Goal: Task Accomplishment & Management: Use online tool/utility

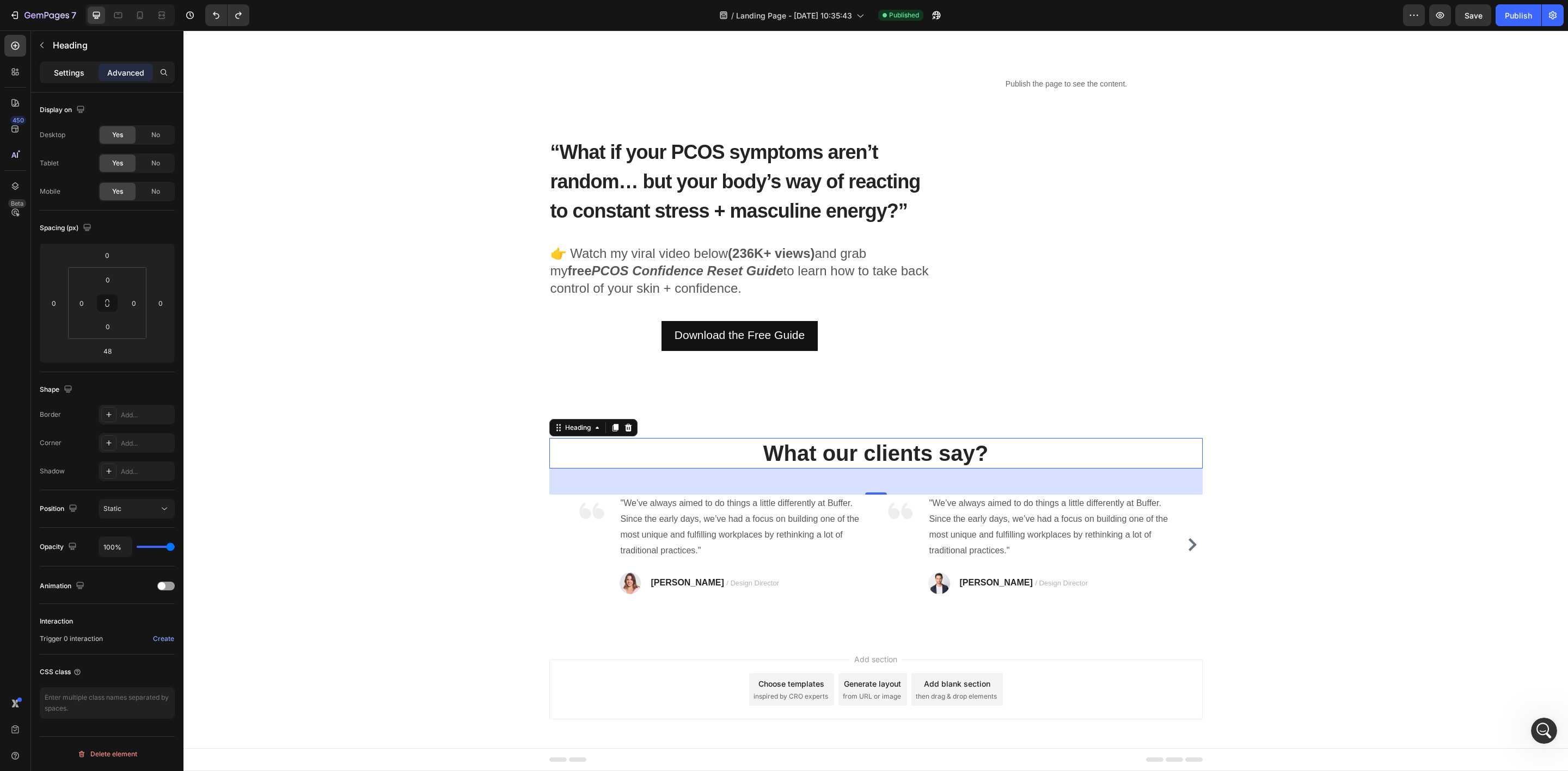
click at [60, 72] on p "Settings" at bounding box center [69, 72] width 30 height 12
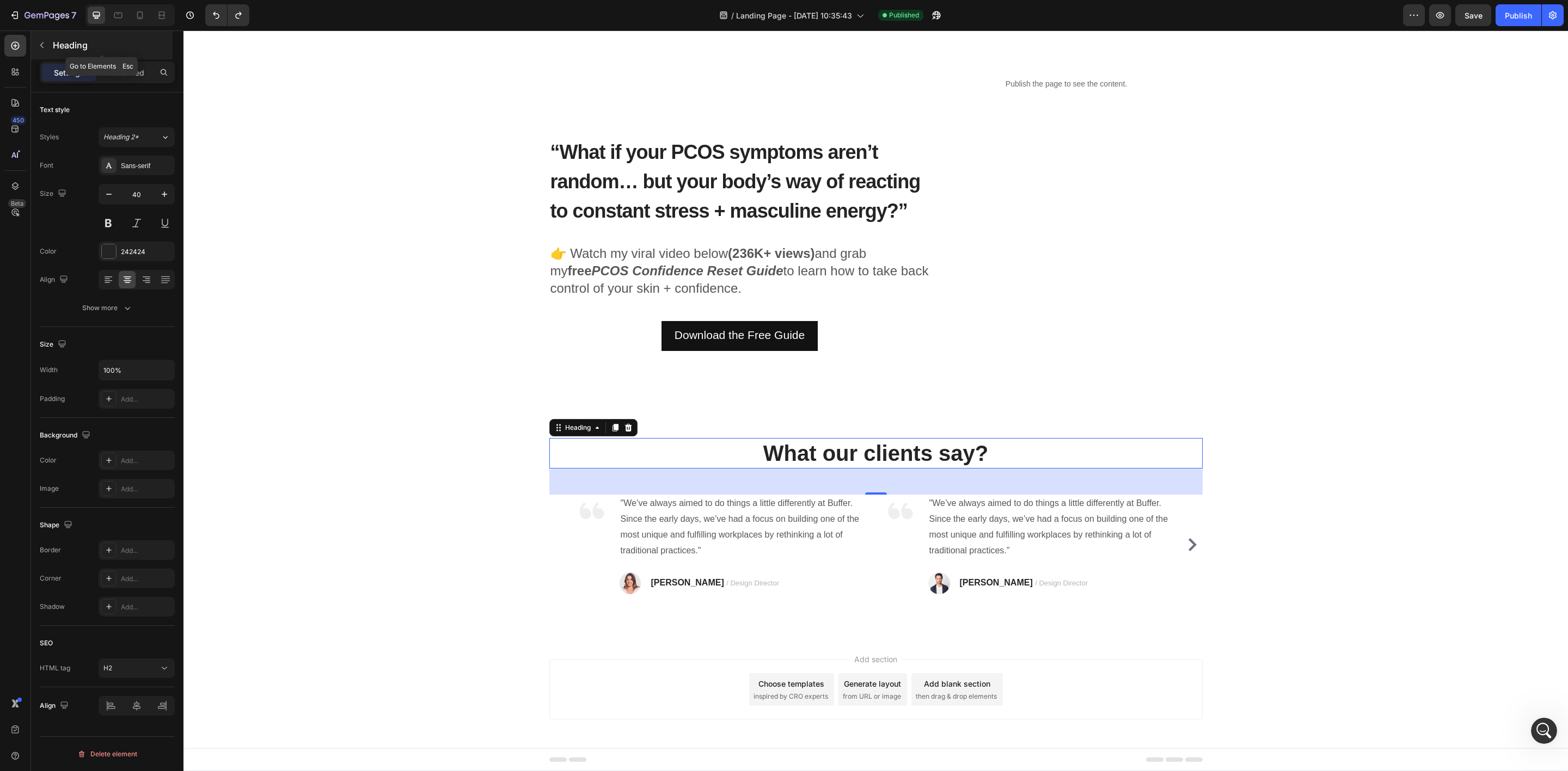
click at [33, 46] on button "button" at bounding box center [42, 45] width 18 height 18
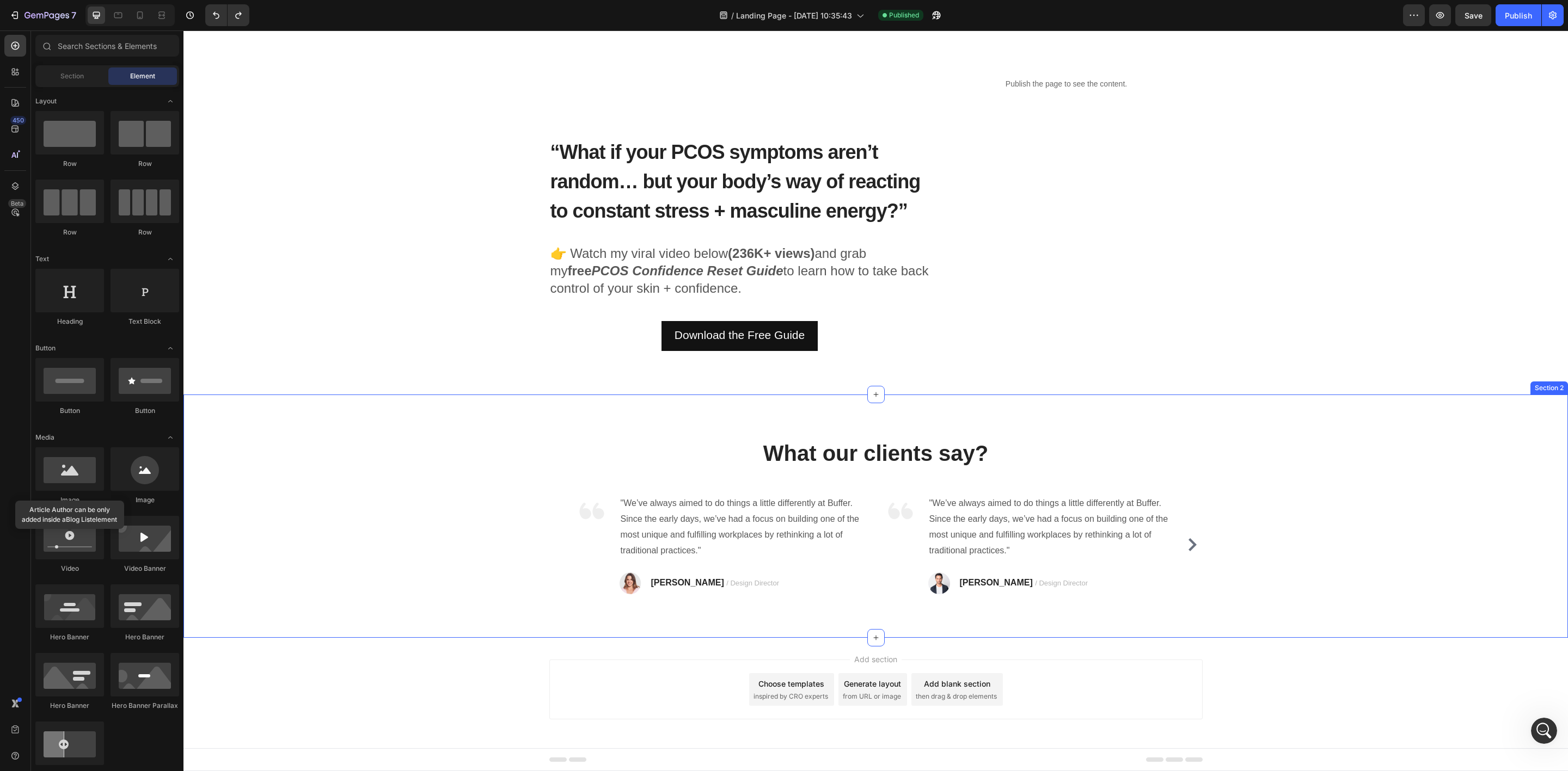
click at [513, 417] on div "What our clients say? Heading Image "We’ve always aimed to do things a little d…" at bounding box center [875, 516] width 1385 height 243
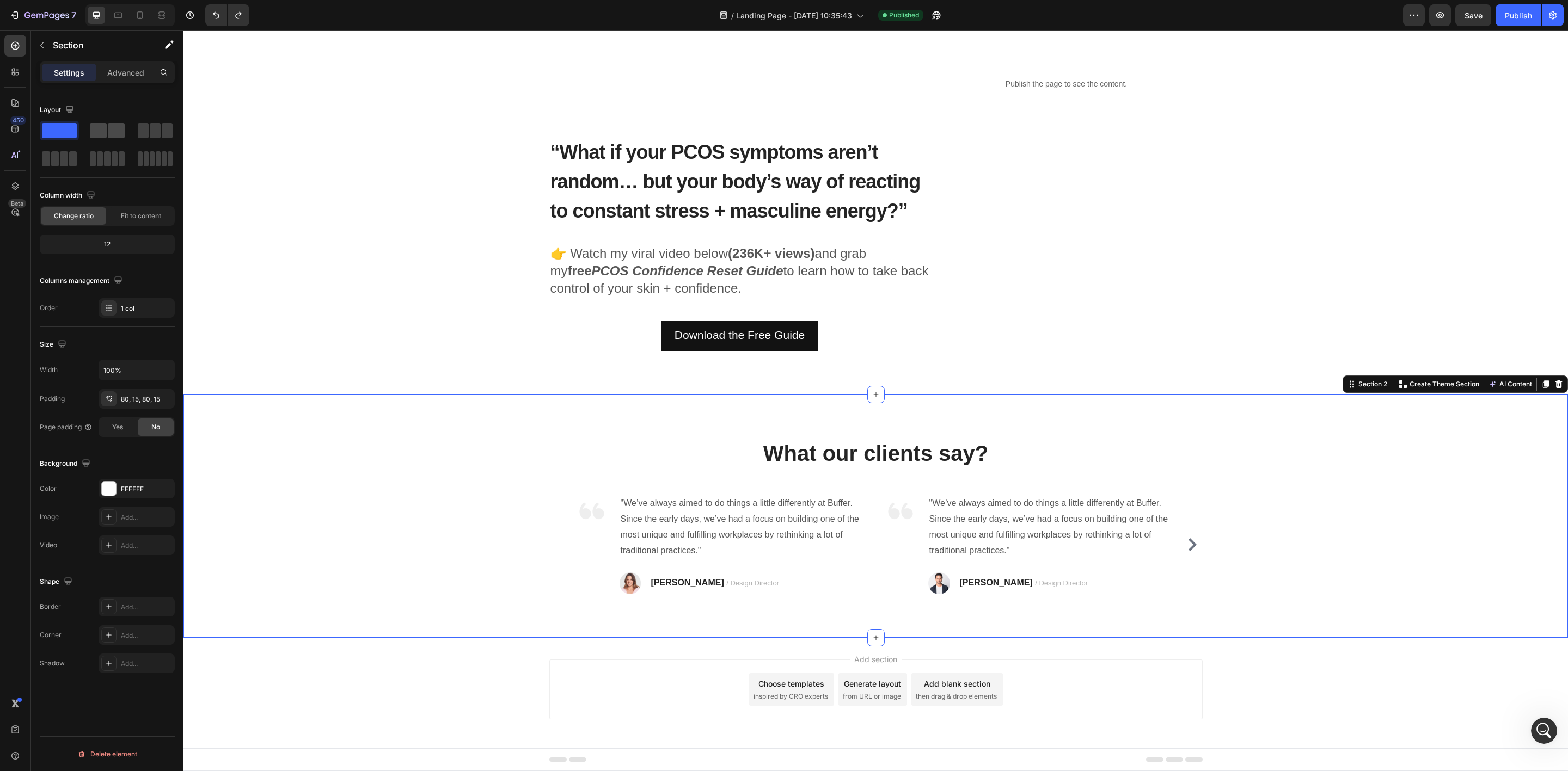
click at [97, 130] on span at bounding box center [99, 130] width 17 height 15
click at [872, 636] on icon at bounding box center [876, 638] width 9 height 9
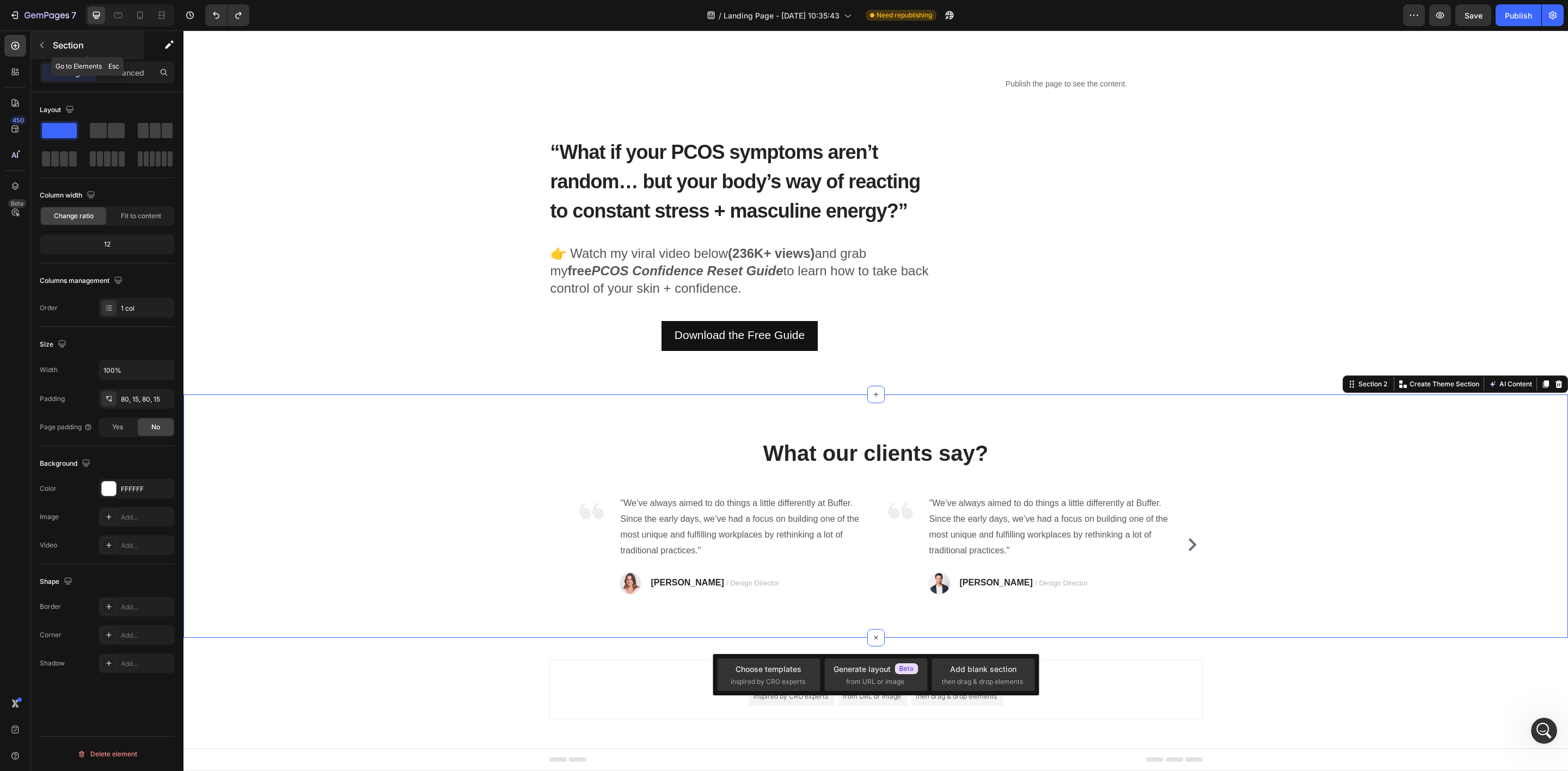
click at [41, 40] on button "button" at bounding box center [42, 45] width 18 height 18
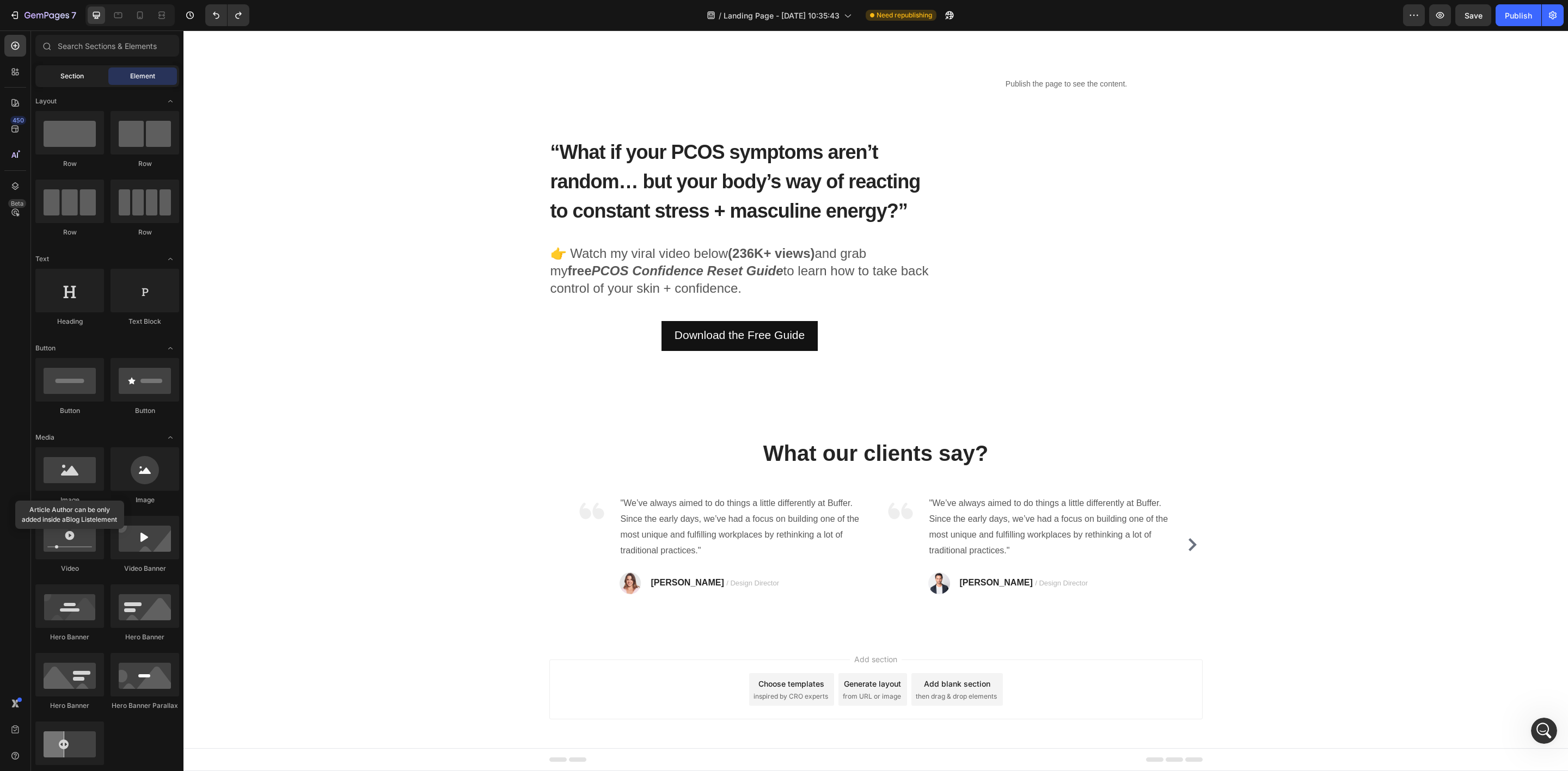
click at [74, 74] on span "Section" at bounding box center [72, 76] width 23 height 10
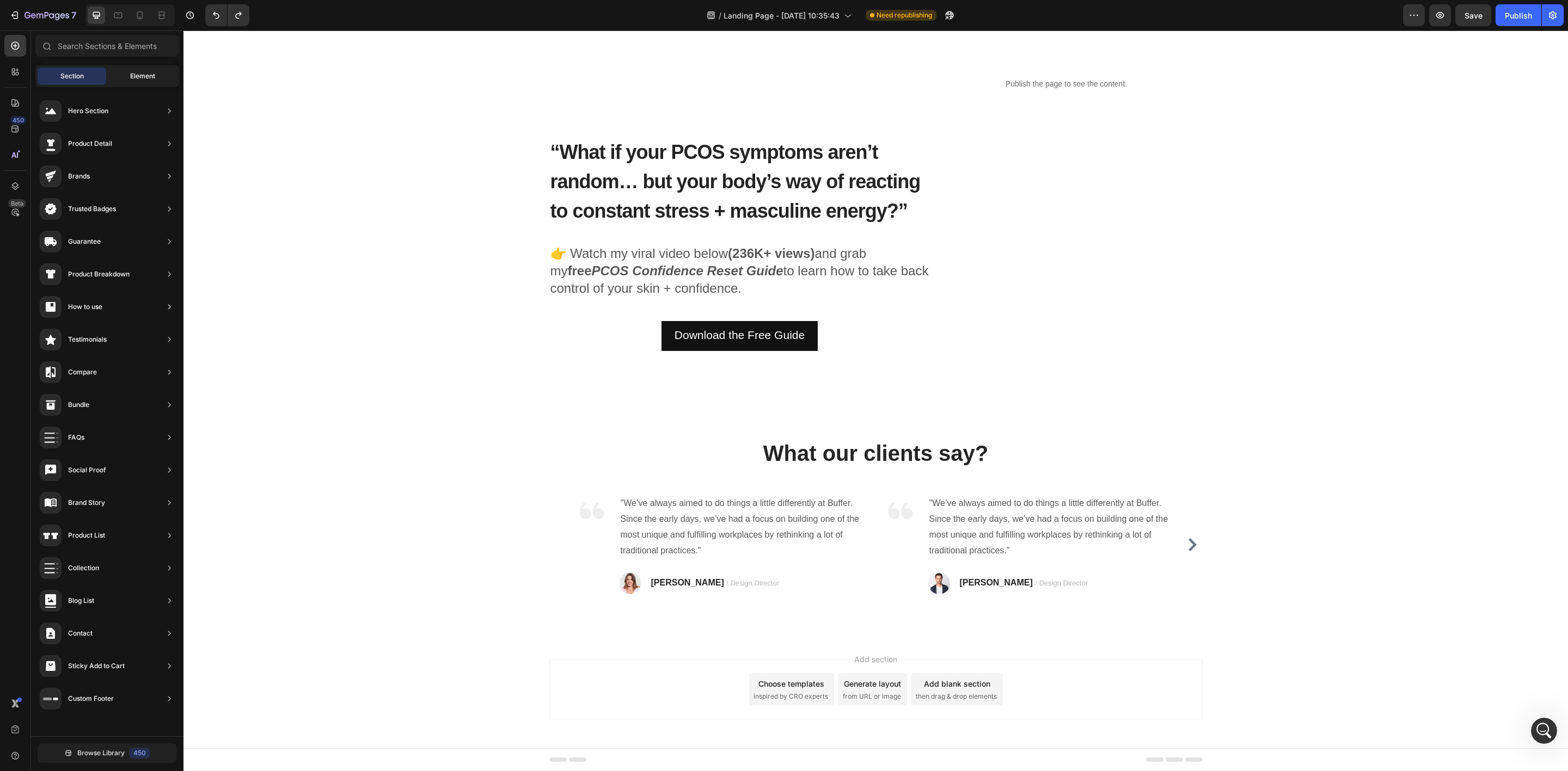
click at [141, 70] on div "Element" at bounding box center [142, 76] width 69 height 18
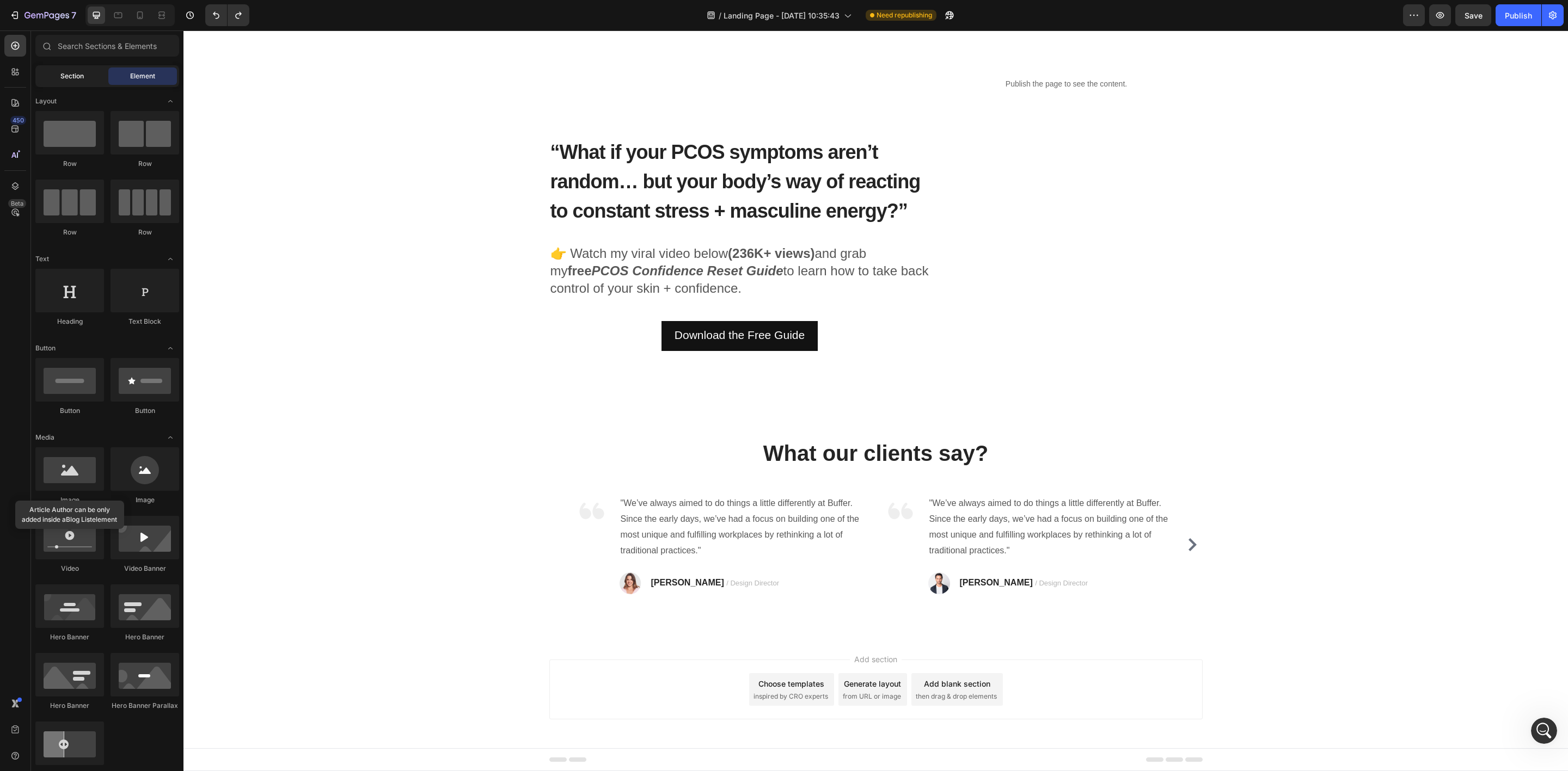
click at [74, 71] on span "Section" at bounding box center [72, 76] width 23 height 10
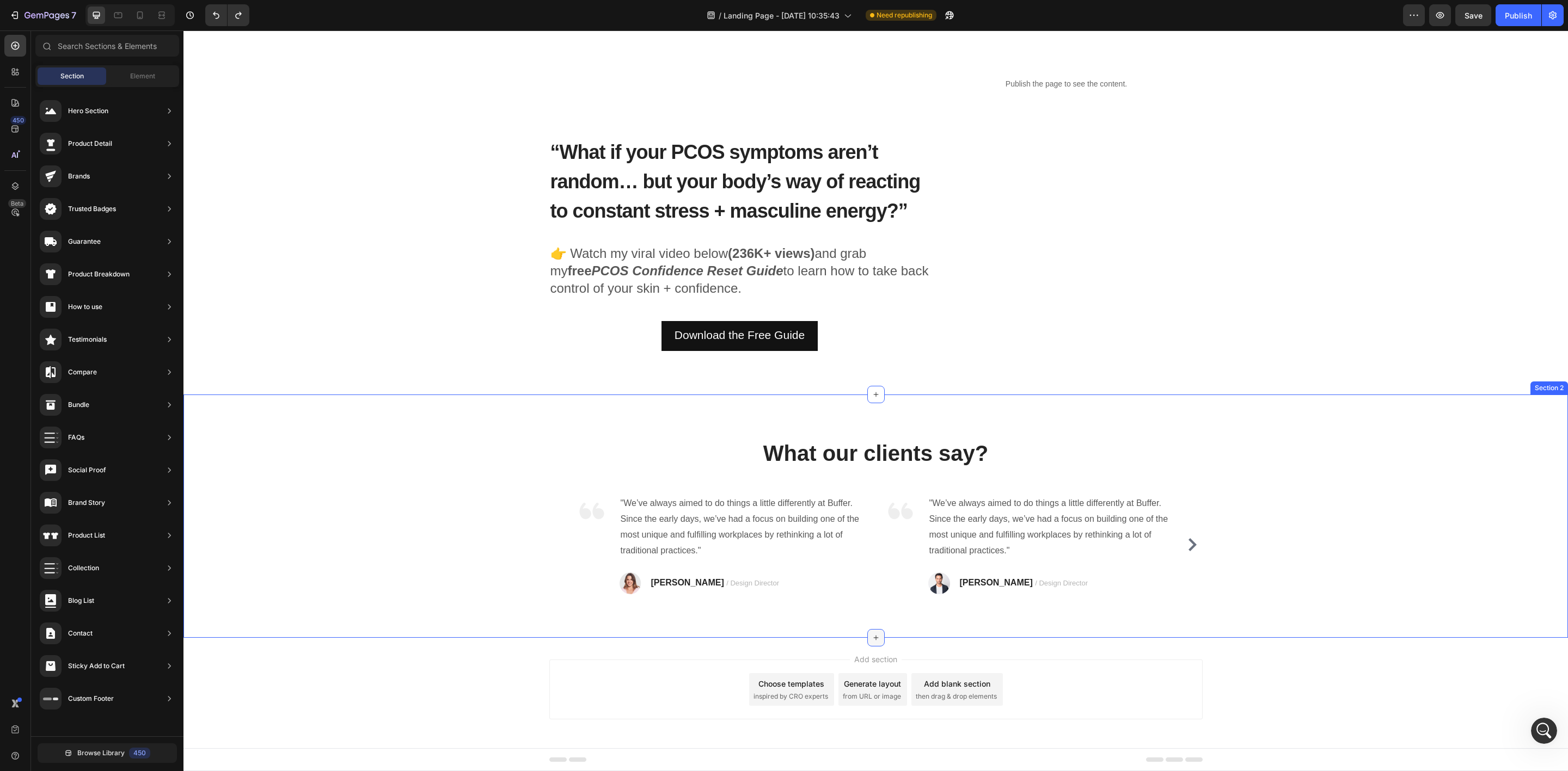
click at [872, 640] on icon at bounding box center [876, 638] width 9 height 9
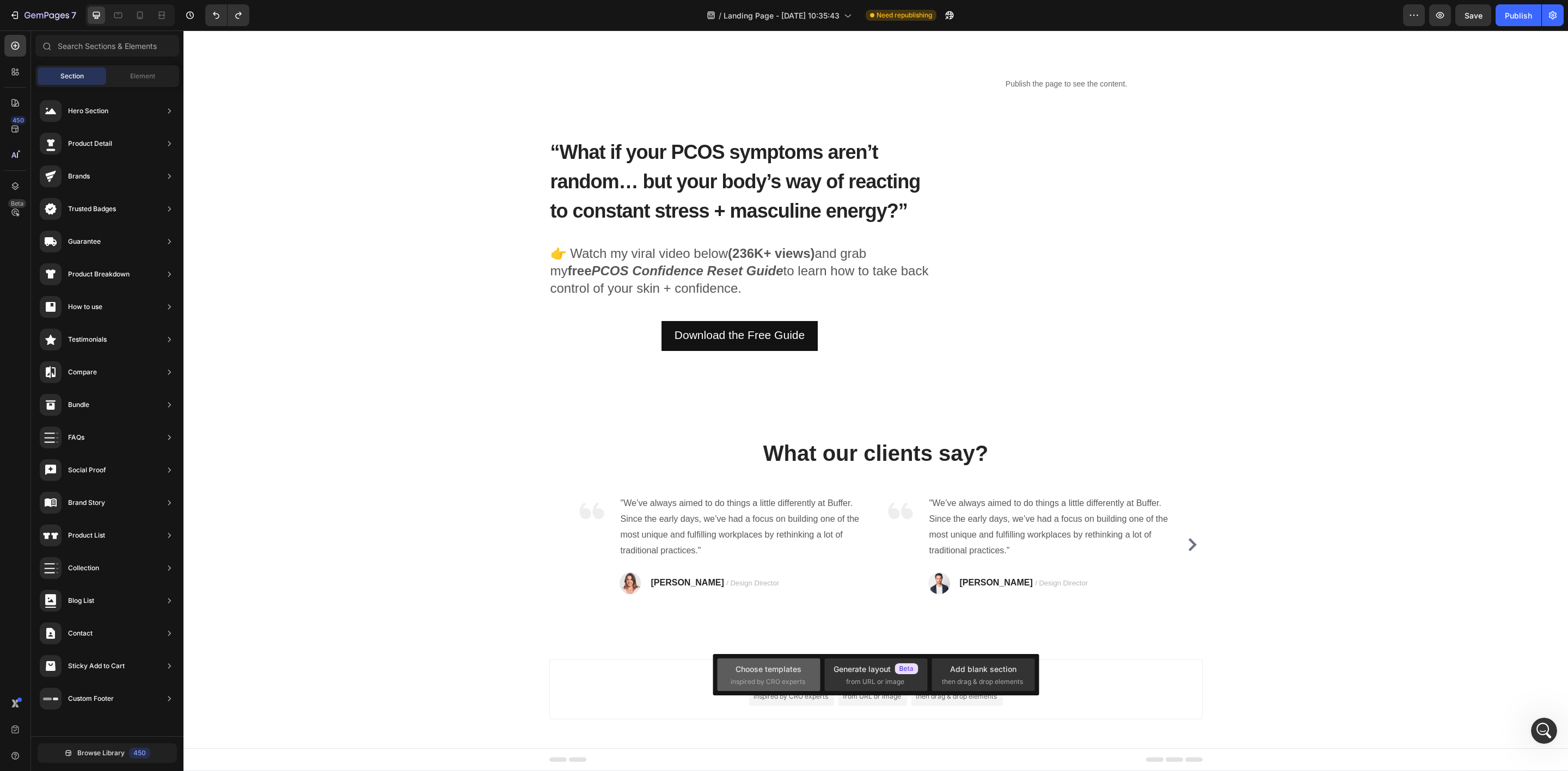
click at [784, 667] on div "Choose templates" at bounding box center [768, 669] width 66 height 12
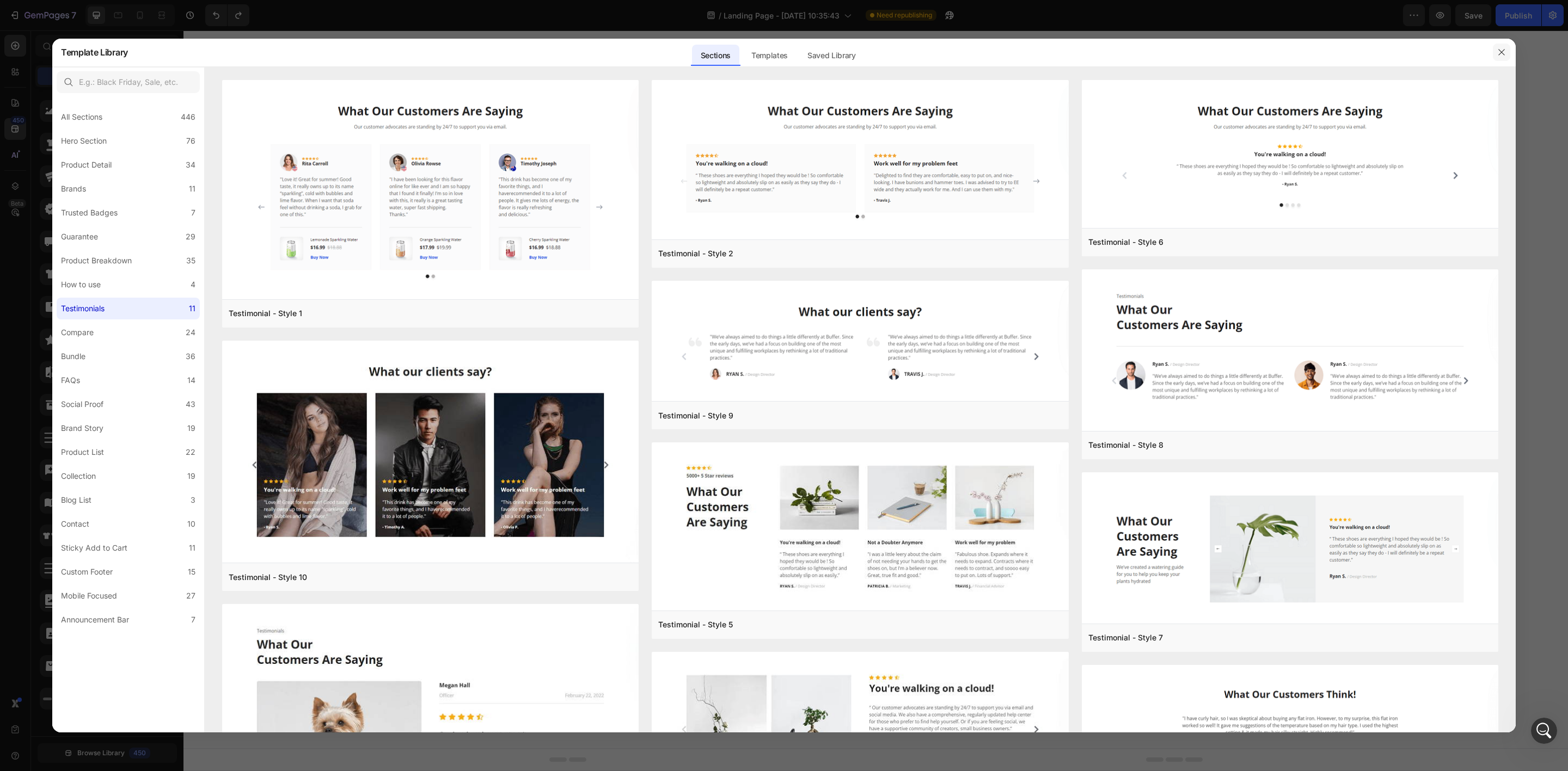
click at [1499, 49] on icon "button" at bounding box center [1502, 52] width 9 height 9
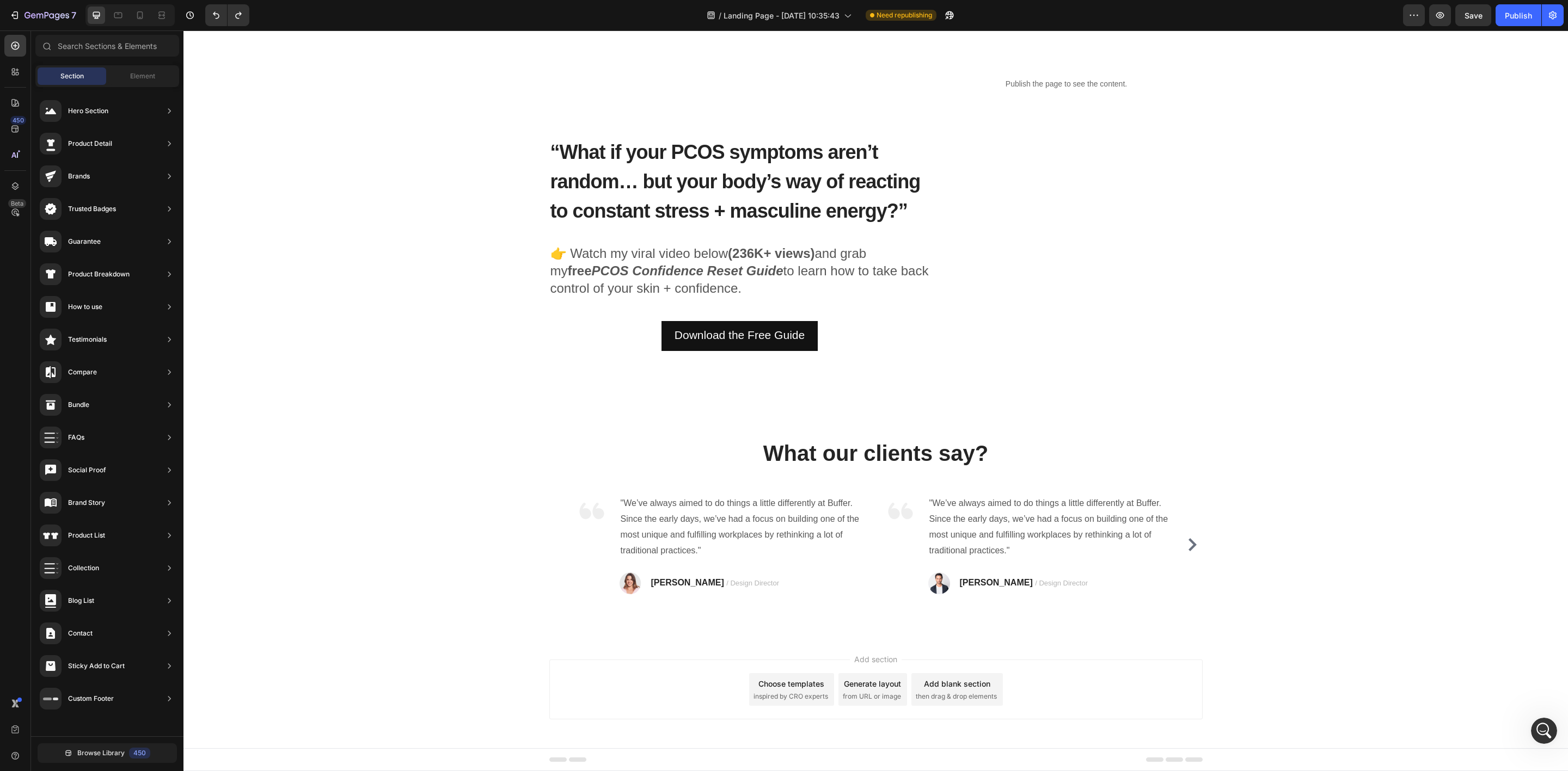
click at [965, 686] on div "Add blank section" at bounding box center [957, 683] width 66 height 12
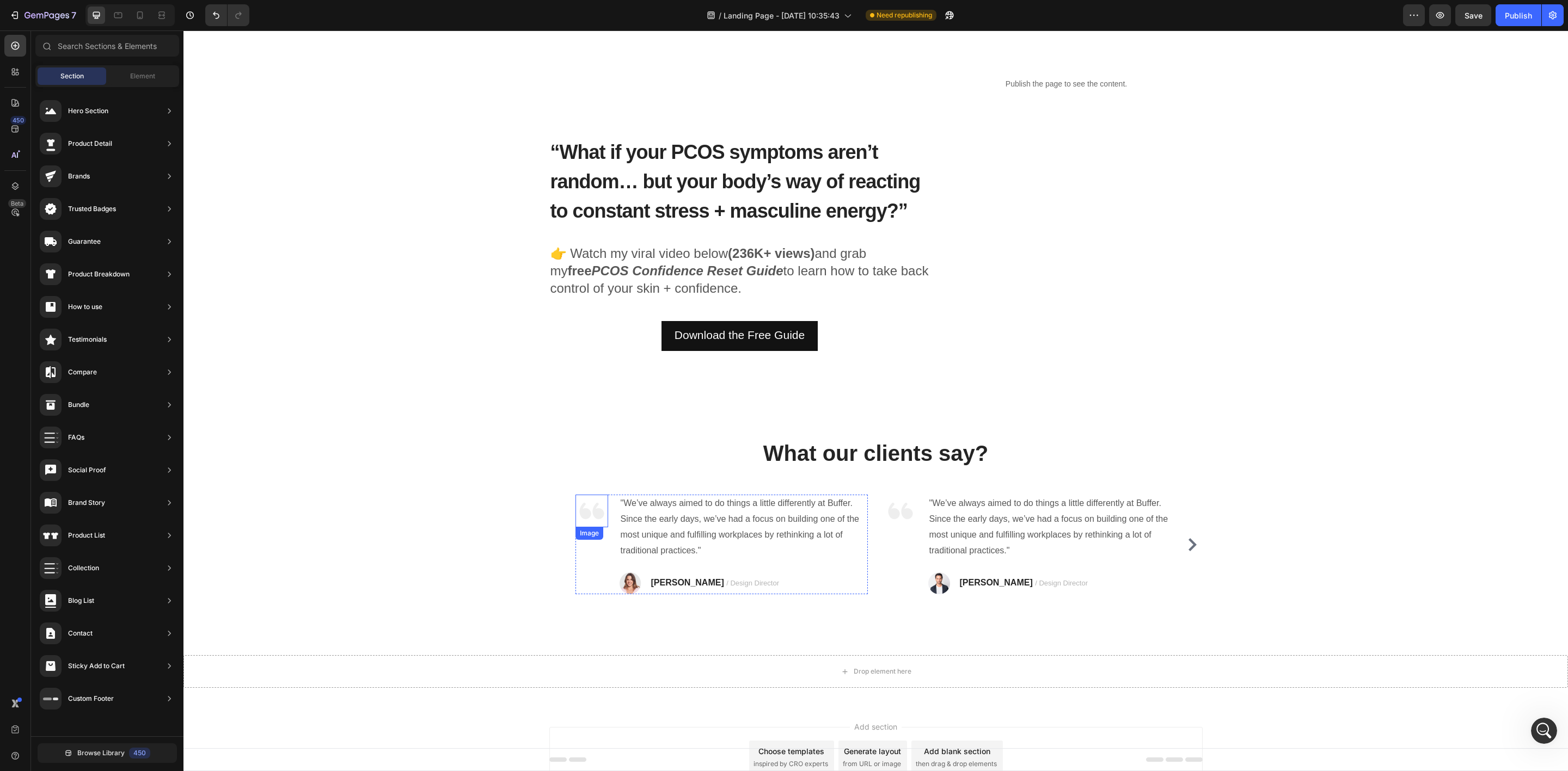
click at [585, 513] on img at bounding box center [592, 511] width 33 height 33
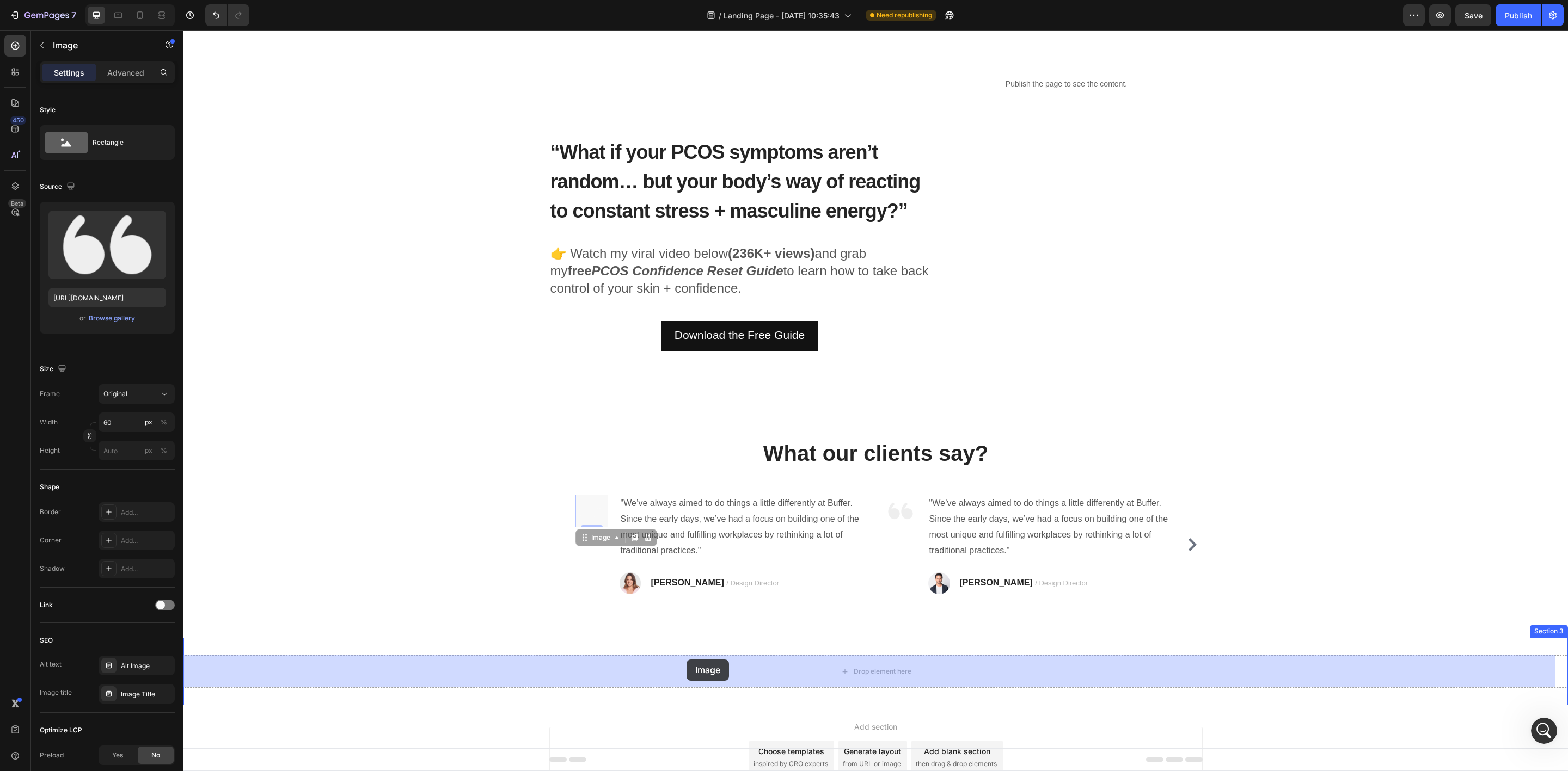
drag, startPoint x: 579, startPoint y: 541, endPoint x: 687, endPoint y: 660, distance: 160.7
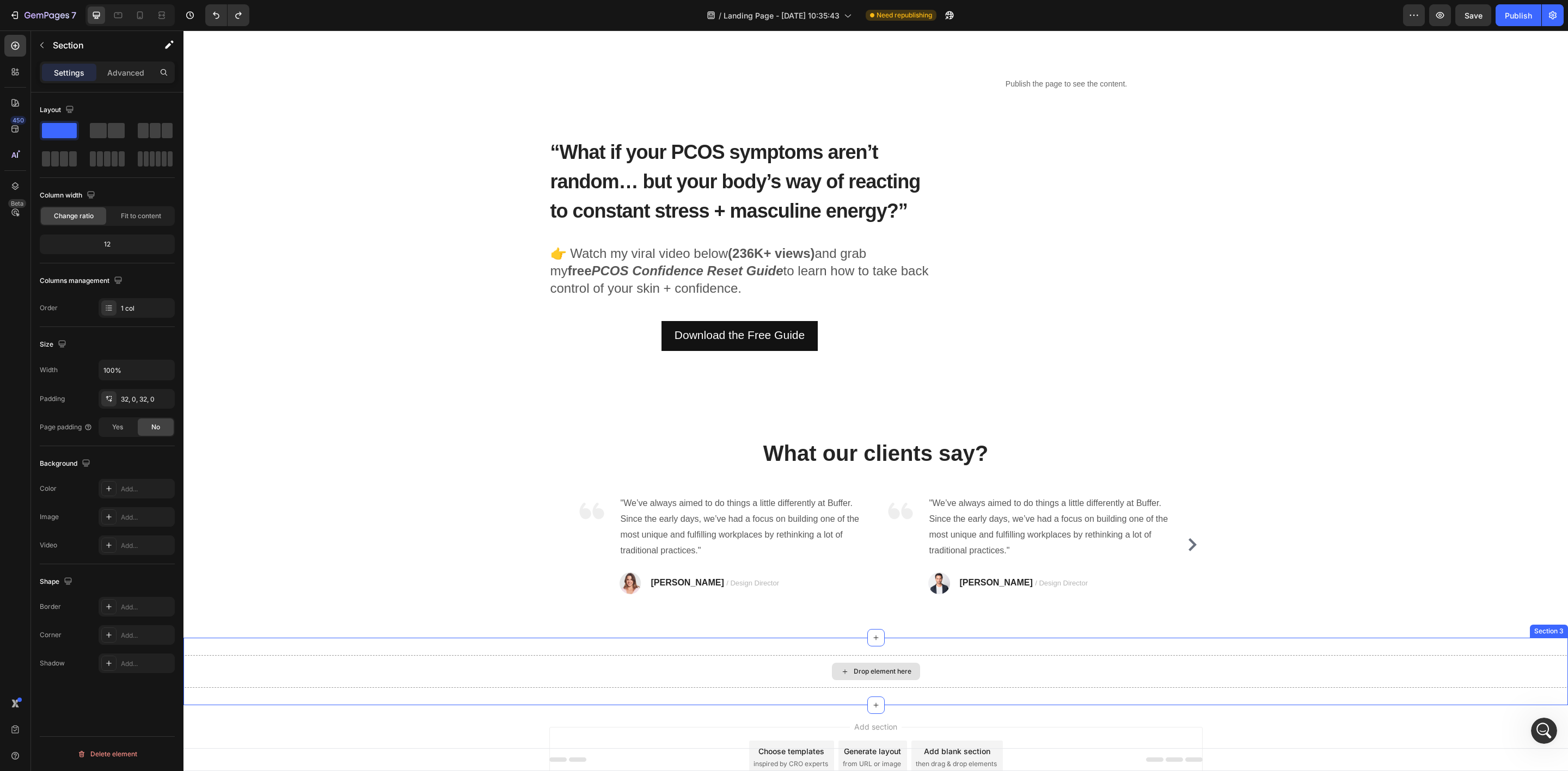
click at [779, 680] on div "Drop element here" at bounding box center [875, 672] width 1385 height 33
click at [136, 139] on div at bounding box center [155, 131] width 39 height 19
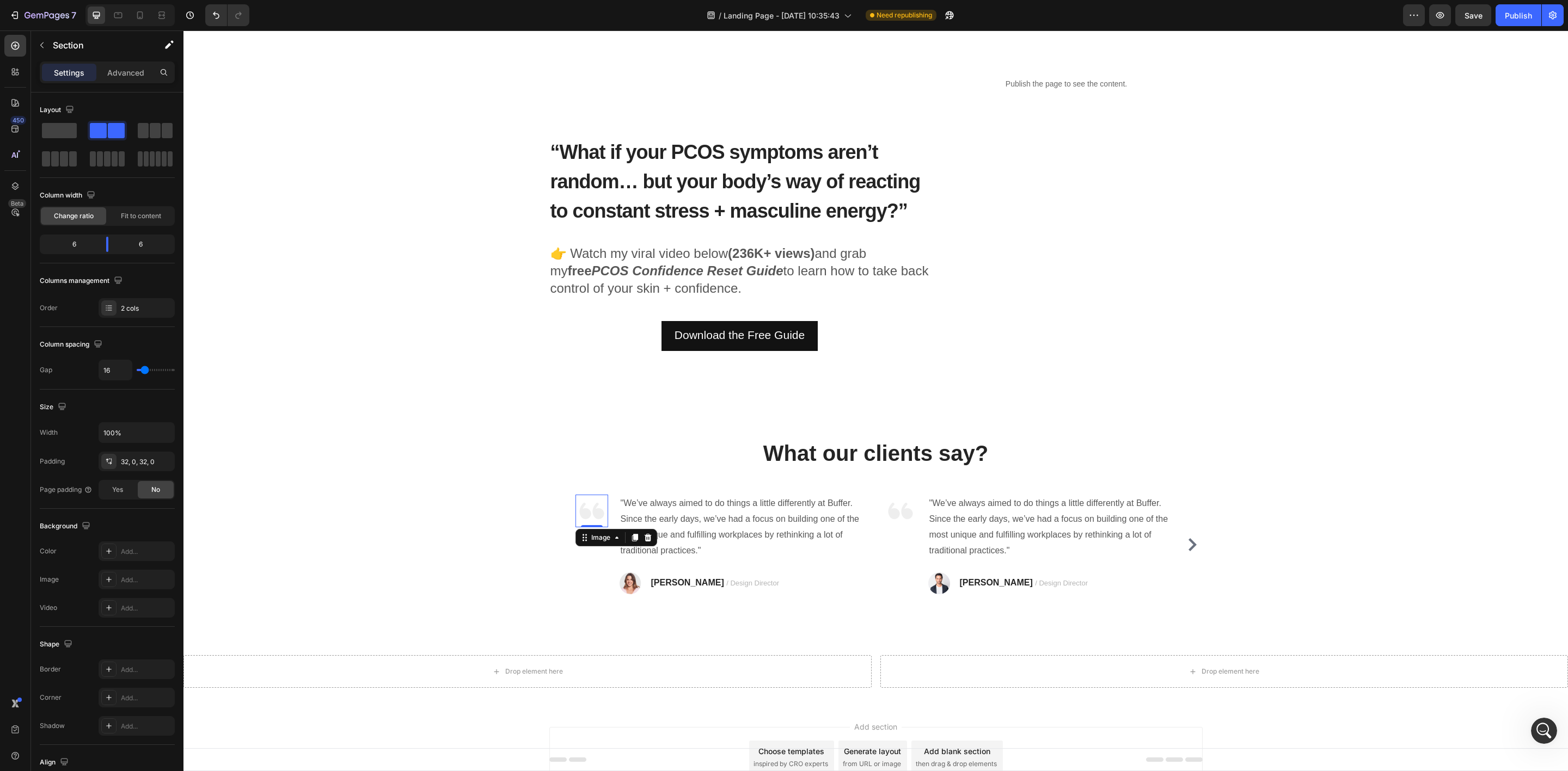
click at [590, 513] on img at bounding box center [592, 511] width 33 height 33
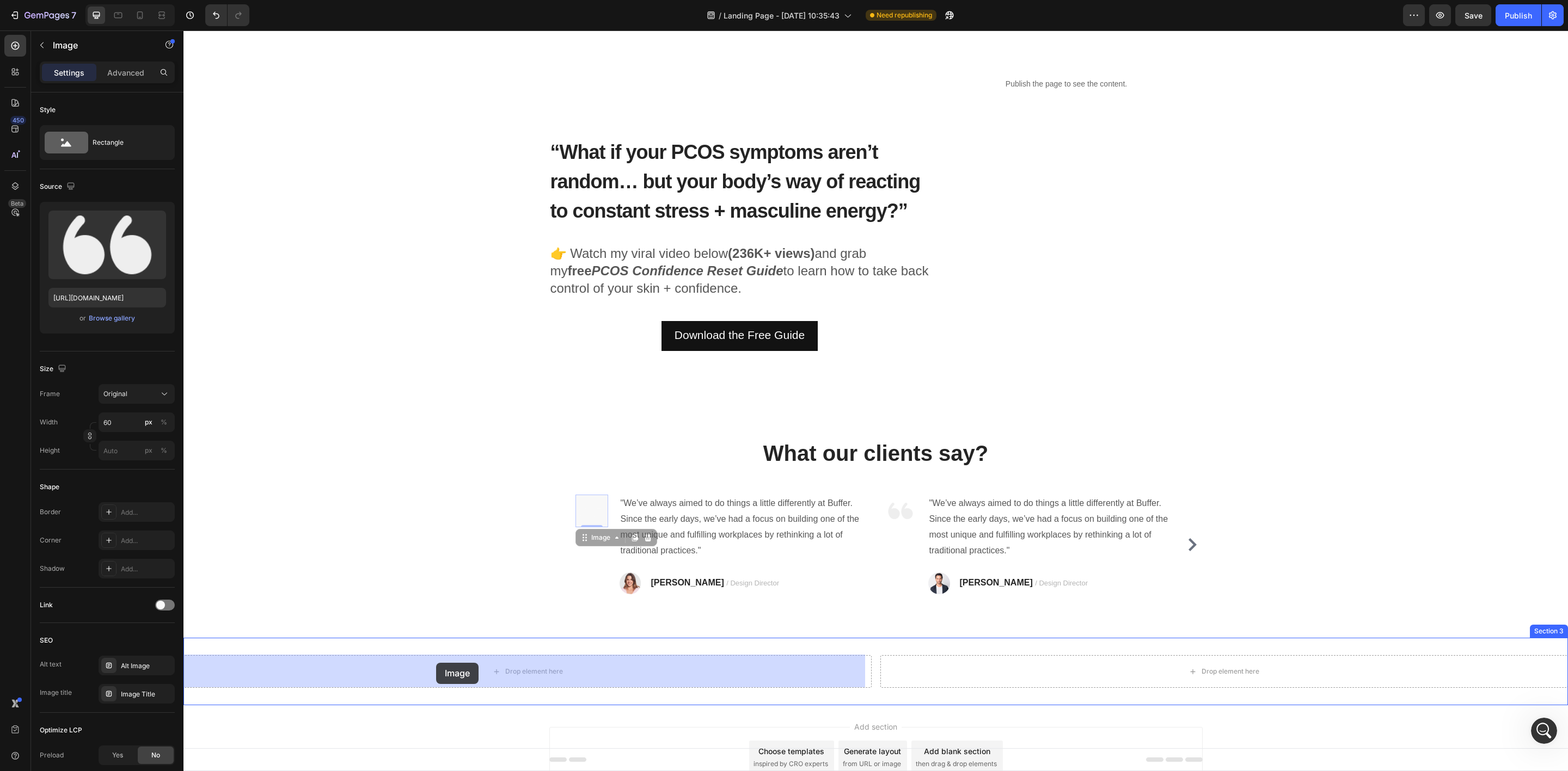
drag, startPoint x: 577, startPoint y: 532, endPoint x: 436, endPoint y: 663, distance: 192.5
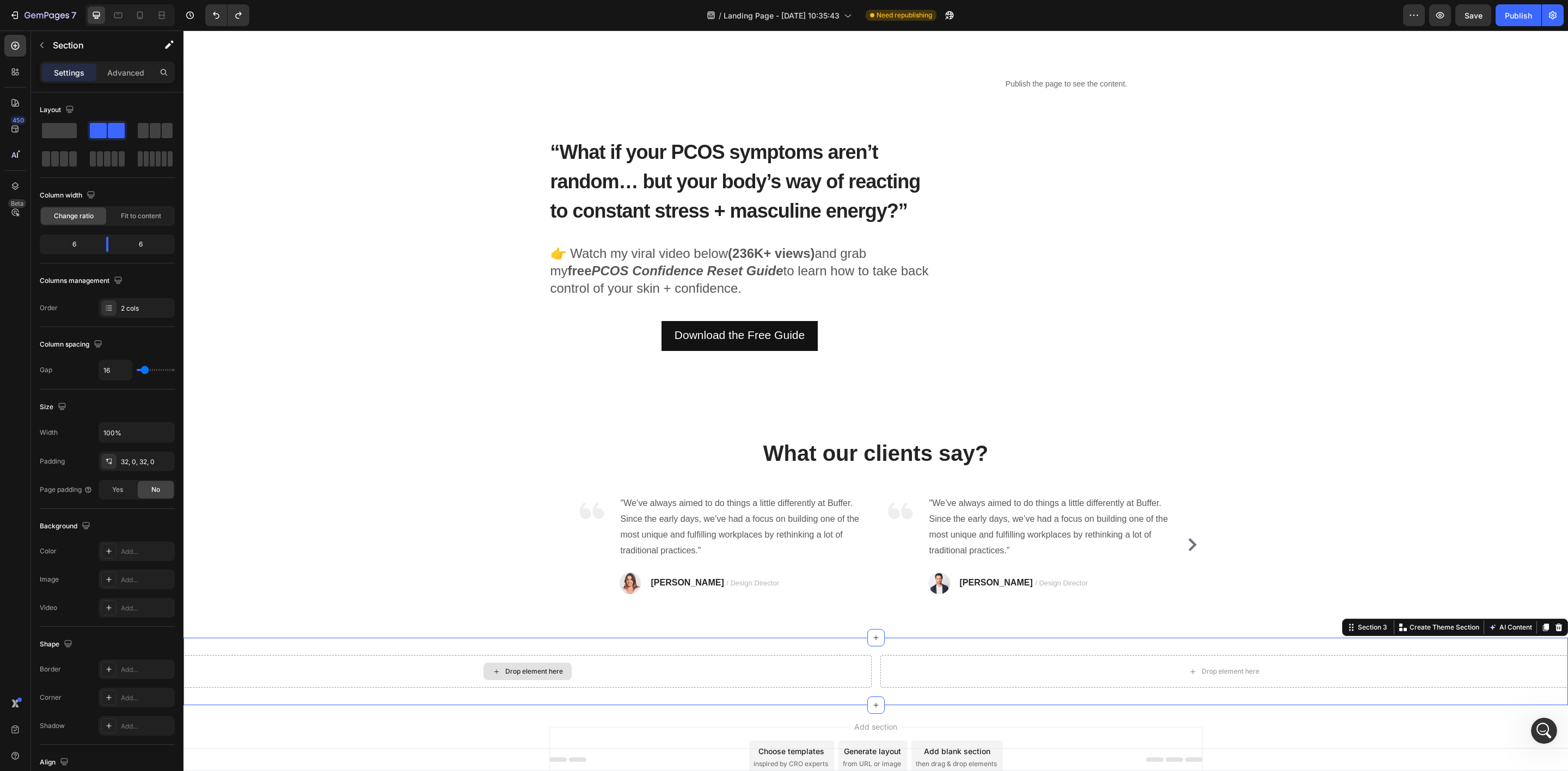
click at [464, 673] on div "Drop element here" at bounding box center [527, 672] width 688 height 33
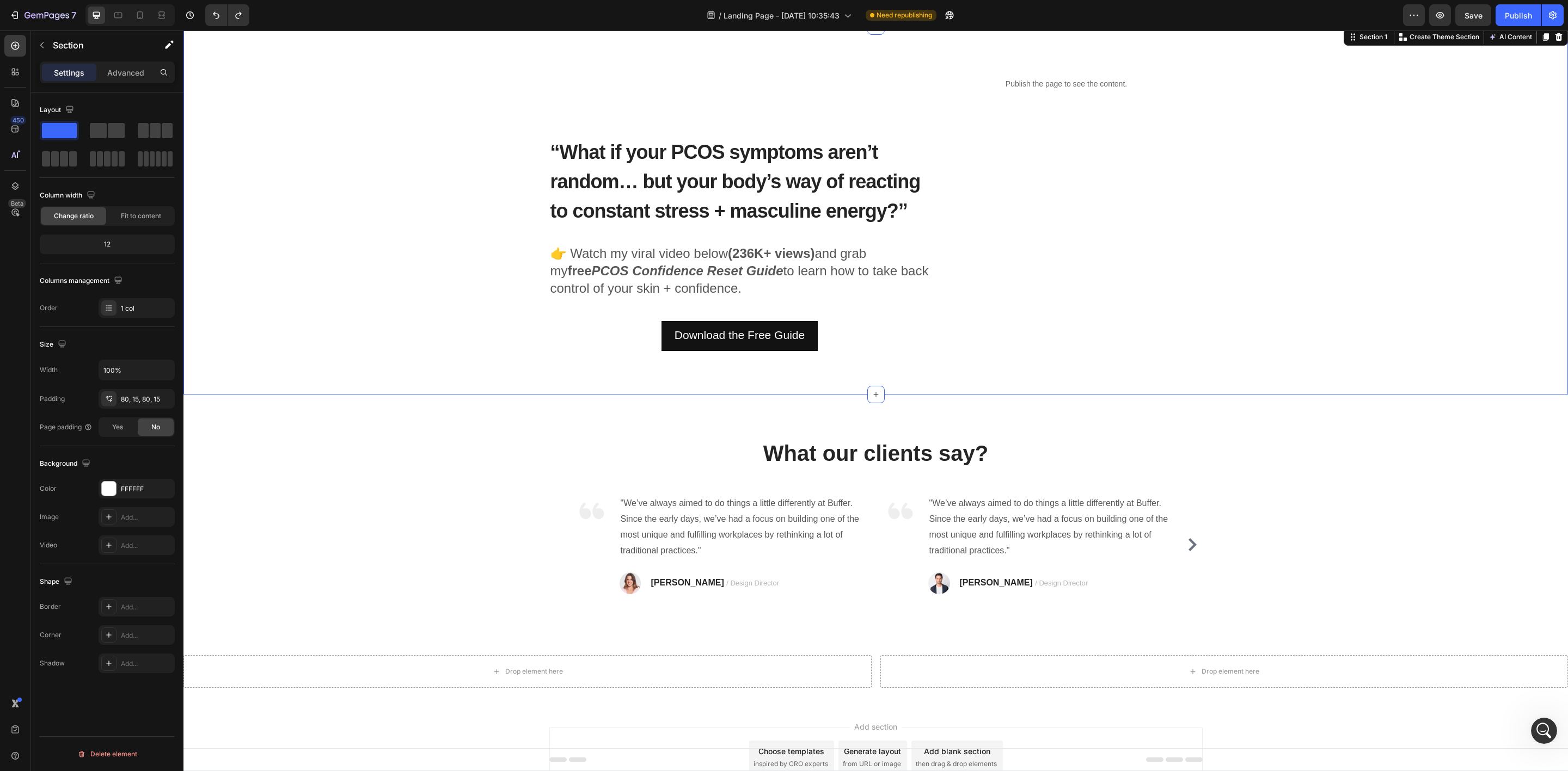
drag, startPoint x: 234, startPoint y: 319, endPoint x: 234, endPoint y: 332, distance: 13.0
click at [234, 320] on div "“What if your PCOS symptoms aren’t random… but your body’s way of reacting to c…" at bounding box center [876, 210] width 1368 height 281
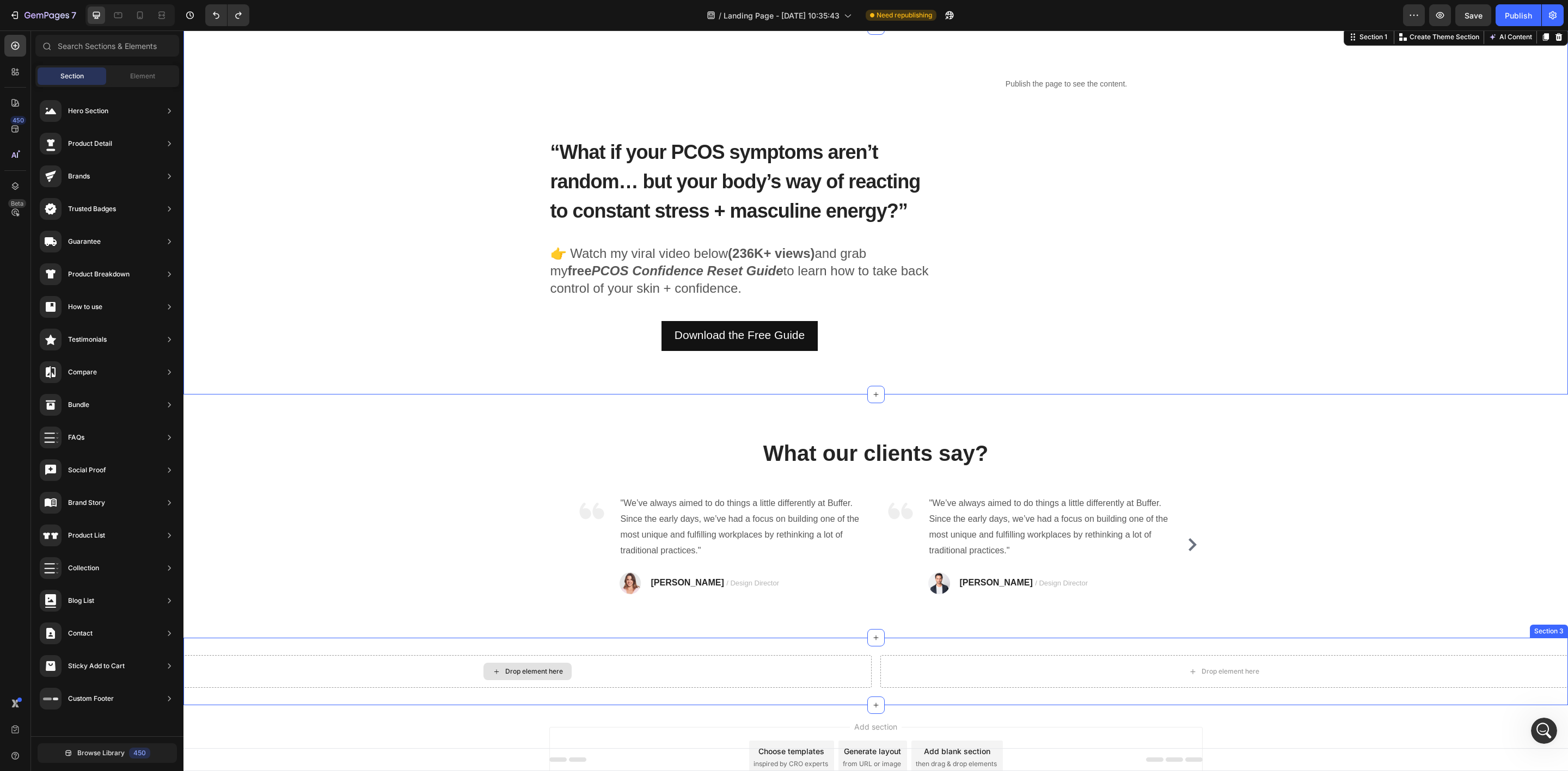
click at [483, 678] on div "Drop element here" at bounding box center [527, 671] width 88 height 18
click at [414, 670] on div "Drop element here" at bounding box center [527, 672] width 688 height 33
click at [561, 671] on div "Drop element here" at bounding box center [527, 671] width 88 height 18
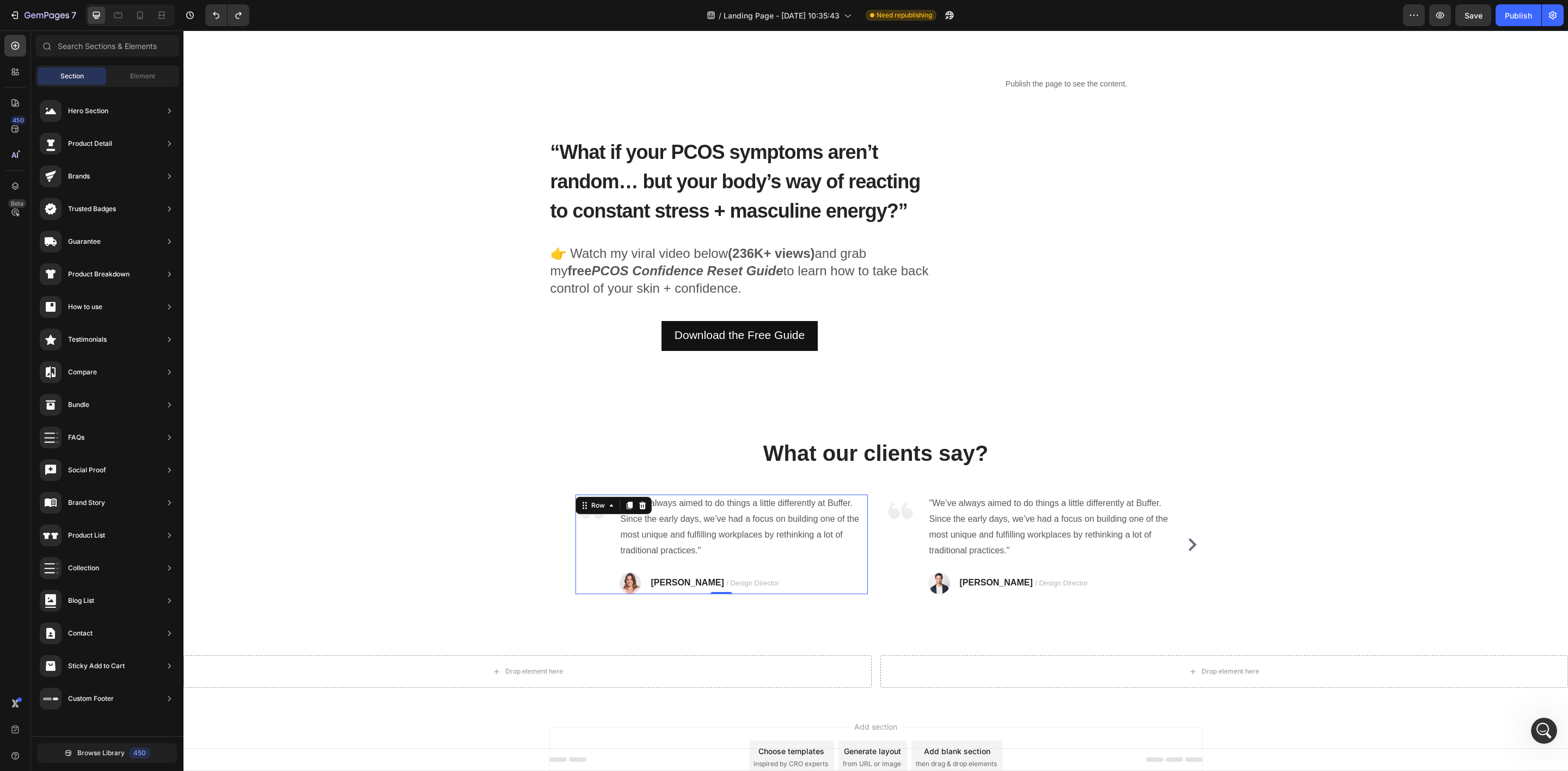
click at [590, 563] on div "Image" at bounding box center [592, 545] width 33 height 100
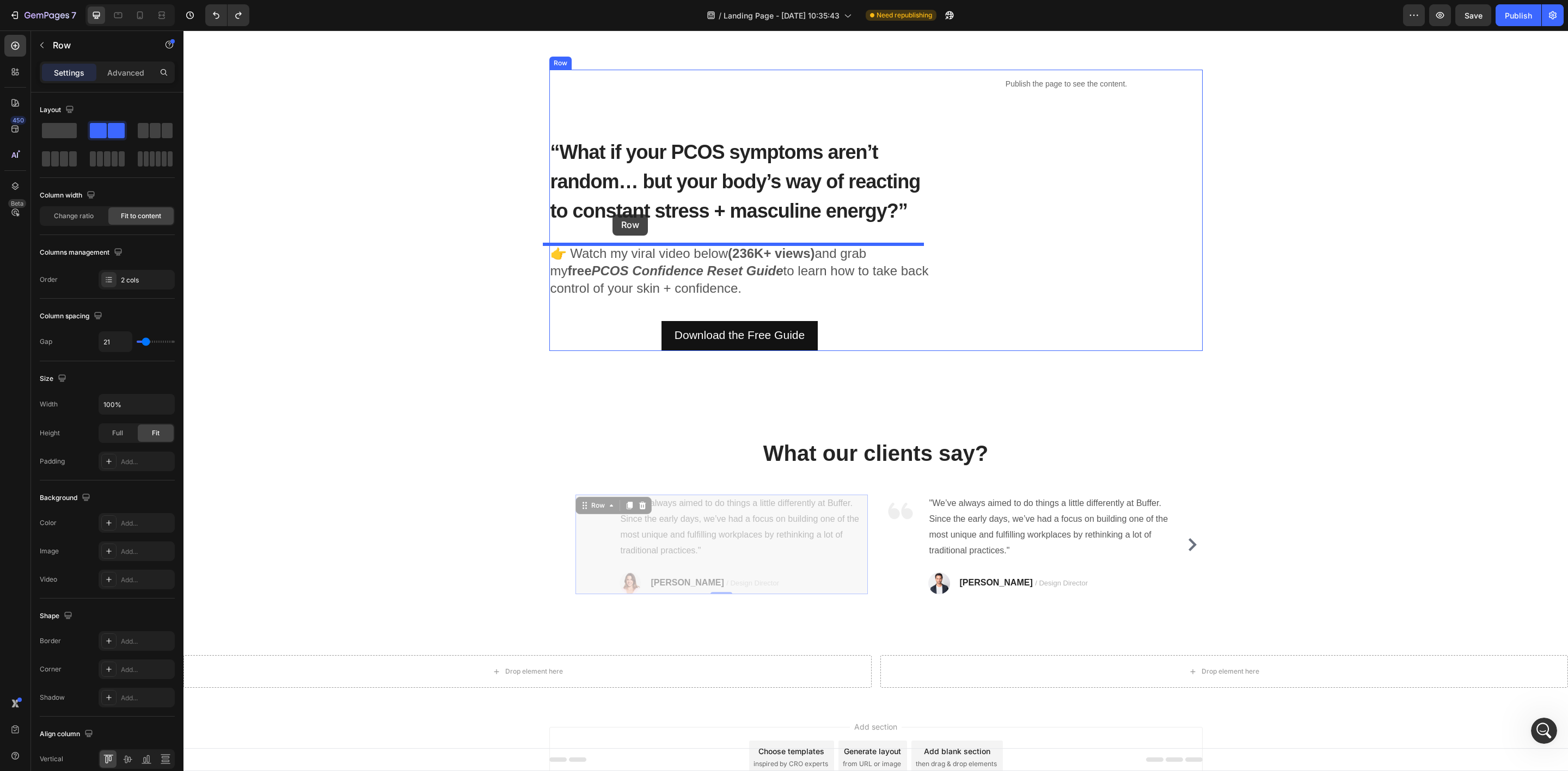
drag, startPoint x: 580, startPoint y: 503, endPoint x: 612, endPoint y: 214, distance: 290.8
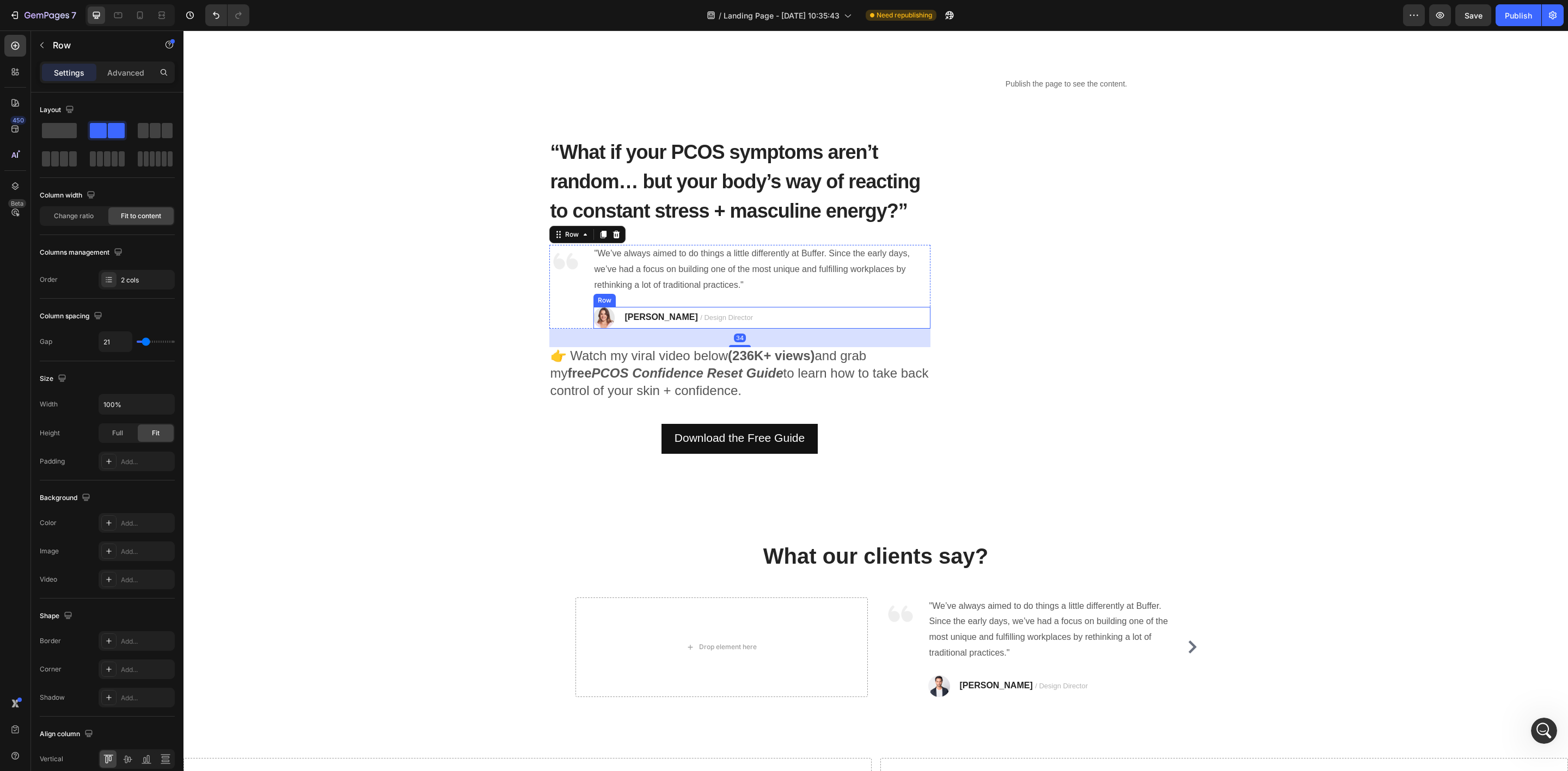
click at [727, 314] on div "Image [PERSON_NAME] / Design Director Text block Row" at bounding box center [762, 318] width 337 height 22
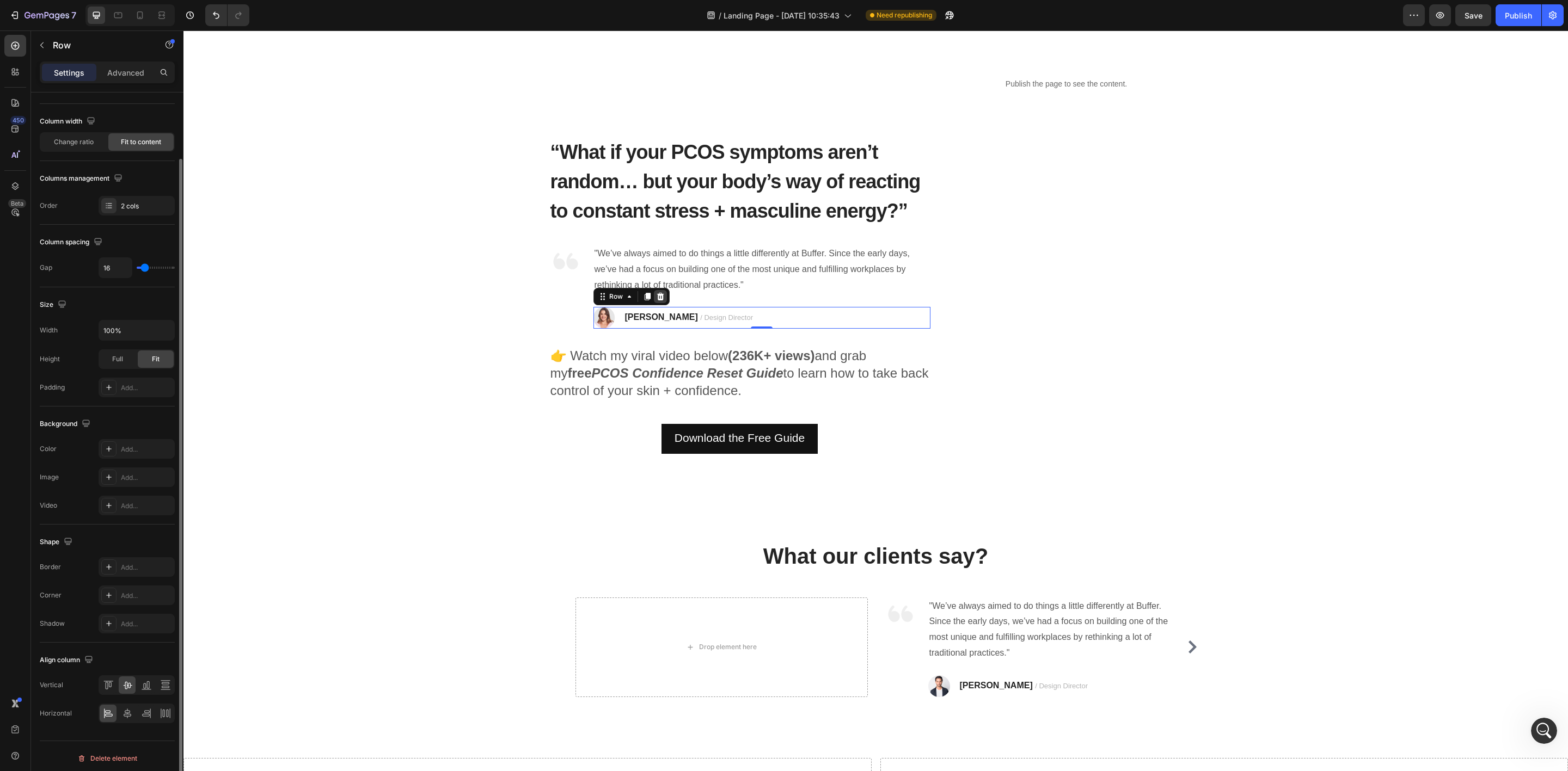
click at [656, 292] on icon at bounding box center [660, 296] width 9 height 9
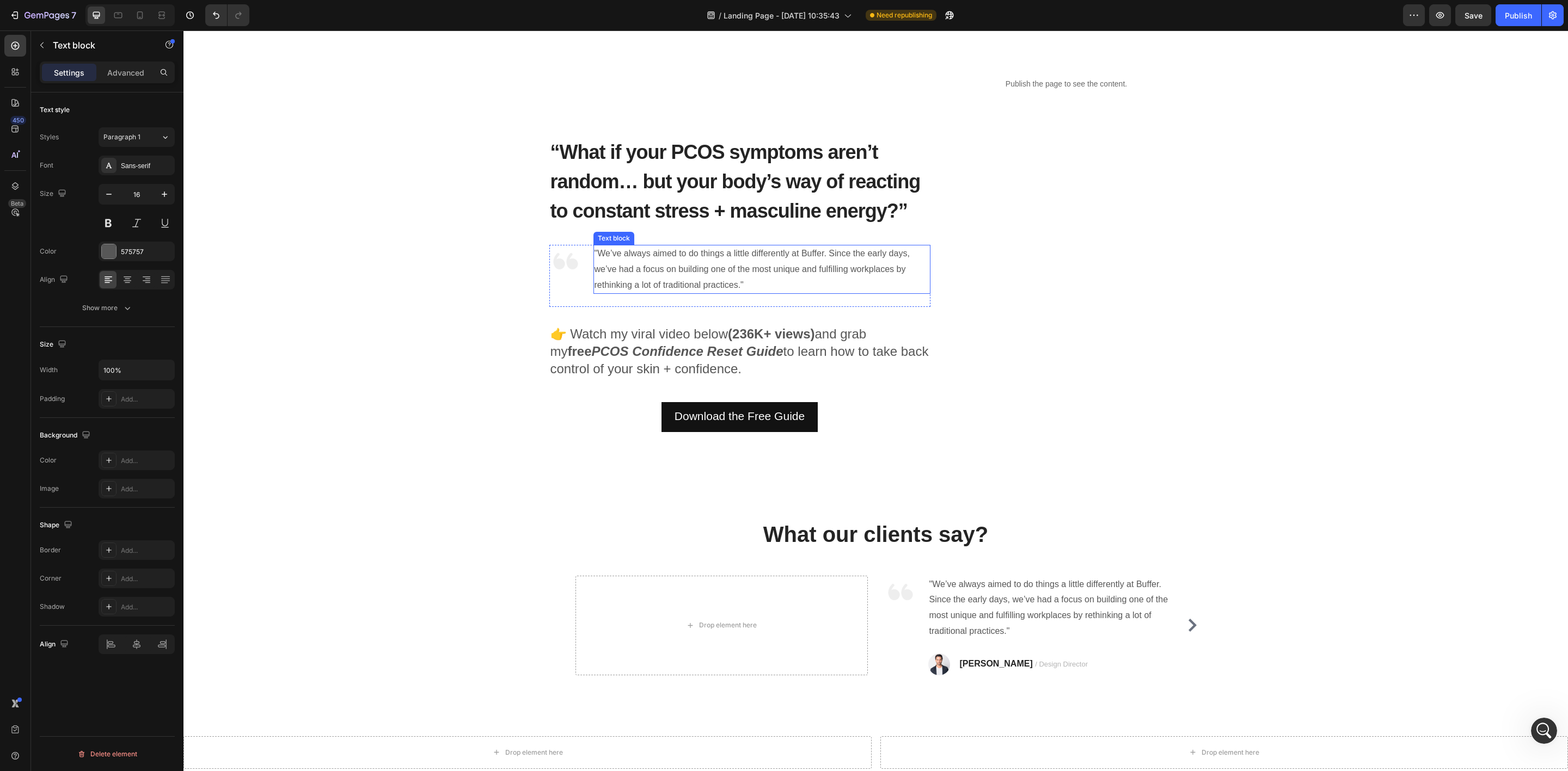
click at [709, 271] on p ""We’ve always aimed to do things a little differently at Buffer. Since the earl…" at bounding box center [762, 269] width 335 height 47
click at [744, 199] on span "“What if your PCOS symptoms aren’t random… but your body’s way of reacting to c…" at bounding box center [735, 181] width 370 height 81
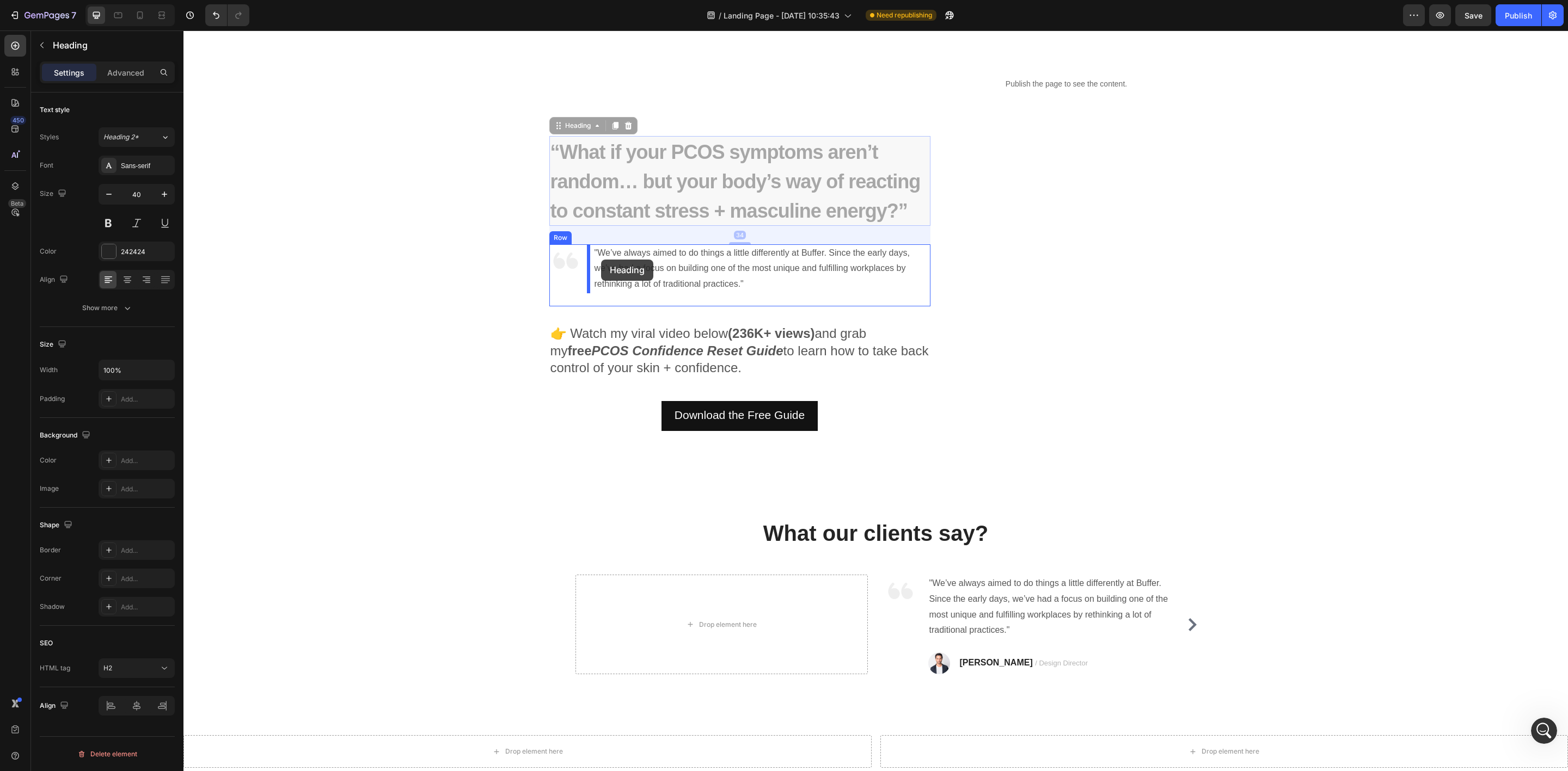
drag, startPoint x: 548, startPoint y: 126, endPoint x: 601, endPoint y: 260, distance: 144.1
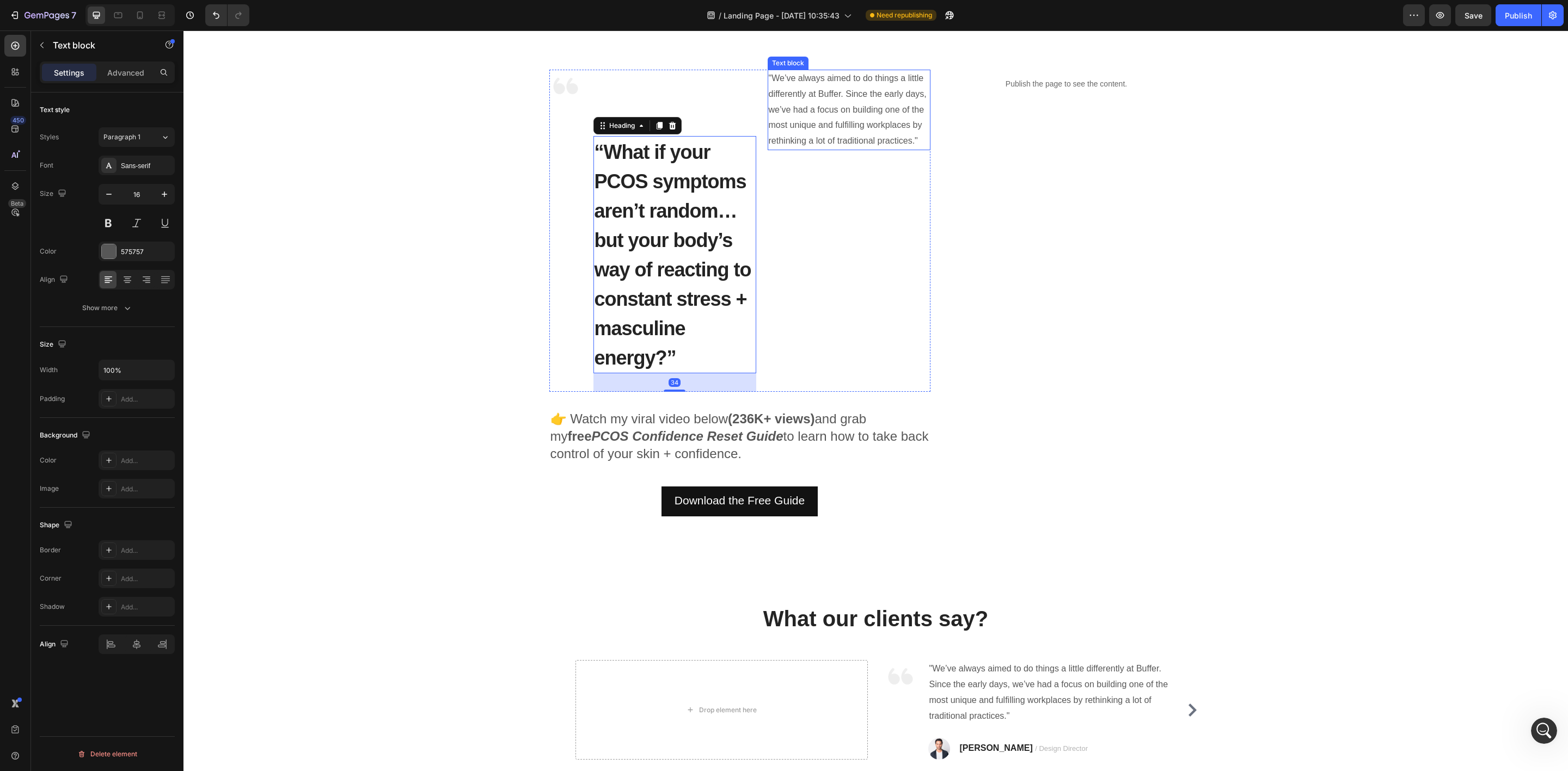
click at [800, 122] on p ""We’ve always aimed to do things a little differently at Buffer. Since the earl…" at bounding box center [849, 110] width 161 height 78
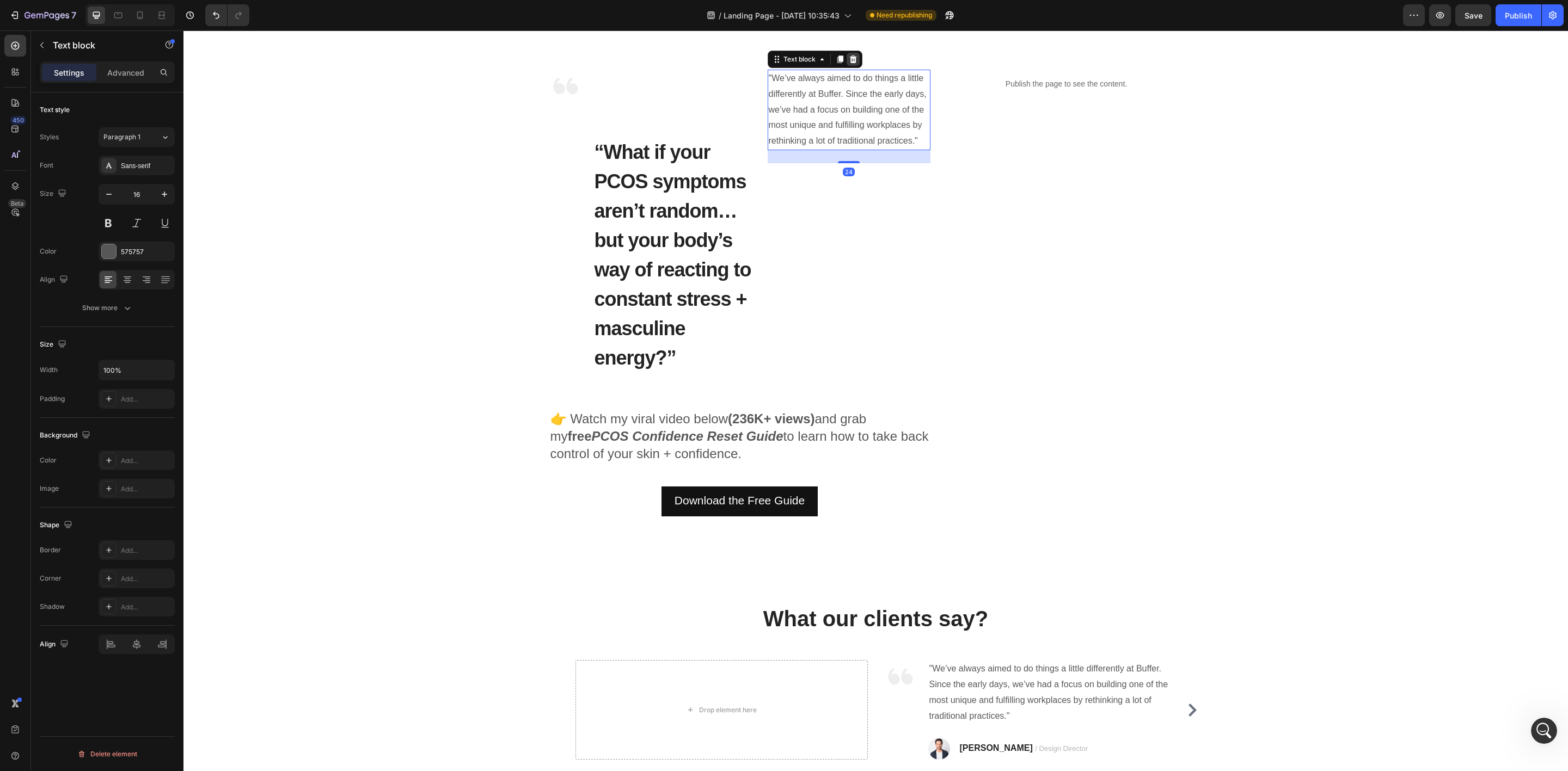
click at [849, 57] on icon at bounding box center [853, 59] width 7 height 8
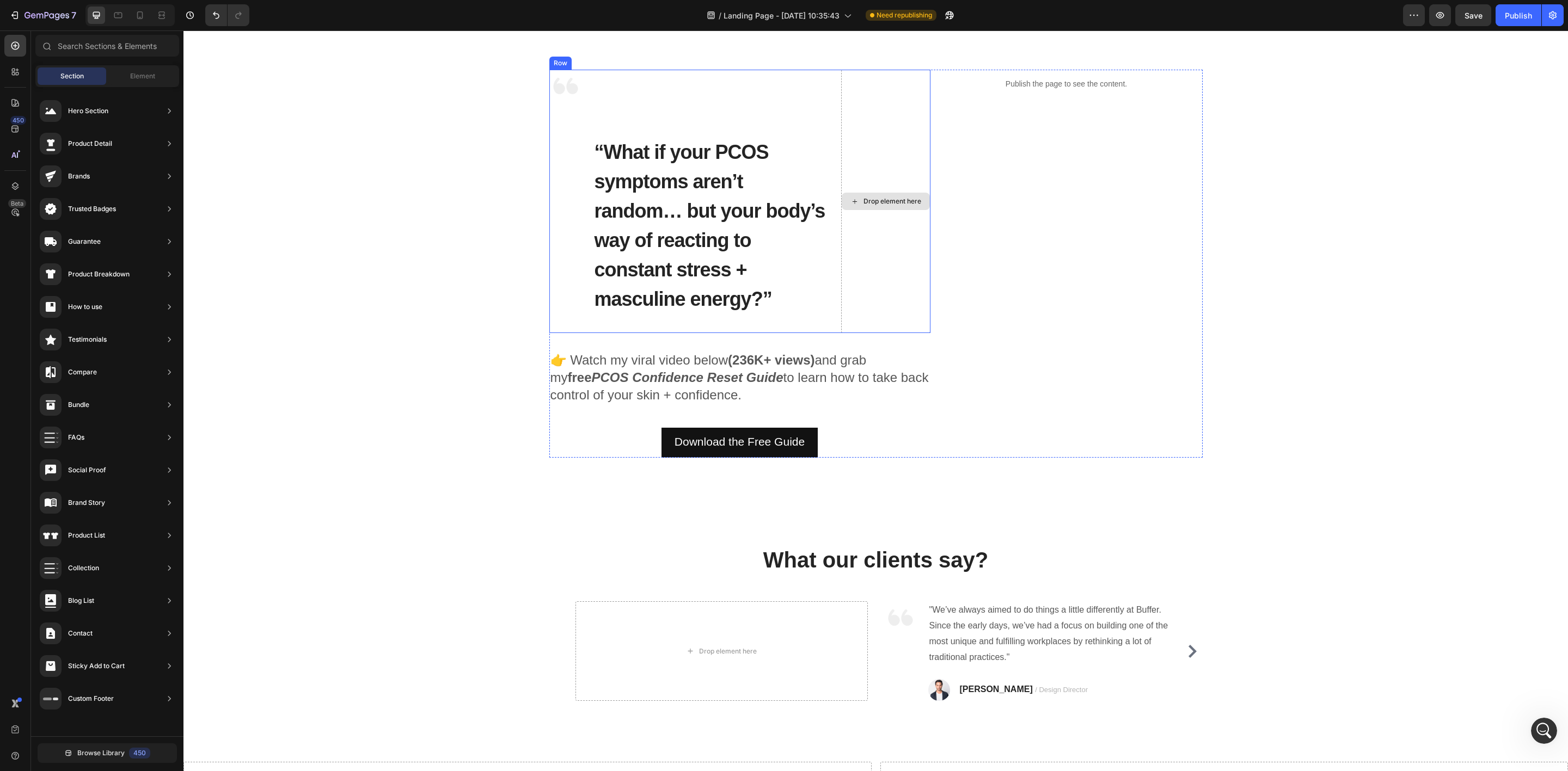
click at [879, 239] on div "Drop element here" at bounding box center [886, 201] width 89 height 263
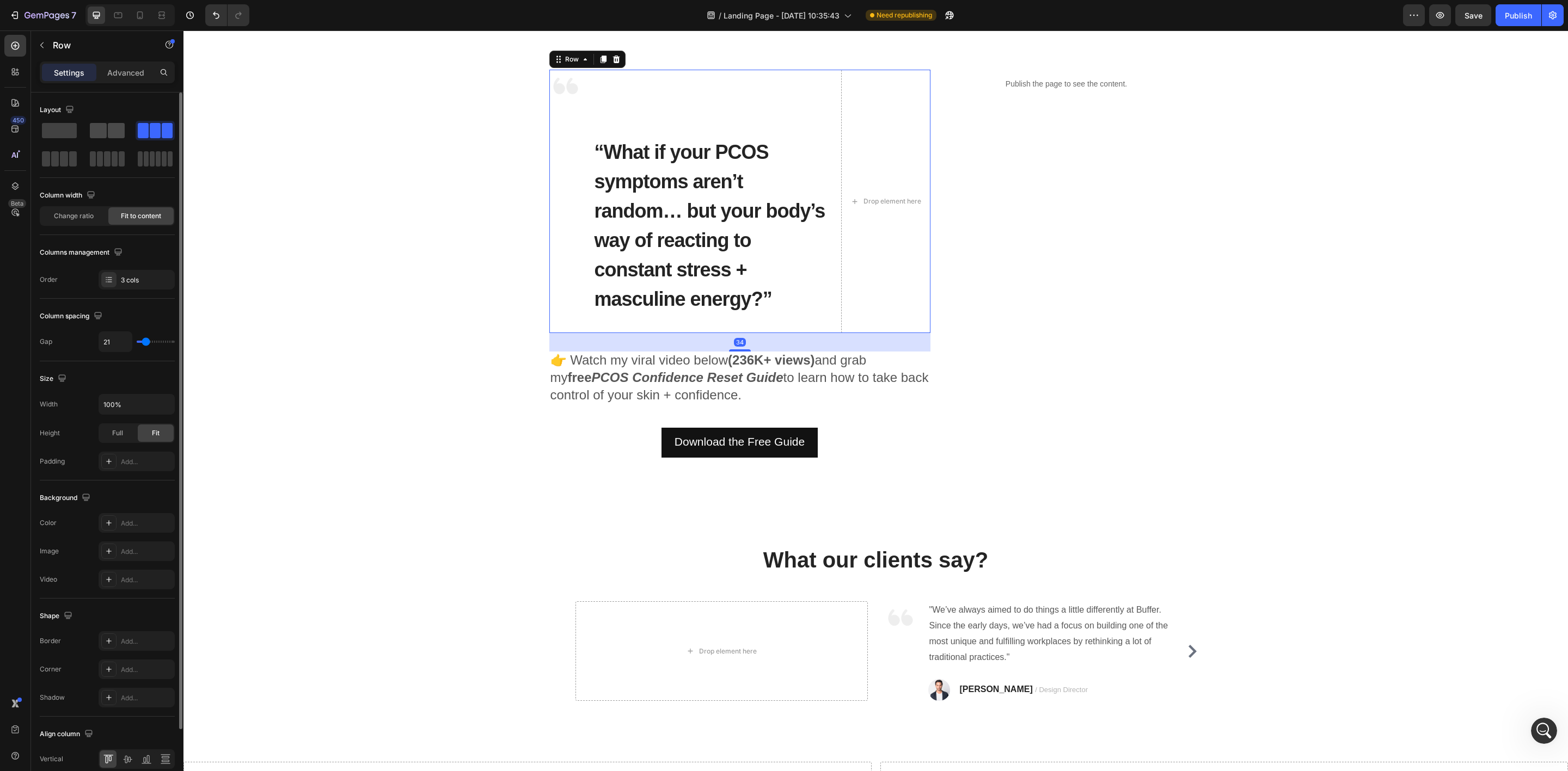
click at [99, 131] on span at bounding box center [99, 130] width 17 height 15
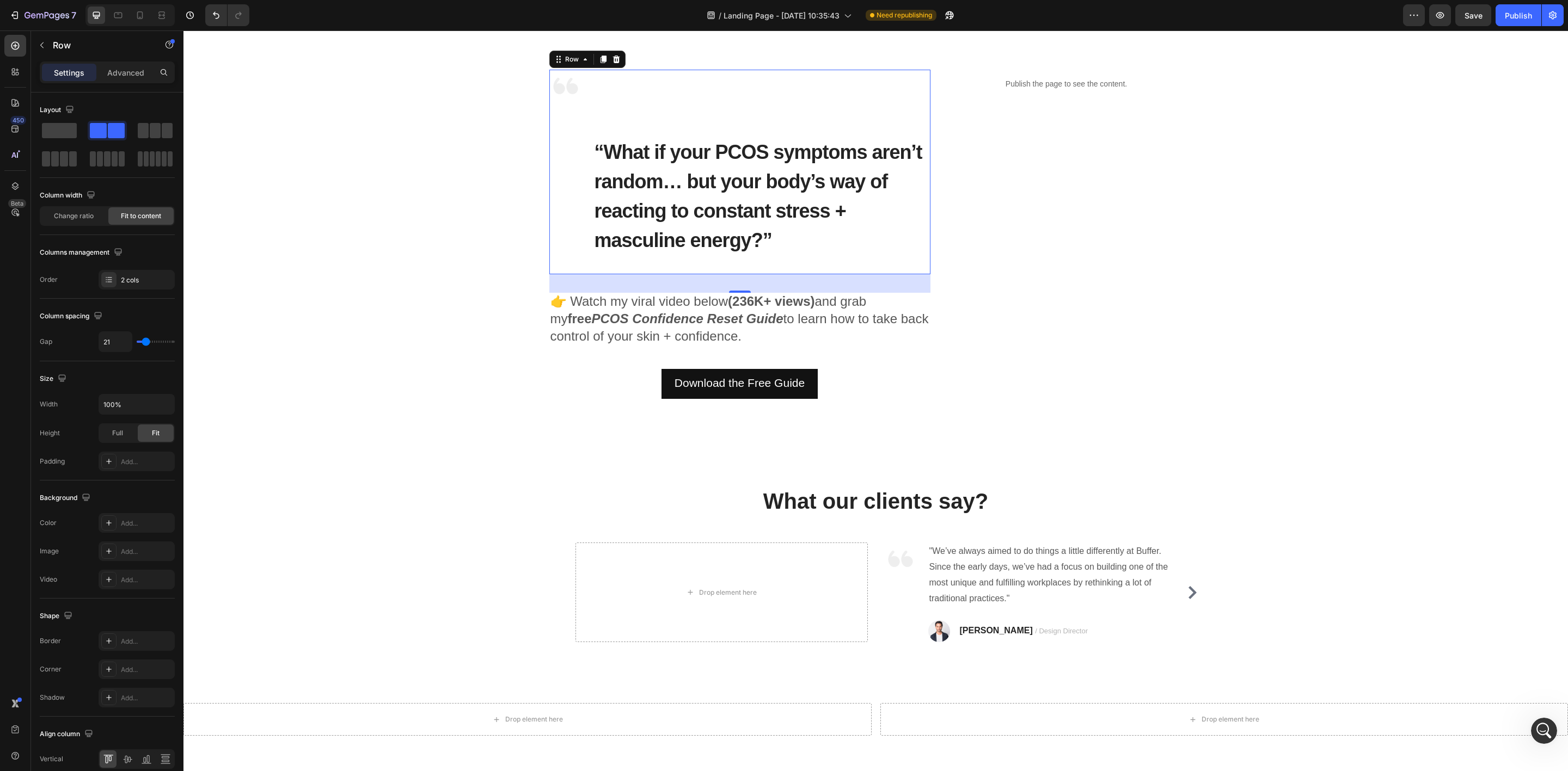
click at [562, 128] on div "Image" at bounding box center [565, 172] width 33 height 204
click at [649, 188] on span "“What if your PCOS symptoms aren’t random… but your body’s way of reacting to c…" at bounding box center [758, 197] width 327 height 111
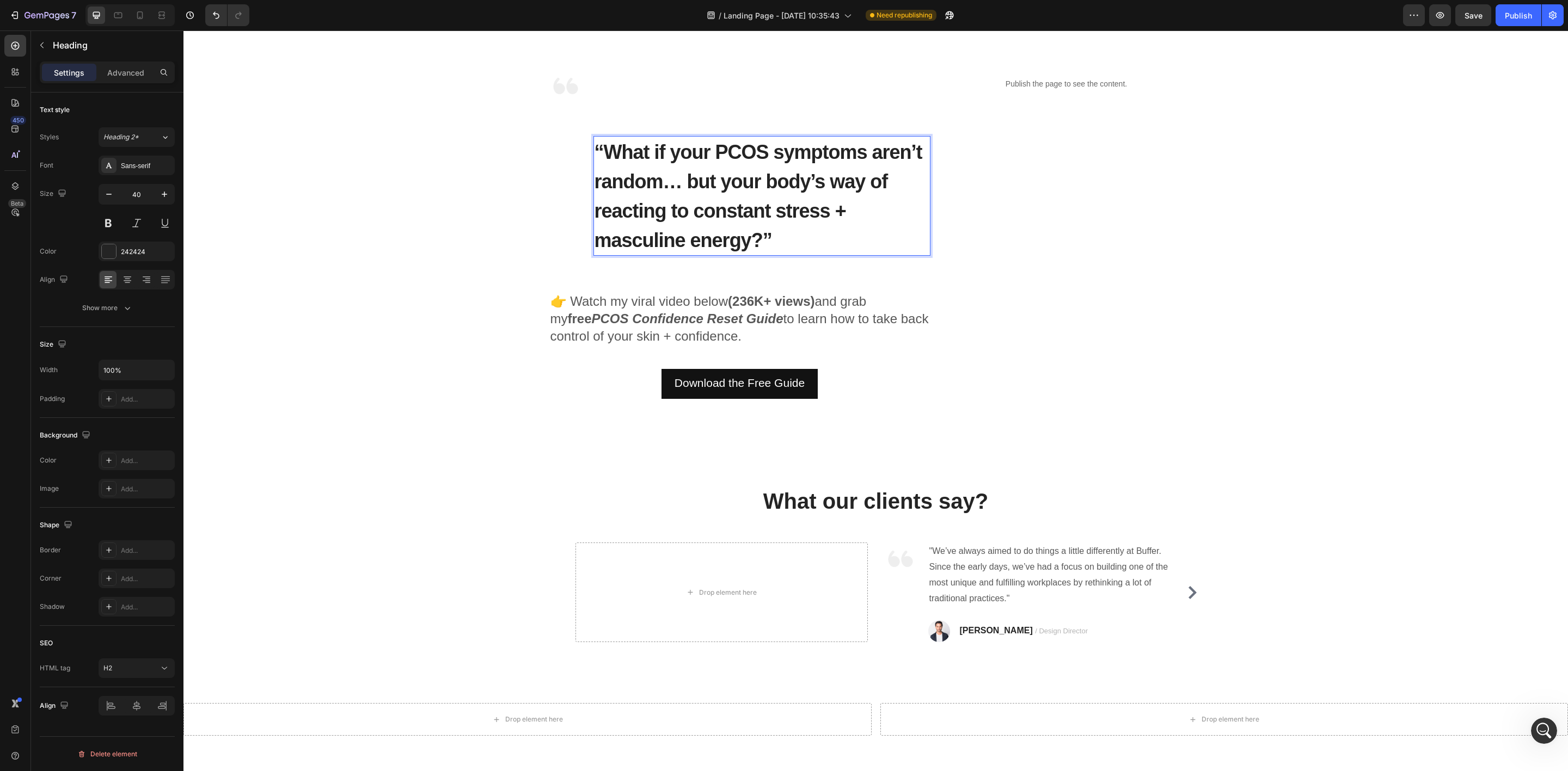
click at [622, 194] on h2 "“What if your PCOS symptoms aren’t random… but your body’s way of reacting to c…" at bounding box center [762, 196] width 337 height 120
click at [786, 230] on p "“What if your PCOS symptoms aren’t random… but your body’s way of reacting to c…" at bounding box center [762, 195] width 335 height 117
click at [517, 232] on div "Image “What if your PCOS symptoms aren’t random… but your body’s way of reactin…" at bounding box center [876, 234] width 1368 height 329
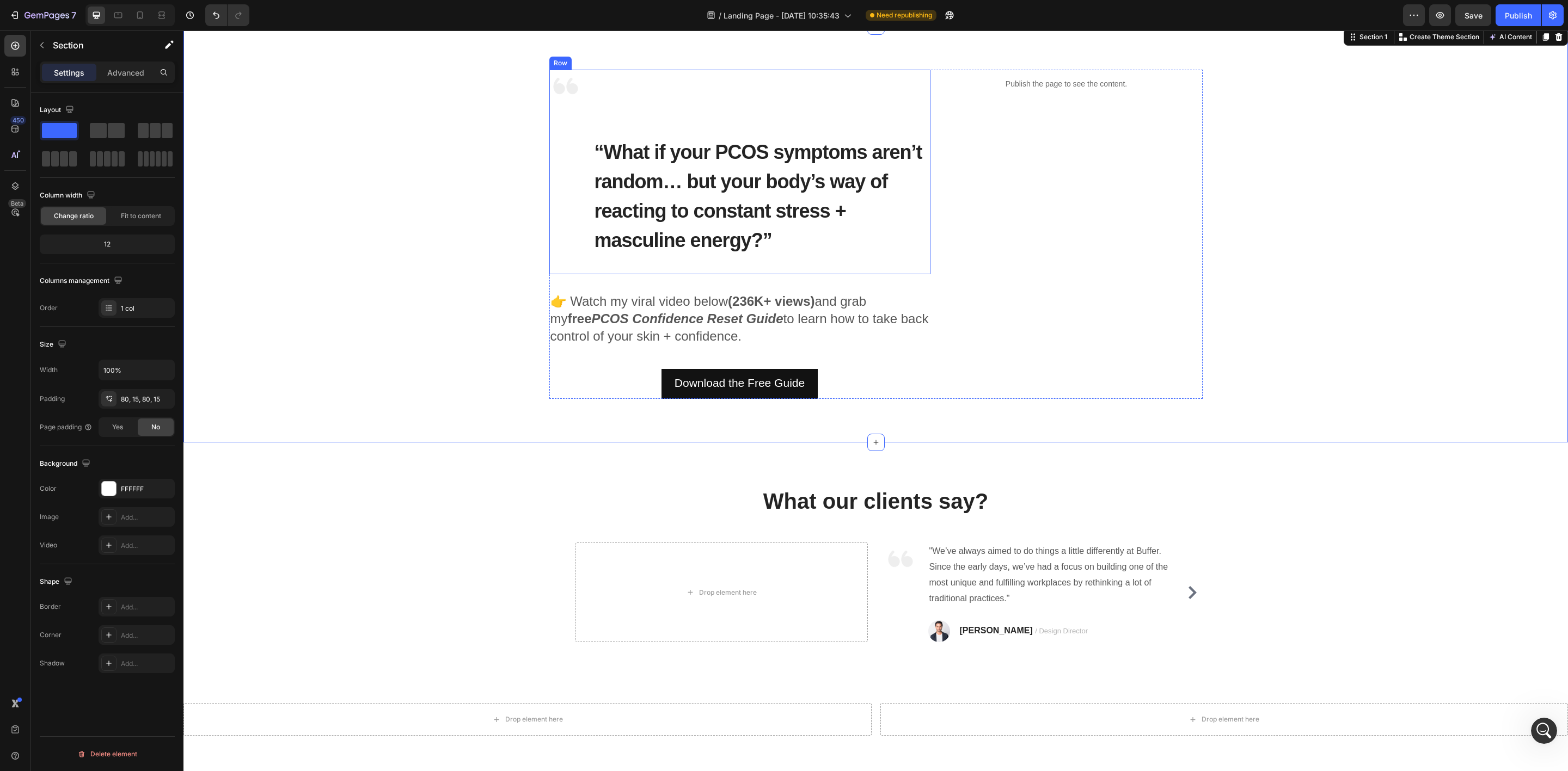
click at [555, 193] on div "Image" at bounding box center [565, 172] width 33 height 204
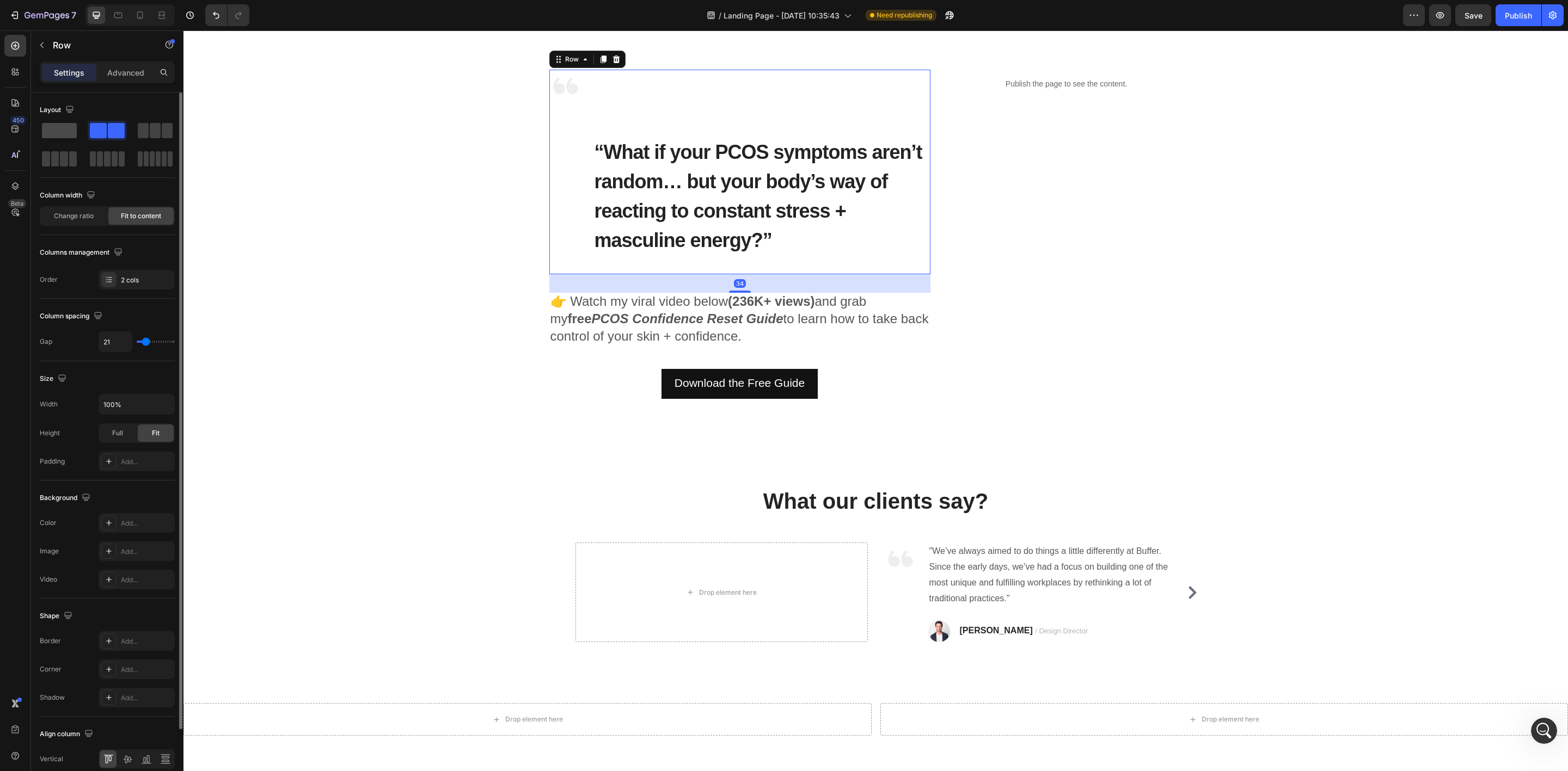
click at [58, 132] on span at bounding box center [59, 130] width 35 height 15
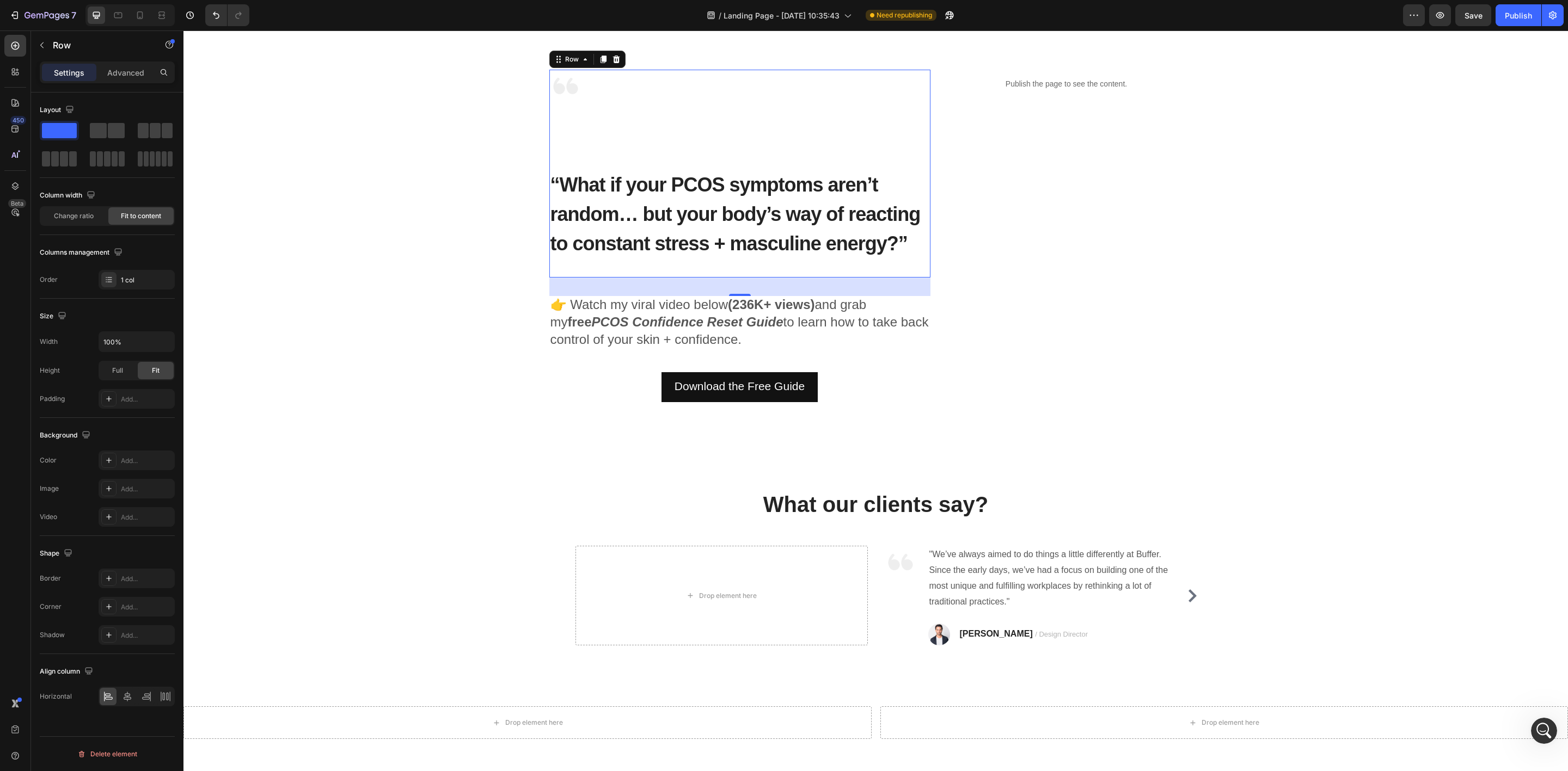
click at [581, 129] on div "Image “What if your PCOS symptoms aren’t random… but your body’s way of reactin…" at bounding box center [740, 173] width 381 height 208
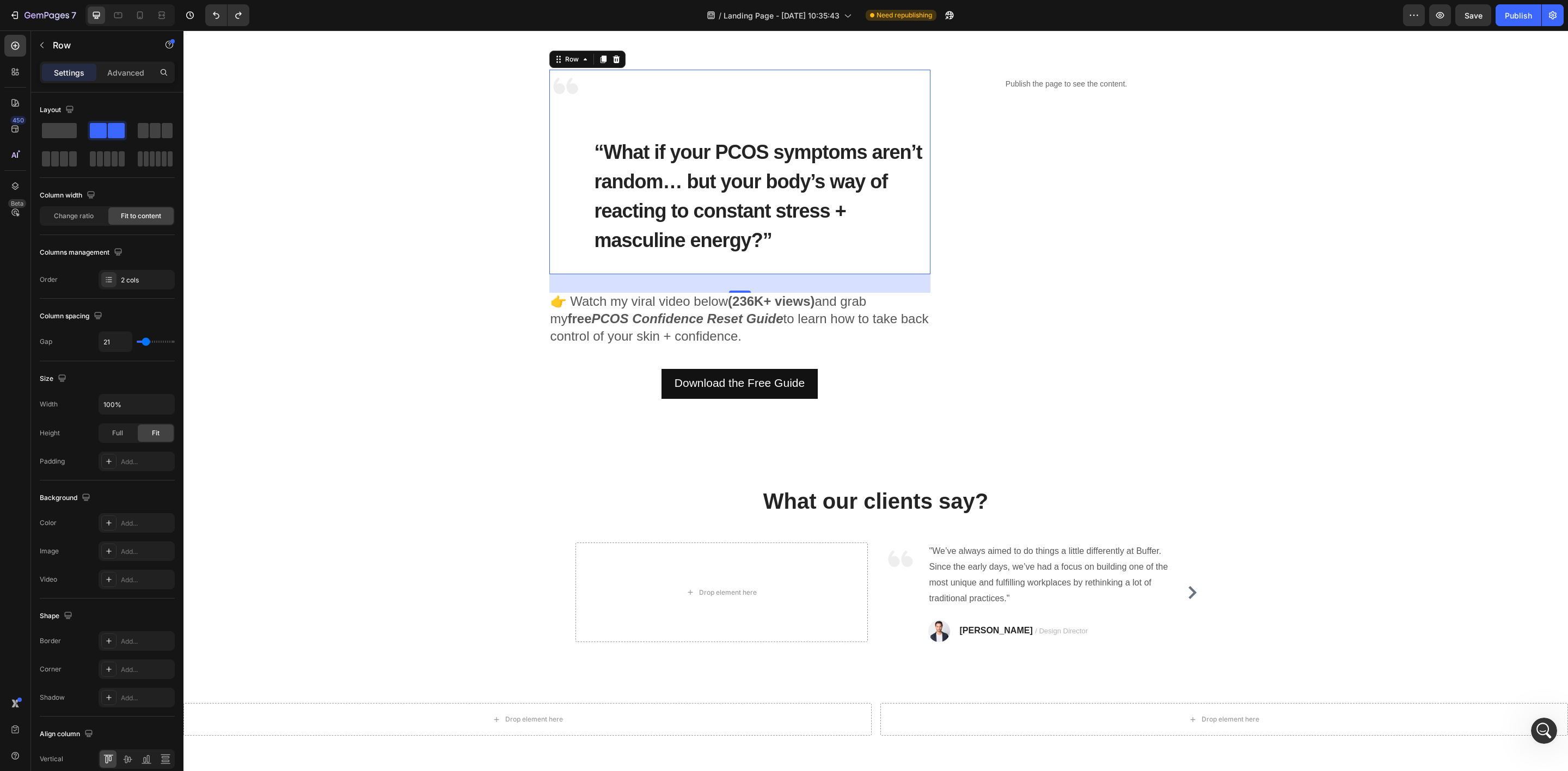
click at [570, 169] on div "Image" at bounding box center [565, 172] width 33 height 204
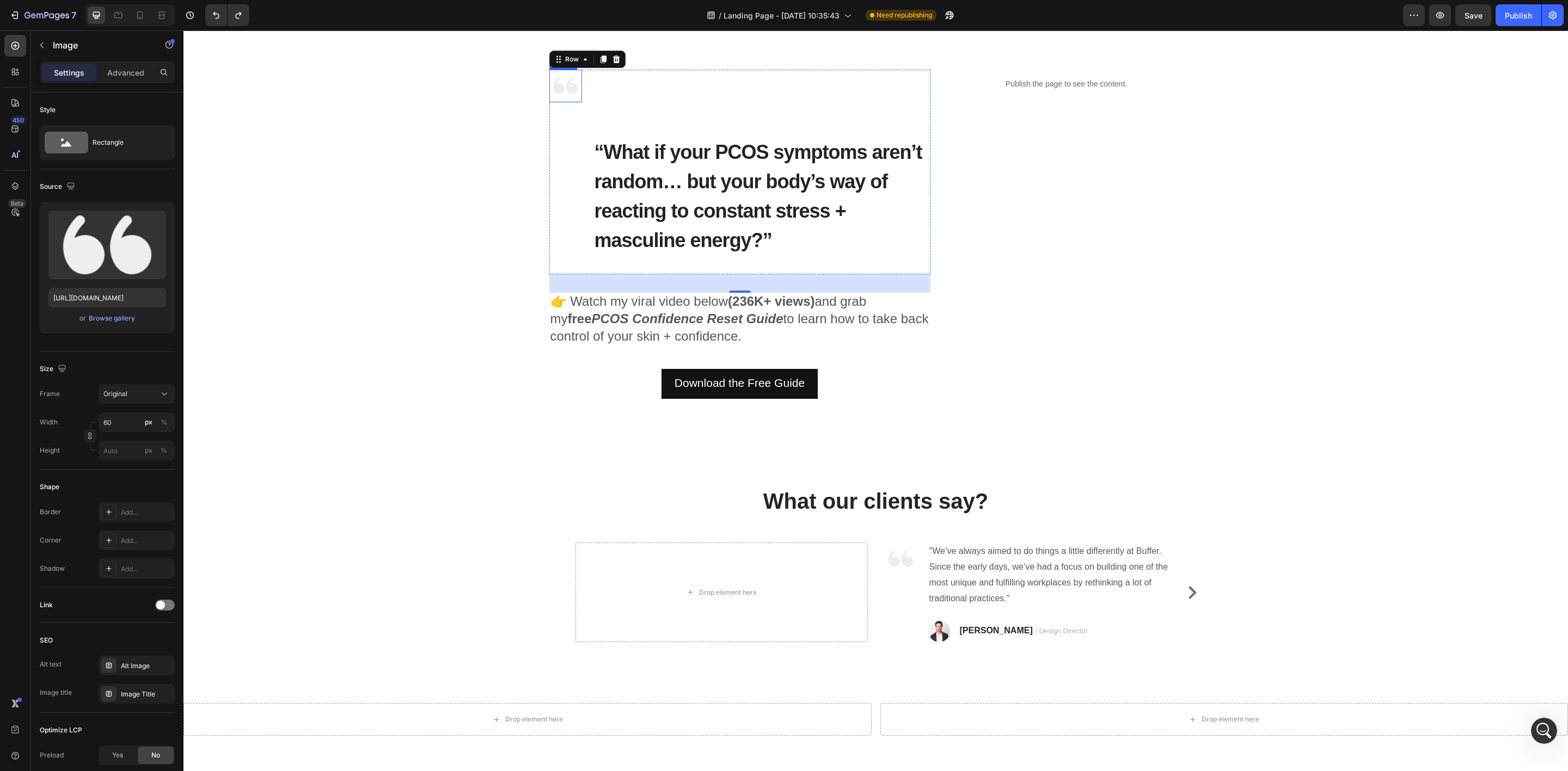
click at [559, 80] on img at bounding box center [565, 86] width 33 height 33
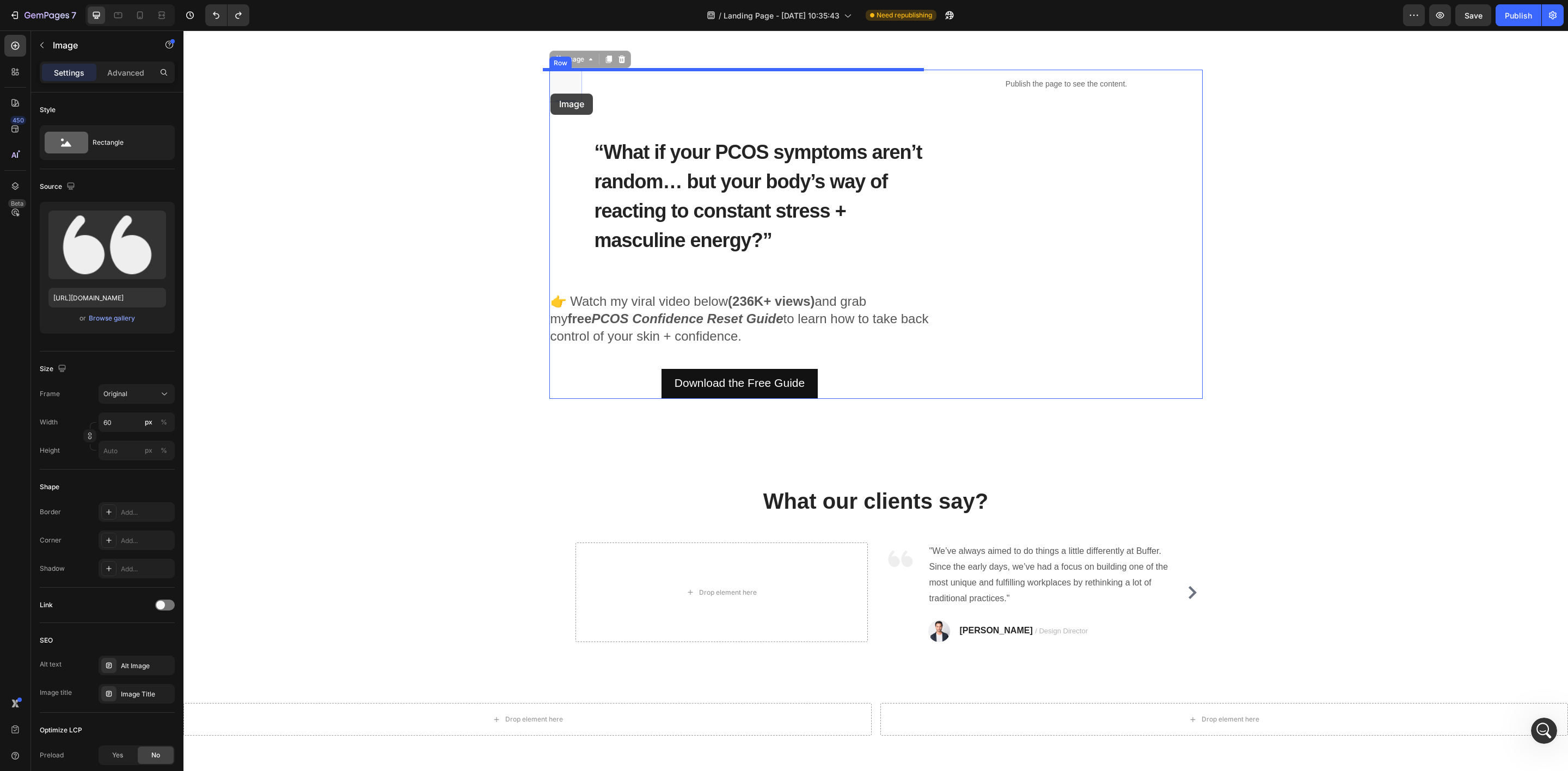
scroll to position [0, 0]
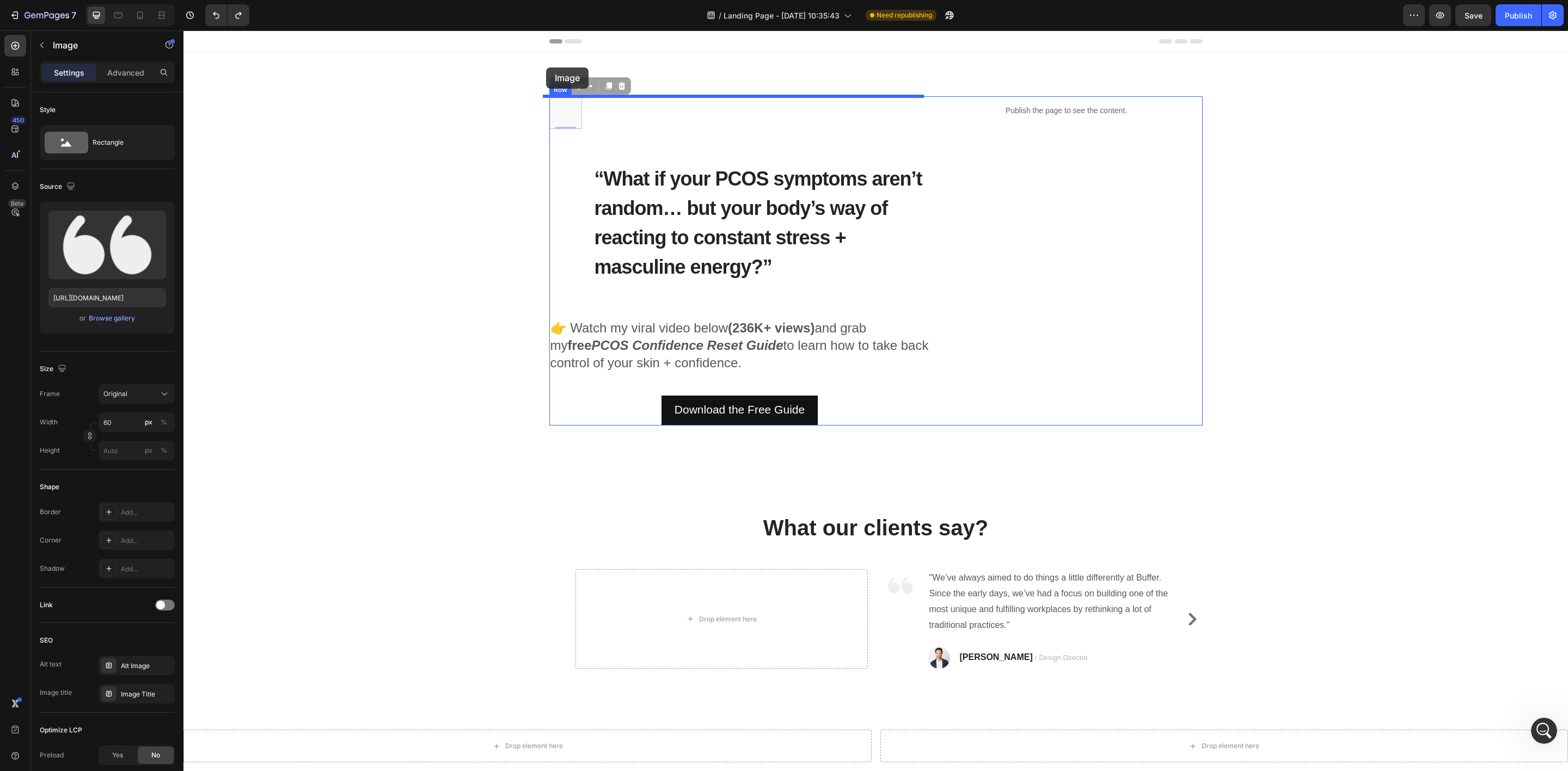
drag, startPoint x: 551, startPoint y: 57, endPoint x: 546, endPoint y: 68, distance: 12.1
click at [682, 249] on h2 "“What if your PCOS symptoms aren’t random… but your body’s way of reacting to c…" at bounding box center [762, 222] width 337 height 120
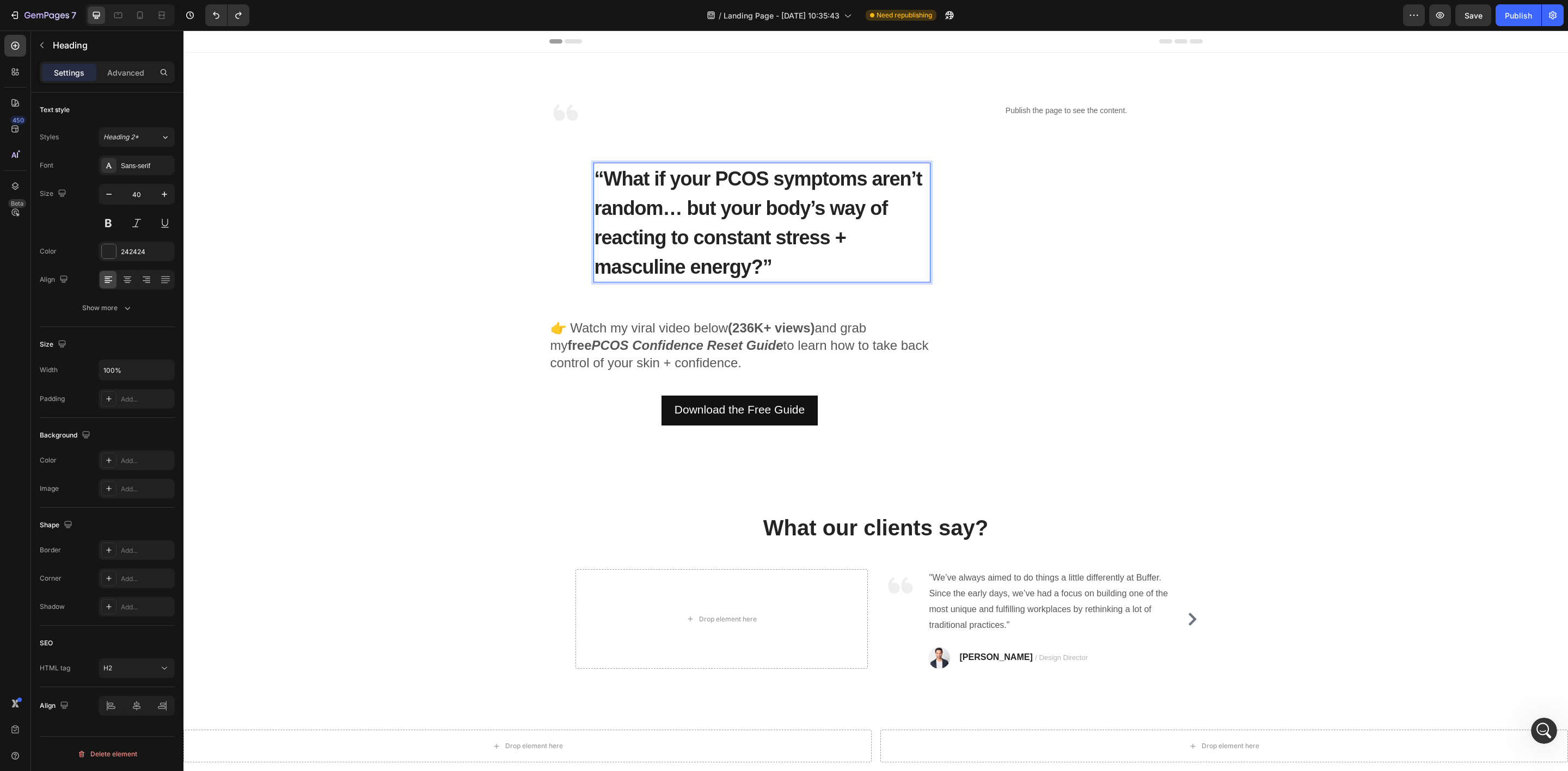
click at [598, 180] on span "“What if your PCOS symptoms aren’t random… but your body’s way of reacting to c…" at bounding box center [758, 223] width 327 height 111
click at [570, 118] on img at bounding box center [565, 113] width 33 height 33
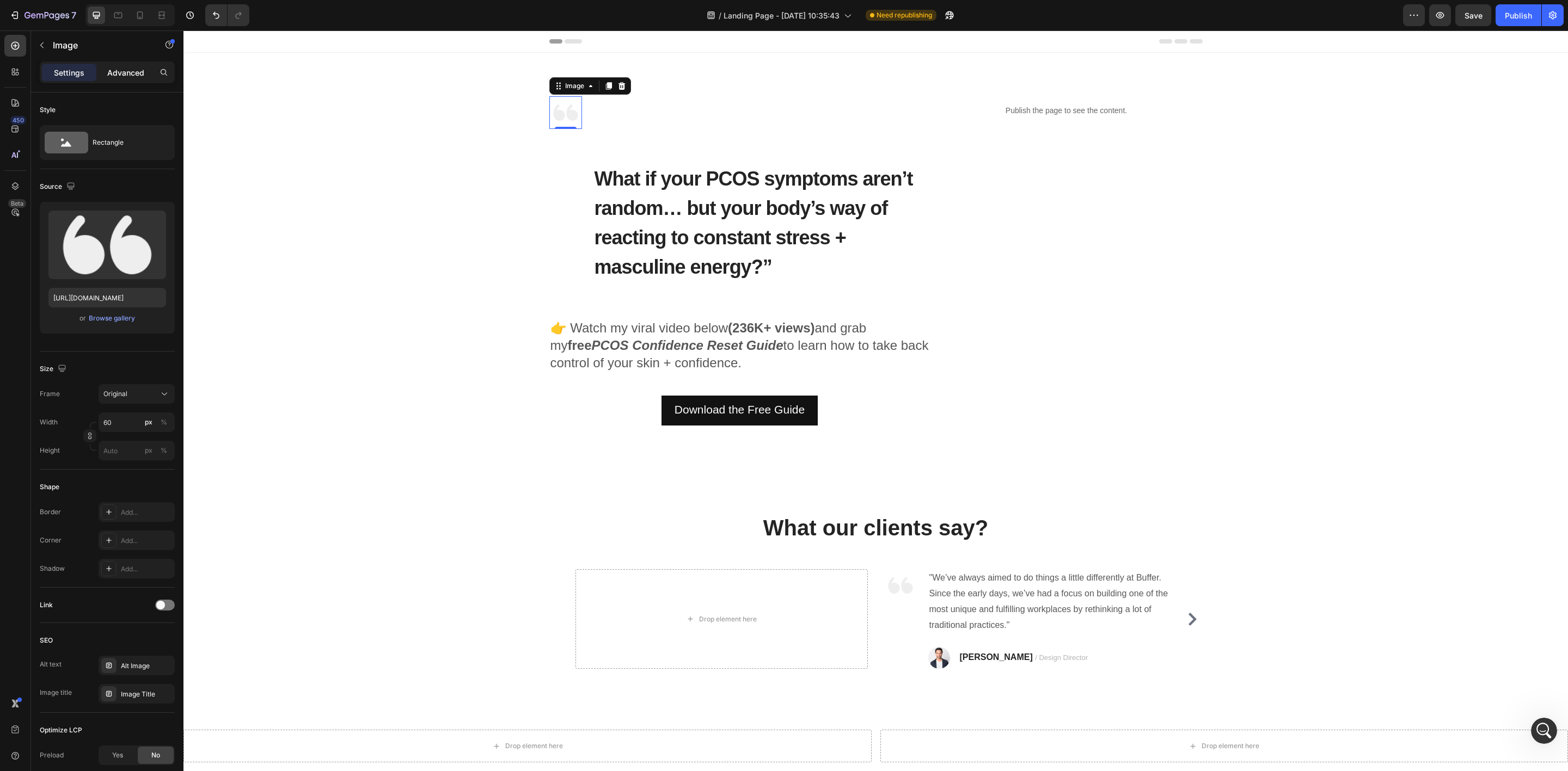
click at [126, 77] on div "Advanced" at bounding box center [125, 72] width 54 height 18
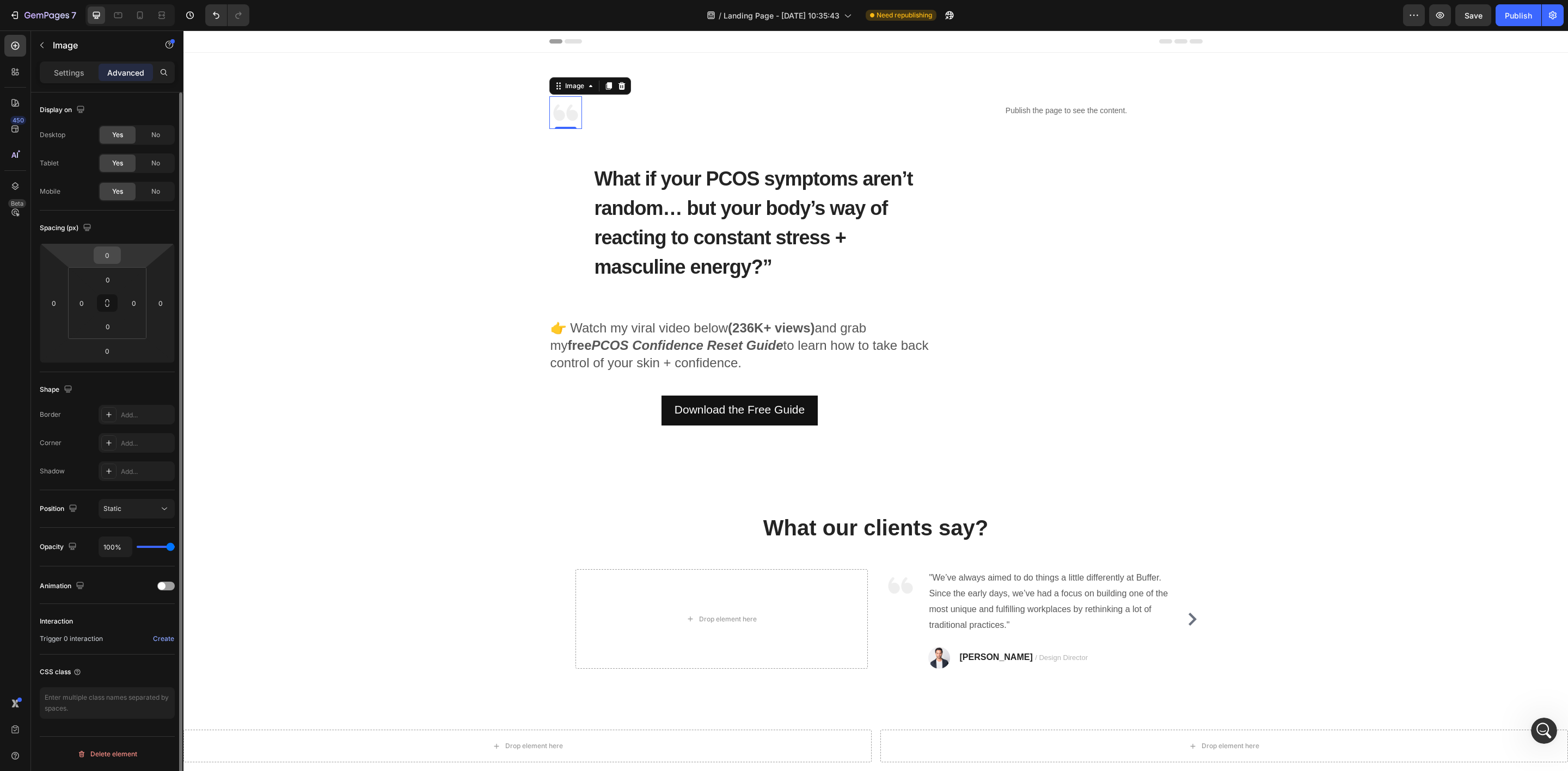
click at [111, 252] on input "0" at bounding box center [107, 255] width 22 height 16
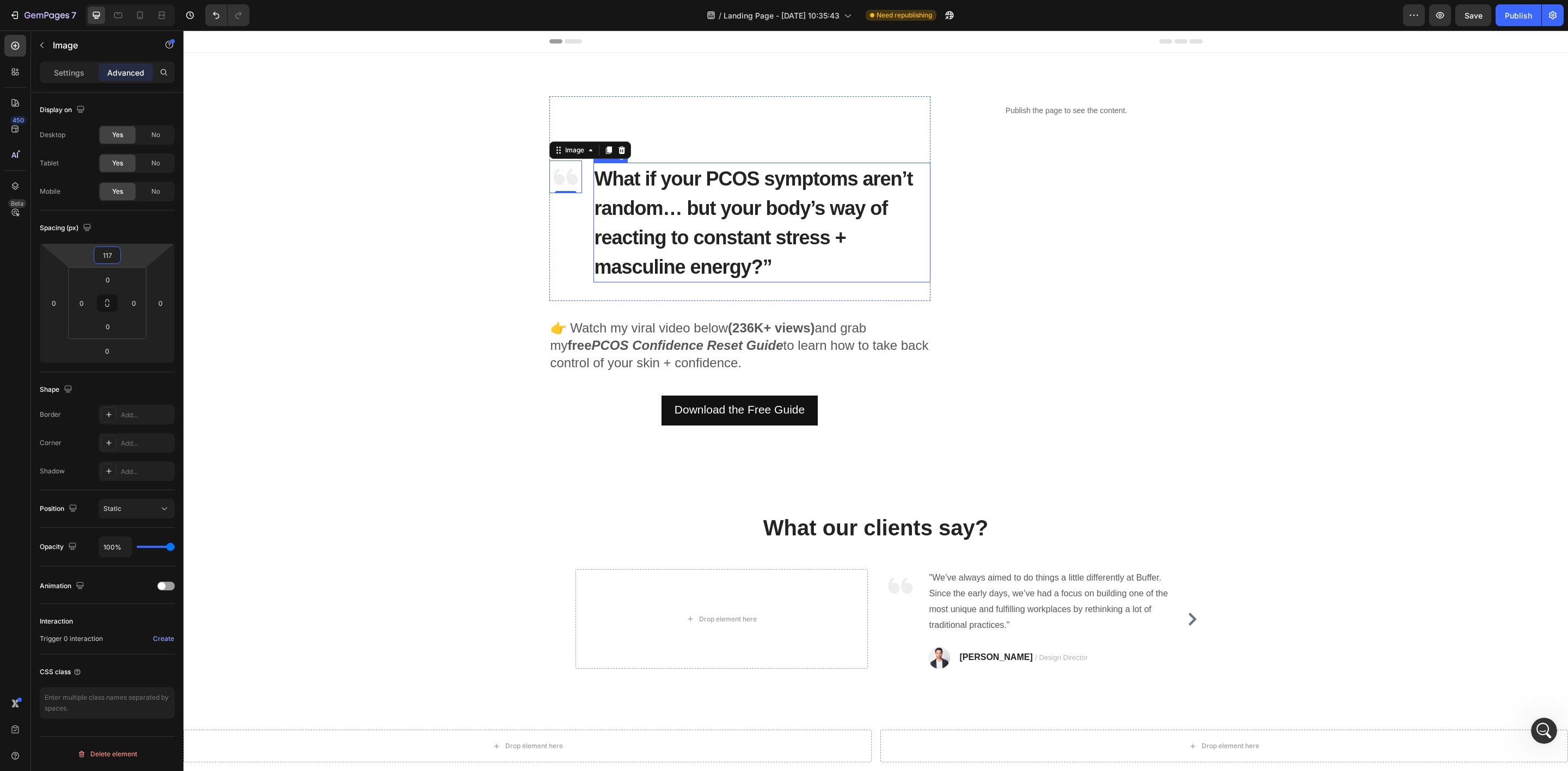
type input "116"
click at [772, 273] on p "⁠⁠⁠⁠⁠⁠⁠ What if your PCOS symptoms aren’t random… but your body’s way of reacti…" at bounding box center [762, 222] width 335 height 117
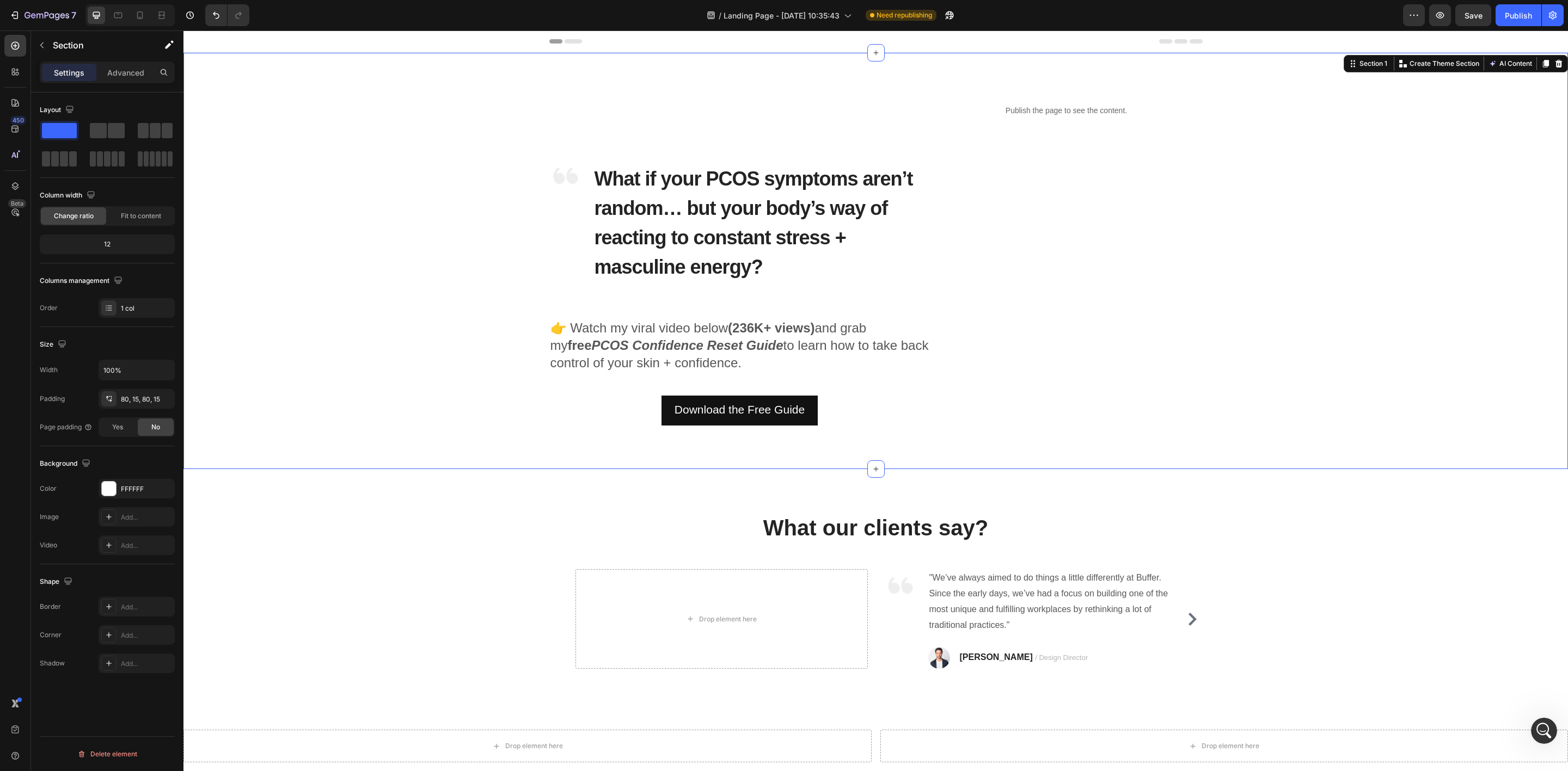
click at [471, 245] on div "Image ⁠⁠⁠⁠⁠⁠⁠ What if your PCOS symptoms aren’t random… but your body’s way of …" at bounding box center [876, 260] width 1368 height 329
click at [592, 345] on strong "PCOS Confidence Reset Guide" at bounding box center [687, 345] width 192 height 15
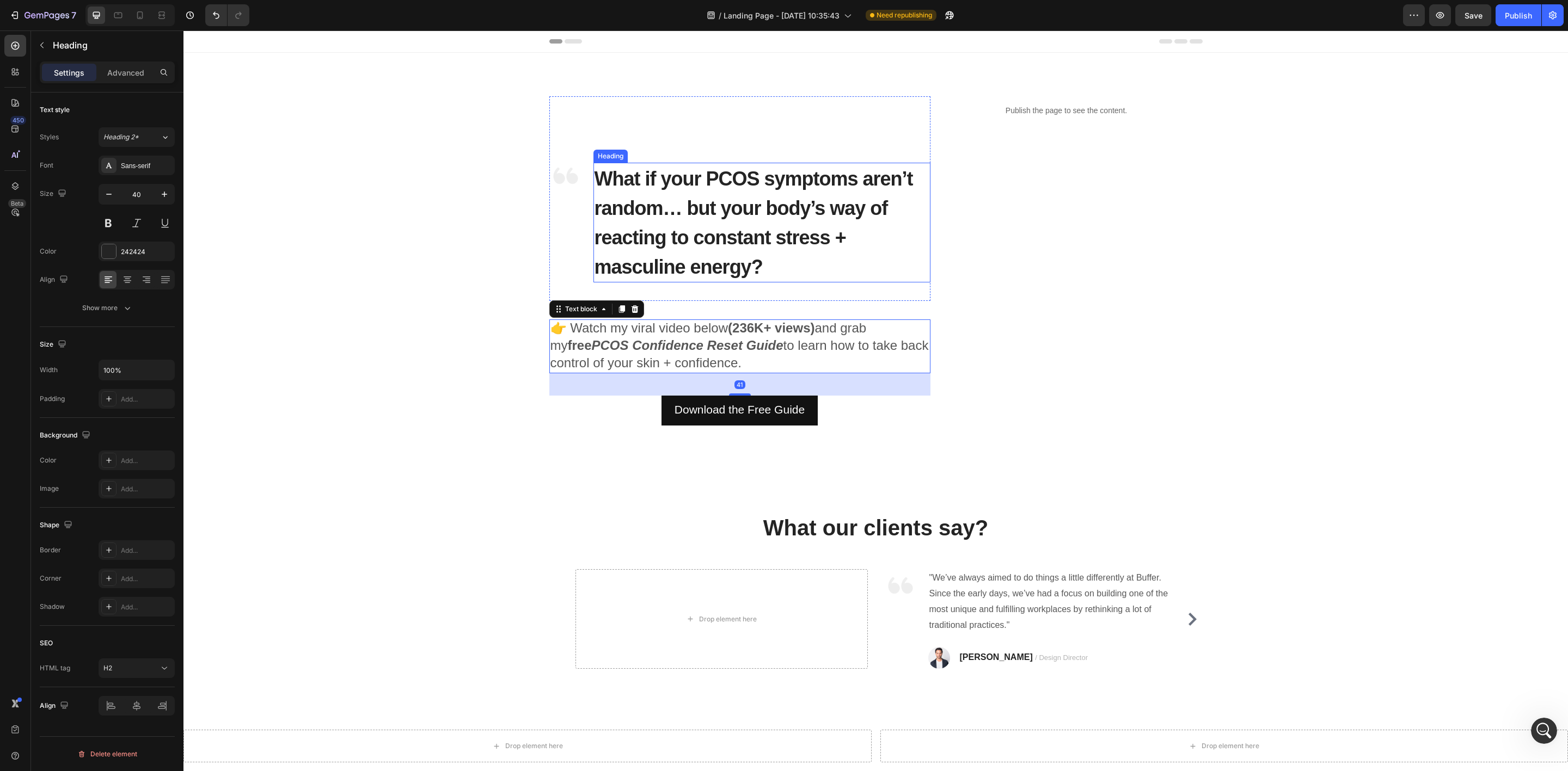
click at [631, 225] on span "What if your PCOS symptoms aren’t random… but your body’s way of reacting to co…" at bounding box center [754, 223] width 318 height 111
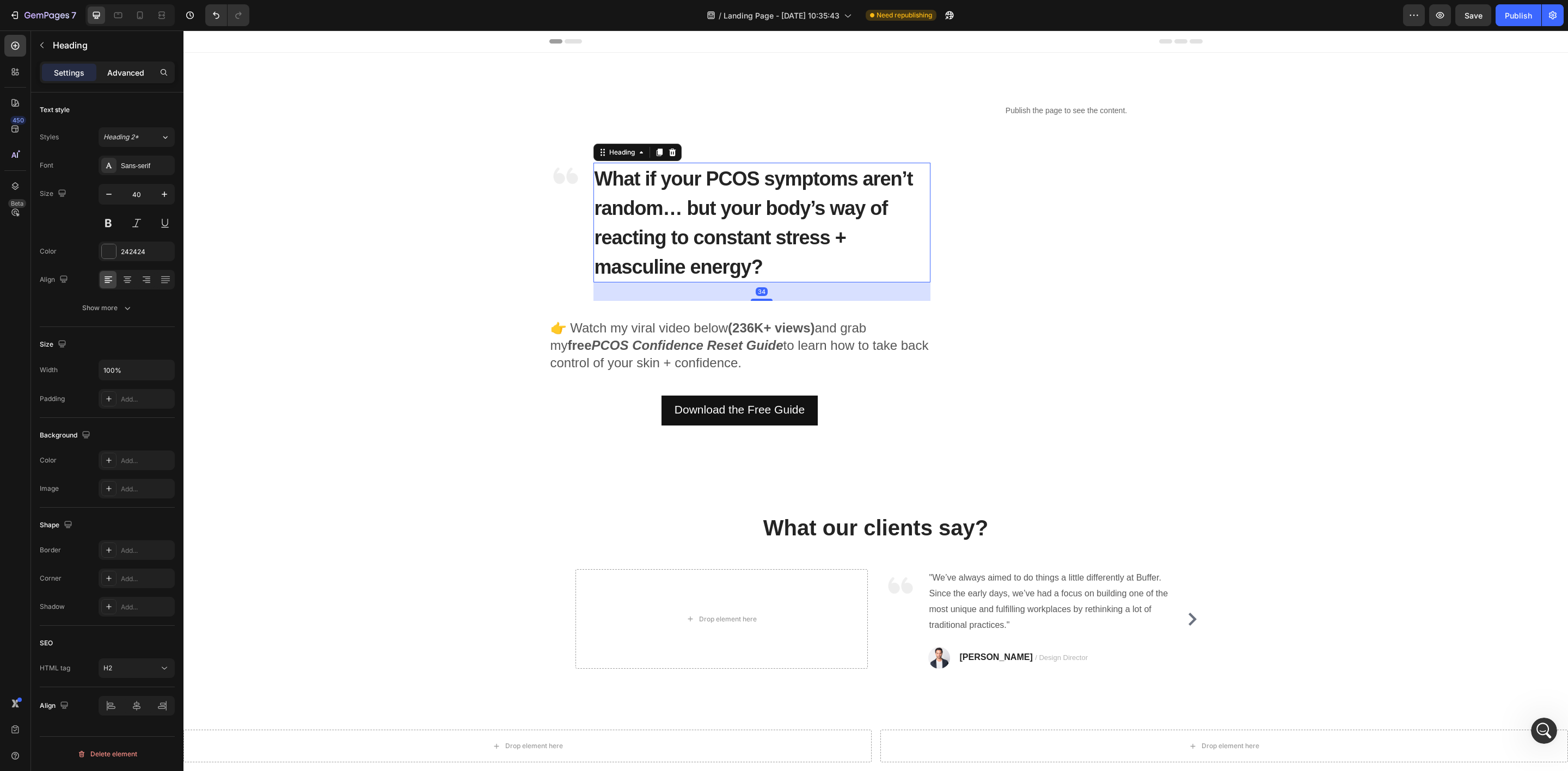
click at [126, 75] on p "Advanced" at bounding box center [125, 72] width 37 height 12
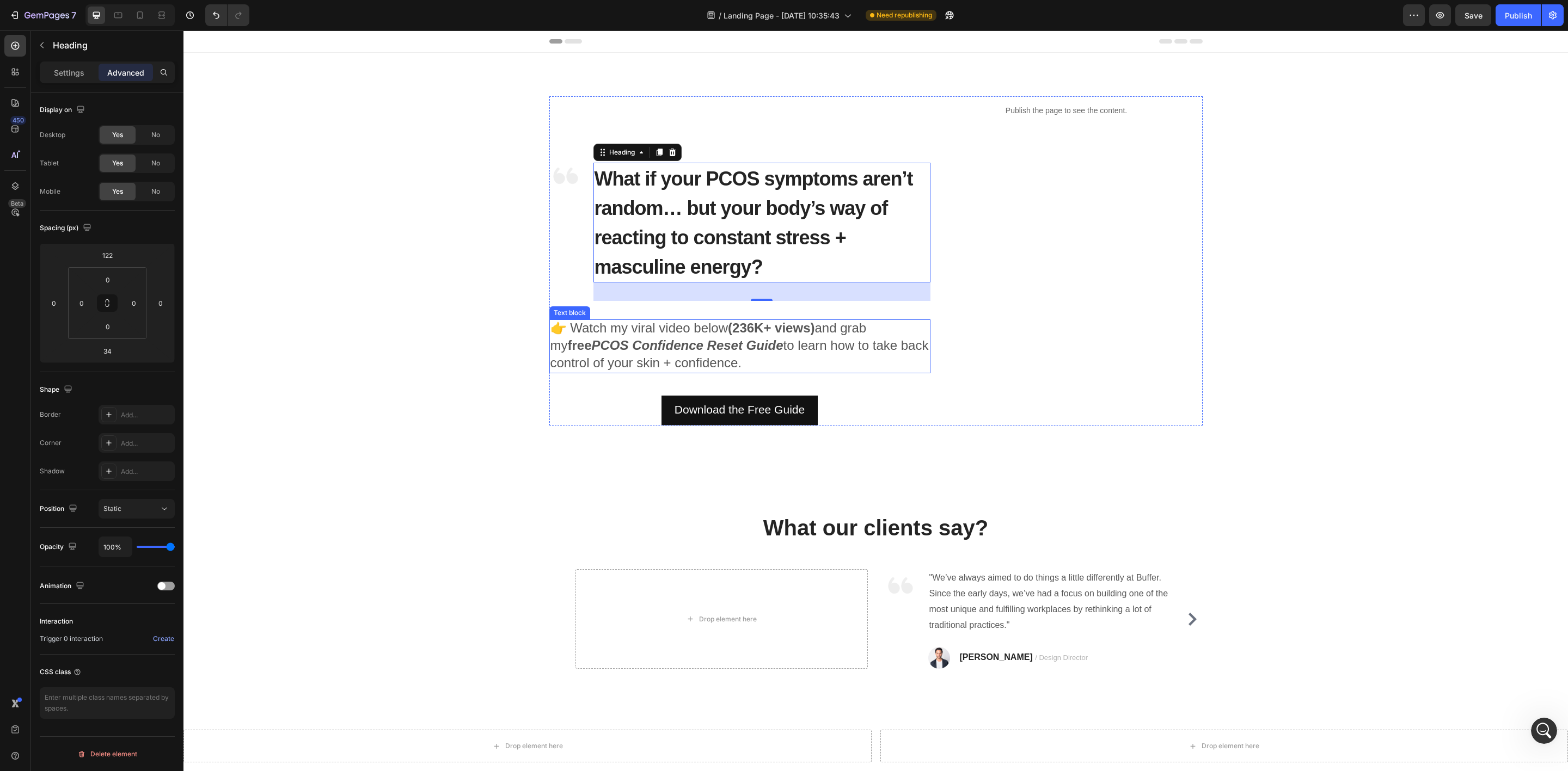
click at [569, 330] on span "👉 Watch my viral video below (236K+ views) and grab my free PCOS Confidence Res…" at bounding box center [740, 345] width 379 height 49
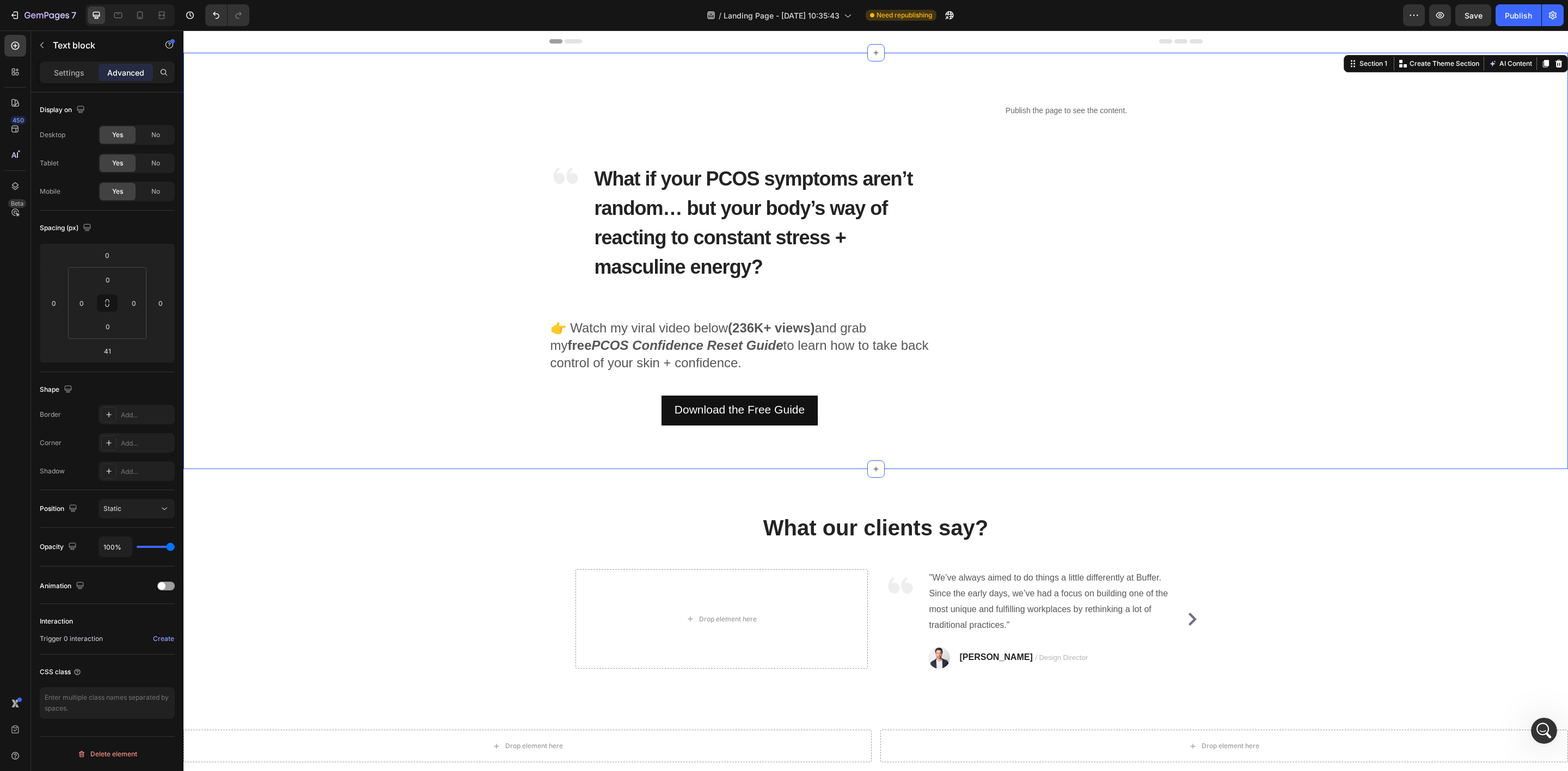
click at [404, 263] on div "Image ⁠⁠⁠⁠⁠⁠⁠ What if your PCOS symptoms aren’t random… but your body’s way of …" at bounding box center [876, 260] width 1368 height 329
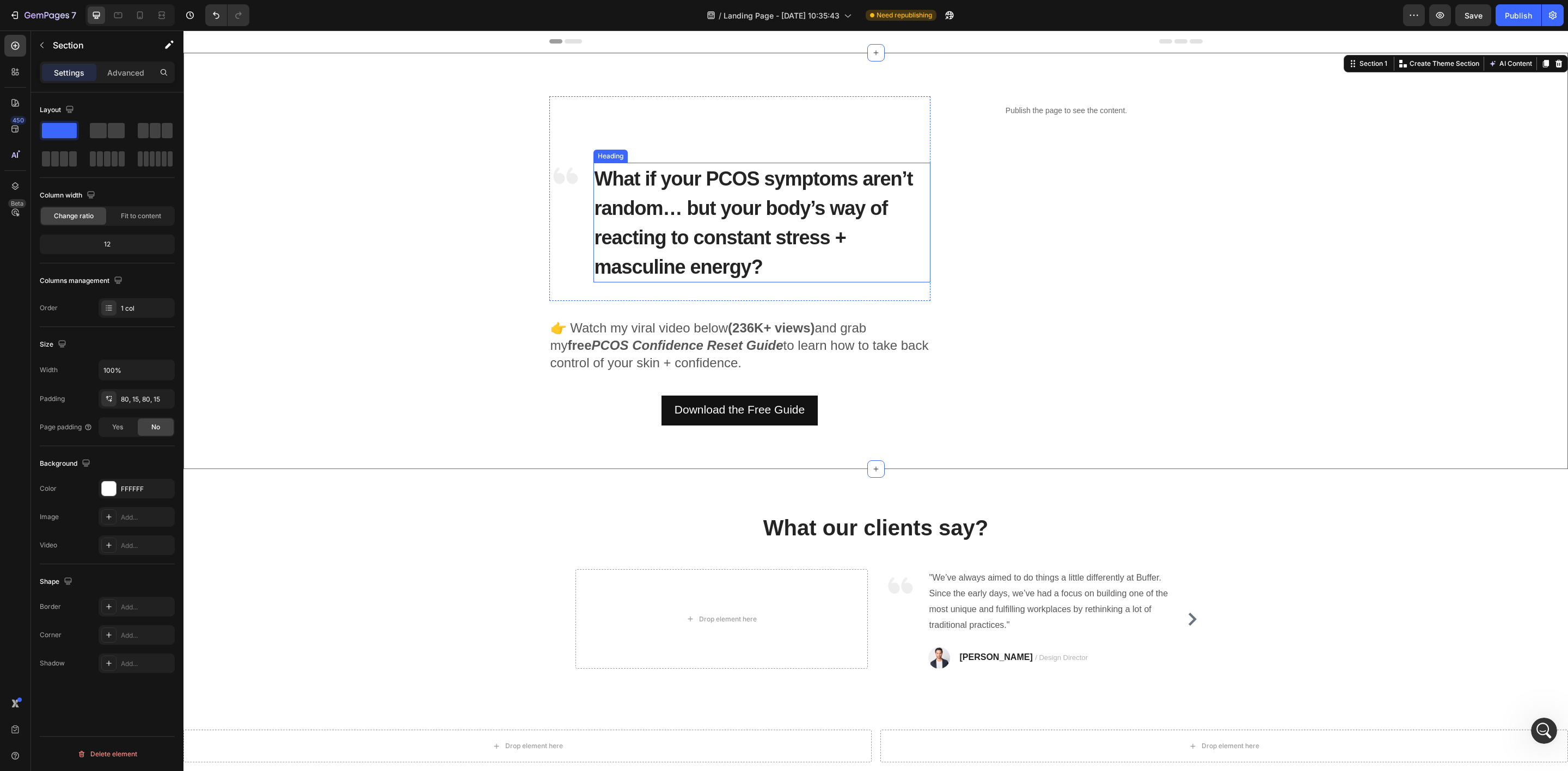
click at [727, 248] on p "⁠⁠⁠⁠⁠⁠⁠ What if your PCOS symptoms aren’t random… but your body’s way of reacti…" at bounding box center [762, 222] width 335 height 117
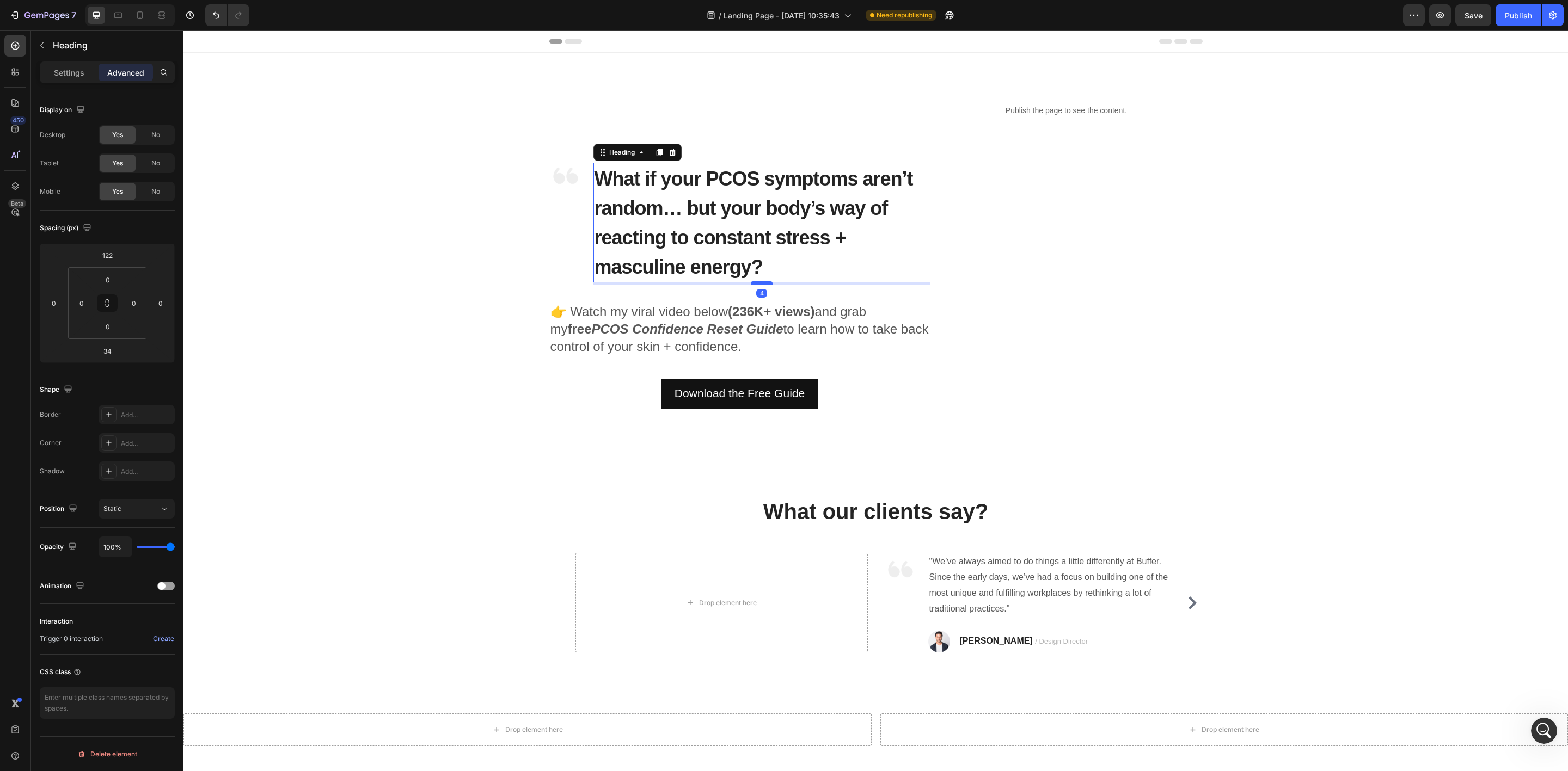
drag, startPoint x: 753, startPoint y: 298, endPoint x: 758, endPoint y: 281, distance: 17.7
click at [758, 281] on div at bounding box center [761, 282] width 22 height 3
type input "4"
click at [553, 175] on img at bounding box center [565, 176] width 33 height 33
click at [486, 310] on div "Image 0 ⁠⁠⁠⁠⁠⁠⁠ What if your PCOS symptoms aren’t random… but your body’s way o…" at bounding box center [876, 253] width 1368 height 313
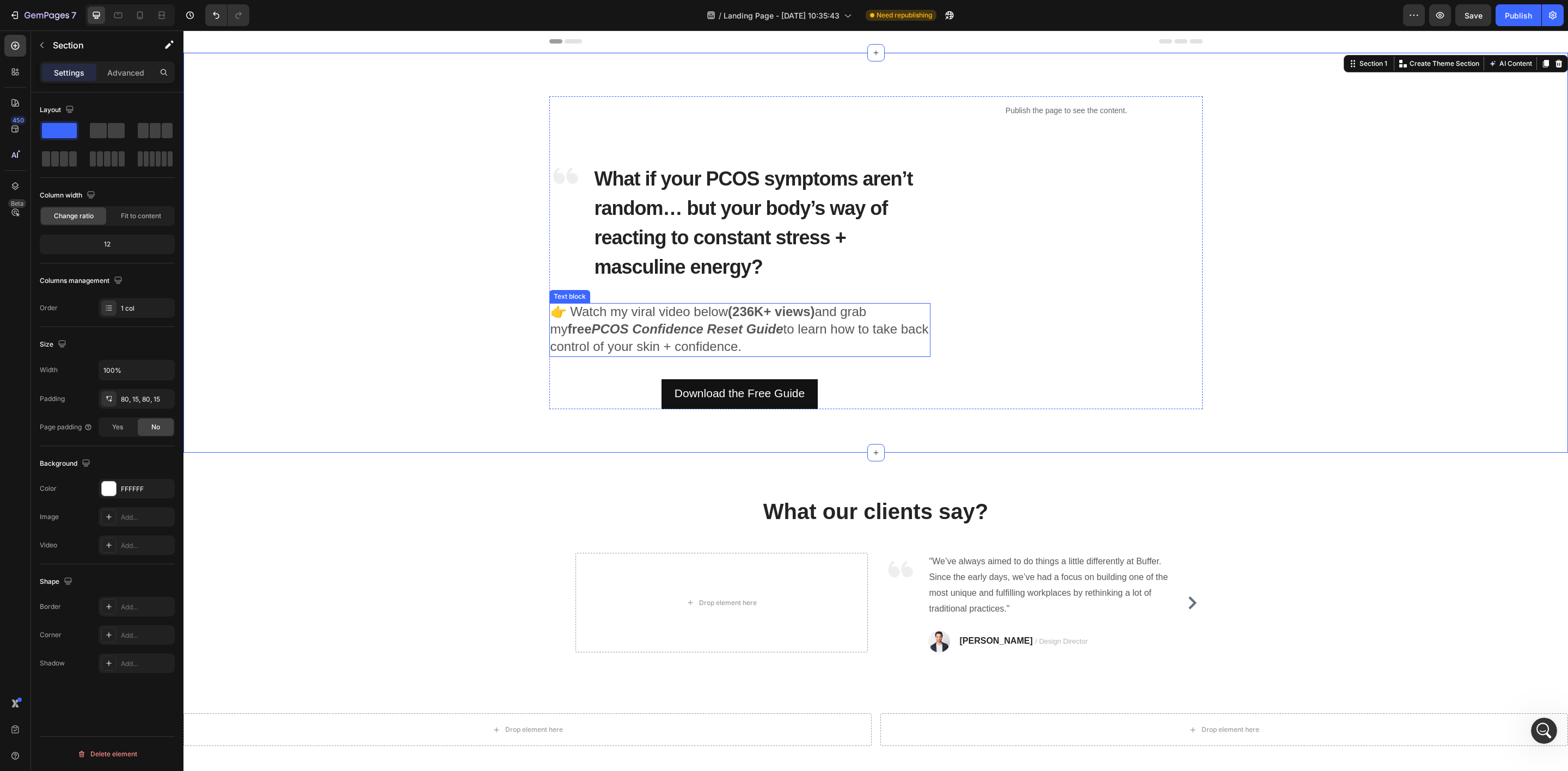
click at [592, 330] on strong "PCOS Confidence Reset Guide" at bounding box center [687, 329] width 192 height 15
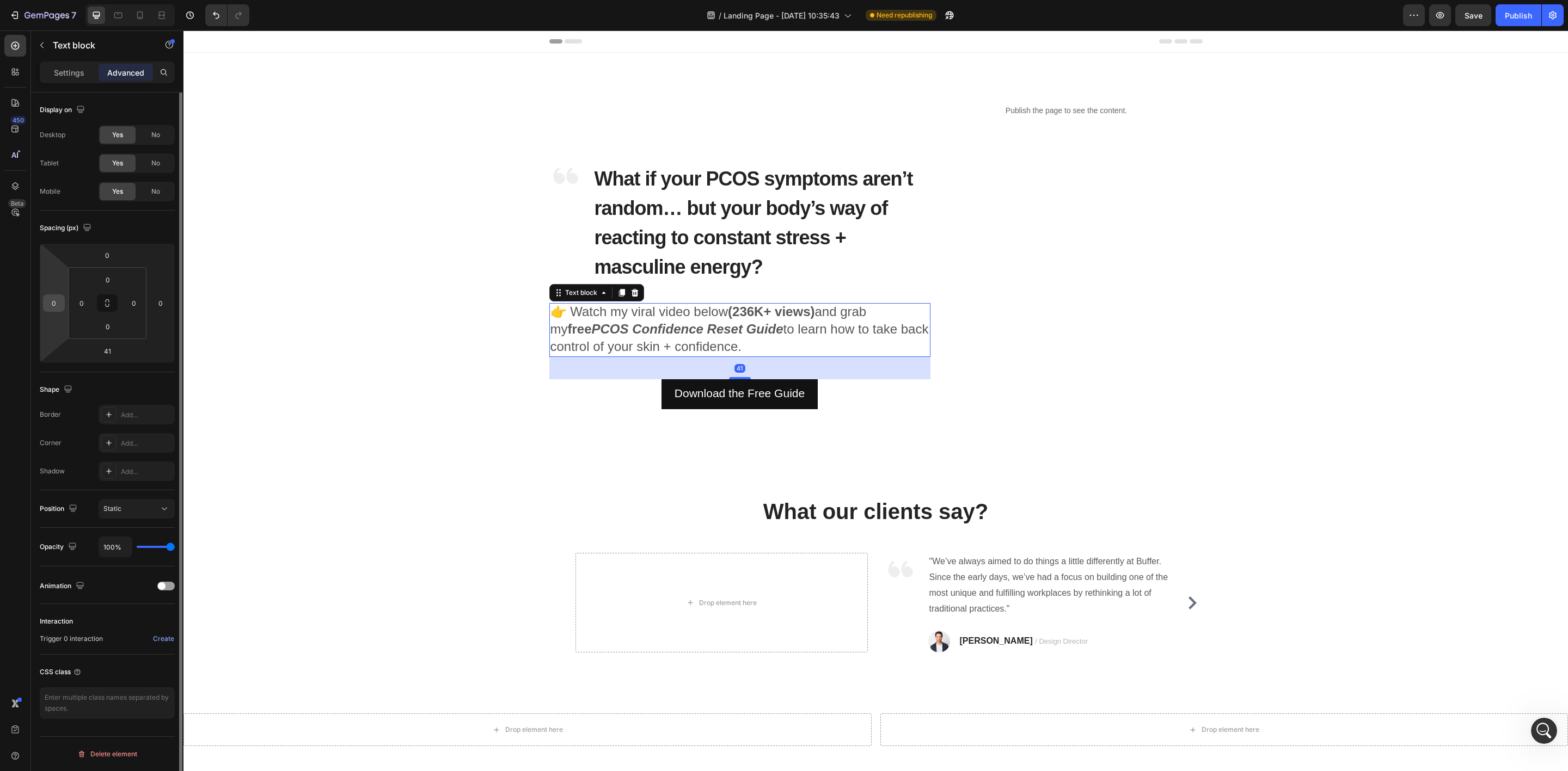
click at [53, 299] on input "0" at bounding box center [54, 303] width 16 height 16
type input "82"
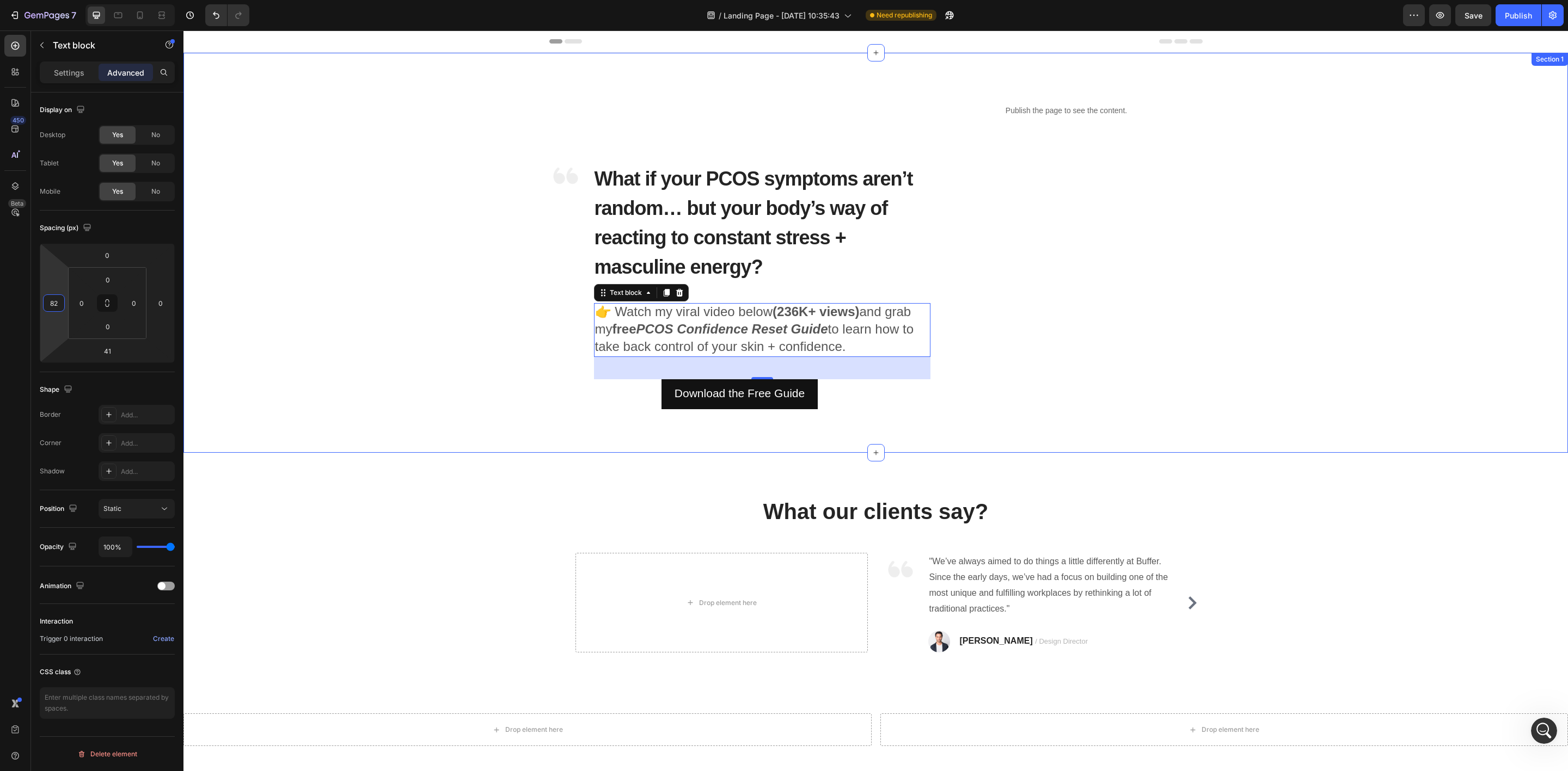
click at [567, 449] on div "Image ⁠⁠⁠⁠⁠⁠⁠ What if your PCOS symptoms aren’t random… but your body’s way of …" at bounding box center [875, 253] width 1385 height 400
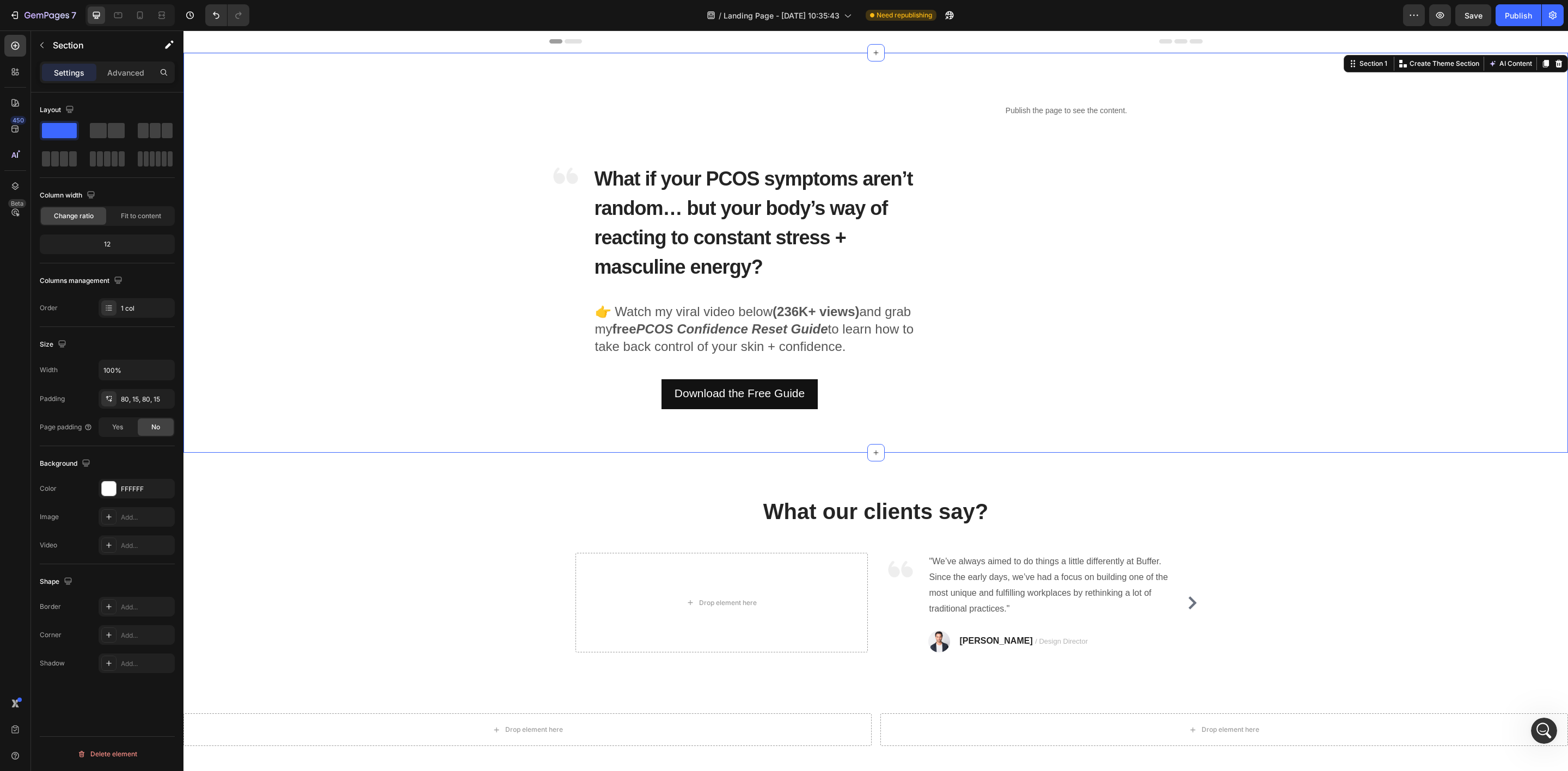
click at [433, 327] on div "Image ⁠⁠⁠⁠⁠⁠⁠ What if your PCOS symptoms aren’t random… but your body’s way of …" at bounding box center [876, 253] width 1368 height 313
click at [1511, 8] on button "Publish" at bounding box center [1518, 15] width 46 height 22
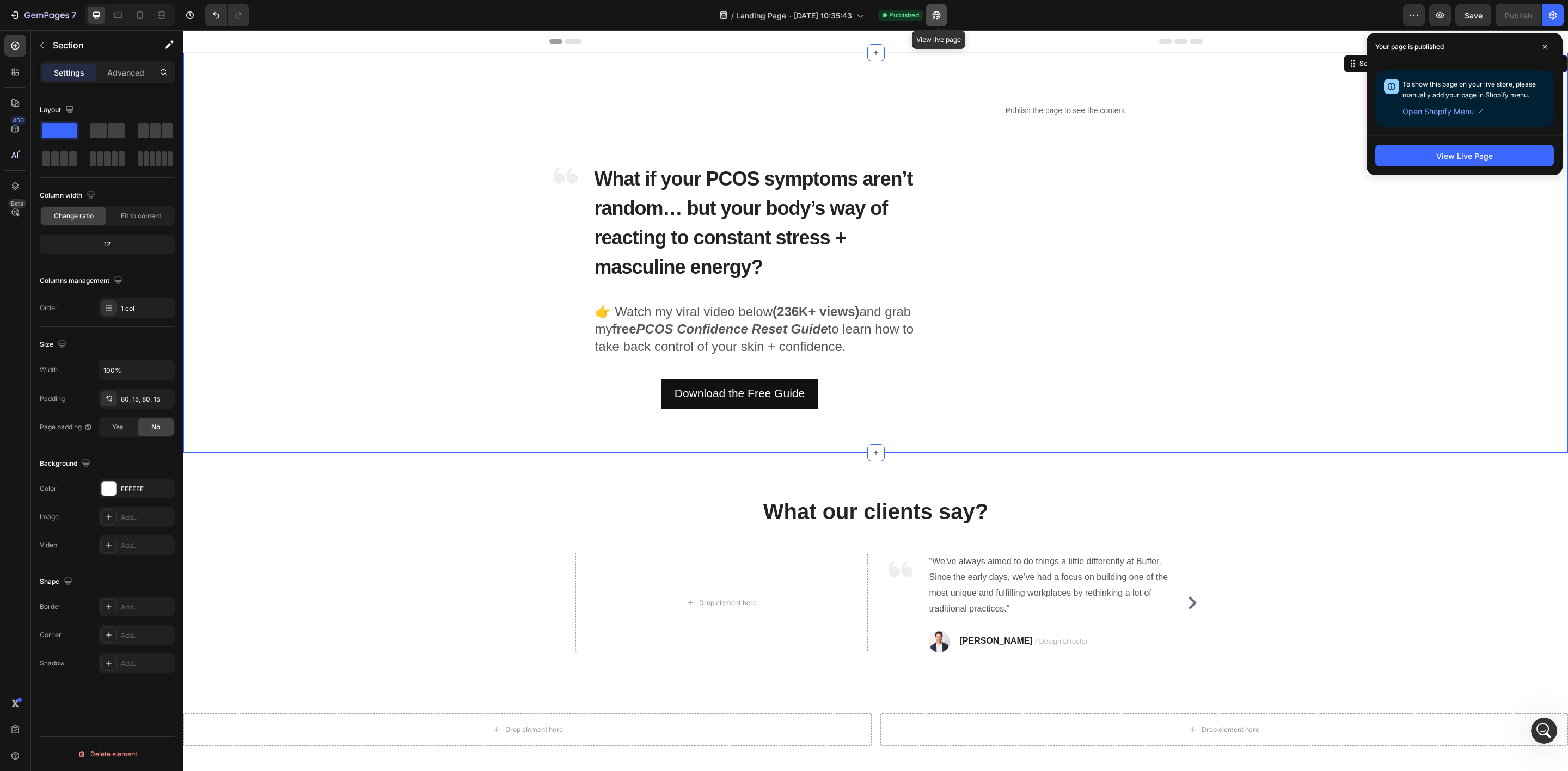
click at [942, 13] on icon "button" at bounding box center [937, 15] width 11 height 11
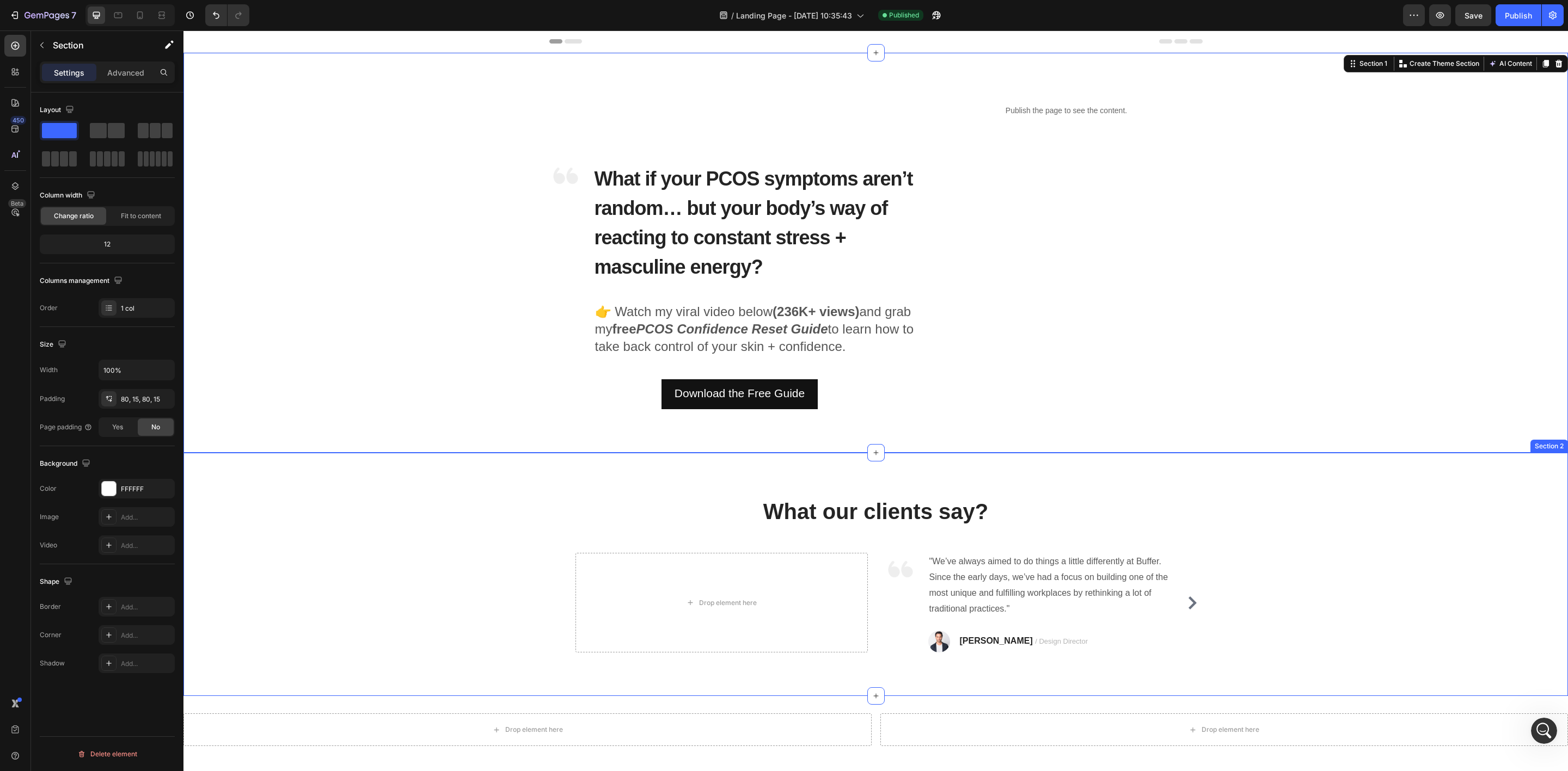
click at [1158, 464] on div "What our clients say? Heading Drop element here Image "We’ve always aimed to do…" at bounding box center [875, 574] width 1385 height 243
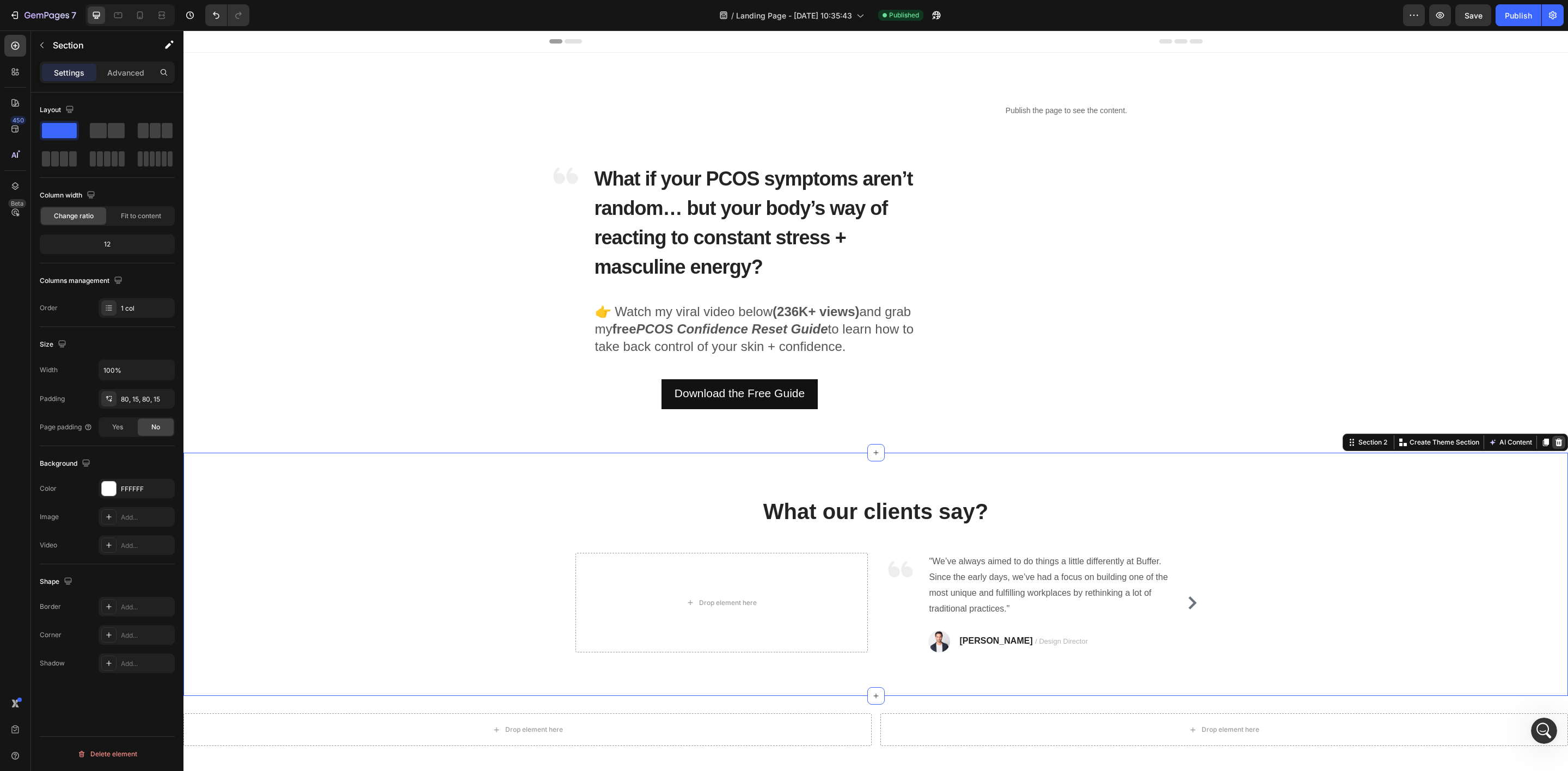
click at [1555, 442] on icon at bounding box center [1559, 442] width 7 height 8
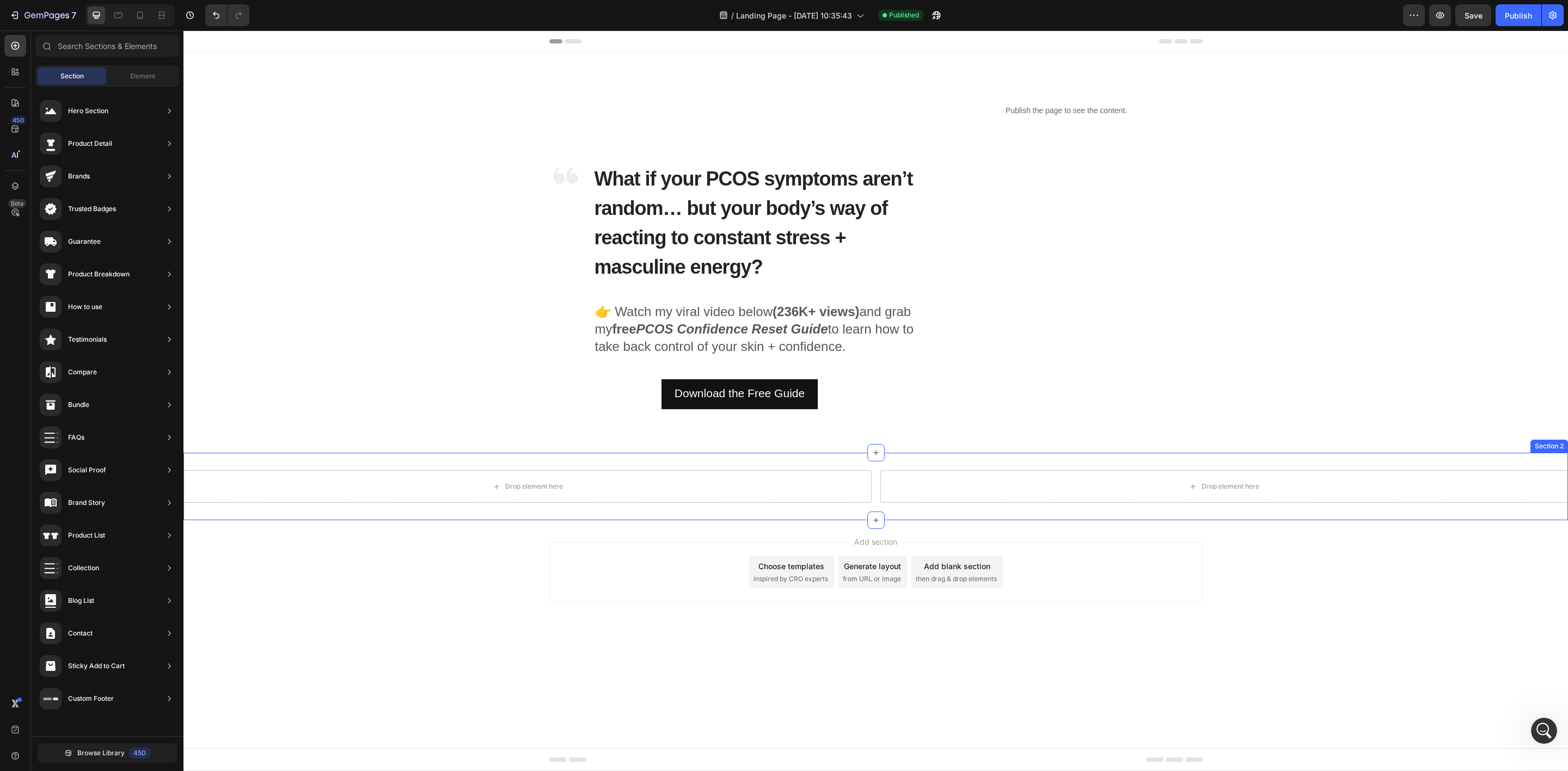
click at [827, 509] on div "Drop element here Drop element here Section 2" at bounding box center [875, 486] width 1385 height 68
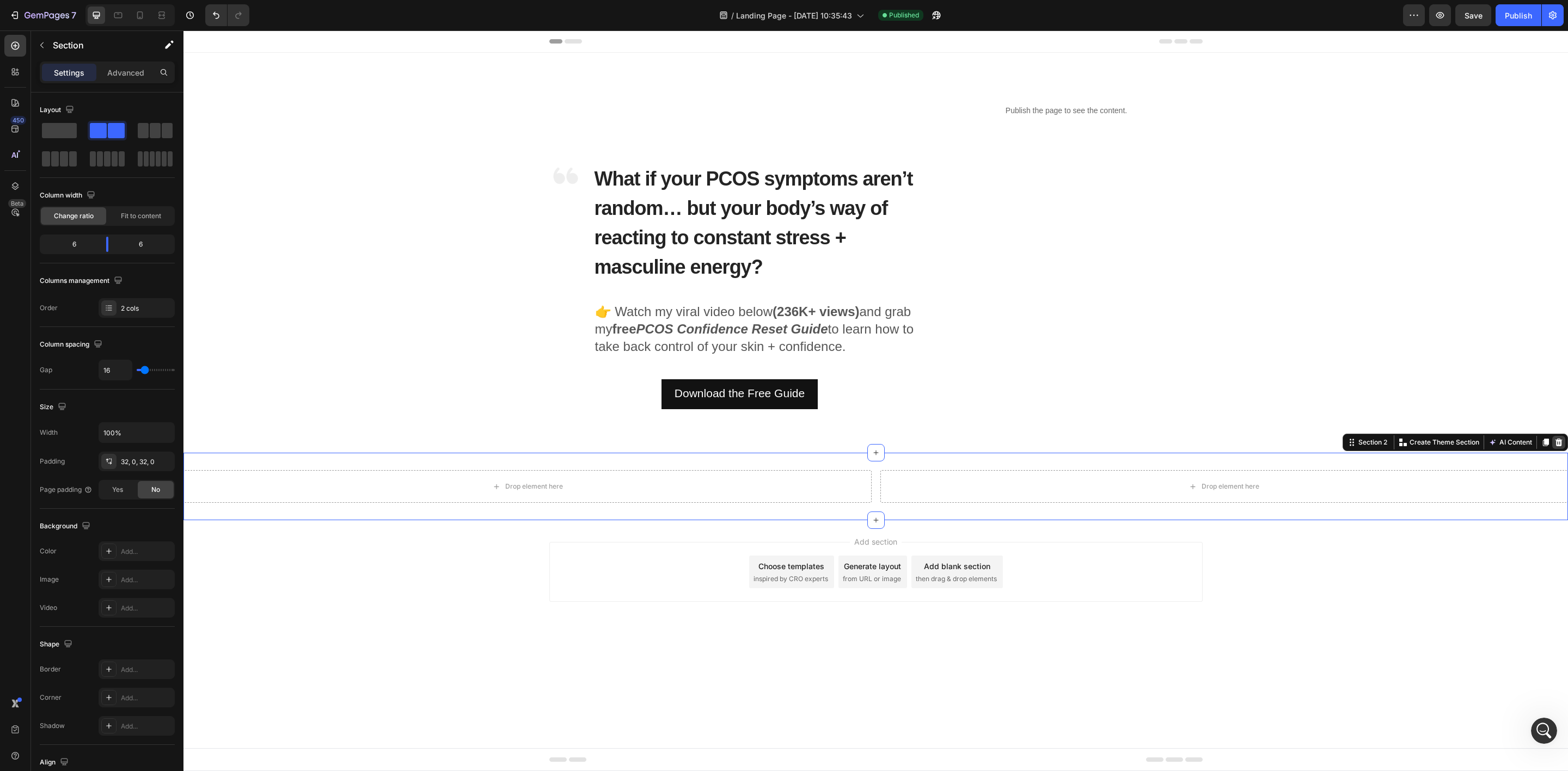
click at [1559, 439] on icon at bounding box center [1559, 442] width 7 height 8
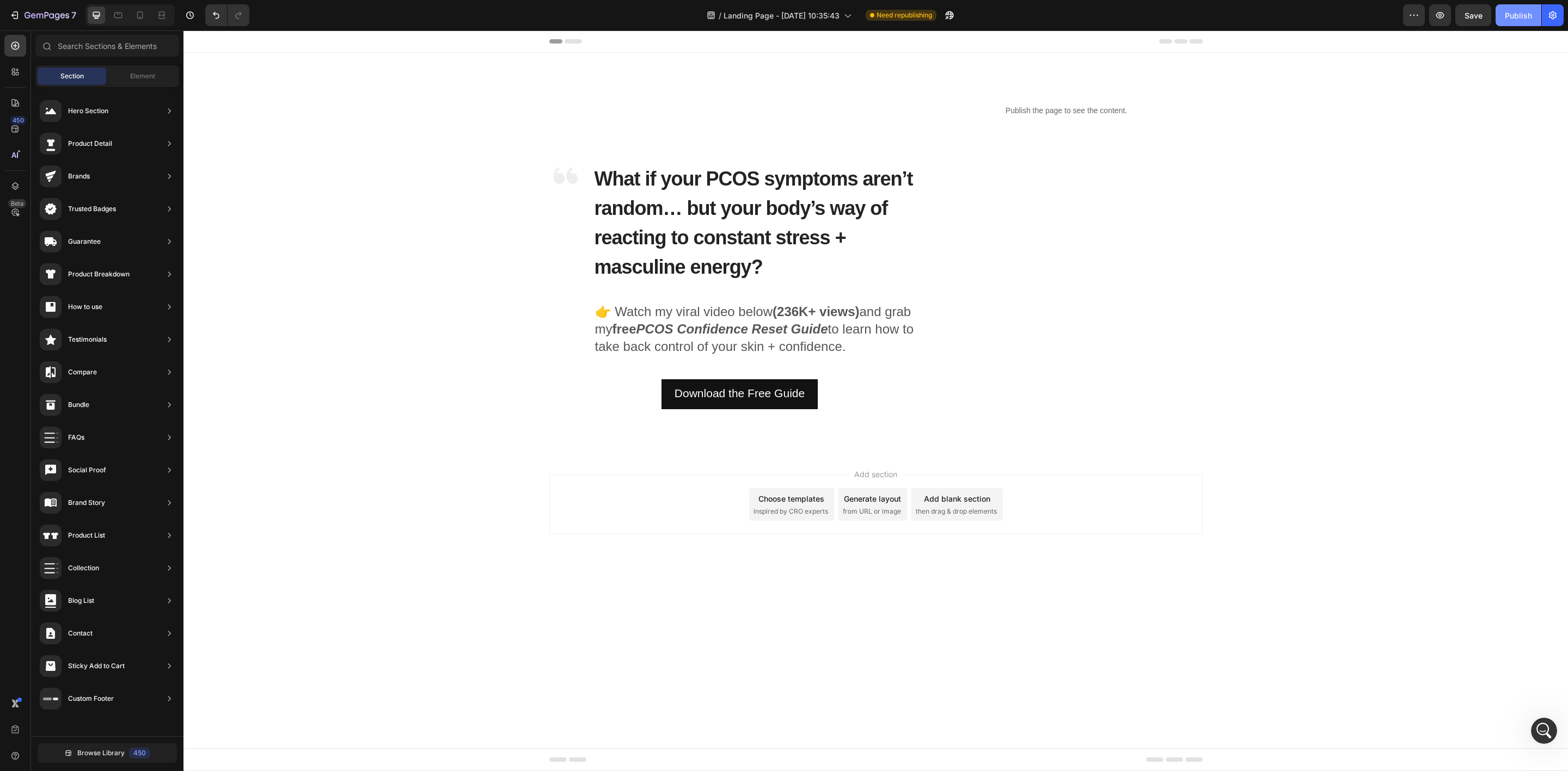
click at [1513, 13] on div "Publish" at bounding box center [1518, 15] width 27 height 12
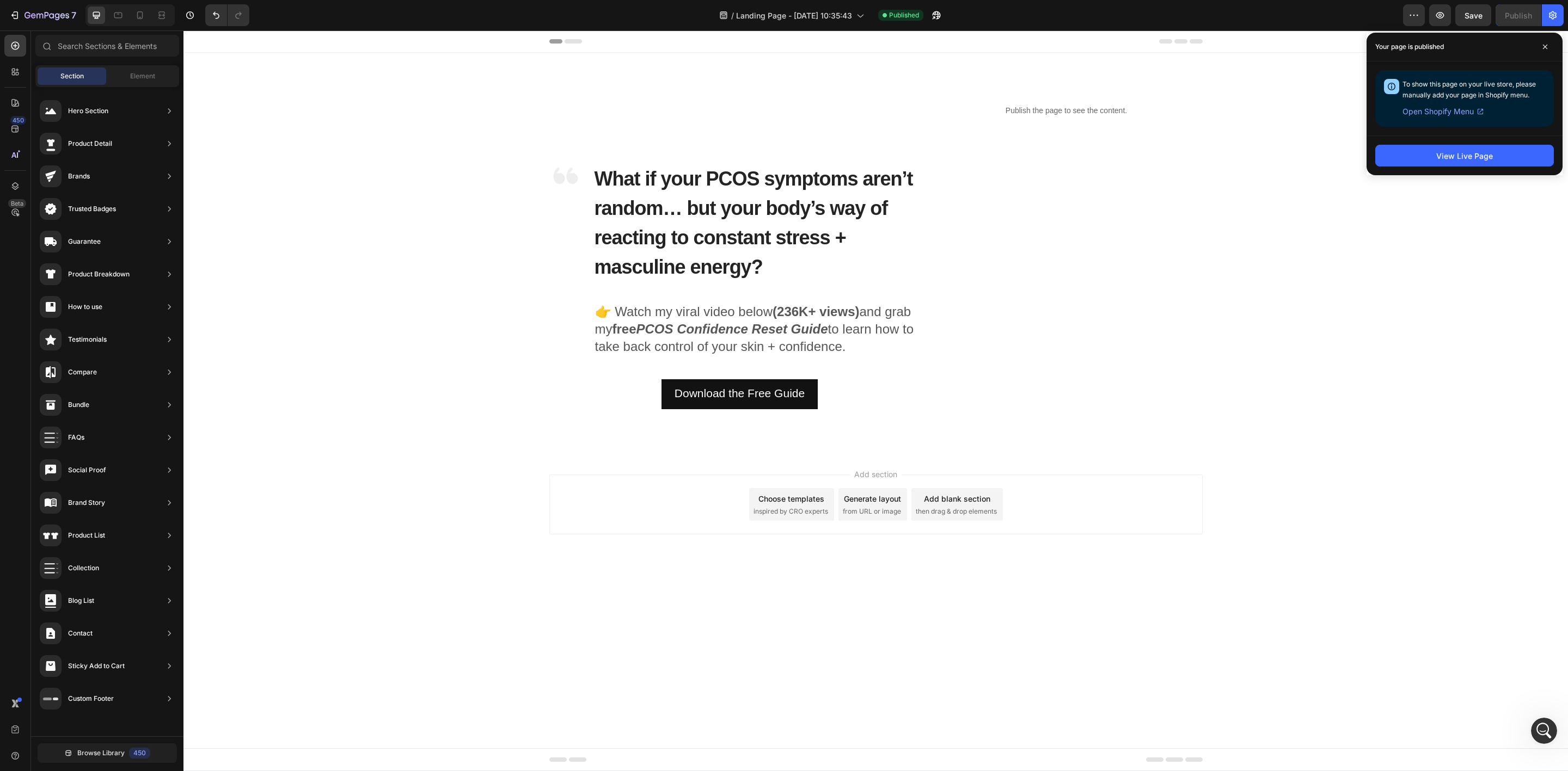
click at [338, 516] on div "Add section Choose templates inspired by CRO experts Generate layout from URL o…" at bounding box center [875, 520] width 1385 height 134
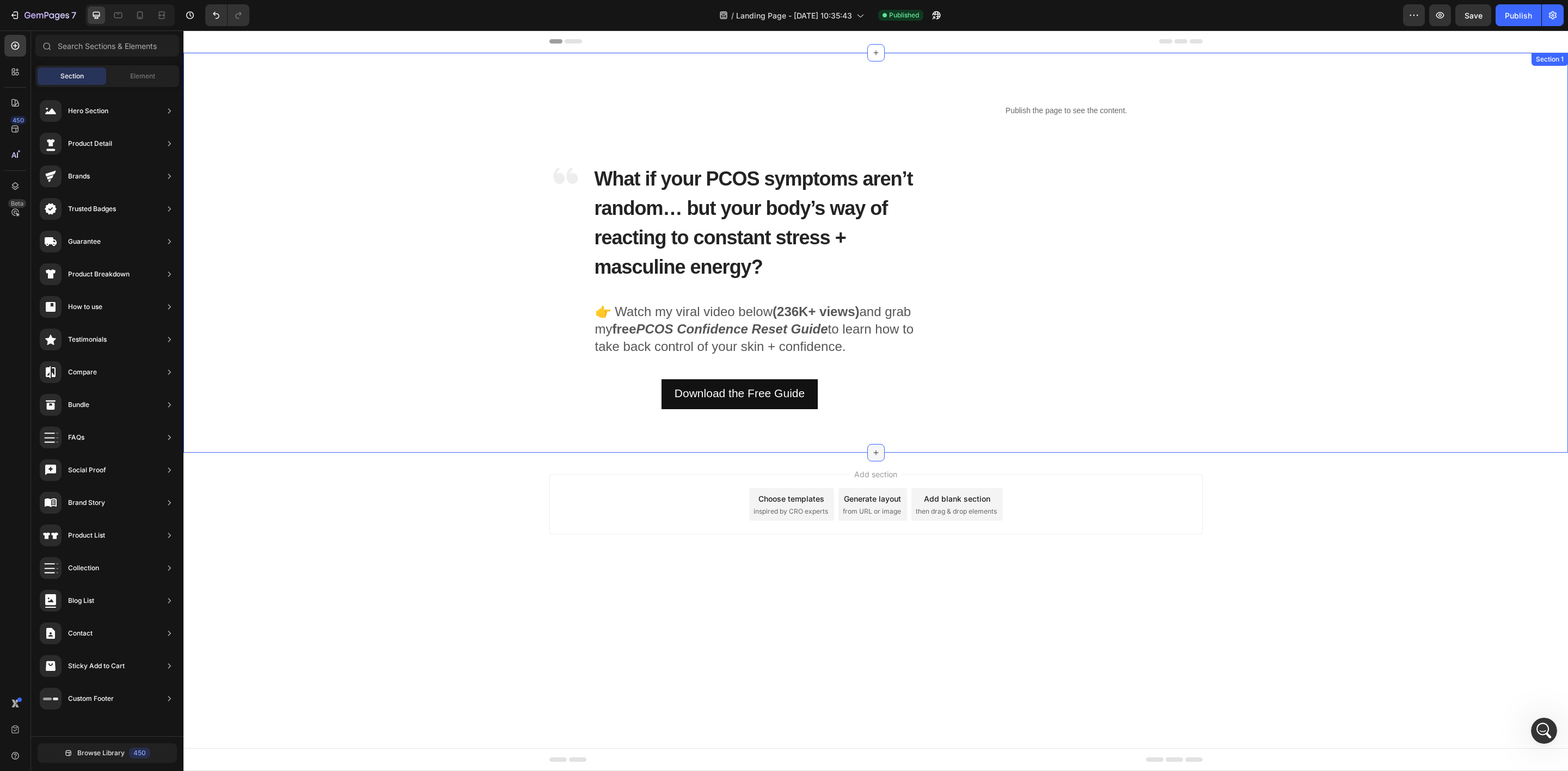
click at [874, 448] on icon at bounding box center [876, 453] width 9 height 9
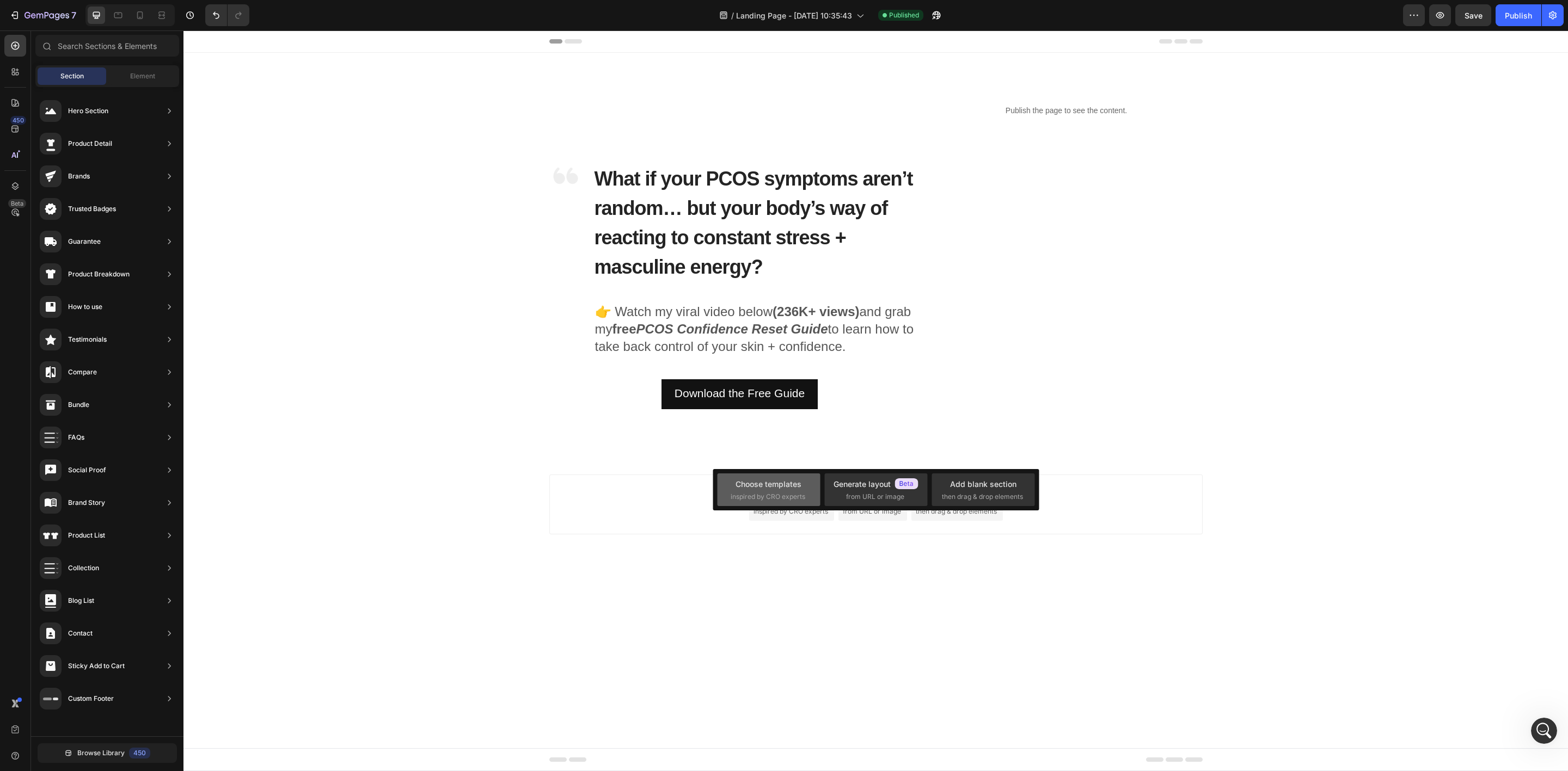
click at [789, 497] on span "inspired by CRO experts" at bounding box center [768, 497] width 75 height 10
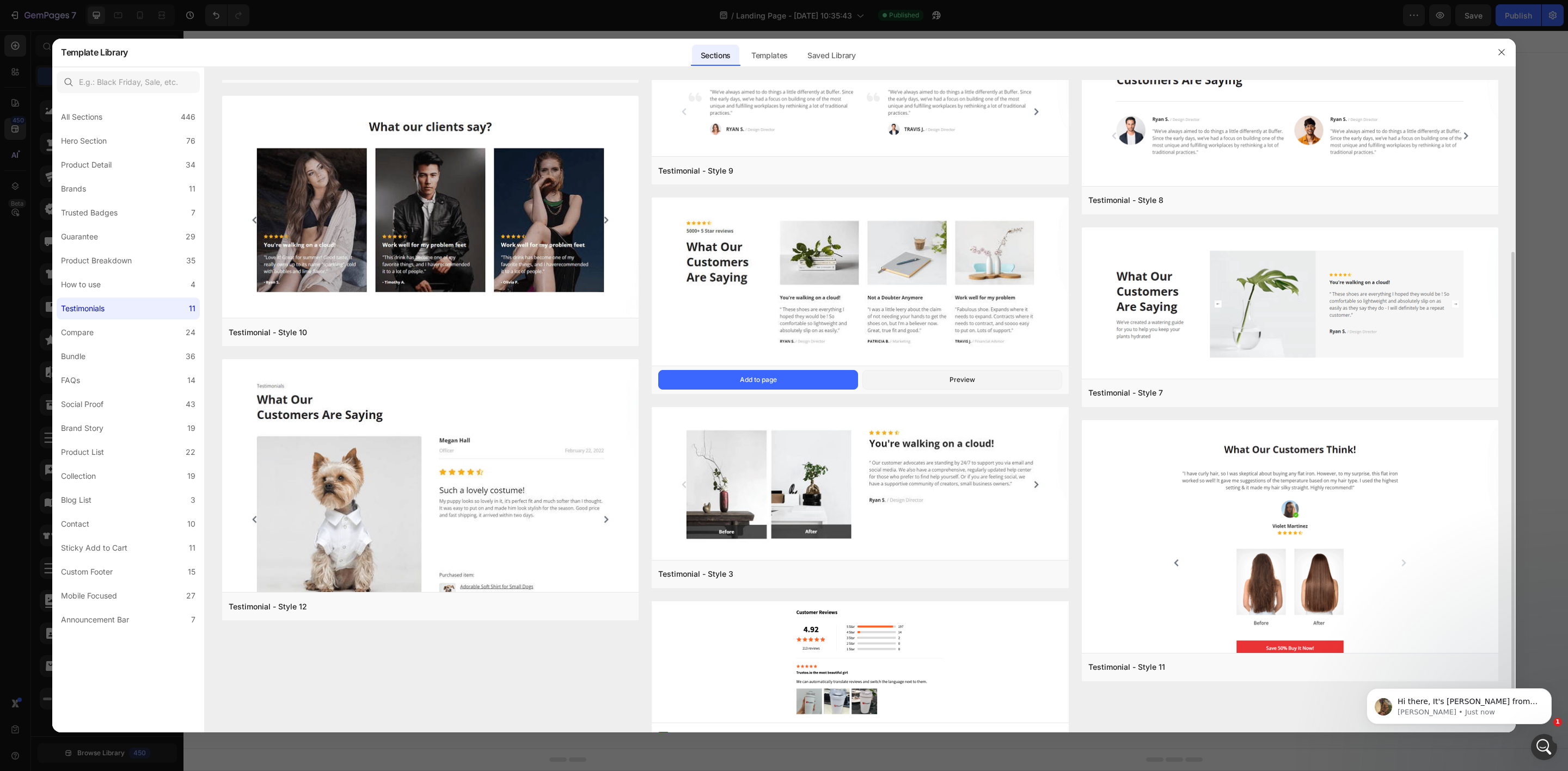
scroll to position [276, 0]
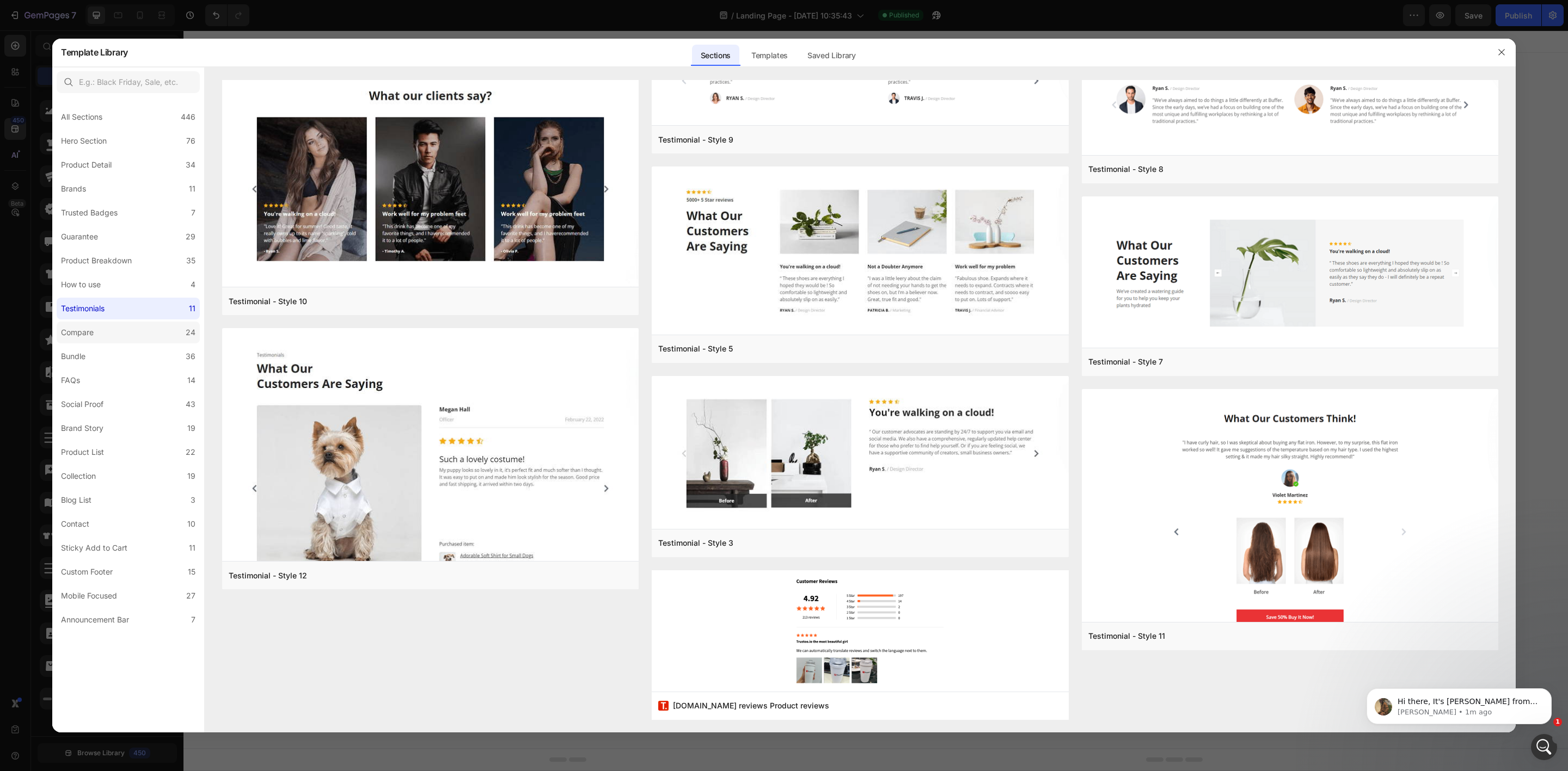
click at [84, 327] on div "Compare" at bounding box center [77, 332] width 33 height 13
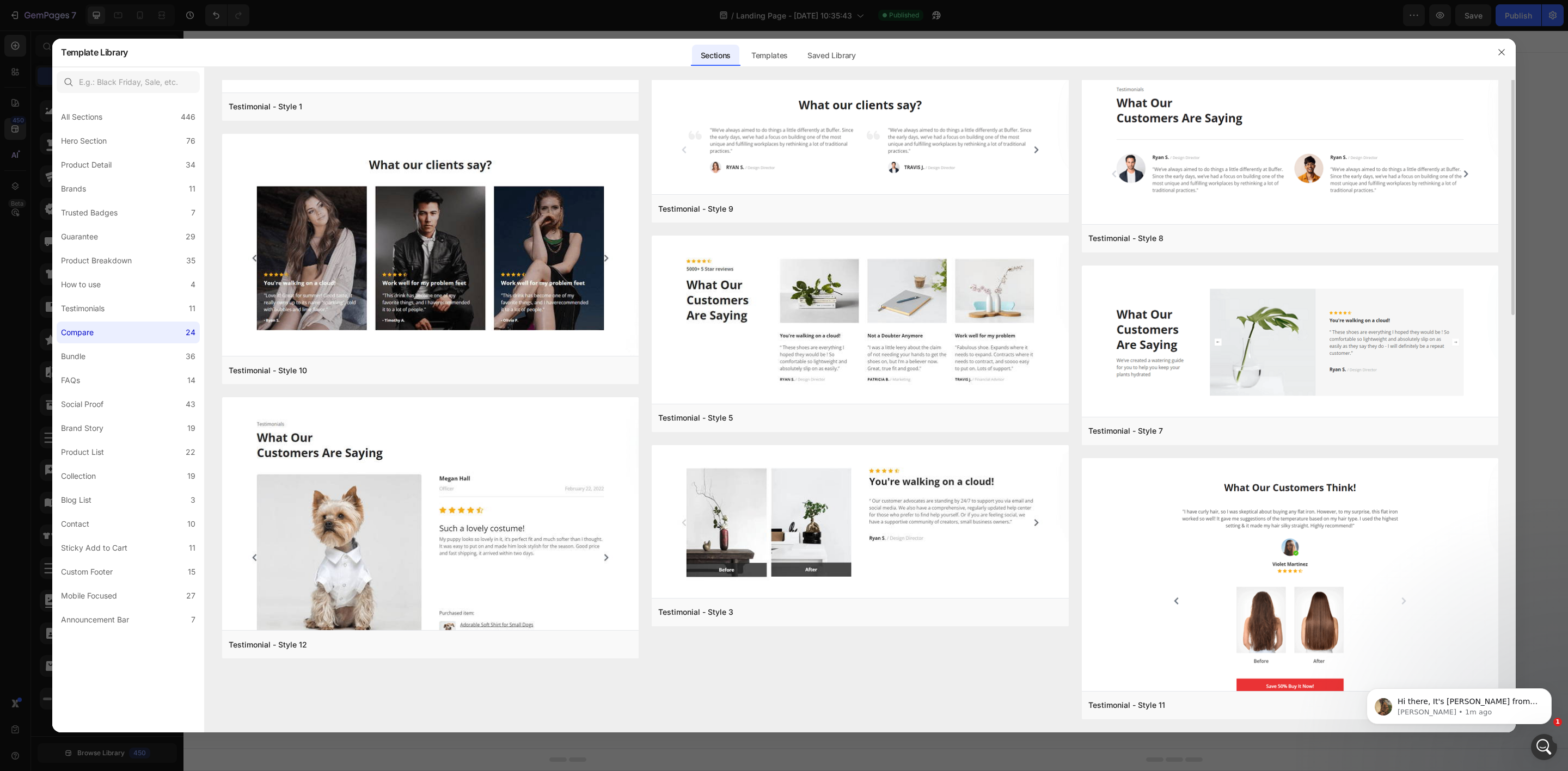
scroll to position [0, 0]
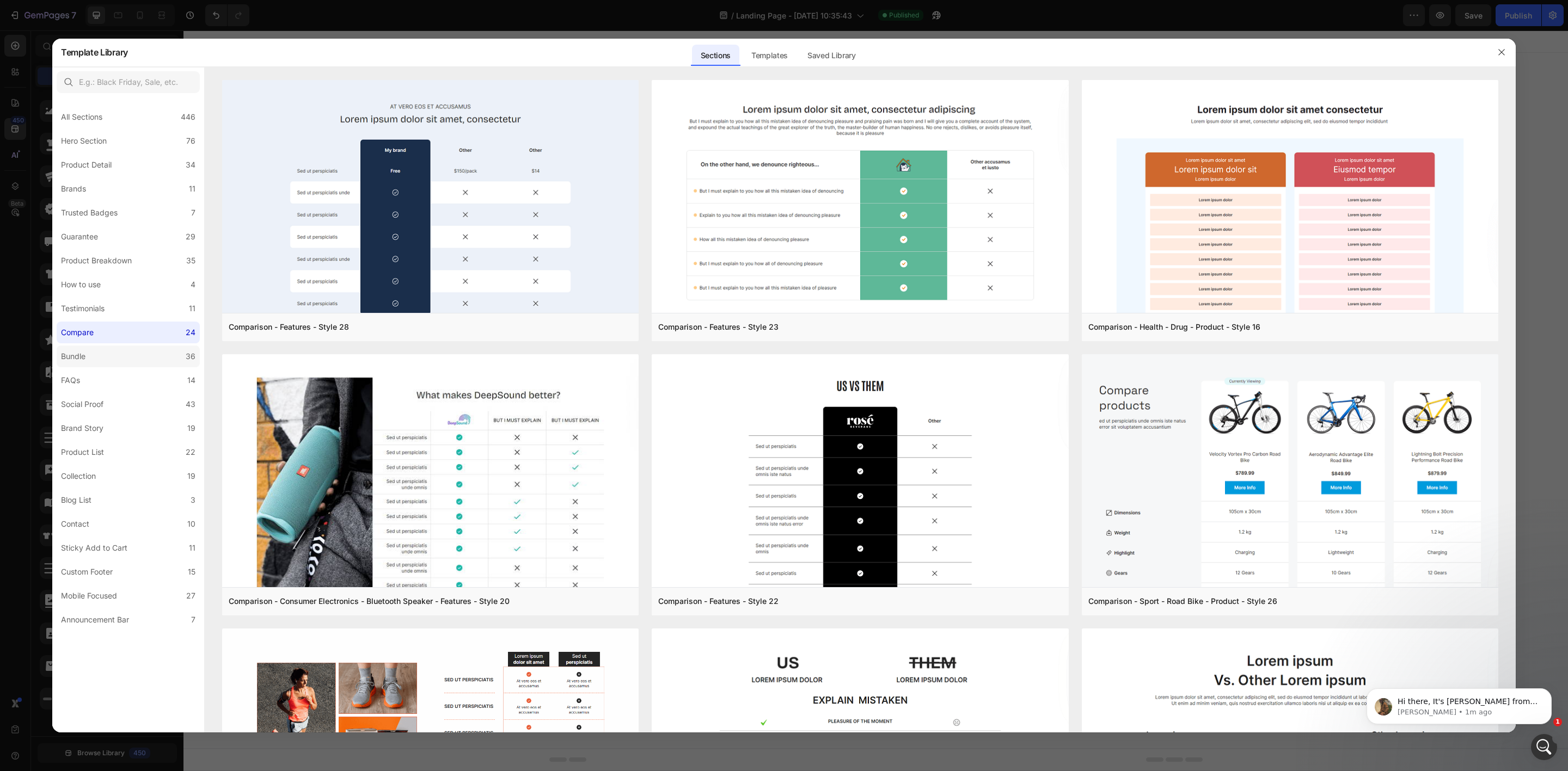
click at [99, 360] on label "Bundle 36" at bounding box center [128, 357] width 143 height 22
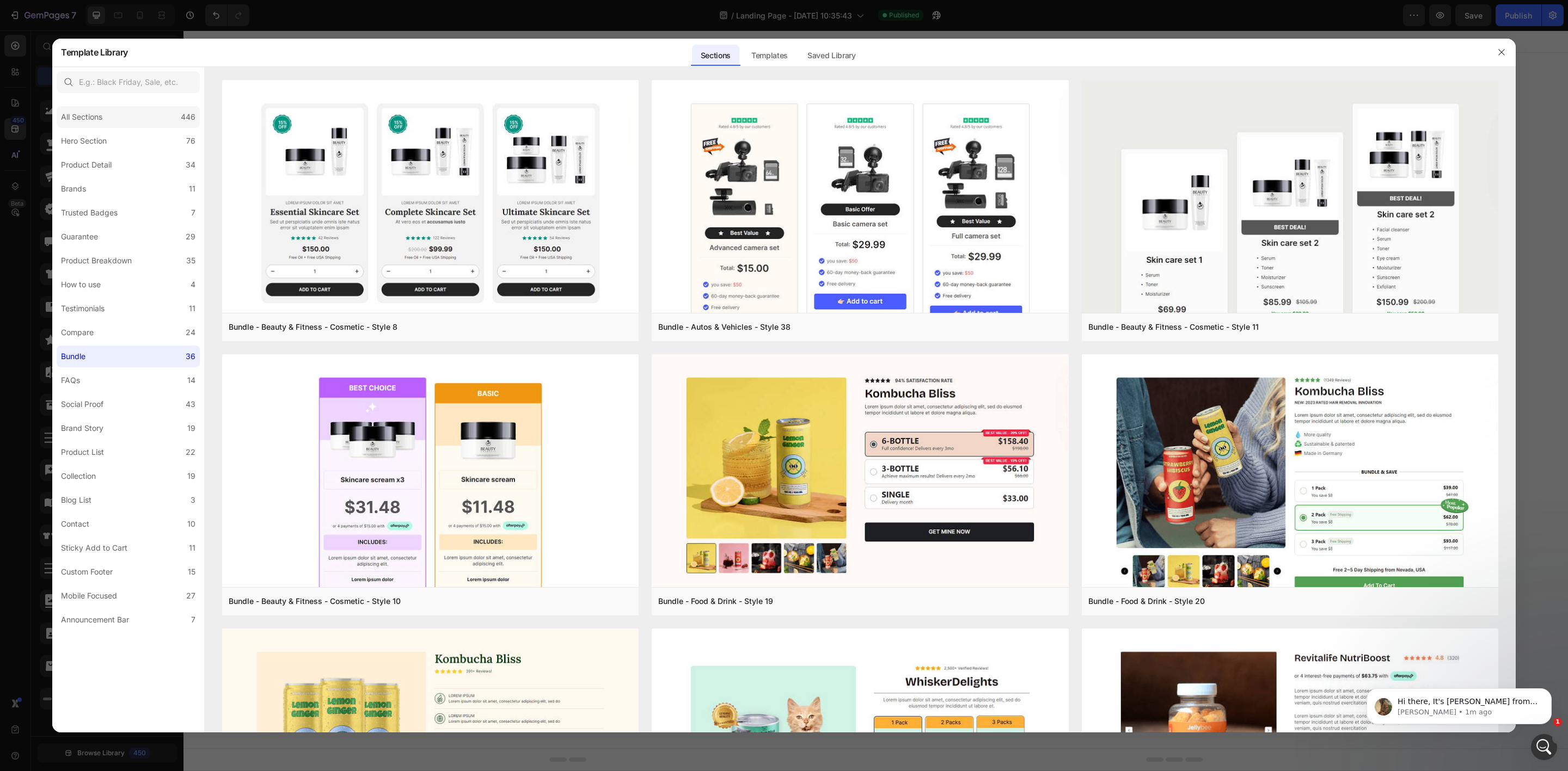
click at [151, 119] on div "All Sections 446" at bounding box center [128, 117] width 143 height 22
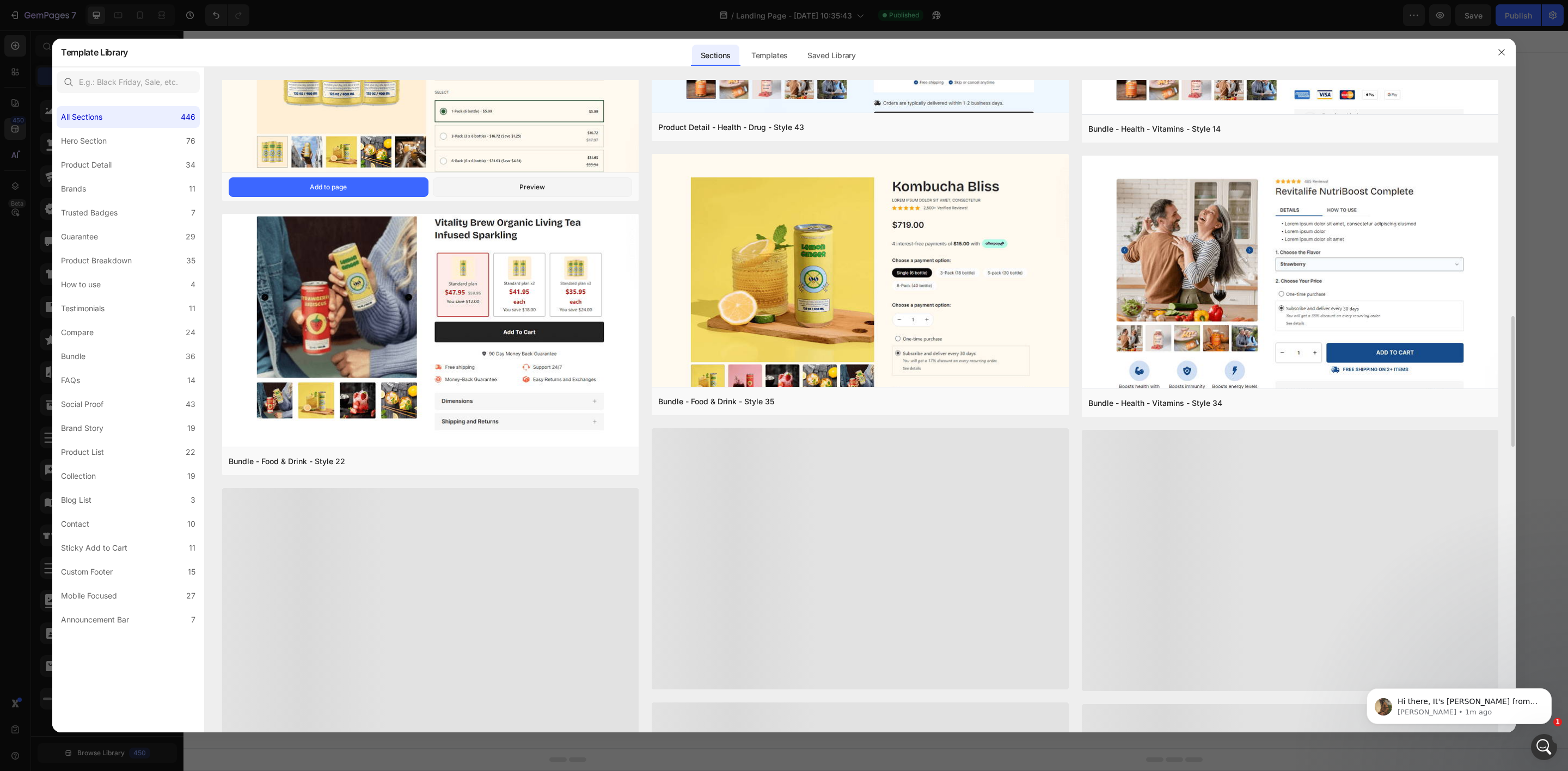
scroll to position [1369, 0]
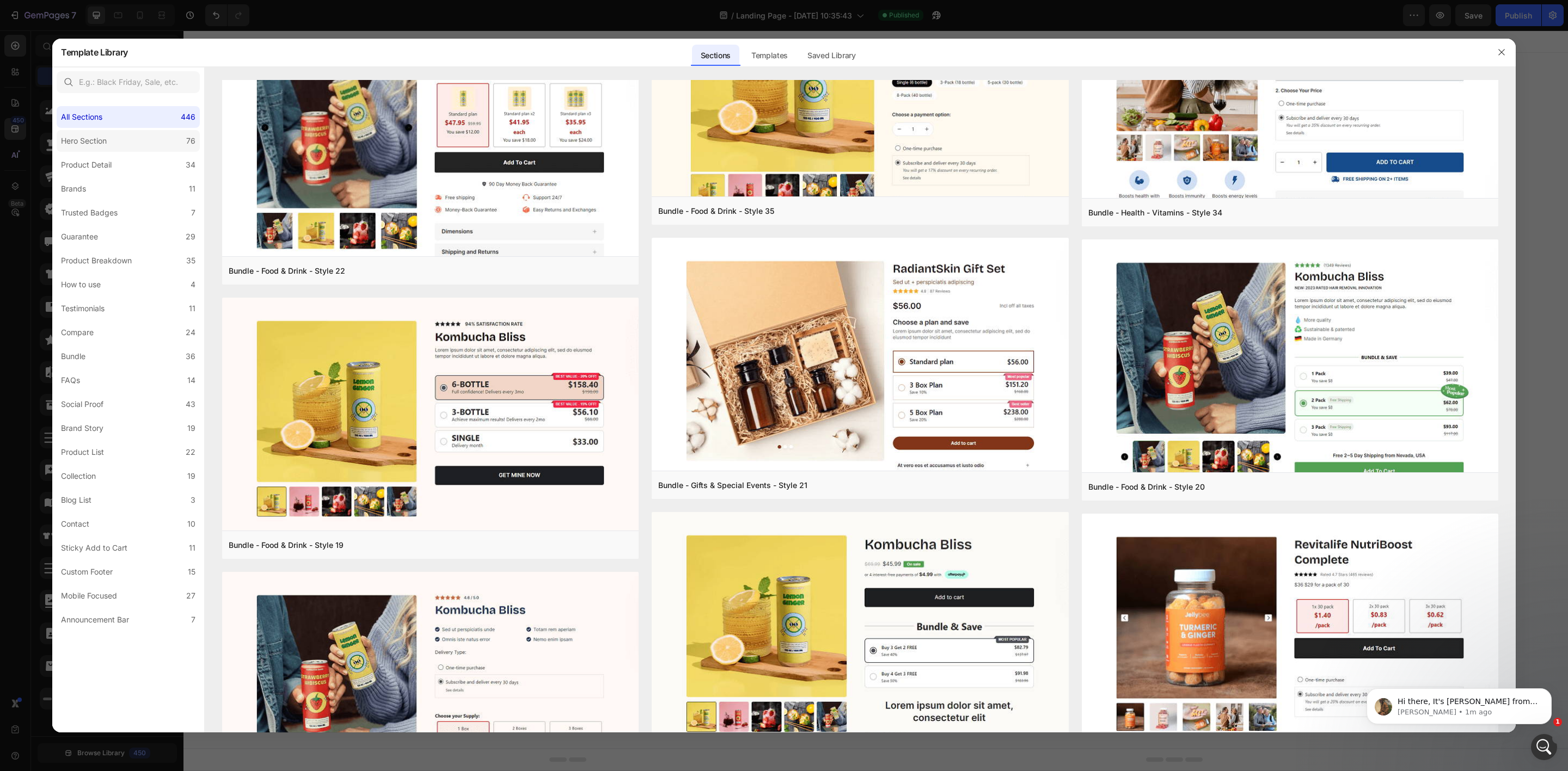
click at [163, 136] on label "Hero Section 76" at bounding box center [128, 141] width 143 height 22
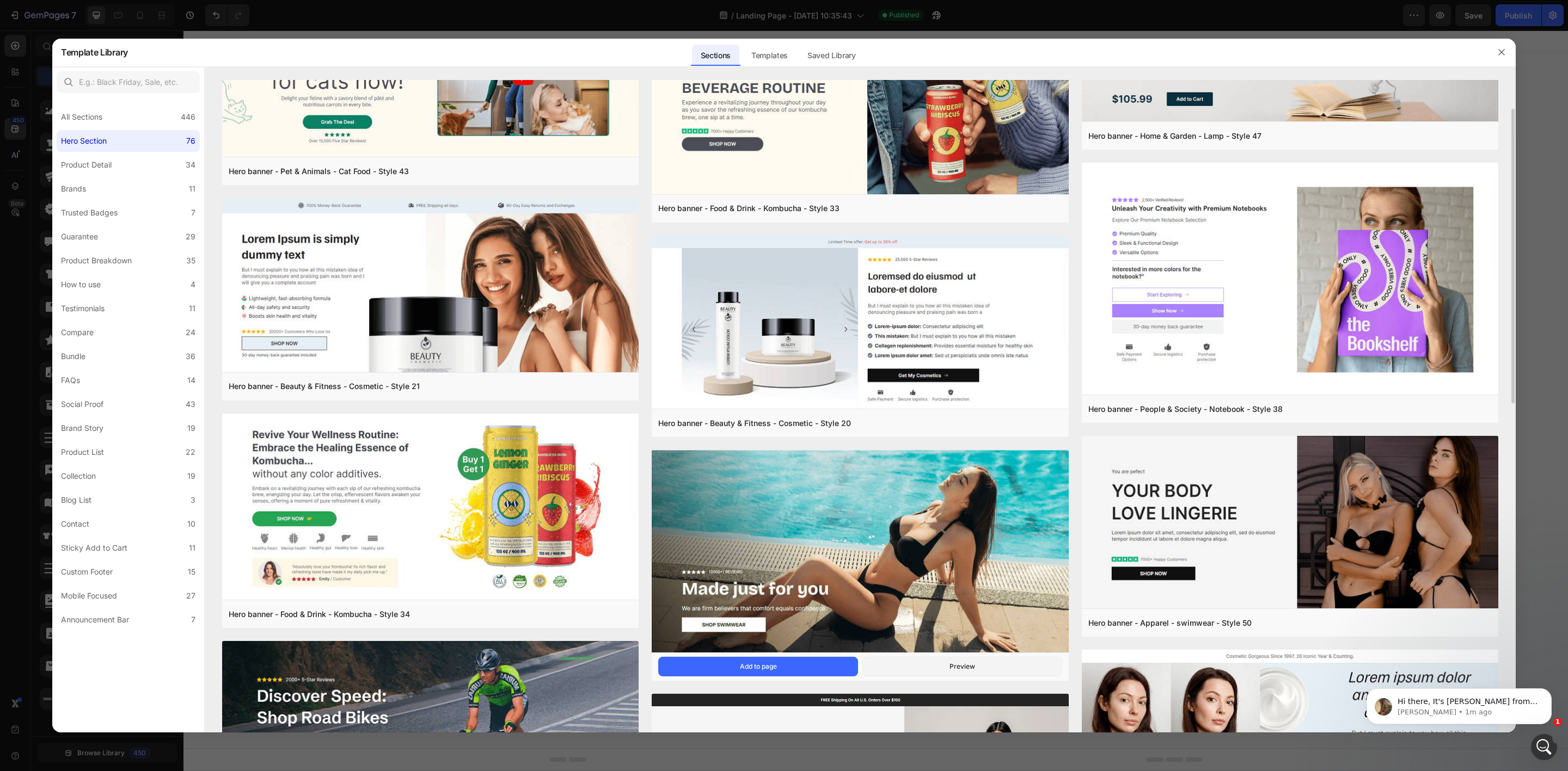
scroll to position [490, 0]
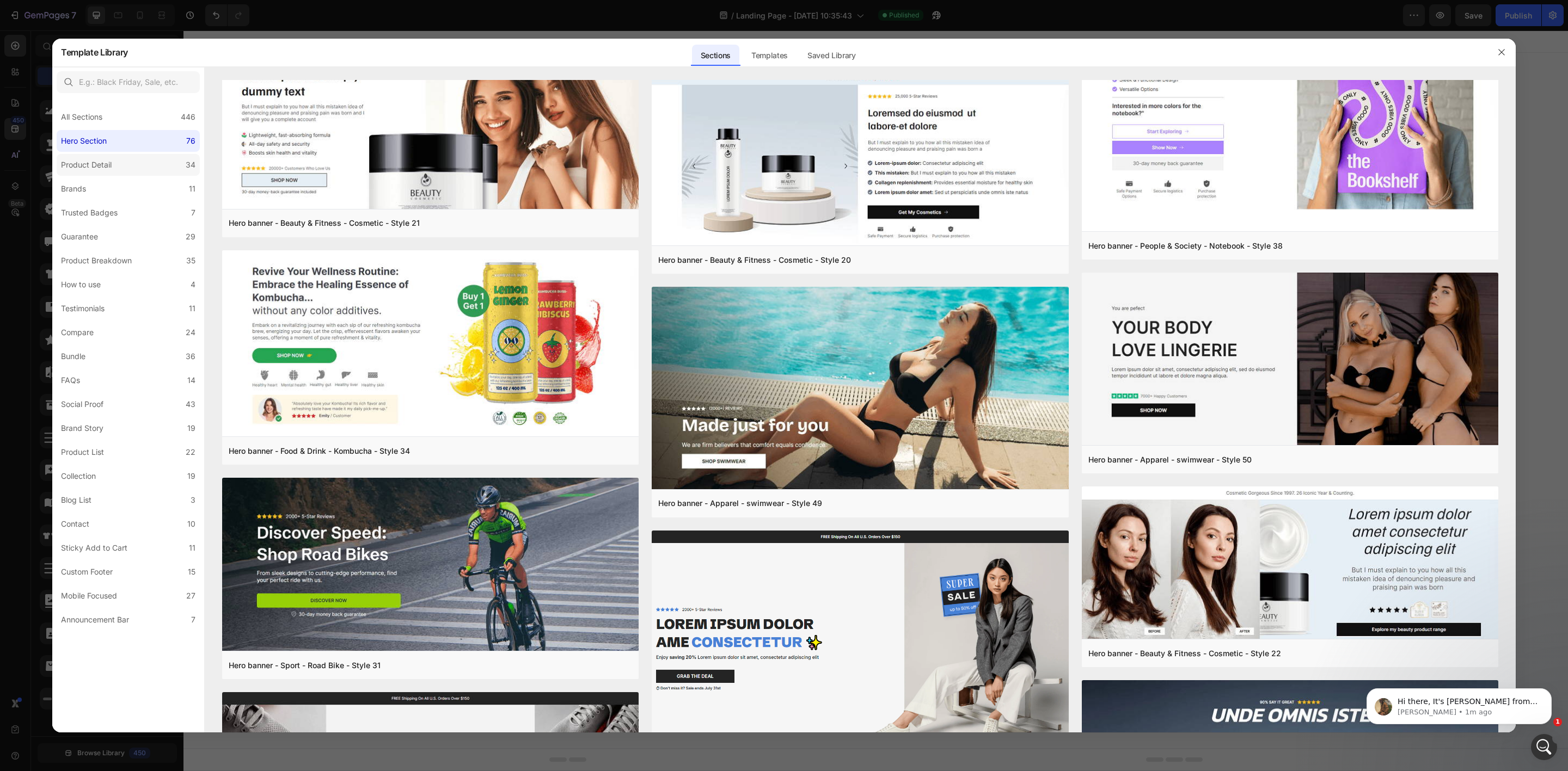
click at [100, 168] on div "Product Detail" at bounding box center [86, 164] width 51 height 13
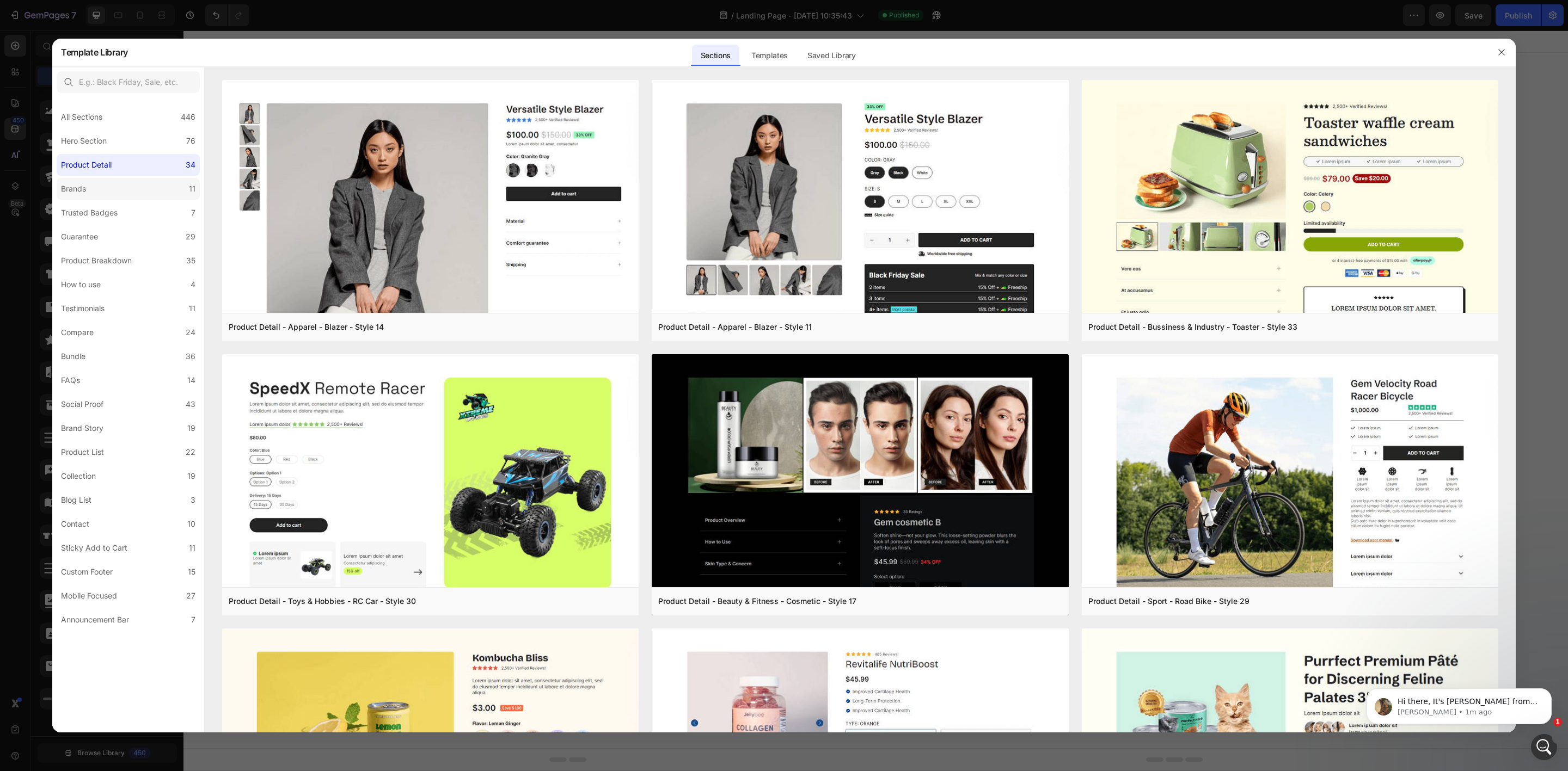
click at [105, 192] on label "Brands 11" at bounding box center [128, 189] width 143 height 22
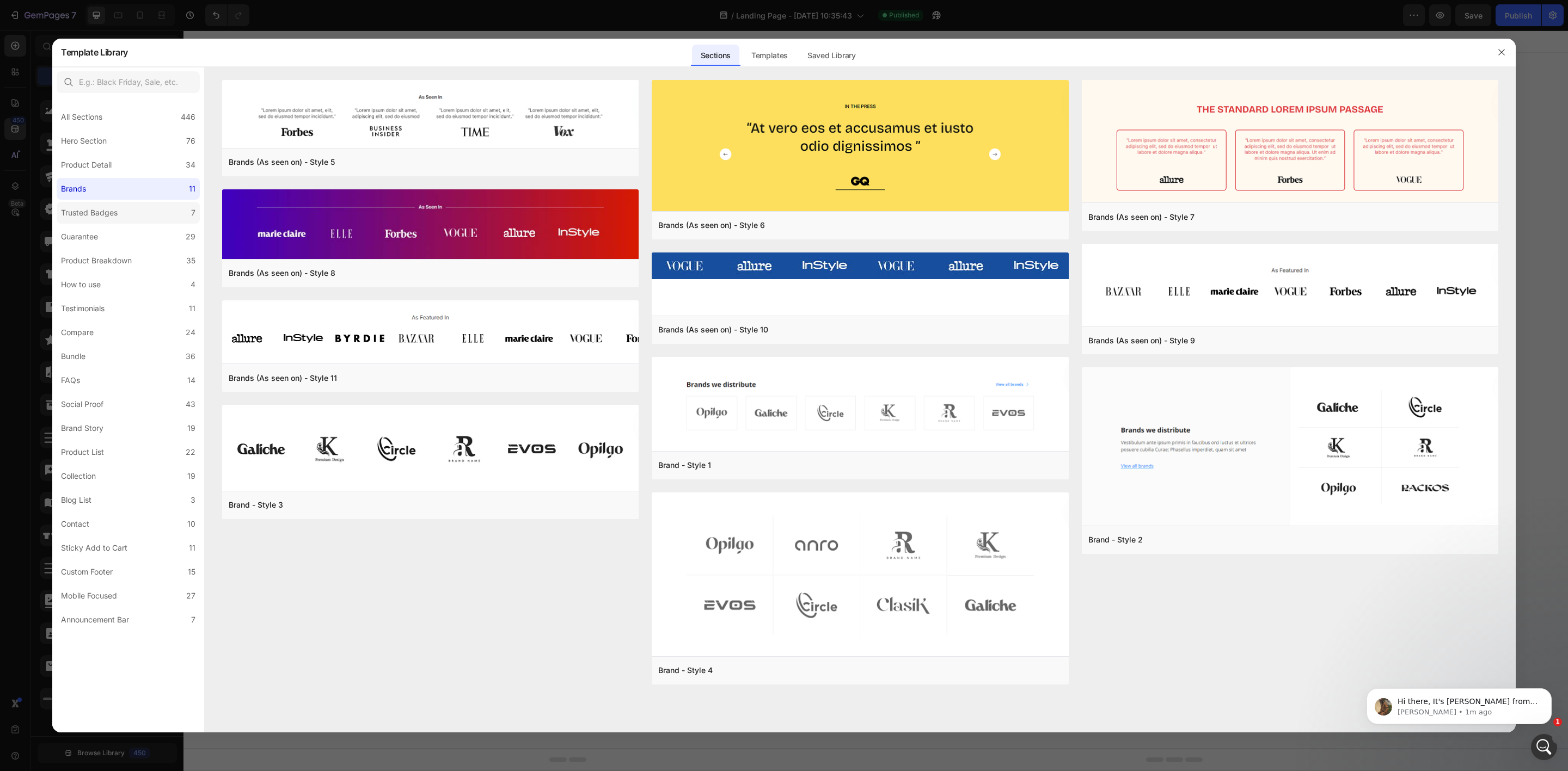
click at [85, 223] on label "Trusted Badges 7" at bounding box center [128, 213] width 143 height 22
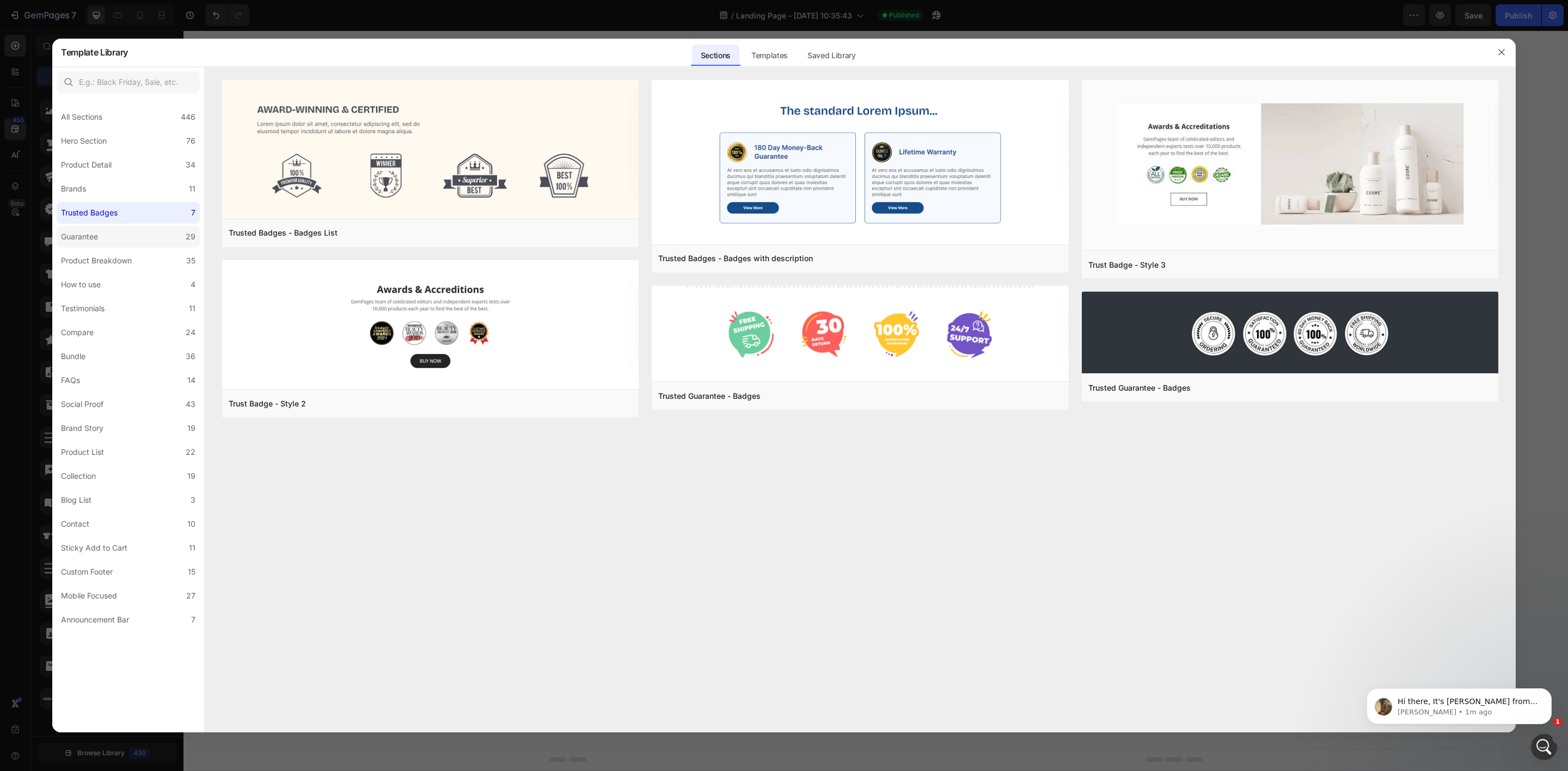
click at [82, 239] on div "Guarantee" at bounding box center [79, 236] width 37 height 13
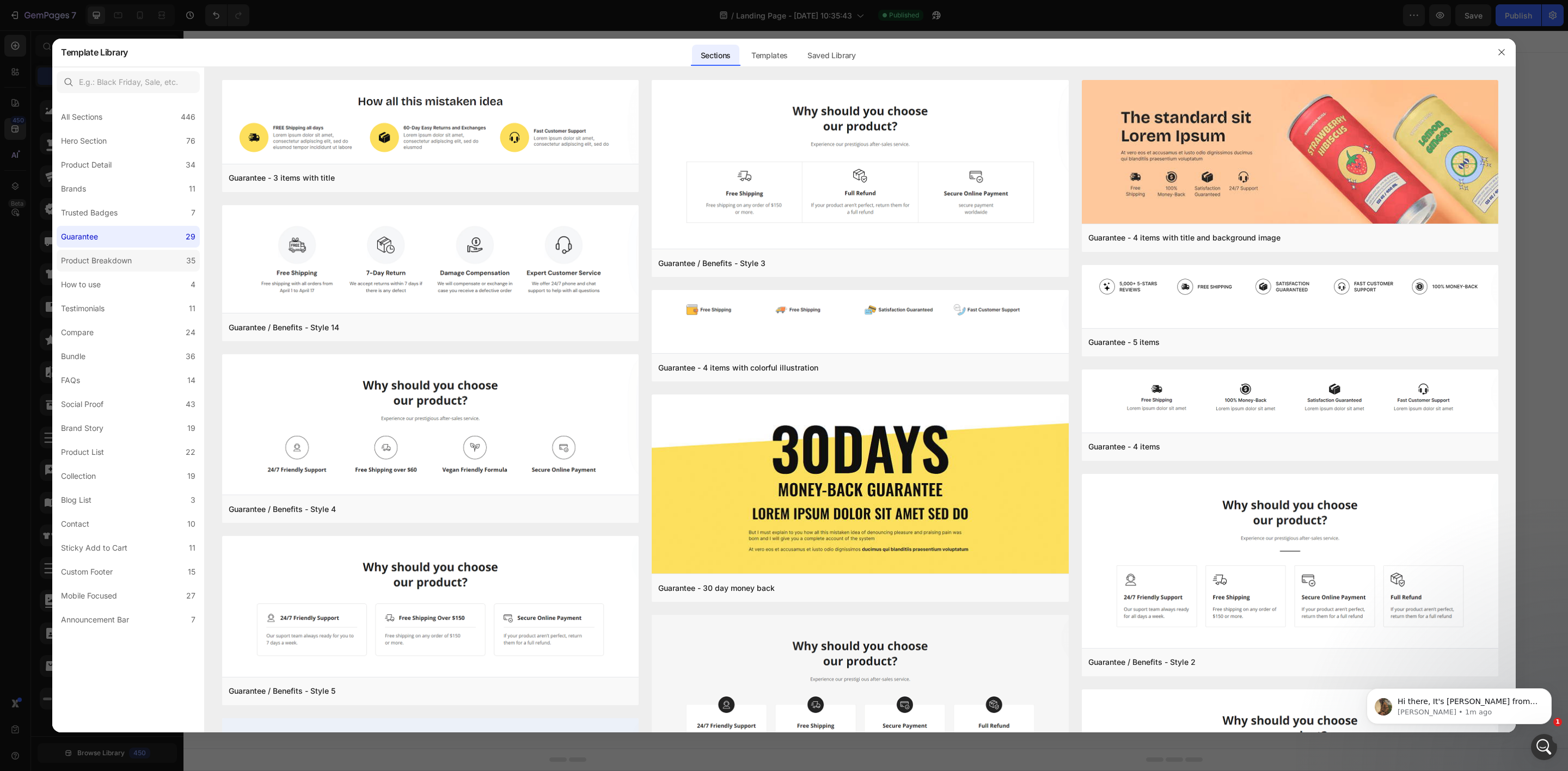
click at [102, 268] on label "Product Breakdown 35" at bounding box center [128, 261] width 143 height 22
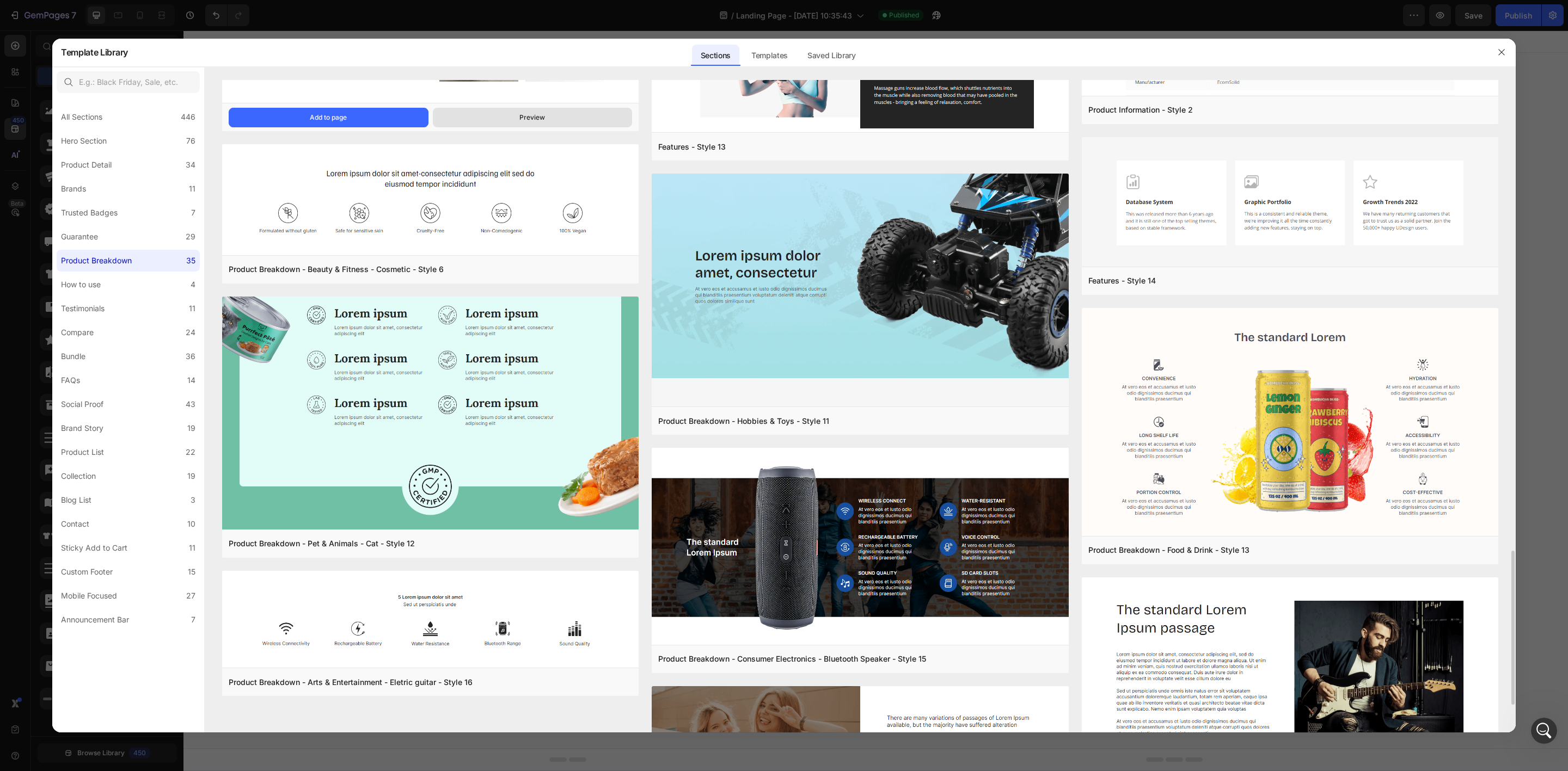
scroll to position [2116, 0]
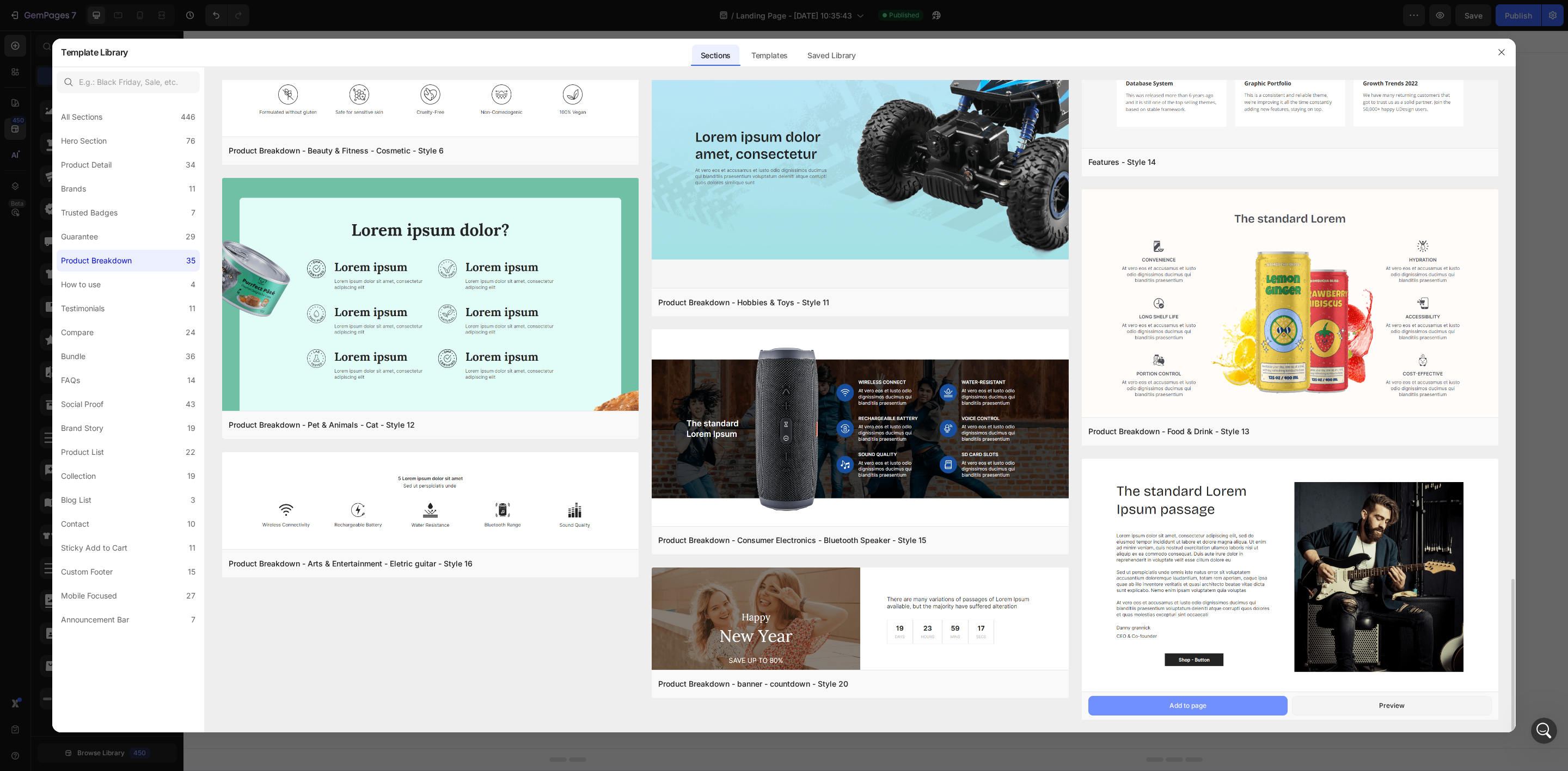
click at [1155, 704] on button "Add to page" at bounding box center [1188, 706] width 200 height 19
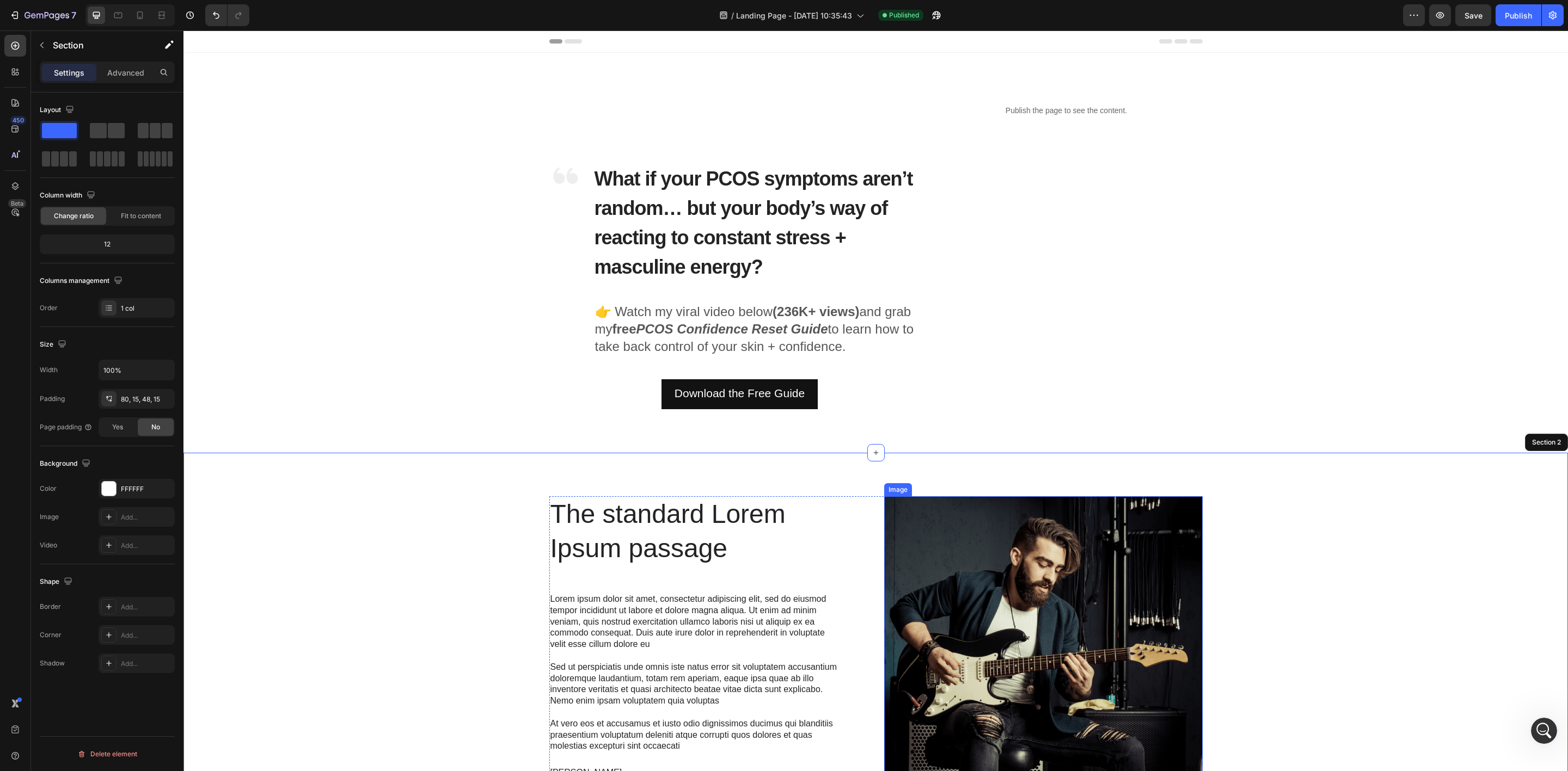
scroll to position [278, 0]
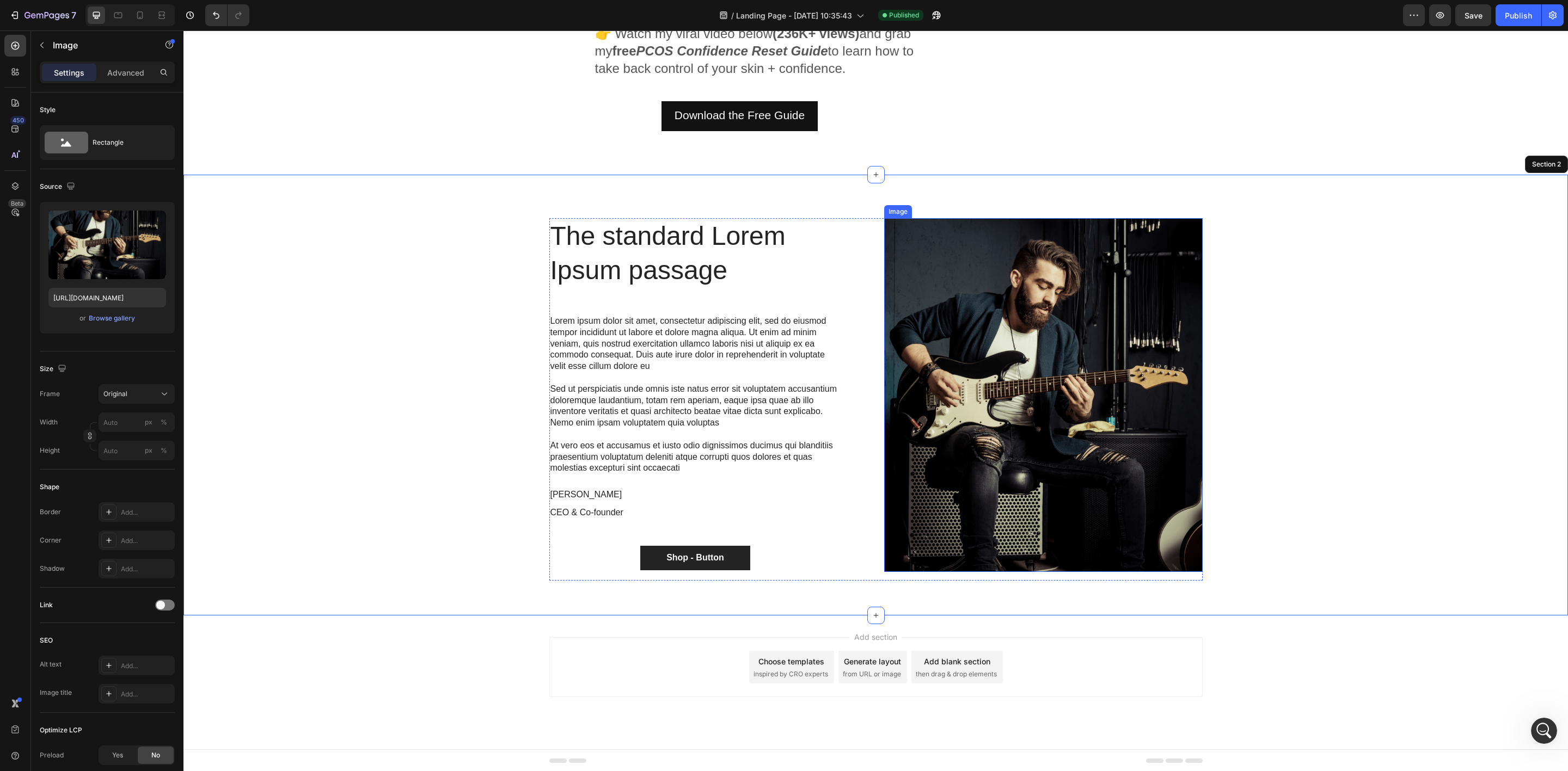
click at [976, 341] on img at bounding box center [1043, 395] width 318 height 354
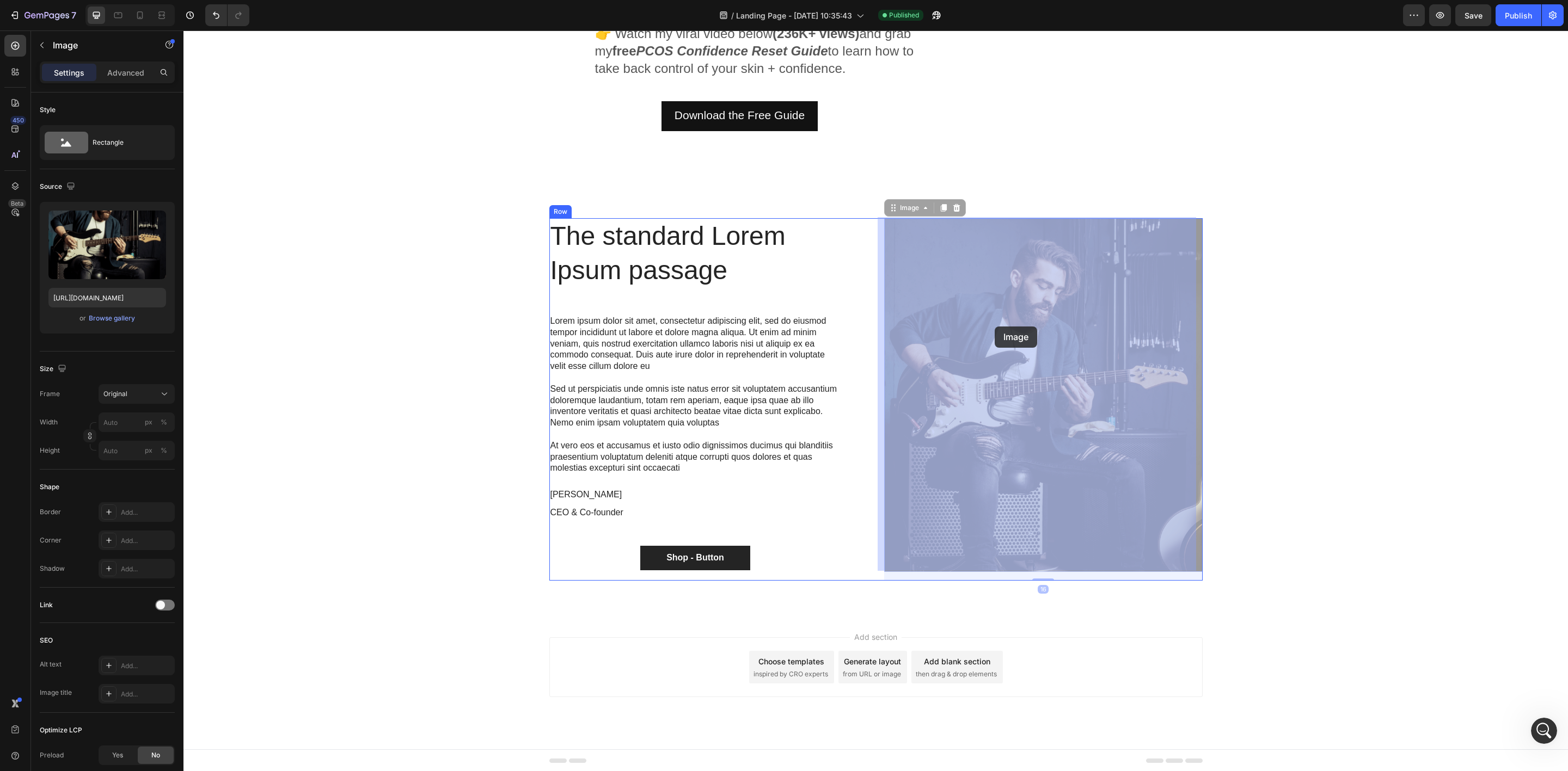
drag, startPoint x: 1045, startPoint y: 330, endPoint x: 995, endPoint y: 327, distance: 50.1
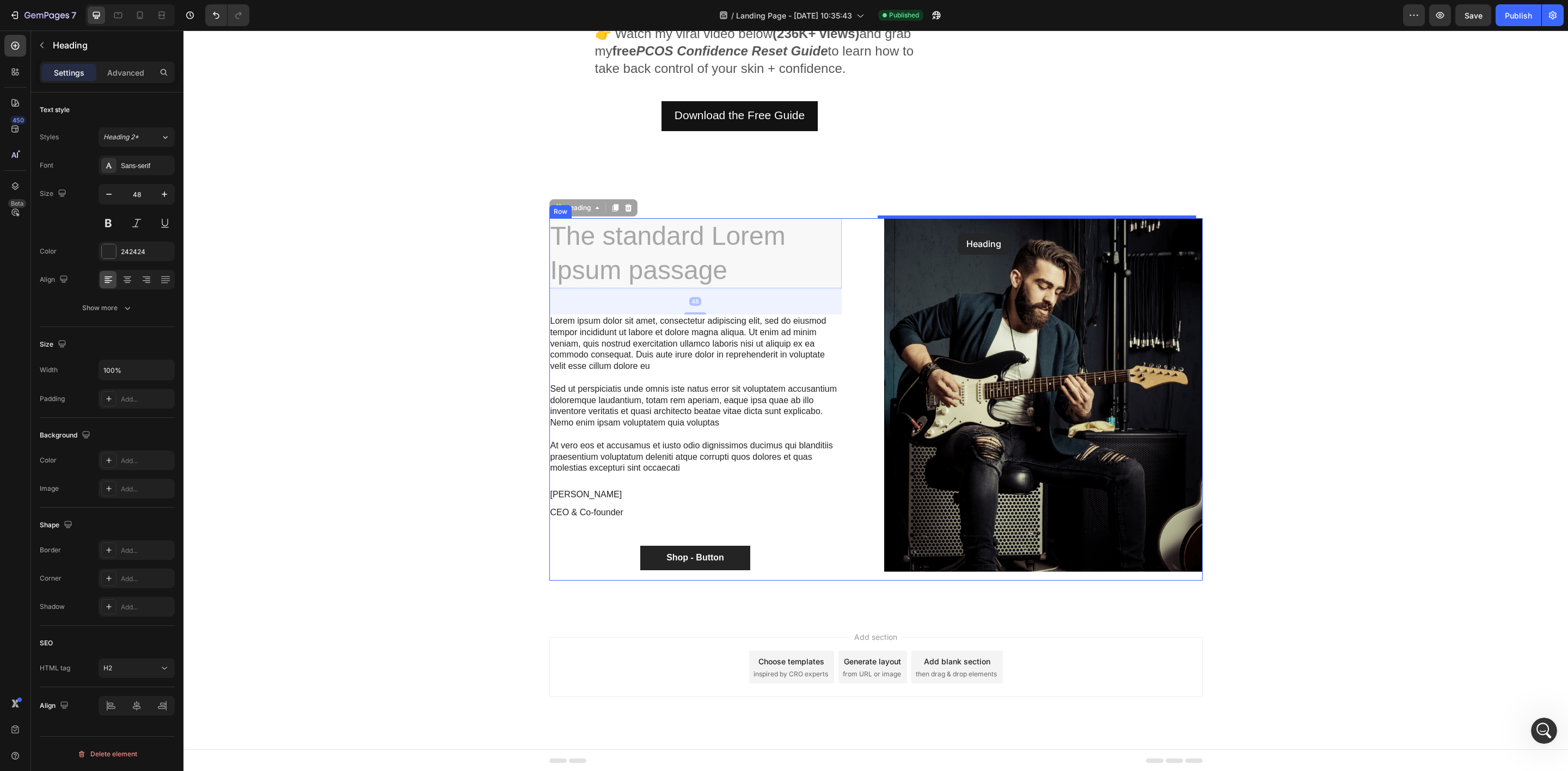
drag, startPoint x: 647, startPoint y: 239, endPoint x: 957, endPoint y: 234, distance: 310.0
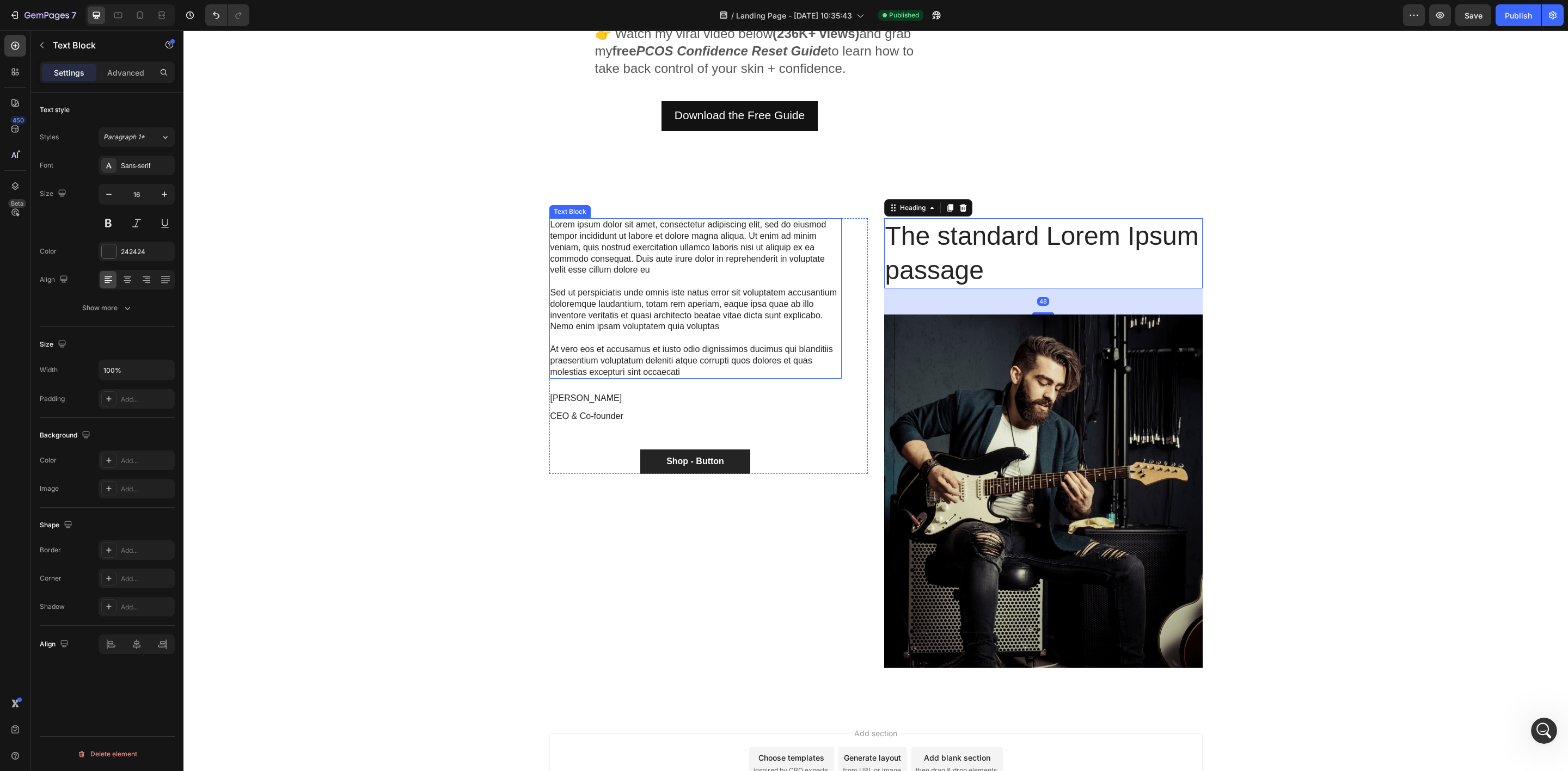
click at [680, 369] on p "At vero eos et accusamus et iusto odio dignissimos ducimus qui blanditiis praes…" at bounding box center [695, 360] width 290 height 33
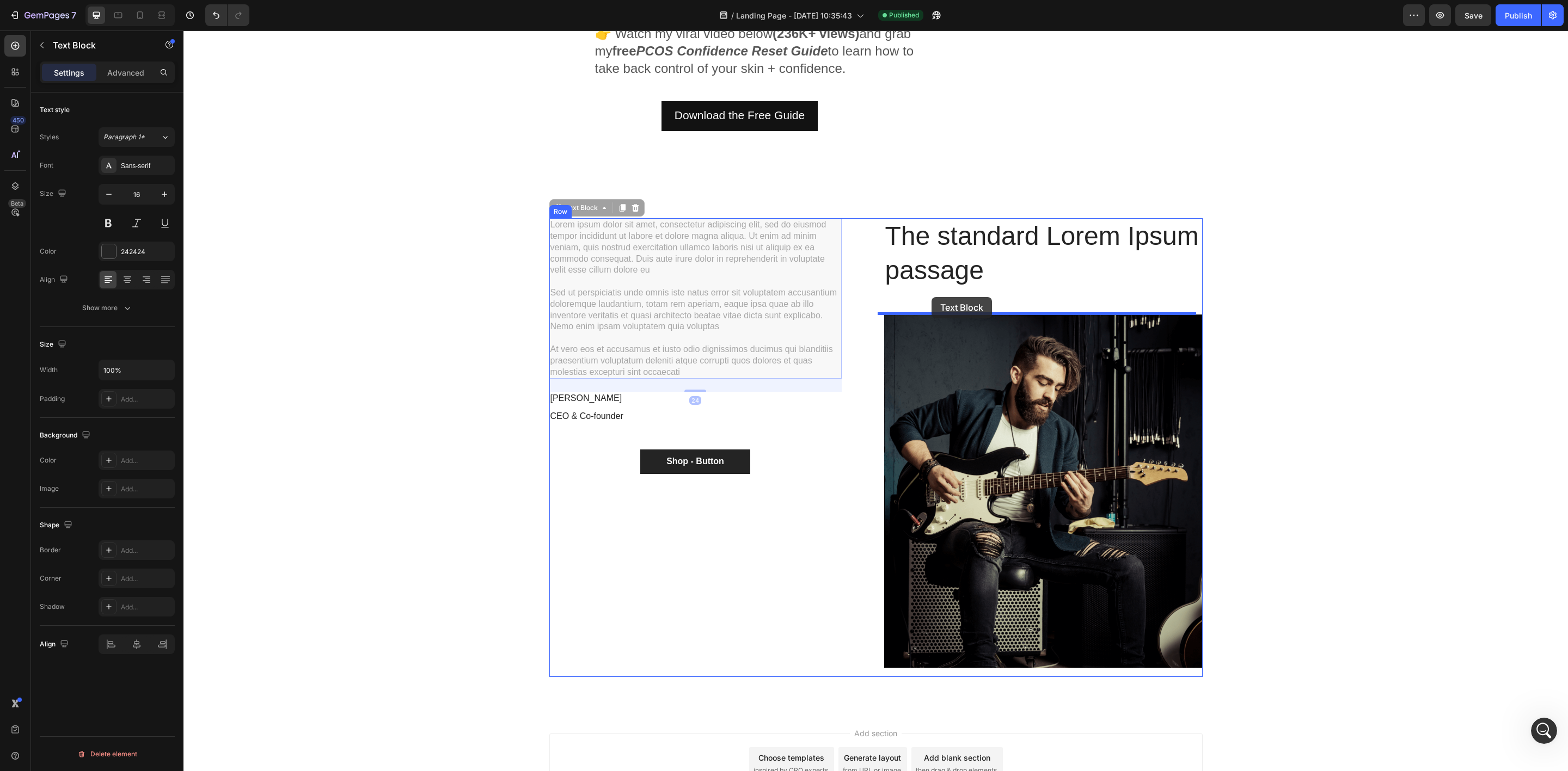
drag, startPoint x: 556, startPoint y: 206, endPoint x: 931, endPoint y: 297, distance: 385.9
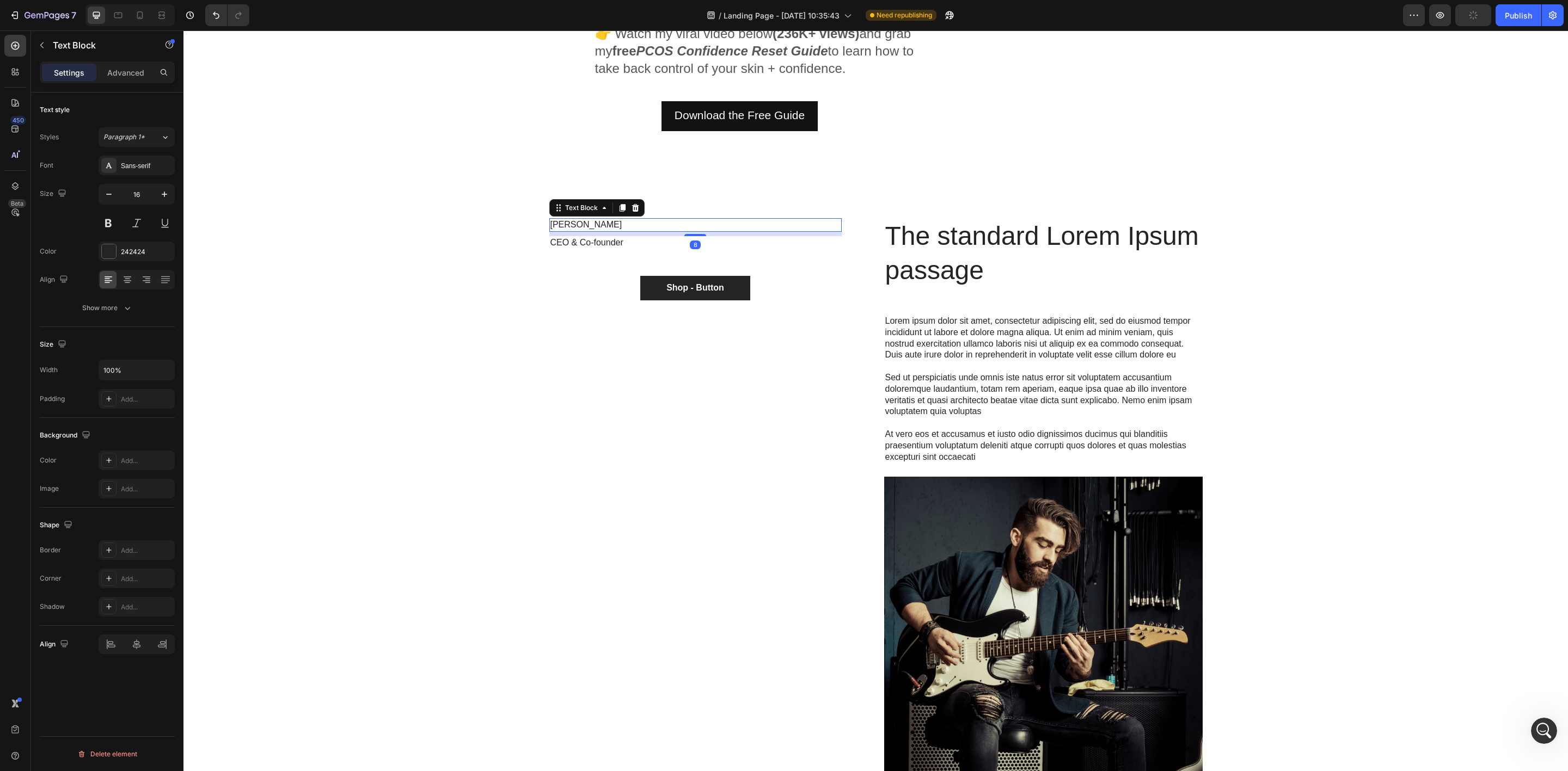
click at [631, 223] on p "[PERSON_NAME]" at bounding box center [695, 225] width 290 height 12
click at [632, 204] on icon at bounding box center [635, 208] width 7 height 8
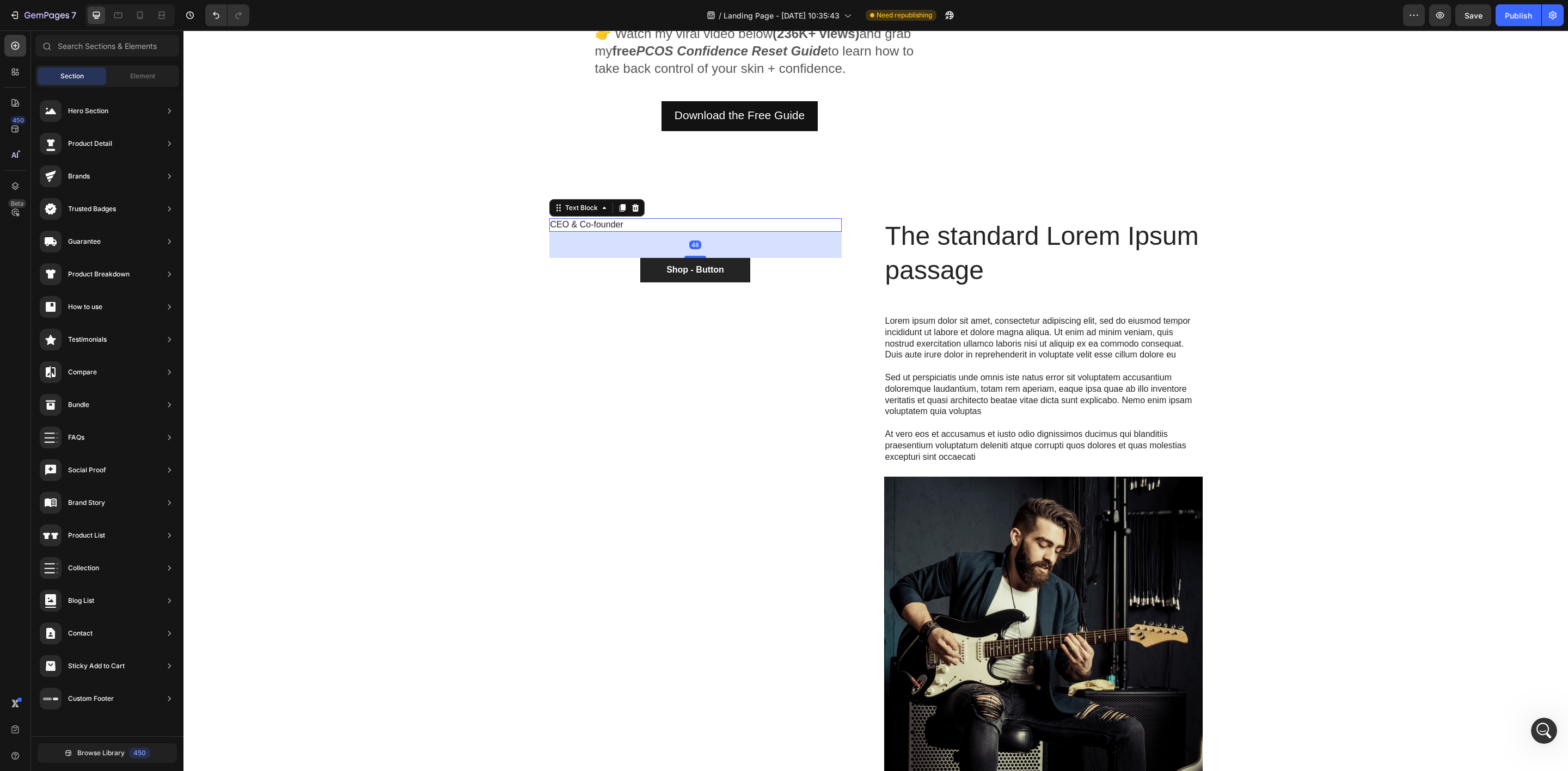
click at [657, 225] on p "CEO & Co-founder" at bounding box center [695, 225] width 290 height 12
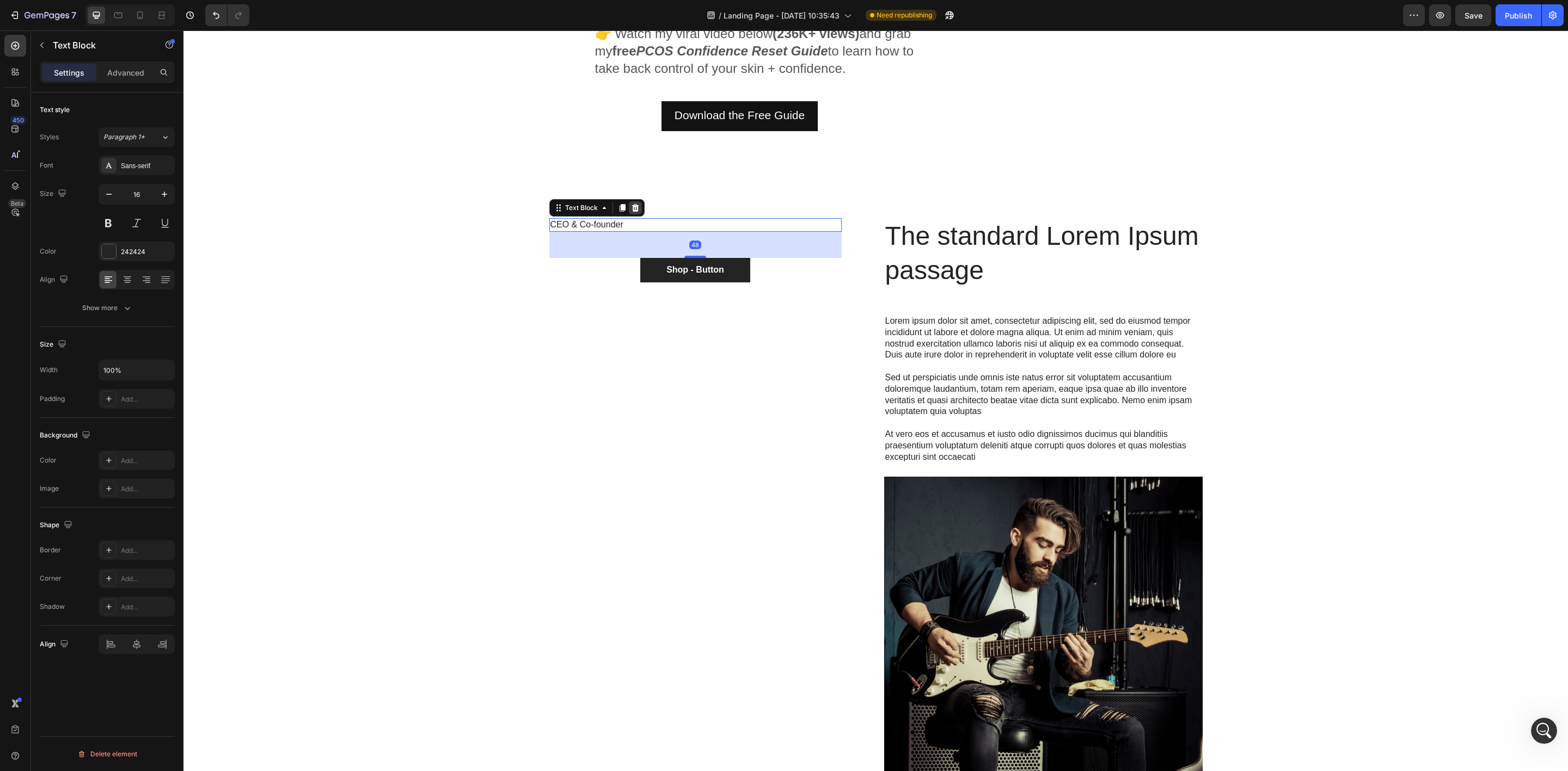
click at [631, 208] on icon at bounding box center [635, 208] width 9 height 9
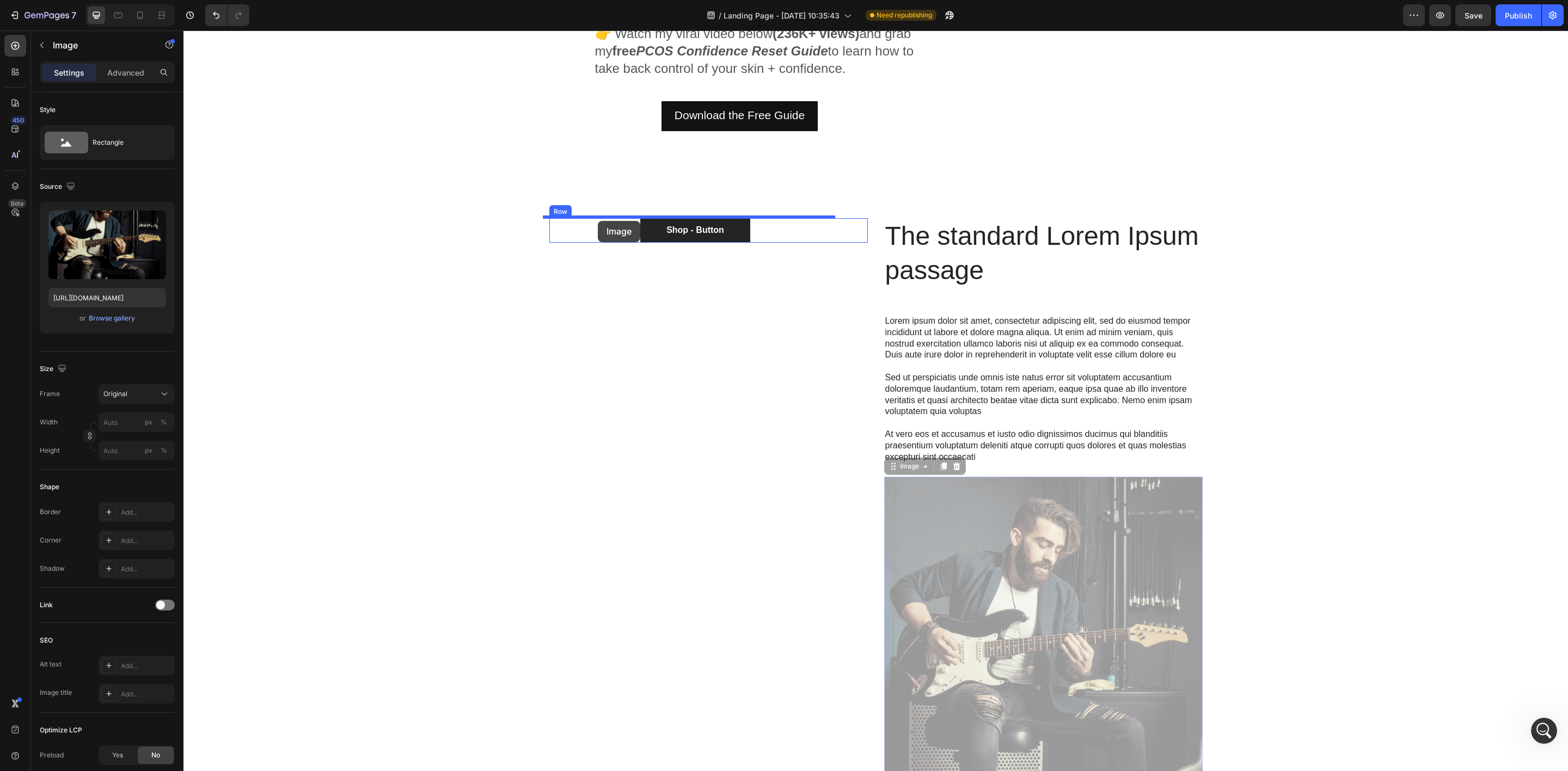
drag, startPoint x: 954, startPoint y: 542, endPoint x: 598, endPoint y: 221, distance: 479.4
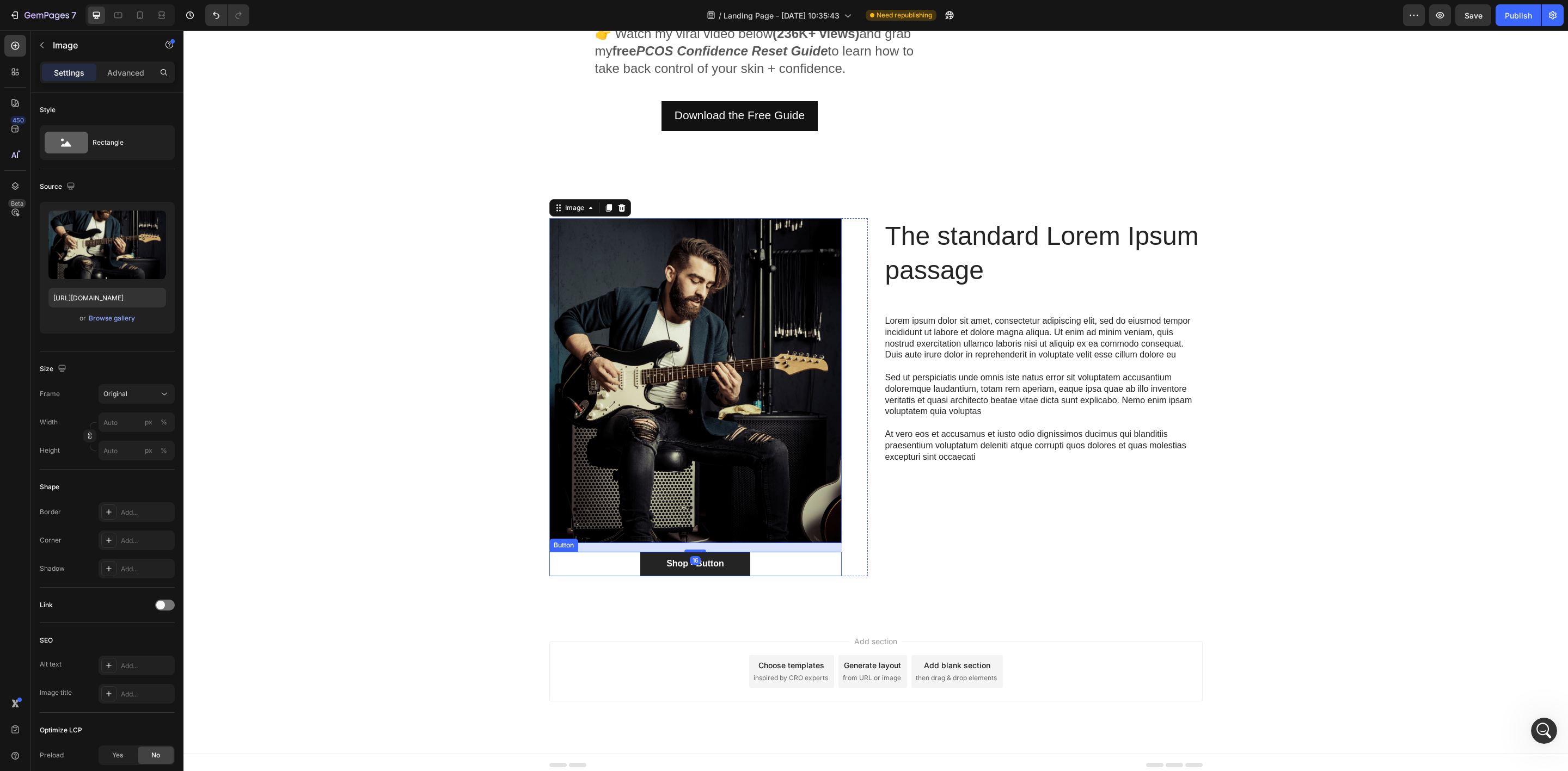
click at [625, 565] on div "Shop - Button Button" at bounding box center [695, 564] width 292 height 24
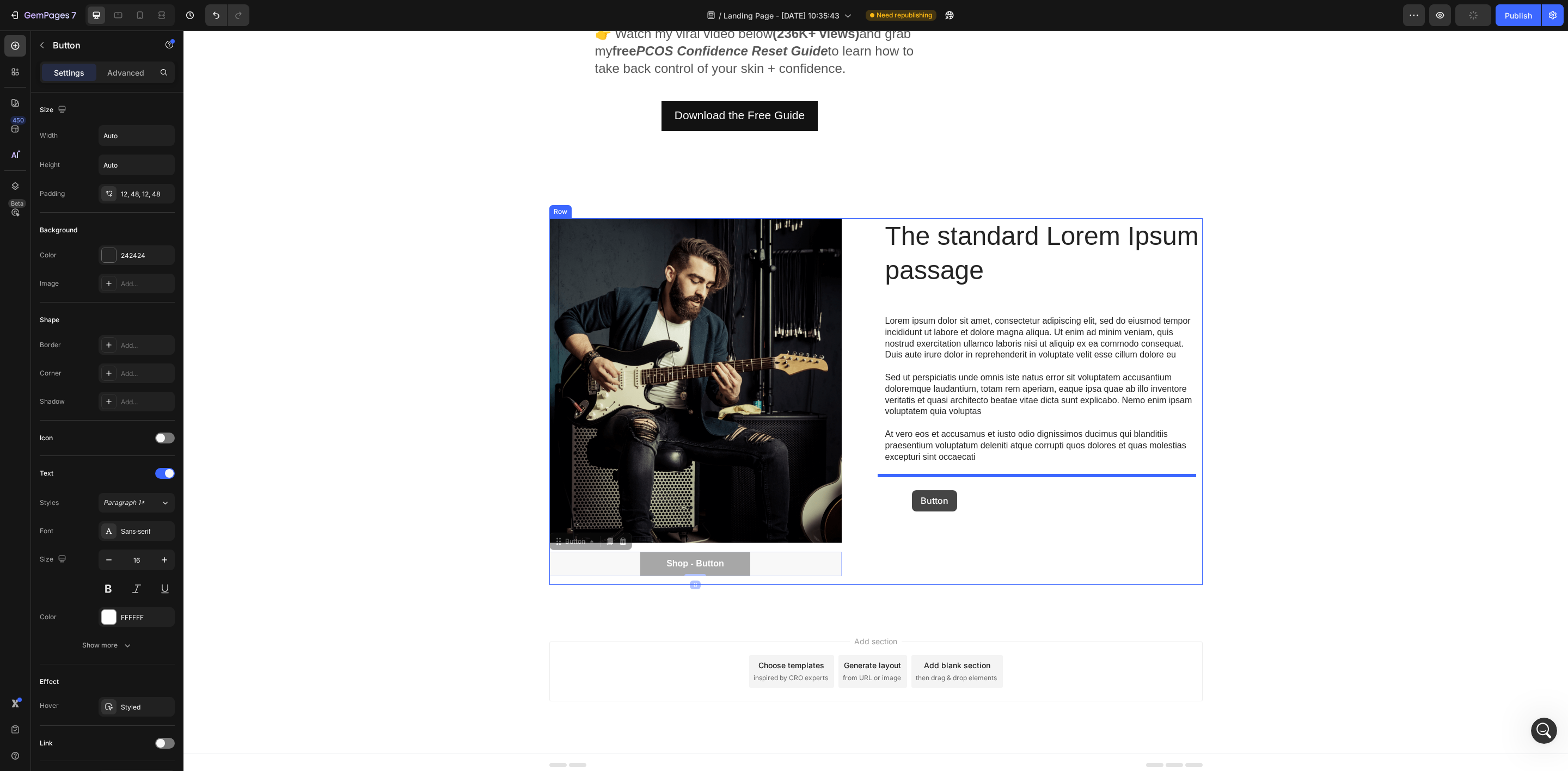
drag, startPoint x: 555, startPoint y: 539, endPoint x: 912, endPoint y: 490, distance: 360.3
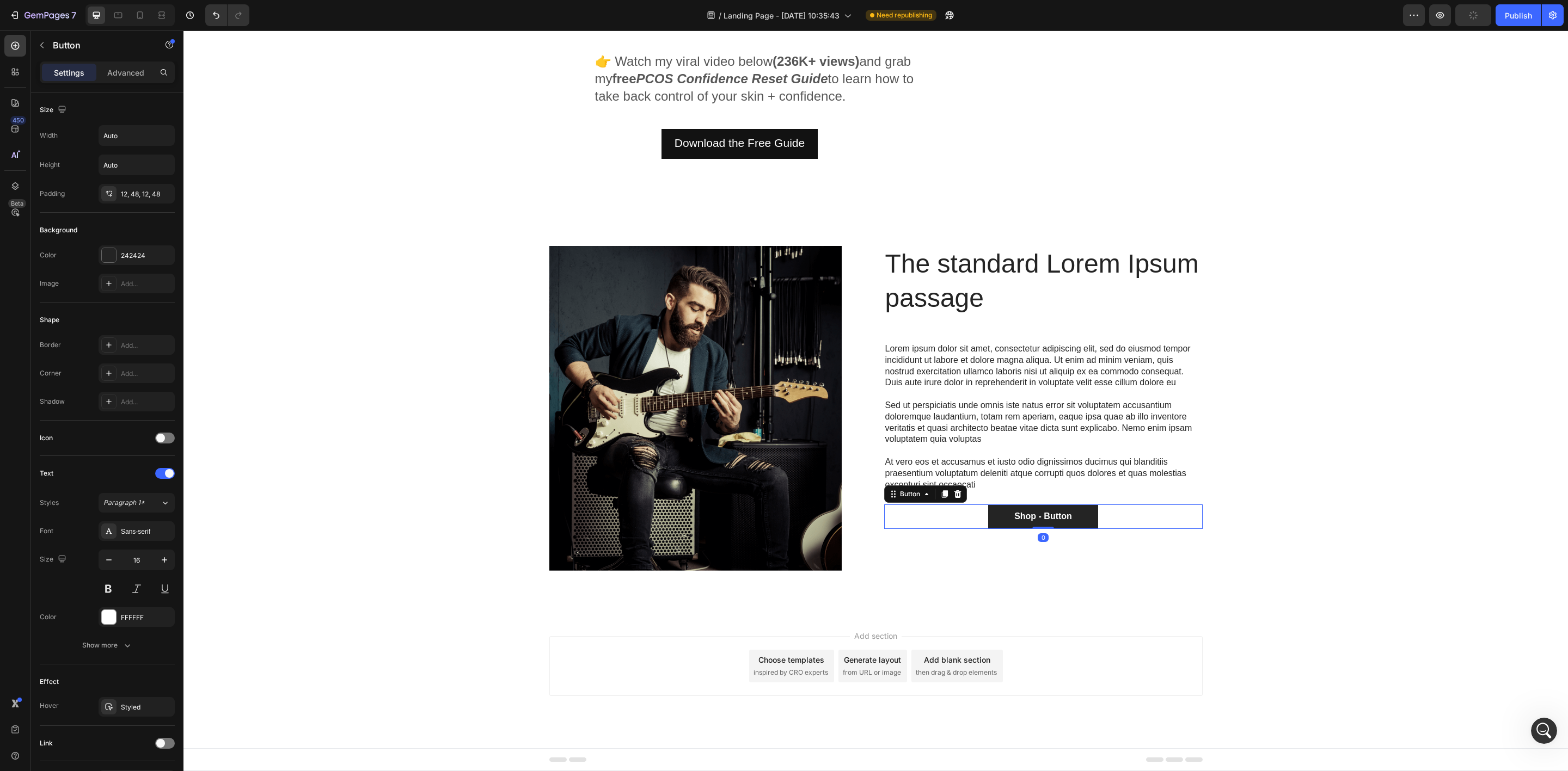
scroll to position [250, 0]
click at [959, 281] on h2 "The standard Lorem Ipsum passage" at bounding box center [1043, 281] width 318 height 70
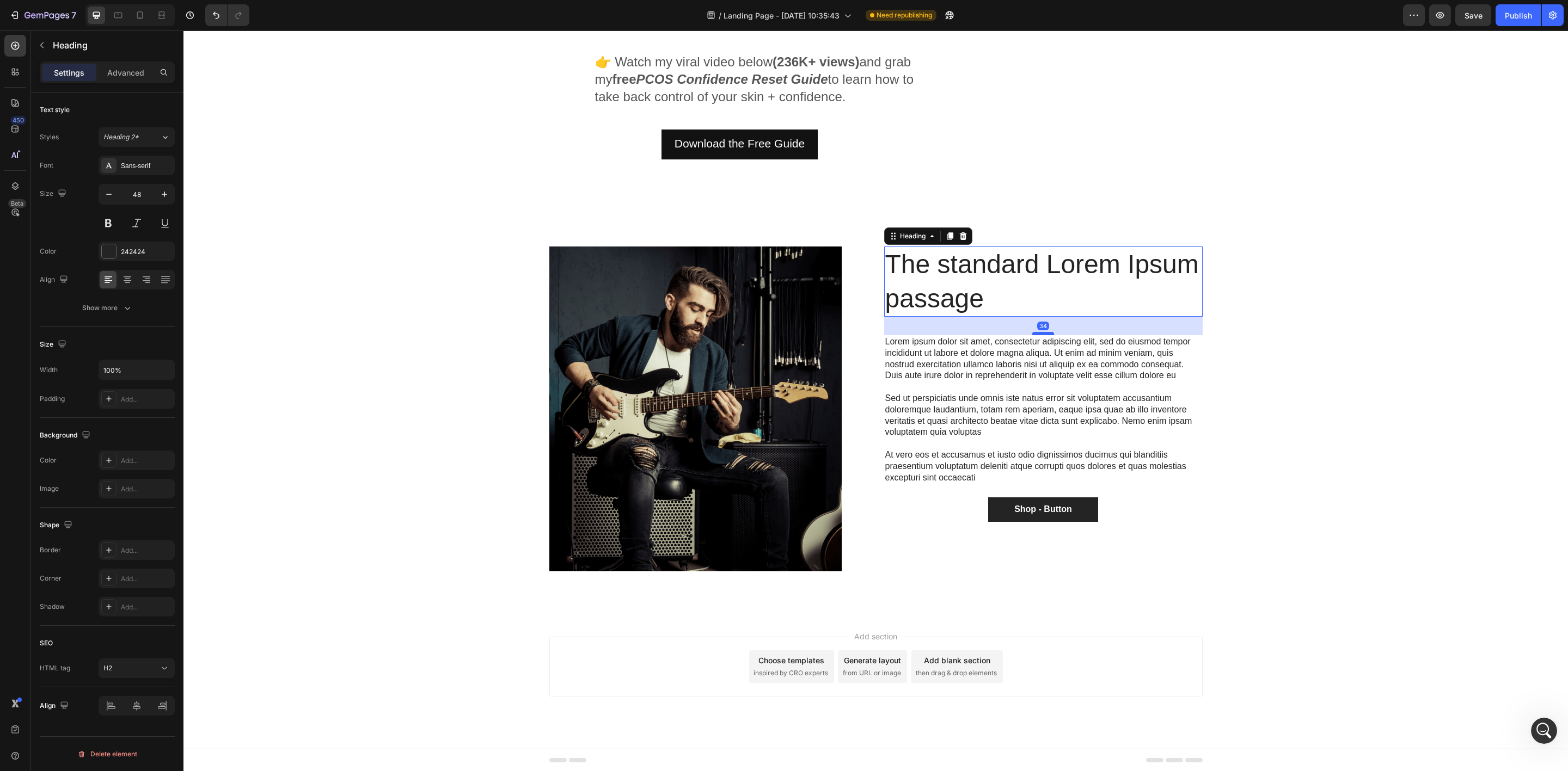
drag, startPoint x: 1032, startPoint y: 340, endPoint x: 1034, endPoint y: 332, distance: 8.2
click at [1034, 332] on div at bounding box center [1043, 333] width 22 height 3
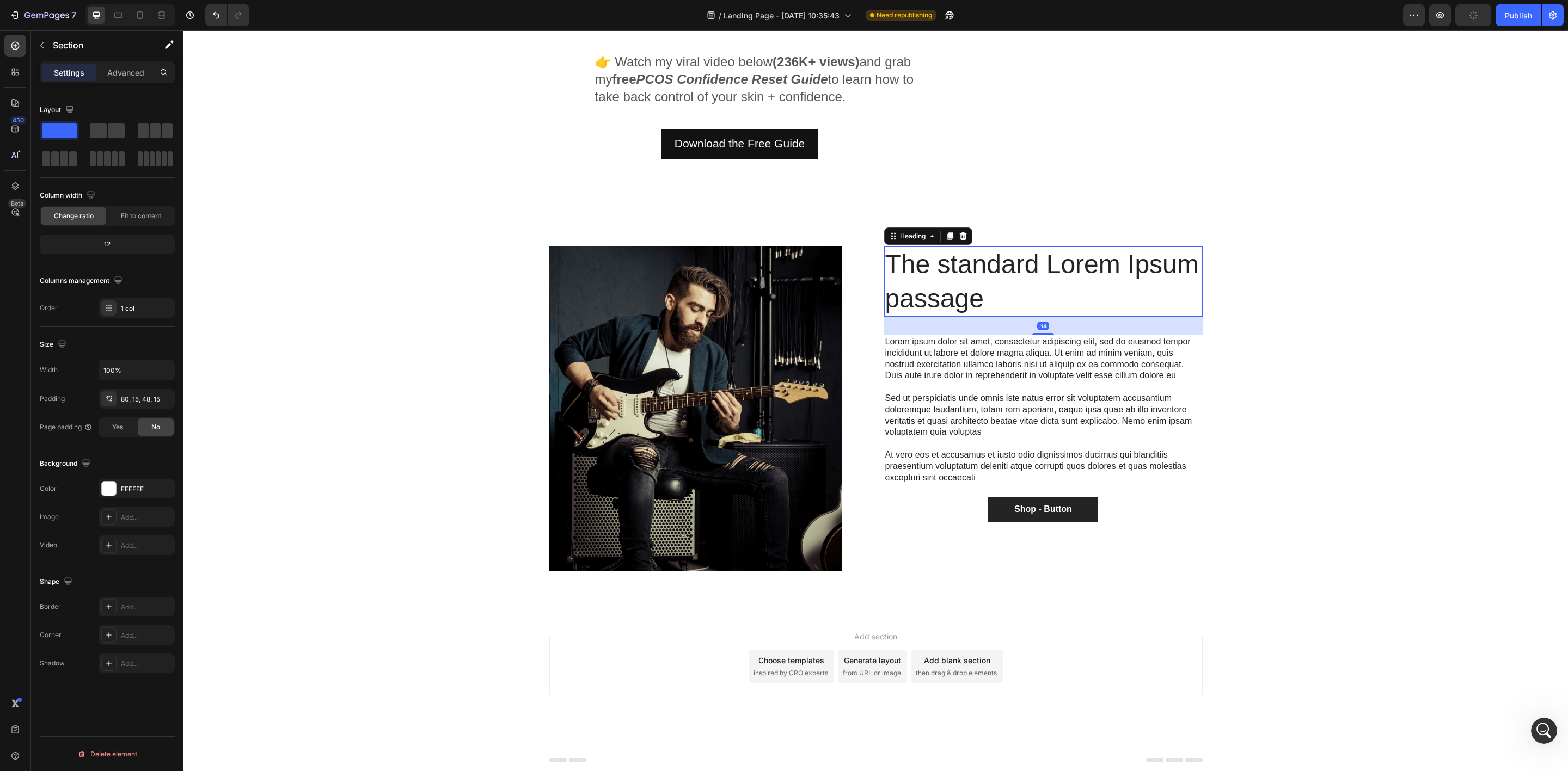
click at [1289, 340] on div "Image Row The standard Lorem Ipsum passage Heading 34 Lorem ipsum dolor sit ame…" at bounding box center [876, 417] width 1368 height 343
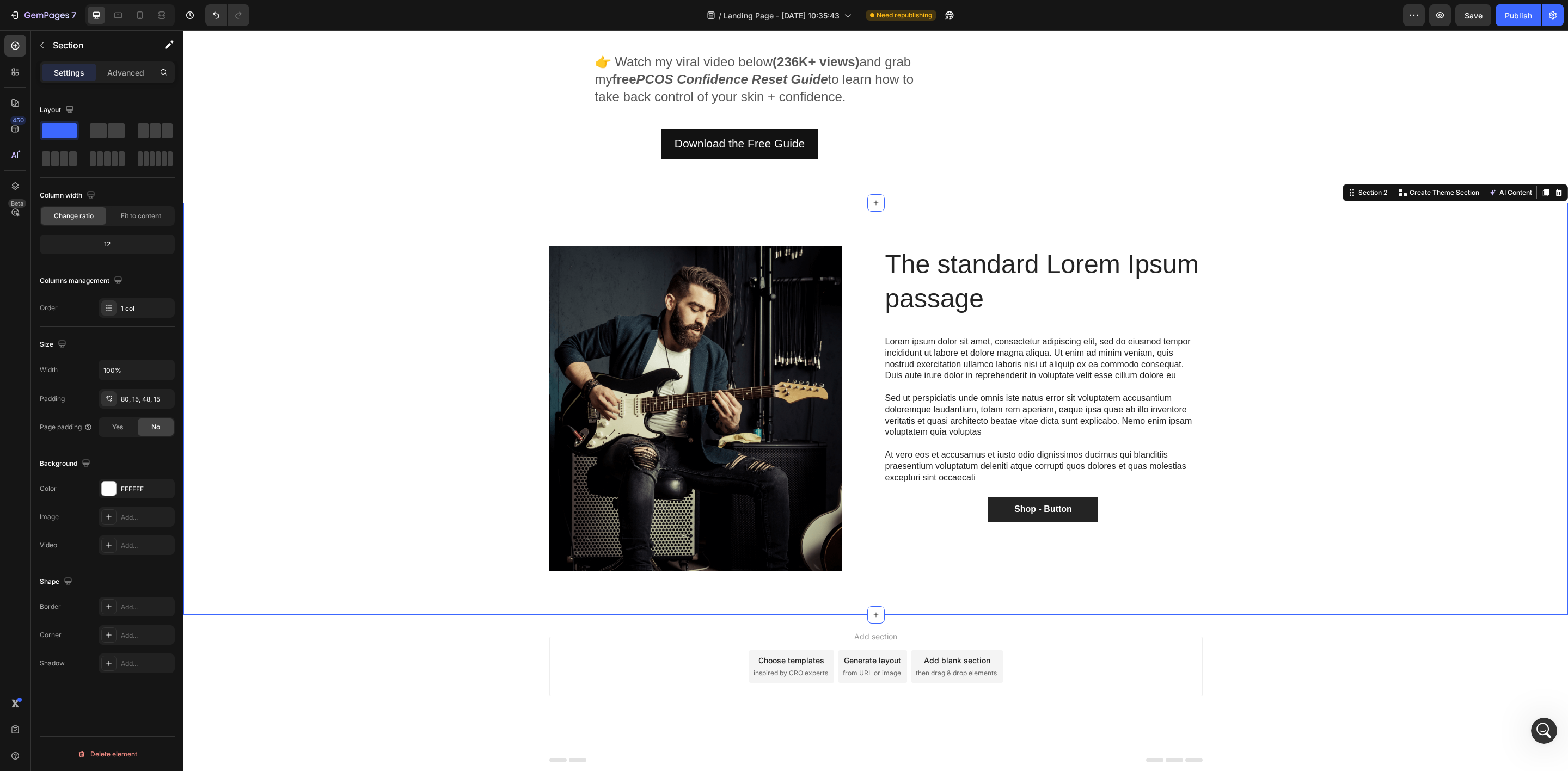
click at [242, 548] on div "Image Row The standard Lorem Ipsum passage Heading Lorem ipsum dolor sit amet, …" at bounding box center [876, 417] width 1368 height 343
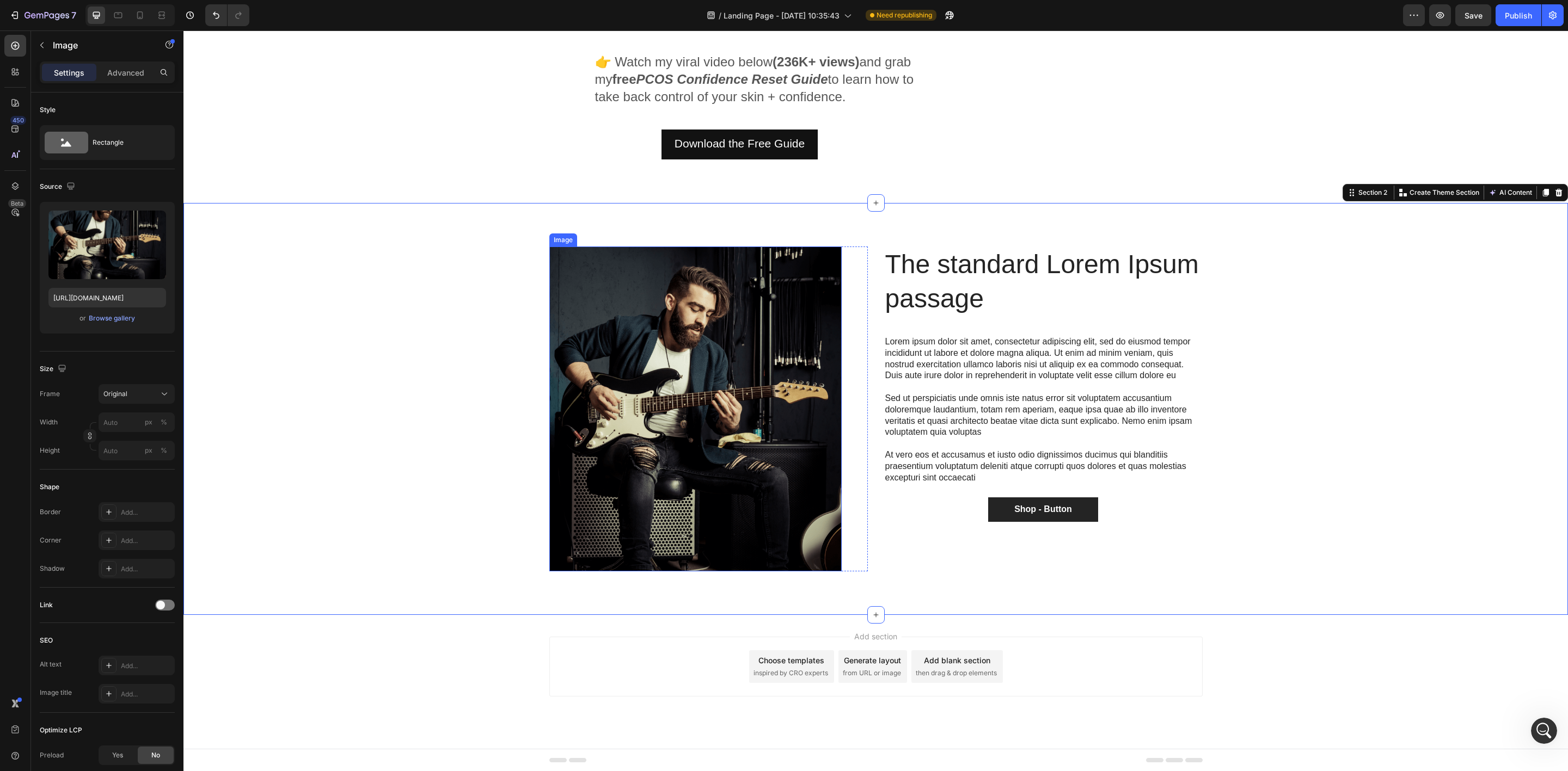
click at [709, 450] on img at bounding box center [695, 409] width 292 height 325
click at [1052, 333] on div "The standard Lorem Ipsum passage Heading Lorem ipsum dolor sit amet, consectetu…" at bounding box center [1043, 413] width 318 height 333
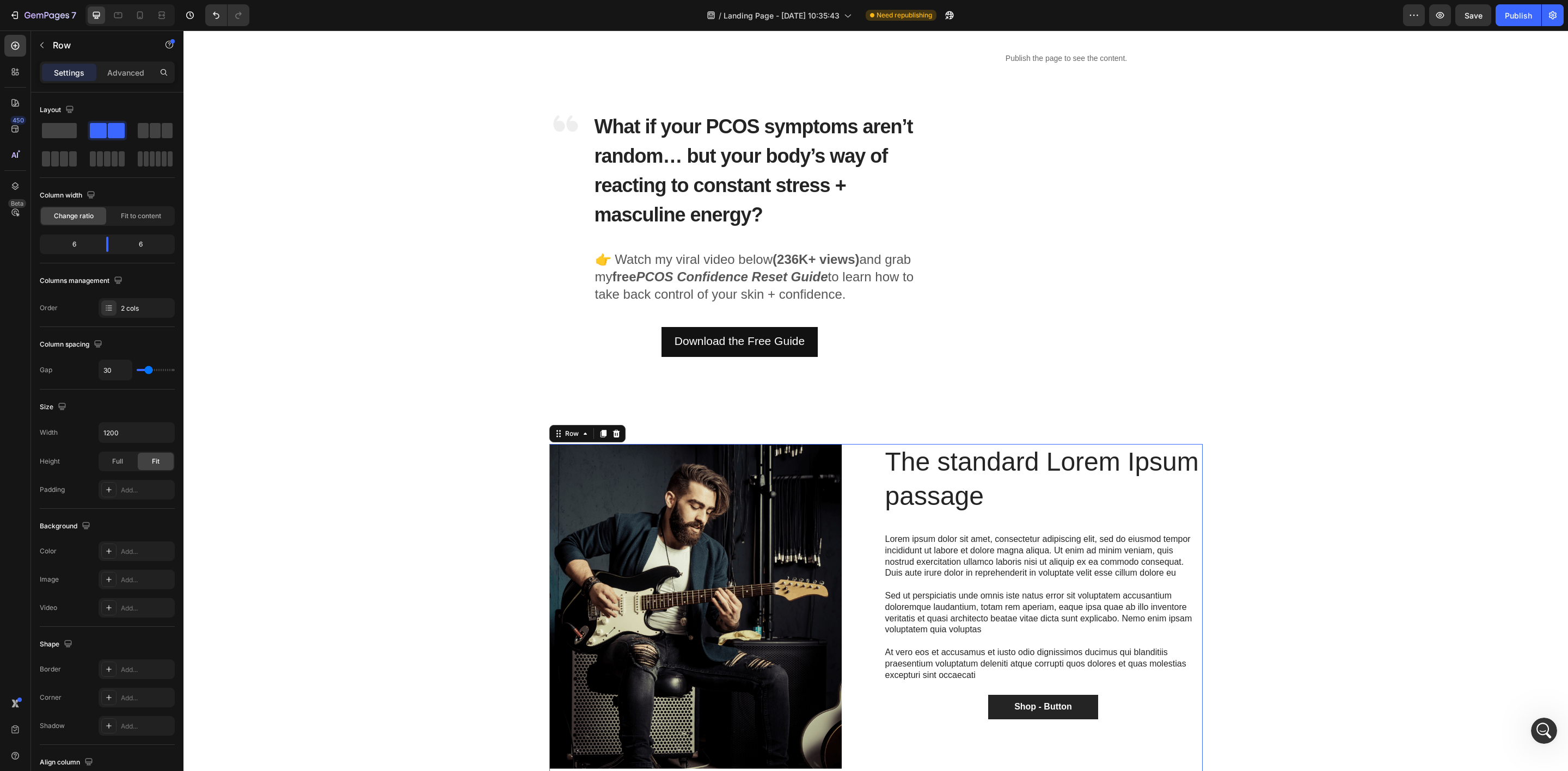
scroll to position [82, 0]
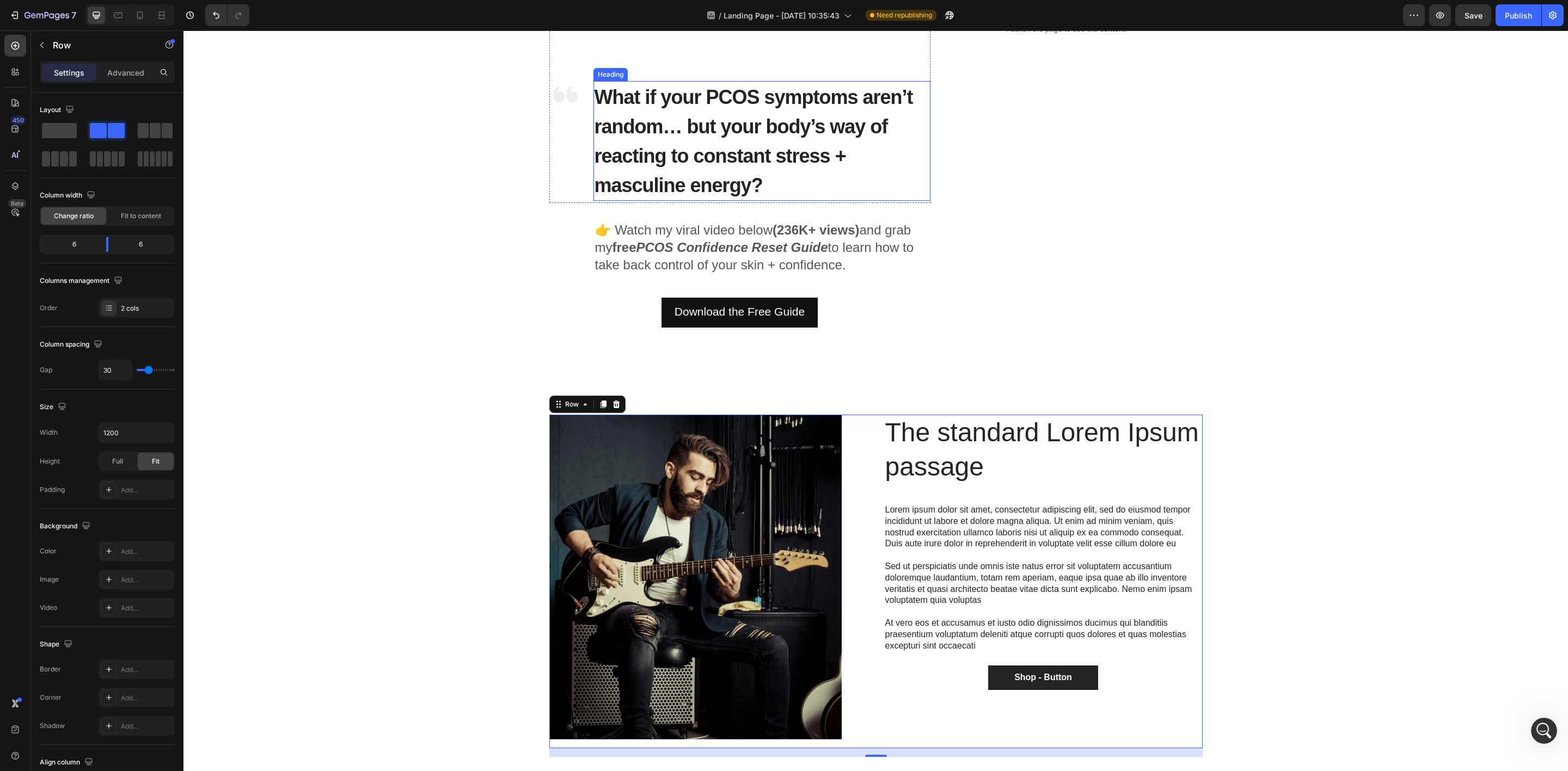
click at [687, 127] on span "What if your PCOS symptoms aren’t random… but your body’s way of reacting to co…" at bounding box center [754, 141] width 318 height 111
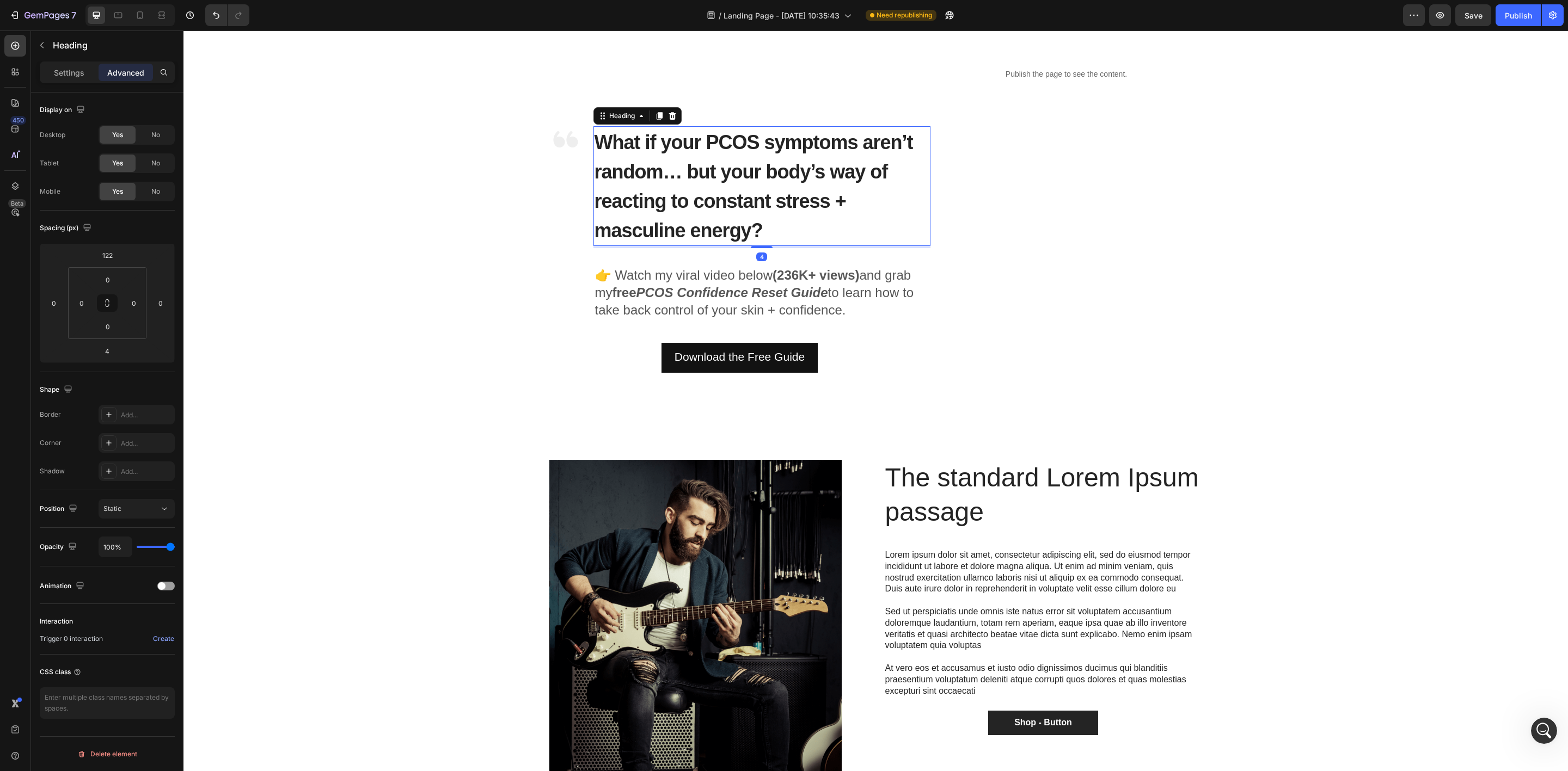
scroll to position [0, 0]
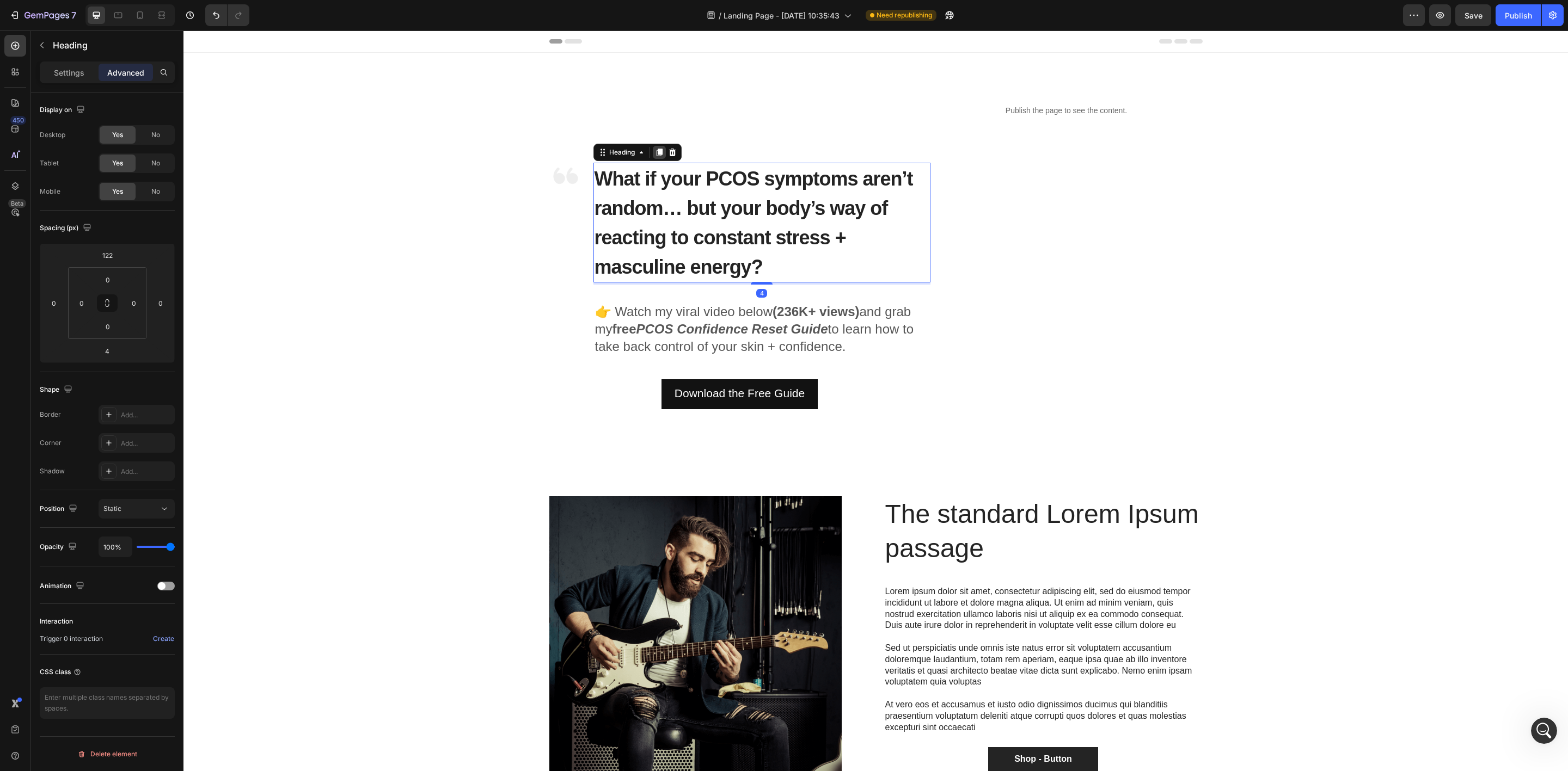
click at [657, 149] on icon at bounding box center [659, 152] width 6 height 8
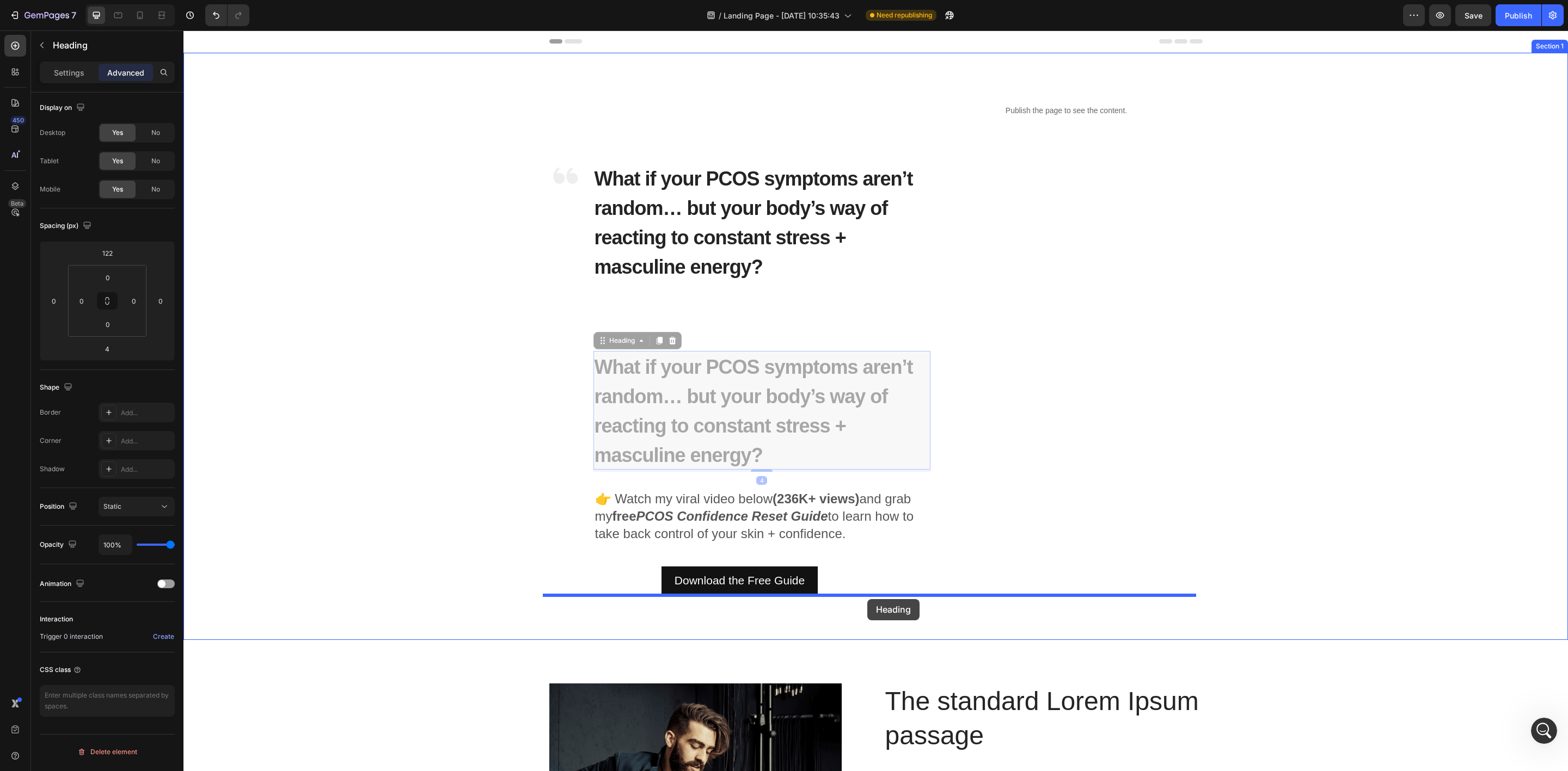
scroll to position [245, 0]
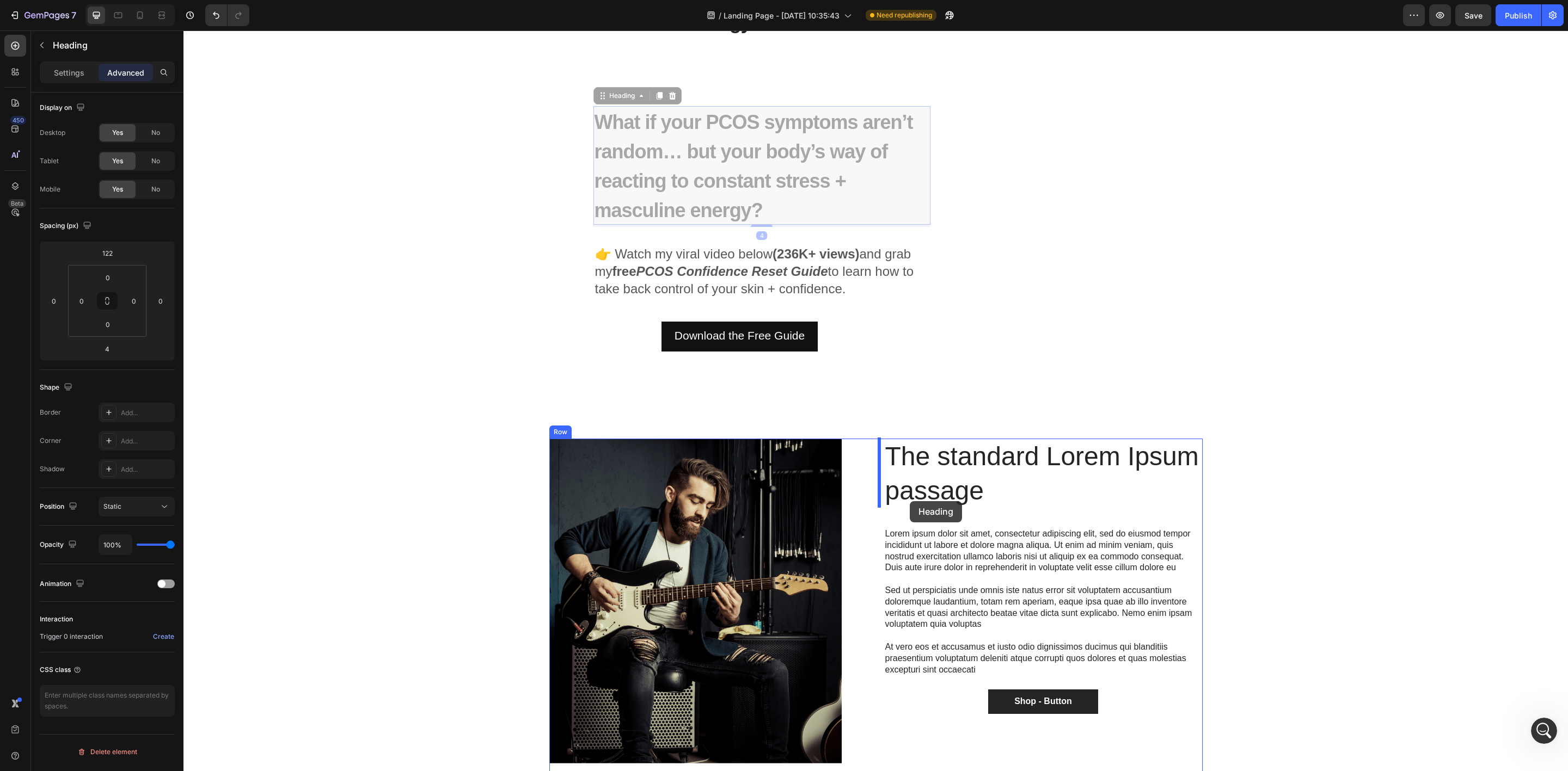
drag, startPoint x: 593, startPoint y: 342, endPoint x: 910, endPoint y: 501, distance: 354.6
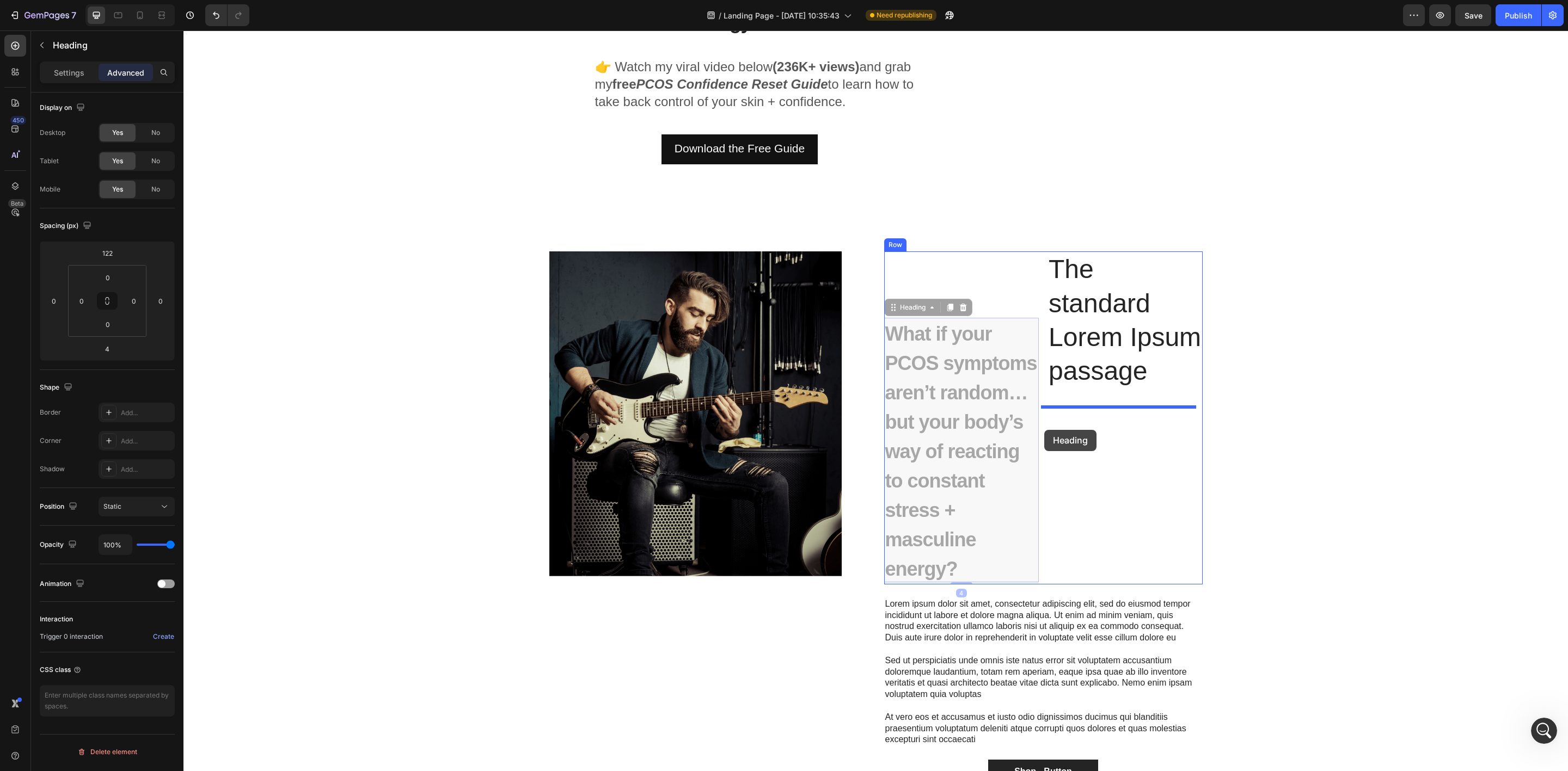
drag, startPoint x: 890, startPoint y: 310, endPoint x: 1045, endPoint y: 430, distance: 196.0
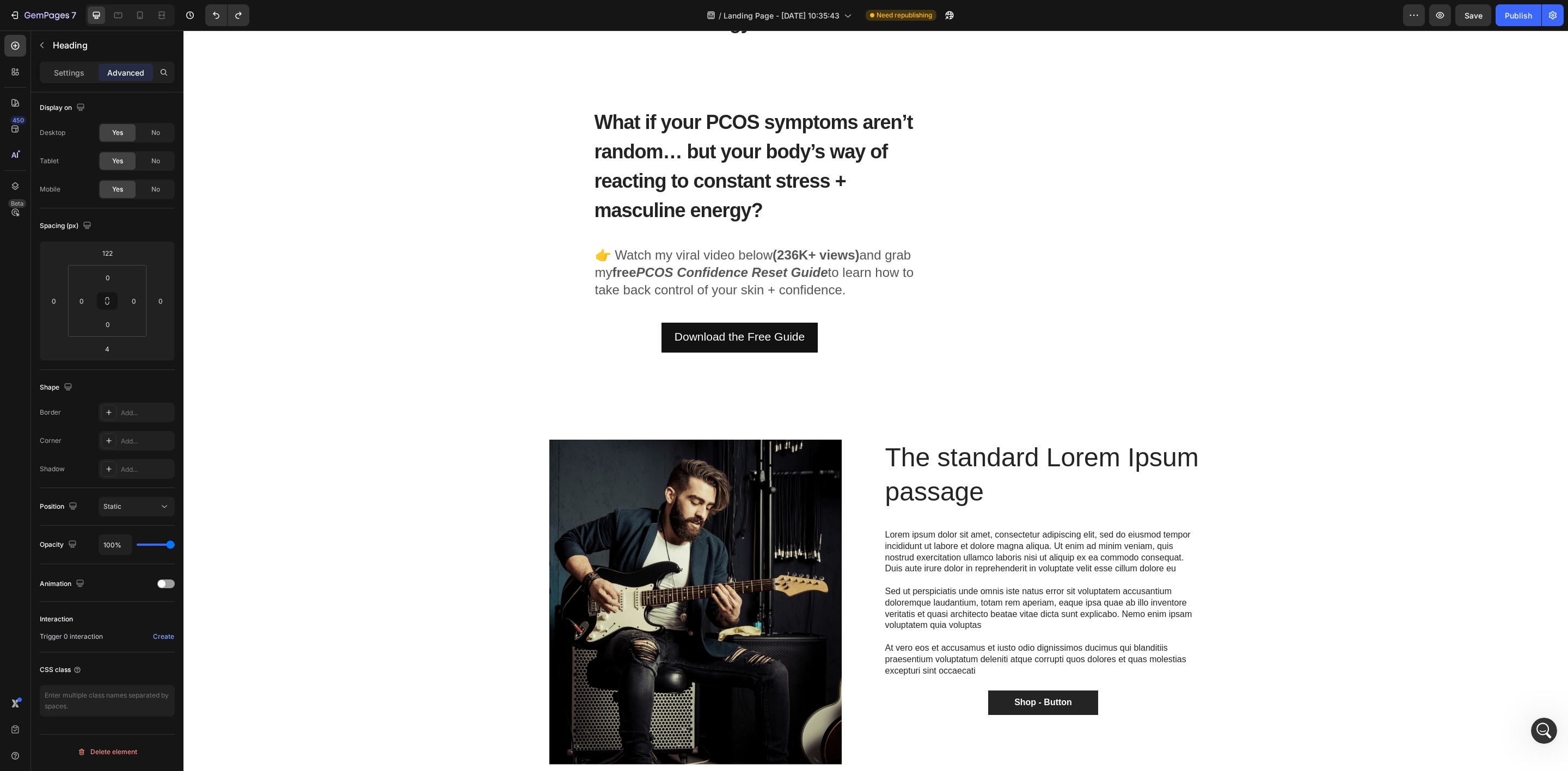
click at [631, 167] on h2 "What if your PCOS symptoms aren’t random… but your body’s way of reacting to co…" at bounding box center [762, 166] width 337 height 120
click at [637, 131] on span "What if your PCOS symptoms aren’t random… but your body’s way of reacting to co…" at bounding box center [754, 166] width 318 height 111
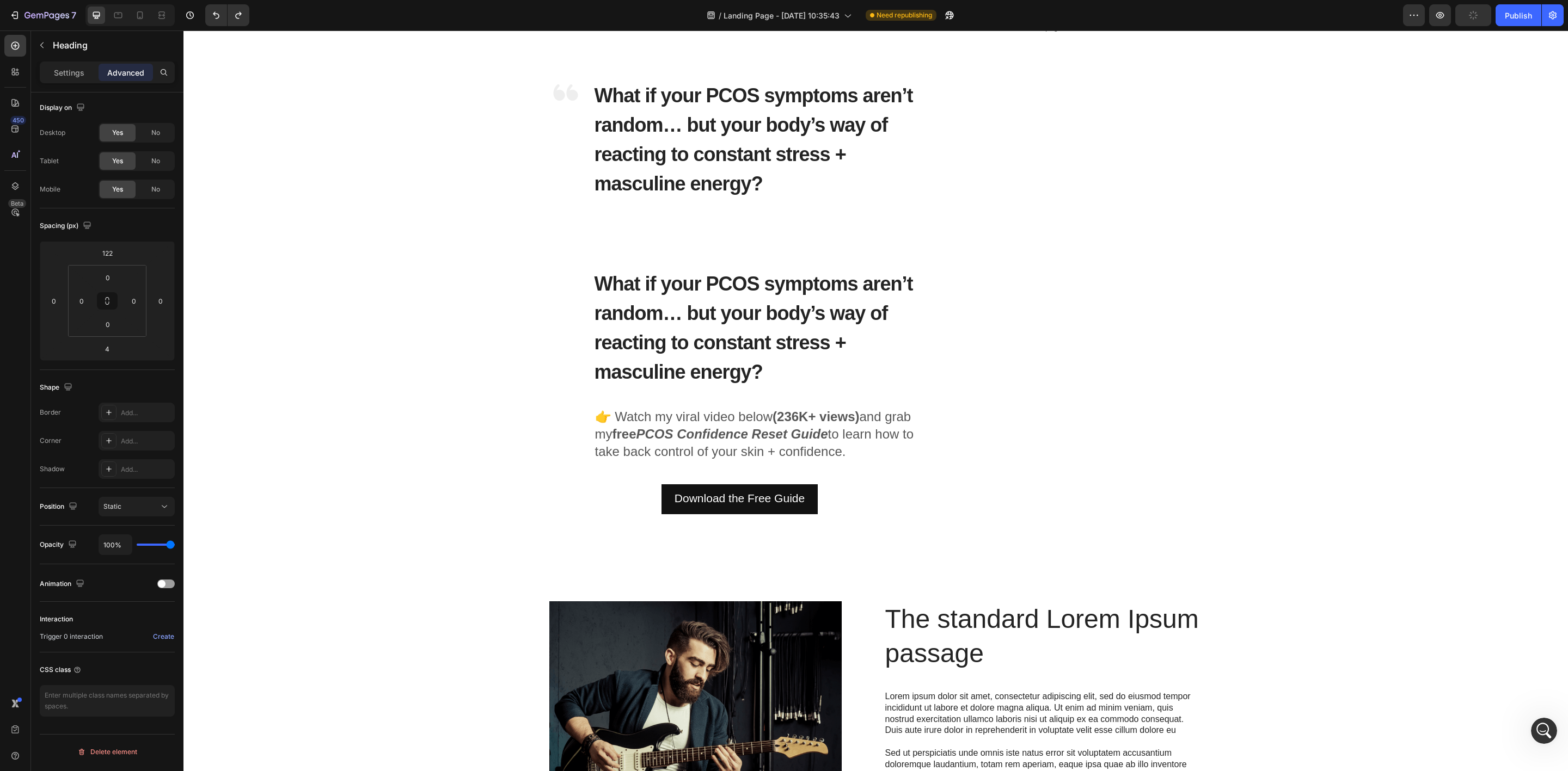
scroll to position [82, 0]
click at [678, 295] on span "What if your PCOS symptoms aren’t random… but your body’s way of reacting to co…" at bounding box center [754, 330] width 318 height 111
click at [513, 343] on div "Image ⁠⁠⁠⁠⁠⁠⁠ What if your PCOS symptoms aren’t random… but your body’s way of …" at bounding box center [876, 265] width 1368 height 501
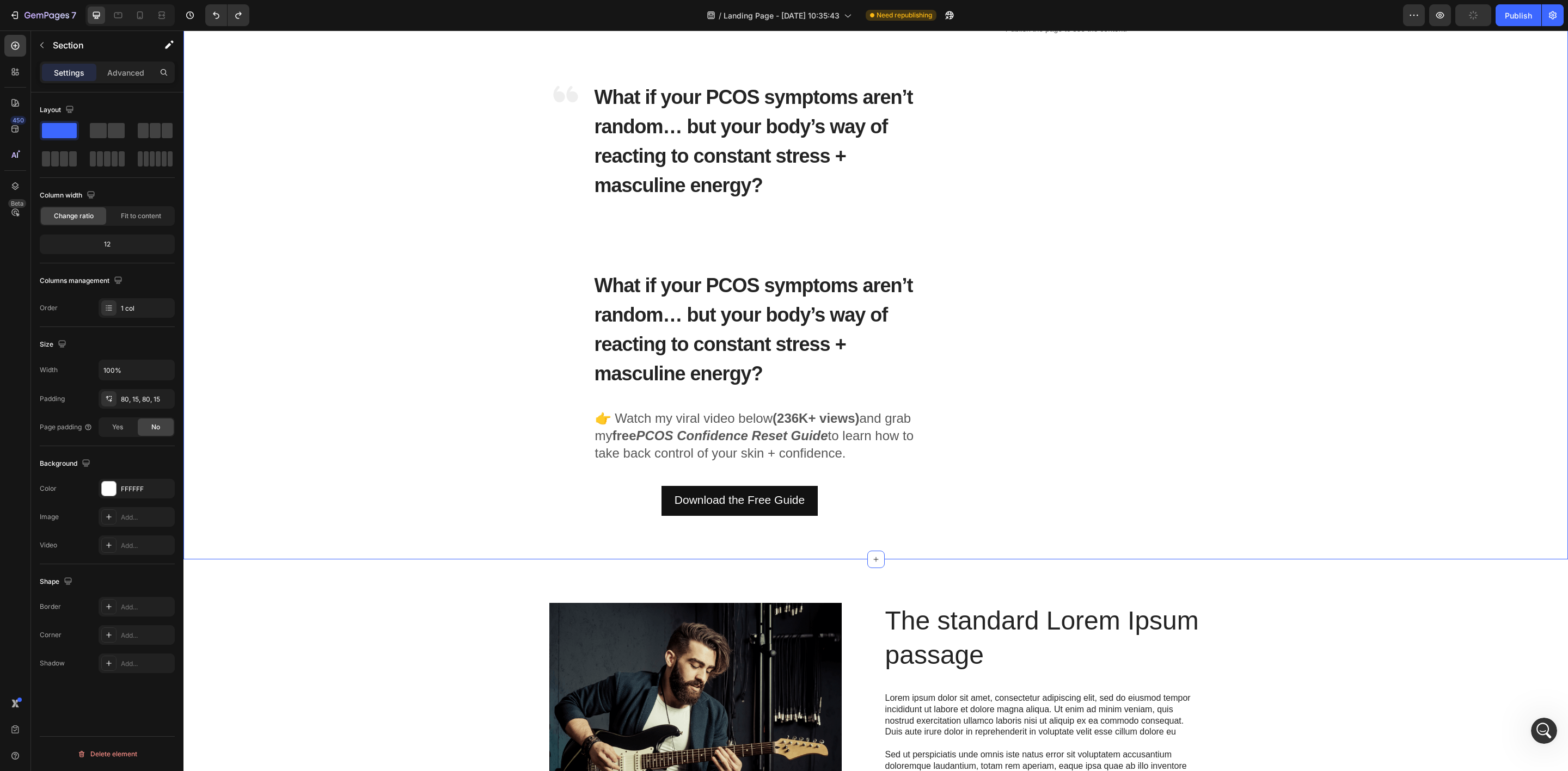
scroll to position [0, 0]
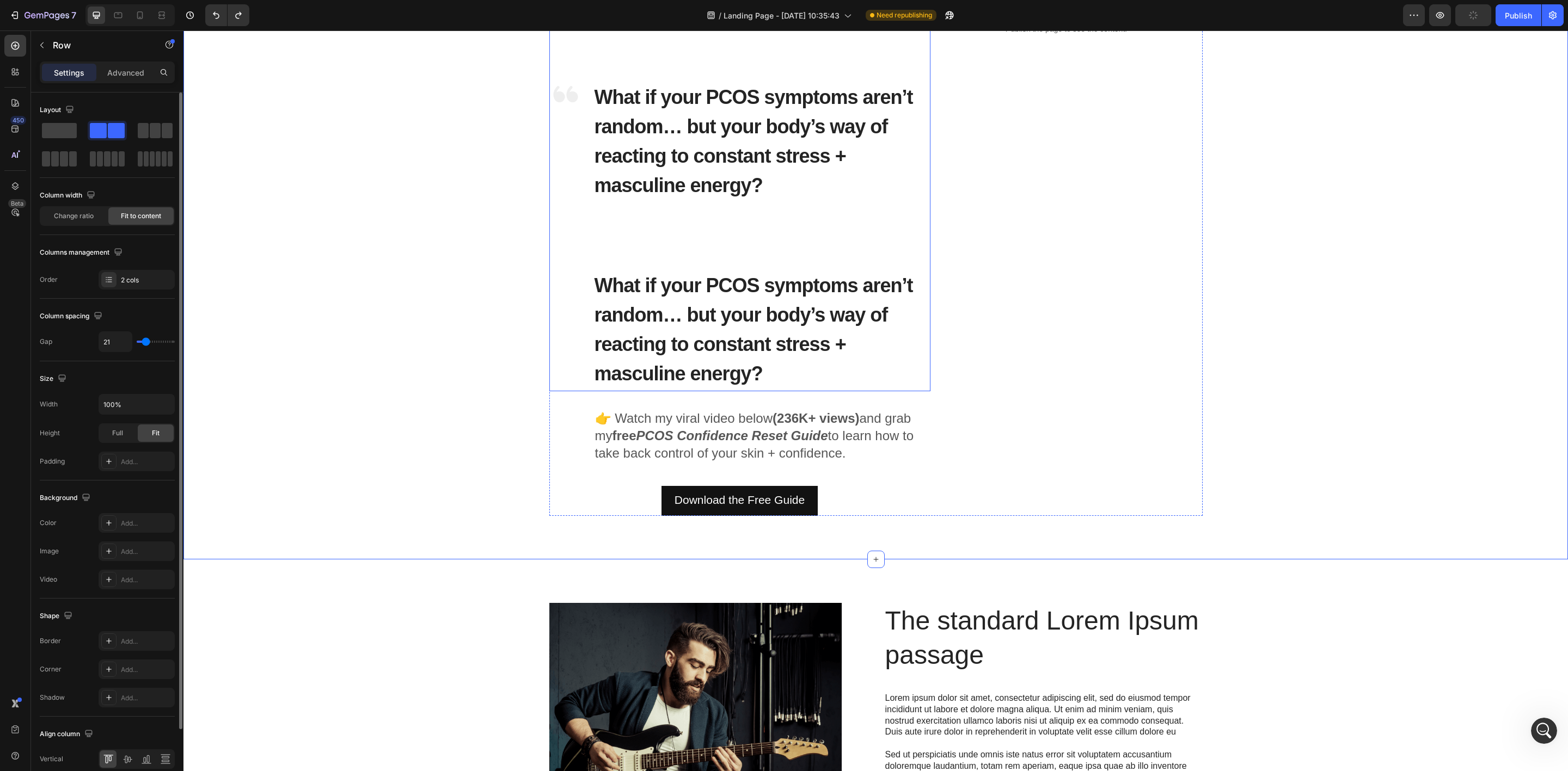
click at [585, 317] on div "Image ⁠⁠⁠⁠⁠⁠⁠ What if your PCOS symptoms aren’t random… but your body’s way of …" at bounding box center [740, 203] width 381 height 377
click at [604, 313] on span "What if your PCOS symptoms aren’t random… but your body’s way of reacting to co…" at bounding box center [754, 330] width 318 height 111
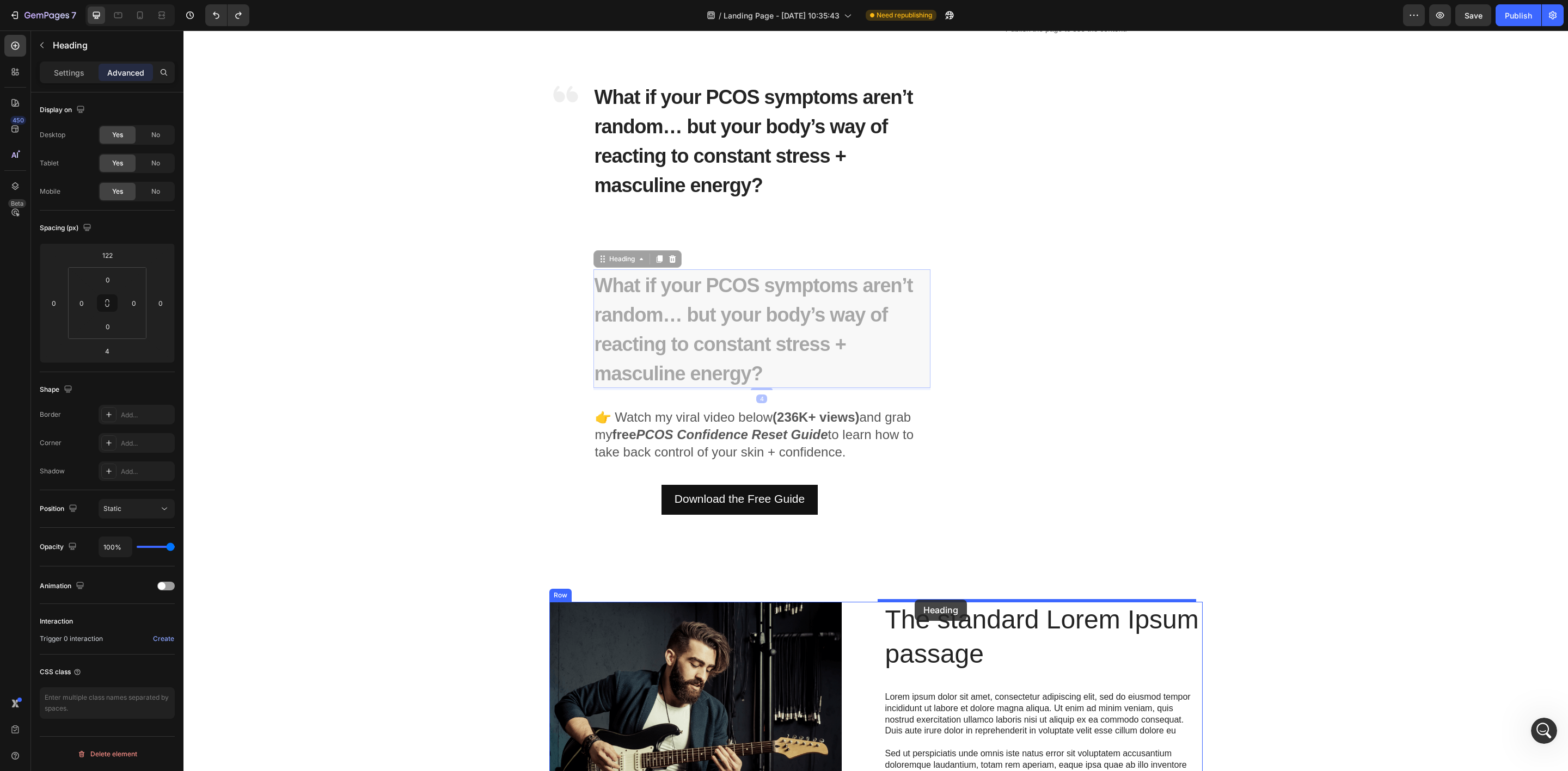
drag, startPoint x: 595, startPoint y: 256, endPoint x: 915, endPoint y: 600, distance: 469.8
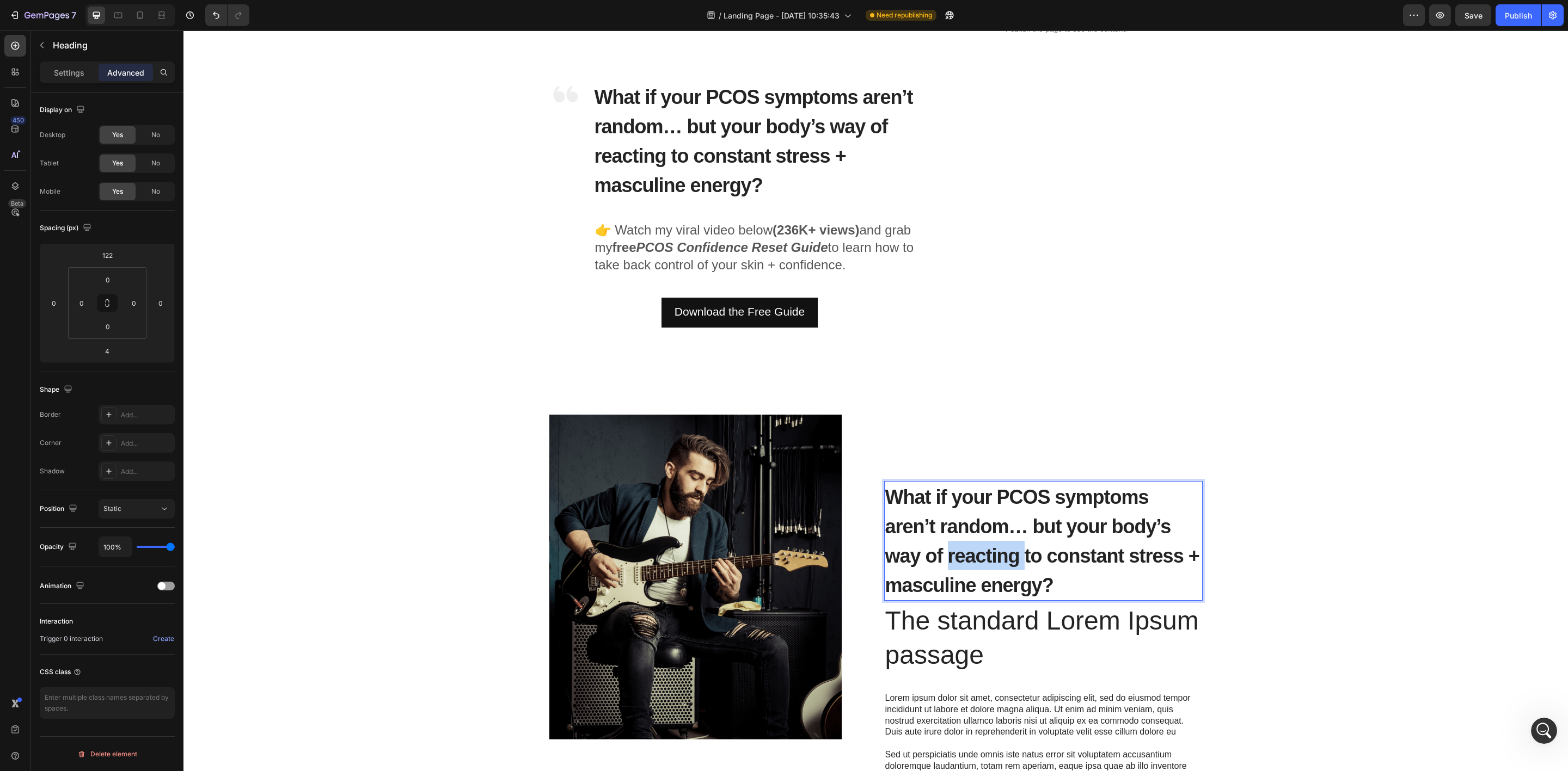
click at [967, 560] on span "What if your PCOS symptoms aren’t random… but your body’s way of reacting to co…" at bounding box center [1042, 542] width 314 height 111
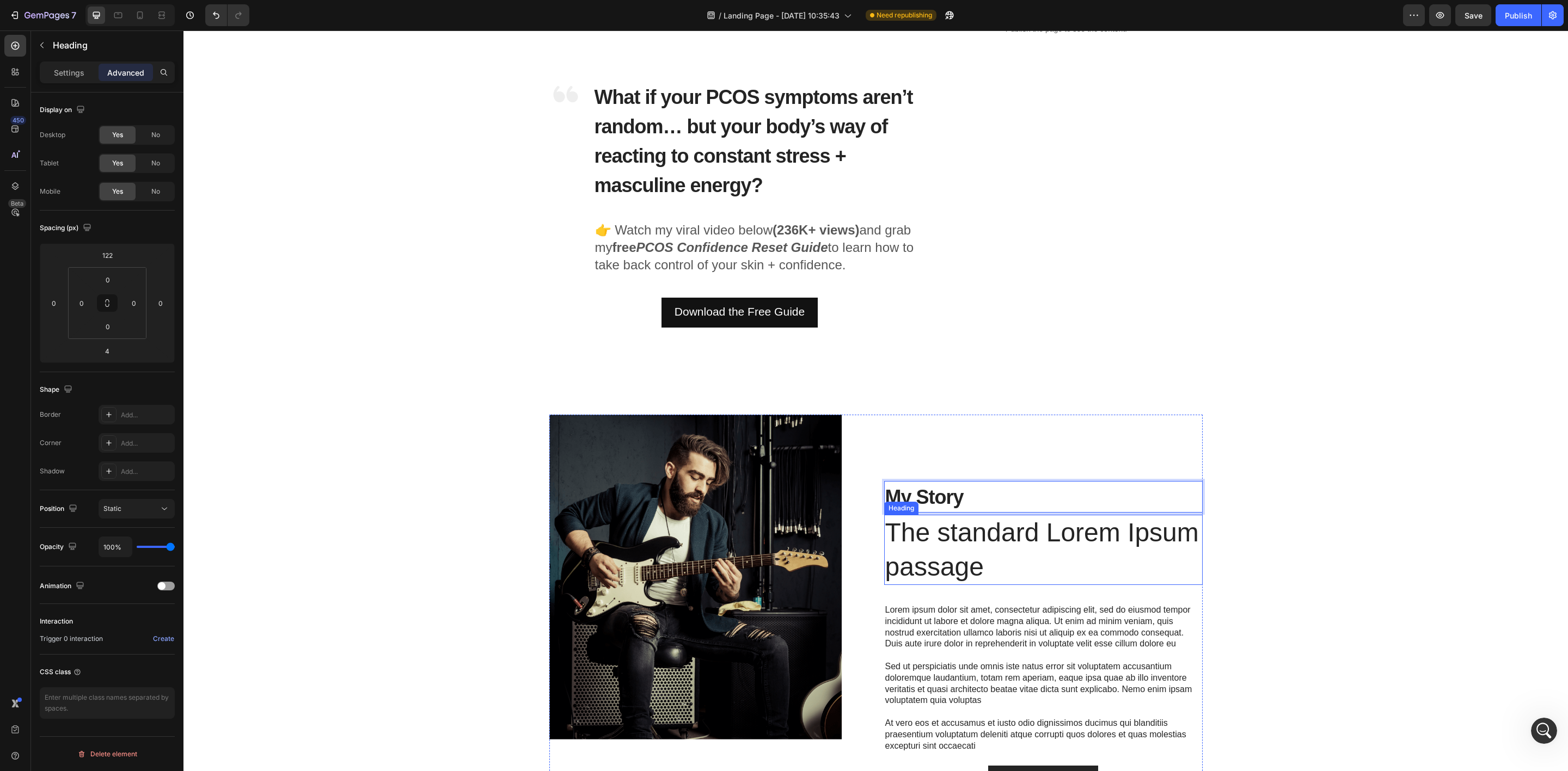
click at [972, 569] on h2 "The standard Lorem Ipsum passage" at bounding box center [1043, 549] width 318 height 70
click at [959, 500] on icon at bounding box center [963, 504] width 9 height 9
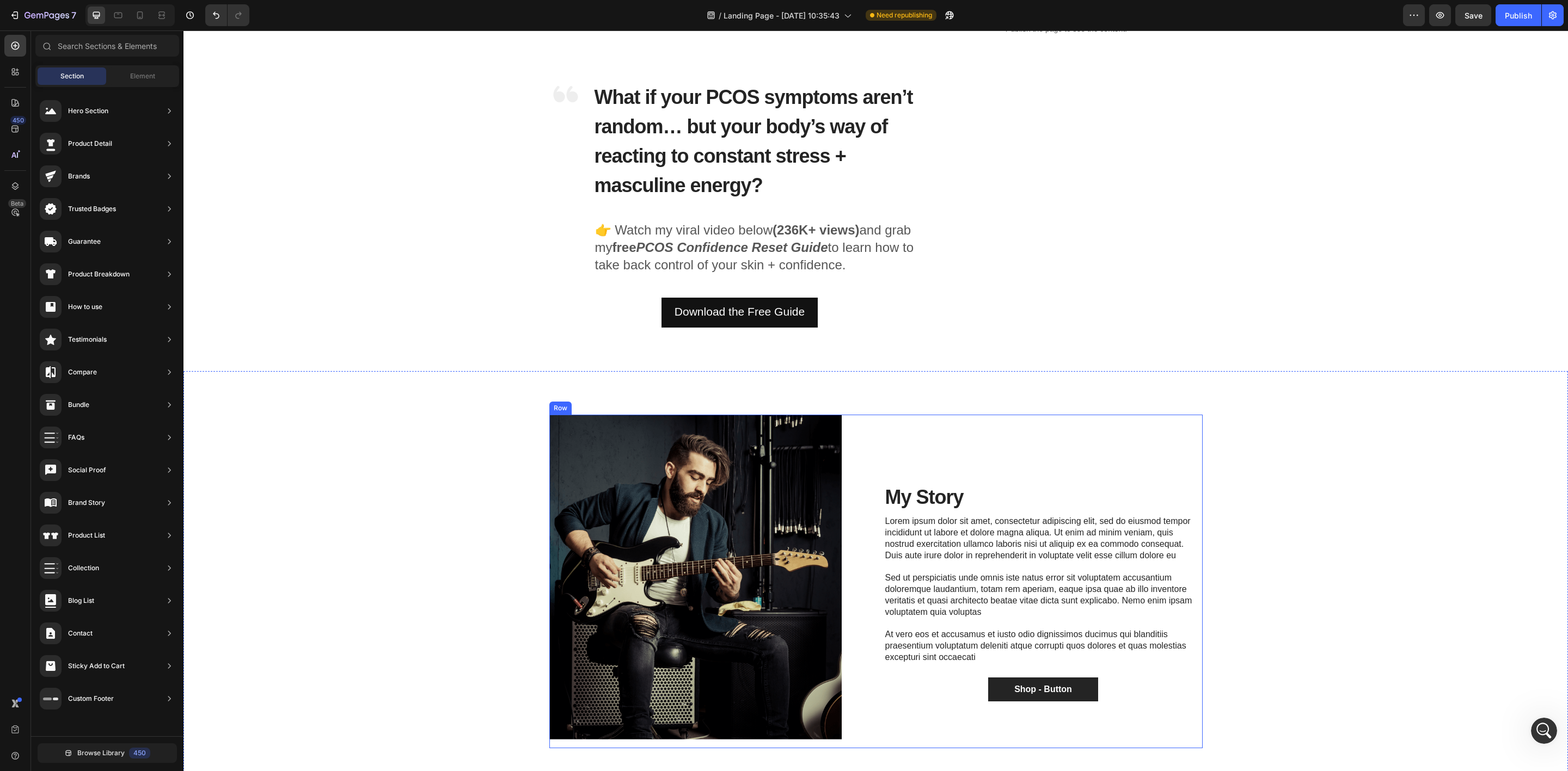
click at [957, 454] on div "⁠⁠⁠⁠⁠⁠⁠ My Story Heading Lorem ipsum dolor sit amet, consectetur adipiscing eli…" at bounding box center [1043, 582] width 318 height 333
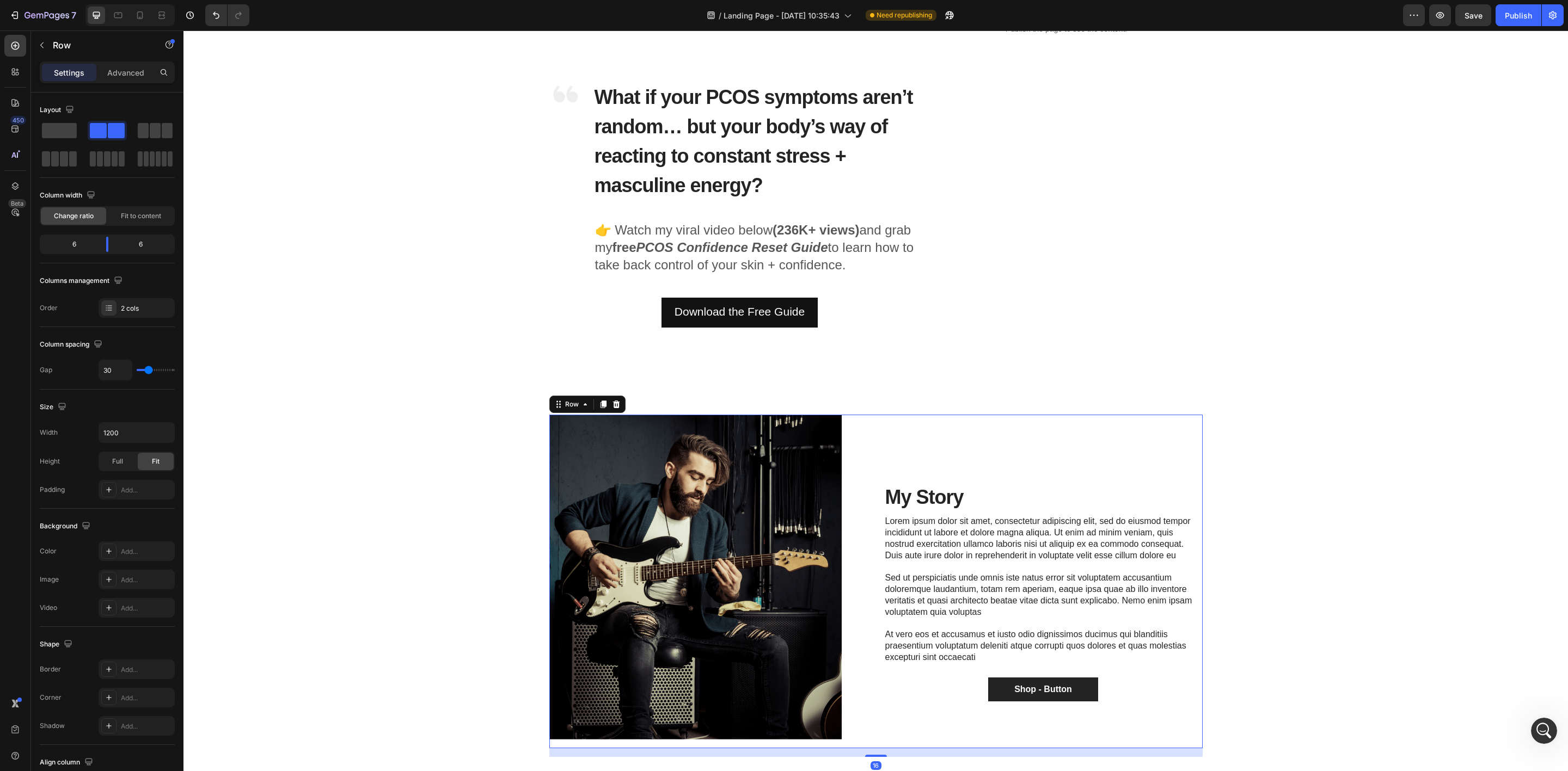
click at [950, 492] on span "My Story" at bounding box center [924, 497] width 79 height 23
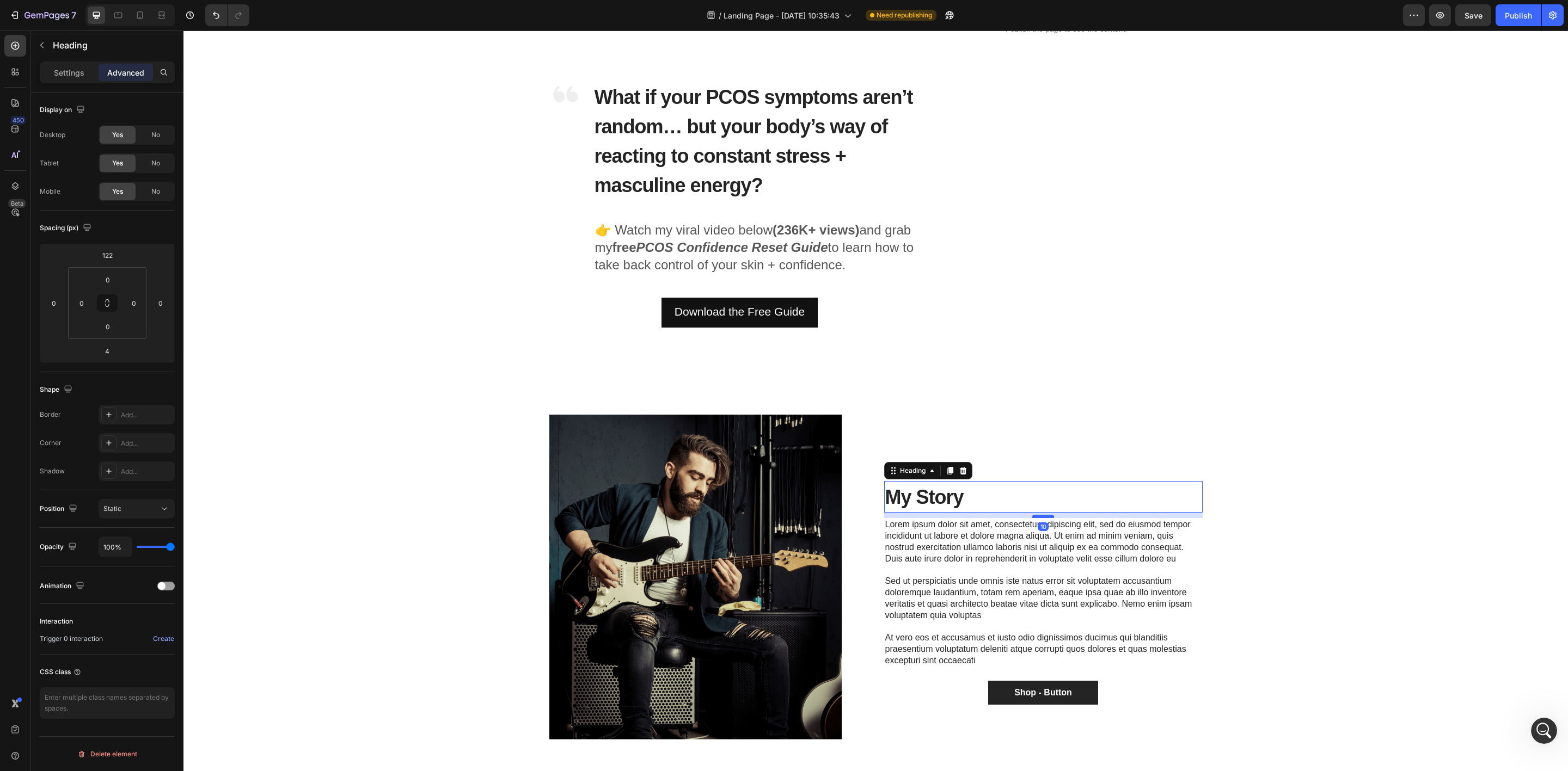
click at [1032, 515] on div at bounding box center [1043, 516] width 22 height 3
type input "10"
click at [993, 602] on p "Sed ut perspiciatis unde omnis iste natus error sit voluptatem accusantium dolo…" at bounding box center [1043, 598] width 317 height 45
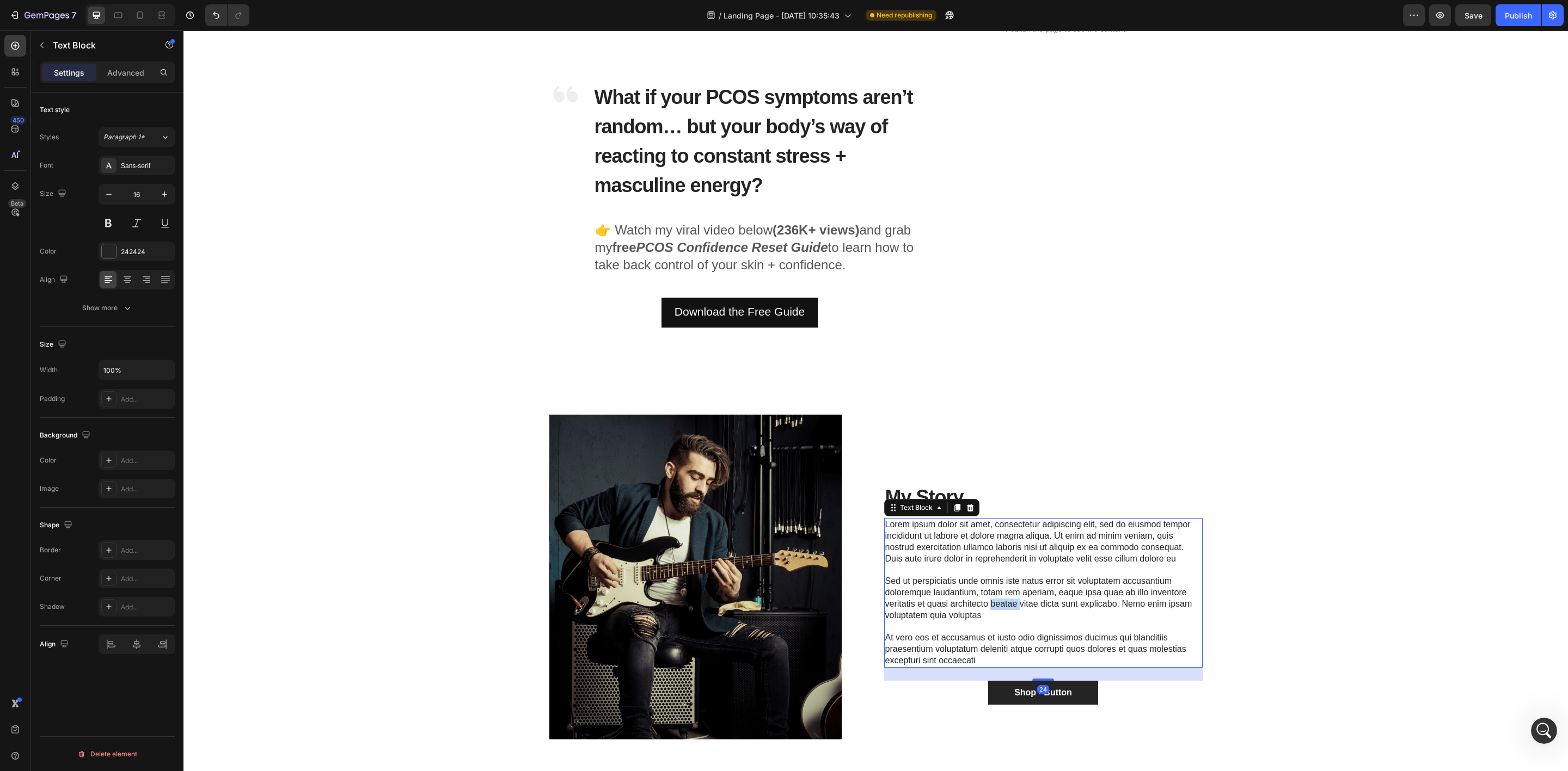
click at [993, 602] on p "Sed ut perspiciatis unde omnis iste natus error sit voluptatem accusantium dolo…" at bounding box center [1043, 598] width 317 height 45
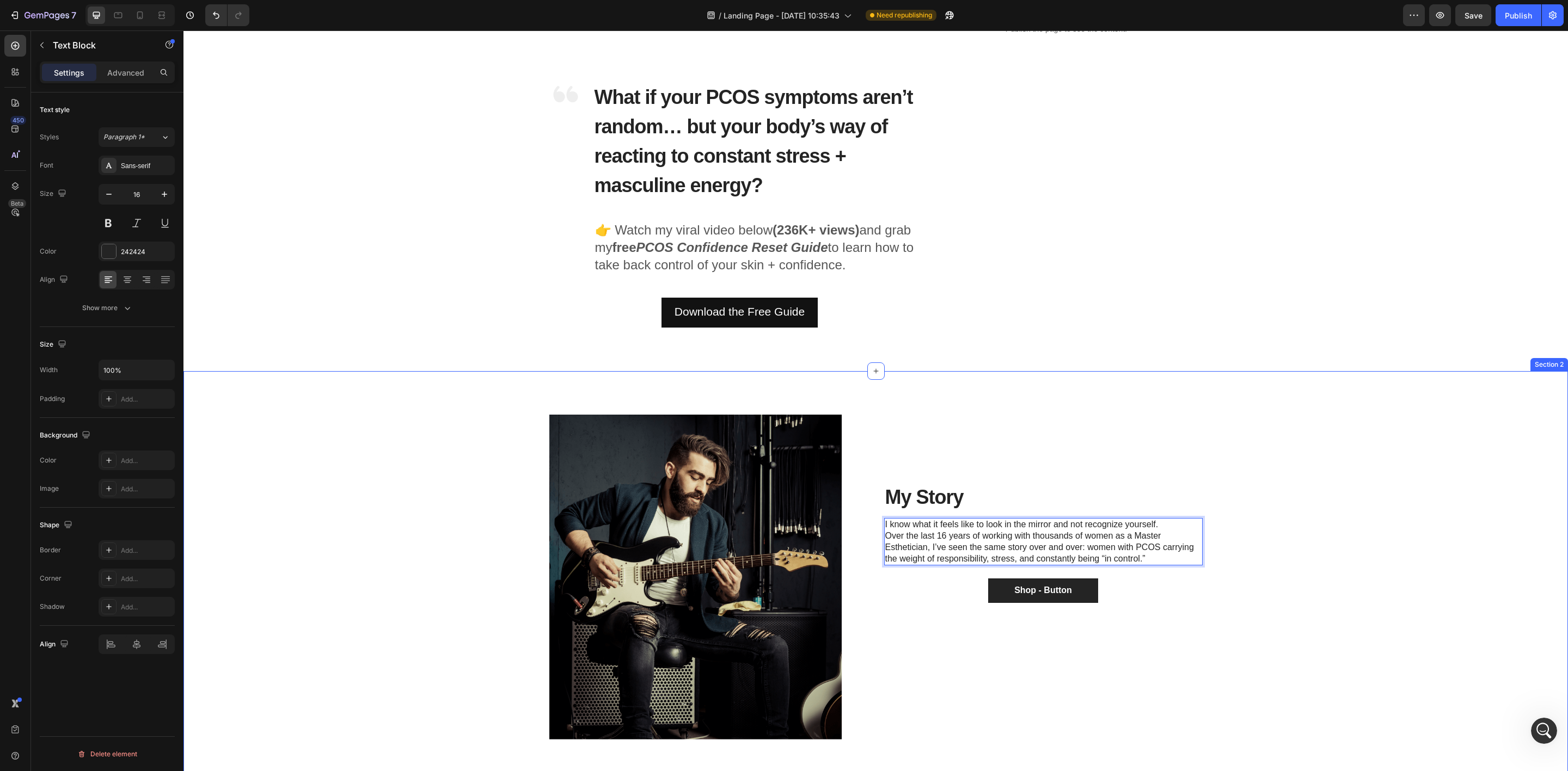
click at [1219, 536] on div "Image Row ⁠⁠⁠⁠⁠⁠⁠ My Story Heading I know what it feels like to look in the mir…" at bounding box center [876, 586] width 1368 height 343
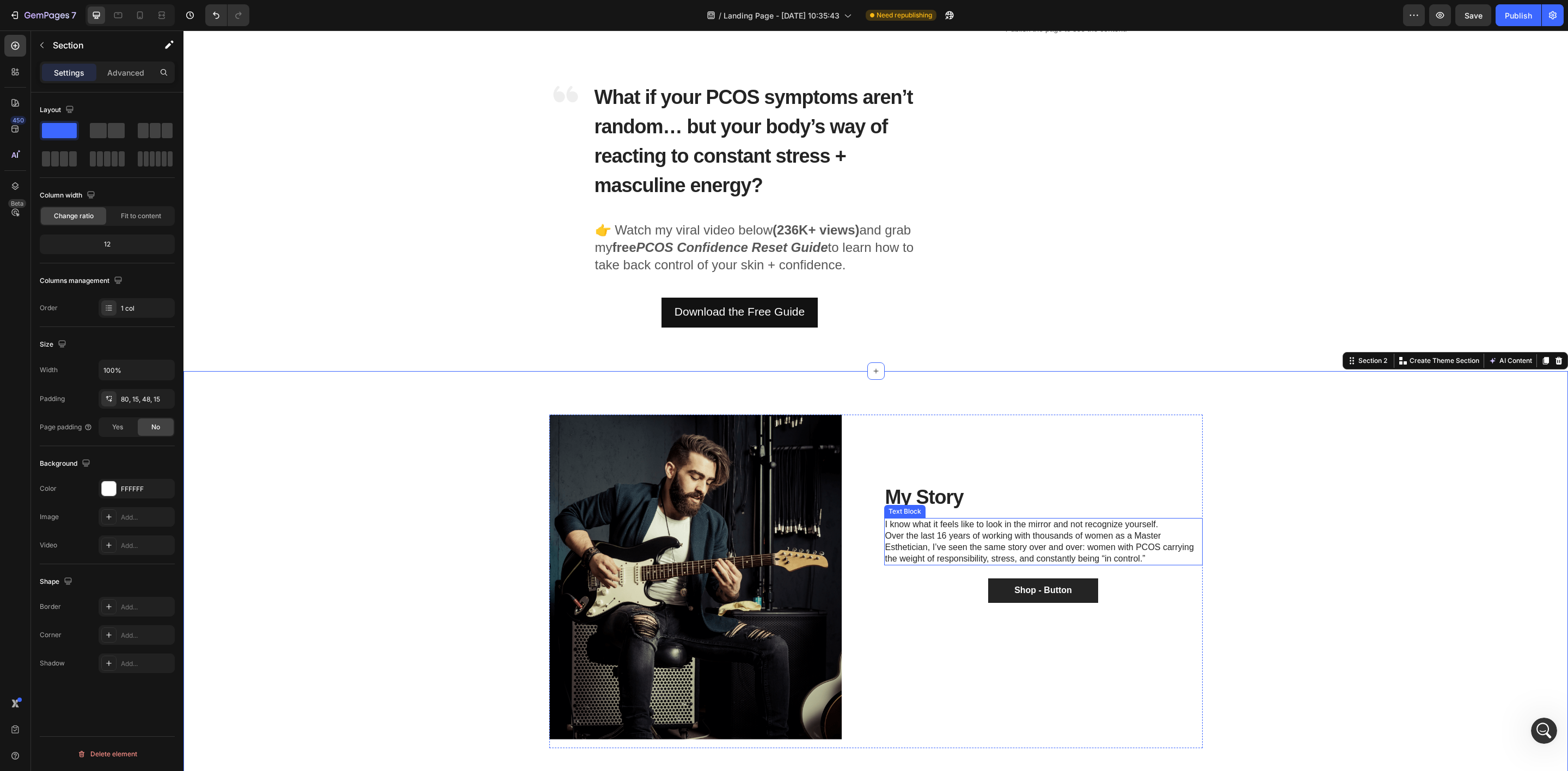
click at [1144, 554] on p "I know what it feels like to look in the mirror and not recognize yourself. Ove…" at bounding box center [1043, 542] width 317 height 45
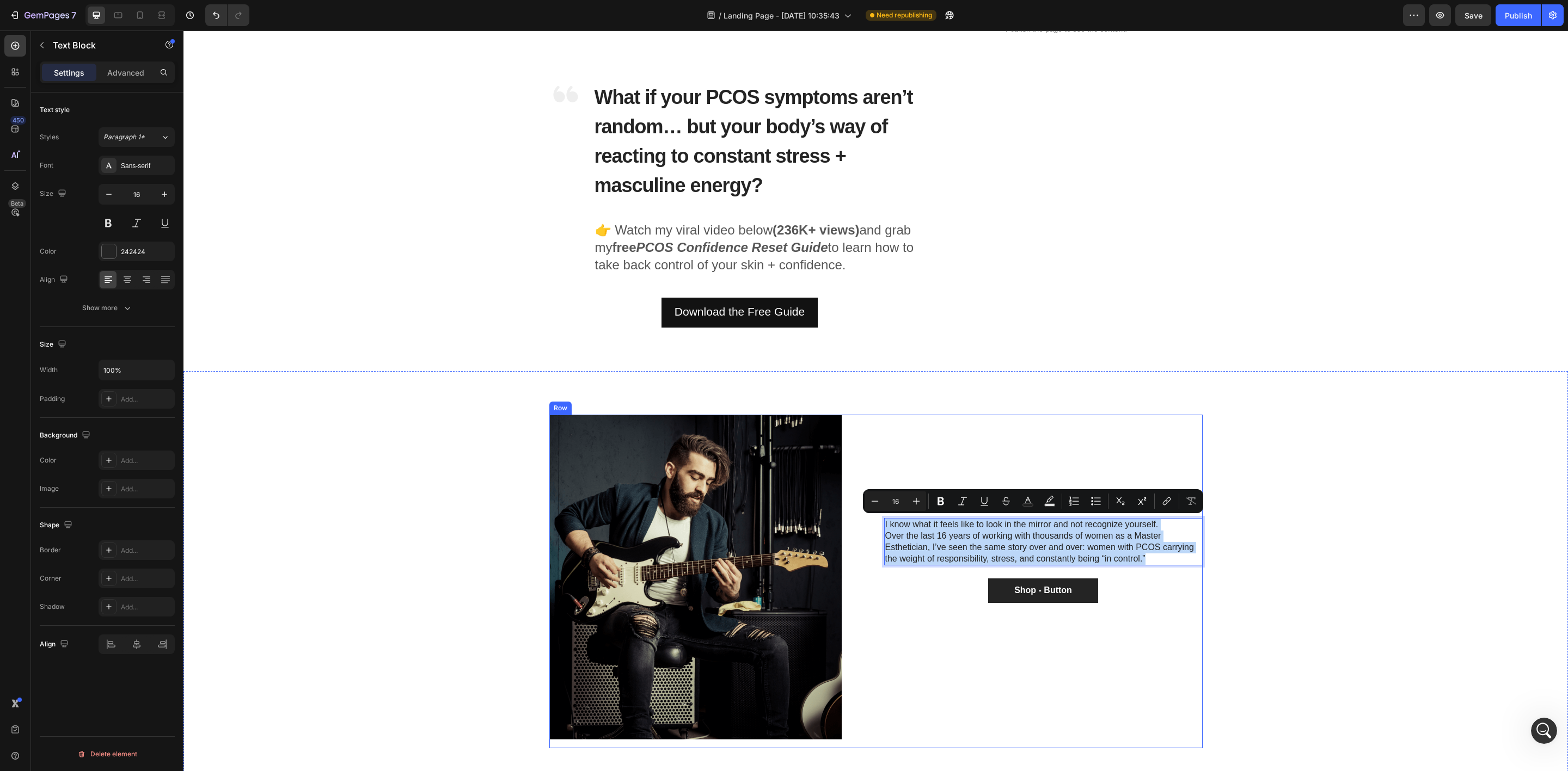
drag, startPoint x: 1153, startPoint y: 559, endPoint x: 1051, endPoint y: 529, distance: 106.3
click at [873, 516] on div "Image Row ⁠⁠⁠⁠⁠⁠⁠ My Story Heading I know what it feels like to look in the mir…" at bounding box center [875, 582] width 653 height 333
click at [714, 240] on strong "PCOS Confidence Reset Guide" at bounding box center [732, 247] width 192 height 15
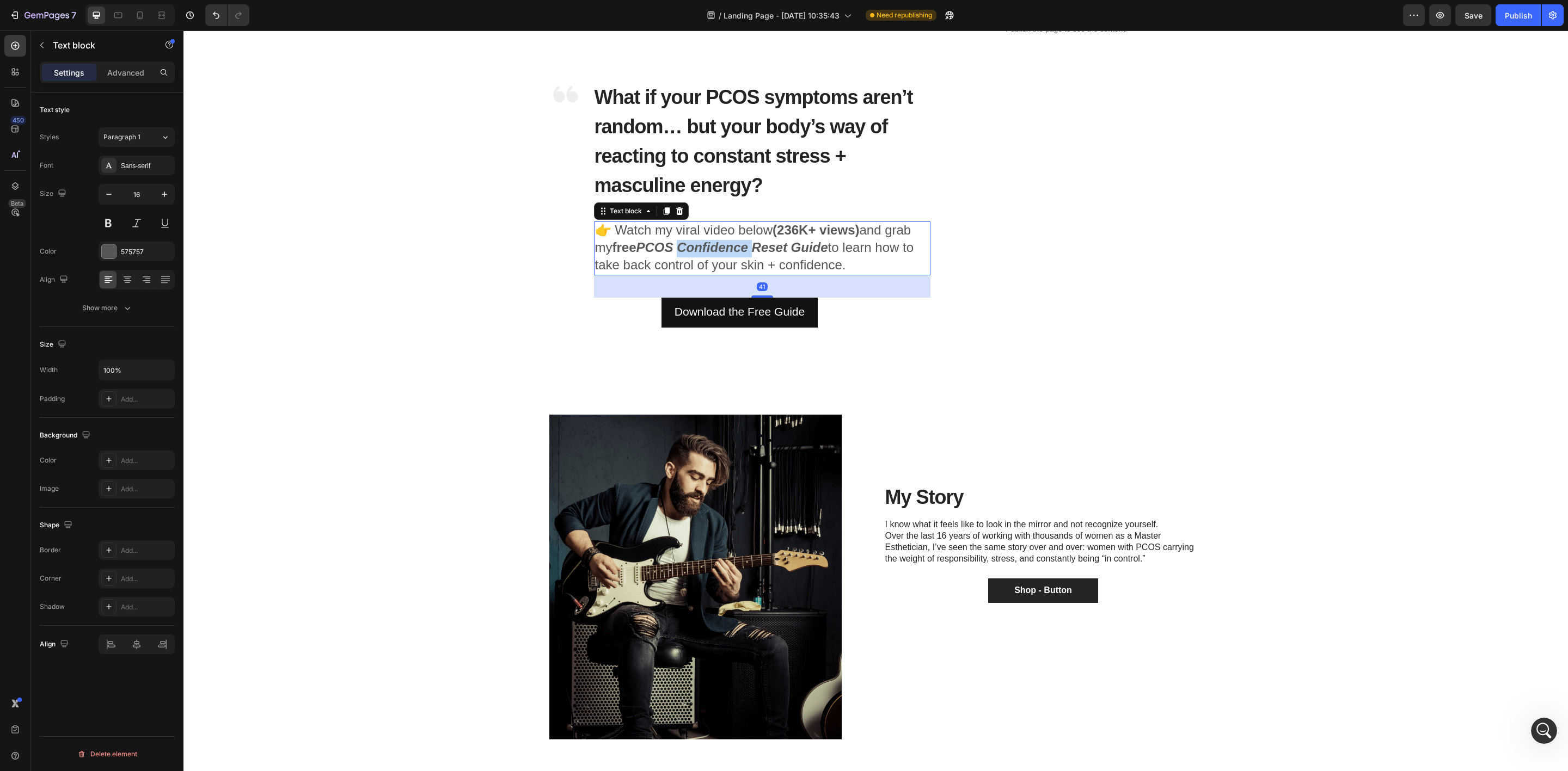
click at [730, 245] on strong "PCOS Confidence Reset Guide" at bounding box center [732, 247] width 192 height 15
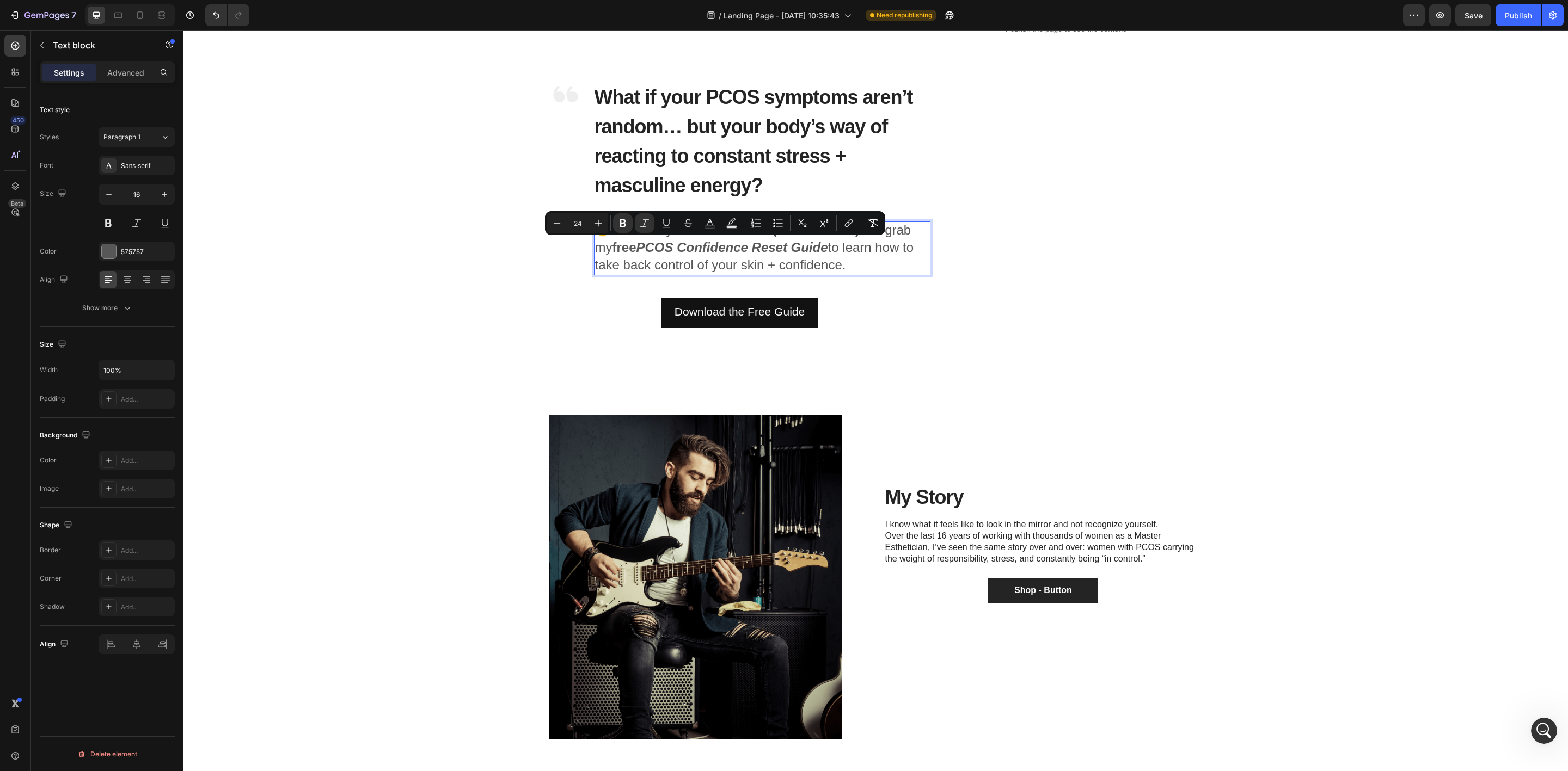
click at [818, 259] on span "👉 Watch my viral video below (236K+ views) and grab my free PCOS Confidence Res…" at bounding box center [755, 247] width 319 height 49
drag, startPoint x: 851, startPoint y: 263, endPoint x: 725, endPoint y: 265, distance: 126.0
click at [726, 265] on p "👉 Watch my viral video below (236K+ views) and grab my free PCOS Confidence Res…" at bounding box center [762, 248] width 334 height 52
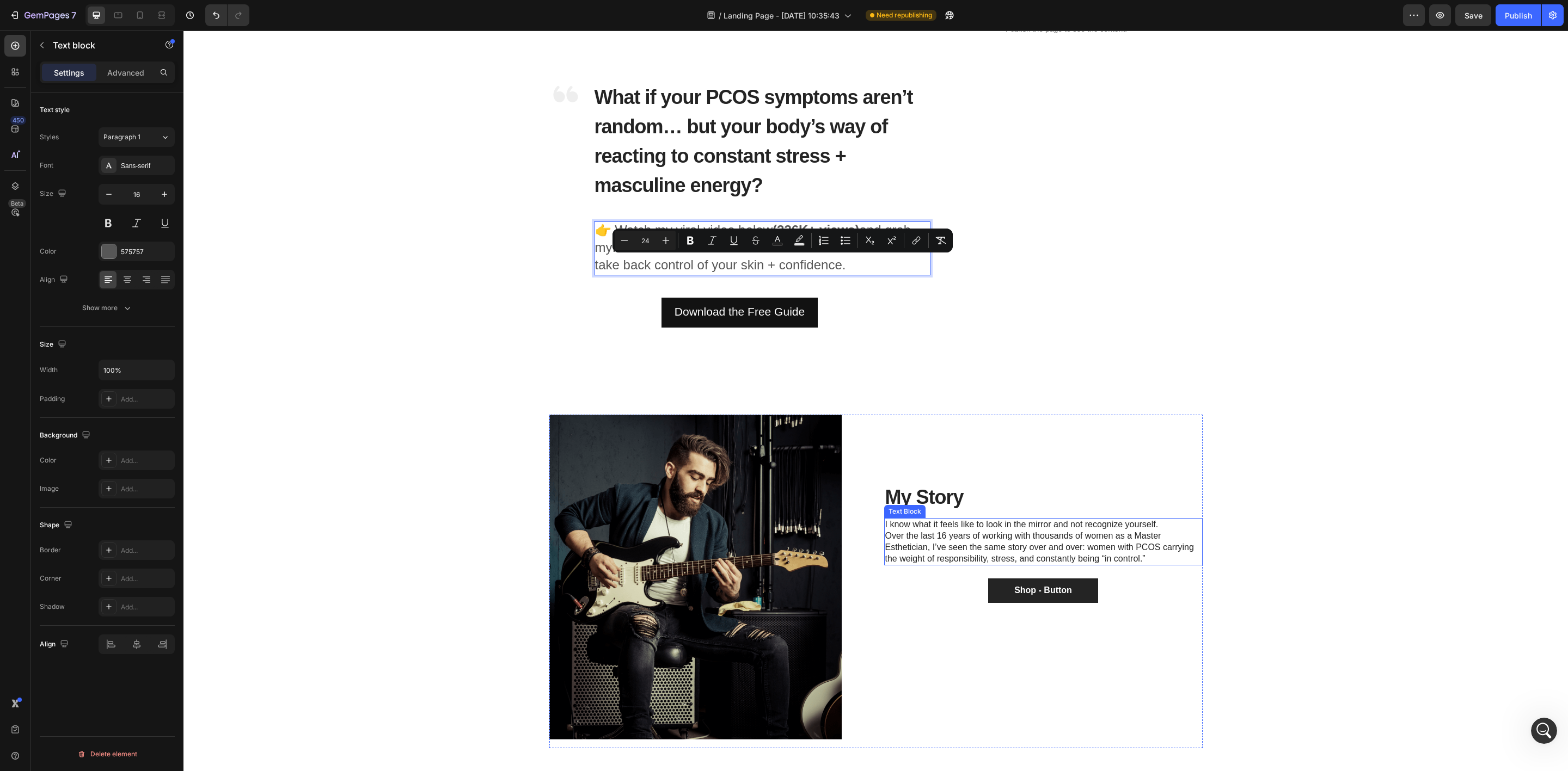
click at [1049, 539] on p "I know what it feels like to look in the mirror and not recognize yourself. Ove…" at bounding box center [1043, 542] width 317 height 45
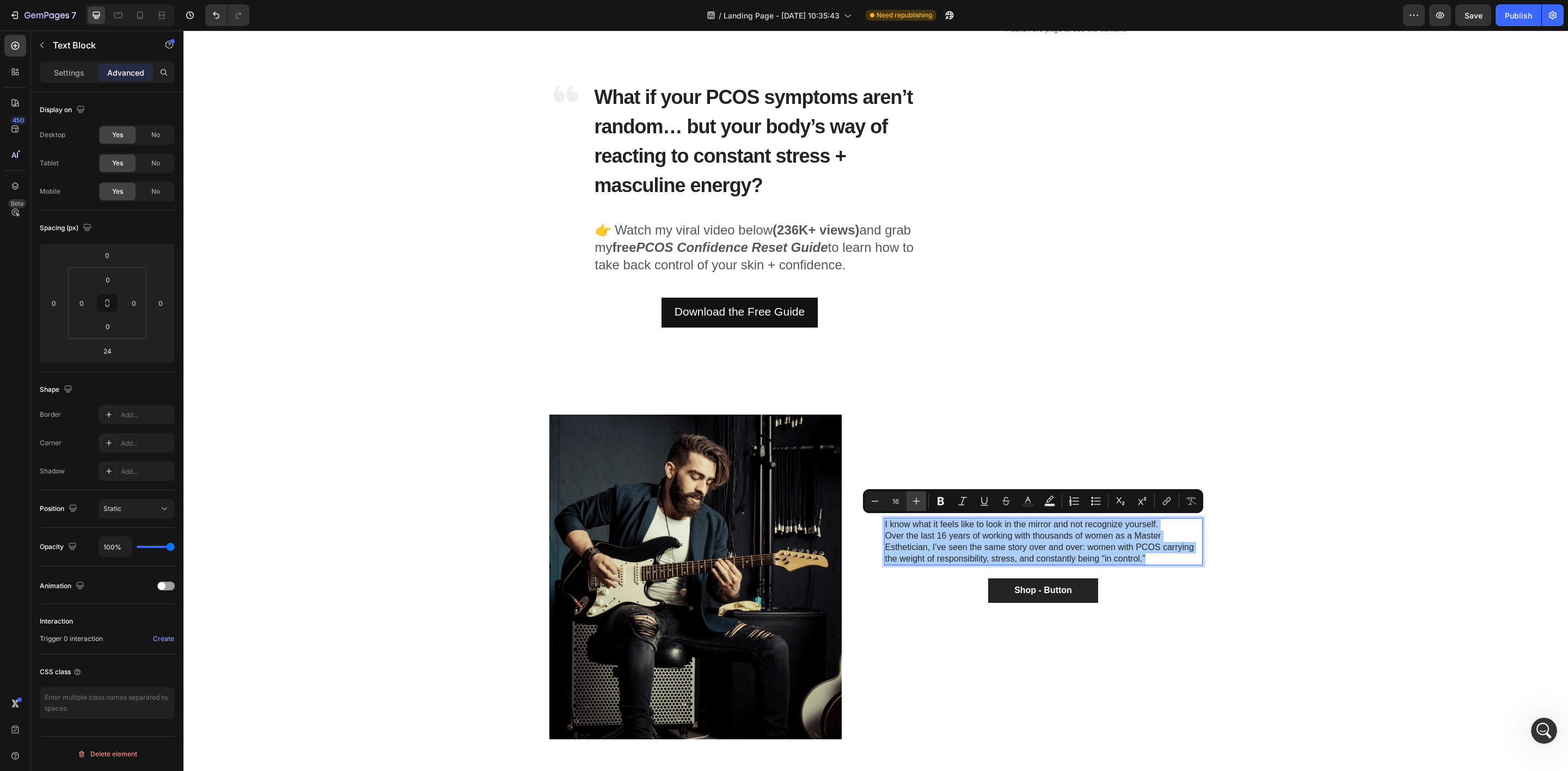
click at [917, 502] on icon "Editor contextual toolbar" at bounding box center [916, 501] width 11 height 11
type input "17"
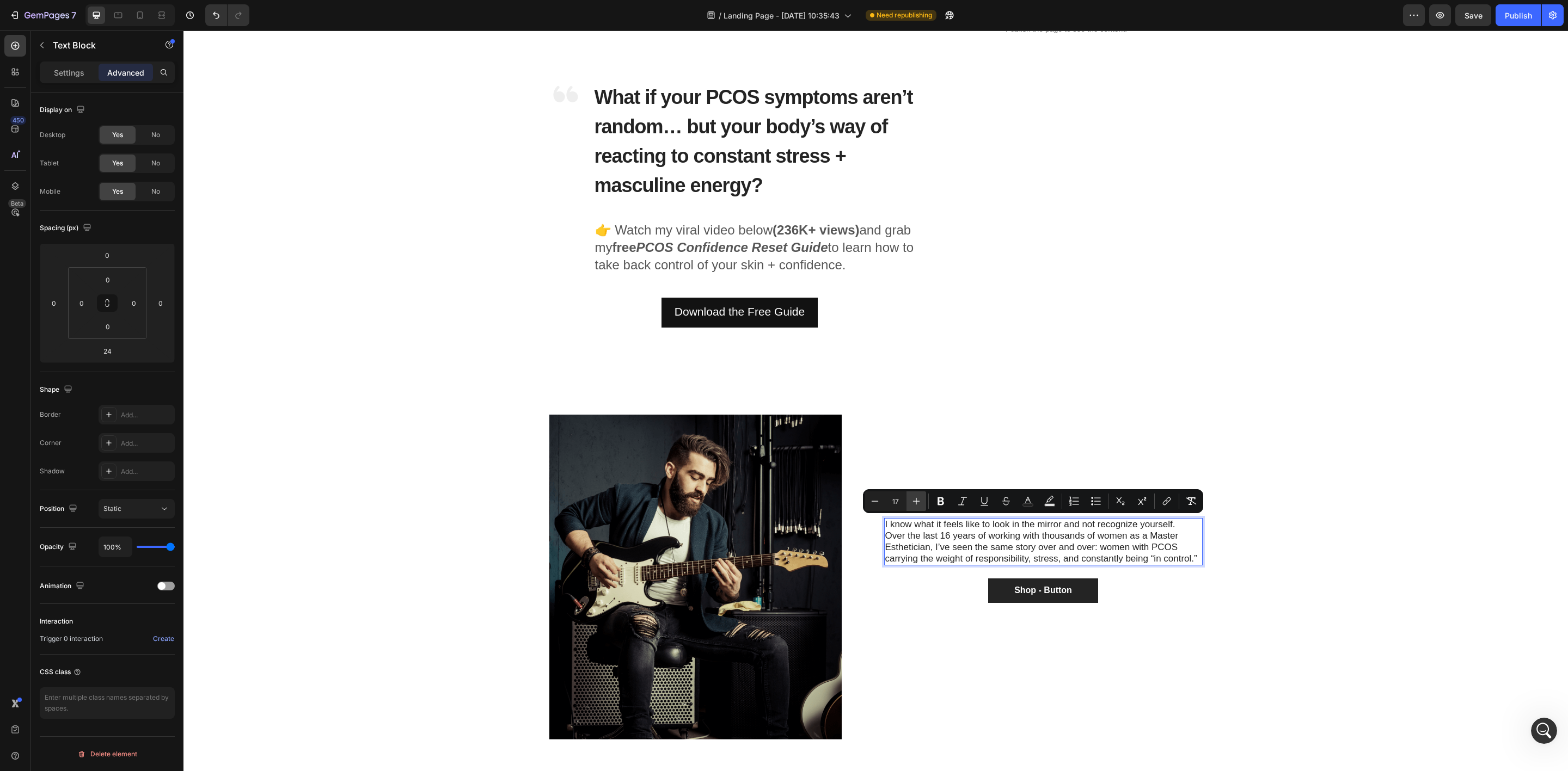
click at [917, 502] on span "My Story" at bounding box center [924, 497] width 79 height 23
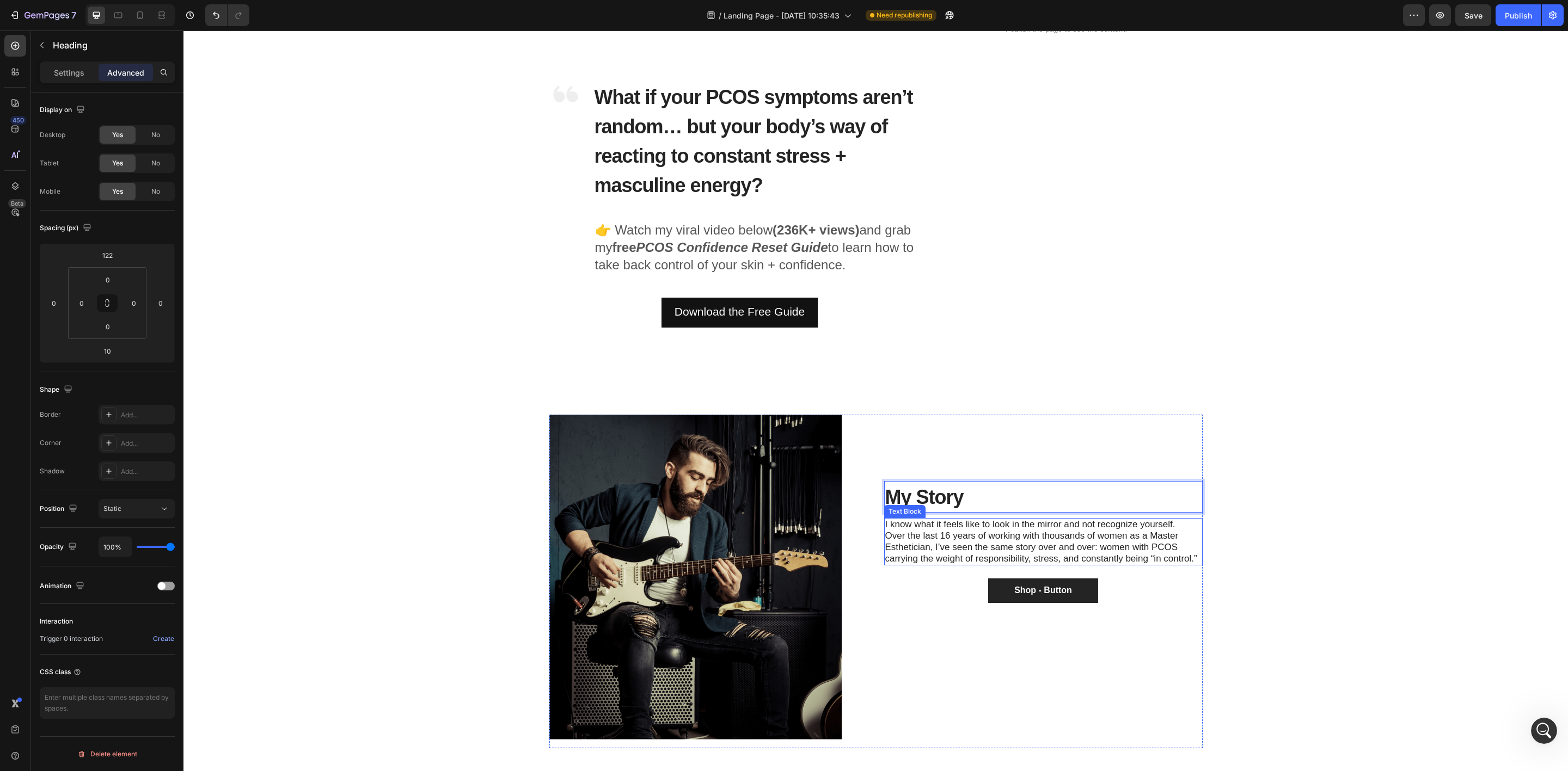
click at [962, 543] on span "Over the last 16 years of working with thousands of women as a Master Esthetici…" at bounding box center [1041, 547] width 312 height 33
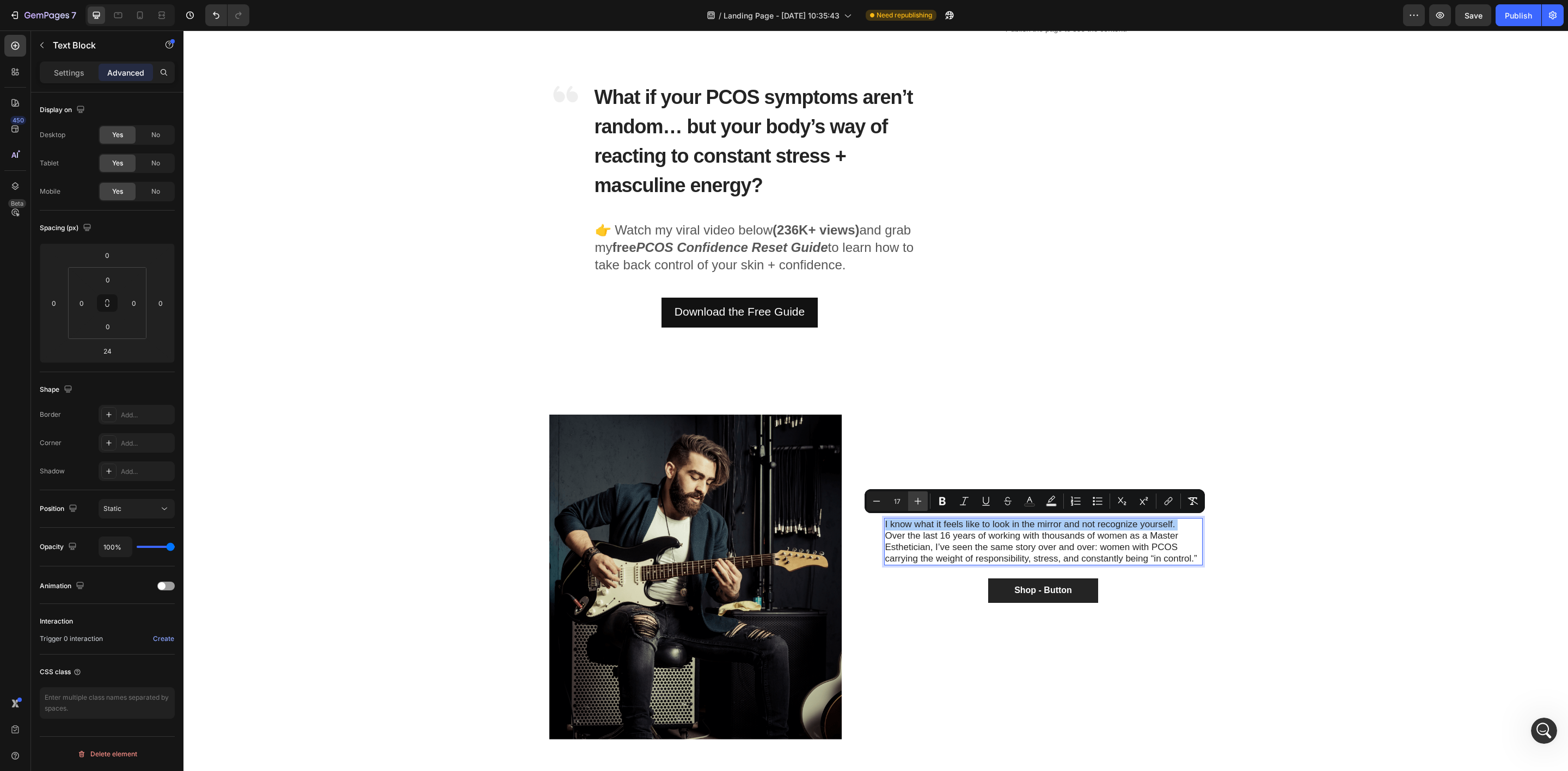
click at [920, 503] on icon "Editor contextual toolbar" at bounding box center [918, 501] width 11 height 11
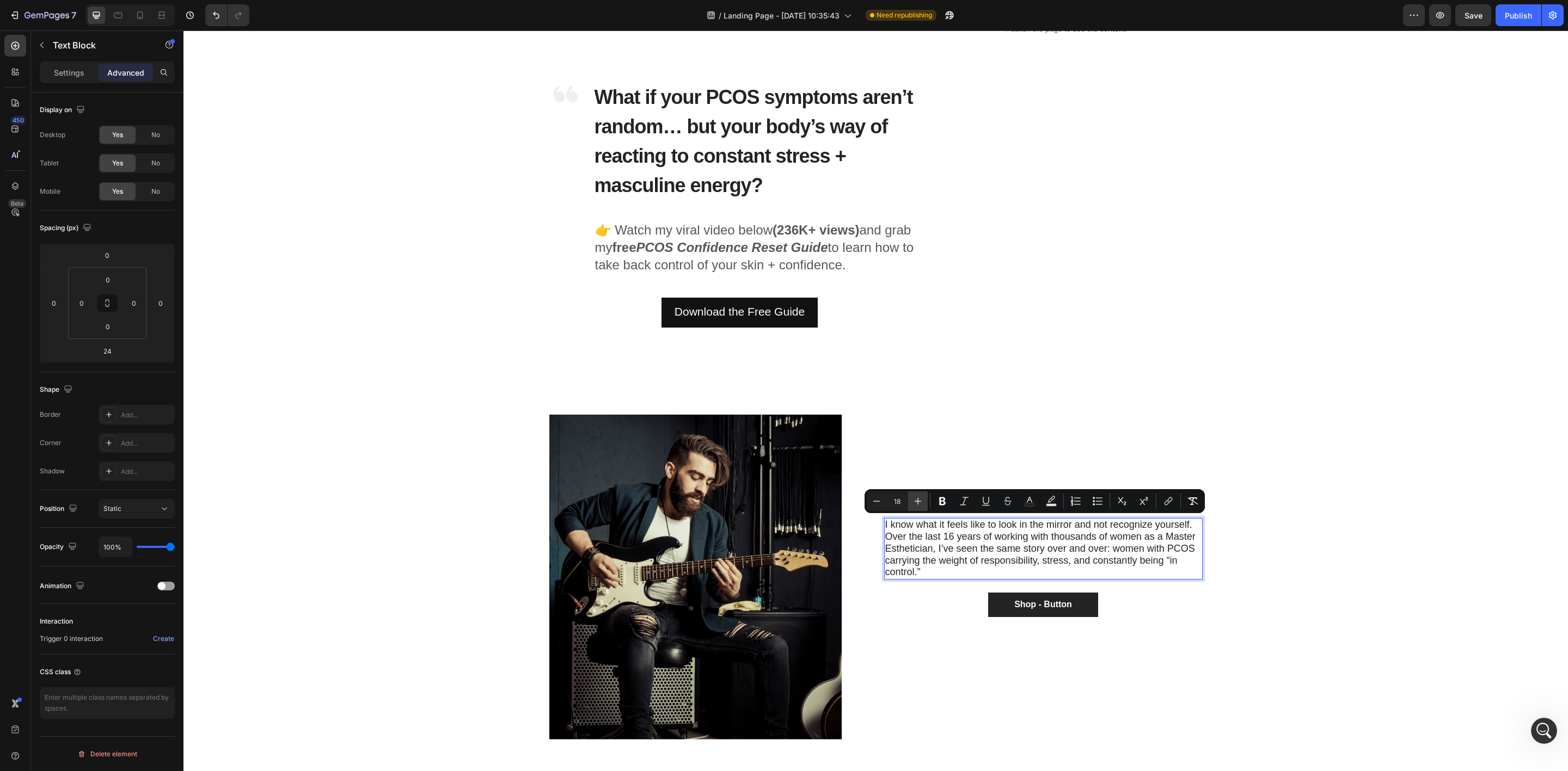
click at [920, 503] on icon "Editor contextual toolbar" at bounding box center [918, 501] width 11 height 11
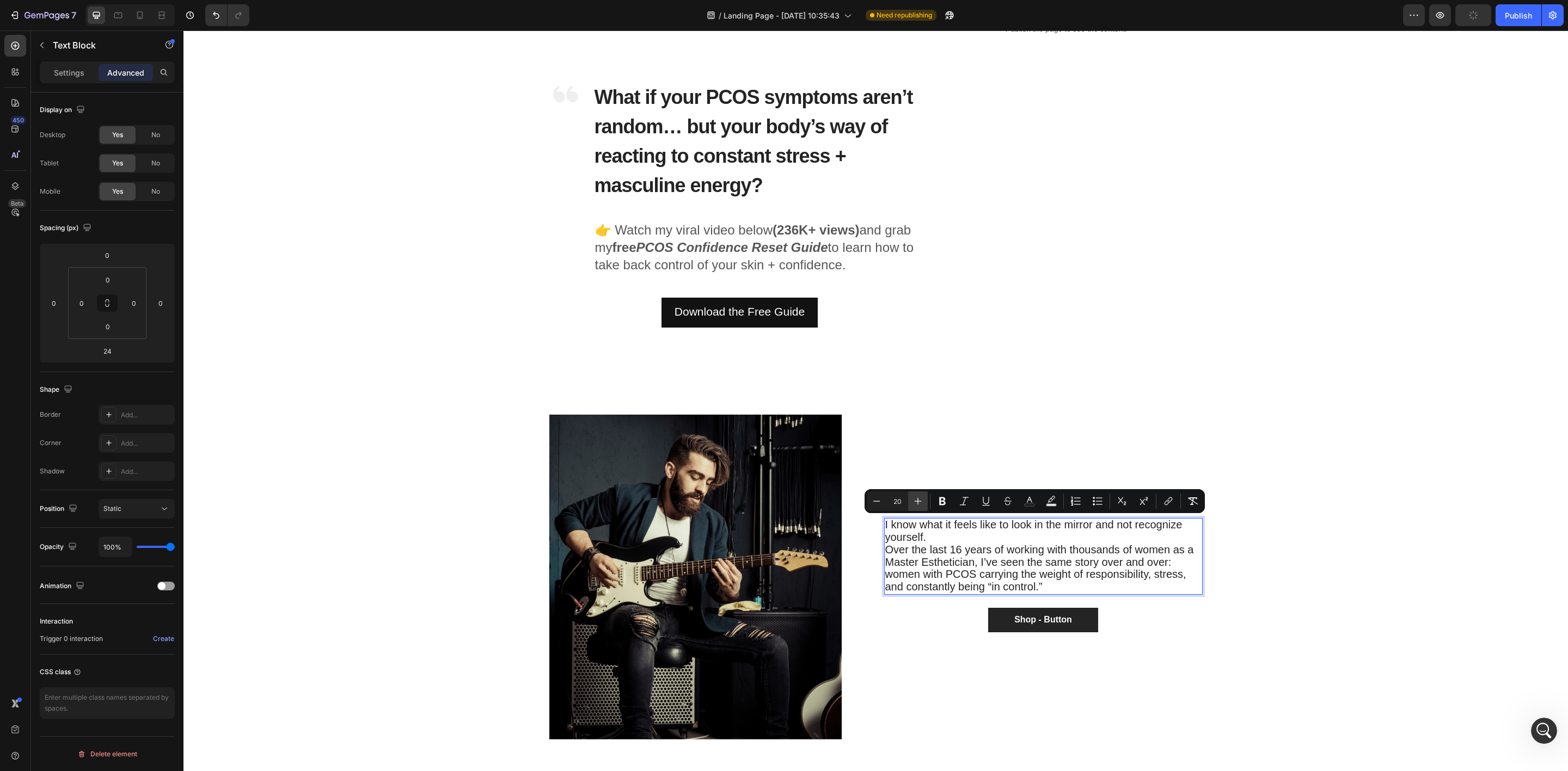
click at [920, 503] on icon "Editor contextual toolbar" at bounding box center [918, 501] width 11 height 11
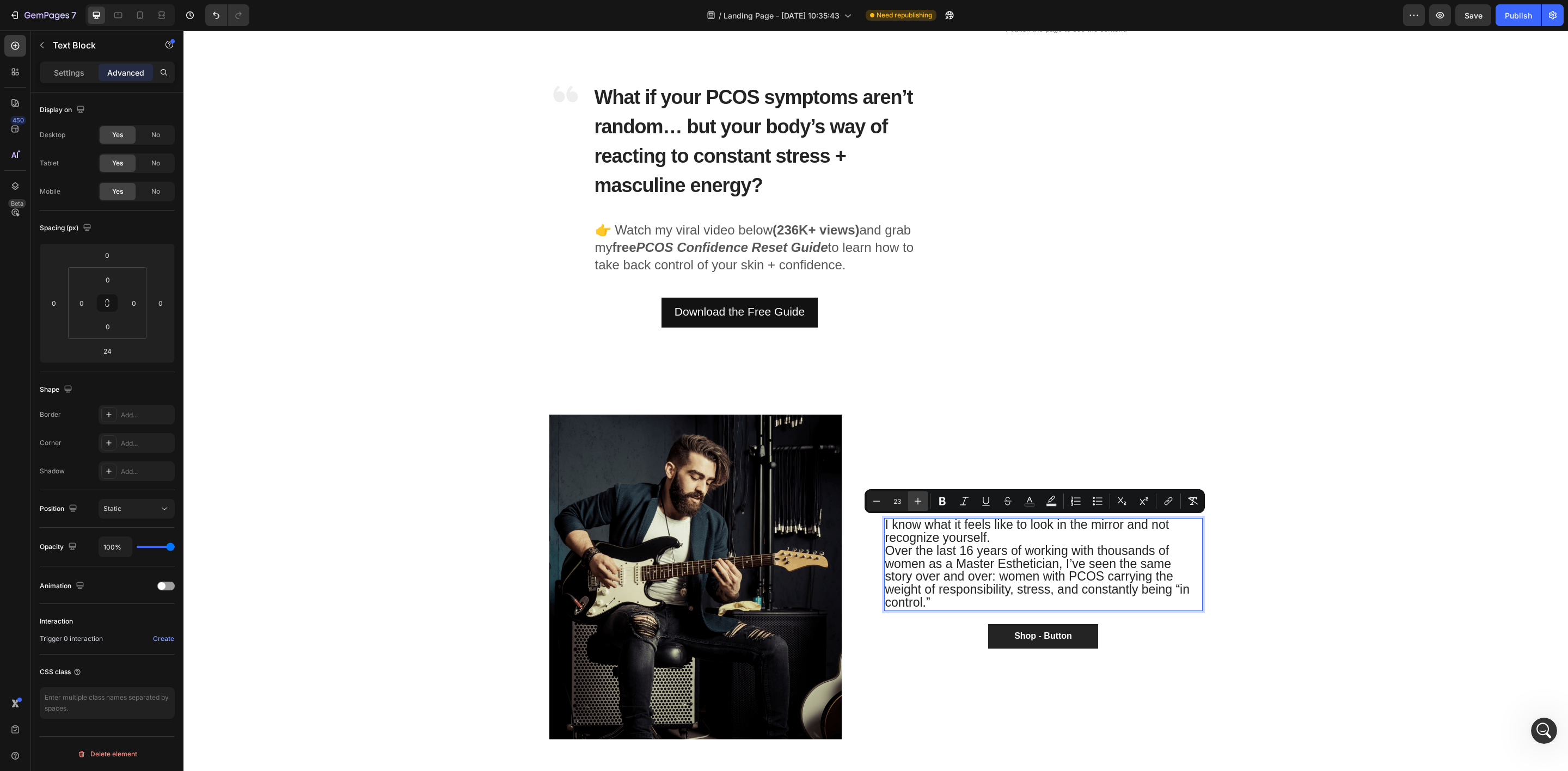
click at [920, 503] on icon "Editor contextual toolbar" at bounding box center [918, 501] width 11 height 11
type input "24"
click at [923, 639] on div "Shop - Button Button" at bounding box center [1043, 637] width 318 height 24
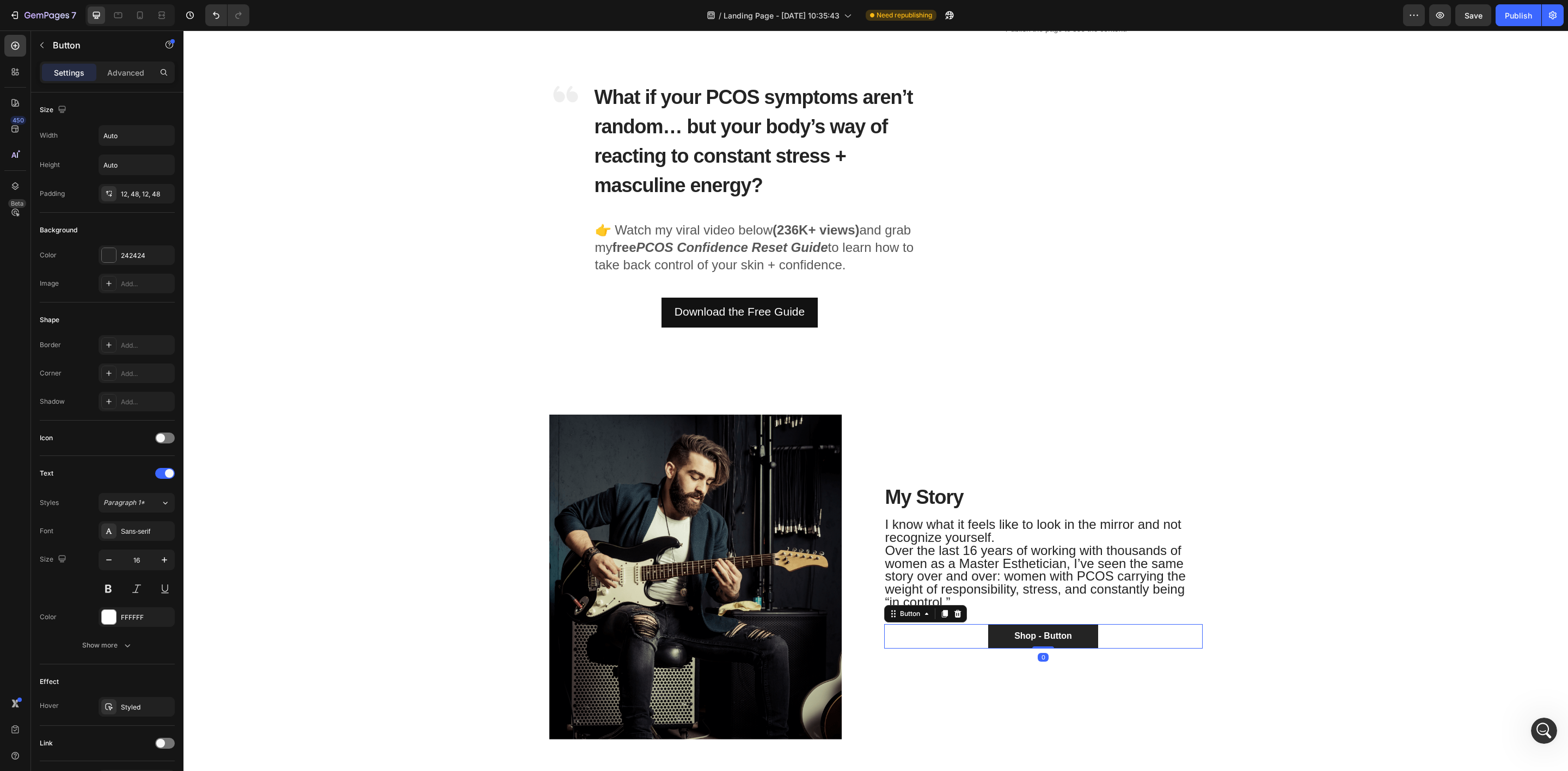
click at [1019, 569] on span "Over the last 16 years of working with thousands of women as a Master Esthetici…" at bounding box center [1035, 576] width 301 height 66
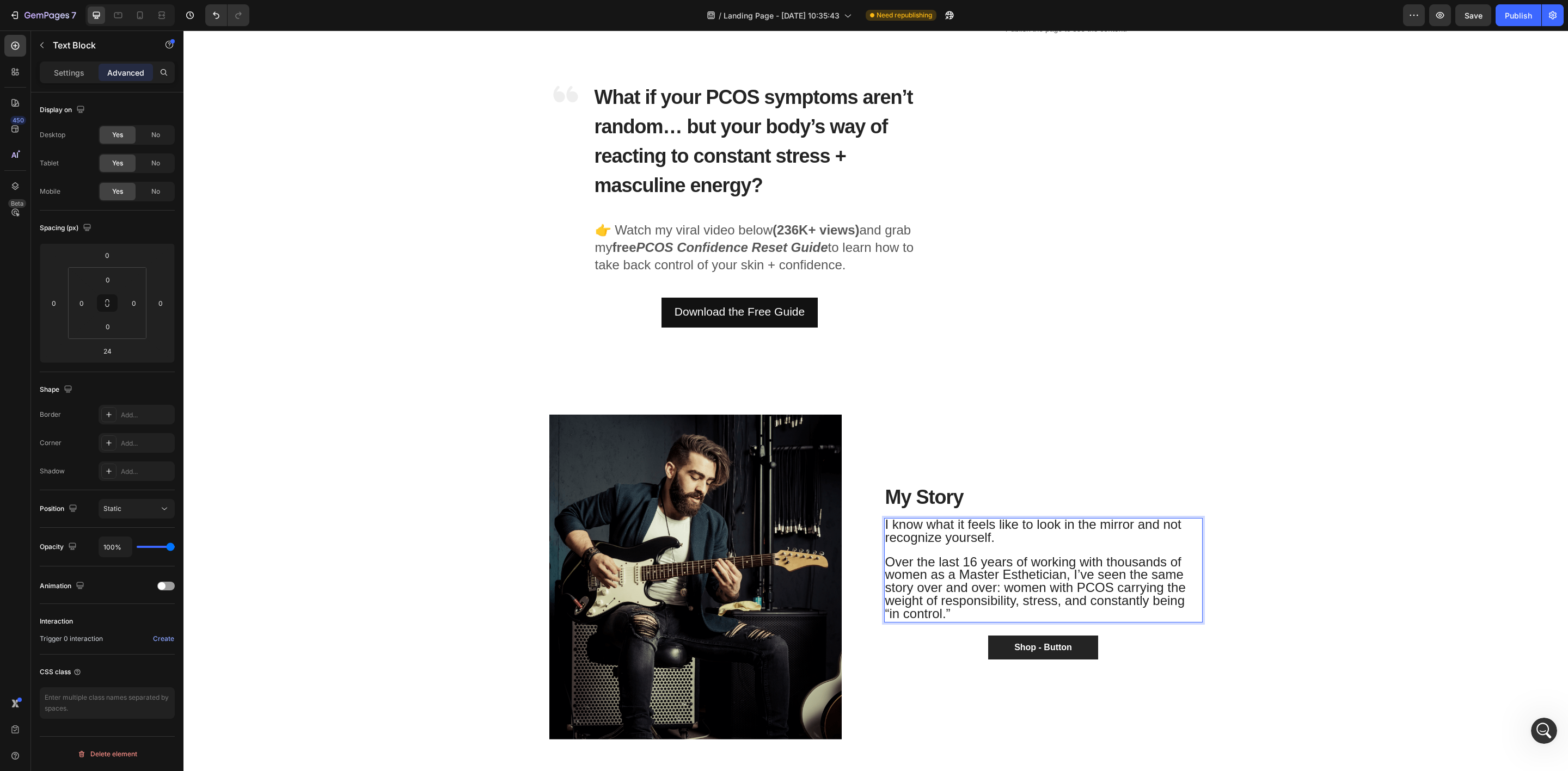
click at [941, 611] on span "Over the last 16 years of working with thousands of women as a Master Esthetici…" at bounding box center [1035, 587] width 301 height 66
click at [712, 548] on img at bounding box center [695, 577] width 292 height 325
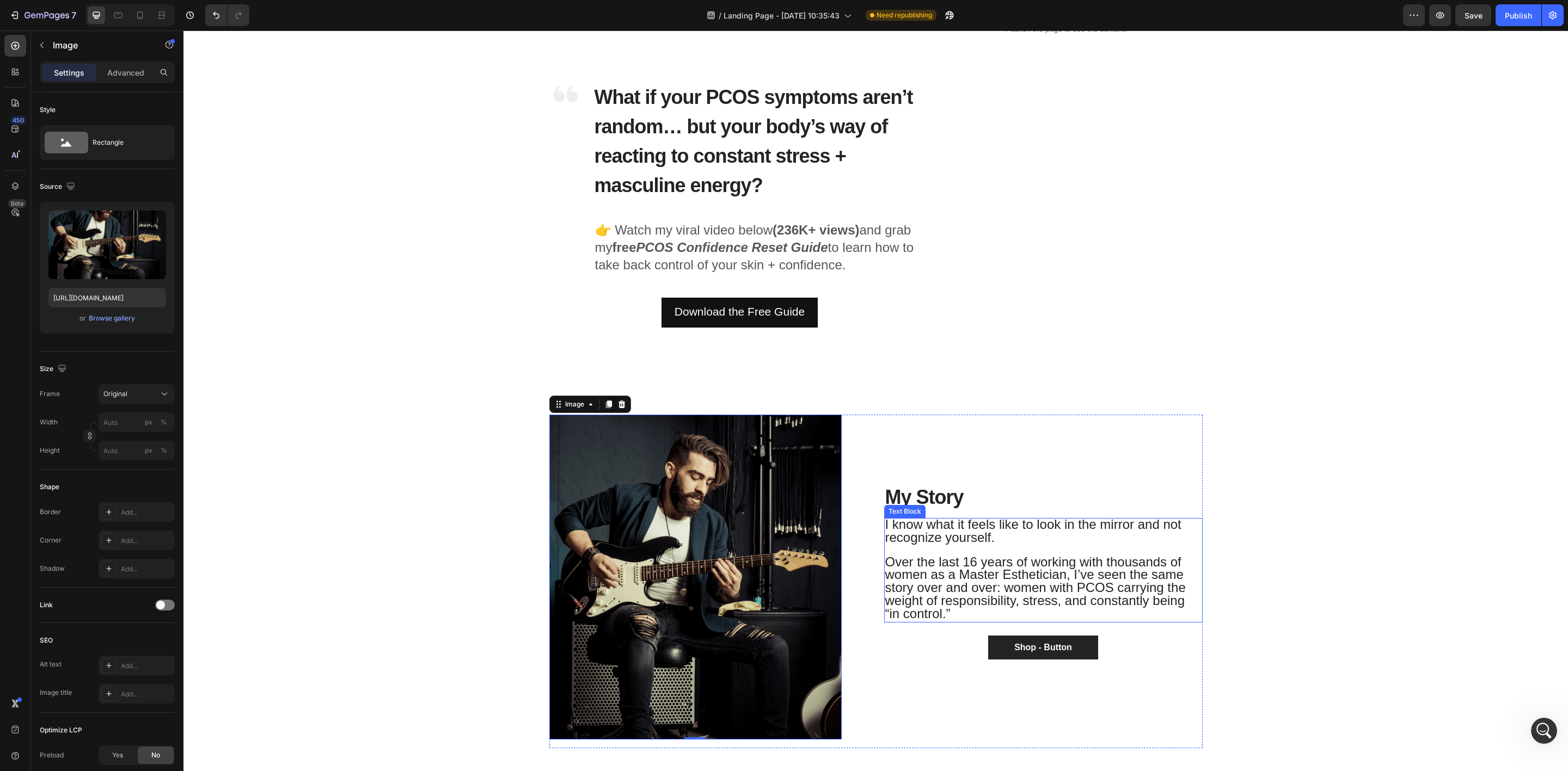
click at [987, 603] on span "Over the last 16 years of working with thousands of women as a Master Esthetici…" at bounding box center [1035, 587] width 301 height 66
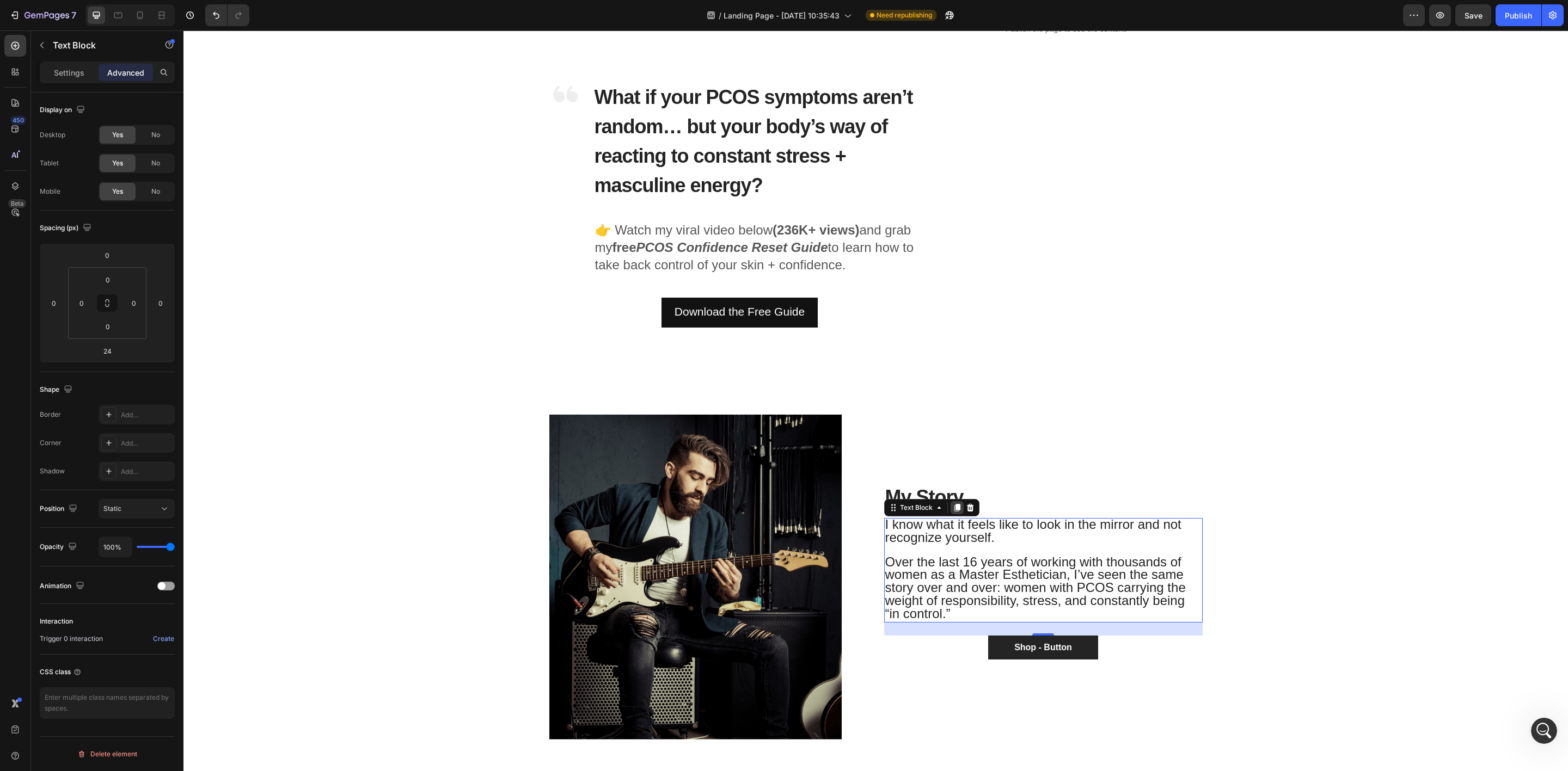
click at [954, 507] on icon at bounding box center [957, 508] width 6 height 8
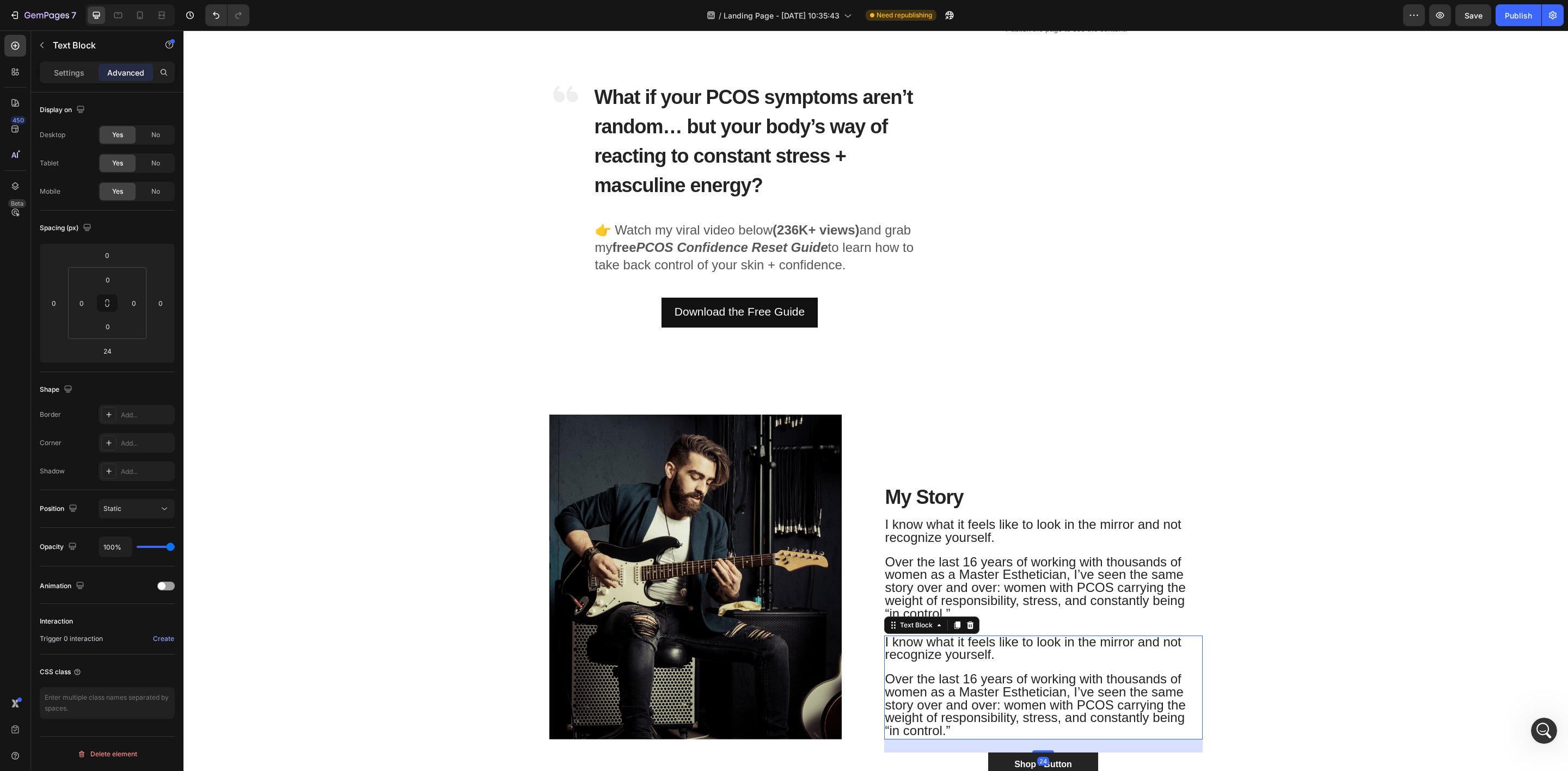
click at [943, 672] on span "Over the last 16 years of working with thousands of women as a Master Esthetici…" at bounding box center [1035, 705] width 301 height 66
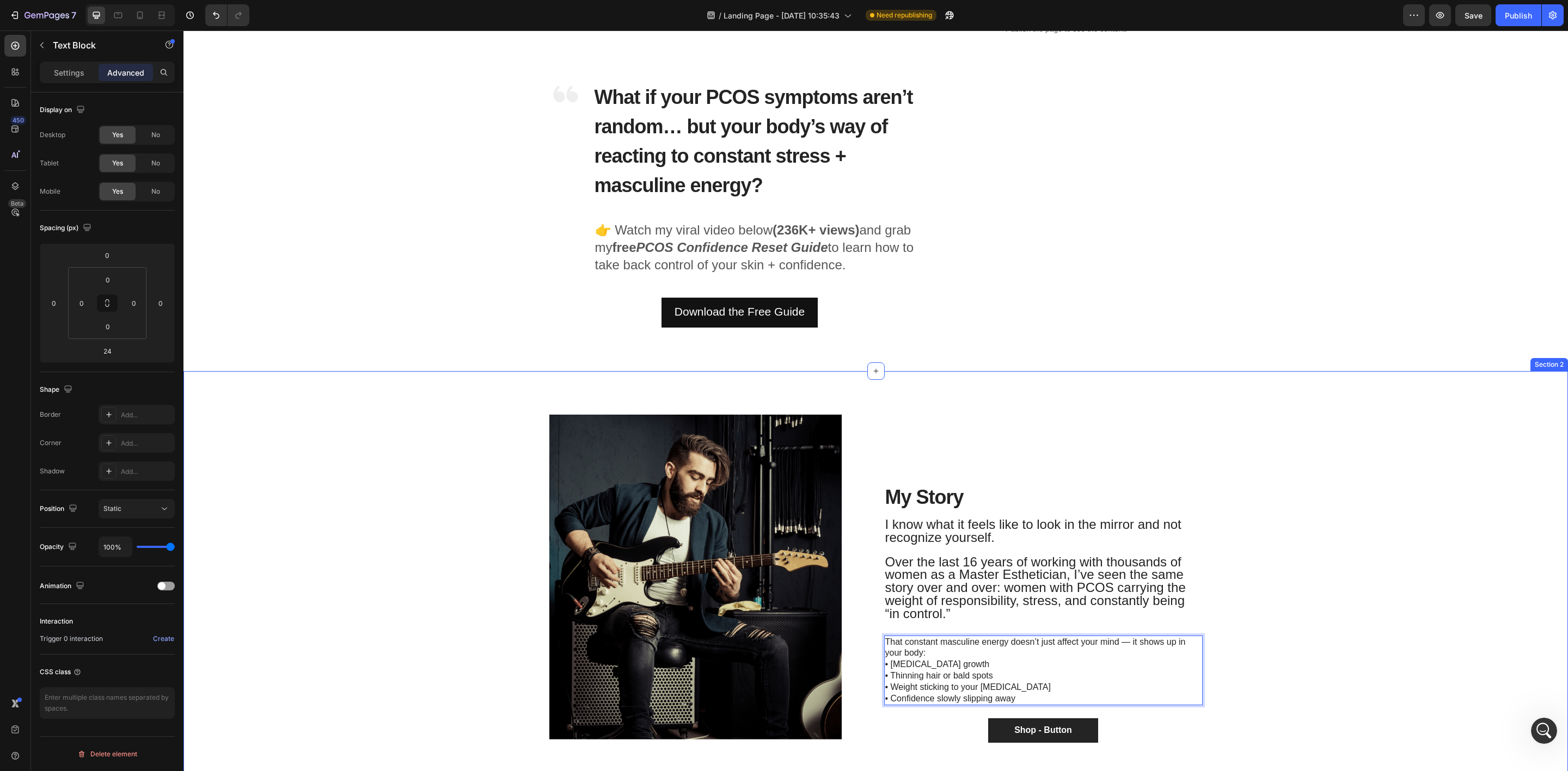
click at [1255, 614] on div "Image Row ⁠⁠⁠⁠⁠⁠⁠ My Story Heading I know what it feels like to look in the mir…" at bounding box center [876, 586] width 1368 height 343
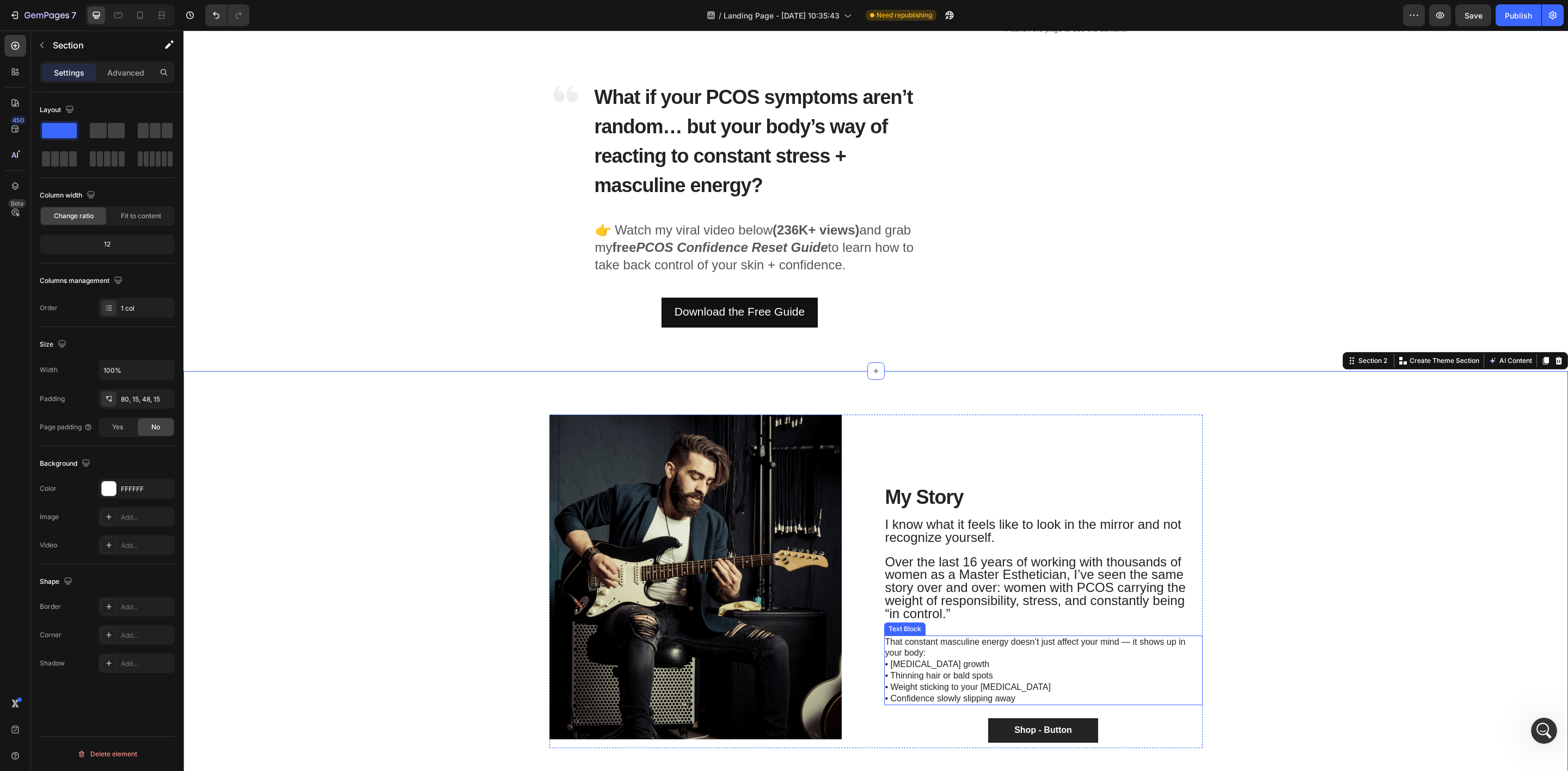
click at [953, 576] on span "Over the last 16 years of working with thousands of women as a Master Esthetici…" at bounding box center [1035, 587] width 301 height 66
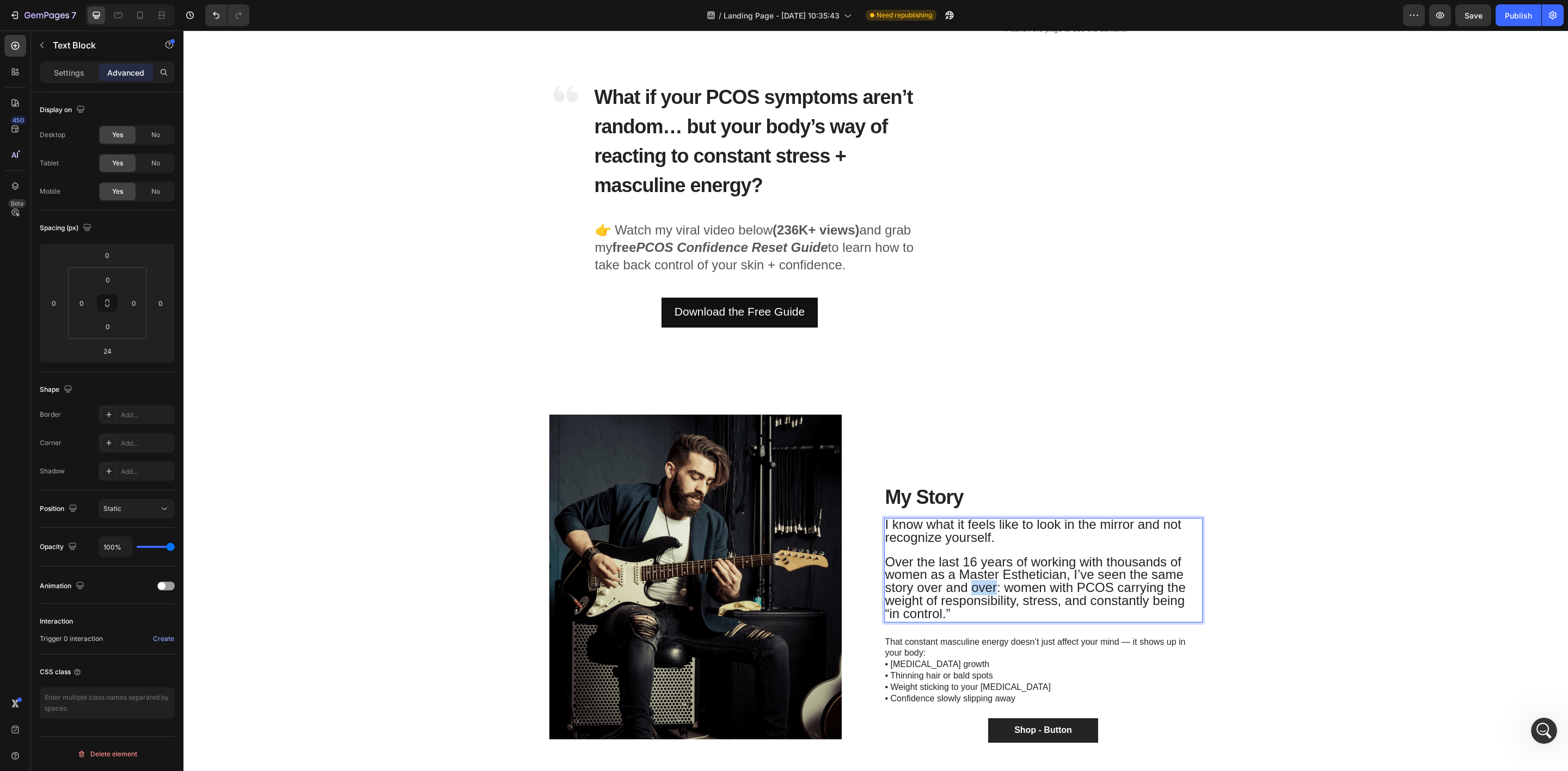
click at [971, 588] on span "Over the last 16 years of working with thousands of women as a Master Esthetici…" at bounding box center [1035, 587] width 301 height 66
click at [967, 605] on span "Over the last 16 years of working with thousands of women as a Master Esthetici…" at bounding box center [1035, 587] width 301 height 66
click at [956, 614] on p "Over the last 16 years of working with thousands of women as a Master Esthetici…" at bounding box center [1043, 583] width 317 height 76
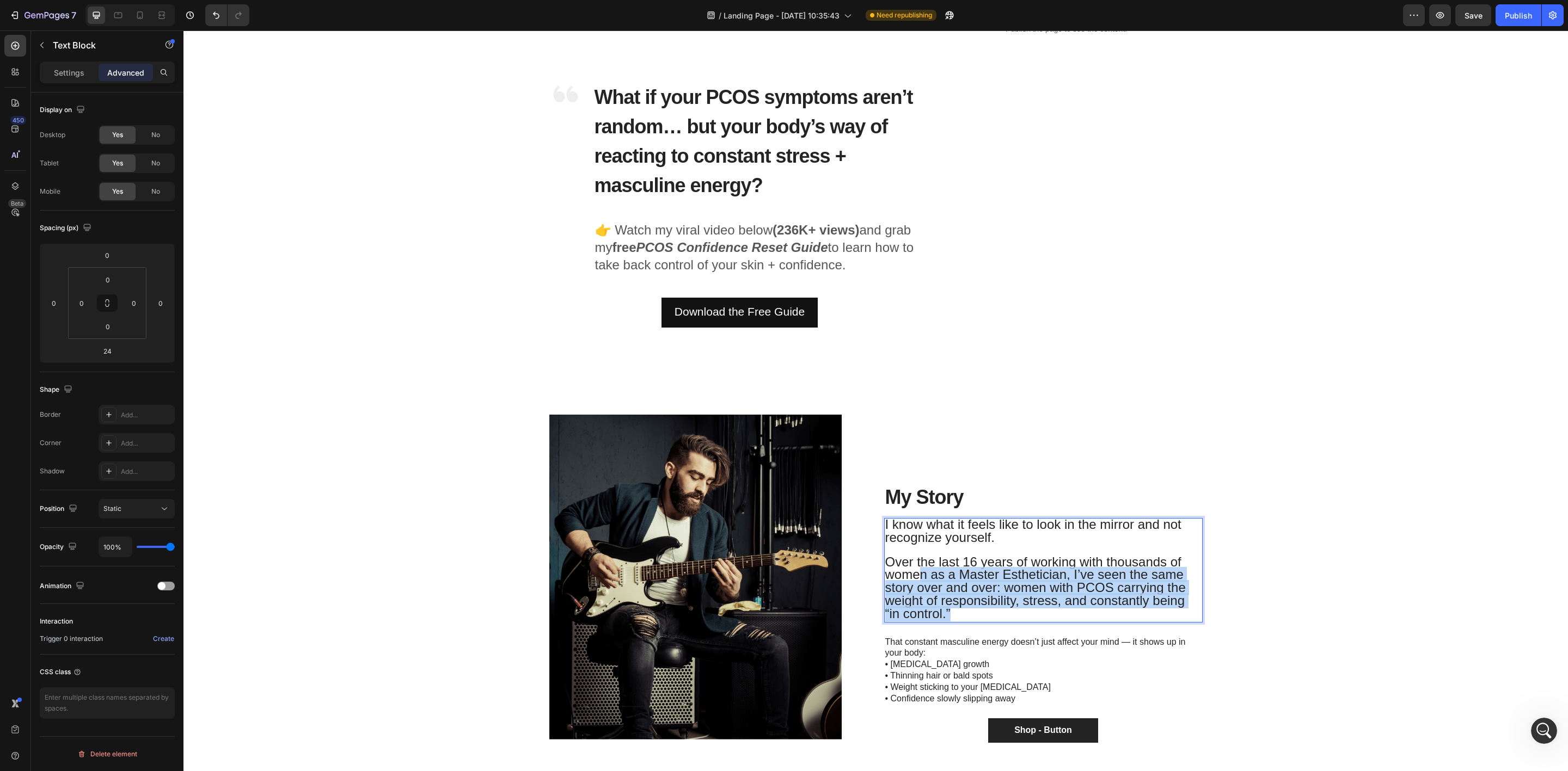
drag, startPoint x: 936, startPoint y: 606, endPoint x: 915, endPoint y: 573, distance: 39.1
click at [915, 573] on p "Over the last 16 years of working with thousands of women as a Master Esthetici…" at bounding box center [1043, 583] width 317 height 76
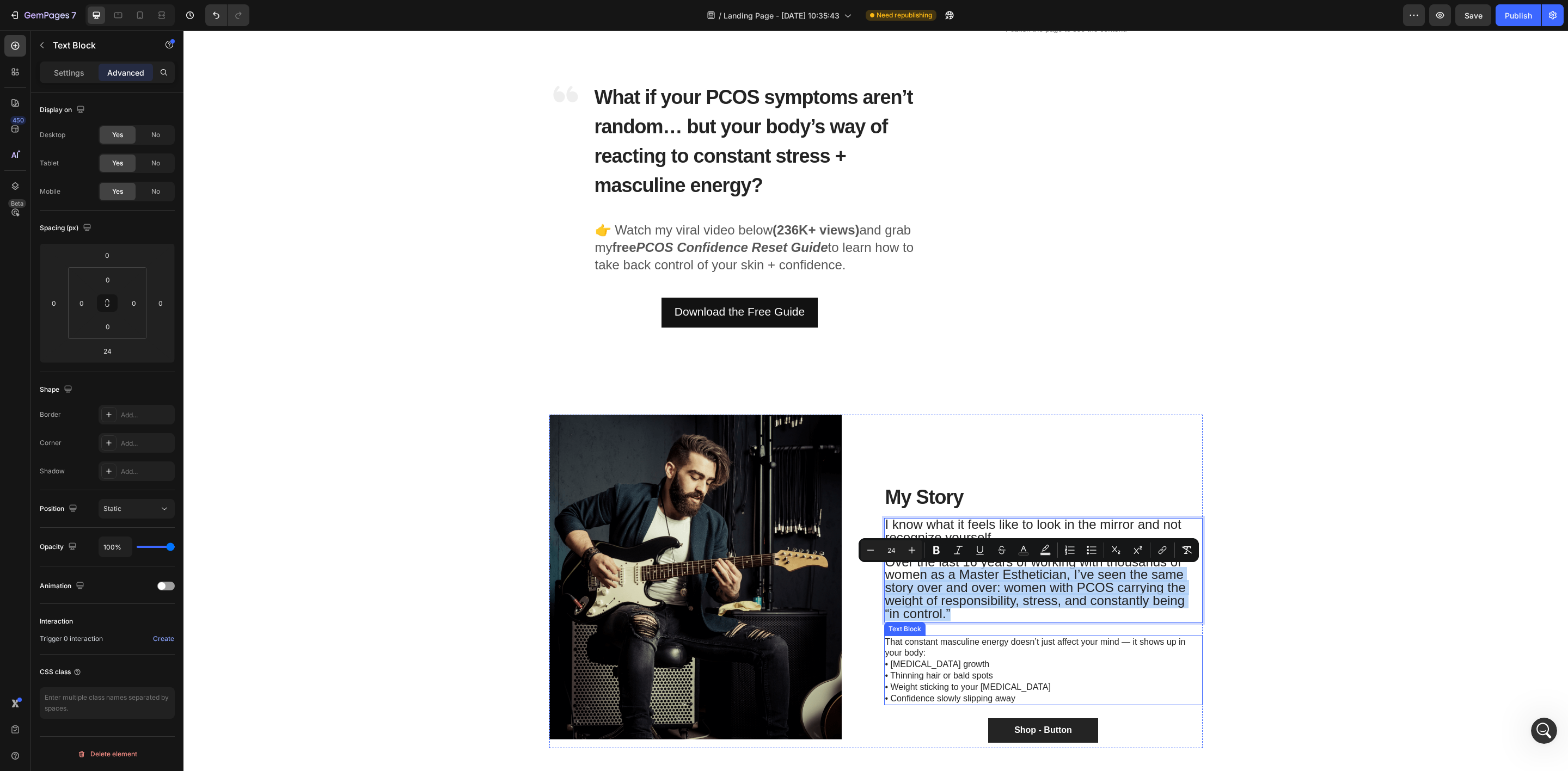
click at [974, 689] on p "That constant masculine energy doesn’t just affect your mind — it shows up in y…" at bounding box center [1043, 671] width 317 height 68
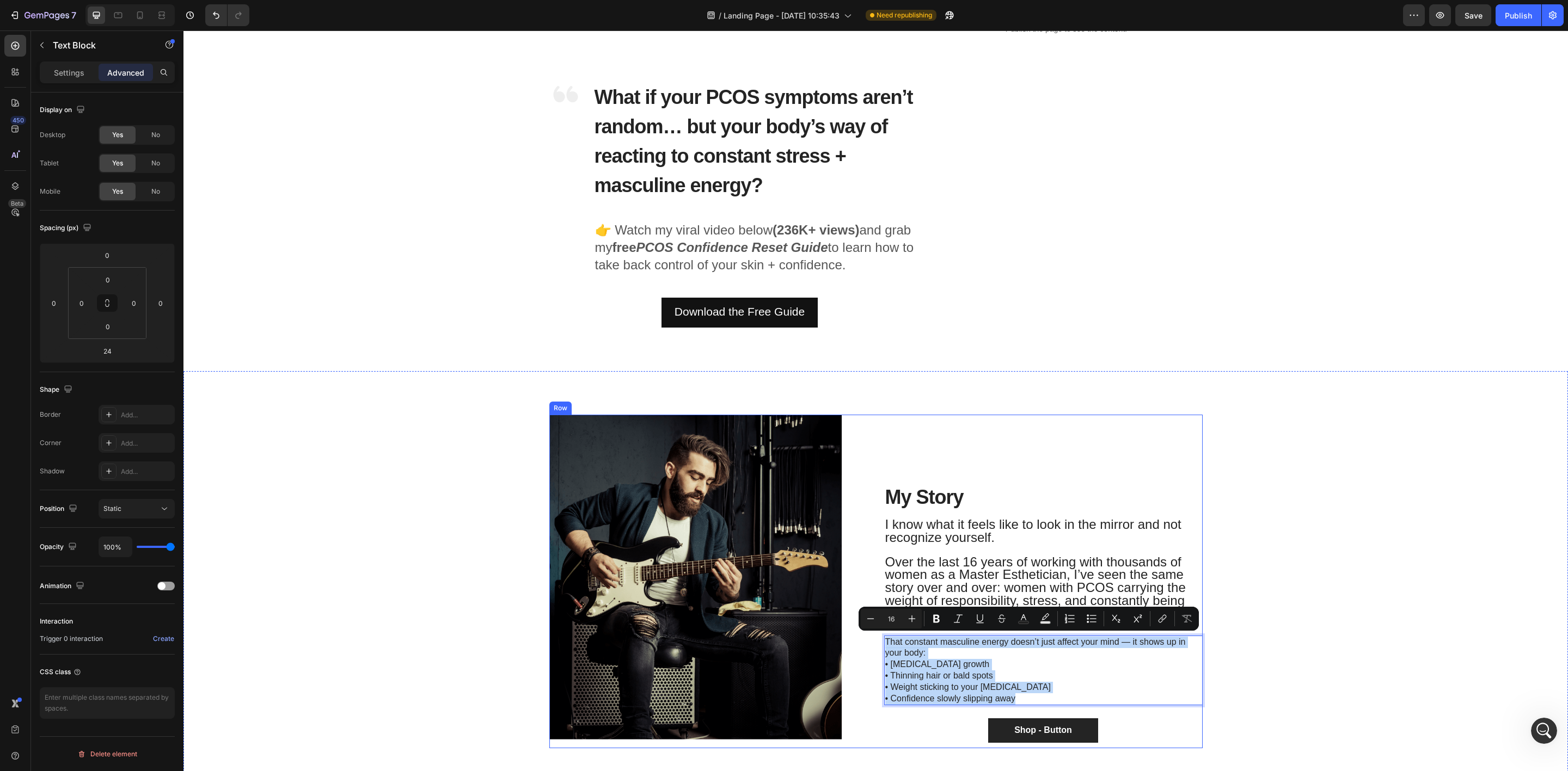
drag, startPoint x: 1023, startPoint y: 698, endPoint x: 872, endPoint y: 640, distance: 161.8
click at [872, 640] on div "Image Row ⁠⁠⁠⁠⁠⁠⁠ My Story Heading I know what it feels like to look in the mir…" at bounding box center [875, 582] width 653 height 333
click at [909, 619] on icon "Editor contextual toolbar" at bounding box center [912, 619] width 7 height 7
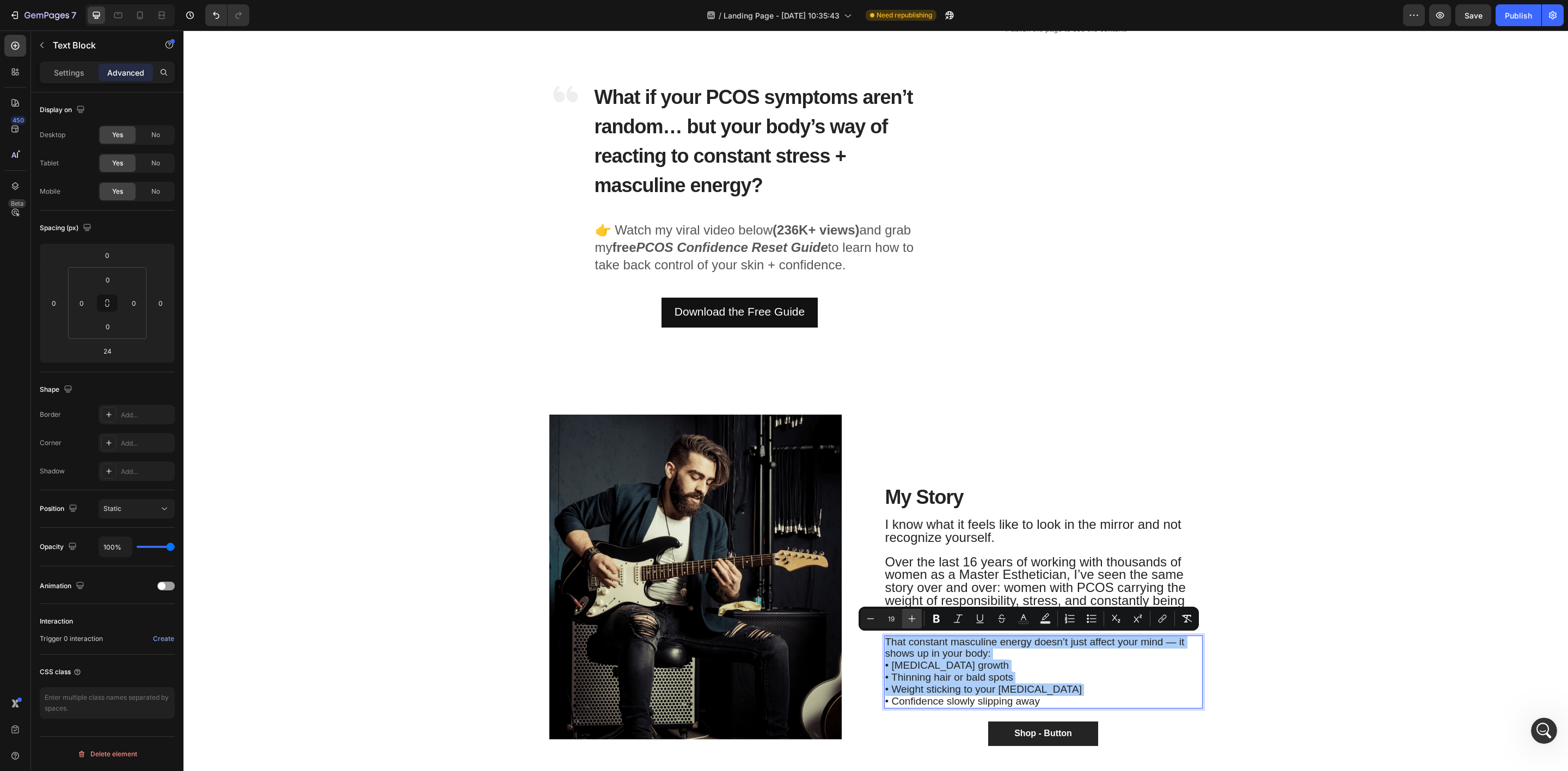
click at [909, 619] on icon "Editor contextual toolbar" at bounding box center [912, 619] width 7 height 7
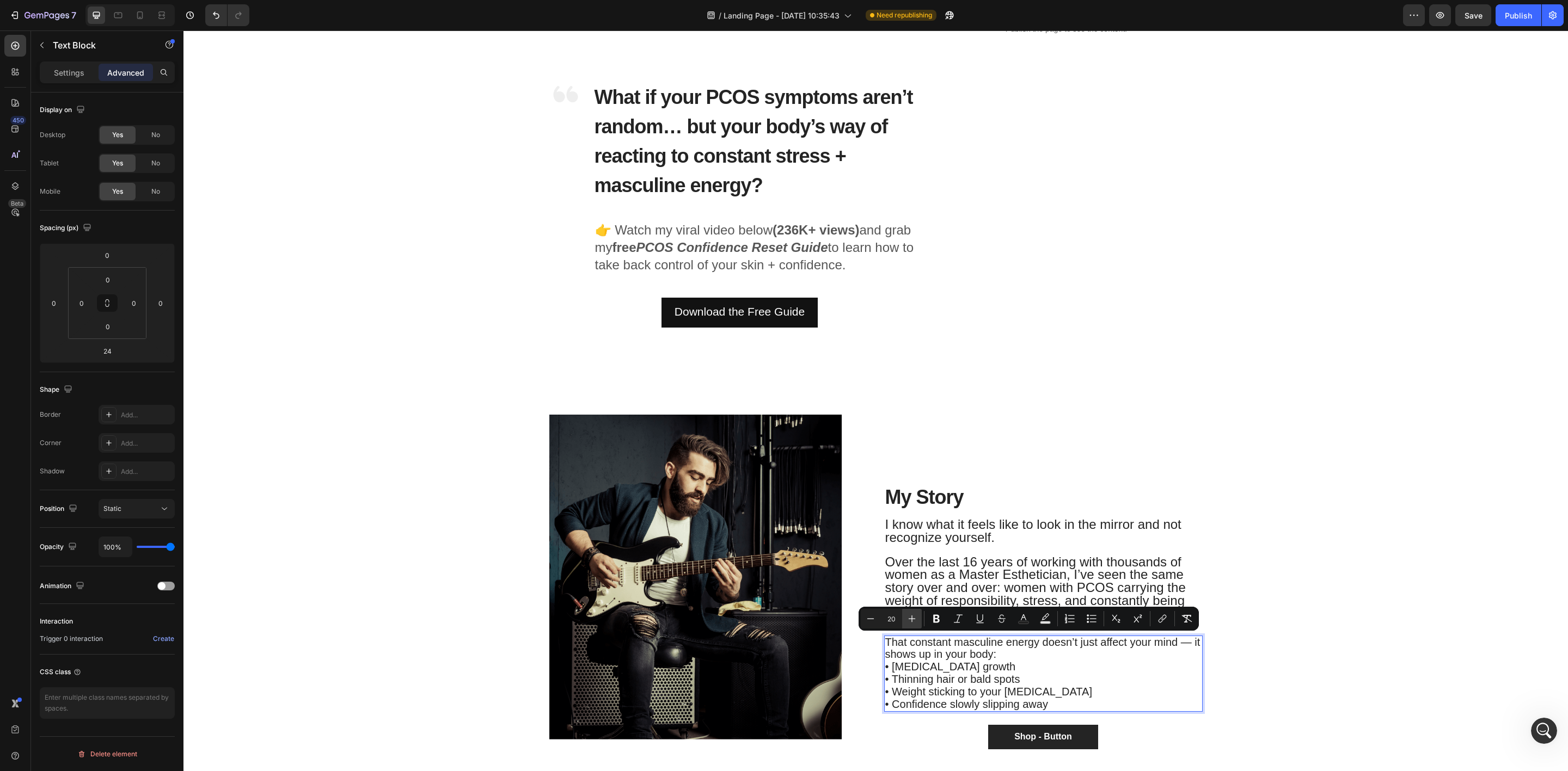
click at [909, 619] on icon "Editor contextual toolbar" at bounding box center [912, 619] width 11 height 11
click at [909, 621] on icon "Editor contextual toolbar" at bounding box center [912, 619] width 11 height 11
type input "24"
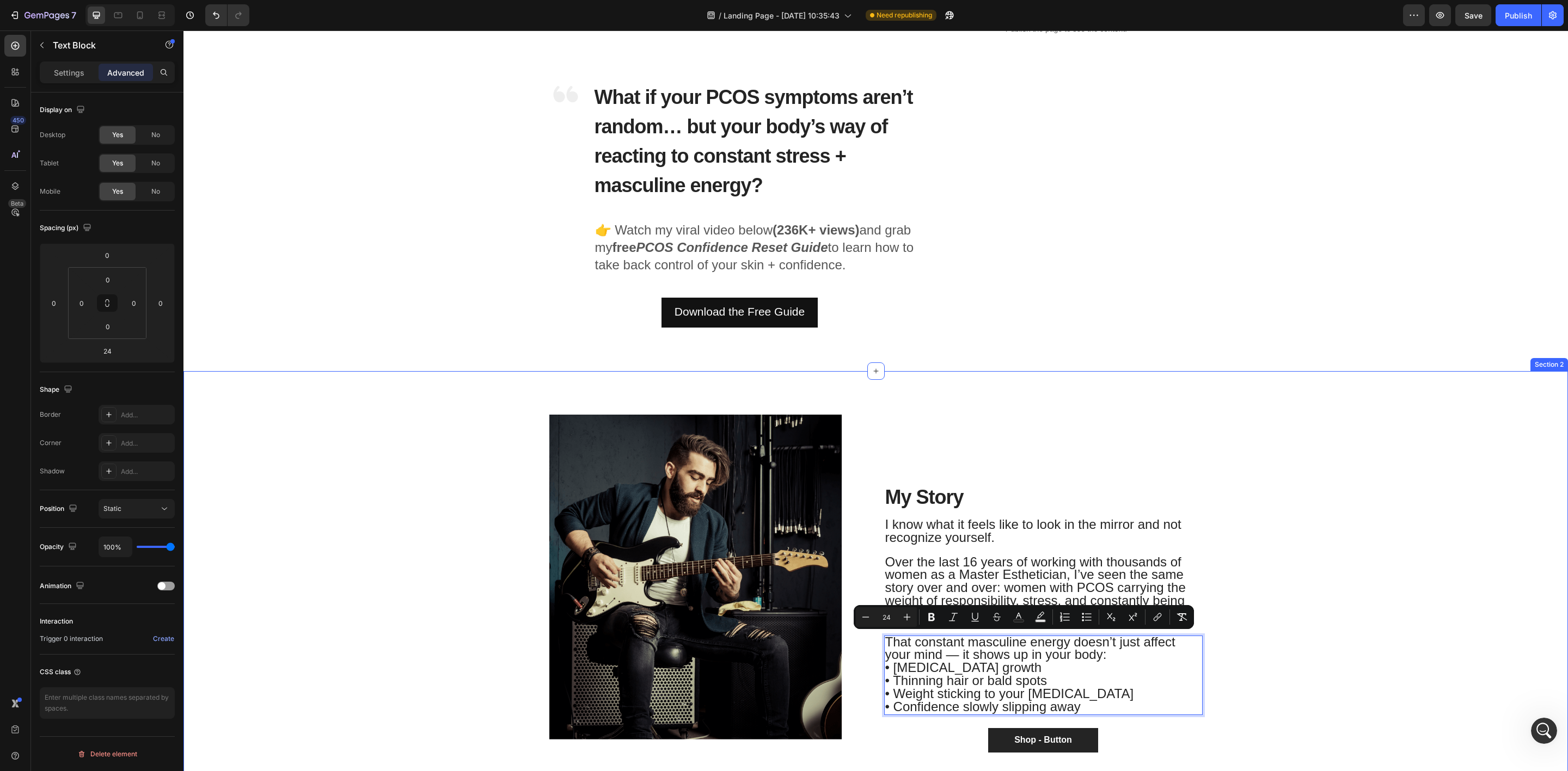
click at [1286, 557] on div "Image Row ⁠⁠⁠⁠⁠⁠⁠ My Story Heading I know what it feels like to look in the mir…" at bounding box center [876, 588] width 1368 height 347
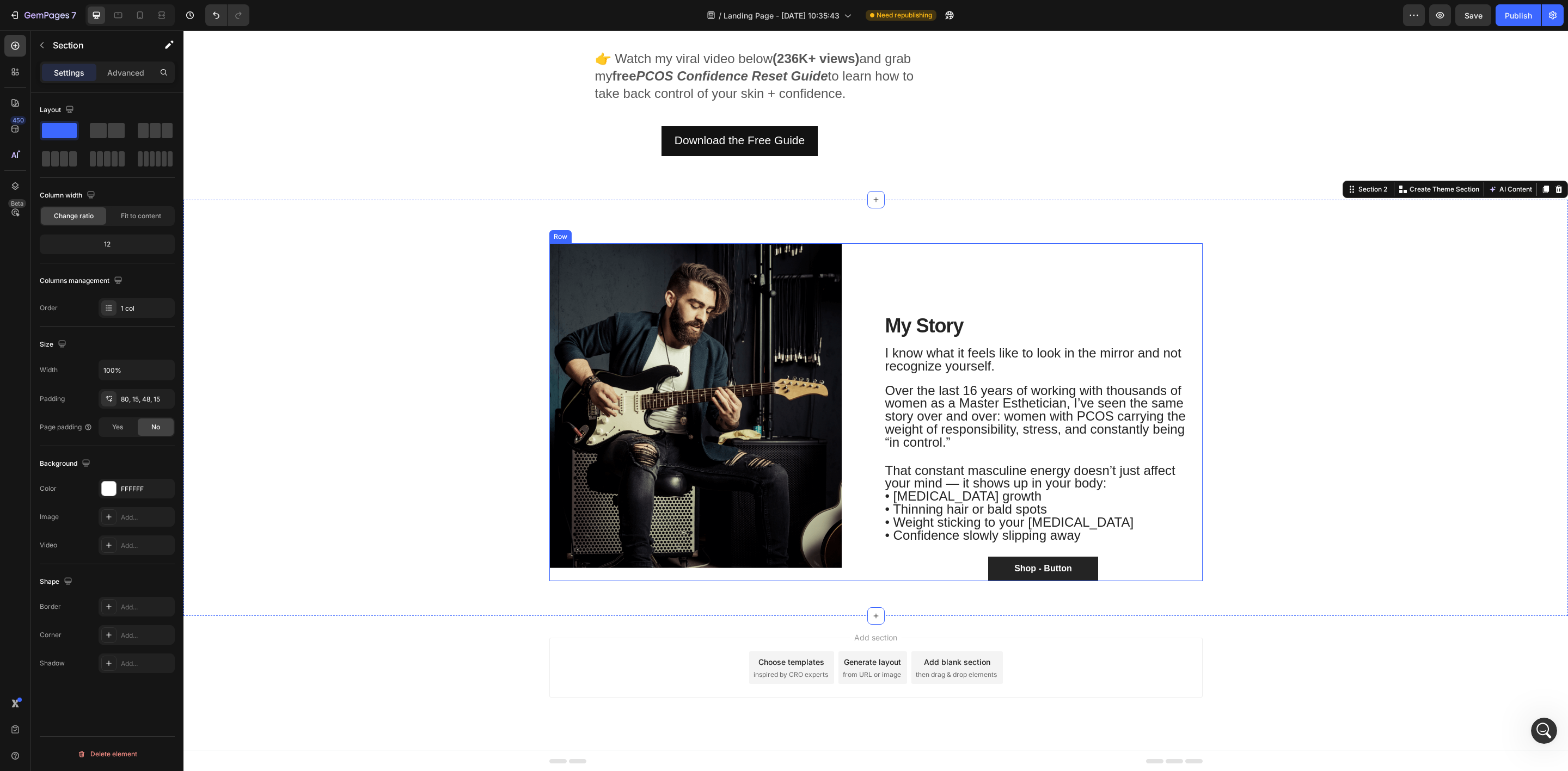
scroll to position [254, 0]
click at [869, 608] on div at bounding box center [876, 615] width 18 height 18
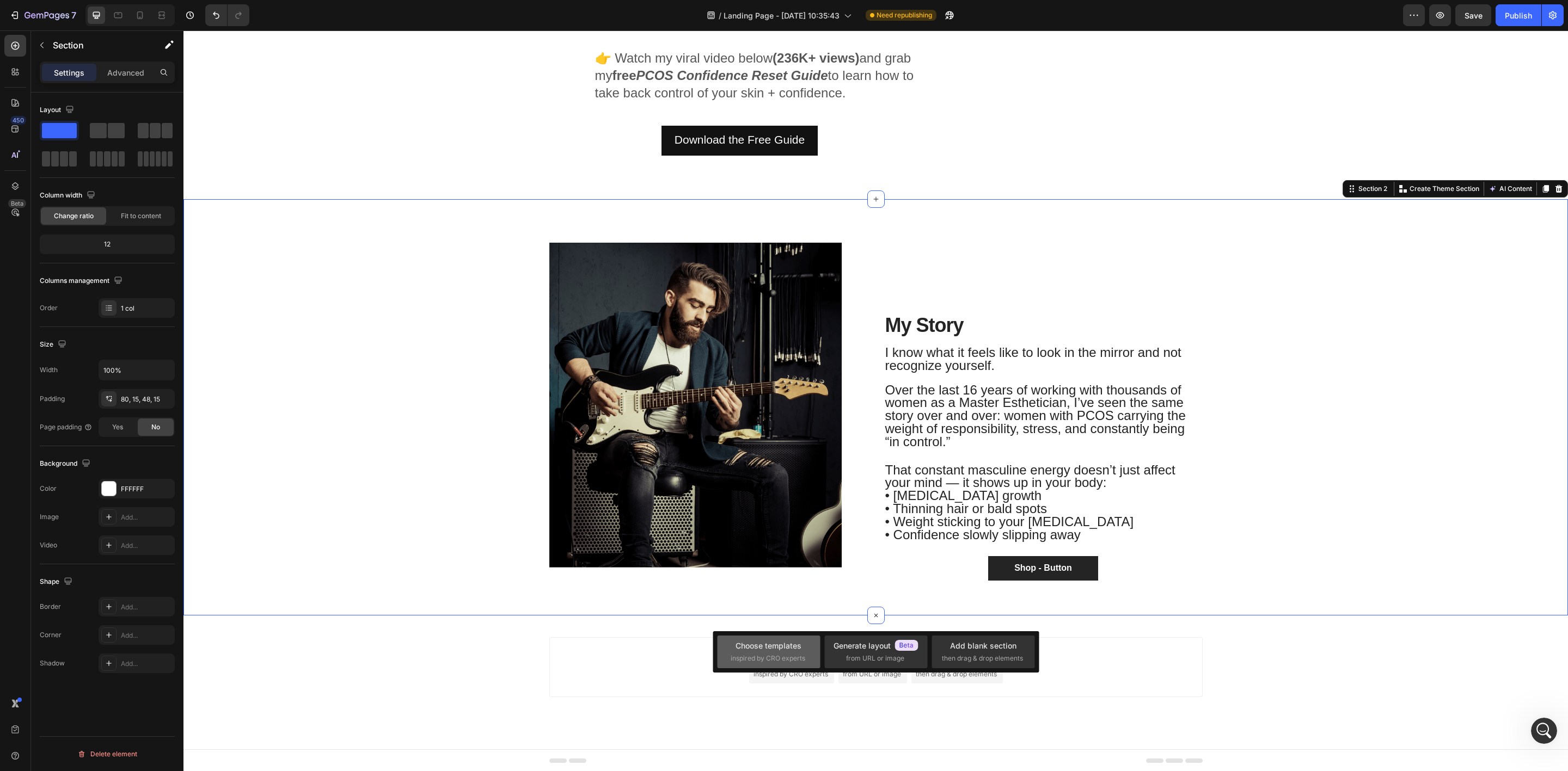
click at [782, 647] on div "Choose templates" at bounding box center [768, 646] width 66 height 12
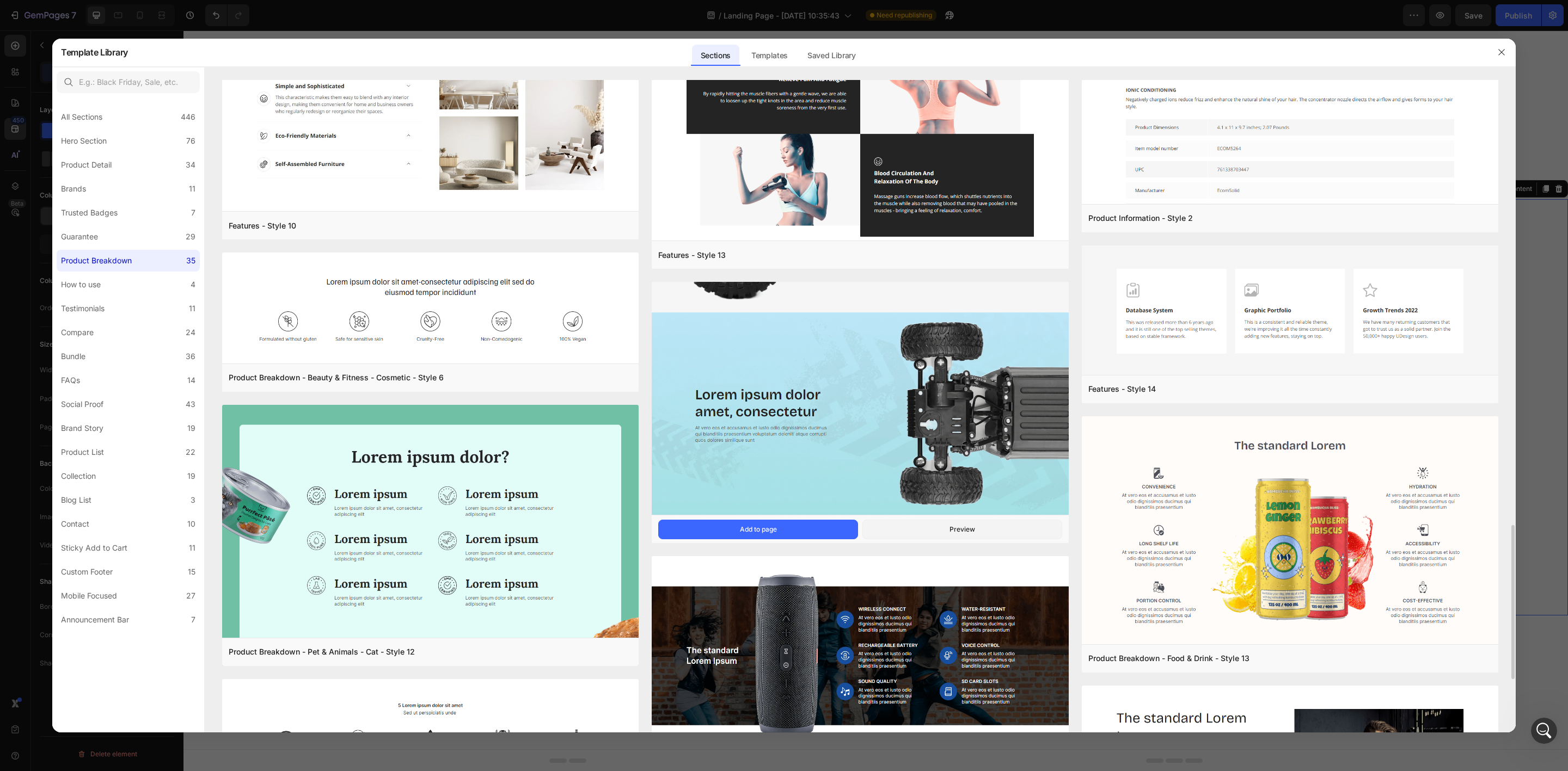
scroll to position [2116, 0]
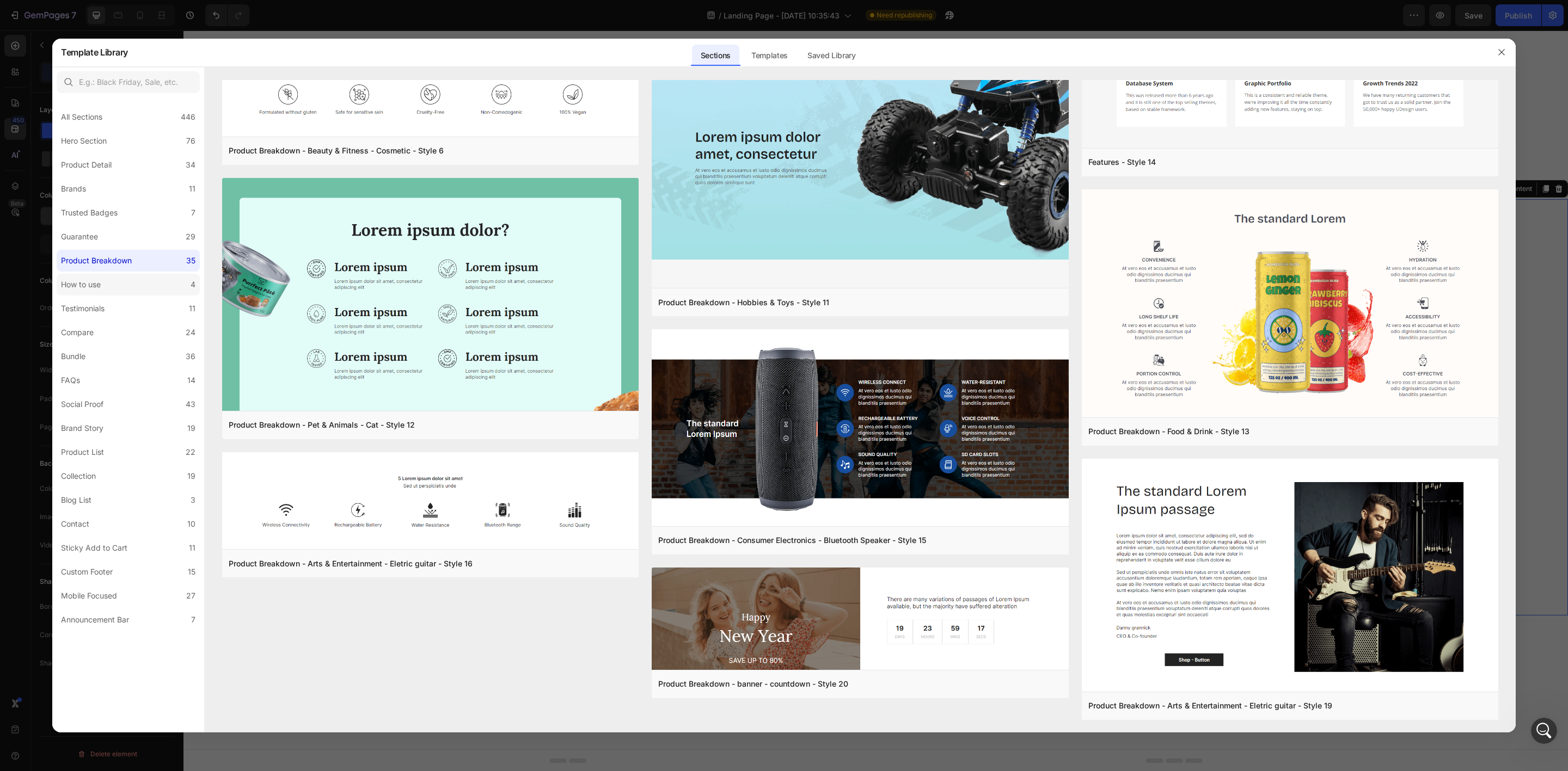
click at [126, 289] on label "How to use 4" at bounding box center [128, 285] width 143 height 22
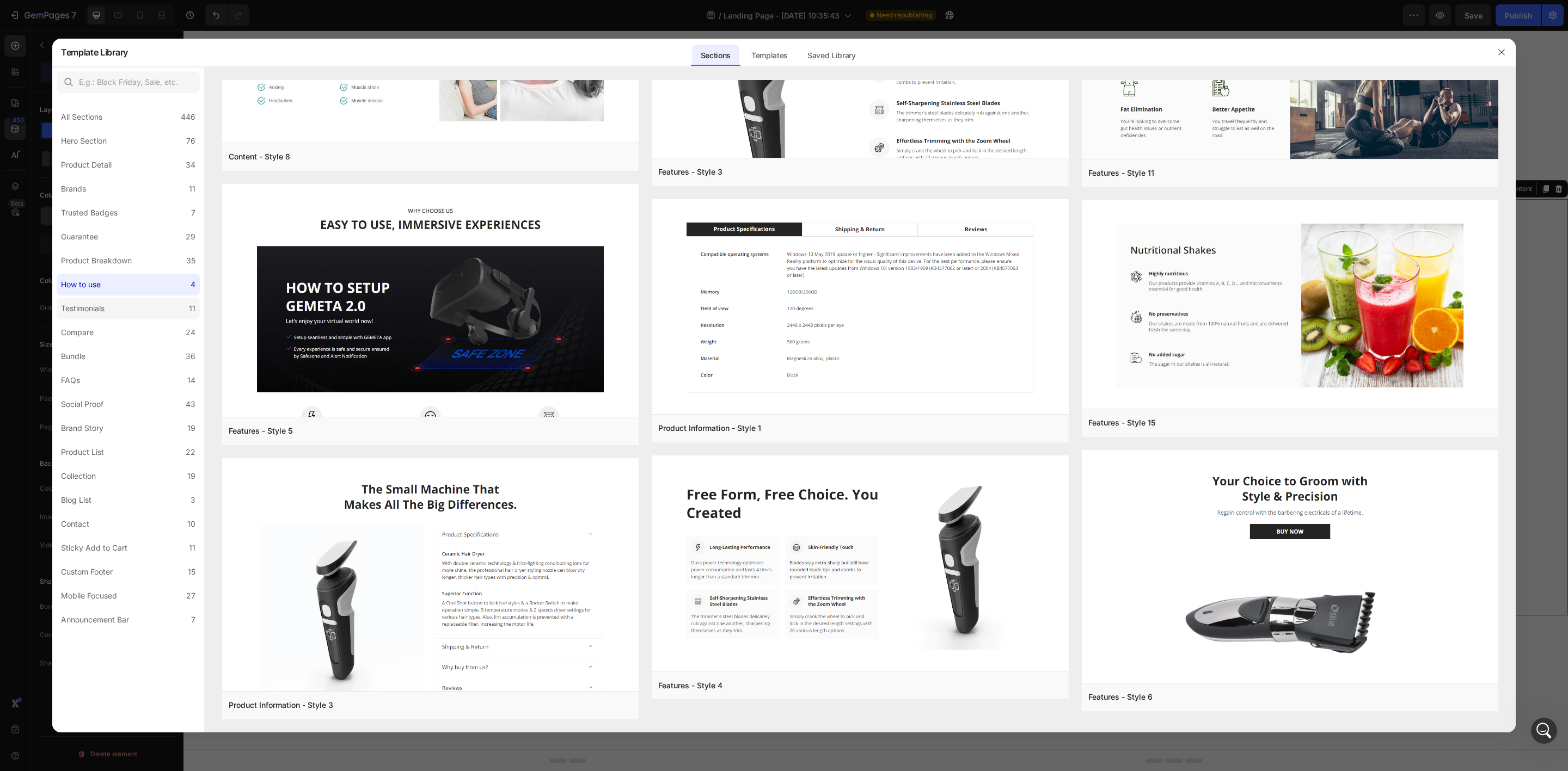
scroll to position [0, 0]
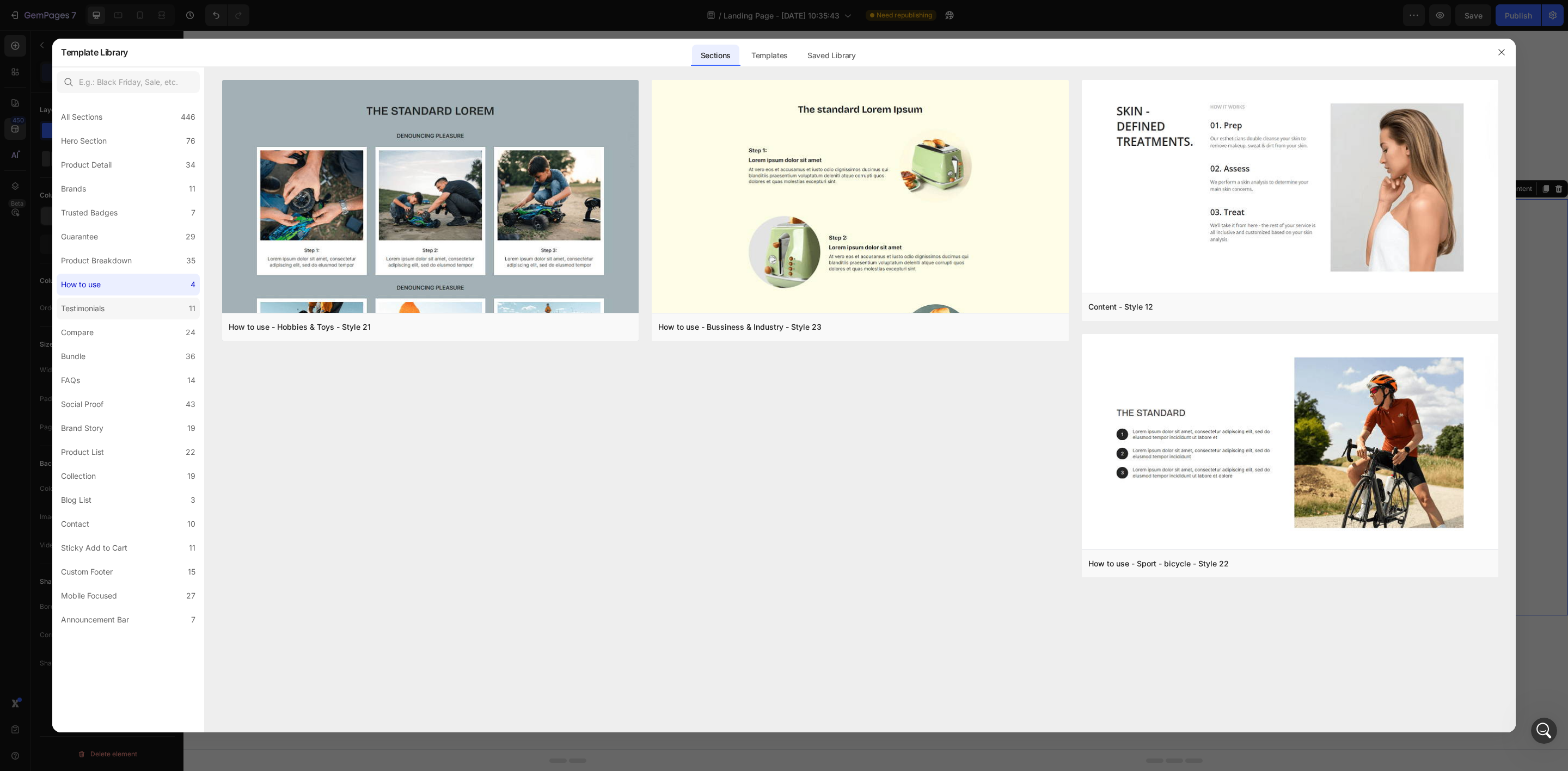
click at [86, 302] on div "Testimonials" at bounding box center [83, 308] width 44 height 13
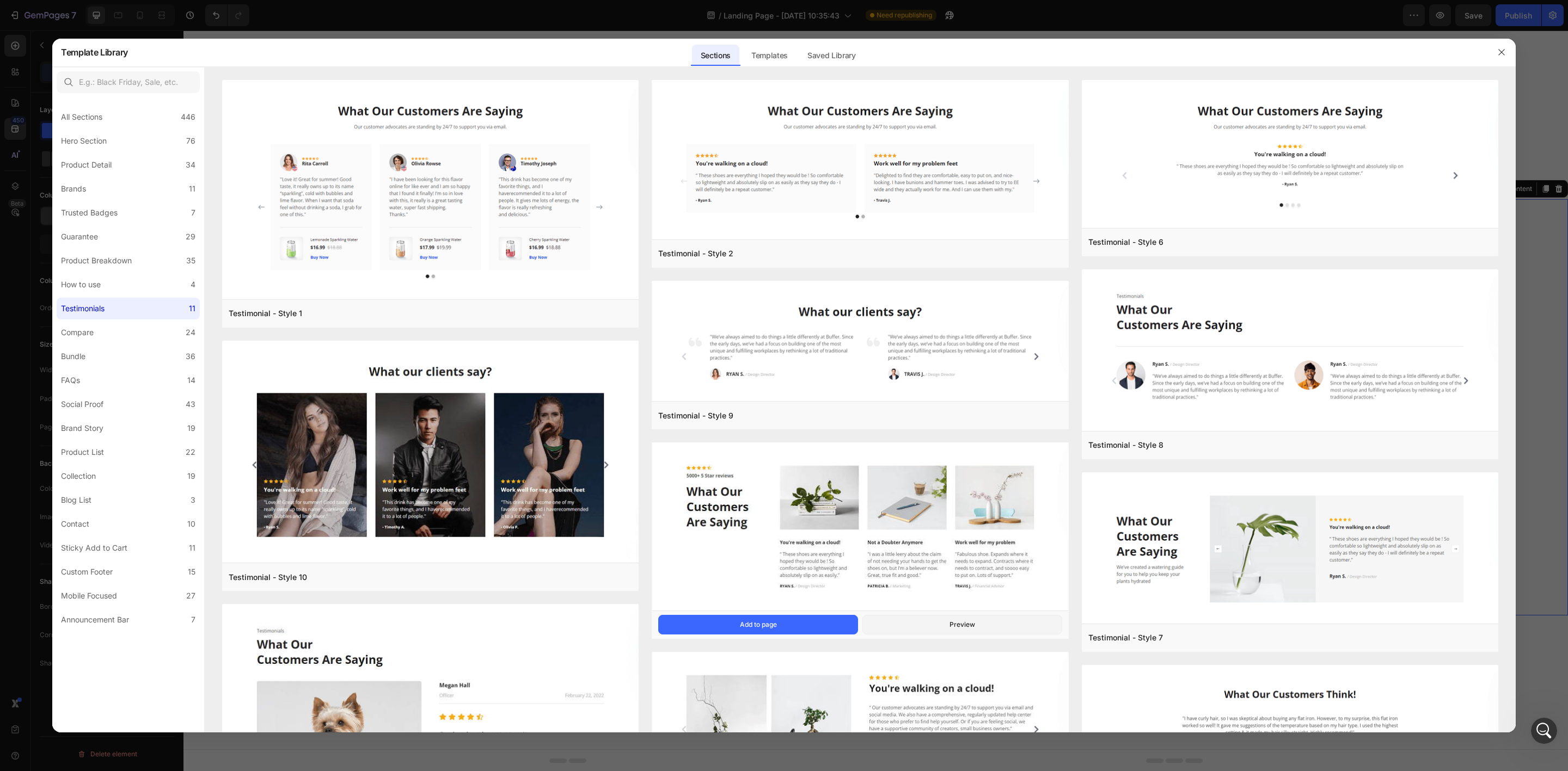
scroll to position [276, 0]
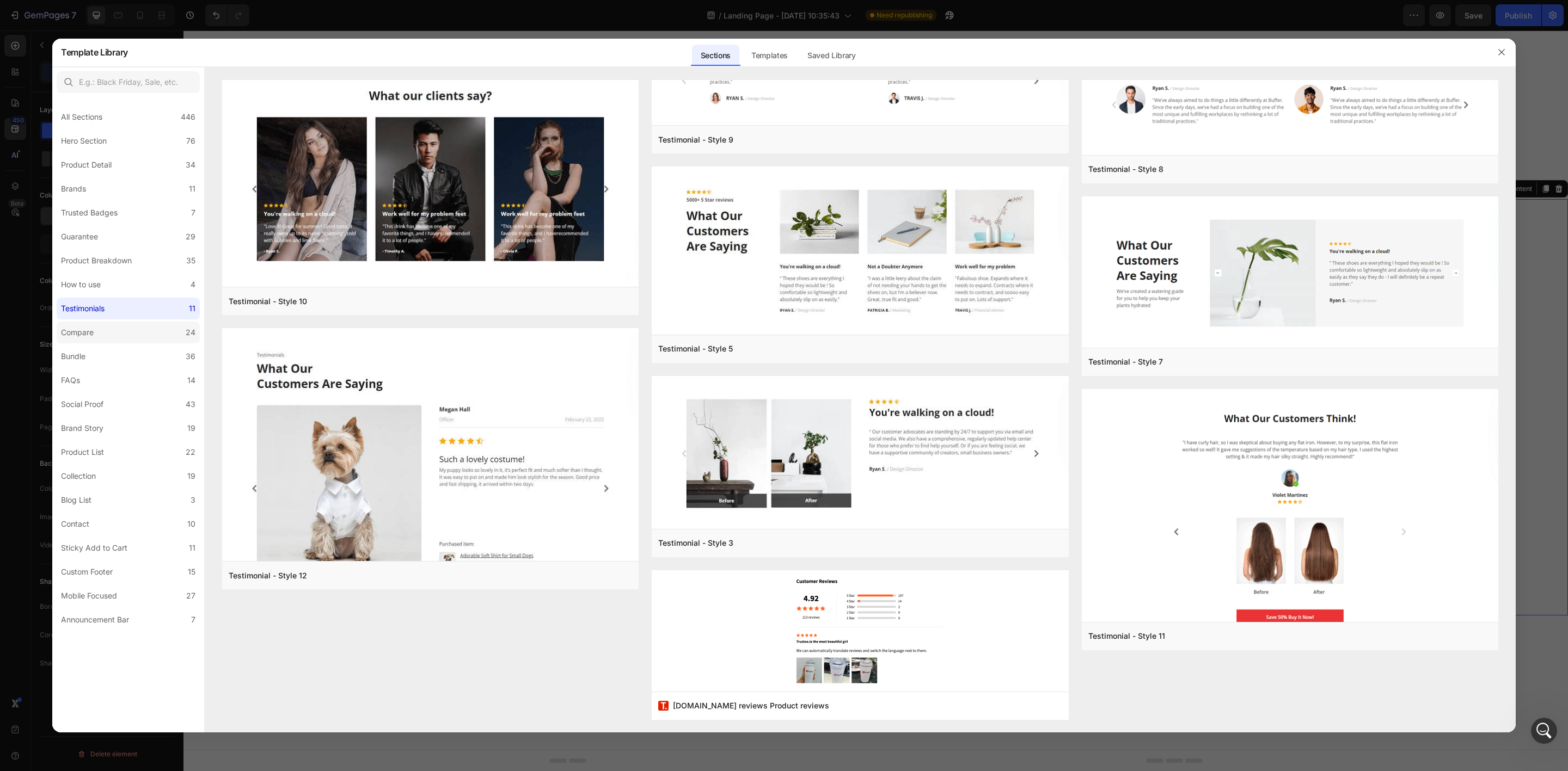
click at [139, 329] on label "Compare 24" at bounding box center [128, 333] width 143 height 22
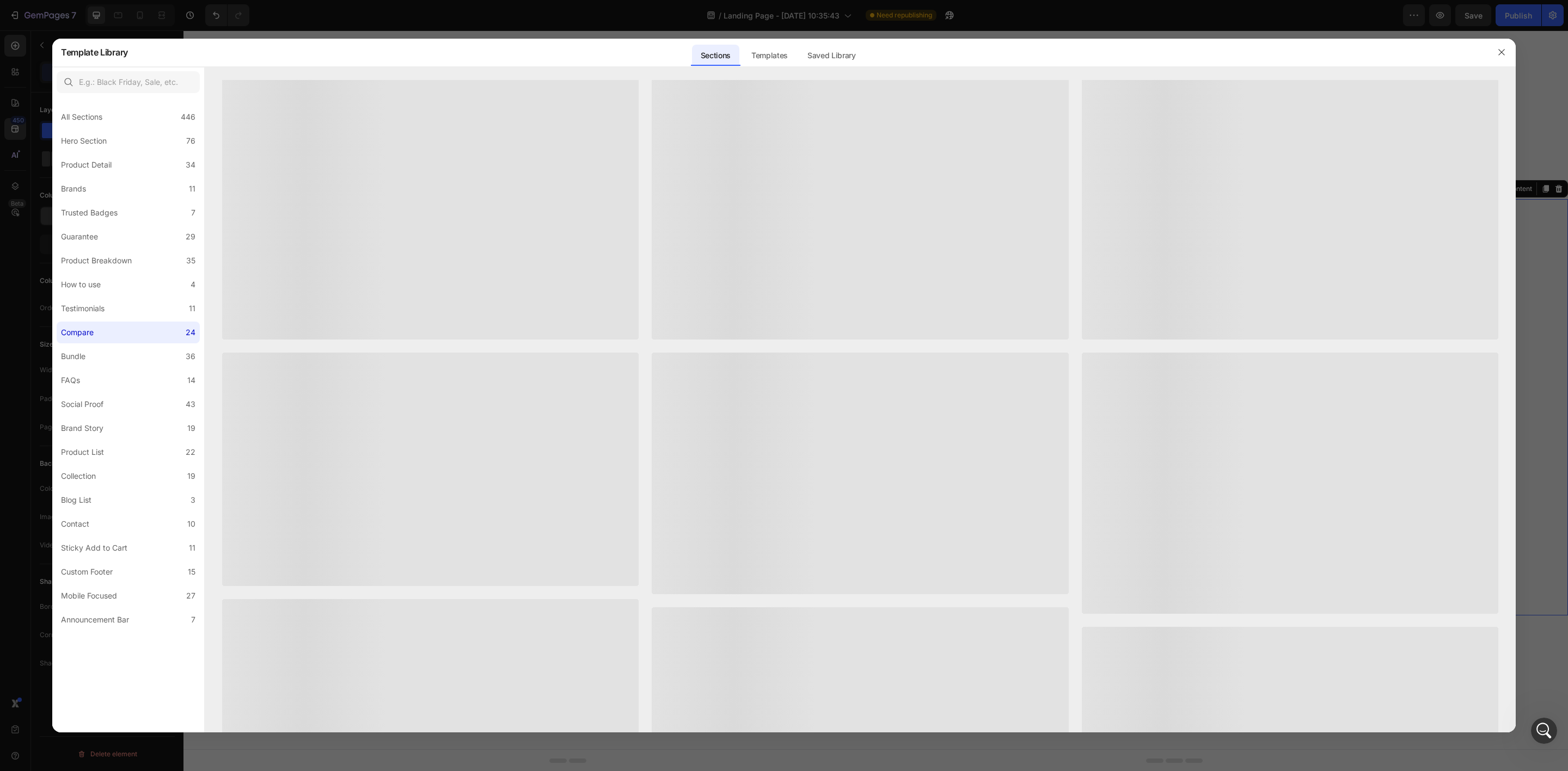
scroll to position [0, 0]
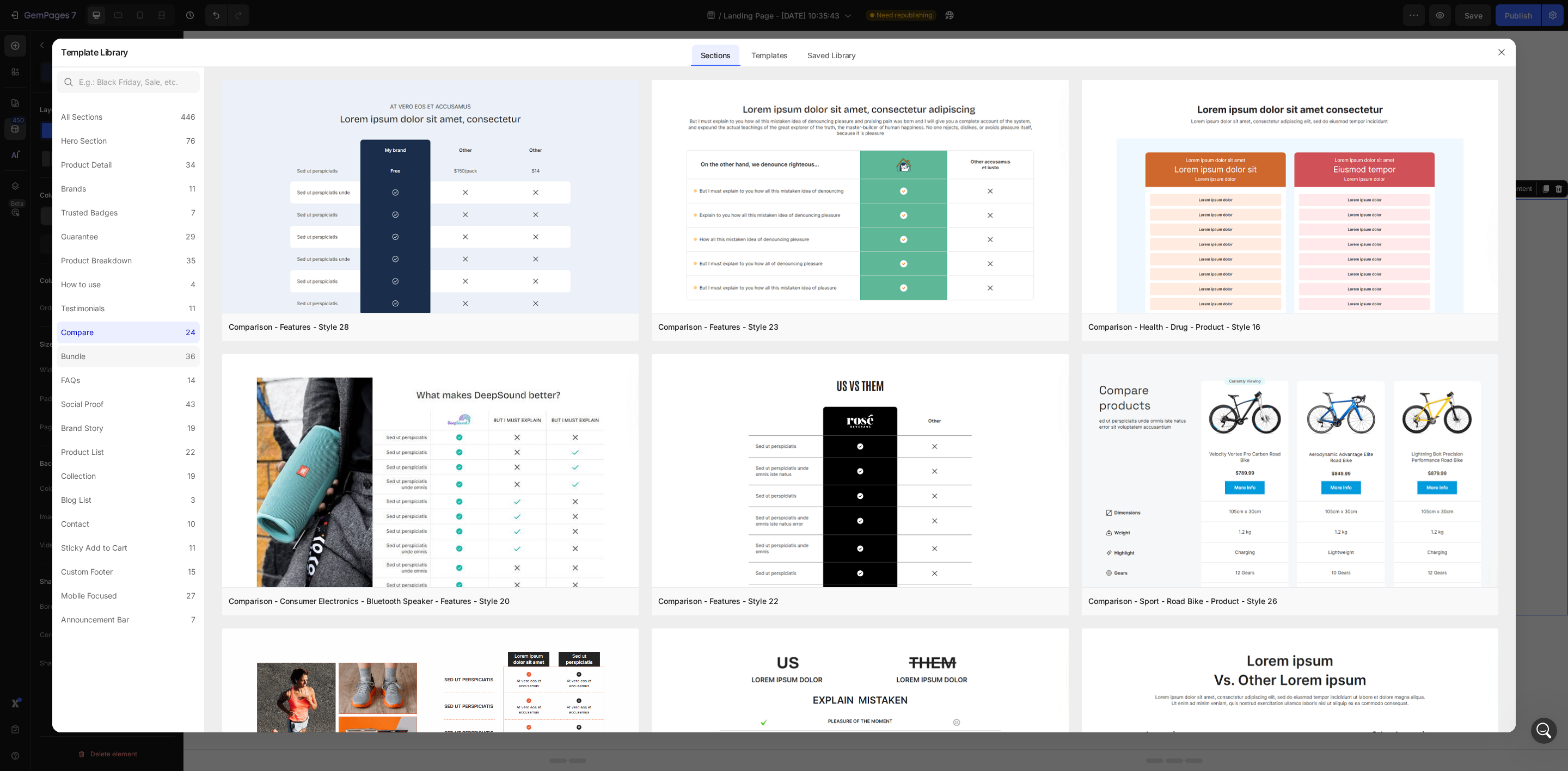
click at [138, 353] on label "Bundle 36" at bounding box center [128, 357] width 143 height 22
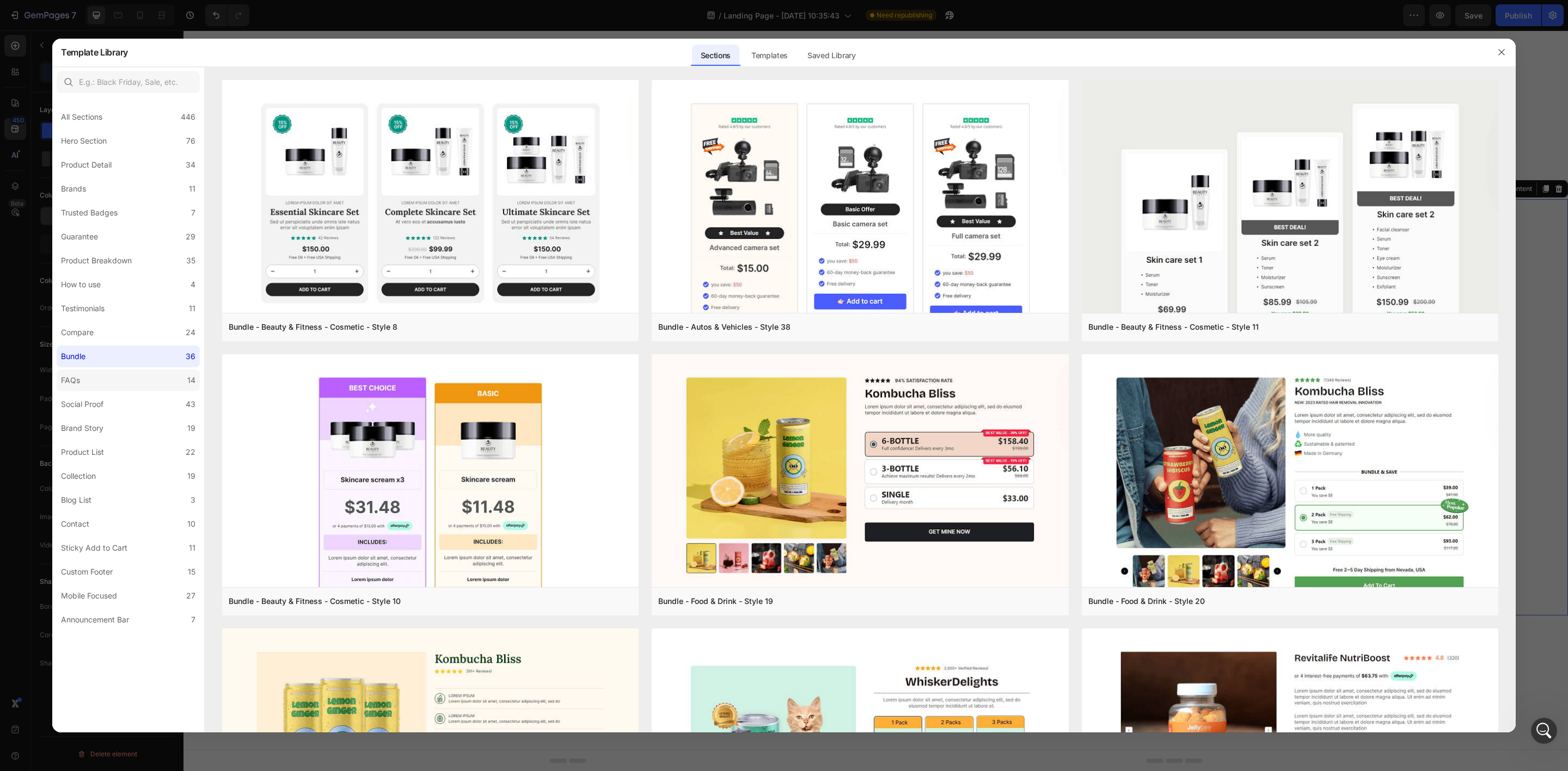
click at [142, 388] on label "FAQs 14" at bounding box center [128, 380] width 143 height 22
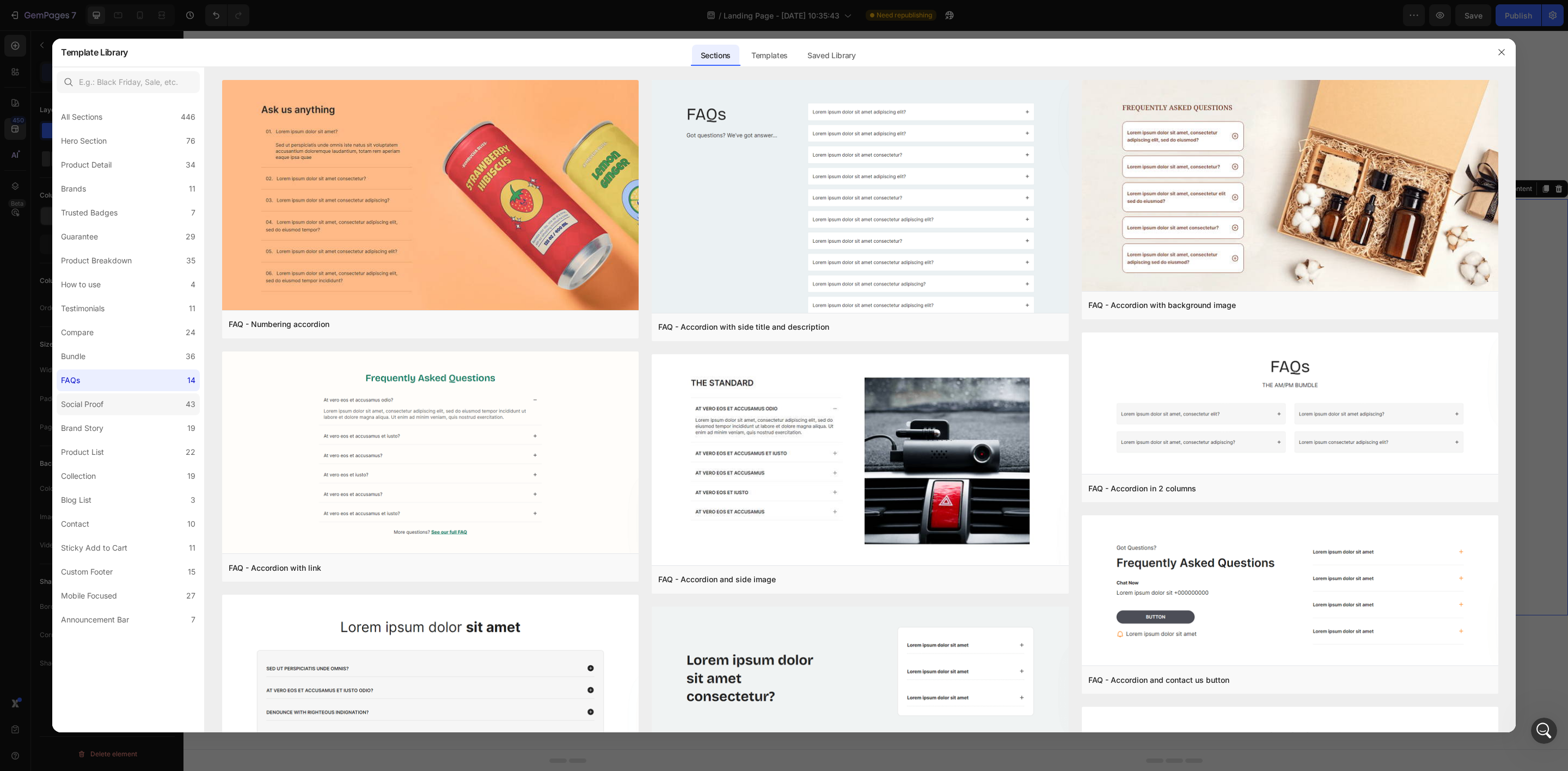
click at [141, 413] on label "Social Proof 43" at bounding box center [128, 405] width 143 height 22
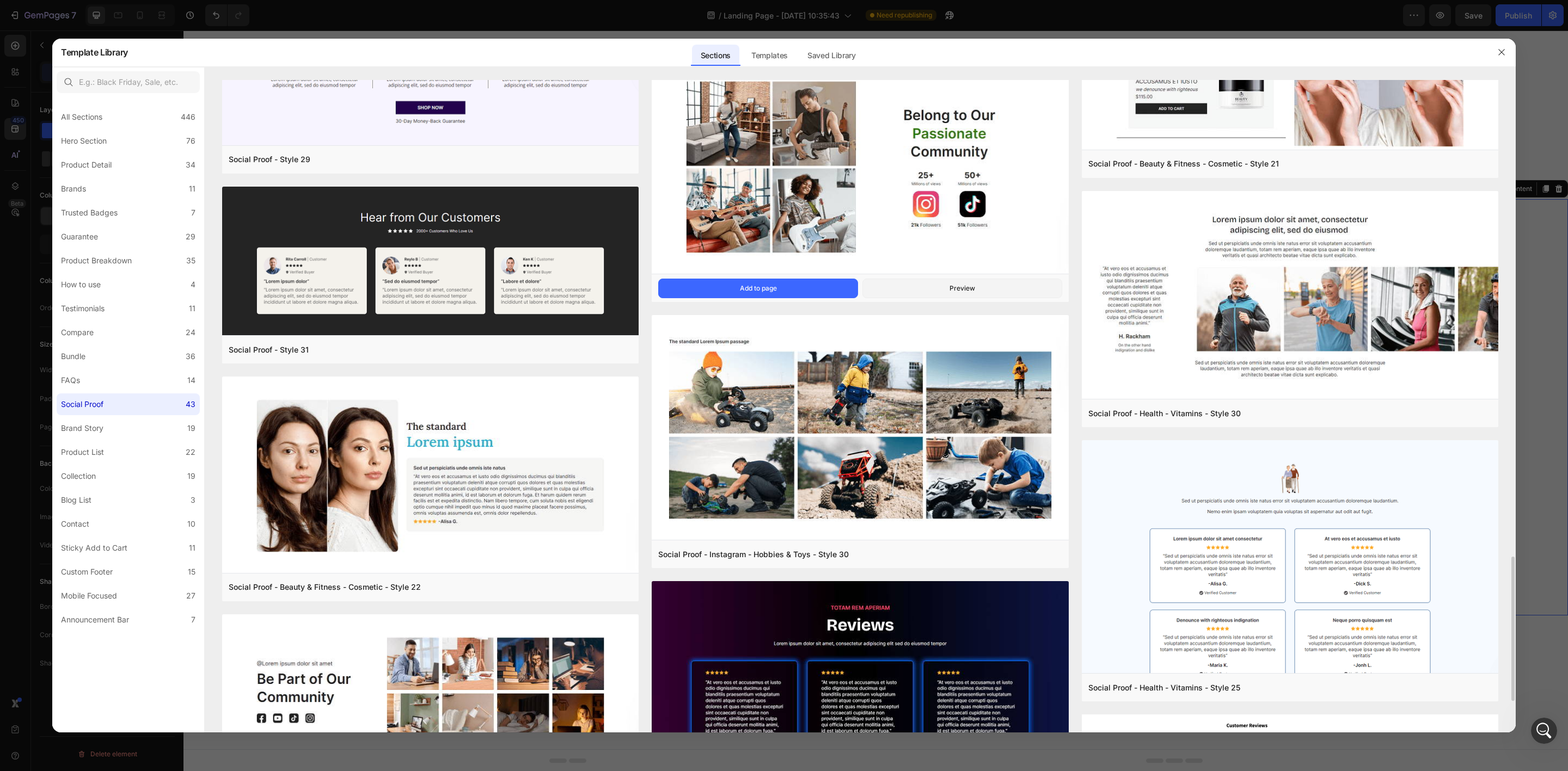
scroll to position [1909, 0]
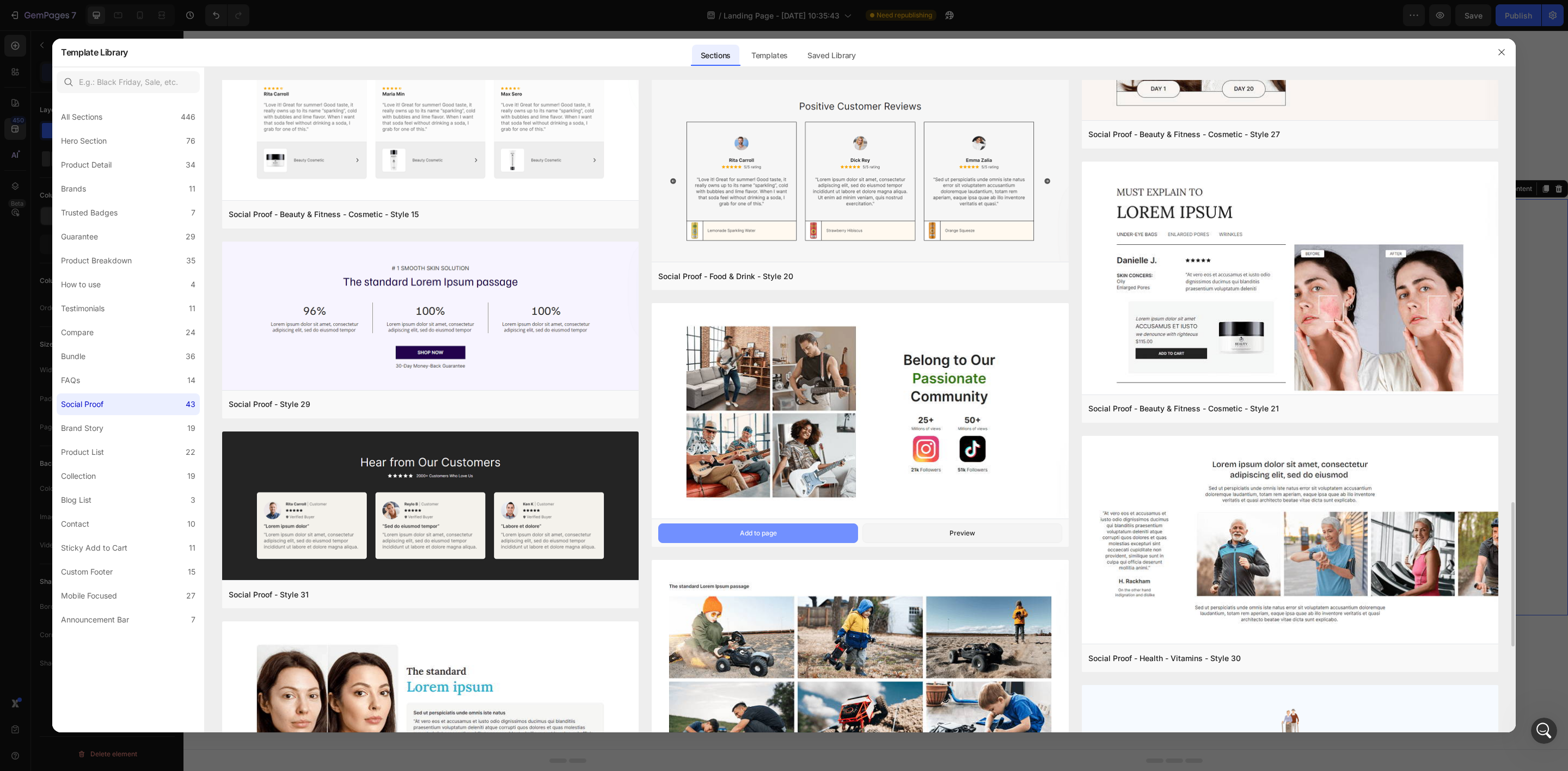
click at [755, 531] on div "Add to page" at bounding box center [758, 534] width 37 height 10
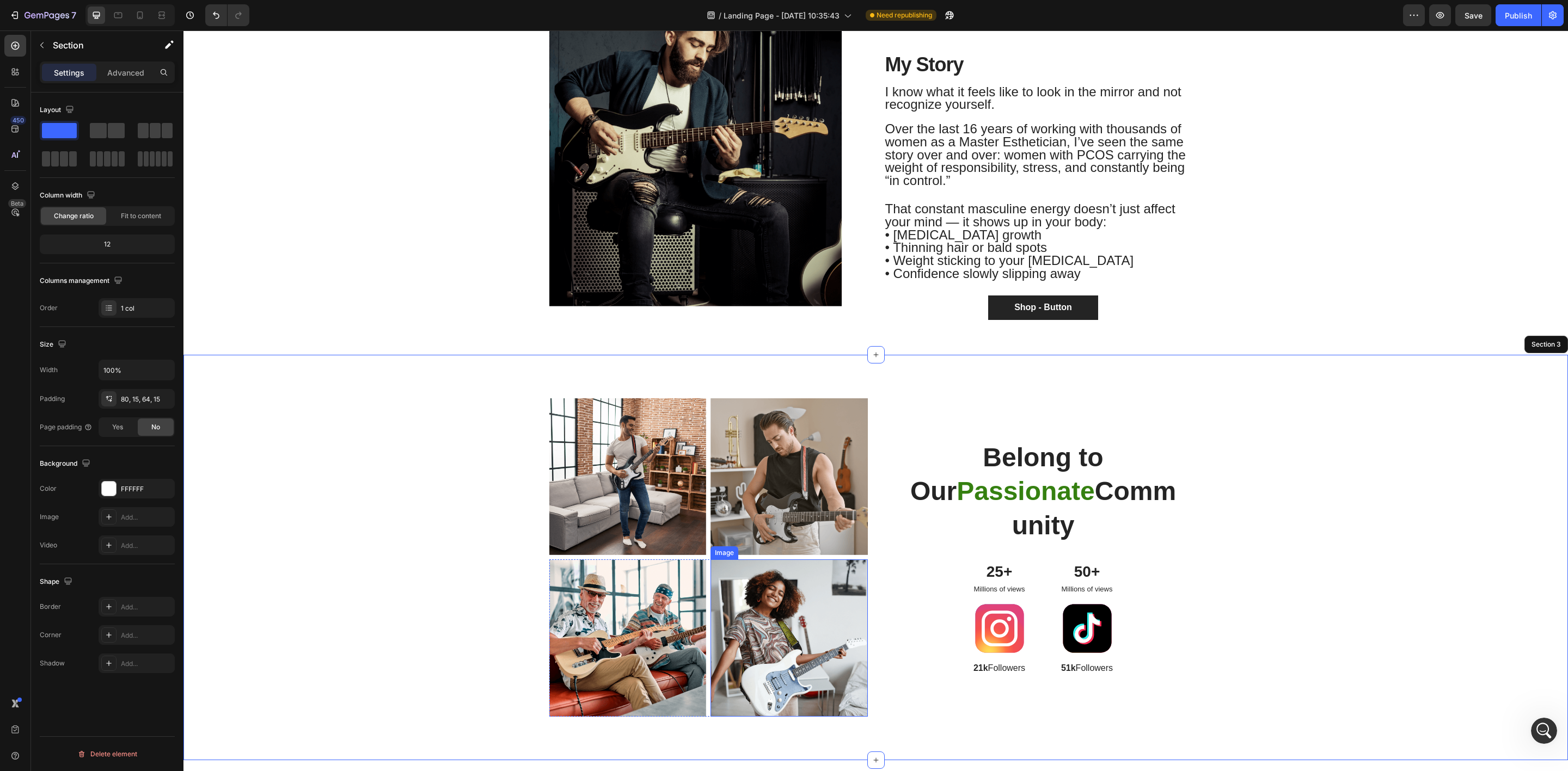
scroll to position [497, 0]
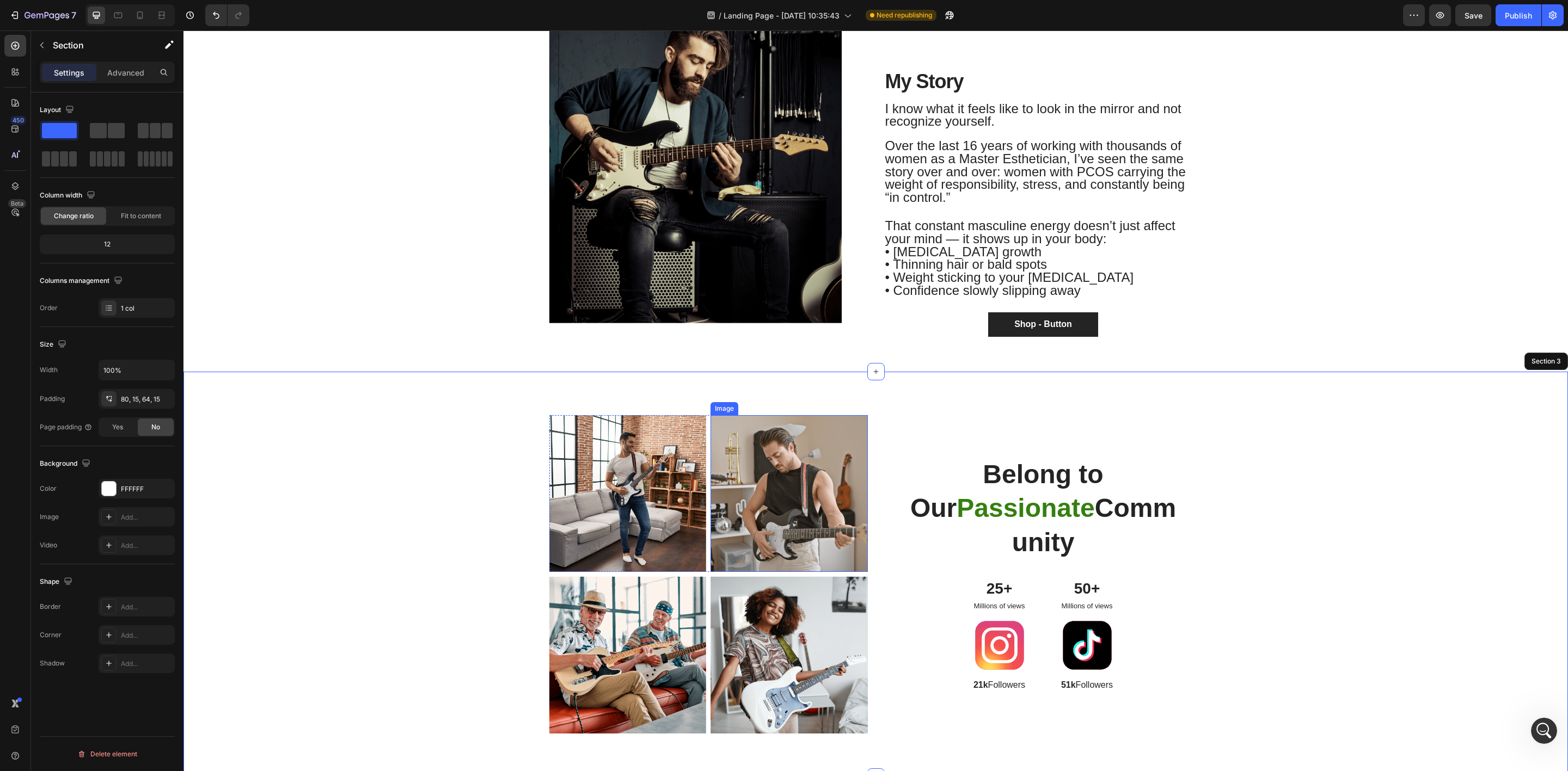
click at [751, 507] on img at bounding box center [789, 494] width 157 height 157
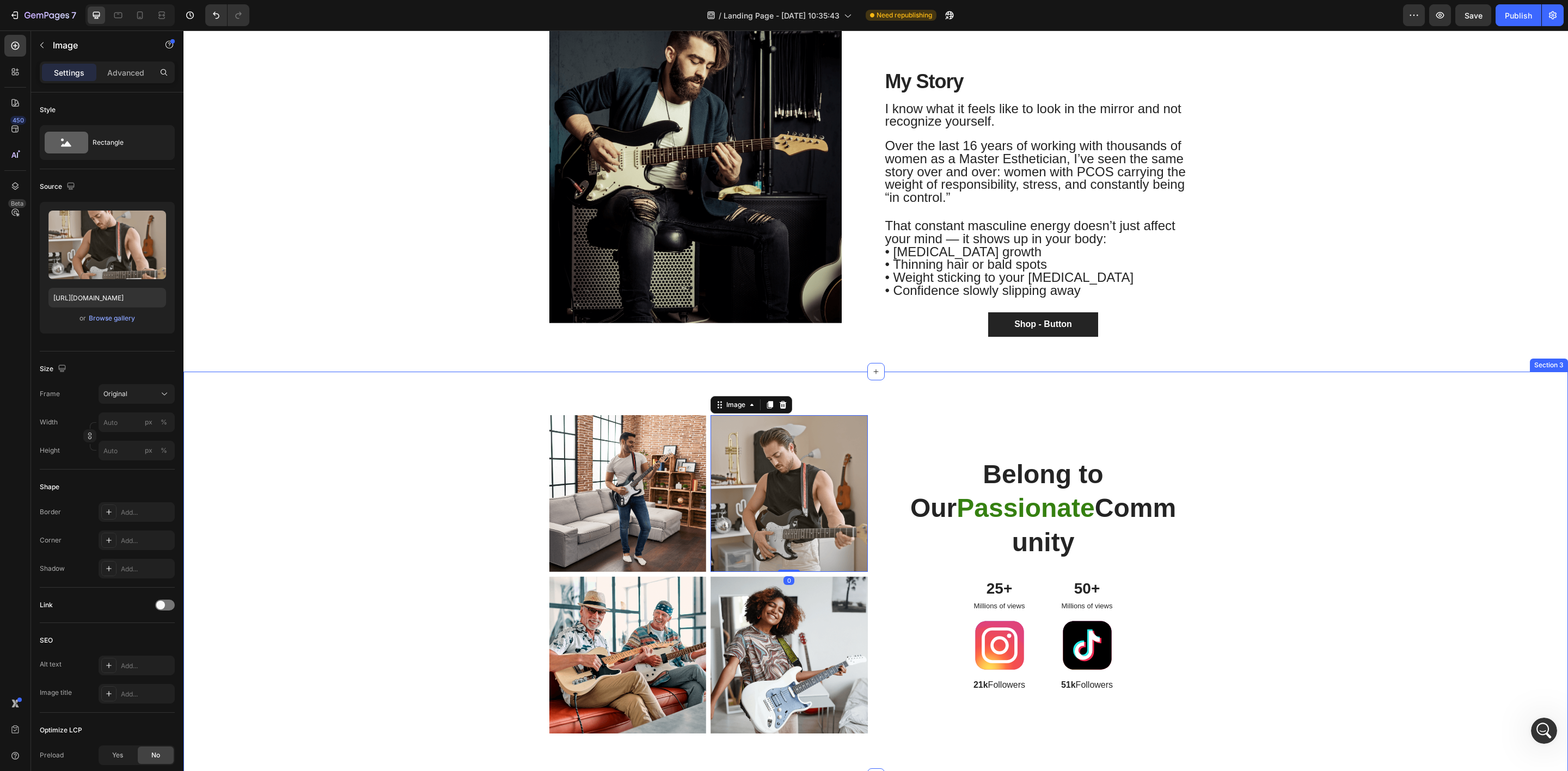
click at [541, 415] on div "Image Image 0 Row Image Image Row Belong to Our Passionate Community Heading 25…" at bounding box center [876, 579] width 1368 height 327
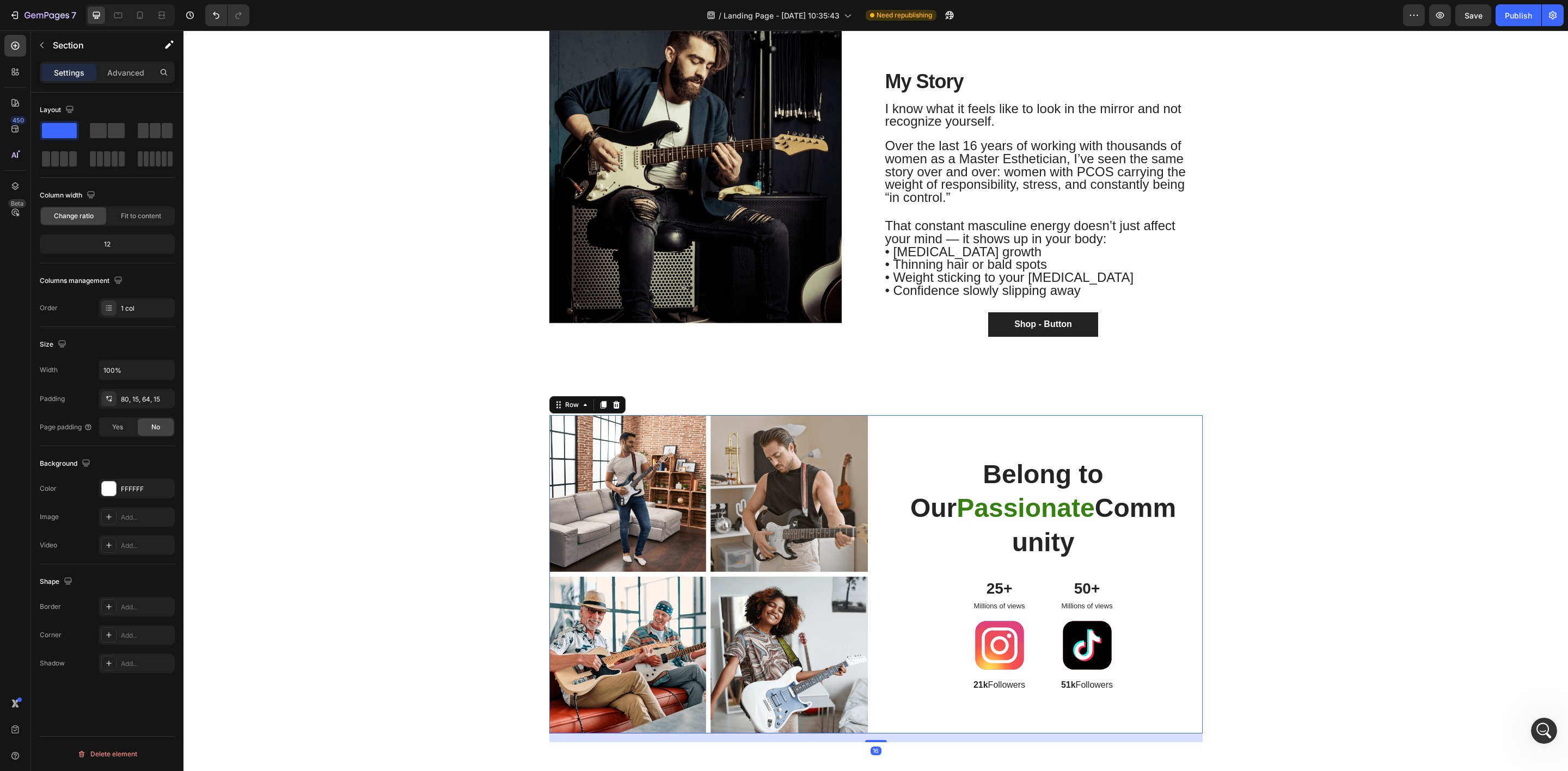
click at [864, 608] on div "Image Image Row Image Image Row Belong to Our Passionate Community Heading 25+ …" at bounding box center [875, 574] width 653 height 319
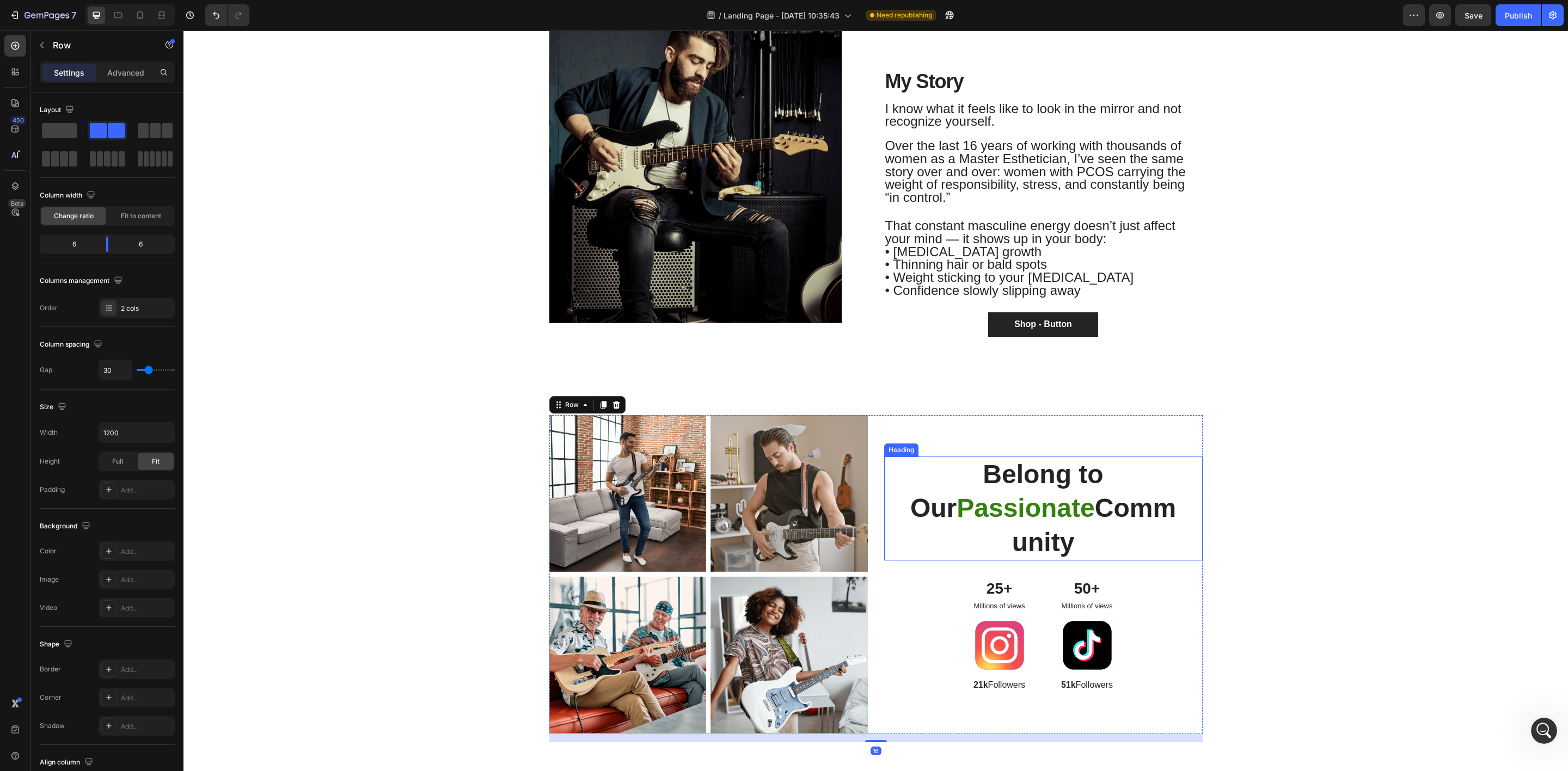
click at [1035, 472] on h2 "Belong to Our Passionate Community" at bounding box center [1043, 508] width 284 height 104
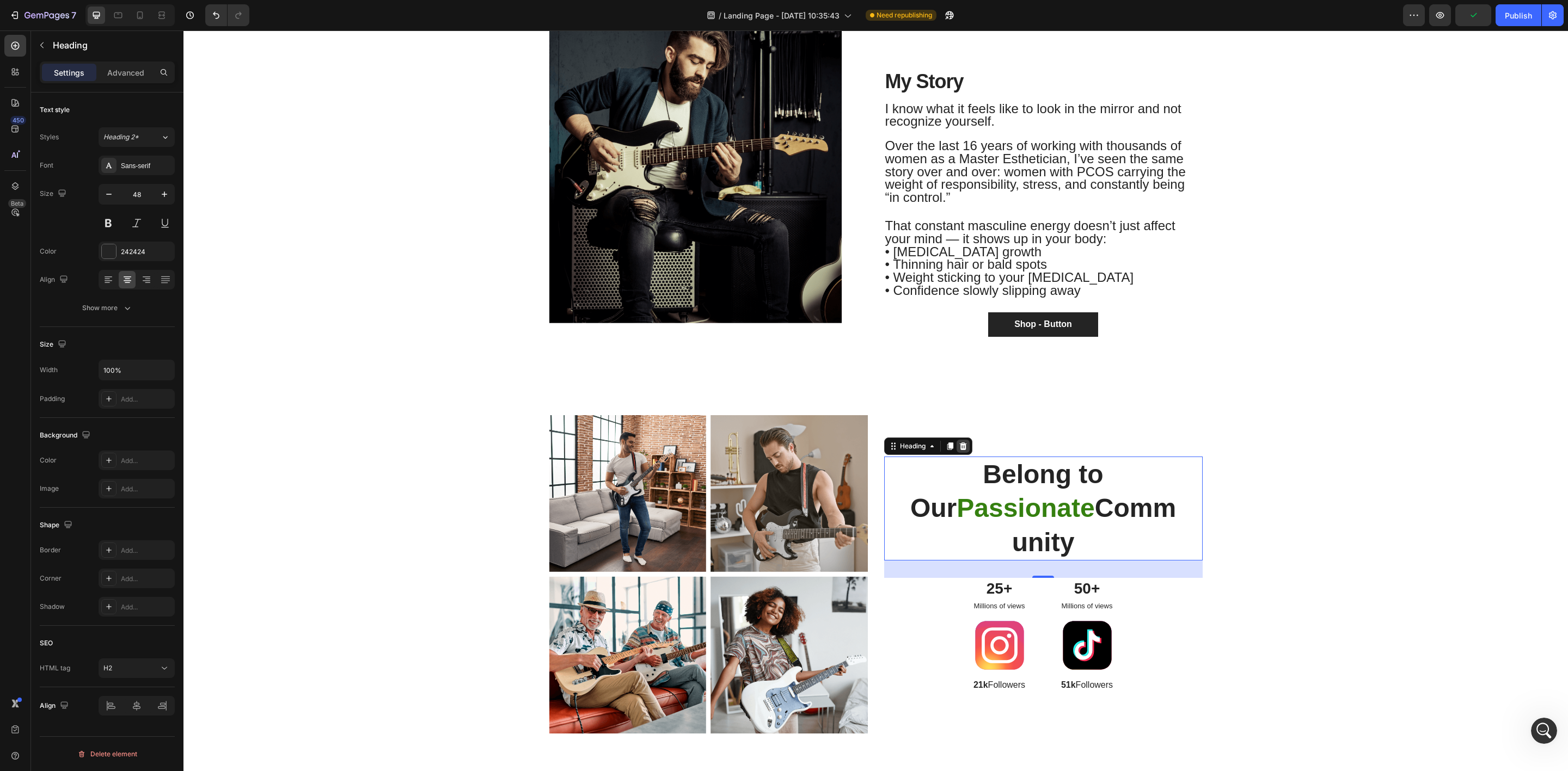
click at [964, 447] on div at bounding box center [963, 446] width 13 height 13
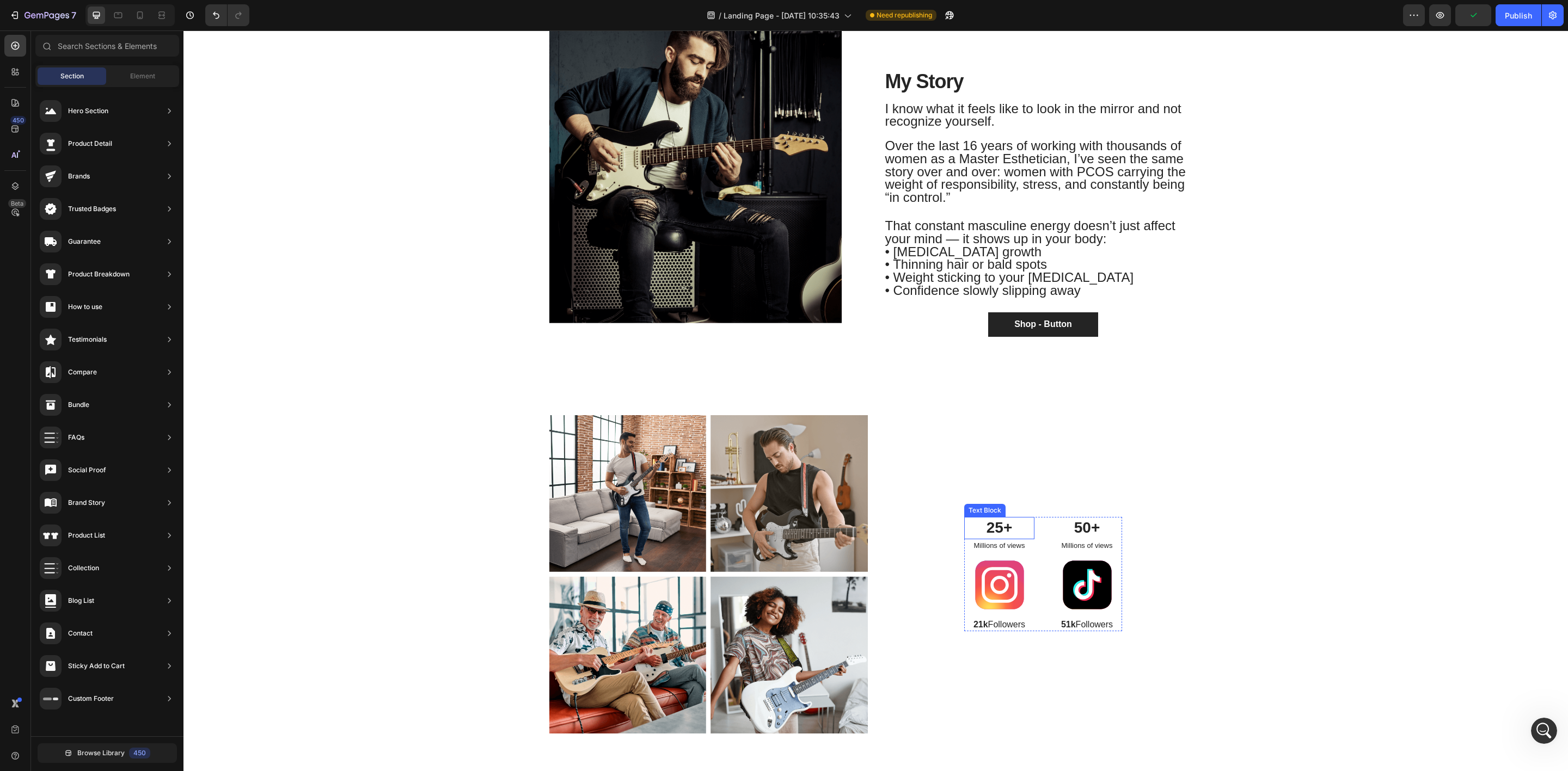
click at [1019, 532] on p "25+" at bounding box center [999, 528] width 68 height 19
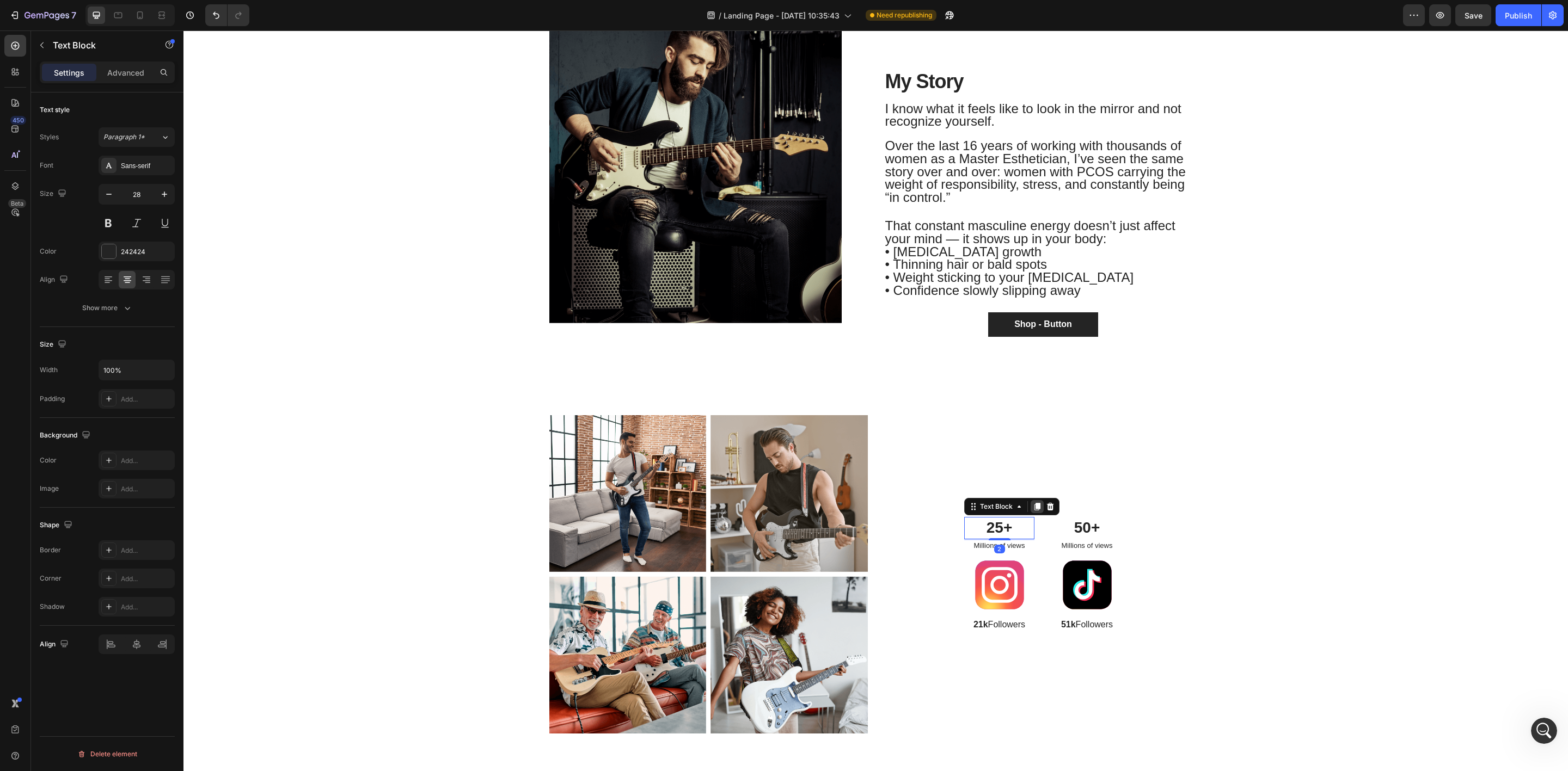
click at [1034, 508] on icon at bounding box center [1037, 507] width 6 height 8
click at [1052, 567] on div at bounding box center [1087, 573] width 70 height 49
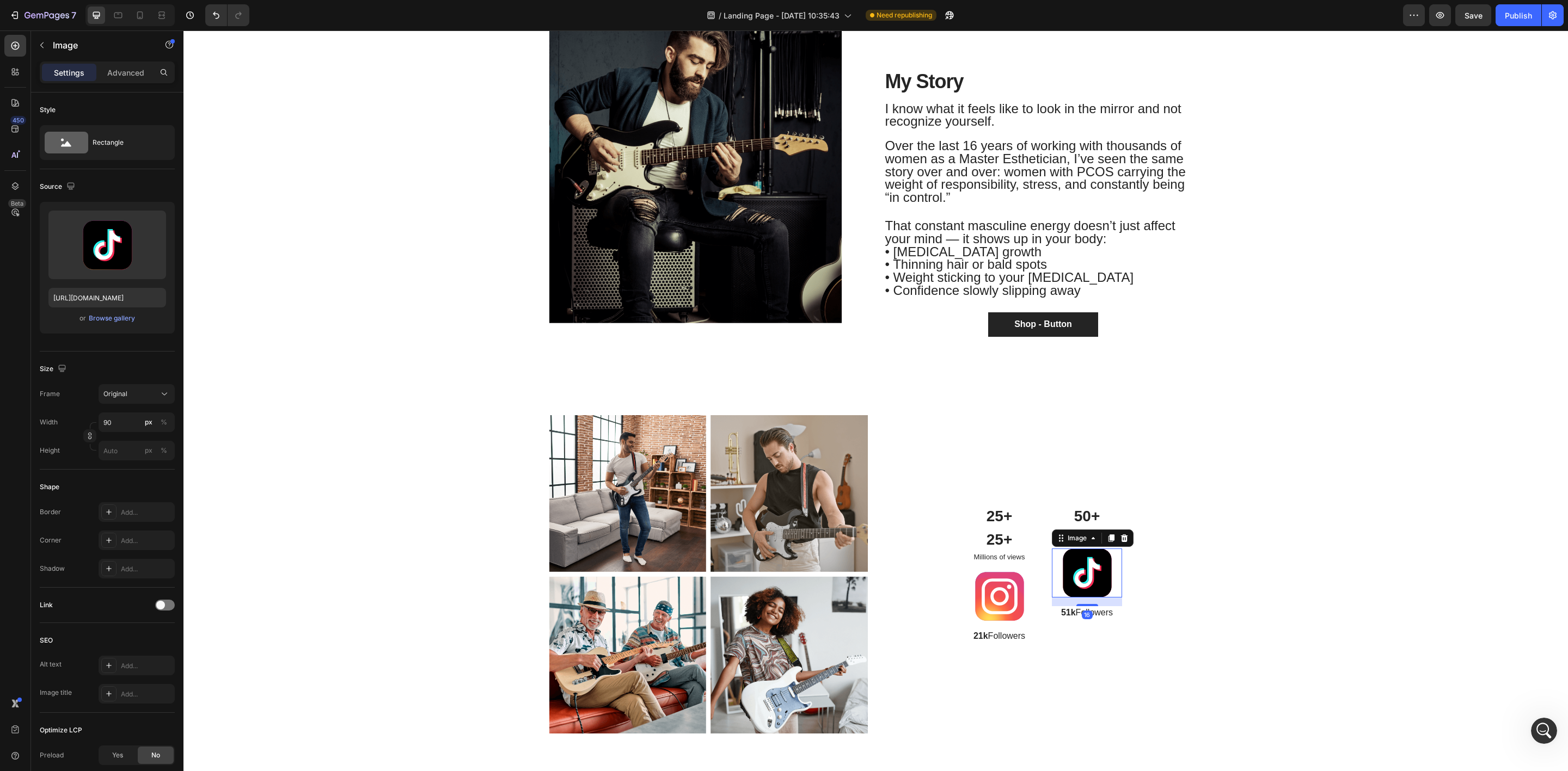
click at [1102, 545] on div "Image" at bounding box center [1093, 538] width 82 height 18
drag, startPoint x: 1122, startPoint y: 477, endPoint x: 1116, endPoint y: 478, distance: 6.1
click at [1121, 477] on div "25+ Text Block 25+ Text Block Millions of views Text Block Image 21k Followers …" at bounding box center [1043, 574] width 318 height 319
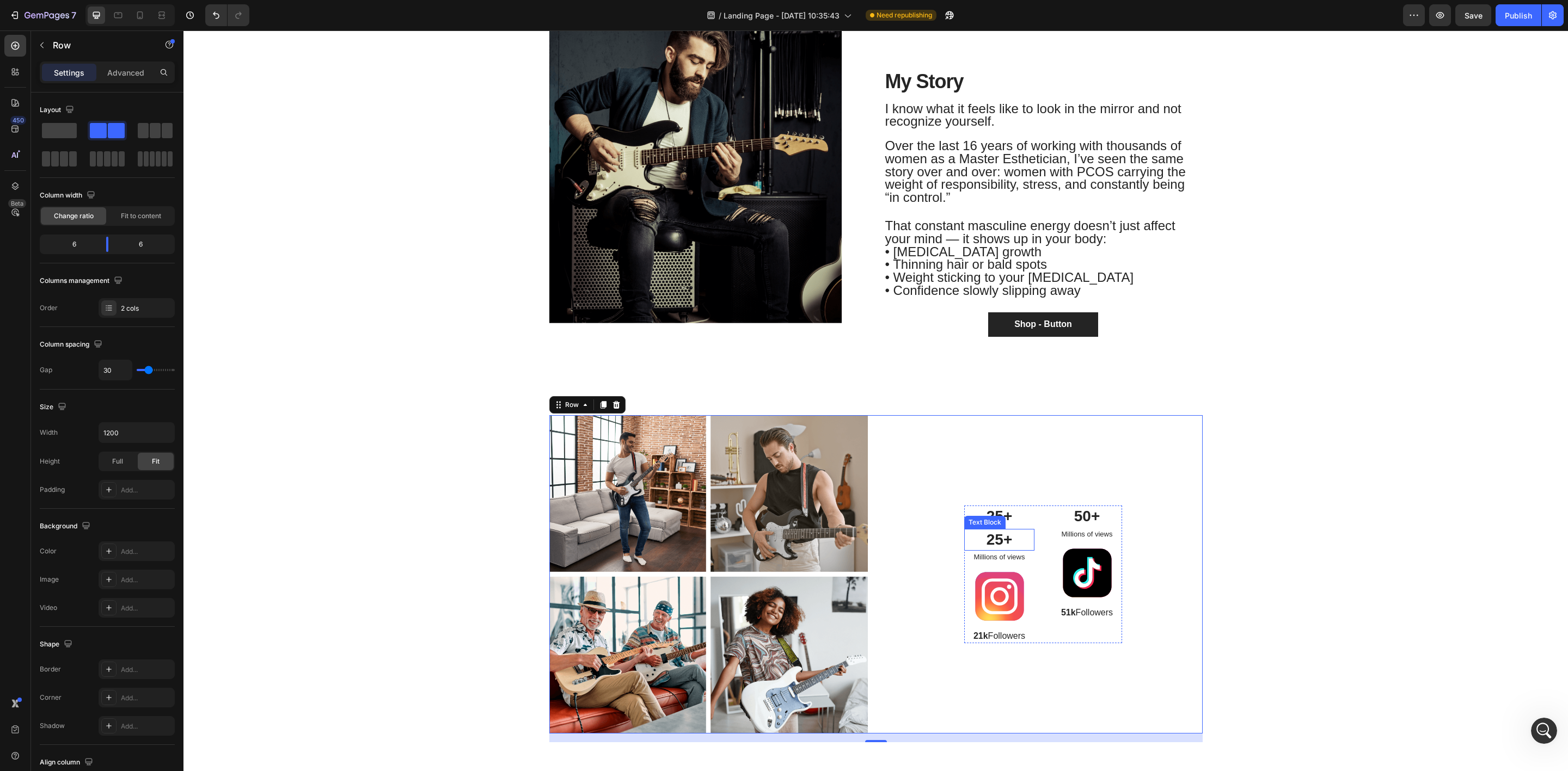
click at [965, 530] on p "25+" at bounding box center [999, 540] width 68 height 19
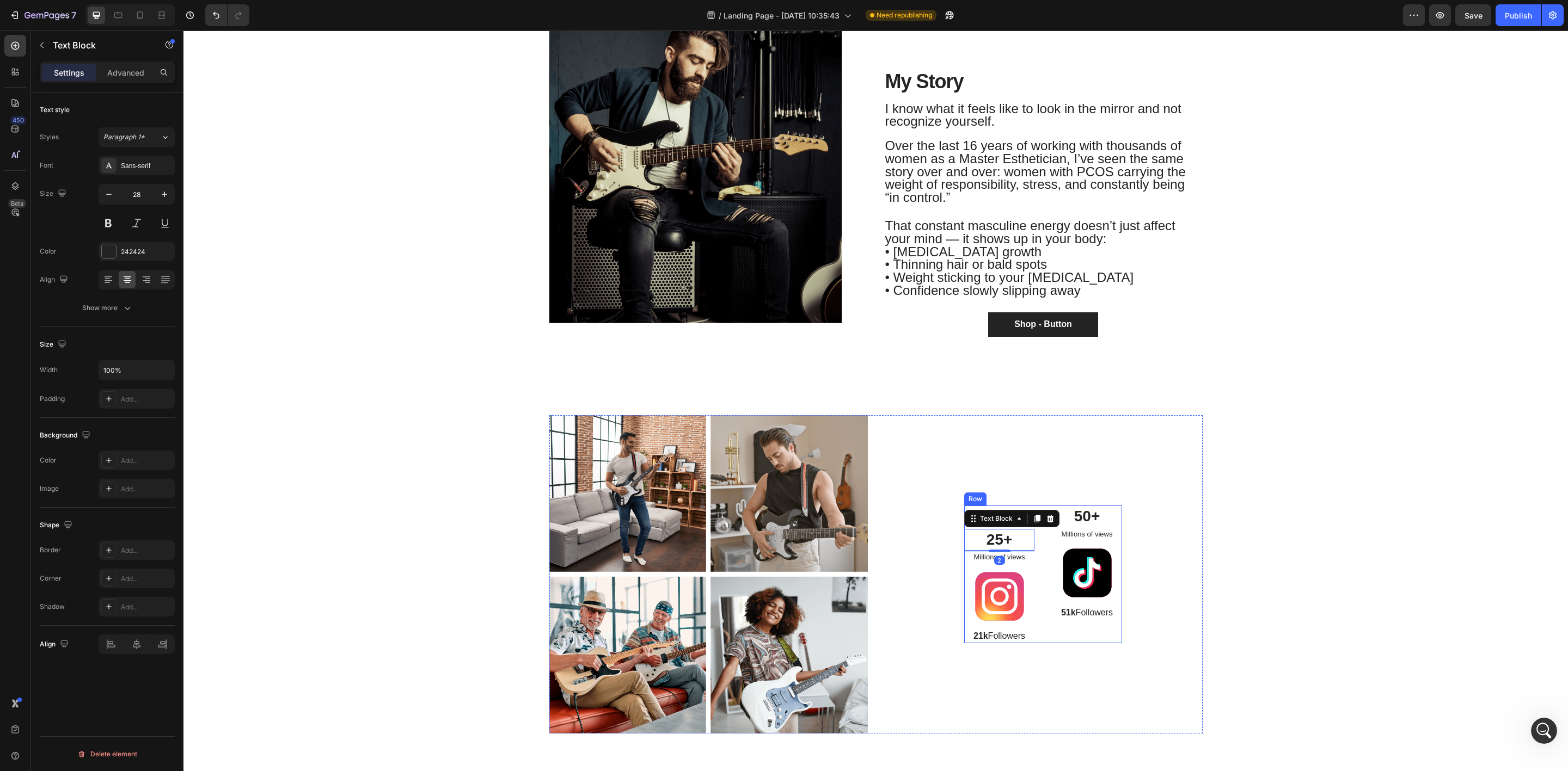
click at [1052, 633] on div "50+ Text Block Millions of views Text Block Image 51k Followers Text Block" at bounding box center [1087, 574] width 70 height 138
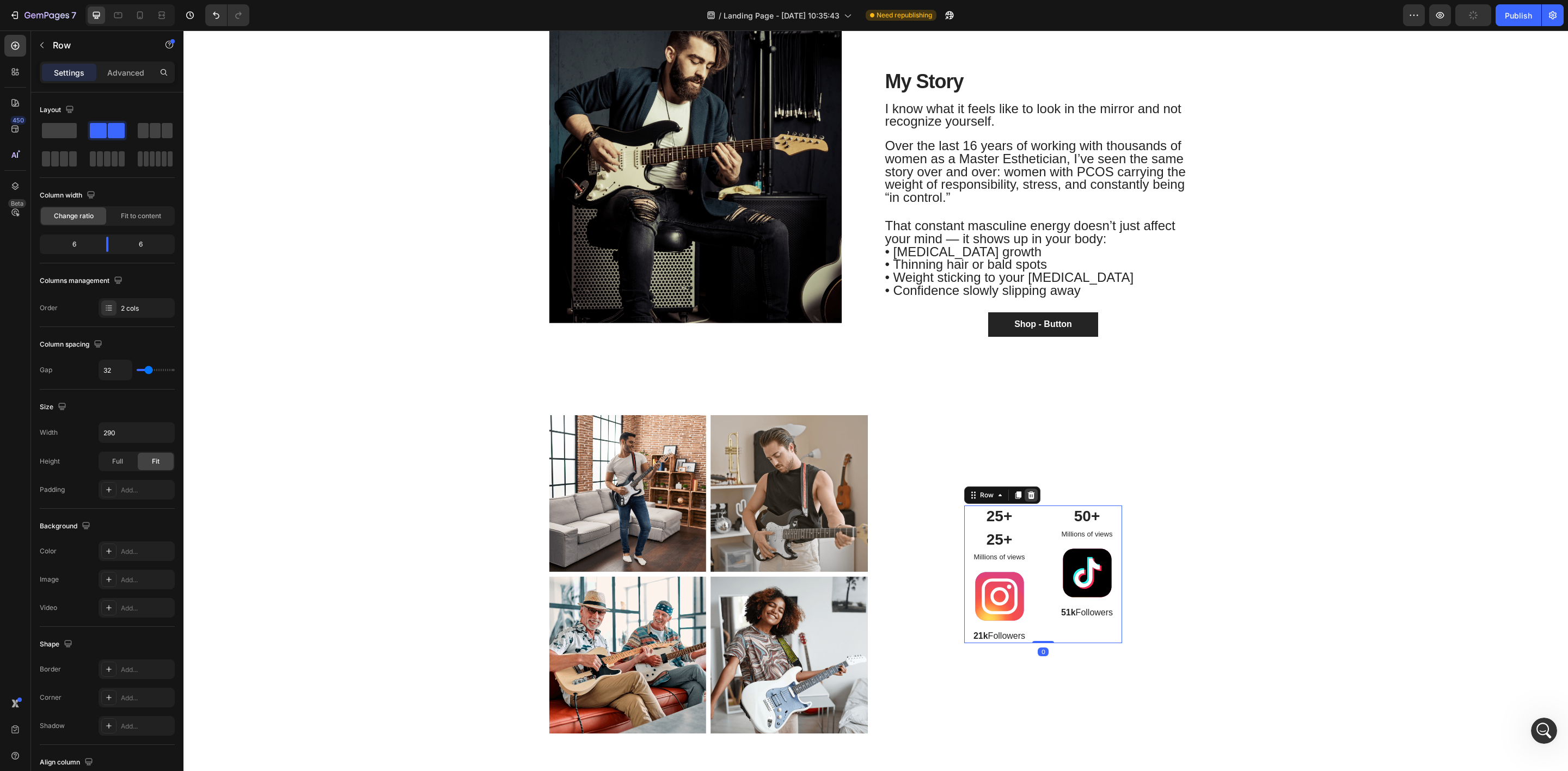
click at [1026, 500] on div at bounding box center [1031, 495] width 13 height 13
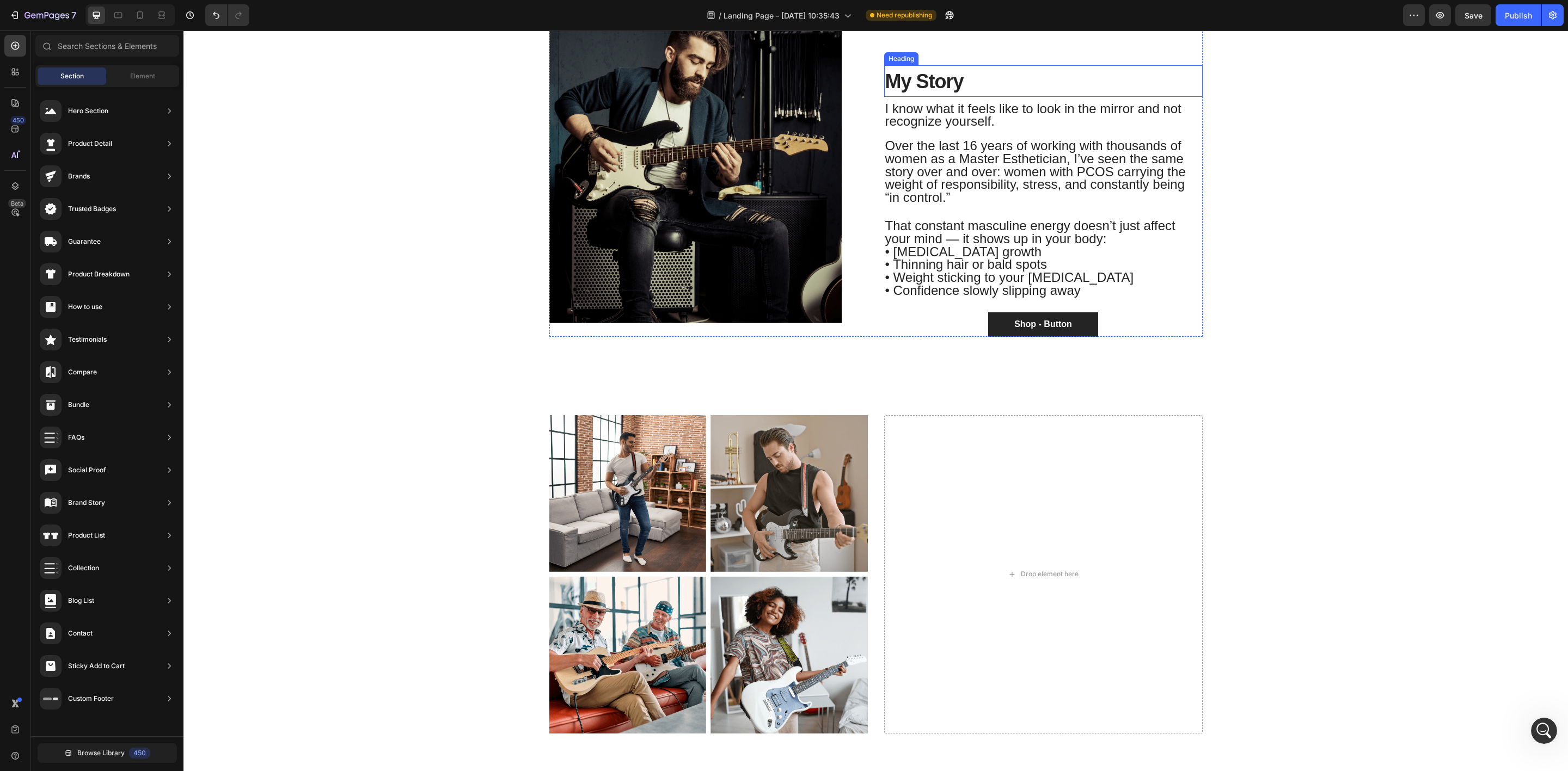
click at [908, 83] on span "My Story" at bounding box center [924, 81] width 79 height 23
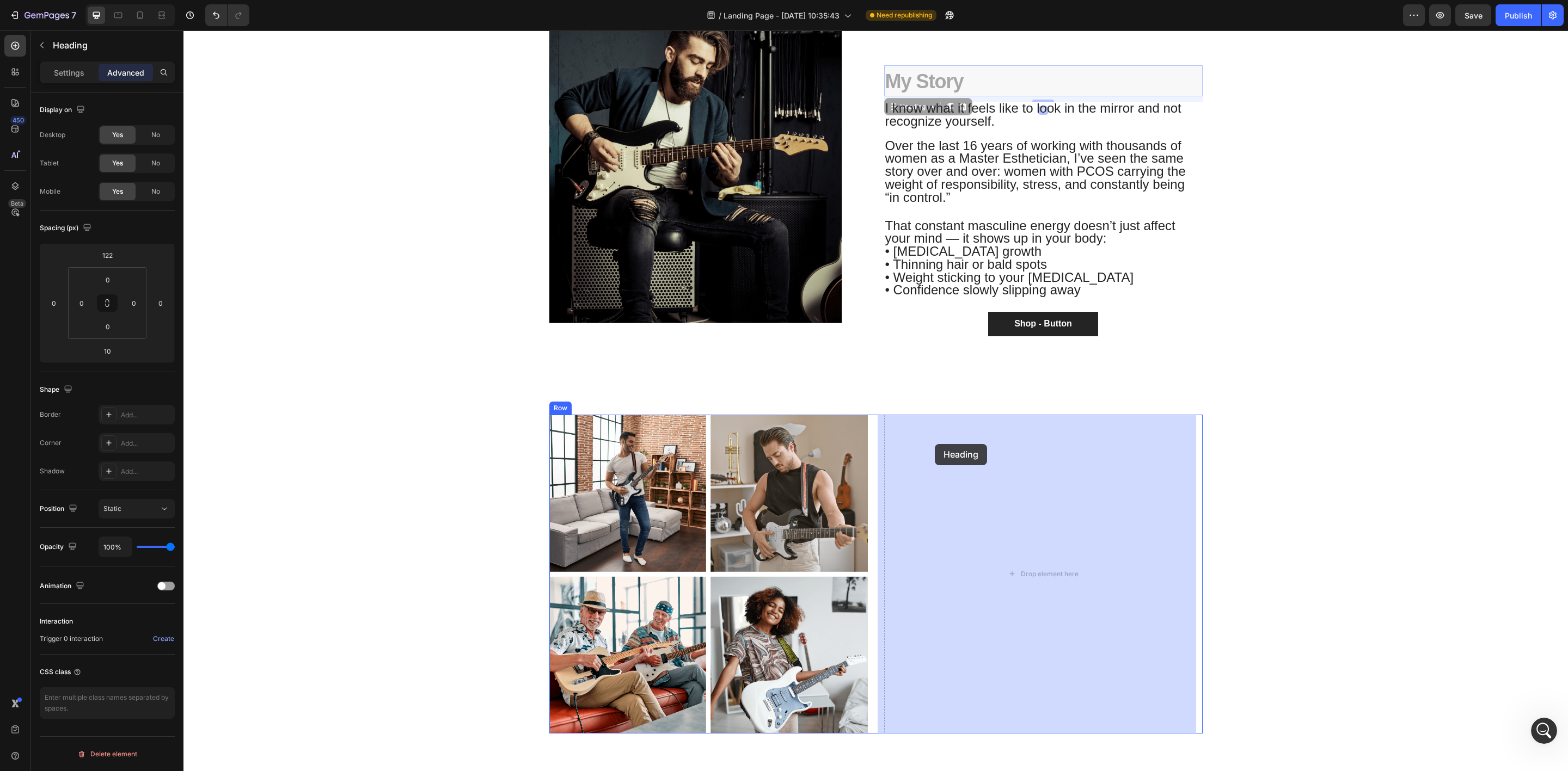
drag, startPoint x: 885, startPoint y: 105, endPoint x: 935, endPoint y: 444, distance: 342.7
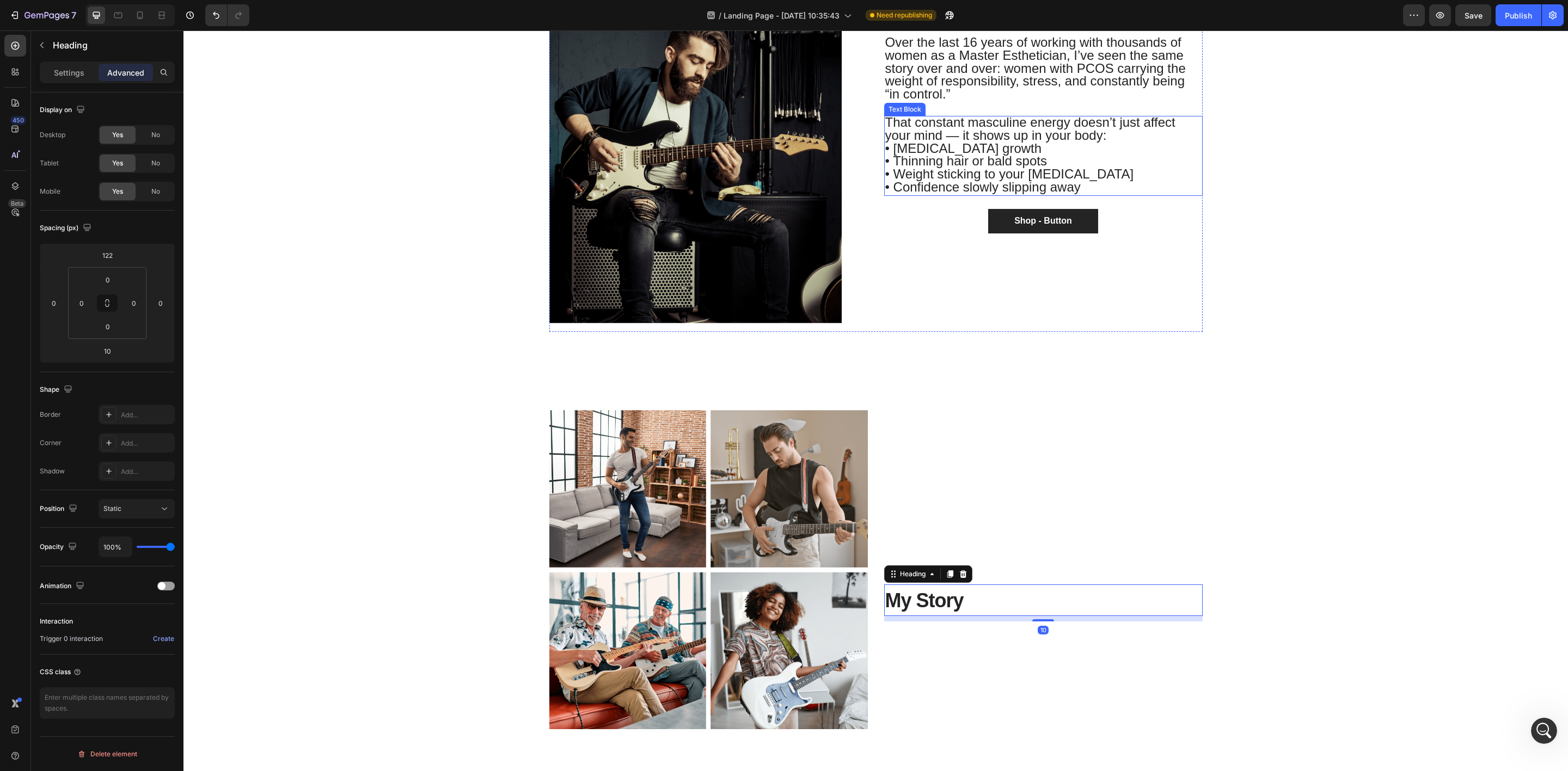
click at [917, 145] on span "• [MEDICAL_DATA] growth" at bounding box center [964, 148] width 157 height 15
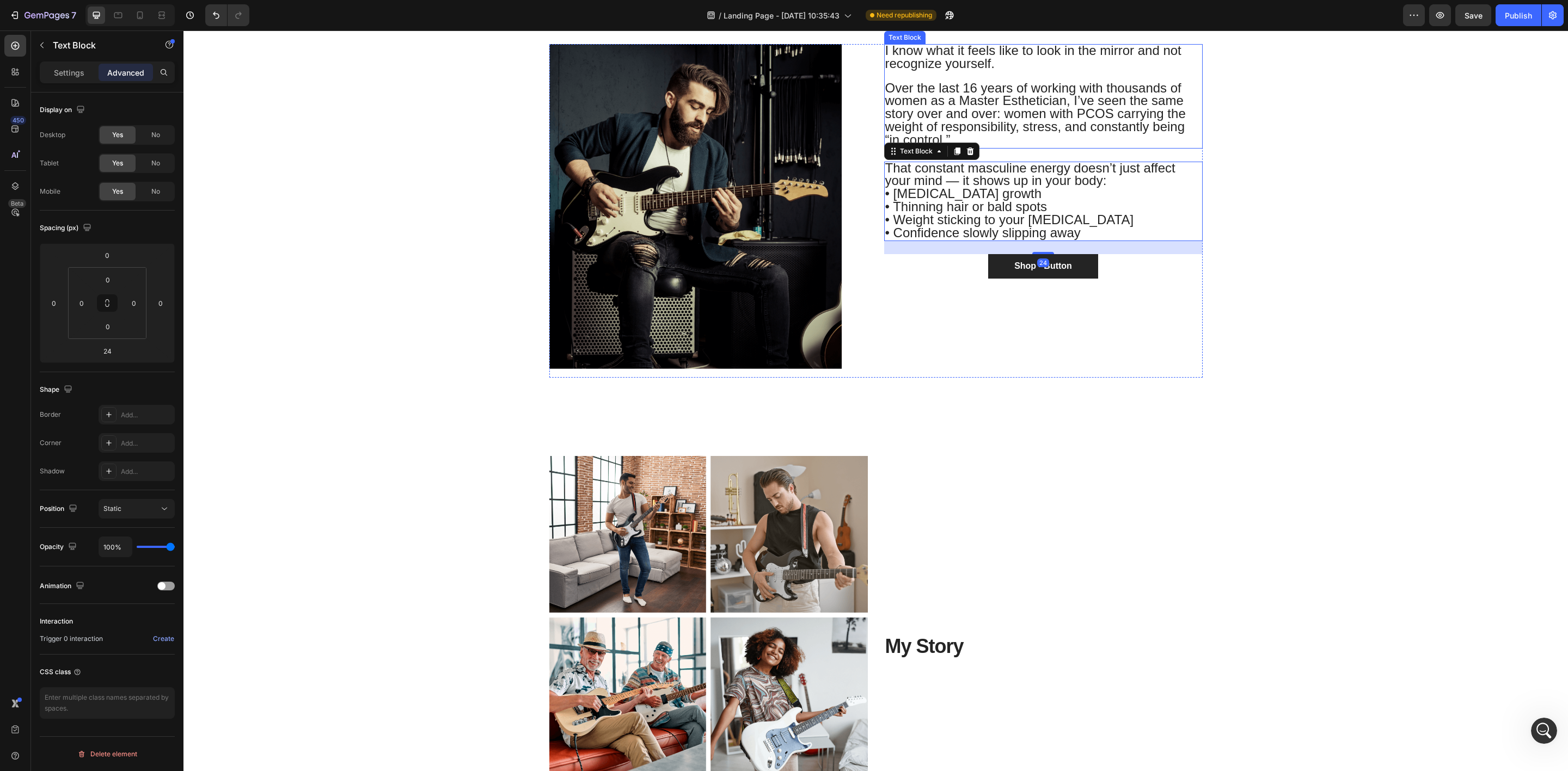
scroll to position [415, 0]
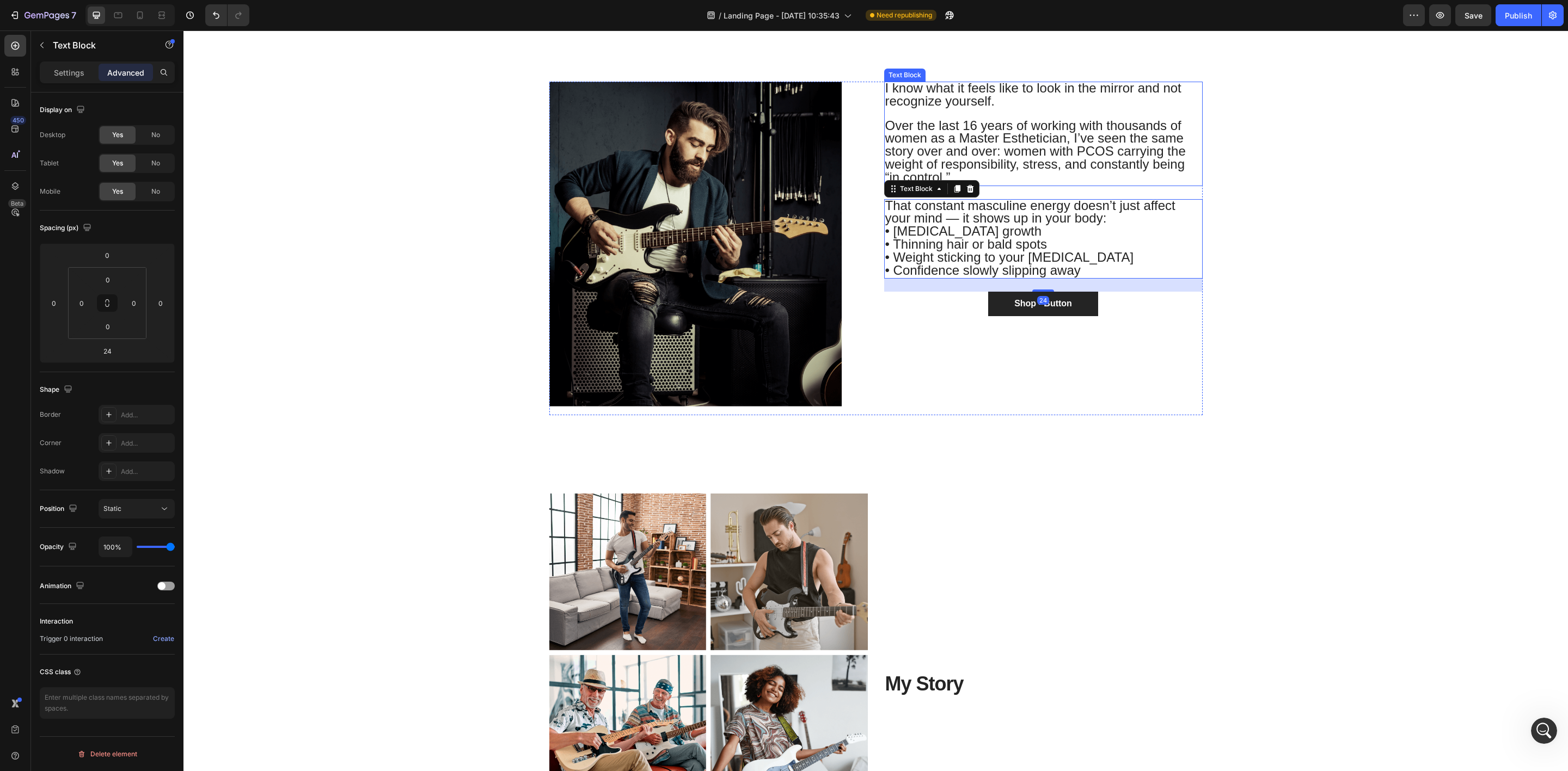
click at [964, 128] on span "Over the last 16 years of working with thousands of women as a Master Esthetici…" at bounding box center [1035, 151] width 301 height 66
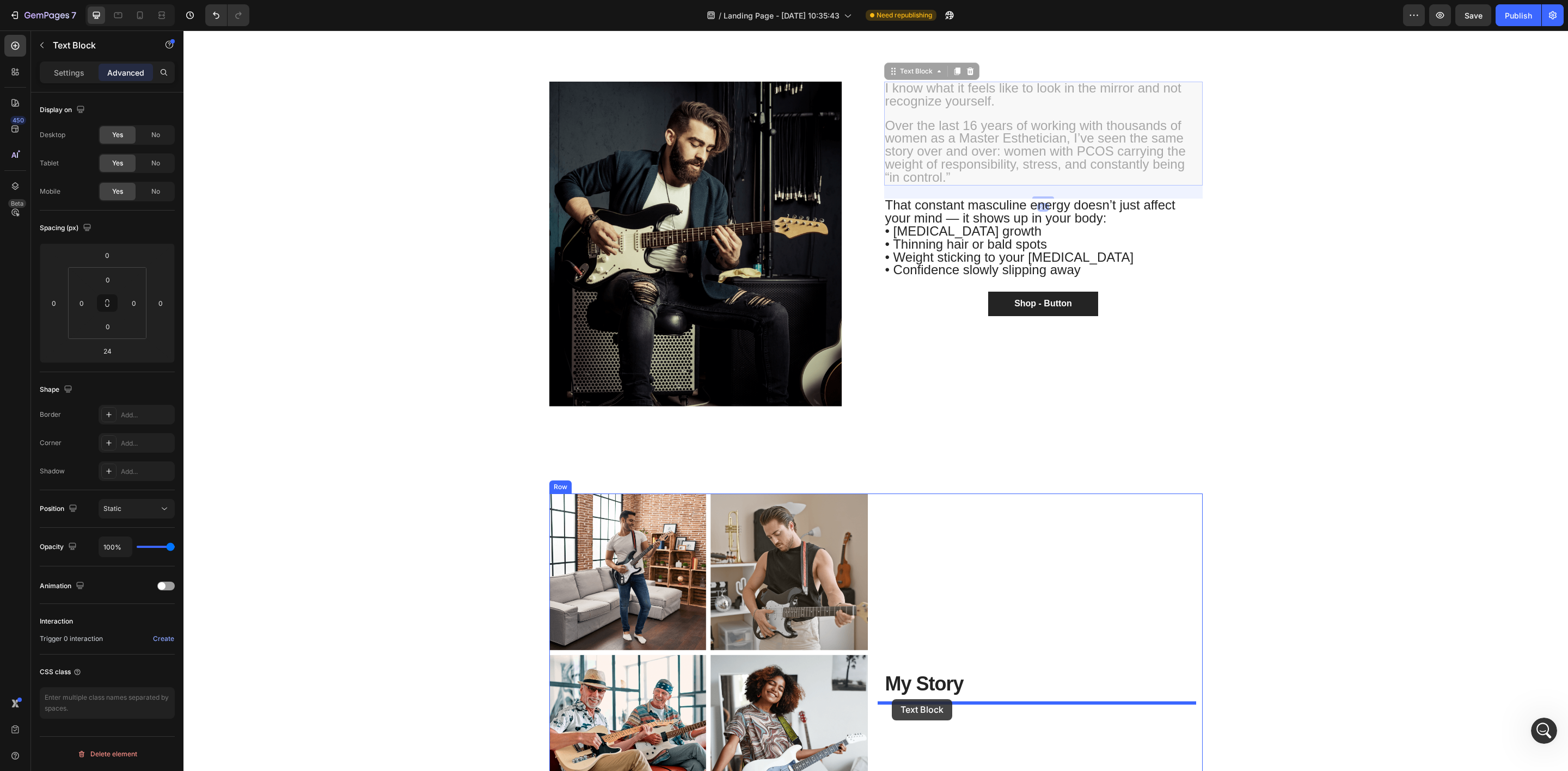
drag, startPoint x: 892, startPoint y: 69, endPoint x: 892, endPoint y: 699, distance: 630.0
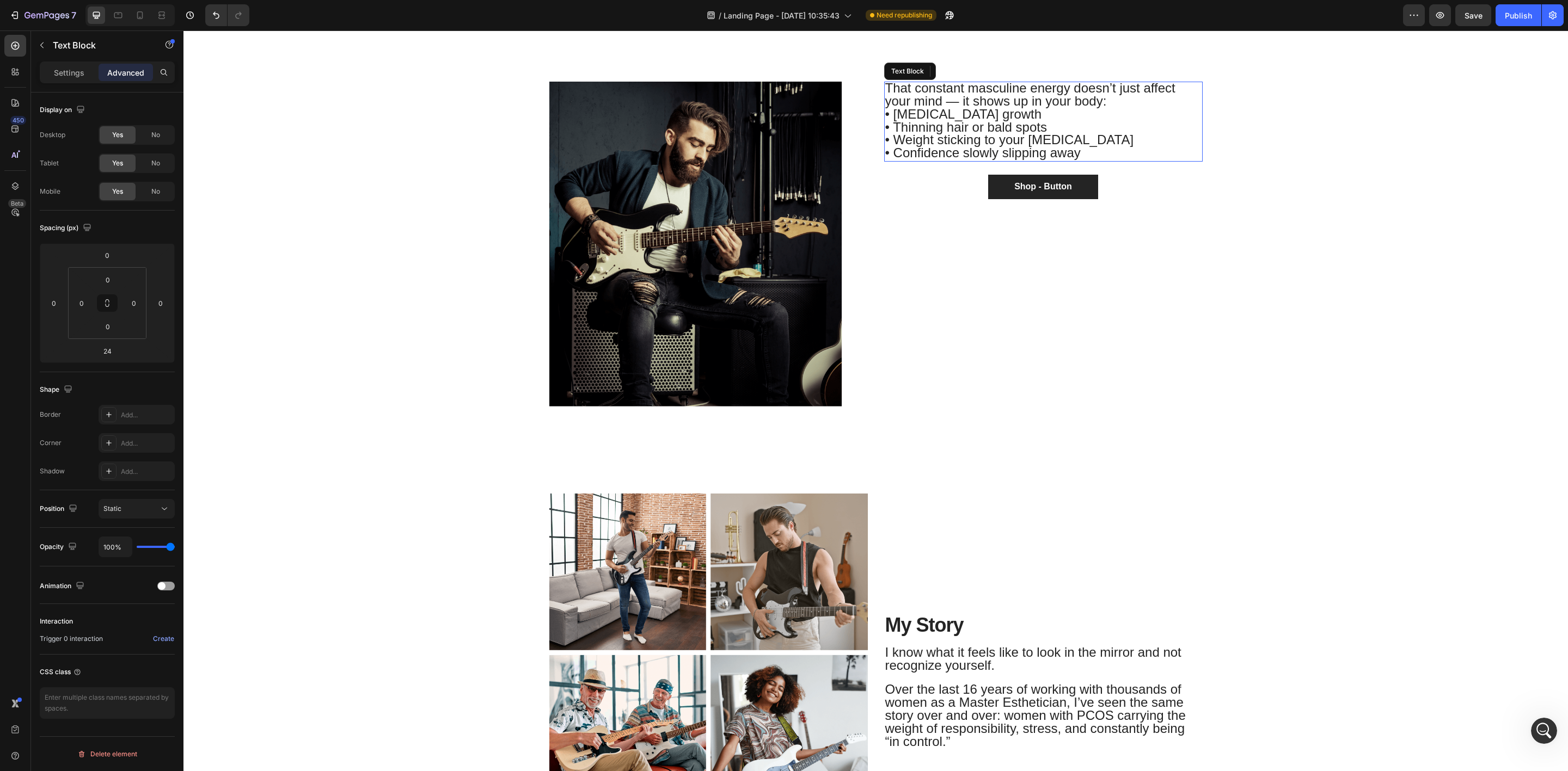
click at [913, 106] on span "• [MEDICAL_DATA] growth" at bounding box center [964, 114] width 157 height 15
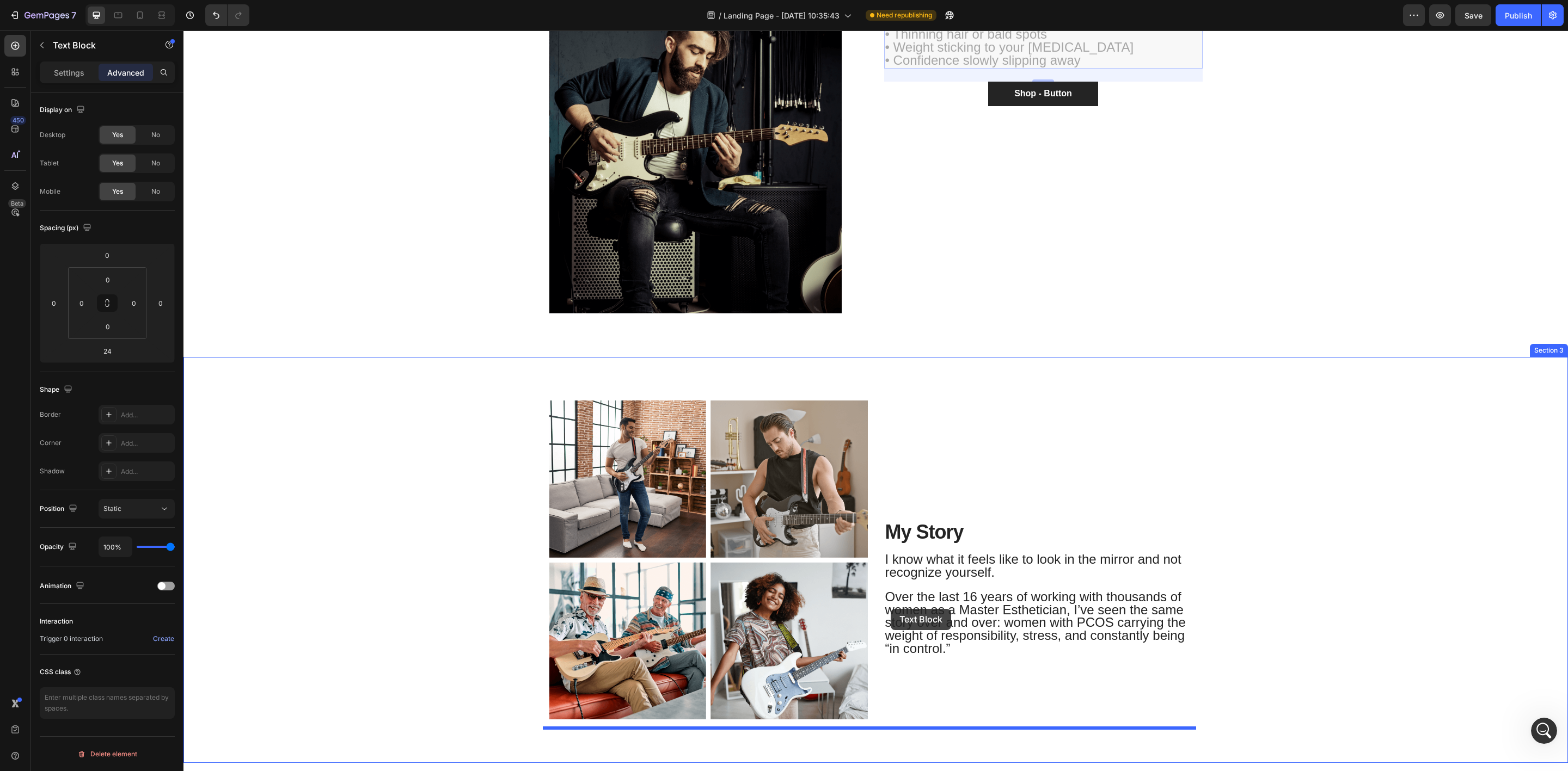
scroll to position [655, 0]
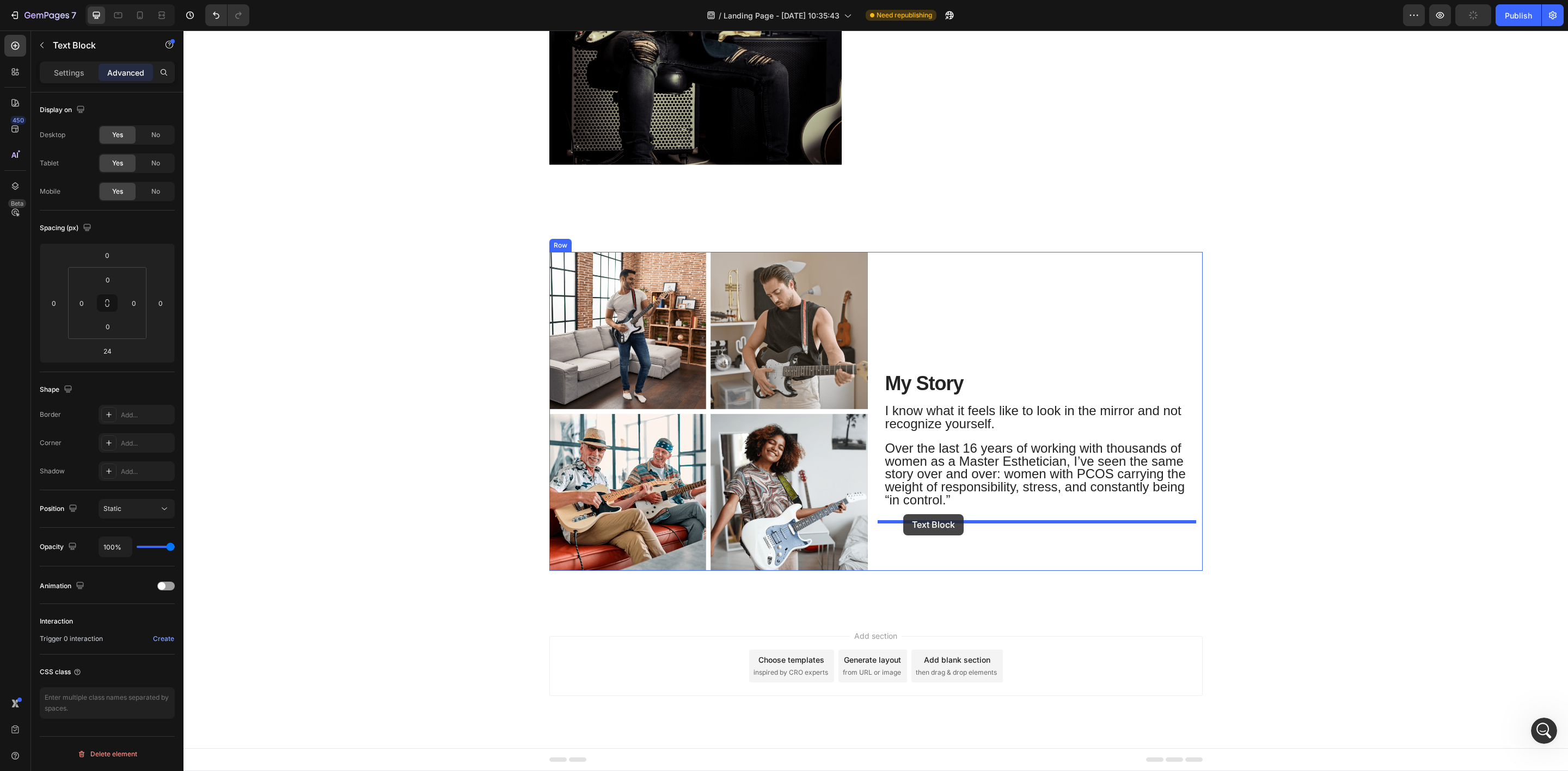
drag, startPoint x: 882, startPoint y: 71, endPoint x: 903, endPoint y: 514, distance: 443.5
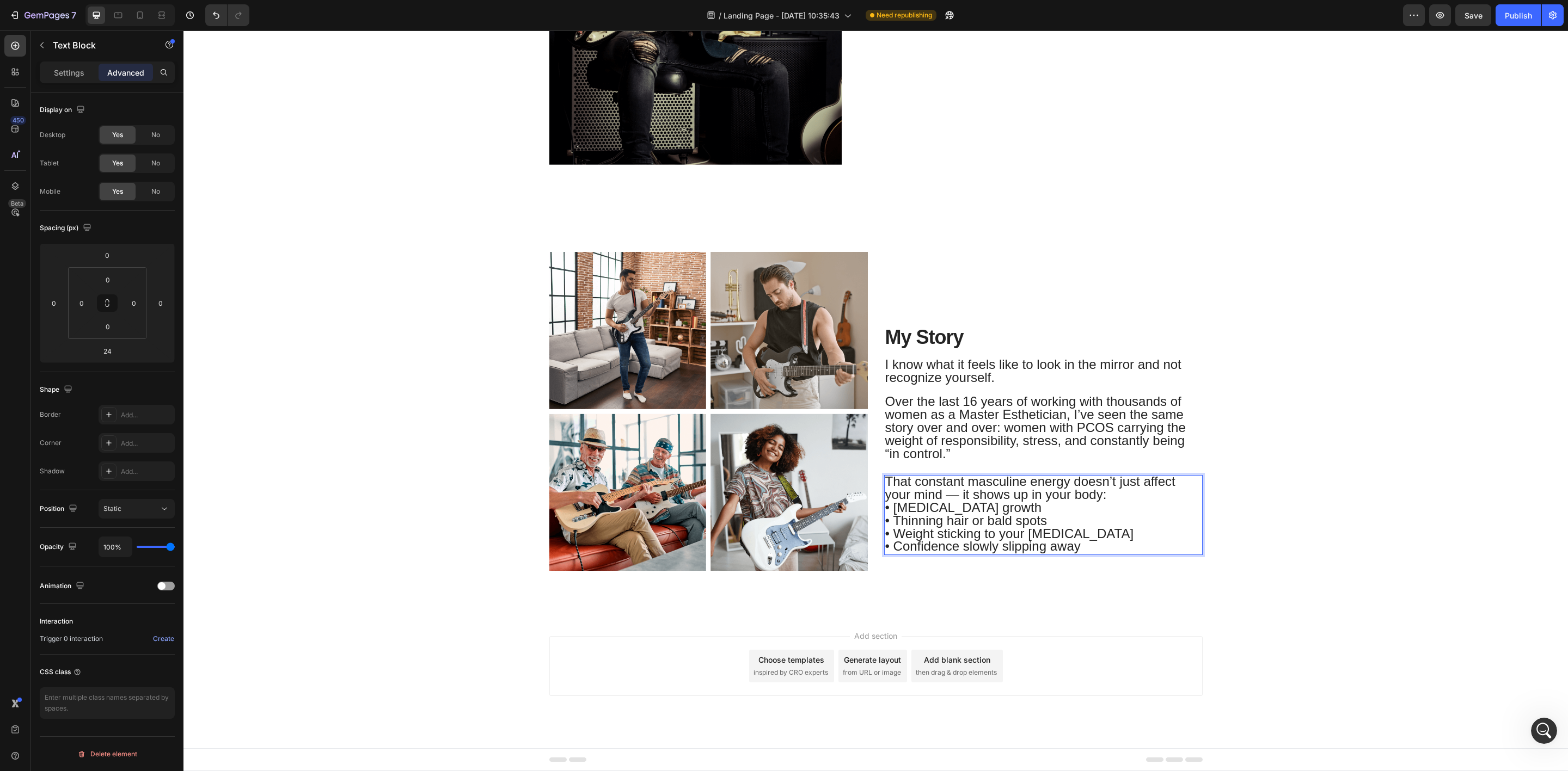
click at [1104, 506] on p "That constant masculine energy doesn’t just affect your mind — it shows up in y…" at bounding box center [1043, 515] width 317 height 78
click at [1108, 482] on span "That constant masculine energy doesn’t just affect your mind — it shows up in y…" at bounding box center [1030, 488] width 290 height 28
click at [1116, 494] on p "That constant masculine energy doesn’t just affect your mind — it shows up in y…" at bounding box center [1043, 515] width 317 height 78
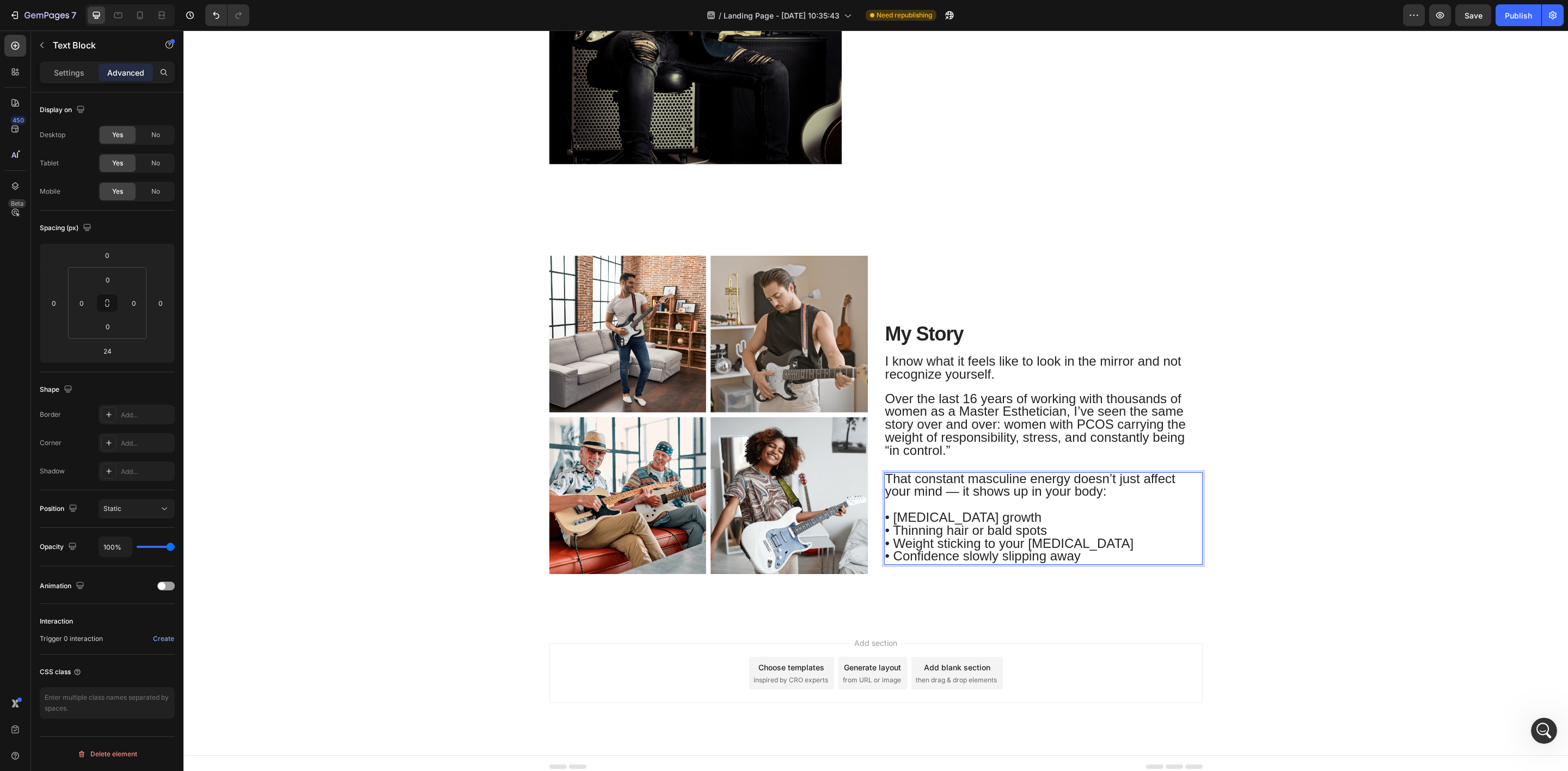
scroll to position [653, 0]
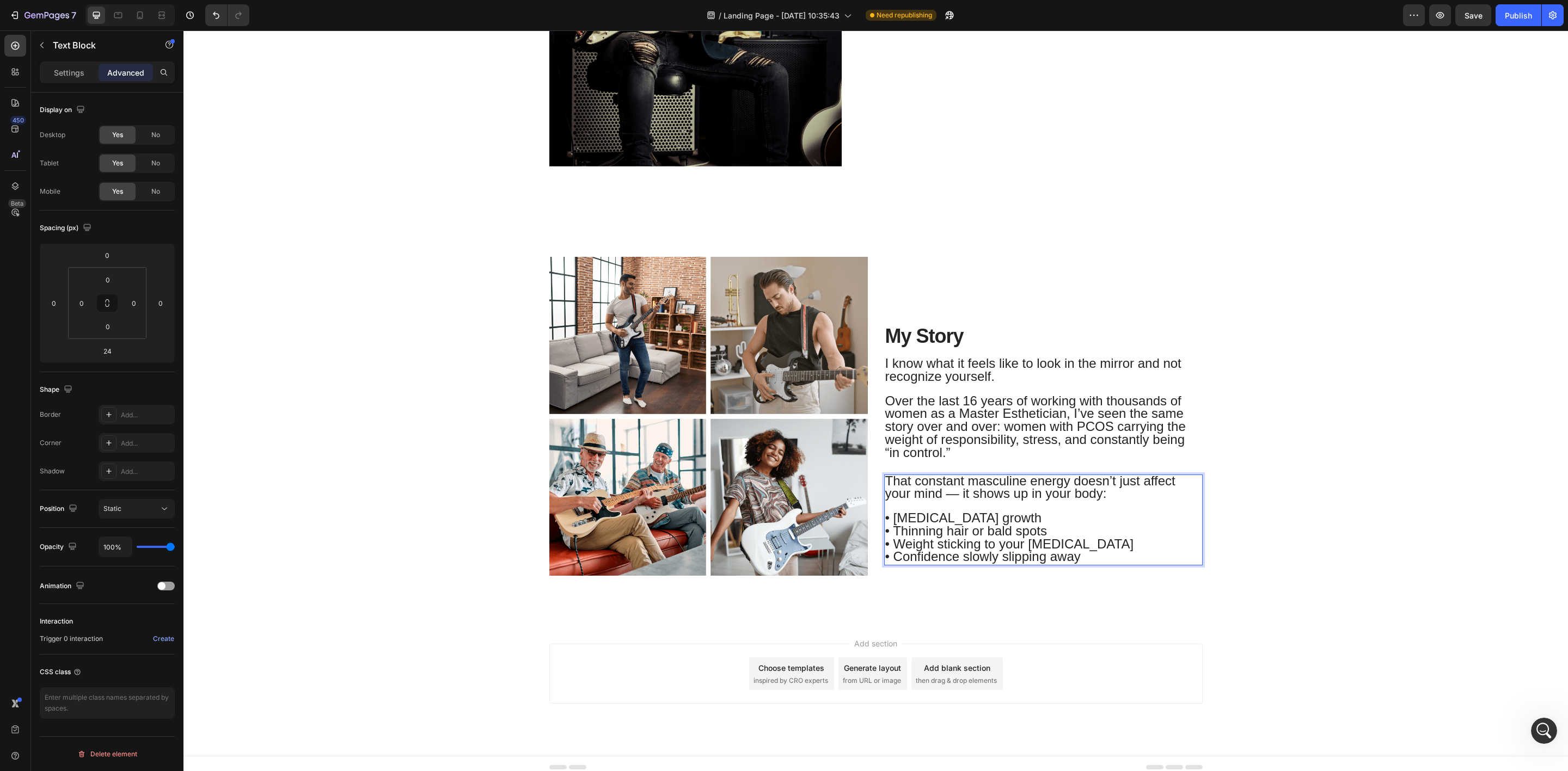
click at [948, 489] on span "That constant masculine energy doesn’t just affect your mind — it shows up in y…" at bounding box center [1030, 487] width 290 height 28
click at [1173, 394] on span "Over the last 16 years of working with thousands of women as a Master Esthetici…" at bounding box center [1035, 427] width 301 height 66
click at [933, 548] on span "• Weight sticking to your [MEDICAL_DATA]" at bounding box center [1009, 544] width 249 height 15
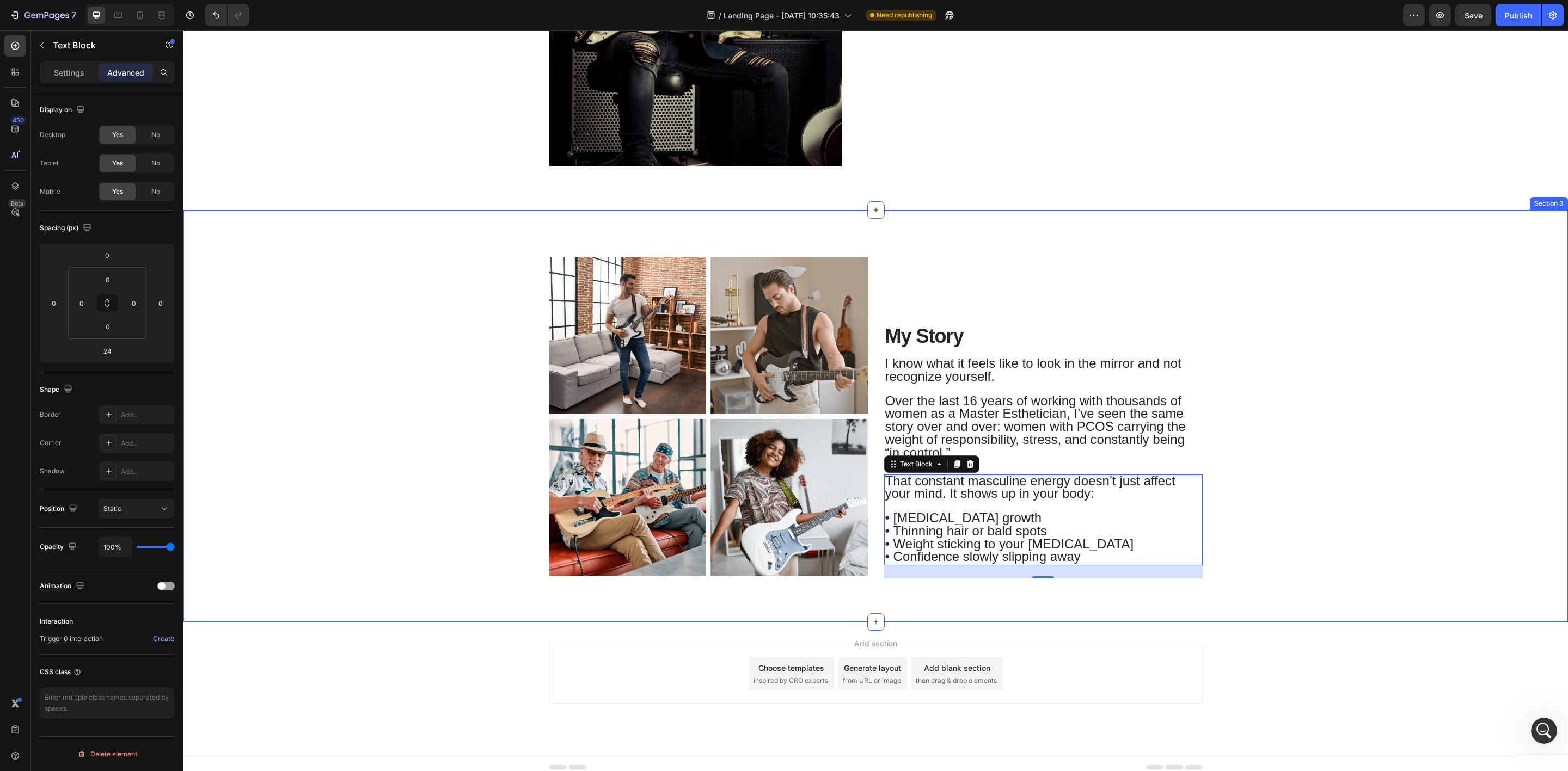
click at [1235, 461] on div "Image Image Row Image Image Row My Story Heading I know what it feels like to l…" at bounding box center [876, 420] width 1368 height 333
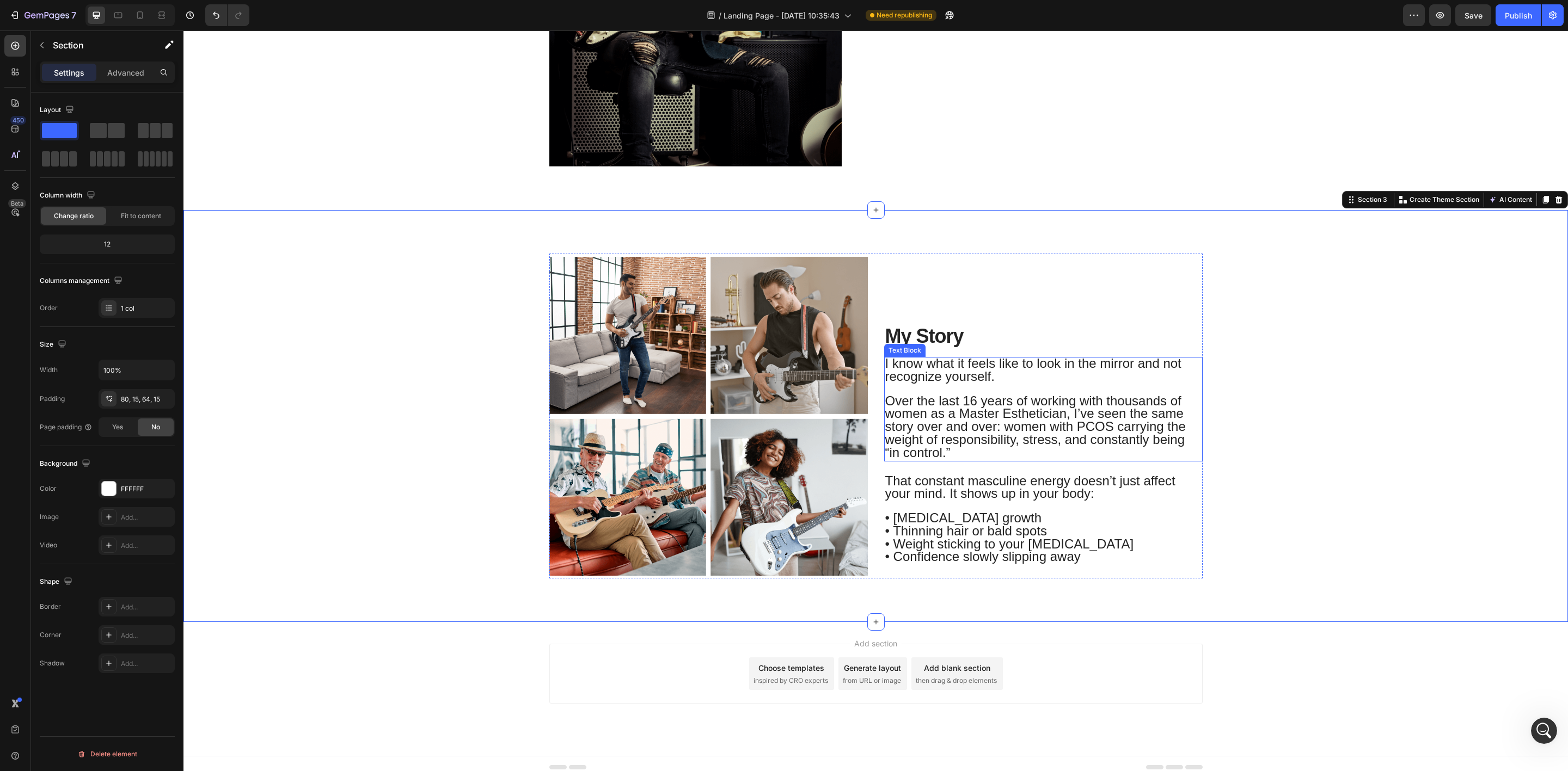
click at [944, 405] on span "Over the last 16 years of working with thousands of women as a Master Esthetici…" at bounding box center [1035, 427] width 301 height 66
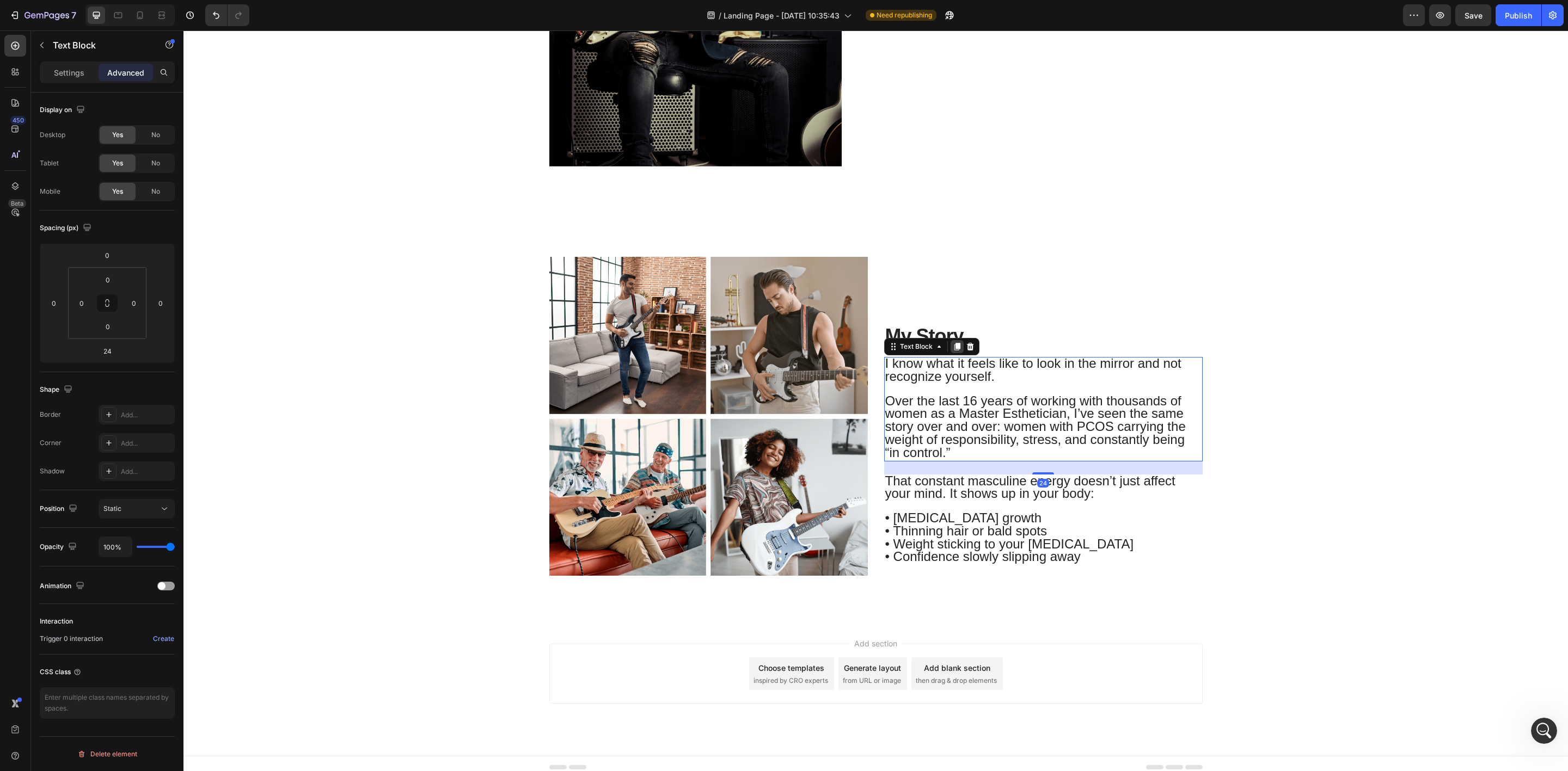
click at [954, 346] on icon at bounding box center [957, 347] width 6 height 8
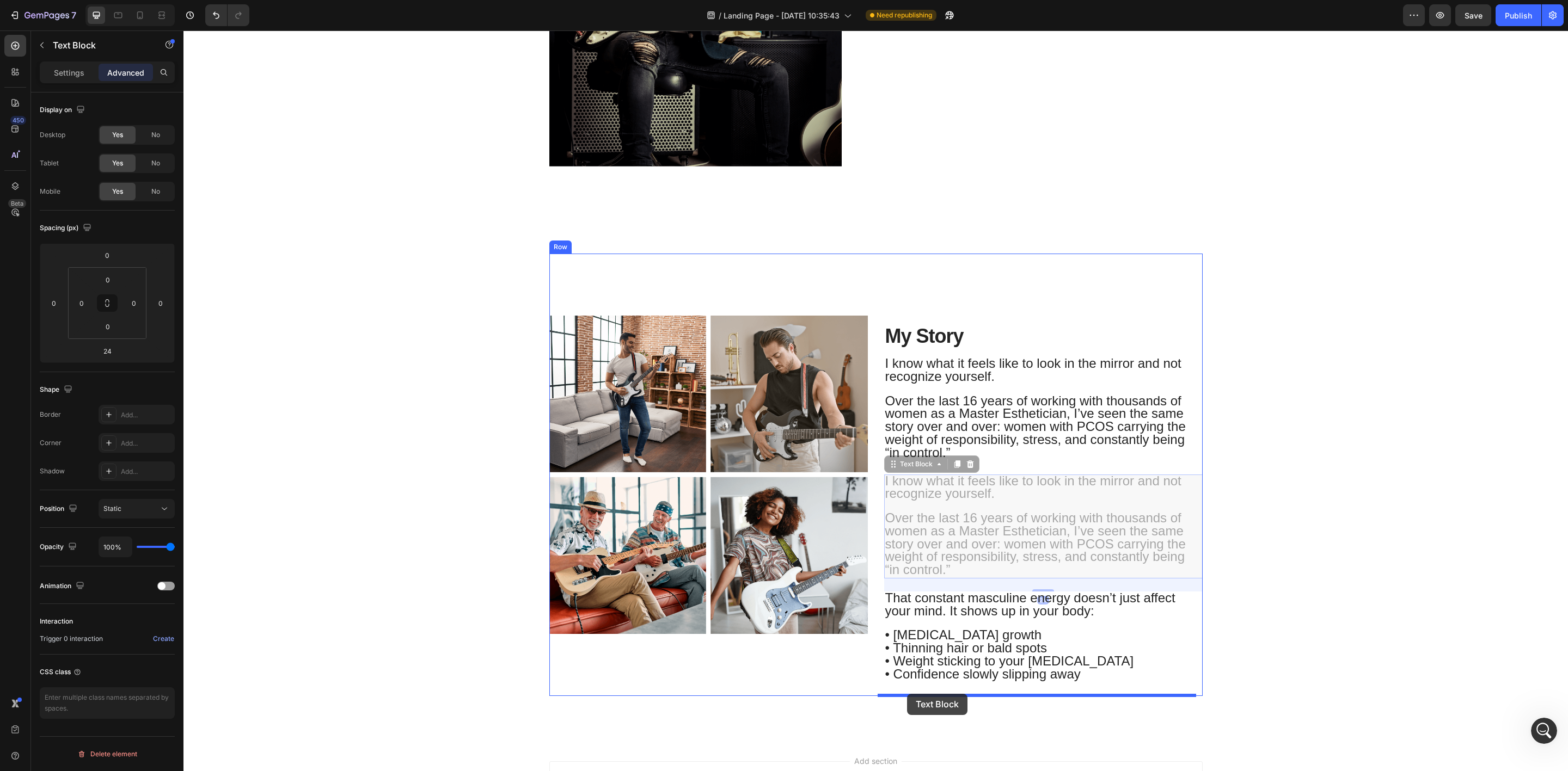
drag, startPoint x: 889, startPoint y: 469, endPoint x: 907, endPoint y: 694, distance: 225.7
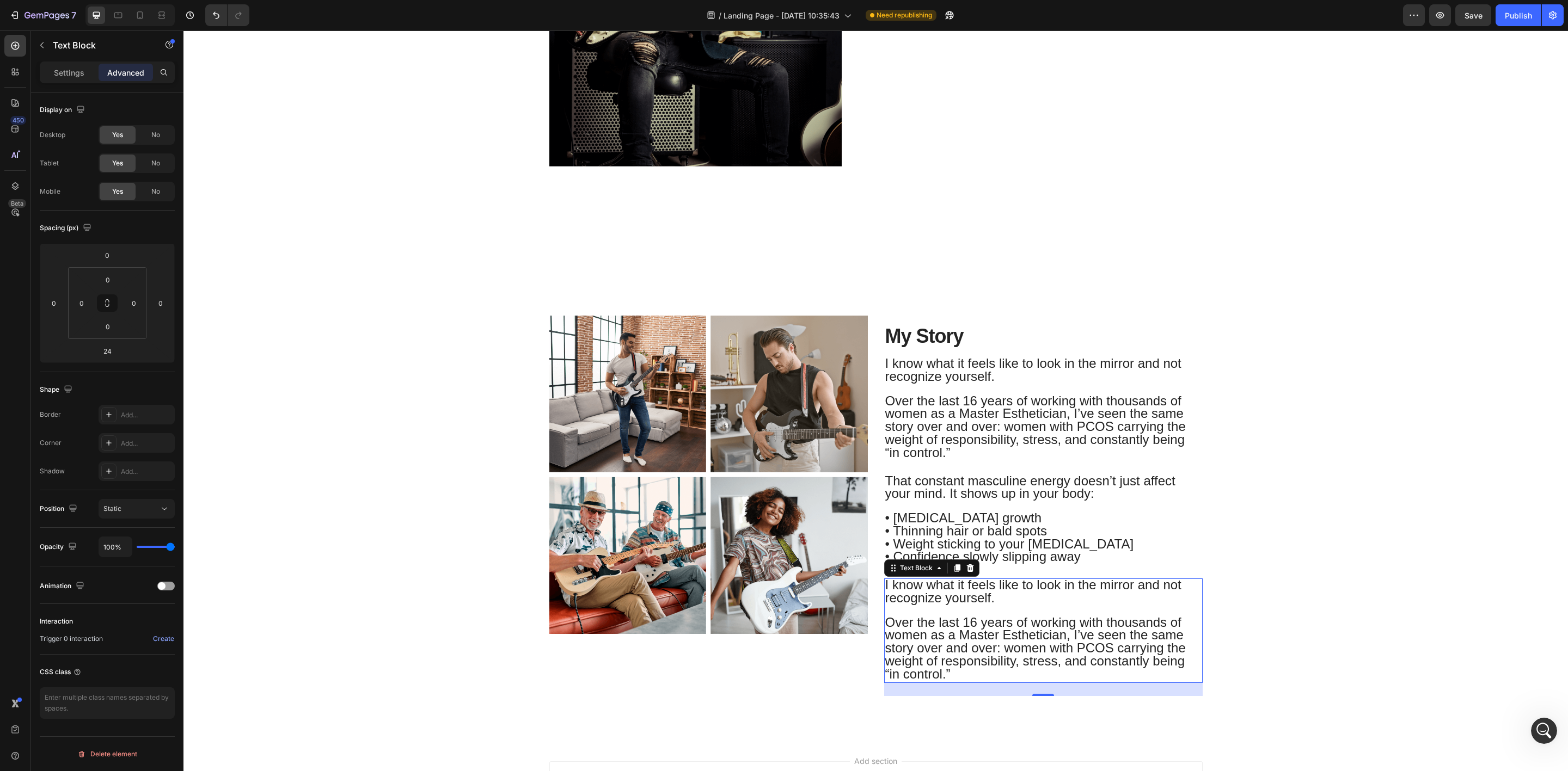
click at [933, 642] on span "Over the last 16 years of working with thousands of women as a Master Esthetici…" at bounding box center [1035, 648] width 301 height 66
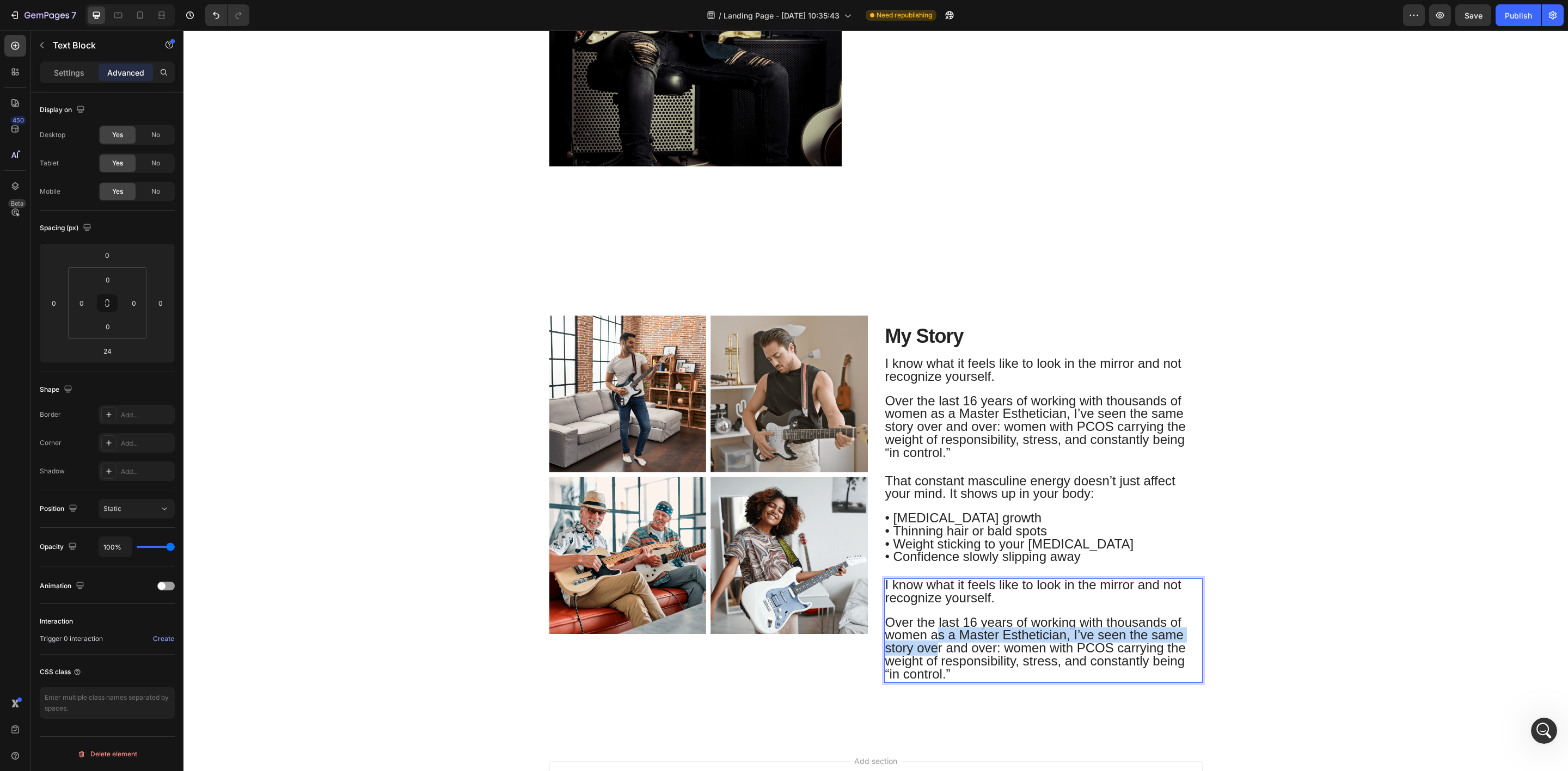
click at [933, 642] on span "Over the last 16 years of working with thousands of women as a Master Esthetici…" at bounding box center [1035, 648] width 301 height 66
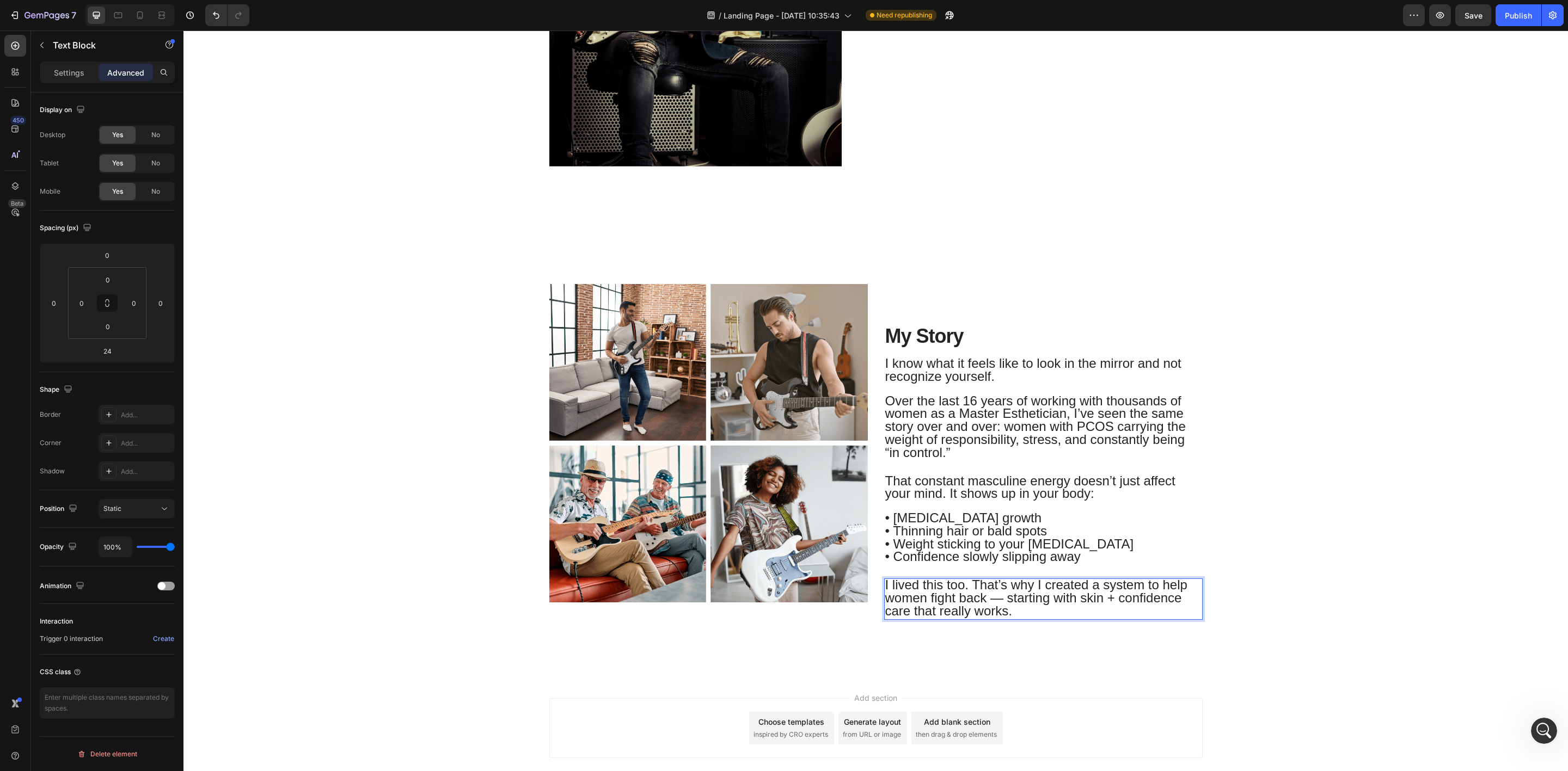
click at [995, 602] on span "I lived this too. That’s why I created a system to help women fight back — star…" at bounding box center [1036, 598] width 302 height 41
click at [990, 696] on div "Add section Choose templates inspired by CRO experts Generate layout from URL o…" at bounding box center [875, 744] width 1385 height 134
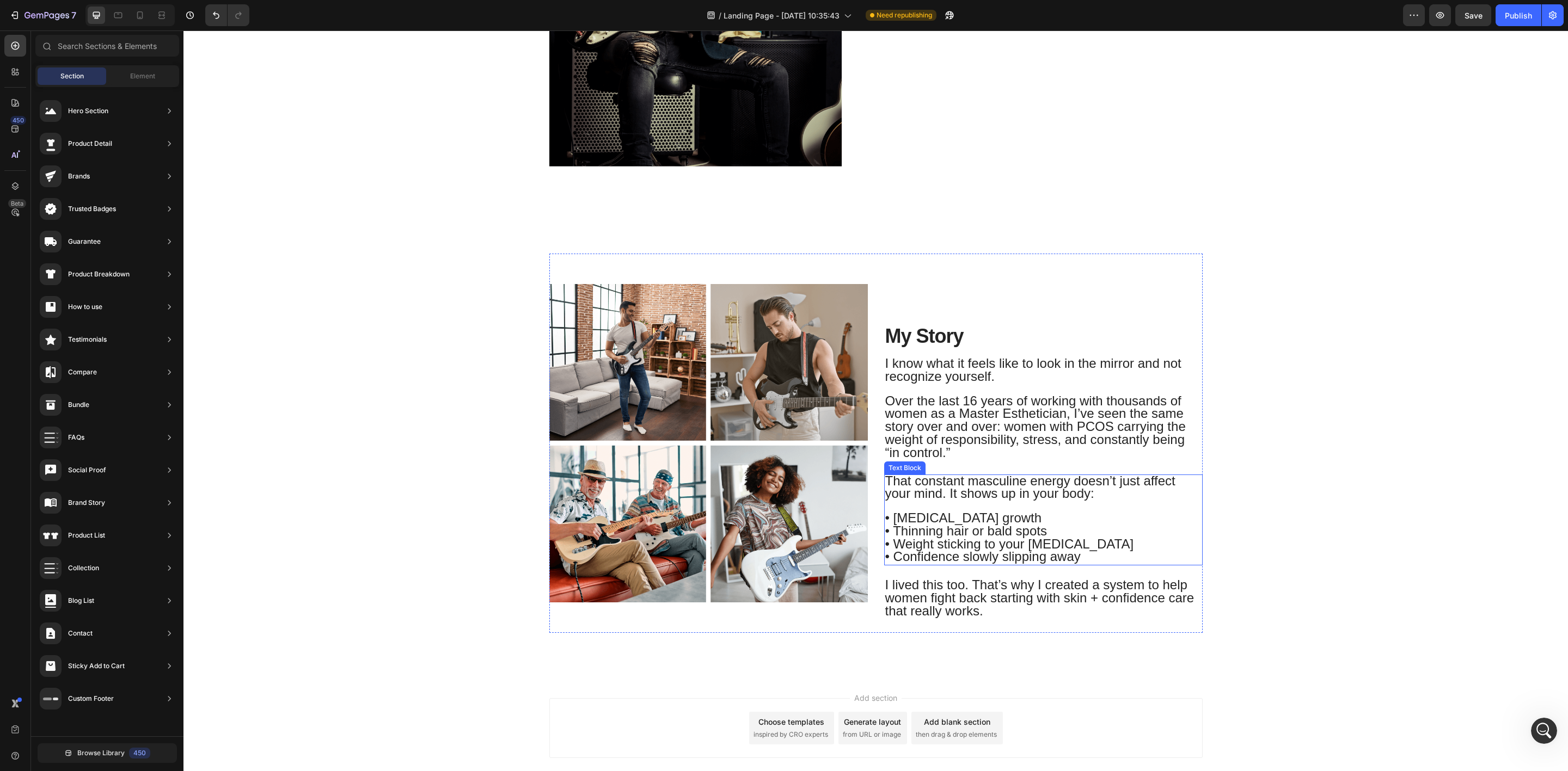
click at [973, 410] on span "Over the last 16 years of working with thousands of women as a Master Esthetici…" at bounding box center [1035, 427] width 301 height 66
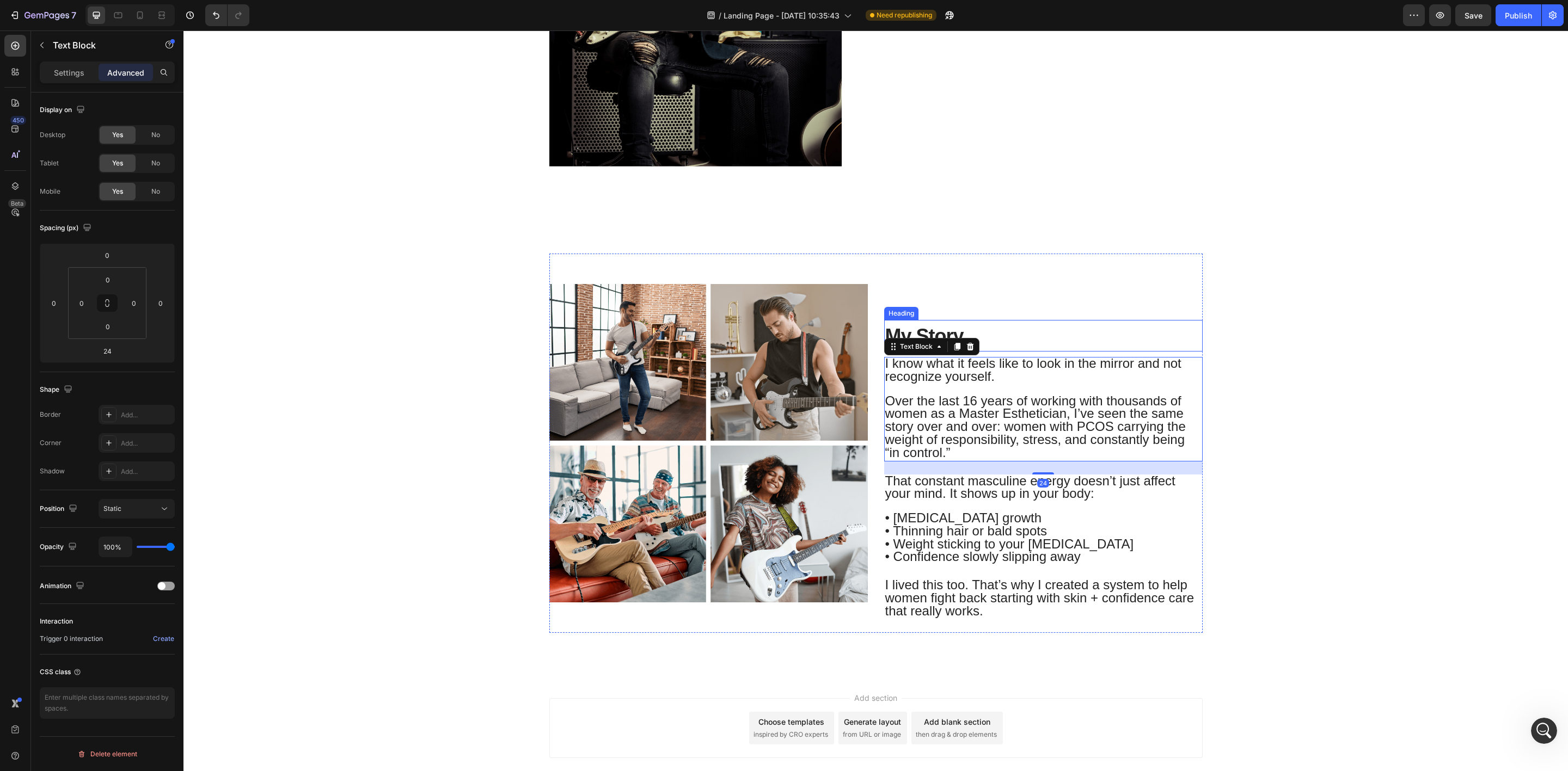
click at [974, 290] on div "My Story Heading I know what it feels like to look in the mirror and not recogn…" at bounding box center [1043, 443] width 318 height 379
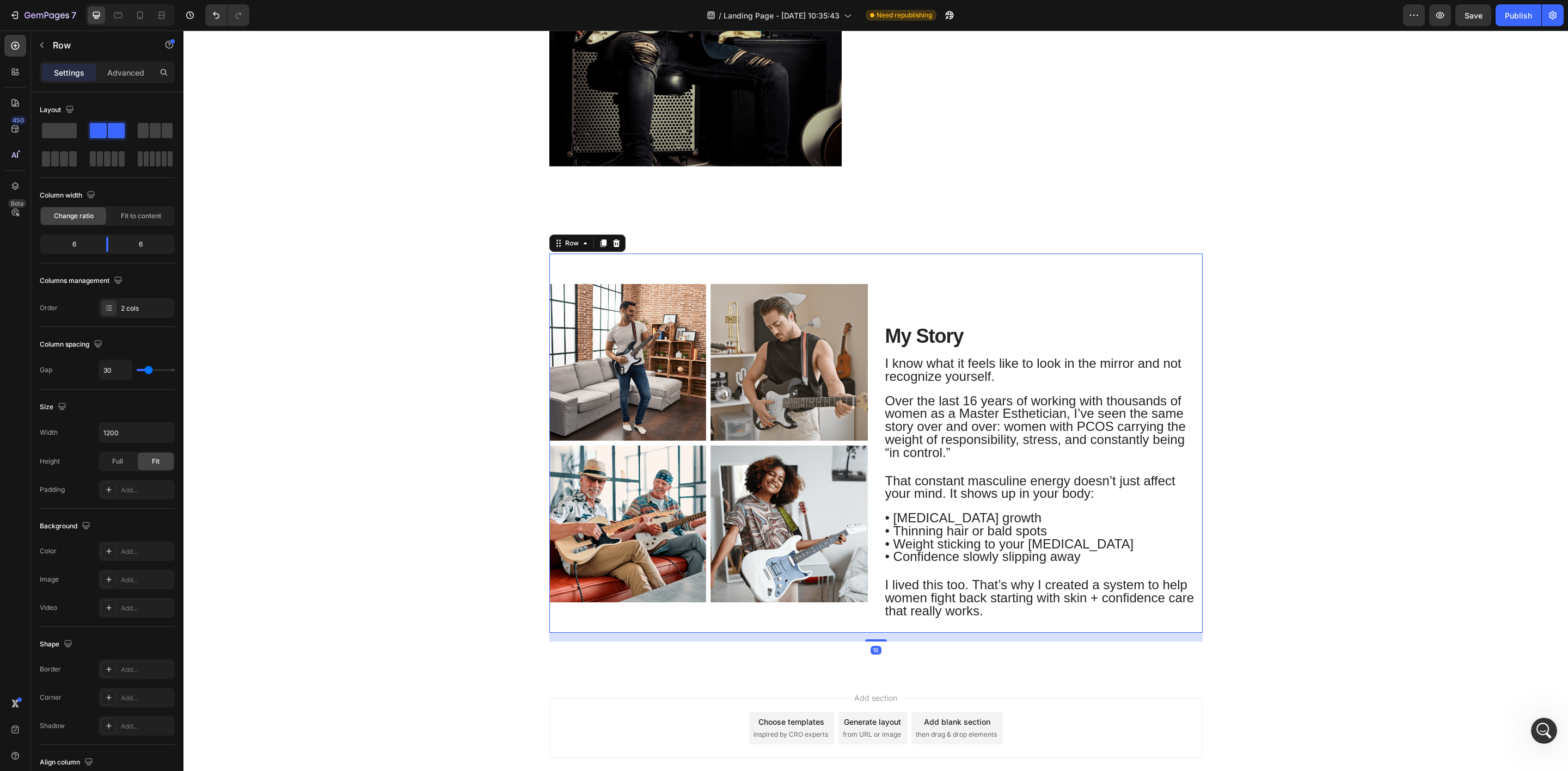
drag, startPoint x: 957, startPoint y: 310, endPoint x: 956, endPoint y: 317, distance: 7.1
click at [957, 311] on div "My Story Heading I know what it feels like to look in the mirror and not recogn…" at bounding box center [1043, 443] width 318 height 379
click at [975, 333] on h2 "My Story" at bounding box center [1043, 336] width 318 height 32
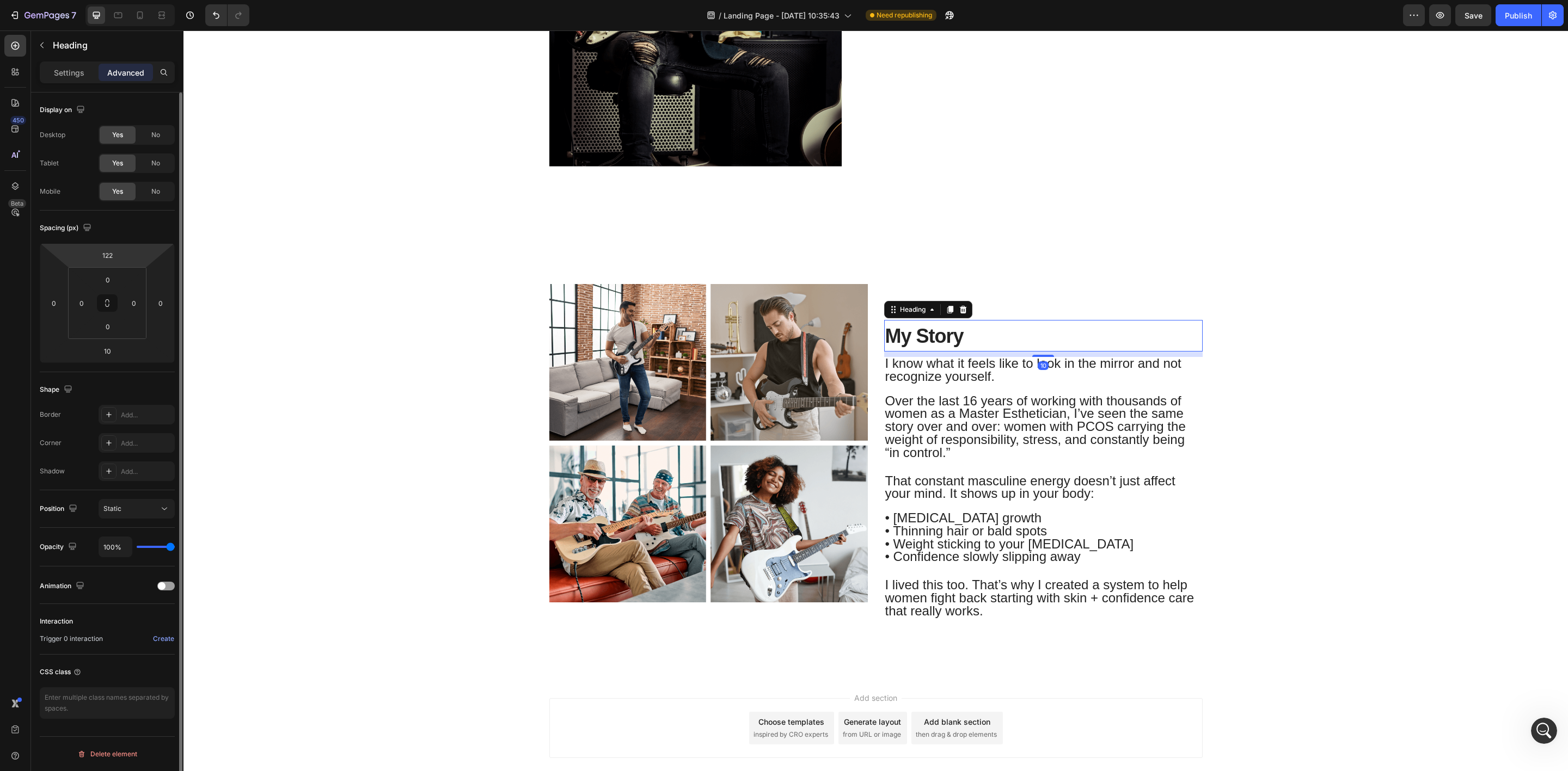
click at [121, 0] on html "7 Version history / Landing Page - [DATE] 10:35:43 Need republishing Preview Sa…" at bounding box center [784, 0] width 1568 height 0
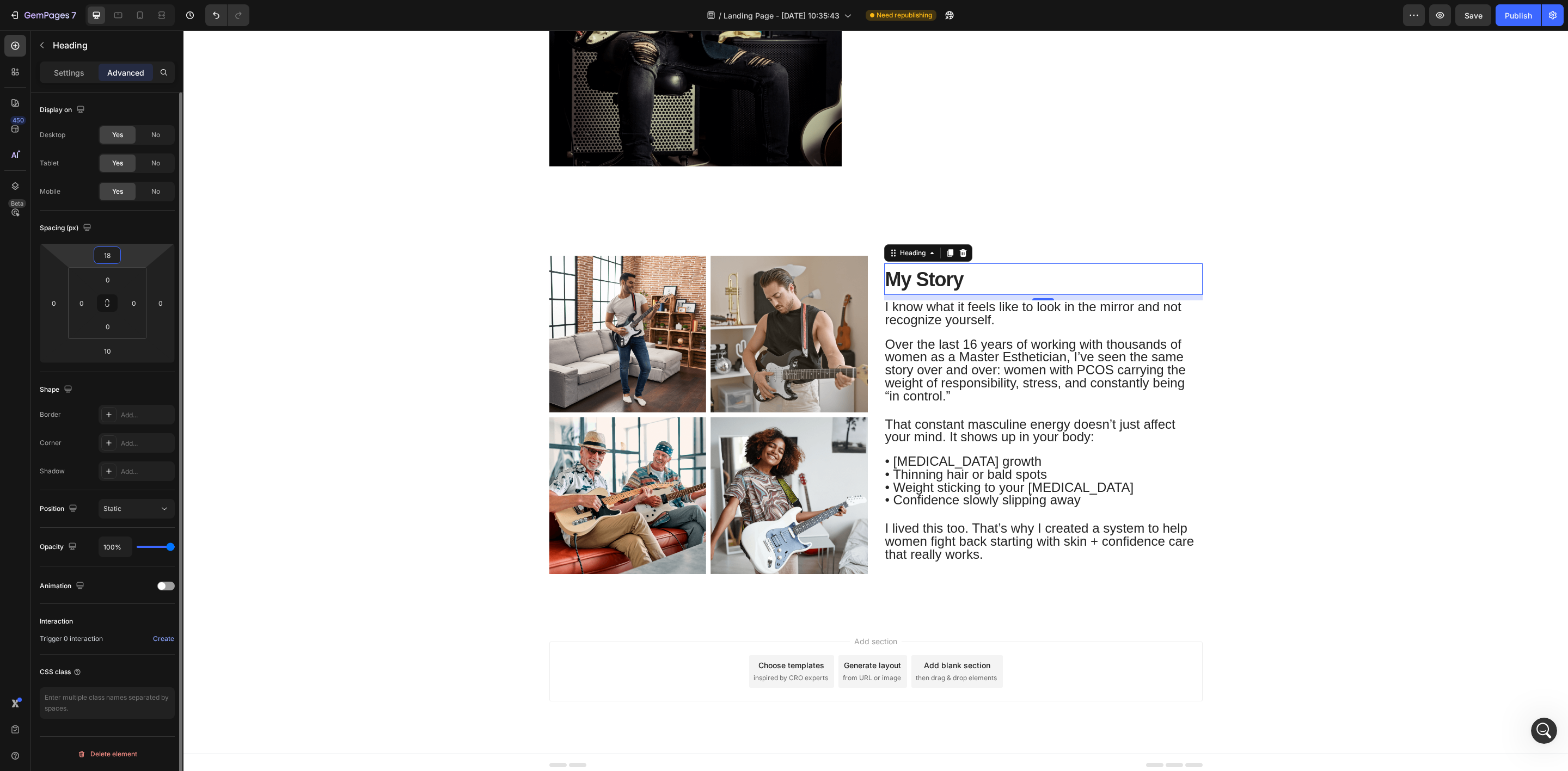
type input "19"
click at [474, 176] on div "Image Row Shop - Button Button Row" at bounding box center [876, 13] width 1368 height 343
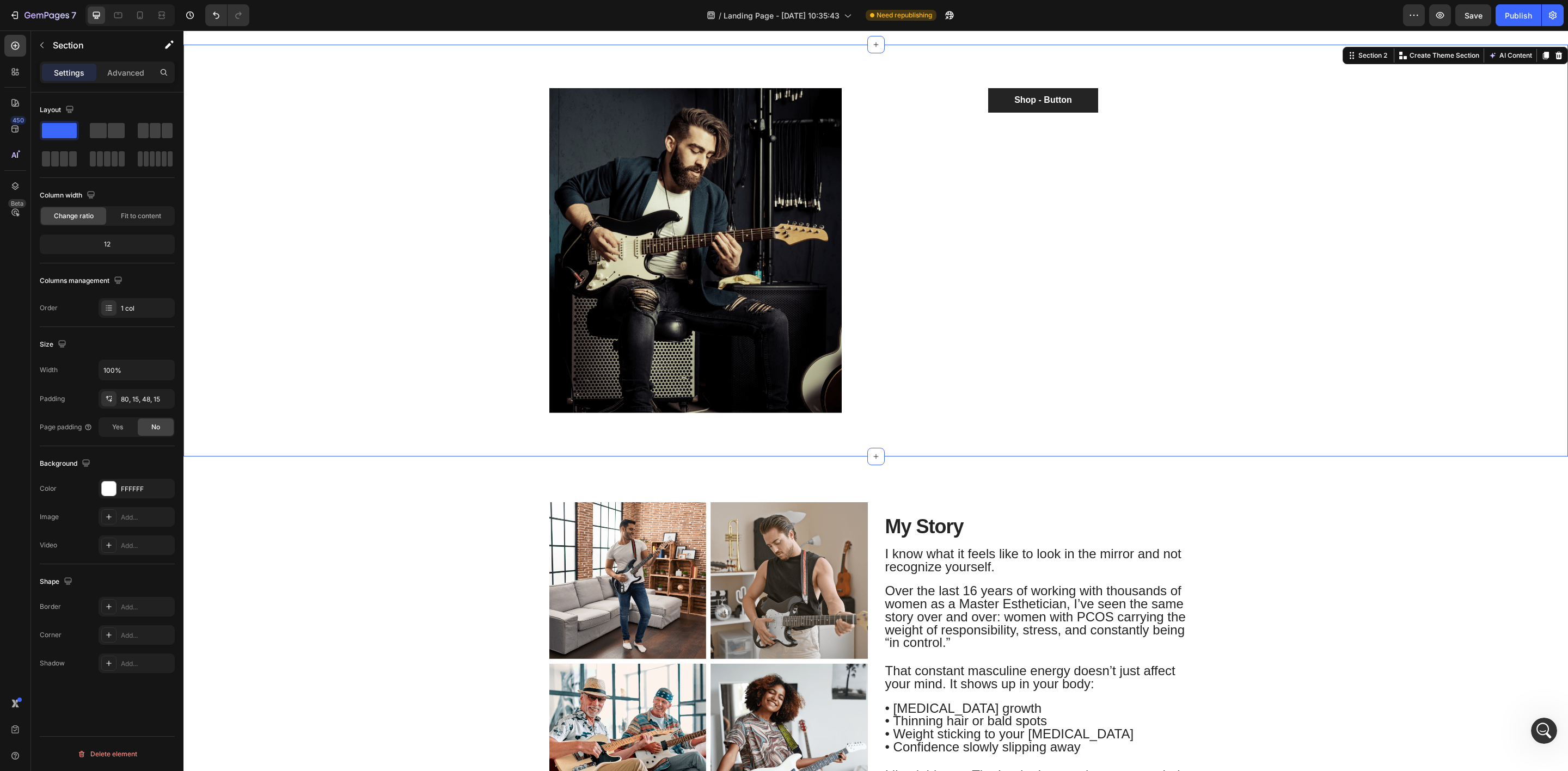
scroll to position [163, 0]
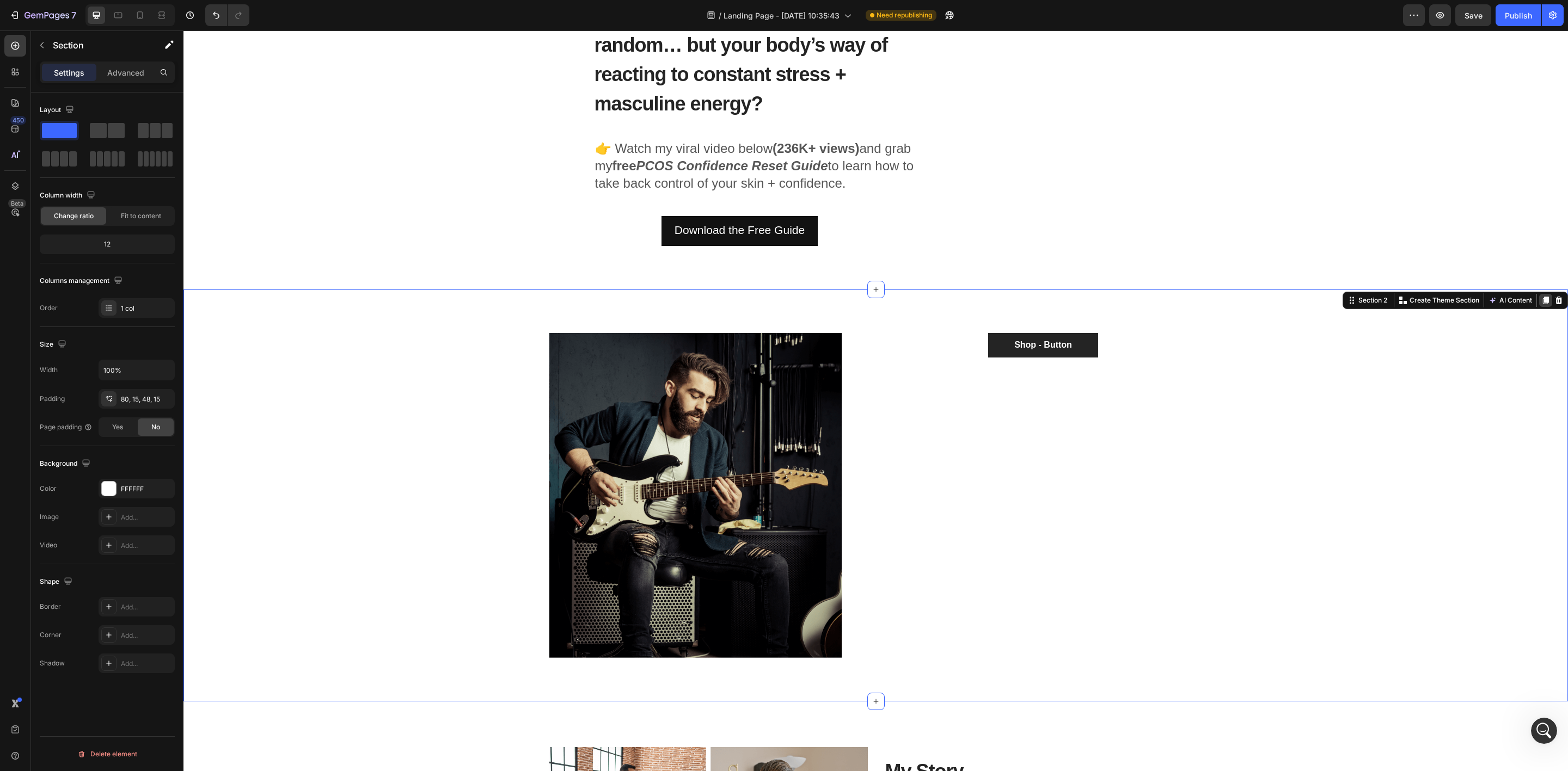
click at [1541, 298] on icon at bounding box center [1545, 301] width 9 height 9
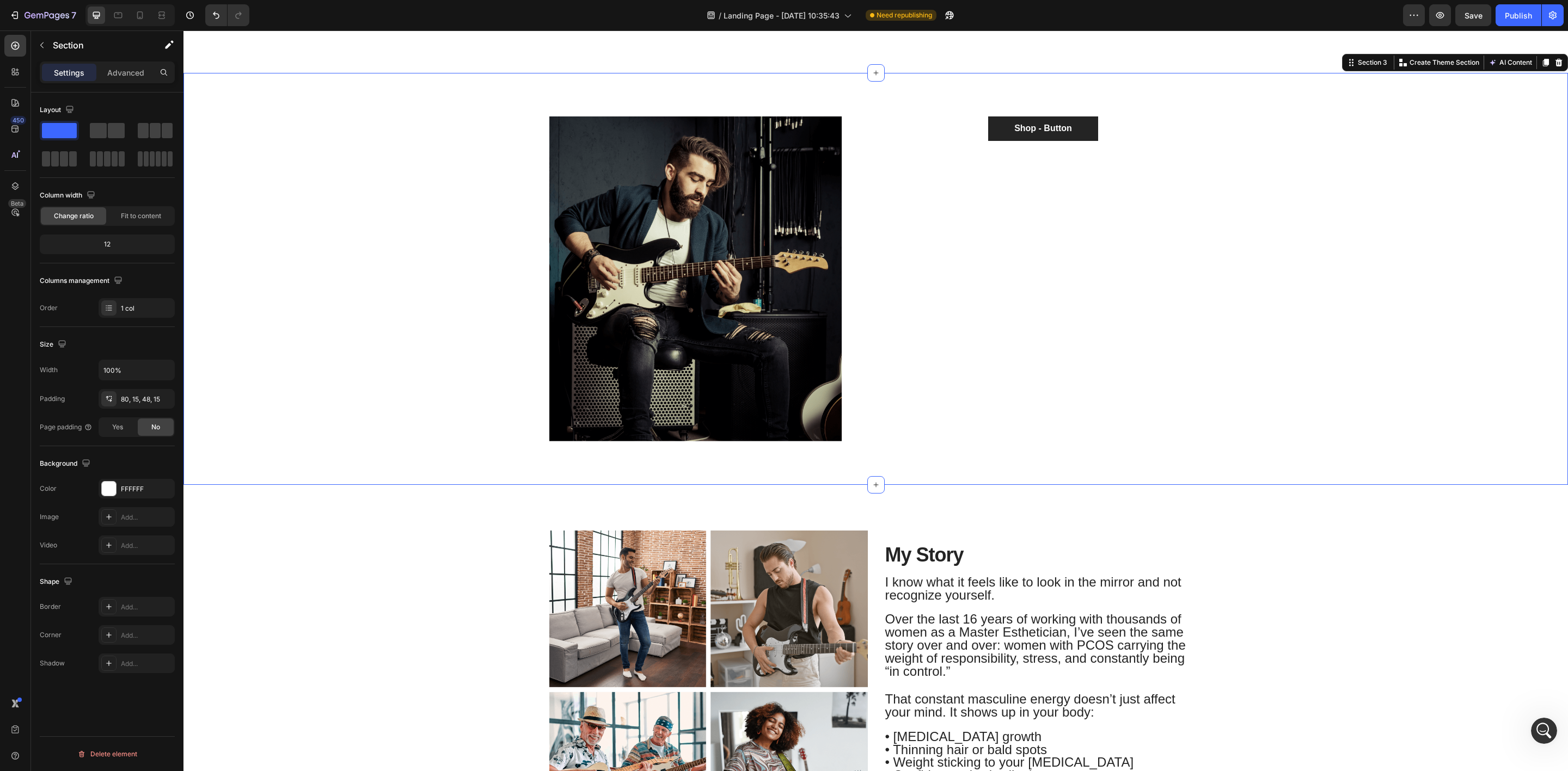
scroll to position [795, 0]
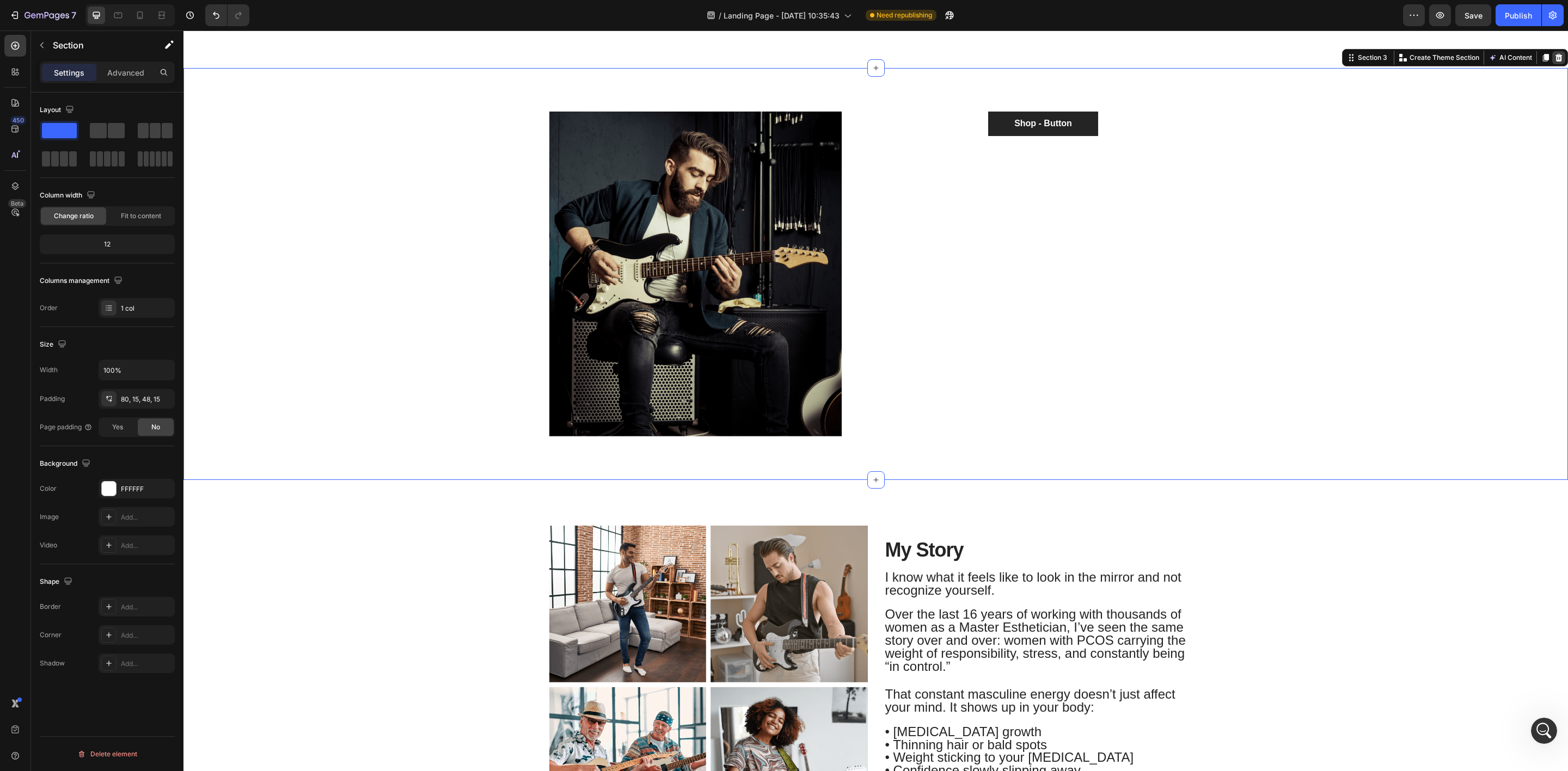
click at [1555, 58] on icon at bounding box center [1559, 58] width 7 height 8
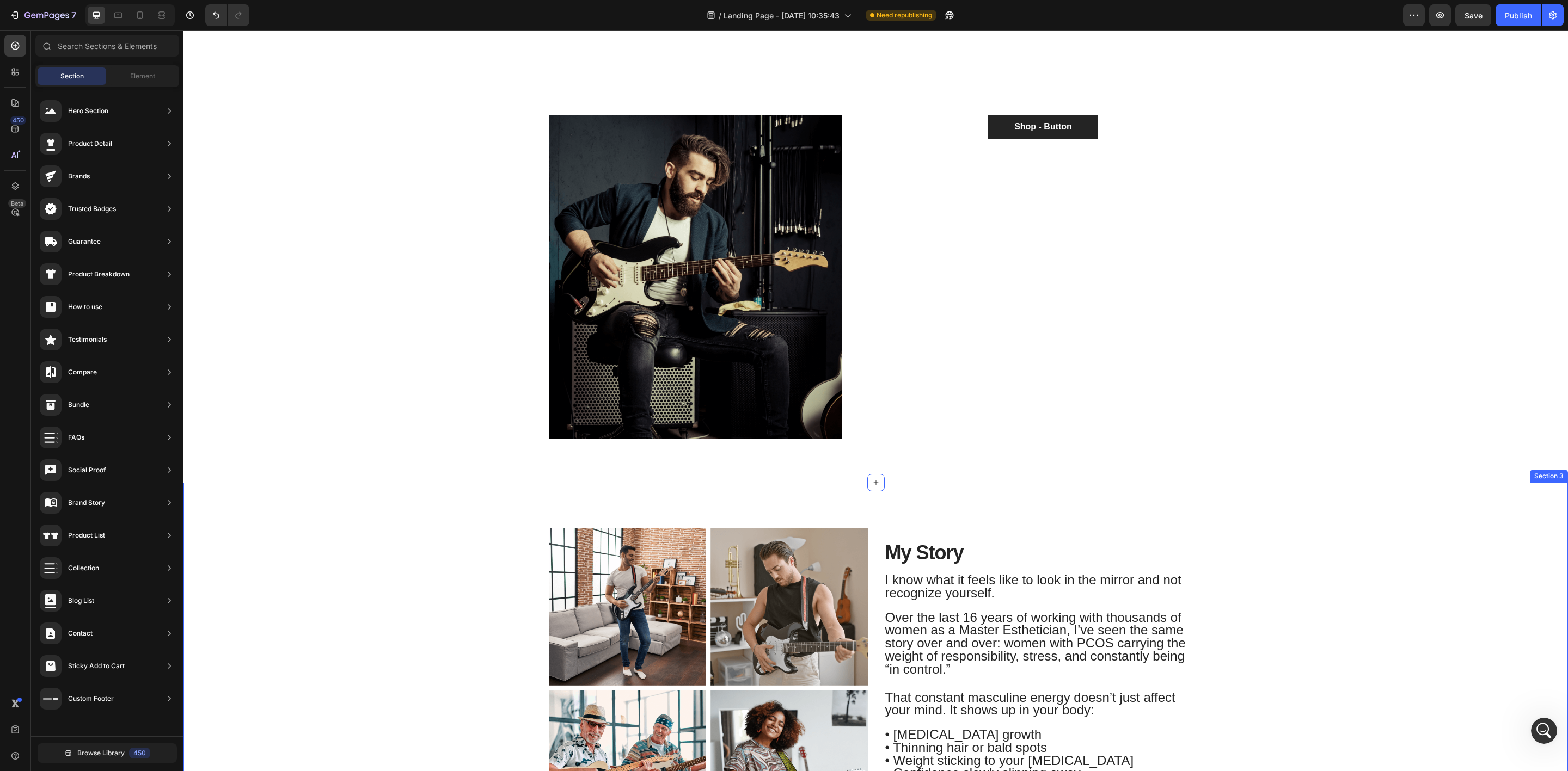
scroll to position [333, 0]
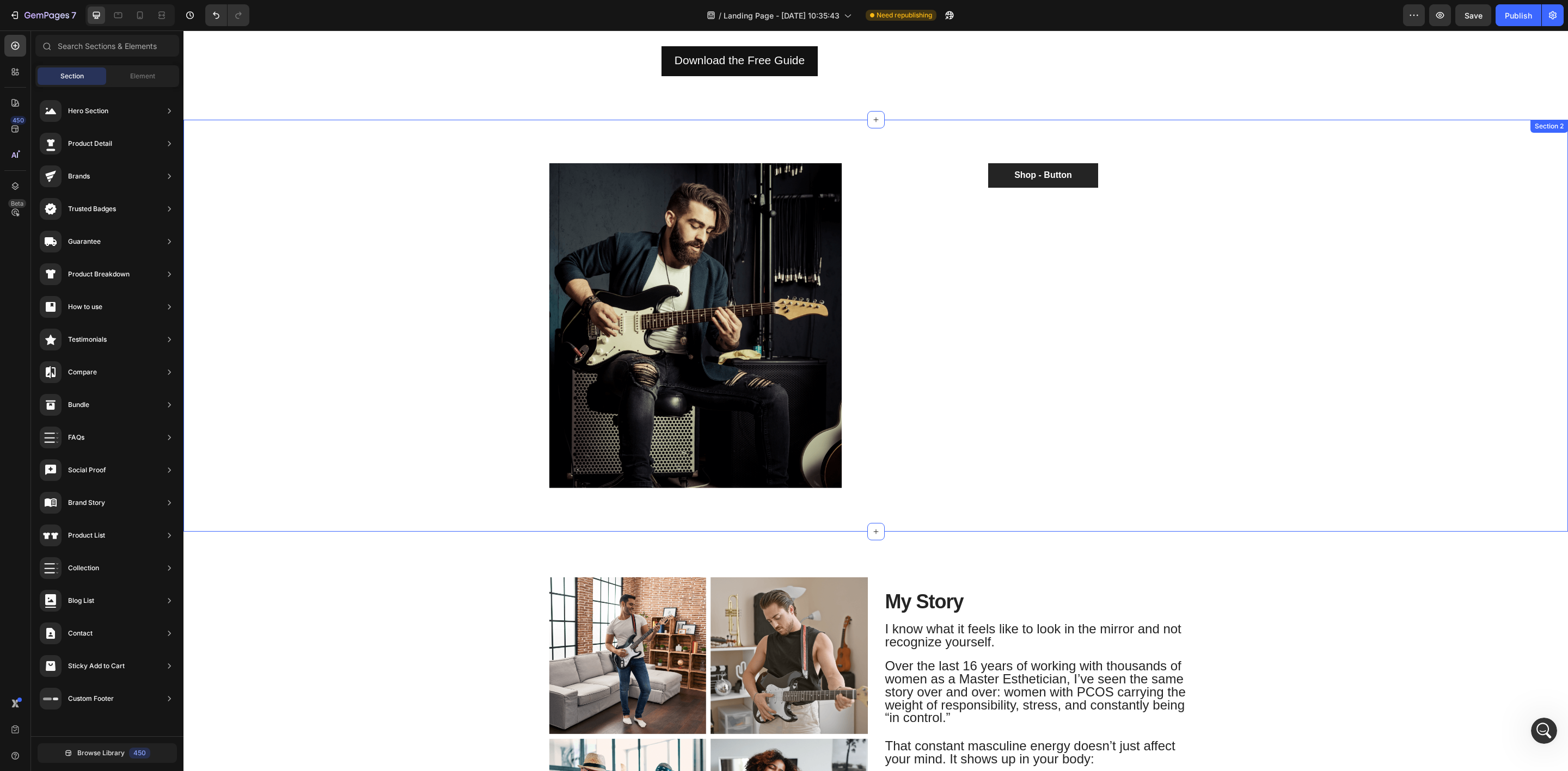
click at [1310, 310] on div "Image Row Shop - Button Button Row" at bounding box center [876, 334] width 1368 height 343
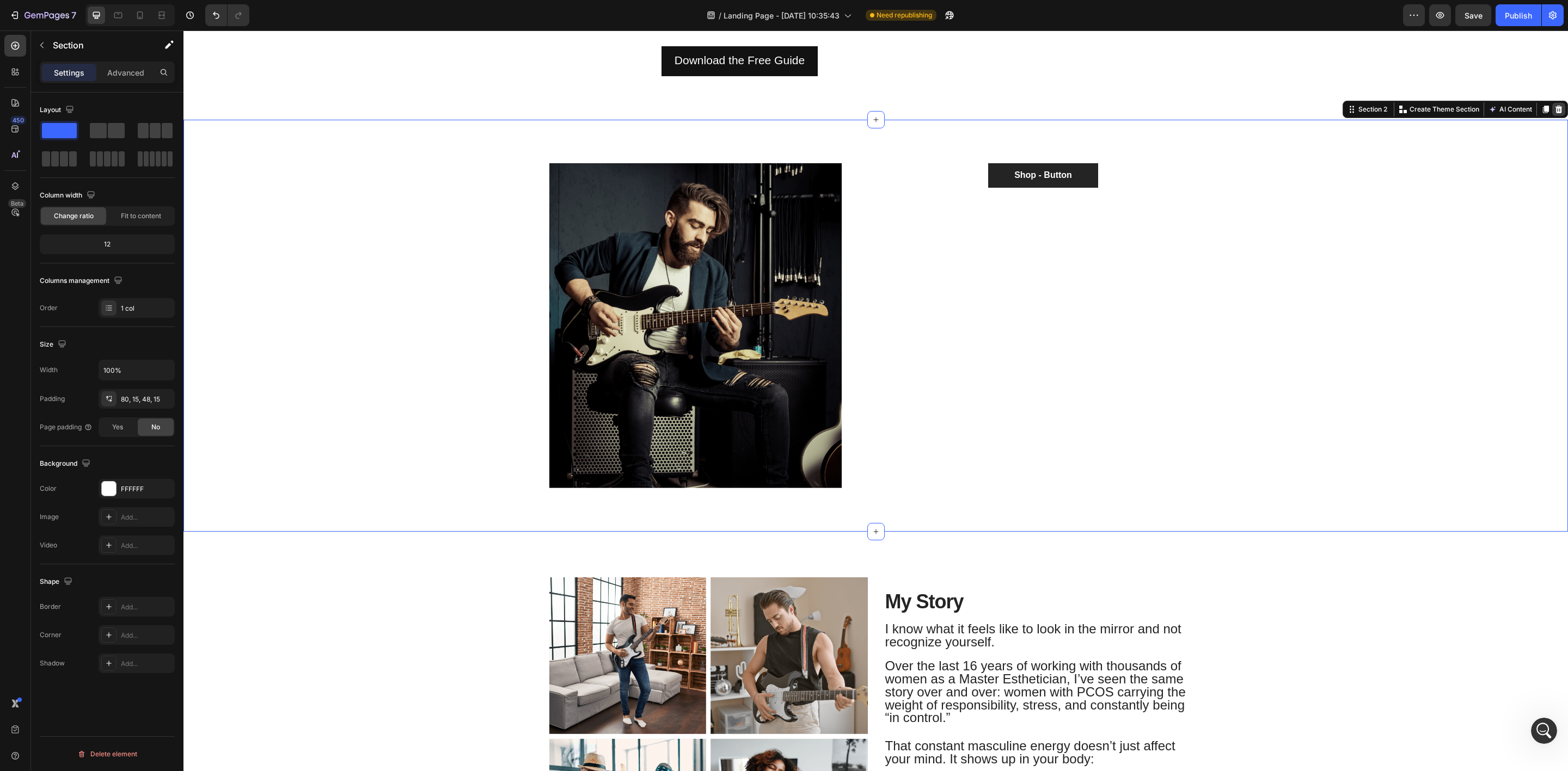
click at [1555, 106] on icon at bounding box center [1559, 110] width 7 height 8
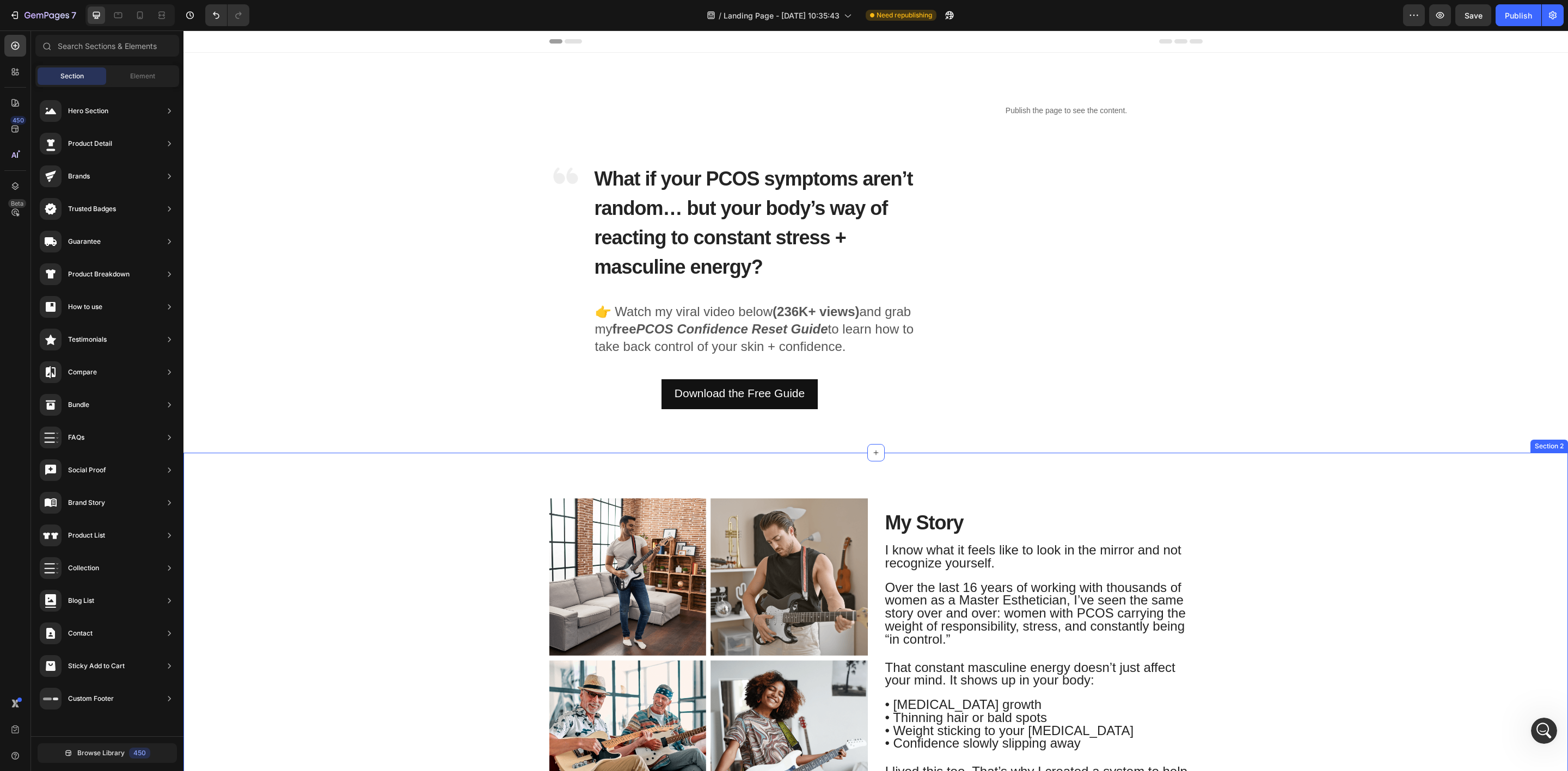
scroll to position [247, 0]
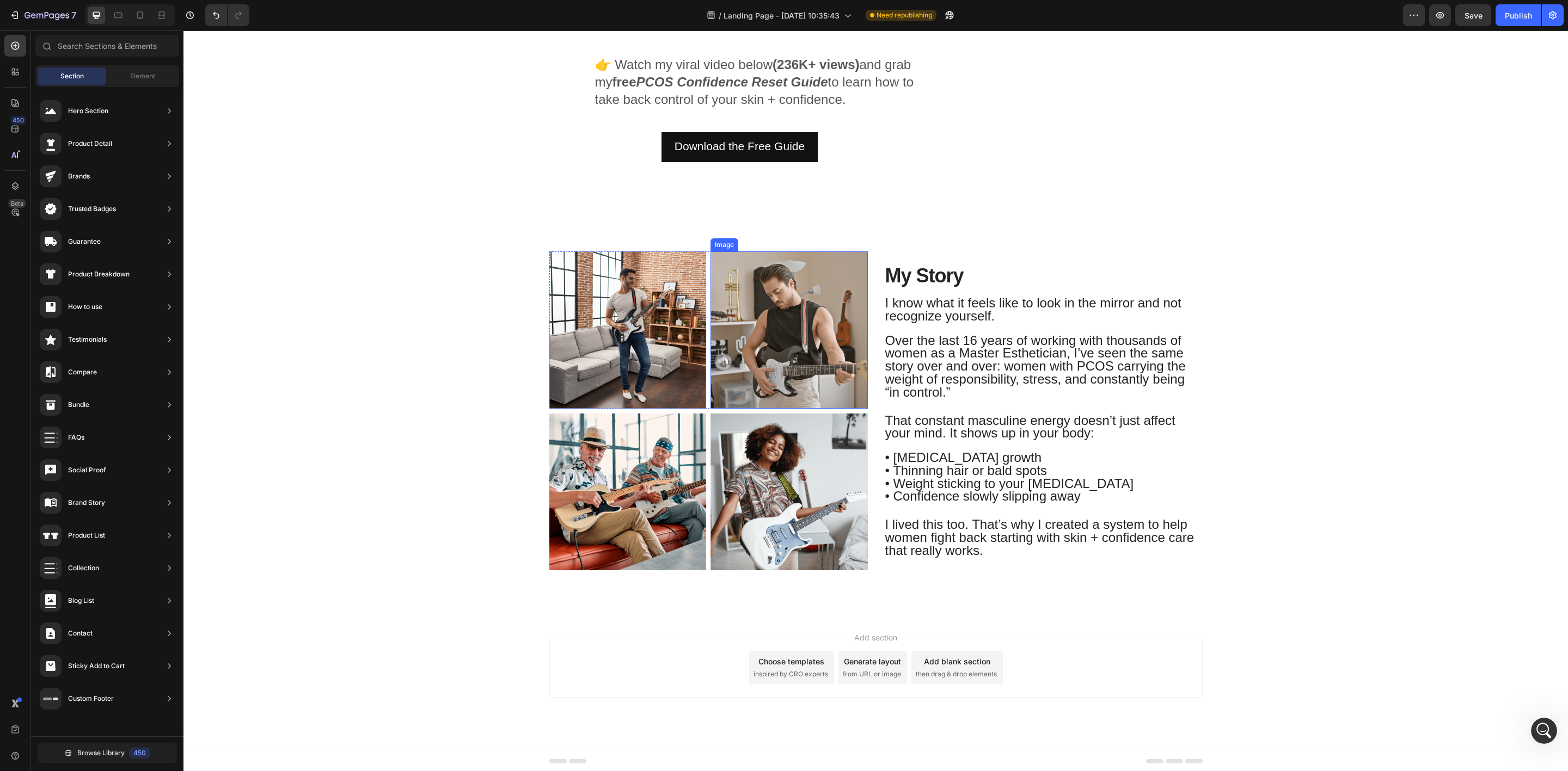
click at [730, 366] on img at bounding box center [789, 330] width 157 height 157
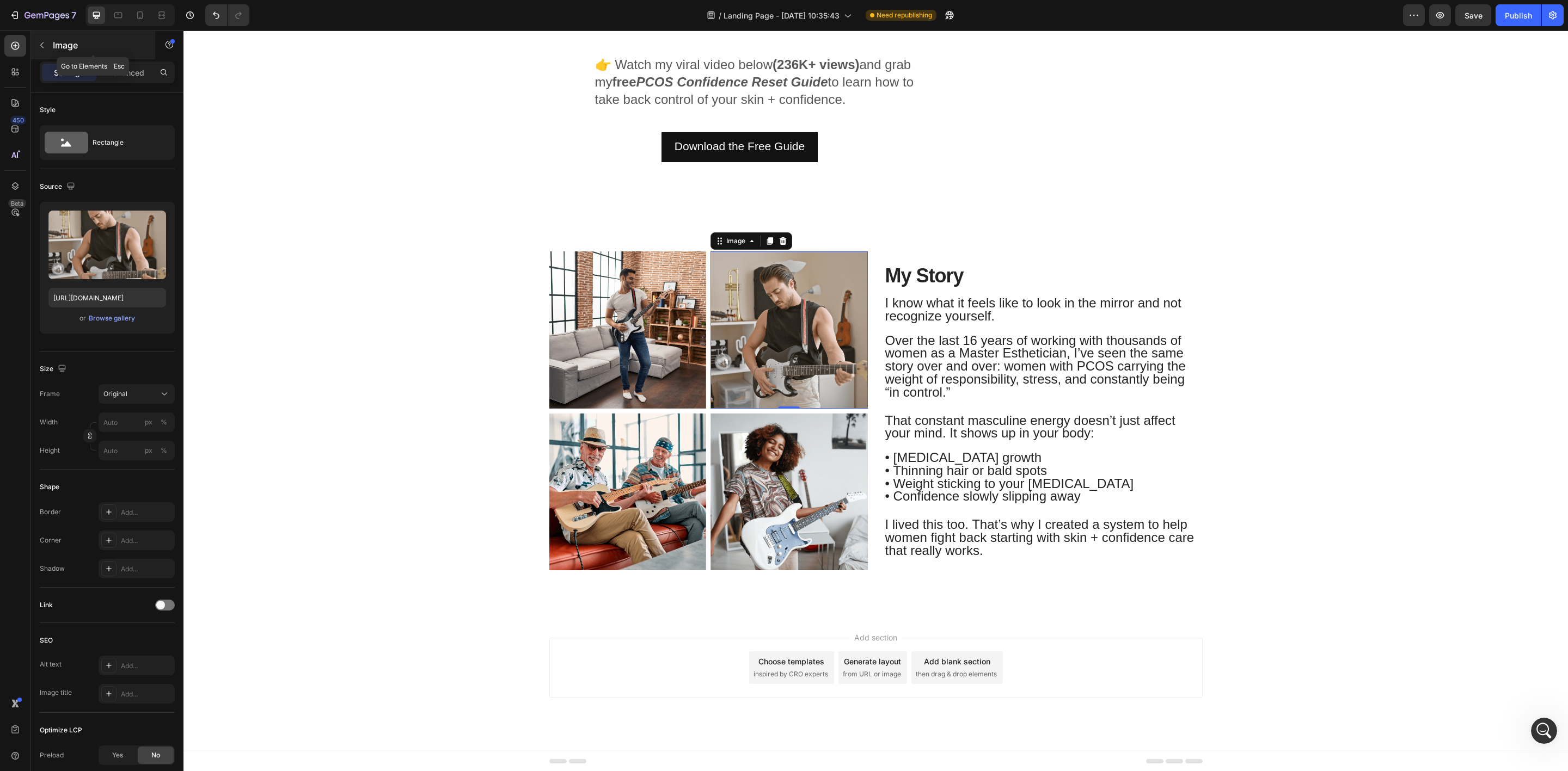
click at [40, 43] on icon "button" at bounding box center [42, 45] width 9 height 9
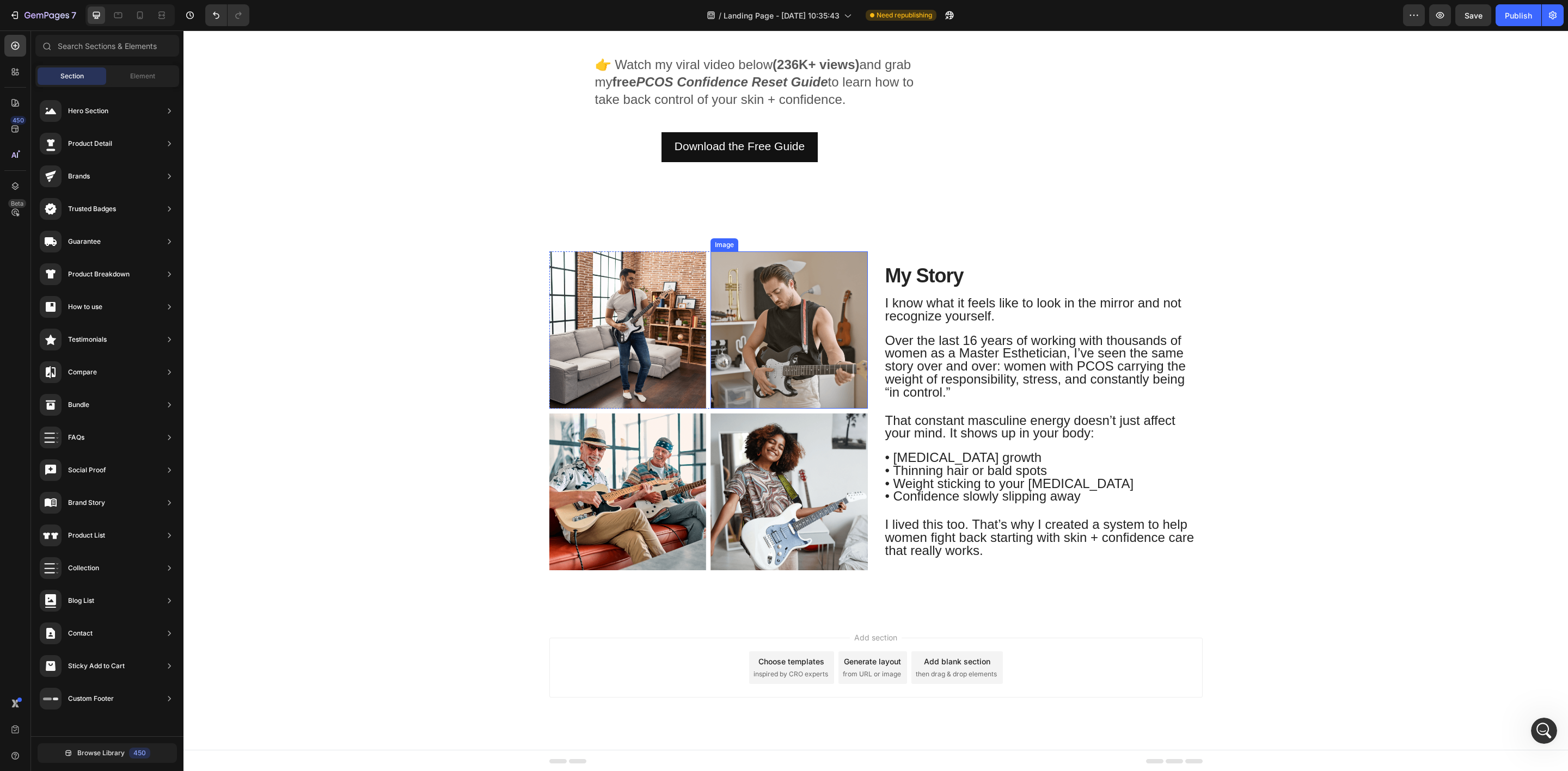
click at [815, 351] on img at bounding box center [789, 330] width 157 height 157
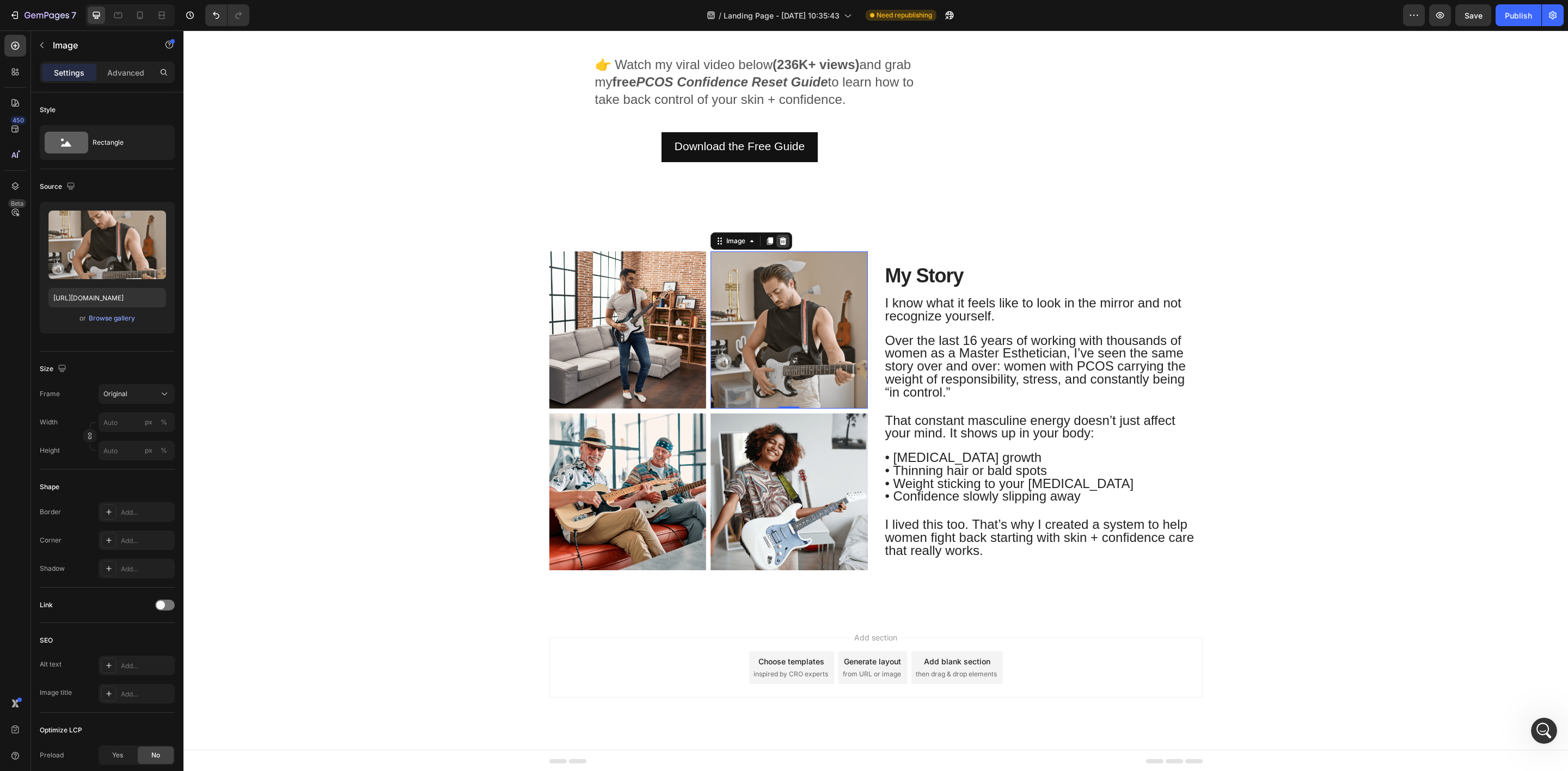
click at [780, 239] on icon at bounding box center [783, 241] width 7 height 8
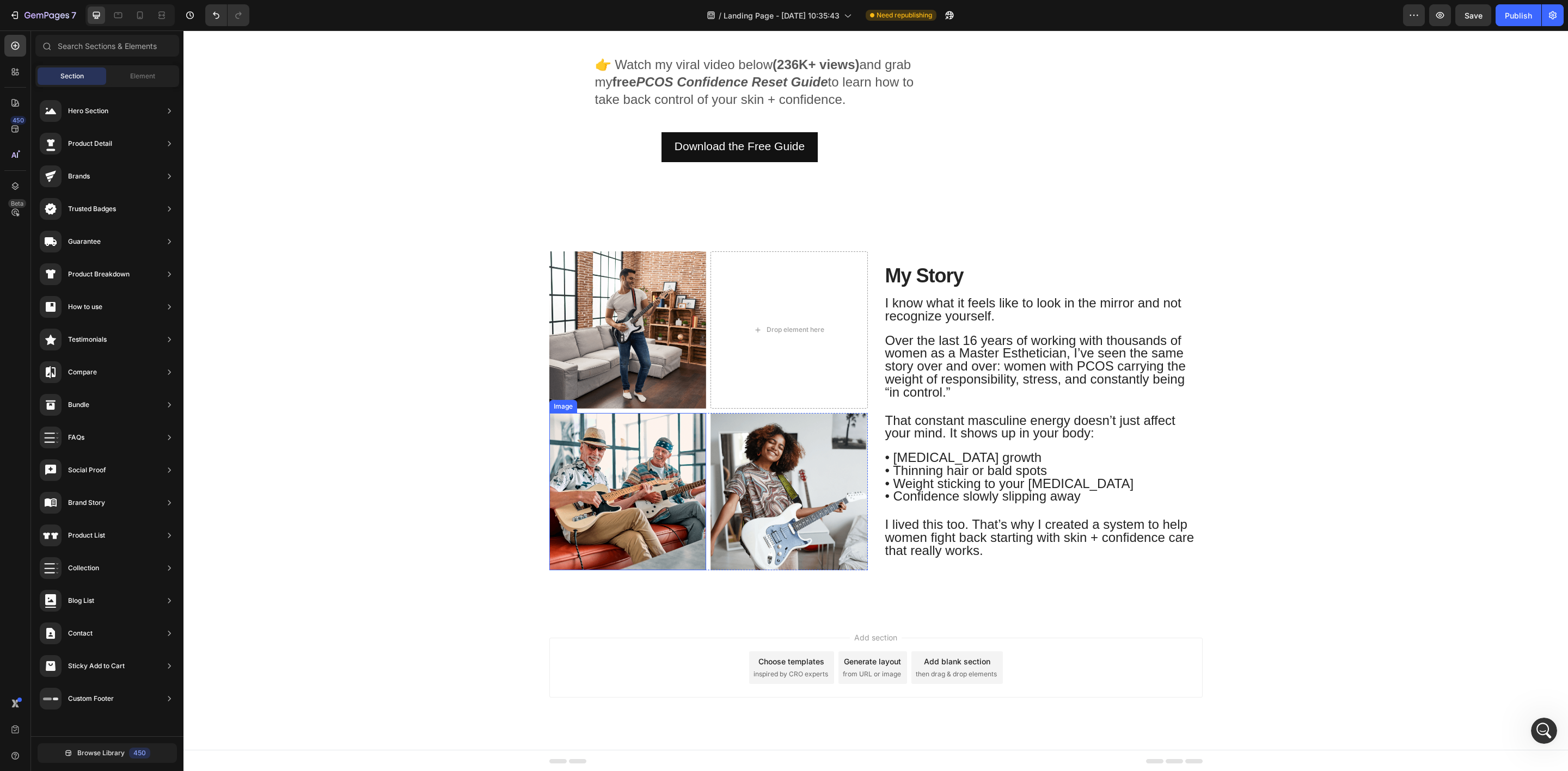
click at [622, 577] on div "Image Drop element here Row Image Image Row My Story Heading I know what it fee…" at bounding box center [876, 415] width 1368 height 332
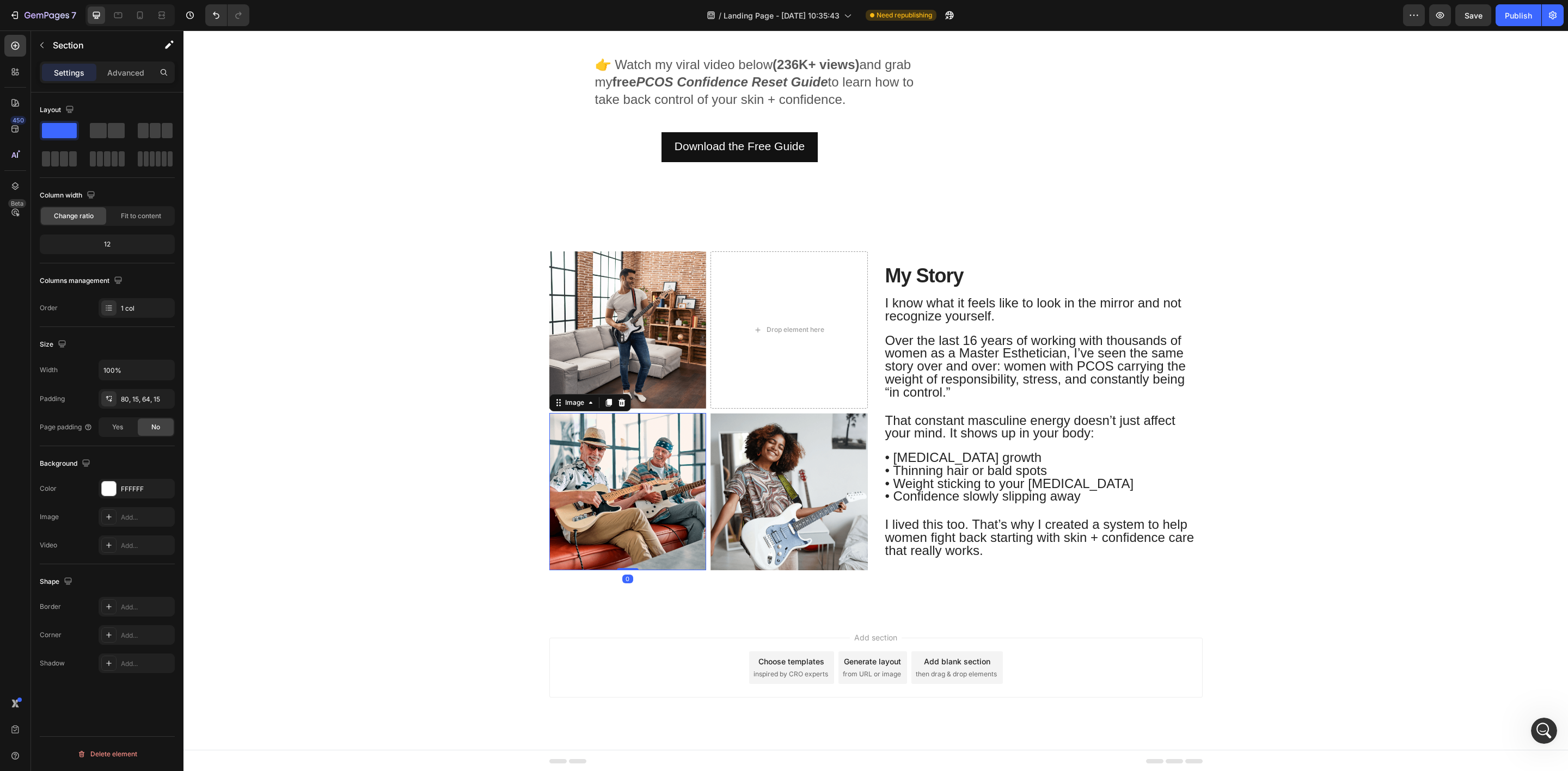
click at [624, 493] on img at bounding box center [628, 492] width 157 height 157
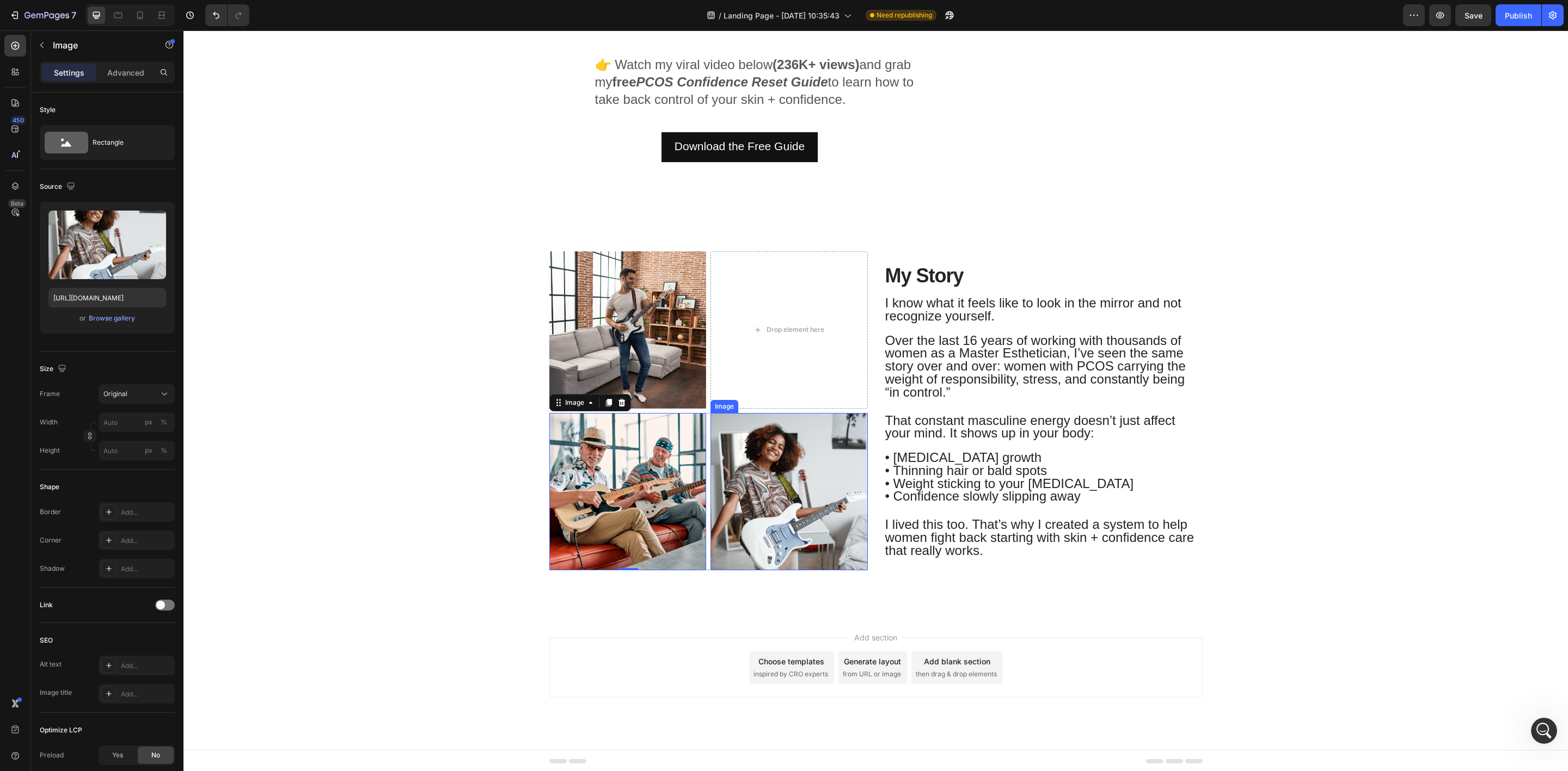
click at [760, 529] on img at bounding box center [789, 492] width 157 height 157
click at [40, 46] on icon "button" at bounding box center [42, 45] width 9 height 9
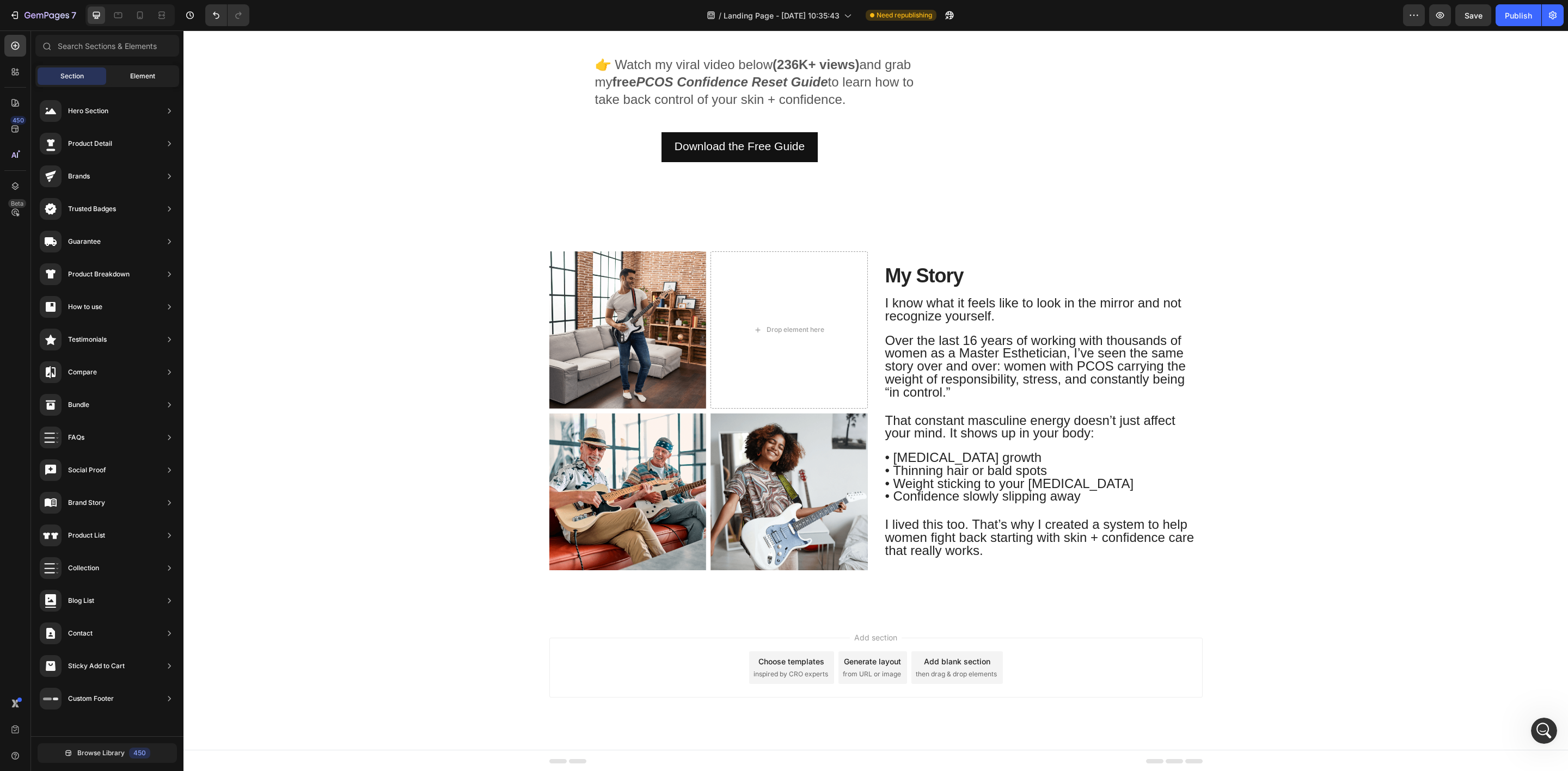
click at [128, 75] on div "Element" at bounding box center [142, 76] width 69 height 18
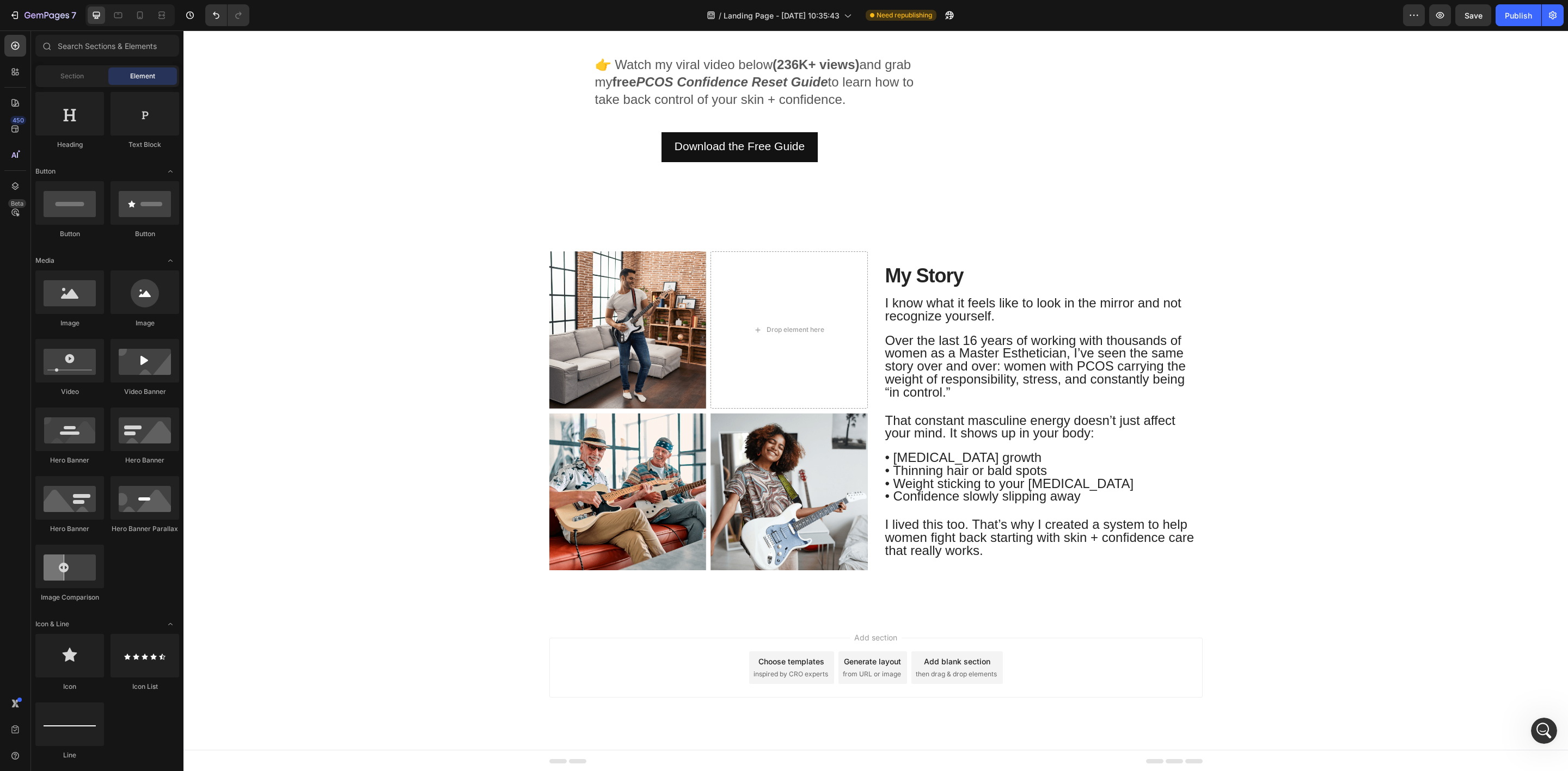
scroll to position [0, 0]
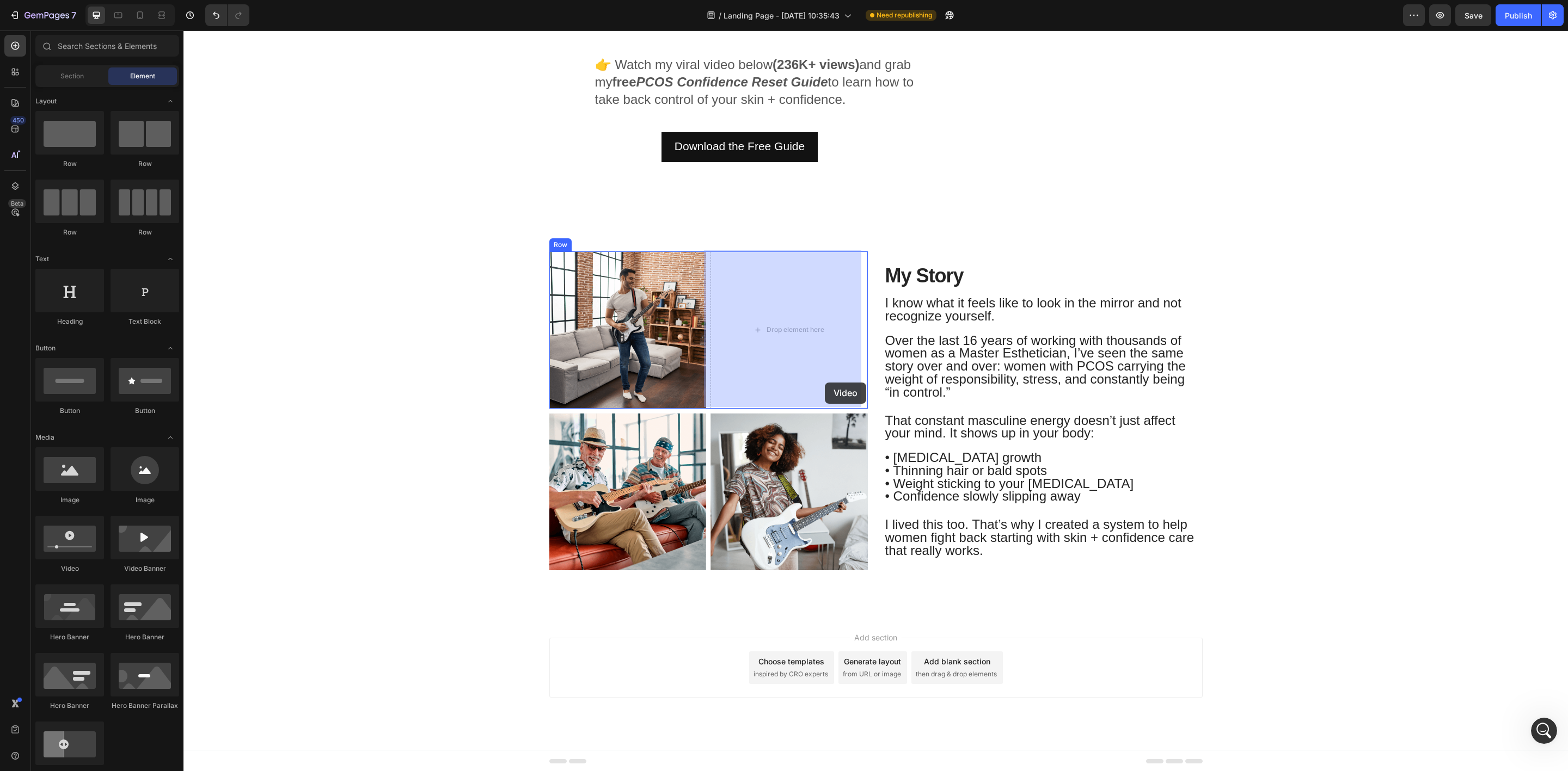
drag, startPoint x: 257, startPoint y: 581, endPoint x: 825, endPoint y: 369, distance: 606.3
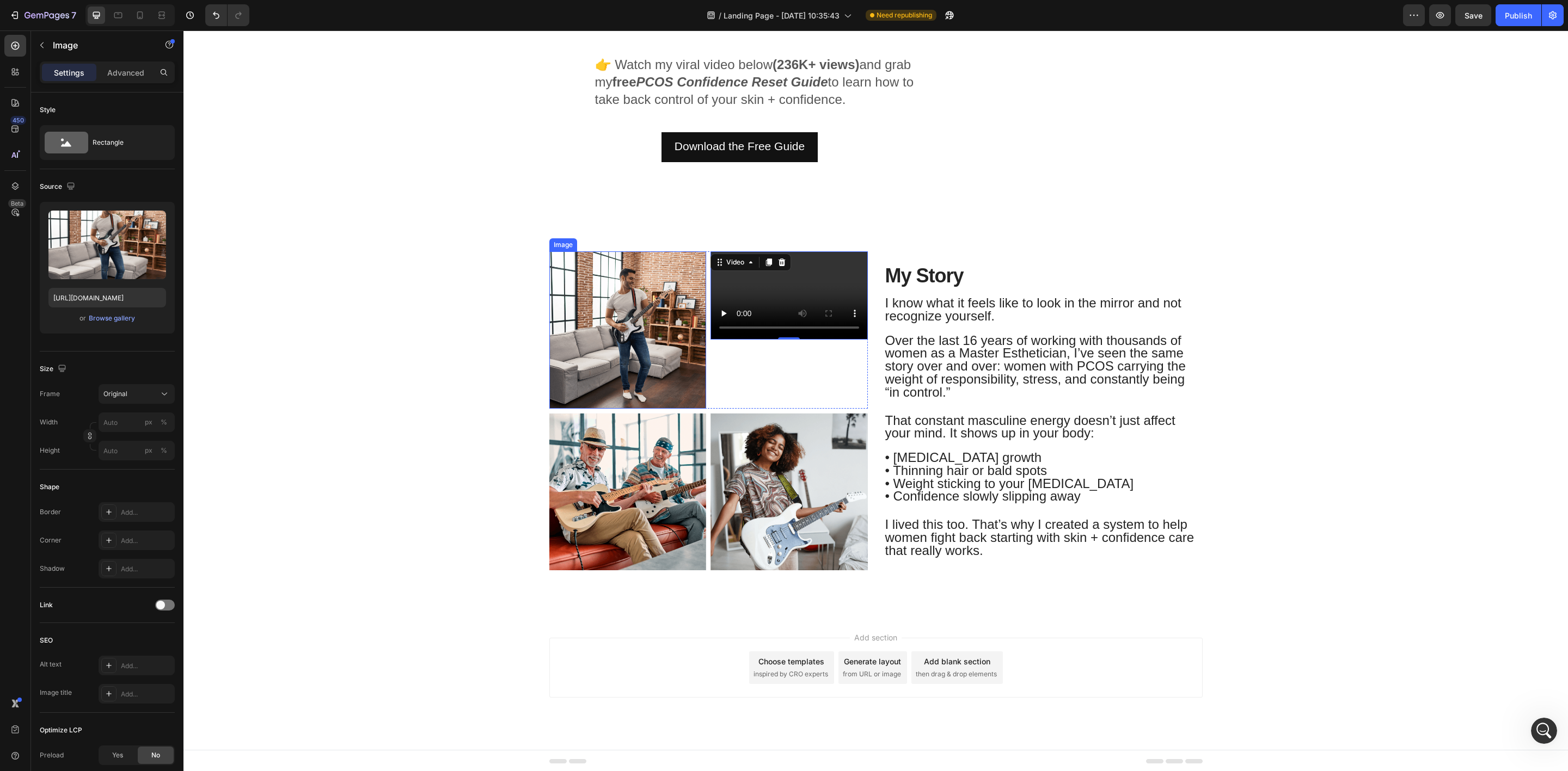
click at [662, 394] on img at bounding box center [628, 330] width 157 height 157
click at [618, 237] on icon at bounding box center [621, 241] width 7 height 8
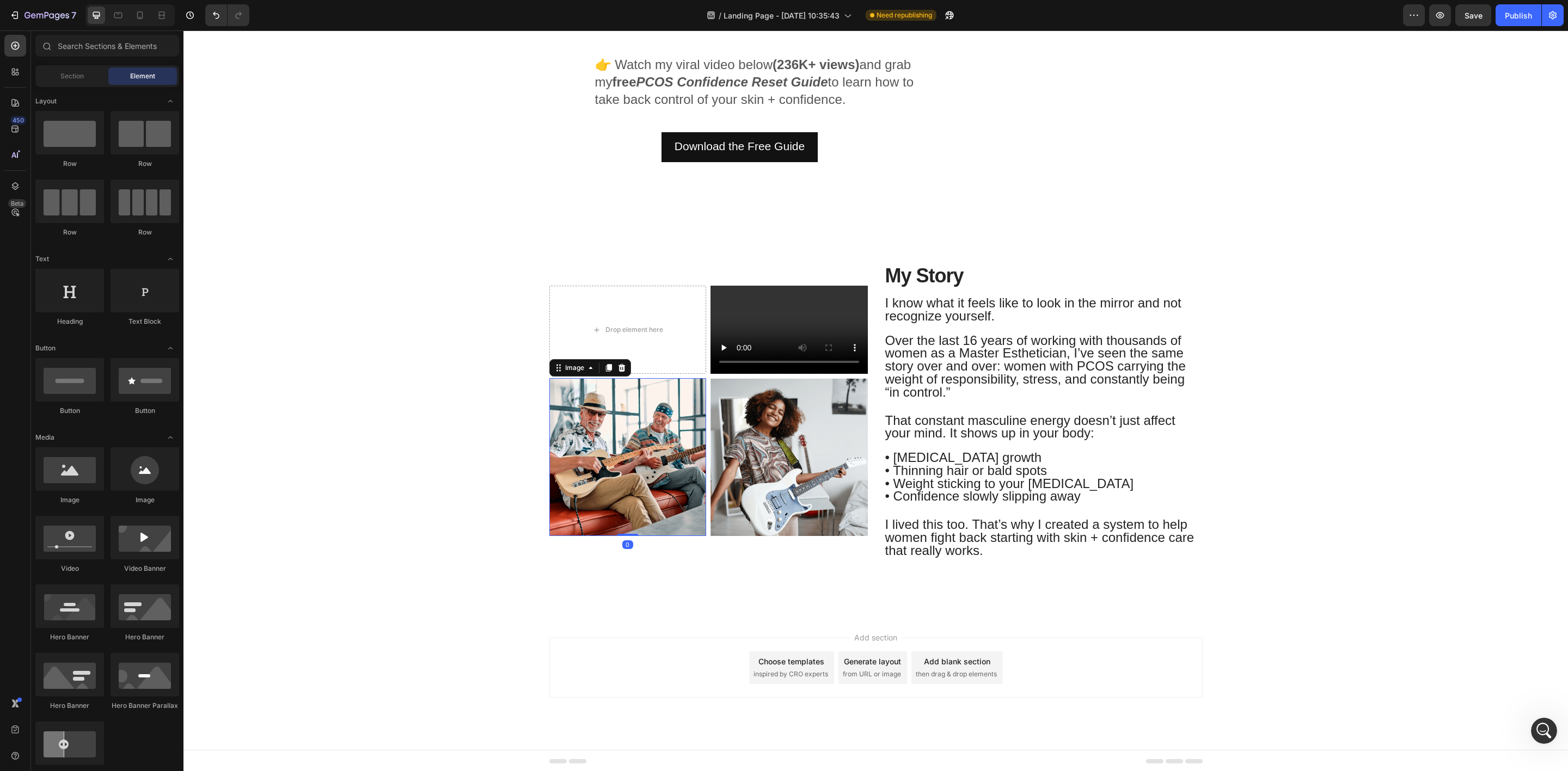
click at [637, 451] on img at bounding box center [628, 457] width 157 height 157
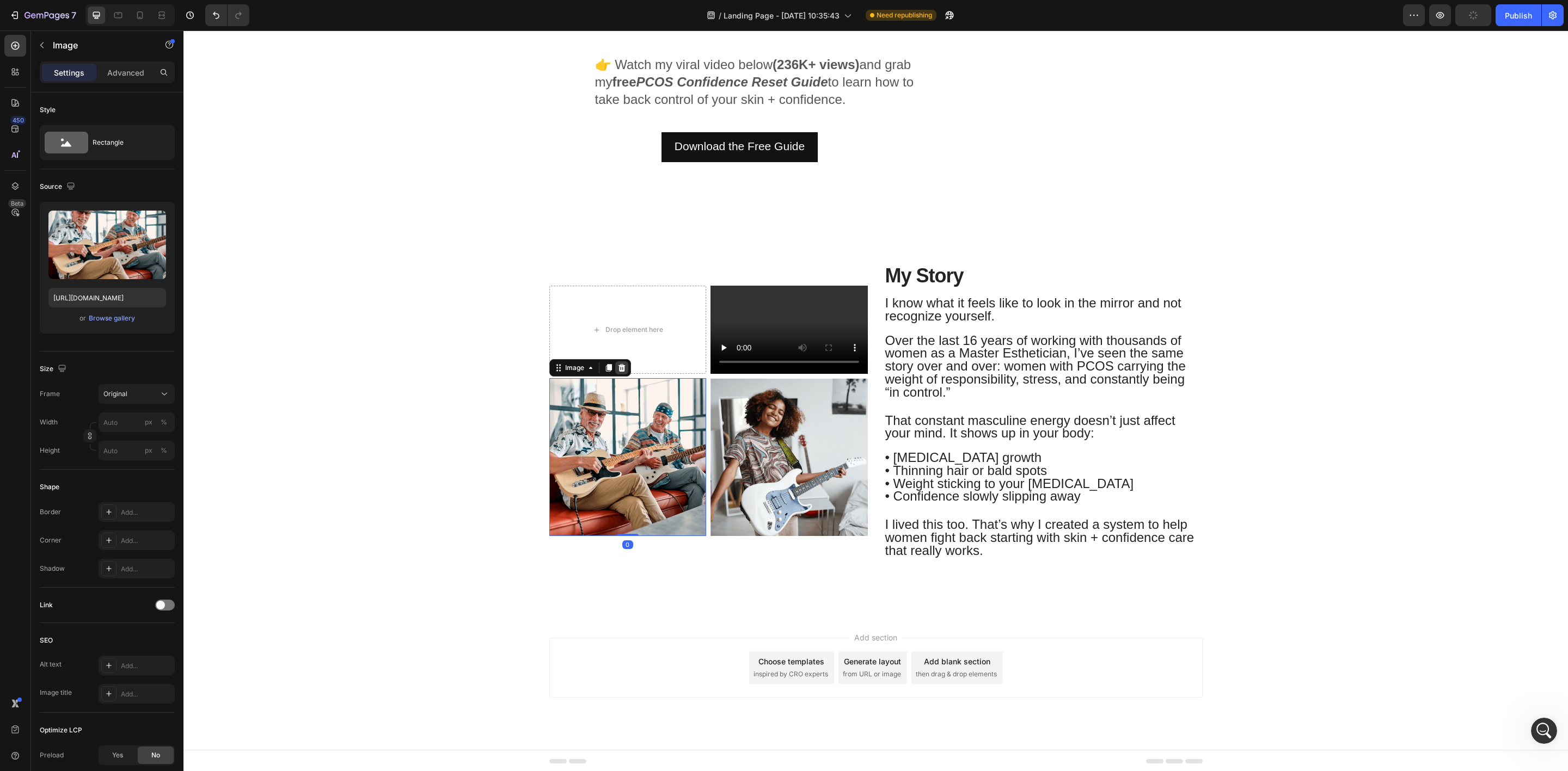
click at [617, 366] on icon at bounding box center [621, 368] width 9 height 9
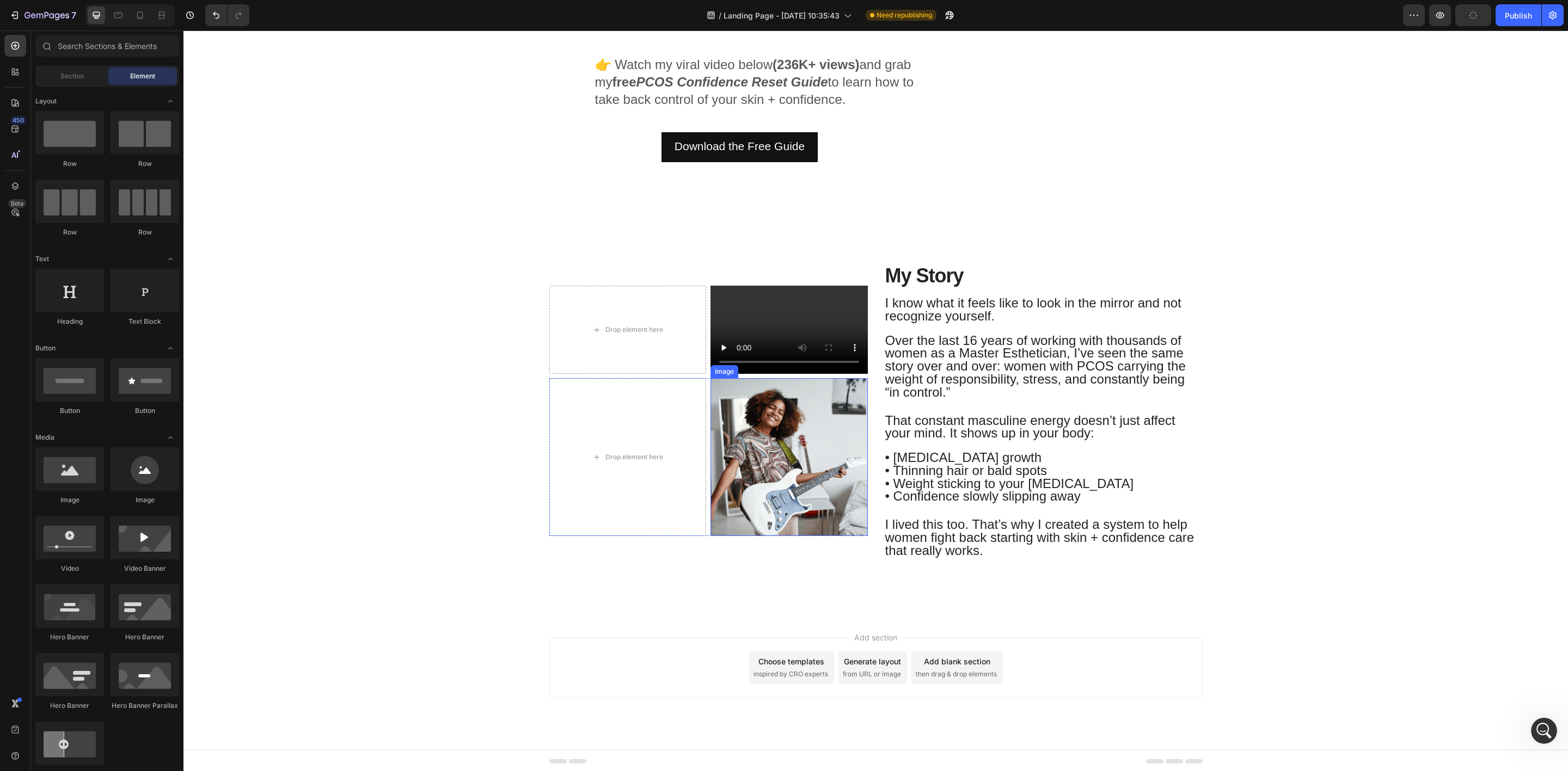
click at [774, 439] on img at bounding box center [789, 457] width 157 height 157
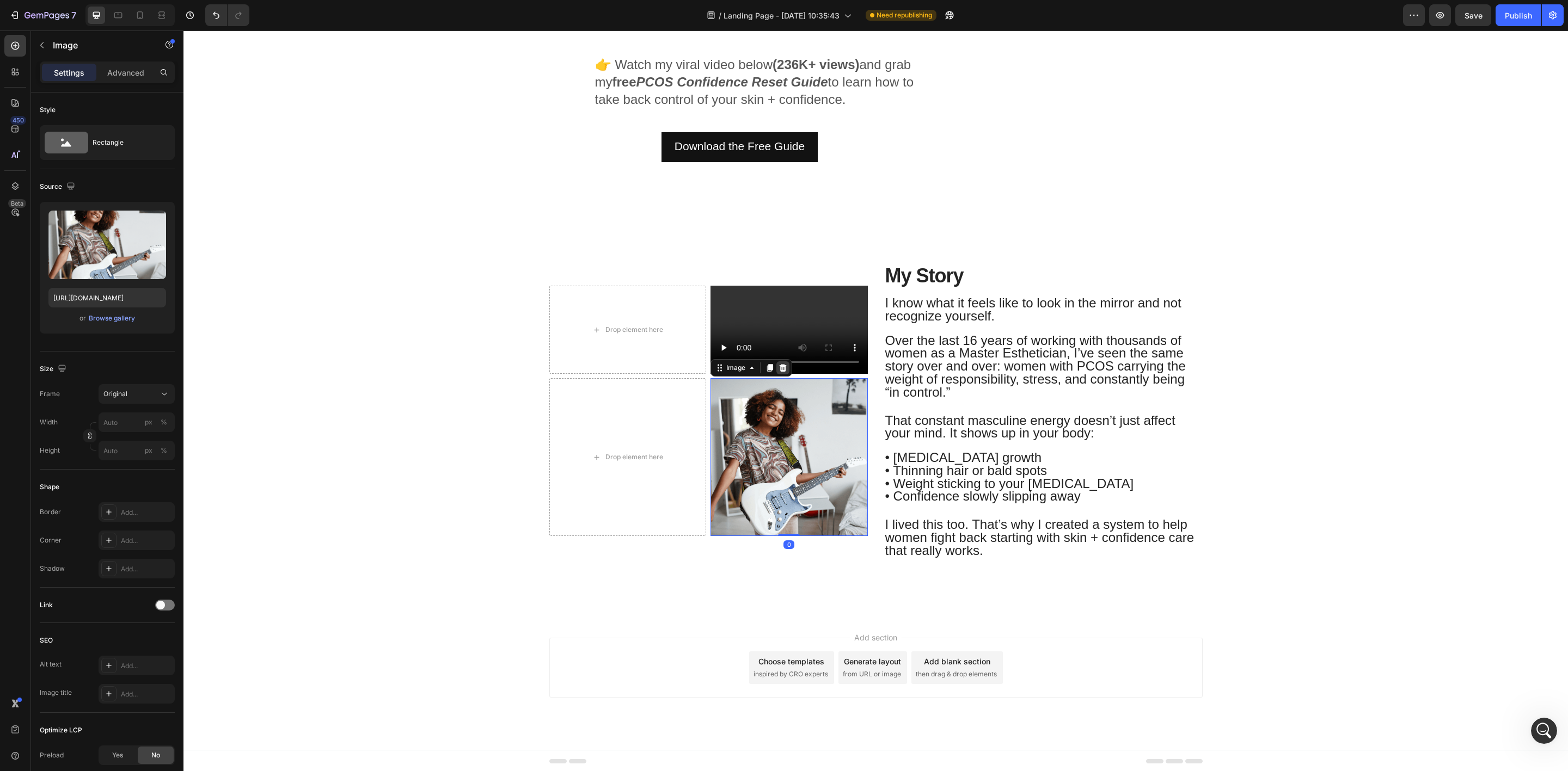
click at [779, 366] on icon at bounding box center [783, 368] width 9 height 9
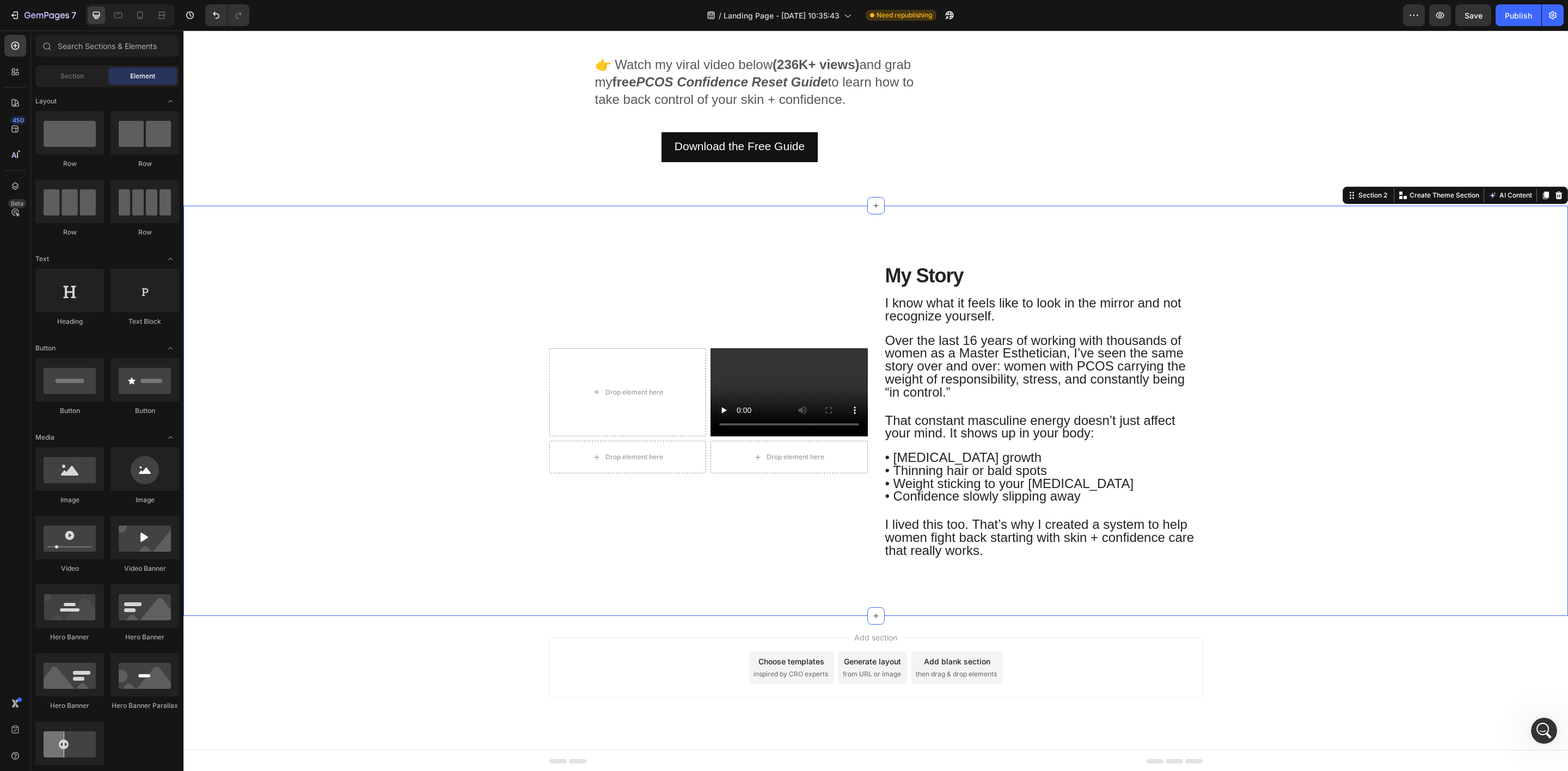
click at [432, 427] on div "Drop element here Video Row Drop element here Drop element here Row My Story He…" at bounding box center [876, 415] width 1368 height 332
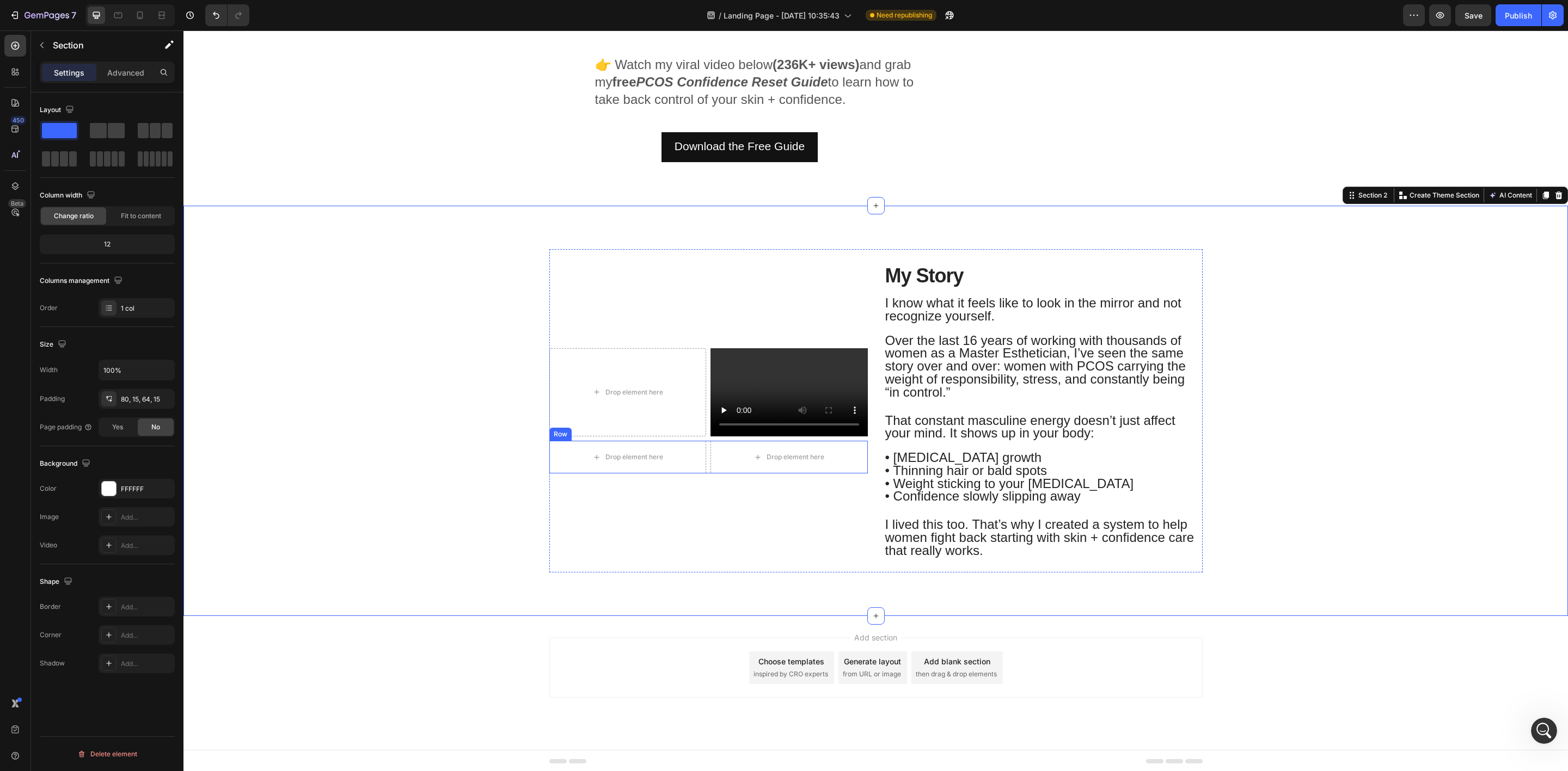
click at [703, 467] on div "Drop element here Drop element here Row" at bounding box center [708, 457] width 318 height 33
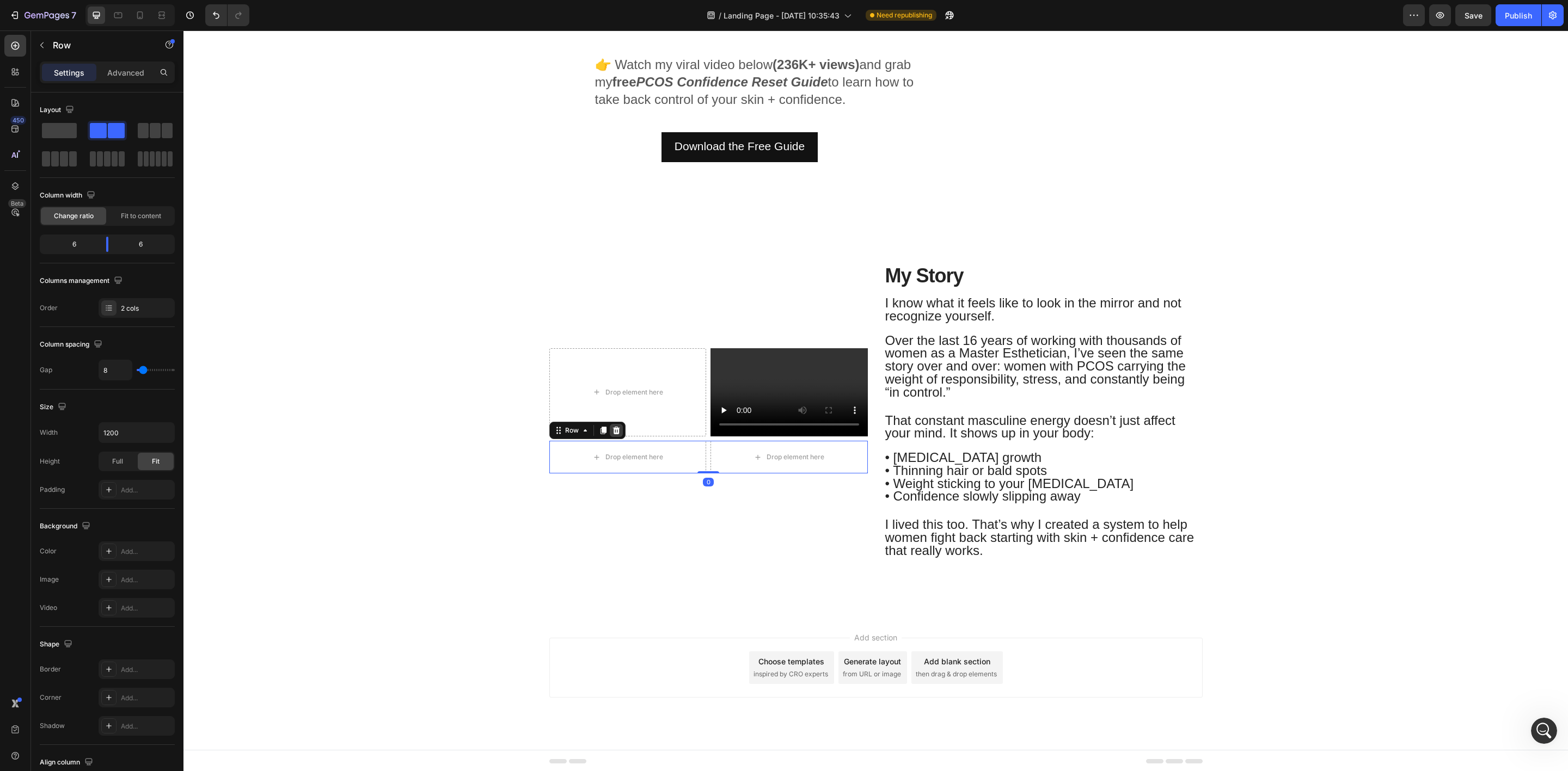
click at [615, 425] on div at bounding box center [616, 430] width 13 height 13
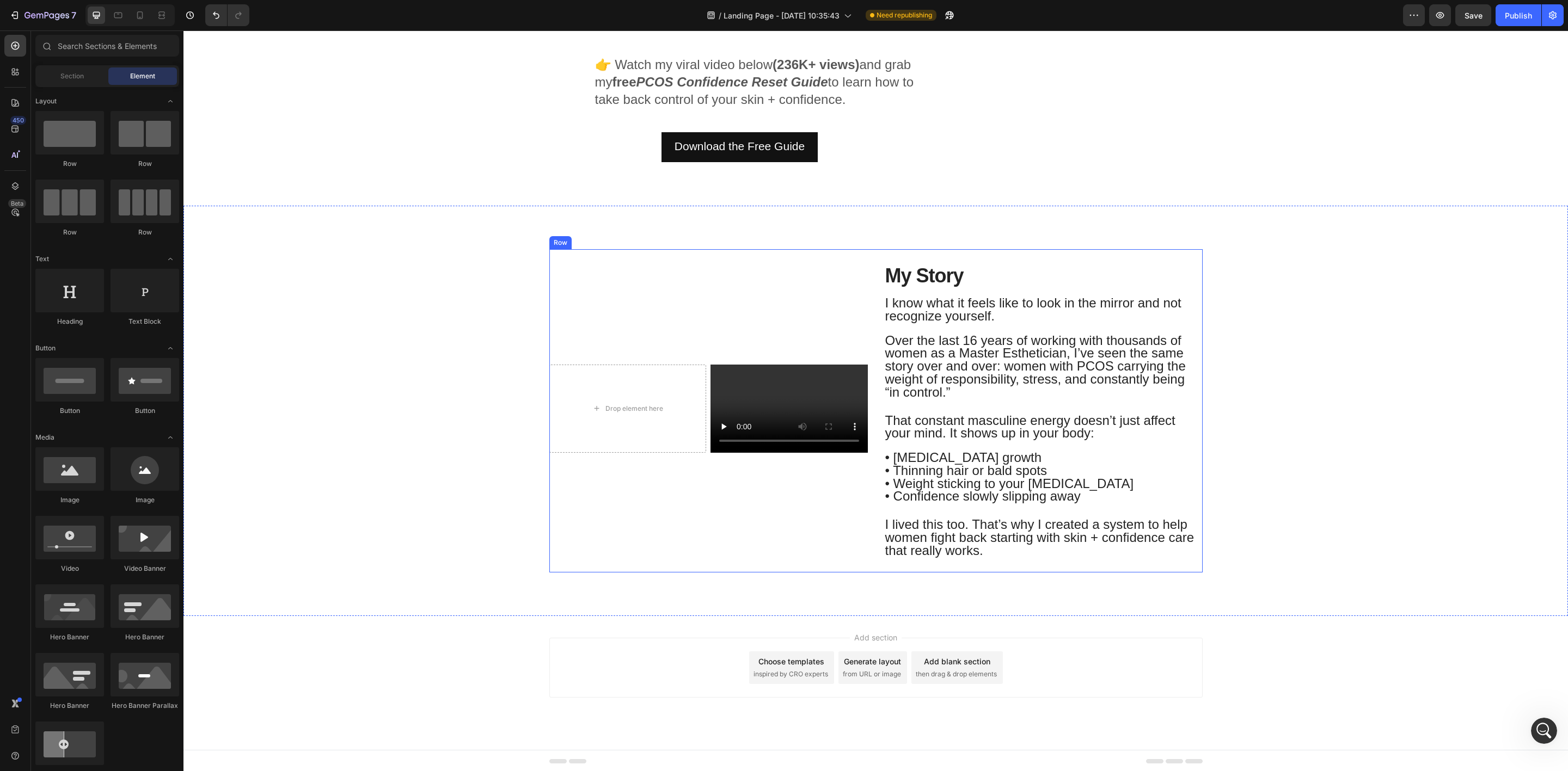
click at [513, 517] on div "Drop element here Video Row My Story Heading I know what it feels like to look …" at bounding box center [876, 415] width 1368 height 332
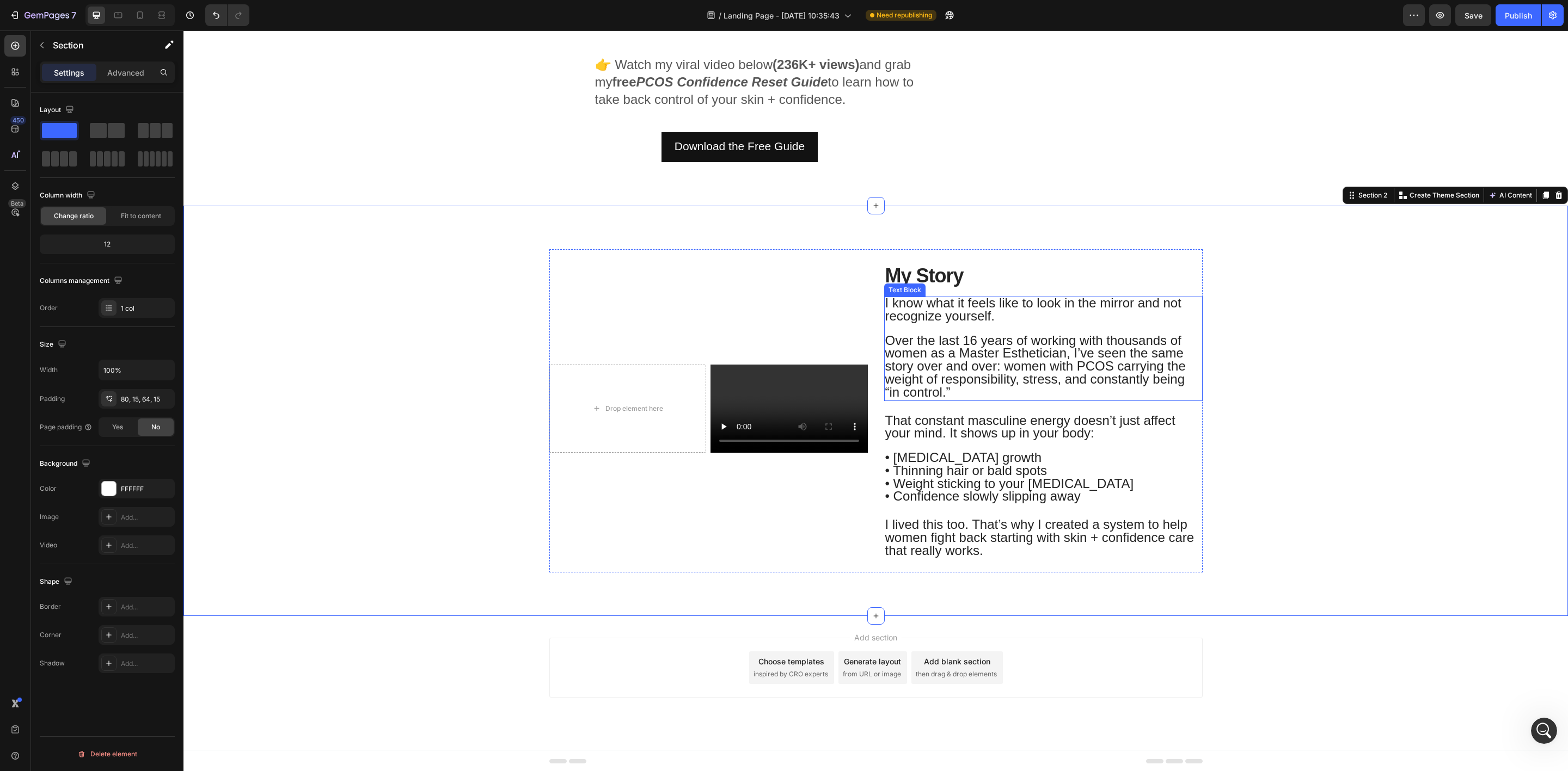
click at [1034, 369] on span "Over the last 16 years of working with thousands of women as a Master Esthetici…" at bounding box center [1035, 366] width 301 height 66
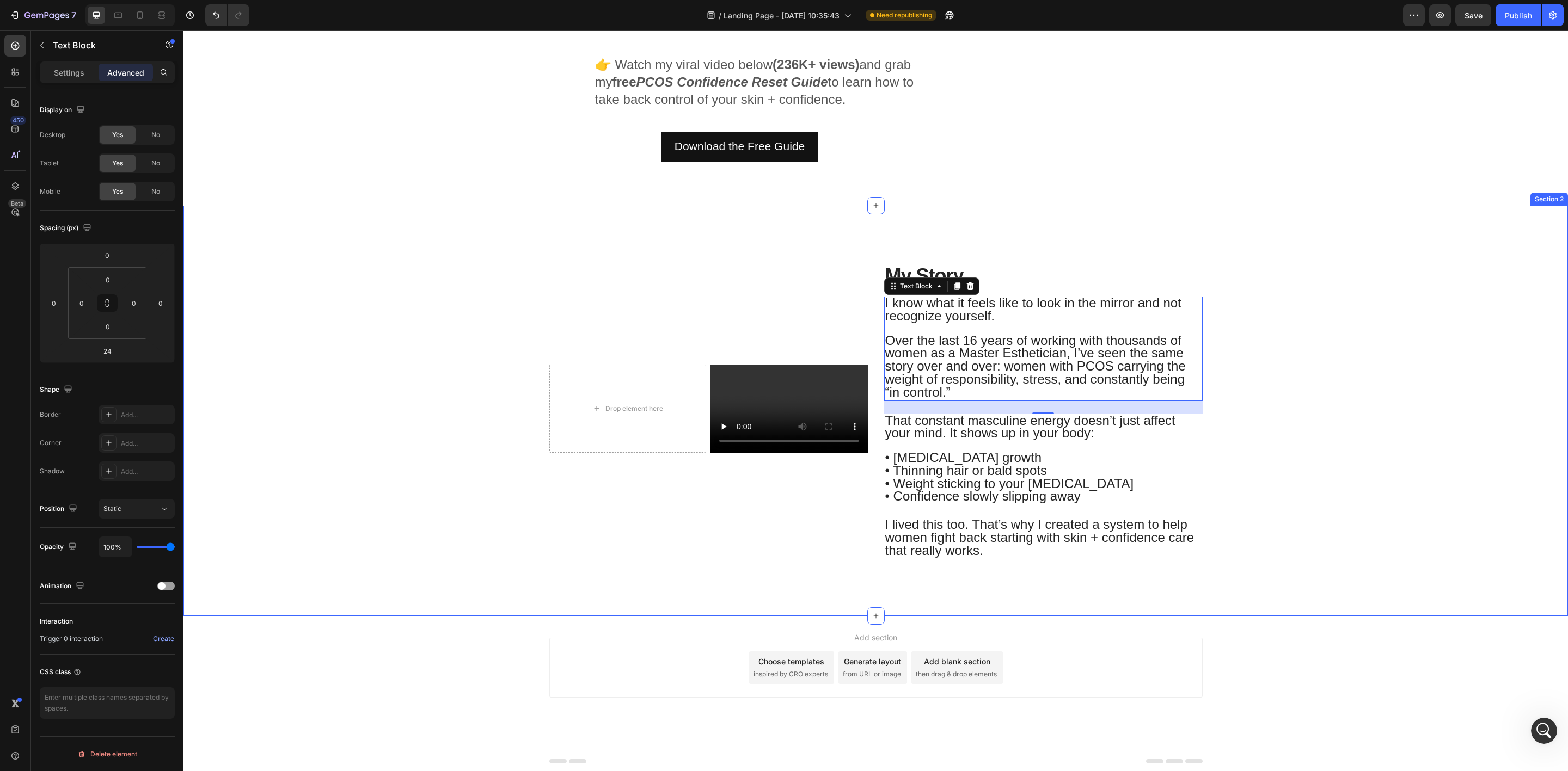
click at [393, 404] on div "Drop element here Video Row My Story Heading I know what it feels like to look …" at bounding box center [876, 415] width 1368 height 332
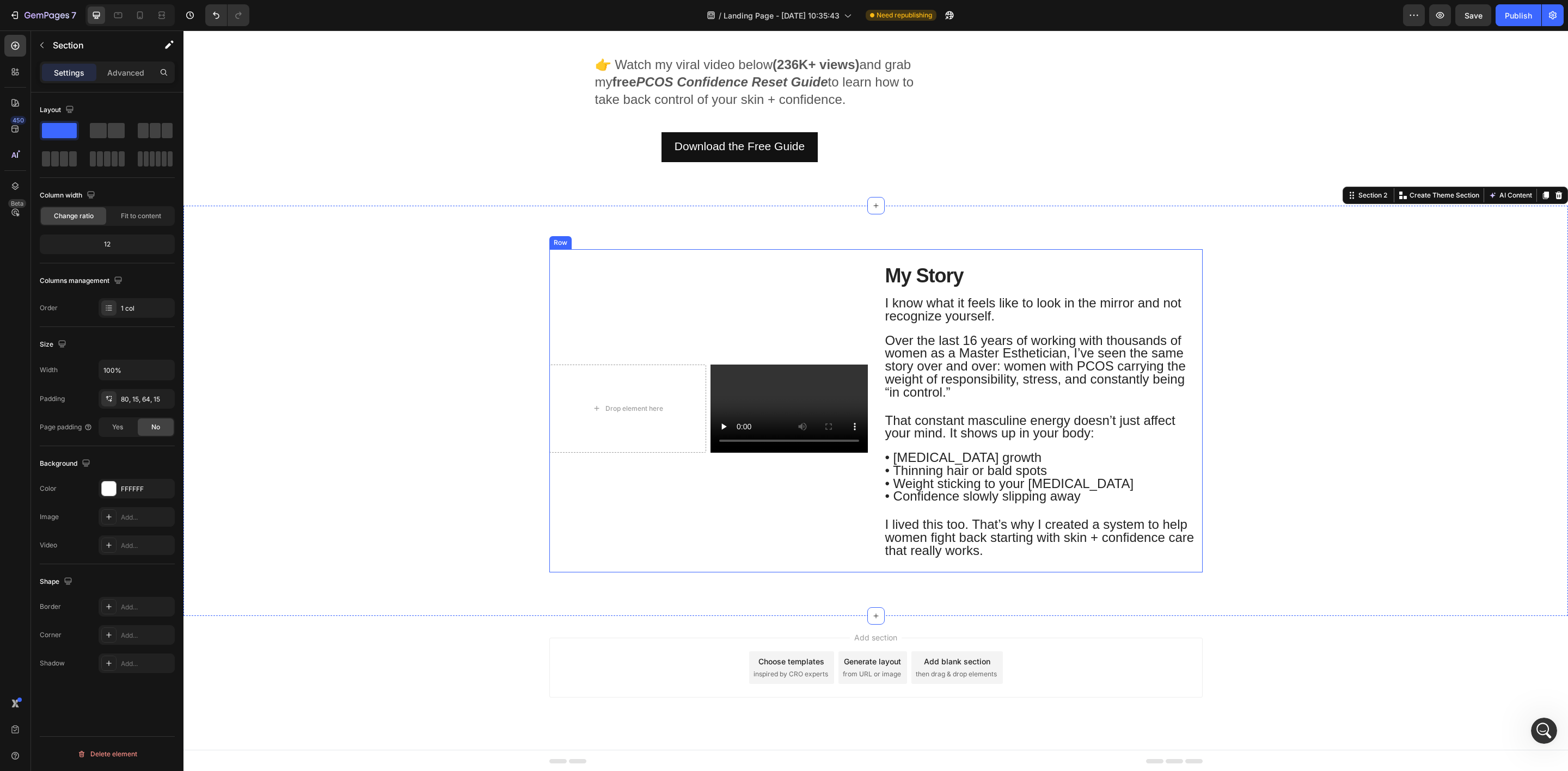
click at [827, 276] on div "Drop element here Video Row" at bounding box center [708, 411] width 318 height 323
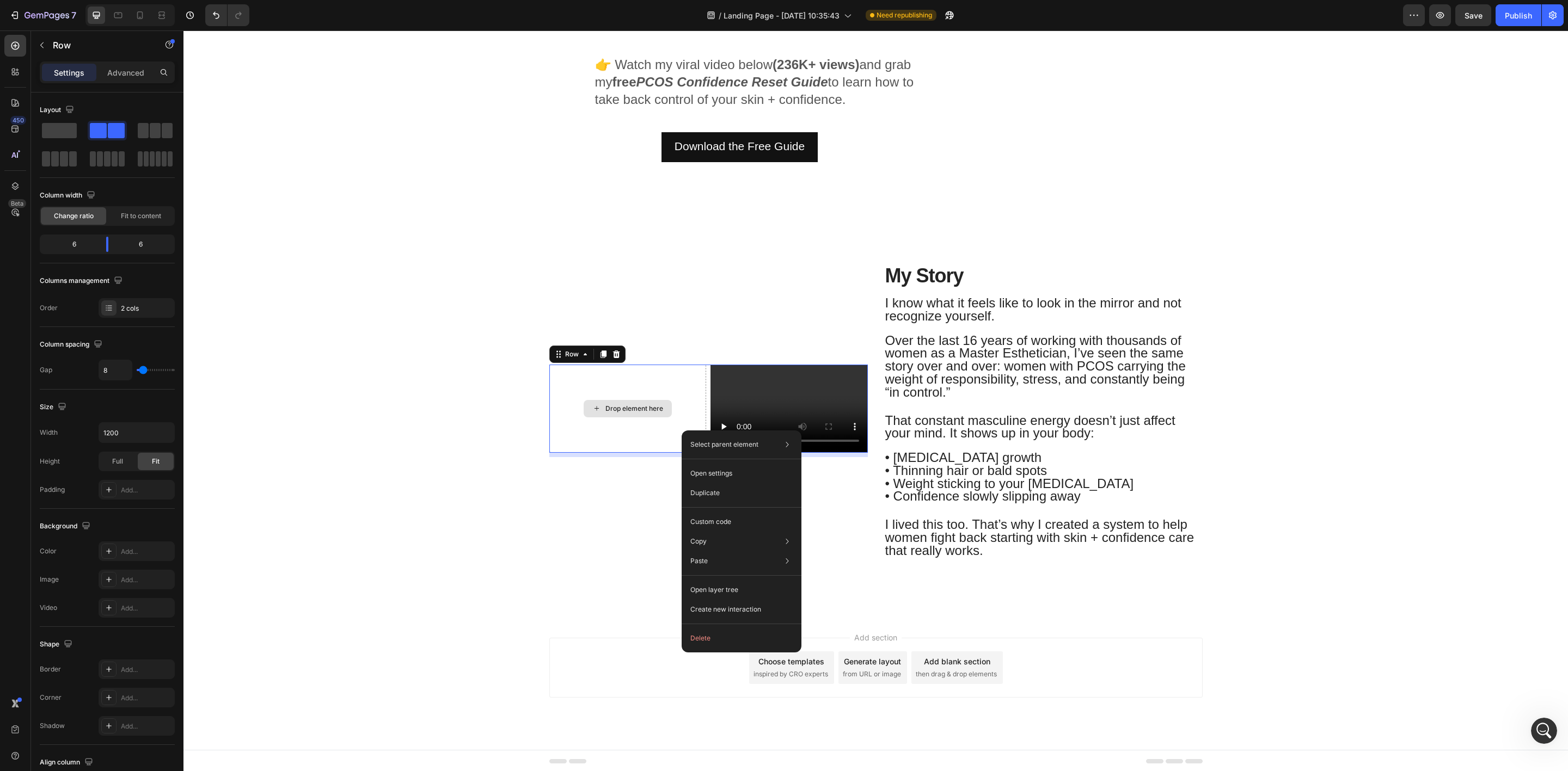
click at [663, 433] on div "Drop element here" at bounding box center [628, 408] width 157 height 88
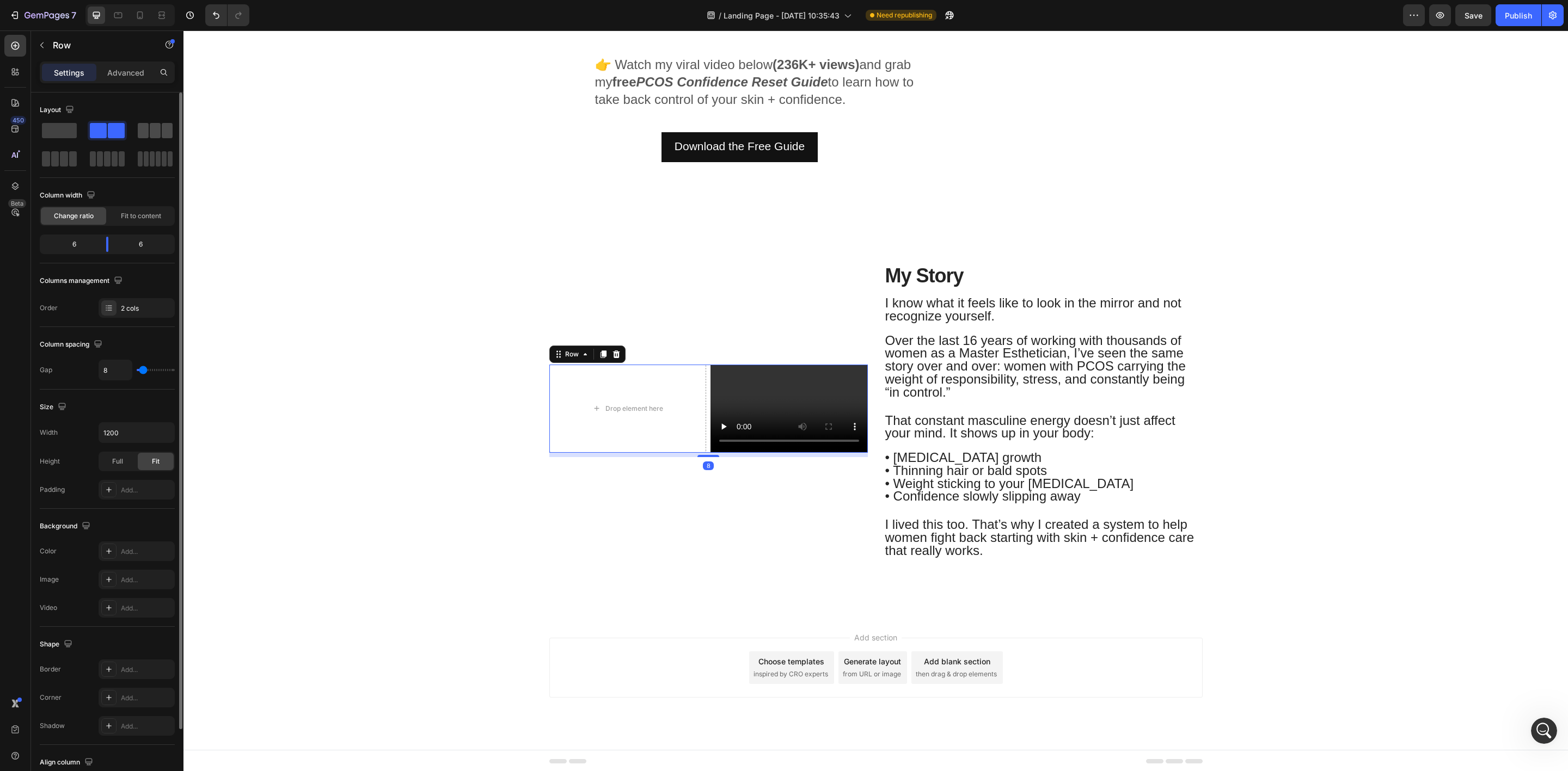
click at [157, 136] on span at bounding box center [155, 130] width 11 height 15
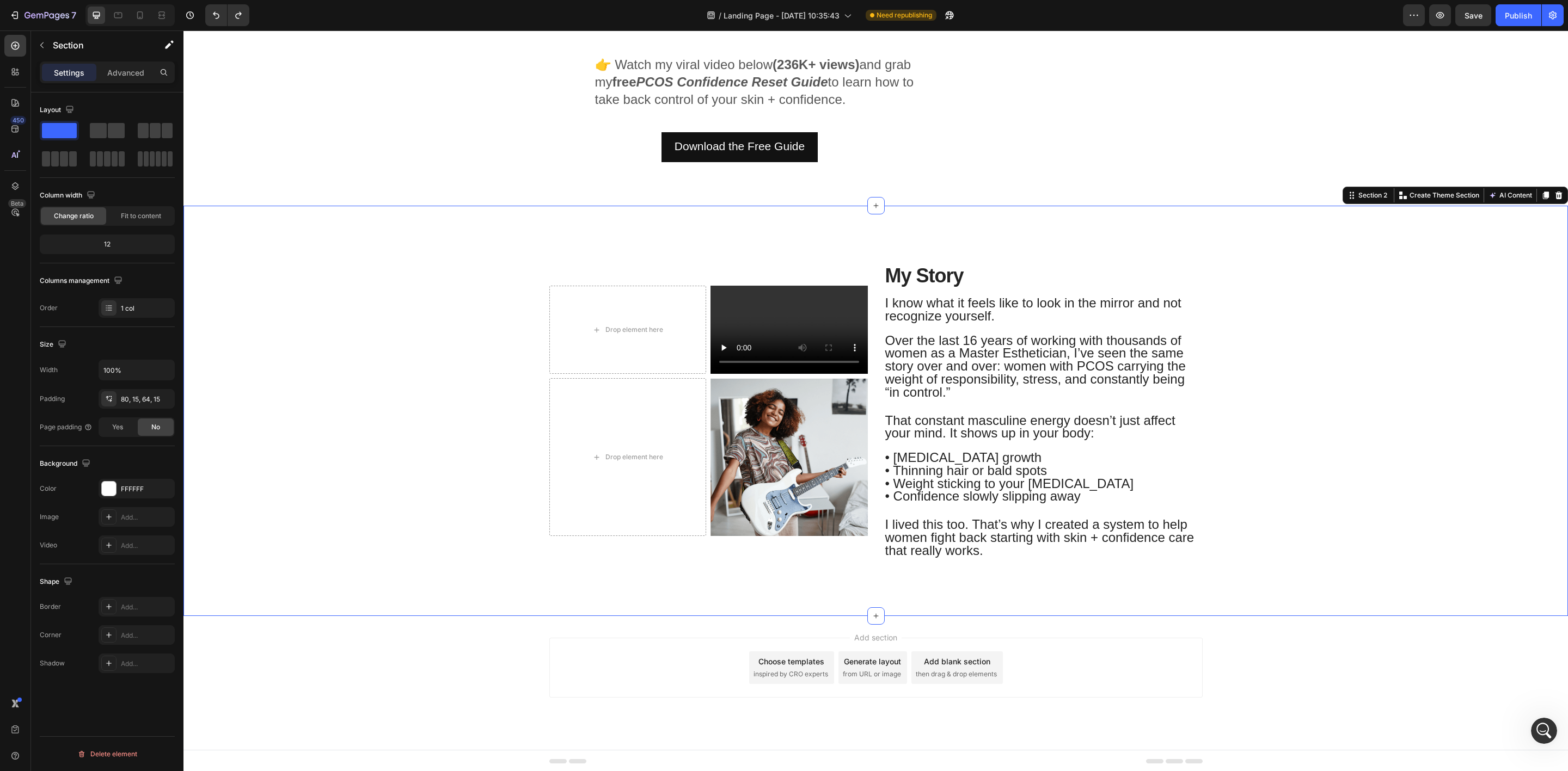
click at [323, 428] on div "Drop element here Video Row Drop element here Image Row My Story Heading I know…" at bounding box center [876, 415] width 1368 height 332
click at [872, 204] on icon at bounding box center [876, 206] width 9 height 9
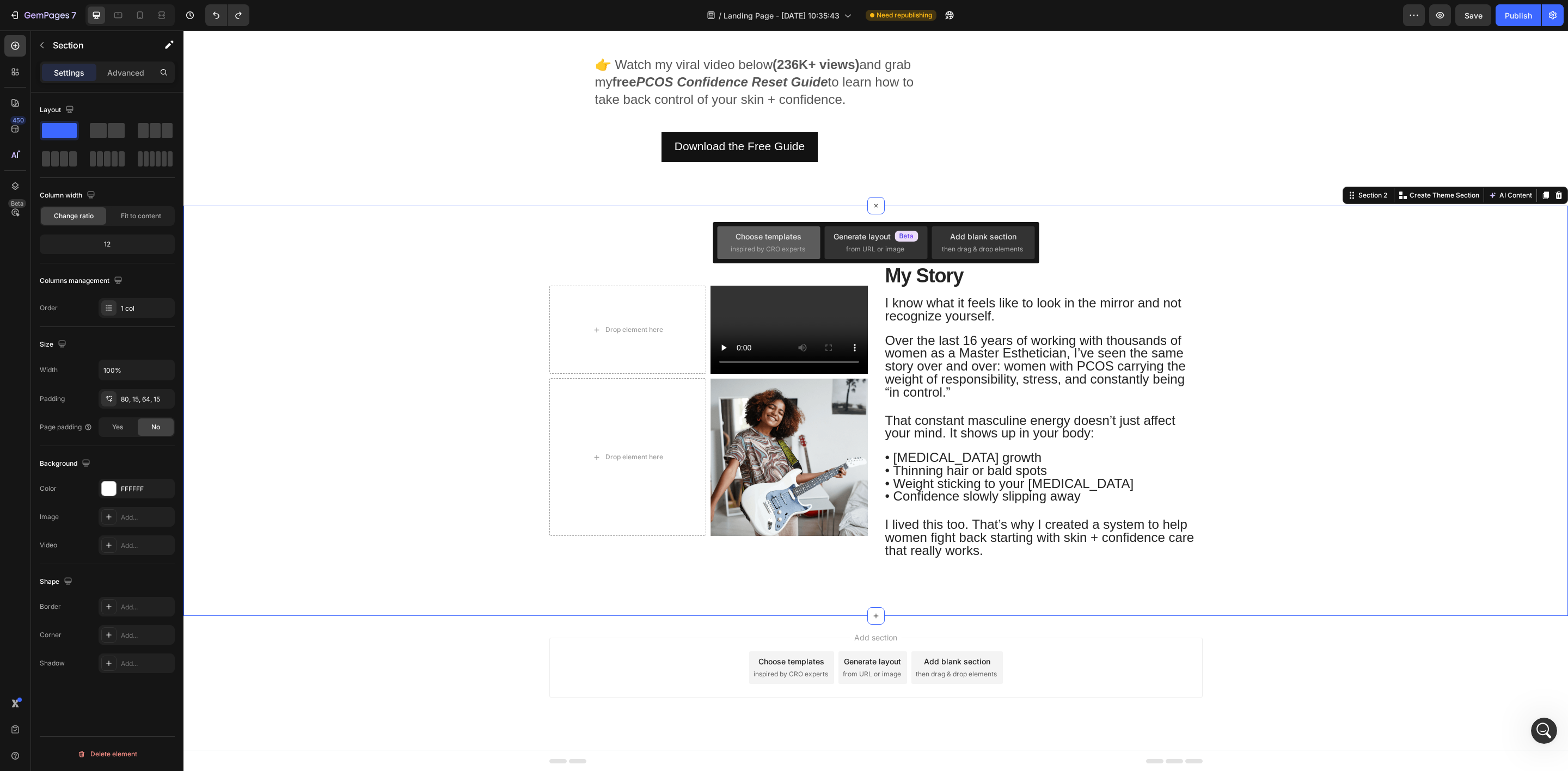
click at [758, 245] on span "inspired by CRO experts" at bounding box center [768, 249] width 75 height 10
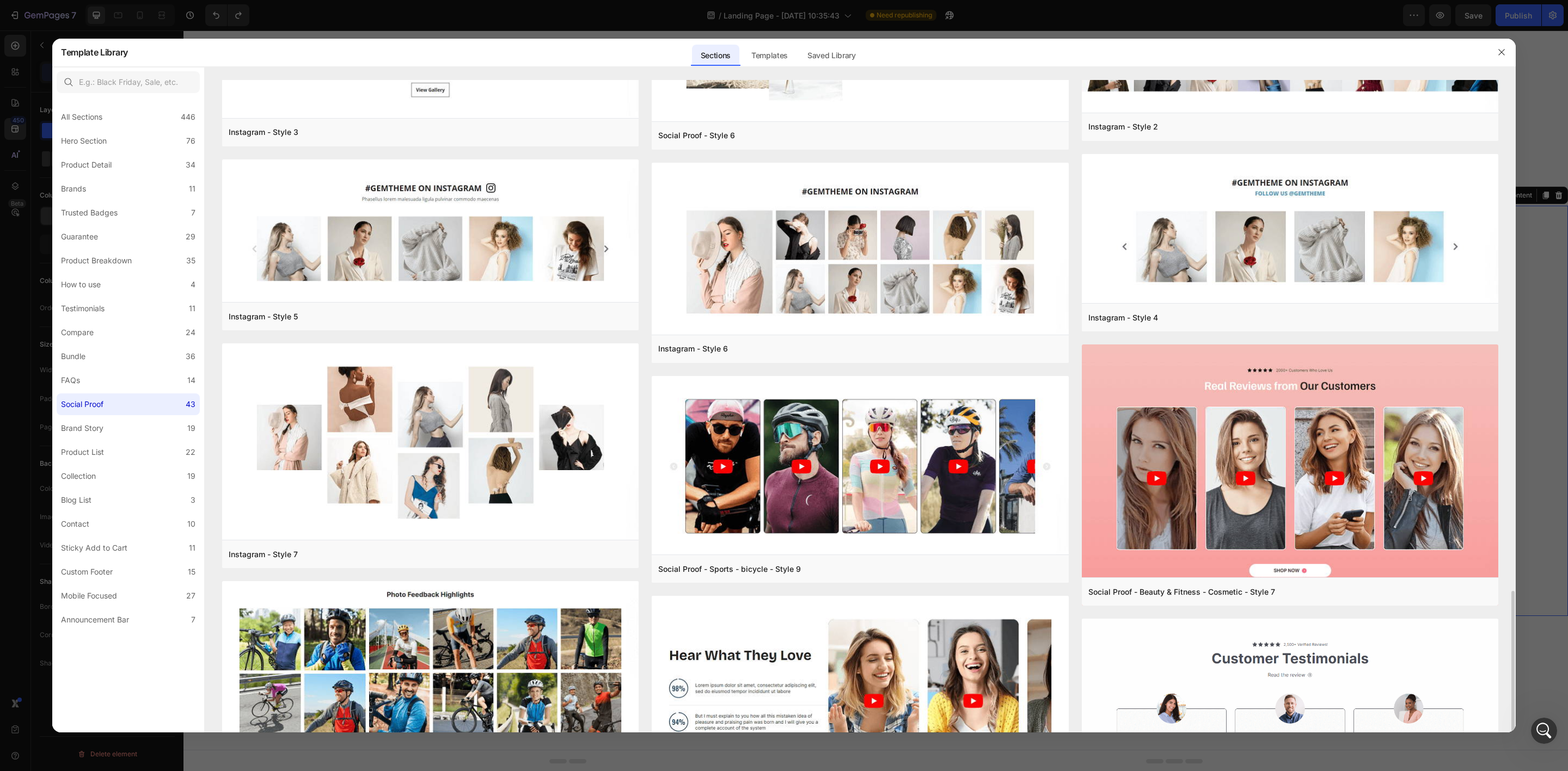
scroll to position [817, 0]
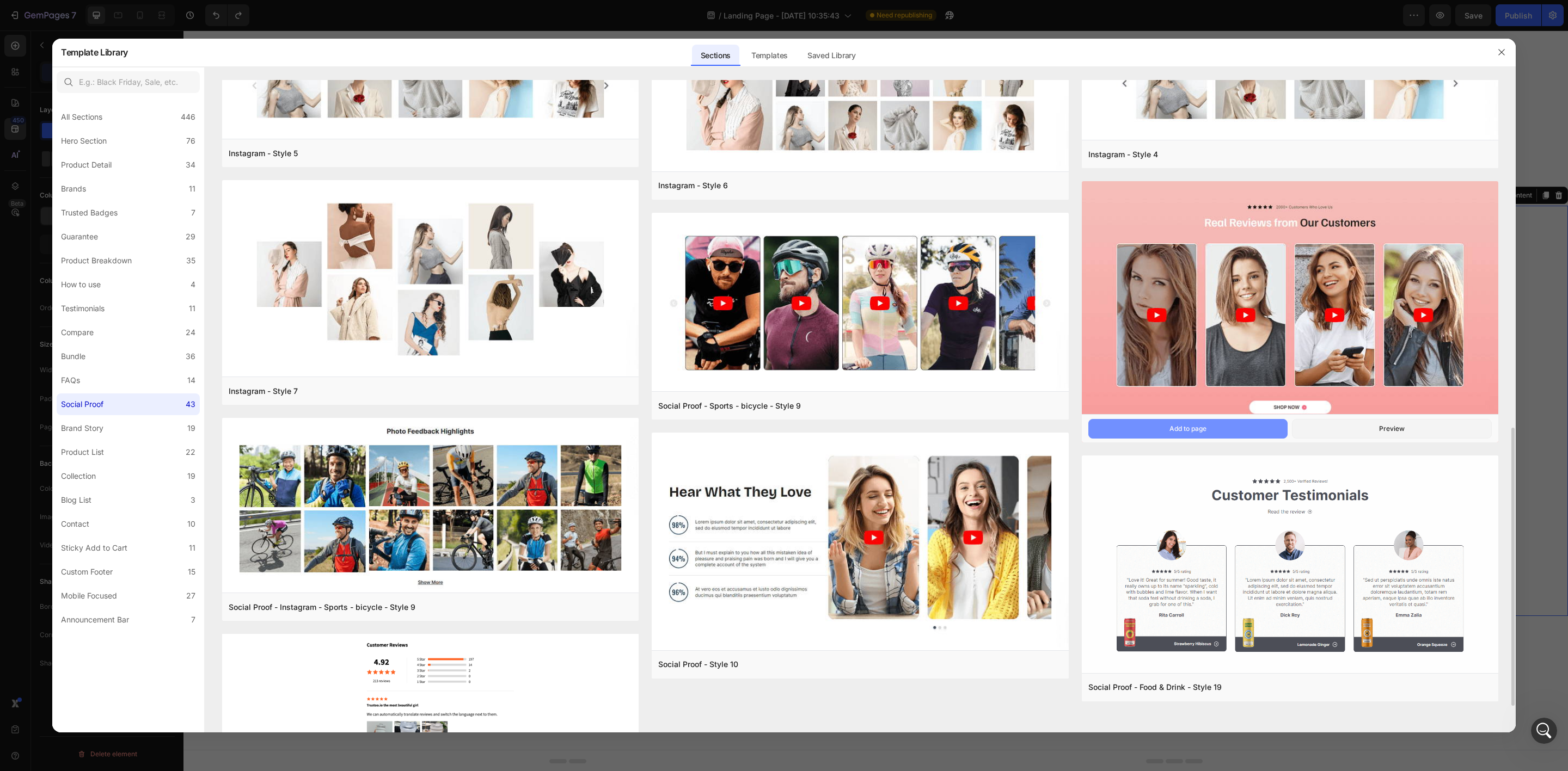
click at [1231, 427] on button "Add to page" at bounding box center [1188, 429] width 200 height 19
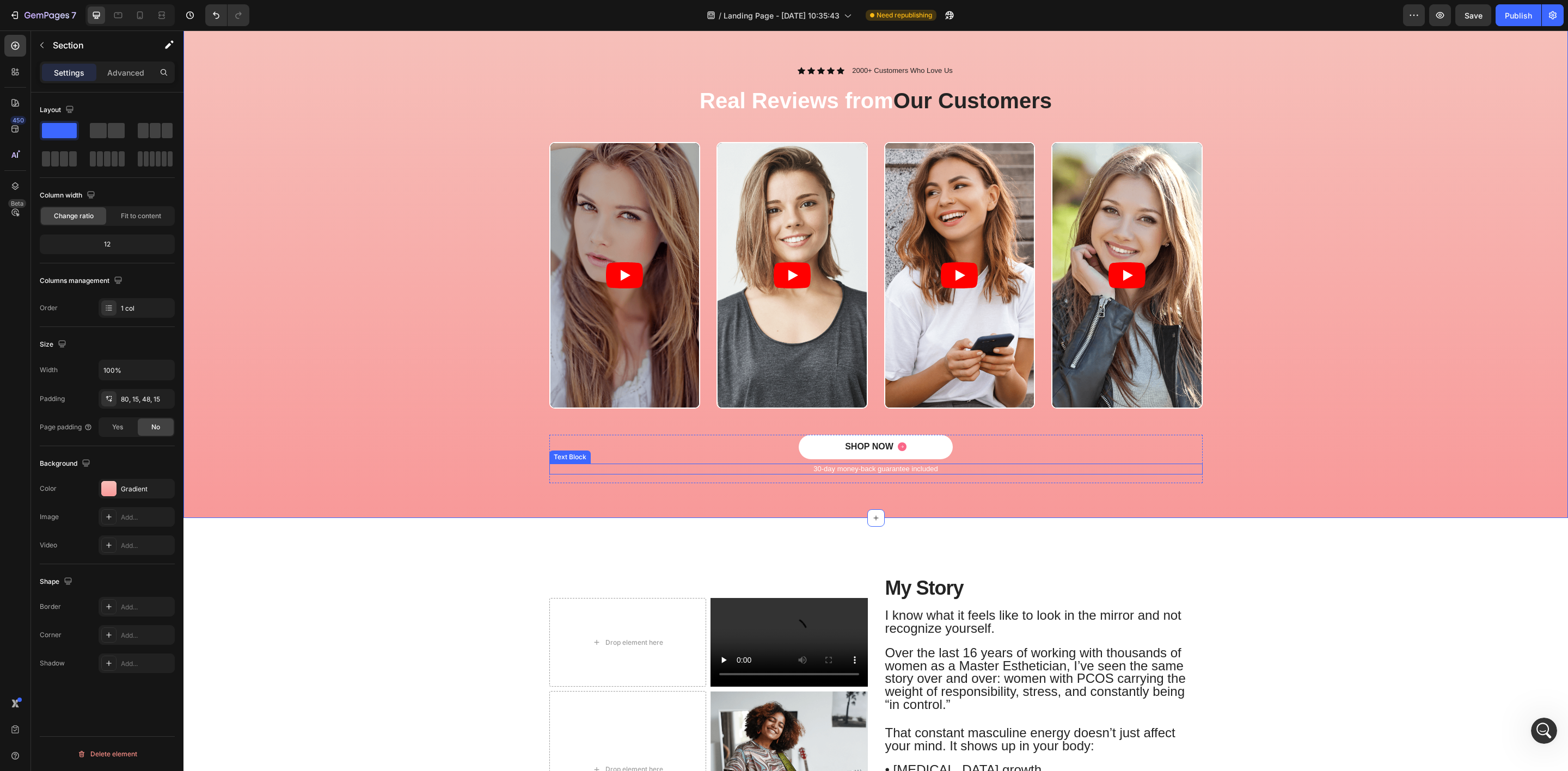
scroll to position [571, 0]
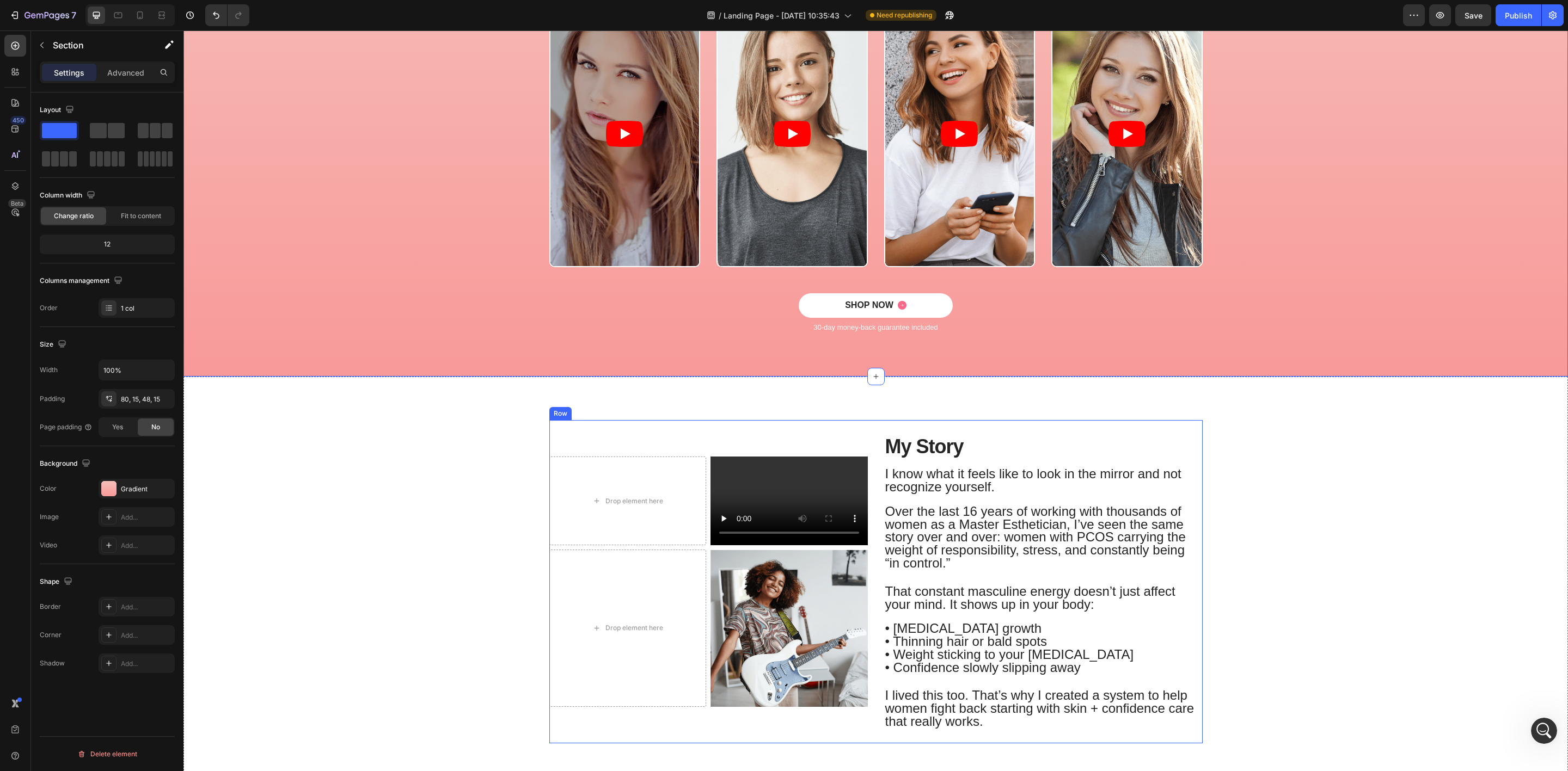
click at [931, 446] on span "My Story" at bounding box center [924, 447] width 79 height 23
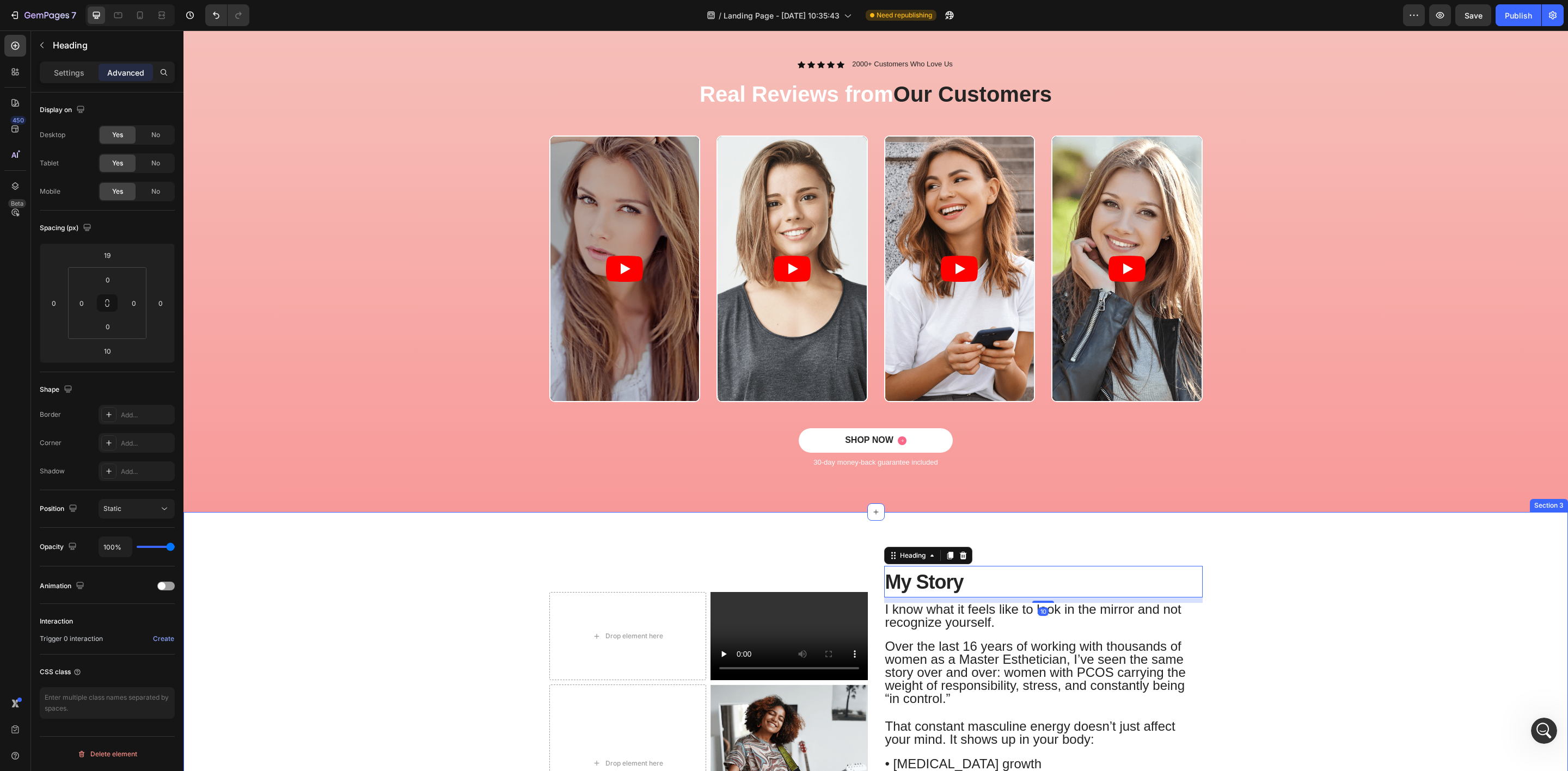
scroll to position [408, 0]
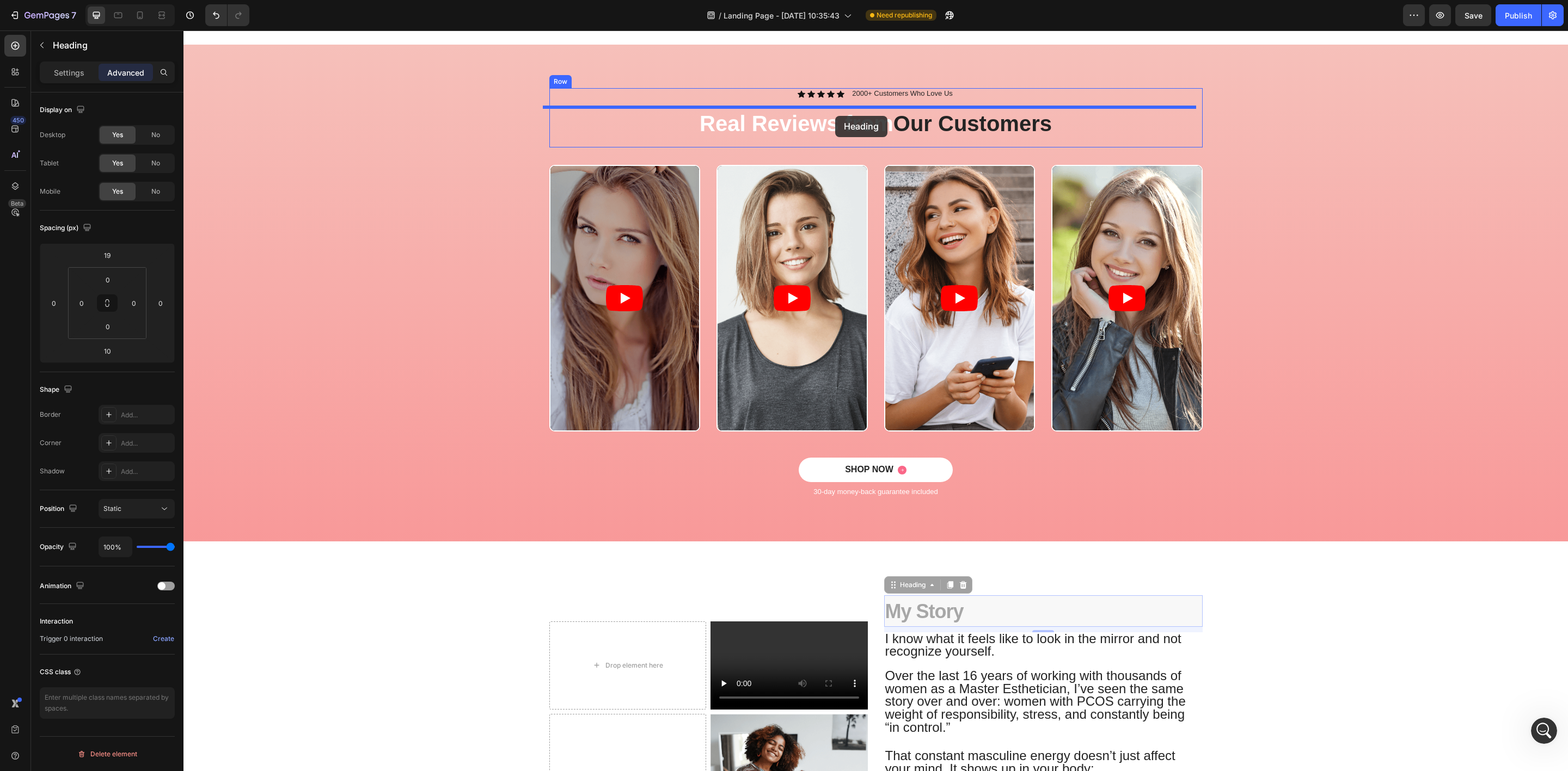
drag, startPoint x: 889, startPoint y: 585, endPoint x: 835, endPoint y: 116, distance: 472.1
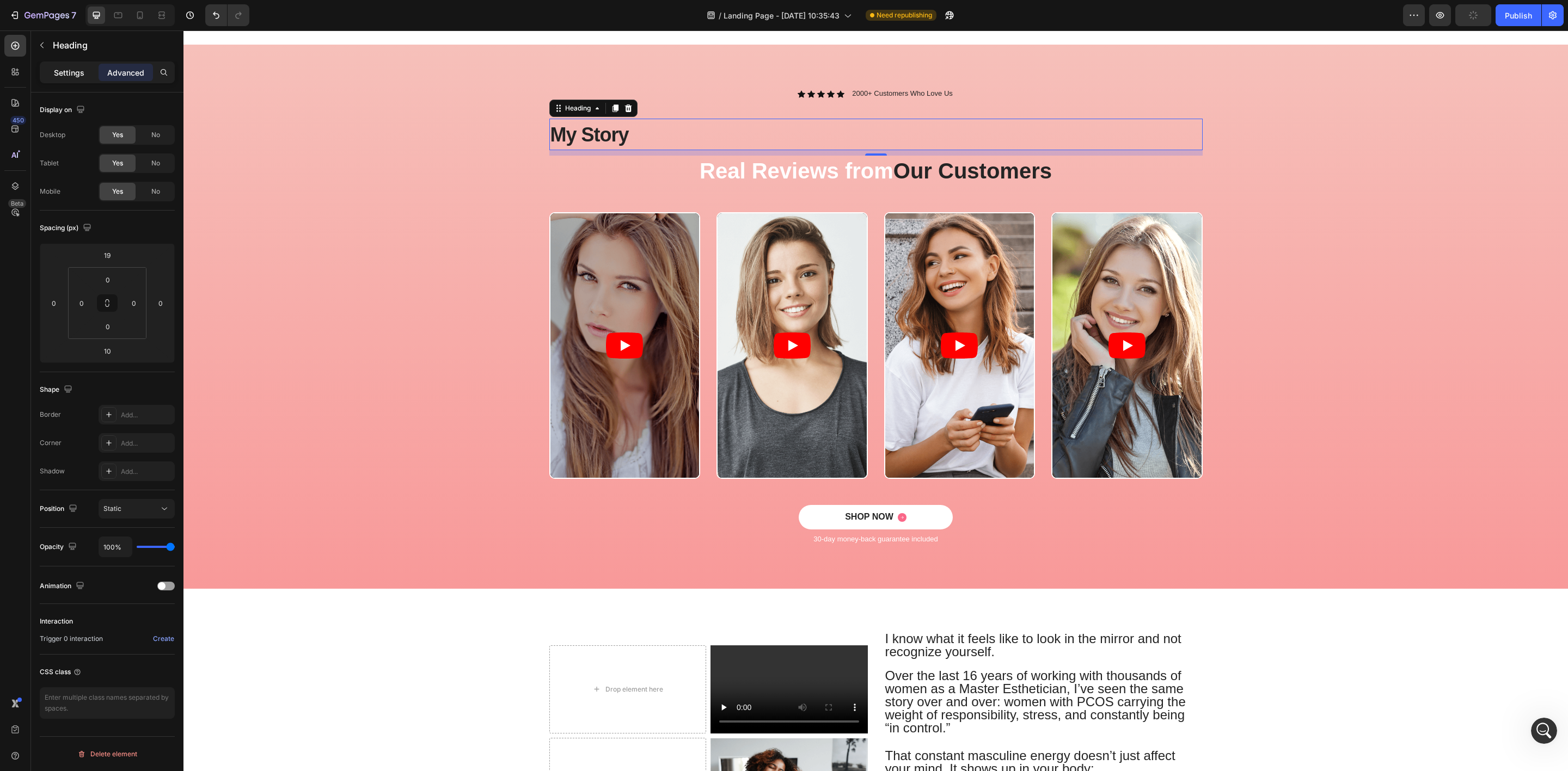
click at [59, 70] on p "Settings" at bounding box center [69, 72] width 30 height 12
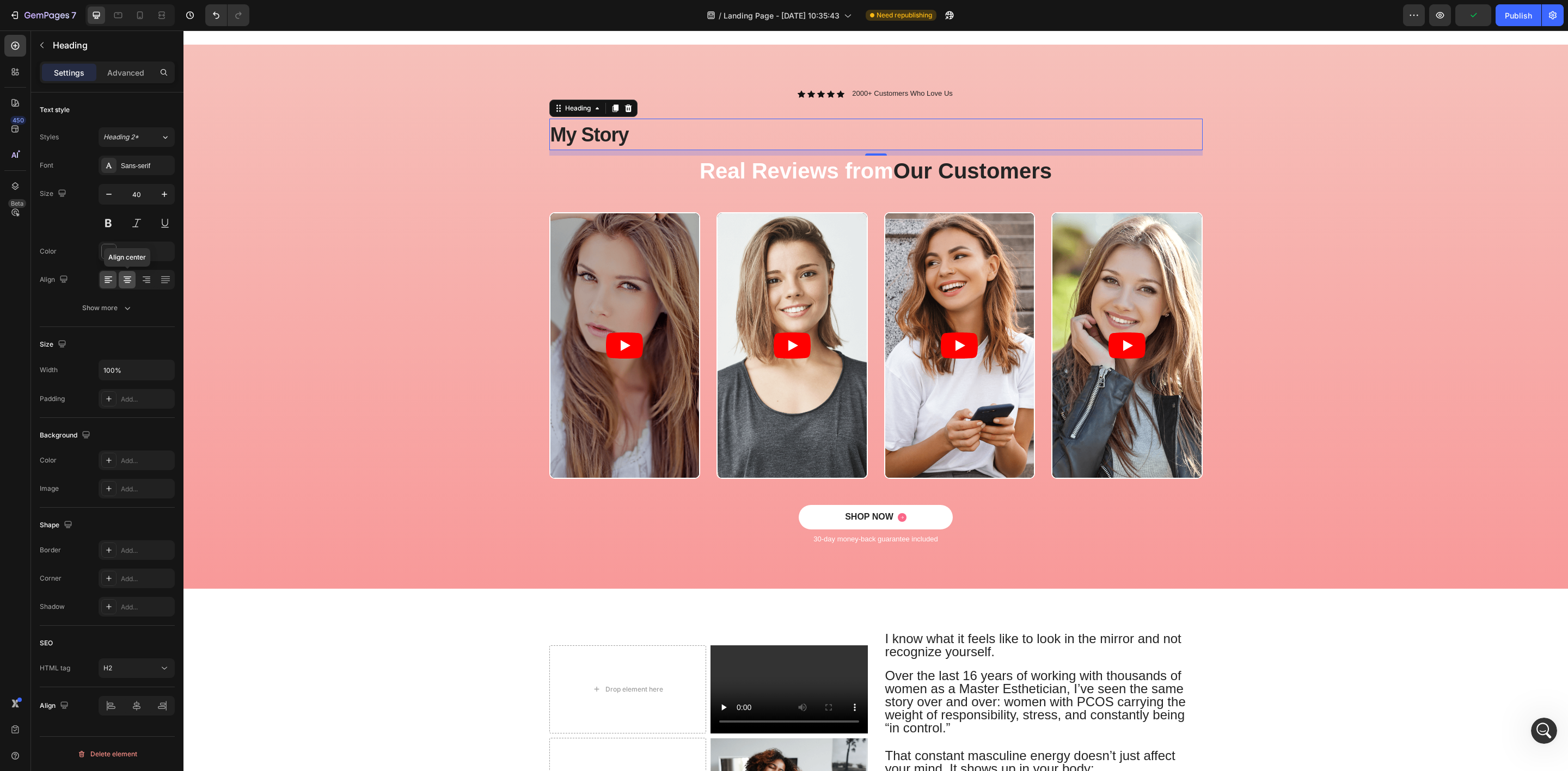
click at [127, 281] on icon at bounding box center [127, 281] width 8 height 1
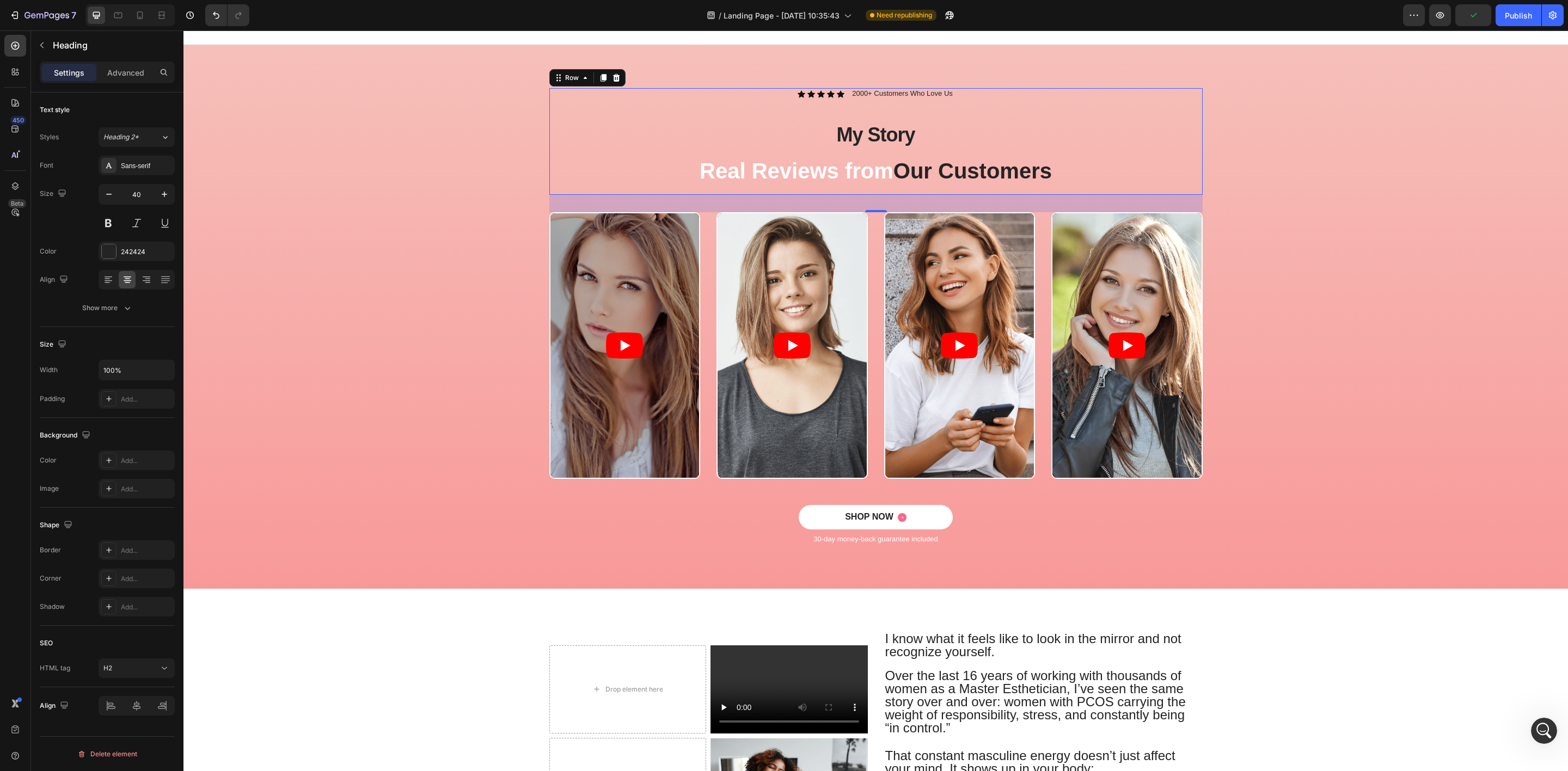
click at [978, 103] on div "Icon Icon Icon Icon Icon Icon List 2000+ Customers Who Love Us Text Block Row M…" at bounding box center [875, 141] width 653 height 106
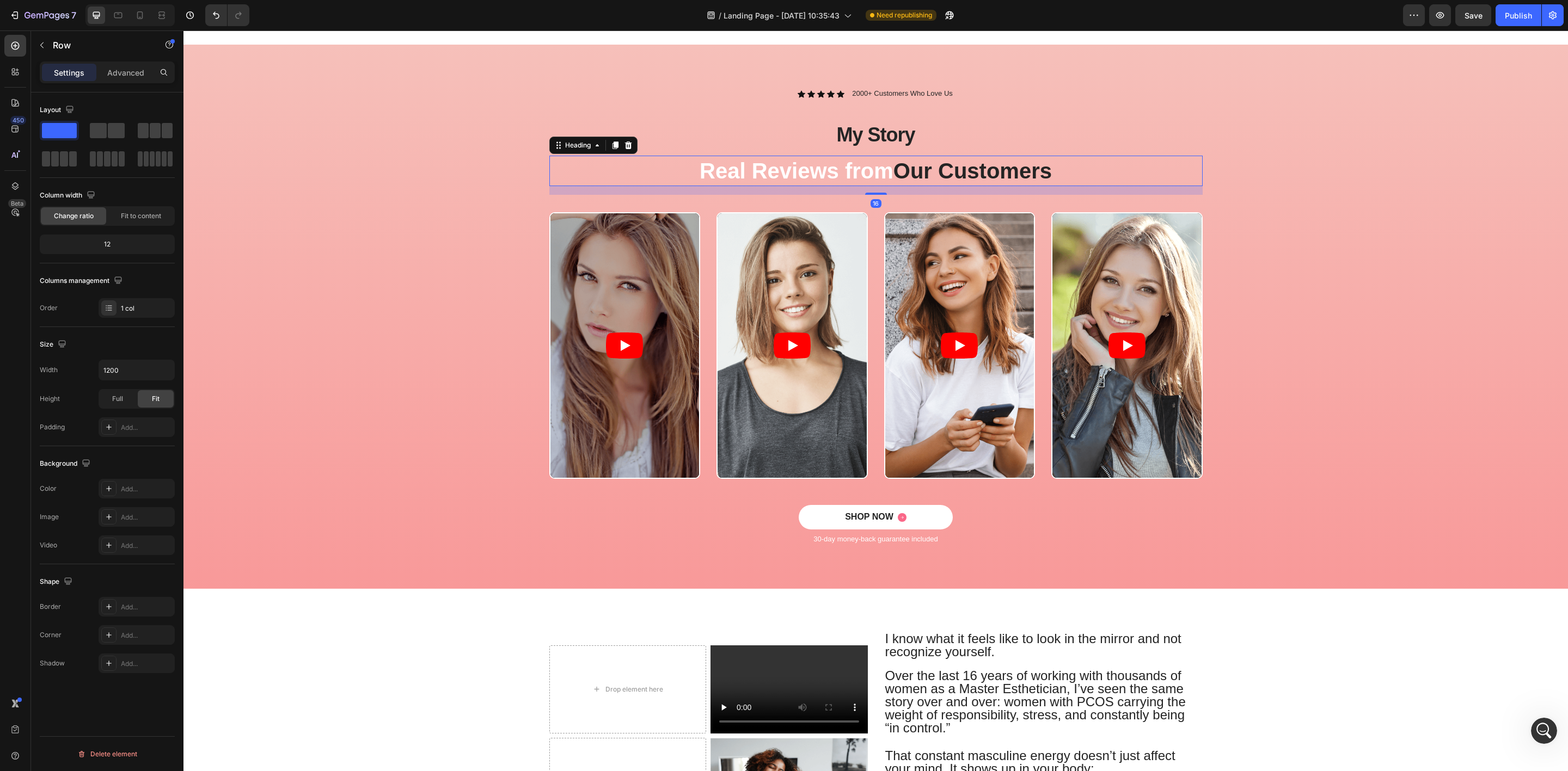
click at [1072, 176] on h2 "Real Reviews from Our Customers" at bounding box center [875, 171] width 653 height 30
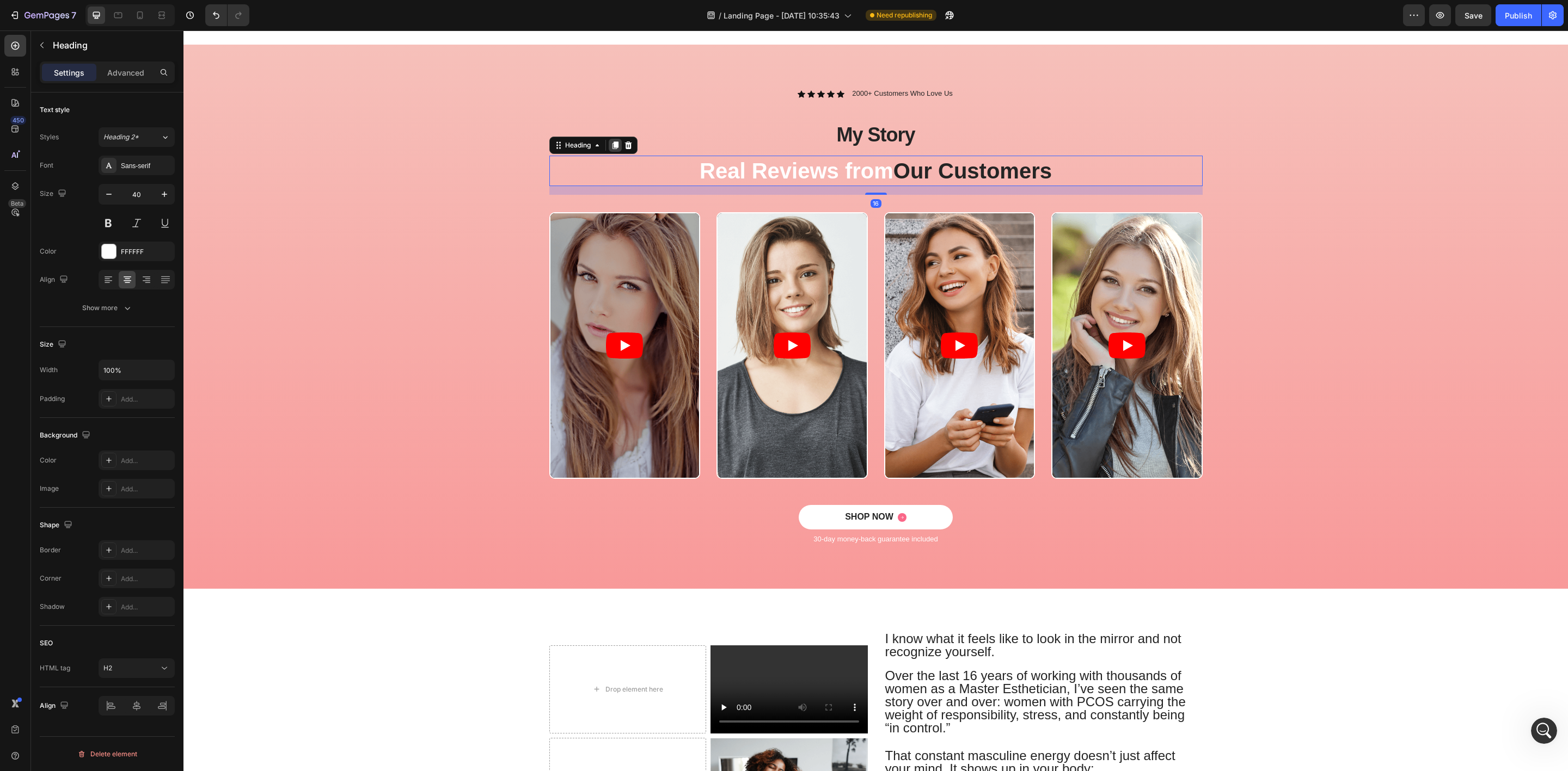
click at [614, 142] on div at bounding box center [615, 145] width 13 height 13
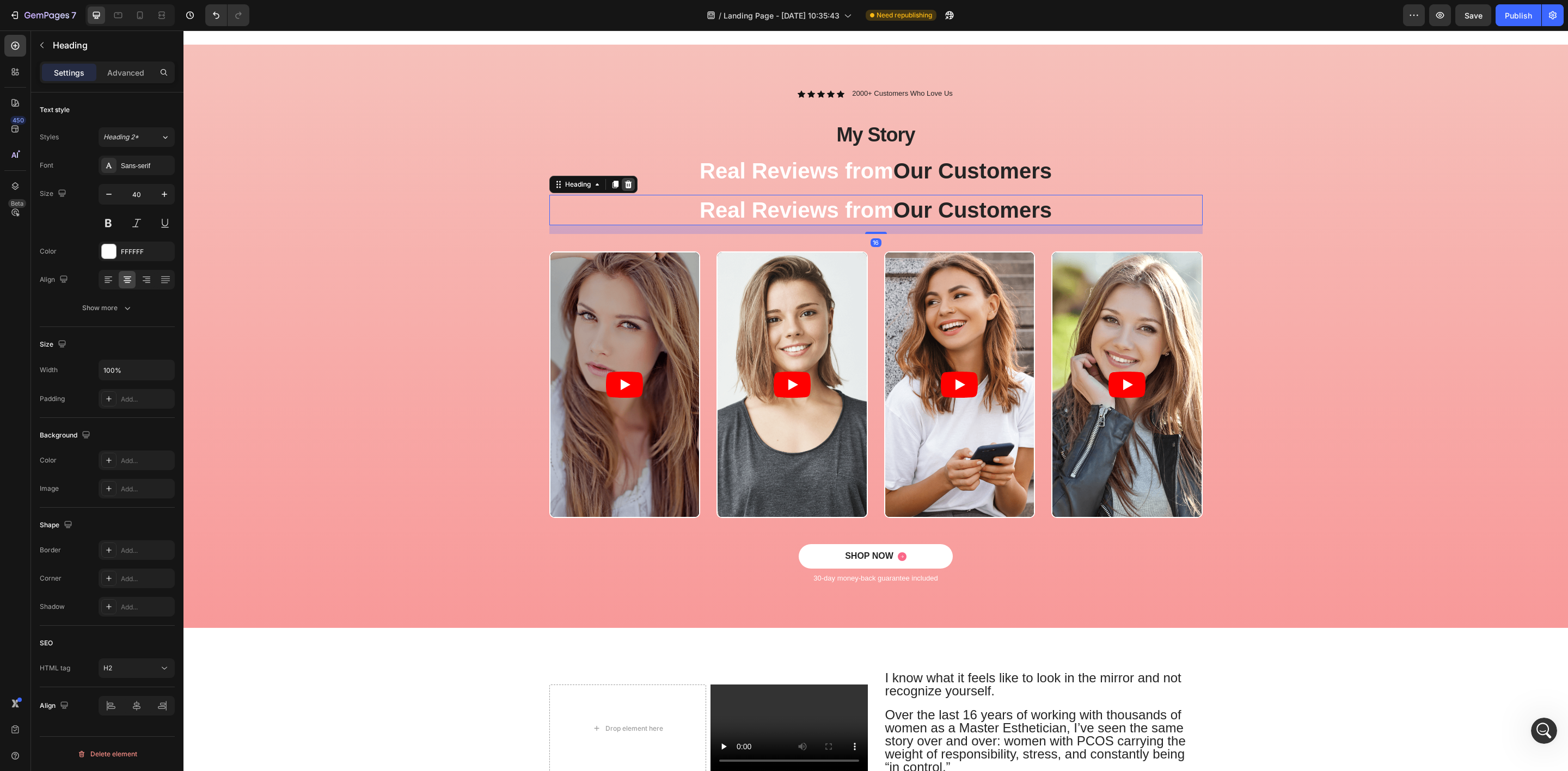
click at [626, 183] on icon at bounding box center [628, 184] width 9 height 9
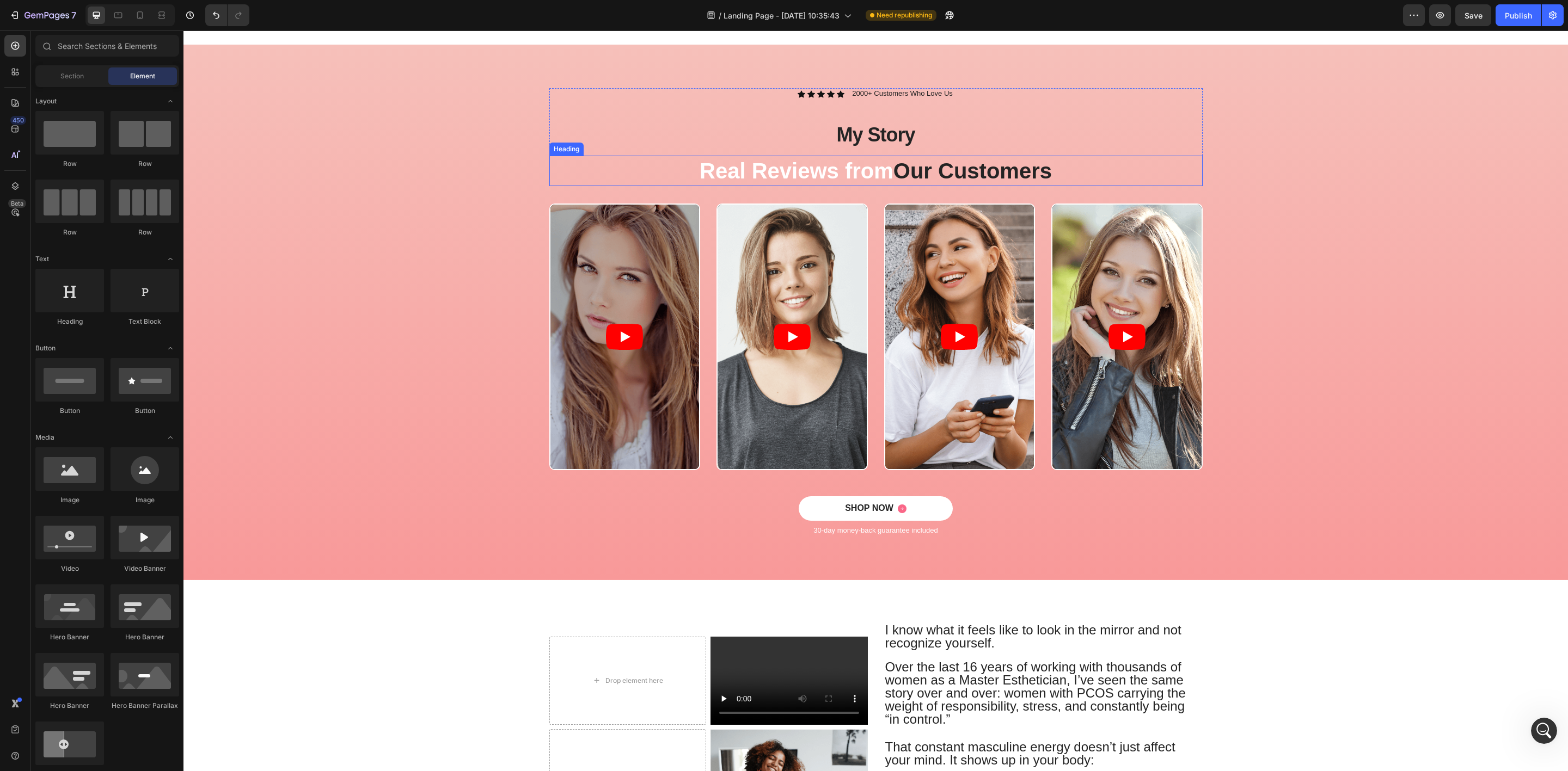
click at [663, 175] on h2 "Real Reviews from Our Customers" at bounding box center [875, 171] width 653 height 30
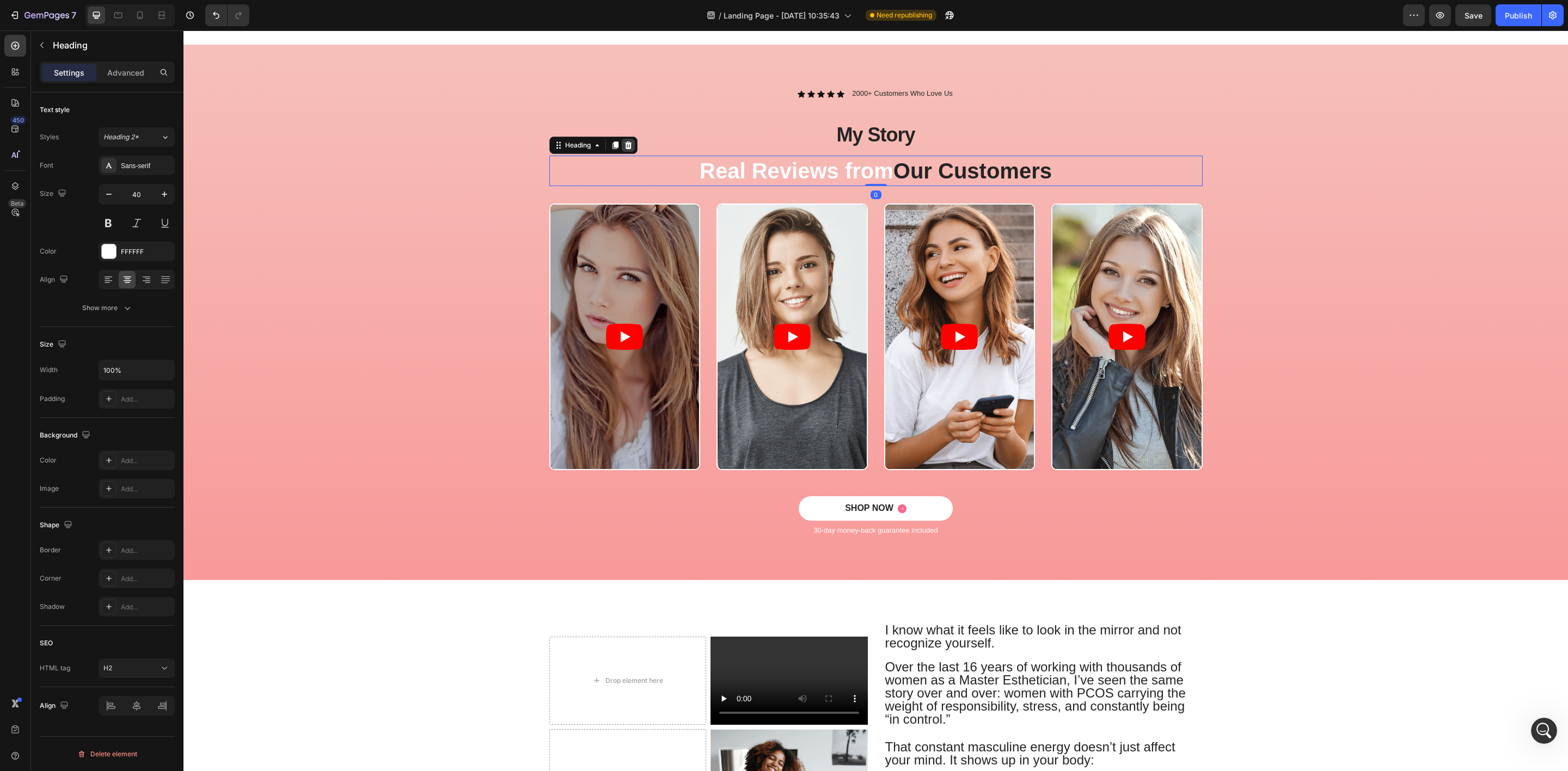
click at [625, 144] on icon at bounding box center [628, 145] width 7 height 8
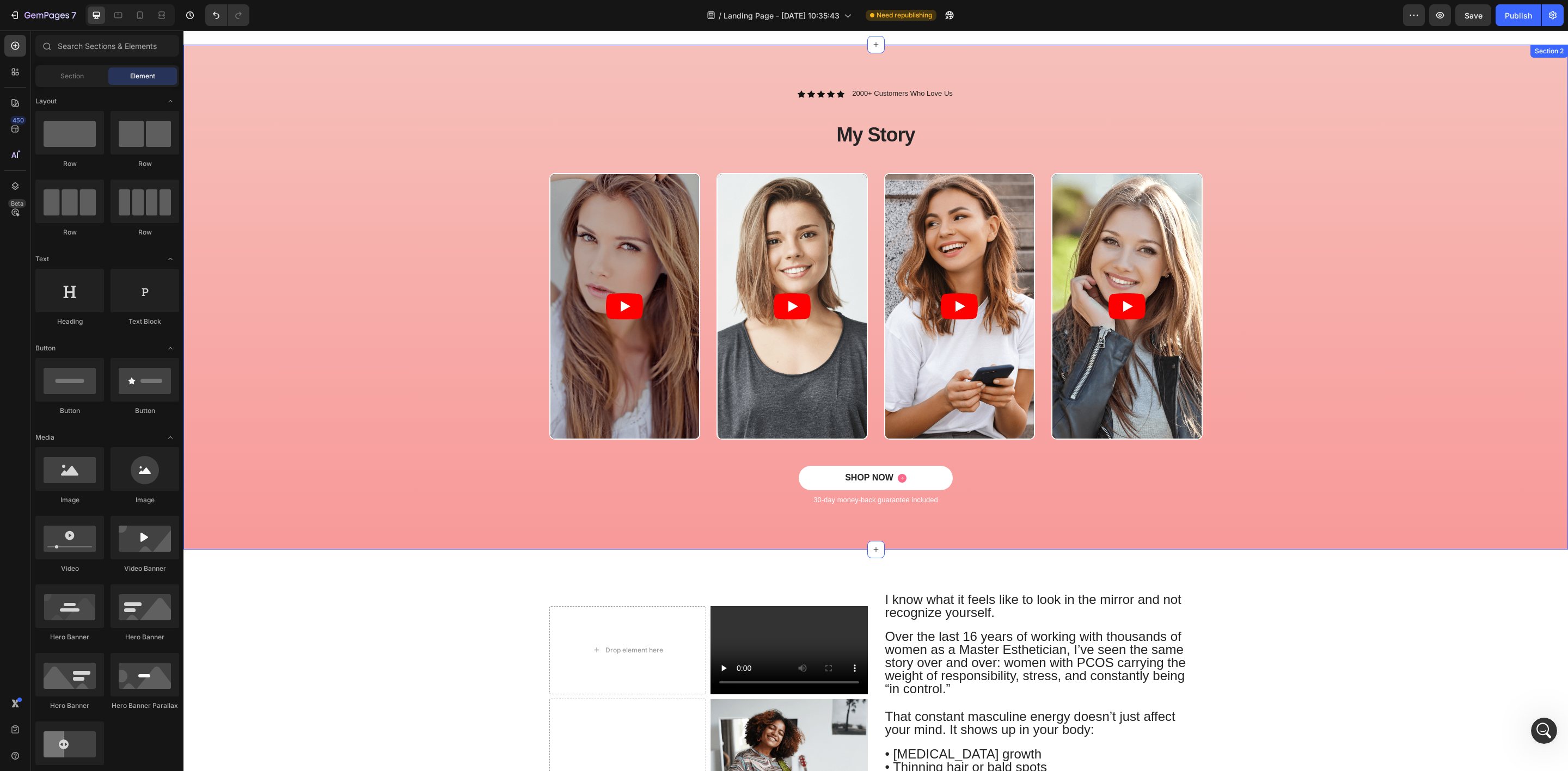
click at [732, 85] on div "Icon Icon Icon Icon Icon Icon List 2000+ Customers Who Love Us Text Block Row M…" at bounding box center [875, 297] width 1385 height 505
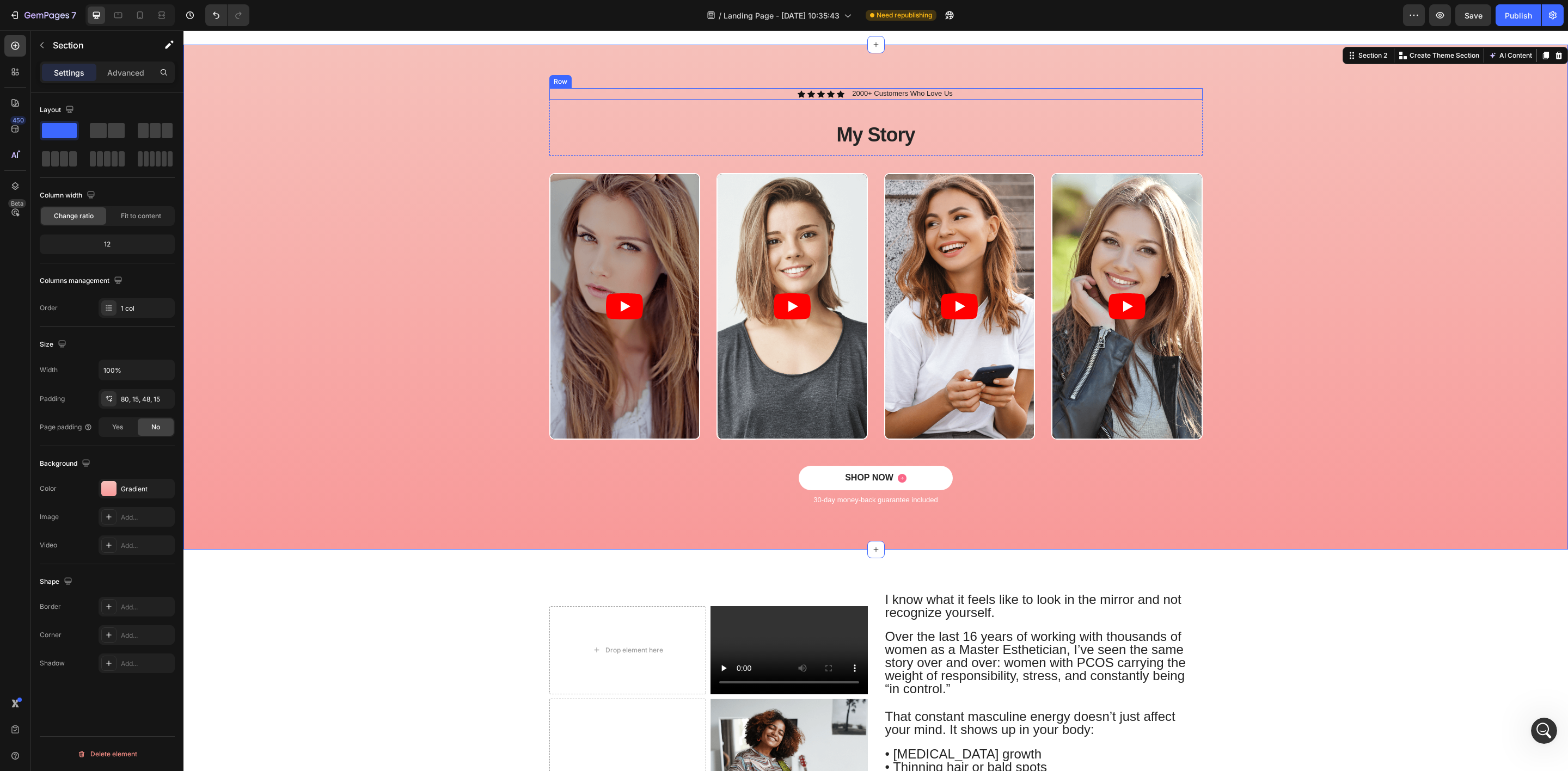
click at [732, 95] on div "Icon Icon Icon Icon Icon Icon List 2000+ Customers Who Love Us Text Block Row" at bounding box center [875, 94] width 653 height 12
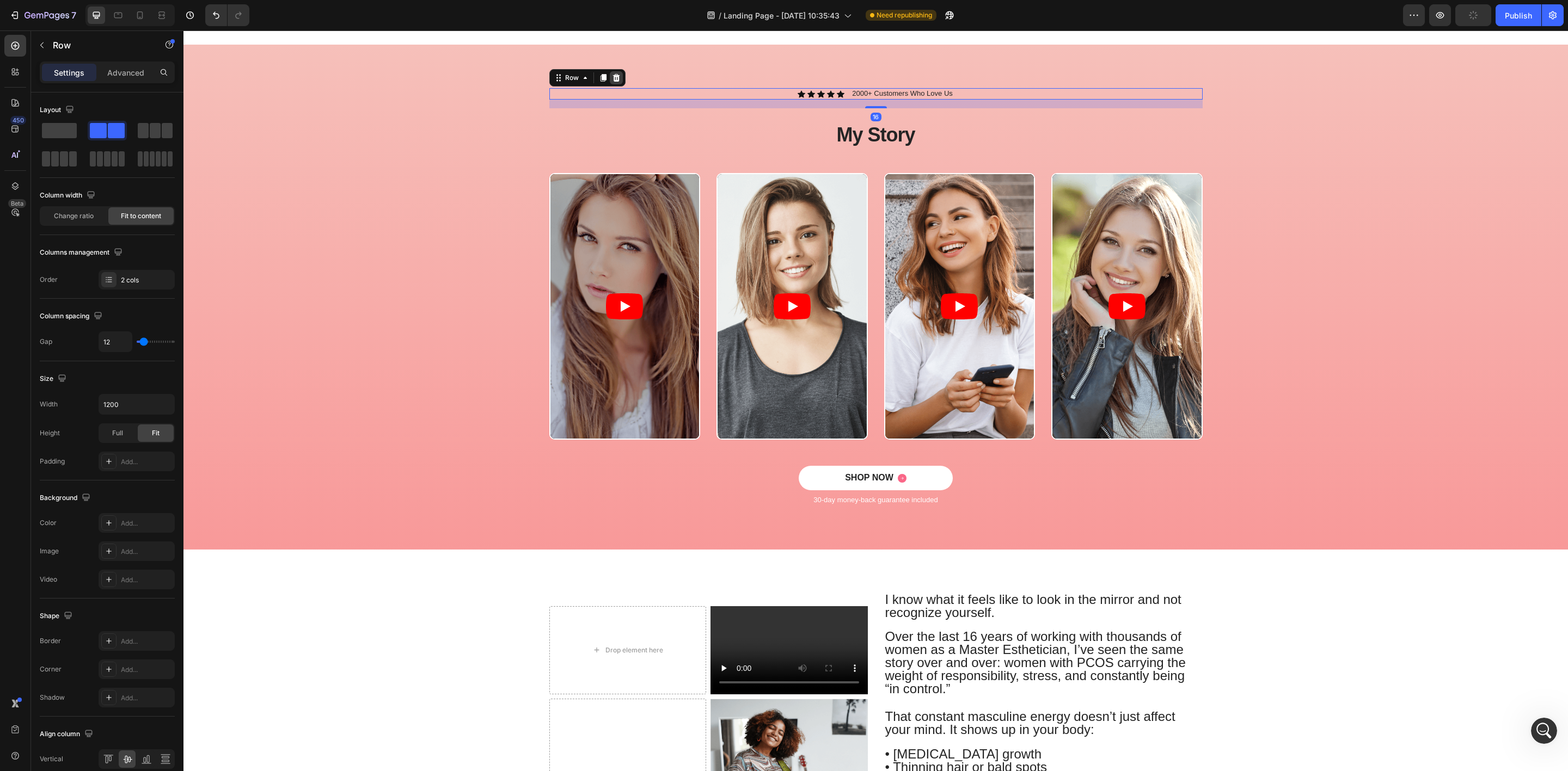
click at [612, 74] on icon at bounding box center [616, 78] width 7 height 8
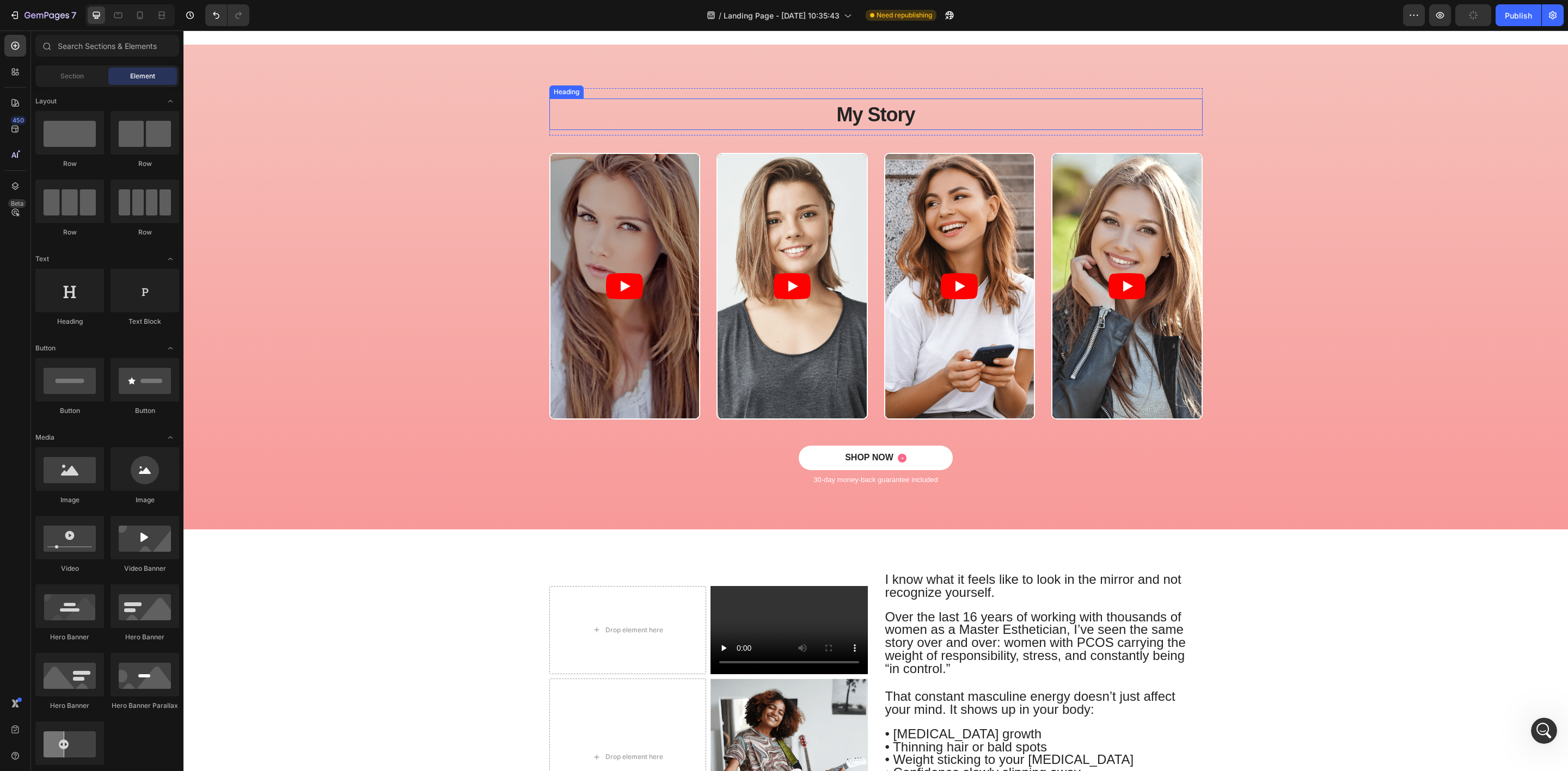
click at [662, 121] on h2 "My Story" at bounding box center [875, 114] width 653 height 32
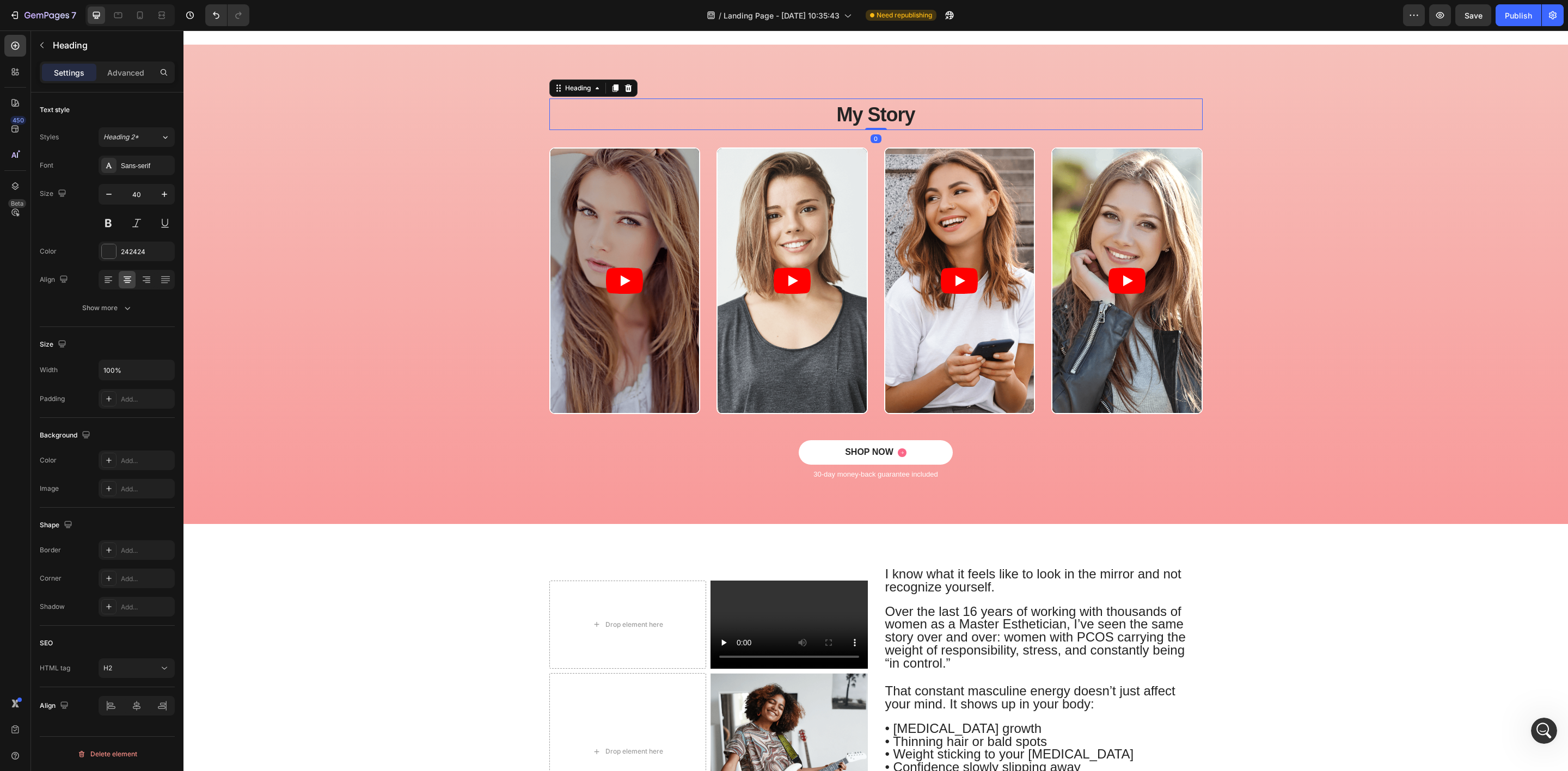
drag, startPoint x: 875, startPoint y: 132, endPoint x: 869, endPoint y: 108, distance: 24.7
click at [869, 108] on div "My Story Heading 0" at bounding box center [875, 114] width 653 height 32
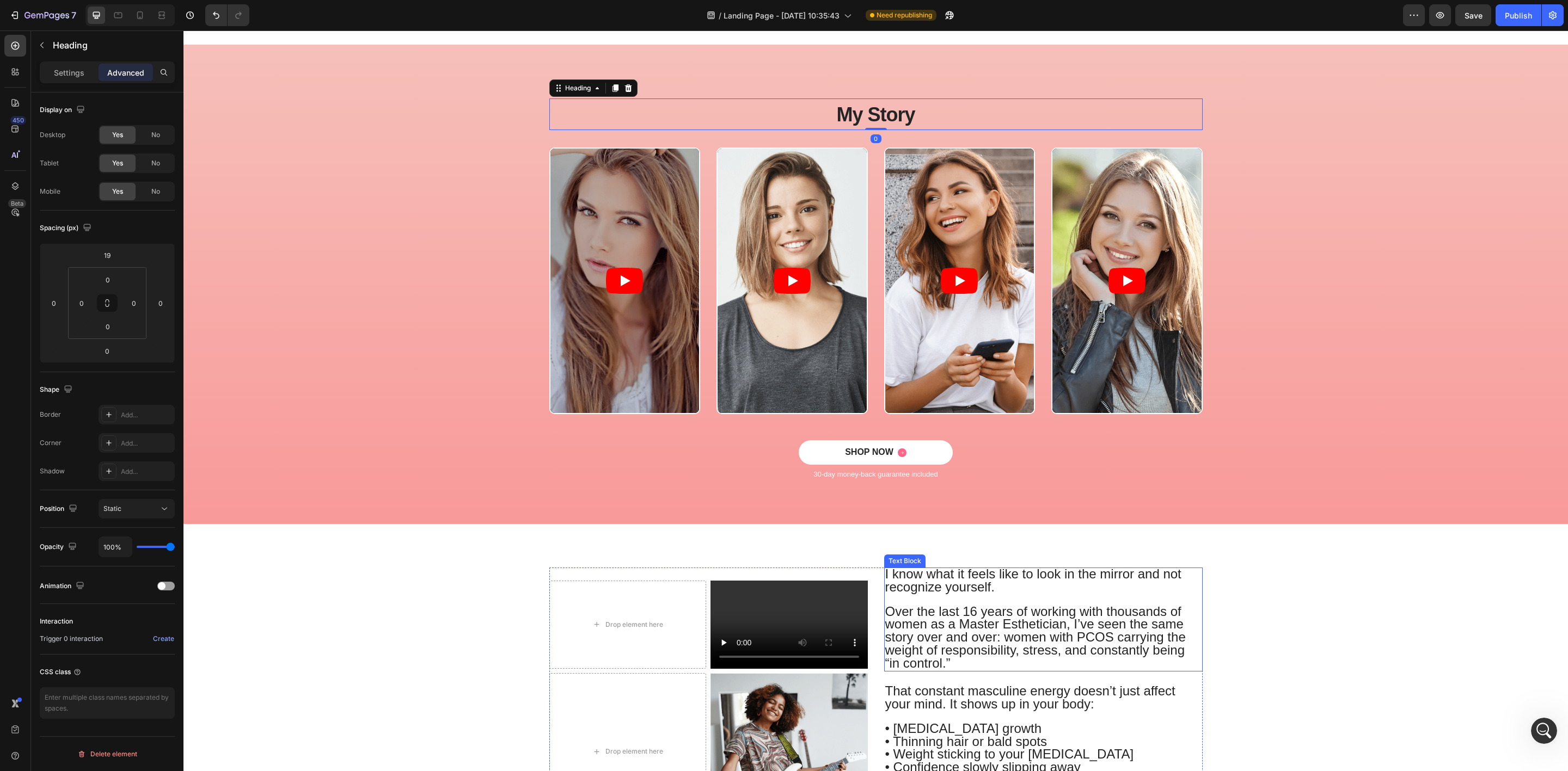
click at [920, 587] on span "I know what it feels like to look in the mirror and not recognize yourself." at bounding box center [1033, 581] width 296 height 28
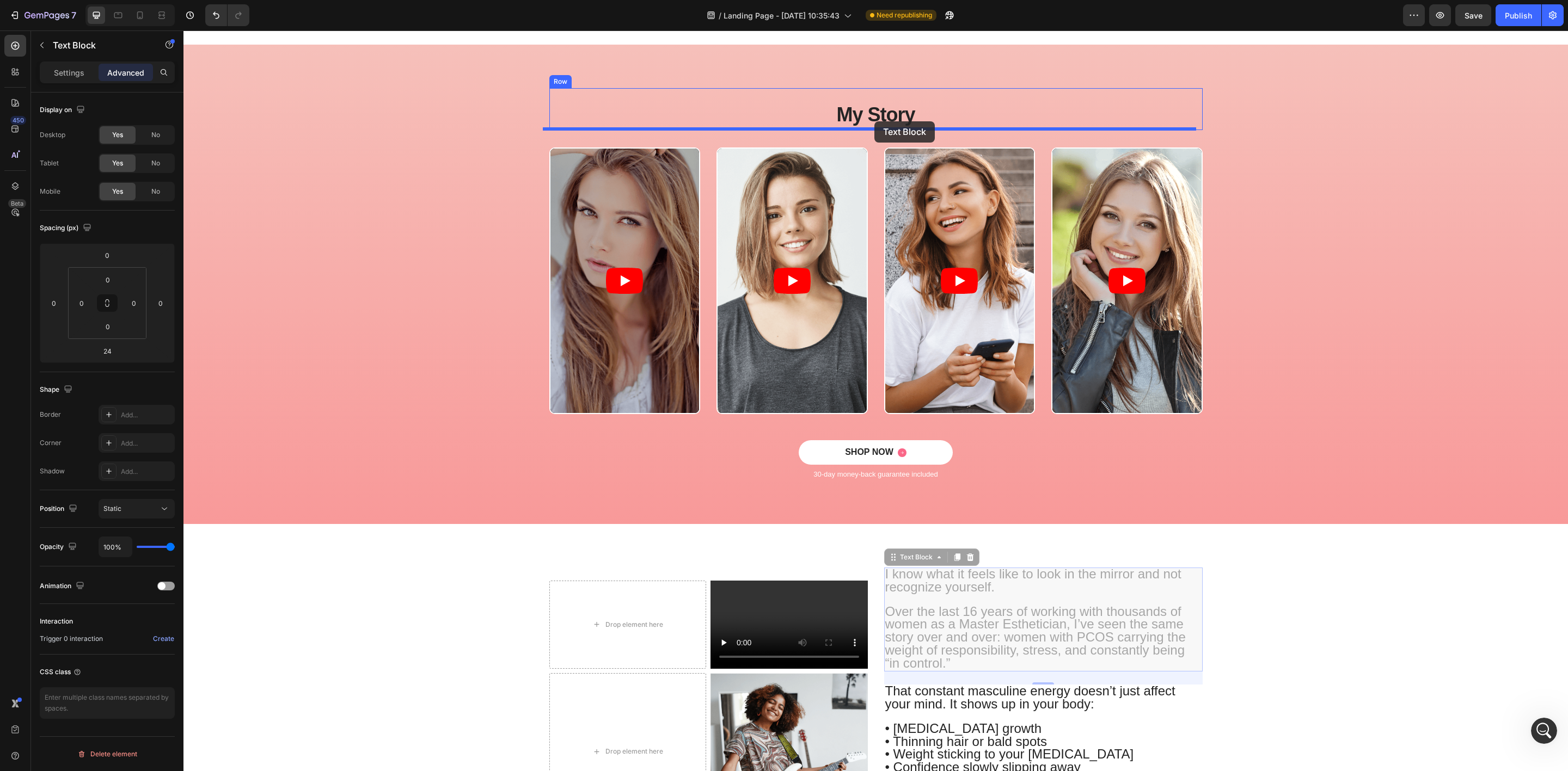
drag, startPoint x: 881, startPoint y: 557, endPoint x: 874, endPoint y: 121, distance: 436.1
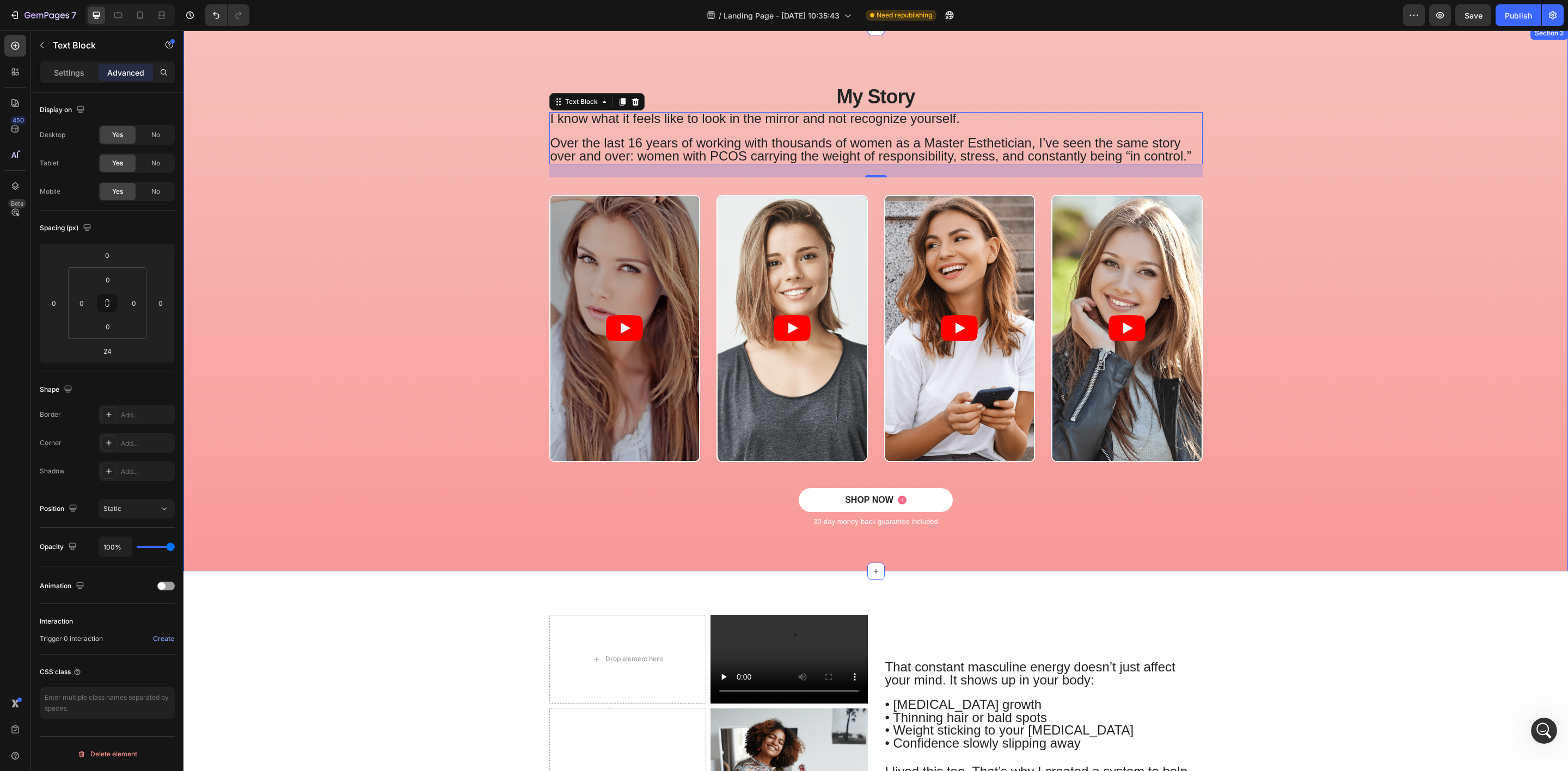
scroll to position [327, 0]
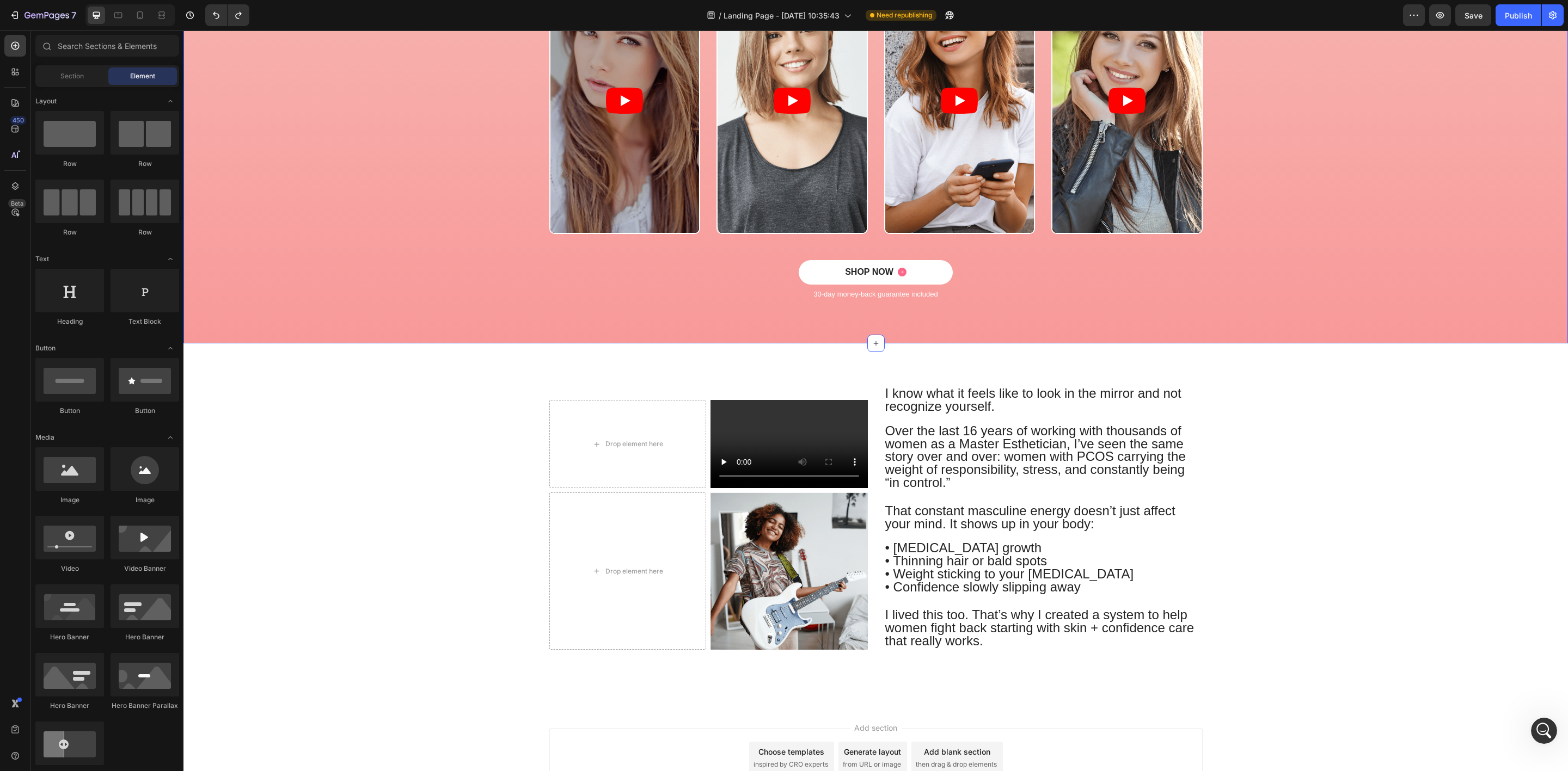
scroll to position [605, 0]
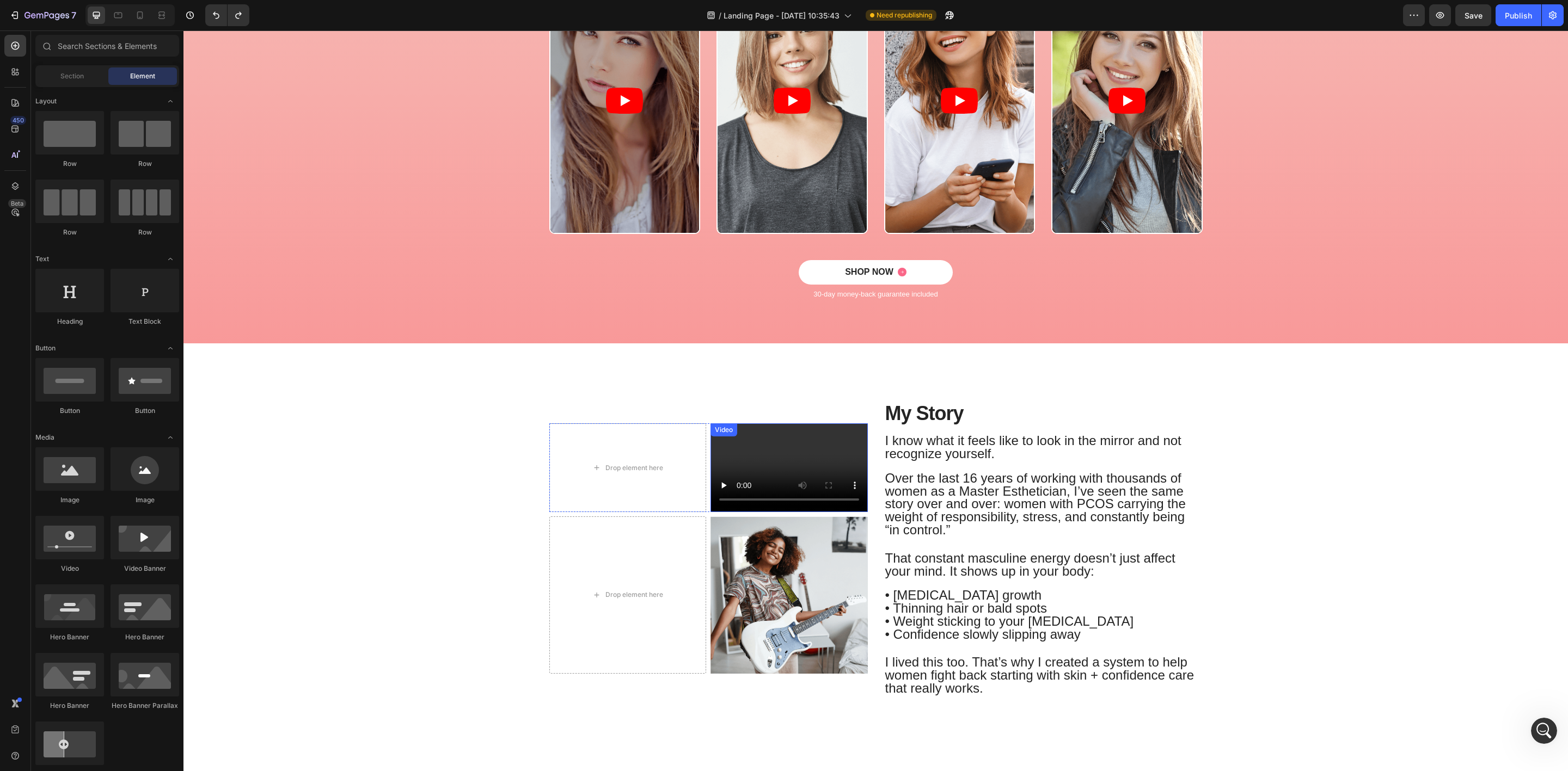
click at [791, 453] on video at bounding box center [789, 467] width 157 height 88
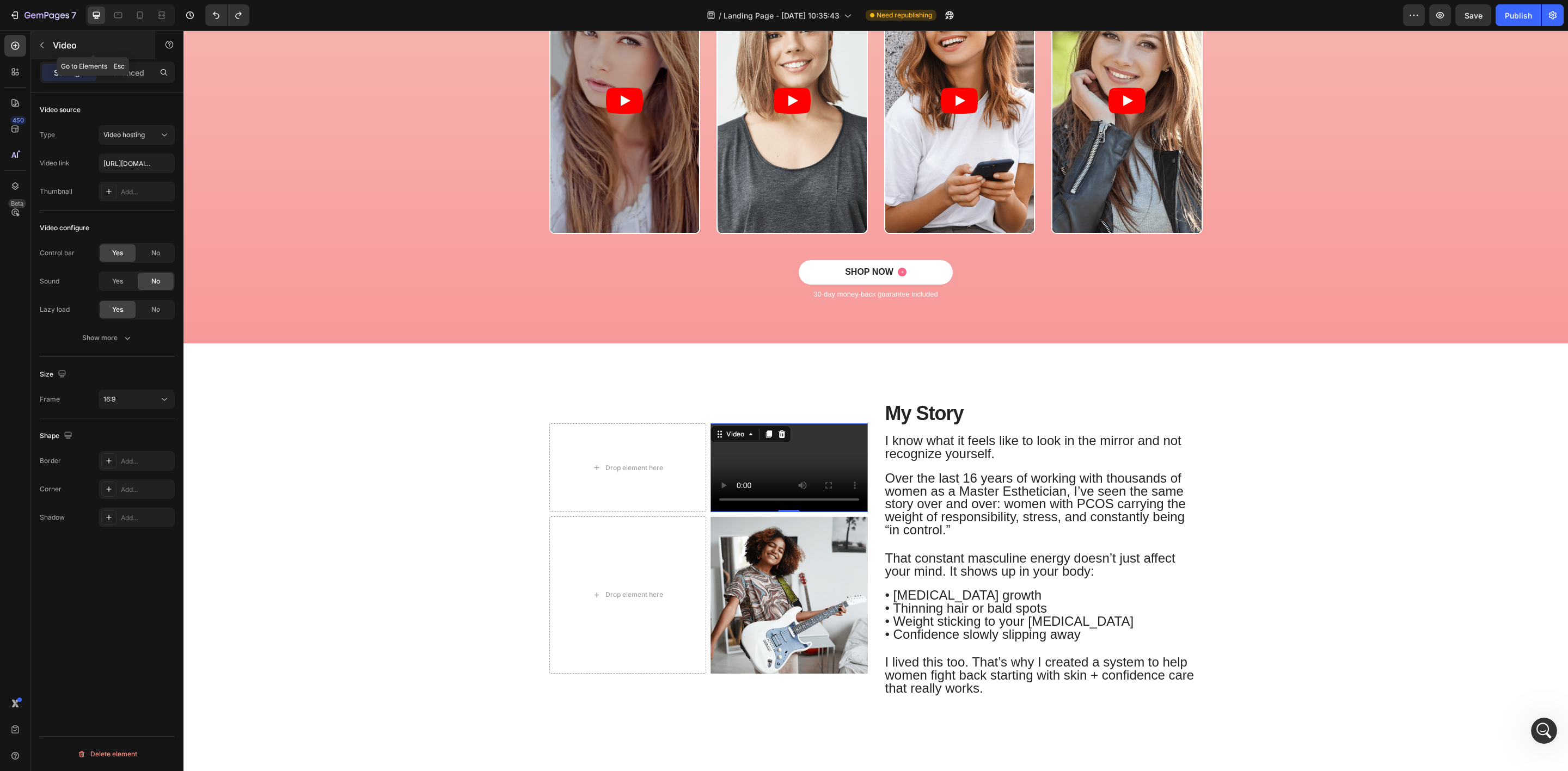
click at [39, 39] on button "button" at bounding box center [42, 45] width 18 height 18
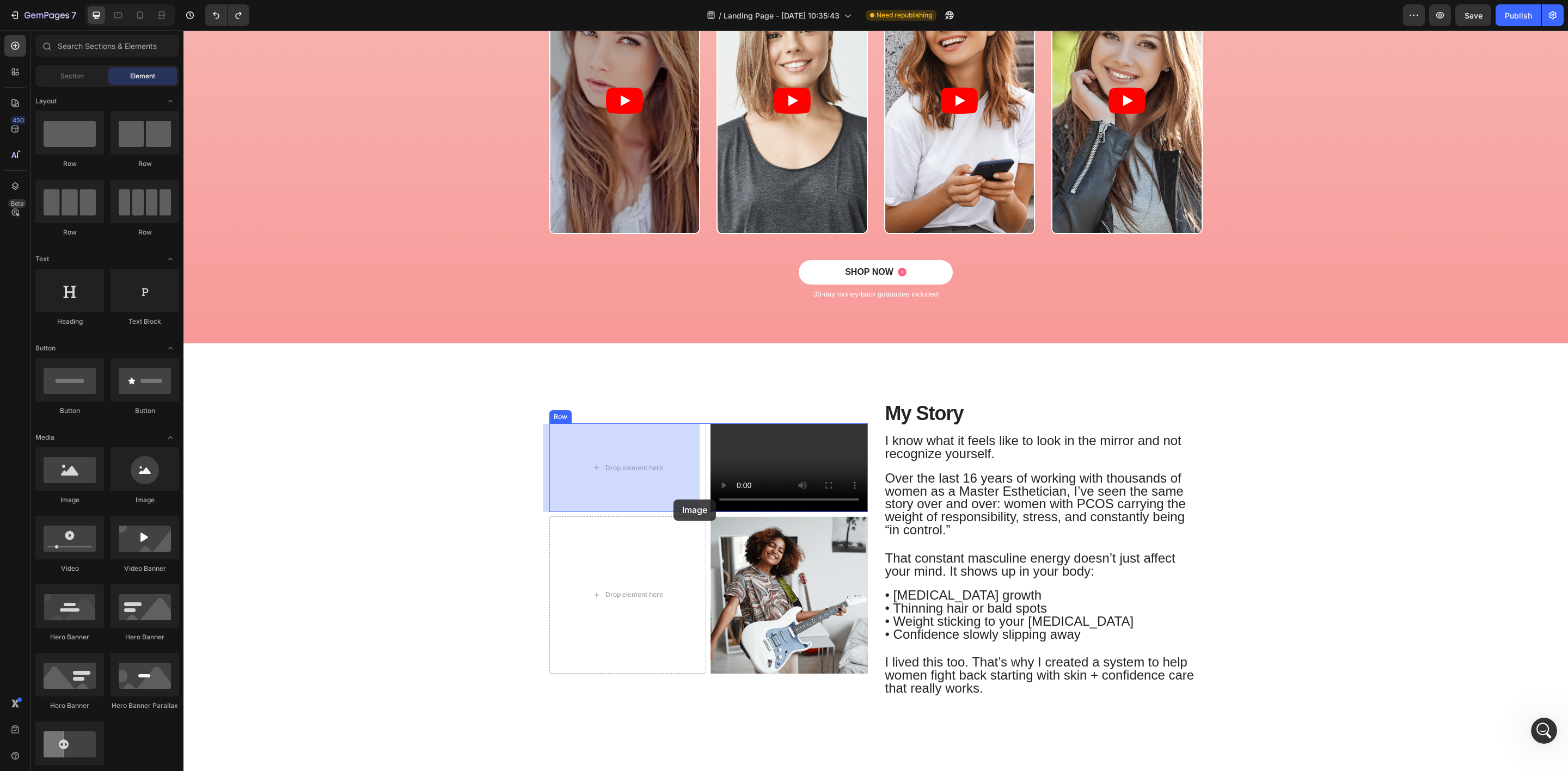
drag, startPoint x: 255, startPoint y: 508, endPoint x: 673, endPoint y: 500, distance: 418.1
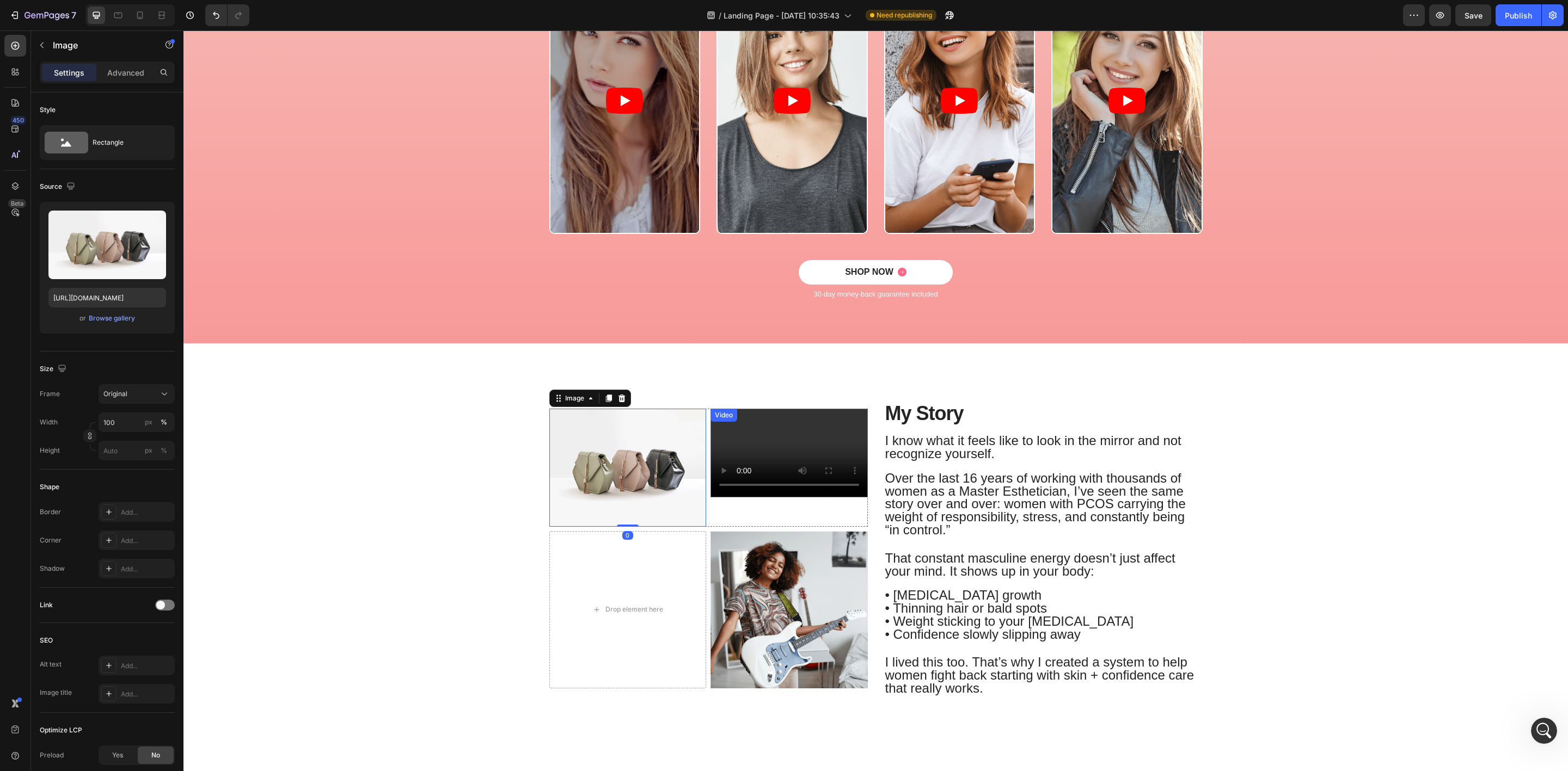
click at [786, 444] on video at bounding box center [789, 453] width 157 height 88
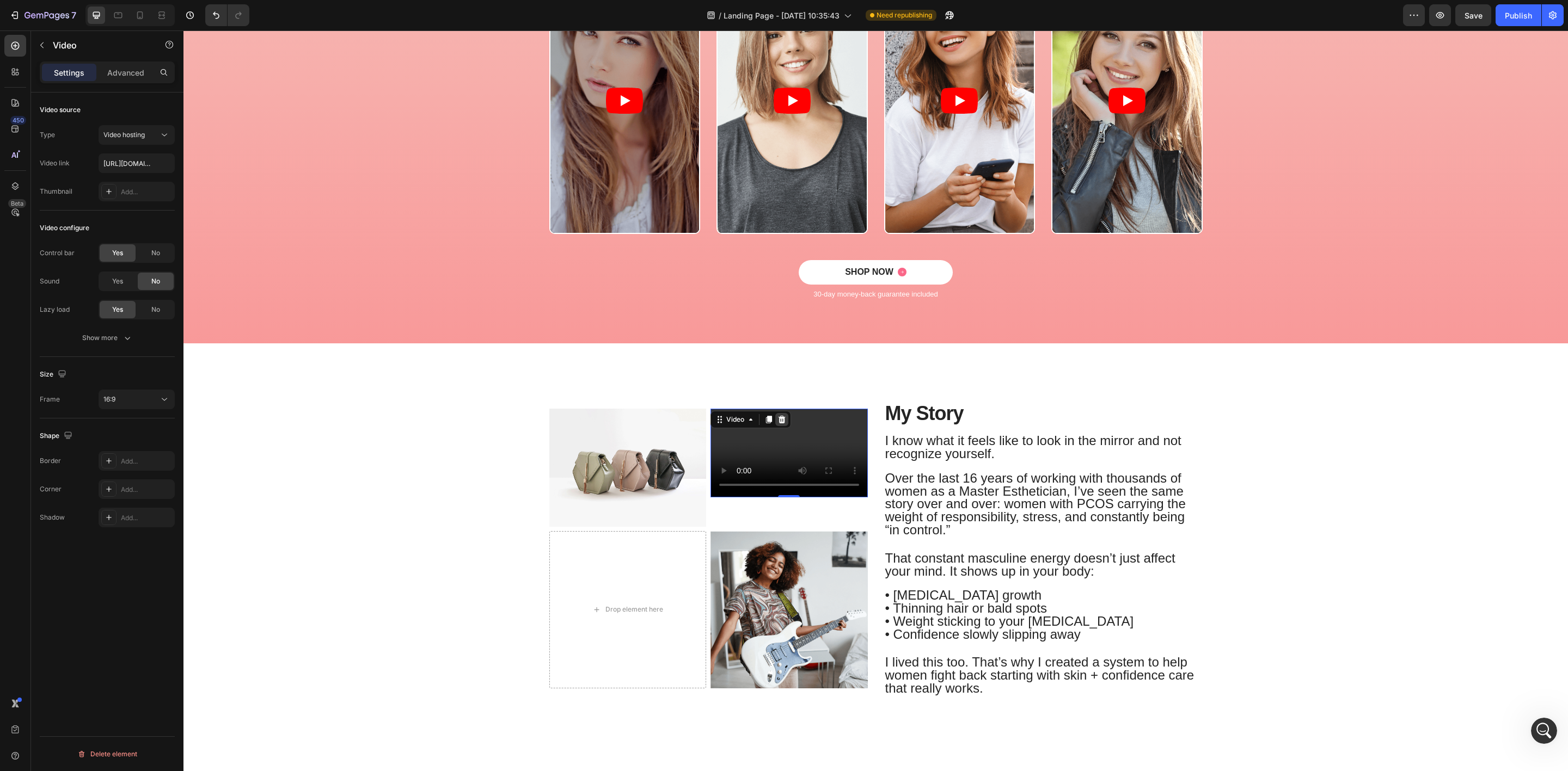
click at [779, 420] on icon at bounding box center [782, 419] width 7 height 8
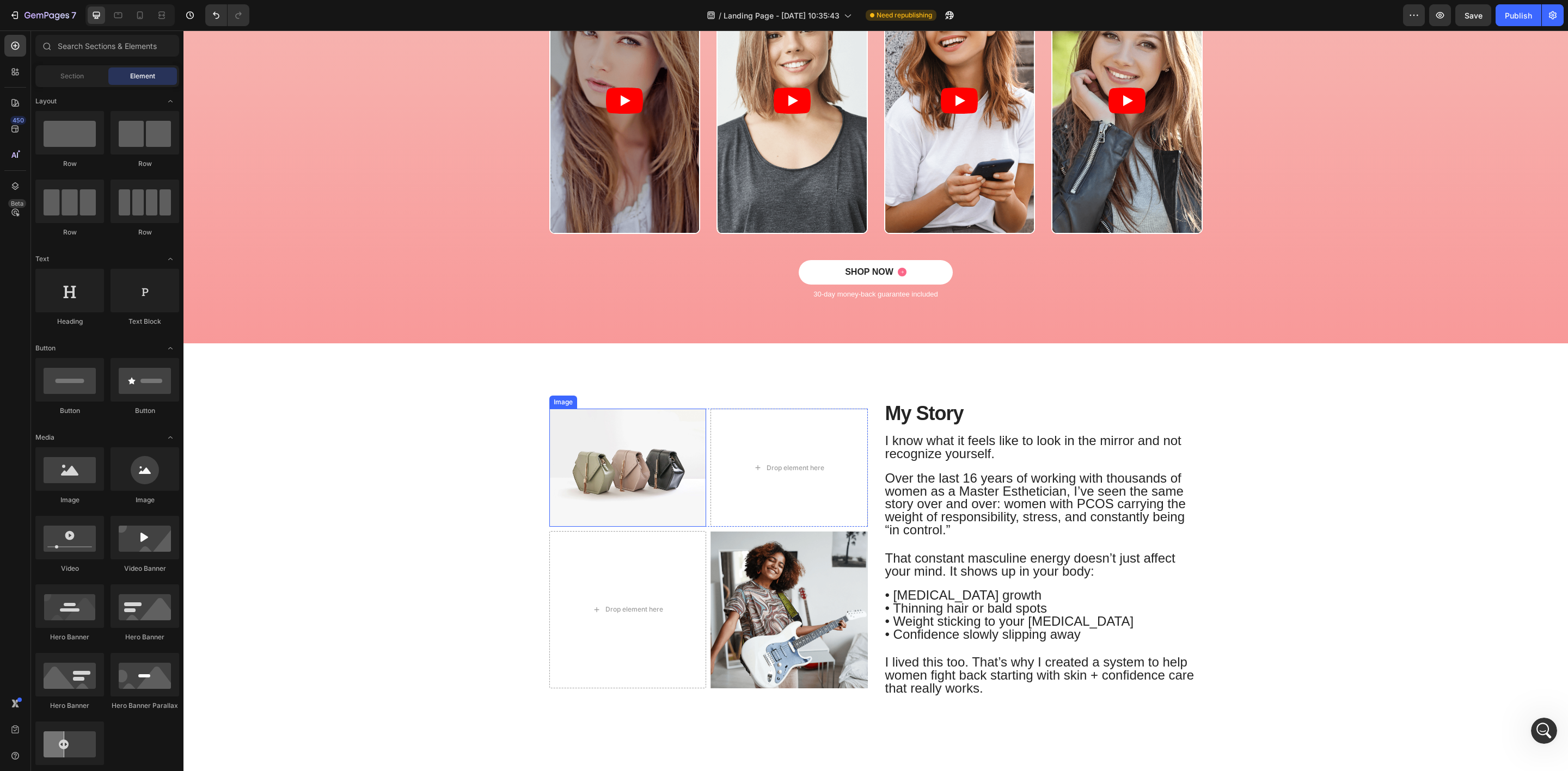
click at [645, 454] on img at bounding box center [628, 467] width 157 height 117
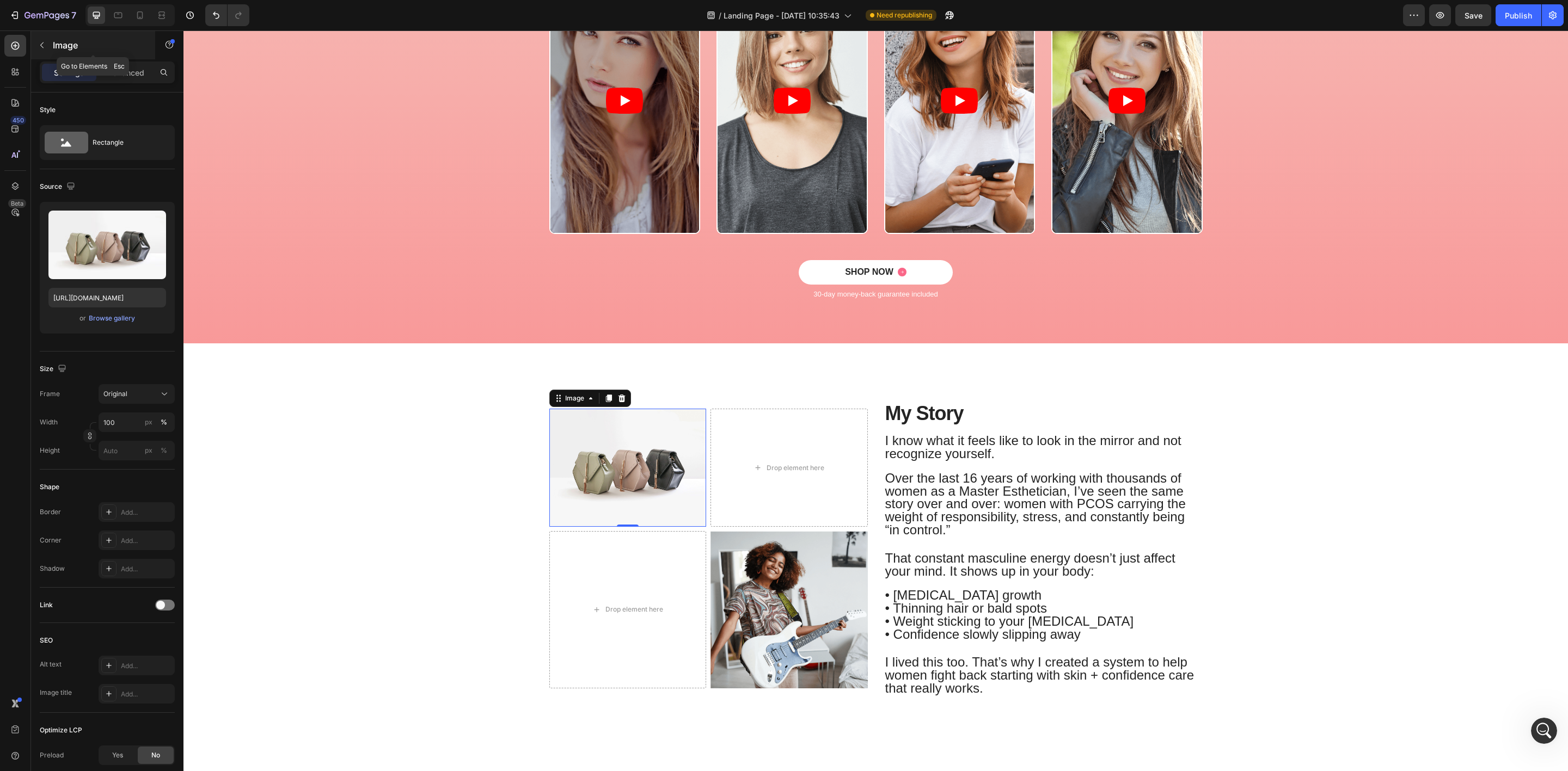
click at [47, 37] on div at bounding box center [42, 45] width 18 height 18
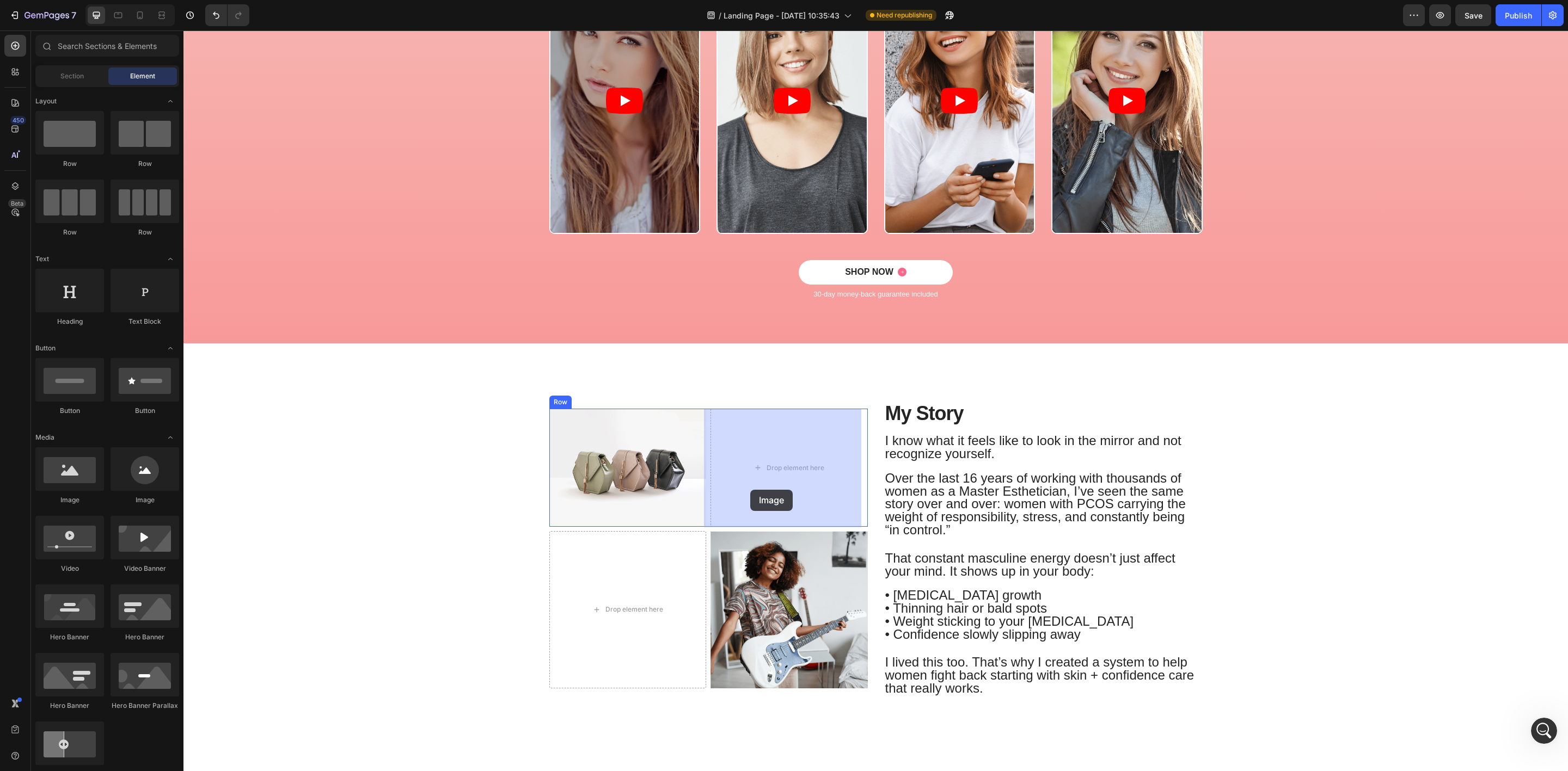
drag, startPoint x: 255, startPoint y: 511, endPoint x: 751, endPoint y: 490, distance: 496.4
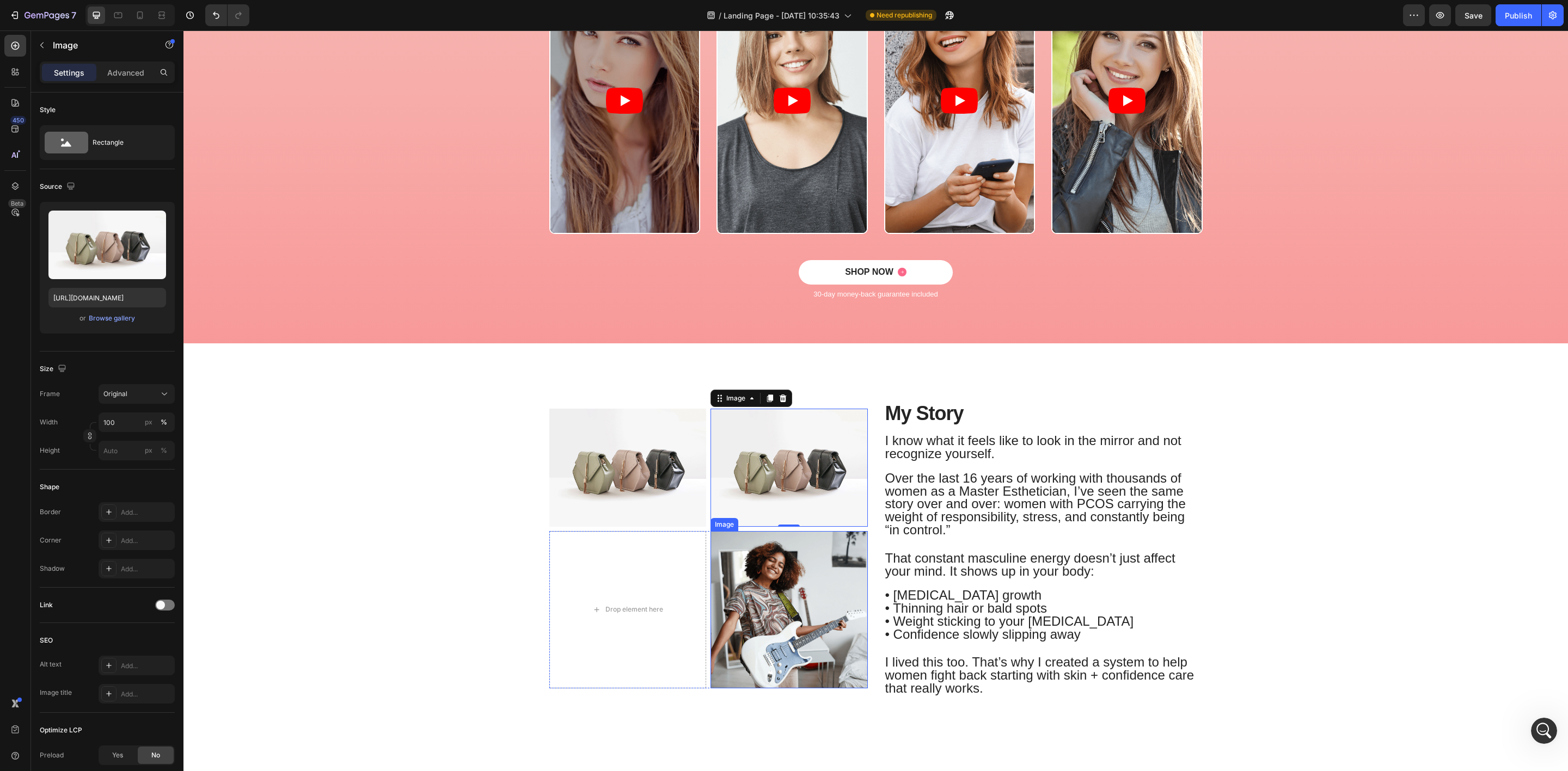
click at [750, 576] on img at bounding box center [789, 610] width 157 height 157
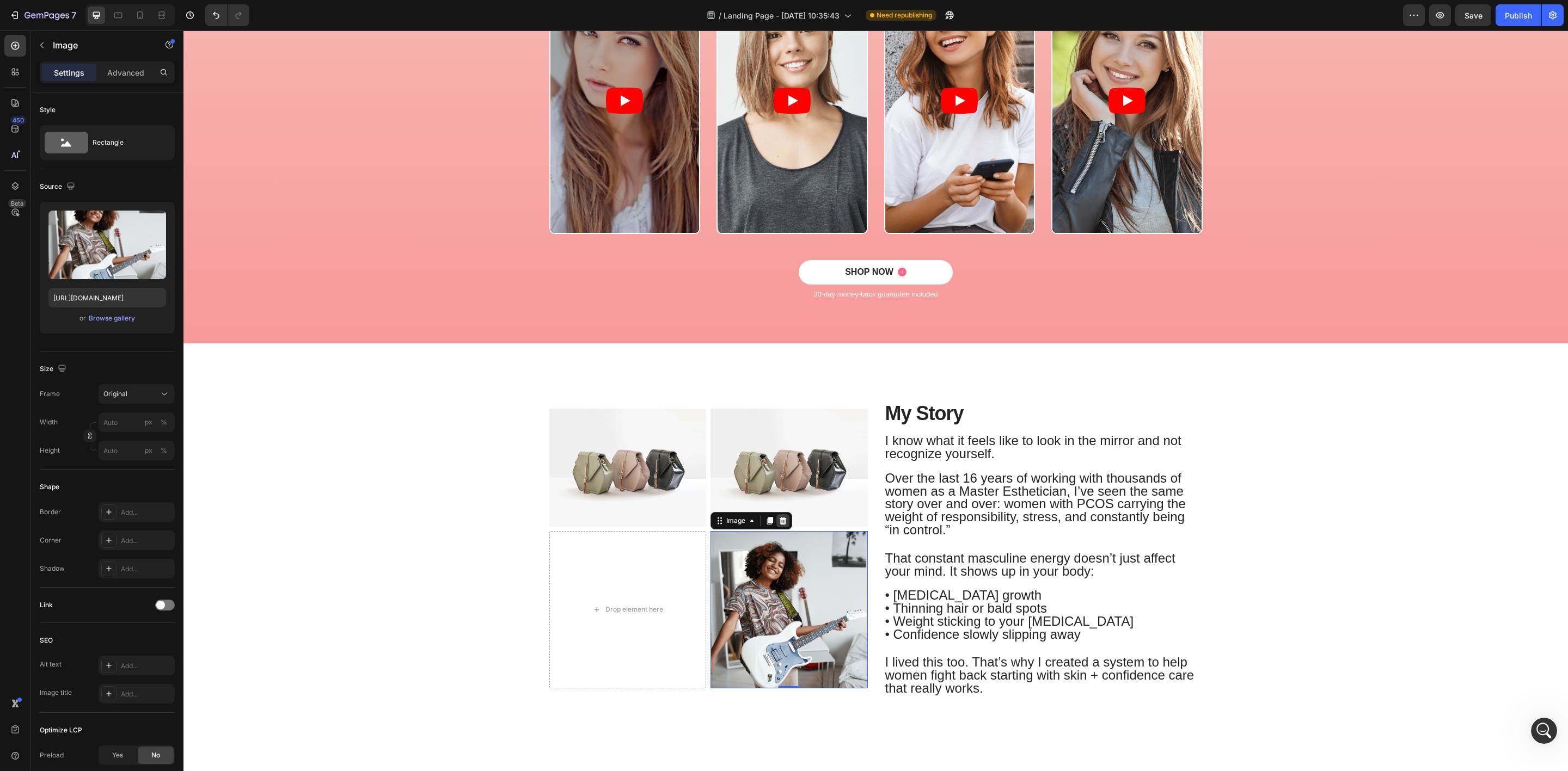
click at [779, 525] on icon at bounding box center [783, 521] width 9 height 9
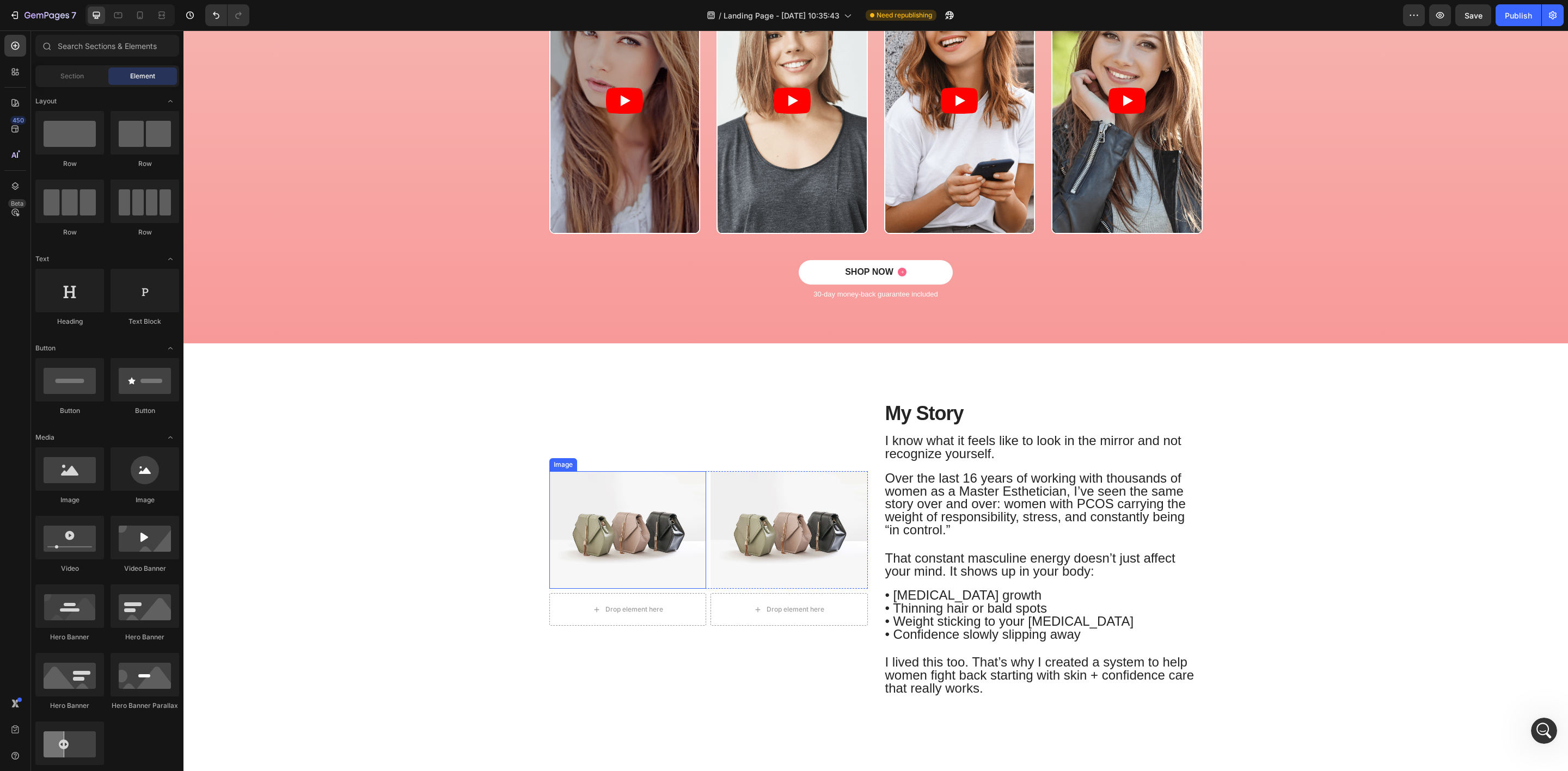
click at [660, 548] on img at bounding box center [628, 530] width 157 height 117
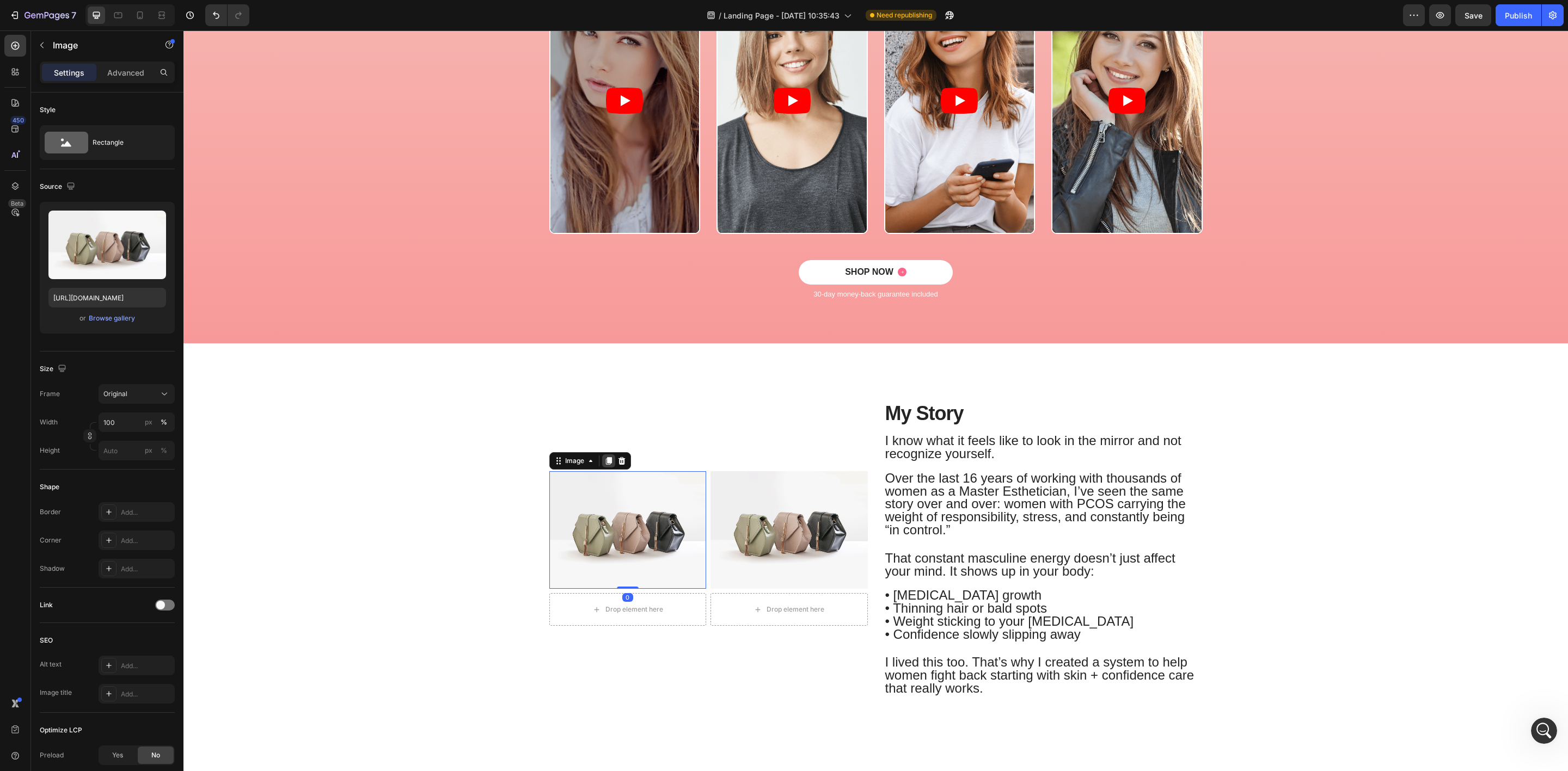
click at [606, 462] on icon at bounding box center [609, 461] width 6 height 8
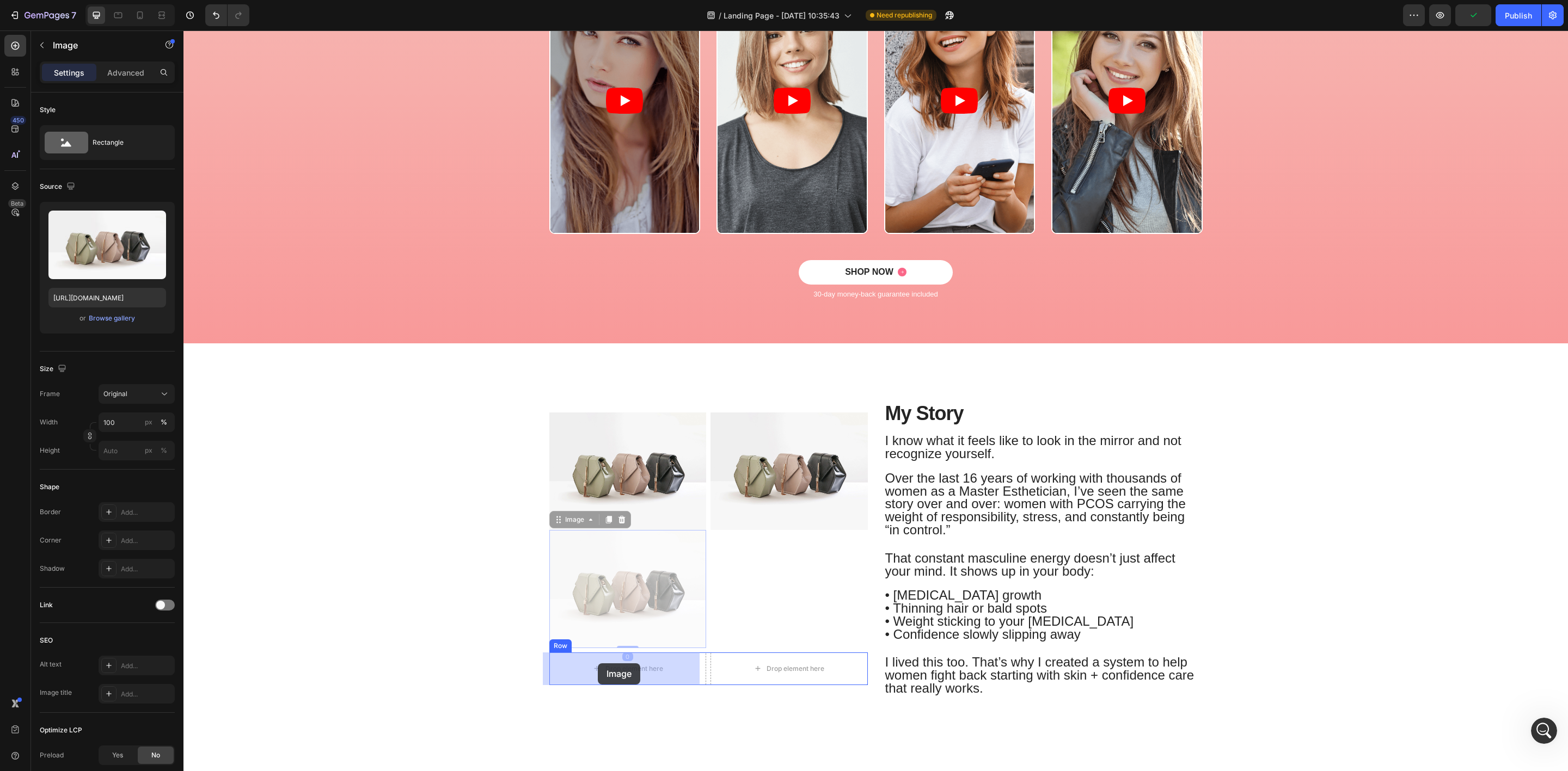
drag, startPoint x: 553, startPoint y: 523, endPoint x: 598, endPoint y: 665, distance: 149.0
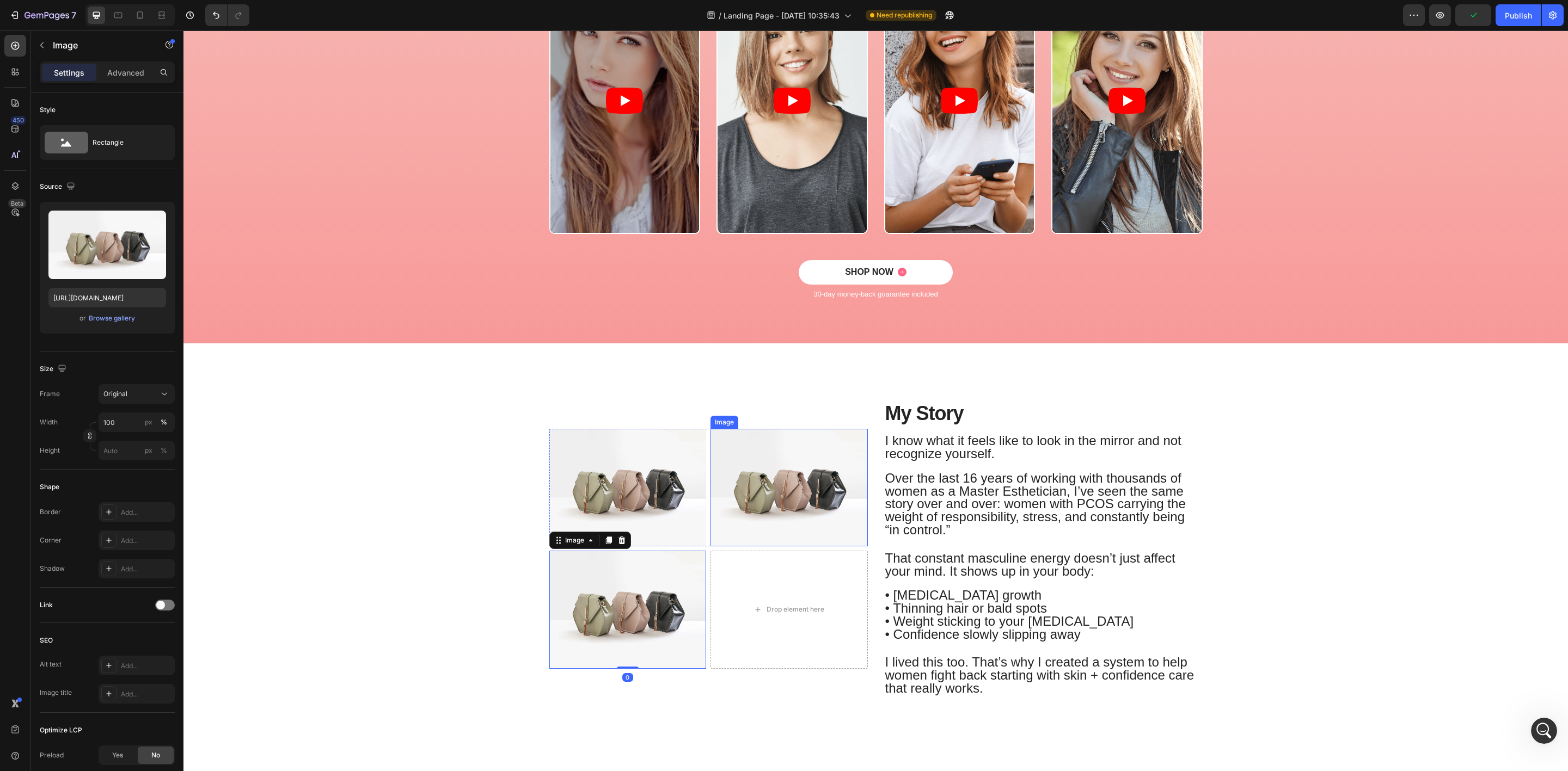
click at [745, 508] on img at bounding box center [789, 487] width 157 height 117
click at [766, 415] on icon at bounding box center [770, 419] width 9 height 9
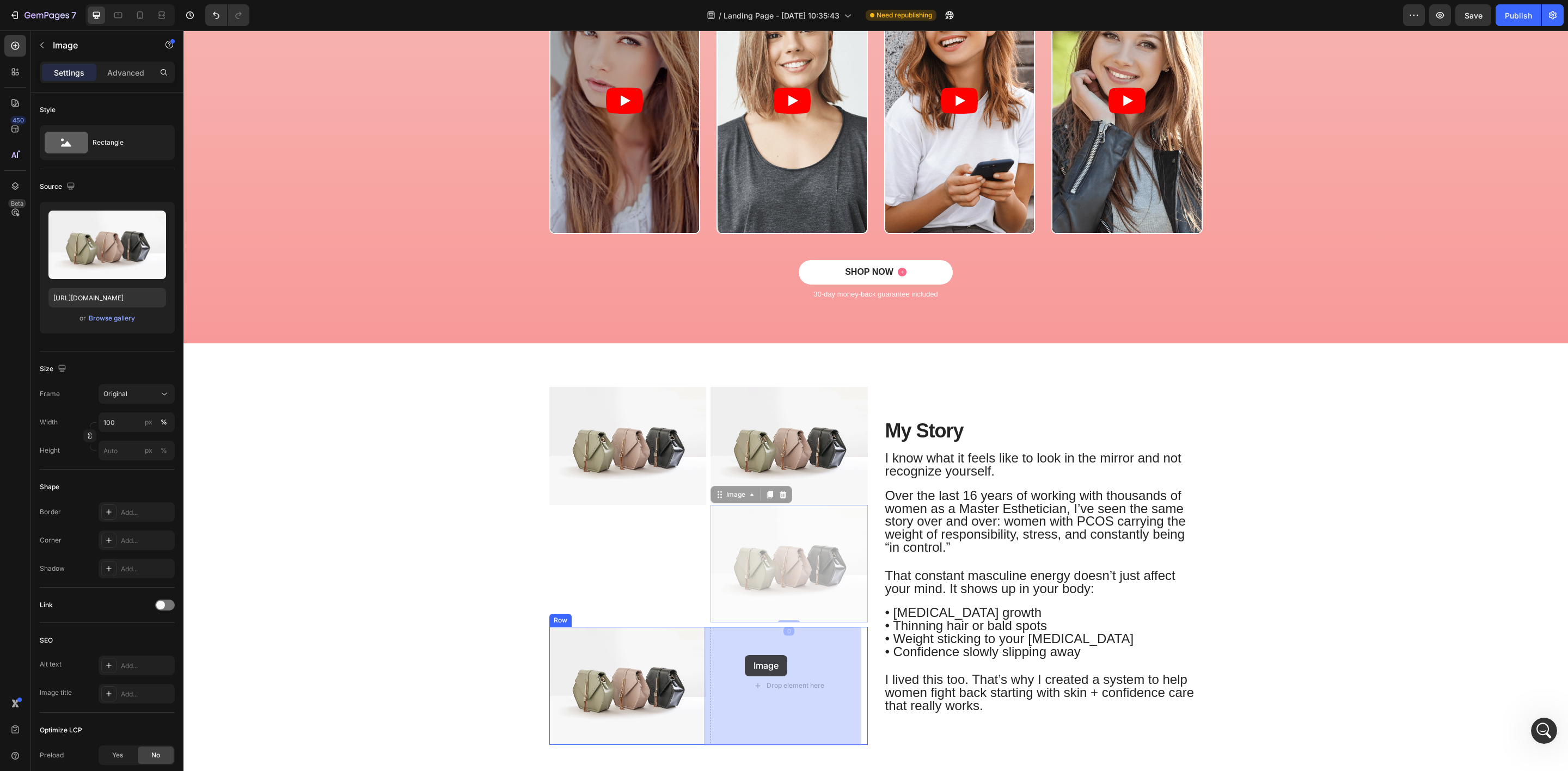
drag, startPoint x: 713, startPoint y: 500, endPoint x: 745, endPoint y: 655, distance: 158.3
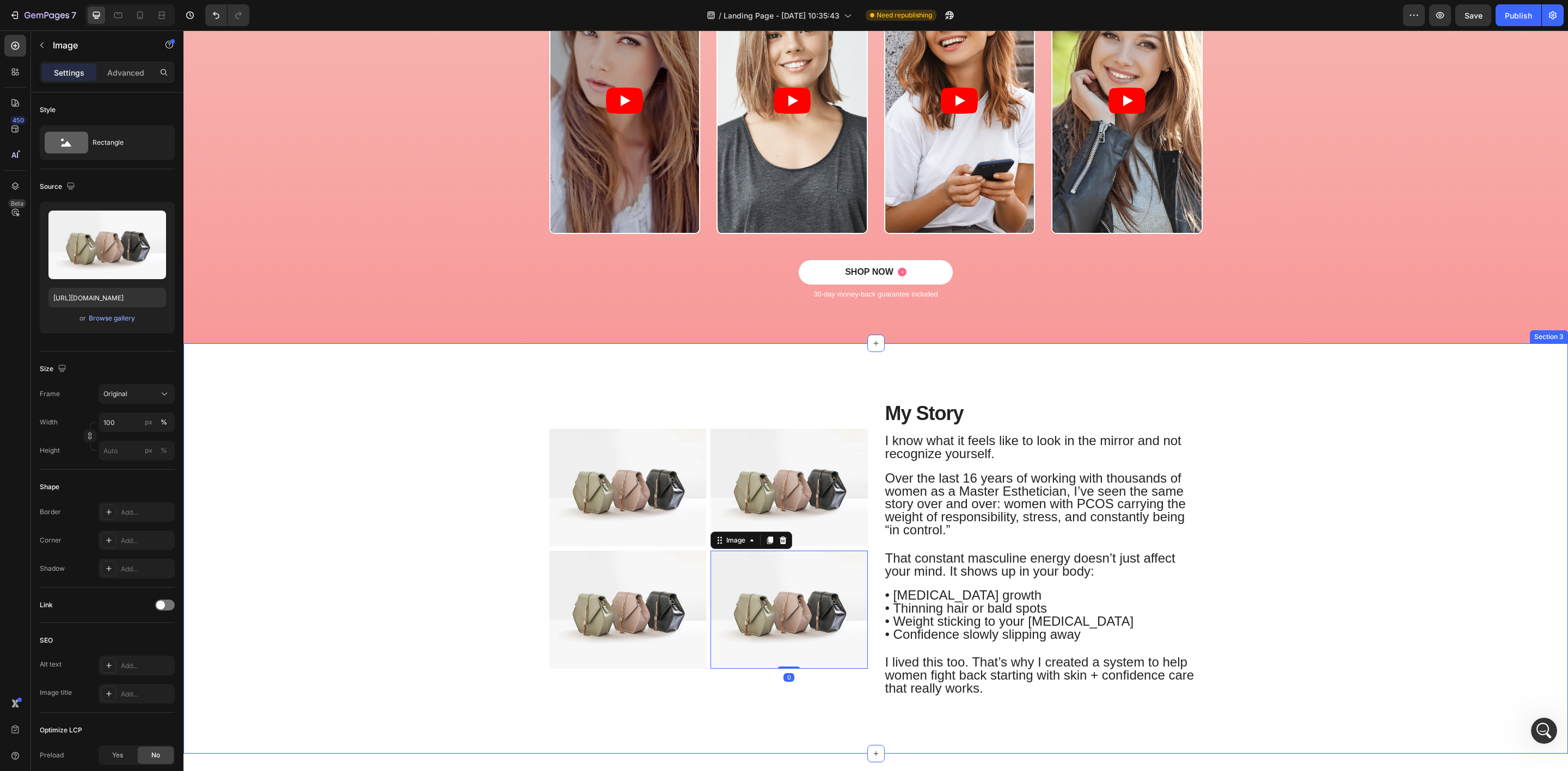
click at [323, 483] on div "Image Image Row Image Image 0 Row My Story Heading I know what it feels like to…" at bounding box center [876, 553] width 1368 height 332
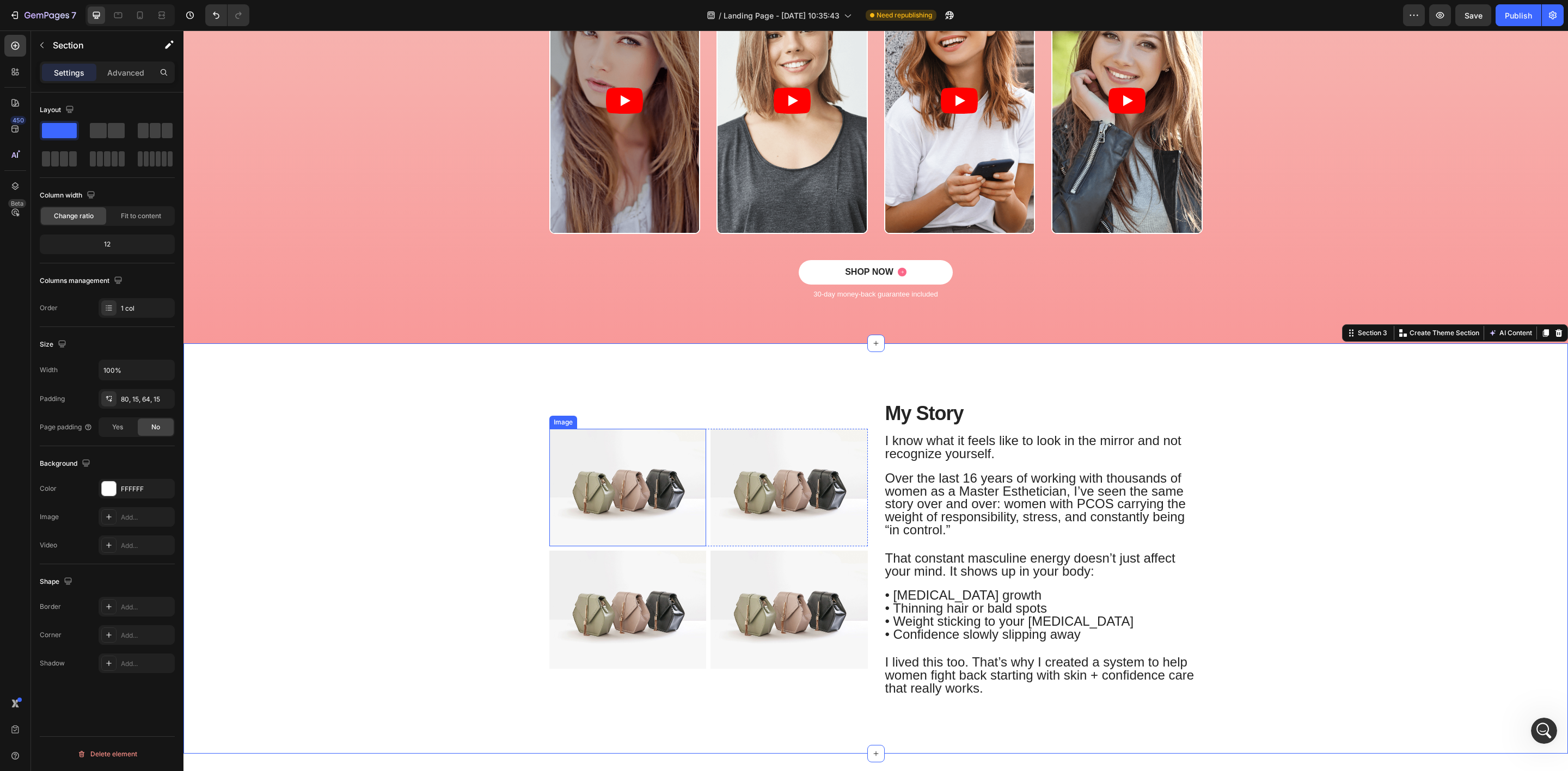
click at [640, 457] on img at bounding box center [628, 487] width 157 height 117
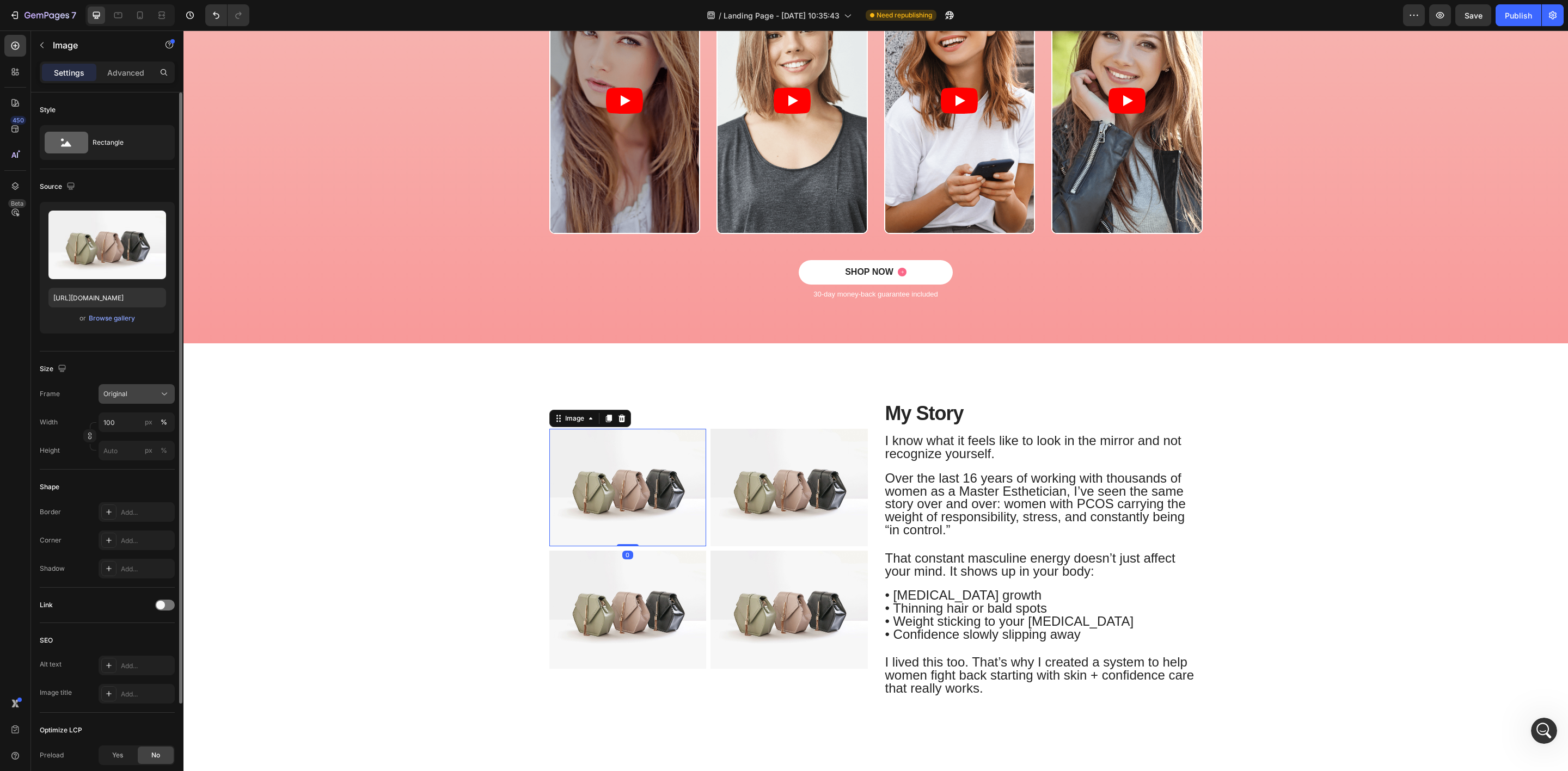
click at [146, 396] on div "Original" at bounding box center [130, 394] width 54 height 10
click at [142, 422] on div "Square" at bounding box center [135, 420] width 63 height 11
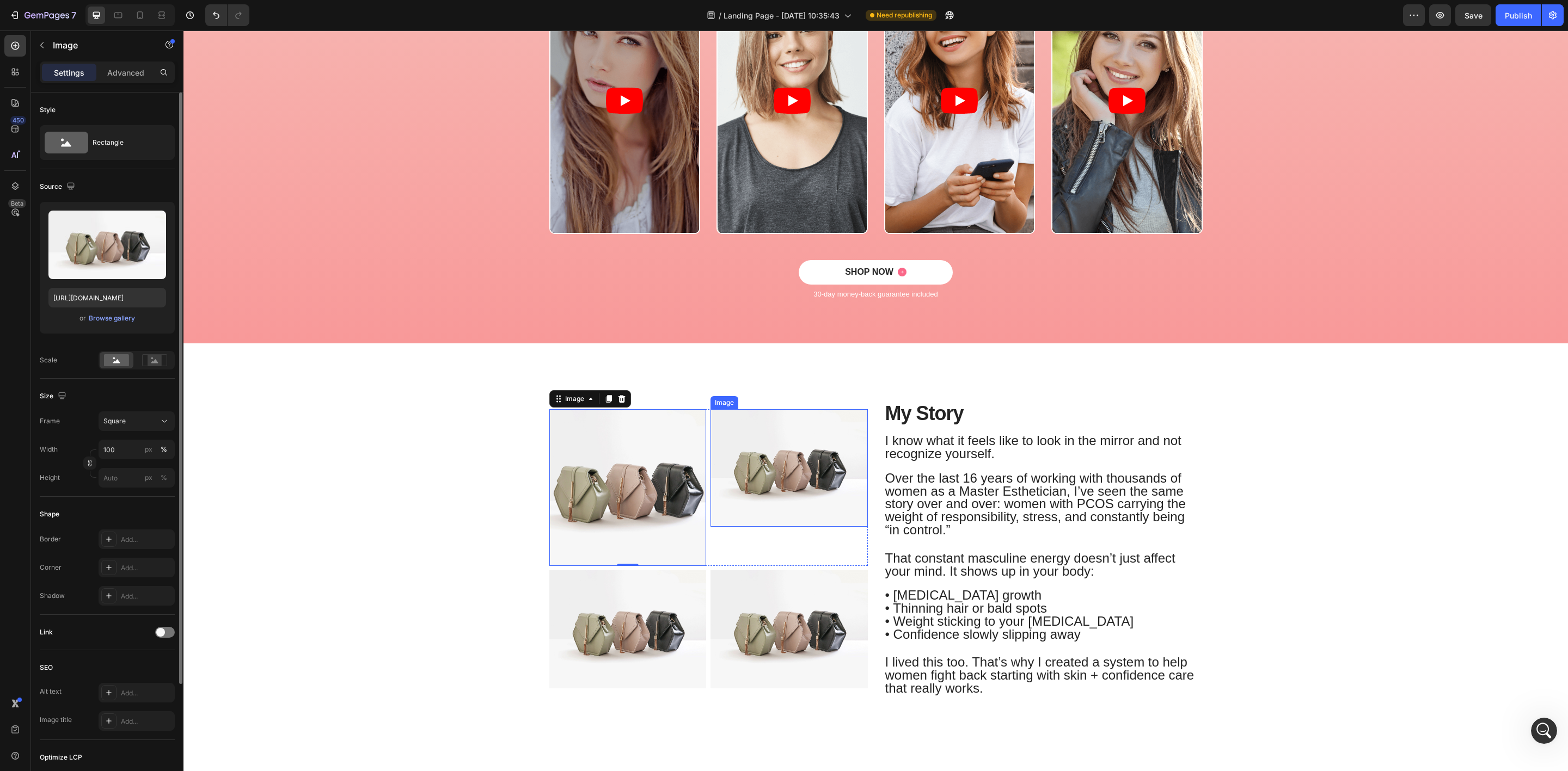
click at [743, 497] on img at bounding box center [789, 468] width 157 height 117
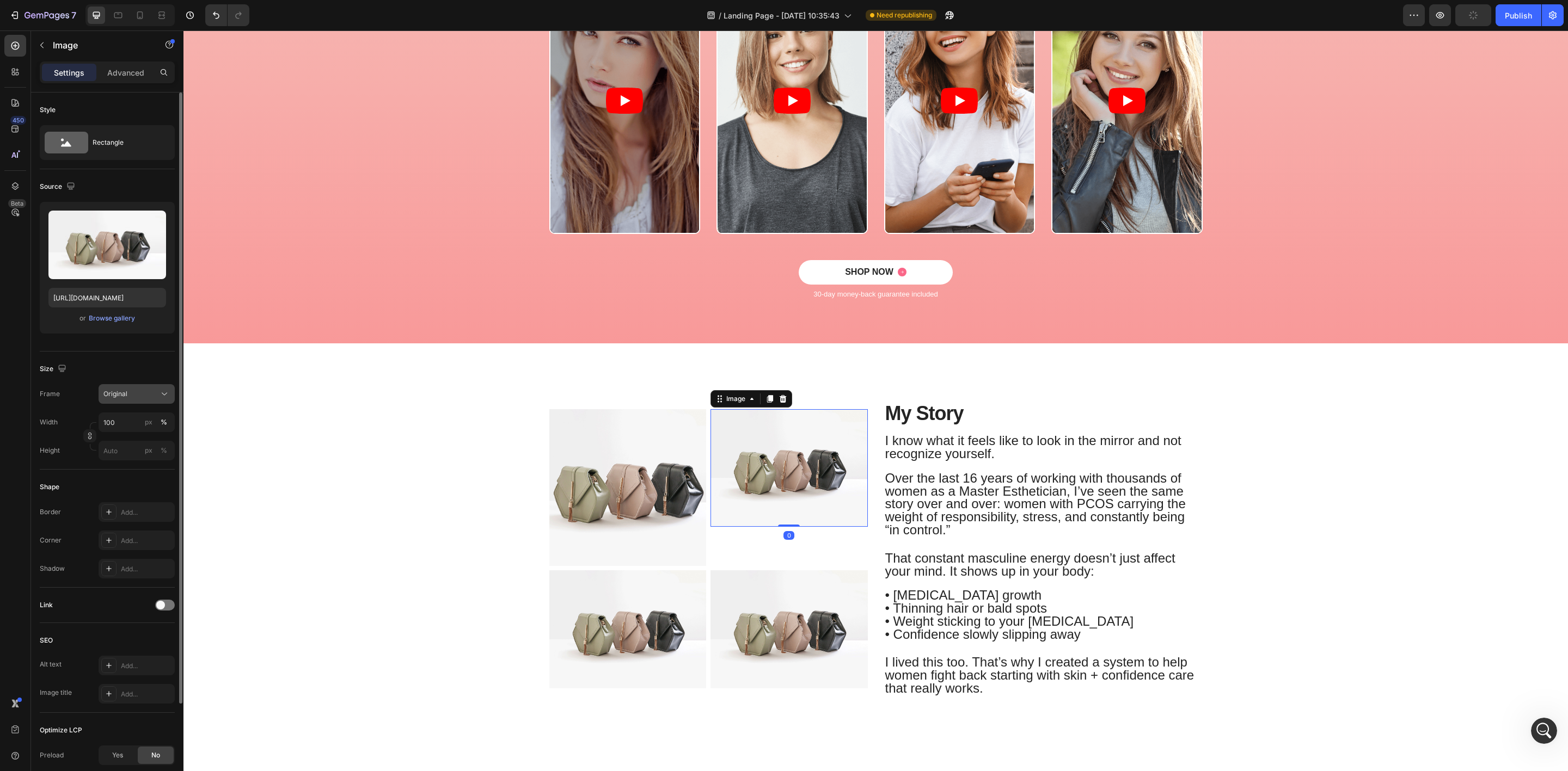
click at [131, 397] on div "Original" at bounding box center [130, 394] width 54 height 10
click at [134, 419] on div "Square" at bounding box center [135, 420] width 63 height 11
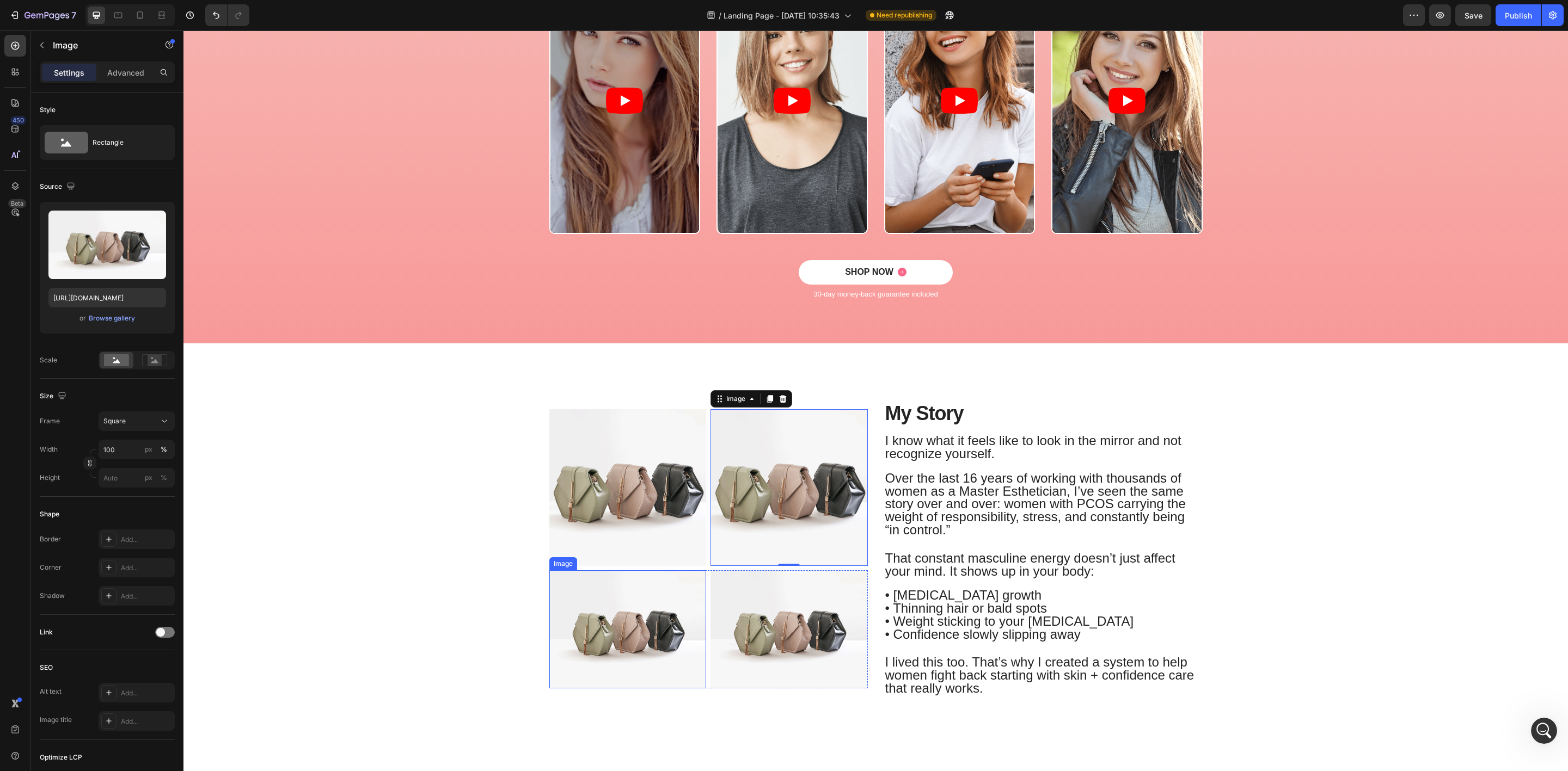
click at [635, 642] on img at bounding box center [628, 629] width 157 height 117
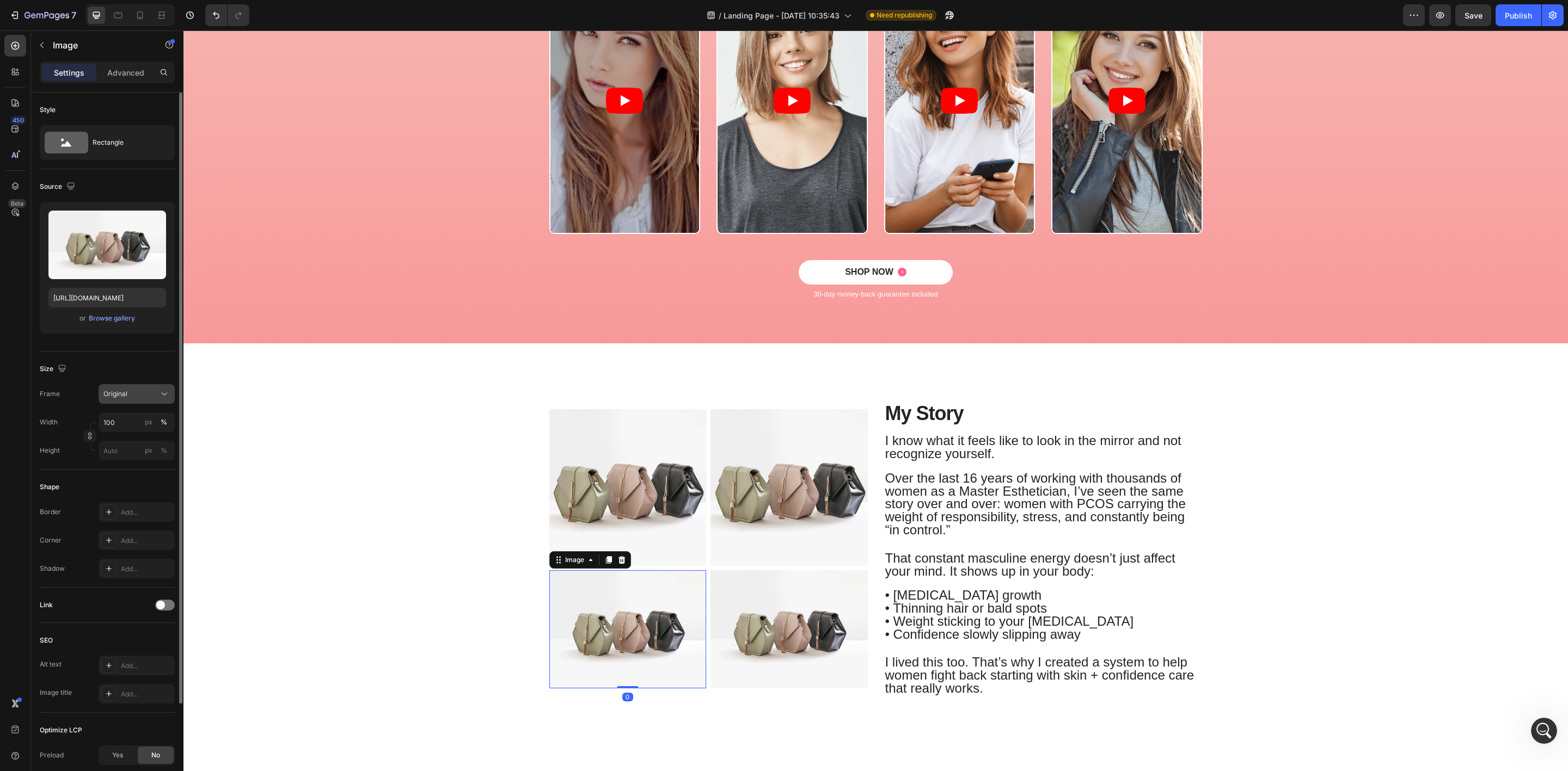
click at [128, 396] on div "Original" at bounding box center [130, 394] width 54 height 10
click at [127, 418] on div "Square" at bounding box center [135, 420] width 63 height 11
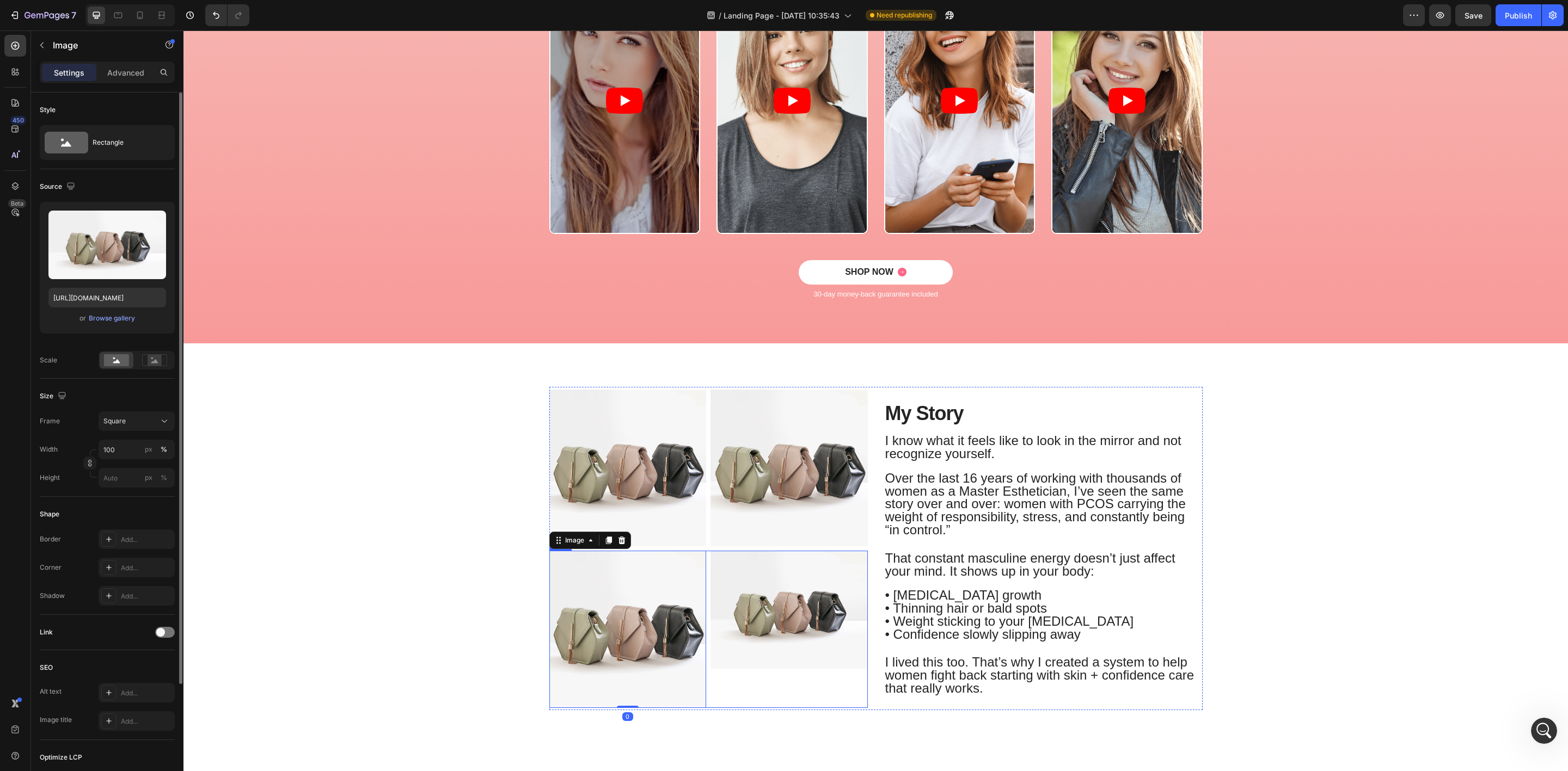
click at [739, 651] on img at bounding box center [789, 609] width 157 height 117
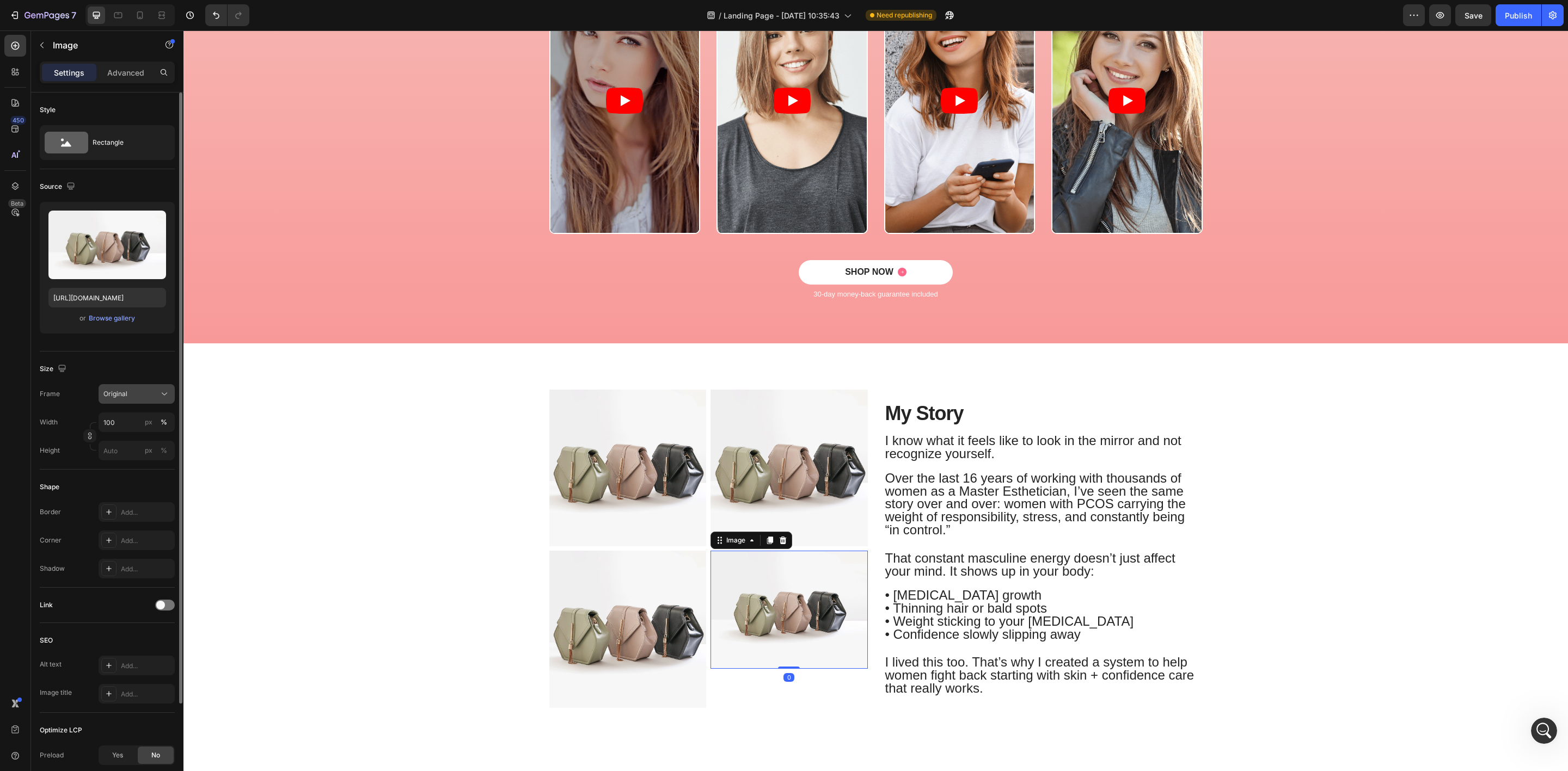
click at [144, 389] on button "Original" at bounding box center [136, 394] width 76 height 19
click at [142, 414] on div "Square" at bounding box center [127, 420] width 87 height 21
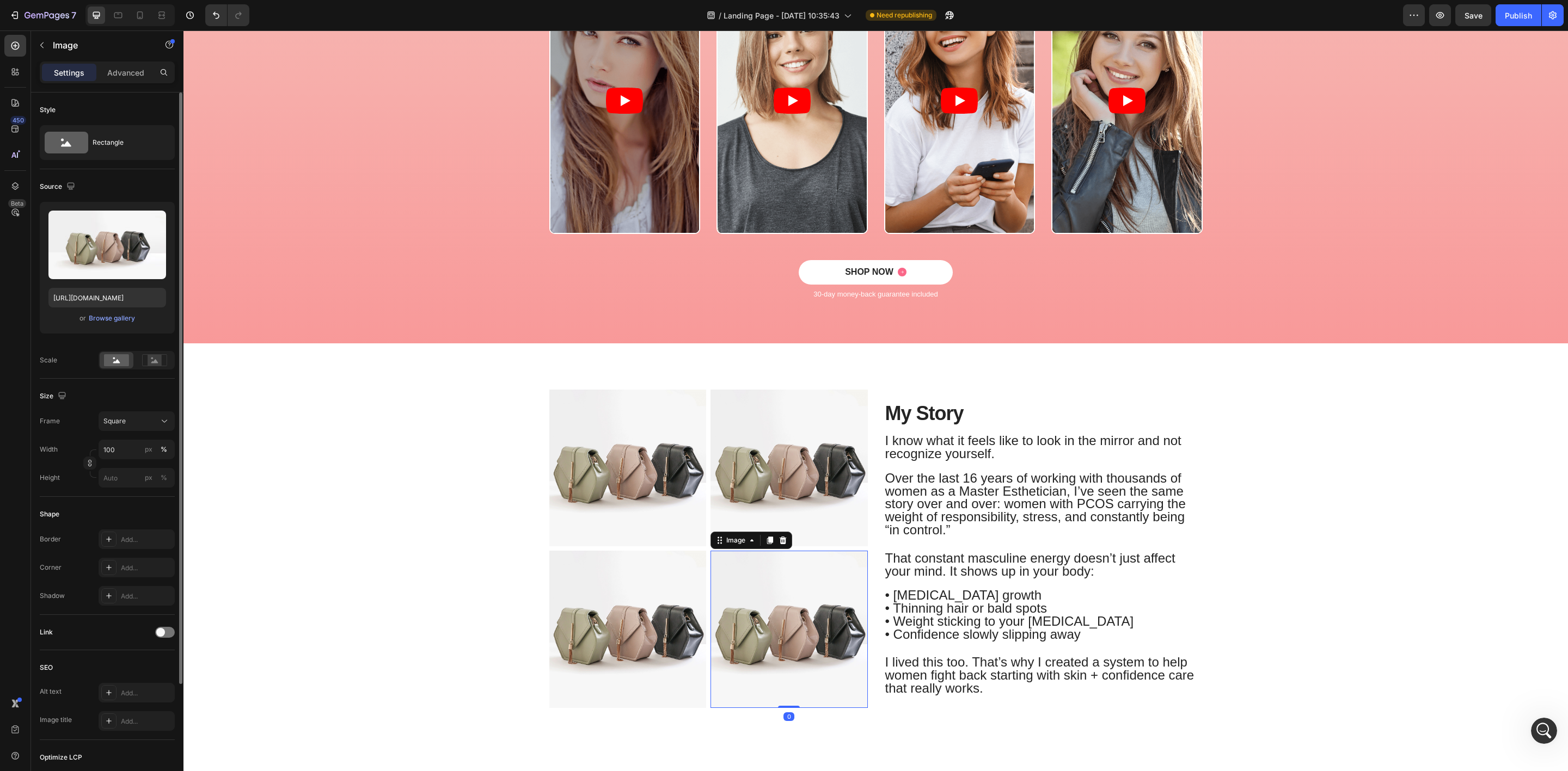
click at [397, 541] on div "Image Image Row Image Image 0 Row My Story Heading I know what it feels like to…" at bounding box center [876, 553] width 1368 height 332
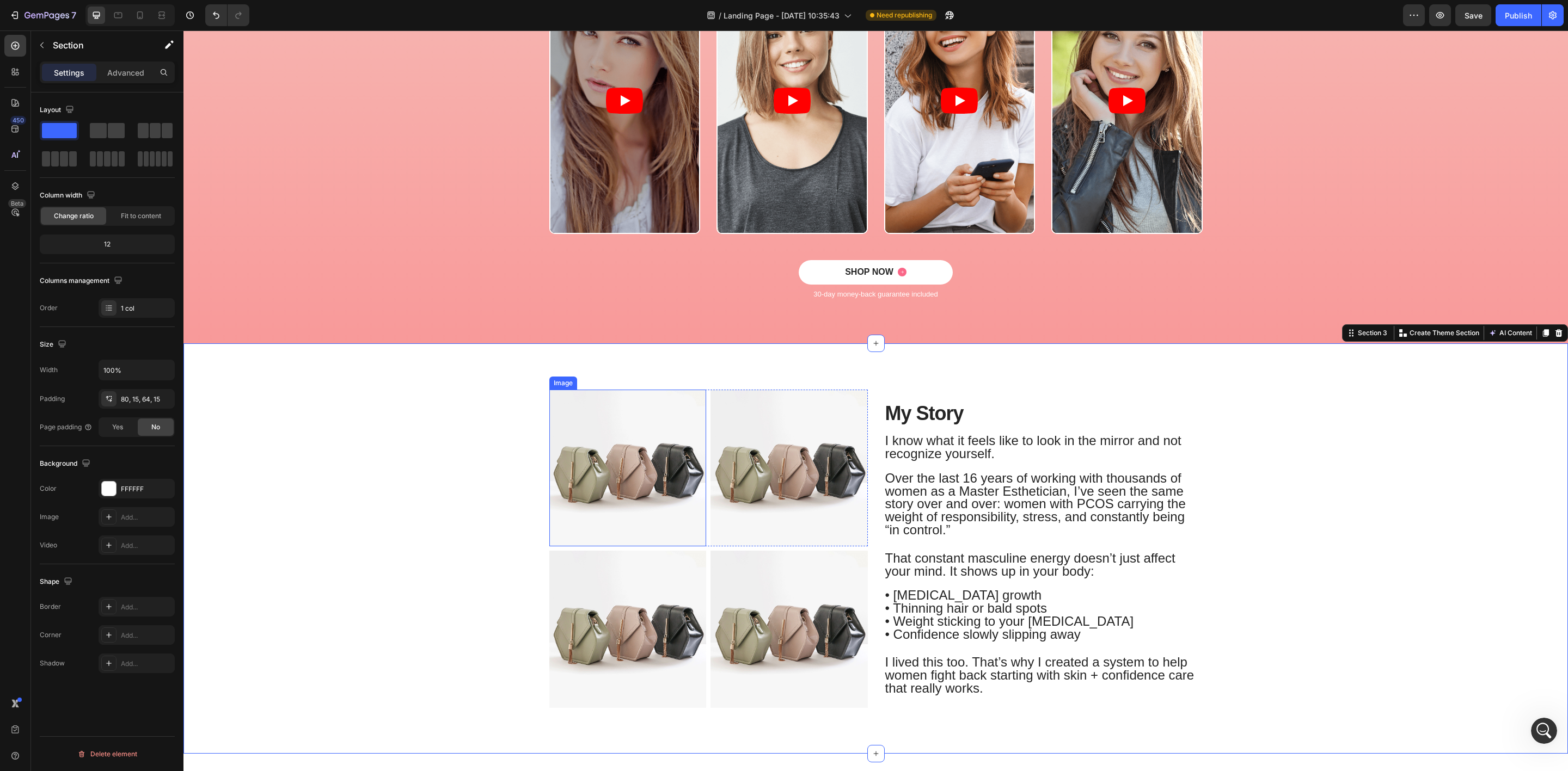
click at [628, 471] on img at bounding box center [628, 468] width 157 height 157
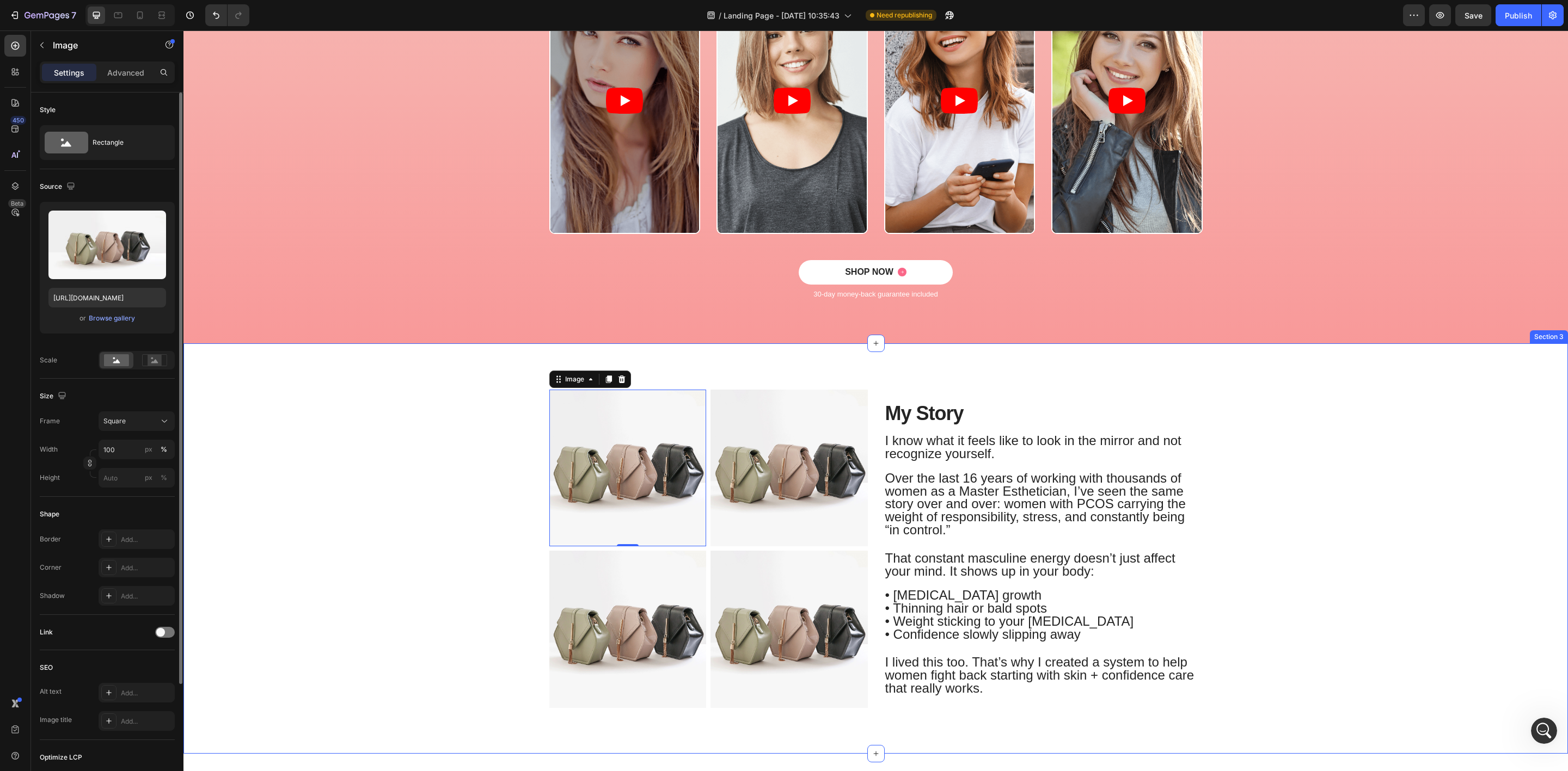
click at [349, 582] on div "Image 0 Image Row Image Image Row My Story Heading I know what it feels like to…" at bounding box center [876, 553] width 1368 height 332
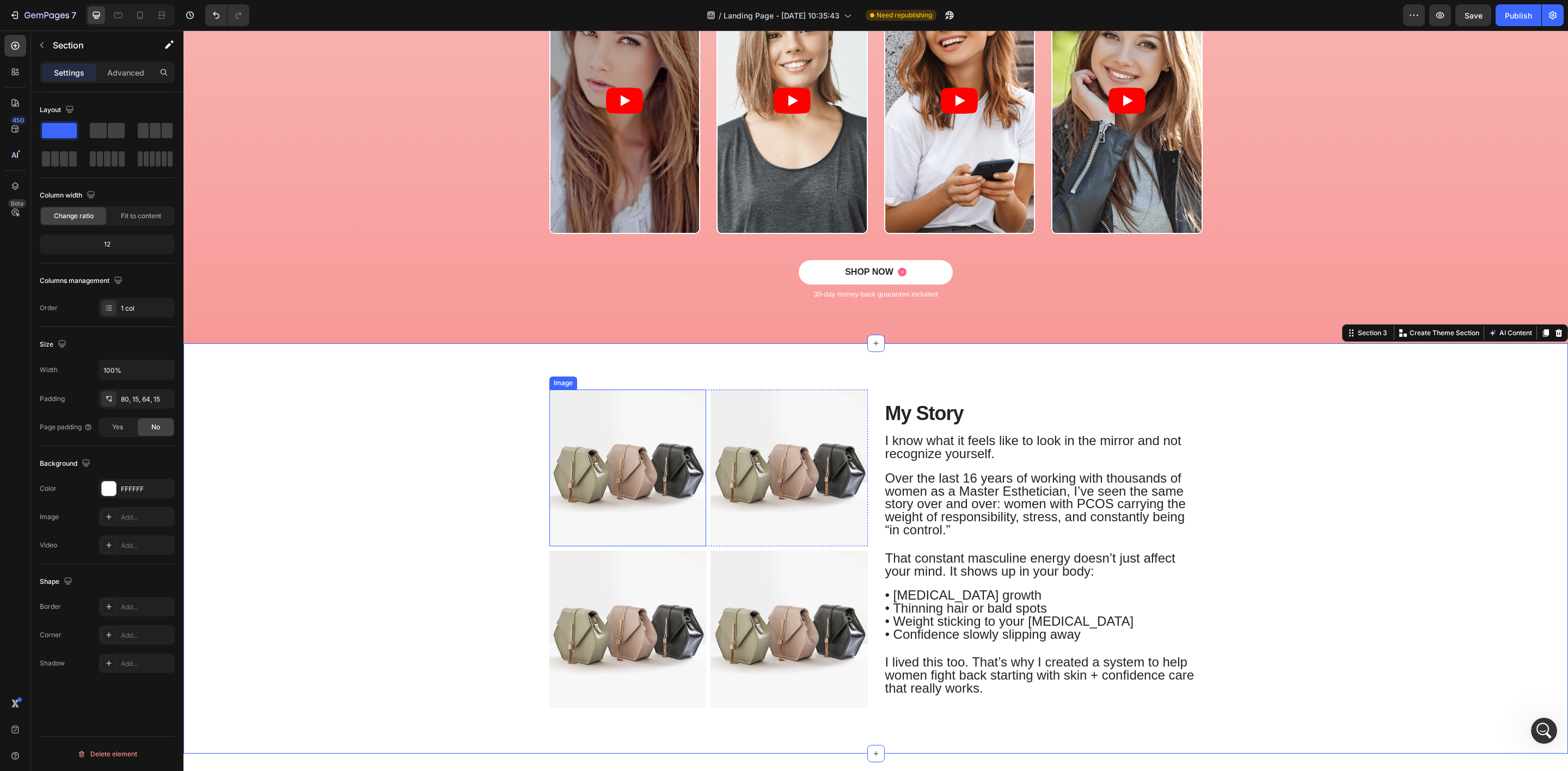
click at [644, 443] on img at bounding box center [628, 468] width 157 height 157
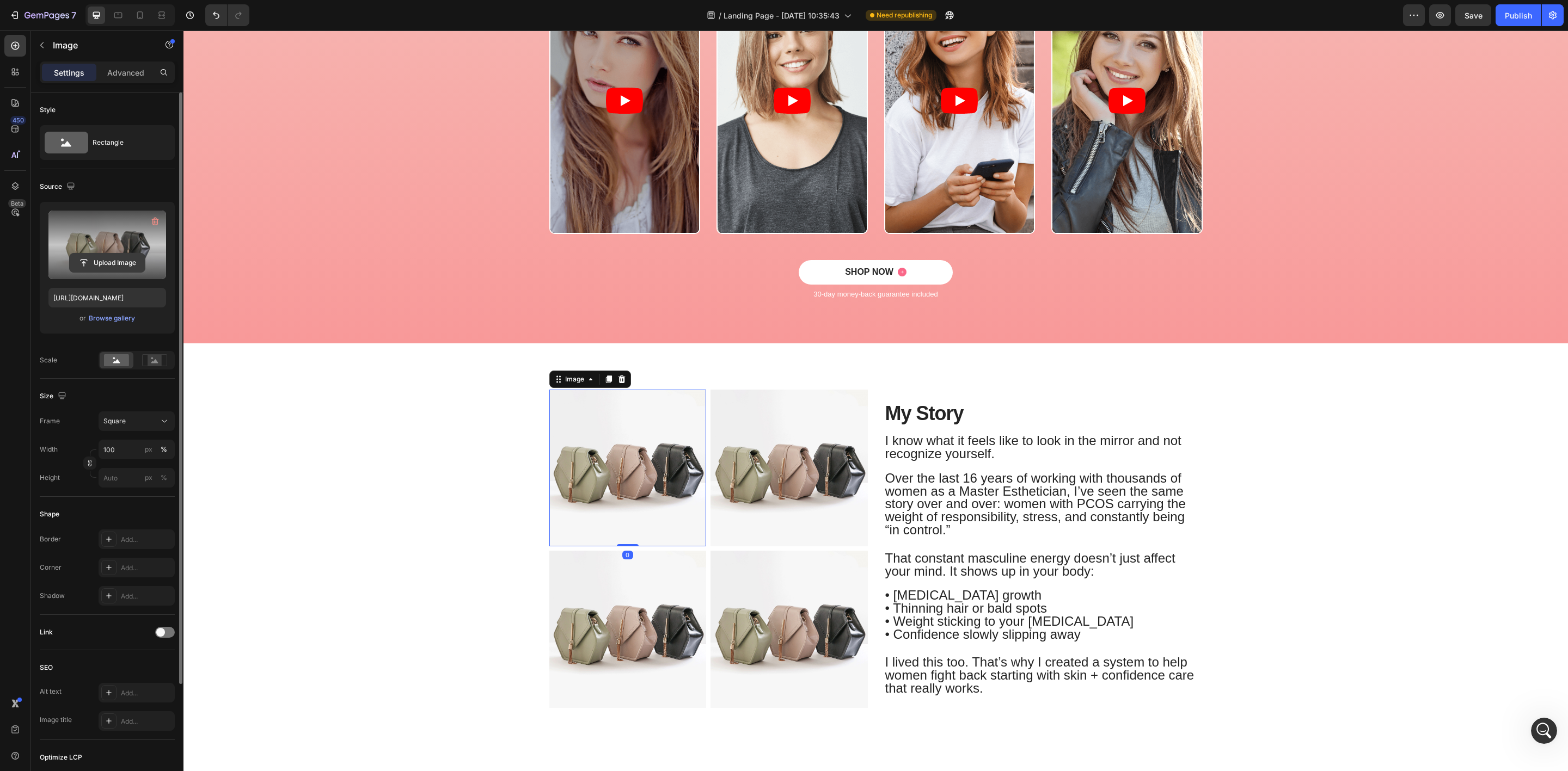
click at [108, 257] on input "file" at bounding box center [107, 263] width 75 height 18
click at [807, 487] on img at bounding box center [789, 468] width 157 height 157
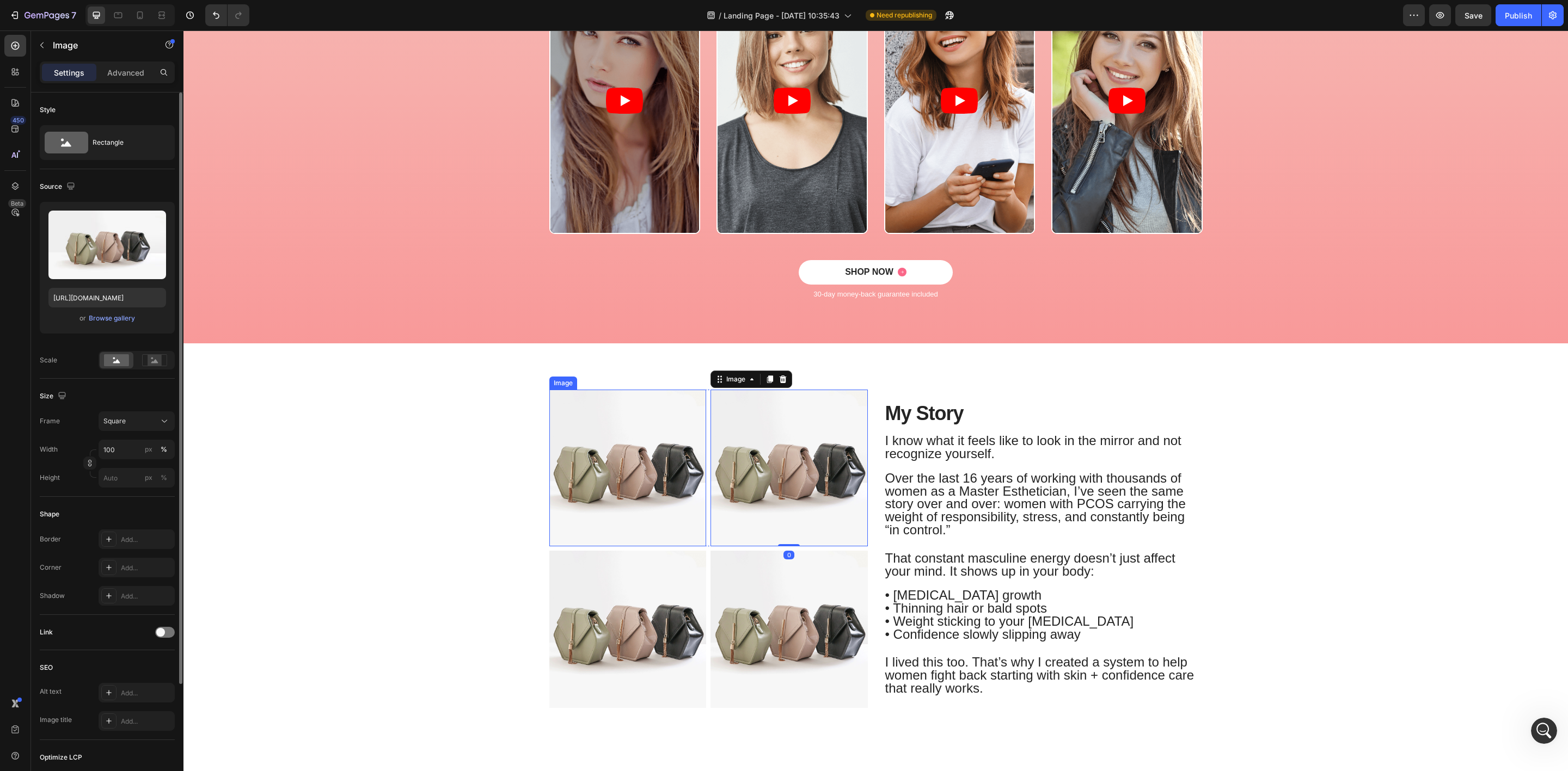
click at [674, 452] on img at bounding box center [628, 468] width 157 height 157
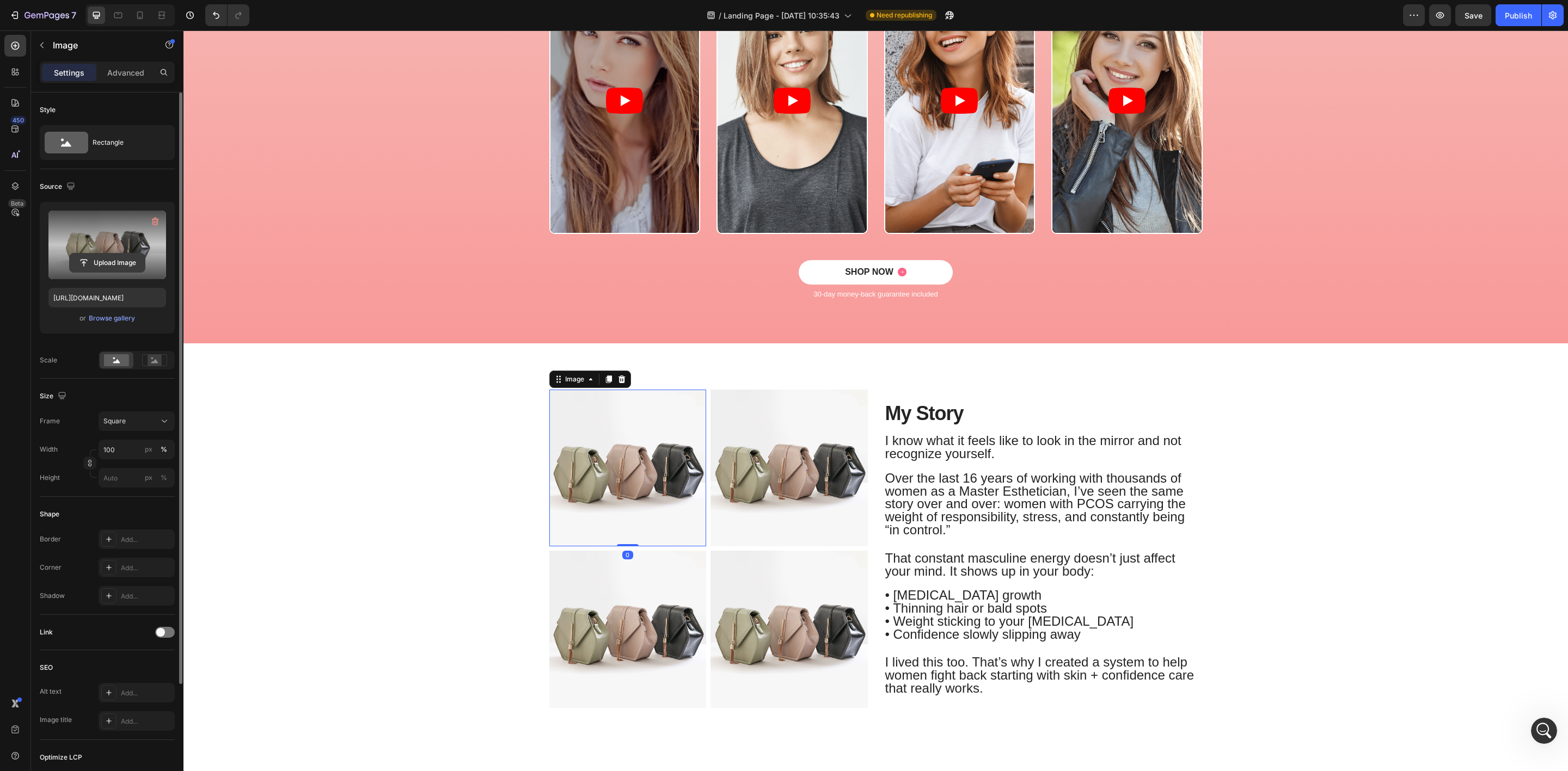
click at [105, 263] on input "file" at bounding box center [107, 263] width 75 height 18
type input "https://cdn.shopify.com/s/files/1/1357/9371/files/gempages_548745446370051303-5…"
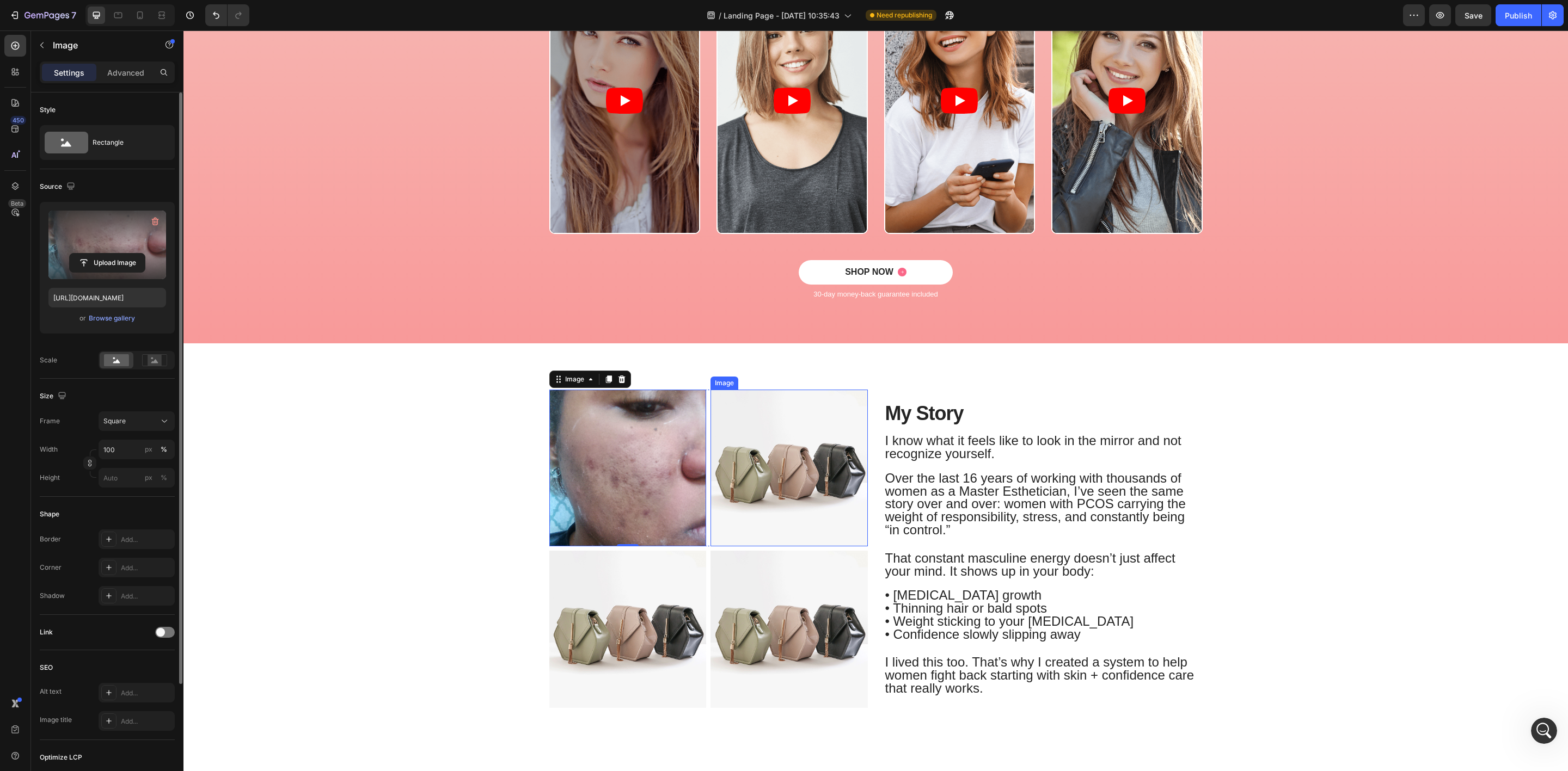
click at [813, 506] on img at bounding box center [789, 468] width 157 height 157
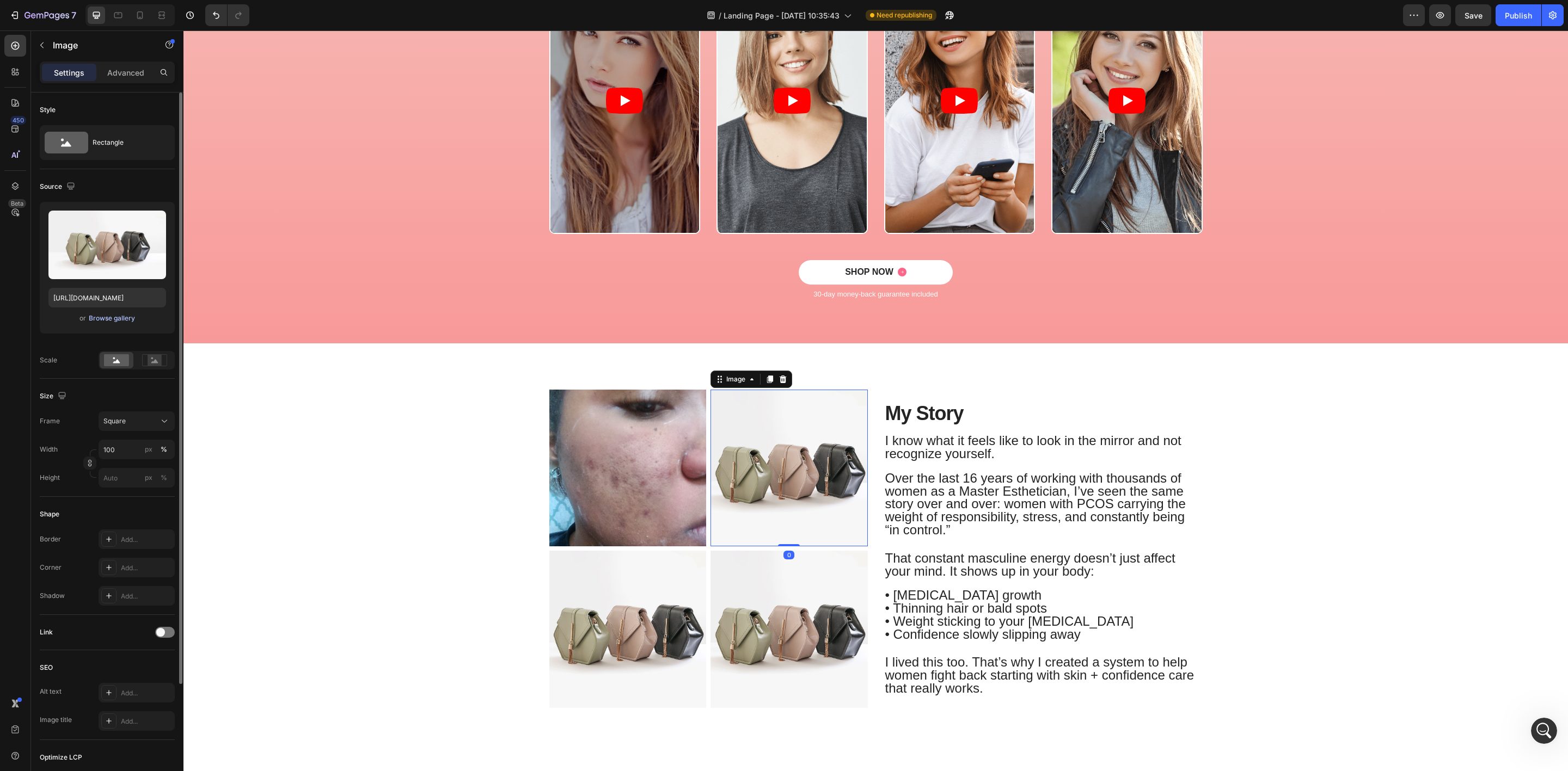
click at [99, 322] on div "Browse gallery" at bounding box center [112, 318] width 46 height 10
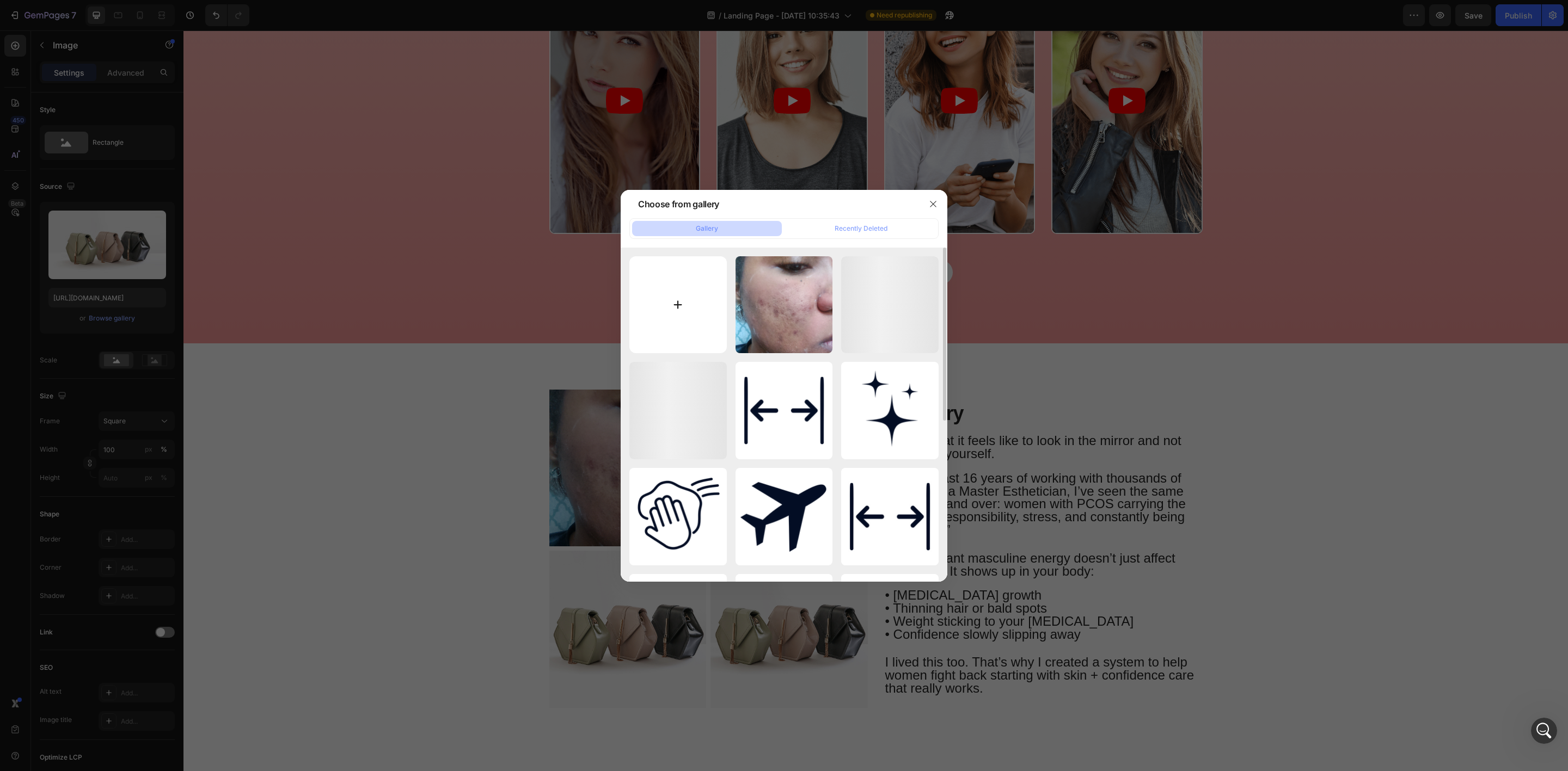
click at [682, 319] on input "file" at bounding box center [678, 305] width 97 height 97
type input "C:\fakepath\4.png"
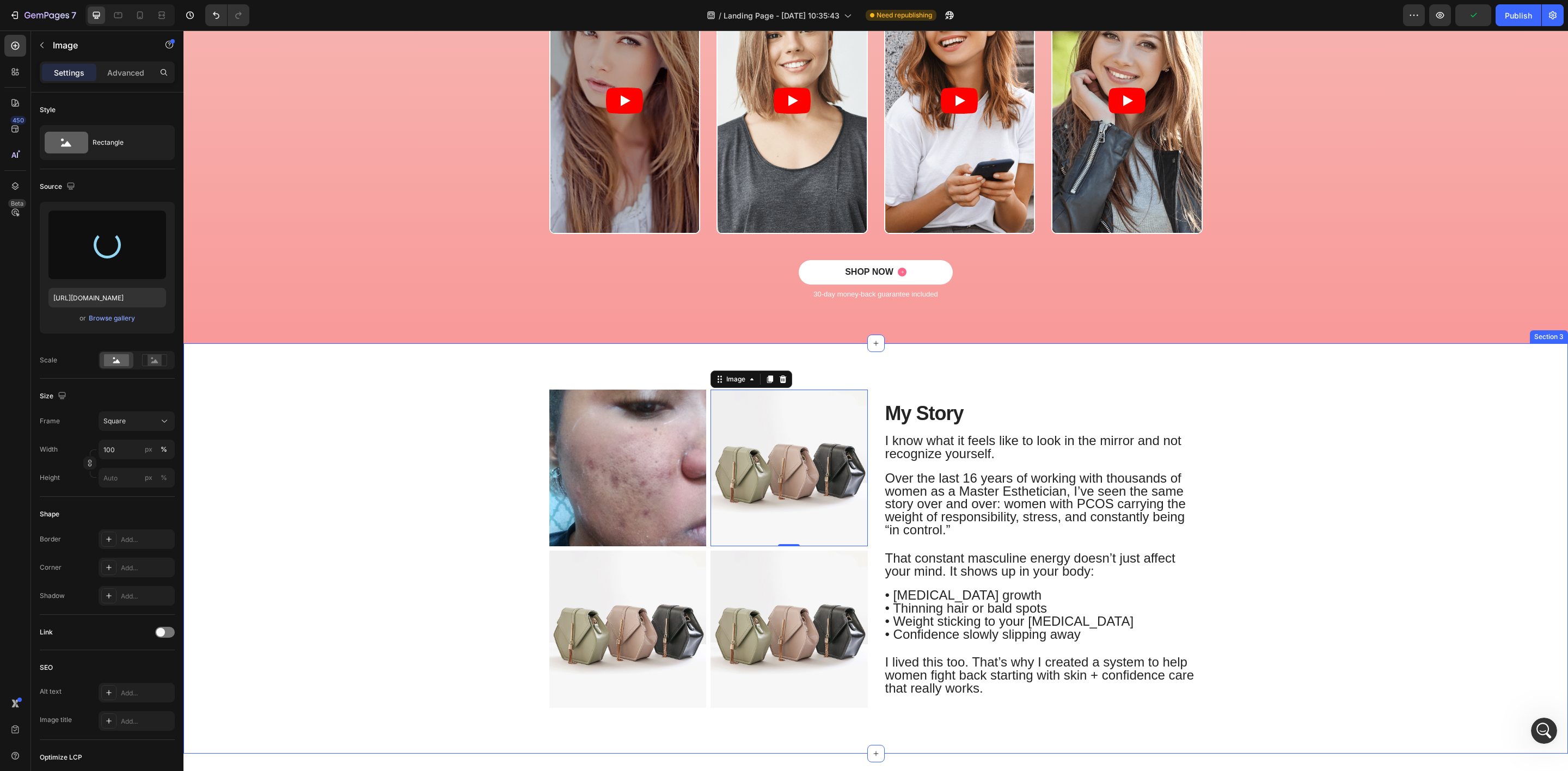
type input "https://cdn.shopify.com/s/files/1/1357/9371/files/gempages_548745446370051303-1…"
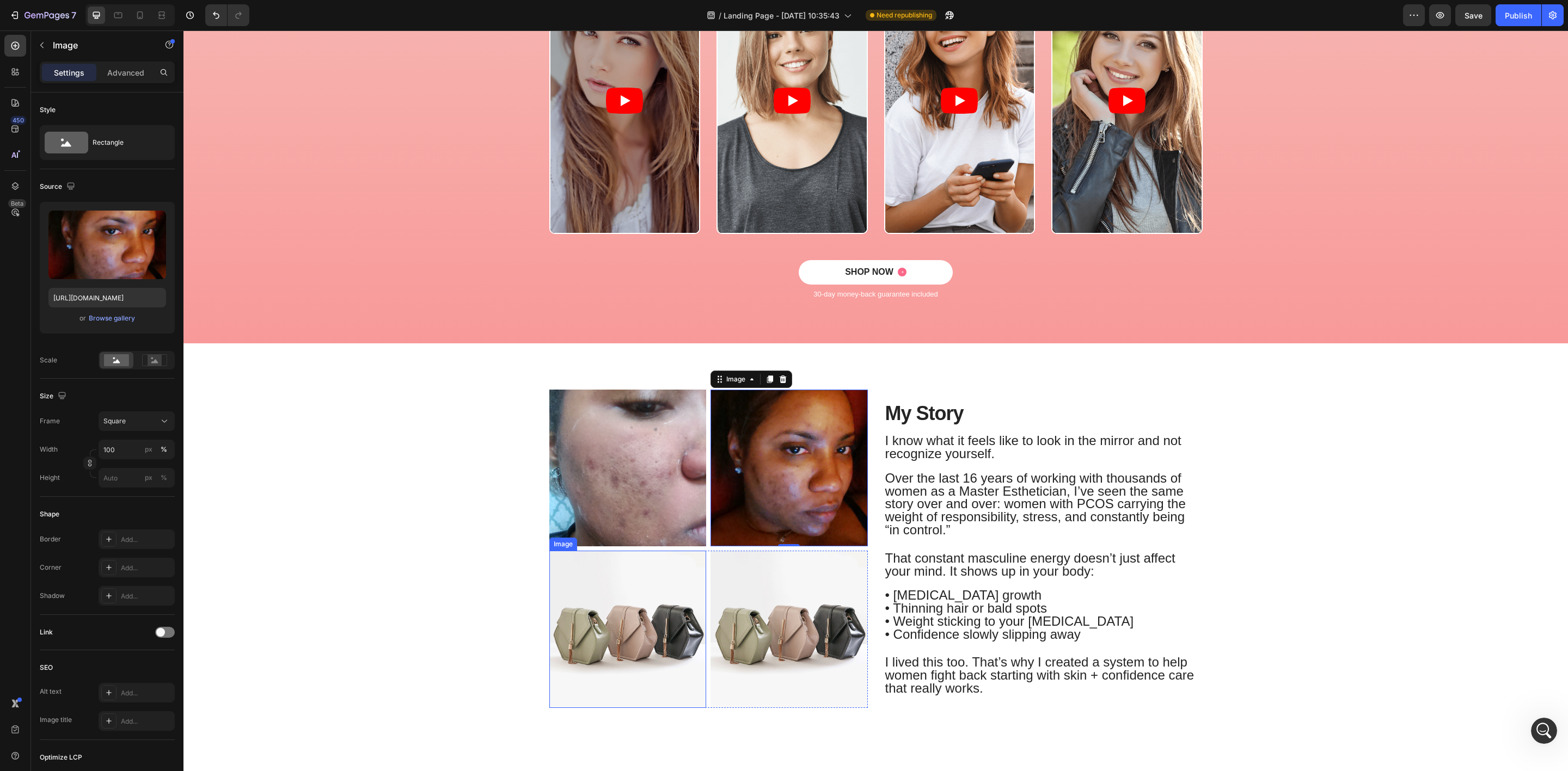
click at [645, 610] on img at bounding box center [628, 629] width 157 height 157
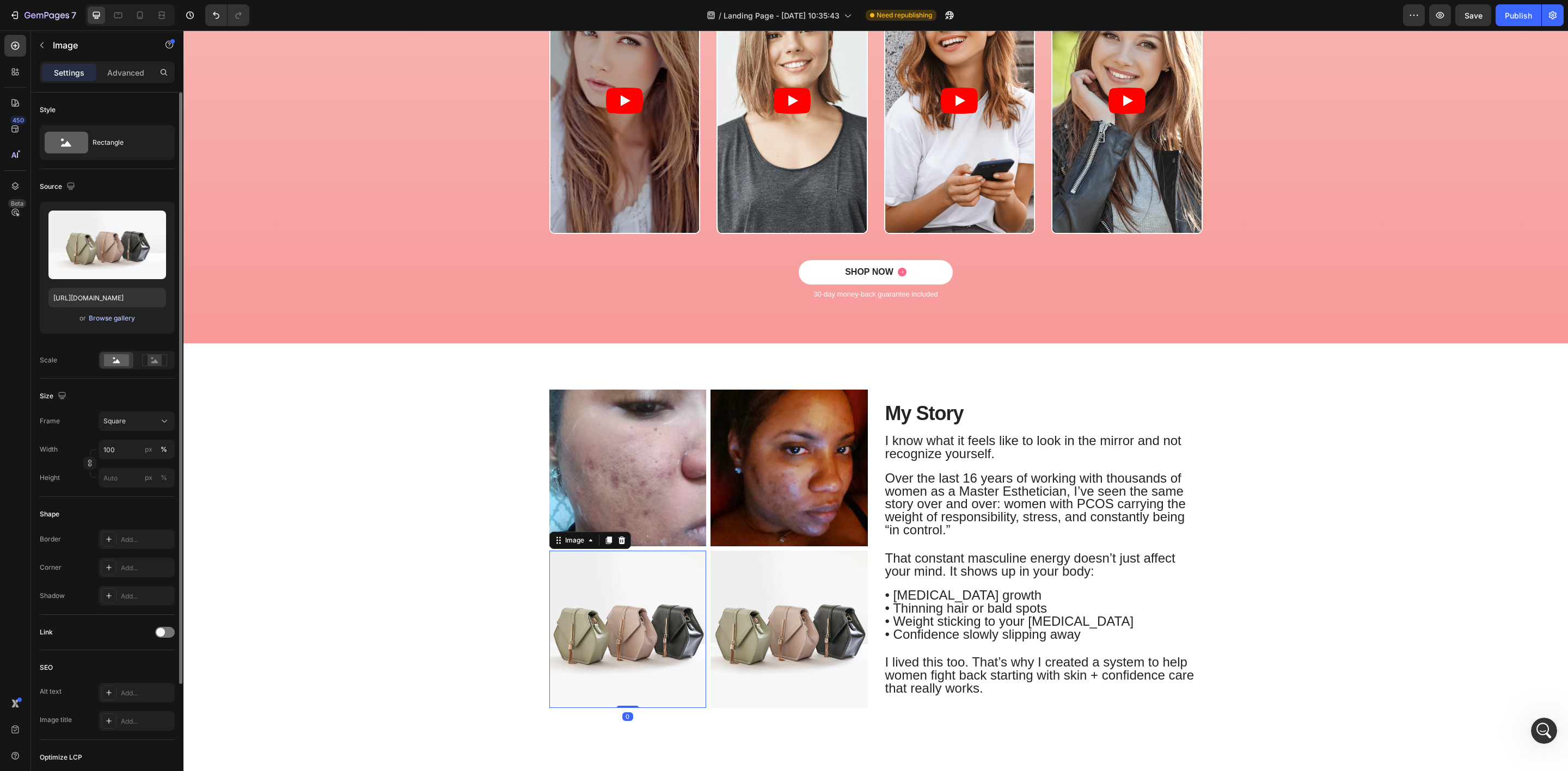
click at [123, 320] on div "Browse gallery" at bounding box center [112, 318] width 46 height 10
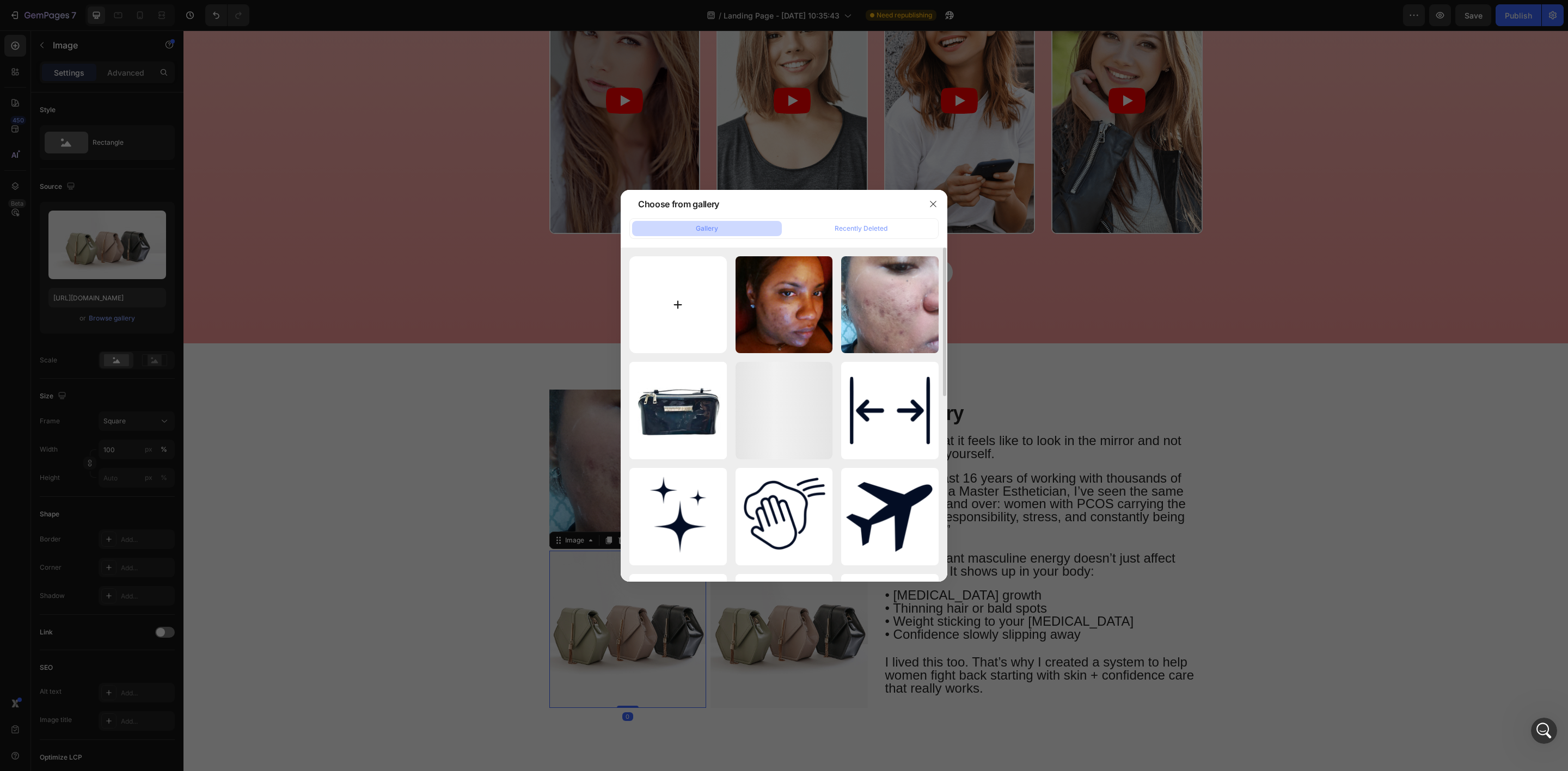
click at [667, 317] on input "file" at bounding box center [678, 305] width 97 height 97
type input "C:\fakepath\5.png"
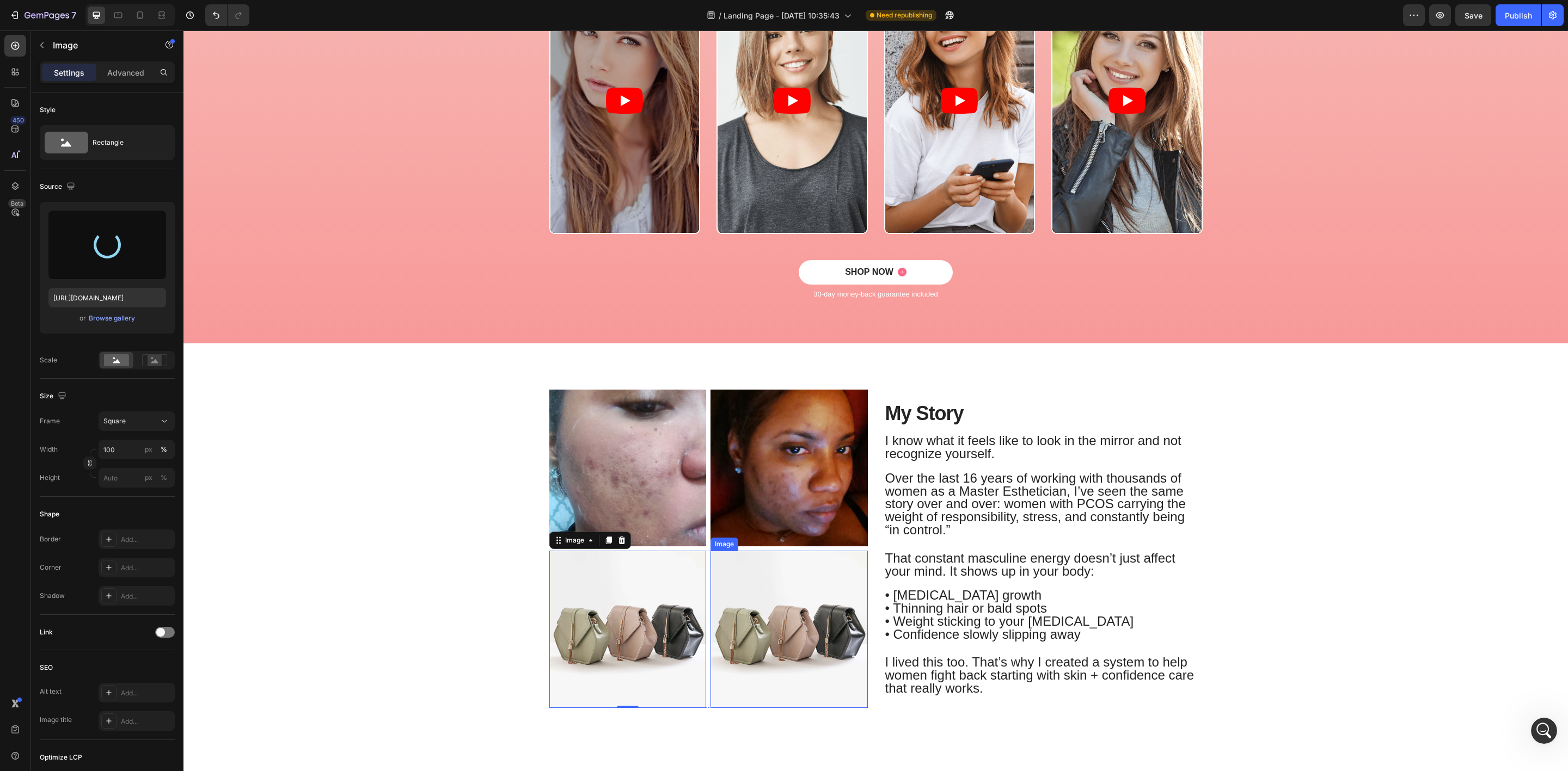
type input "https://cdn.shopify.com/s/files/1/1357/9371/files/gempages_548745446370051303-6…"
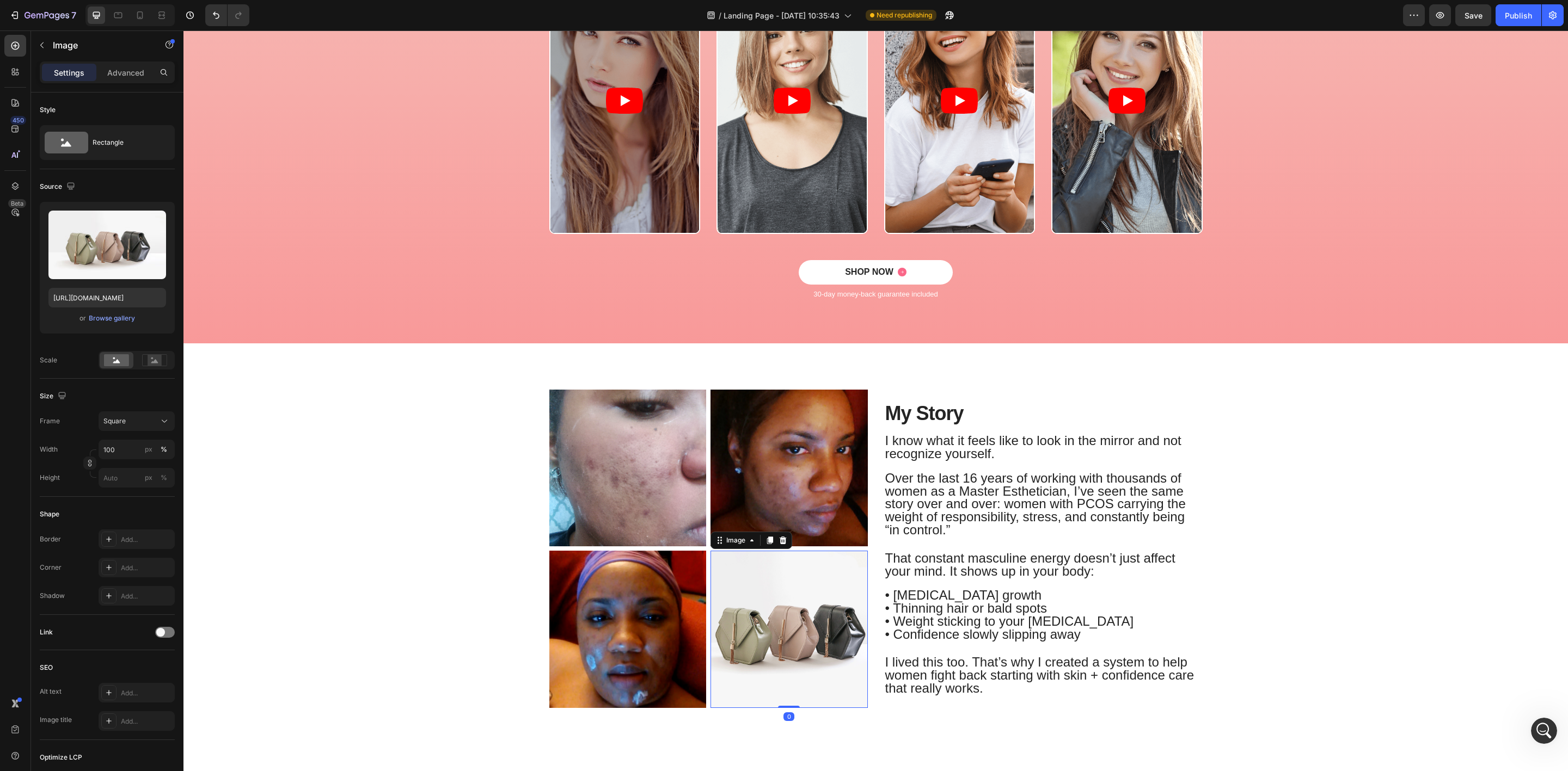
click at [780, 633] on img at bounding box center [789, 629] width 157 height 157
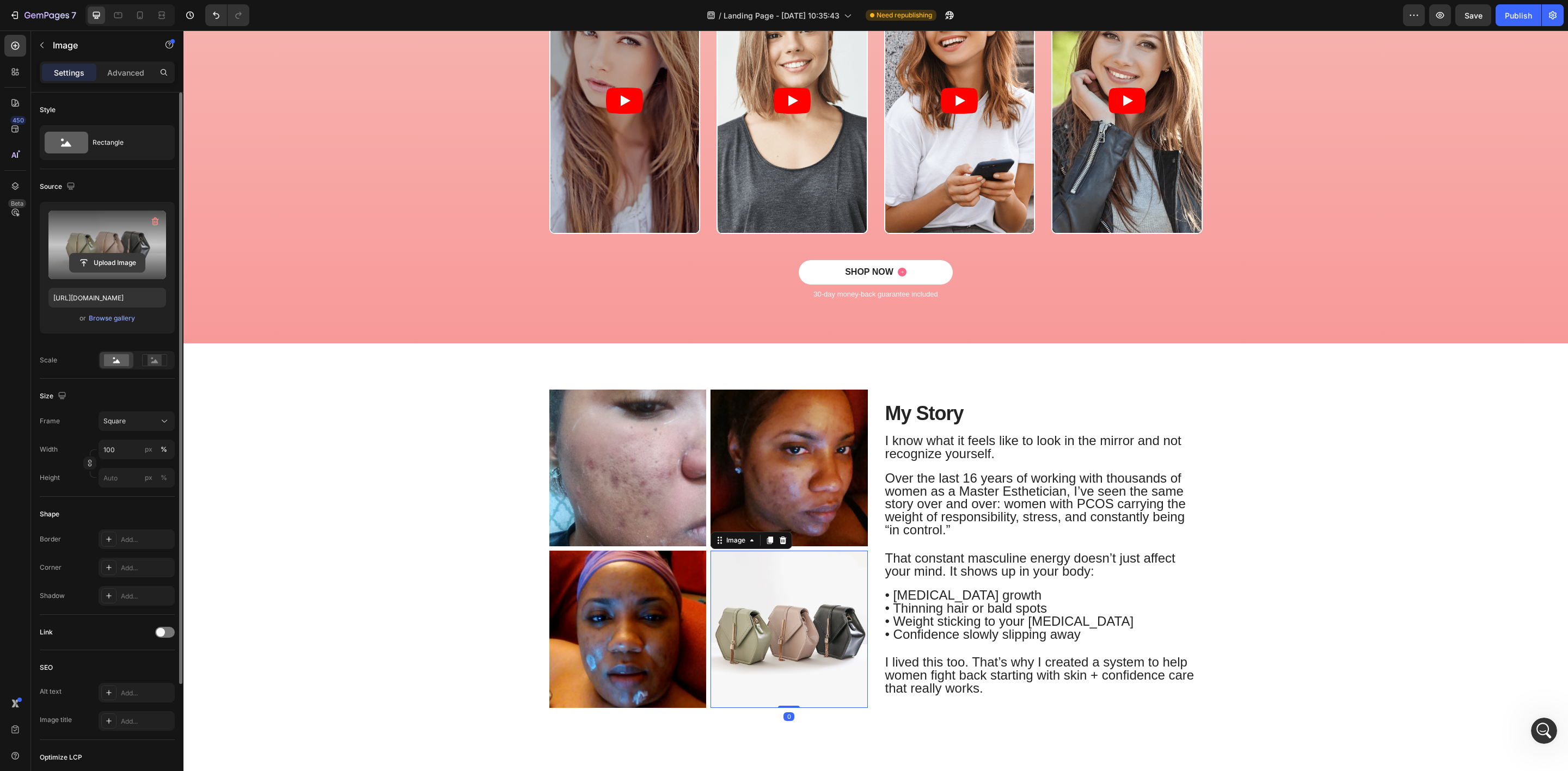
click at [110, 260] on input "file" at bounding box center [107, 263] width 75 height 18
type input "https://cdn.shopify.com/s/files/1/1357/9371/files/gempages_548745446370051303-d…"
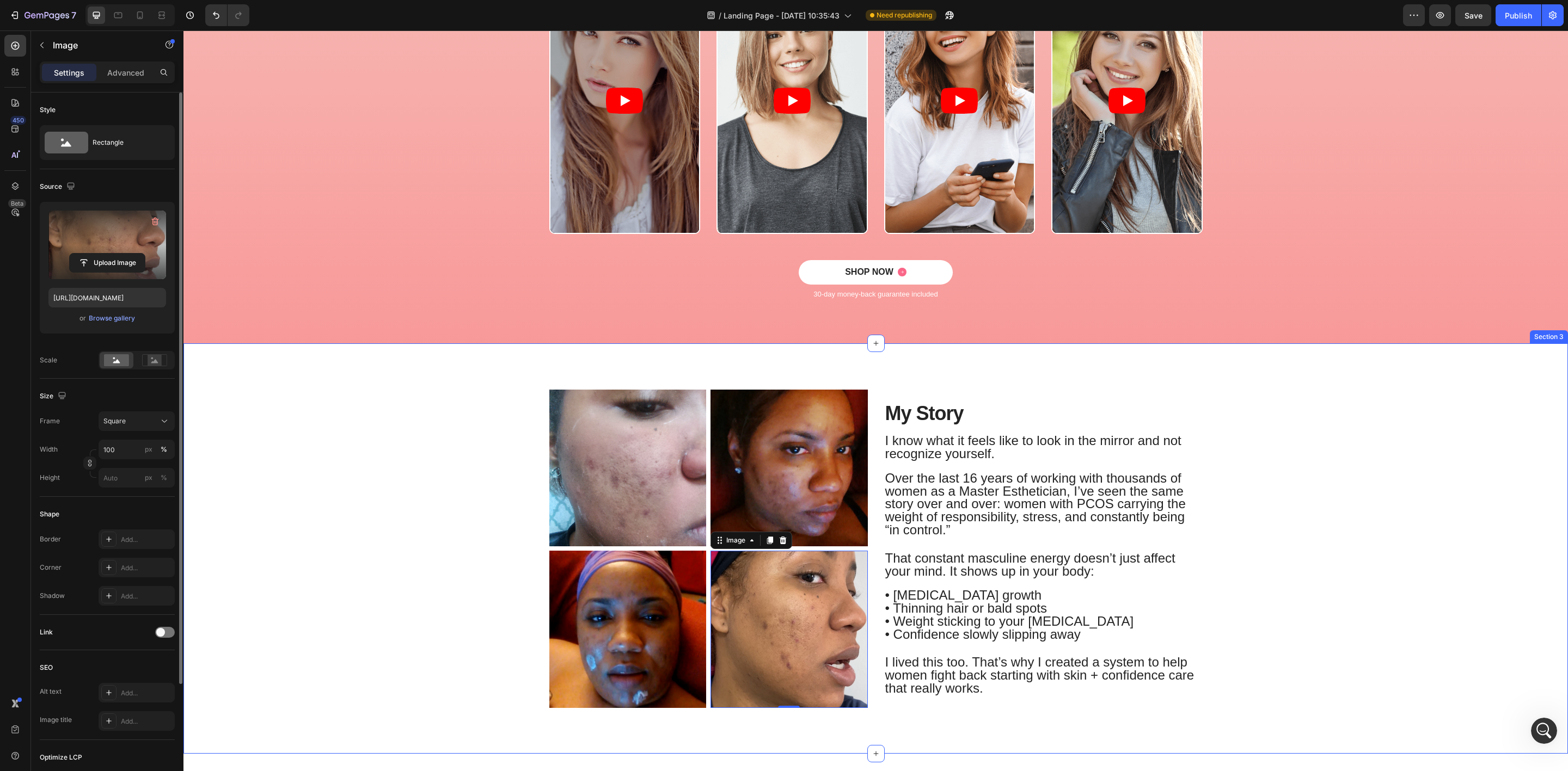
click at [1235, 490] on div "Image Image Row Image Image 0 Row My Story Heading I know what it feels like to…" at bounding box center [876, 553] width 1368 height 332
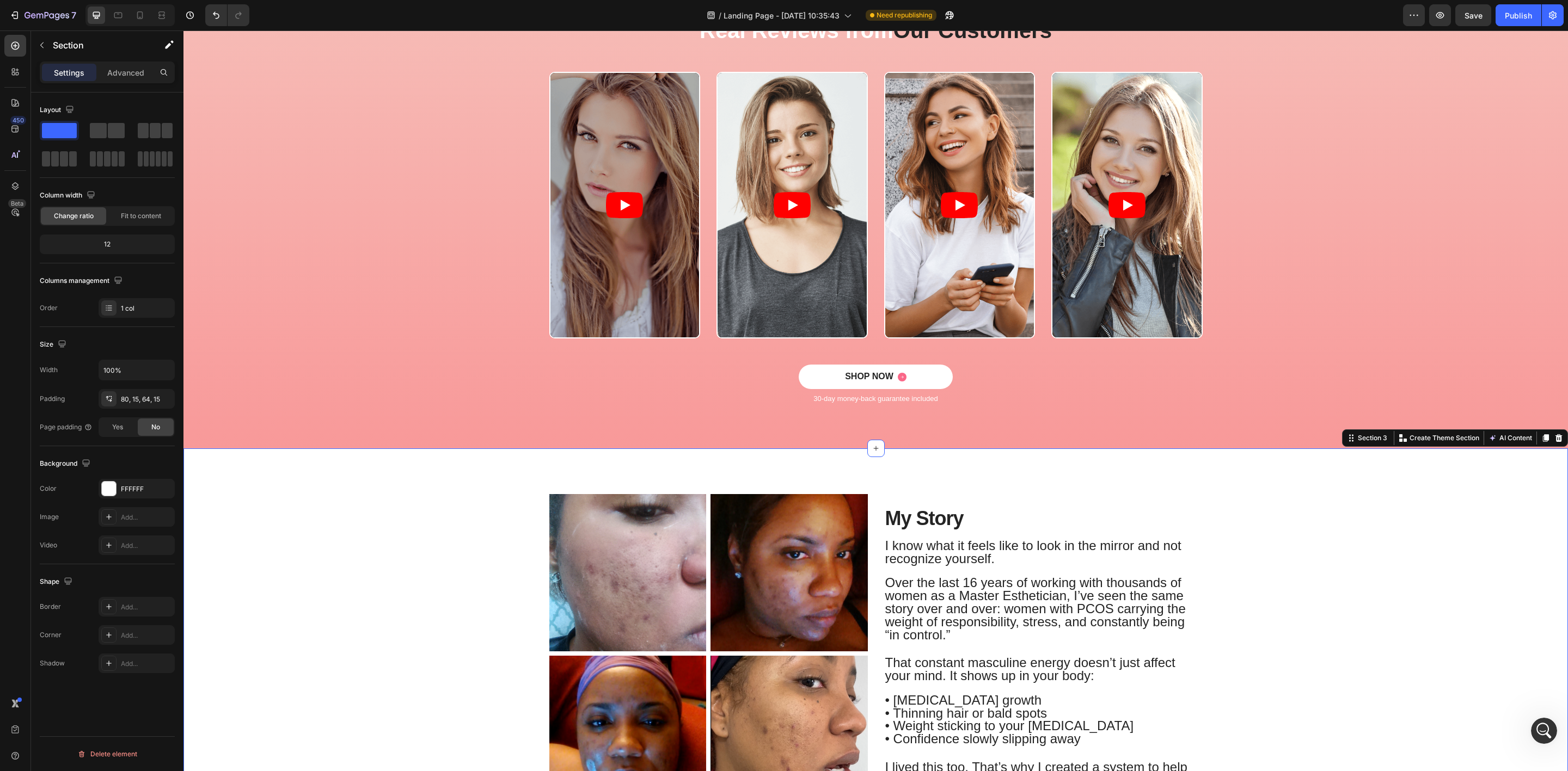
scroll to position [278, 0]
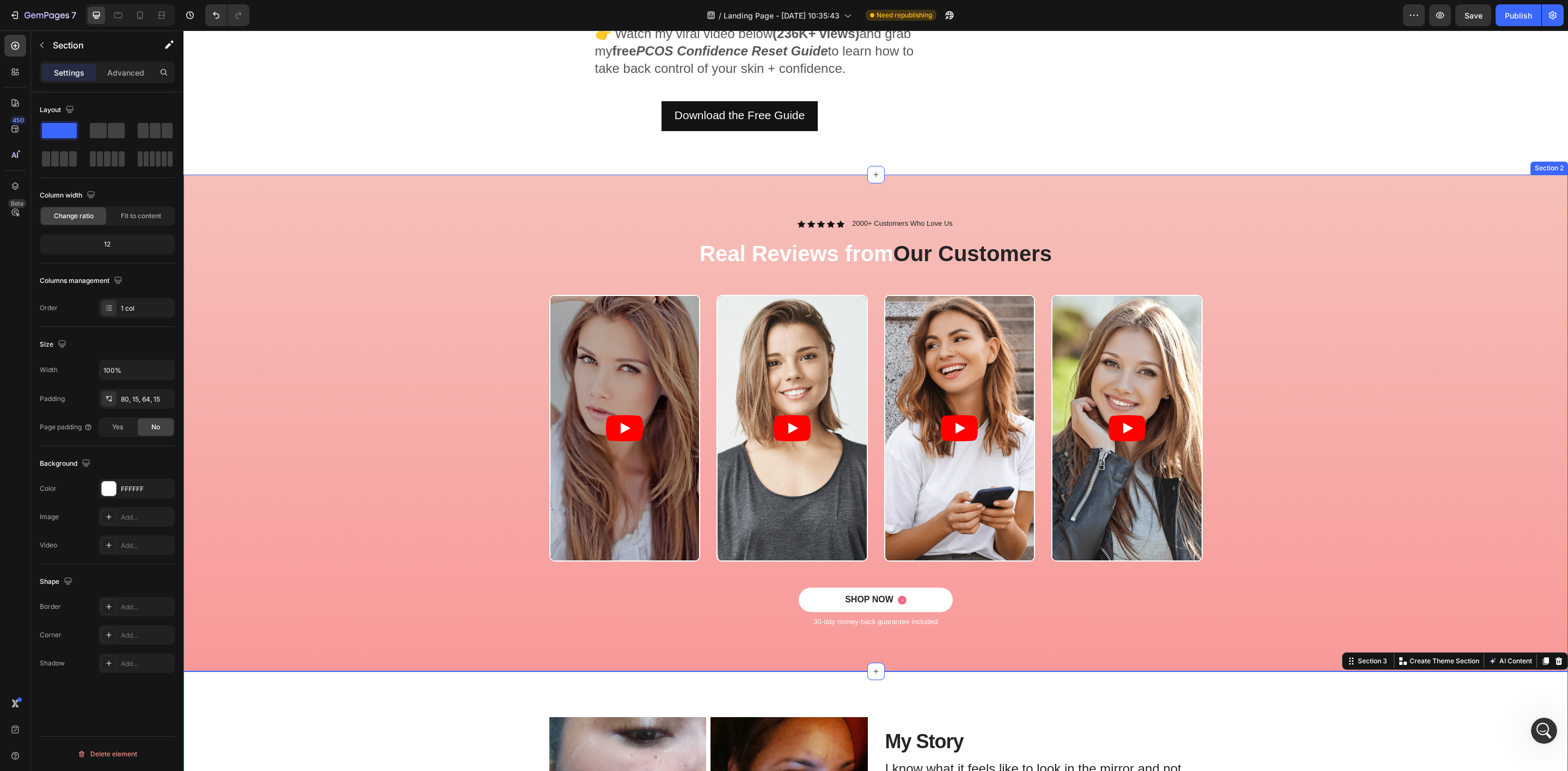
click at [1390, 461] on div "Video Video Video Video Carousel" at bounding box center [876, 441] width 1368 height 293
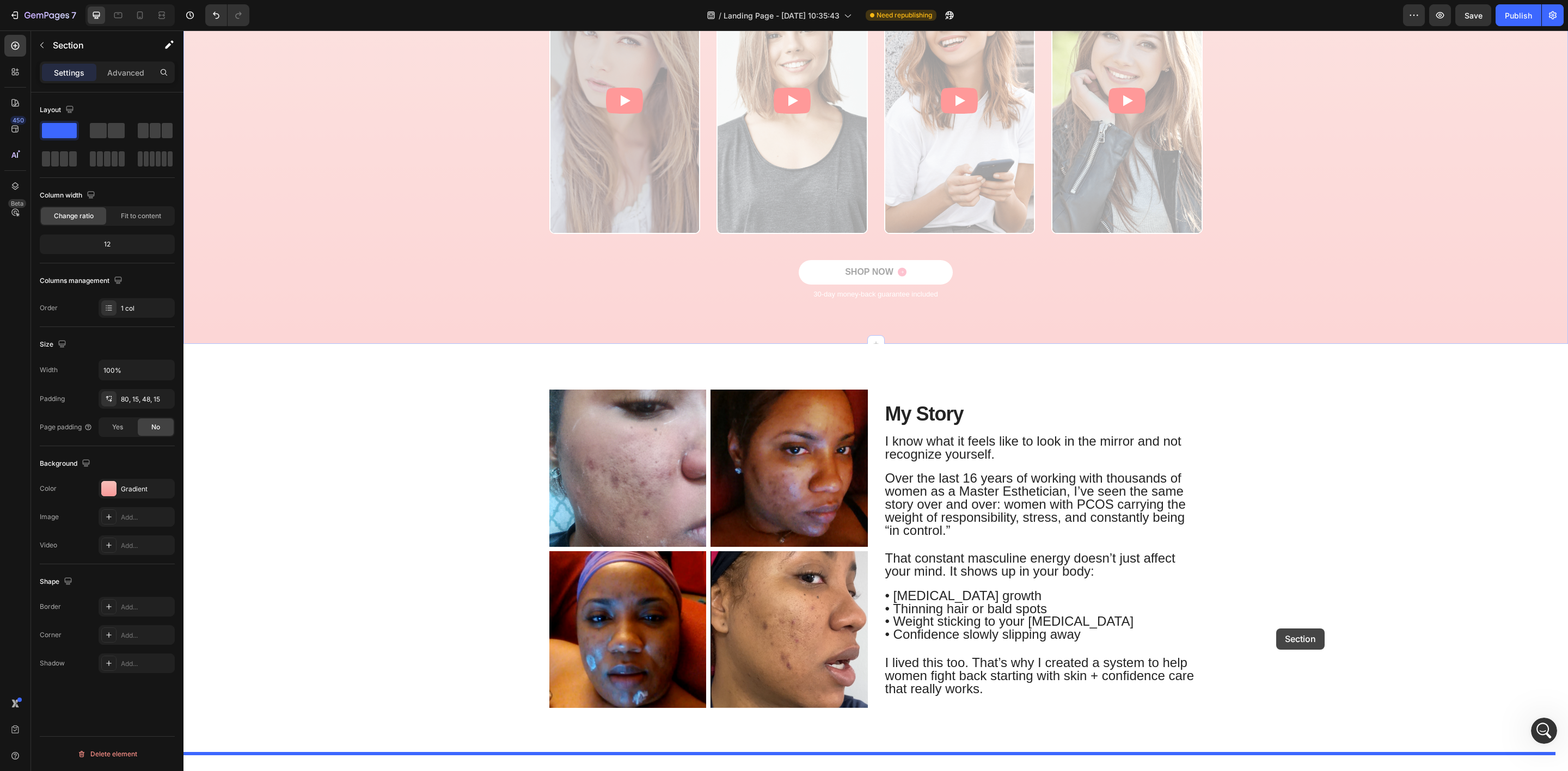
scroll to position [686, 0]
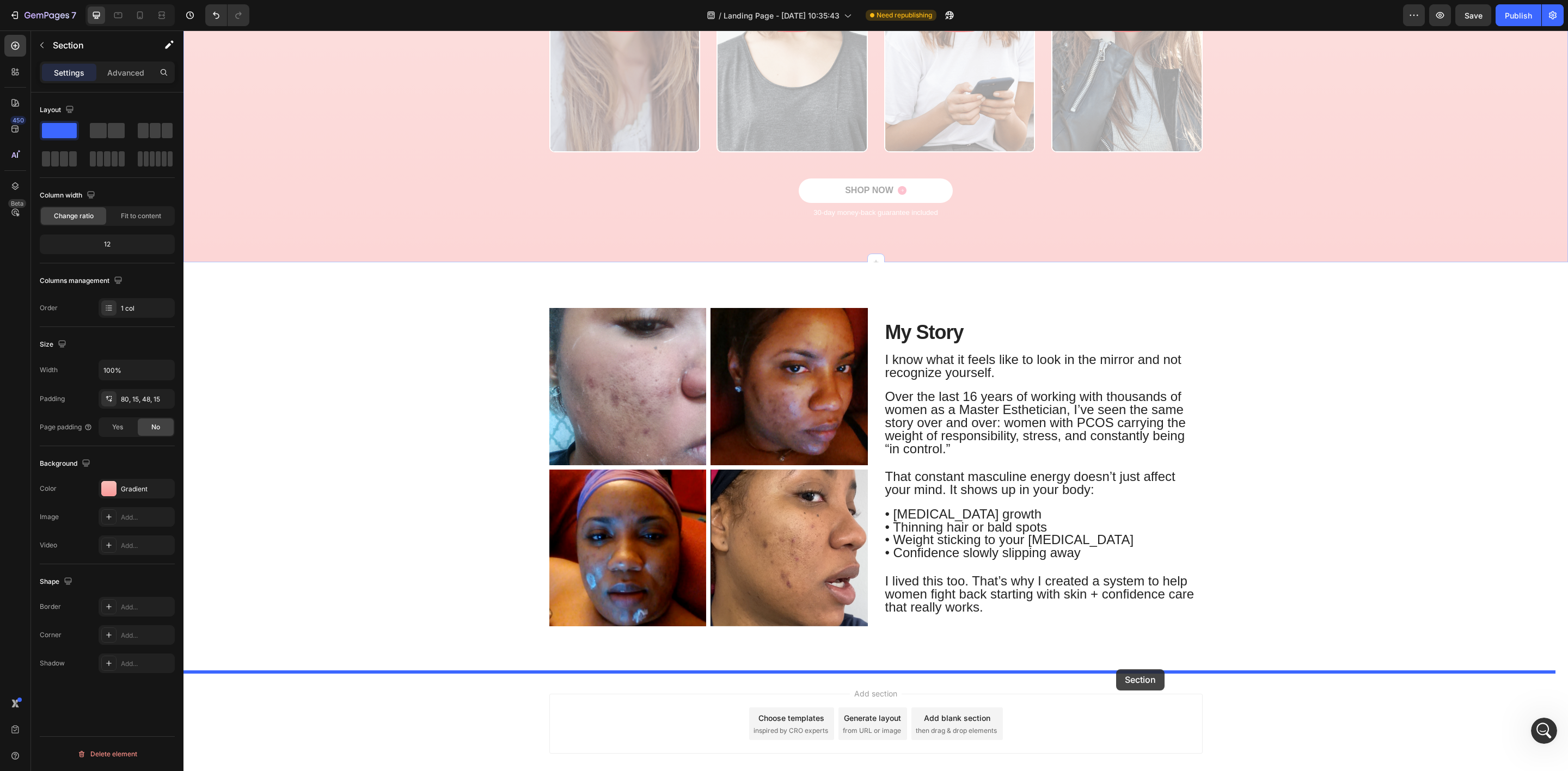
drag, startPoint x: 1349, startPoint y: 163, endPoint x: 1116, endPoint y: 669, distance: 557.1
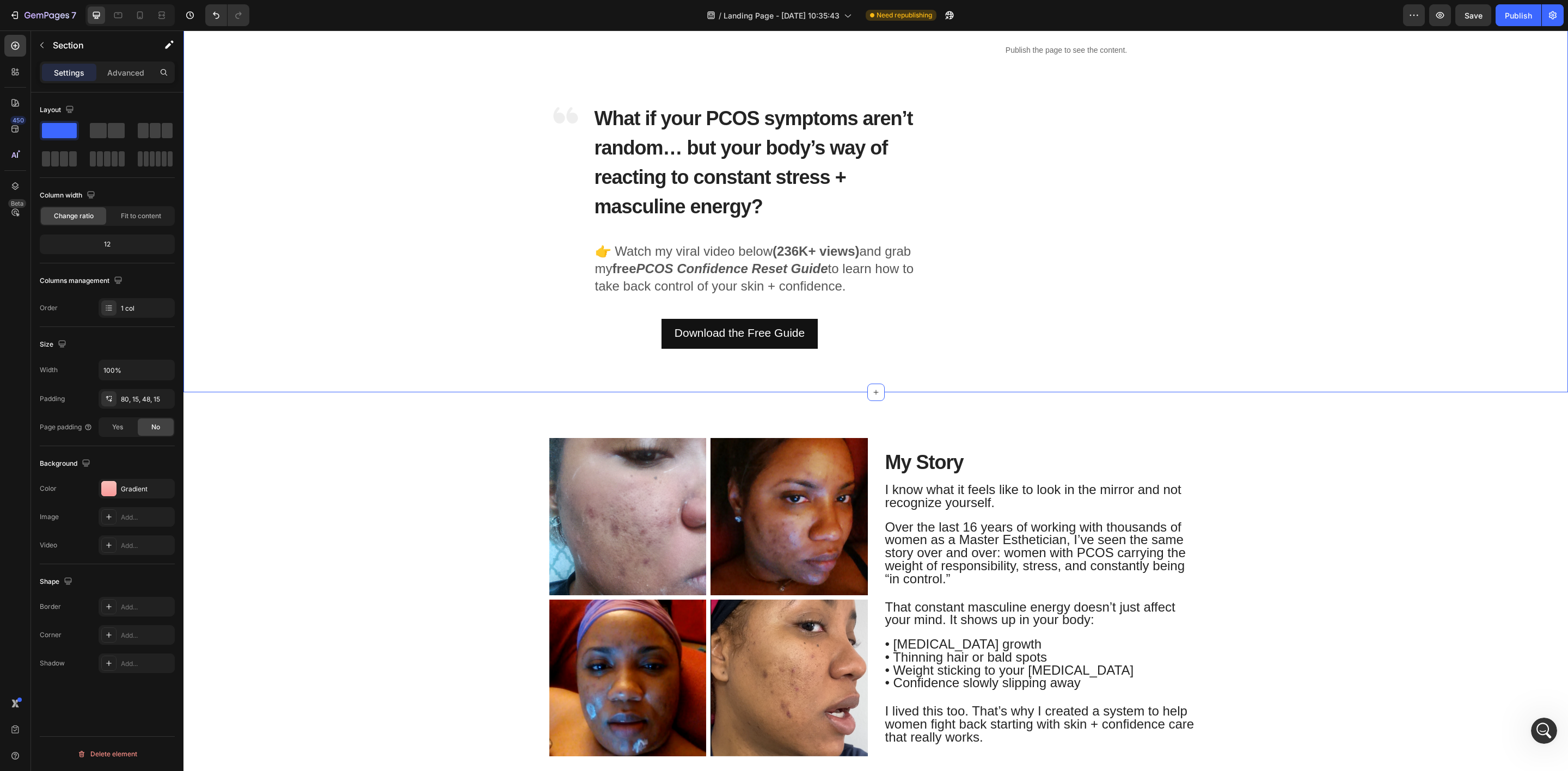
scroll to position [490, 0]
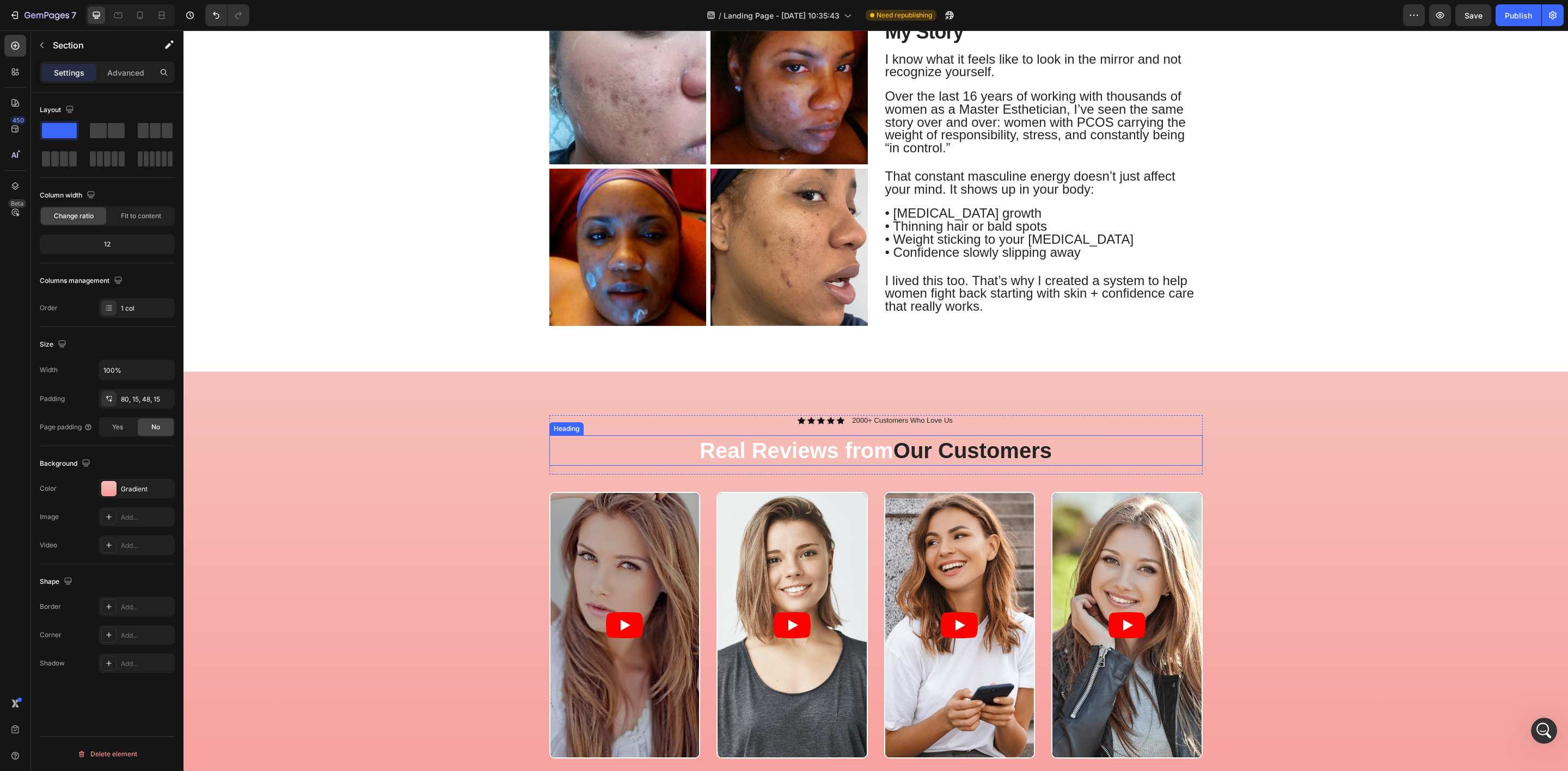
click at [872, 453] on h2 "Real Reviews from Our Customers" at bounding box center [875, 451] width 653 height 30
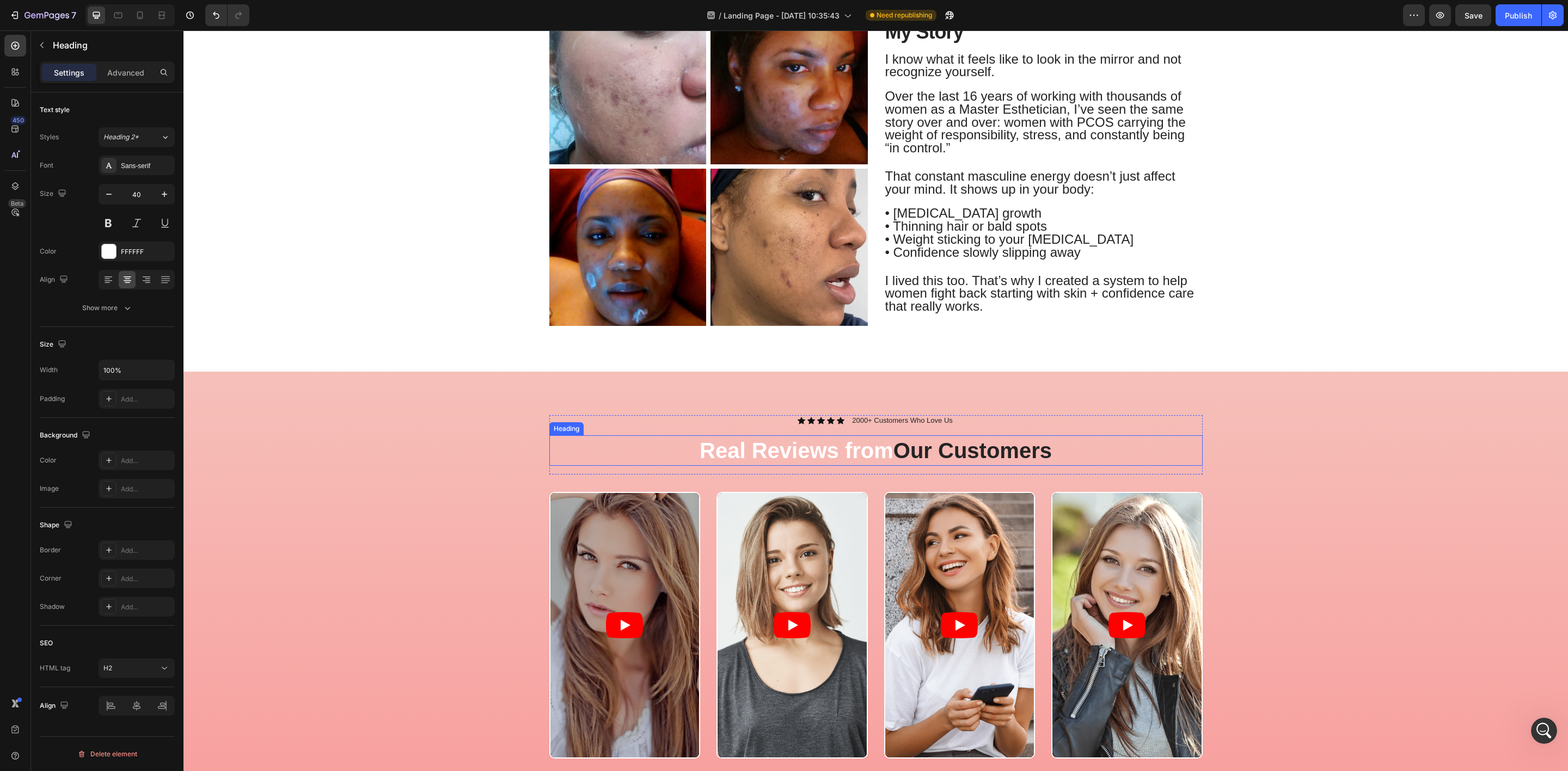
click at [872, 453] on h2 "Real Reviews from Our Customers" at bounding box center [875, 451] width 653 height 30
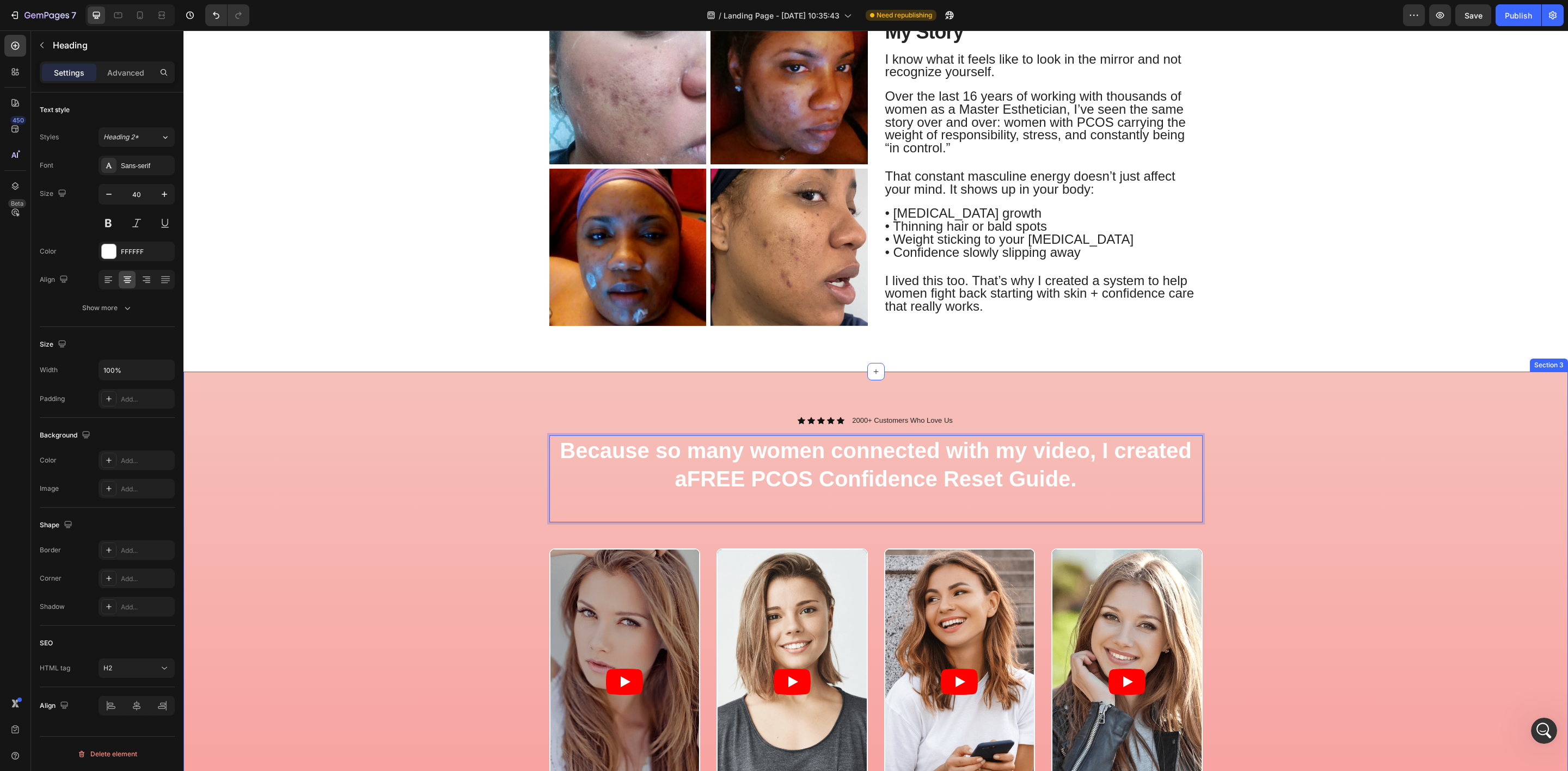
click at [1220, 484] on div "Icon Icon Icon Icon Icon Icon List 2000+ Customers Who Love Us Text Block Row B…" at bounding box center [876, 657] width 1368 height 484
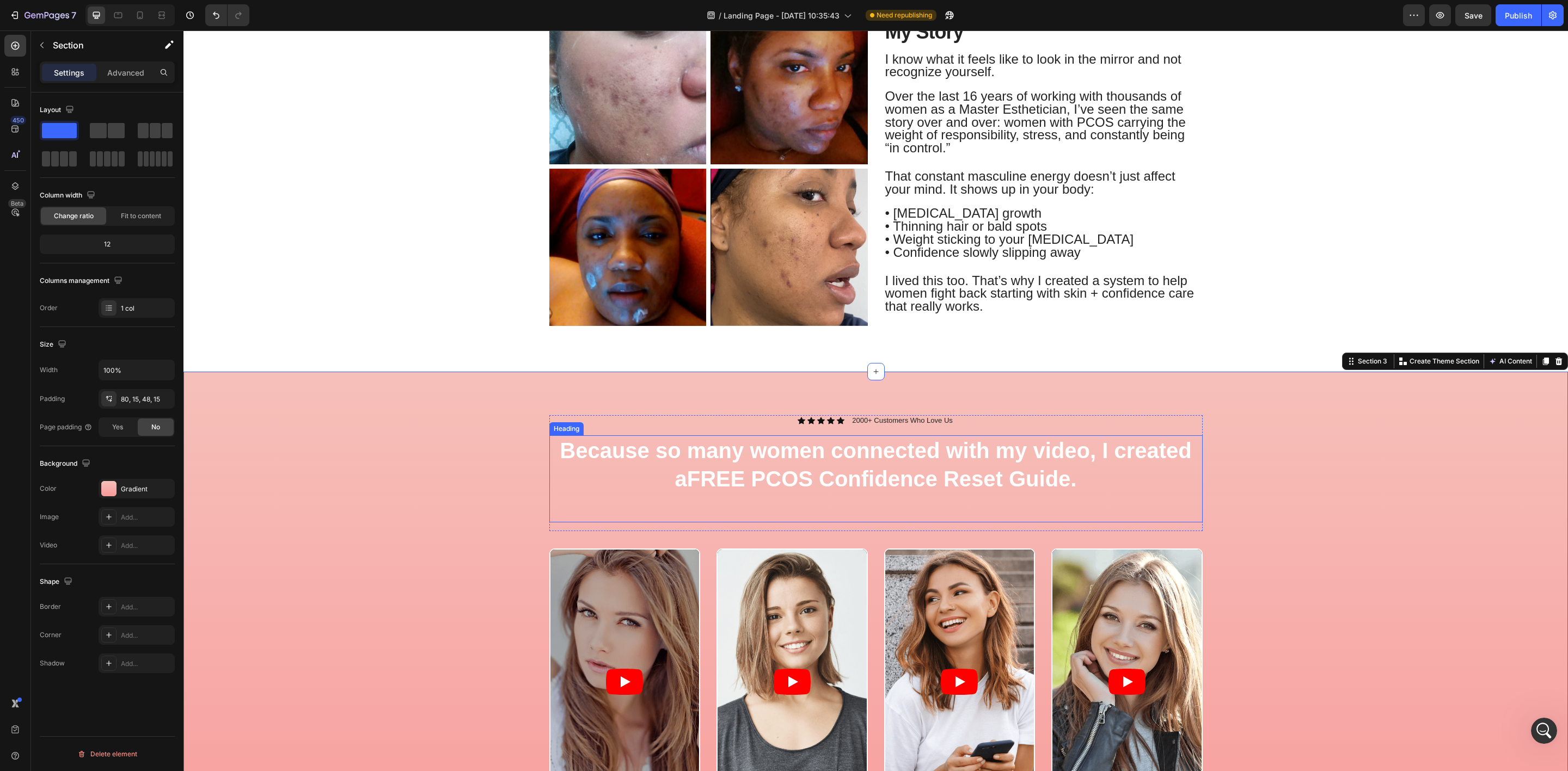
click at [1024, 509] on p "Because so many women connected with my video, I created a FREE PCOS Confidence…" at bounding box center [876, 479] width 651 height 85
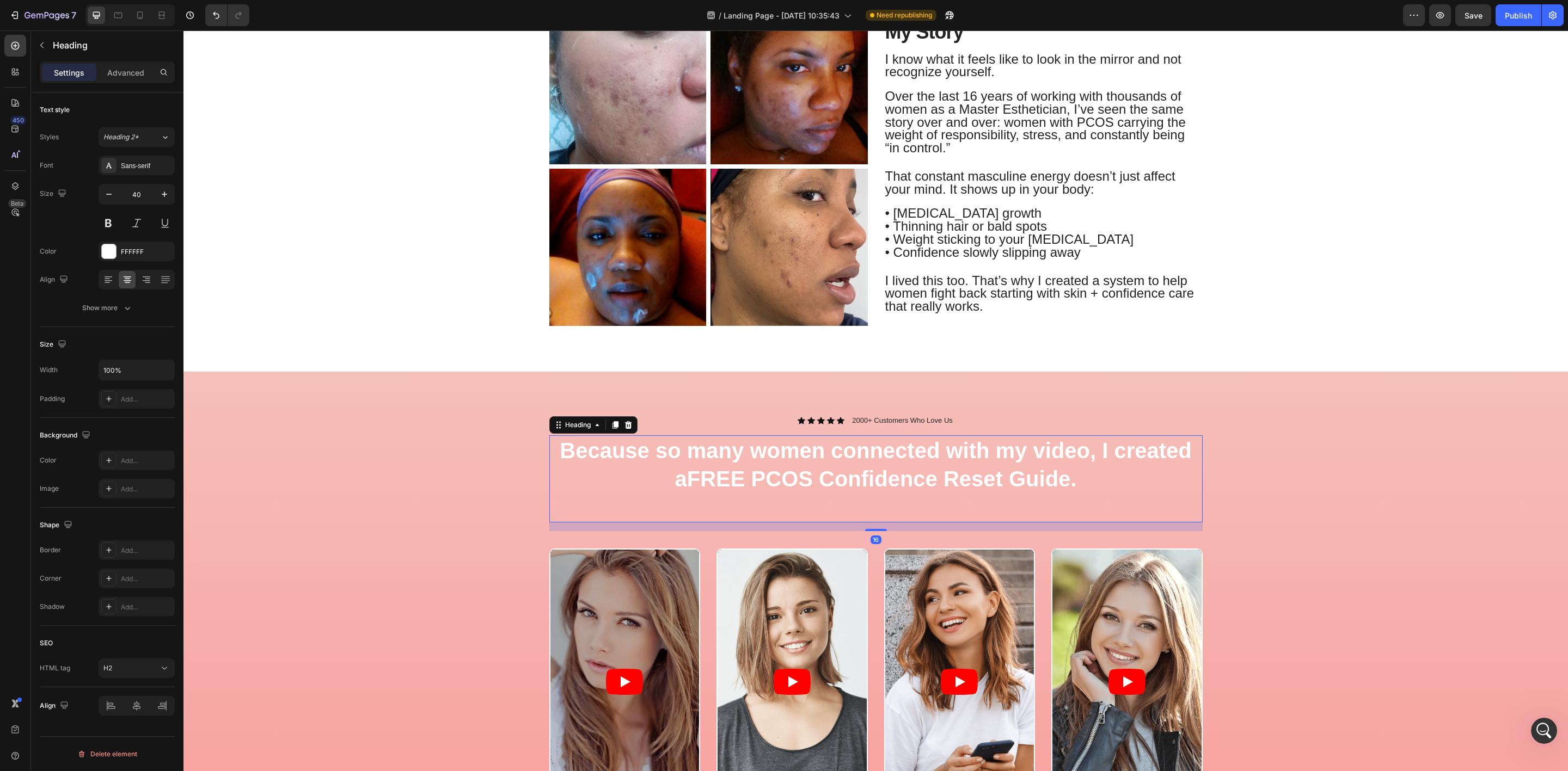
drag, startPoint x: 676, startPoint y: 462, endPoint x: 662, endPoint y: 477, distance: 20.5
click at [430, 419] on div "Icon Icon Icon Icon Icon Icon List 2000+ Customers Who Love Us Text Block Row B…" at bounding box center [876, 657] width 1368 height 484
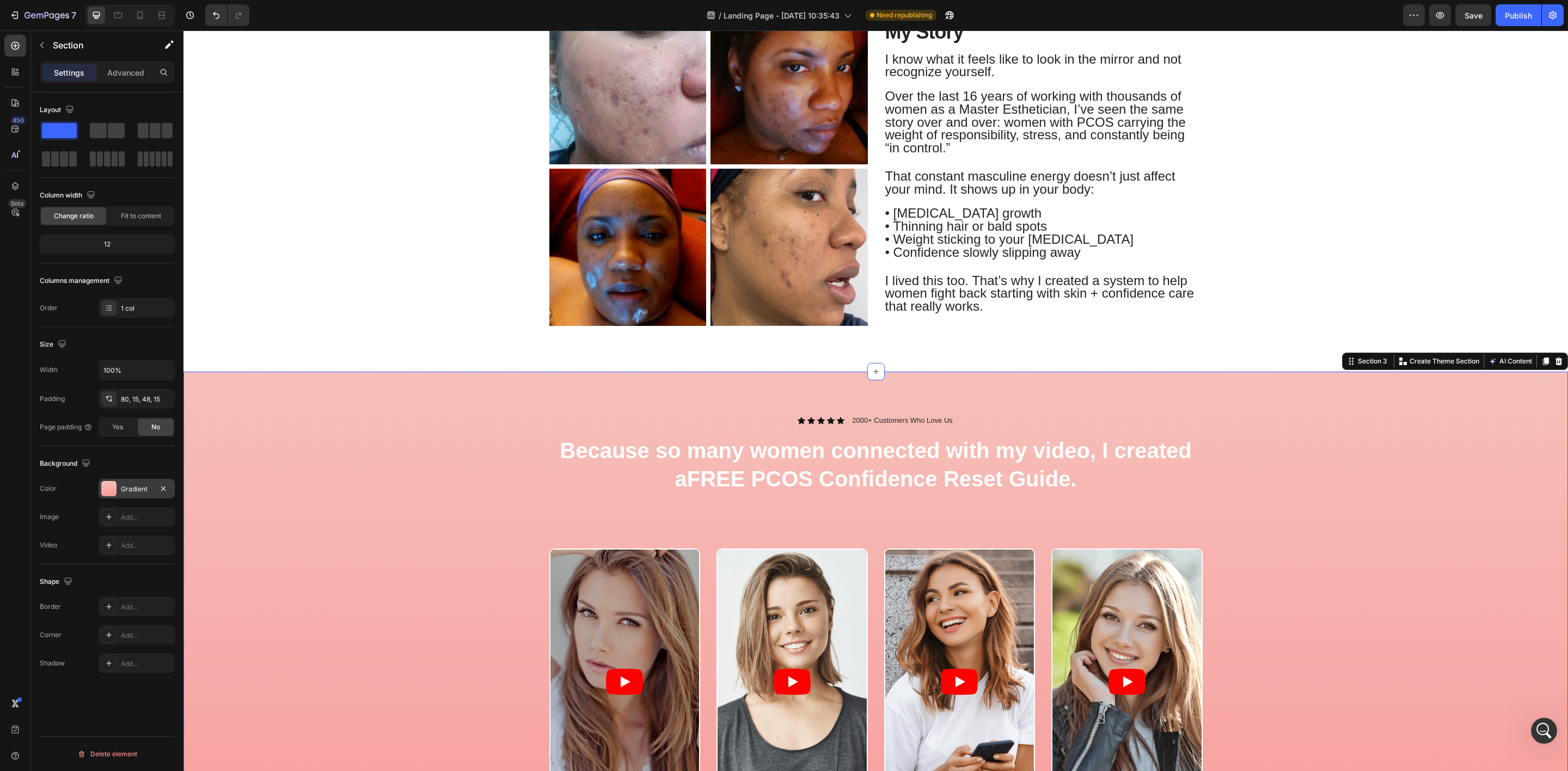
click at [102, 485] on div at bounding box center [108, 489] width 15 height 15
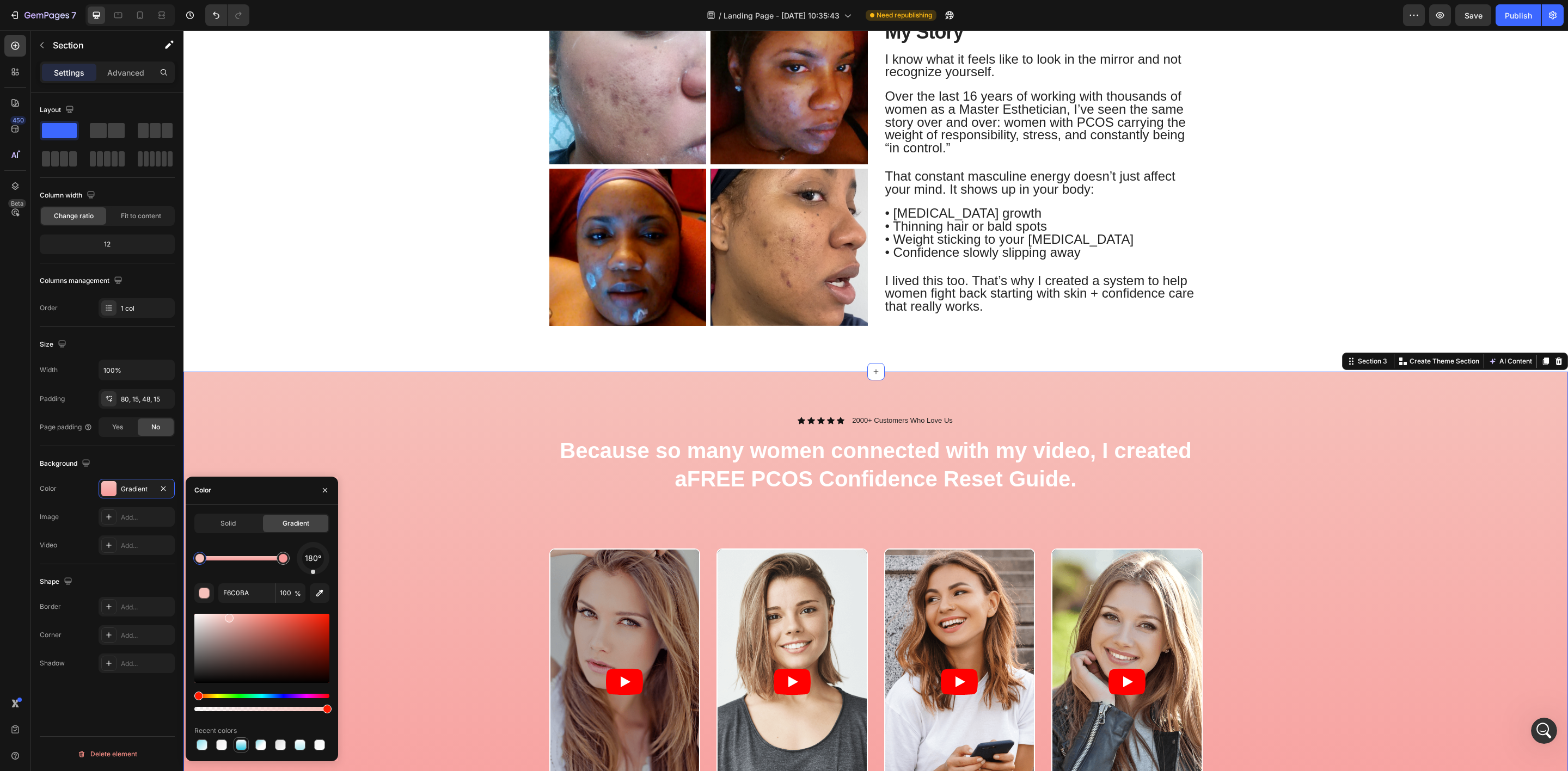
click at [239, 745] on div at bounding box center [241, 745] width 11 height 11
type input "FFFFFF"
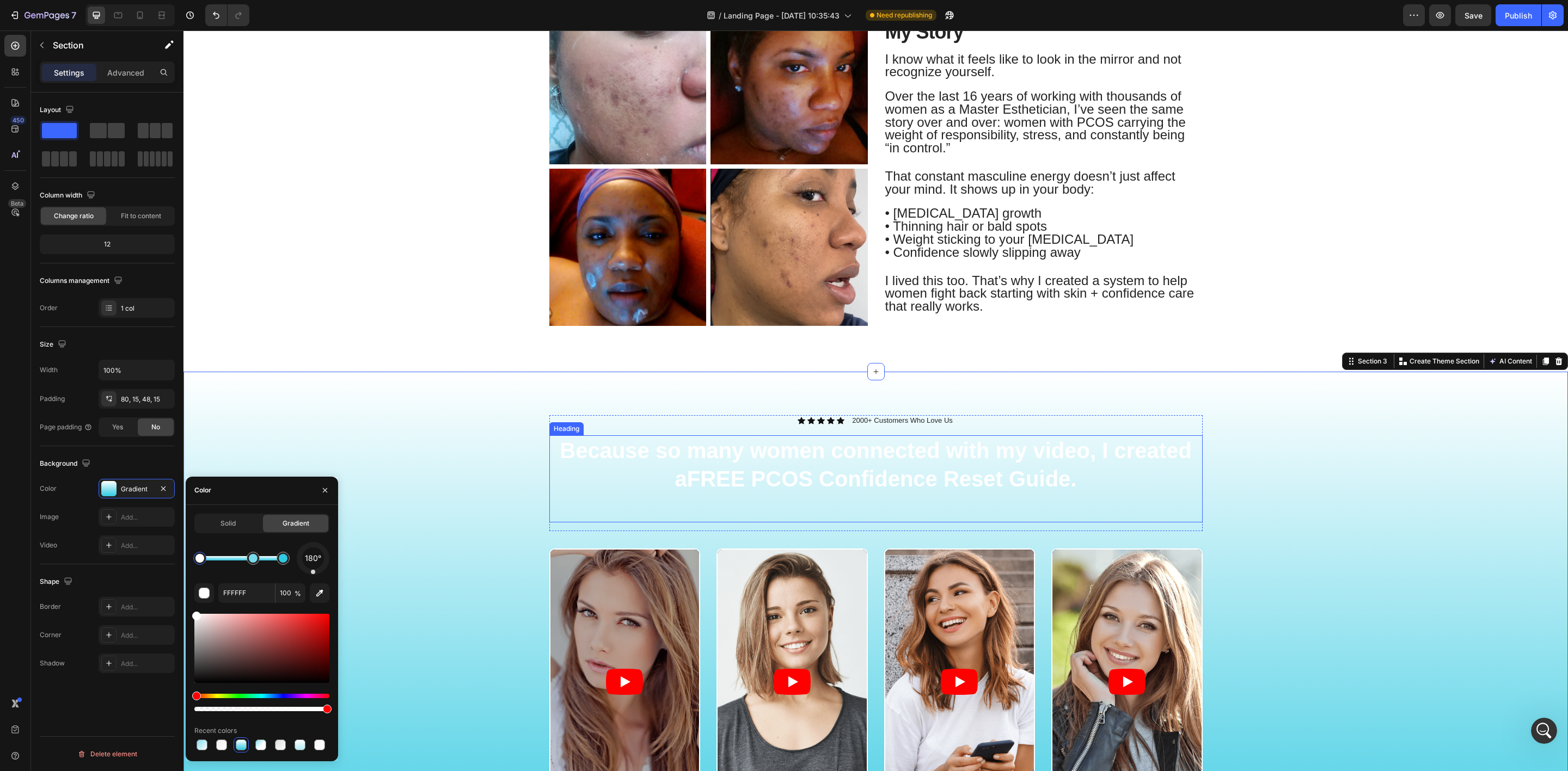
click at [878, 484] on strong "FREE PCOS Confidence Reset Guide" at bounding box center [879, 478] width 384 height 24
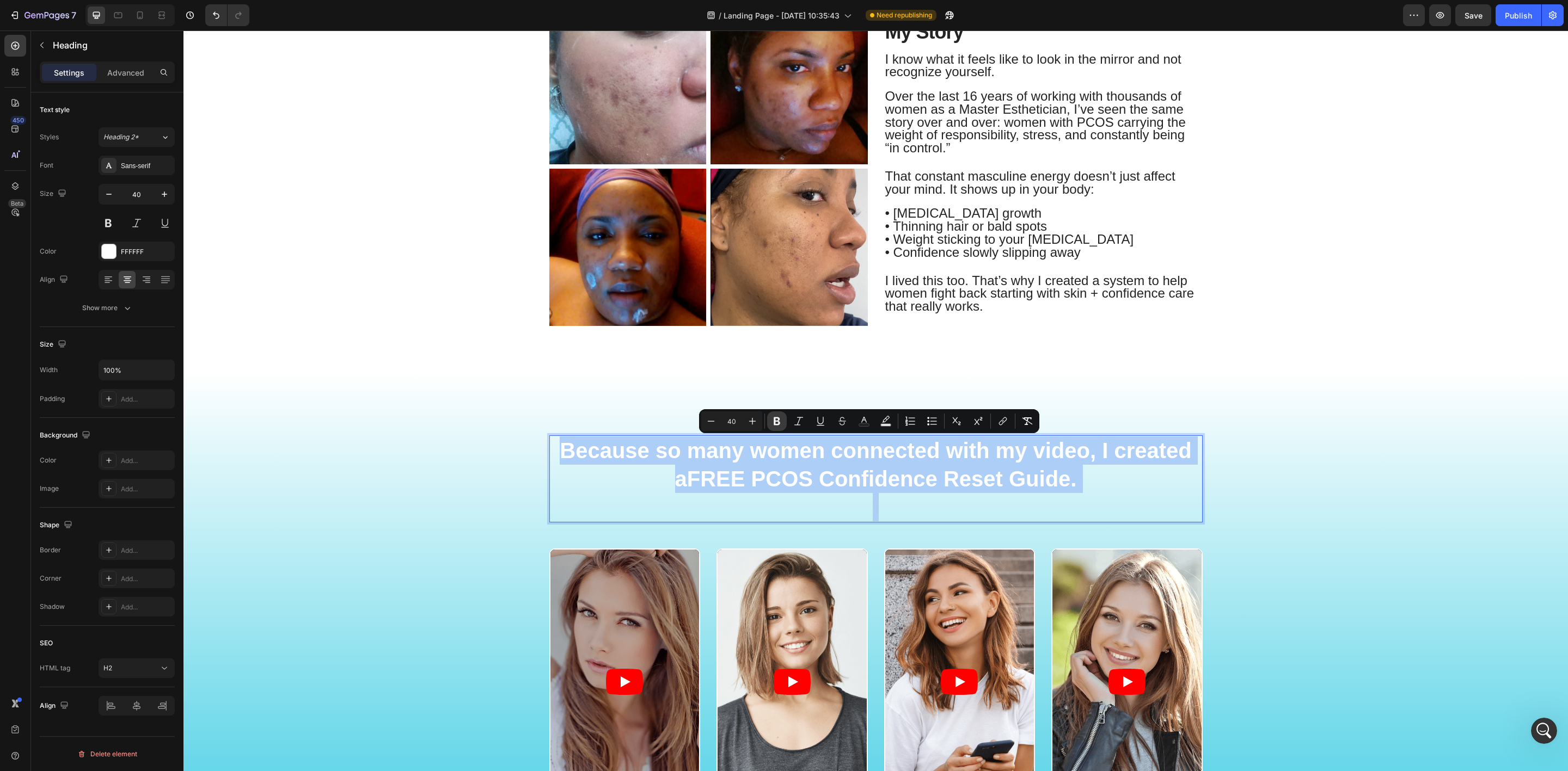
click at [780, 423] on icon "Editor contextual toolbar" at bounding box center [777, 421] width 7 height 8
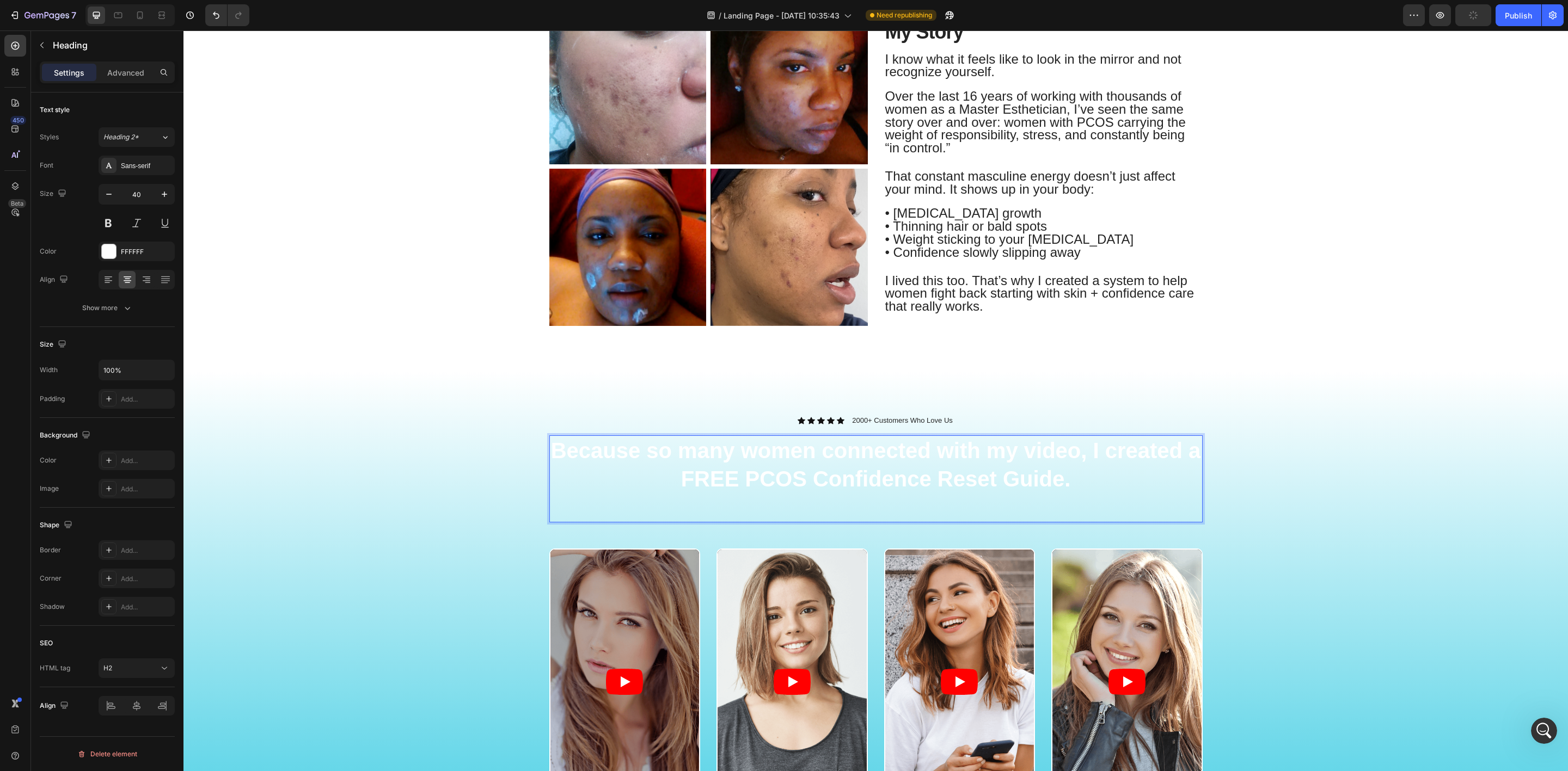
click at [898, 480] on strong "Because so many women connected with my video, I created a FREE PCOS Confidence…" at bounding box center [876, 465] width 650 height 52
click at [1045, 488] on strong "Because so many women connected with my video, I created a FREE PCOS Confidence…" at bounding box center [876, 465] width 650 height 52
click at [1070, 473] on p "Because so many women connected with my video, I created a FREE PCOS Confidence…" at bounding box center [876, 479] width 651 height 85
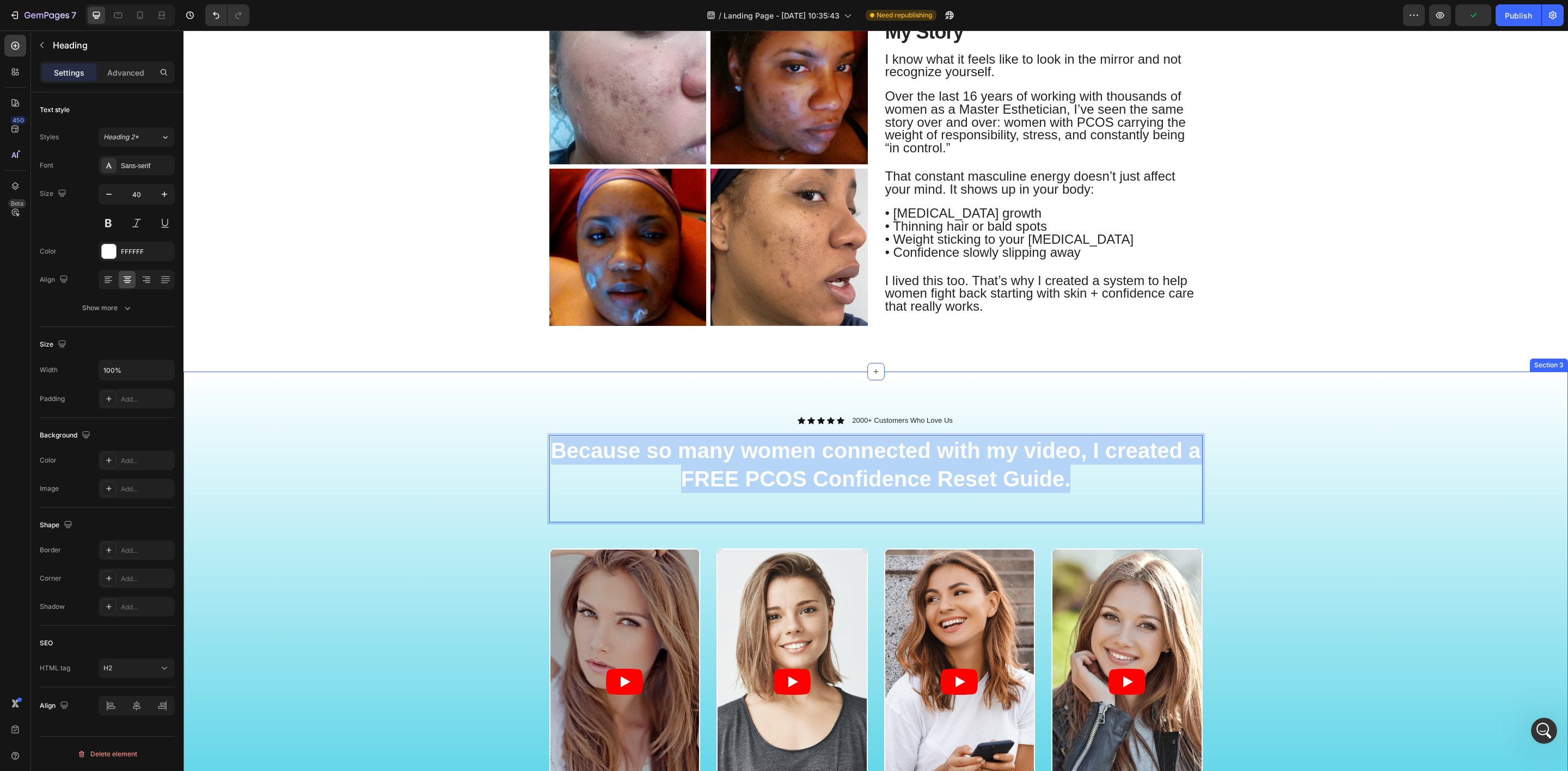
drag, startPoint x: 1066, startPoint y: 475, endPoint x: 518, endPoint y: 411, distance: 551.7
click at [518, 411] on div "Icon Icon Icon Icon Icon Icon List 2000+ Customers Who Love Us Text Block Row B…" at bounding box center [875, 649] width 1385 height 554
click at [136, 255] on div "FFFFFF" at bounding box center [137, 252] width 32 height 10
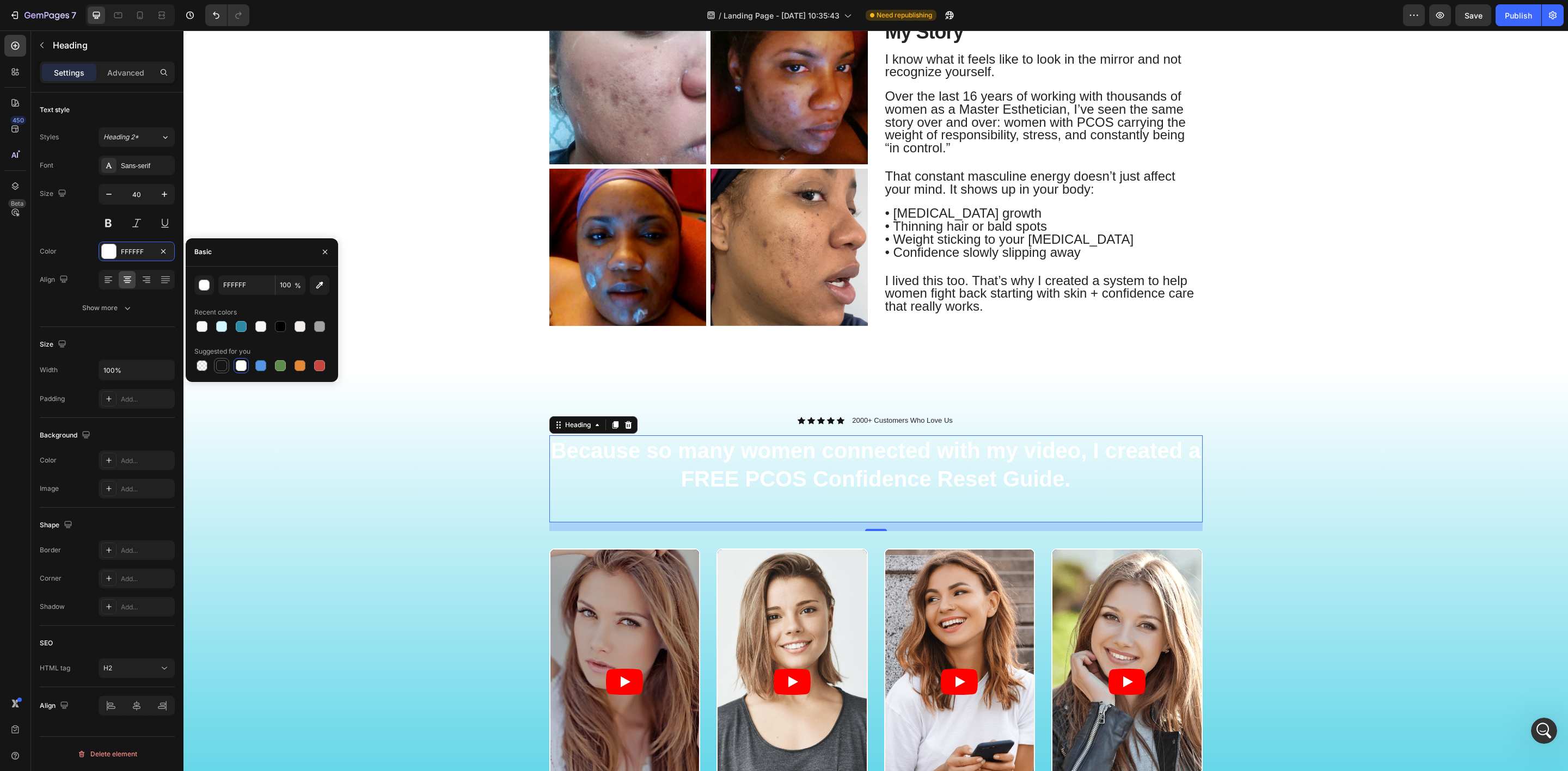
click at [223, 371] on div at bounding box center [222, 366] width 11 height 11
type input "151515"
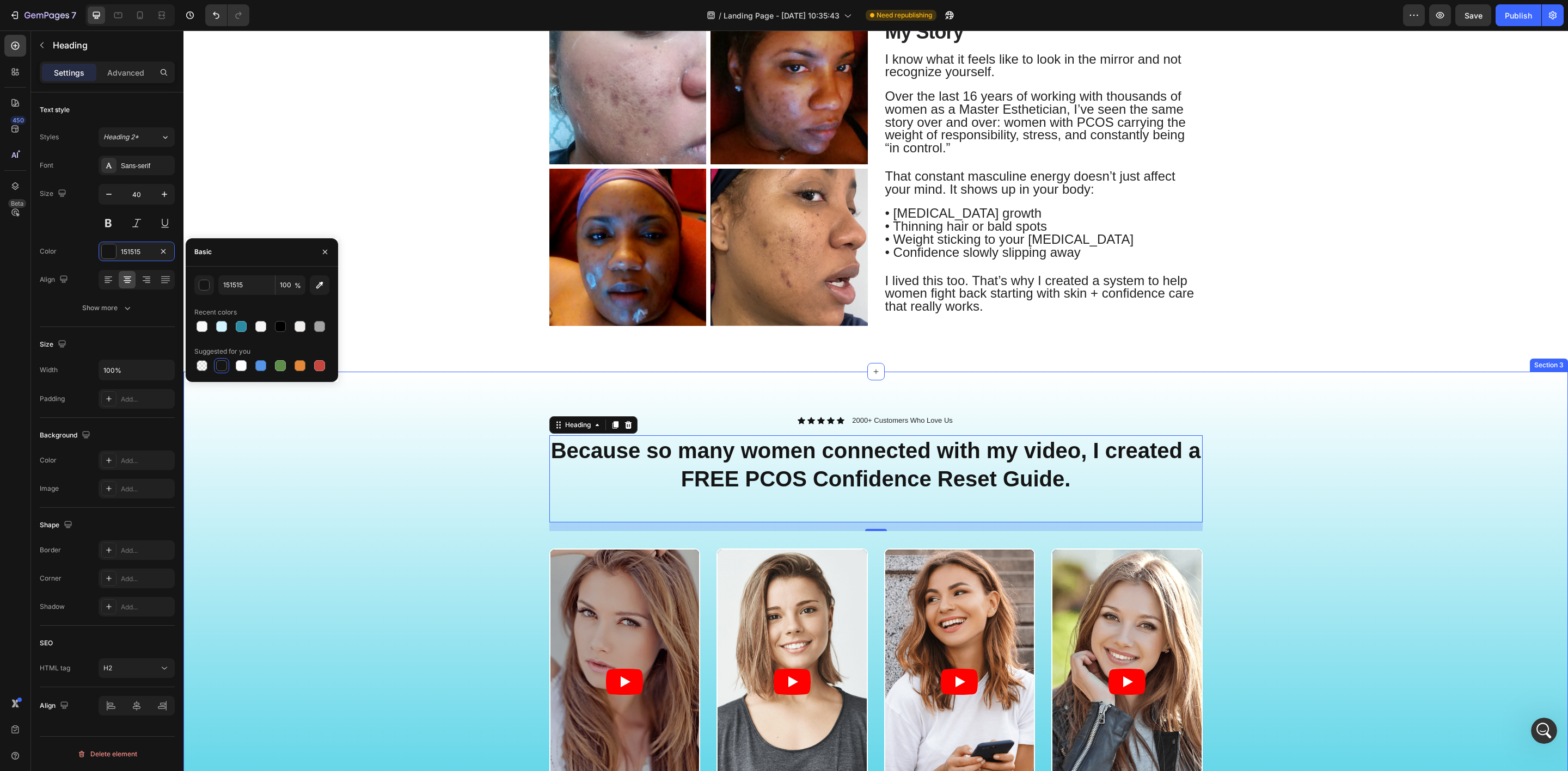
click at [467, 516] on div "Icon Icon Icon Icon Icon Icon List 2000+ Customers Who Love Us Text Block Row ⁠…" at bounding box center [876, 657] width 1368 height 484
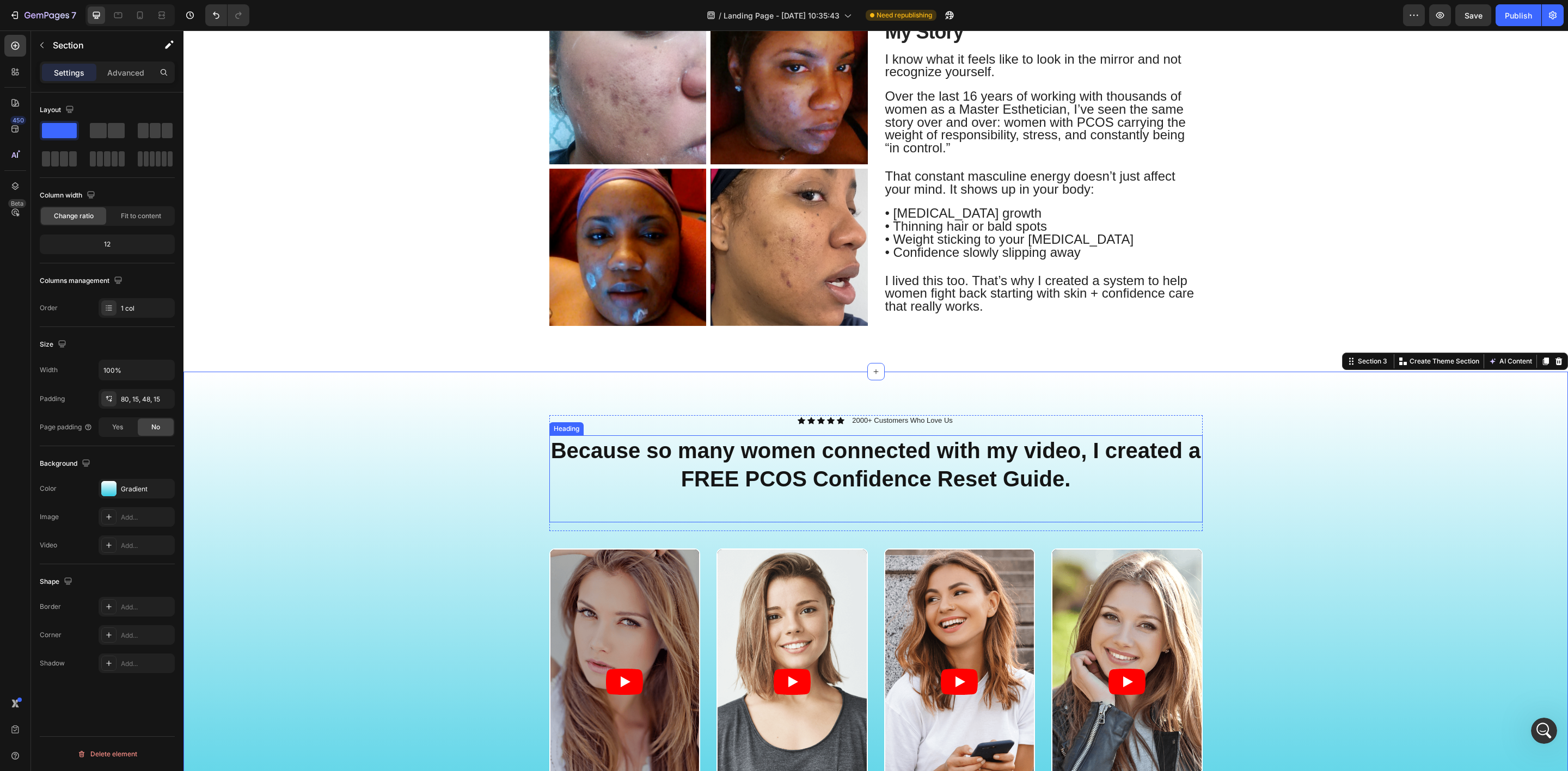
click at [727, 459] on strong "Because so many women connected with my video, I created a FREE PCOS Confidence…" at bounding box center [876, 465] width 650 height 52
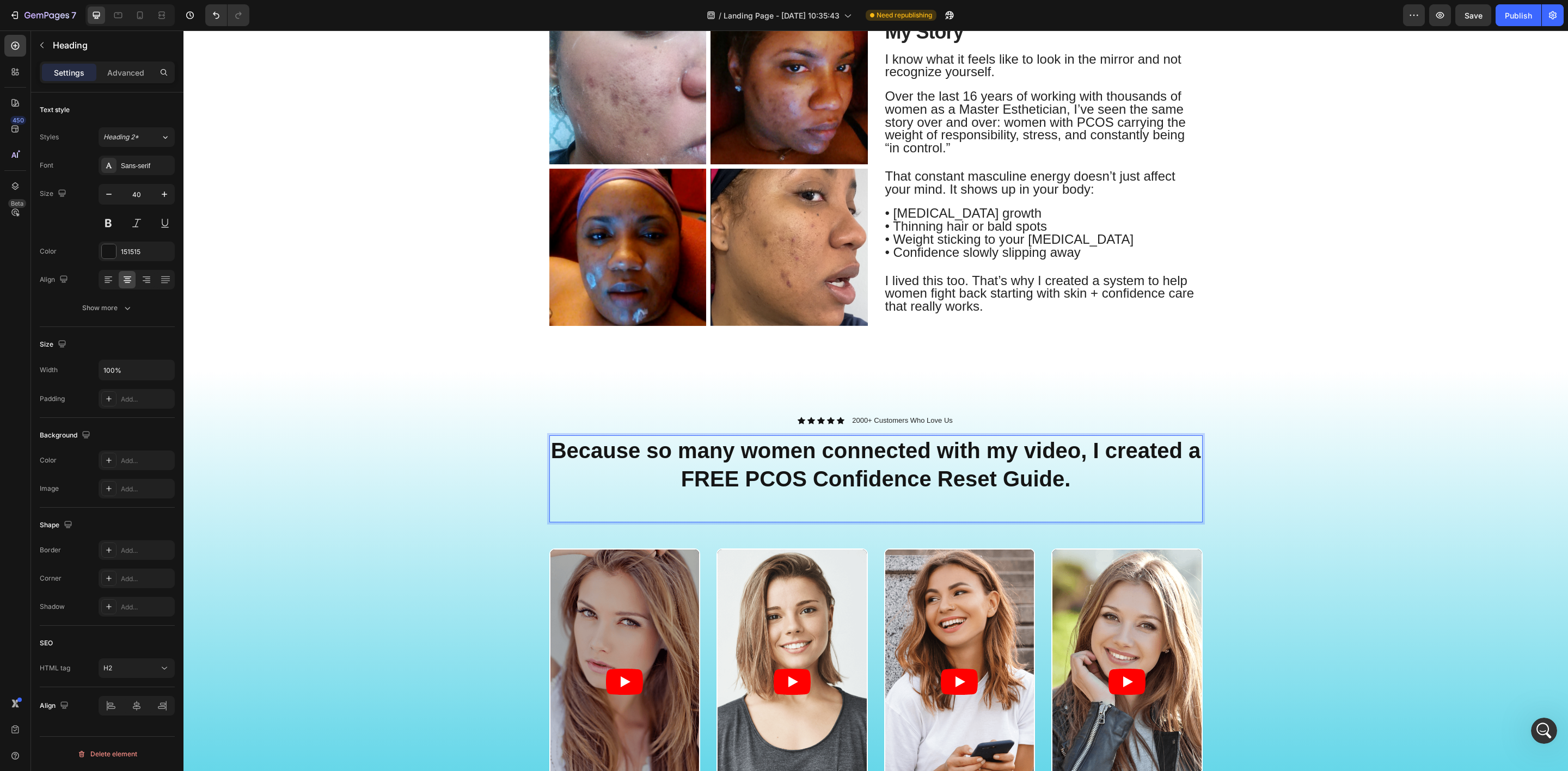
drag, startPoint x: 682, startPoint y: 484, endPoint x: 699, endPoint y: 484, distance: 17.0
click at [683, 484] on strong "Because so many women connected with my video, I created a FREE PCOS Confidence…" at bounding box center [876, 465] width 650 height 52
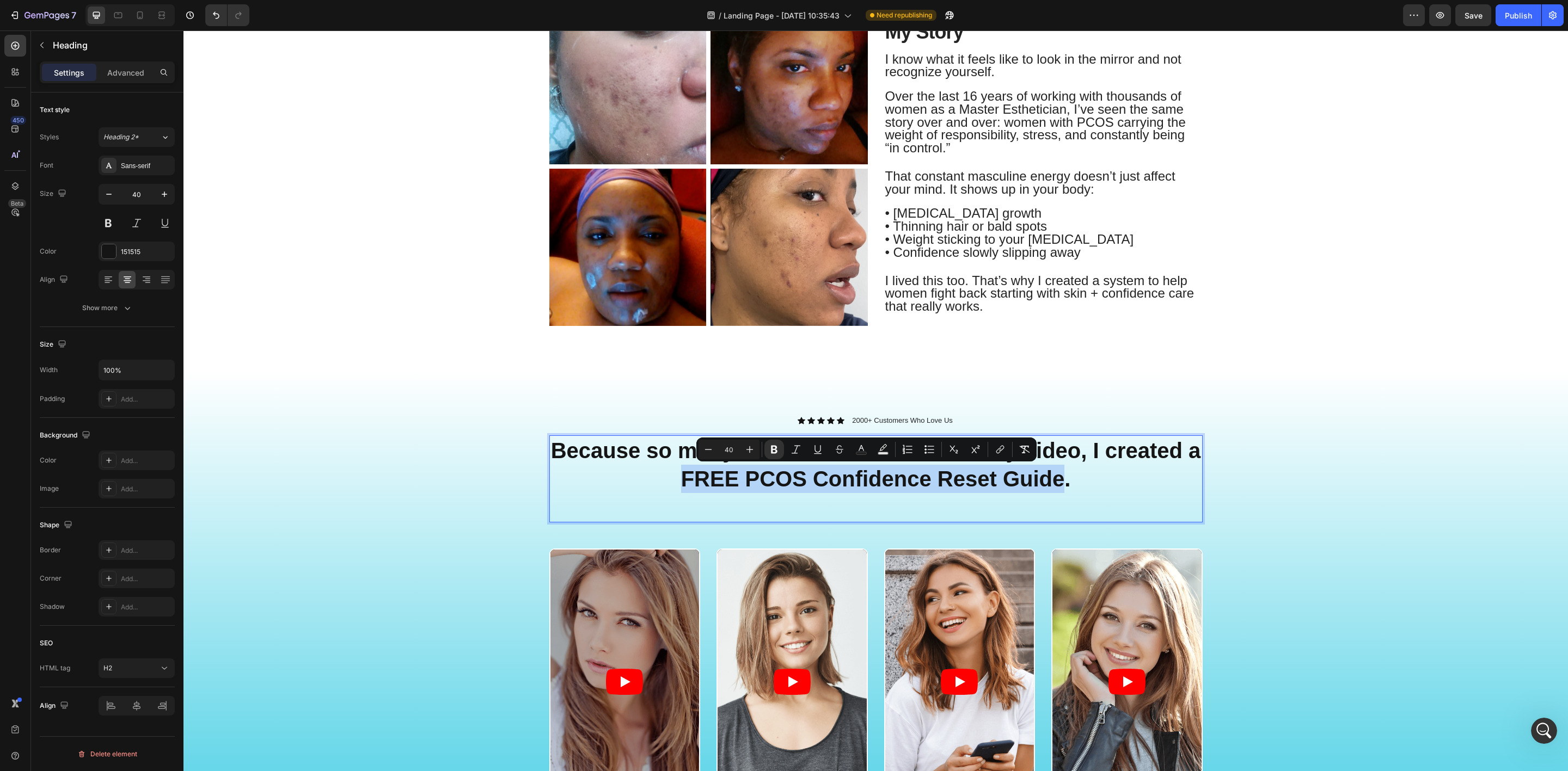
drag, startPoint x: 675, startPoint y: 477, endPoint x: 1057, endPoint y: 482, distance: 382.0
click at [1057, 482] on strong "Because so many women connected with my video, I created a FREE PCOS Confidence…" at bounding box center [876, 465] width 650 height 52
click at [864, 446] on icon "Editor contextual toolbar" at bounding box center [861, 450] width 11 height 11
type input "151515"
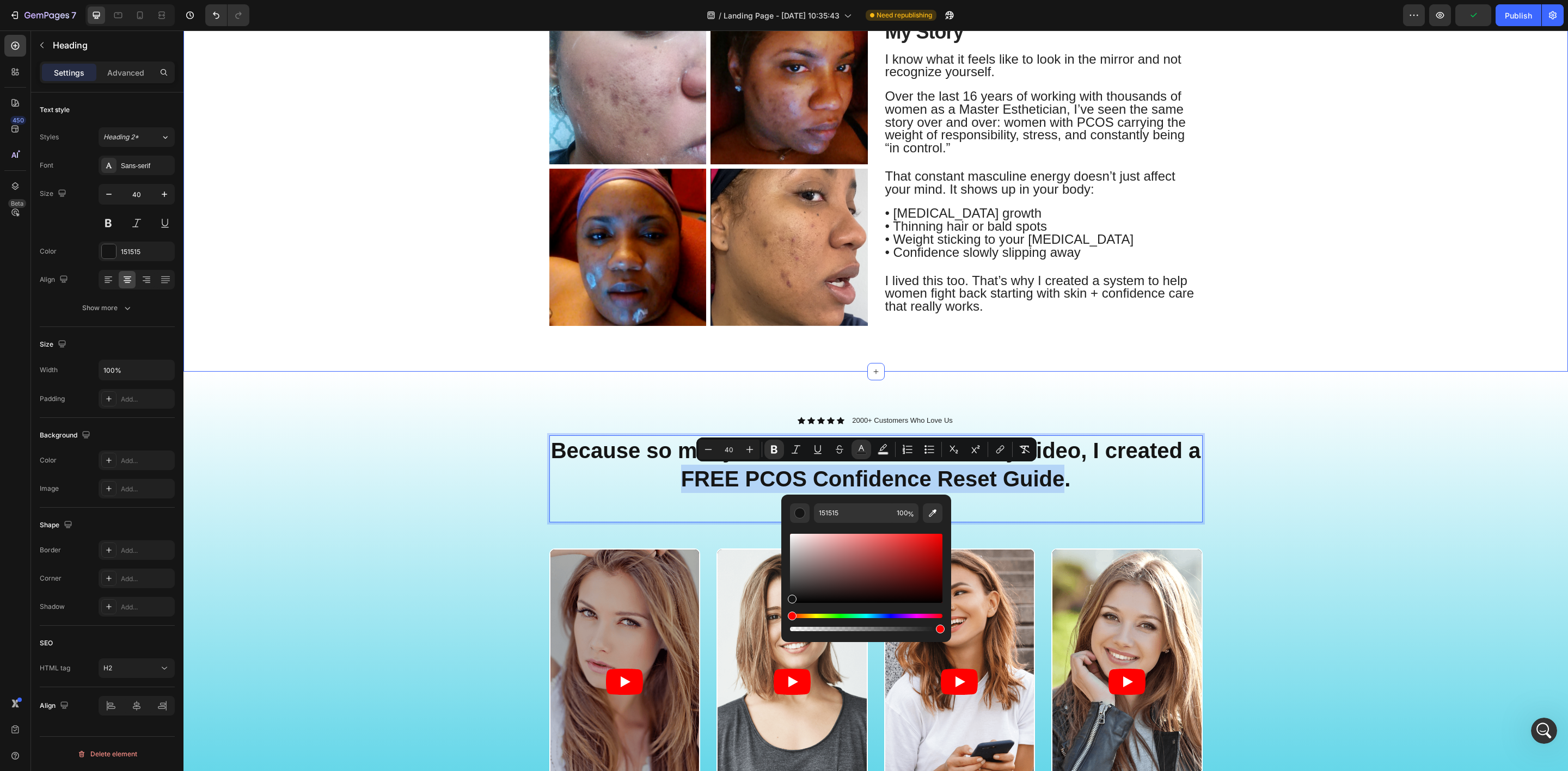
click at [247, 287] on div "Image Image Row Image Image Row My Story Heading I know what it feels like to l…" at bounding box center [876, 171] width 1368 height 332
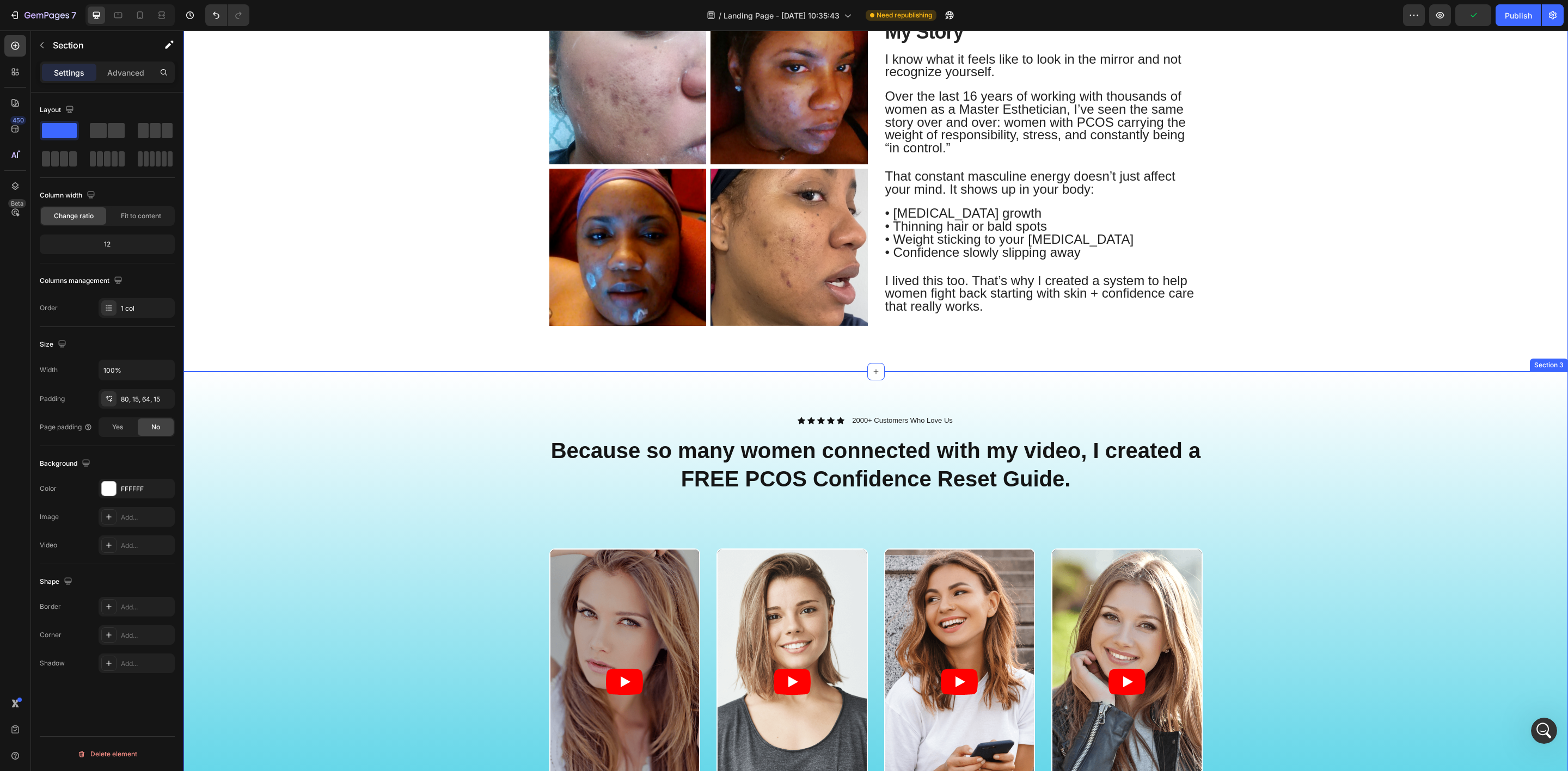
click at [312, 549] on div "Video Video Video Video Carousel" at bounding box center [876, 695] width 1368 height 293
click at [113, 492] on div at bounding box center [108, 489] width 15 height 15
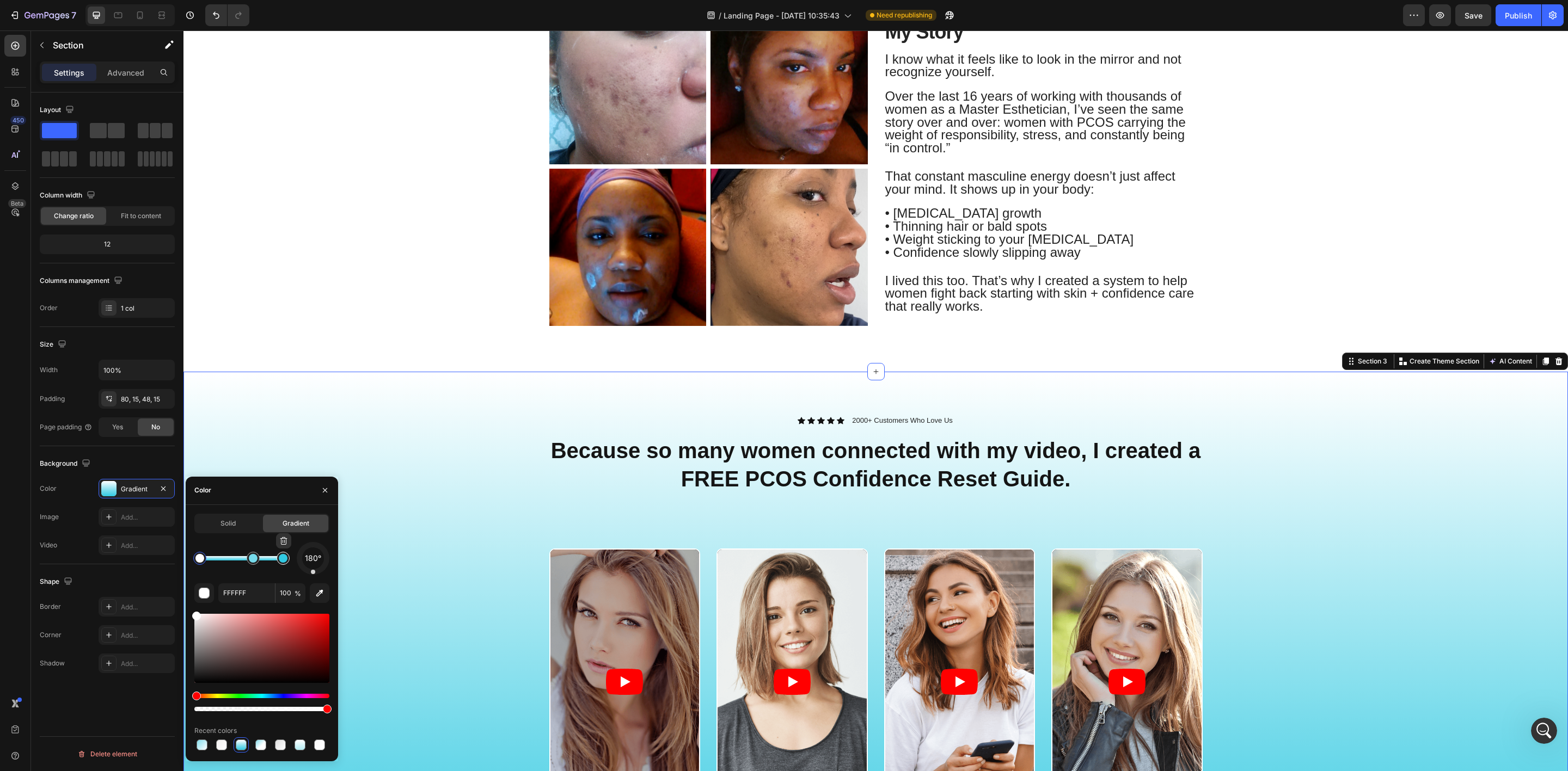
type input "31C9E2"
click at [282, 565] on div at bounding box center [283, 559] width 19 height 19
click at [253, 595] on input "31C9E2" at bounding box center [247, 593] width 57 height 19
drag, startPoint x: 255, startPoint y: 595, endPoint x: 200, endPoint y: 595, distance: 55.0
click at [200, 595] on div "31C9E2 100 %" at bounding box center [262, 593] width 135 height 19
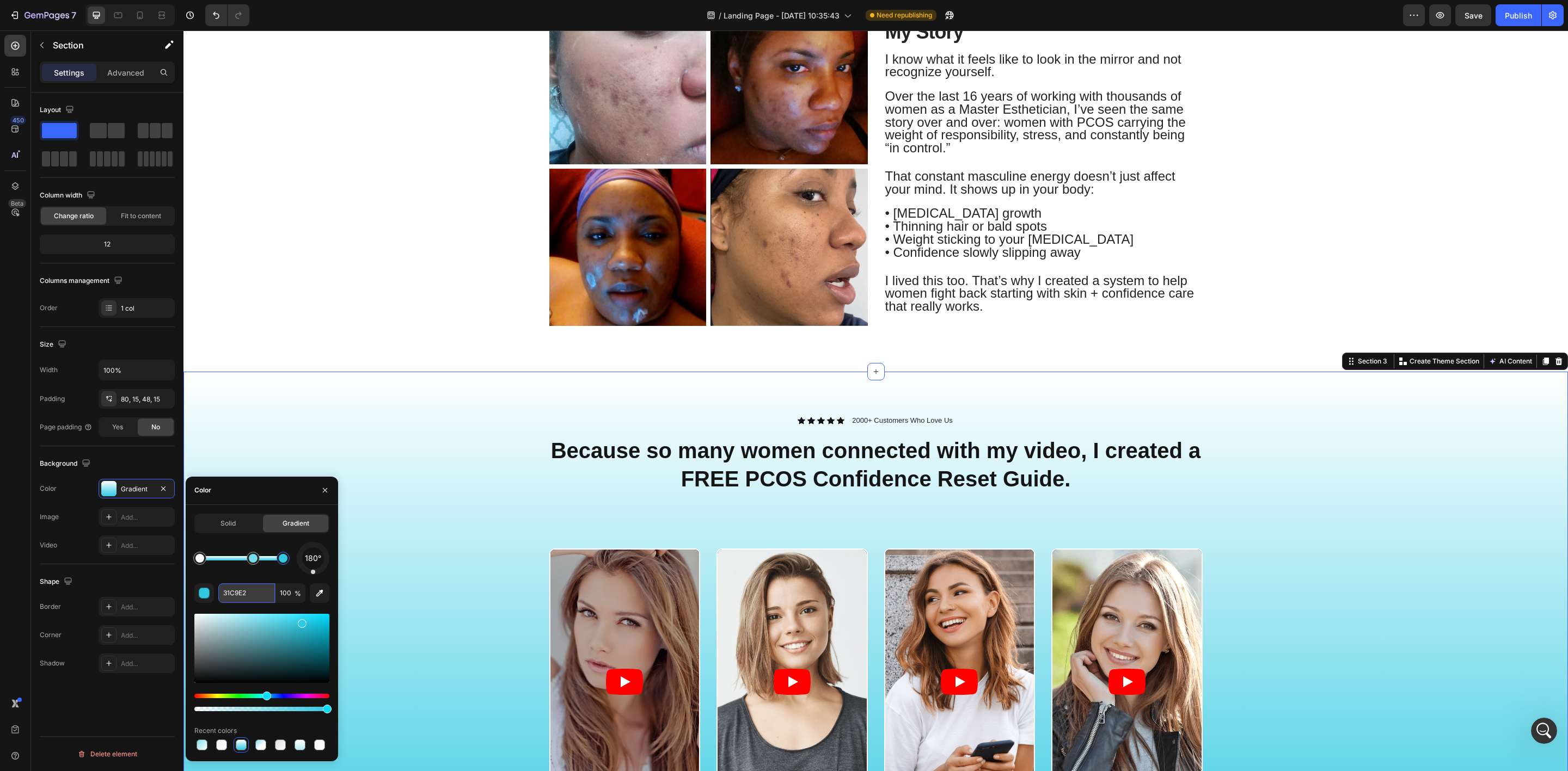
click at [247, 595] on input "31C9E2" at bounding box center [247, 593] width 57 height 19
drag, startPoint x: 252, startPoint y: 595, endPoint x: 209, endPoint y: 593, distance: 43.0
click at [209, 593] on div "31C9E2 100 %" at bounding box center [262, 593] width 135 height 19
click at [727, 413] on div "Icon Icon Icon Icon Icon Icon List 2000+ Customers Who Love Us Text Block Row ⁠…" at bounding box center [875, 649] width 1385 height 554
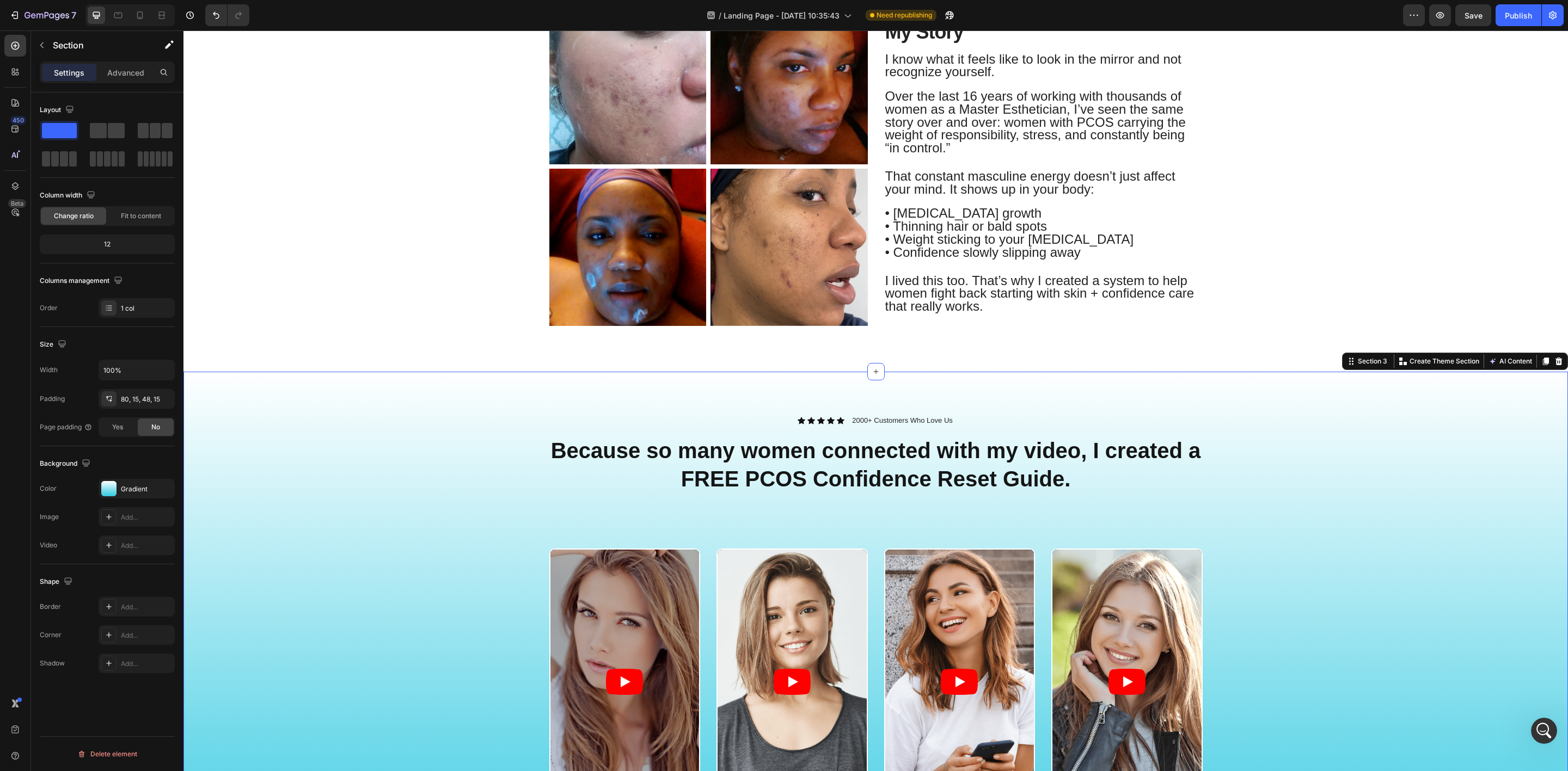
click at [803, 462] on strong "Because so many women connected with my video, I created a FREE PCOS Confidence…" at bounding box center [876, 465] width 650 height 52
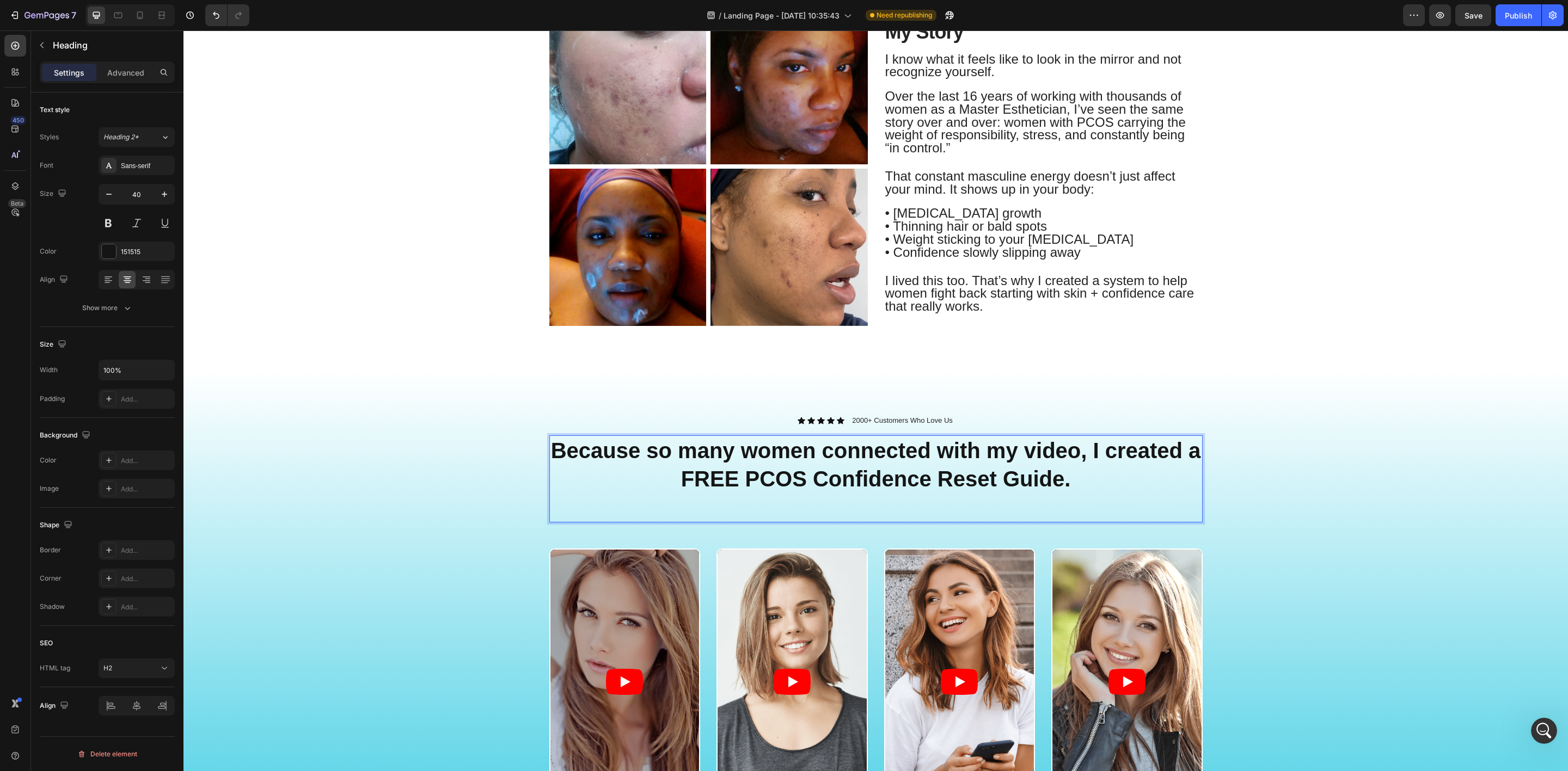
click at [889, 479] on strong "Because so many women connected with my video, I created a FREE PCOS Confidence…" at bounding box center [876, 465] width 650 height 52
click at [751, 472] on strong "Because so many women connected with my video, I created a FREE PCOS Confidence…" at bounding box center [876, 465] width 650 height 52
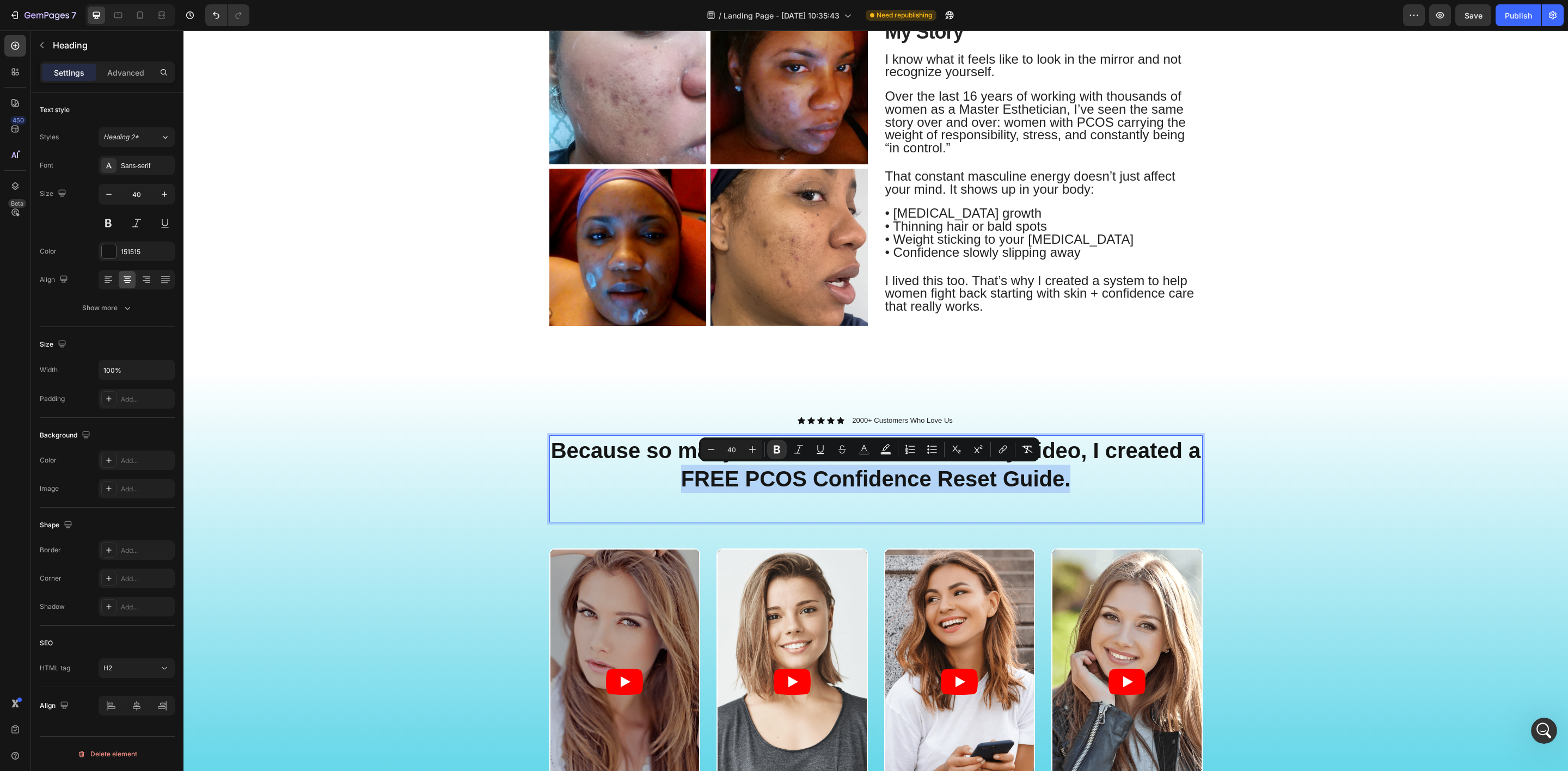
drag, startPoint x: 675, startPoint y: 477, endPoint x: 1062, endPoint y: 487, distance: 387.1
click at [1062, 487] on strong "Because so many women connected with my video, I created a FREE PCOS Confidence…" at bounding box center [876, 465] width 650 height 52
click at [887, 450] on icon "Editor contextual toolbar" at bounding box center [886, 450] width 11 height 11
type input "000000"
type input "77"
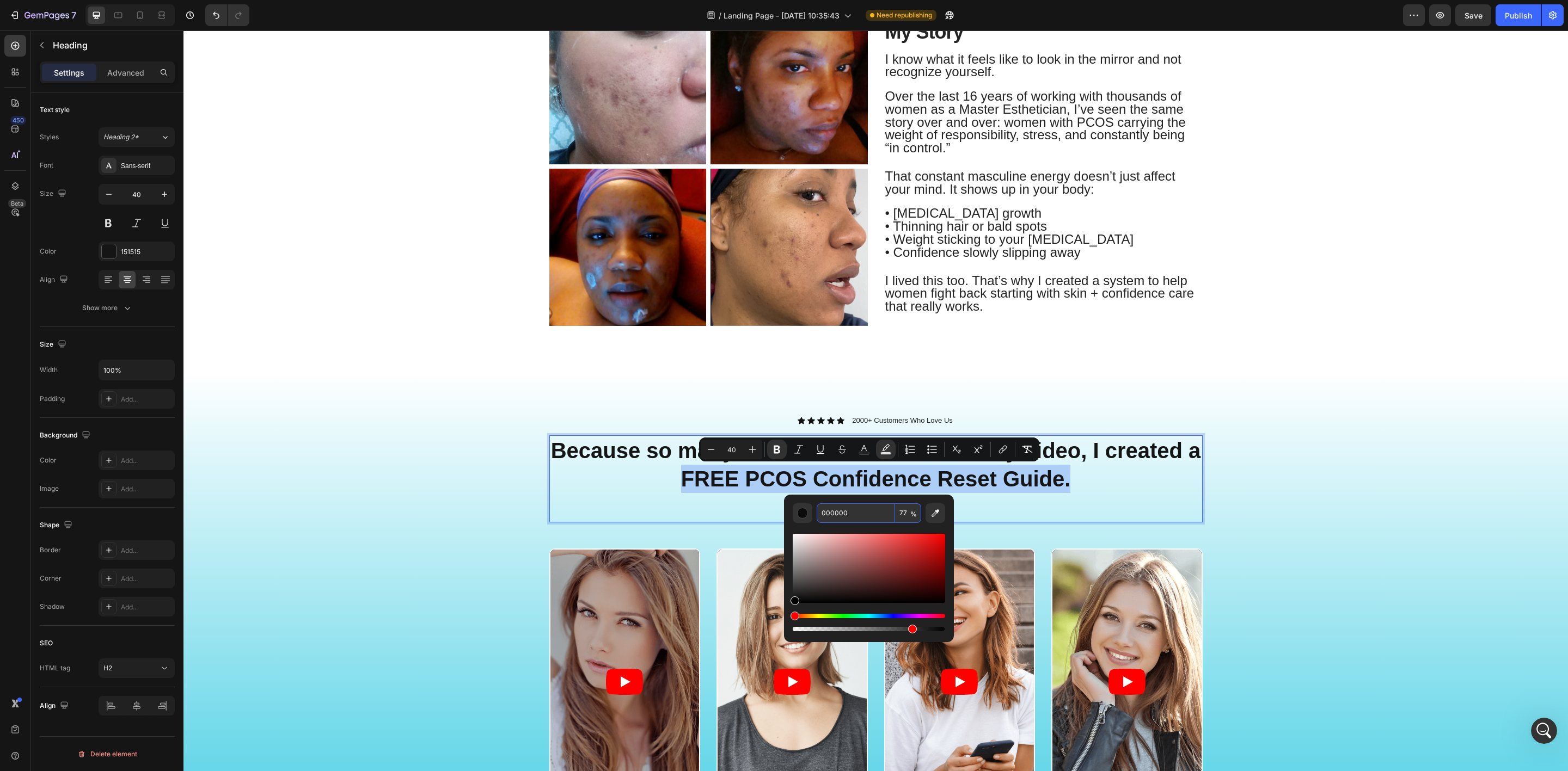
click at [846, 515] on input "000000" at bounding box center [856, 513] width 79 height 19
paste input "31C9E2"
type input "31C9E2"
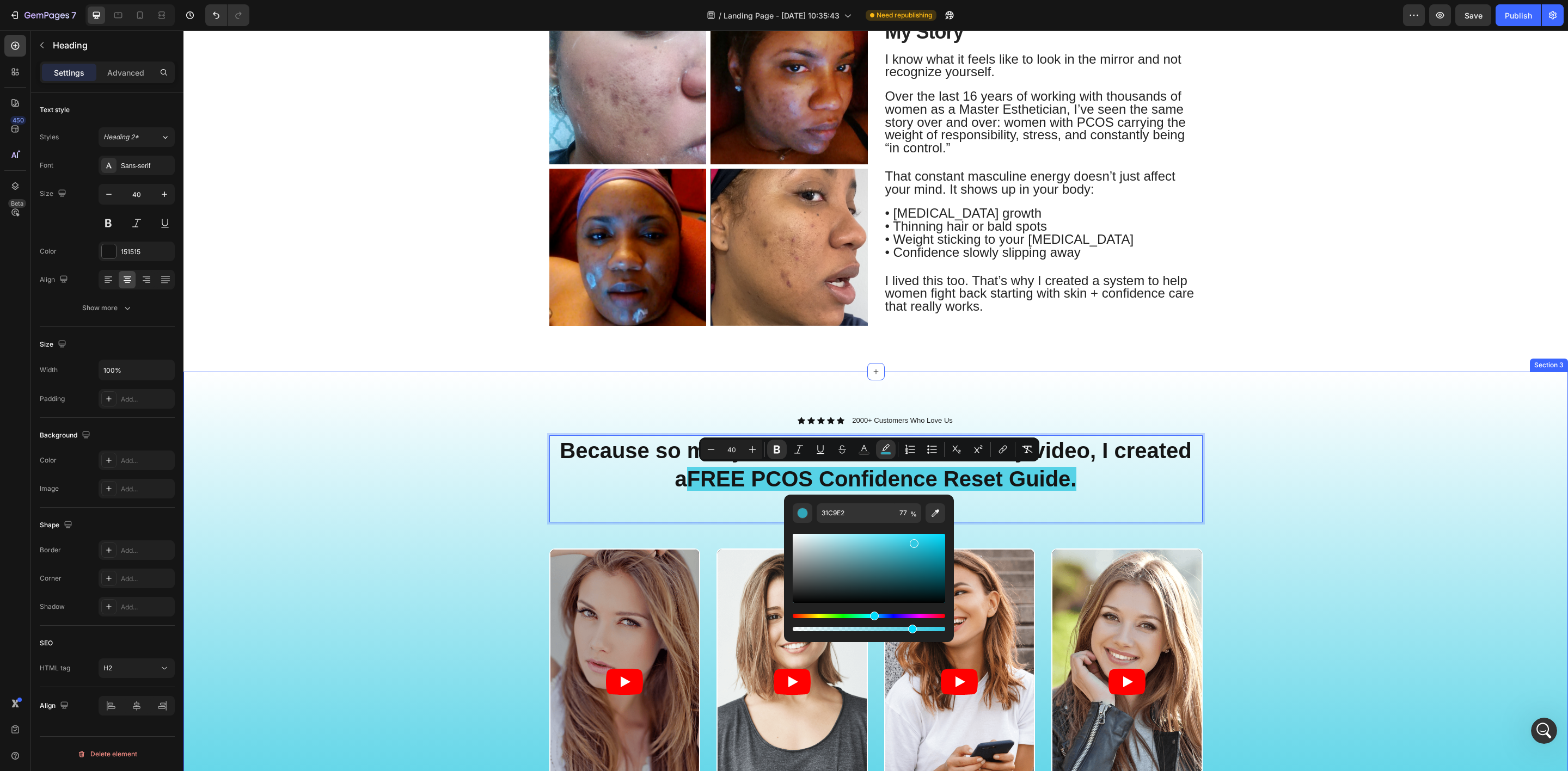
click at [443, 583] on div "Video Video Video Video Carousel" at bounding box center [876, 695] width 1368 height 293
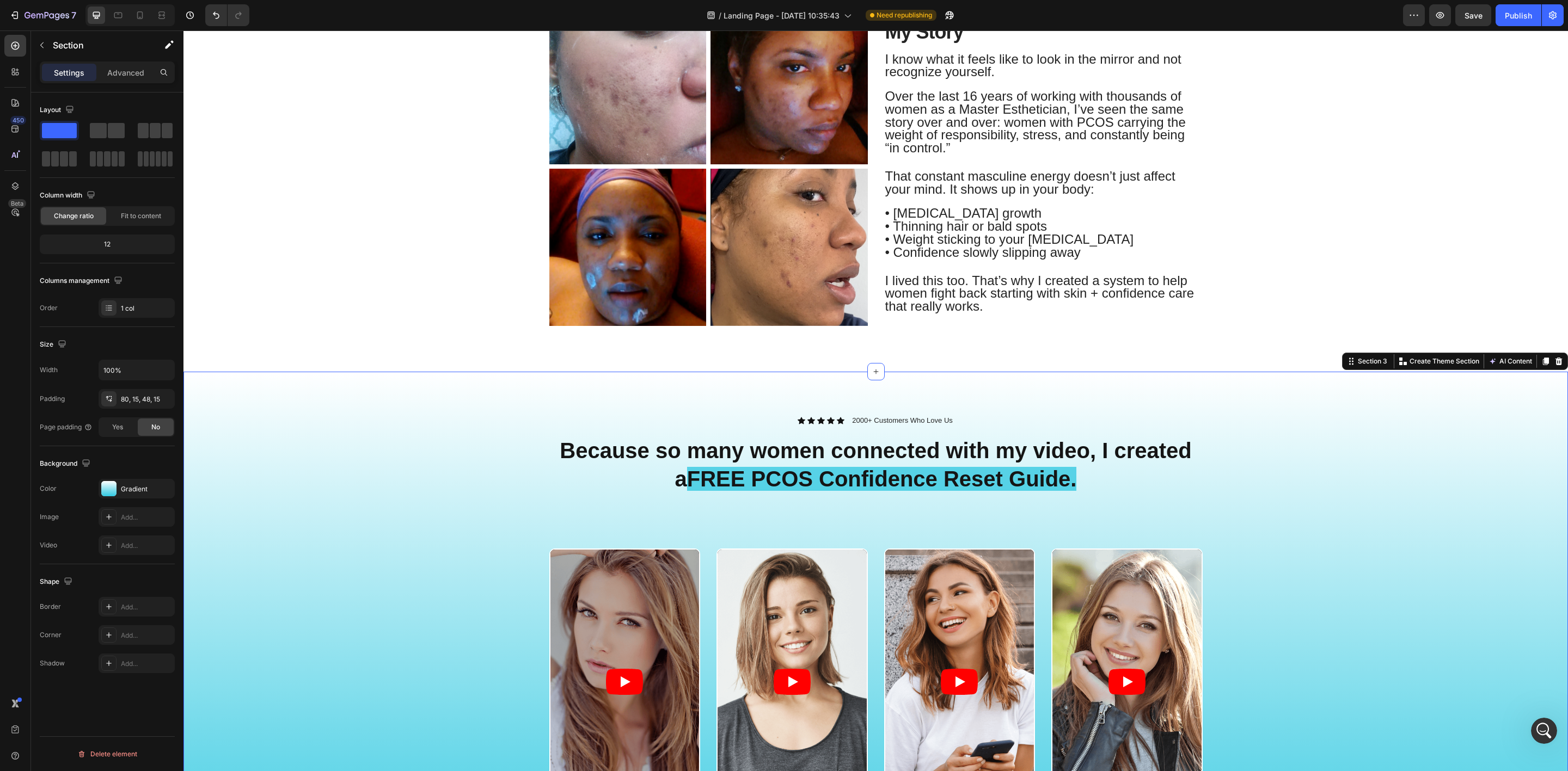
click at [420, 642] on div "Video Video Video Video Carousel" at bounding box center [876, 695] width 1368 height 293
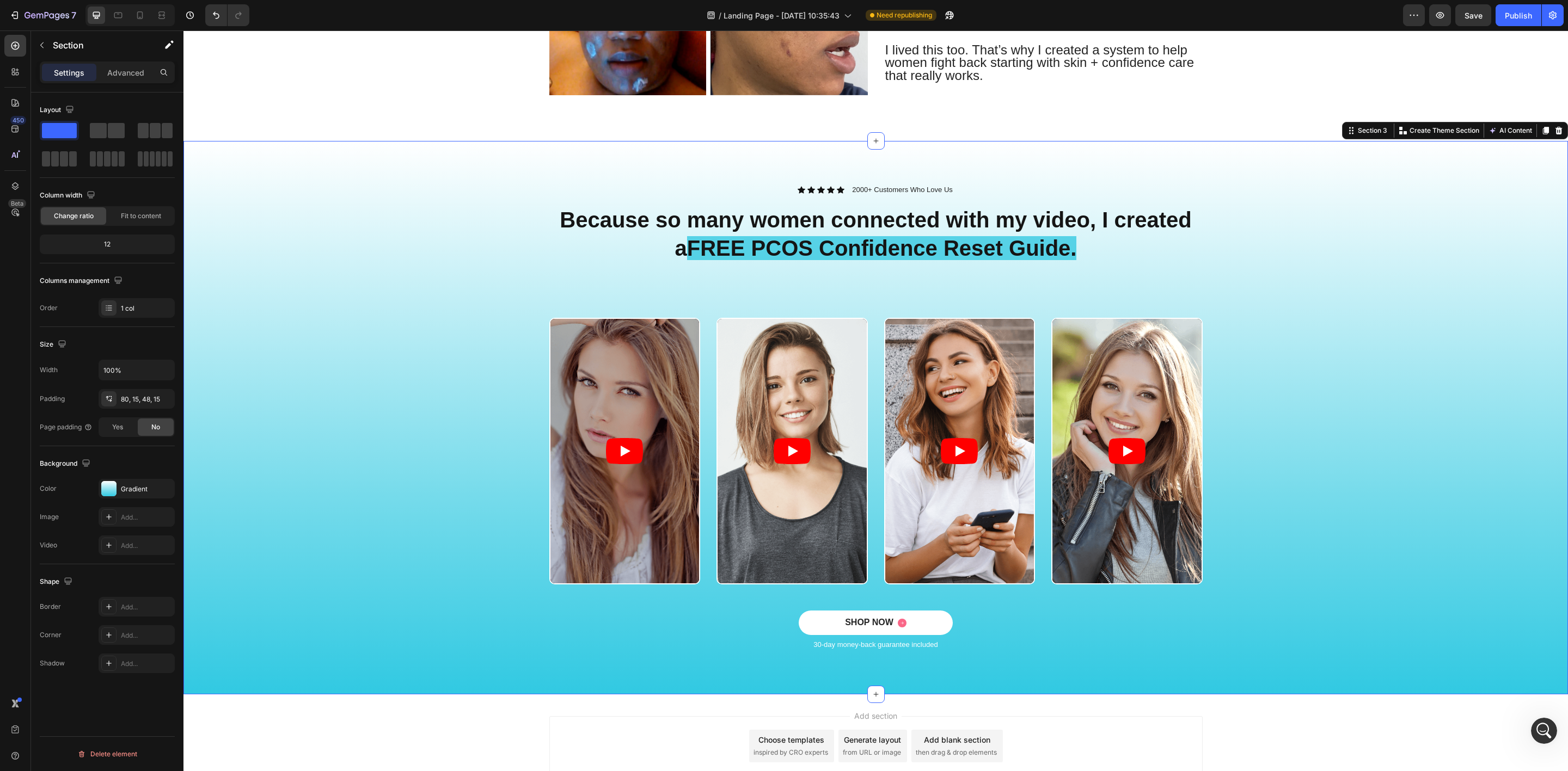
scroll to position [735, 0]
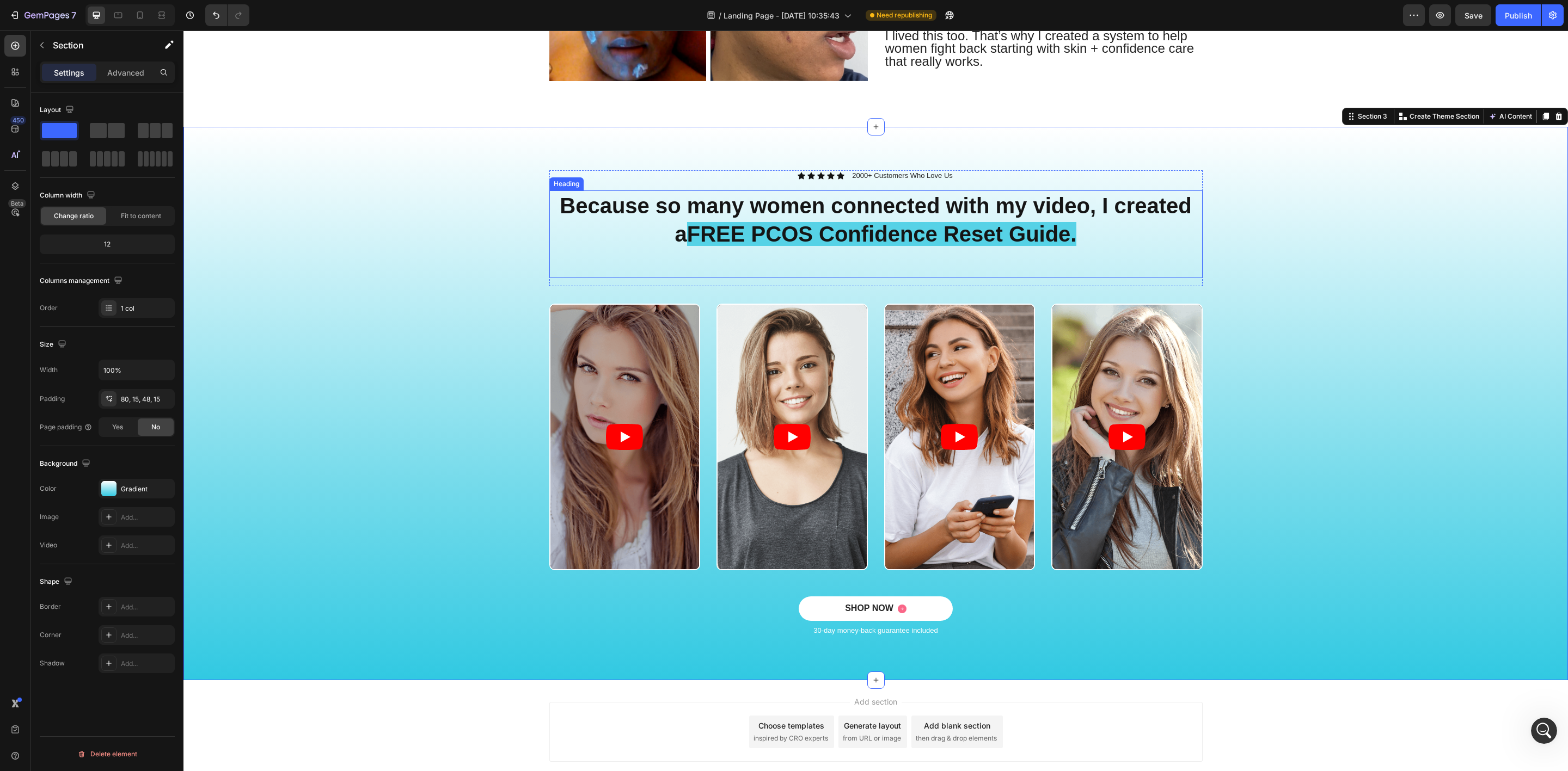
click at [757, 234] on strong "FREE PCOS Confidence Reset Guide." at bounding box center [882, 234] width 390 height 24
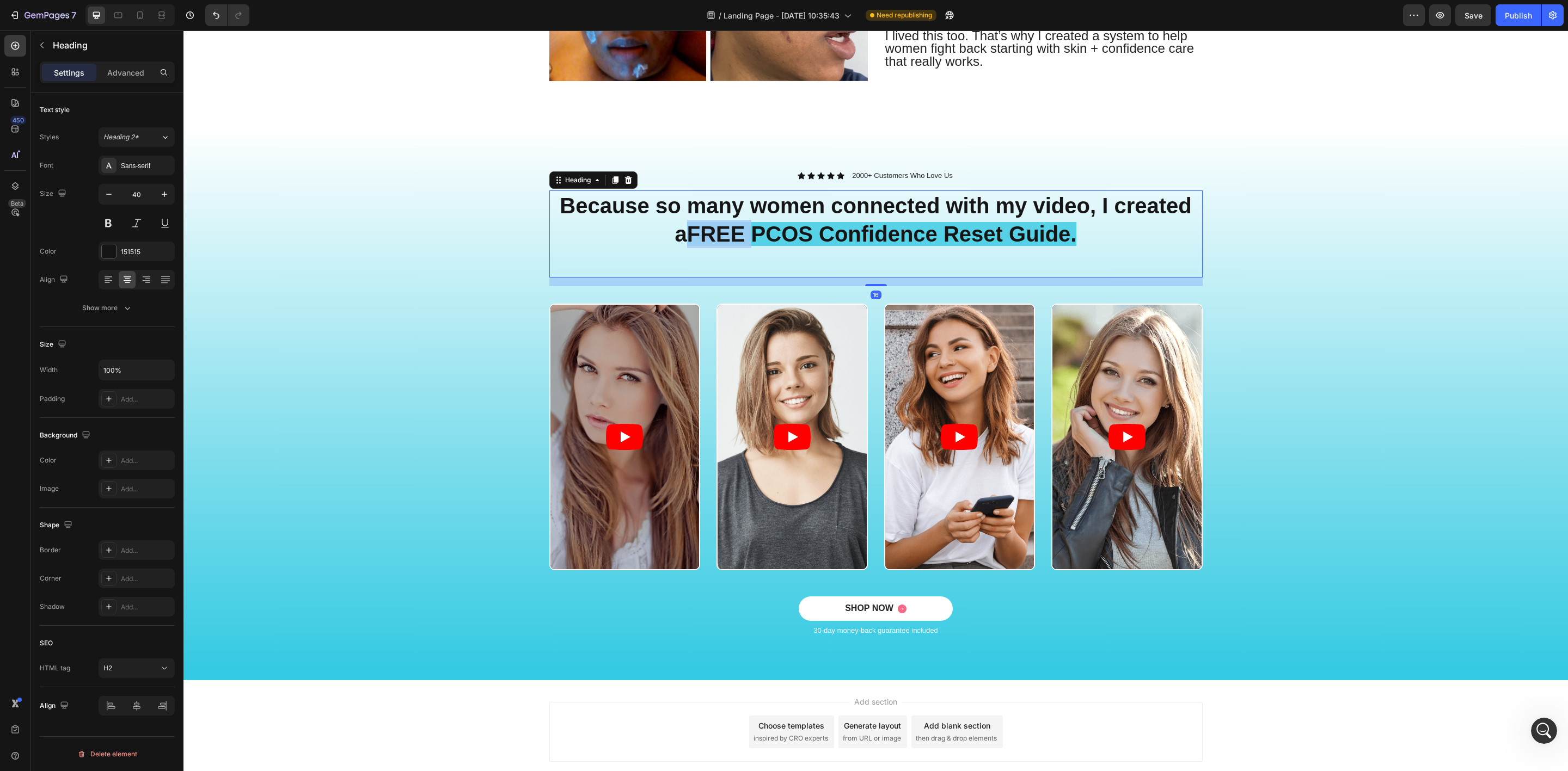
click at [706, 239] on strong "FREE PCOS Confidence Reset Guide." at bounding box center [882, 234] width 390 height 24
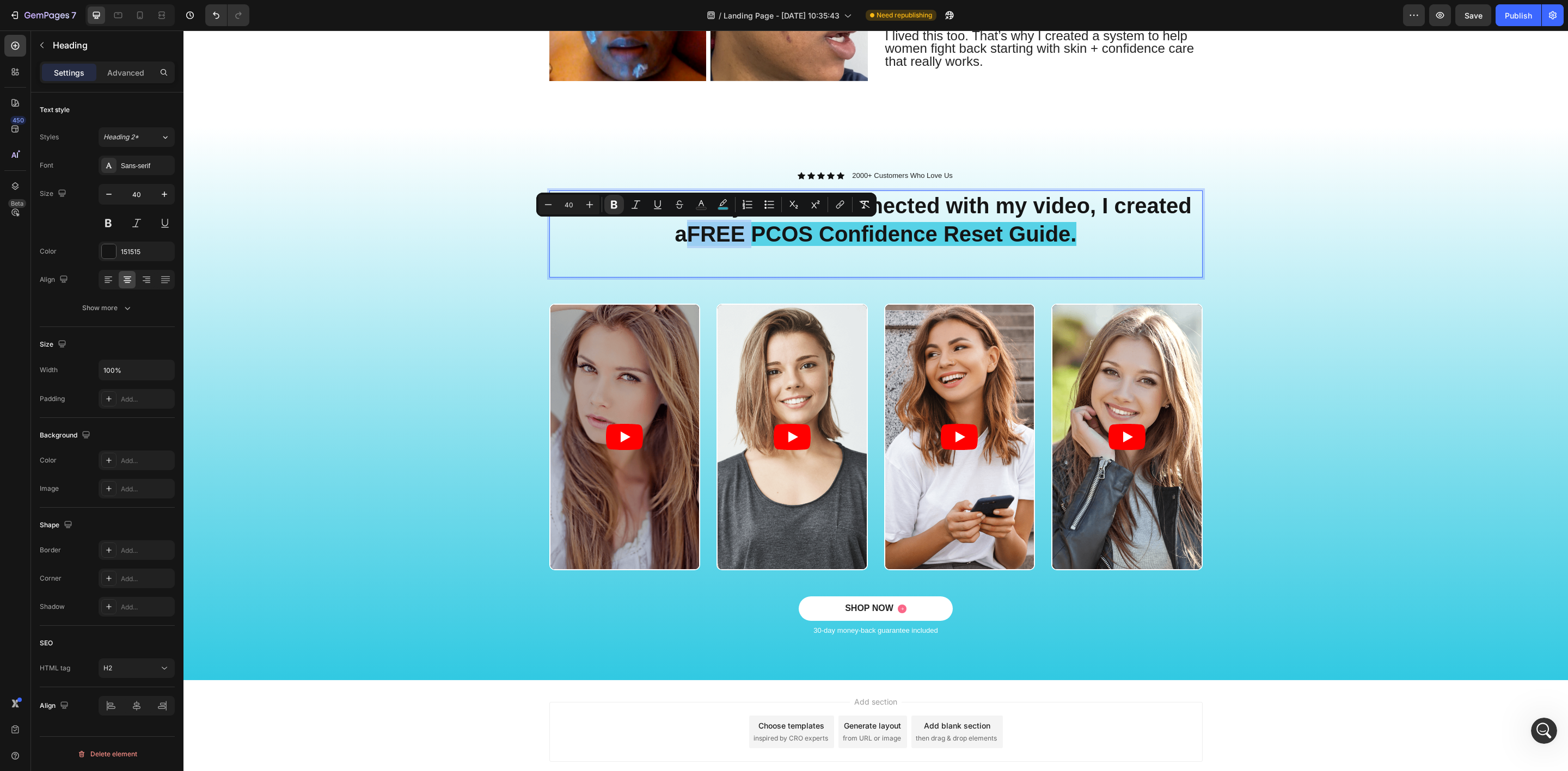
click at [657, 229] on p "Because so many women connected with my video, I created a FREE PCOS Confidence…" at bounding box center [876, 234] width 651 height 85
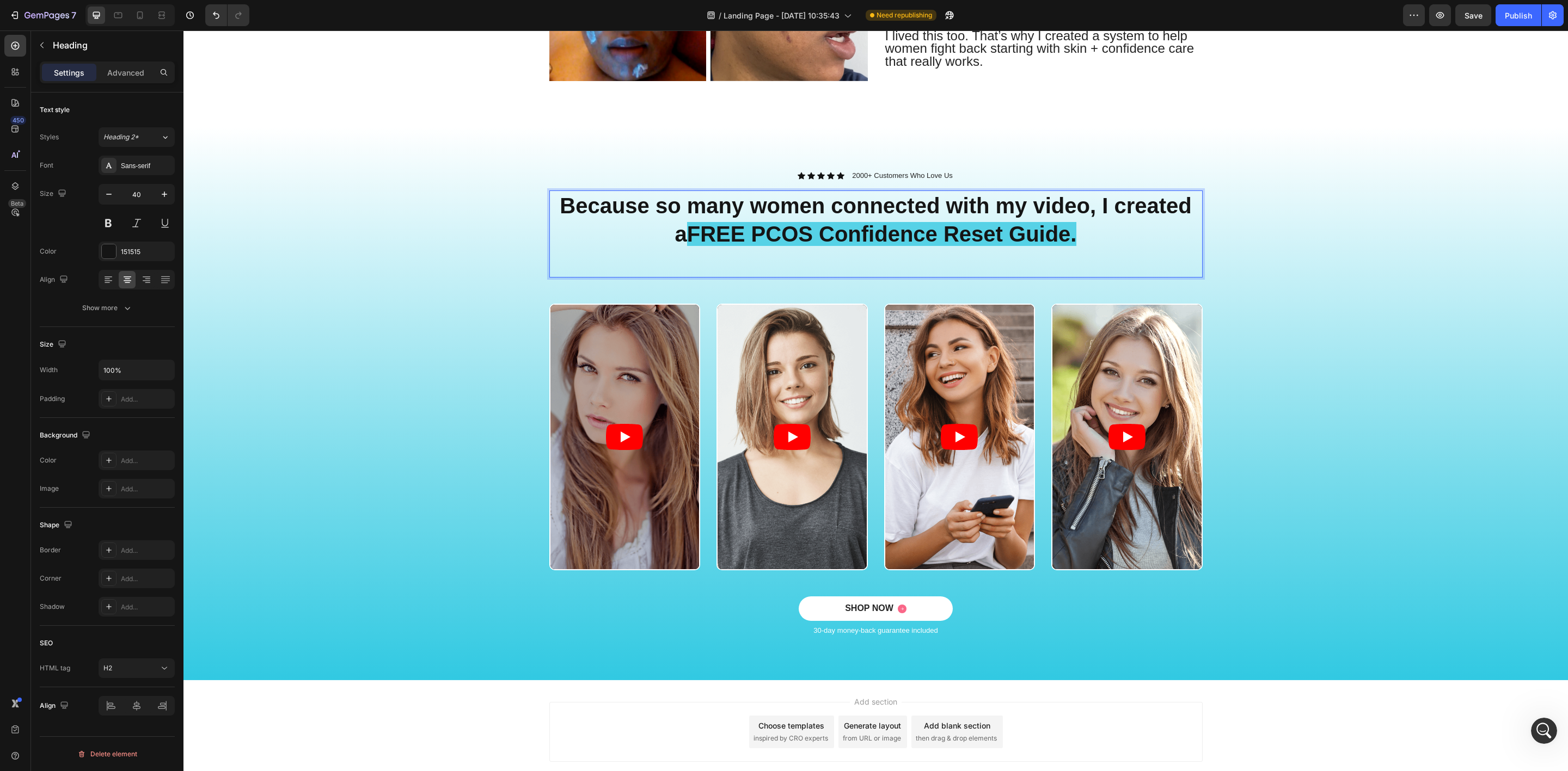
click at [687, 234] on strong "FREE PCOS Confidence Reset Guide." at bounding box center [882, 234] width 390 height 24
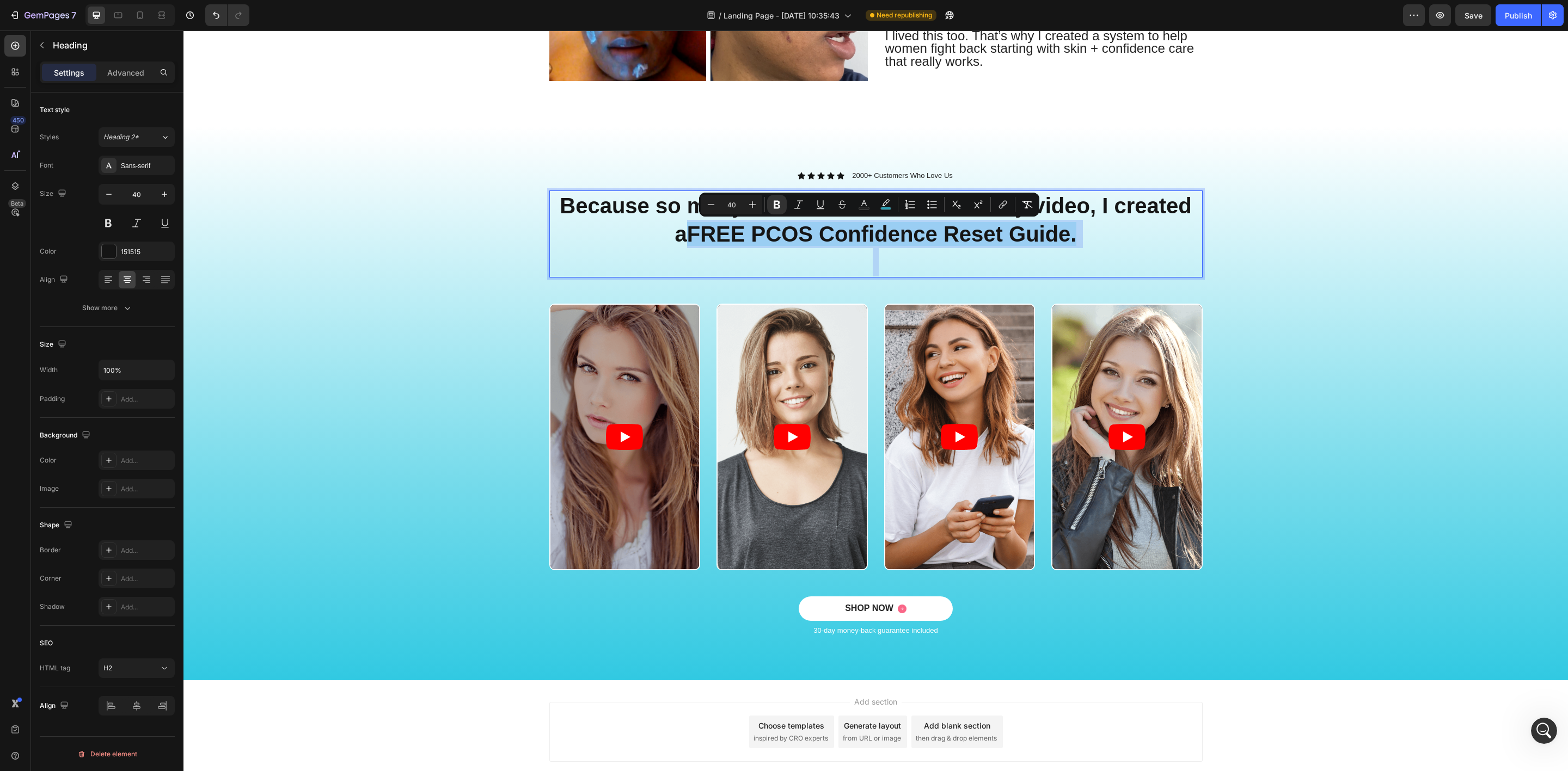
drag, startPoint x: 678, startPoint y: 235, endPoint x: 1093, endPoint y: 254, distance: 415.4
click at [1093, 254] on p "Because so many women connected with my video, I created a FREE PCOS Confidence…" at bounding box center [876, 234] width 651 height 85
click at [885, 206] on icon "Editor contextual toolbar" at bounding box center [886, 204] width 11 height 11
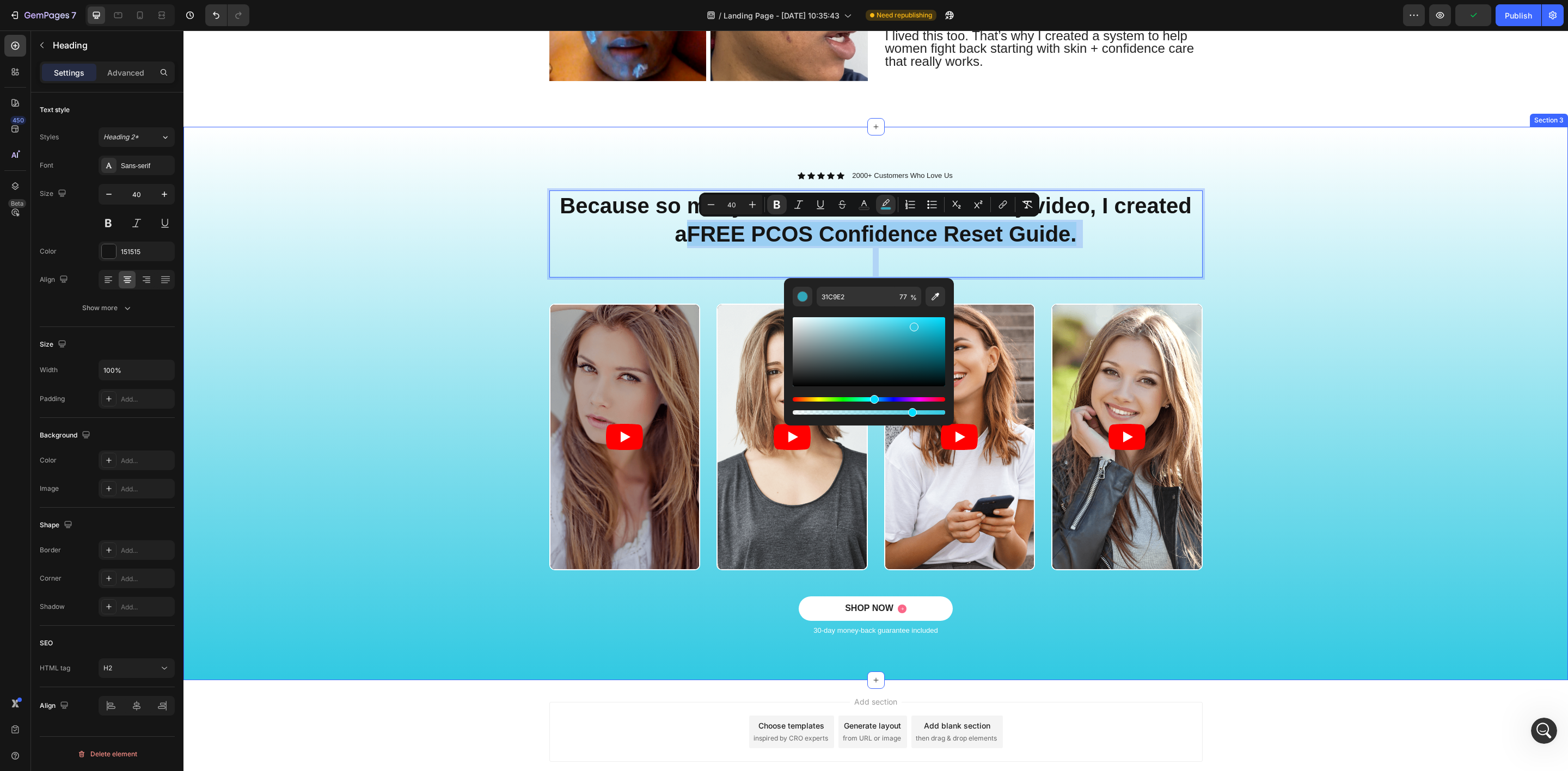
click at [288, 309] on div "Video Video Video Video Carousel" at bounding box center [876, 450] width 1368 height 293
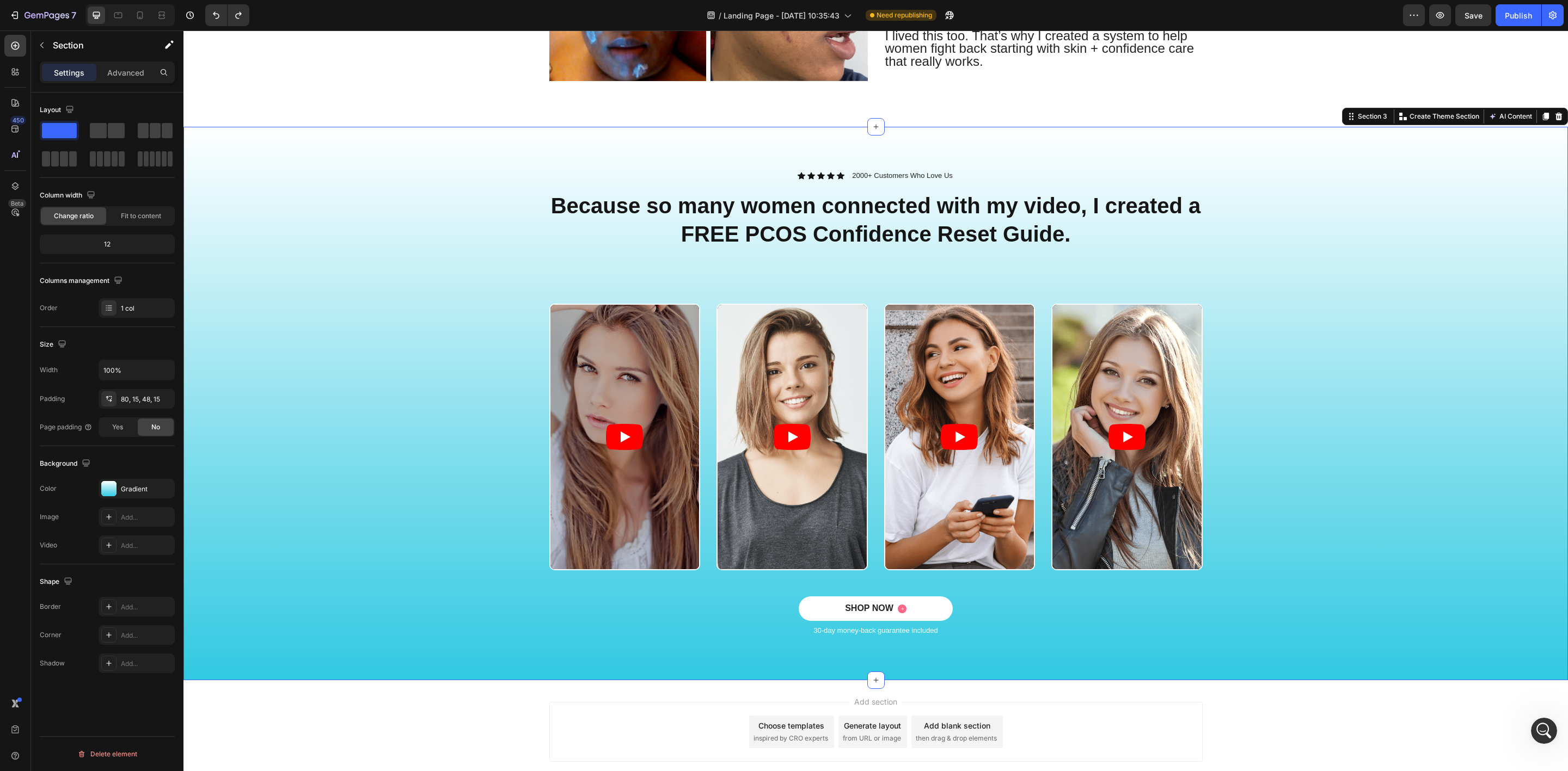
click at [330, 296] on div "Icon Icon Icon Icon Icon Icon List 2000+ Customers Who Love Us Text Block Row B…" at bounding box center [876, 412] width 1368 height 484
click at [687, 201] on strong "Because so many women connected with my video, I created a FREE PCOS Confidence…" at bounding box center [876, 220] width 650 height 52
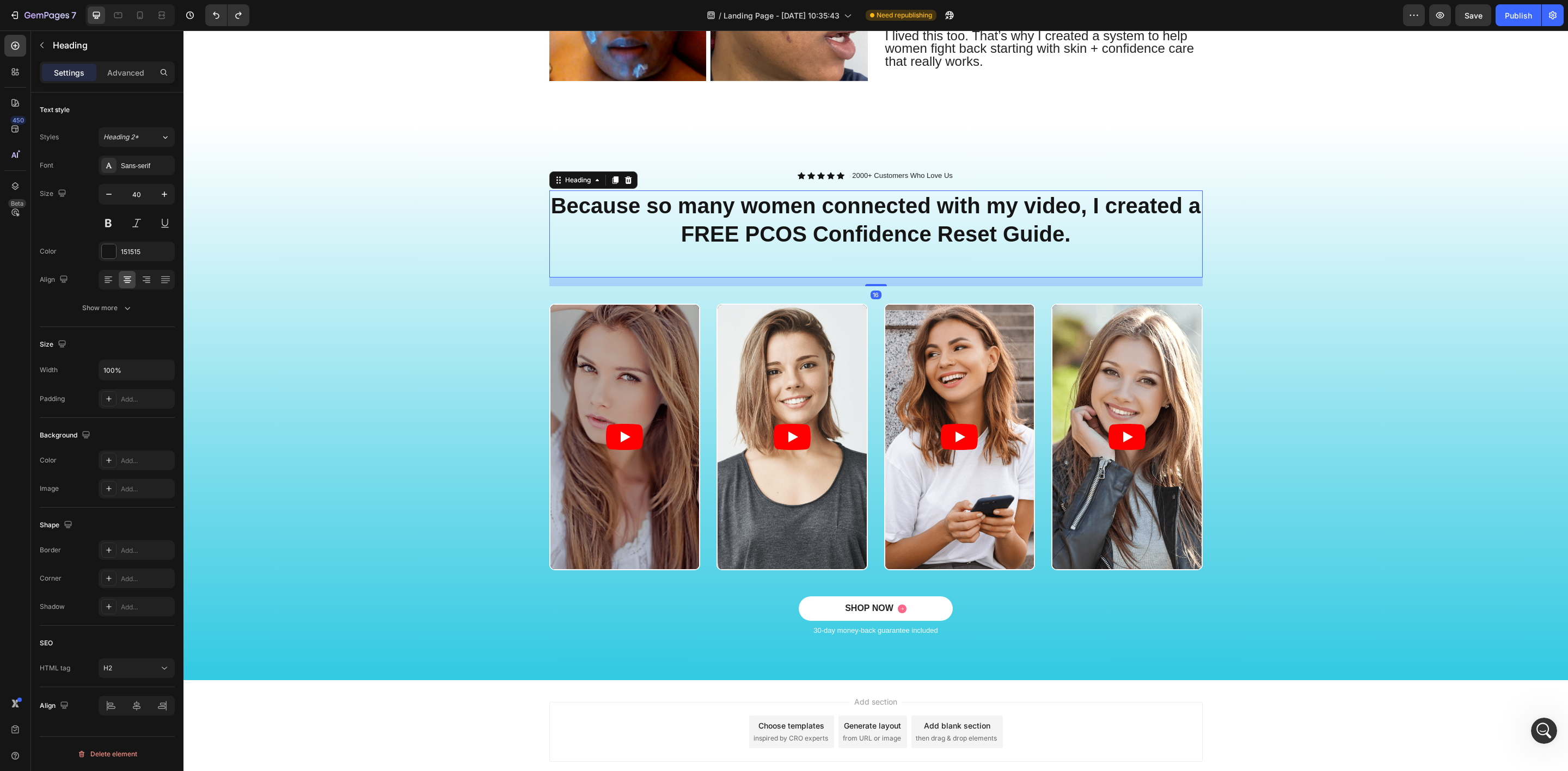
click at [1098, 229] on h2 "Because so many women connected with my video, I created a FREE PCOS Confidence…" at bounding box center [875, 234] width 653 height 87
click at [1102, 239] on p "Because so many women connected with my video, I created a FREE PCOS Confidence…" at bounding box center [876, 234] width 651 height 85
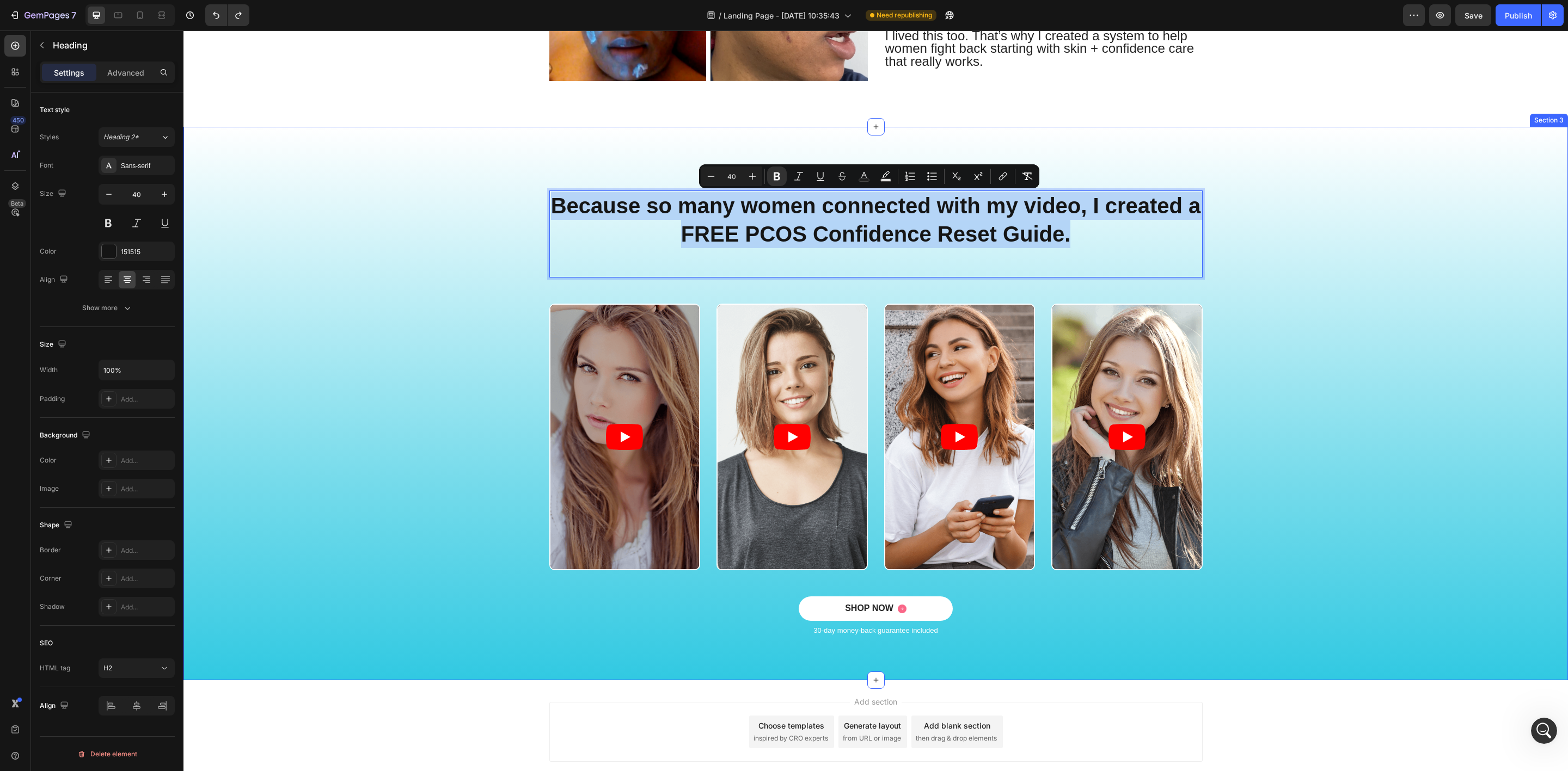
drag, startPoint x: 1074, startPoint y: 237, endPoint x: 542, endPoint y: 208, distance: 532.8
click at [541, 208] on div "Icon Icon Icon Icon Icon Icon List 2000+ Customers Who Love Us Text Block Row B…" at bounding box center [876, 412] width 1368 height 484
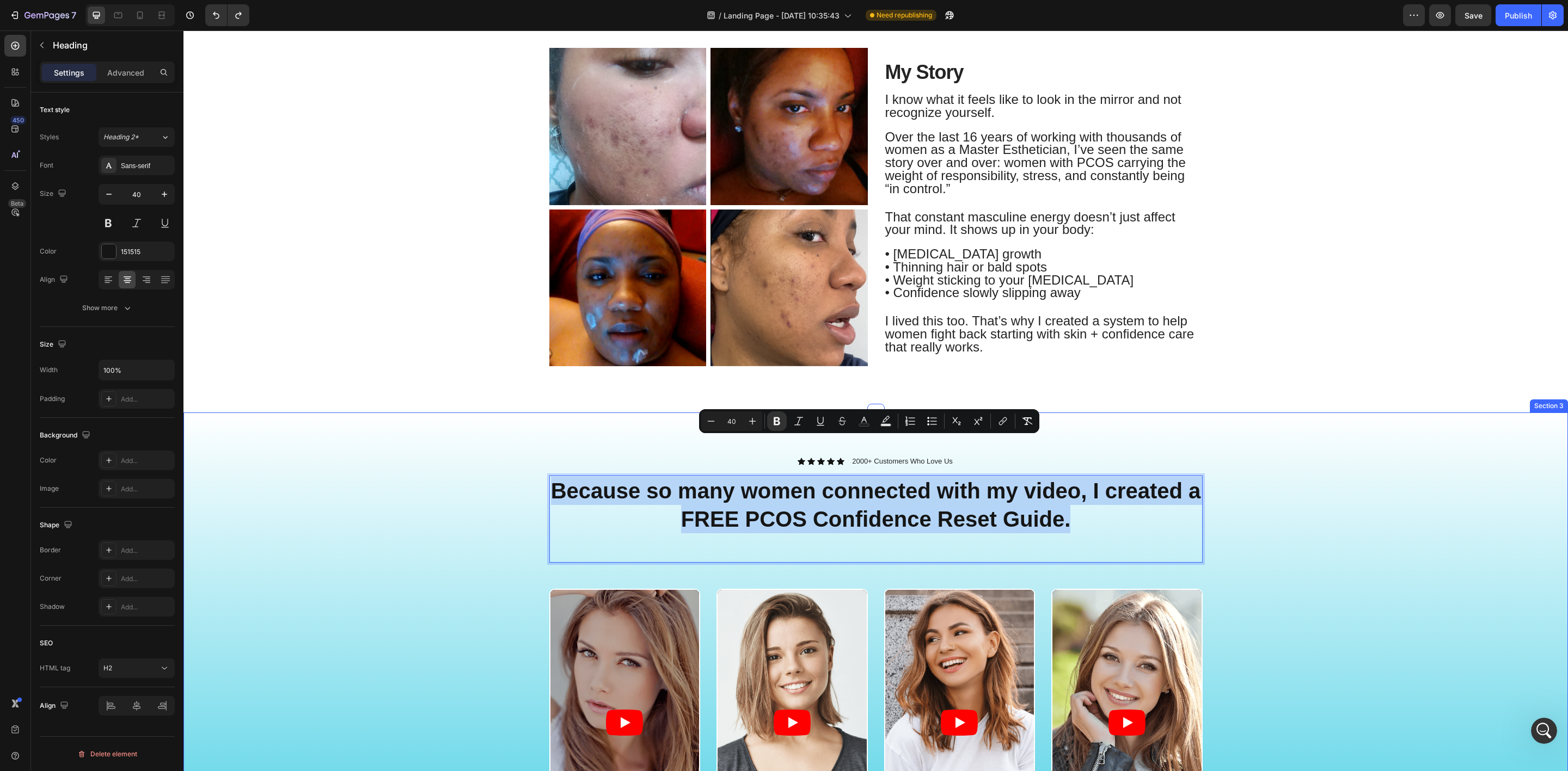
scroll to position [490, 0]
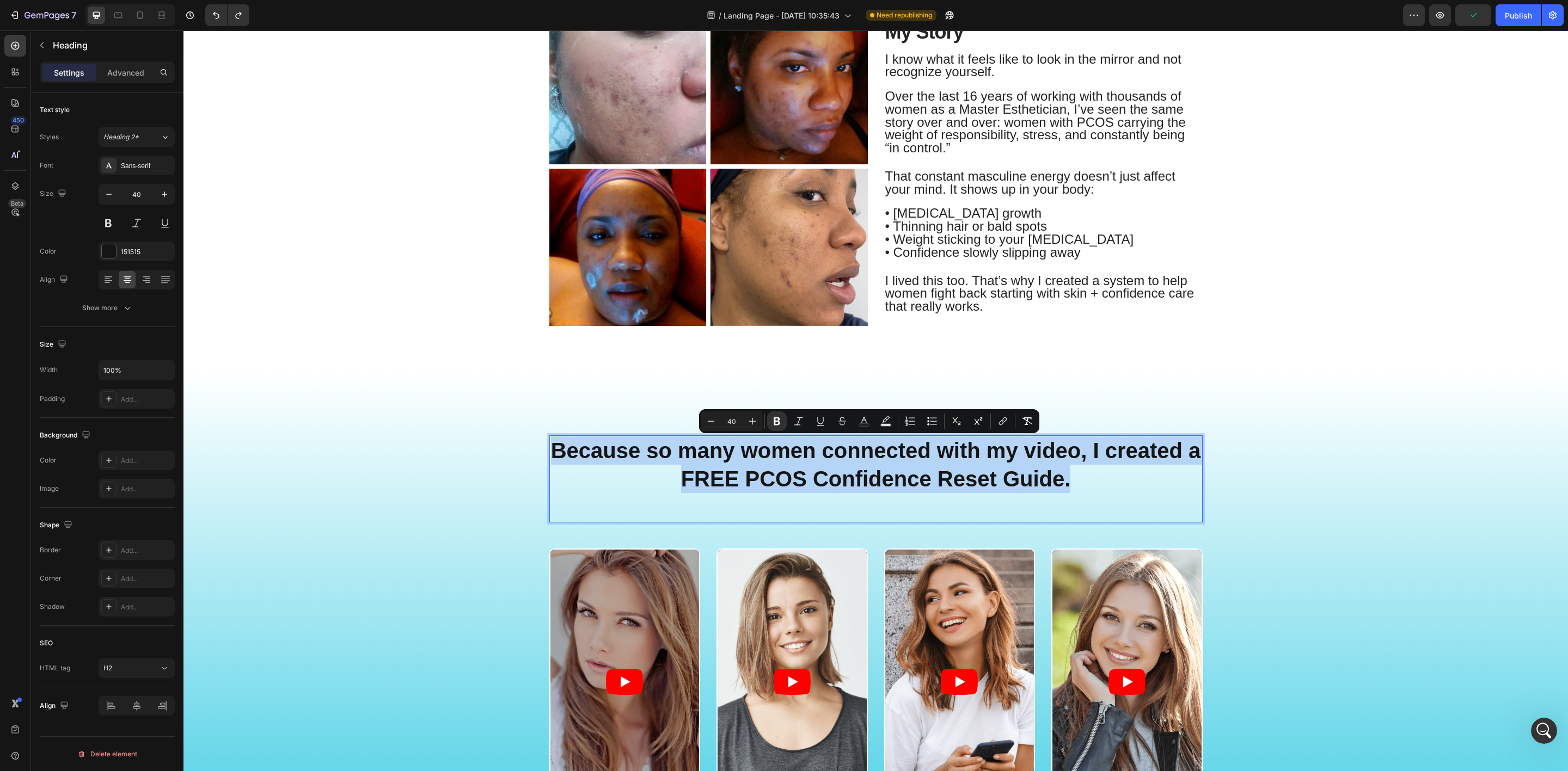
click at [813, 469] on strong "Because so many women connected with my video, I created a FREE PCOS Confidence…" at bounding box center [876, 465] width 650 height 52
click at [761, 482] on strong "Because so many women connected with my video, I created a FREE PCOS Confidence…" at bounding box center [876, 465] width 650 height 52
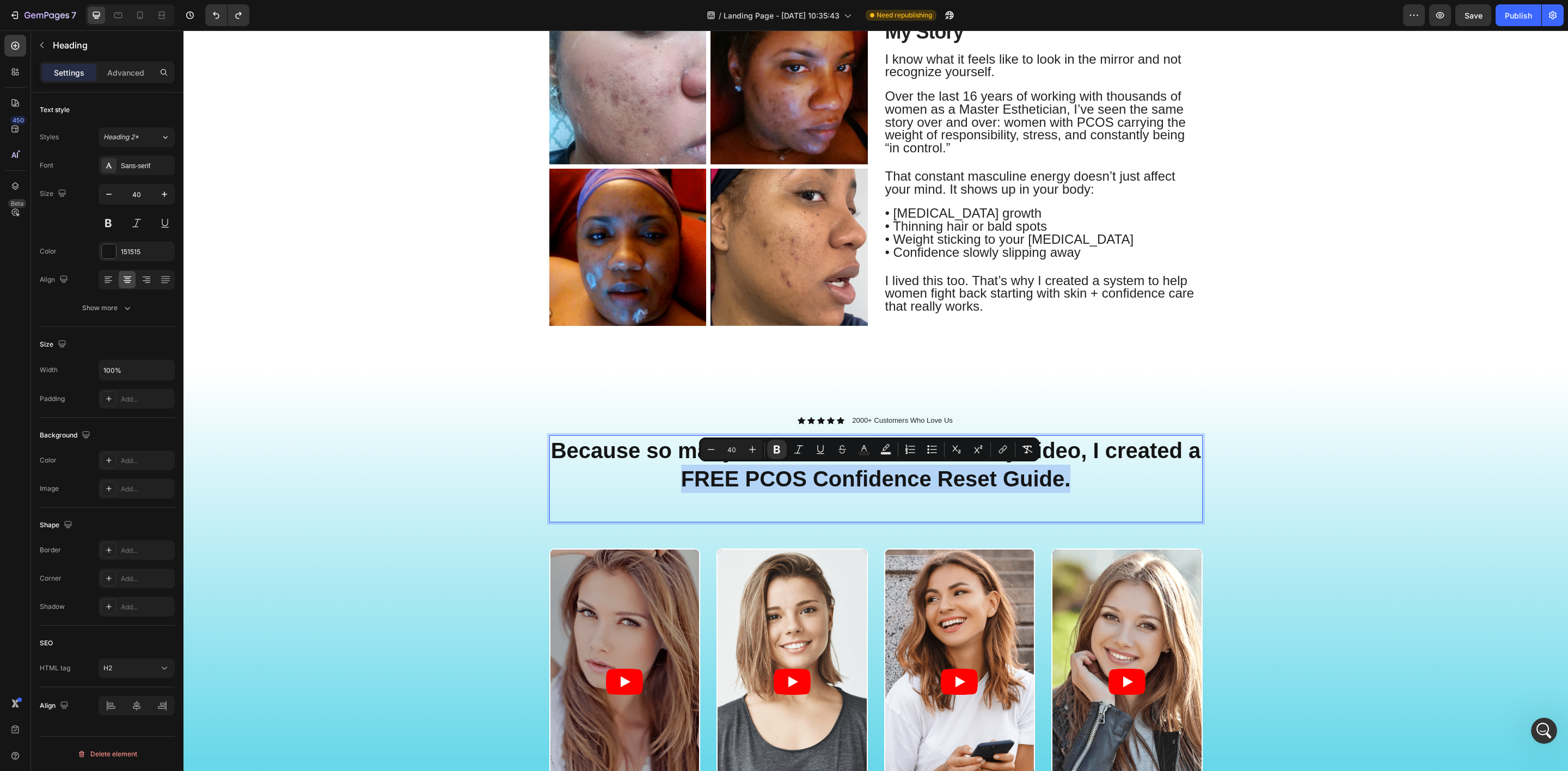
drag, startPoint x: 675, startPoint y: 477, endPoint x: 1069, endPoint y: 482, distance: 394.0
click at [1069, 482] on p "Because so many women connected with my video, I created a FREE PCOS Confidence…" at bounding box center [876, 479] width 651 height 85
click at [859, 453] on rect "Editor contextual toolbar" at bounding box center [864, 453] width 10 height 2
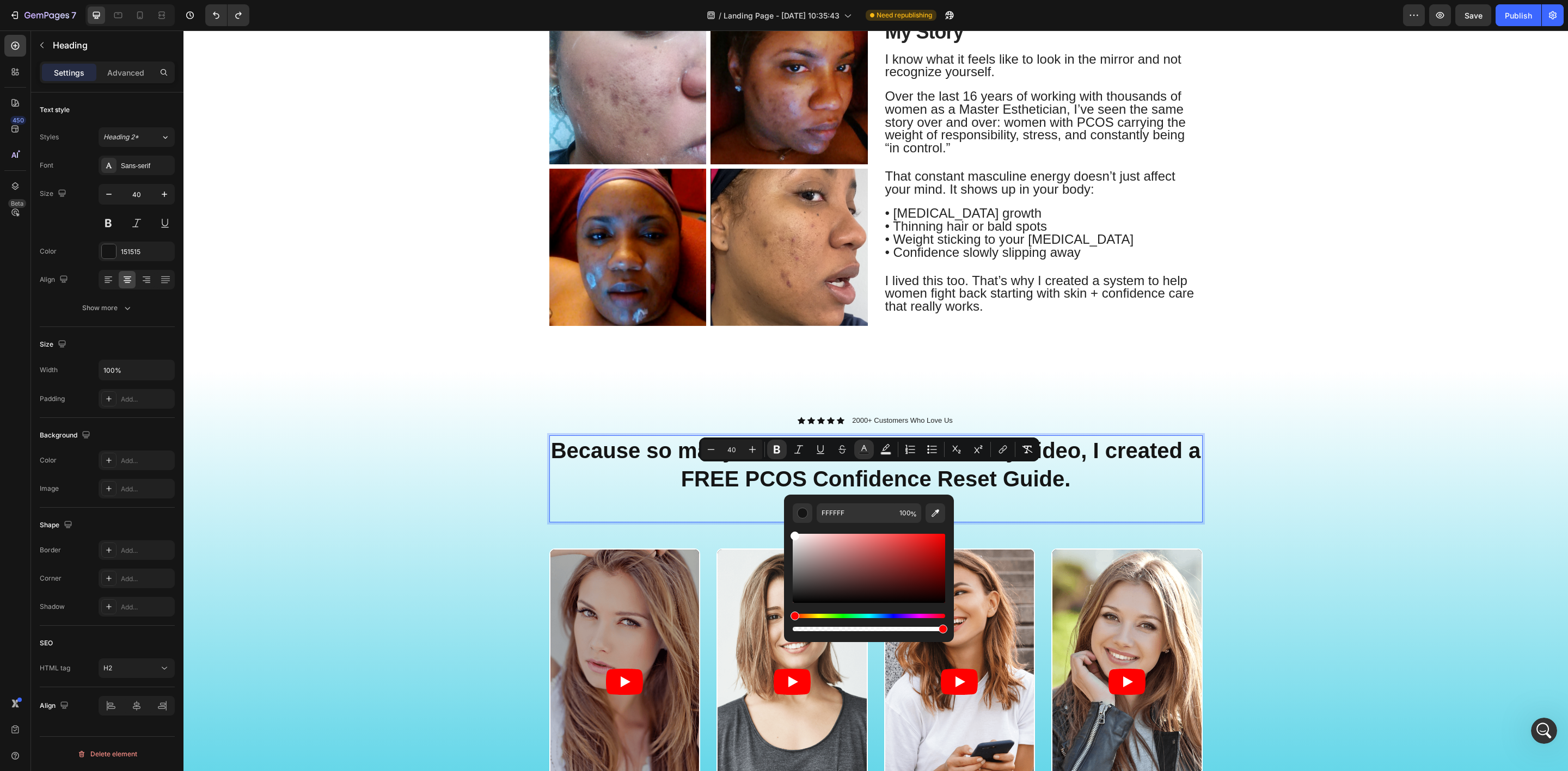
drag, startPoint x: 1001, startPoint y: 589, endPoint x: 751, endPoint y: 504, distance: 264.1
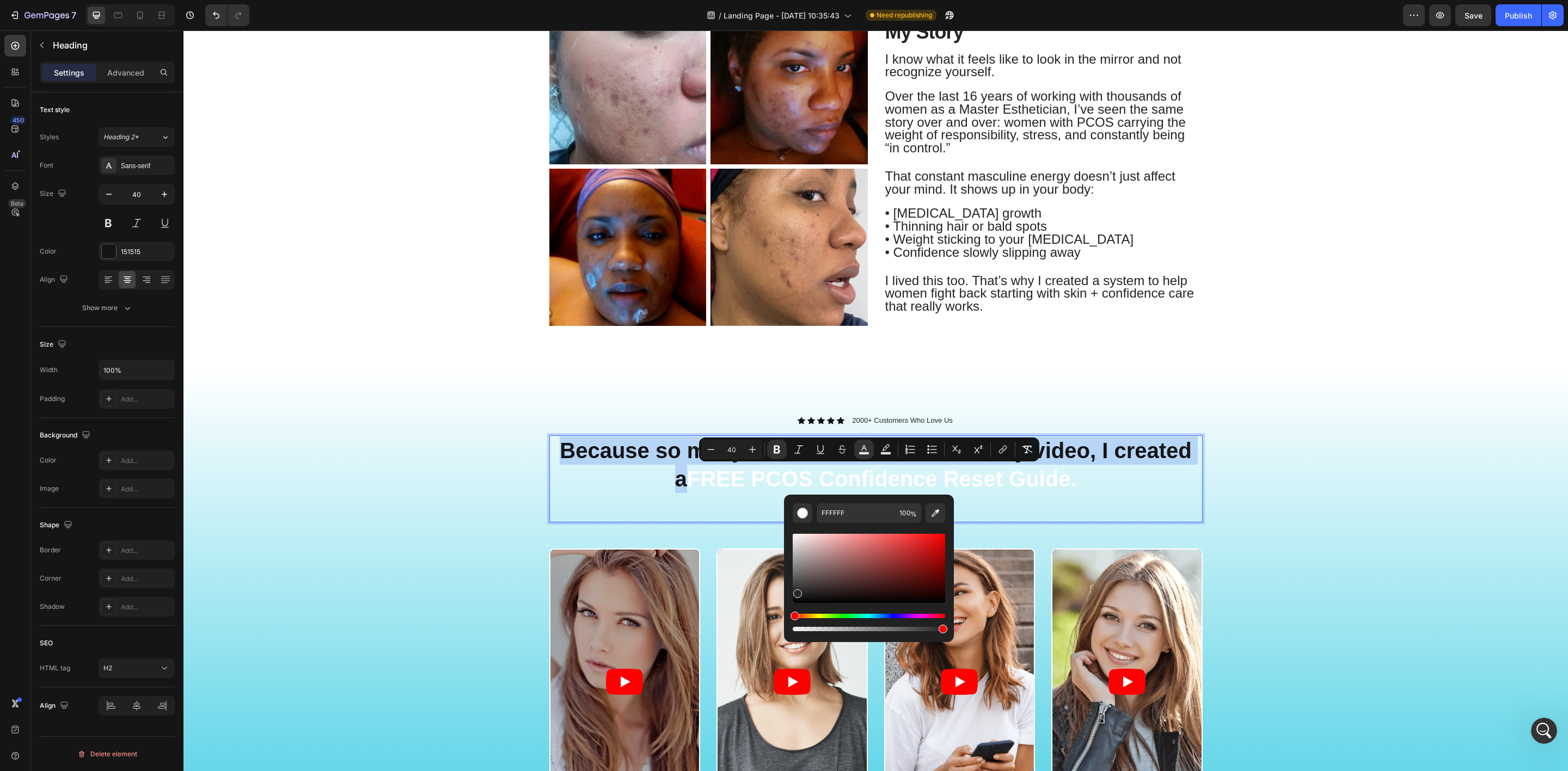
drag, startPoint x: 804, startPoint y: 557, endPoint x: 793, endPoint y: 598, distance: 42.4
click at [793, 598] on div "Editor contextual toolbar" at bounding box center [869, 568] width 152 height 69
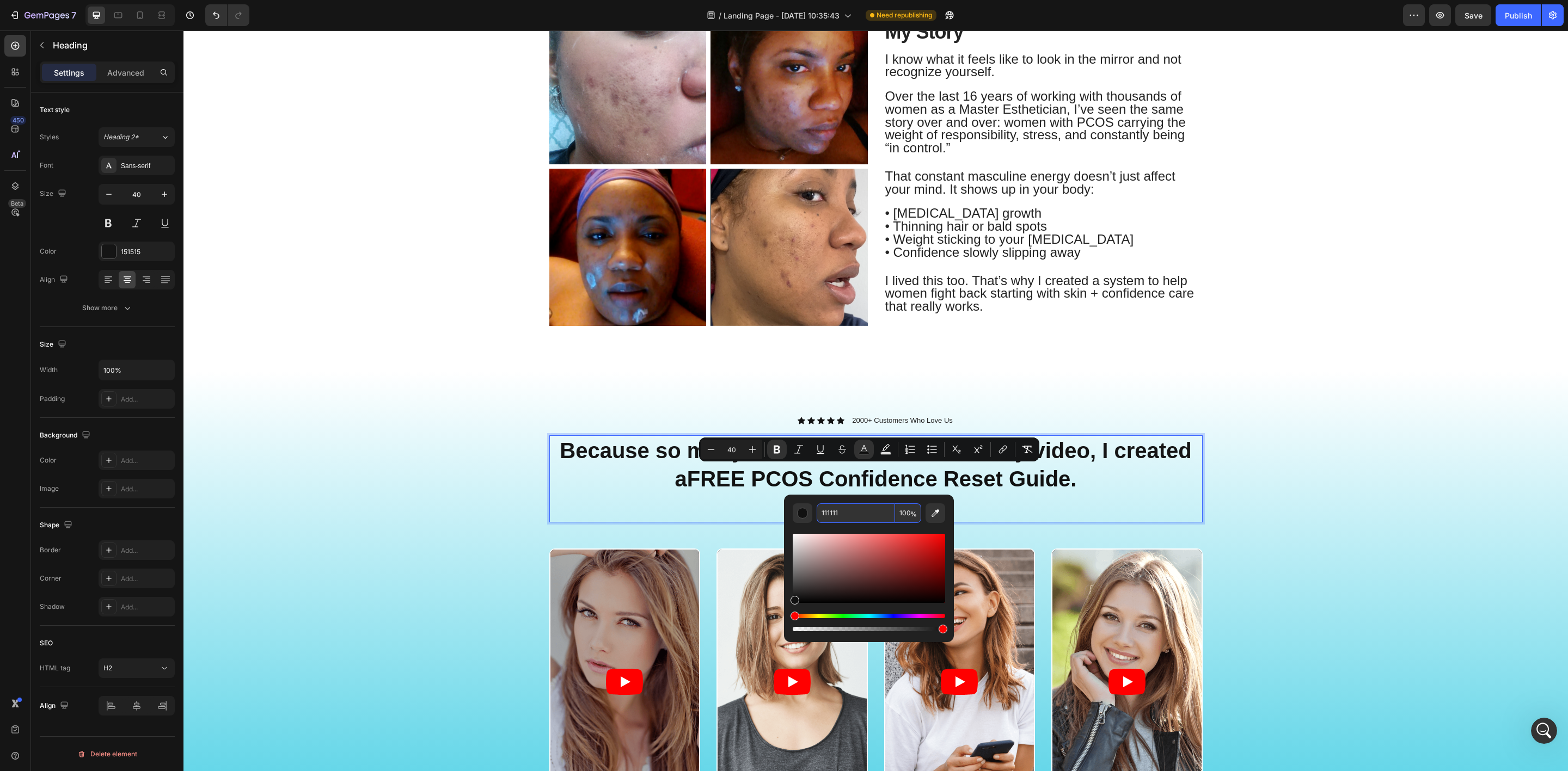
click at [839, 517] on input "111111" at bounding box center [856, 513] width 79 height 19
type input "31C9E2"
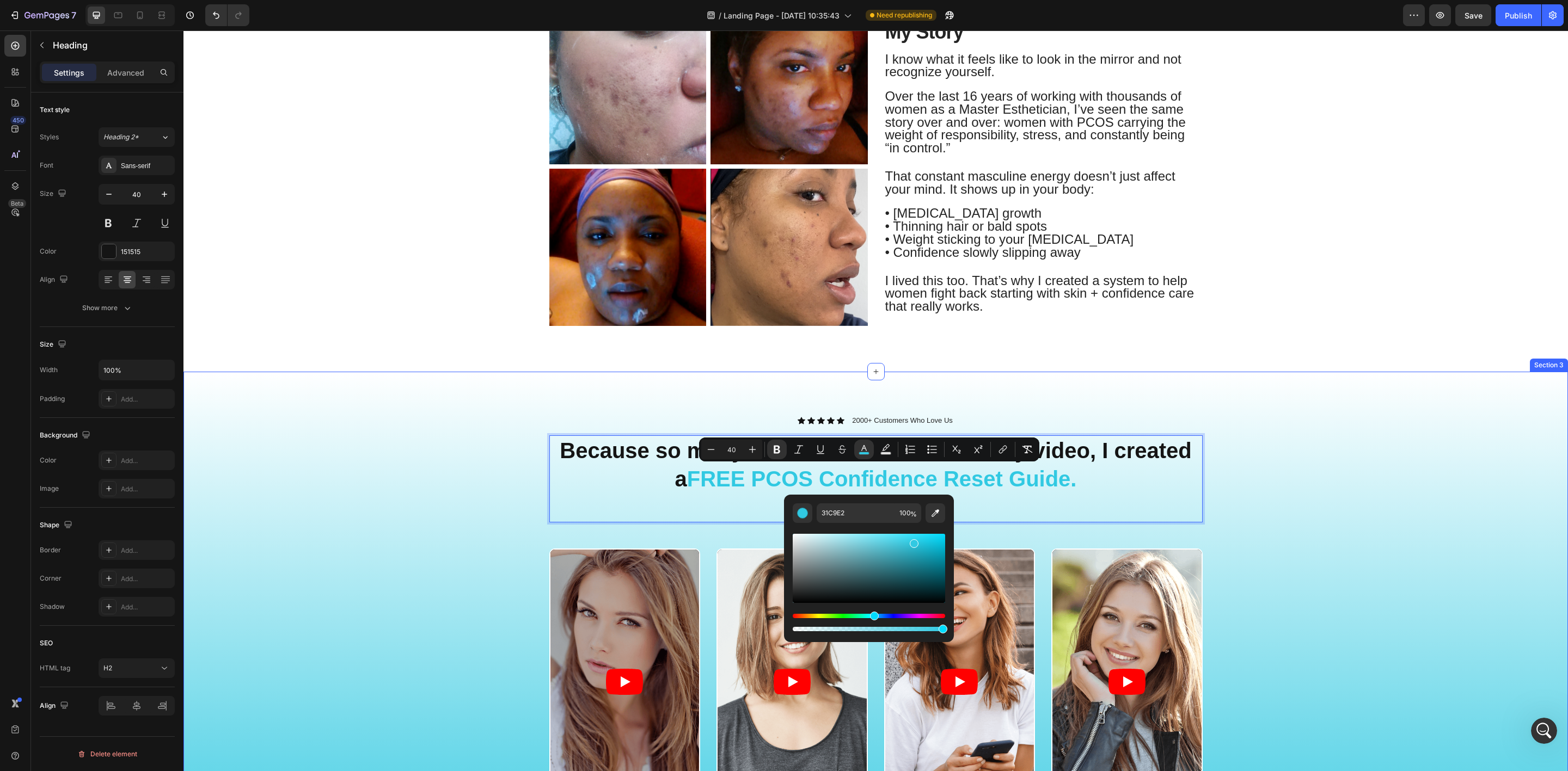
click at [257, 466] on div "Icon Icon Icon Icon Icon Icon List 2000+ Customers Who Love Us Text Block Row B…" at bounding box center [876, 657] width 1368 height 484
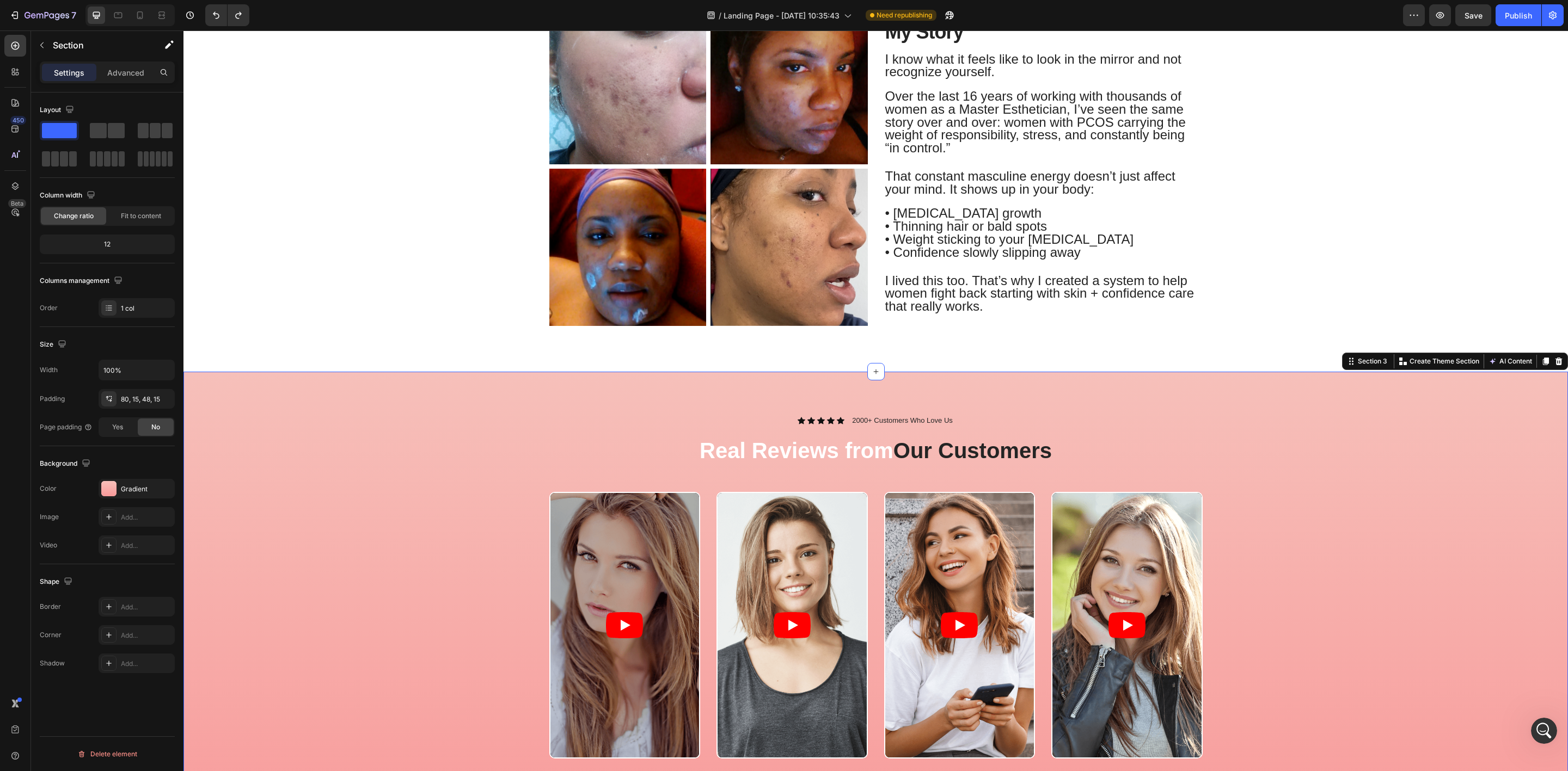
click at [394, 504] on div "Video Video Video Video Carousel" at bounding box center [876, 638] width 1368 height 293
click at [243, 16] on icon "Undo/Redo" at bounding box center [239, 15] width 11 height 11
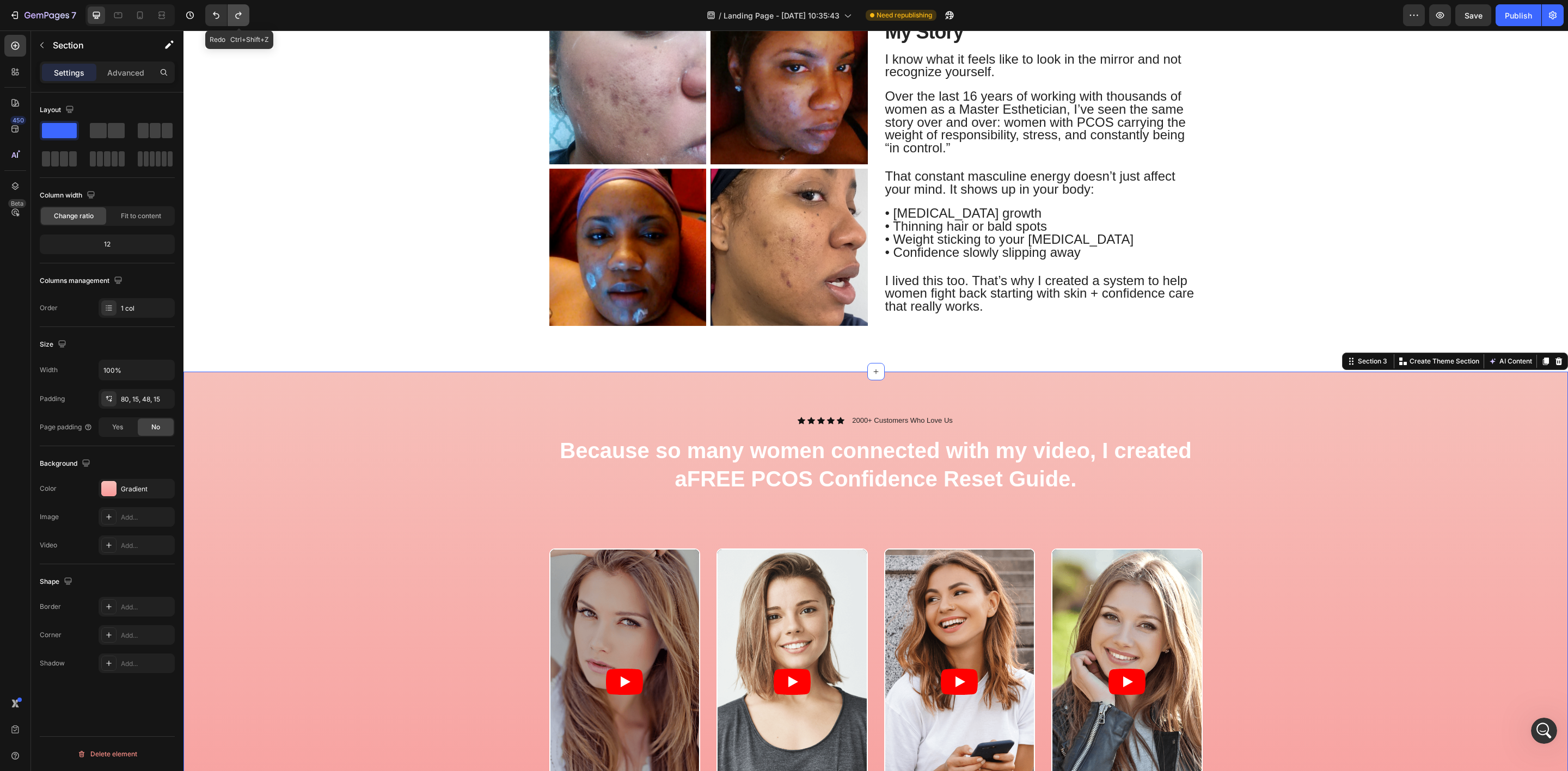
click at [243, 16] on icon "Undo/Redo" at bounding box center [239, 15] width 11 height 11
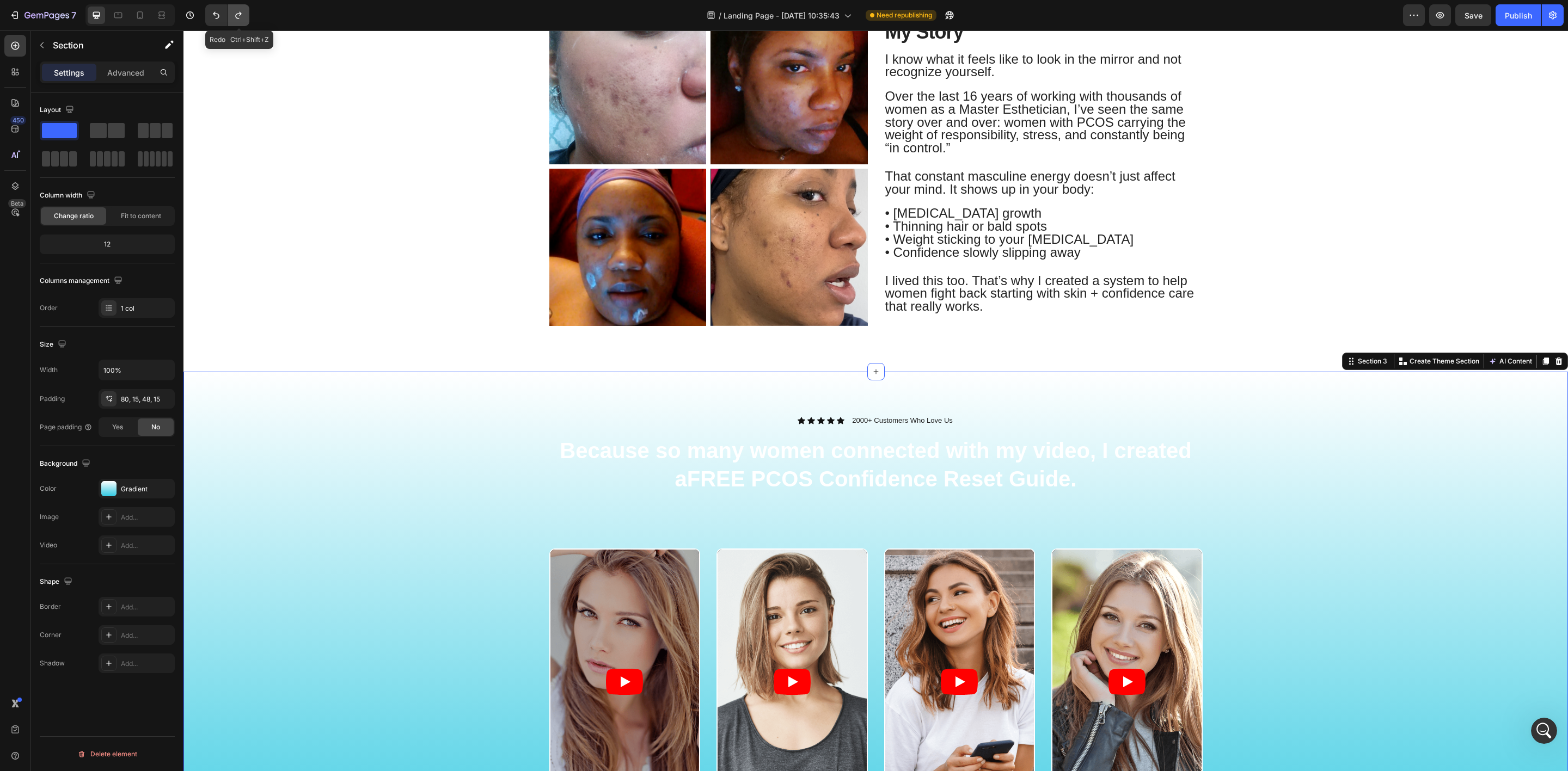
click at [242, 16] on icon "Undo/Redo" at bounding box center [239, 15] width 11 height 11
click at [405, 572] on div "Video Video Video Video Carousel" at bounding box center [876, 695] width 1368 height 293
click at [993, 419] on div "Icon Icon Icon Icon Icon Icon List 2000+ Customers Who Love Us Text Block Row" at bounding box center [875, 420] width 653 height 12
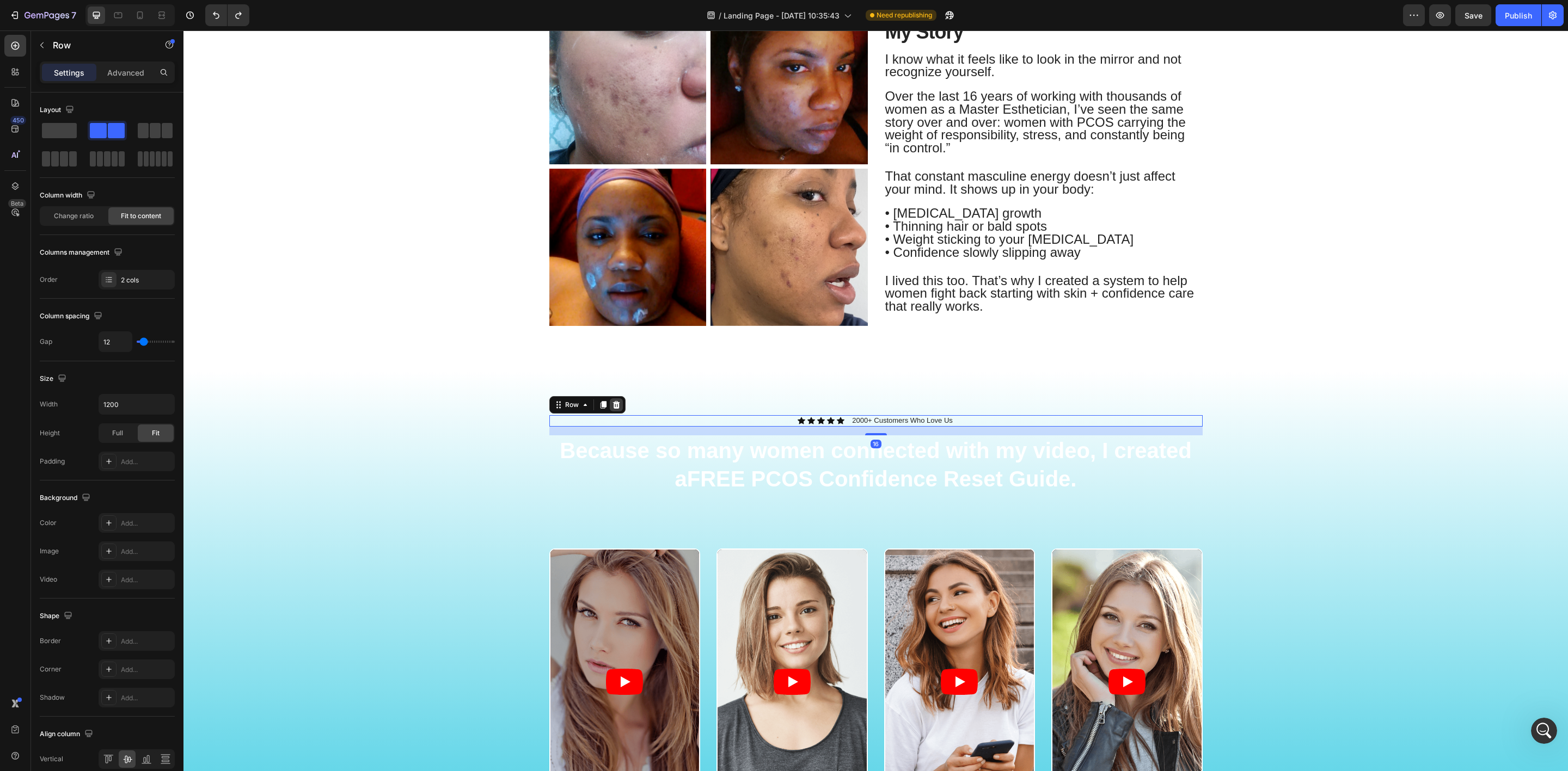
click at [612, 400] on icon at bounding box center [616, 405] width 9 height 9
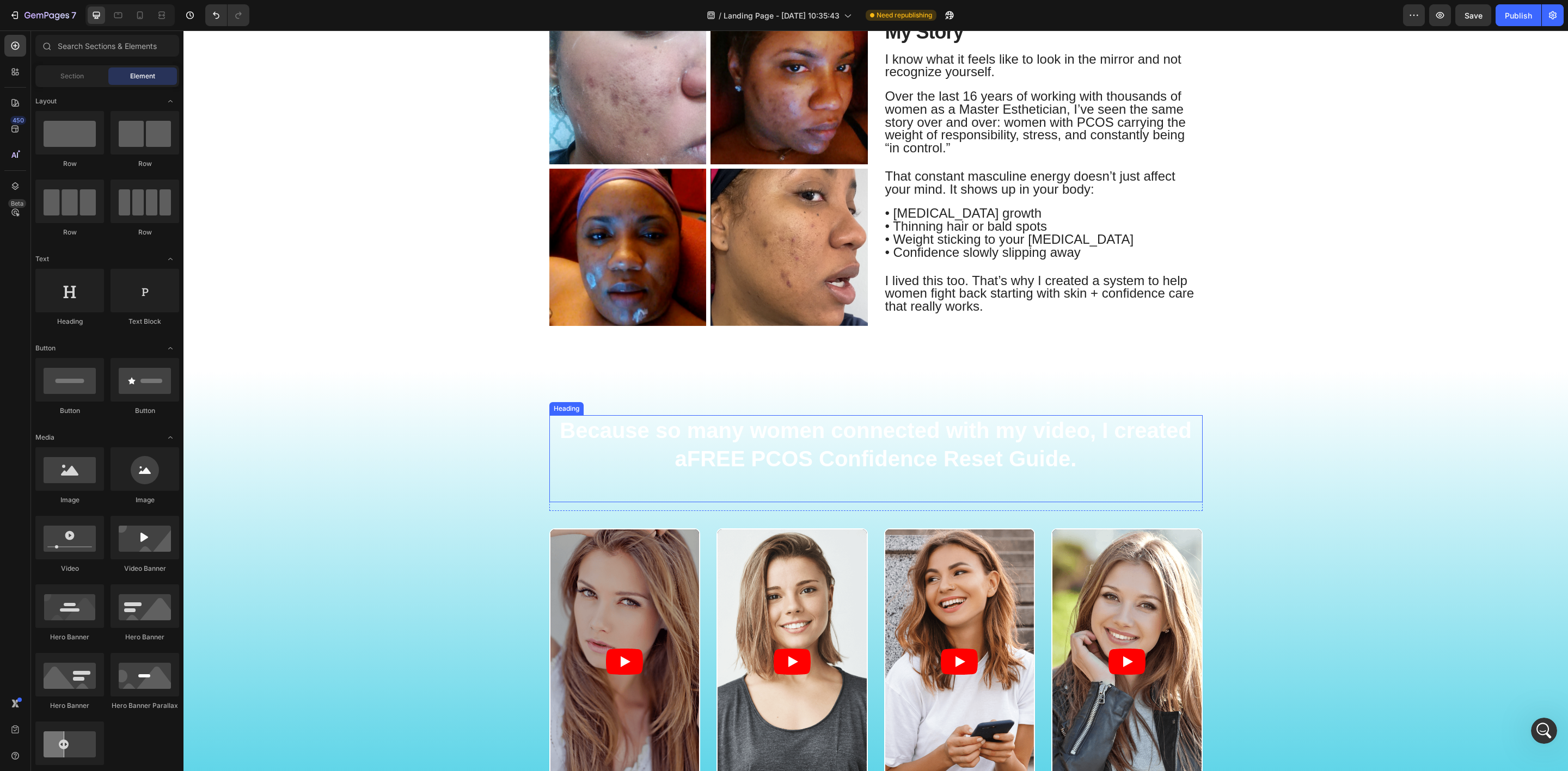
click at [873, 445] on h2 "Because so many women connected with my video, I created a FREE PCOS Confidence…" at bounding box center [875, 458] width 653 height 87
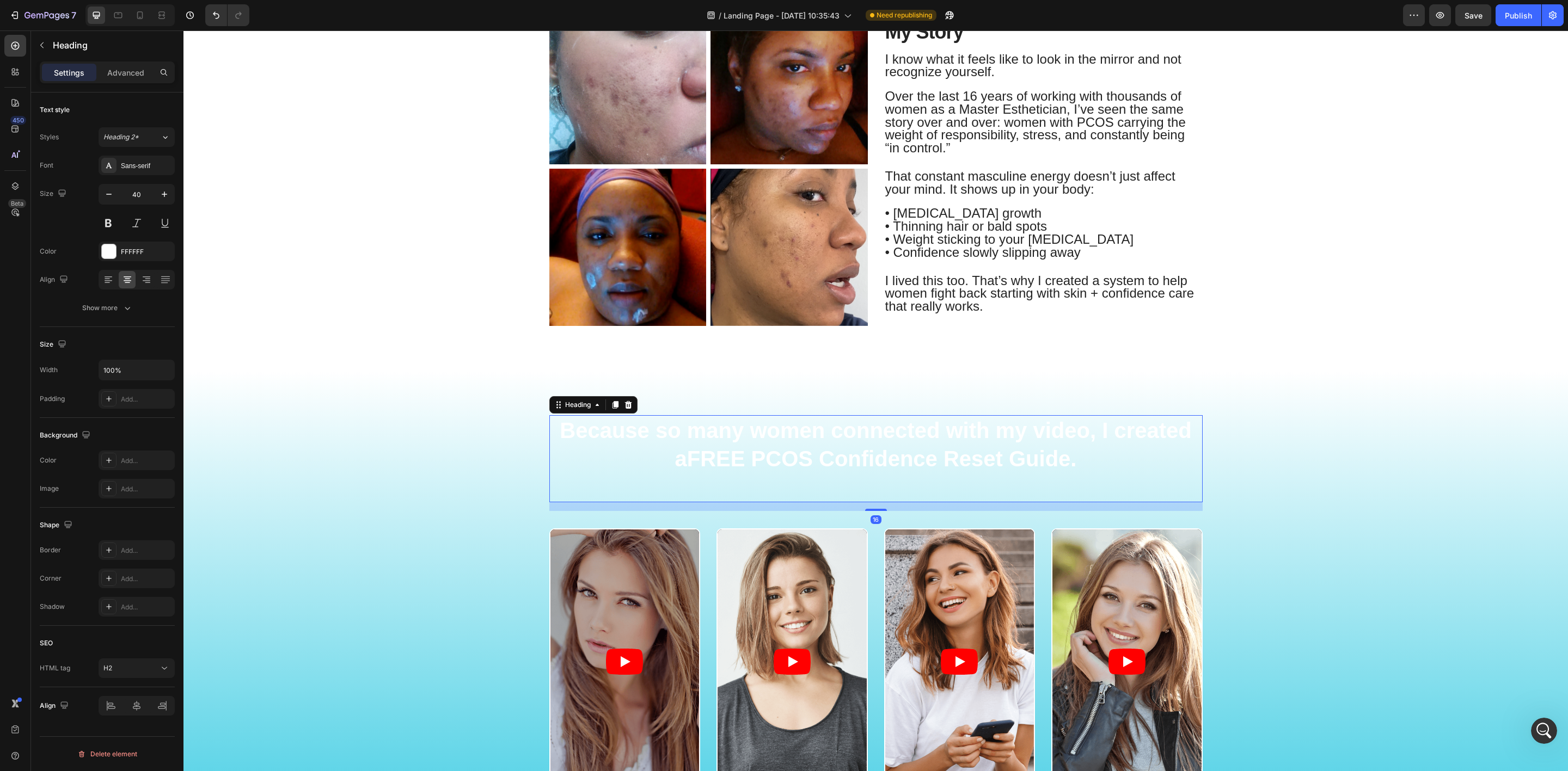
click at [873, 445] on h2 "Because so many women connected with my video, I created a FREE PCOS Confidence…" at bounding box center [875, 458] width 653 height 87
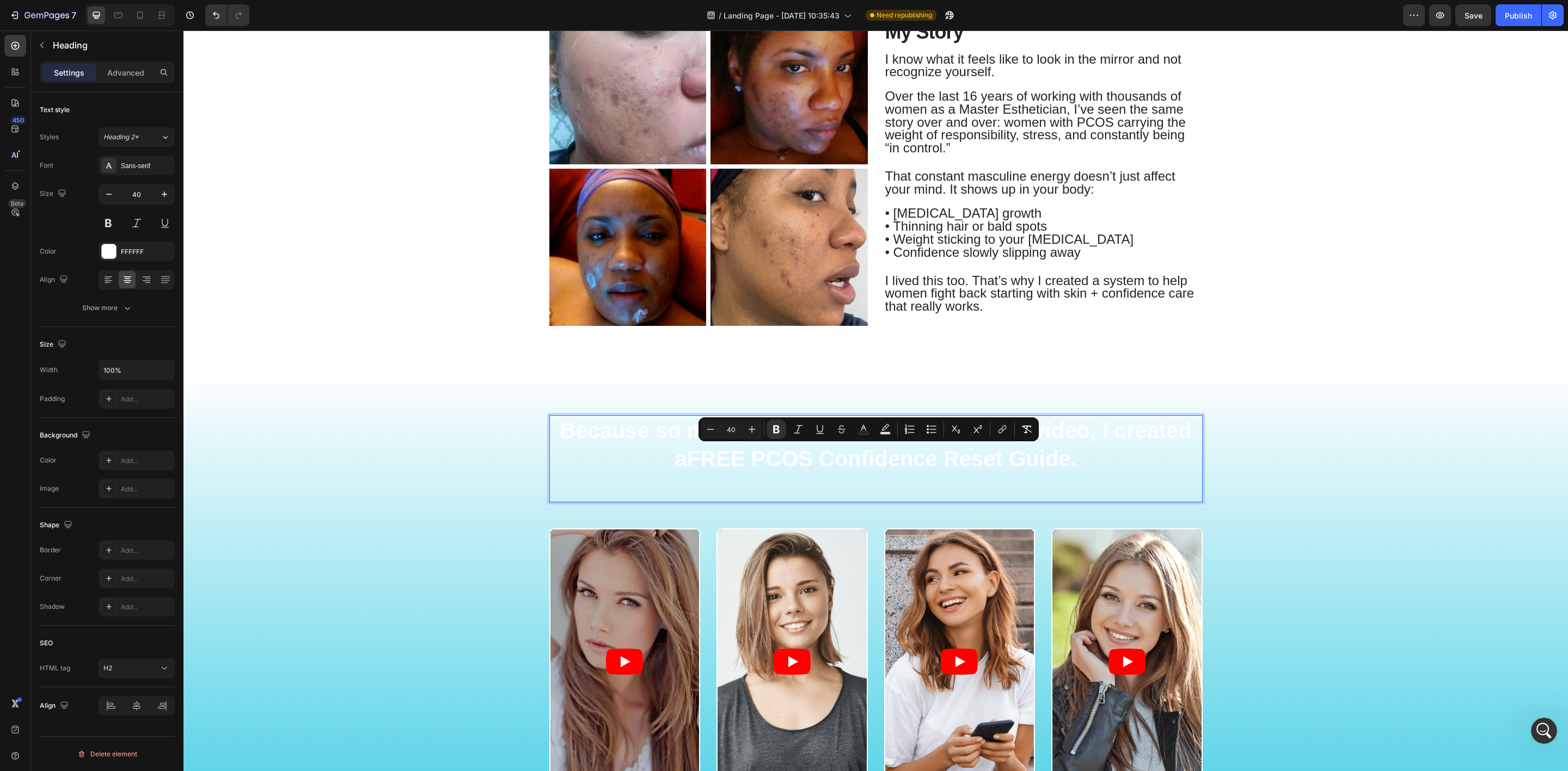
click at [799, 470] on strong "FREE PCOS Confidence Reset Guide" at bounding box center [879, 458] width 384 height 24
click at [866, 462] on strong "FREE PCOS Confidence Reset Guide" at bounding box center [879, 458] width 384 height 24
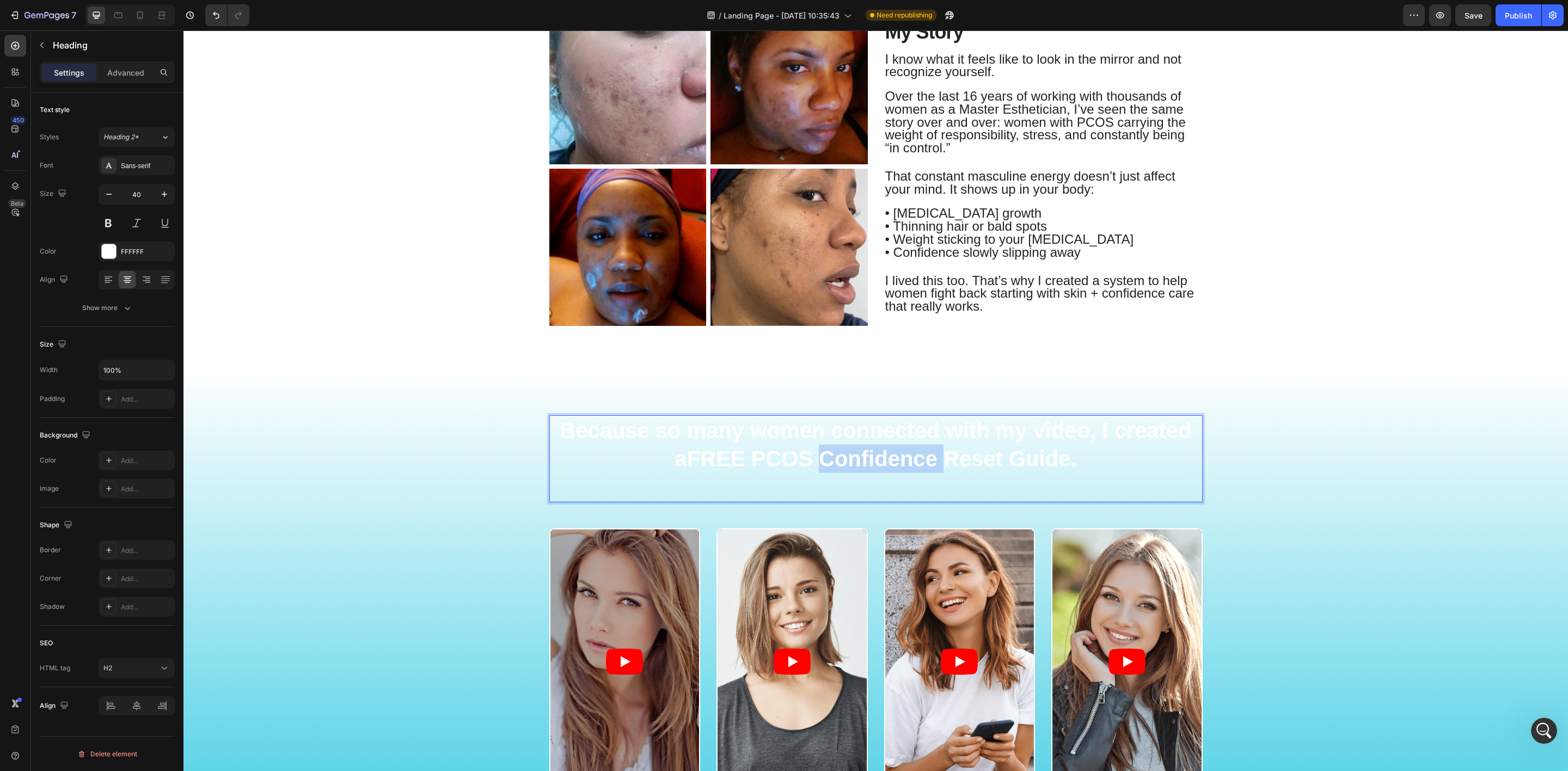
drag, startPoint x: 866, startPoint y: 462, endPoint x: 780, endPoint y: 462, distance: 86.0
click at [864, 462] on strong "FREE PCOS Confidence Reset Guide" at bounding box center [879, 458] width 384 height 24
click at [655, 469] on p "Because so many women connected with my video, I created a FREE PCOS Confidence…" at bounding box center [876, 459] width 651 height 85
click at [665, 467] on p "Because so many women connected with my video, I created a FREE PCOS Confidence…" at bounding box center [876, 459] width 651 height 85
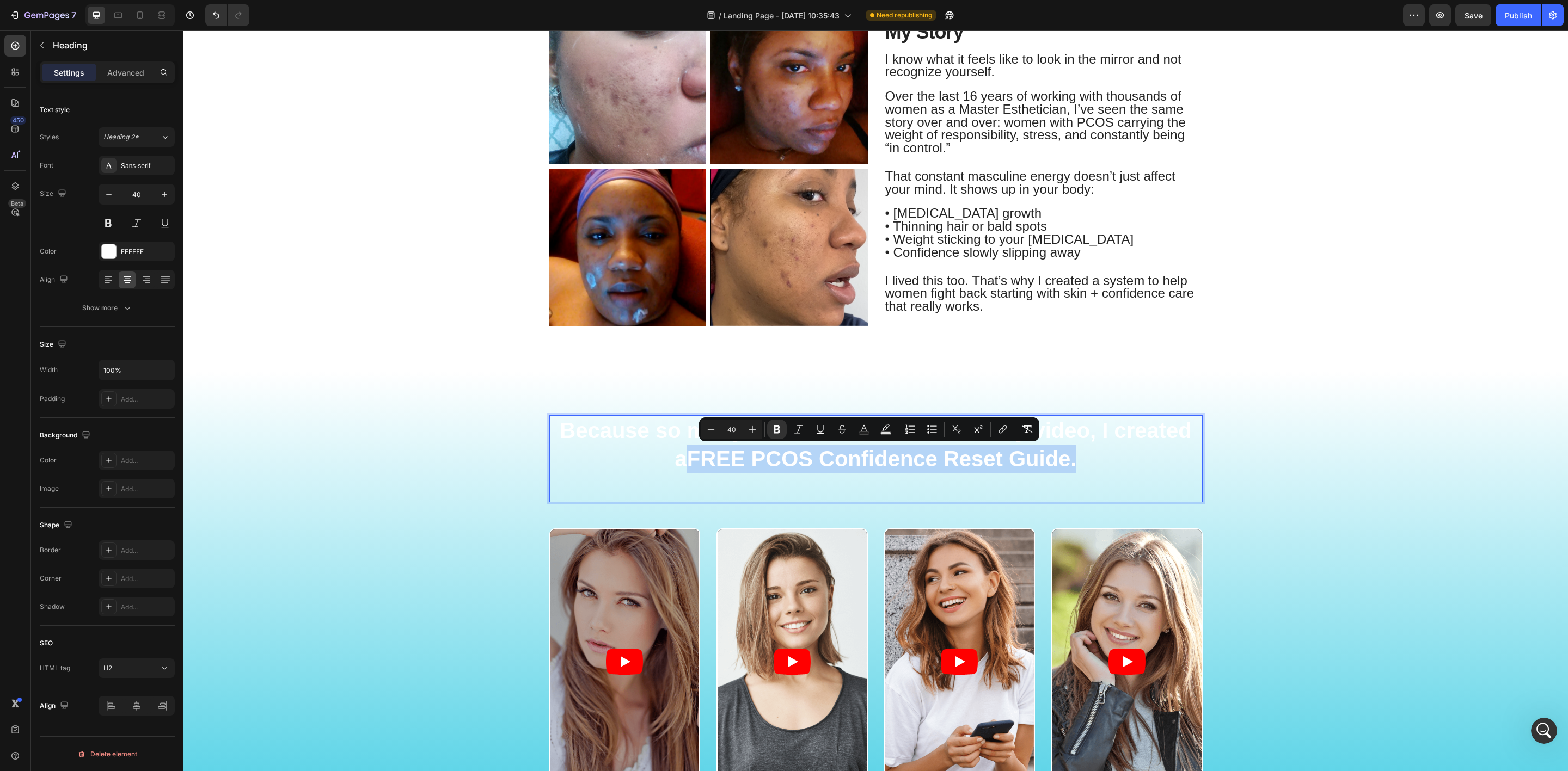
drag, startPoint x: 678, startPoint y: 459, endPoint x: 1107, endPoint y: 466, distance: 429.1
click at [1107, 466] on p "Because so many women connected with my video, I created a FREE PCOS Confidence…" at bounding box center [876, 459] width 651 height 85
click at [781, 430] on icon "Editor contextual toolbar" at bounding box center [777, 430] width 11 height 11
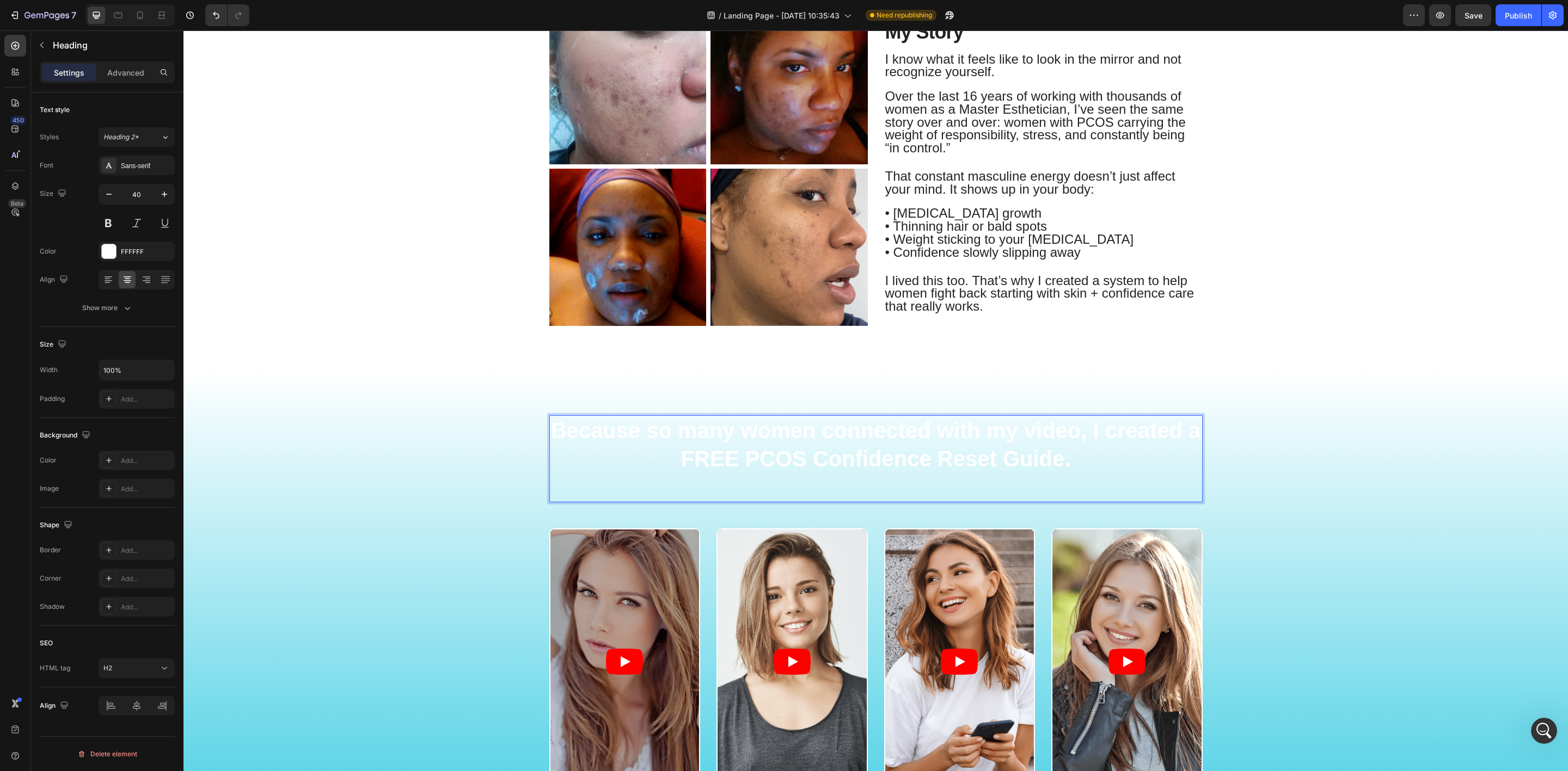
click at [814, 451] on p "Because so many women connected with my video, I created a FREE PCOS Confidence…" at bounding box center [876, 459] width 651 height 85
click at [984, 462] on p "Because so many women connected with my video, I created a FREE PCOS Confidence…" at bounding box center [876, 459] width 651 height 85
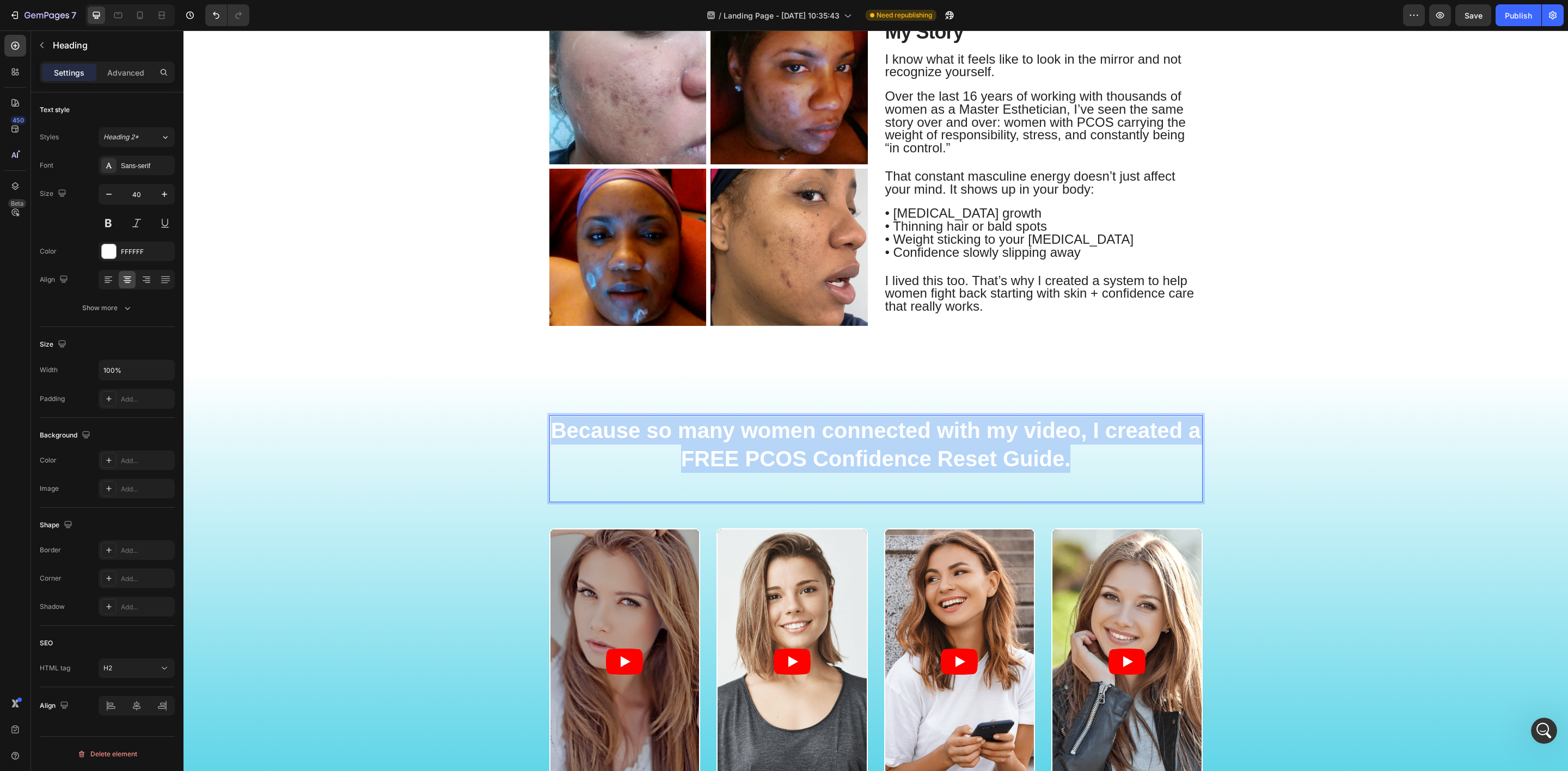
drag, startPoint x: 1081, startPoint y: 462, endPoint x: 551, endPoint y: 424, distance: 531.4
click at [551, 424] on p "Because so many women connected with my video, I created a FREE PCOS Confidence…" at bounding box center [876, 459] width 651 height 85
click at [110, 221] on button at bounding box center [108, 223] width 19 height 19
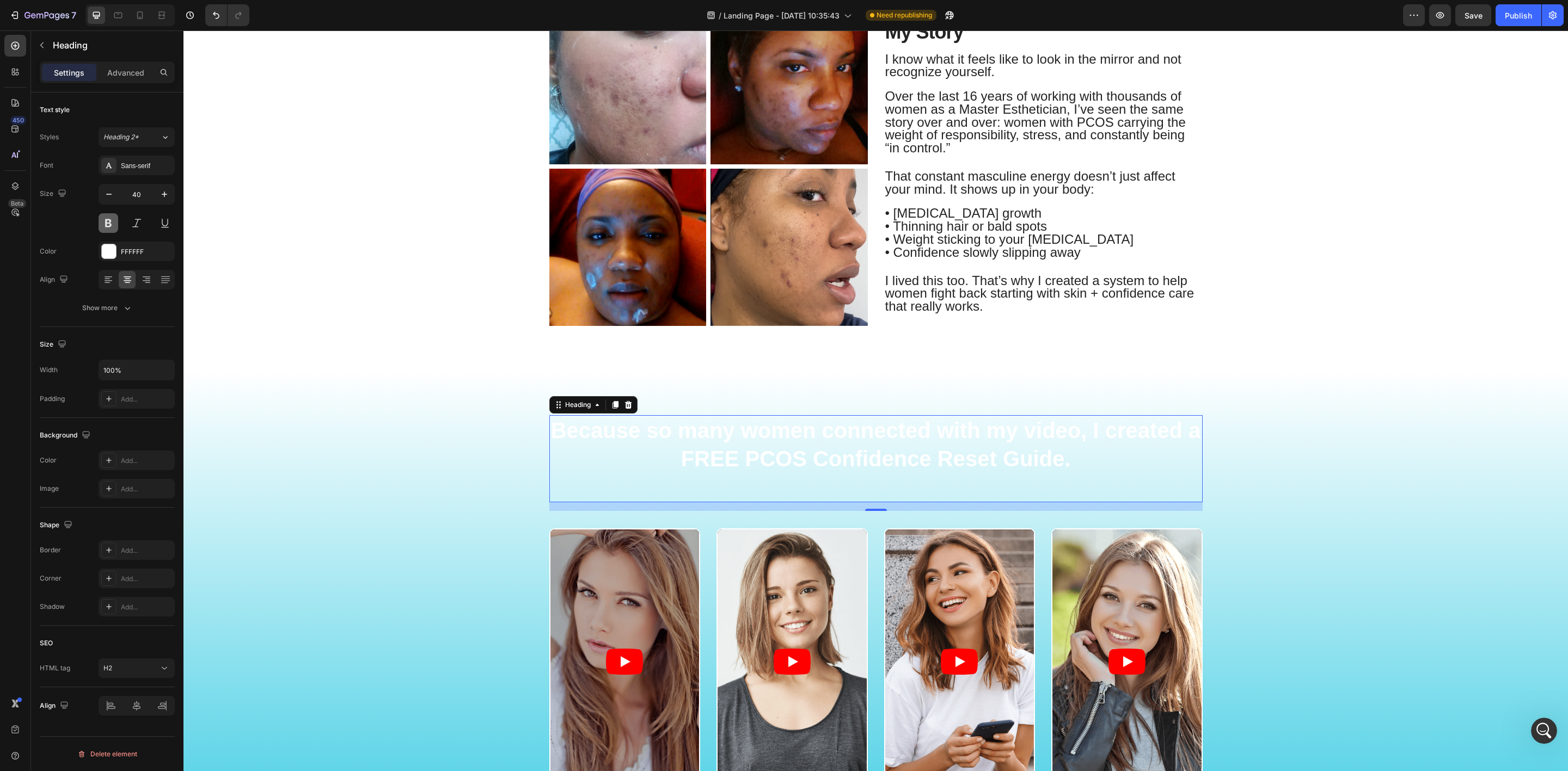
click at [110, 221] on button at bounding box center [108, 223] width 19 height 19
click at [730, 440] on p "Because so many women connected with my video, I created a FREE PCOS Confidence…" at bounding box center [876, 459] width 651 height 85
click at [679, 461] on p "Because so many women connected with my video, I created a FREE PCOS Confidence…" at bounding box center [876, 459] width 651 height 85
click at [672, 462] on p "Because so many women connected with my video, I created a FREE PCOS Confidence…" at bounding box center [876, 459] width 651 height 85
click at [1121, 471] on p "Because so many women connected with my video, I created a FREE PCOS Confidence…" at bounding box center [876, 459] width 651 height 85
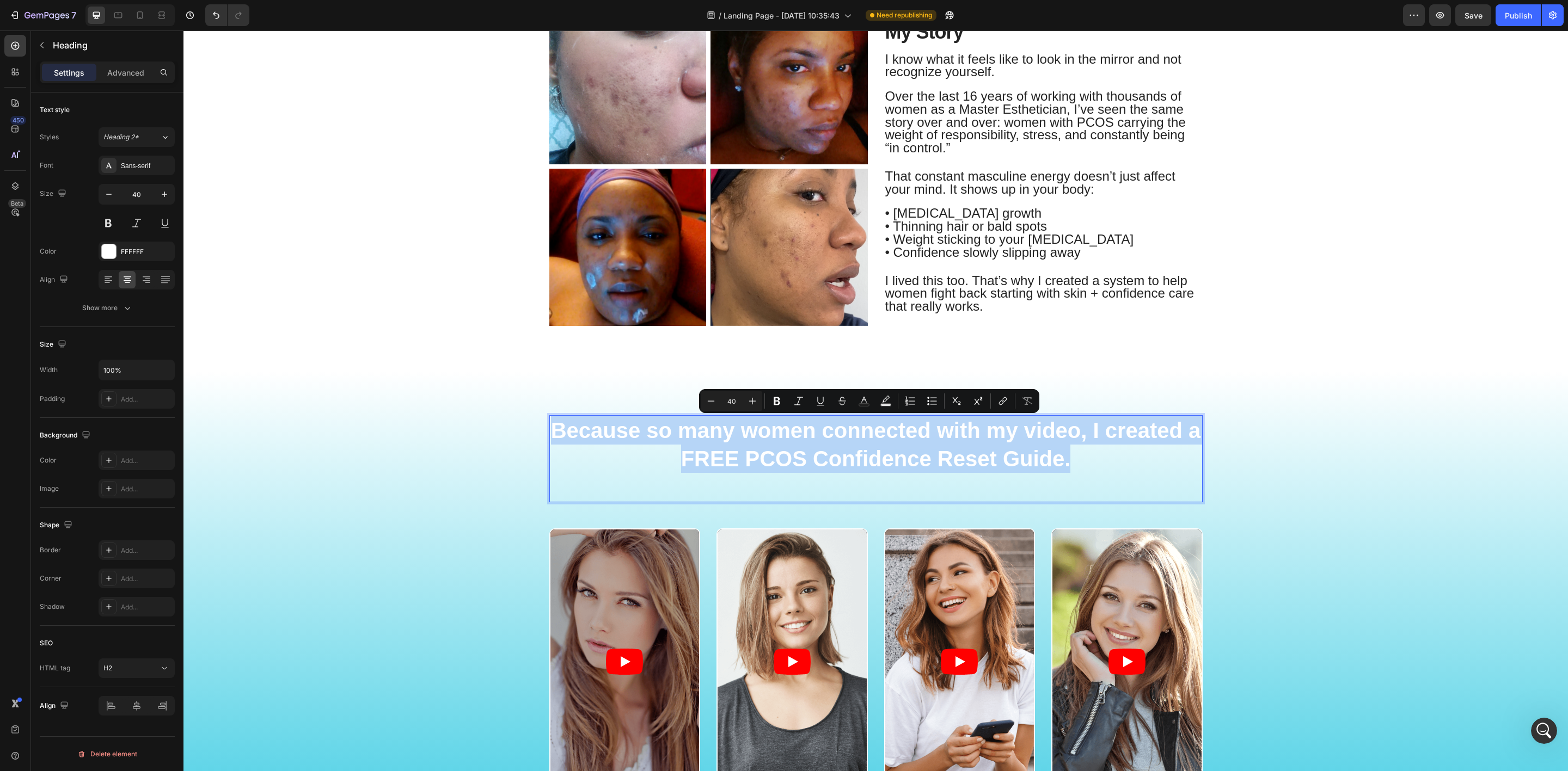
drag, startPoint x: 1081, startPoint y: 462, endPoint x: 545, endPoint y: 433, distance: 536.8
click at [550, 433] on p "Because so many women connected with my video, I created a FREE PCOS Confidence…" at bounding box center [876, 459] width 651 height 85
click at [778, 400] on icon "Editor contextual toolbar" at bounding box center [777, 401] width 7 height 8
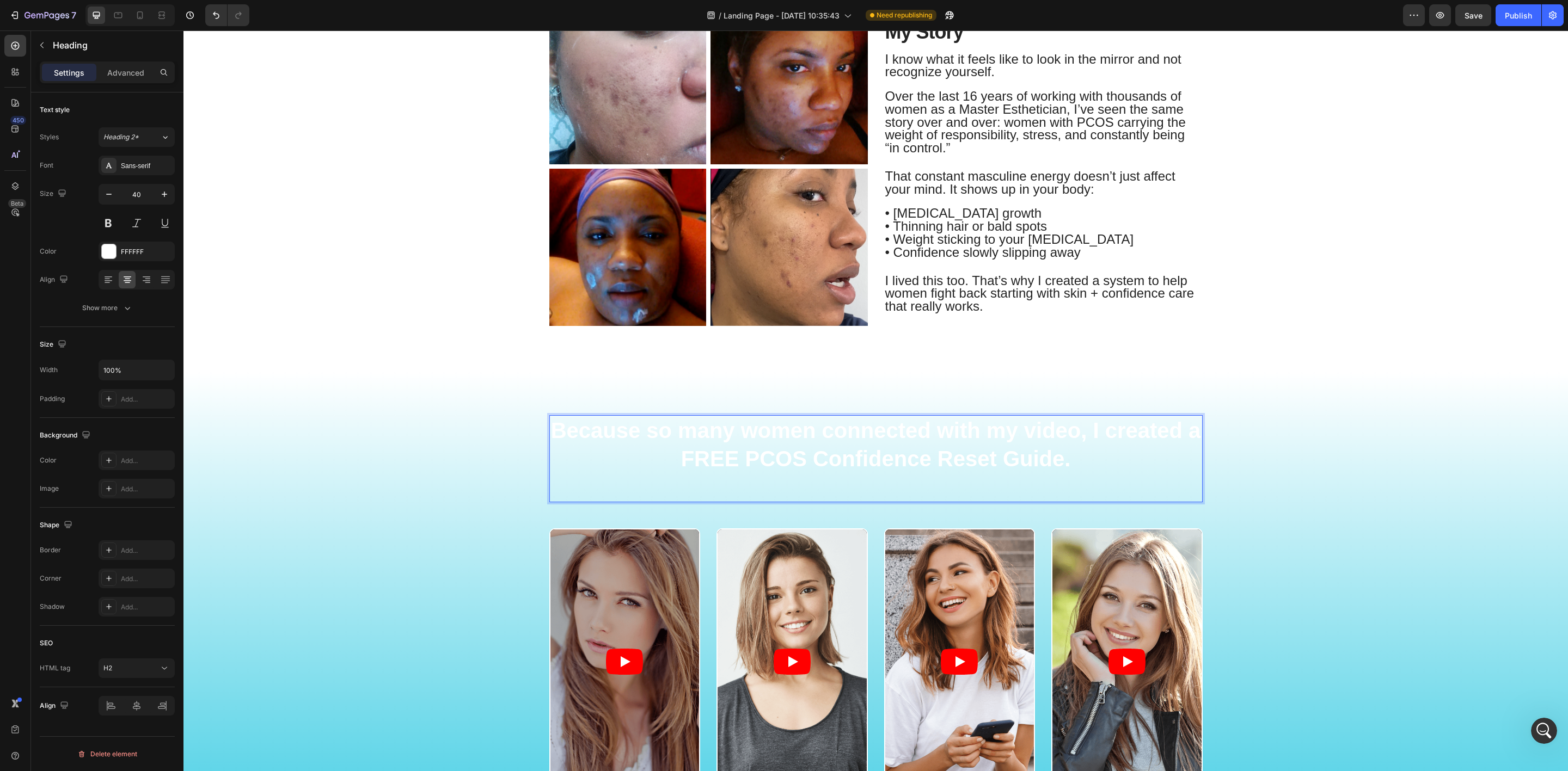
click at [772, 467] on strong "Because so many women connected with my video, I created a FREE PCOS Confidence…" at bounding box center [876, 445] width 650 height 52
click at [880, 459] on strong "Because so many women connected with my video, I created a FREE PCOS Confidence…" at bounding box center [876, 445] width 650 height 52
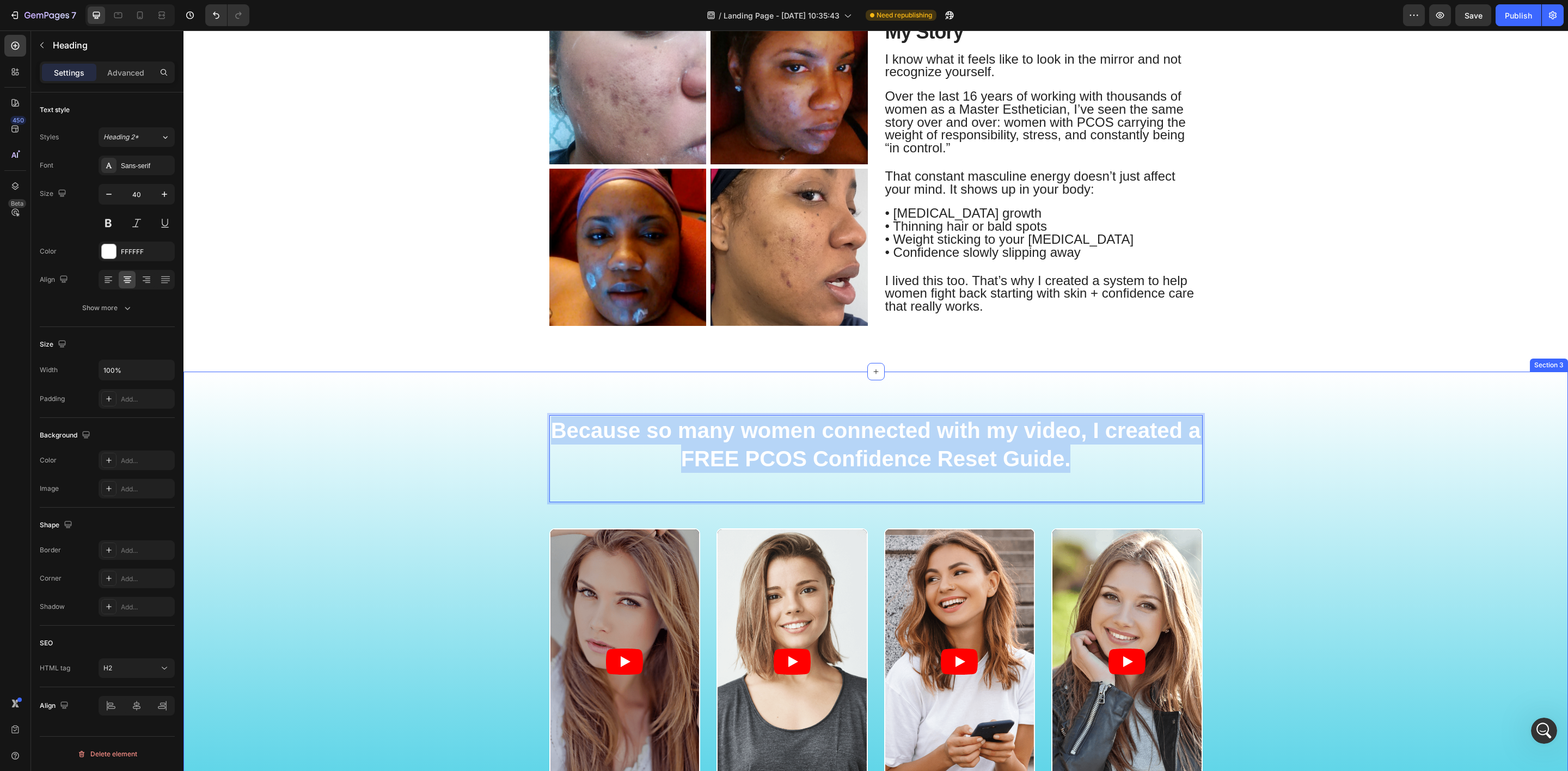
drag, startPoint x: 1076, startPoint y: 456, endPoint x: 440, endPoint y: 405, distance: 638.0
click at [507, 412] on div "Because so many women connected with my video, I created a FREE PCOS Confidence…" at bounding box center [875, 638] width 1385 height 534
click at [383, 402] on div "Because so many women connected with my video, I created a FREE PCOS Confidence…" at bounding box center [875, 638] width 1385 height 534
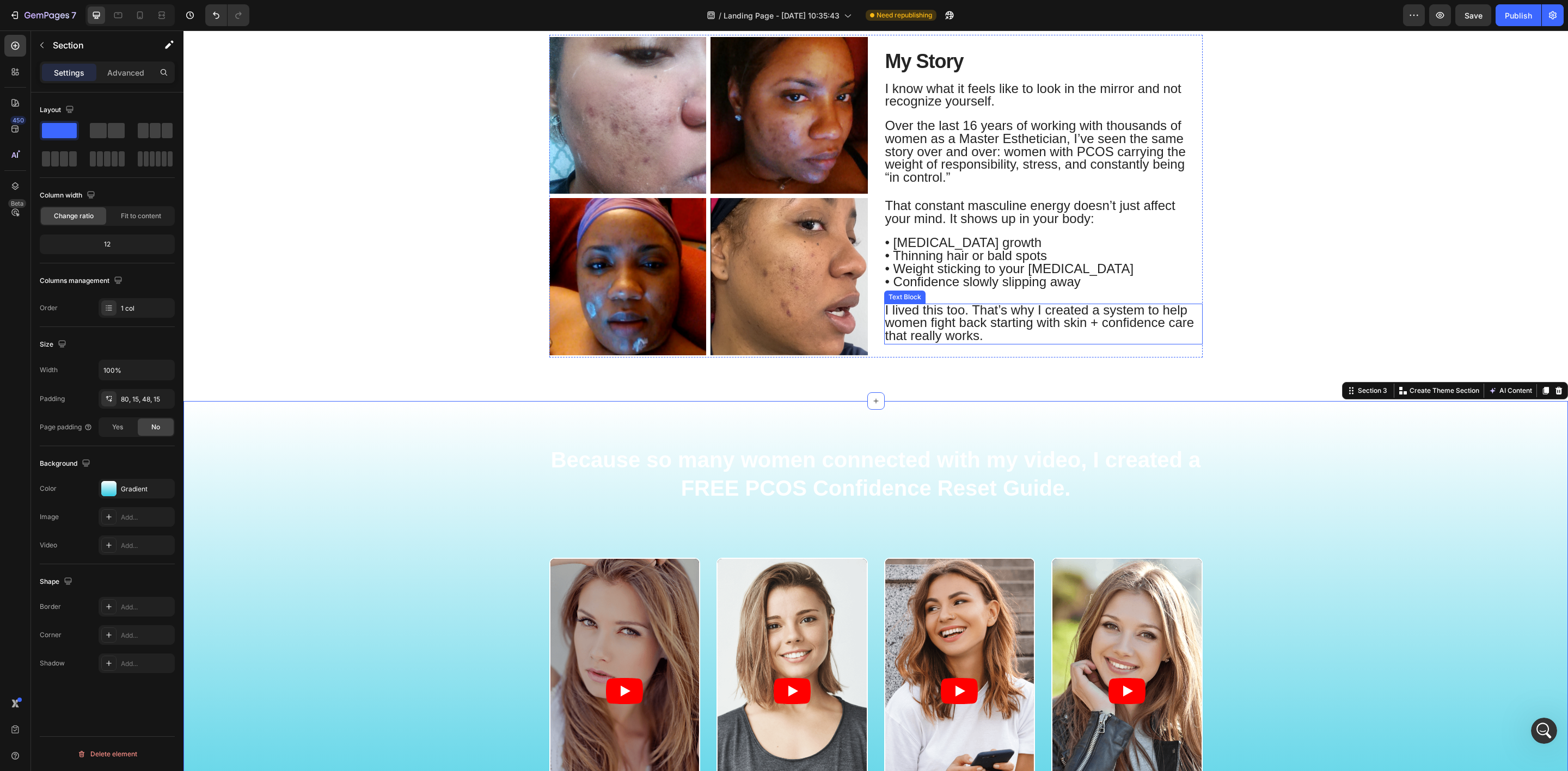
scroll to position [327, 0]
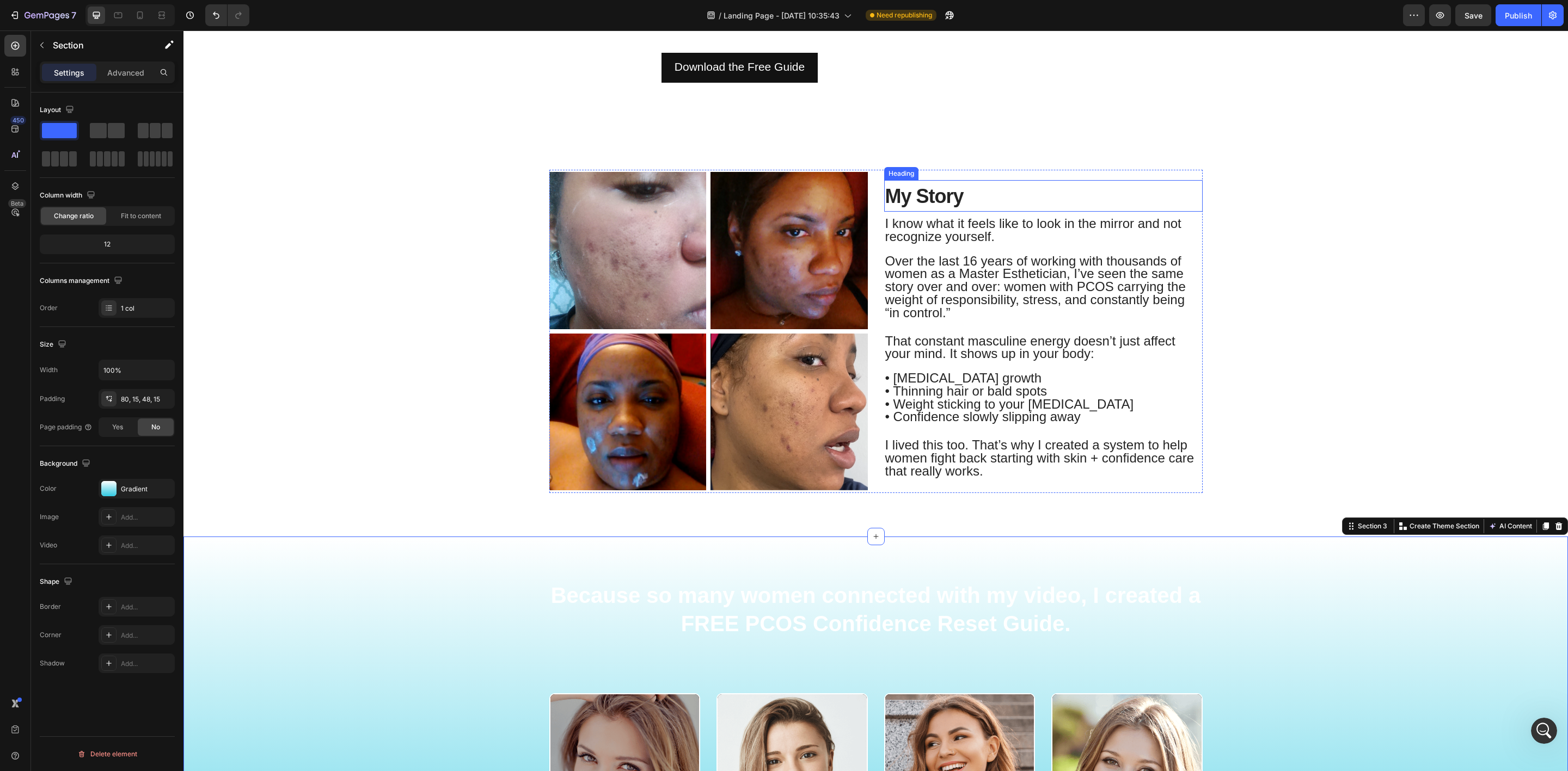
click at [946, 192] on span "My Story" at bounding box center [924, 196] width 79 height 23
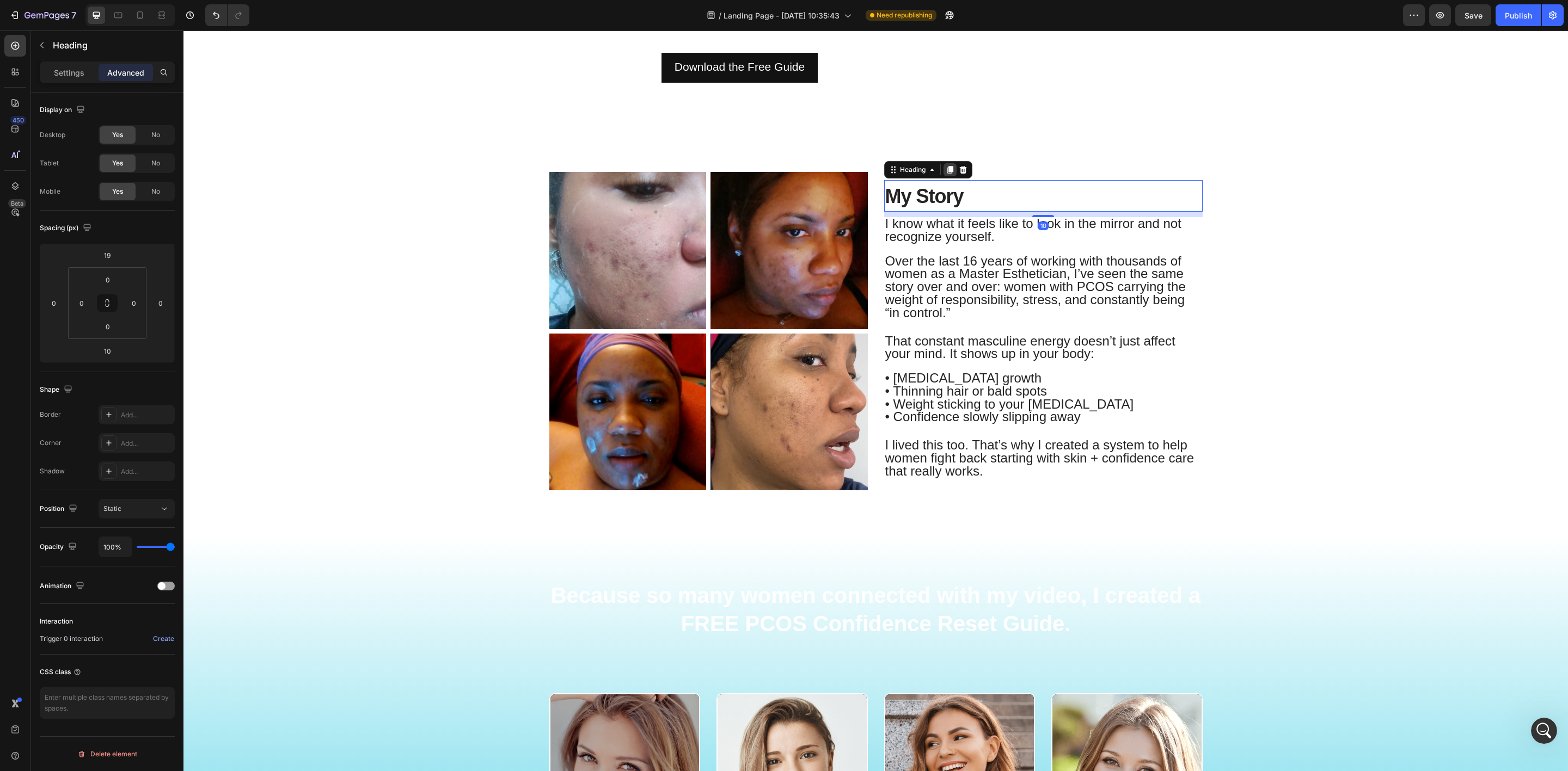
click at [947, 170] on icon at bounding box center [950, 170] width 6 height 8
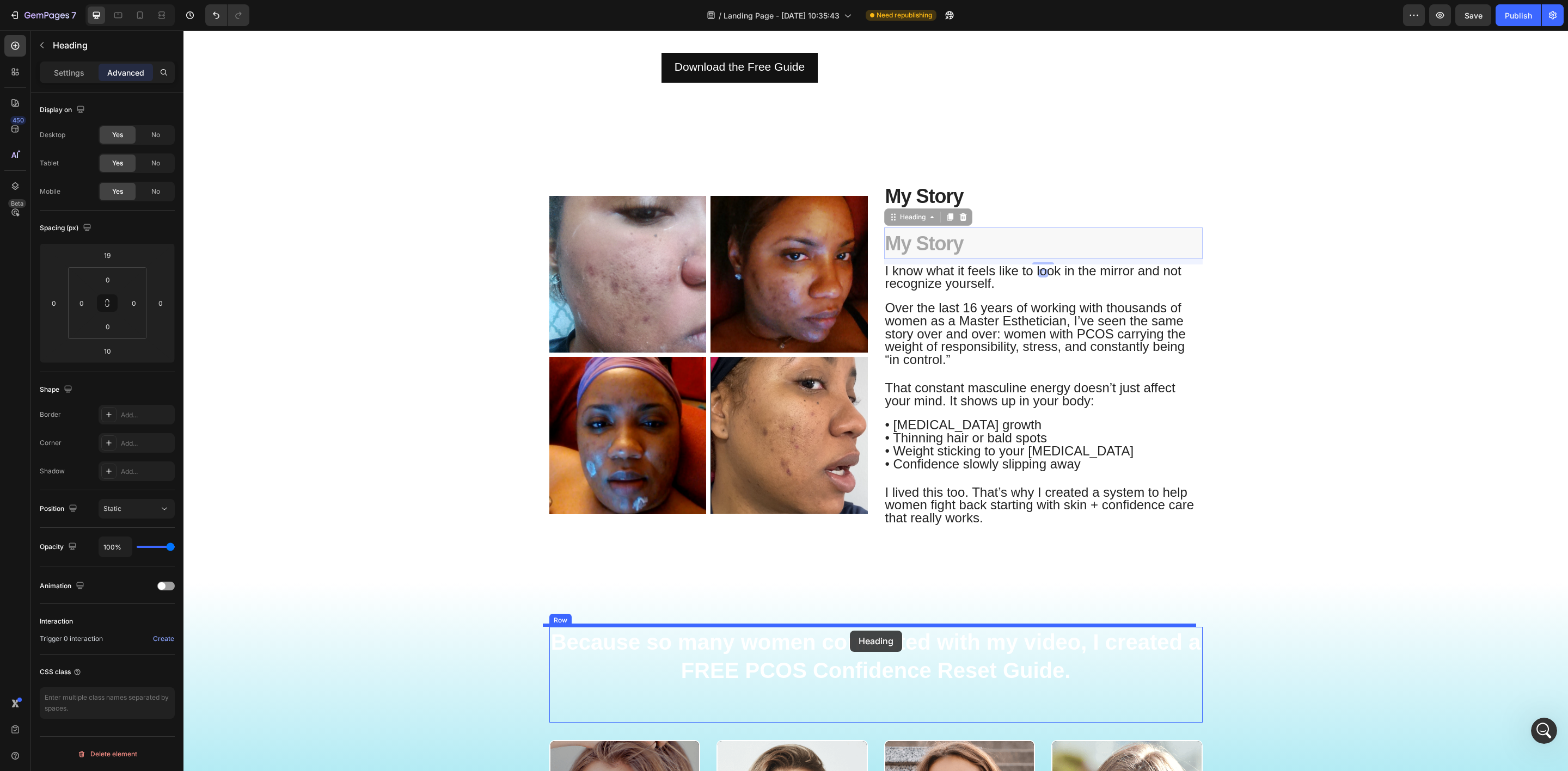
drag, startPoint x: 887, startPoint y: 218, endPoint x: 850, endPoint y: 631, distance: 414.7
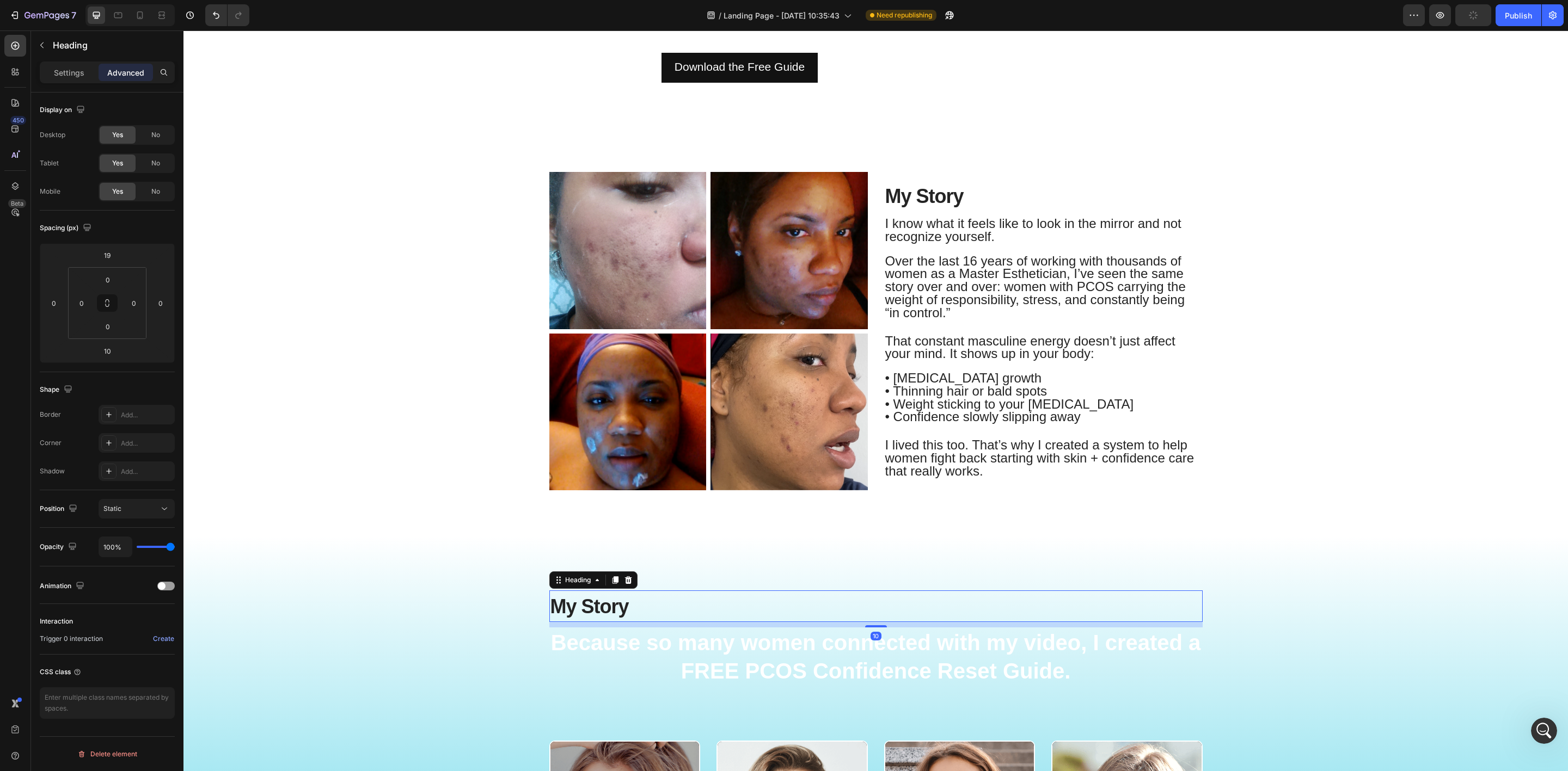
click at [701, 608] on h2 "My Story" at bounding box center [875, 606] width 653 height 32
click at [701, 608] on p "My Story" at bounding box center [876, 606] width 651 height 29
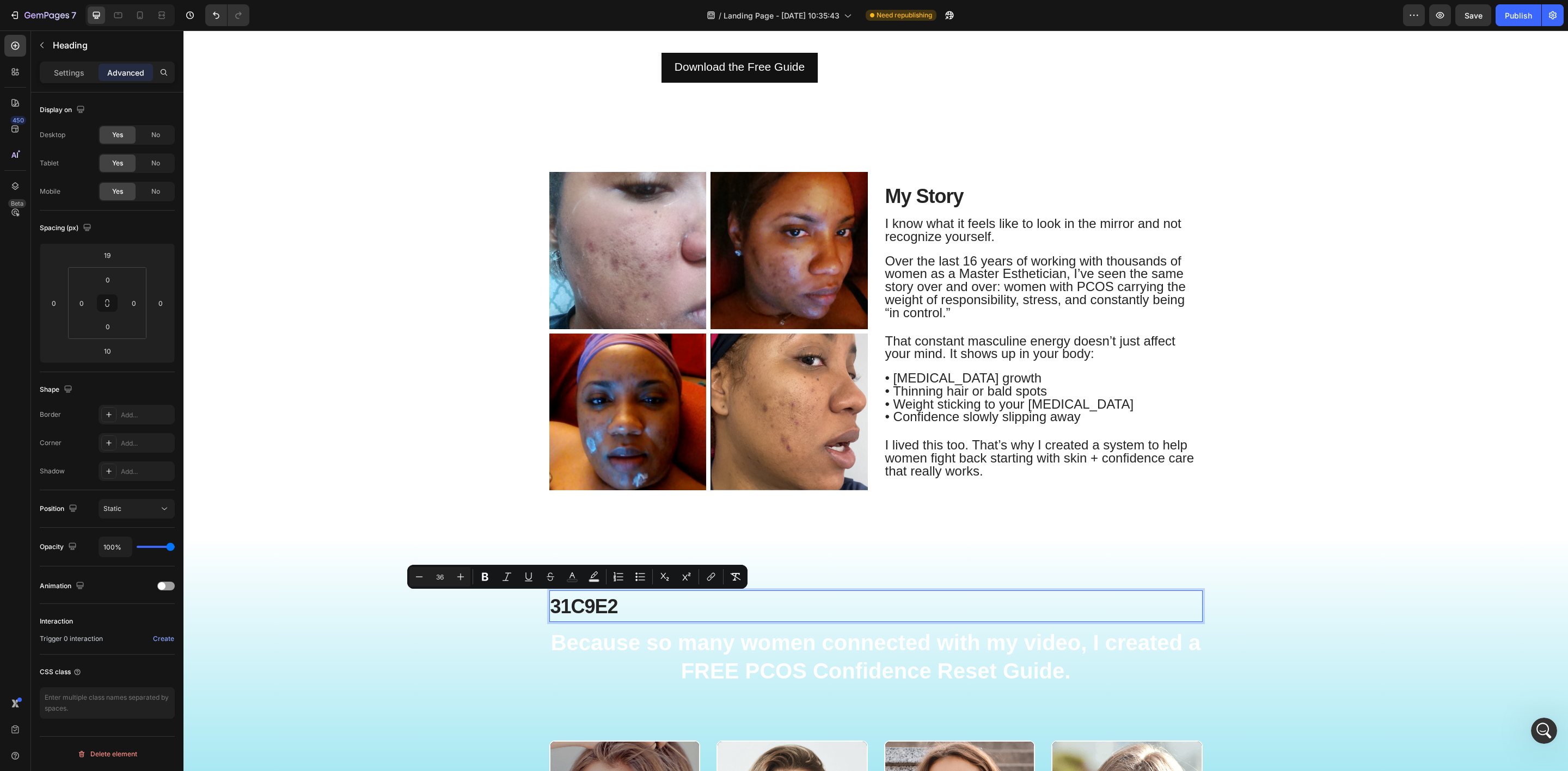
type input "40"
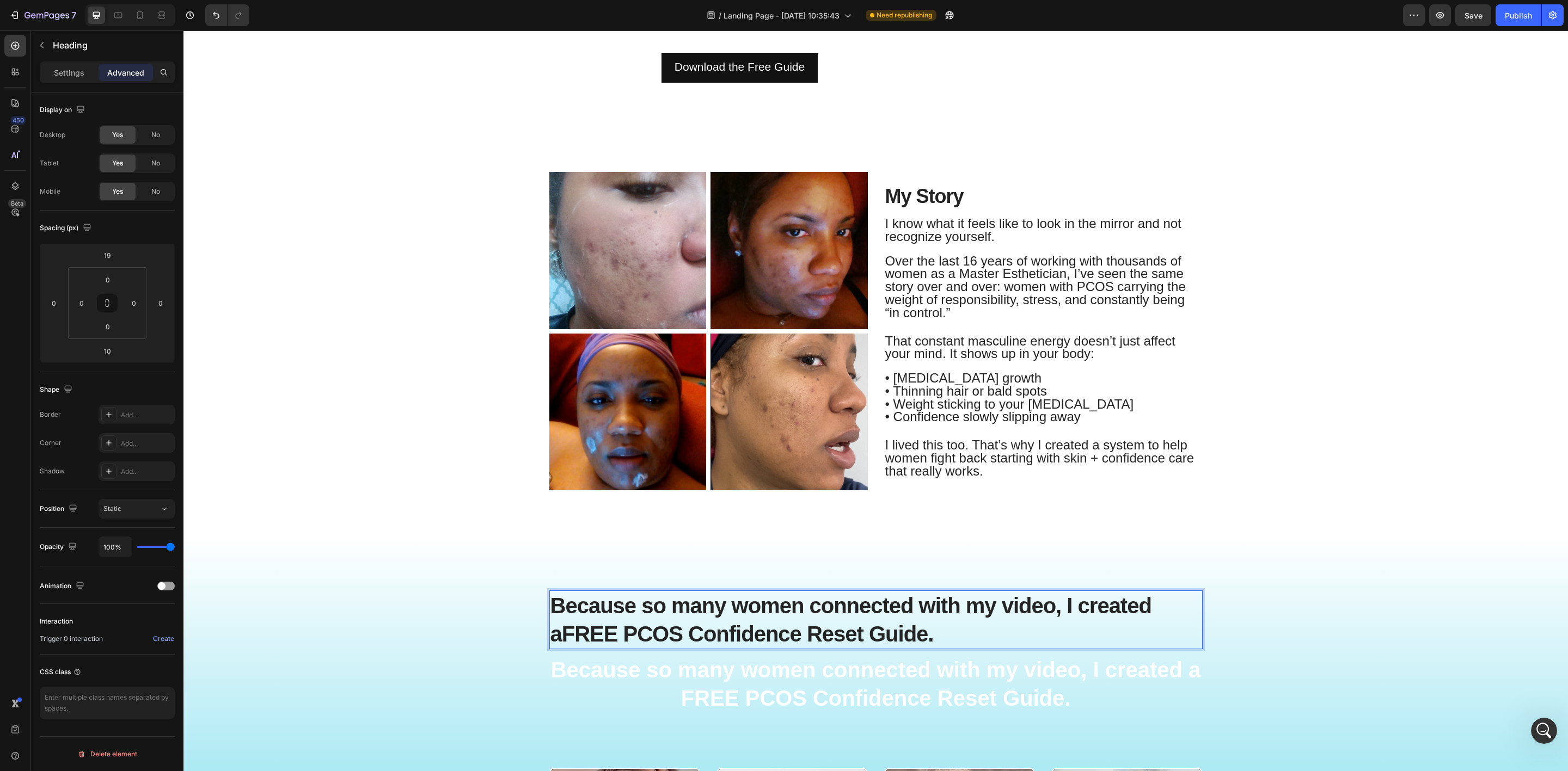
click at [871, 629] on strong "FREE PCOS Confidence Reset Guide" at bounding box center [745, 633] width 366 height 24
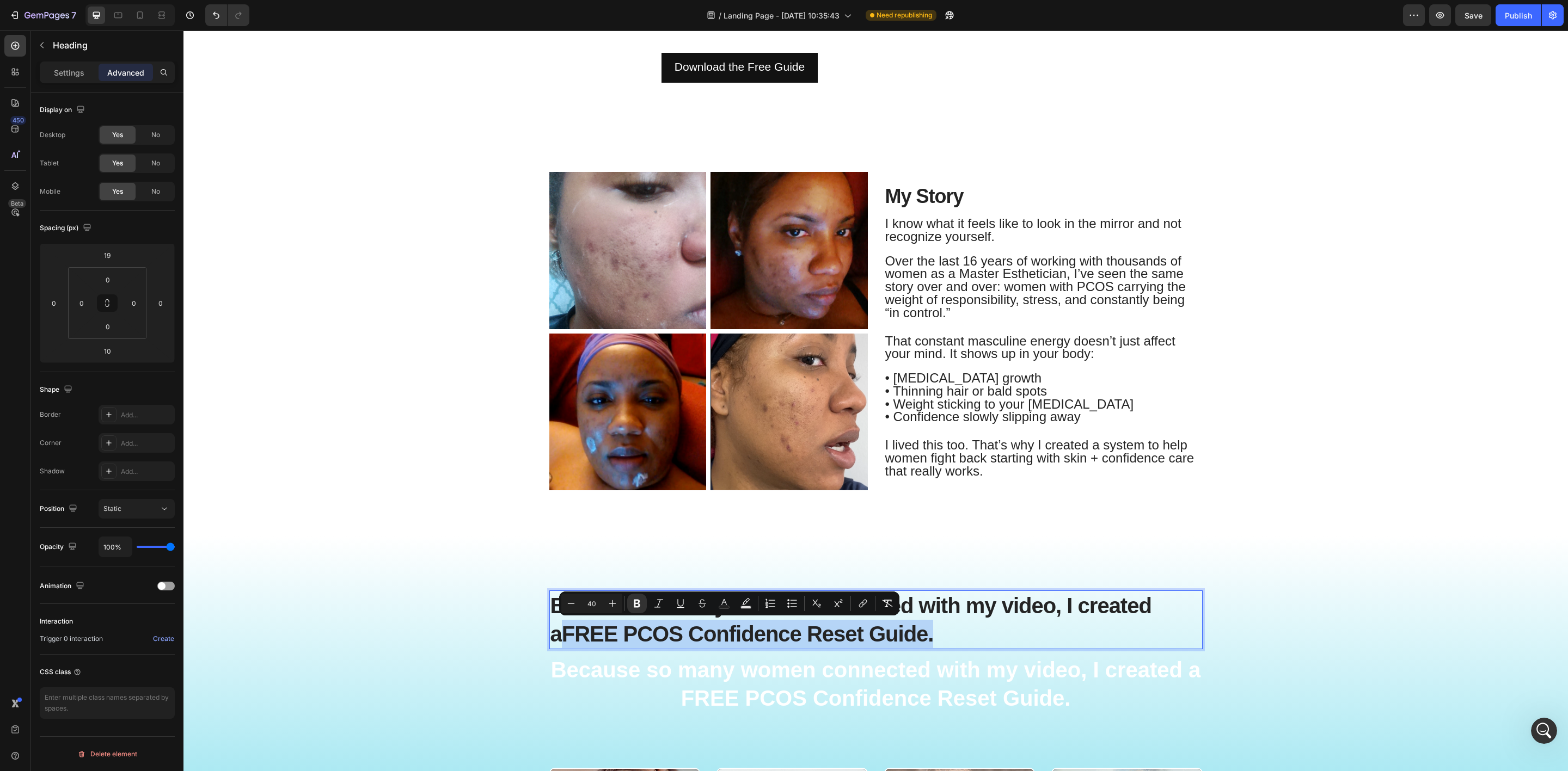
drag, startPoint x: 935, startPoint y: 632, endPoint x: 548, endPoint y: 638, distance: 387.0
click at [550, 638] on p "Because so many women connected with my video, I created a FREE PCOS Confidence…" at bounding box center [876, 619] width 651 height 57
click at [637, 604] on icon "Editor contextual toolbar" at bounding box center [637, 604] width 7 height 8
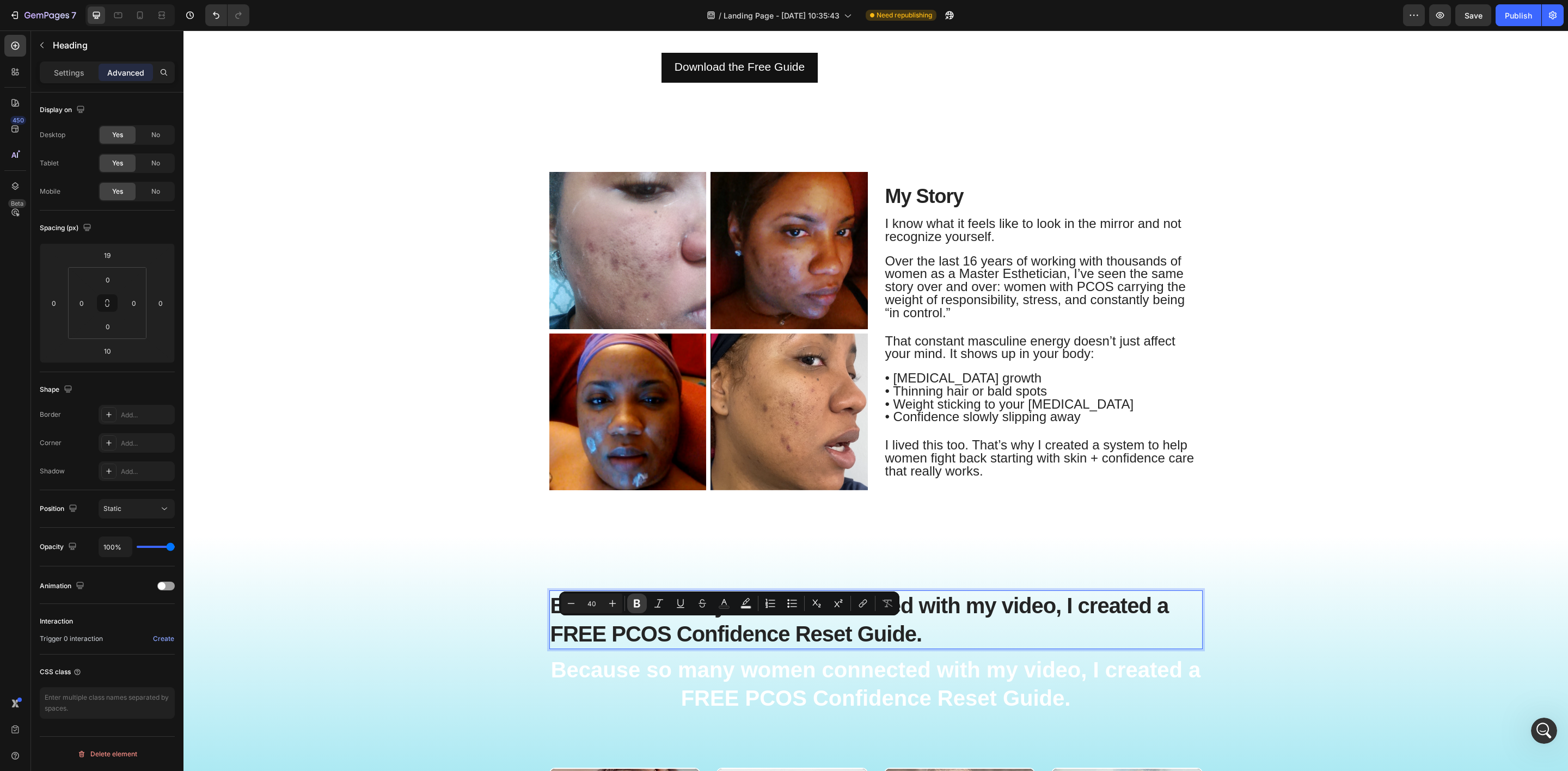
click at [637, 604] on icon "Editor contextual toolbar" at bounding box center [637, 604] width 7 height 8
click at [1008, 606] on p "Because so many women connected with my video, I created a FREE PCOS Confidence…" at bounding box center [876, 619] width 651 height 57
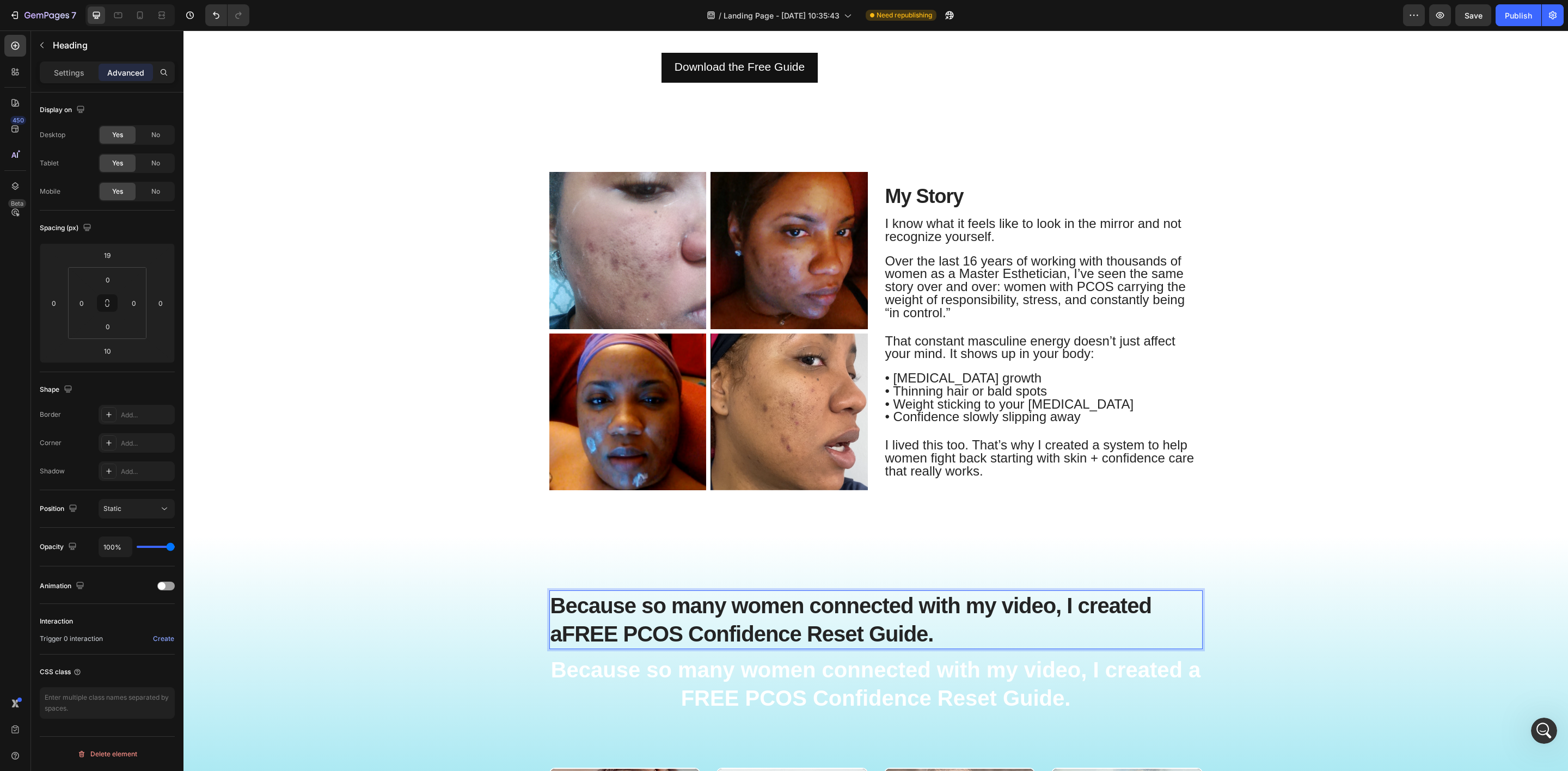
drag, startPoint x: 978, startPoint y: 633, endPoint x: 997, endPoint y: 663, distance: 35.5
click at [978, 634] on p "Because so many women connected with my video, I created a FREE PCOS Confidence…" at bounding box center [876, 619] width 651 height 57
click at [1007, 673] on strong "Because so many women connected with my video, I created a FREE PCOS Confidence…" at bounding box center [876, 684] width 650 height 52
click at [624, 644] on icon at bounding box center [628, 644] width 9 height 9
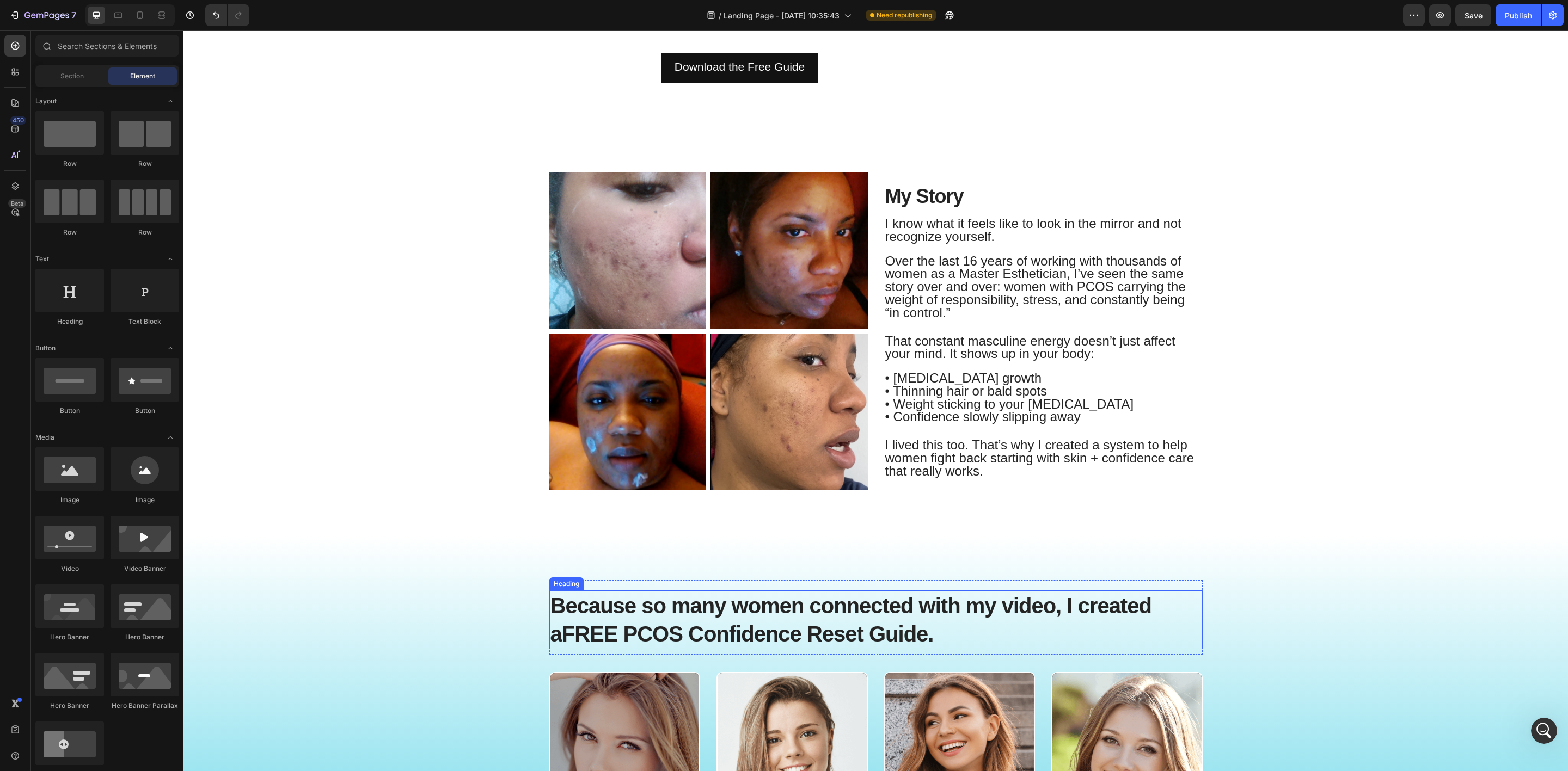
click at [910, 622] on strong "FREE PCOS Confidence Reset Guide." at bounding box center [747, 633] width 372 height 24
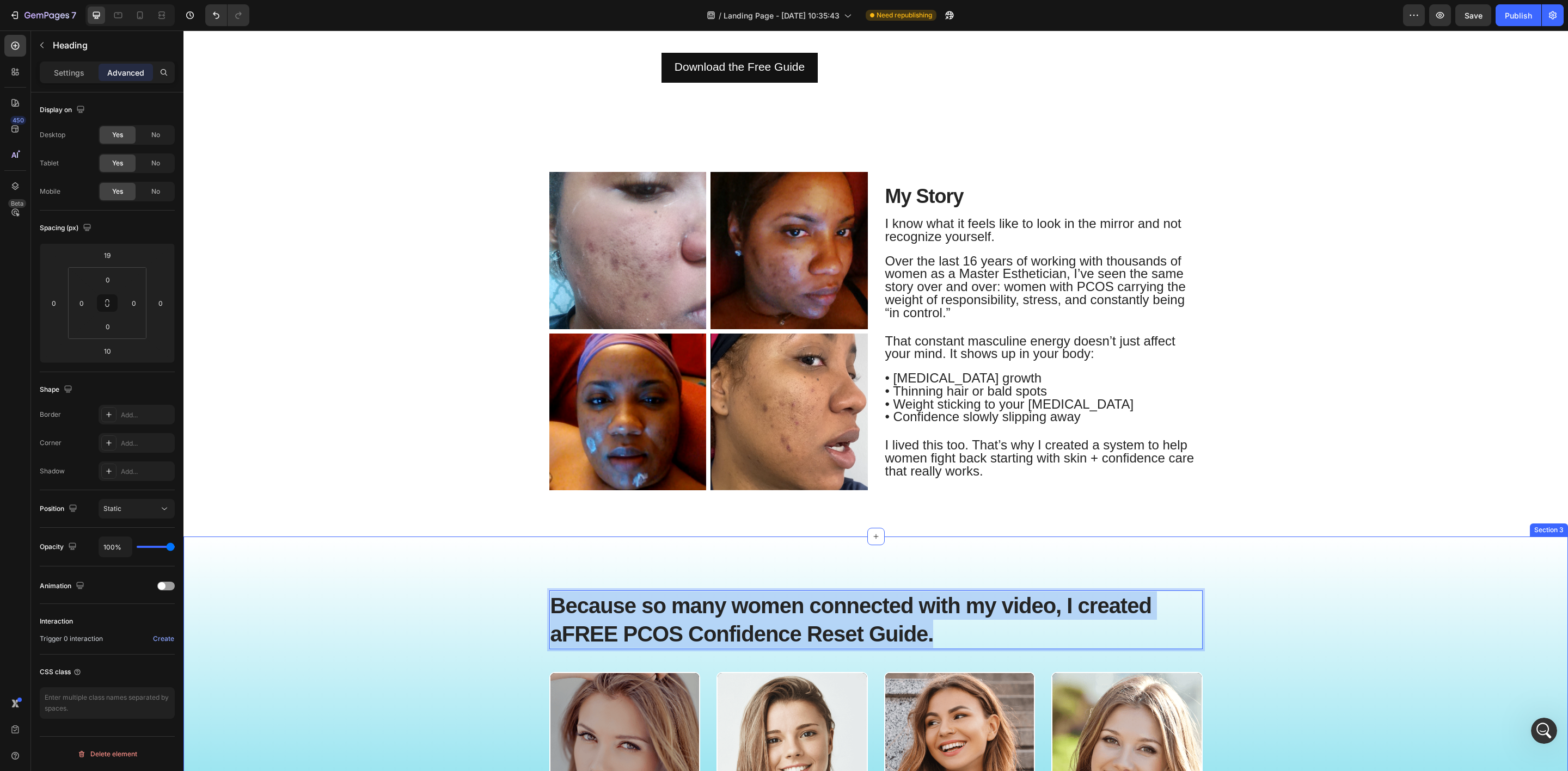
drag, startPoint x: 936, startPoint y: 634, endPoint x: 538, endPoint y: 601, distance: 399.4
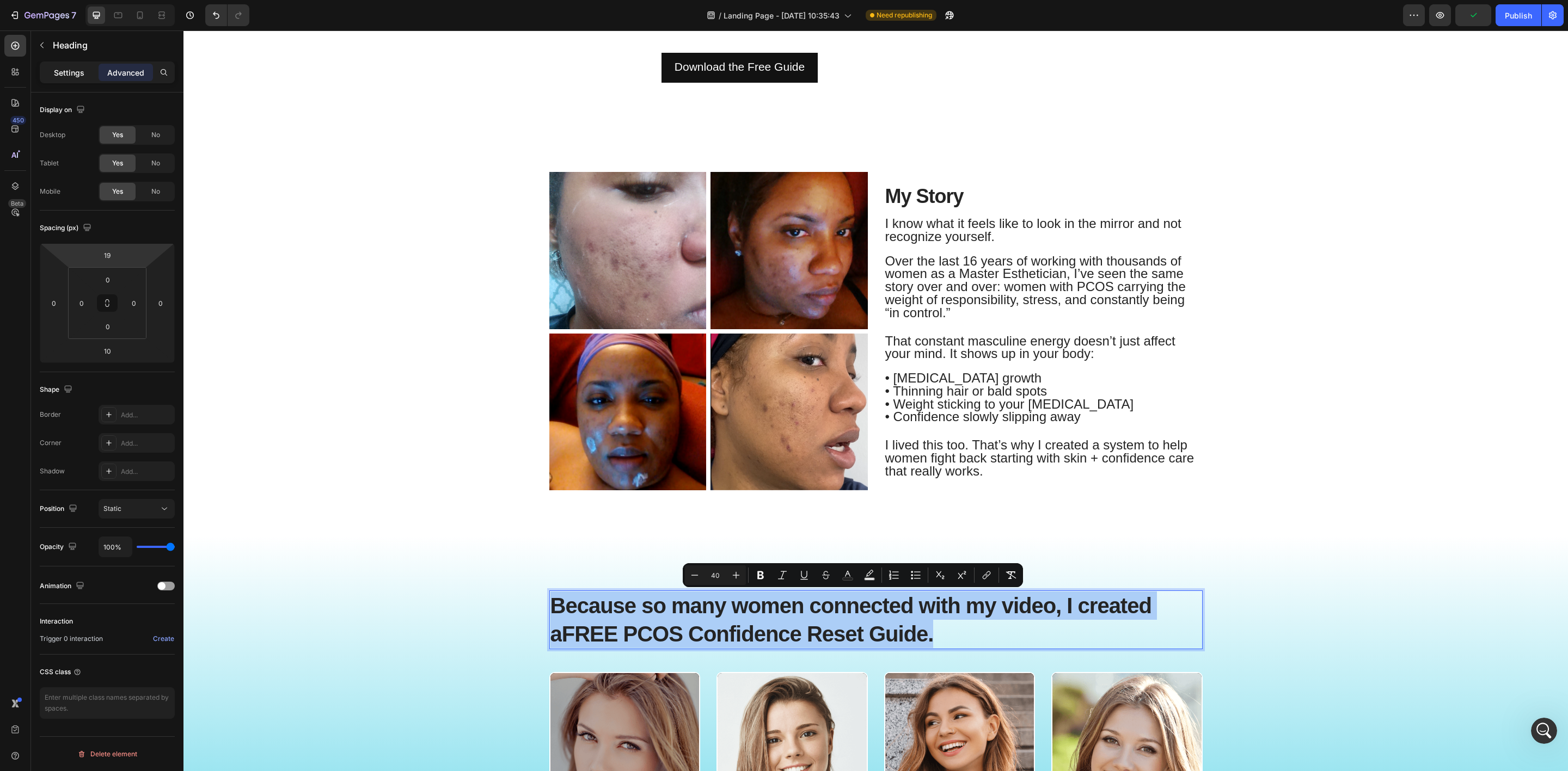
click at [53, 72] on div "Settings" at bounding box center [69, 72] width 54 height 18
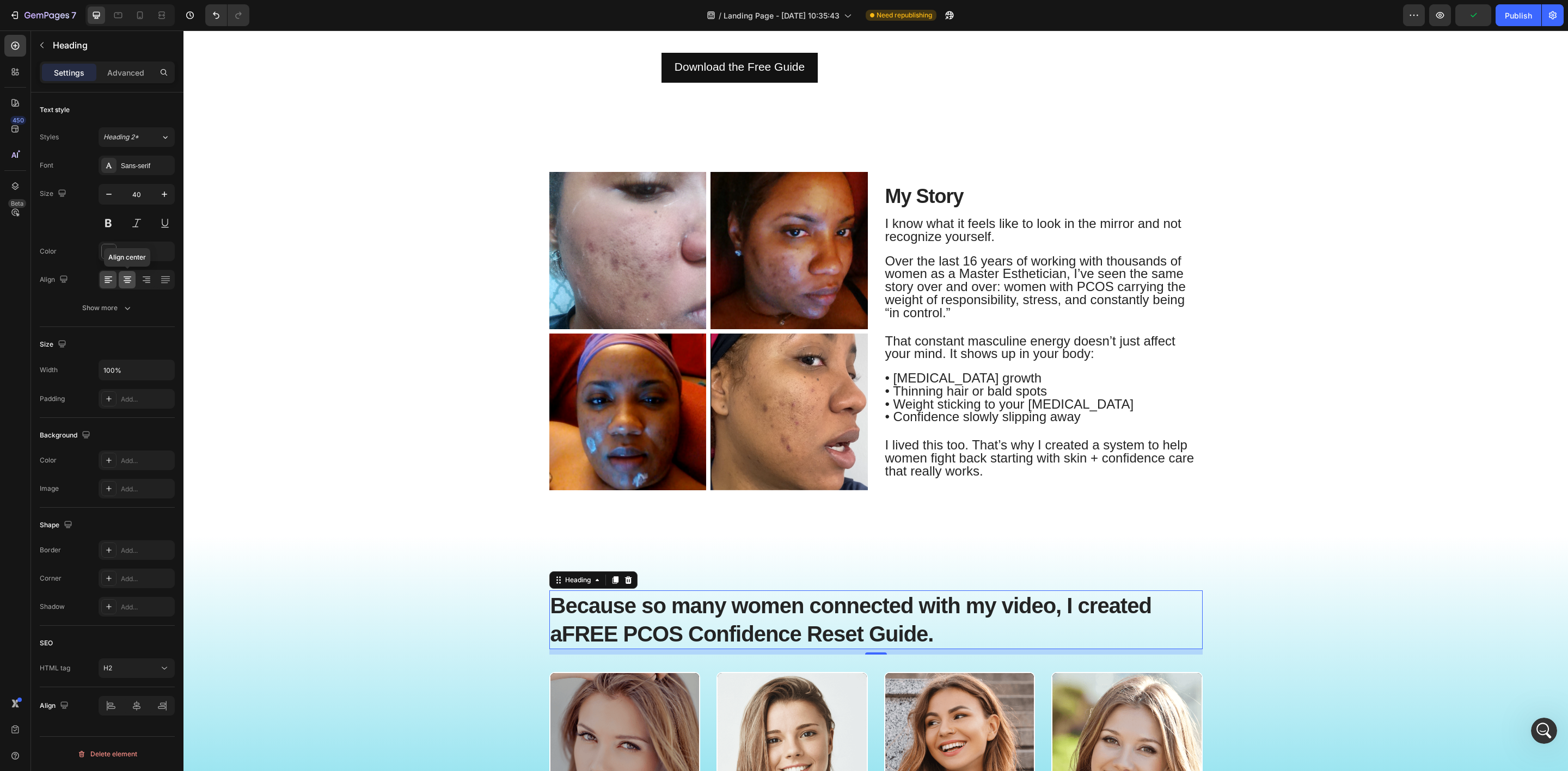
click at [123, 280] on icon at bounding box center [127, 280] width 11 height 11
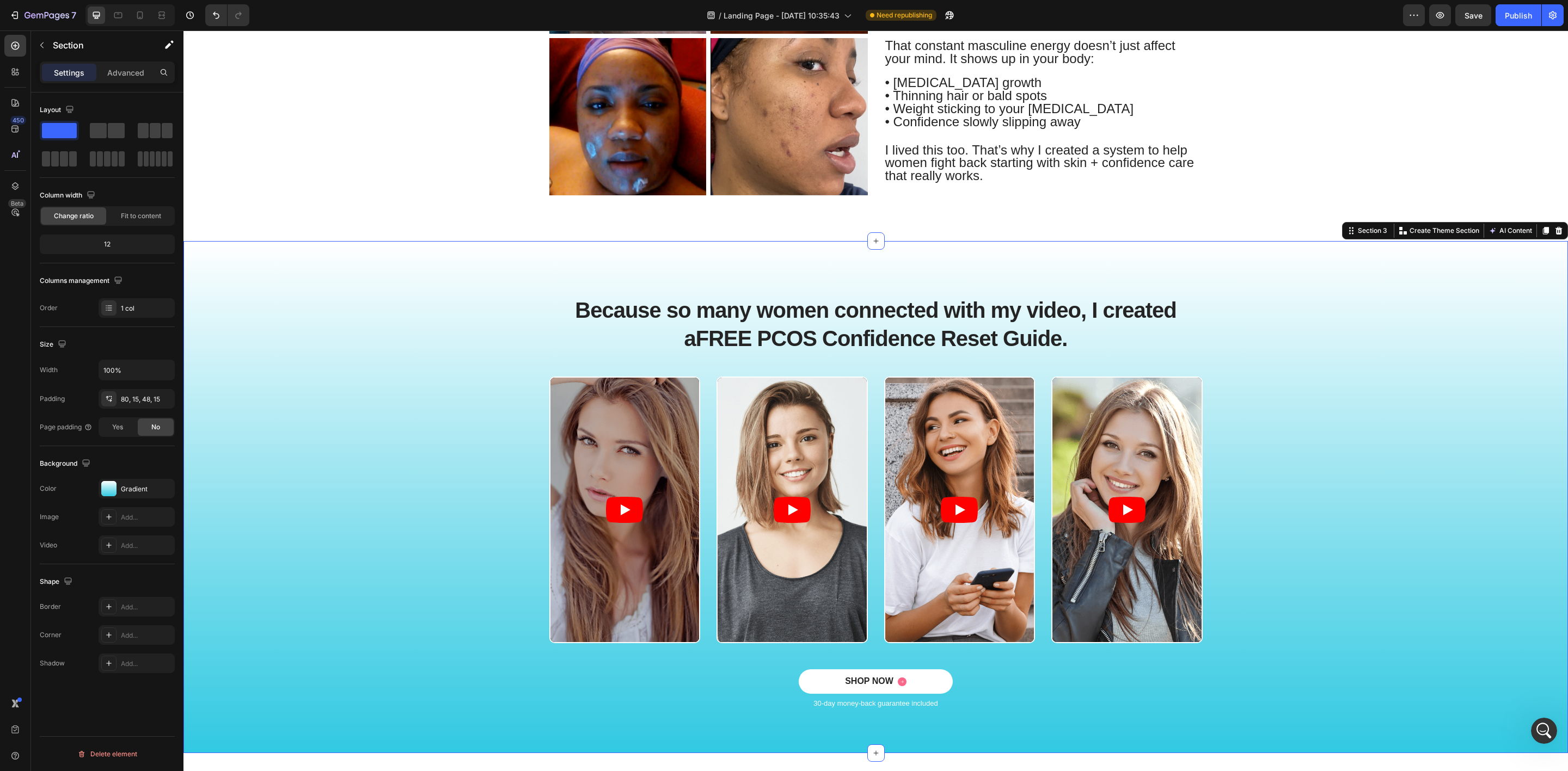
scroll to position [735, 0]
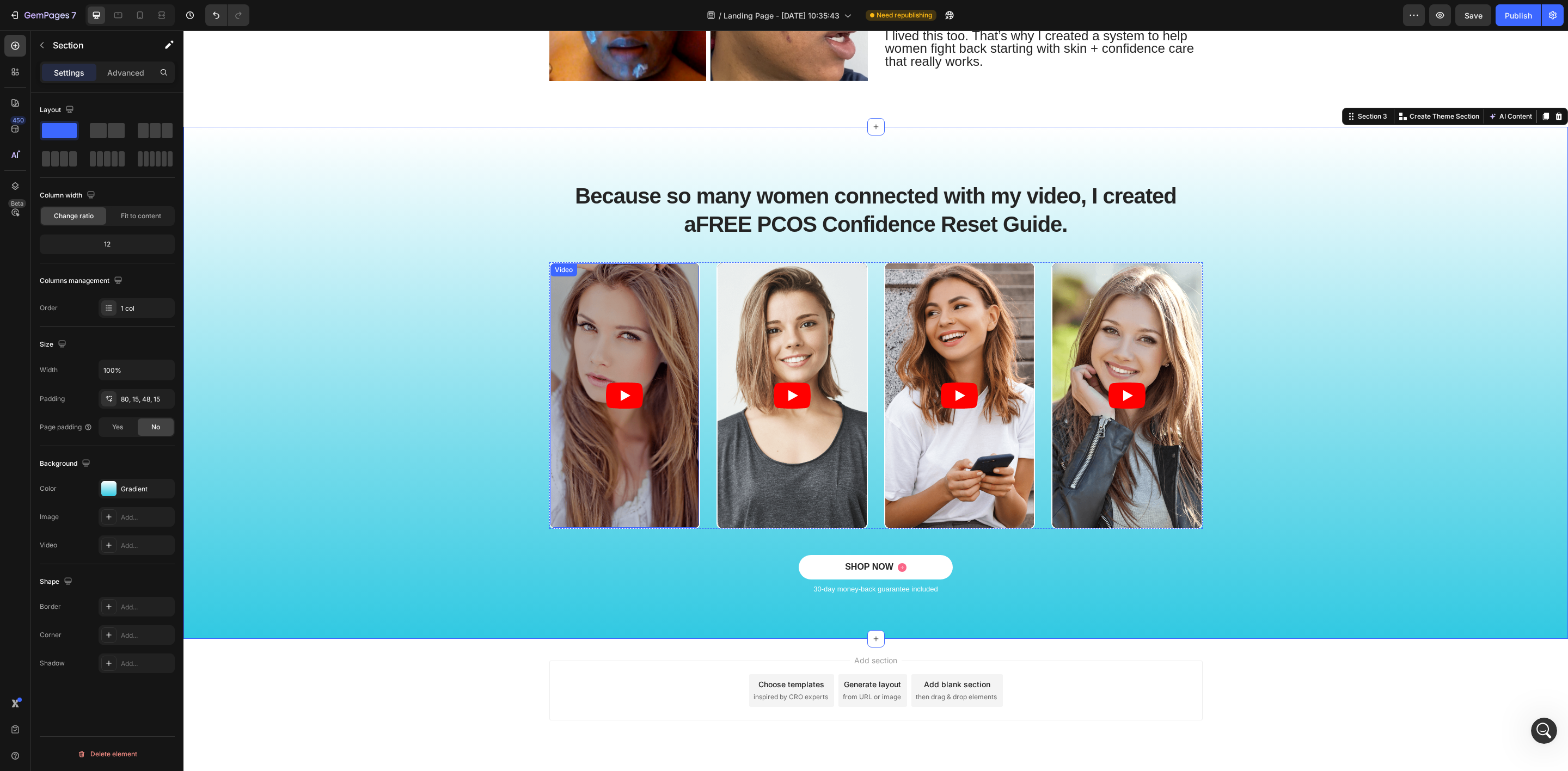
click at [663, 368] on article at bounding box center [625, 396] width 149 height 265
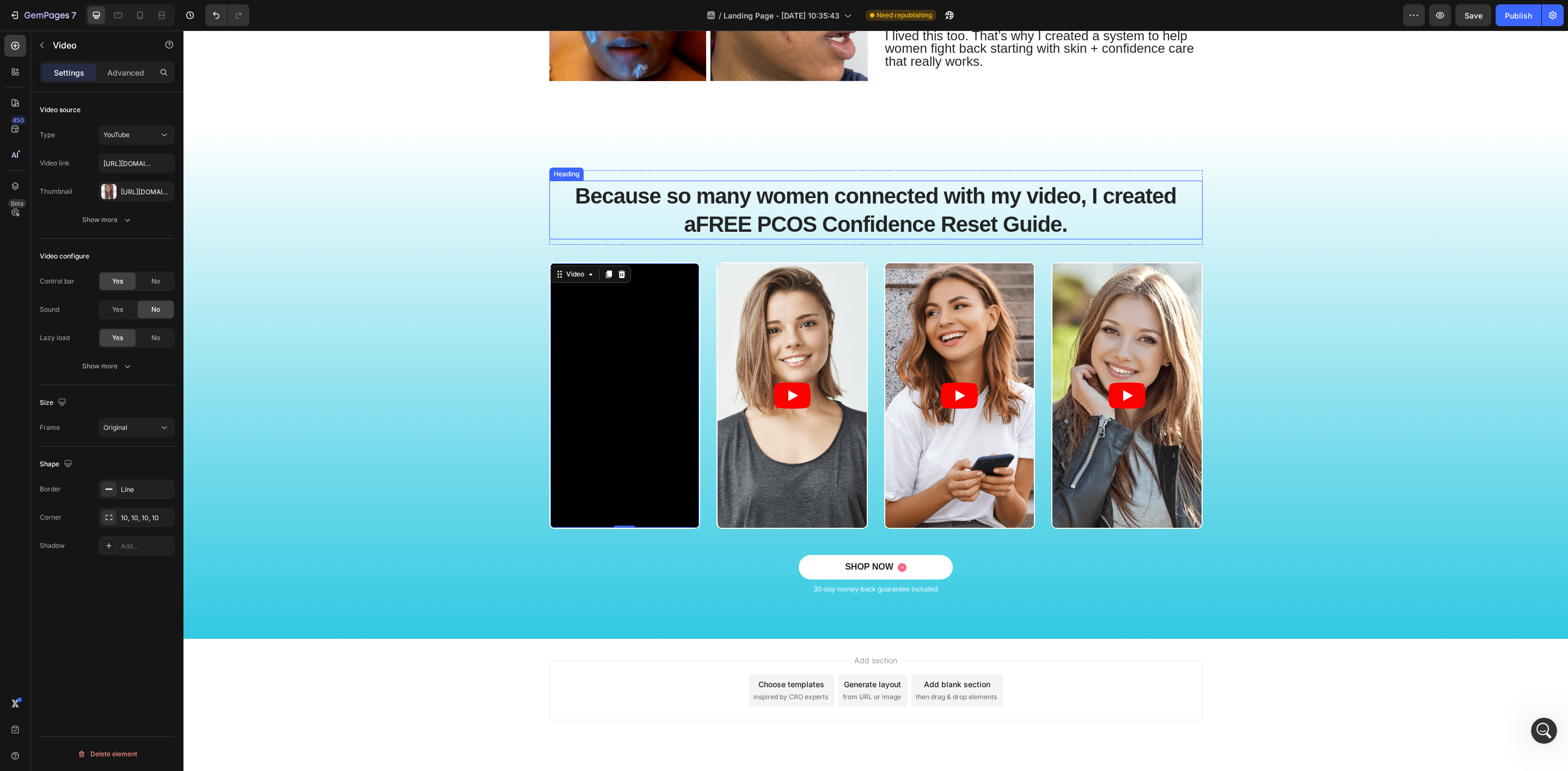
click at [718, 183] on p "Because so many women connected with my video, I created a FREE PCOS Confidence…" at bounding box center [876, 210] width 651 height 57
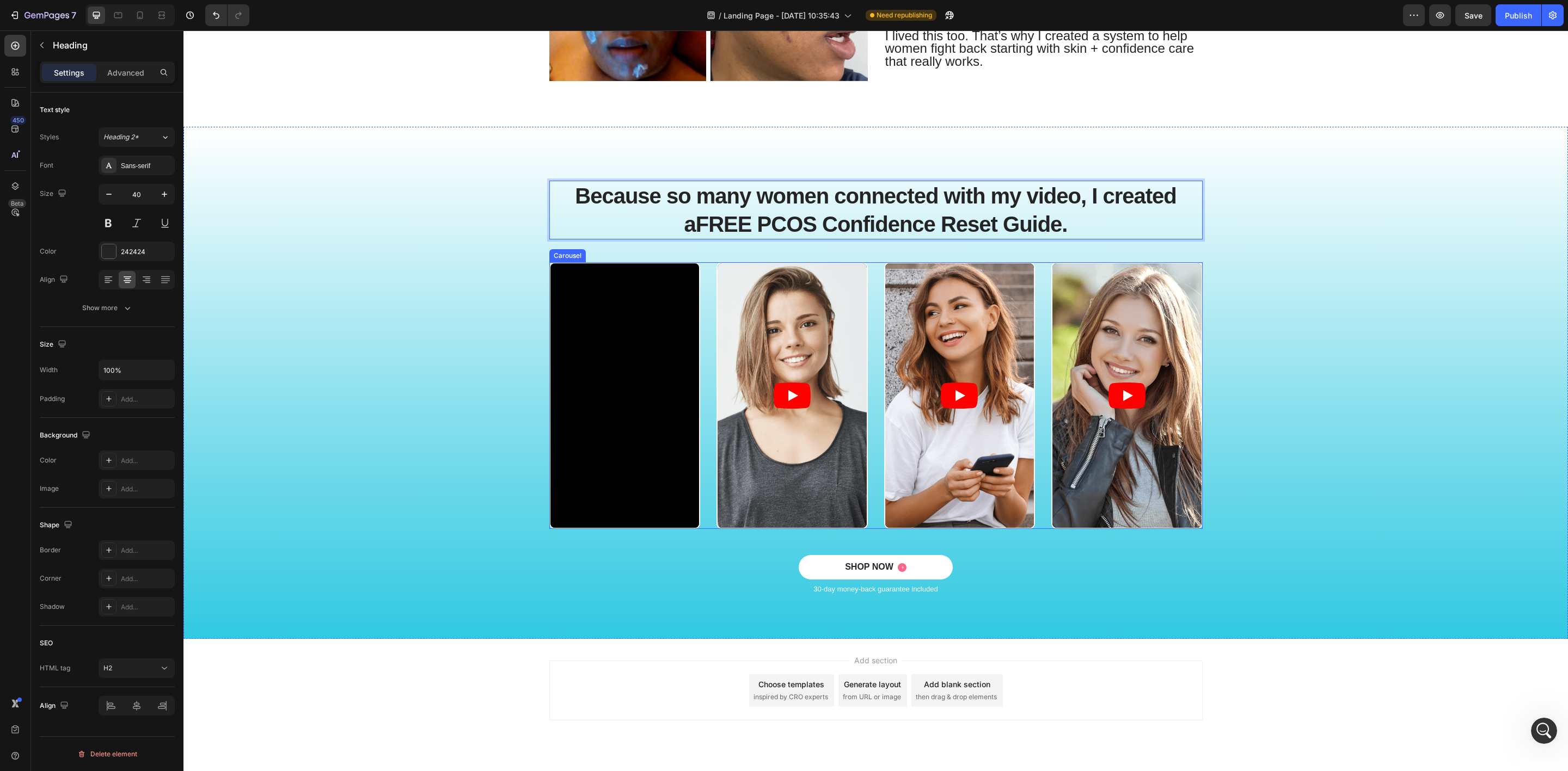
click at [696, 280] on div "Video Video Video Video" at bounding box center [875, 396] width 653 height 267
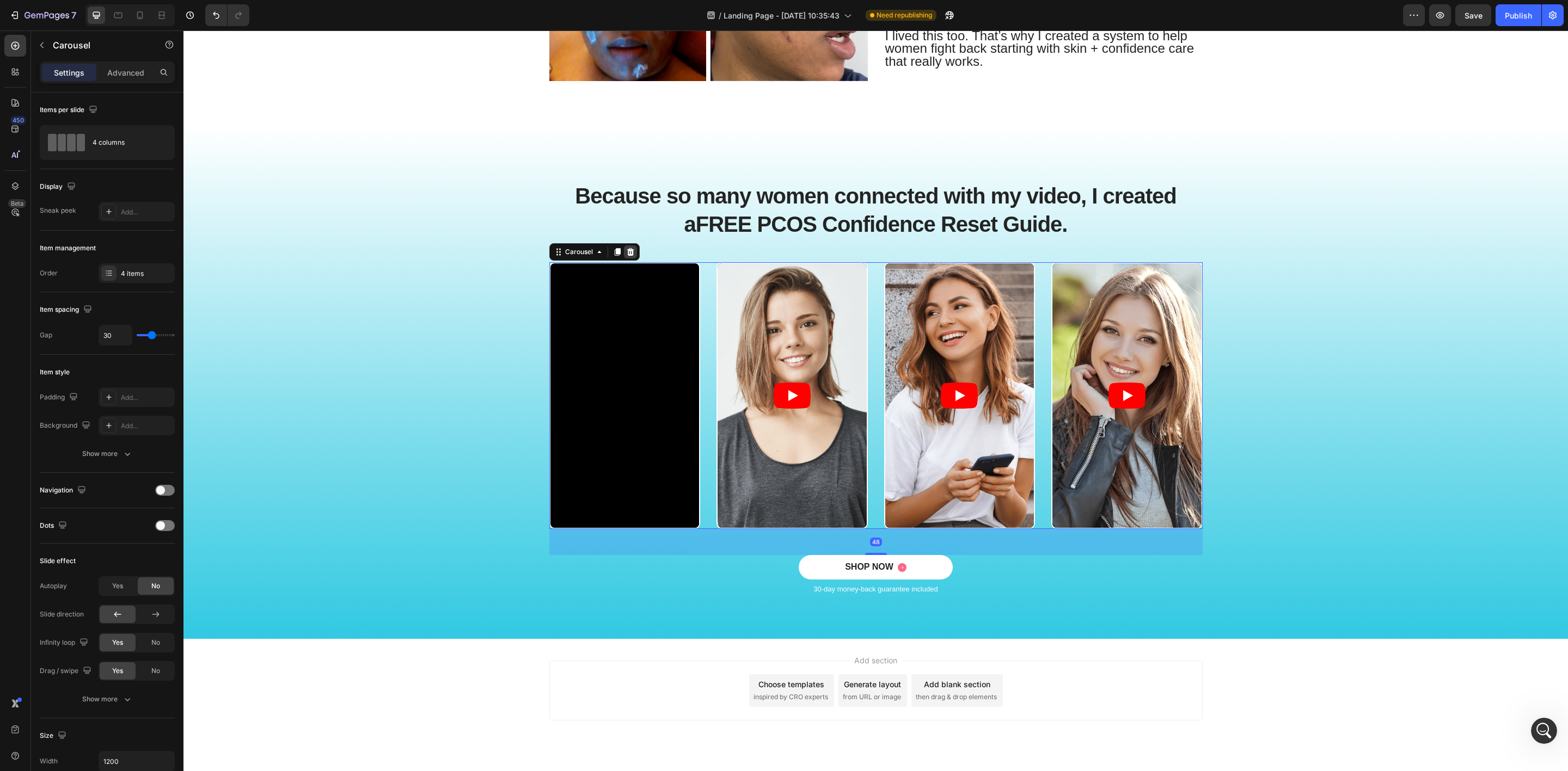
click at [627, 250] on icon at bounding box center [631, 252] width 7 height 8
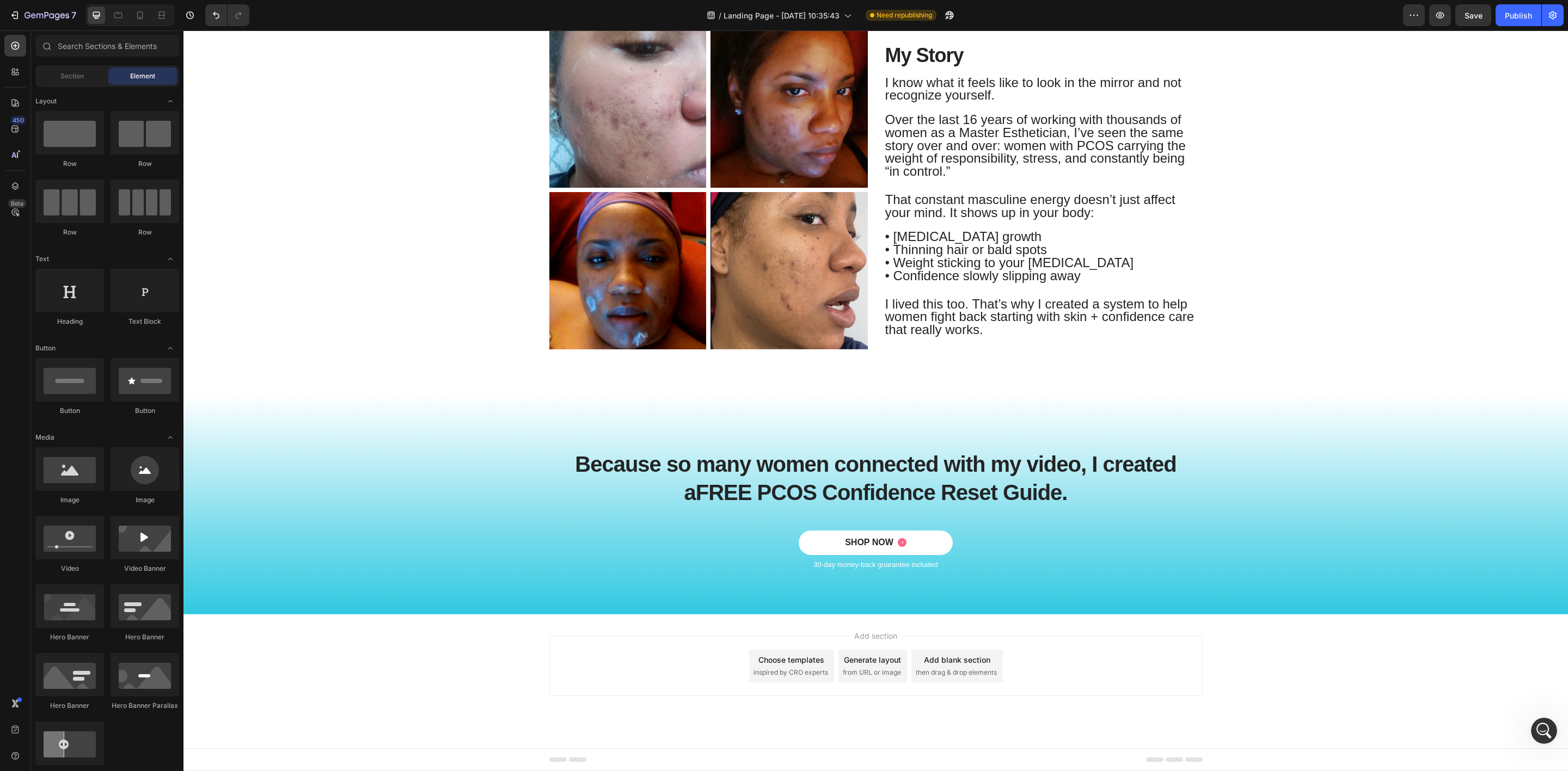
scroll to position [467, 0]
click at [966, 493] on strong "FREE PCOS Confidence Reset Guide." at bounding box center [881, 492] width 372 height 24
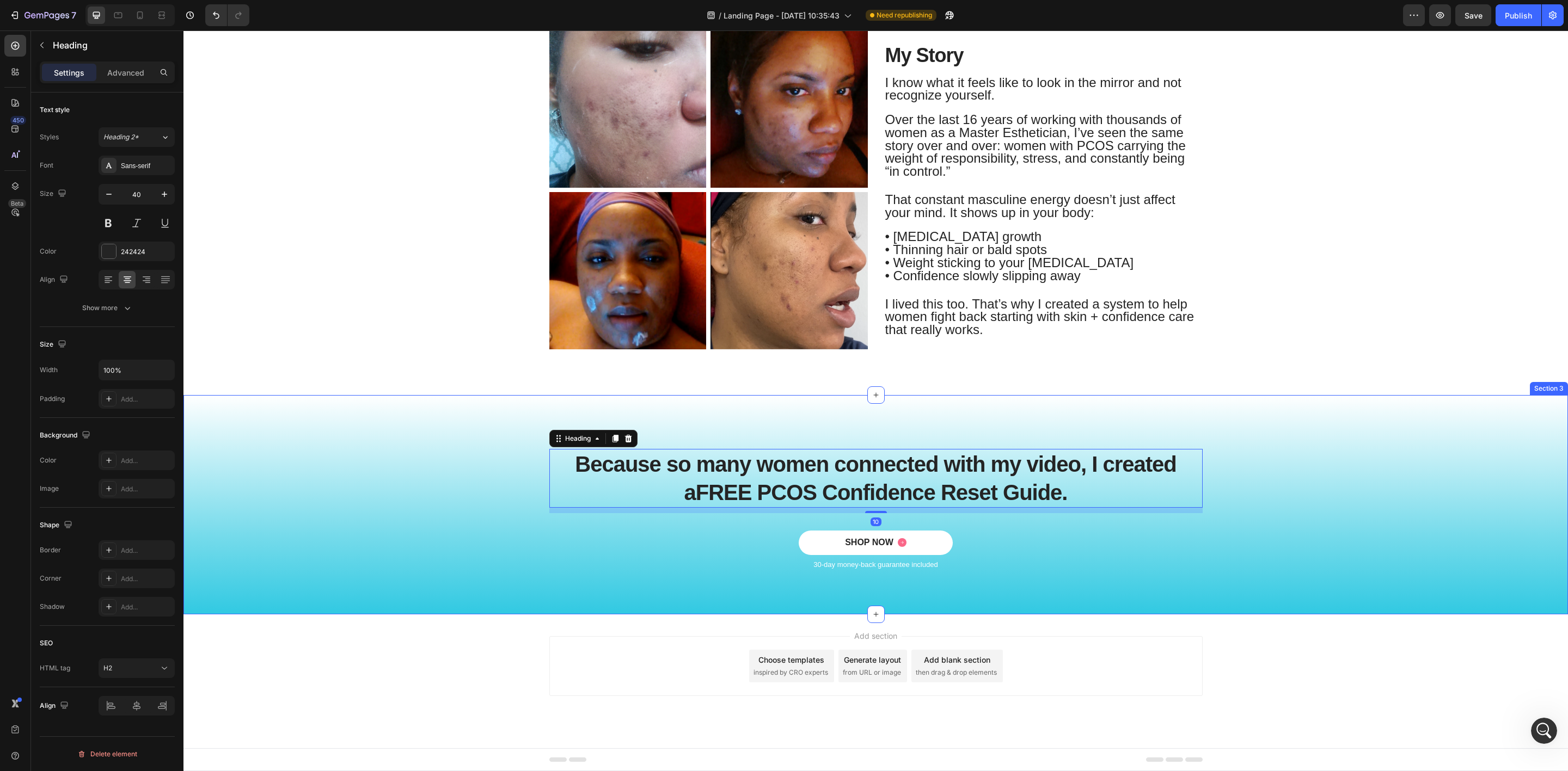
click at [343, 502] on div "Because so many women connected with my video, I created a FREE PCOS Confidence…" at bounding box center [876, 514] width 1368 height 150
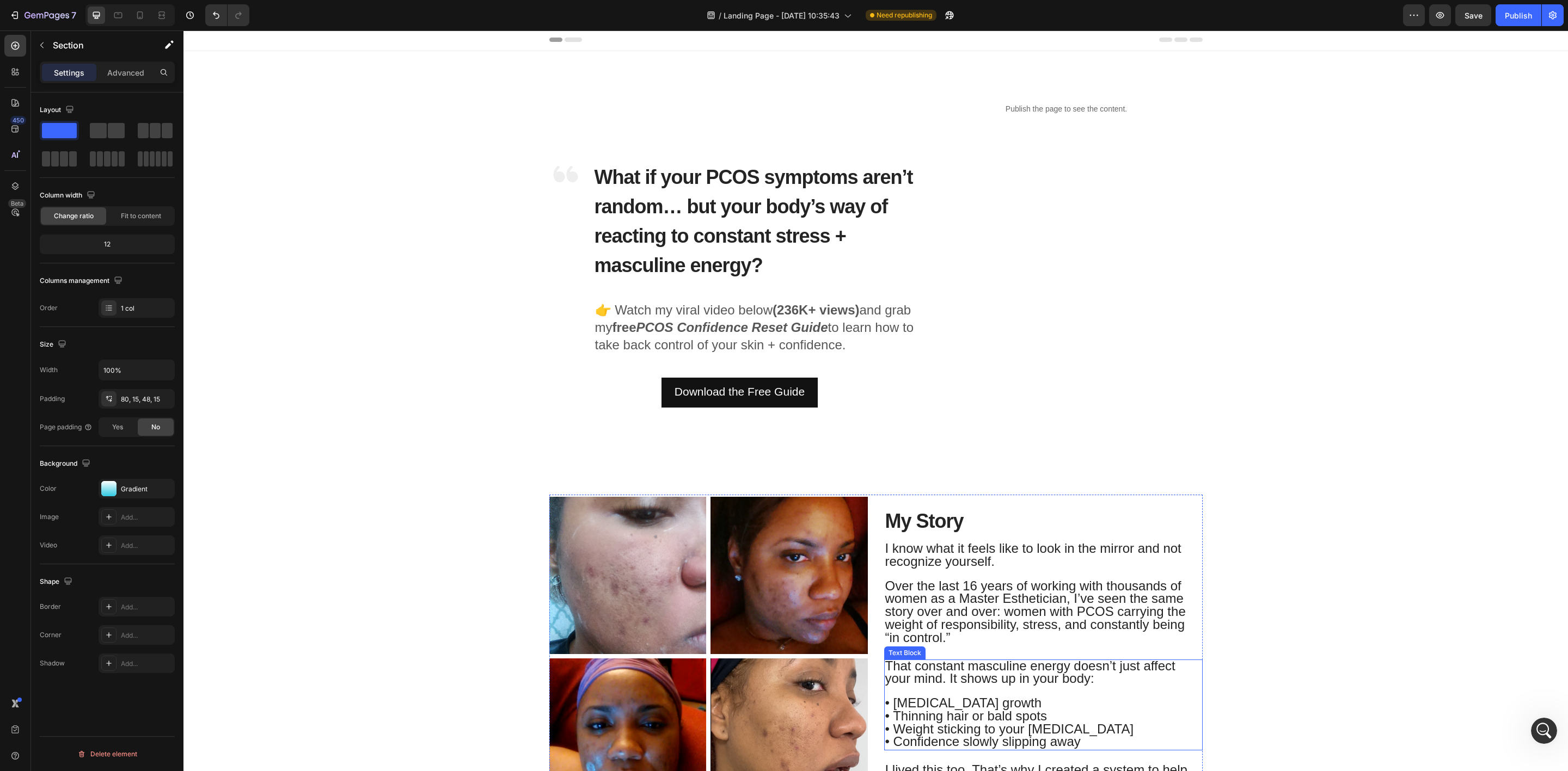
scroll to position [0, 0]
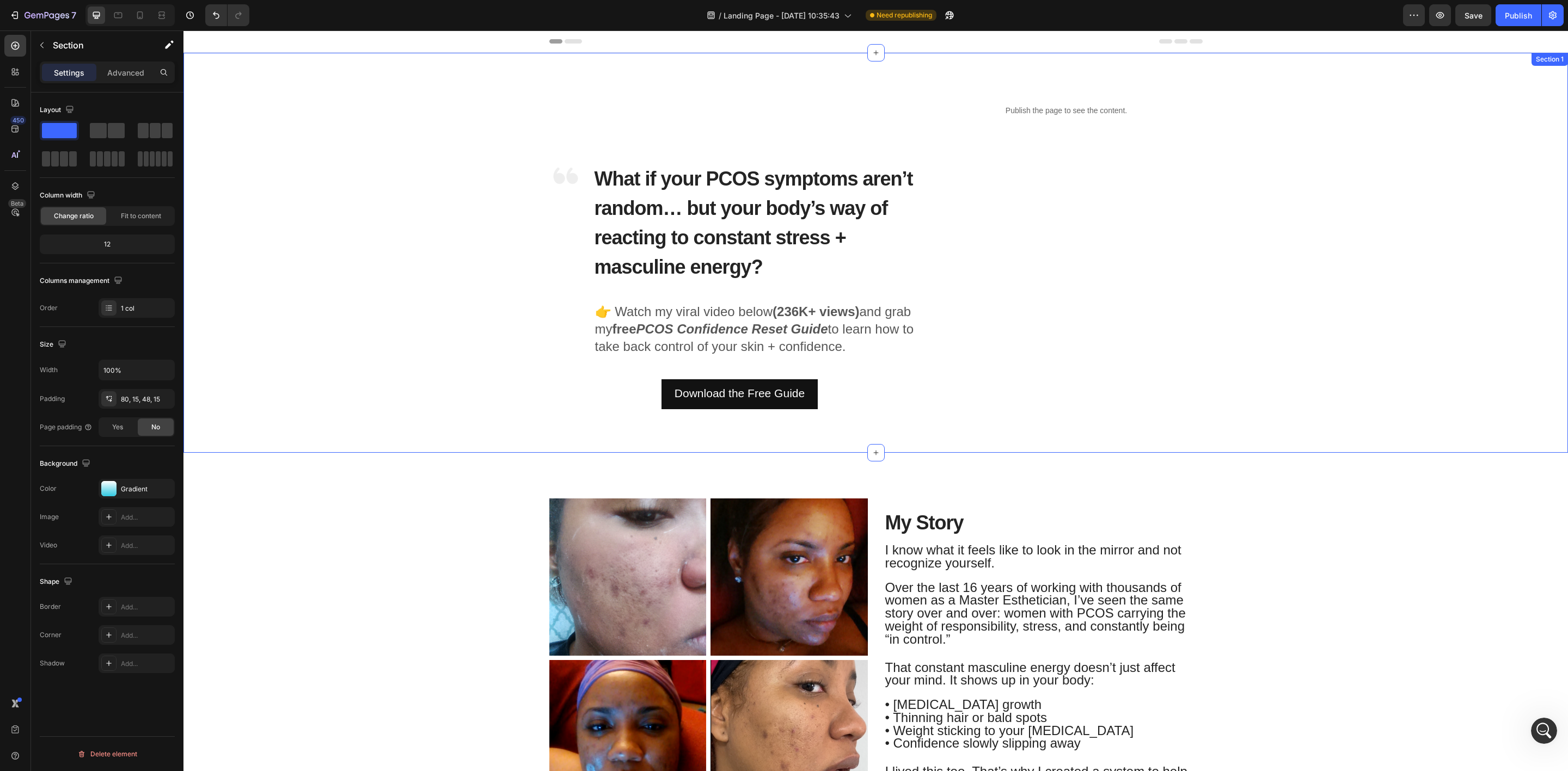
click at [1344, 295] on div "Image What if your PCOS symptoms aren’t random… but your body’s way of reacting…" at bounding box center [876, 253] width 1368 height 313
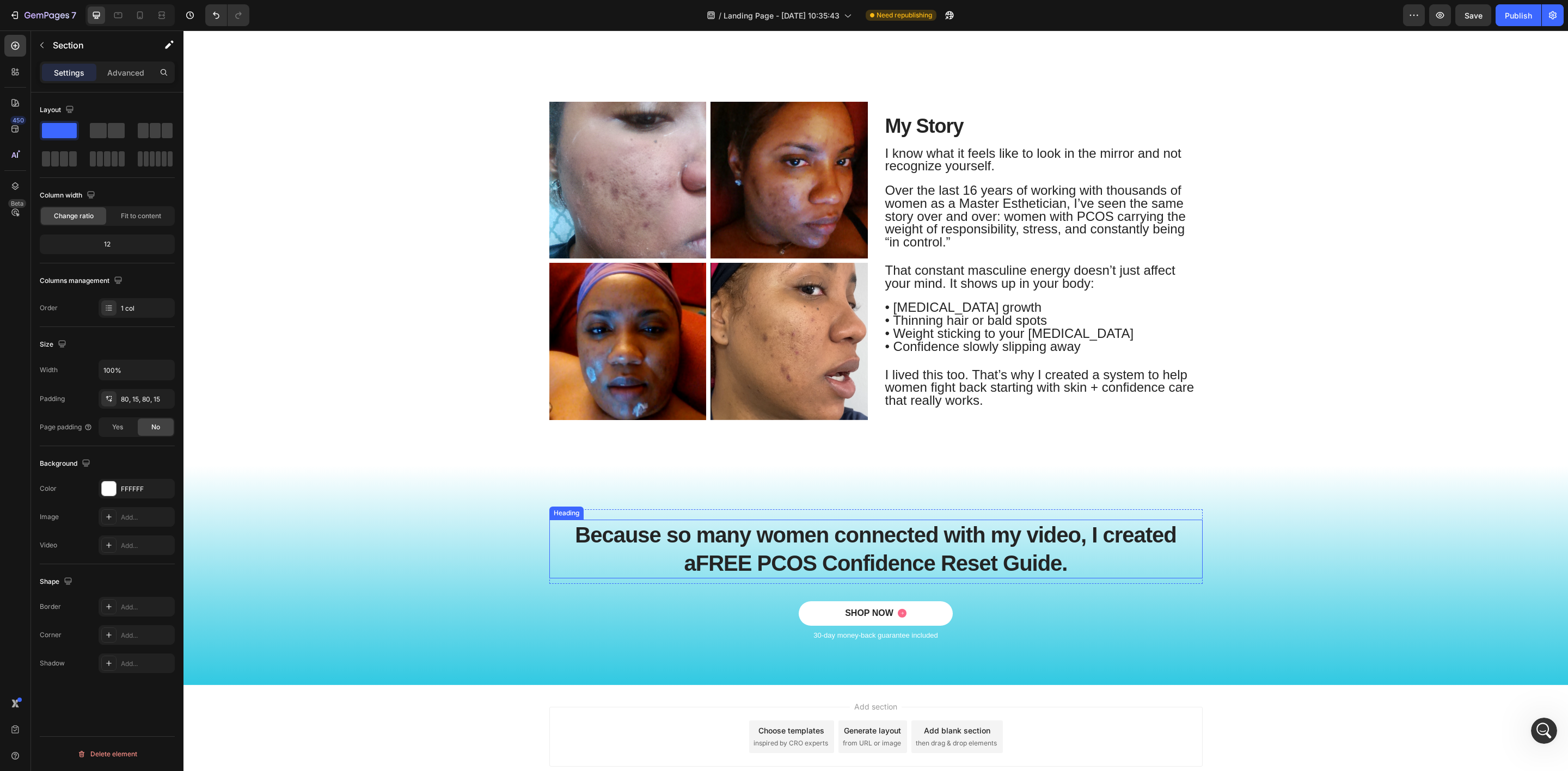
scroll to position [467, 0]
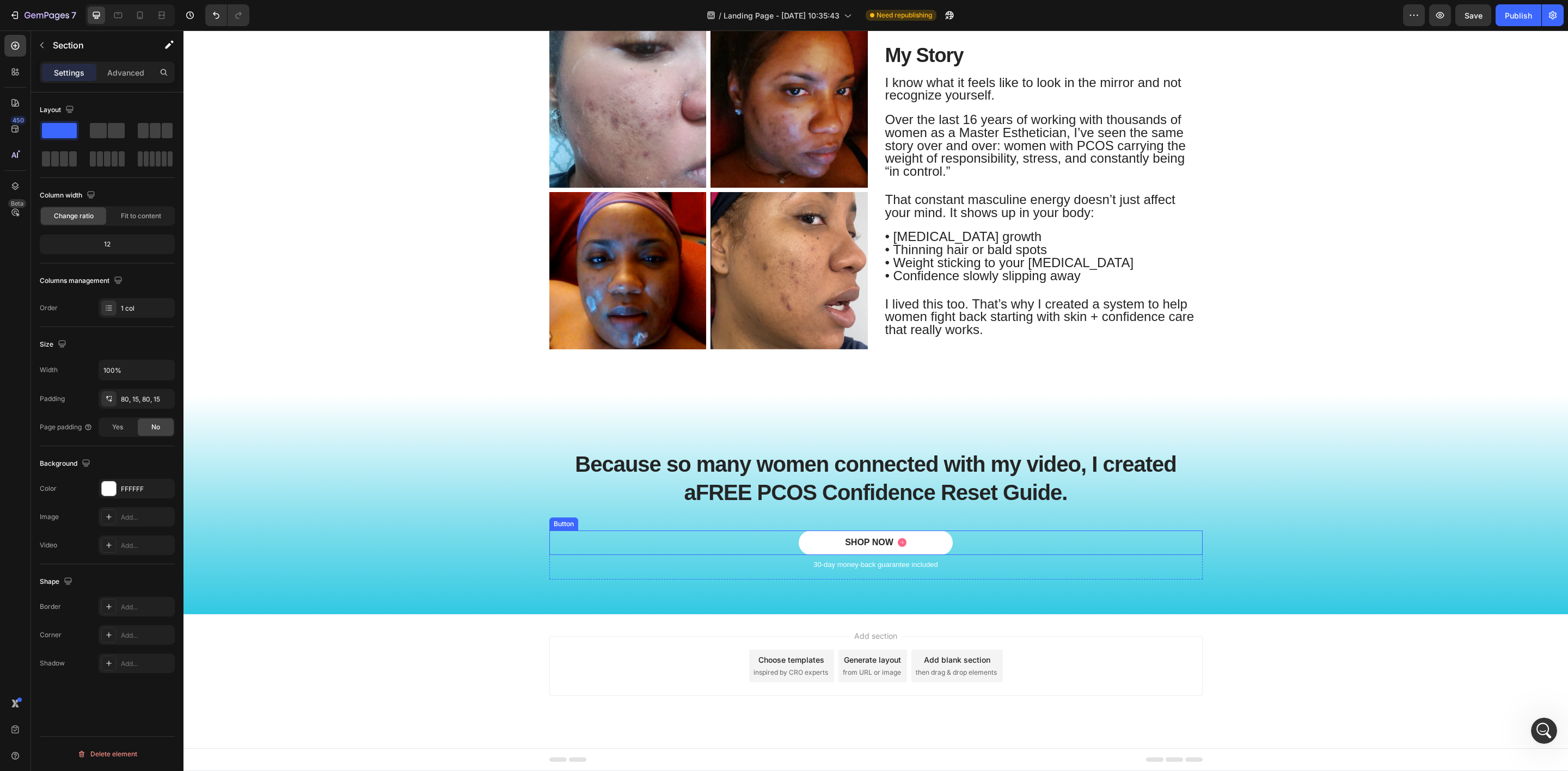
click at [776, 548] on div "SHOP NOW Button" at bounding box center [875, 543] width 653 height 24
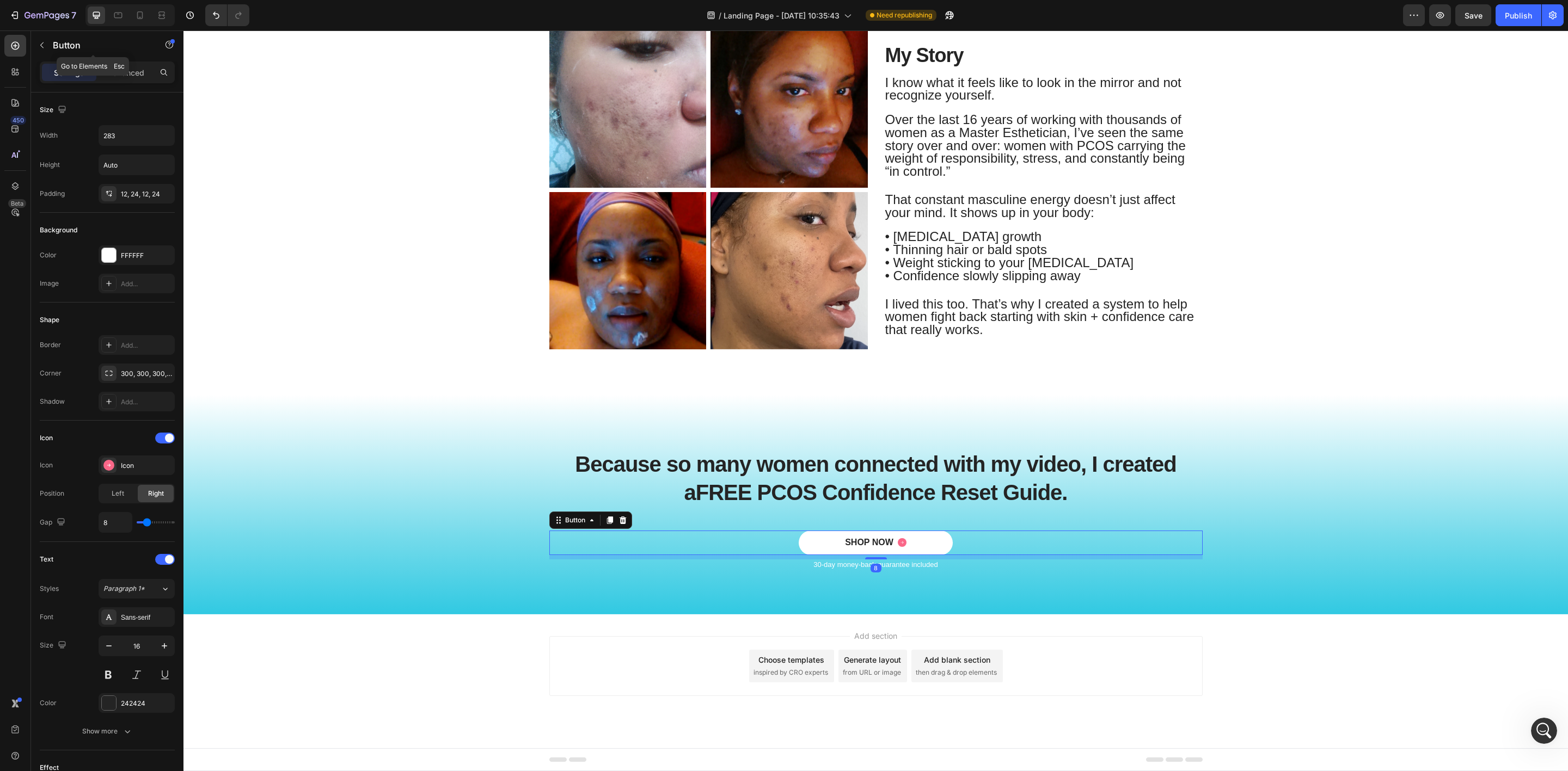
click at [43, 46] on icon "button" at bounding box center [42, 45] width 9 height 9
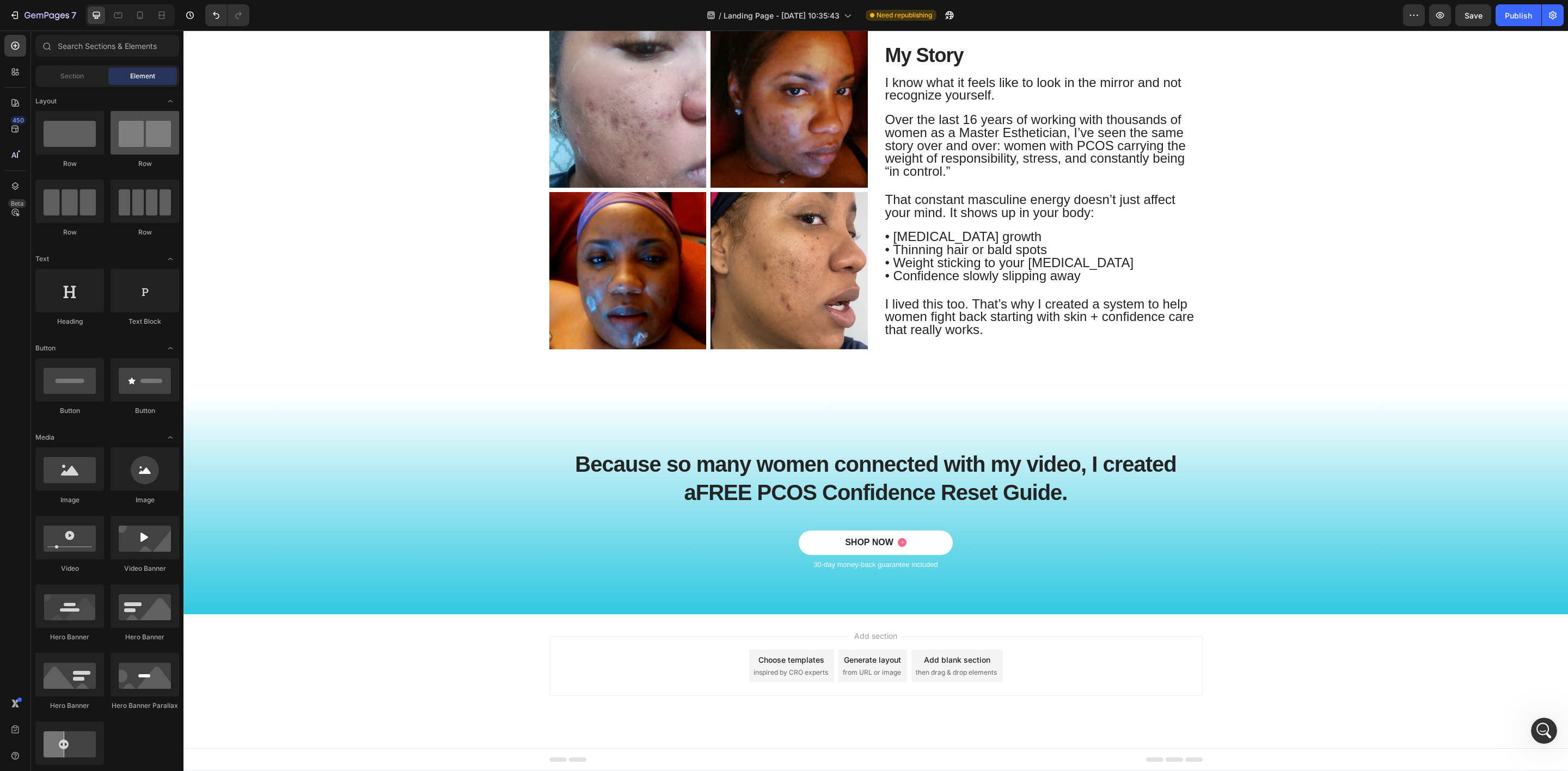
click at [141, 137] on div at bounding box center [145, 133] width 69 height 44
click at [978, 534] on div "SHOP NOW Button" at bounding box center [875, 543] width 653 height 24
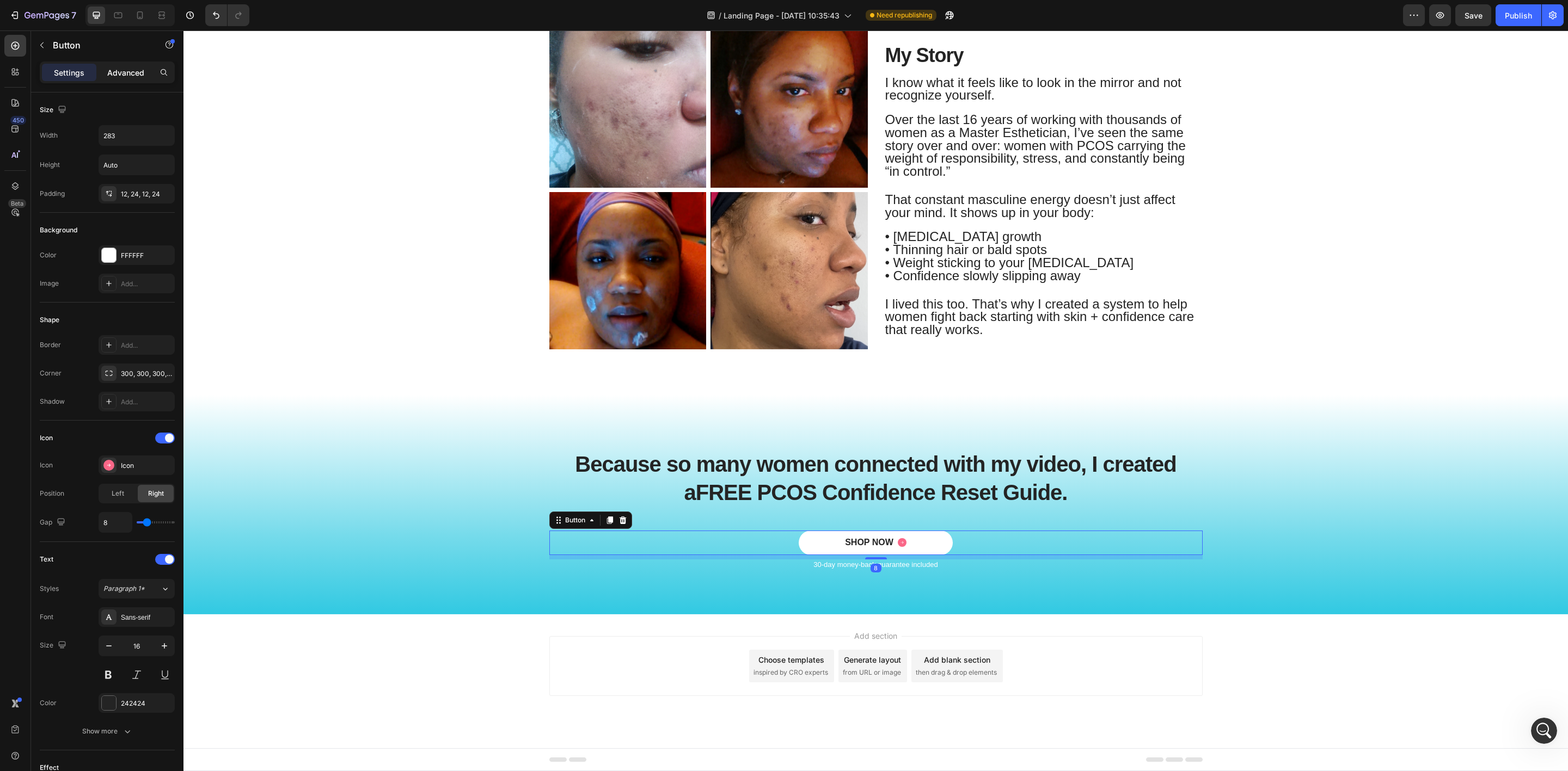
click at [135, 69] on p "Advanced" at bounding box center [125, 72] width 37 height 12
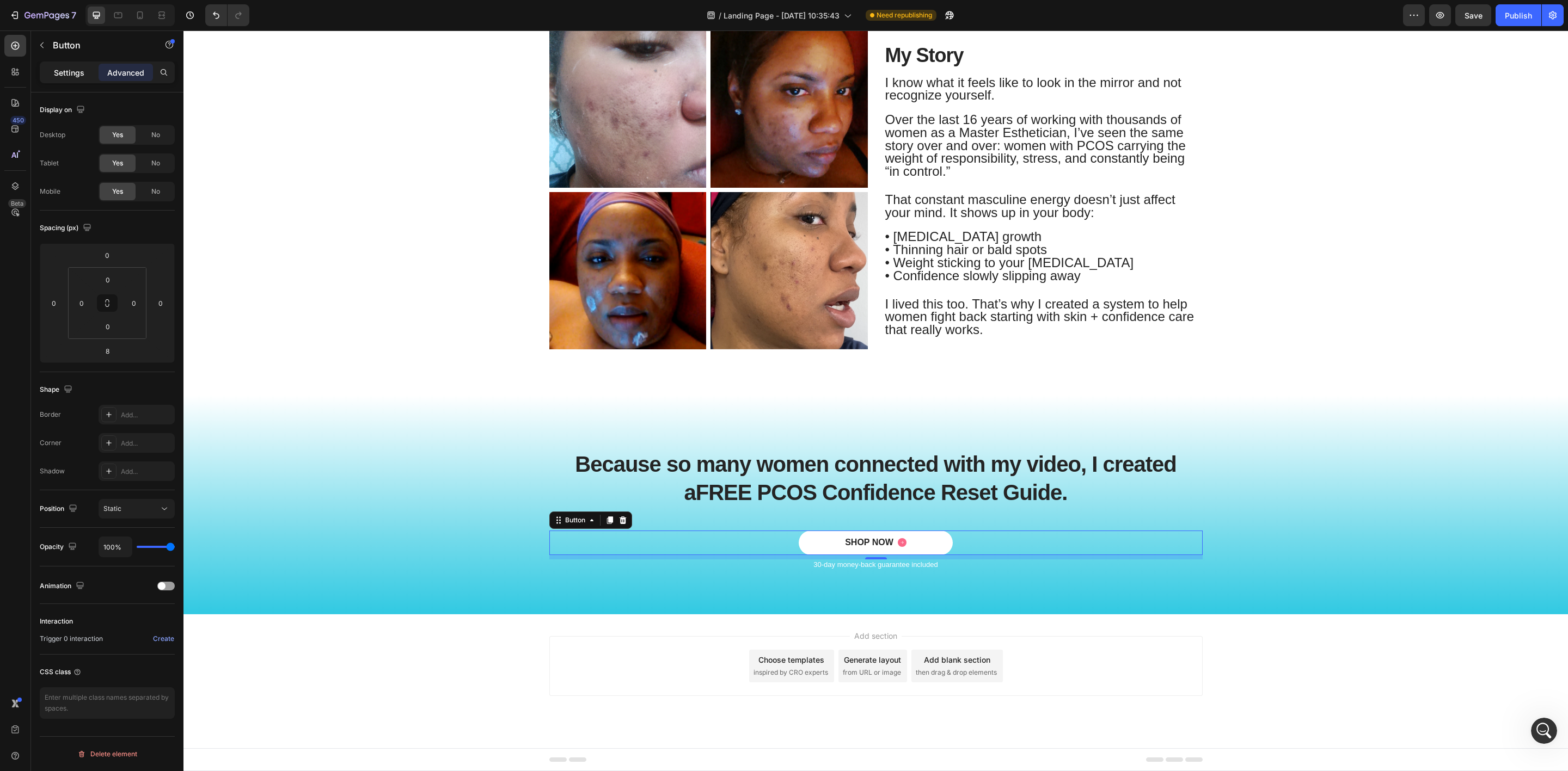
click at [49, 72] on div "Settings" at bounding box center [69, 72] width 54 height 18
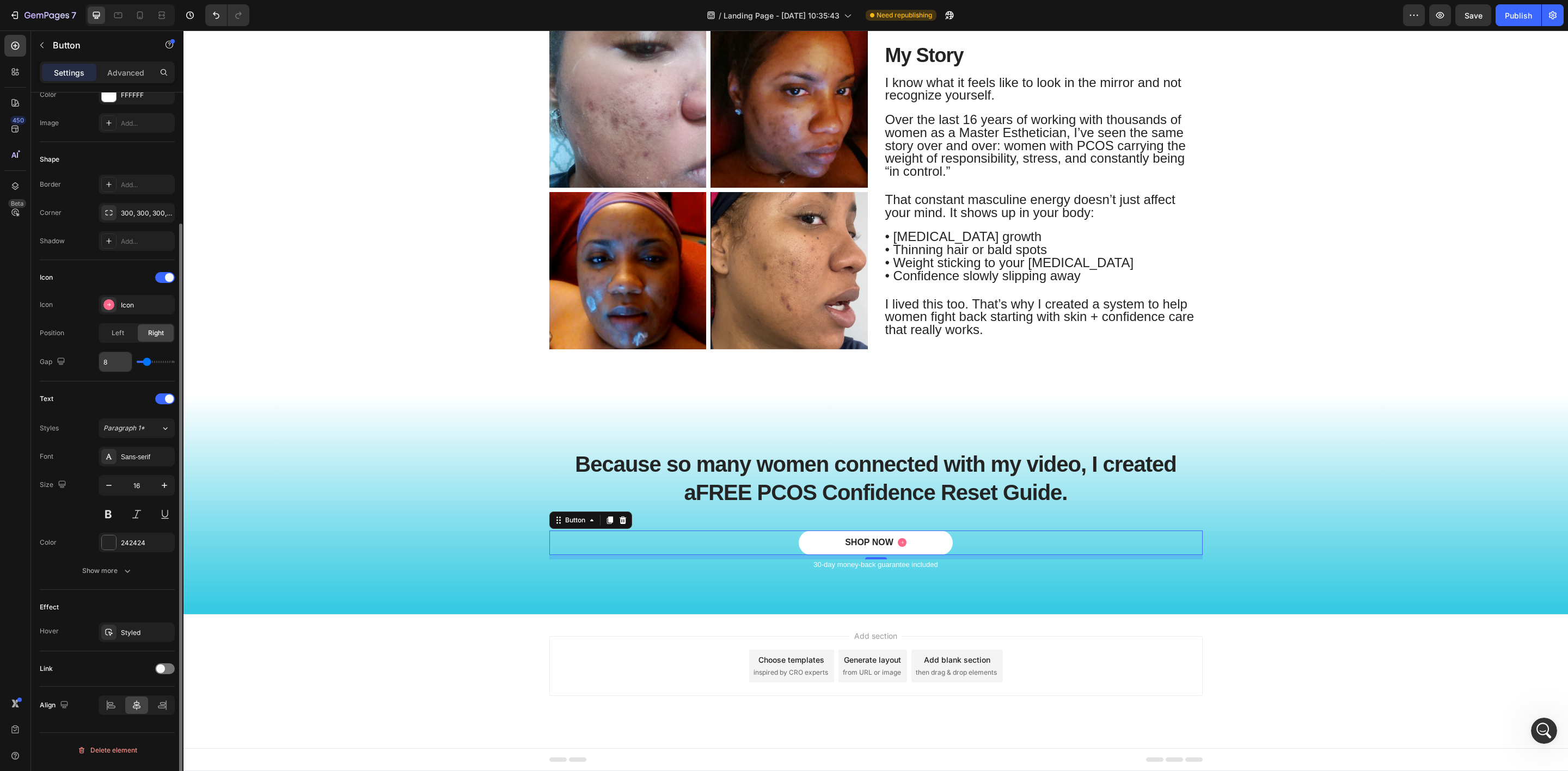
scroll to position [0, 0]
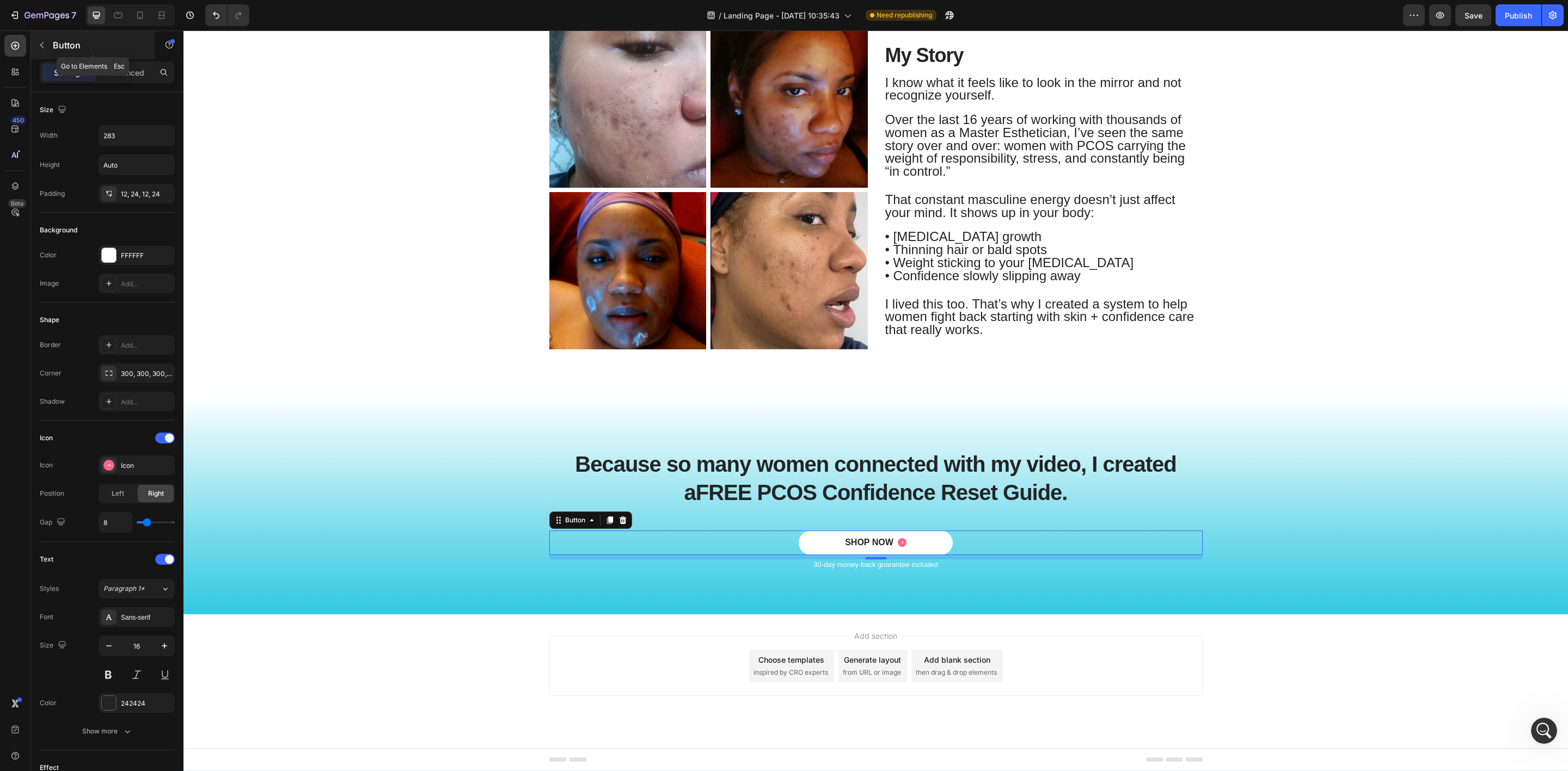
click at [43, 43] on icon "button" at bounding box center [41, 46] width 3 height 6
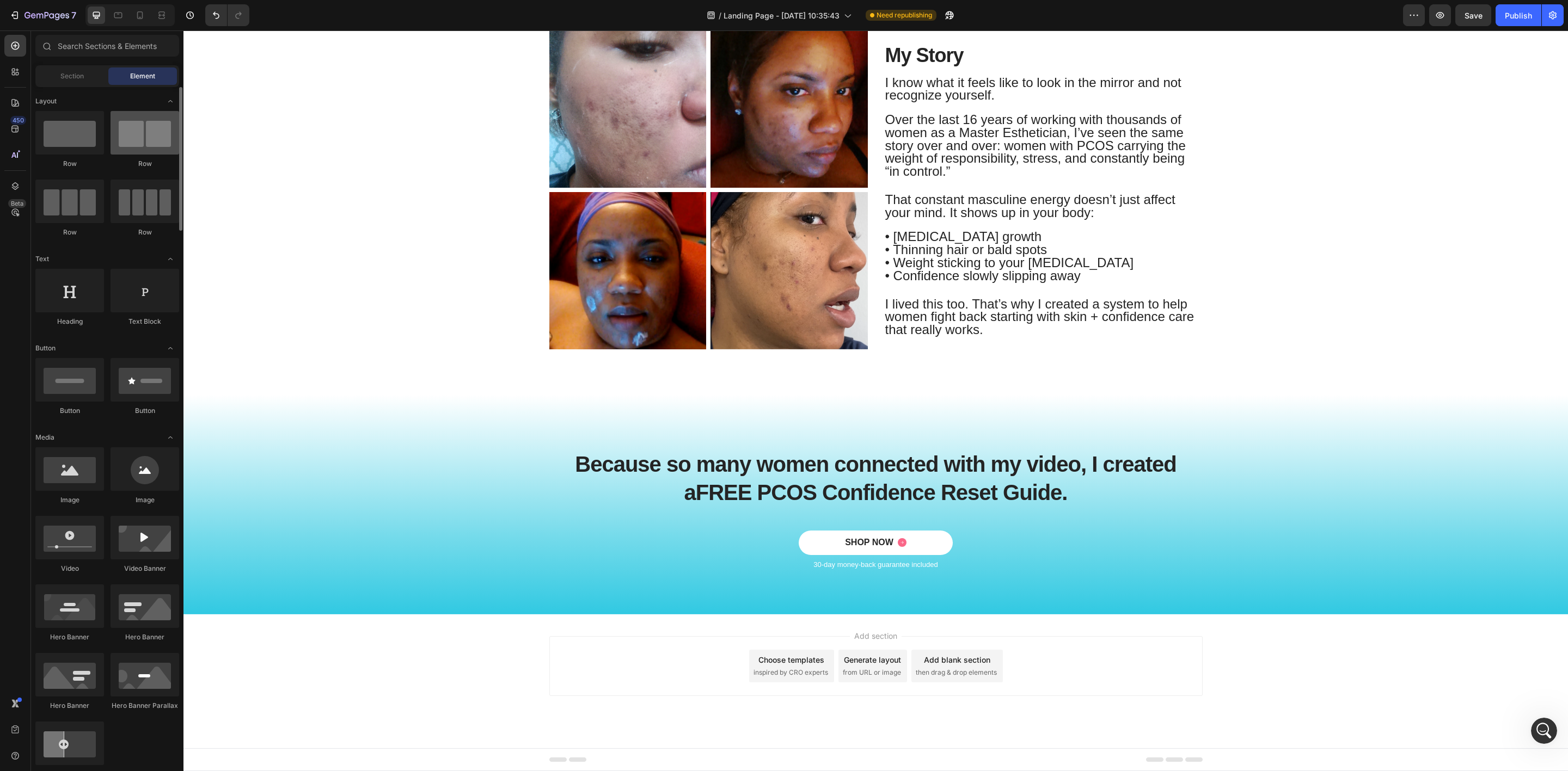
click at [147, 131] on div at bounding box center [145, 133] width 69 height 44
click at [562, 540] on div "SHOP NOW Button" at bounding box center [875, 543] width 653 height 24
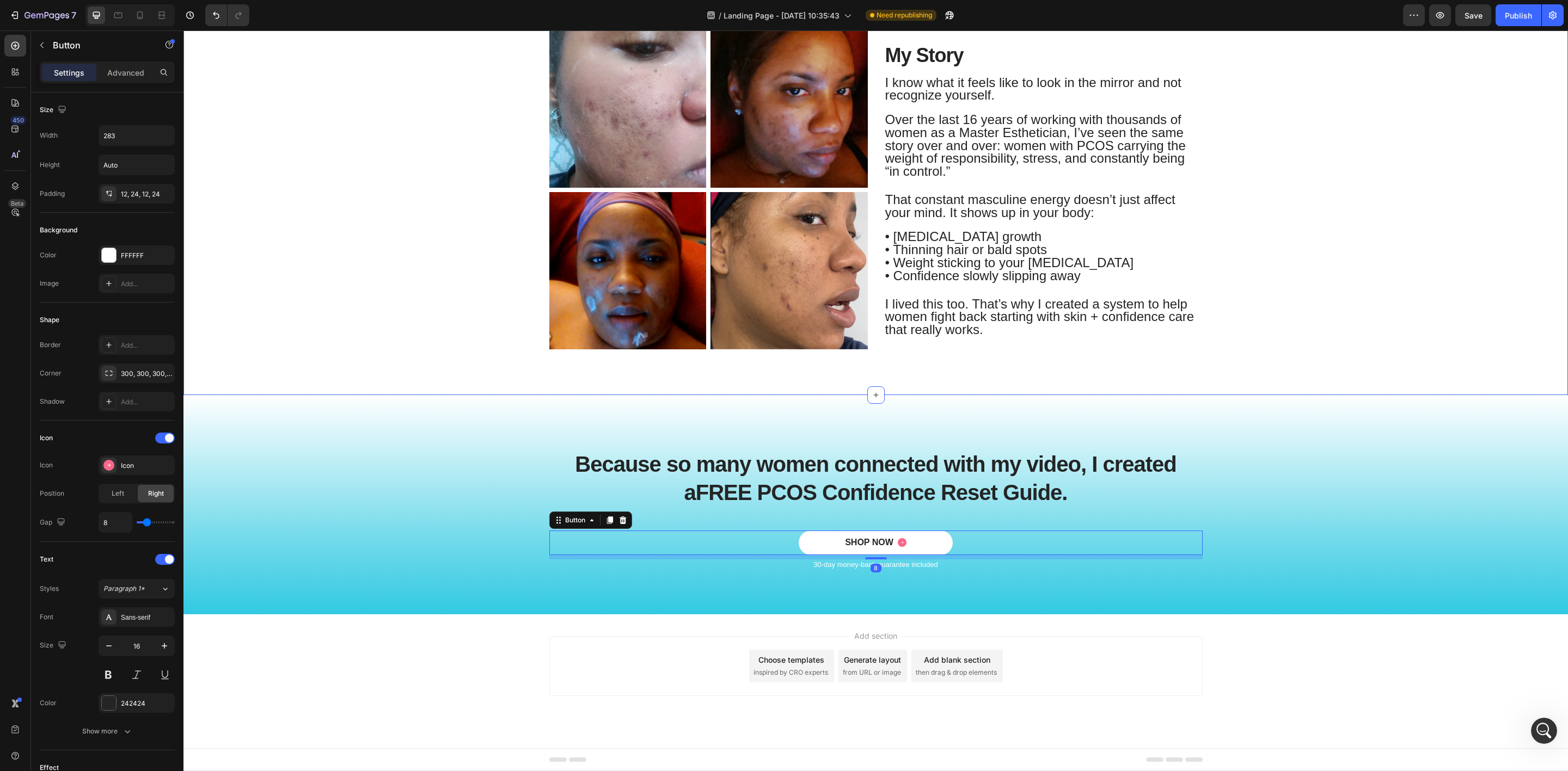
click at [425, 354] on div "Image Image Row Image Image Row My Story Heading I know what it feels like to l…" at bounding box center [876, 194] width 1368 height 332
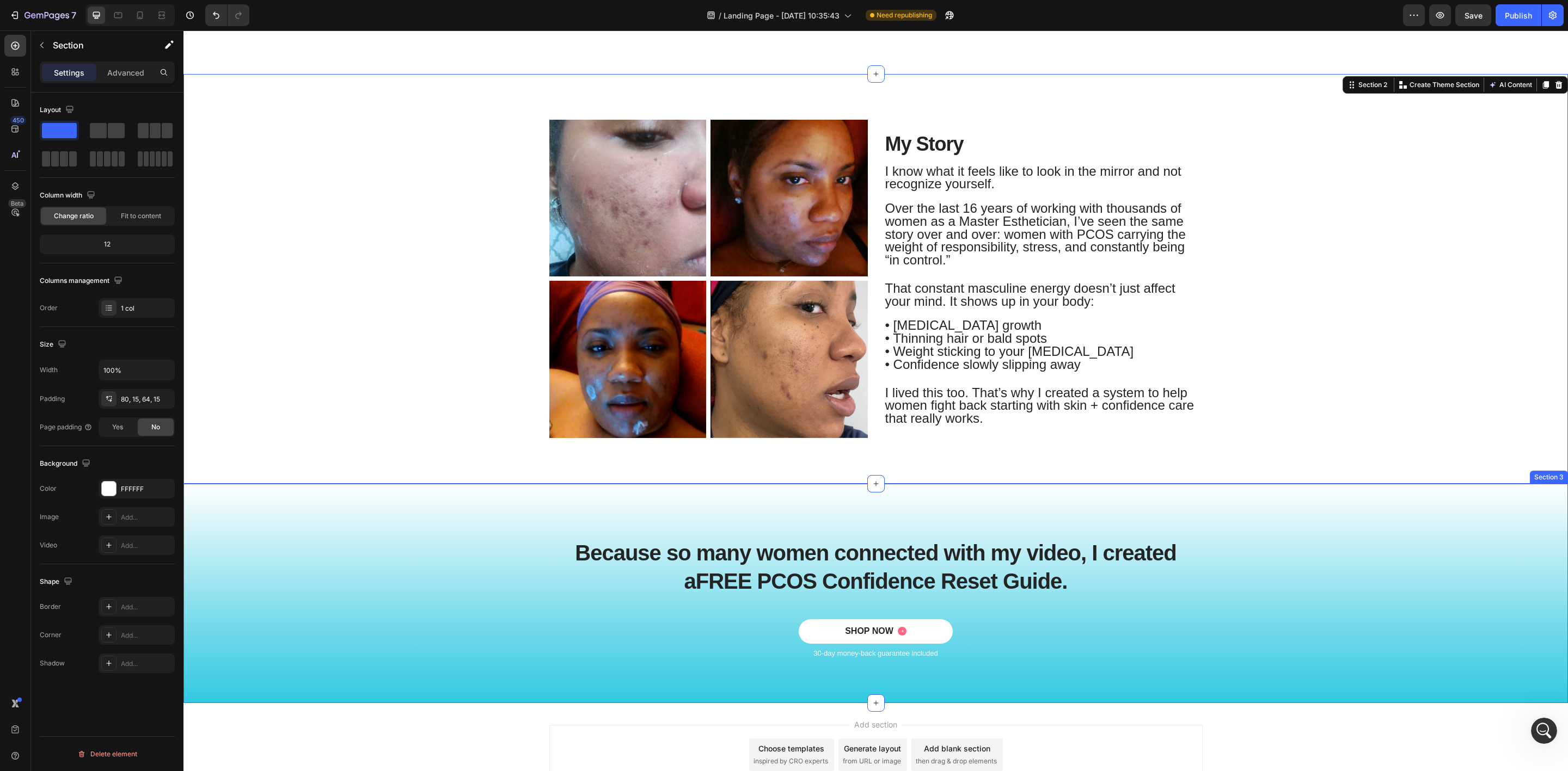
scroll to position [222, 0]
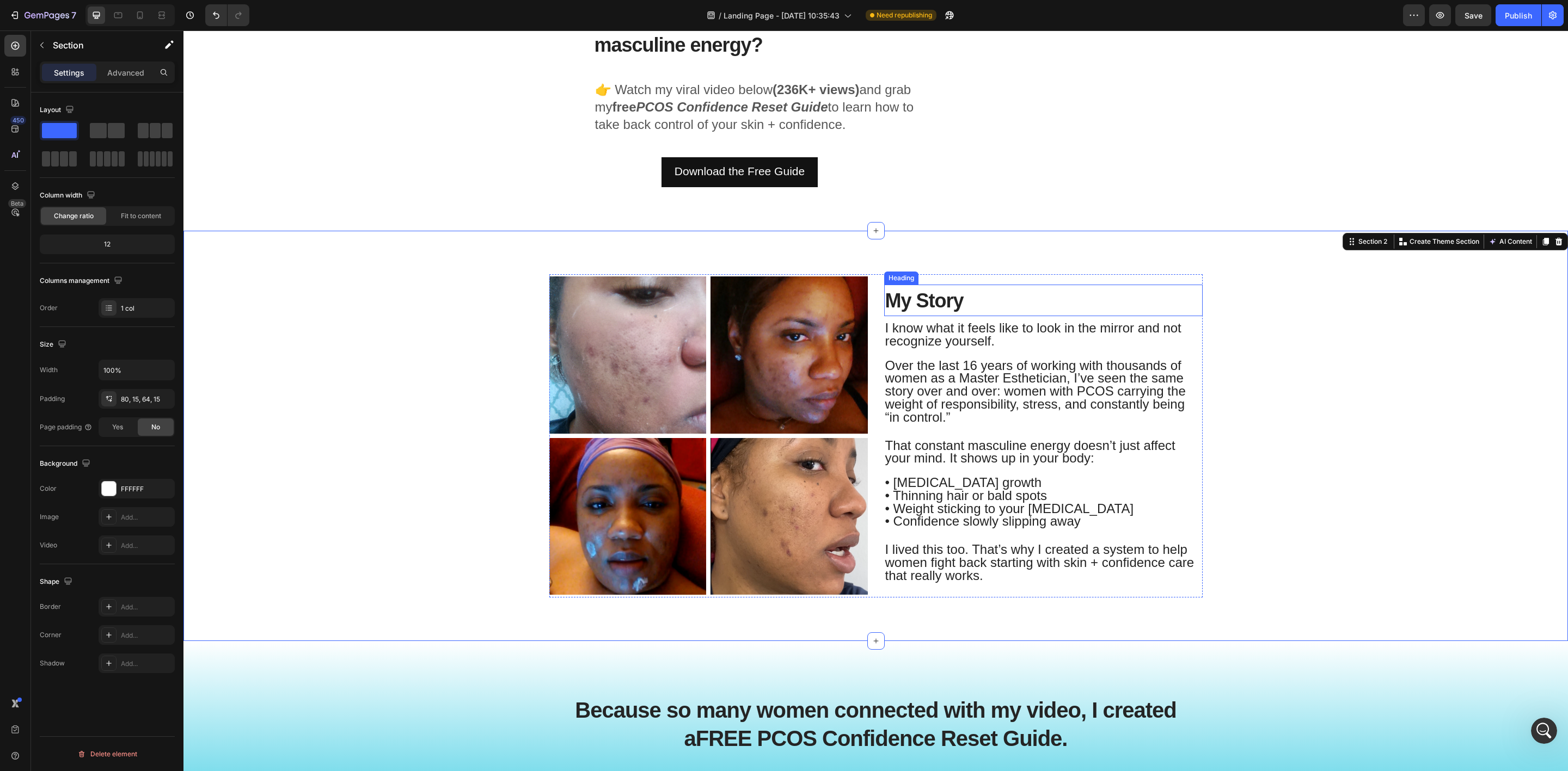
click at [1100, 291] on h2 "My Story" at bounding box center [1043, 301] width 318 height 32
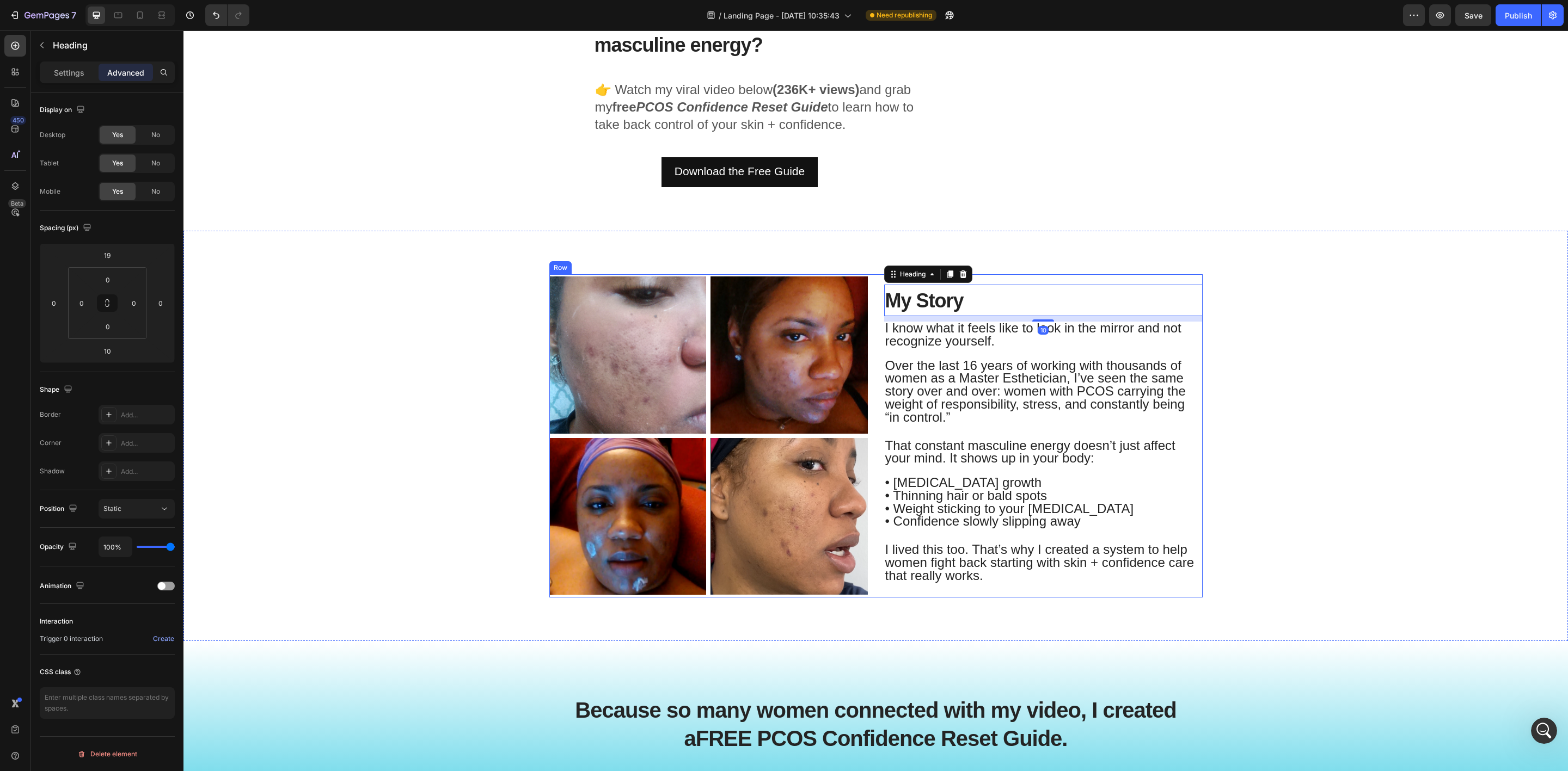
click at [1070, 277] on div "My Story Heading 10 I know what it feels like to look in the mirror and not rec…" at bounding box center [1043, 436] width 318 height 323
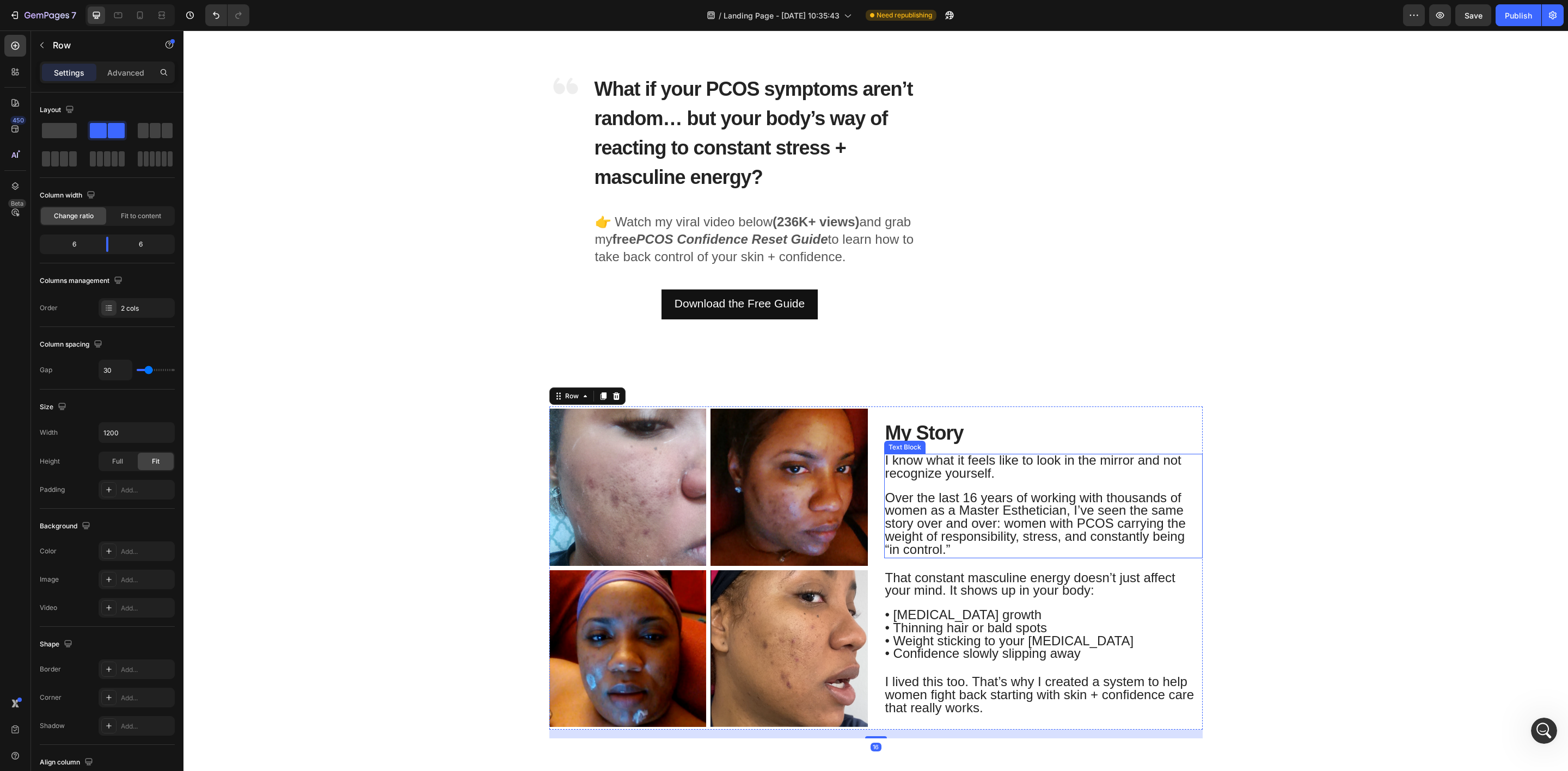
scroll to position [0, 0]
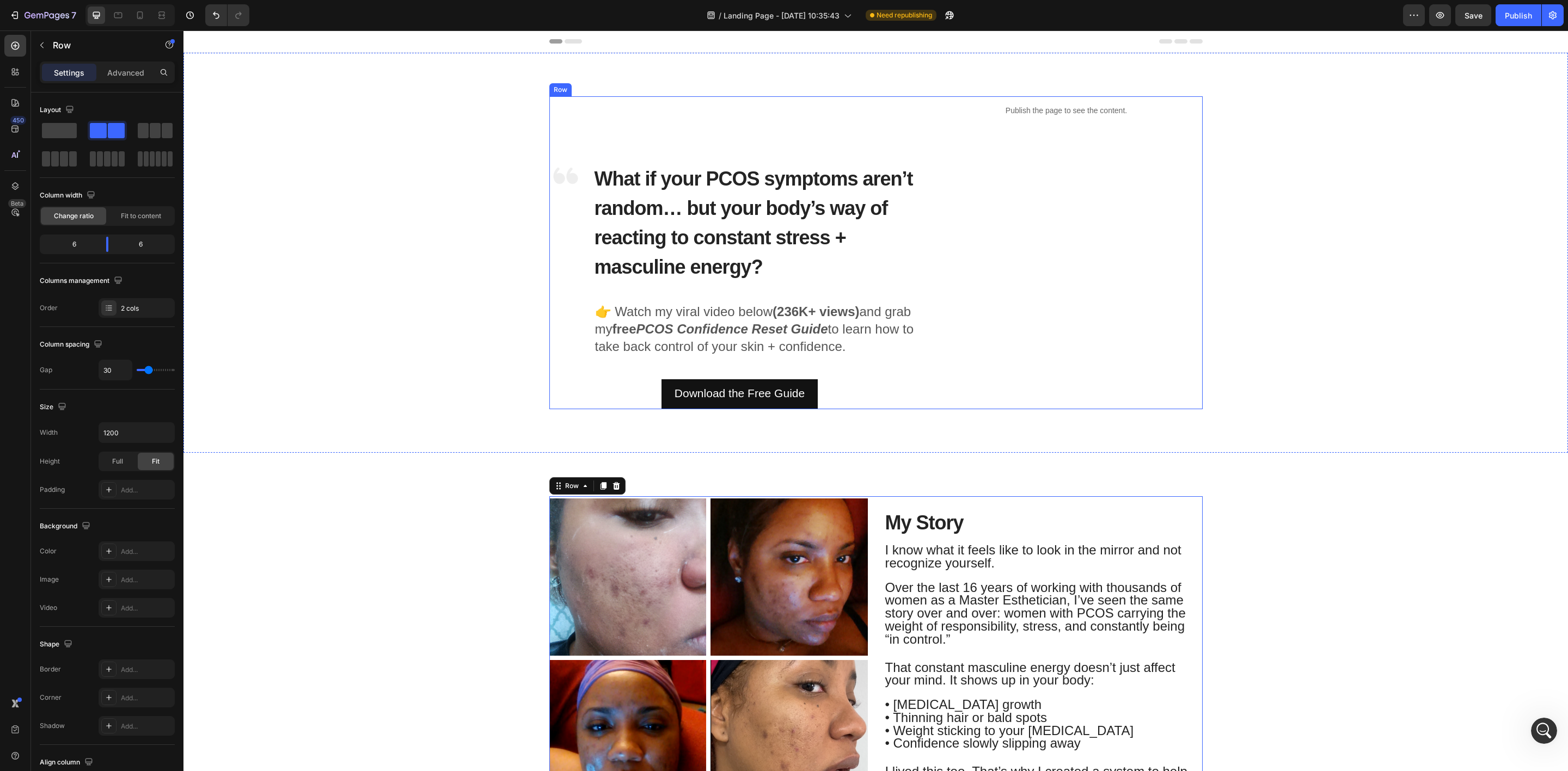
click at [934, 373] on div "Publish the page to see the content. Custom Code" at bounding box center [1066, 253] width 272 height 313
click at [600, 85] on icon at bounding box center [603, 86] width 6 height 8
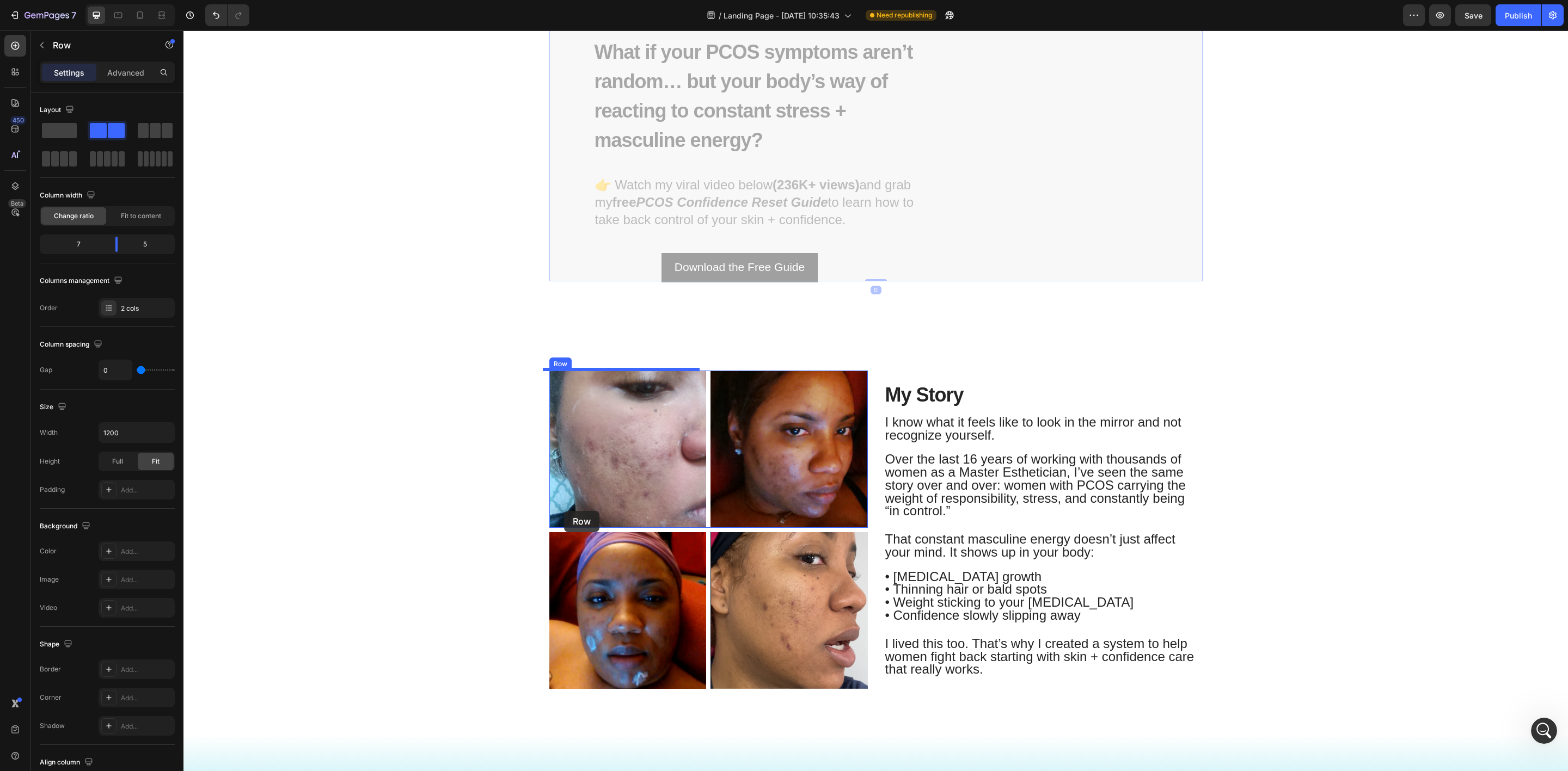
scroll to position [778, 0]
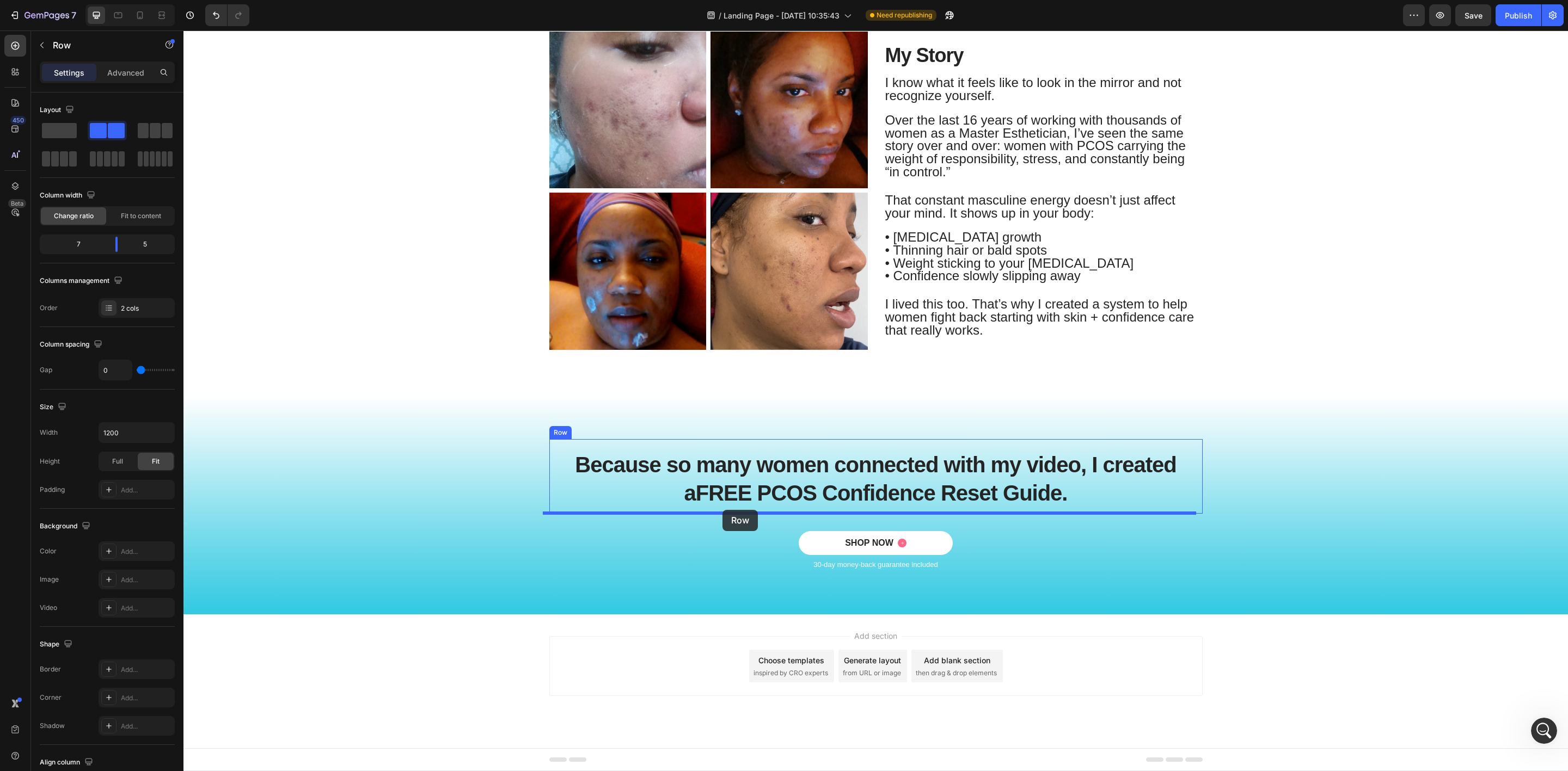
drag, startPoint x: 553, startPoint y: 397, endPoint x: 723, endPoint y: 510, distance: 204.1
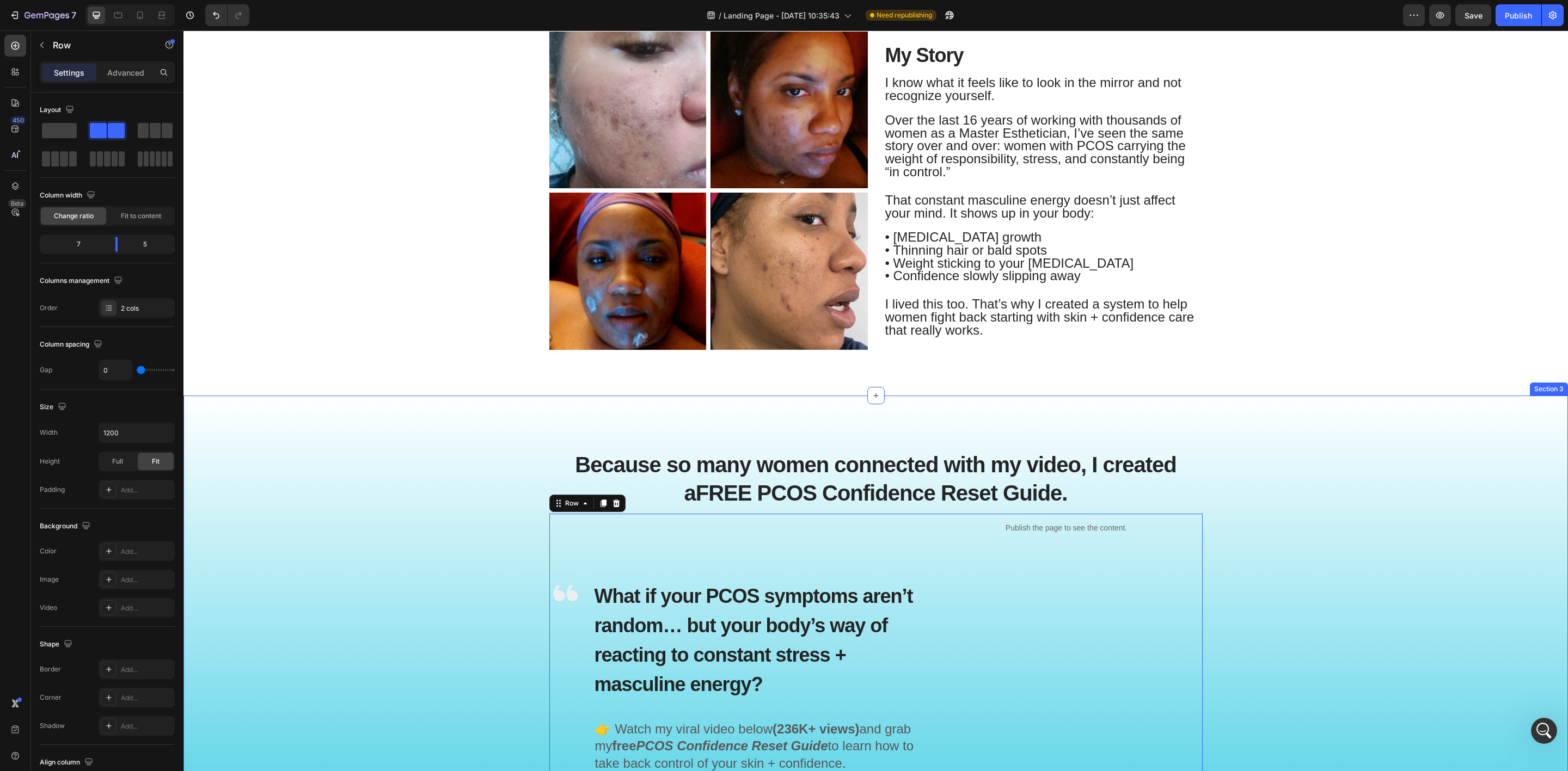
click at [1312, 482] on div "Because so many women connected with my video, I created a FREE PCOS Confidence…" at bounding box center [876, 671] width 1368 height 462
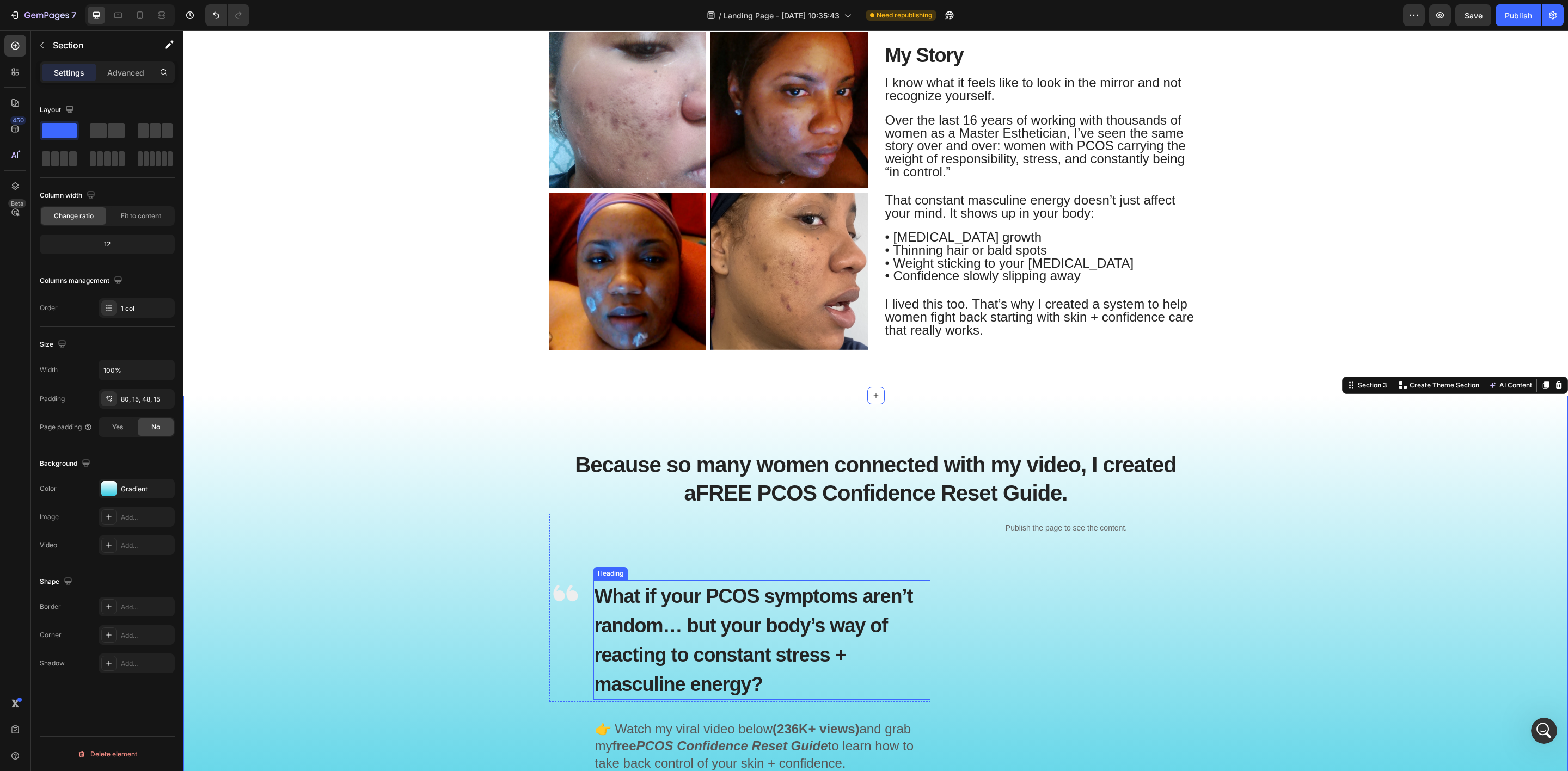
click at [637, 627] on span "What if your PCOS symptoms aren’t random… but your body’s way of reacting to co…" at bounding box center [754, 641] width 318 height 111
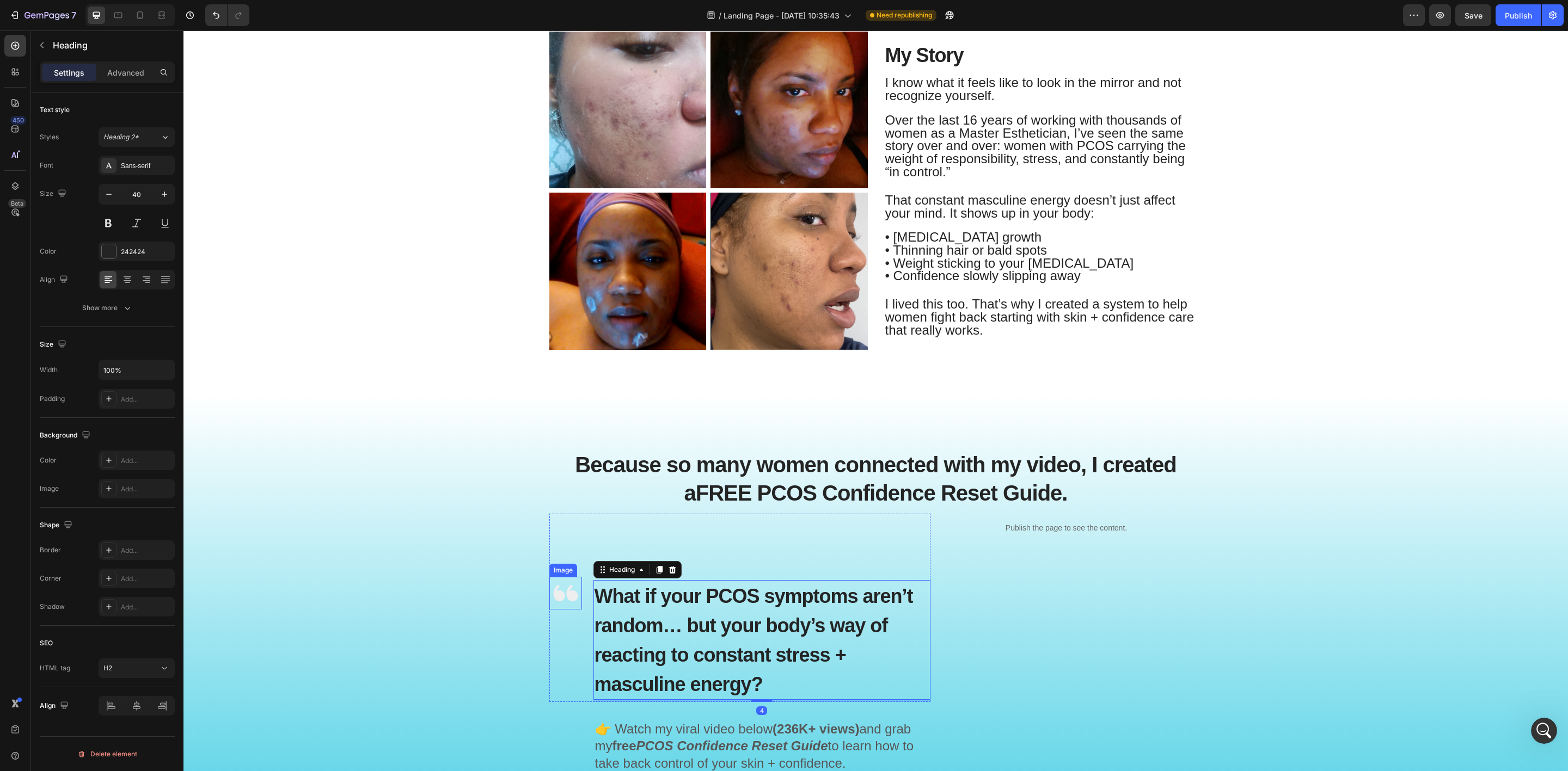
click at [558, 585] on img at bounding box center [565, 593] width 33 height 33
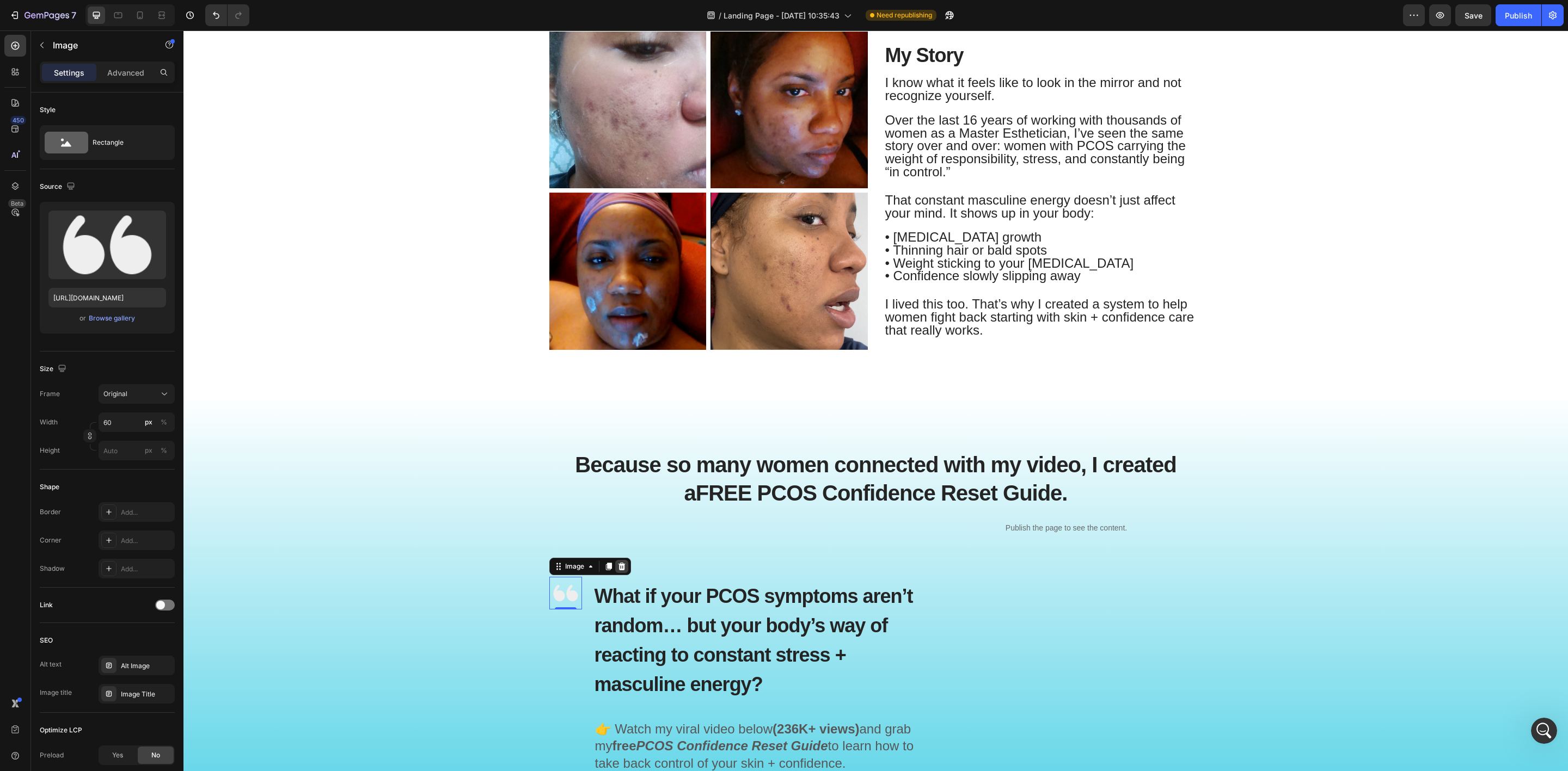
click at [618, 565] on icon at bounding box center [621, 567] width 7 height 8
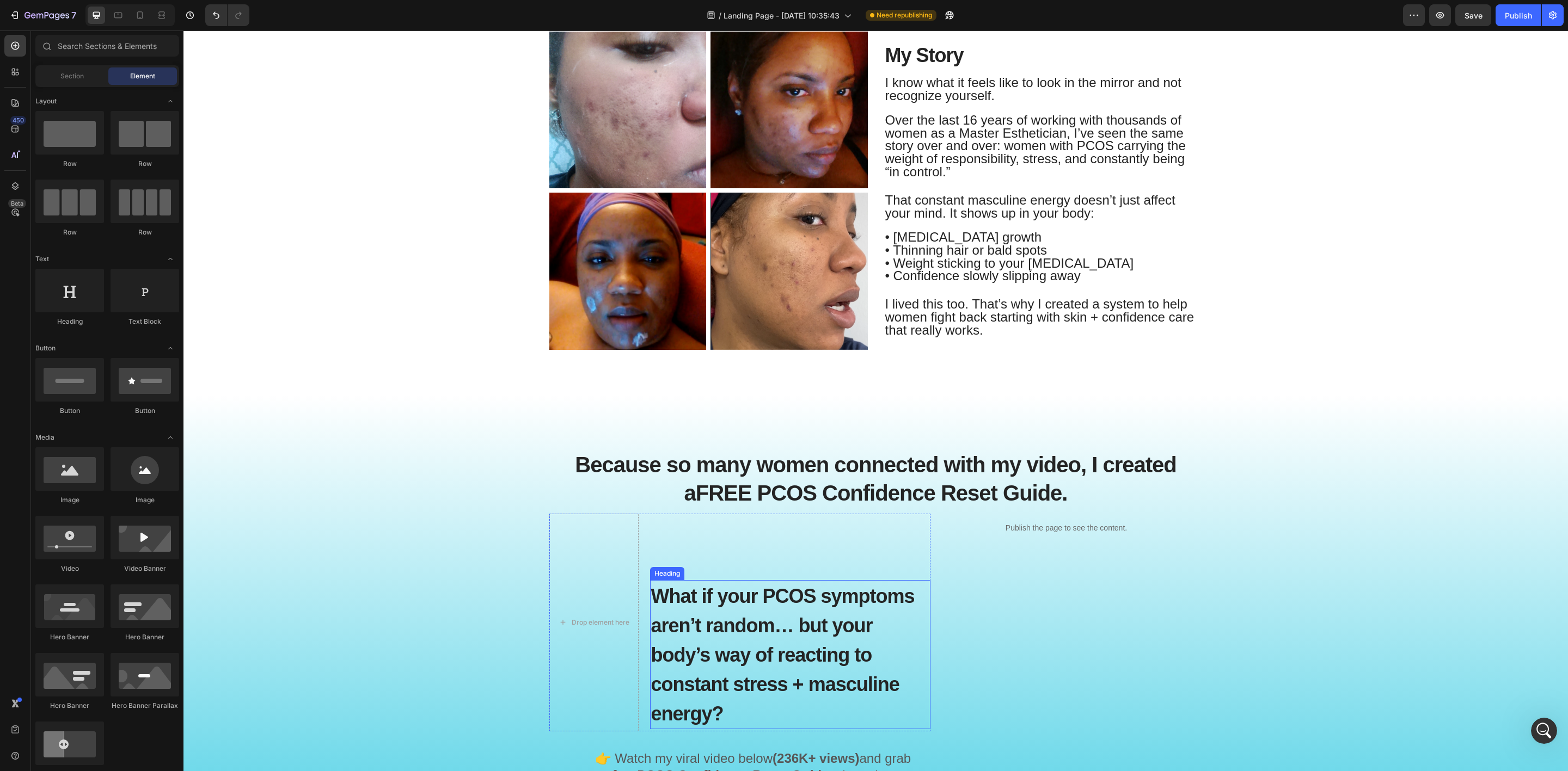
click at [683, 611] on h2 "What if your PCOS symptoms aren’t random… but your body’s way of reacting to co…" at bounding box center [790, 654] width 281 height 149
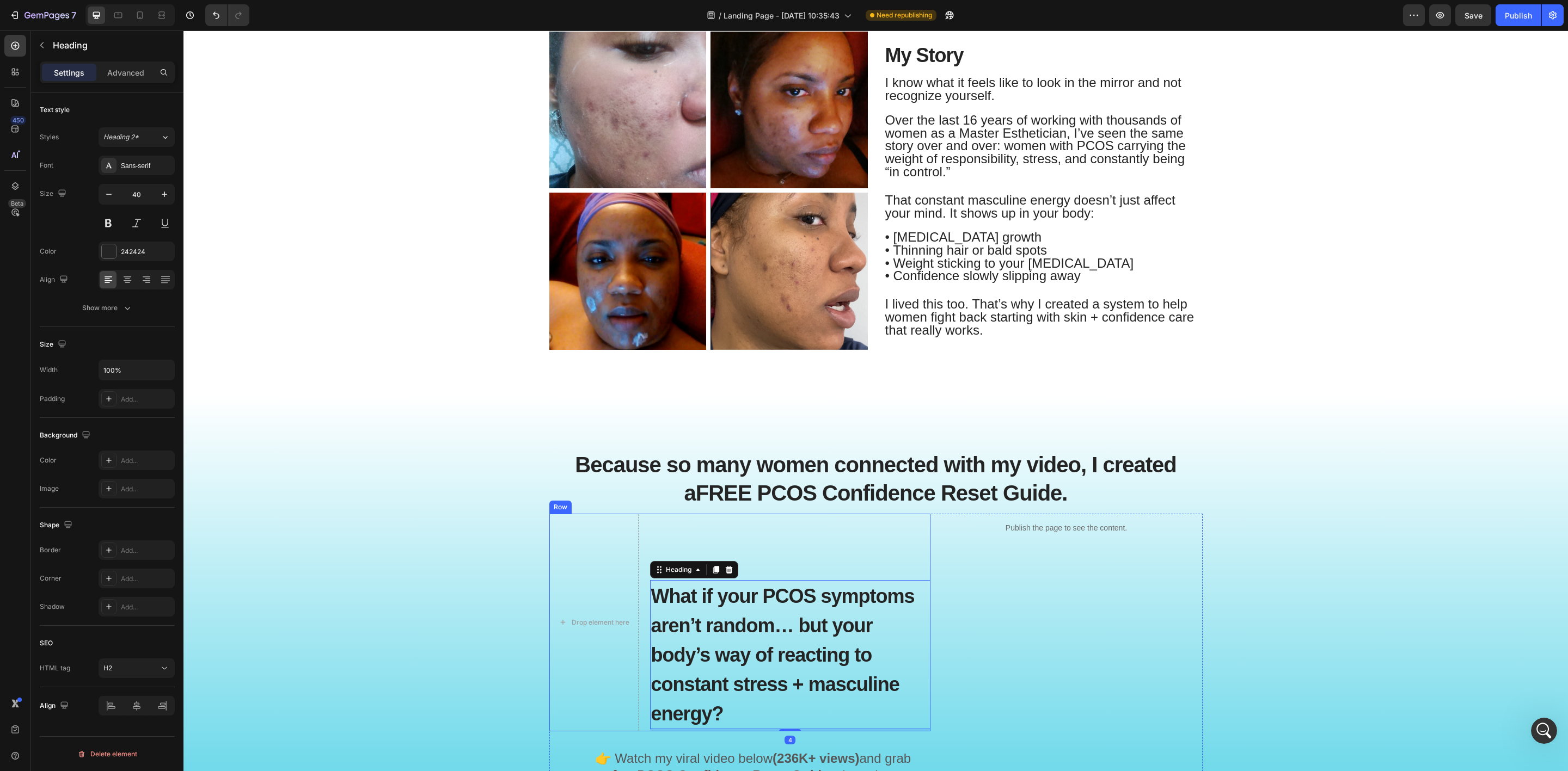
click at [650, 542] on div "What if your PCOS symptoms aren’t random… but your body’s way of reacting to co…" at bounding box center [790, 623] width 281 height 218
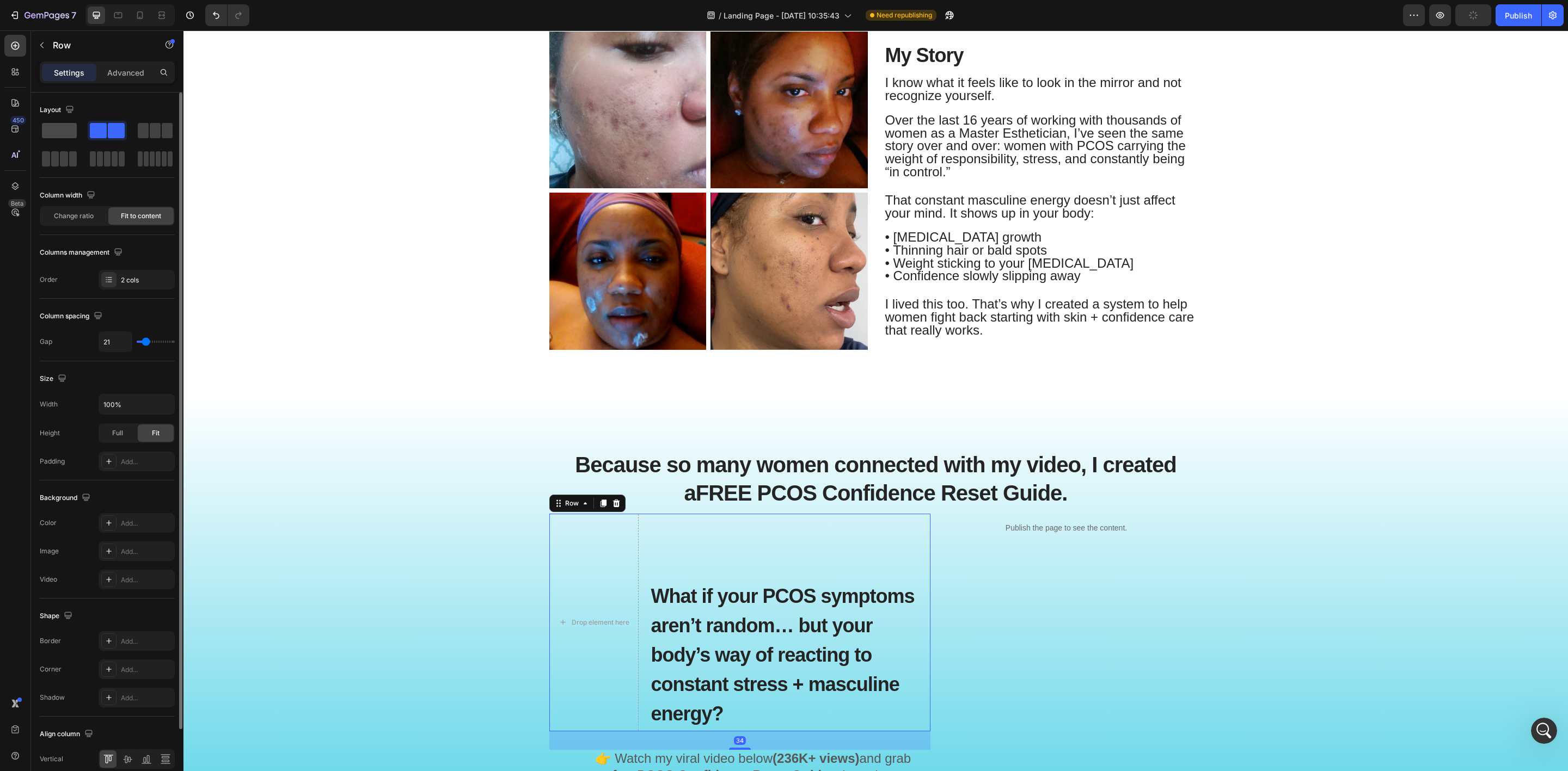
click at [64, 134] on span at bounding box center [59, 130] width 35 height 15
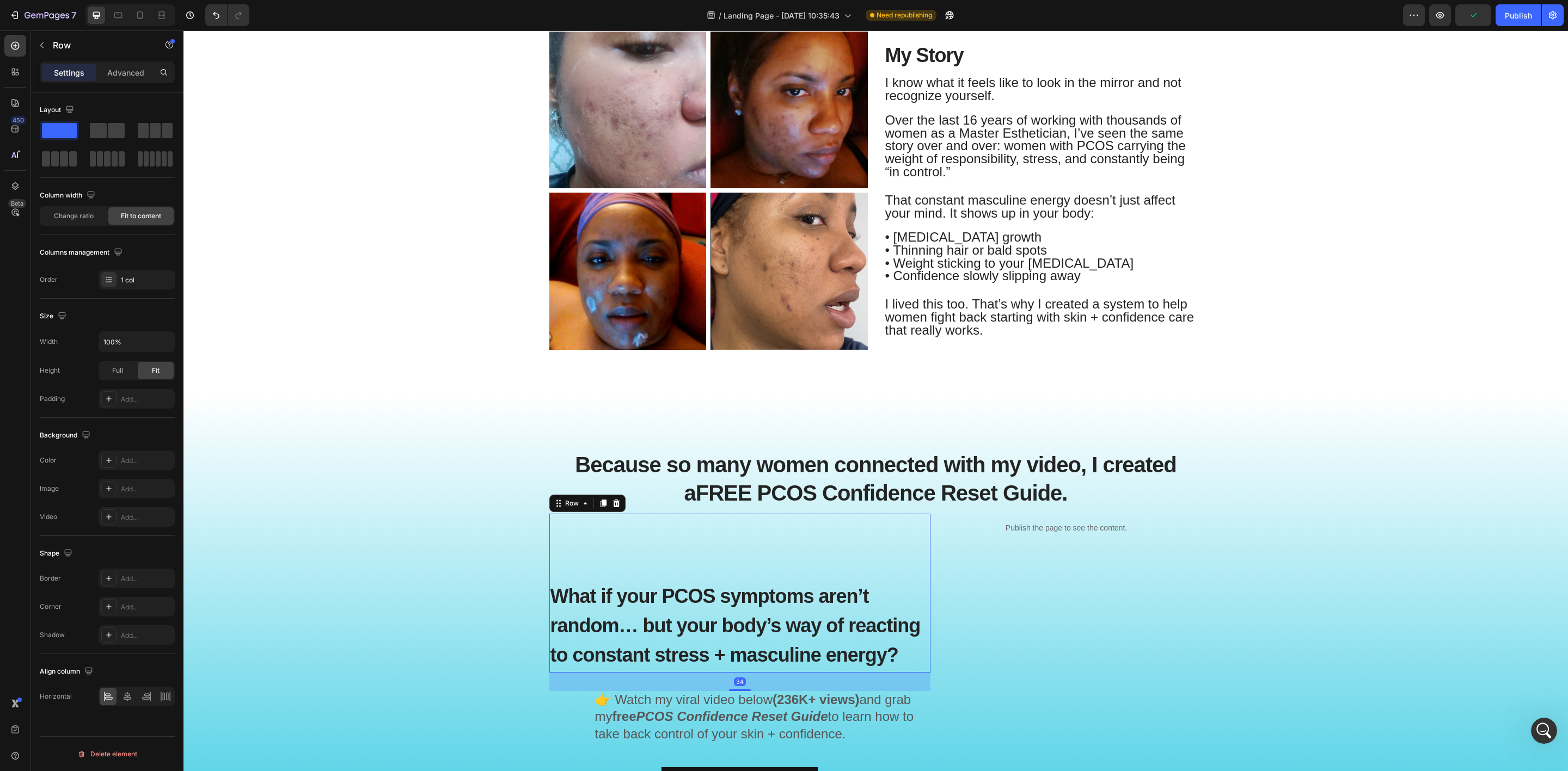
click at [752, 565] on div "What if your PCOS symptoms aren’t random… but your body’s way of reacting to co…" at bounding box center [740, 593] width 381 height 159
click at [125, 75] on p "Advanced" at bounding box center [125, 72] width 37 height 12
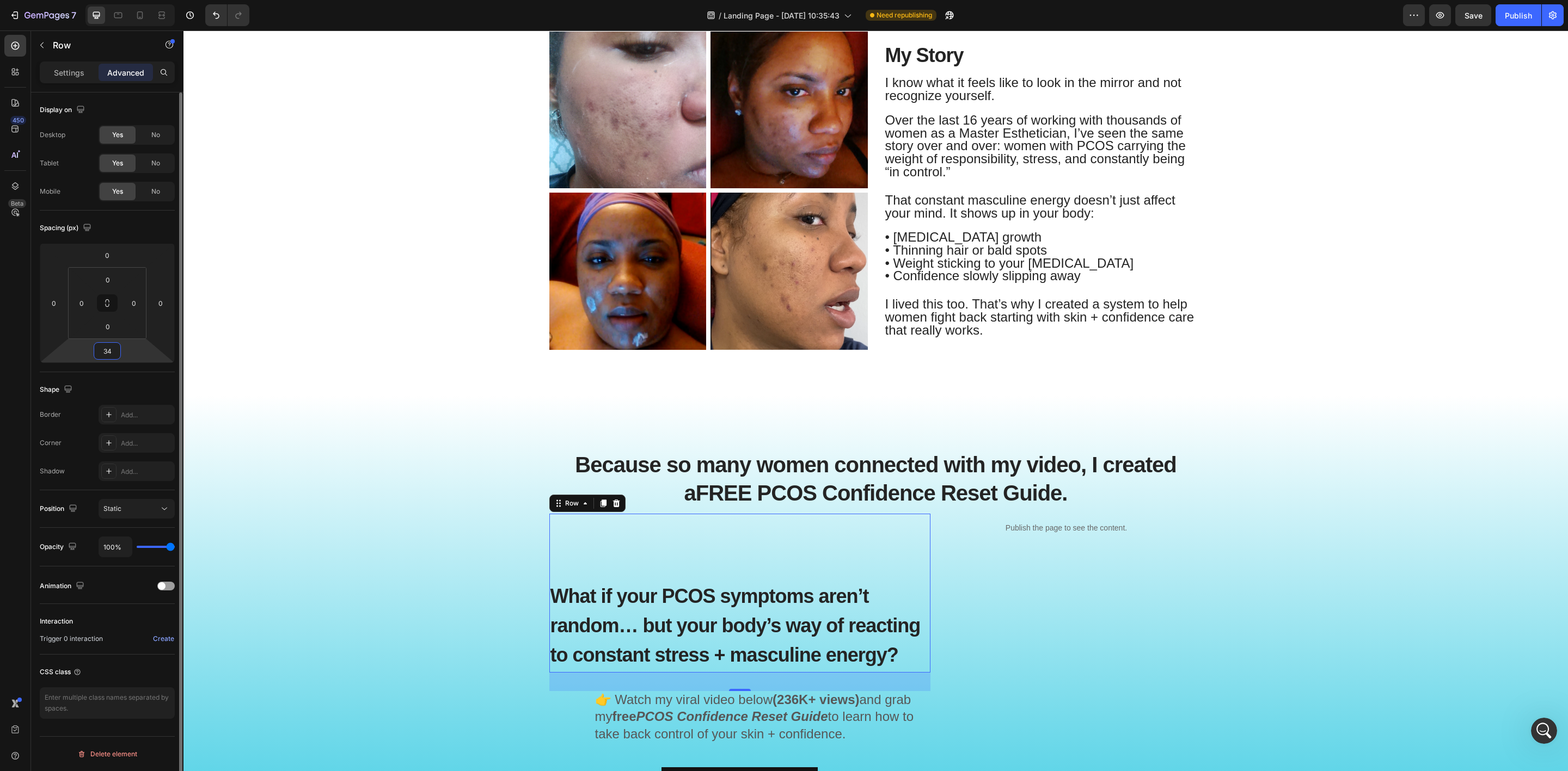
drag, startPoint x: 113, startPoint y: 348, endPoint x: 83, endPoint y: 348, distance: 30.0
click at [83, 348] on div "0 0 34 0" at bounding box center [107, 303] width 135 height 120
drag, startPoint x: 111, startPoint y: 358, endPoint x: 96, endPoint y: 357, distance: 15.0
click at [96, 357] on div "34" at bounding box center [107, 351] width 27 height 18
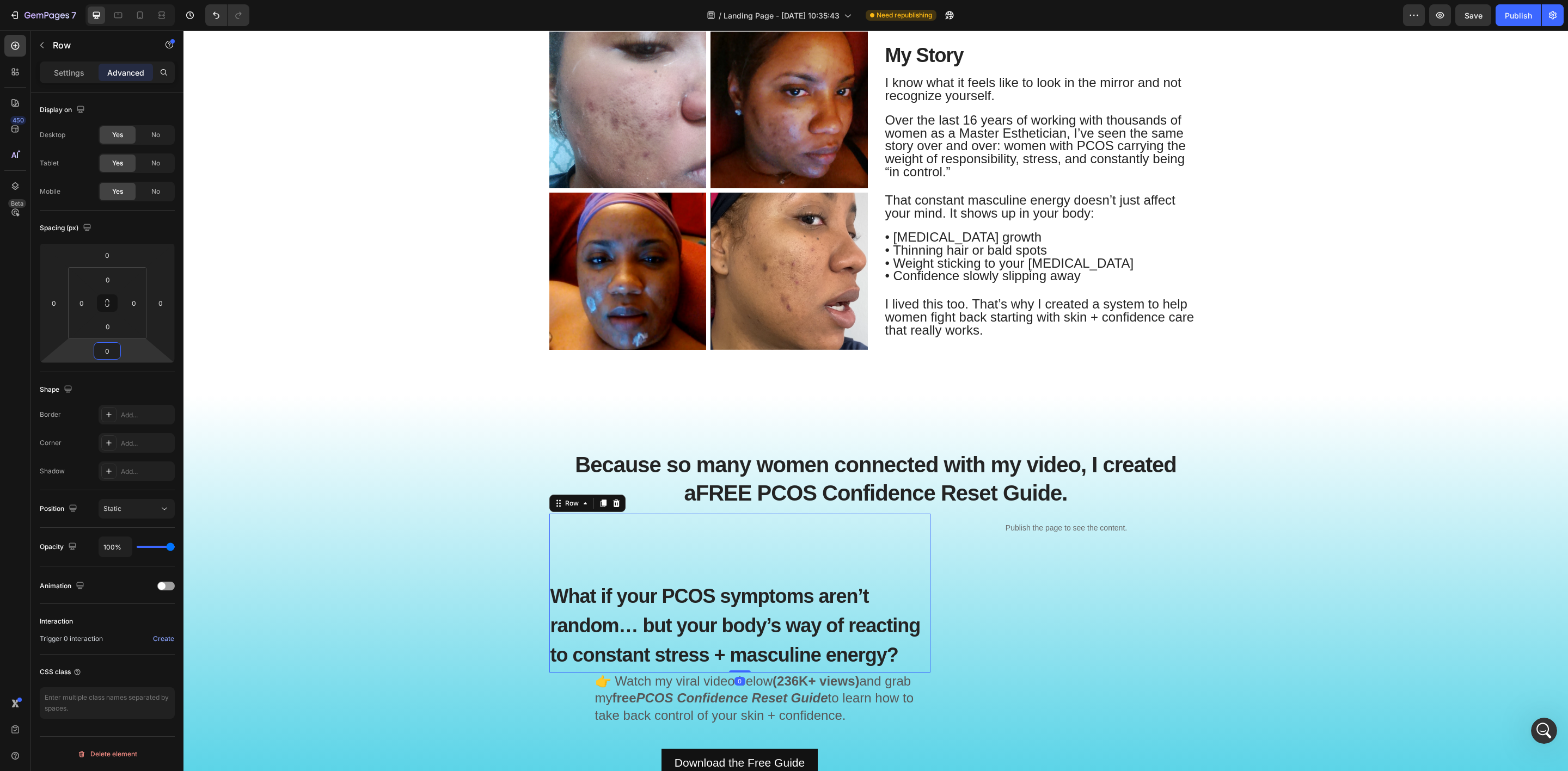
type input "0"
click at [573, 536] on div "What if your PCOS symptoms aren’t random… but your body’s way of reacting to co…" at bounding box center [740, 593] width 381 height 159
click at [719, 579] on div "What if your PCOS symptoms aren’t random… but your body’s way of reacting to co…" at bounding box center [740, 593] width 381 height 159
click at [591, 551] on div "What if your PCOS symptoms aren’t random… but your body’s way of reacting to co…" at bounding box center [740, 593] width 381 height 159
click at [616, 602] on span "What if your PCOS symptoms aren’t random… but your body’s way of reacting to co…" at bounding box center [735, 626] width 370 height 81
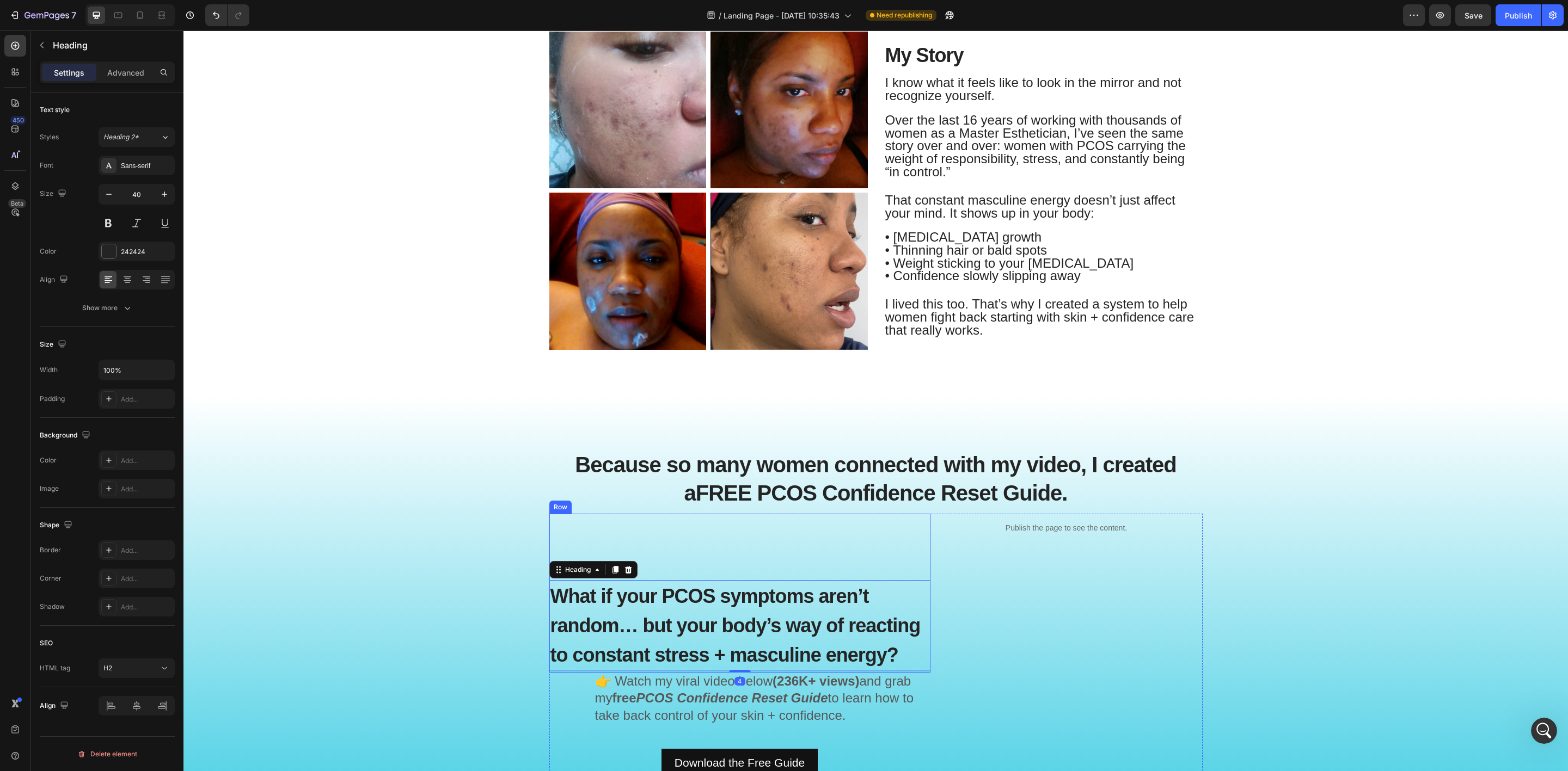
click at [716, 554] on div "What if your PCOS symptoms aren’t random… but your body’s way of reacting to co…" at bounding box center [740, 593] width 381 height 159
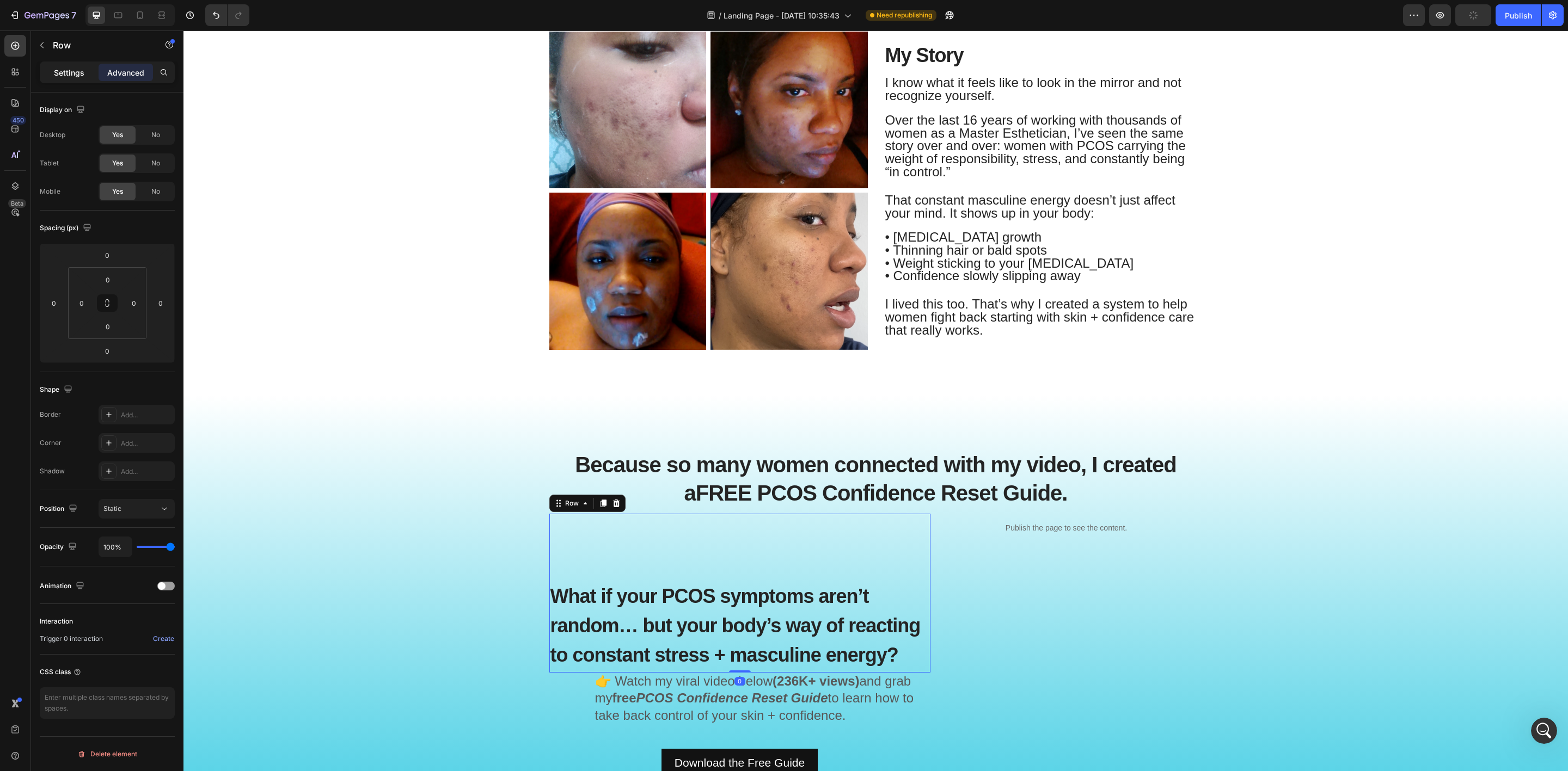
click at [57, 71] on p "Settings" at bounding box center [69, 72] width 30 height 12
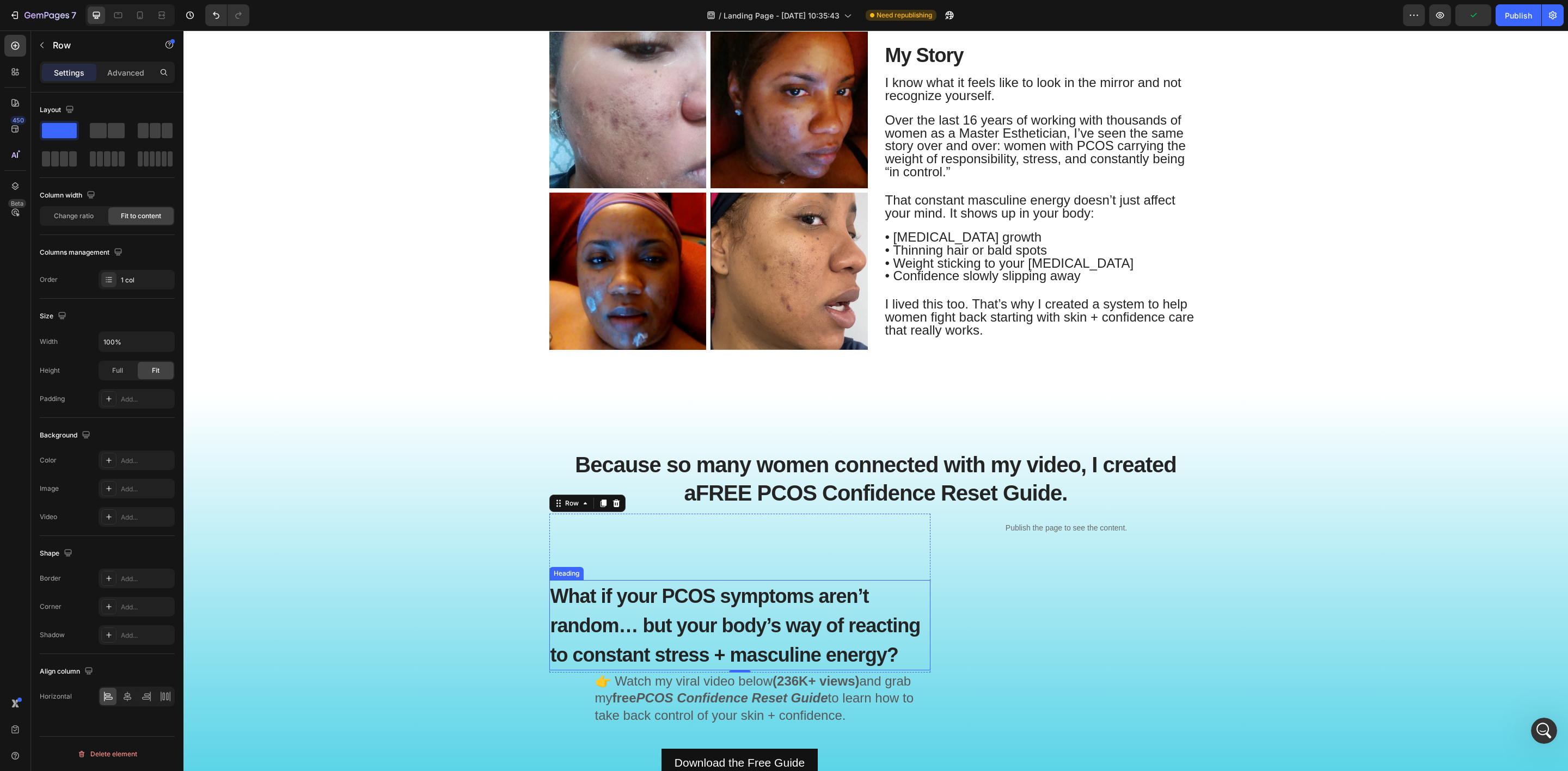
click at [678, 608] on h2 "What if your PCOS symptoms aren’t random… but your body’s way of reacting to co…" at bounding box center [740, 625] width 381 height 90
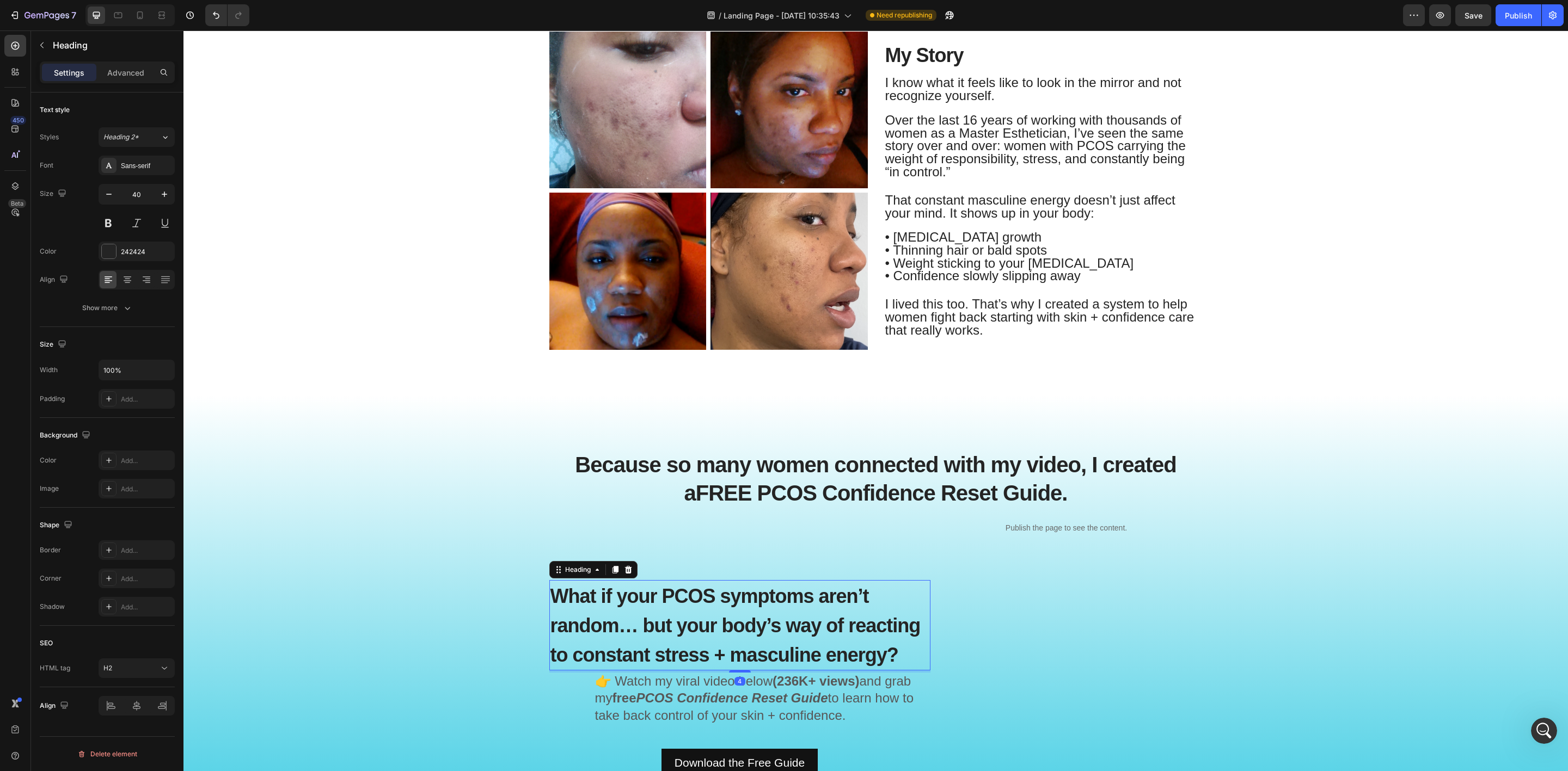
click at [117, 63] on div "Settings Advanced" at bounding box center [107, 72] width 135 height 22
click at [122, 72] on p "Advanced" at bounding box center [125, 72] width 37 height 12
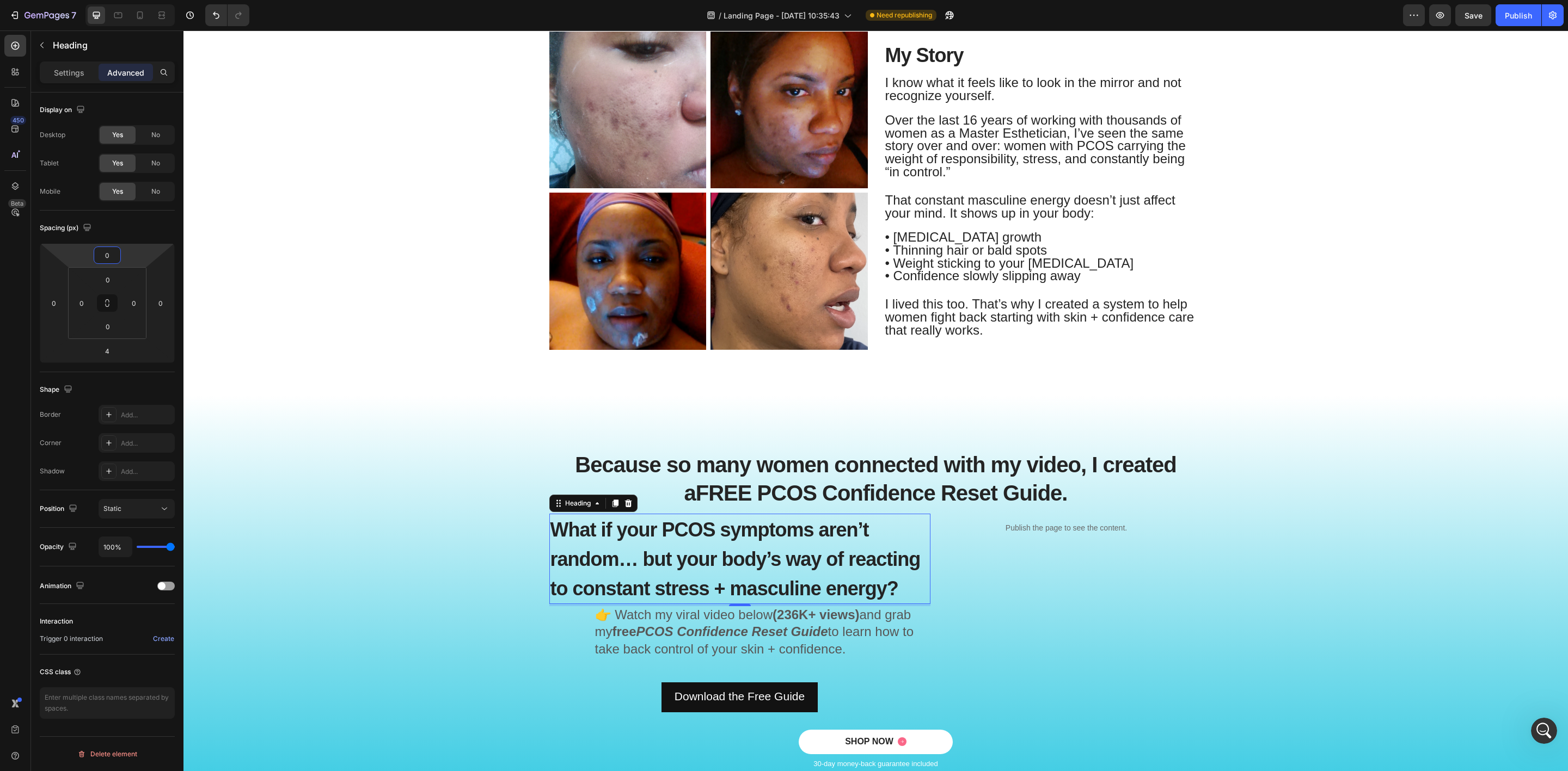
type input "0"
click at [422, 541] on div "Because so many women connected with my video, I created a FREE PCOS Confidence…" at bounding box center [876, 613] width 1368 height 348
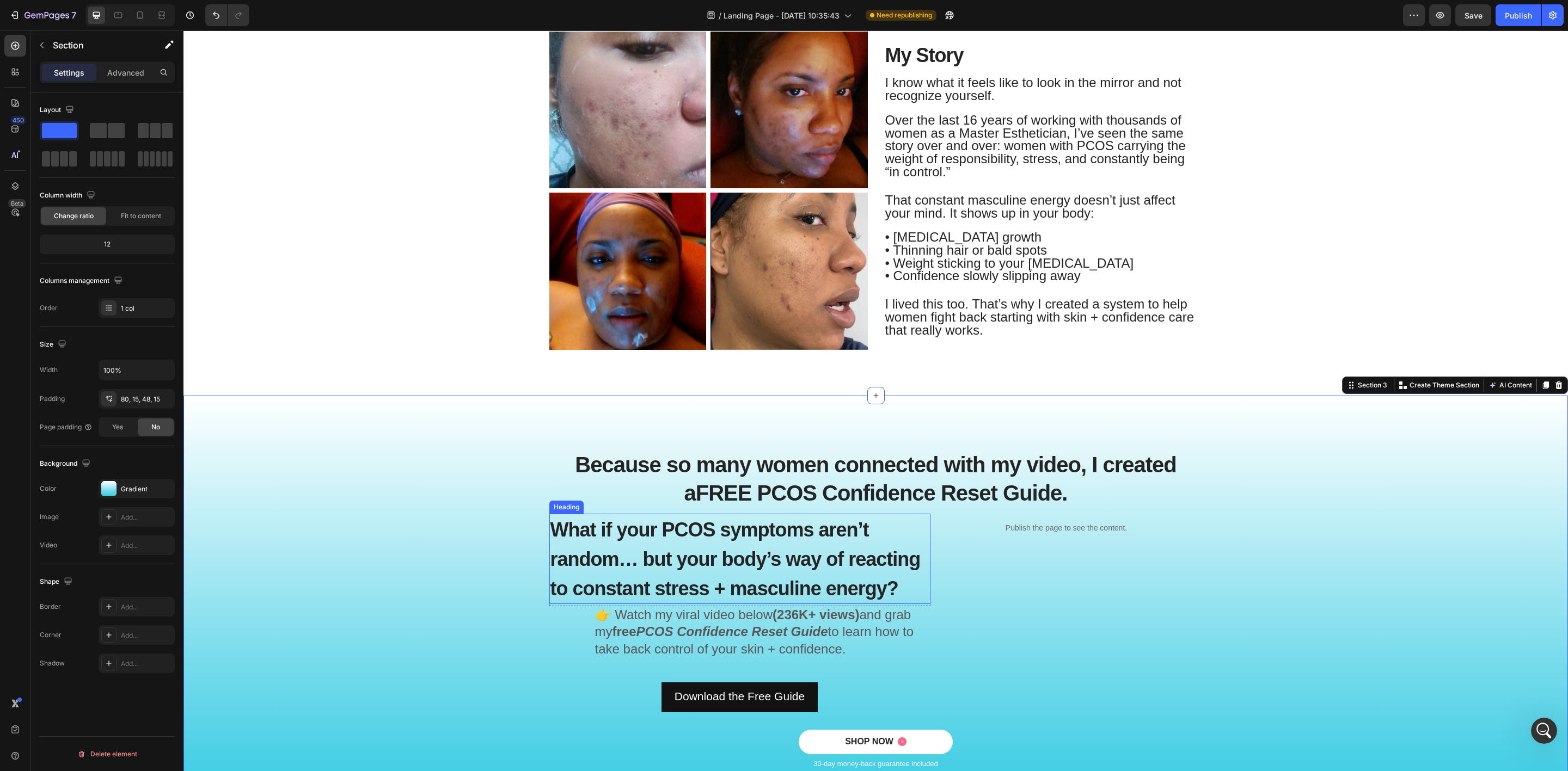
click at [585, 539] on span "What if your PCOS symptoms aren’t random… but your body’s way of reacting to co…" at bounding box center [735, 559] width 370 height 81
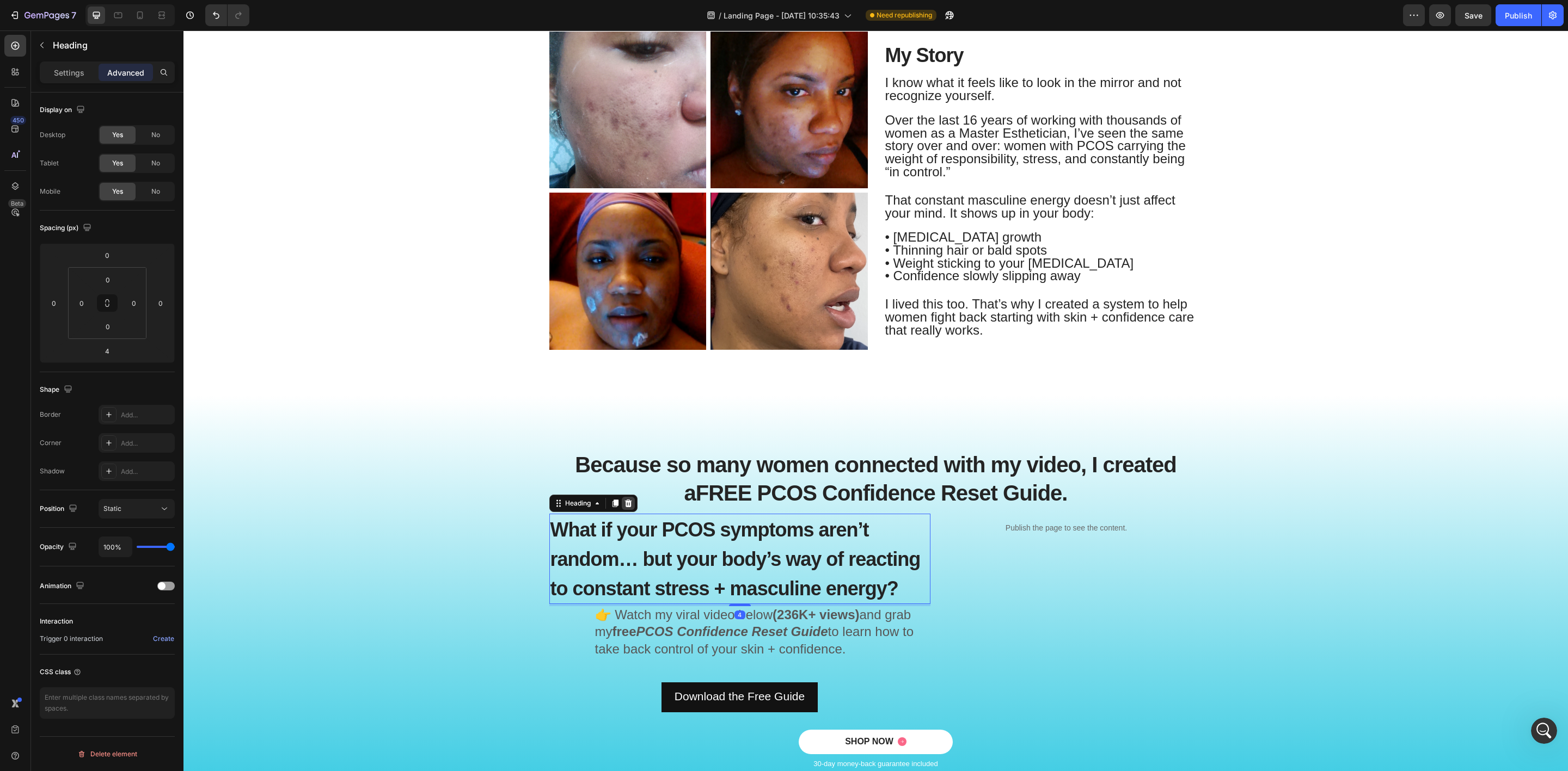
click at [625, 504] on icon at bounding box center [628, 503] width 7 height 8
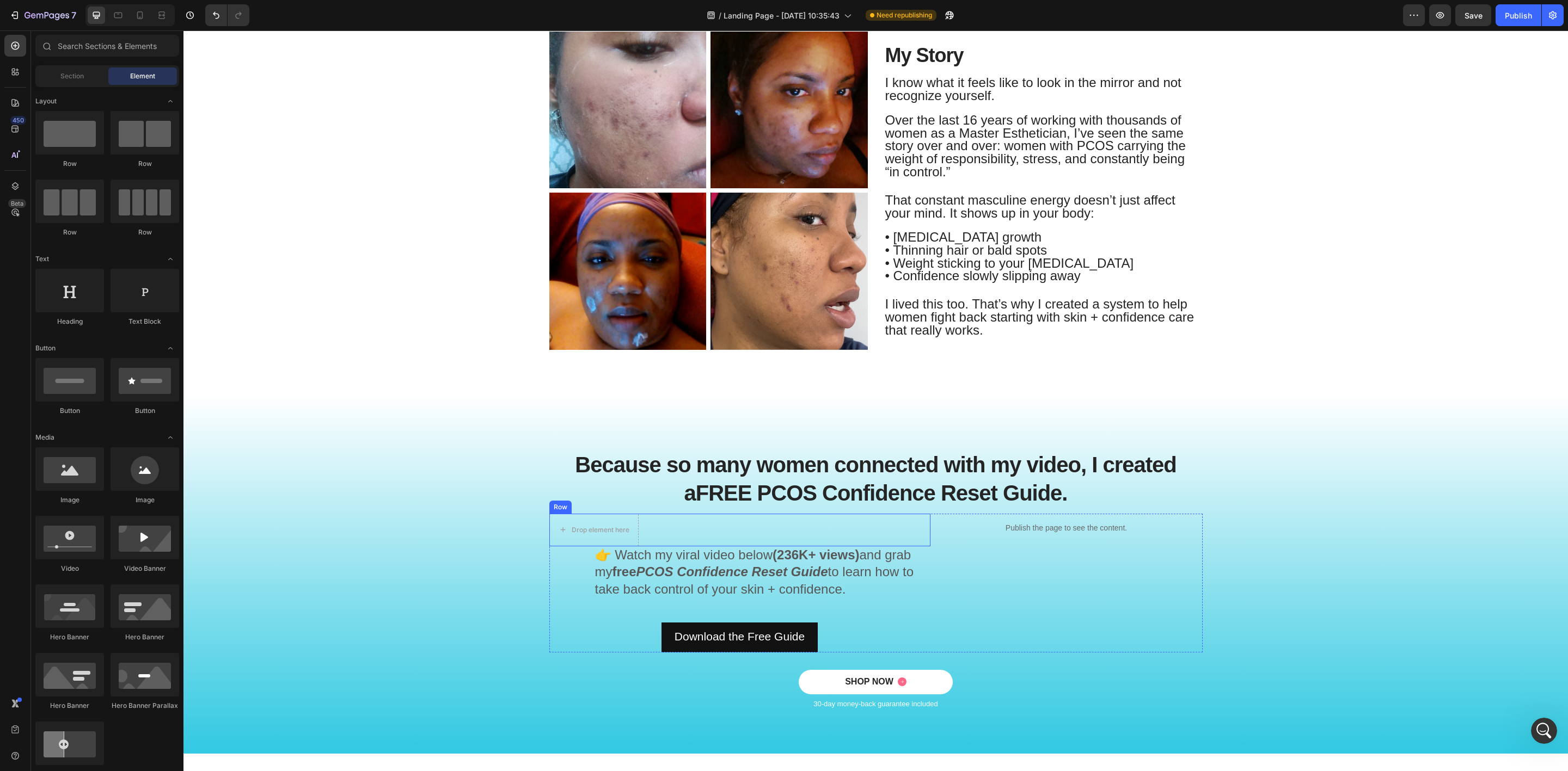
click at [652, 528] on div "Drop element here Row" at bounding box center [740, 530] width 381 height 33
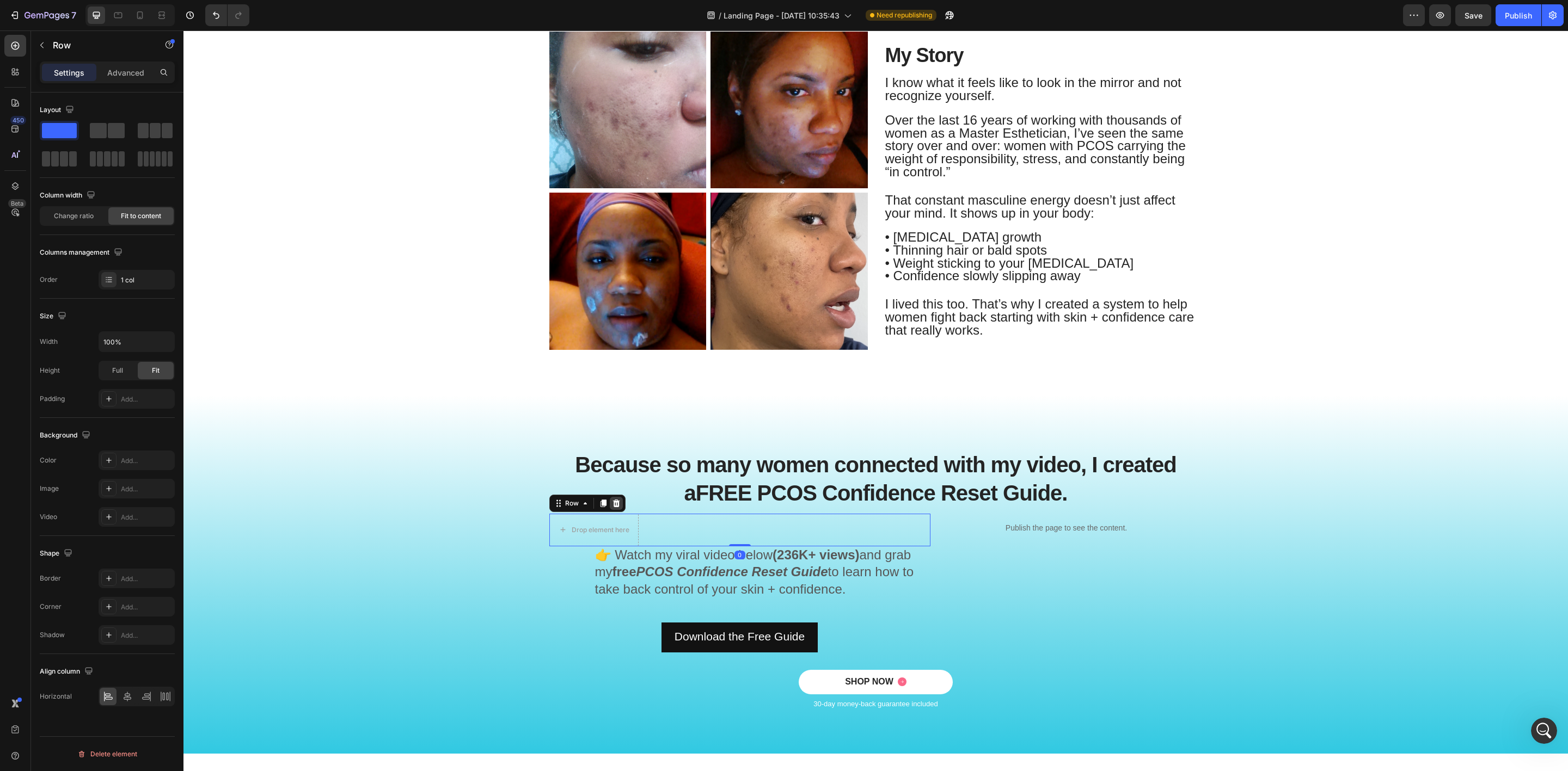
click at [612, 502] on icon at bounding box center [616, 503] width 7 height 8
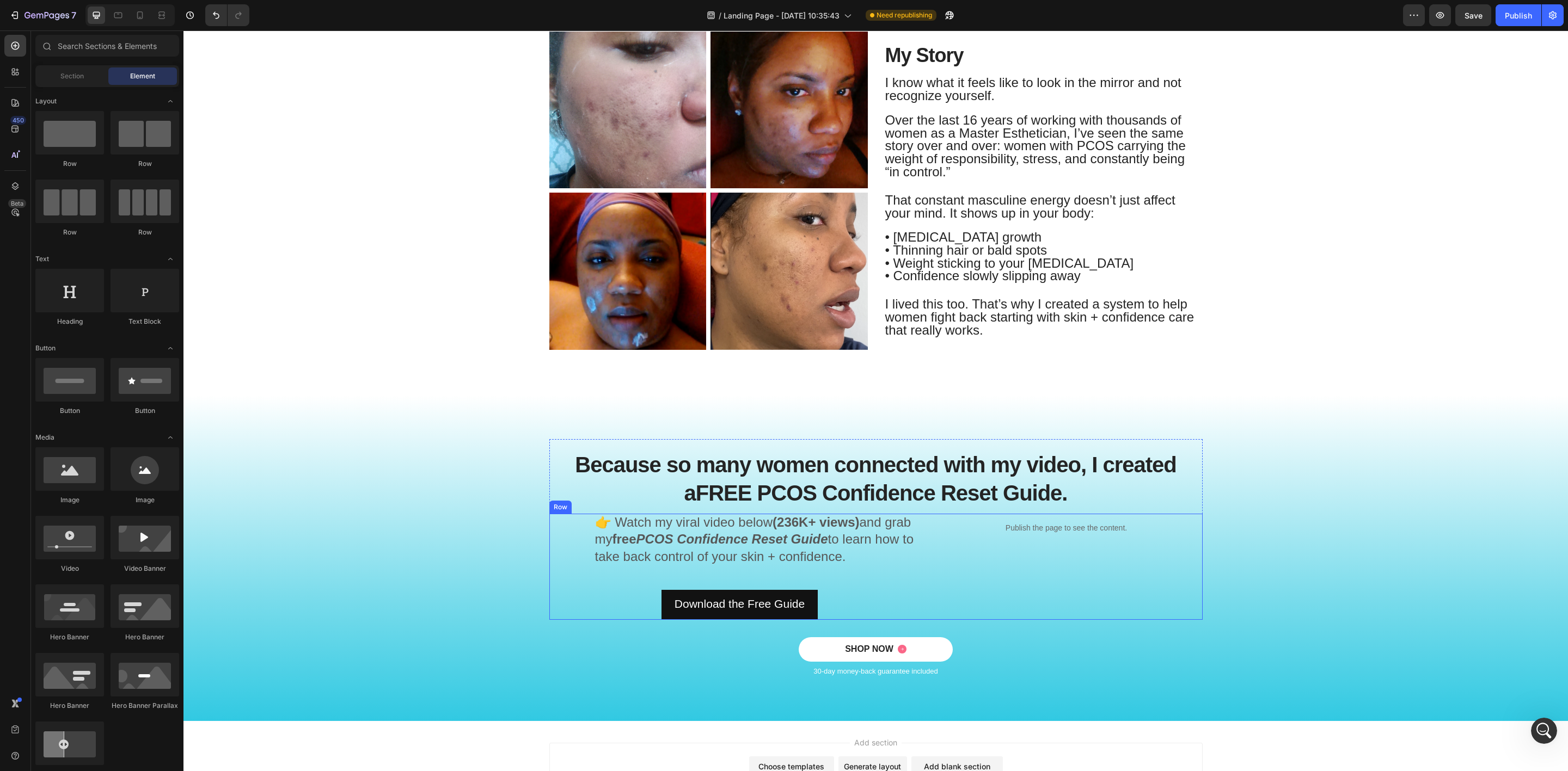
click at [670, 550] on span "👉 Watch my viral video below (236K+ views) and grab my free PCOS Confidence Res…" at bounding box center [755, 539] width 319 height 49
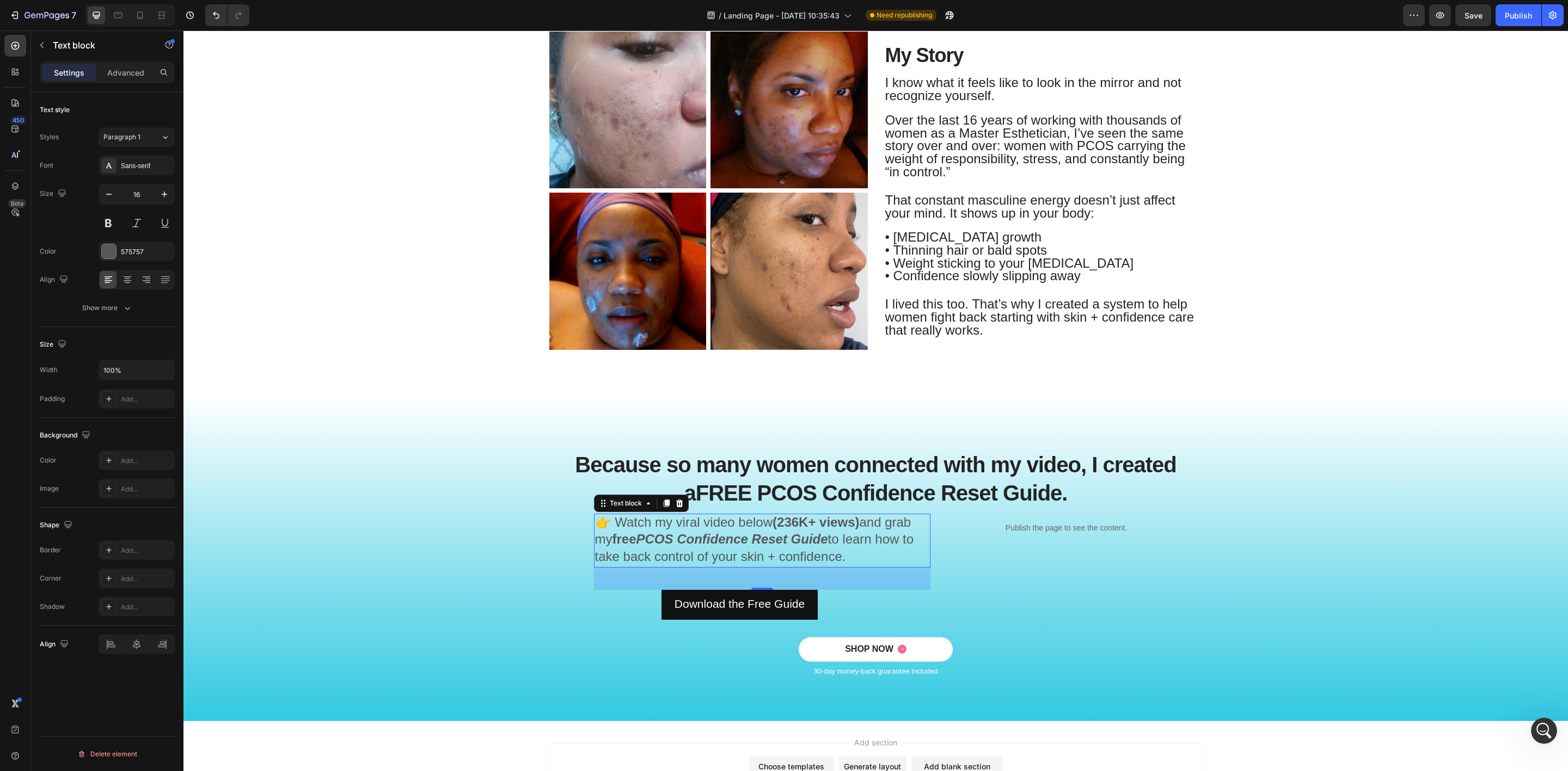
click at [765, 545] on strong "PCOS Confidence Reset Guide" at bounding box center [732, 539] width 192 height 15
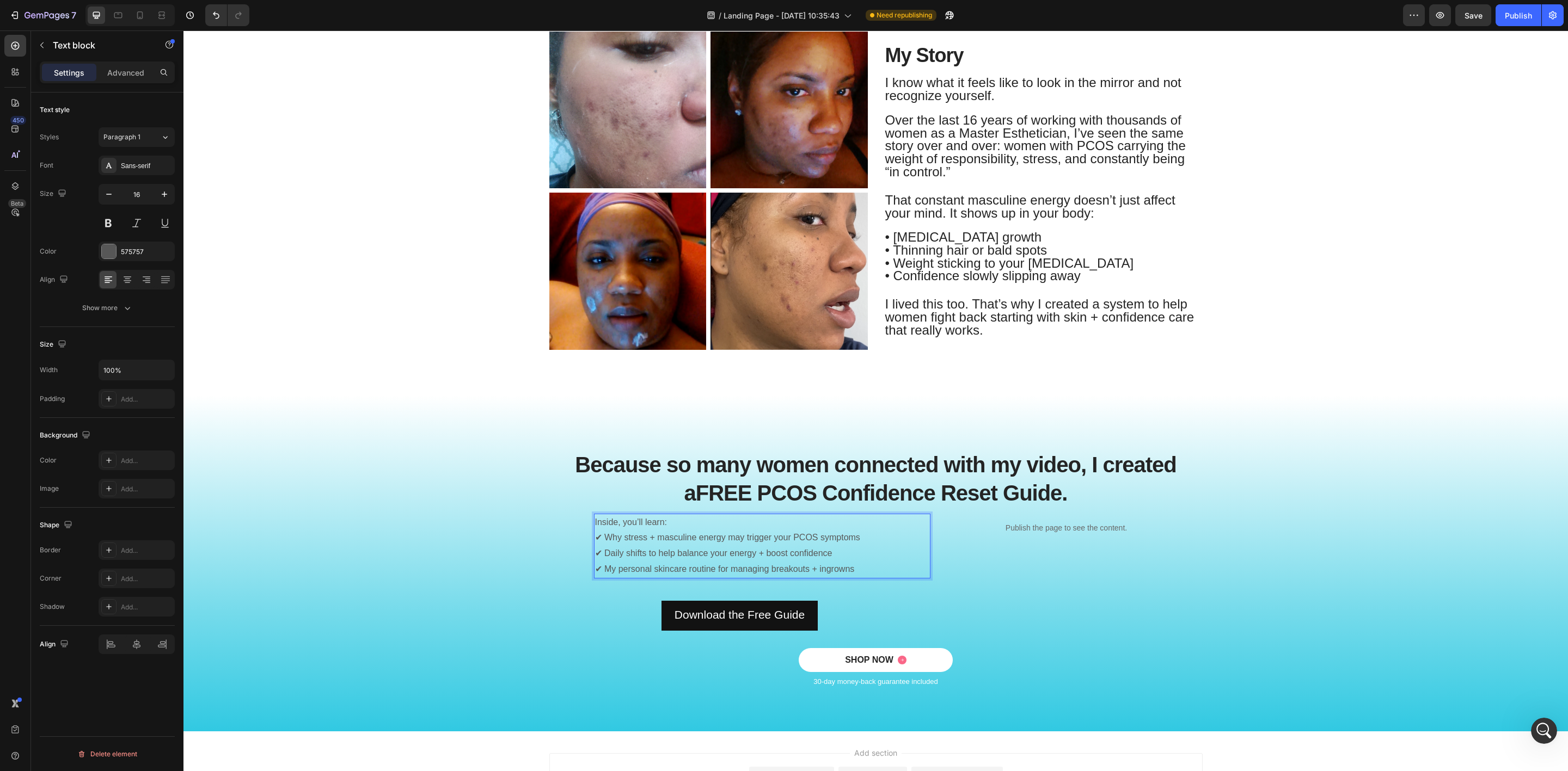
click at [796, 560] on p "Inside, you’ll learn: ✔ Why stress + masculine energy may trigger your PCOS sym…" at bounding box center [762, 546] width 334 height 63
click at [895, 567] on p "Inside, you’ll learn: ✔ Why stress + masculine energy may trigger your PCOS sym…" at bounding box center [762, 546] width 334 height 63
click at [461, 596] on div "Because so many women connected with my video, I created a FREE PCOS Confidence…" at bounding box center [876, 573] width 1368 height 267
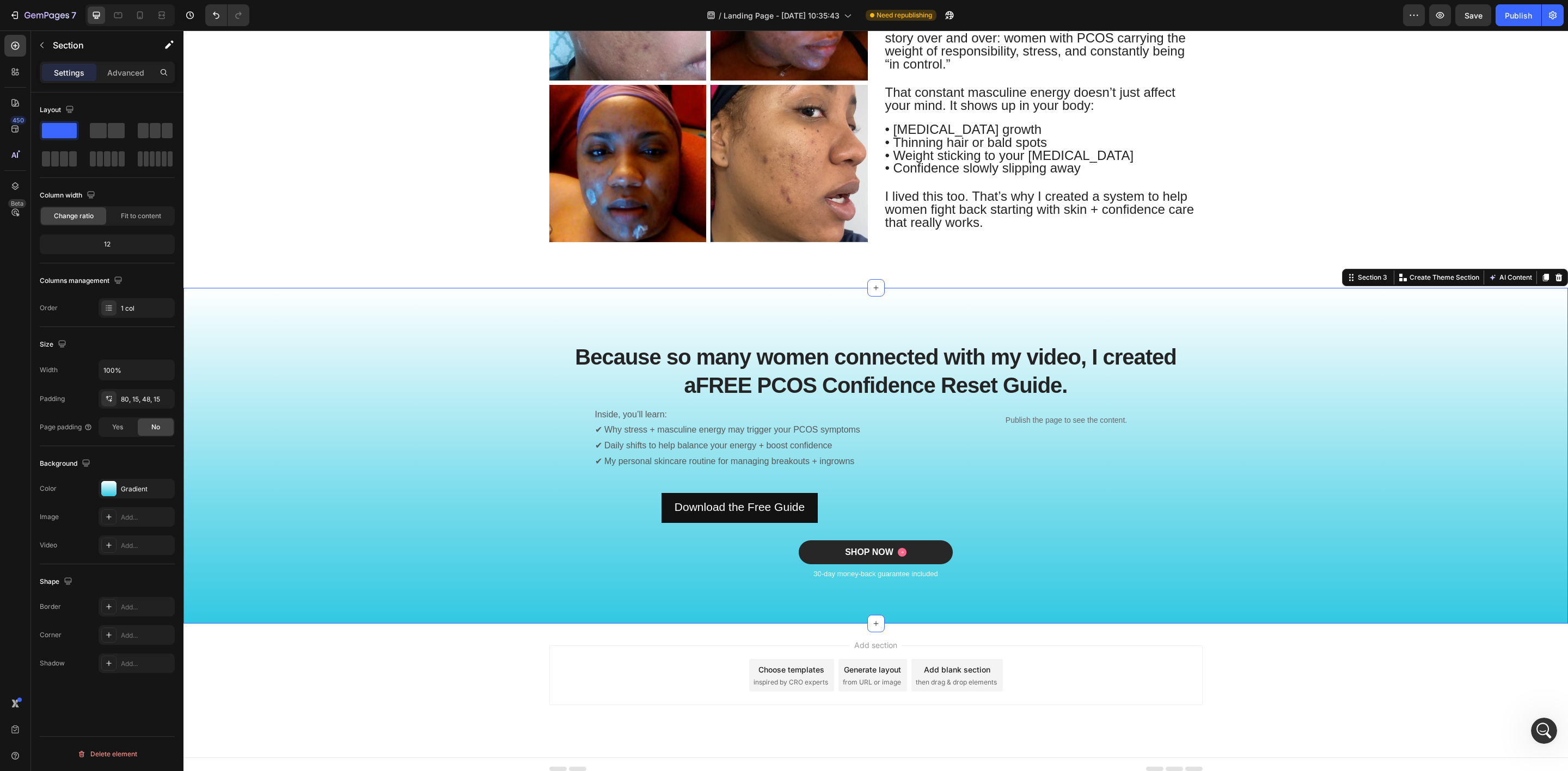
scroll to position [895, 0]
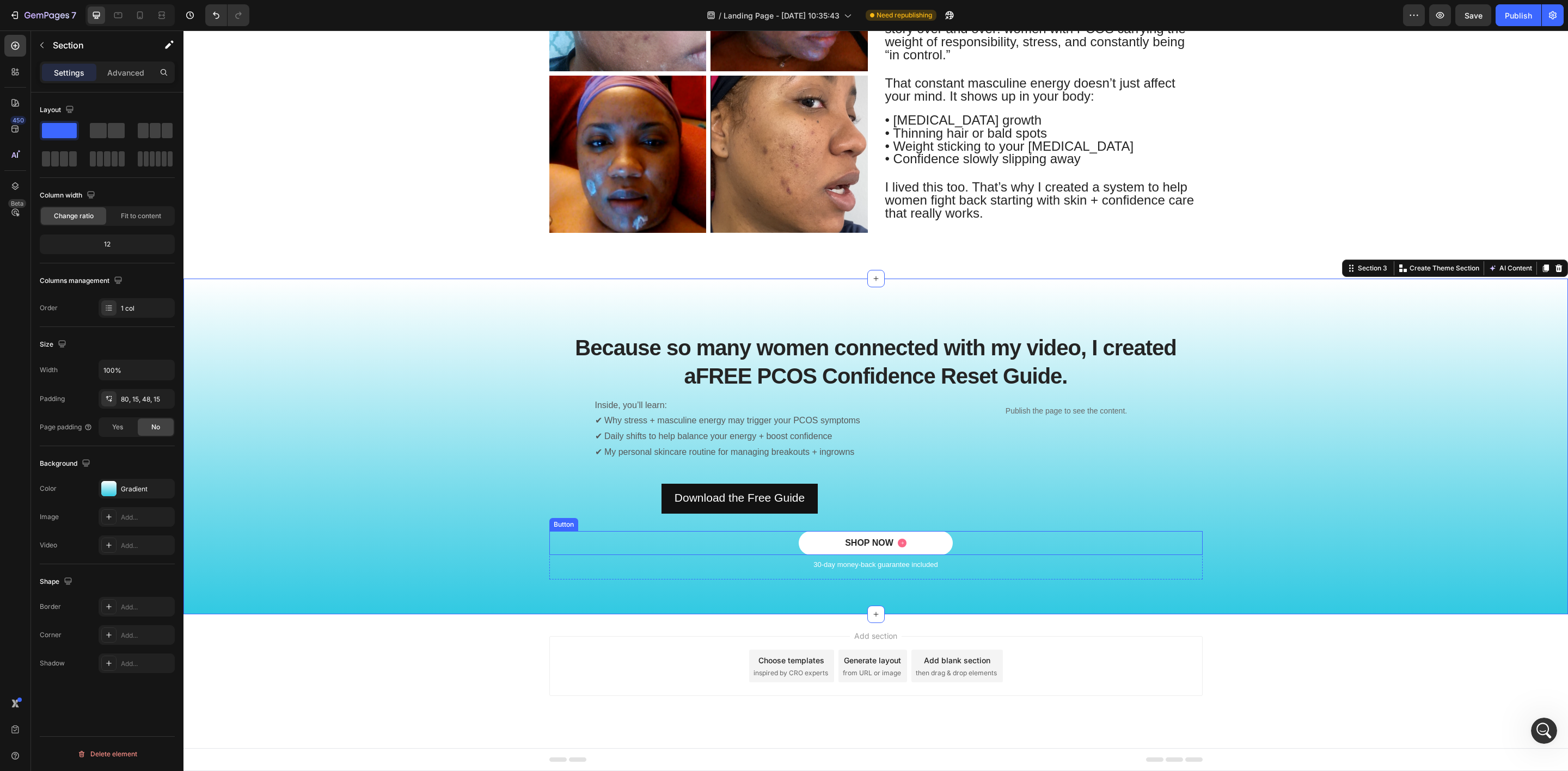
click at [970, 539] on div "SHOP NOW Button" at bounding box center [875, 543] width 653 height 24
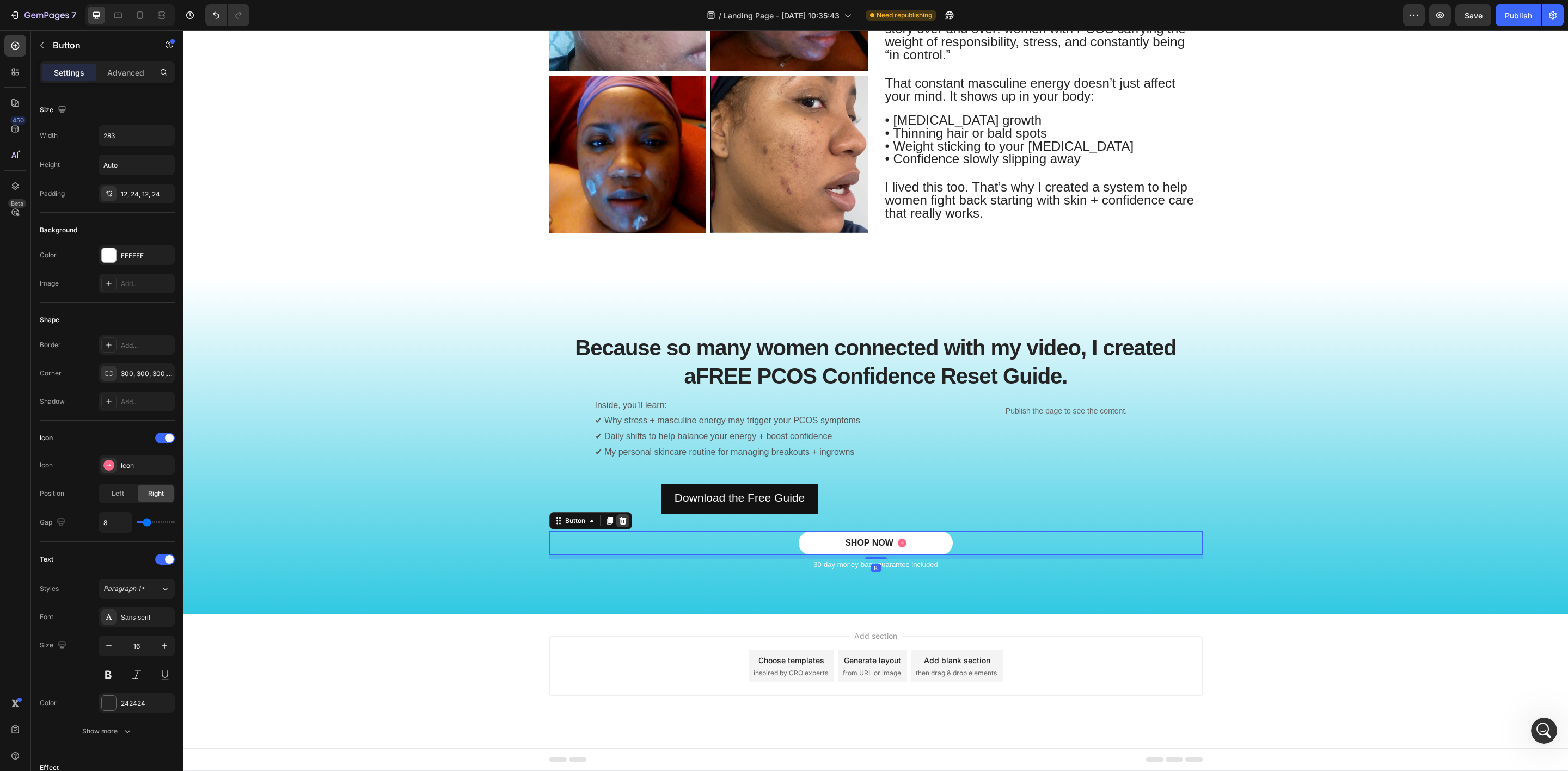
click at [618, 522] on icon at bounding box center [623, 521] width 9 height 9
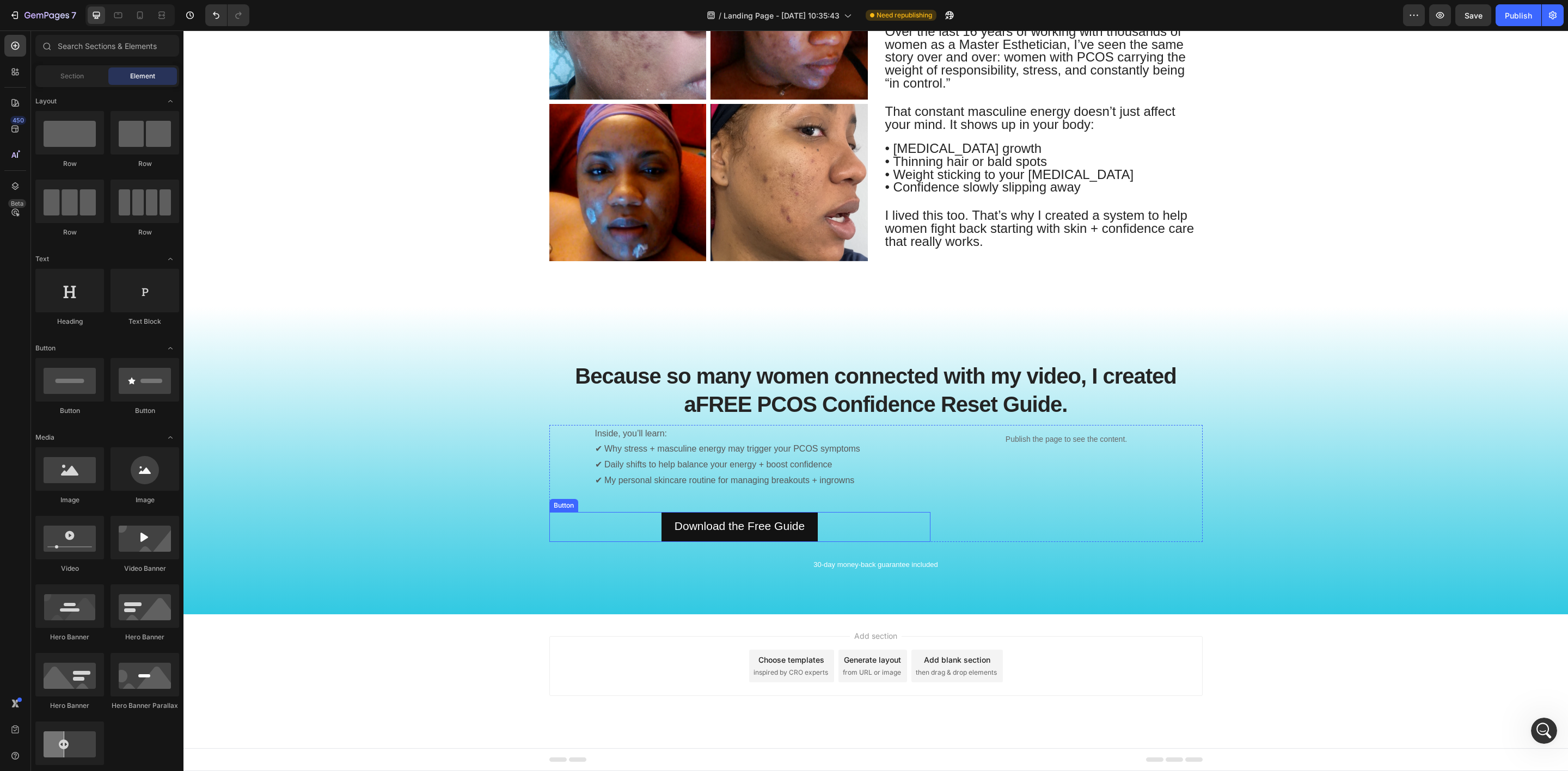
scroll to position [866, 0]
click at [951, 563] on p "30-day money-back guarantee included" at bounding box center [876, 565] width 651 height 9
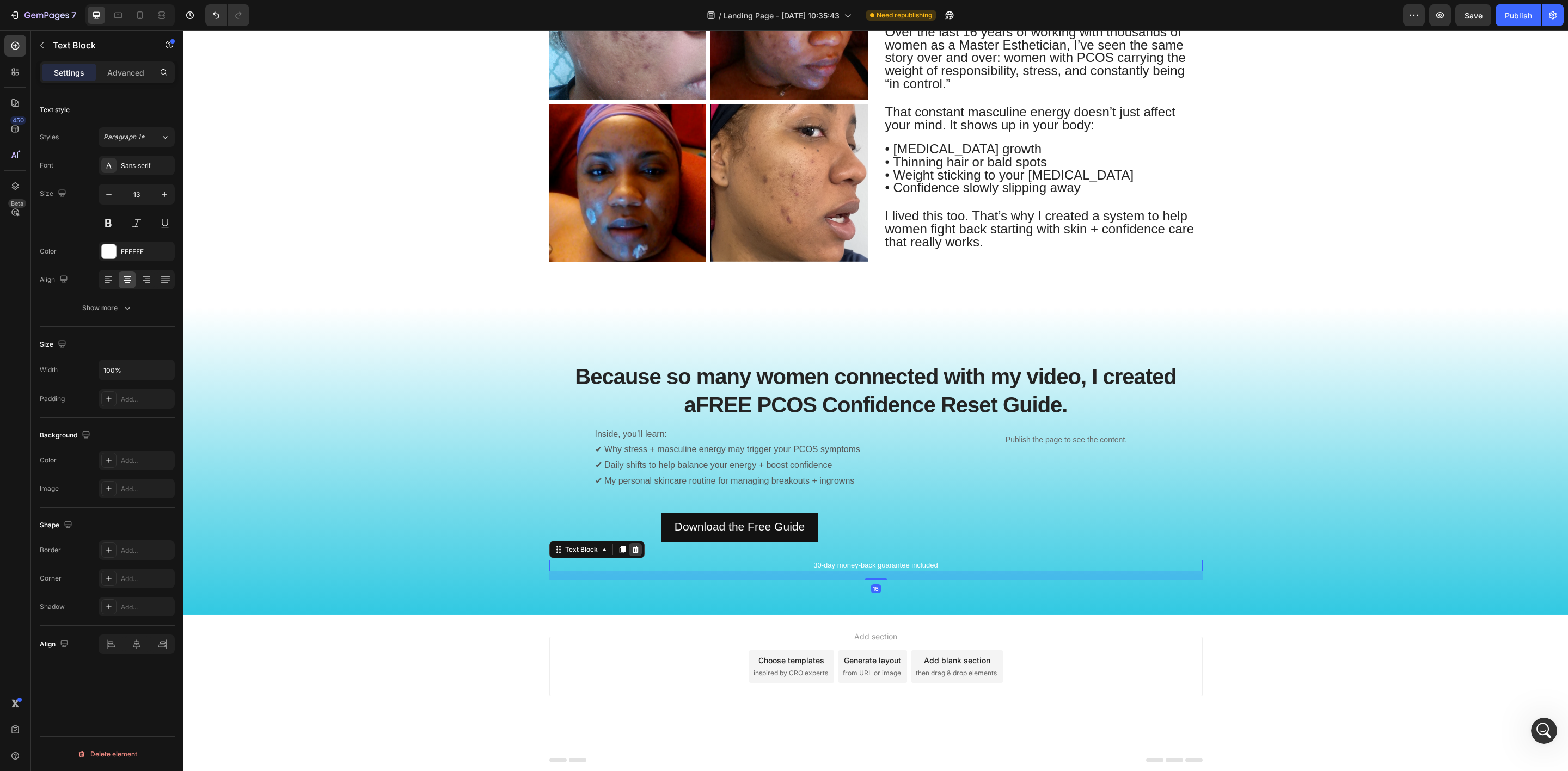
click at [632, 551] on icon at bounding box center [635, 549] width 7 height 8
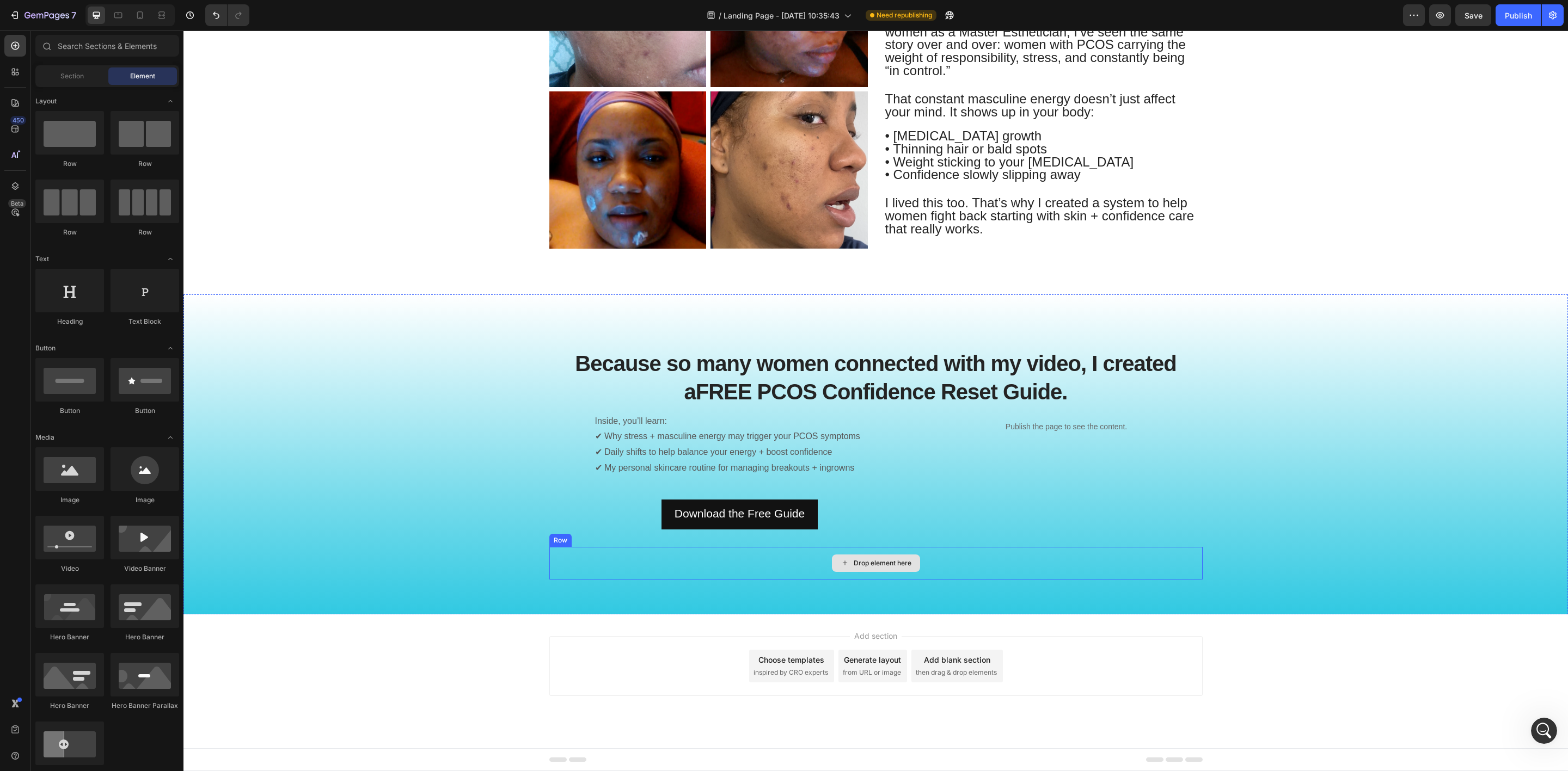
click at [1006, 556] on div "Drop element here" at bounding box center [875, 563] width 653 height 33
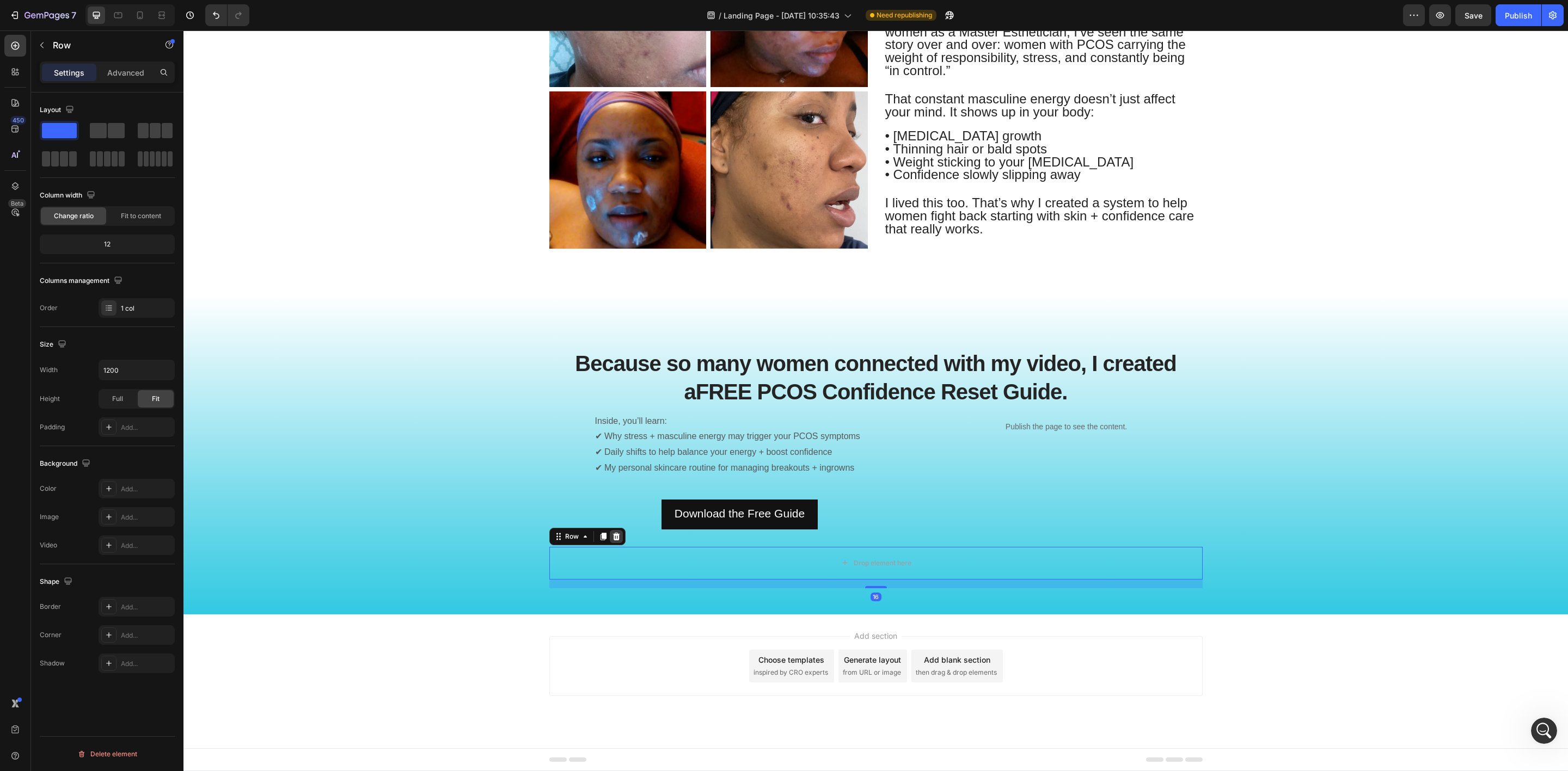
click at [612, 539] on icon at bounding box center [616, 537] width 9 height 9
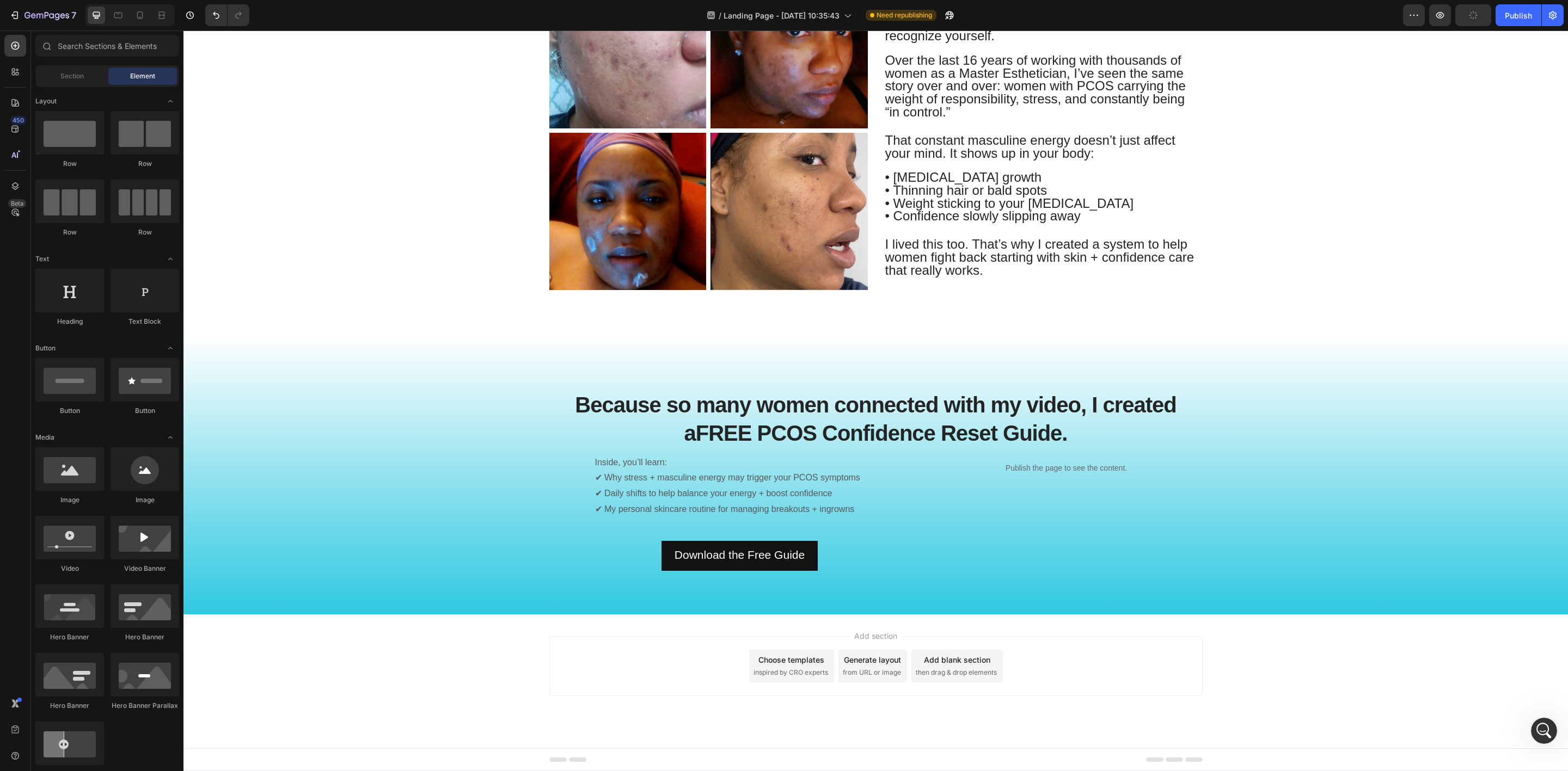
scroll to position [838, 0]
click at [872, 617] on icon at bounding box center [876, 615] width 9 height 9
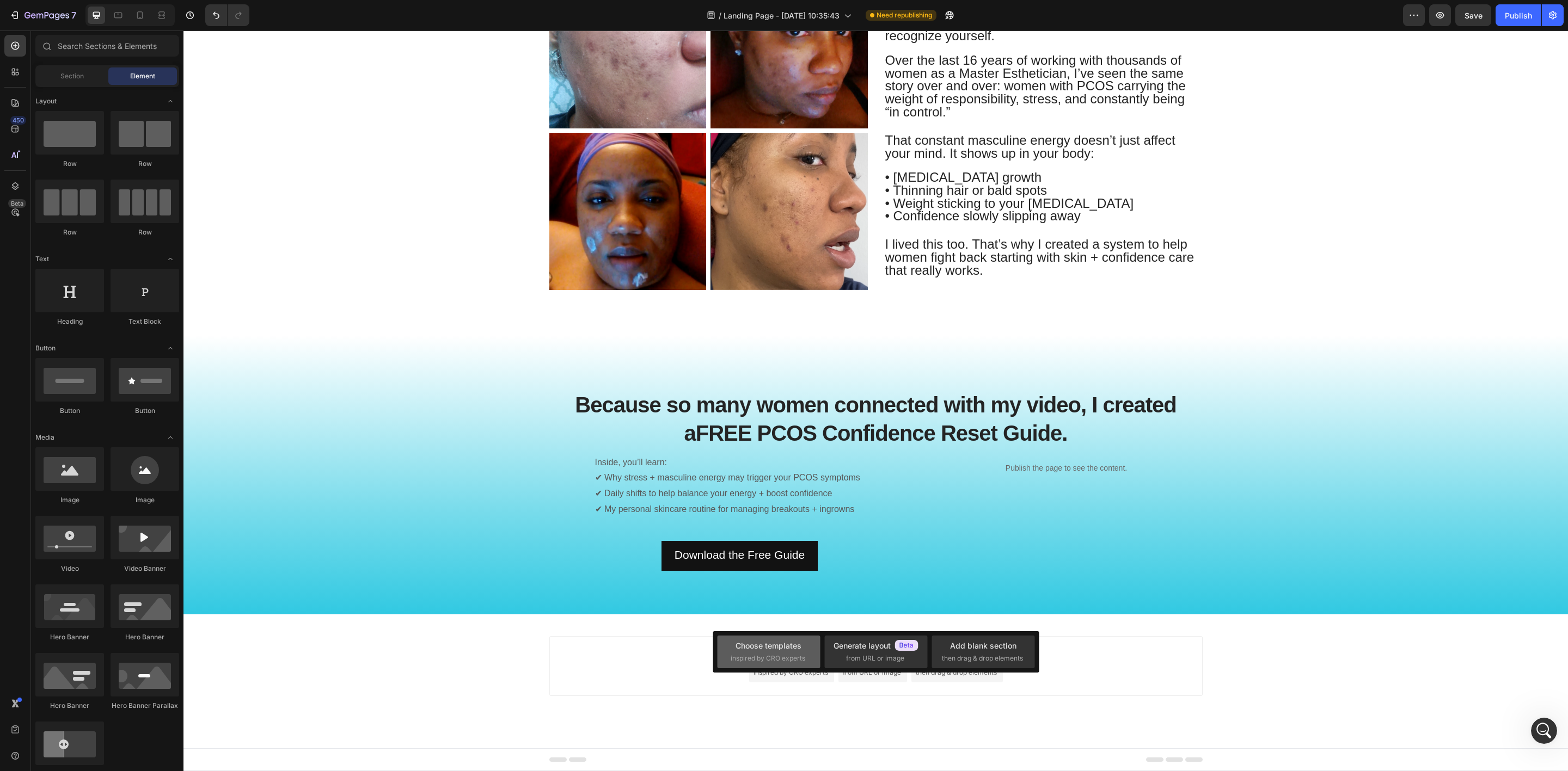
click at [777, 645] on div "Choose templates" at bounding box center [768, 646] width 66 height 12
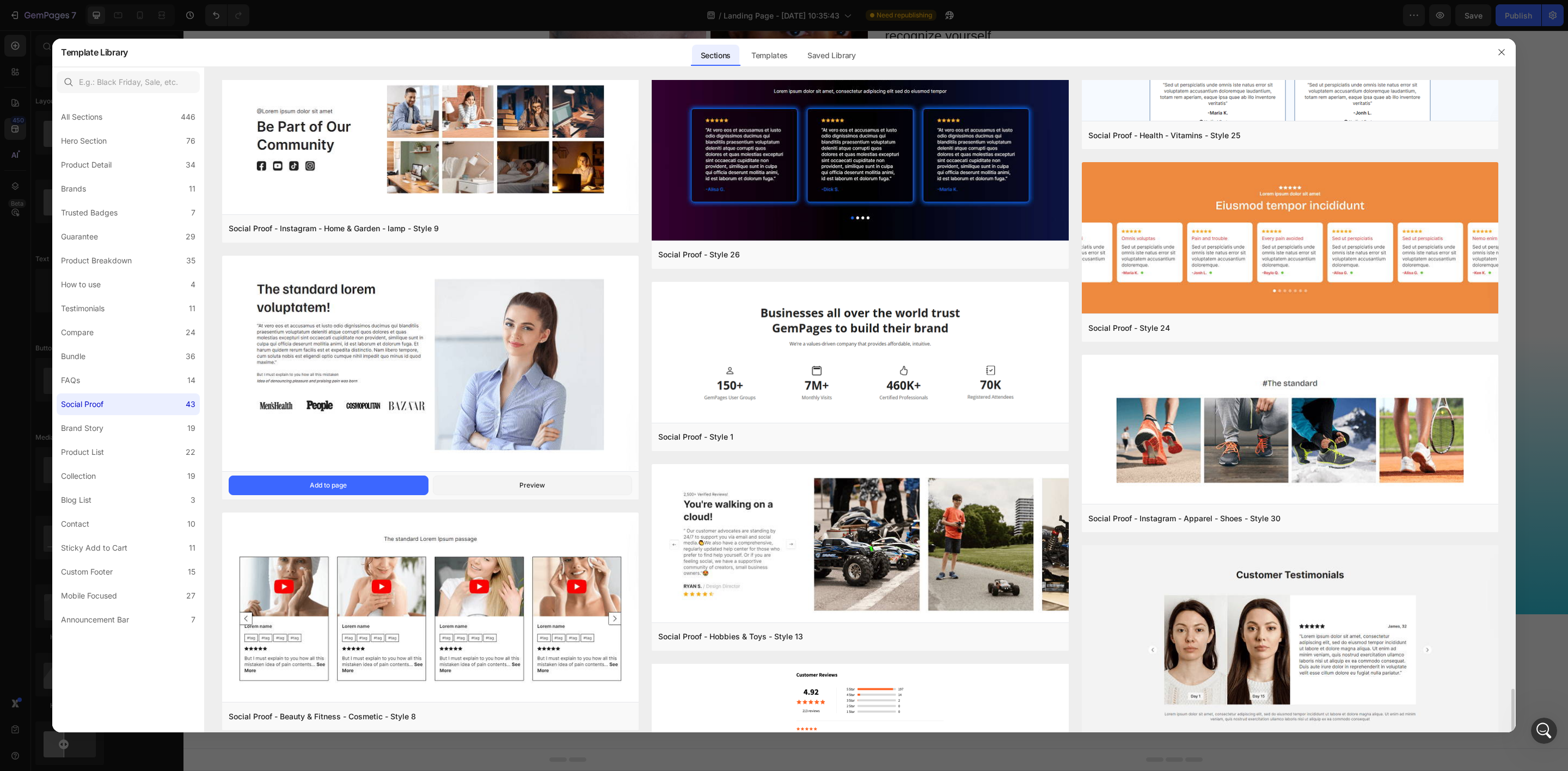
scroll to position [2799, 0]
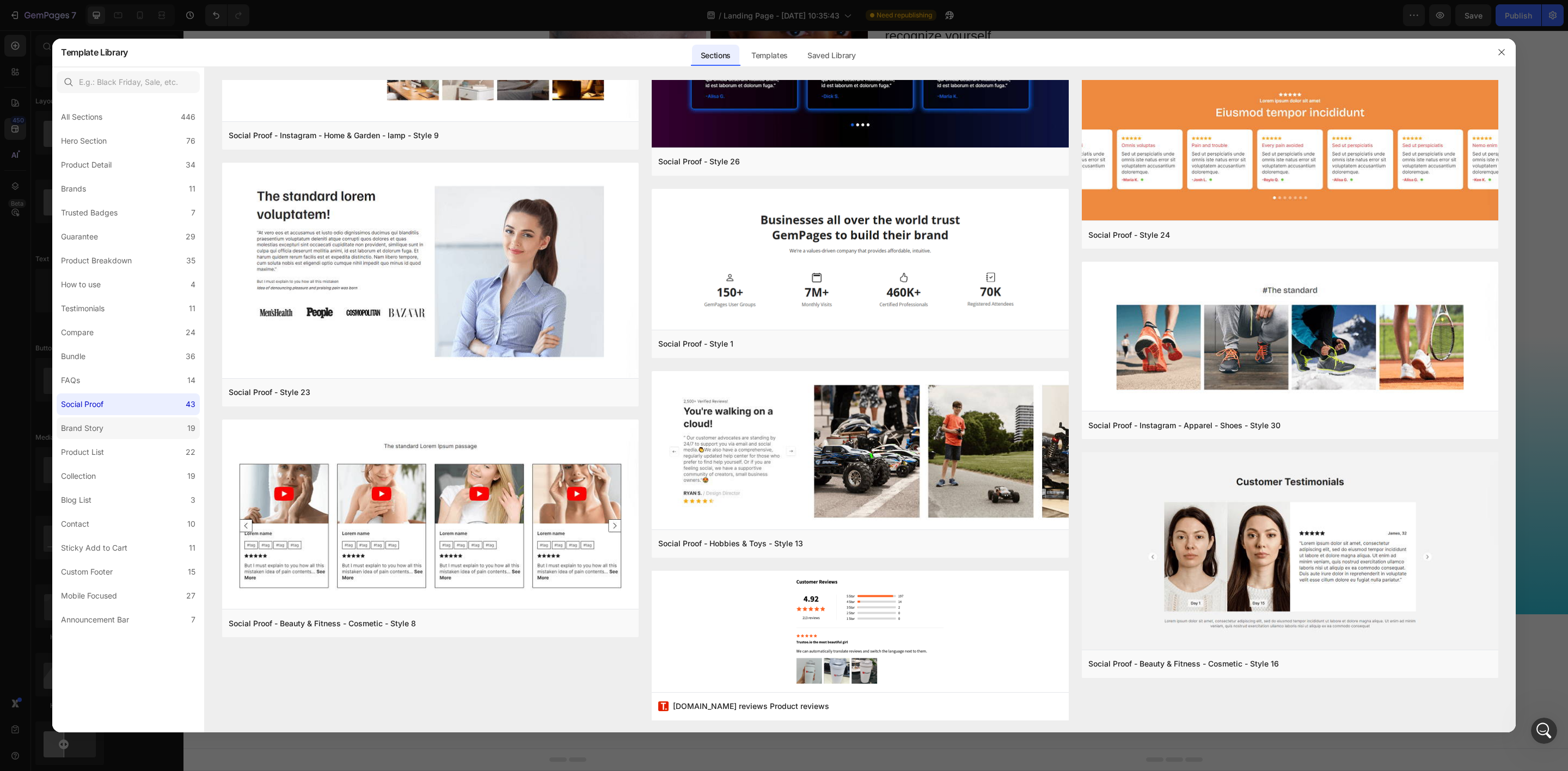
click at [115, 433] on label "Brand Story 19" at bounding box center [128, 428] width 143 height 22
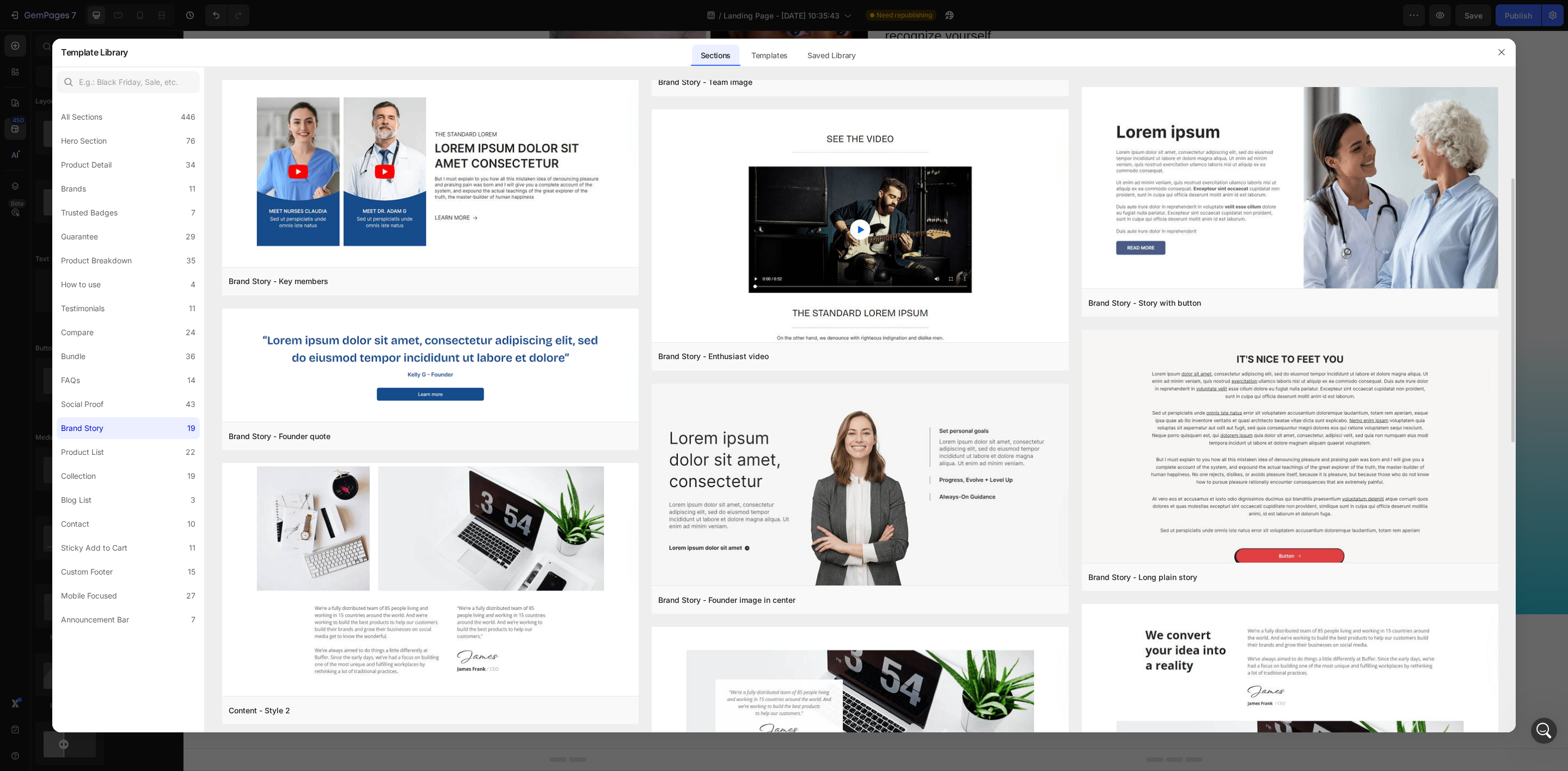
scroll to position [408, 0]
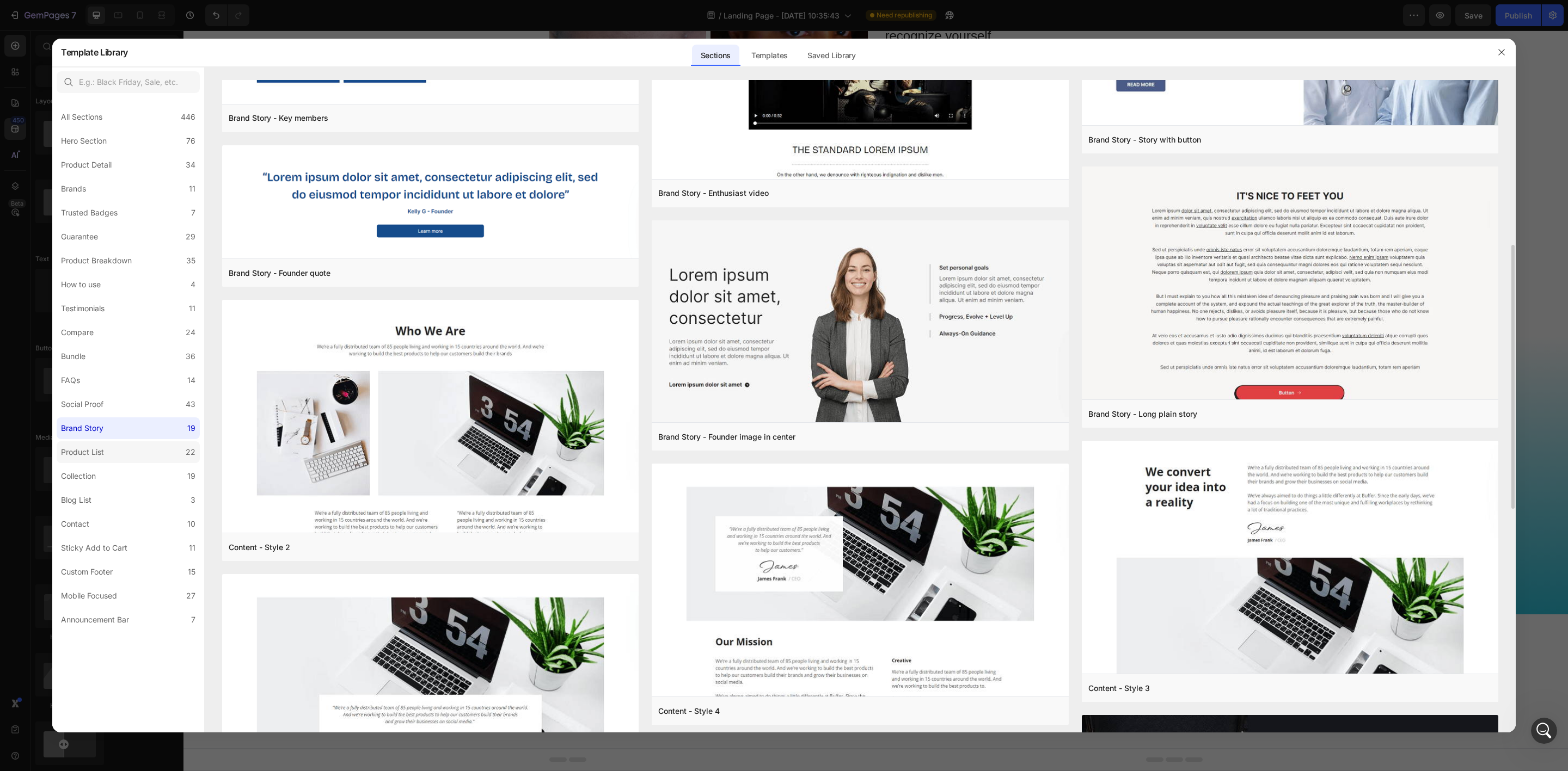
click at [105, 456] on div "Product List" at bounding box center [85, 452] width 47 height 13
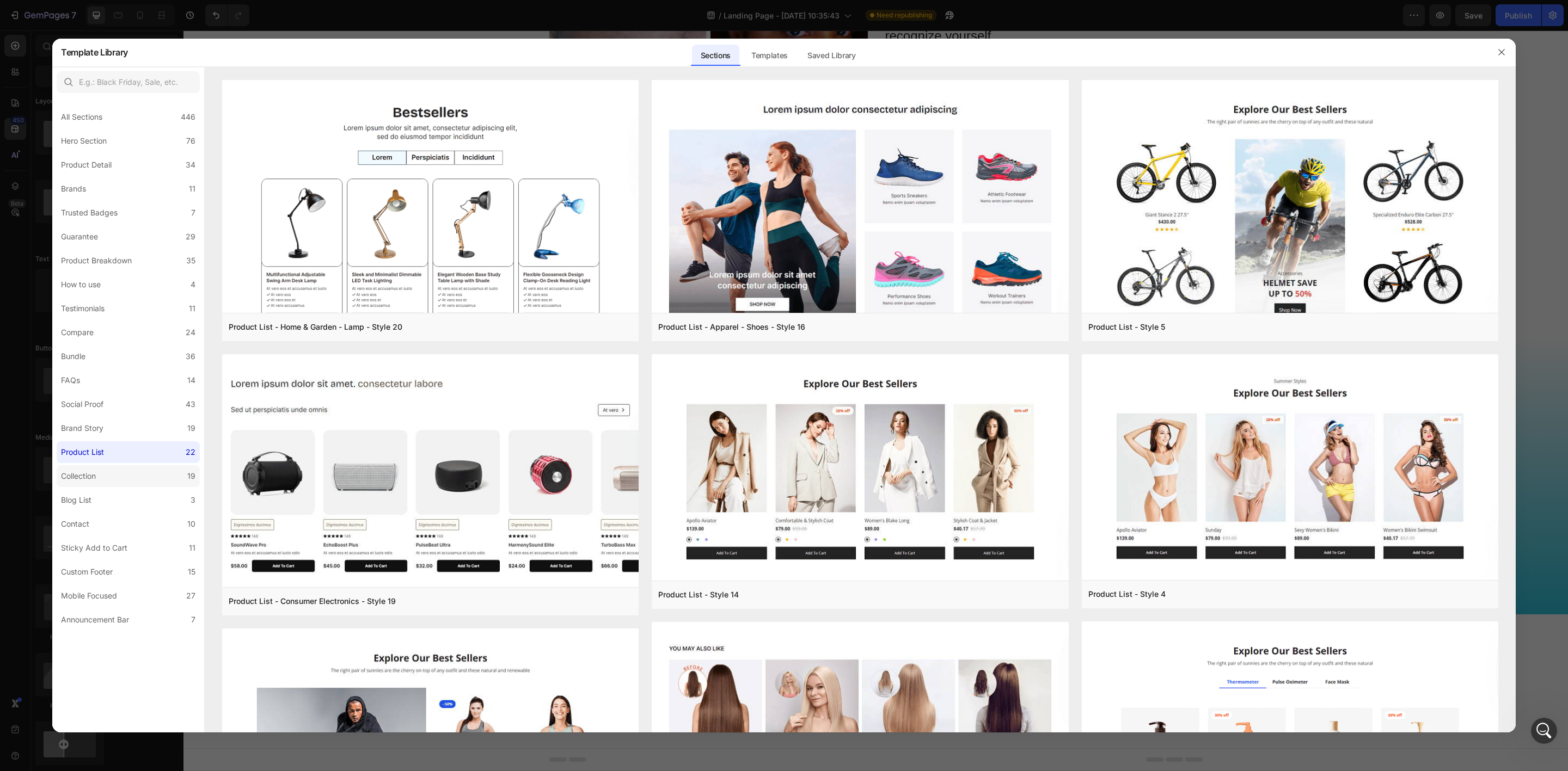
click at [105, 477] on label "Collection 19" at bounding box center [128, 476] width 143 height 22
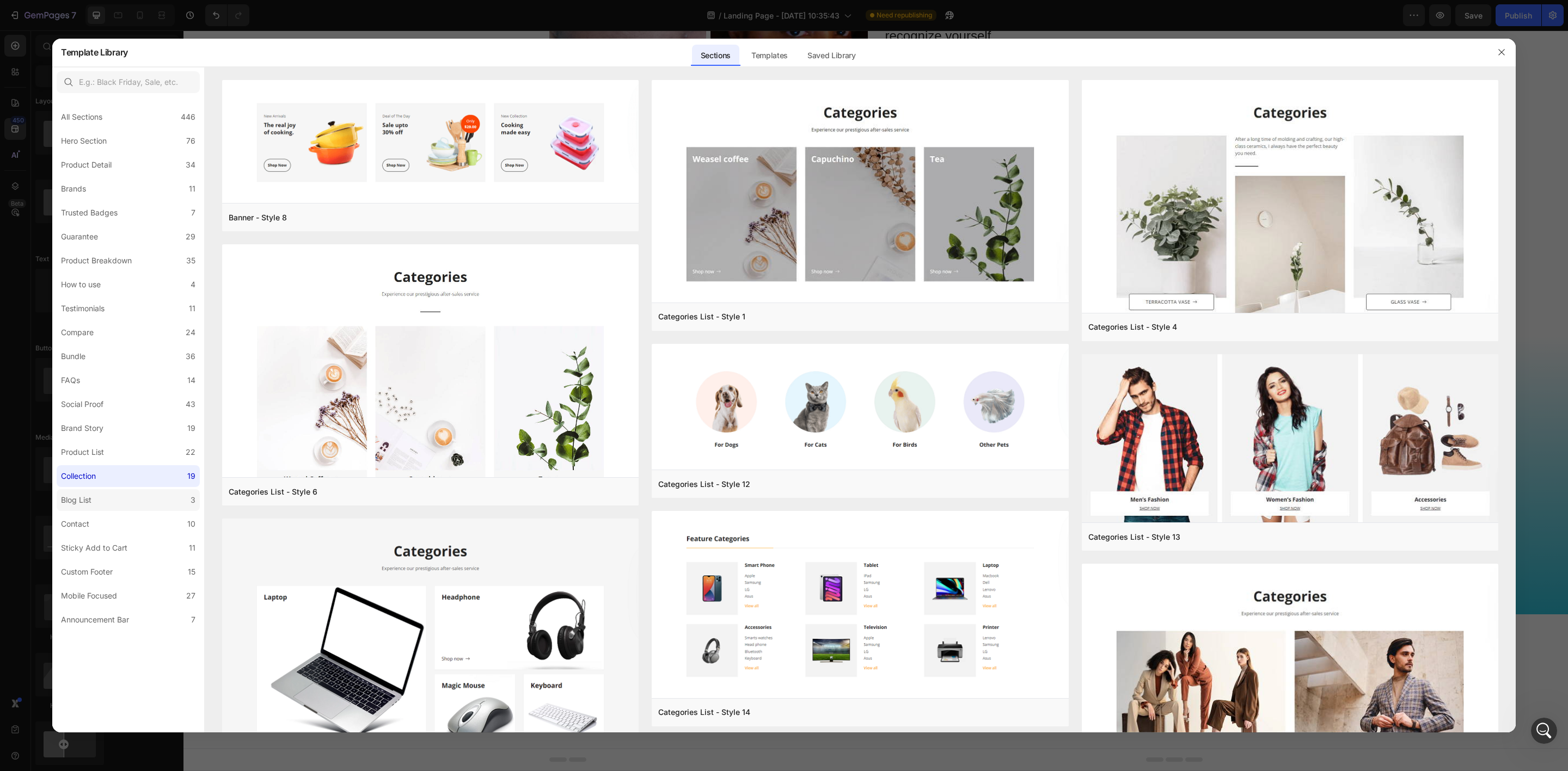
click at [105, 500] on label "Blog List 3" at bounding box center [128, 500] width 143 height 22
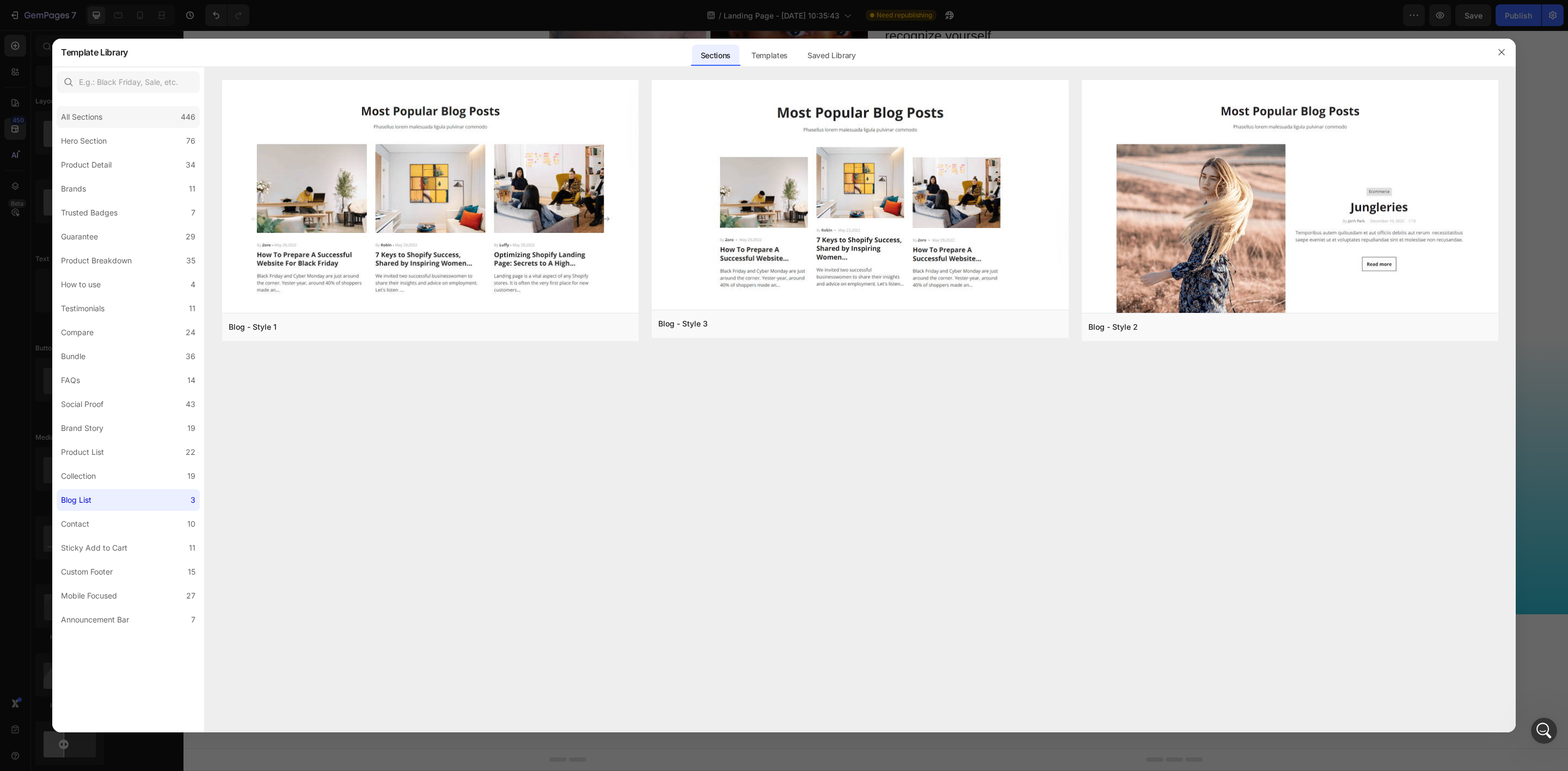
click at [82, 117] on div "All Sections" at bounding box center [82, 117] width 41 height 13
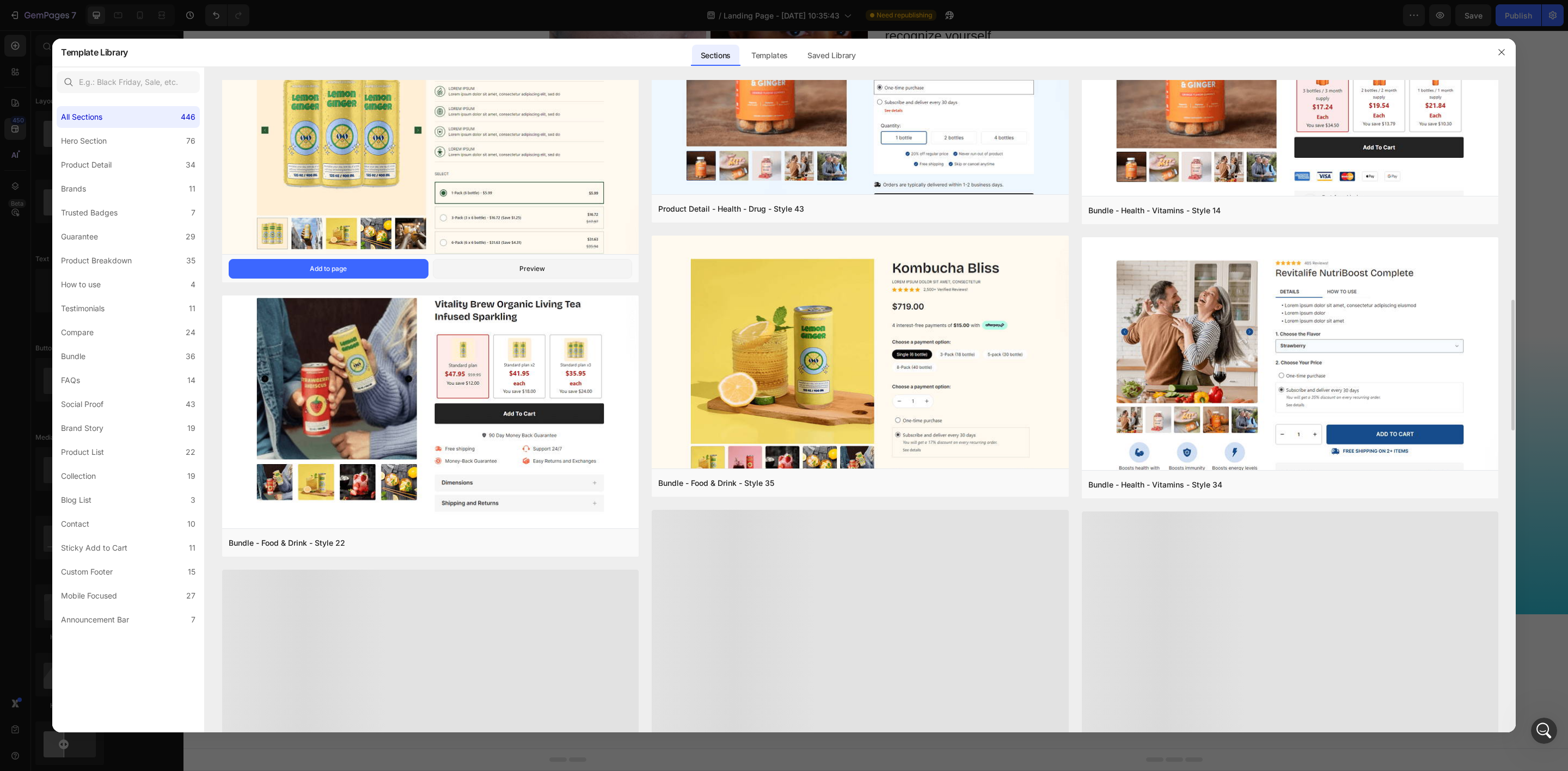
scroll to position [879, 0]
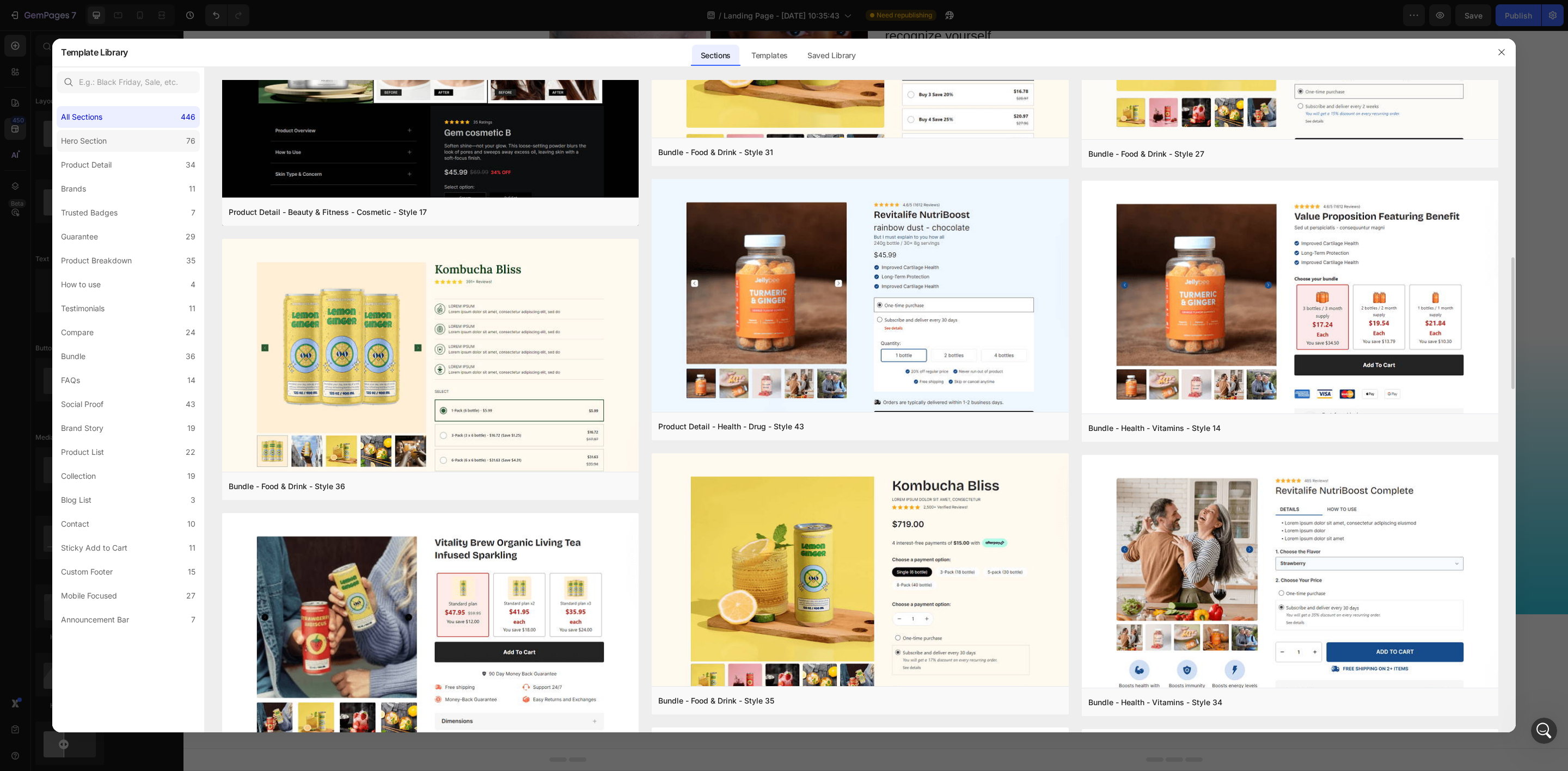
click at [136, 145] on label "Hero Section 76" at bounding box center [128, 141] width 143 height 22
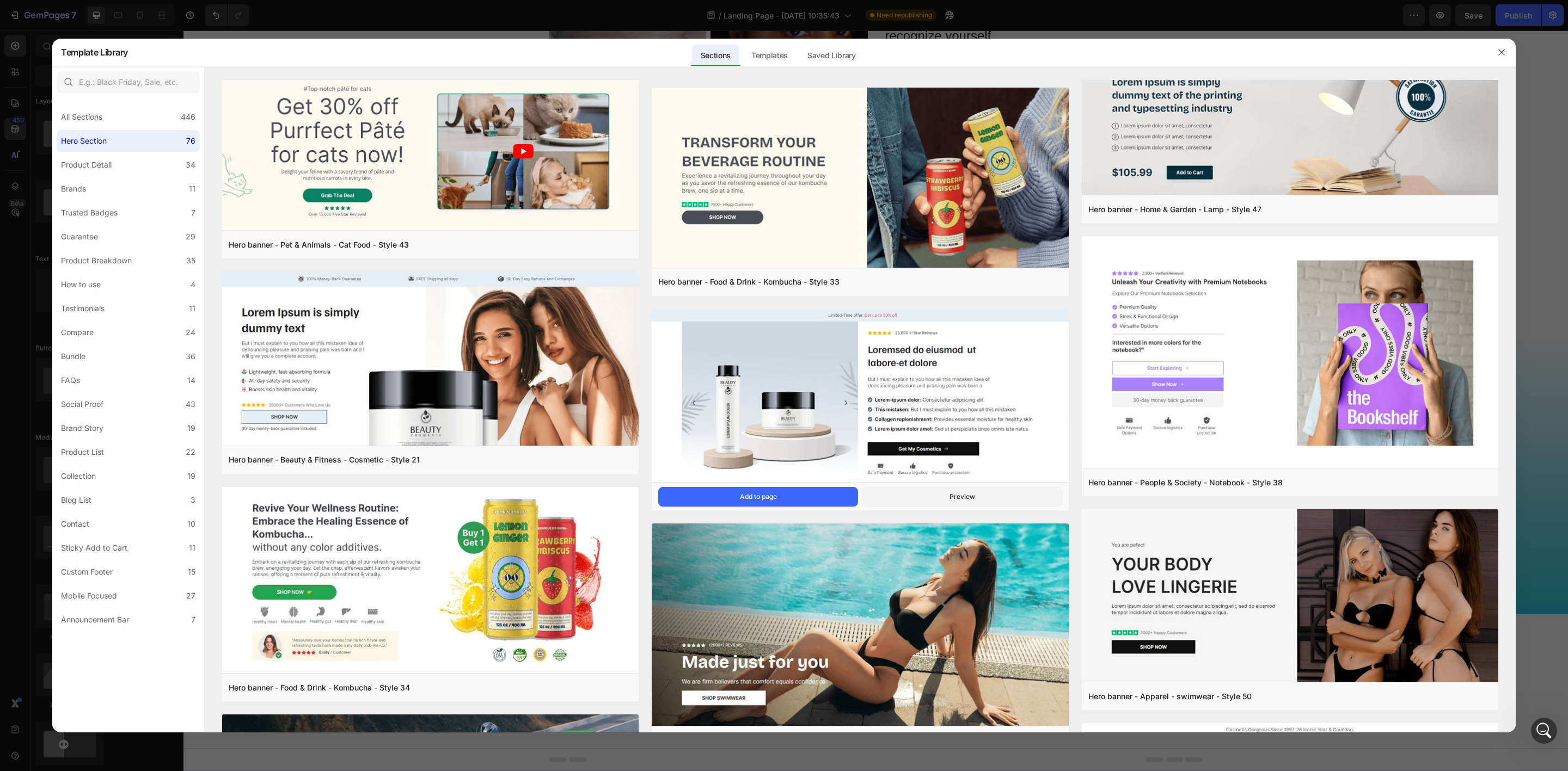
scroll to position [0, 0]
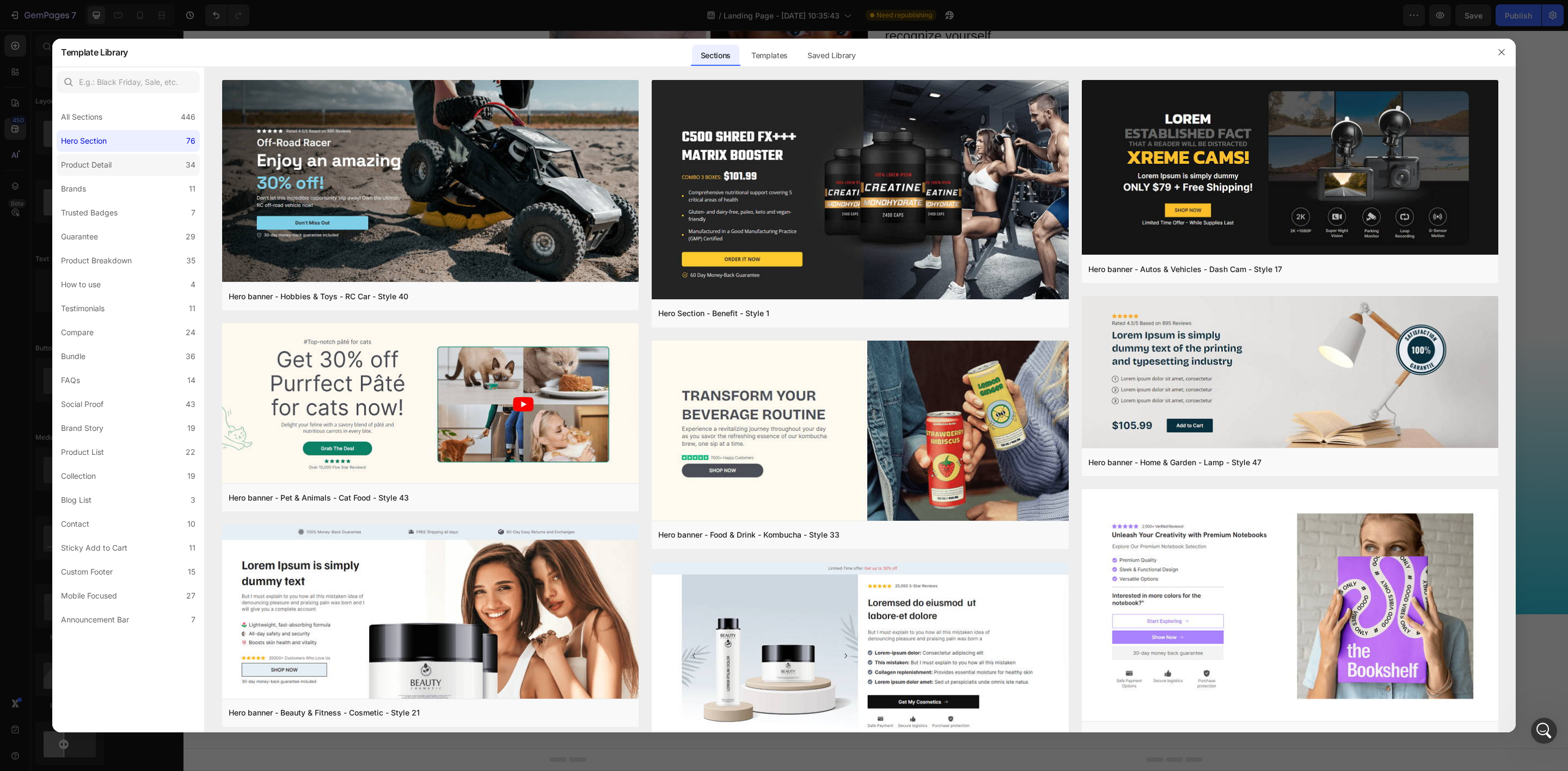
click at [97, 158] on div "Product Detail" at bounding box center [86, 164] width 51 height 13
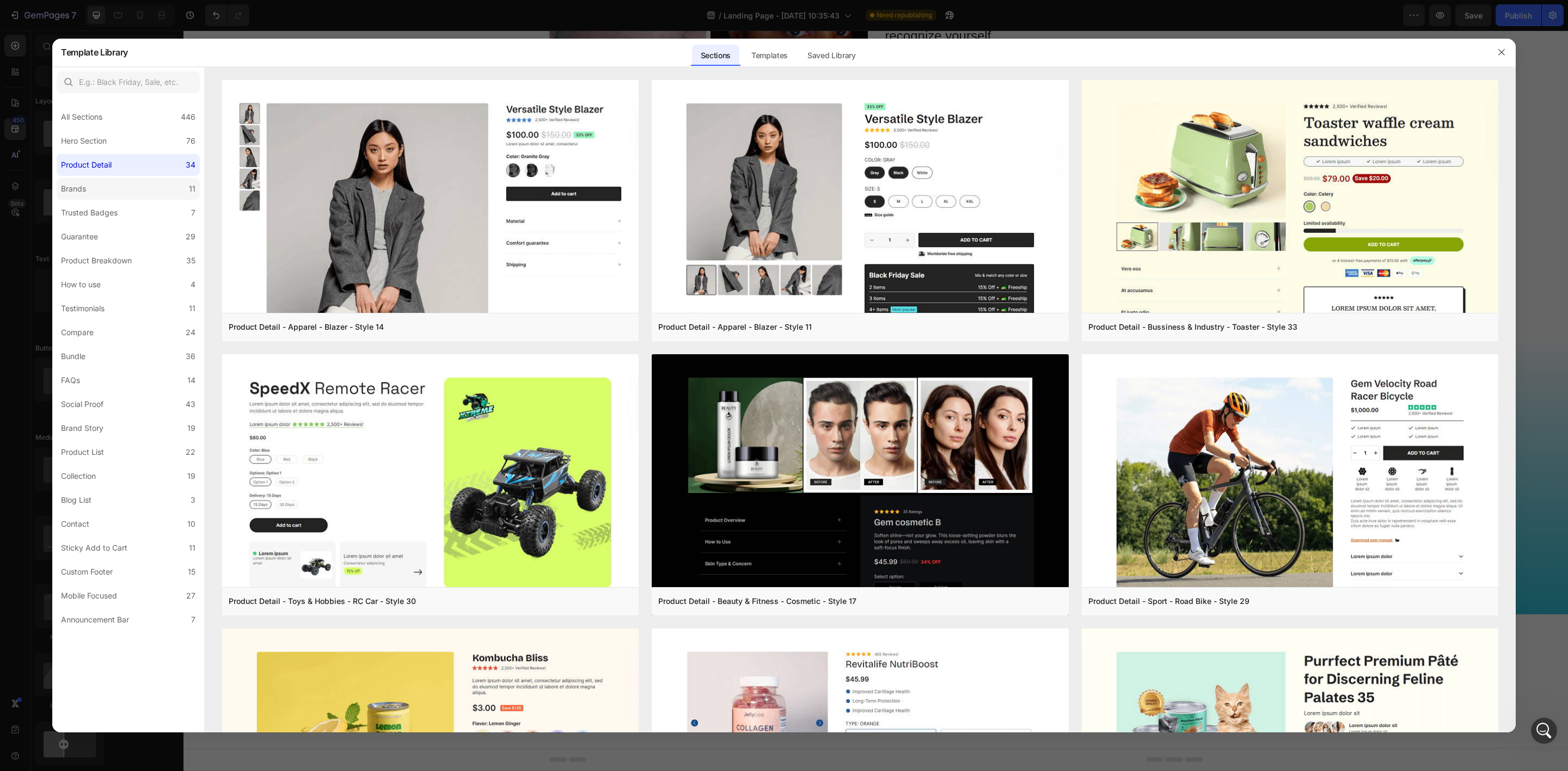
click at [107, 191] on label "Brands 11" at bounding box center [128, 189] width 143 height 22
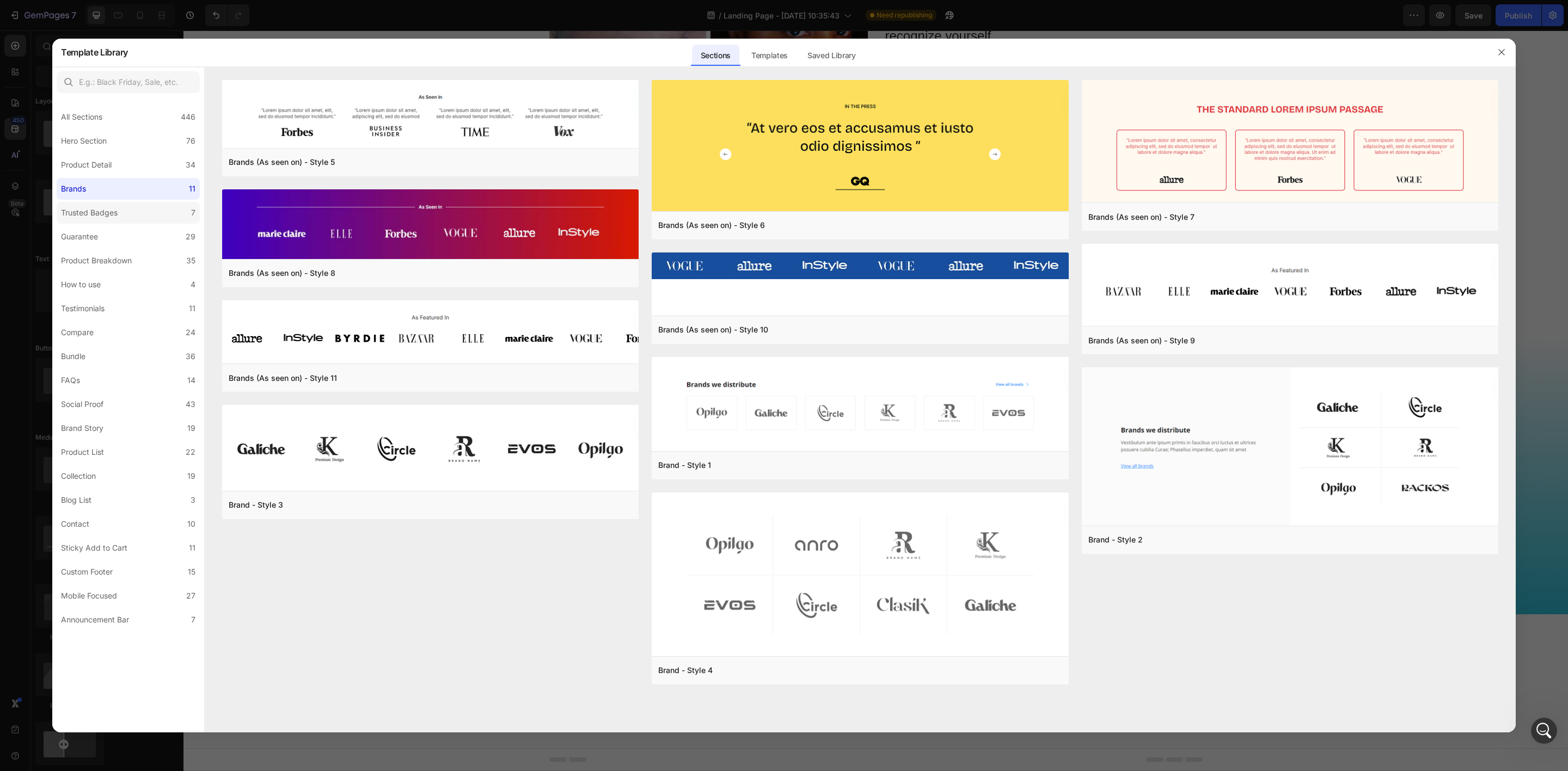
click at [114, 219] on label "Trusted Badges 7" at bounding box center [128, 213] width 143 height 22
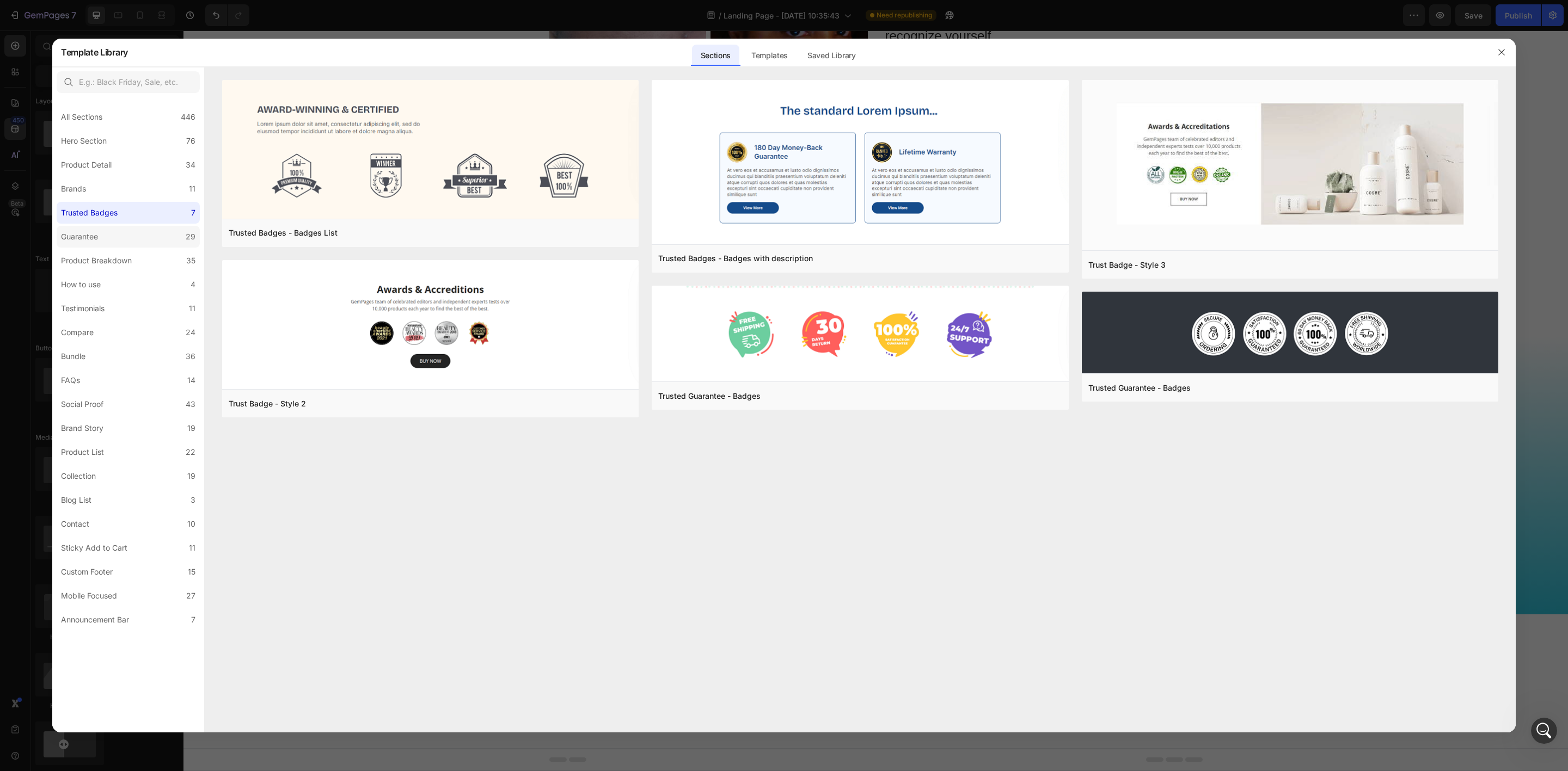
click at [113, 242] on label "Guarantee 29" at bounding box center [128, 237] width 143 height 22
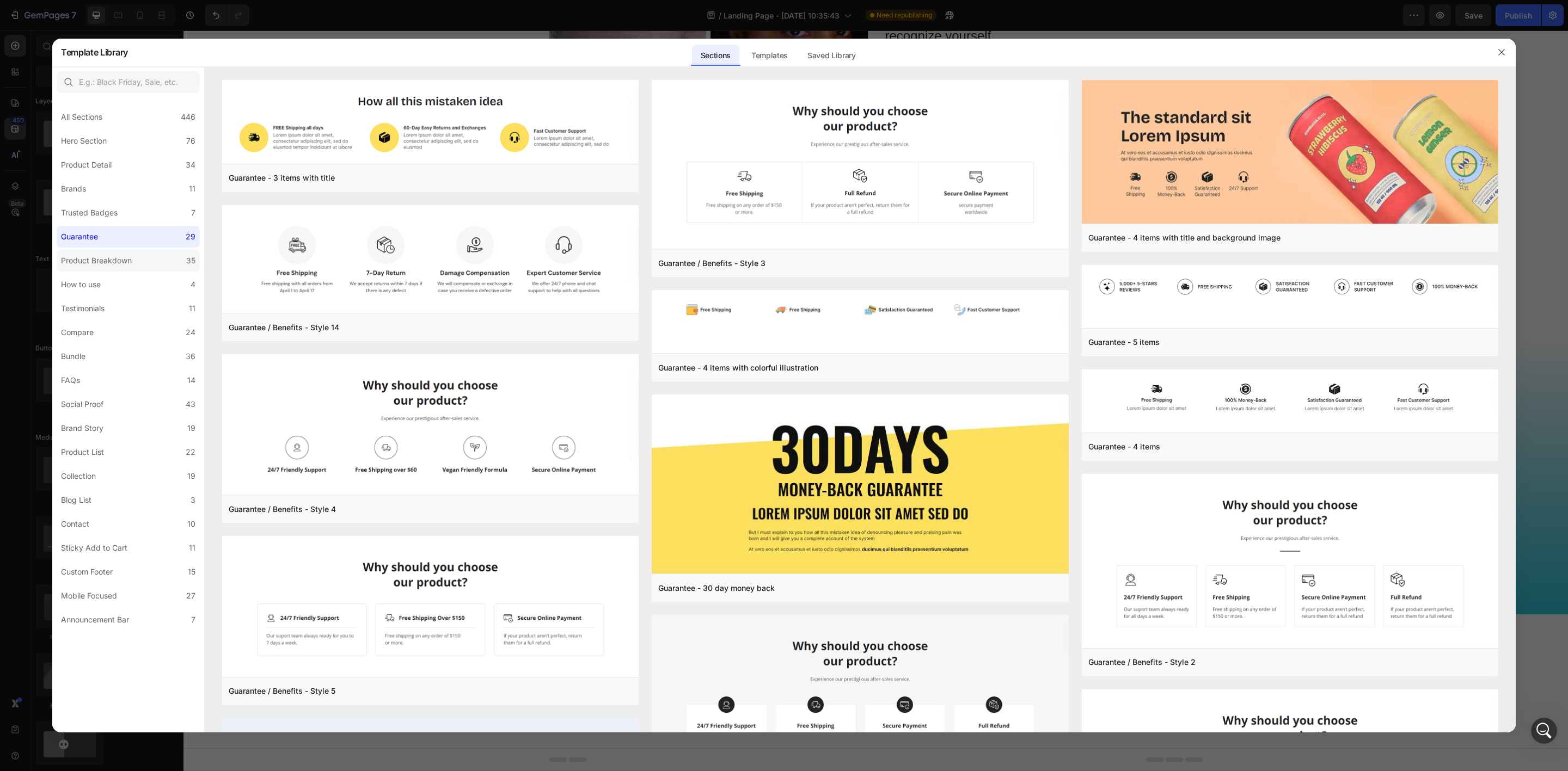
click at [115, 263] on div "Product Breakdown" at bounding box center [96, 260] width 71 height 13
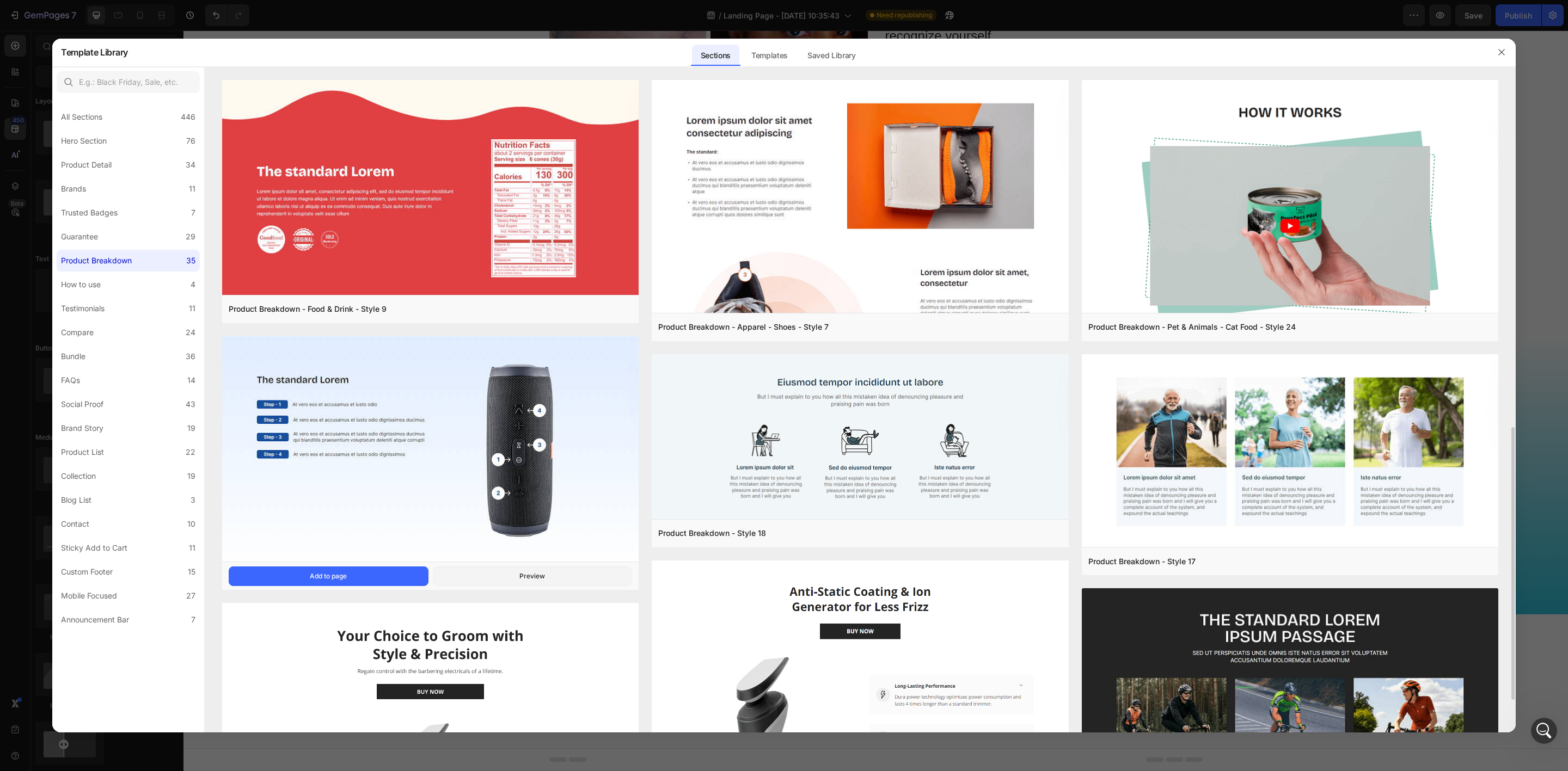
scroll to position [245, 0]
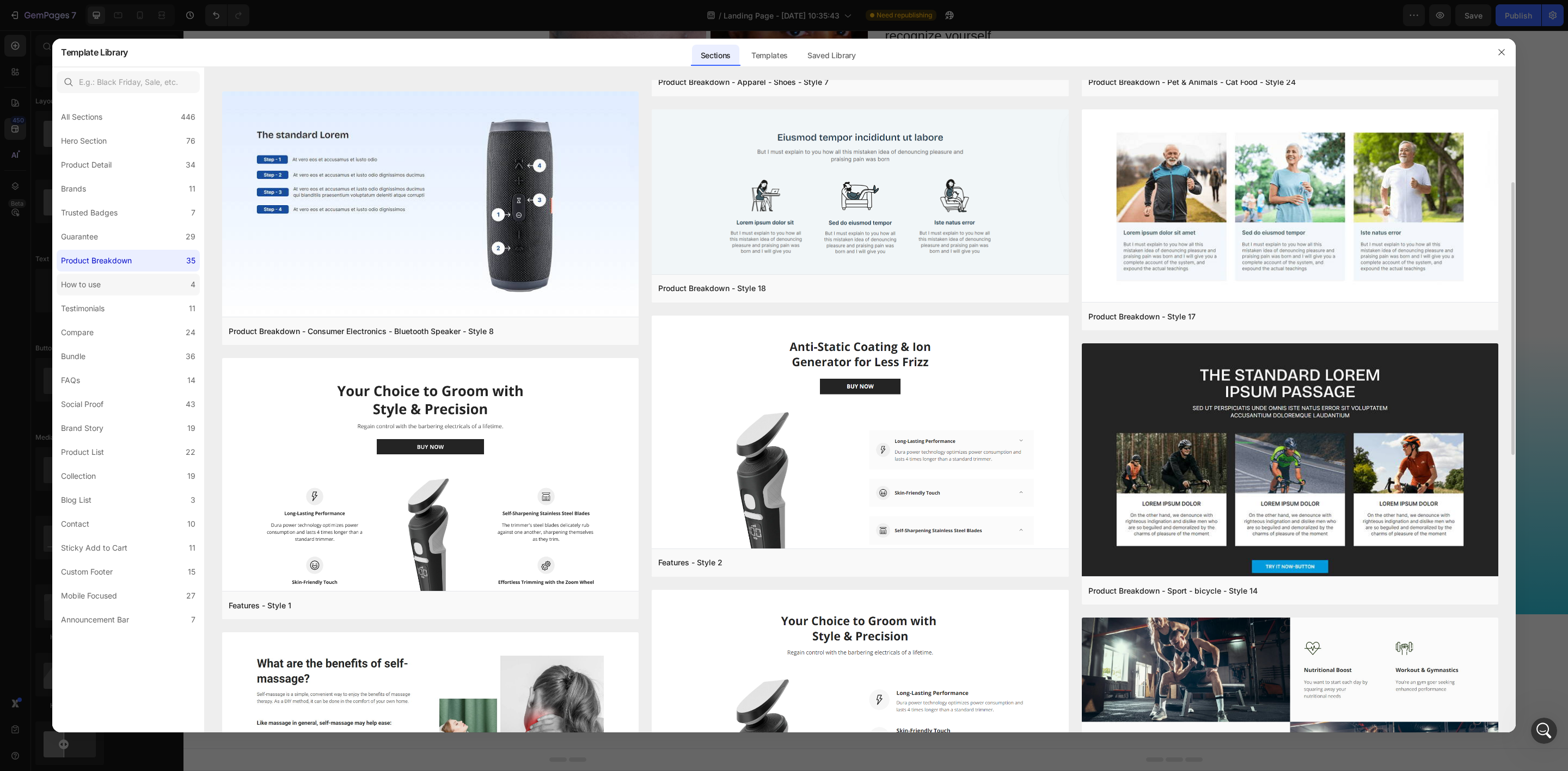
click at [95, 274] on label "How to use 4" at bounding box center [128, 285] width 143 height 22
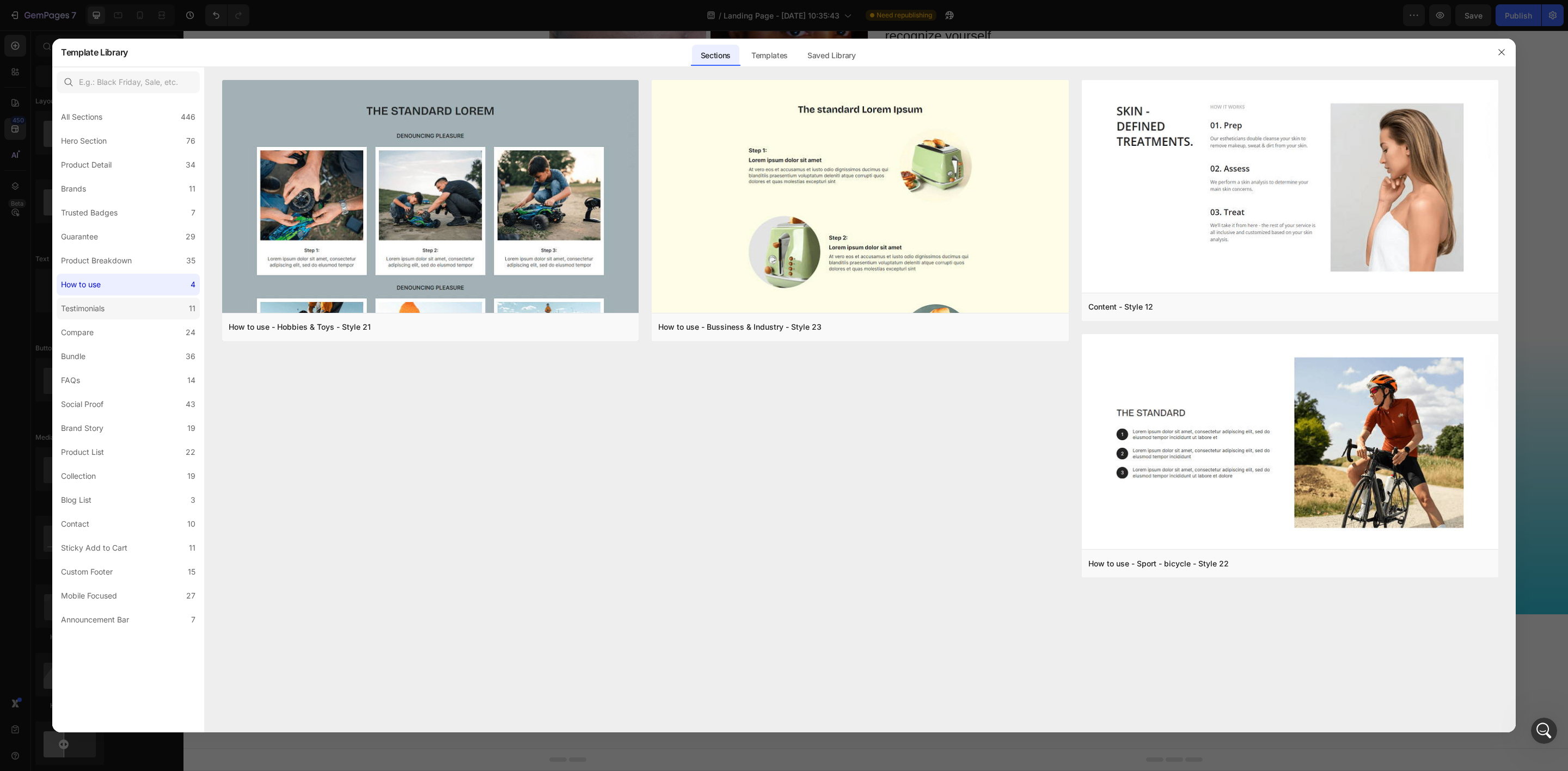
click at [89, 306] on div "Testimonials" at bounding box center [83, 308] width 44 height 13
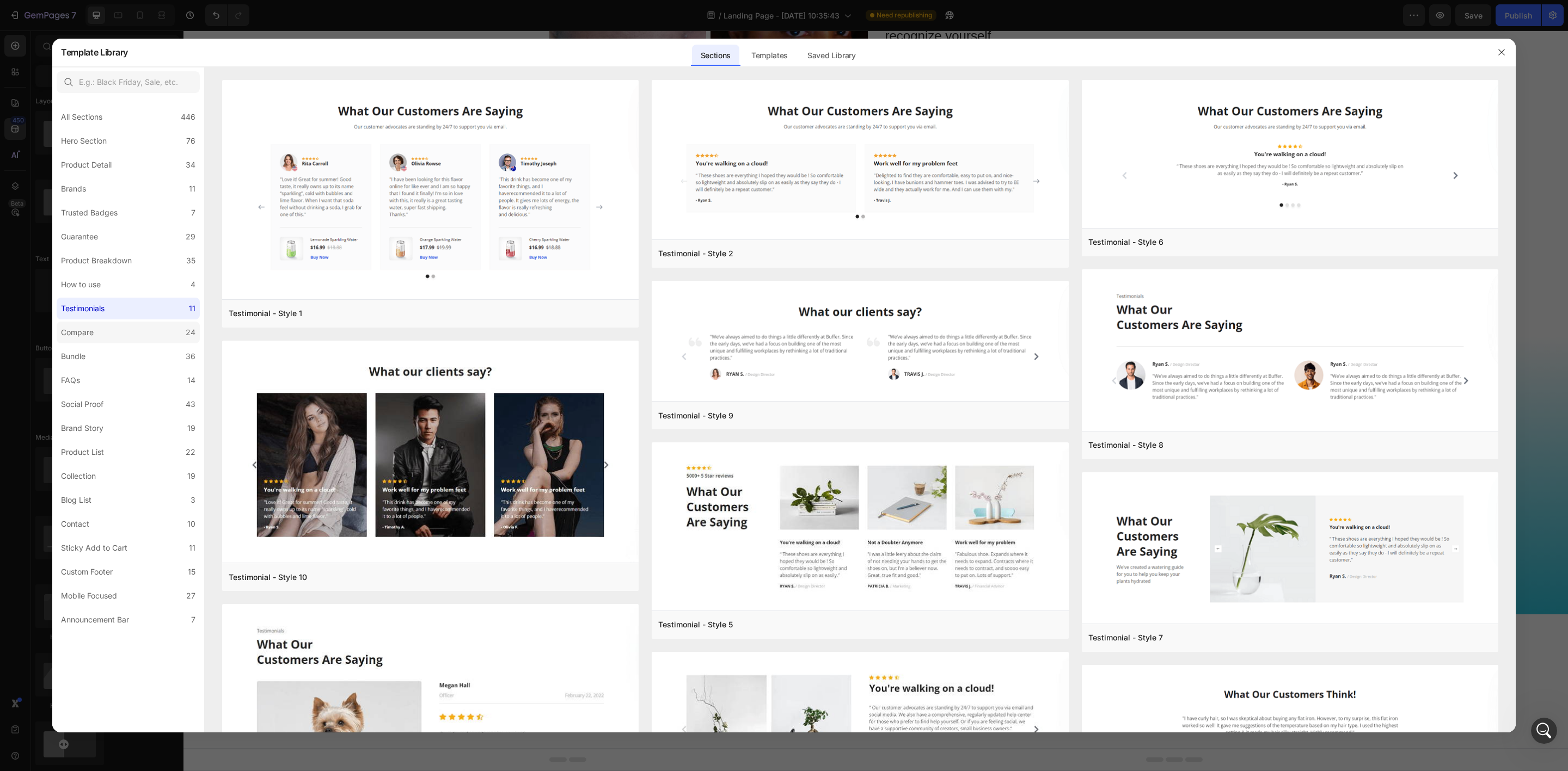
click at [84, 337] on div "Compare" at bounding box center [77, 332] width 33 height 13
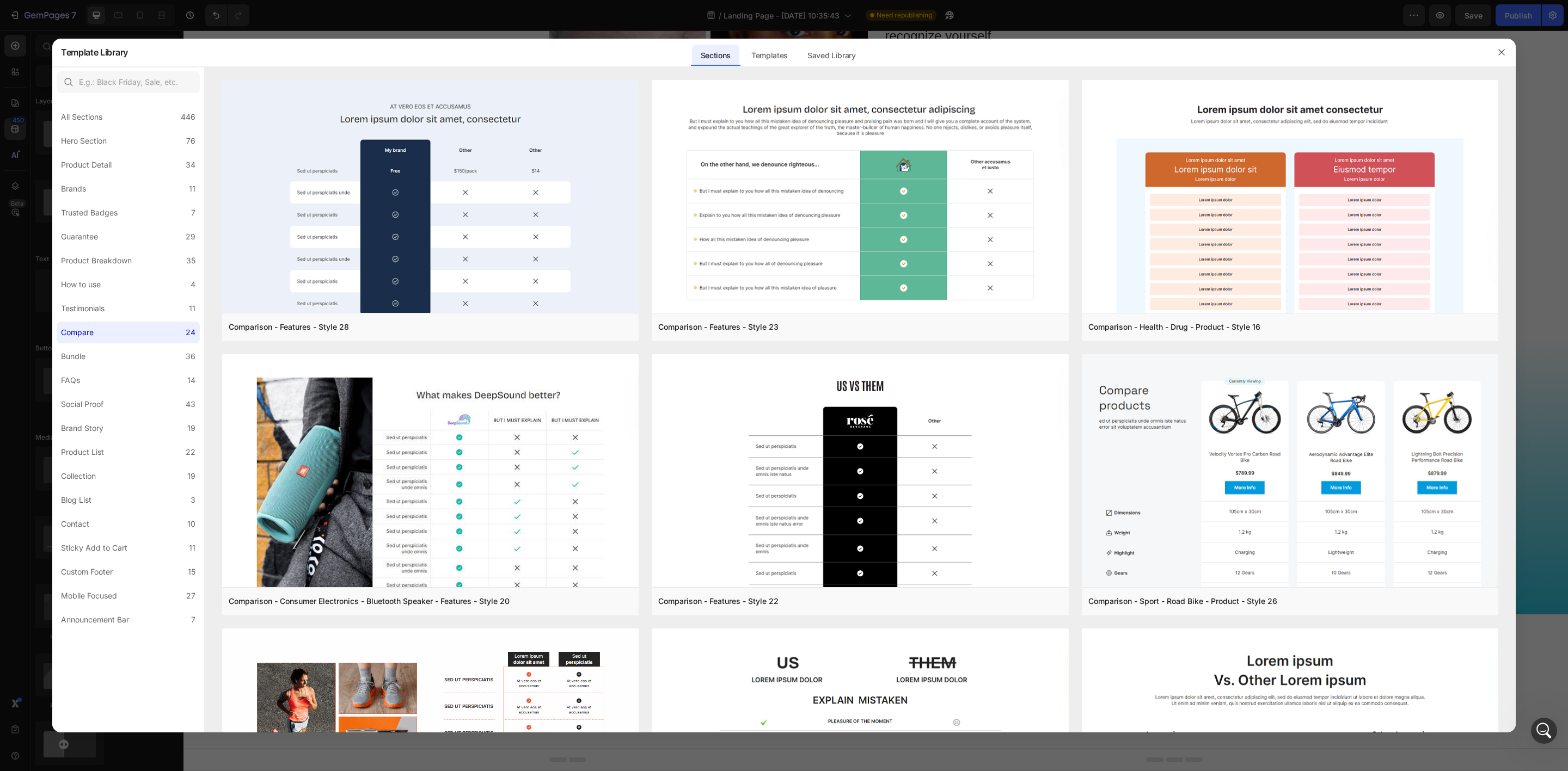
click at [100, 248] on div "All Sections 446 Hero Section 76 Product Detail 34 Brands 11 Trusted Badges 7 G…" at bounding box center [128, 364] width 152 height 534
click at [113, 197] on label "Brands 11" at bounding box center [128, 189] width 143 height 22
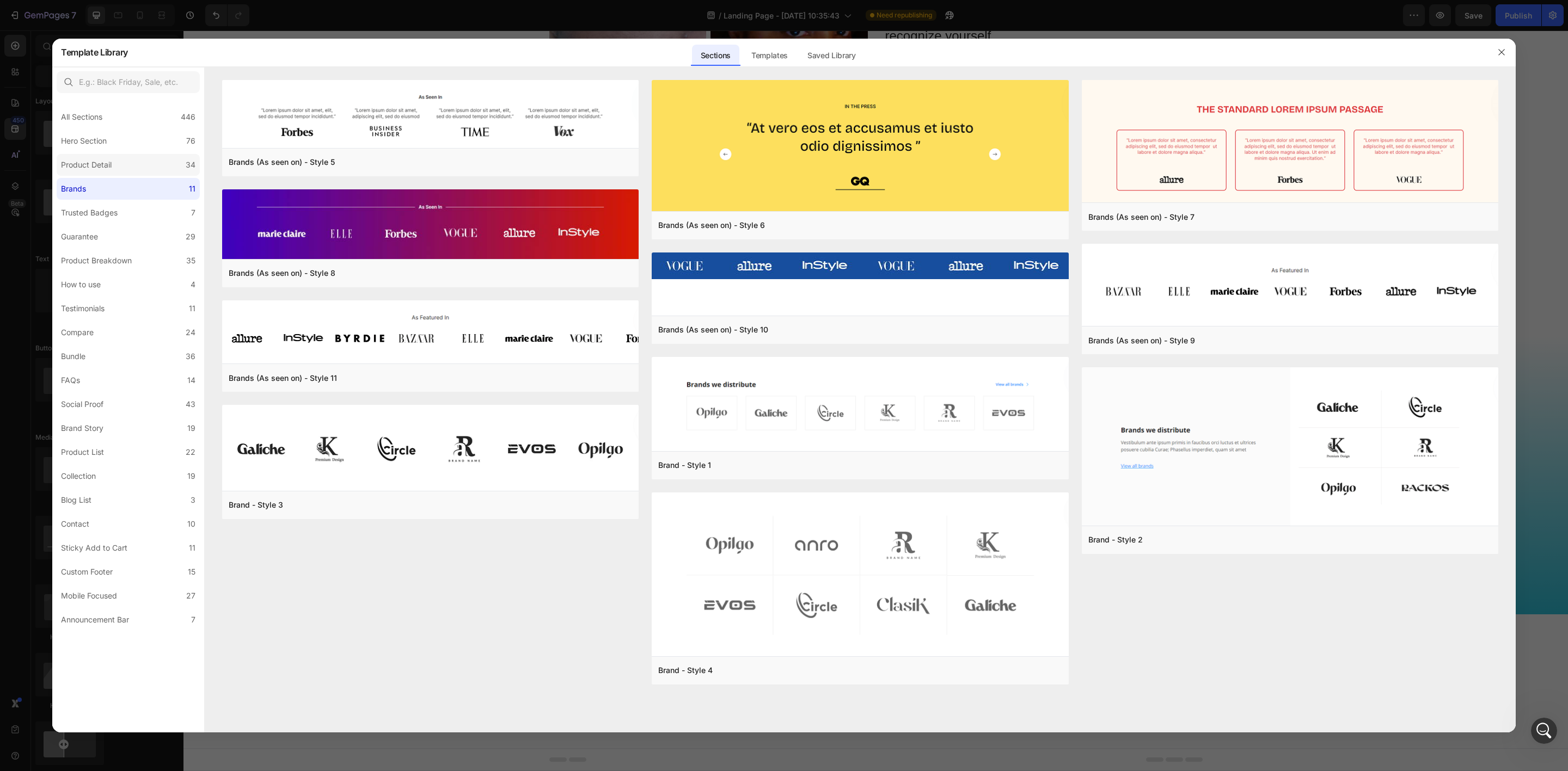
click at [113, 165] on div "Product Detail" at bounding box center [88, 164] width 55 height 13
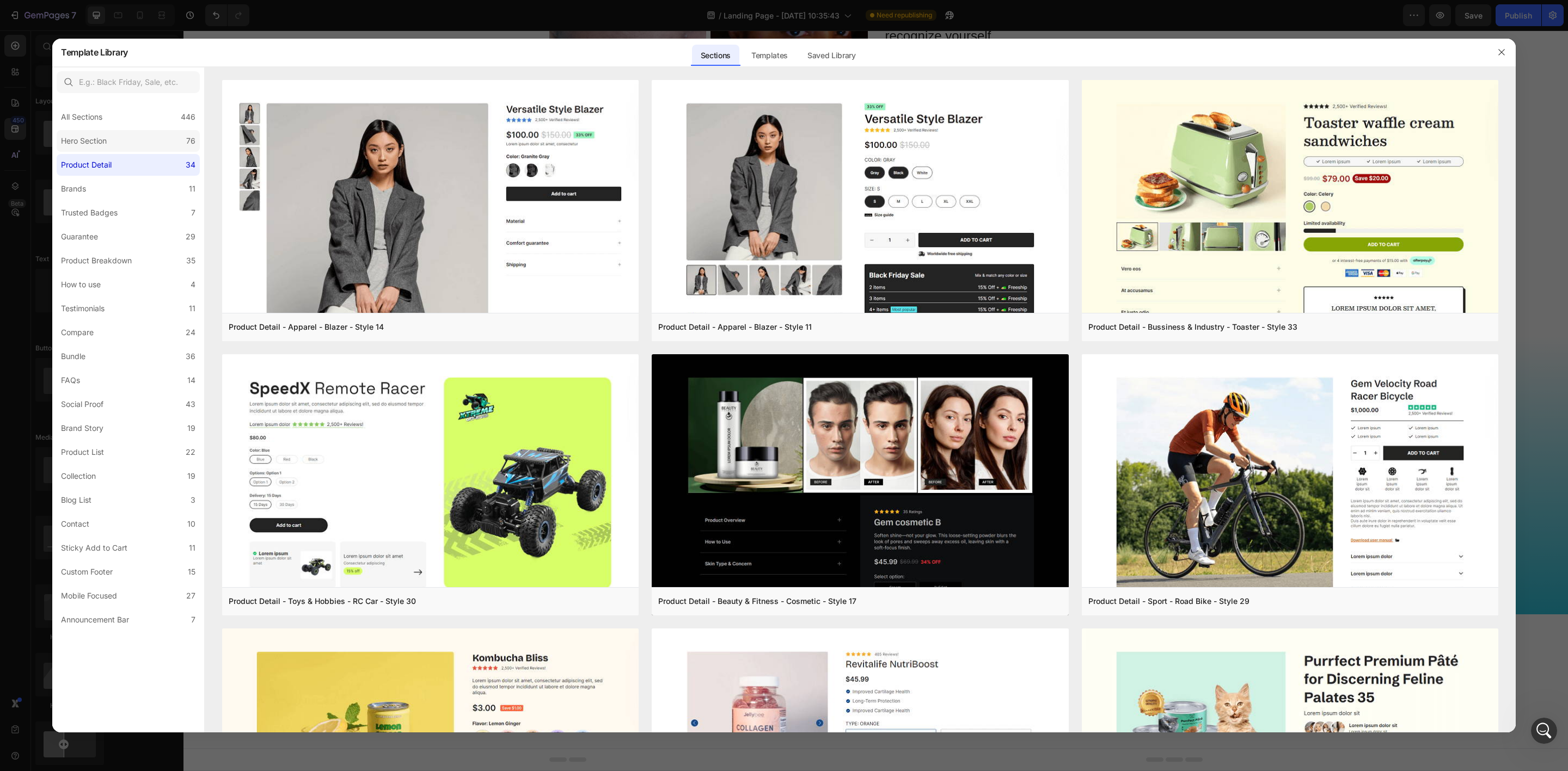
click at [113, 148] on label "Hero Section 76" at bounding box center [128, 141] width 143 height 22
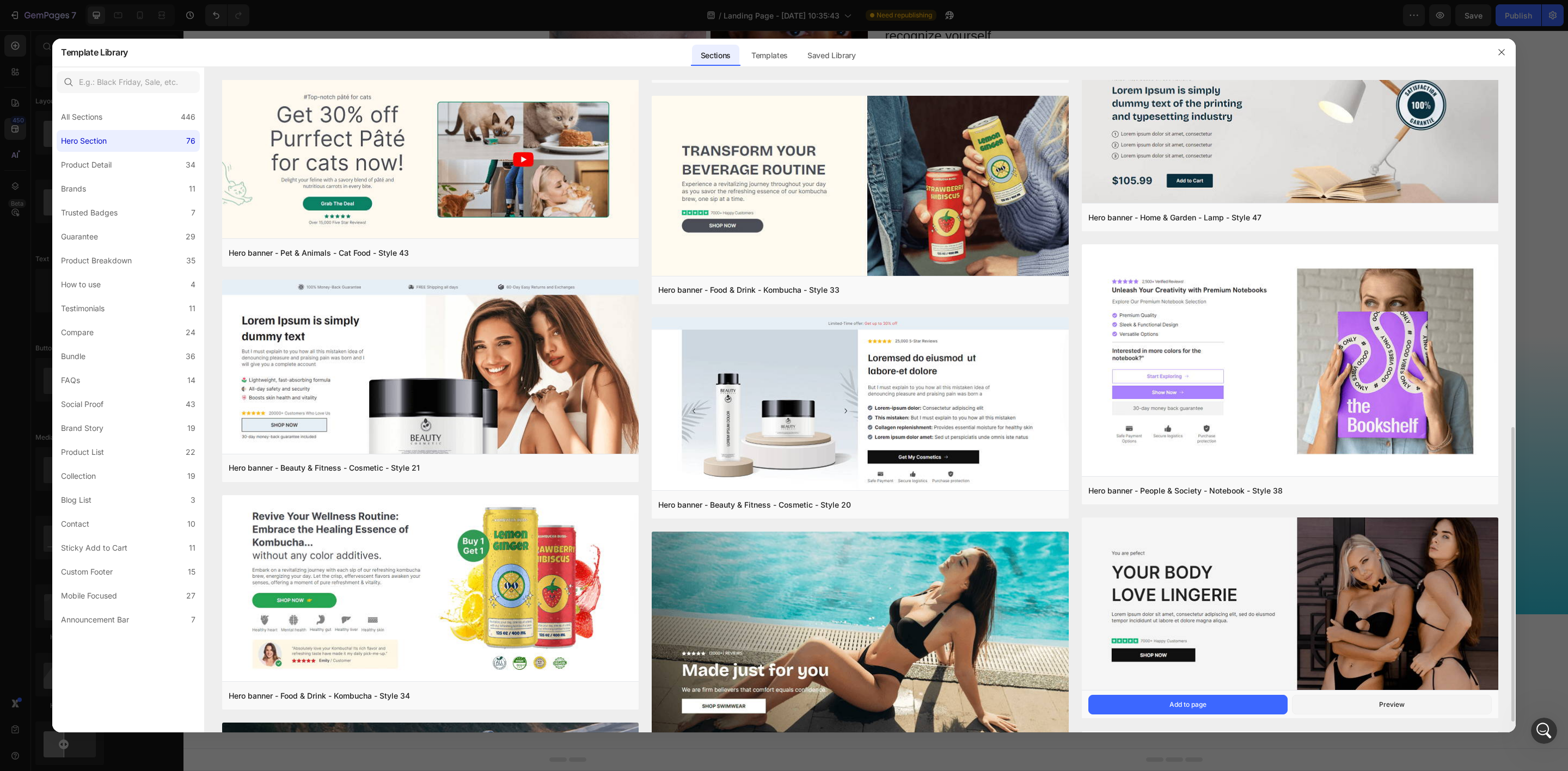
scroll to position [490, 0]
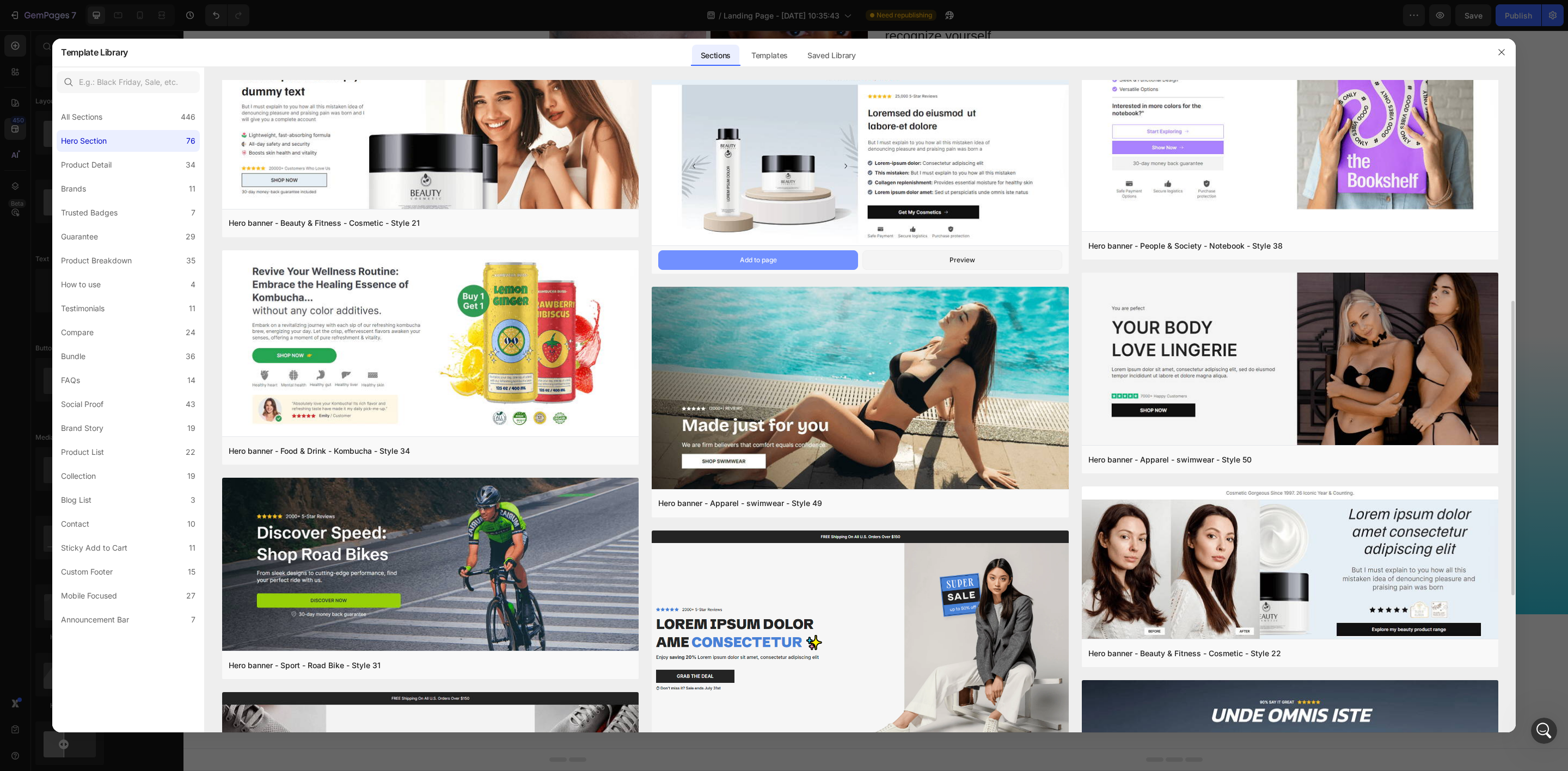
click at [766, 261] on div "Add to page" at bounding box center [758, 260] width 37 height 10
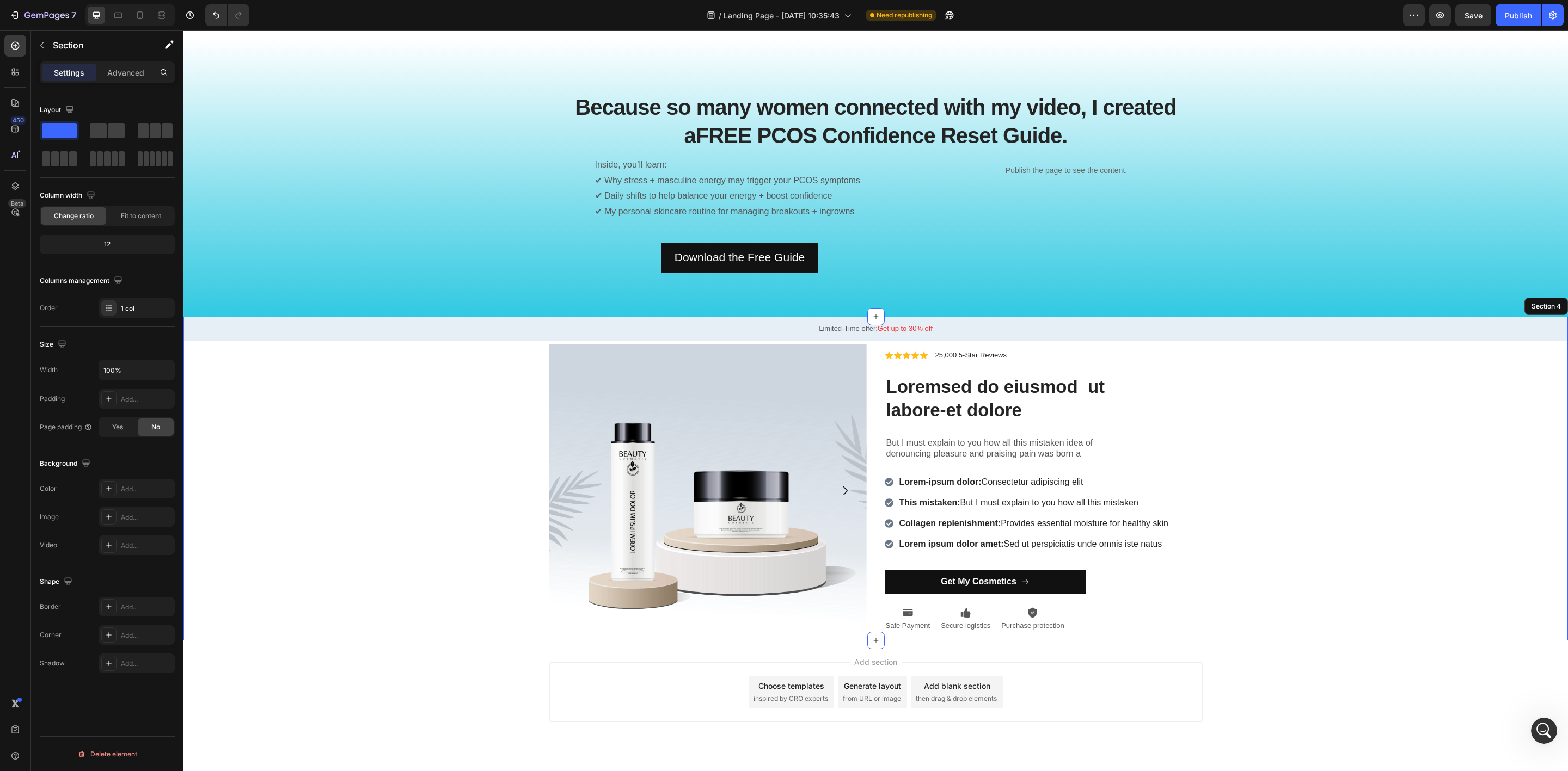
scroll to position [1163, 0]
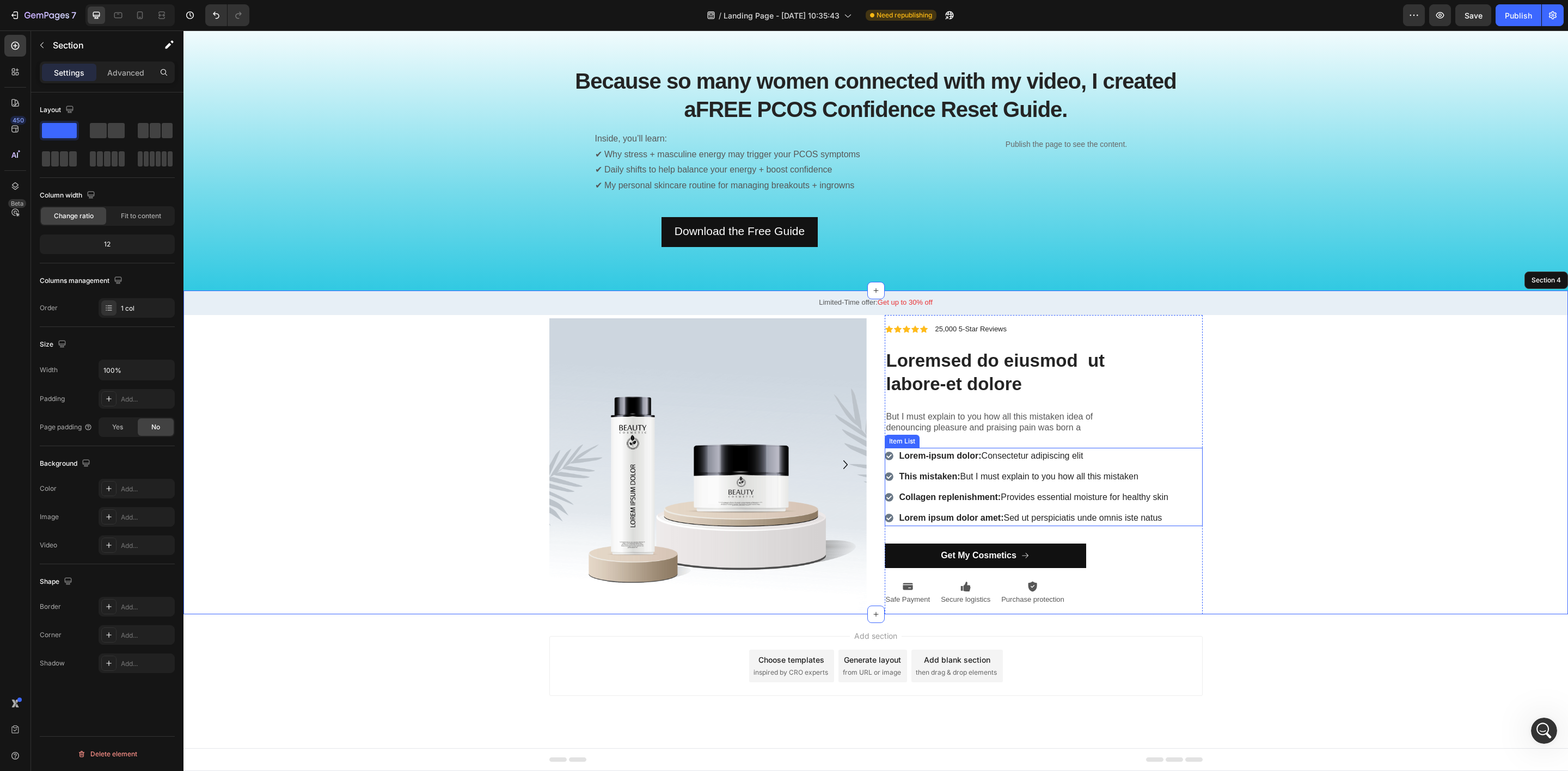
click at [1185, 452] on div "Lorem-ipsum dolor: Consectetur adipiscing elit This mistaken: But I must explai…" at bounding box center [1043, 487] width 318 height 78
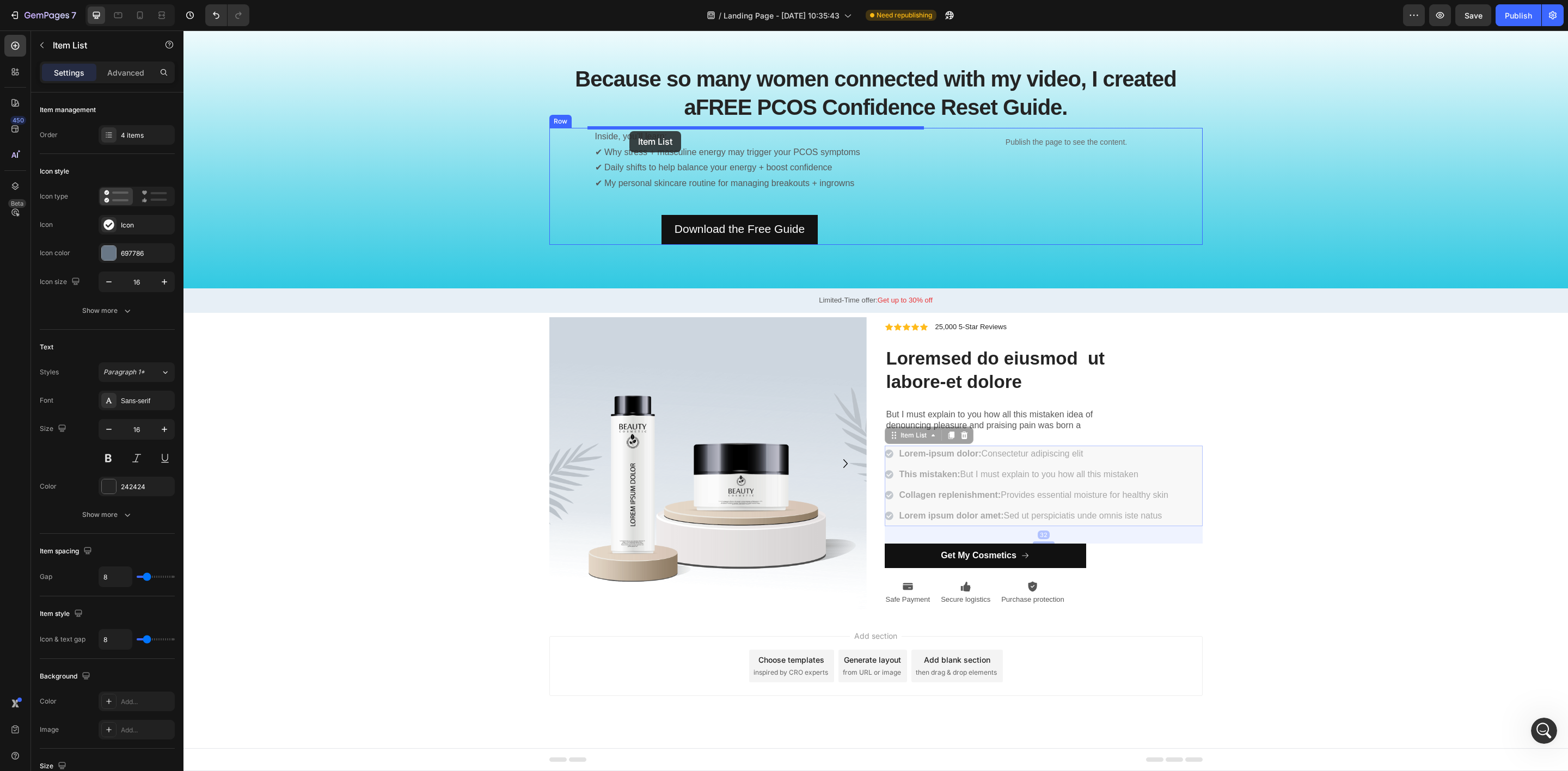
drag, startPoint x: 884, startPoint y: 436, endPoint x: 629, endPoint y: 131, distance: 397.6
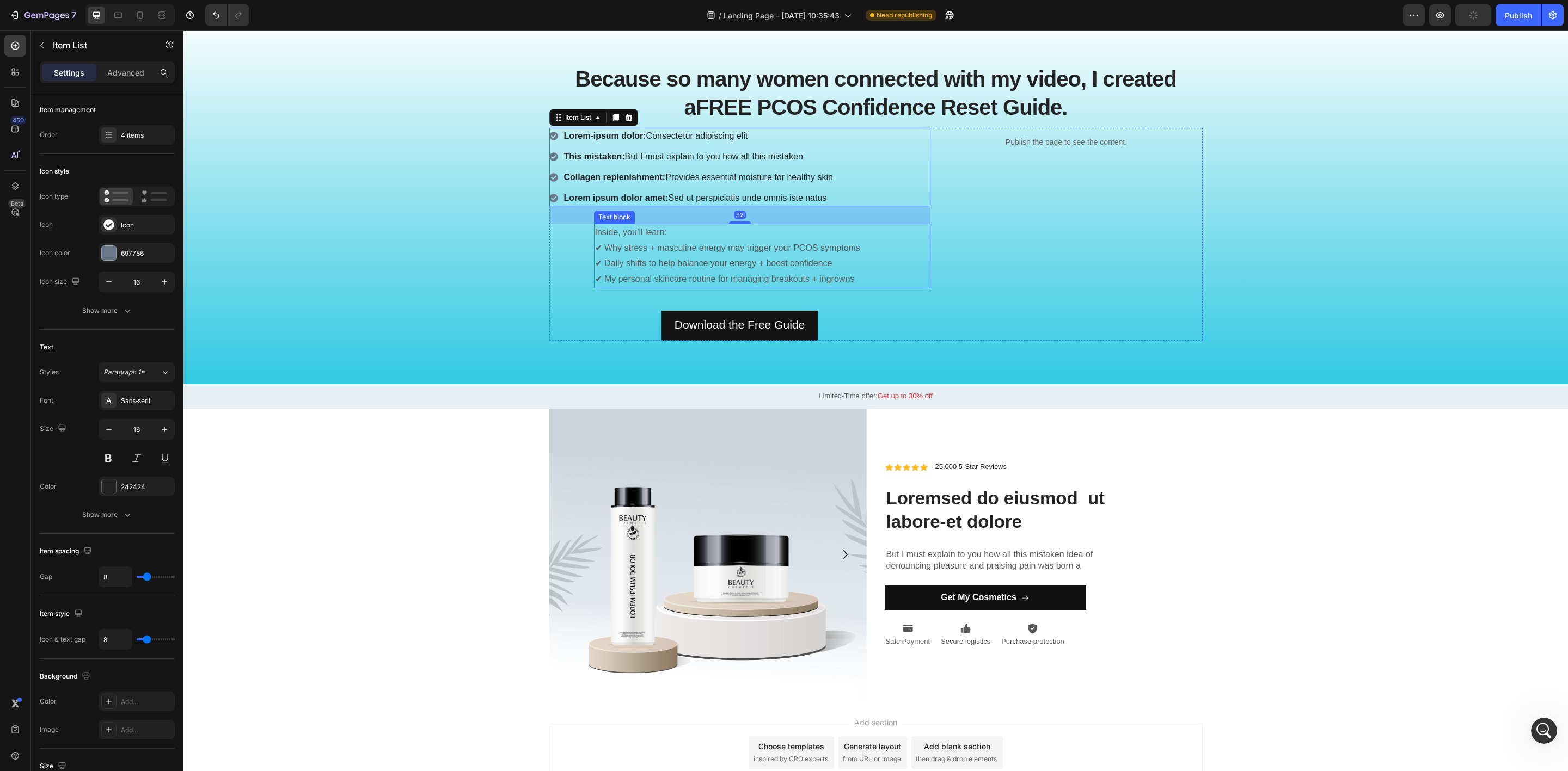
click at [635, 268] on p "Inside, you’ll learn: ✔ Why stress + masculine energy may trigger your PCOS sym…" at bounding box center [762, 256] width 334 height 63
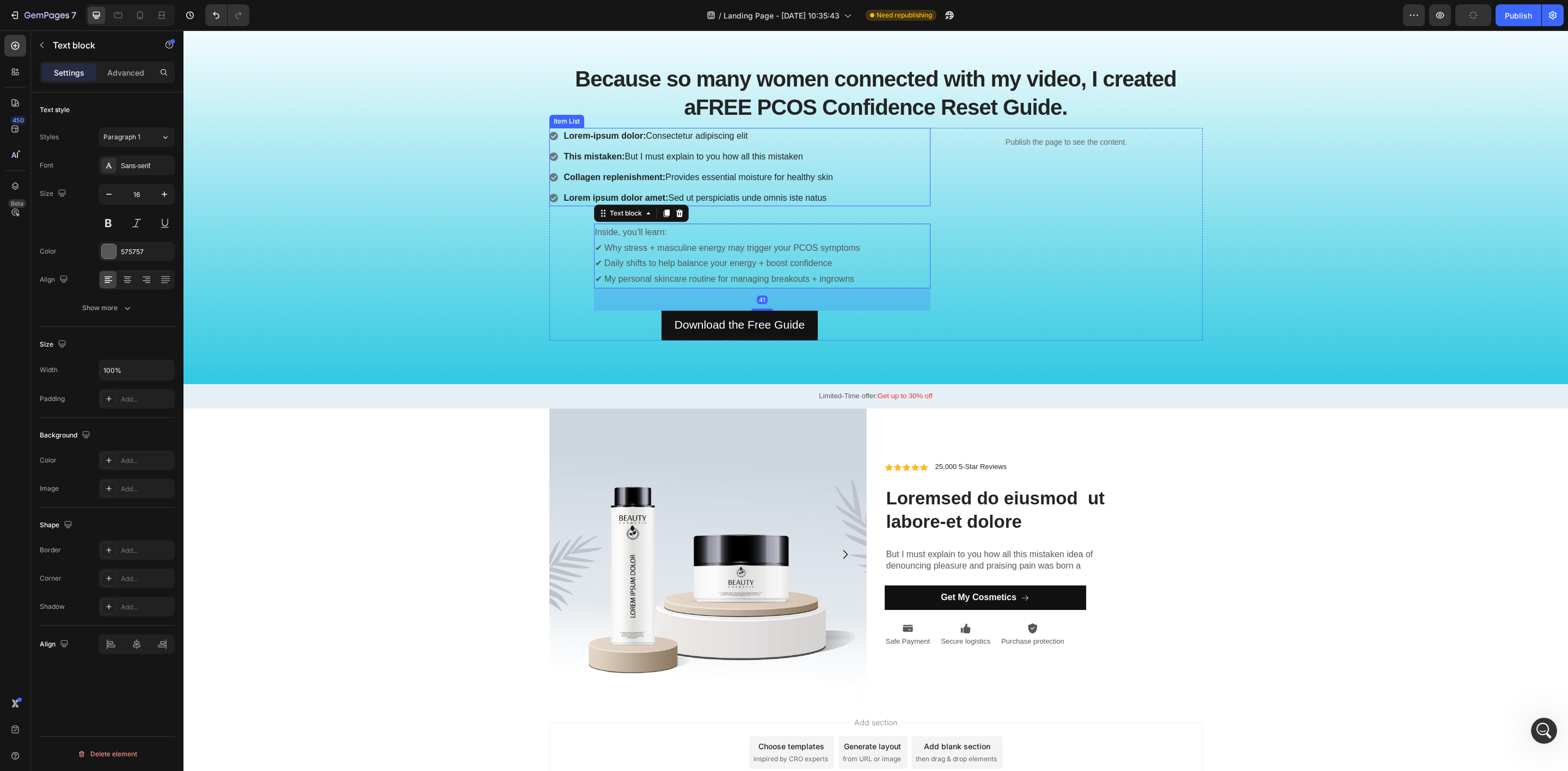
drag, startPoint x: 553, startPoint y: 164, endPoint x: 551, endPoint y: 154, distance: 10.2
click at [553, 163] on div "This mistaken: But I must explain to you how all this mistaken" at bounding box center [691, 156] width 285 height 16
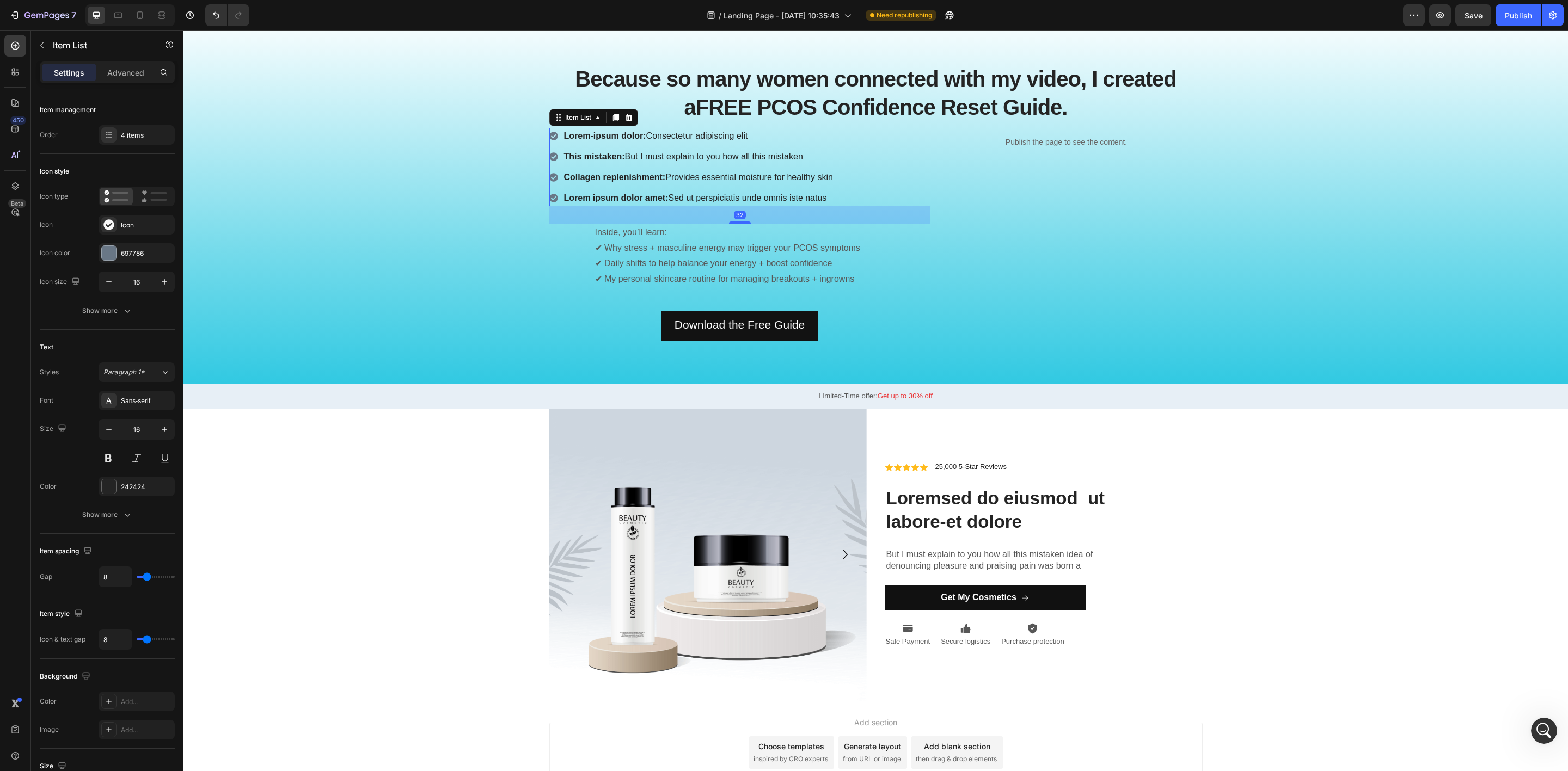
click at [549, 128] on div "Lorem-ipsum dolor: Consectetur adipiscing elit" at bounding box center [691, 136] width 285 height 16
click at [549, 131] on div "Lorem-ipsum dolor: Consectetur adipiscing elit" at bounding box center [691, 136] width 285 height 16
click at [551, 136] on icon at bounding box center [553, 136] width 9 height 9
click at [673, 271] on p "Inside, you’ll learn: ✔ Why stress + masculine energy may trigger your PCOS sym…" at bounding box center [762, 256] width 334 height 63
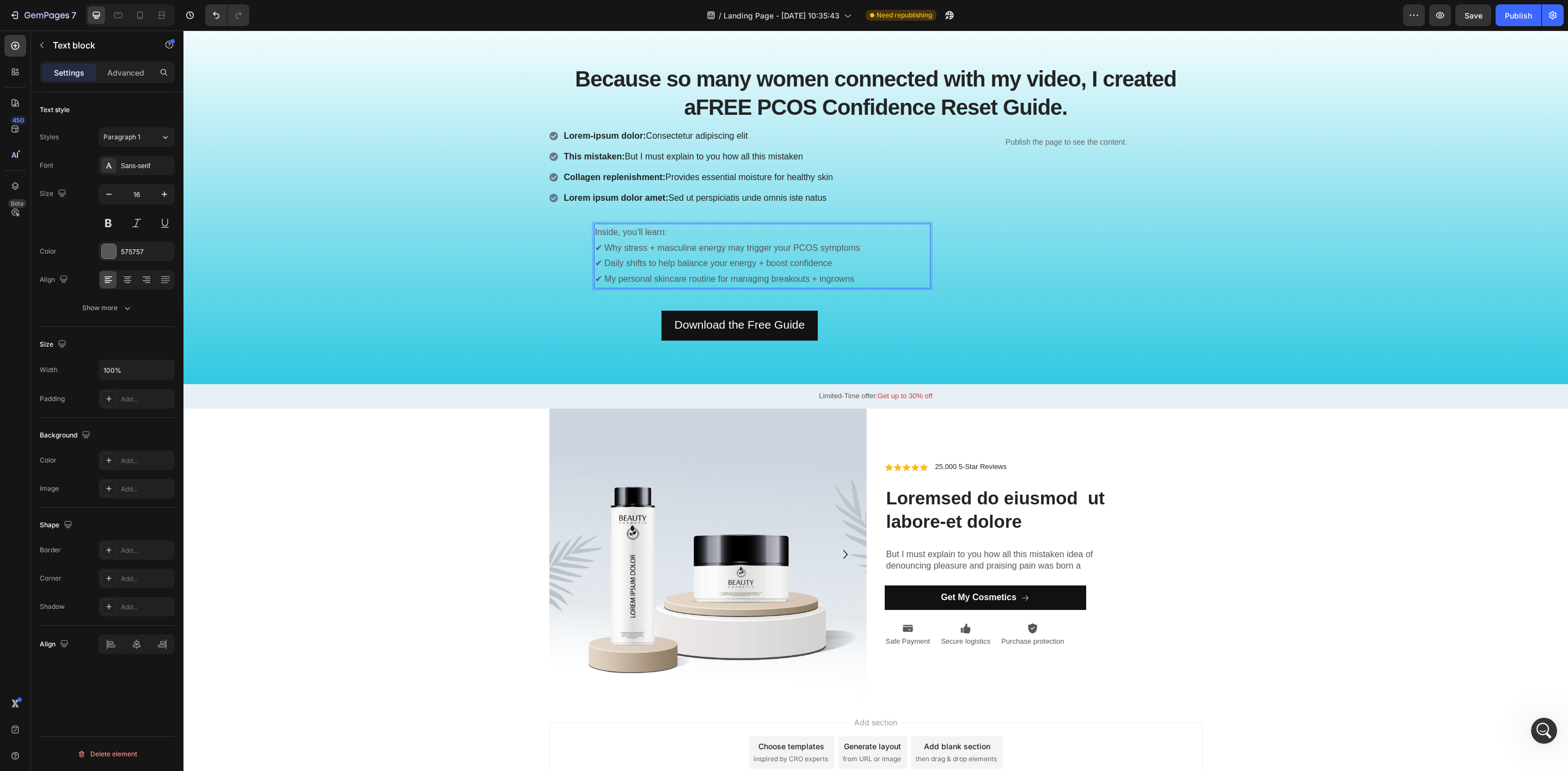
click at [785, 257] on p "Inside, you’ll learn: ✔ Why stress + masculine energy may trigger your PCOS sym…" at bounding box center [762, 256] width 334 height 63
click at [845, 250] on p "Inside, you’ll learn: ✔ Why stress + masculine energy may trigger your PCOS sym…" at bounding box center [762, 256] width 334 height 63
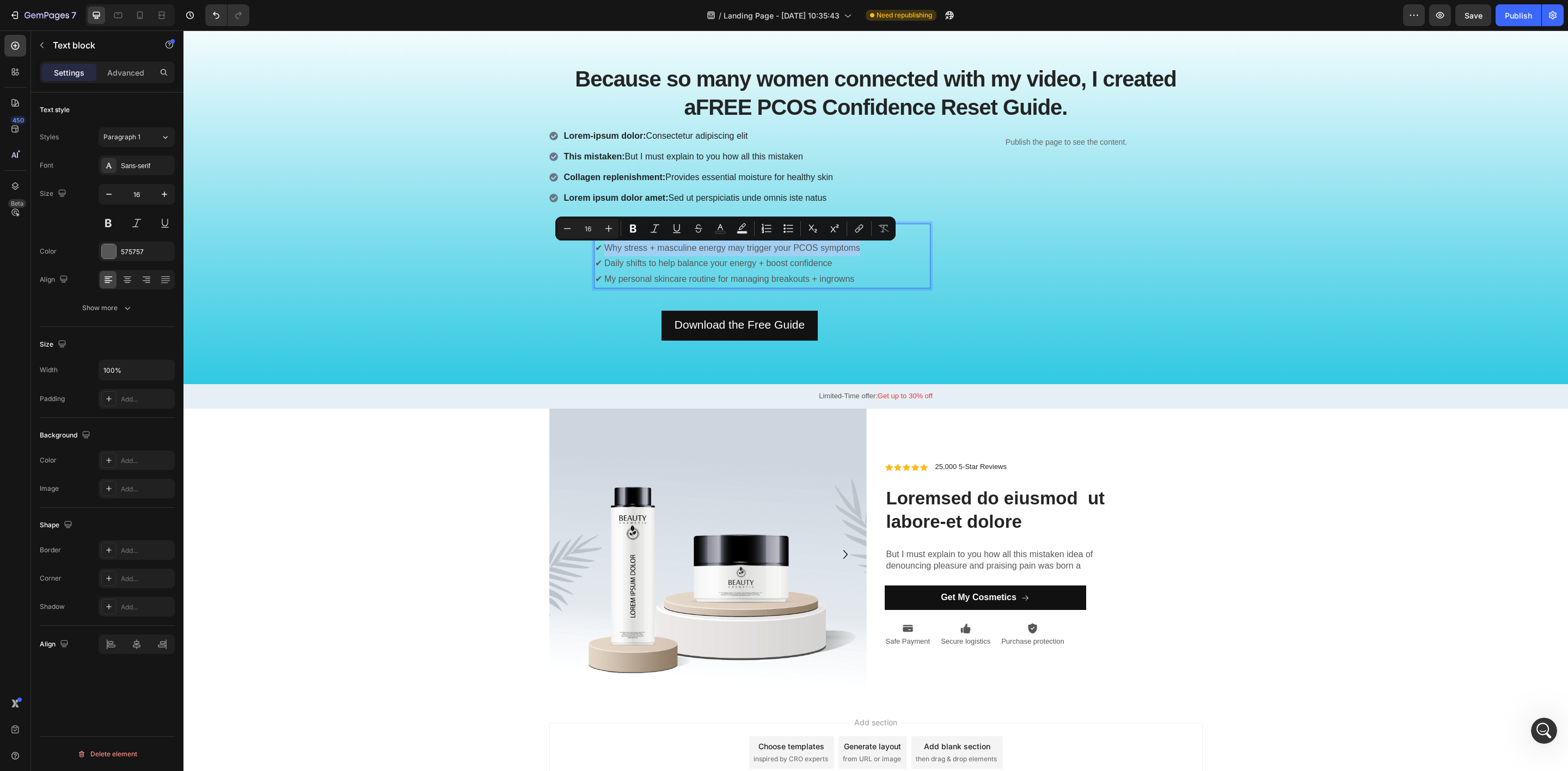
drag, startPoint x: 864, startPoint y: 250, endPoint x: 597, endPoint y: 245, distance: 267.0
click at [597, 245] on p "Inside, you’ll learn: ✔ Why stress + masculine energy may trigger your PCOS sym…" at bounding box center [762, 256] width 334 height 63
click at [502, 298] on div "Because so many women connected with my video, I created a FREE PCOS Confidence…" at bounding box center [876, 206] width 1368 height 305
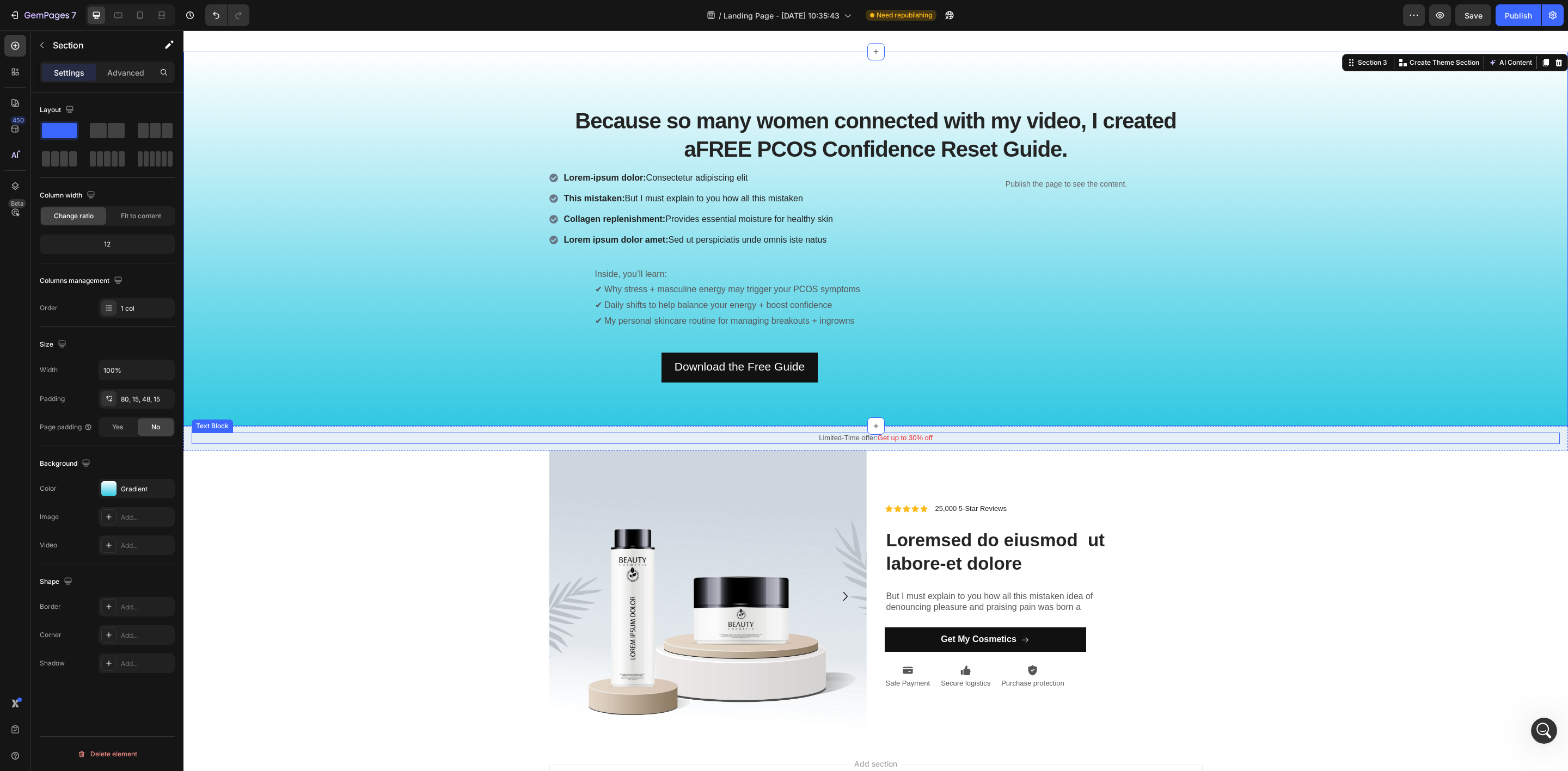
scroll to position [1081, 0]
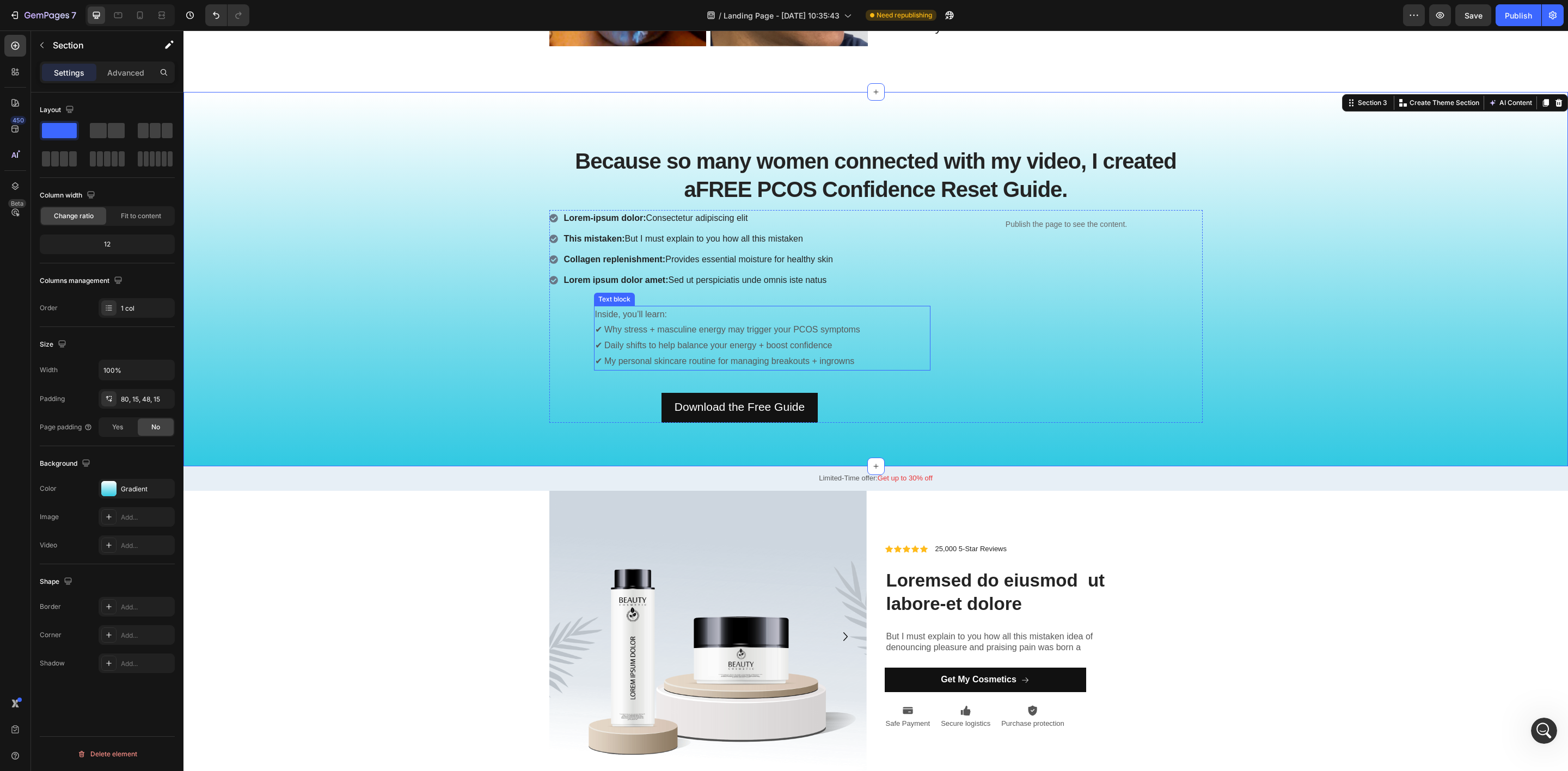
click at [724, 354] on p "Inside, you’ll learn: ✔ Why stress + masculine energy may trigger your PCOS sym…" at bounding box center [762, 338] width 334 height 63
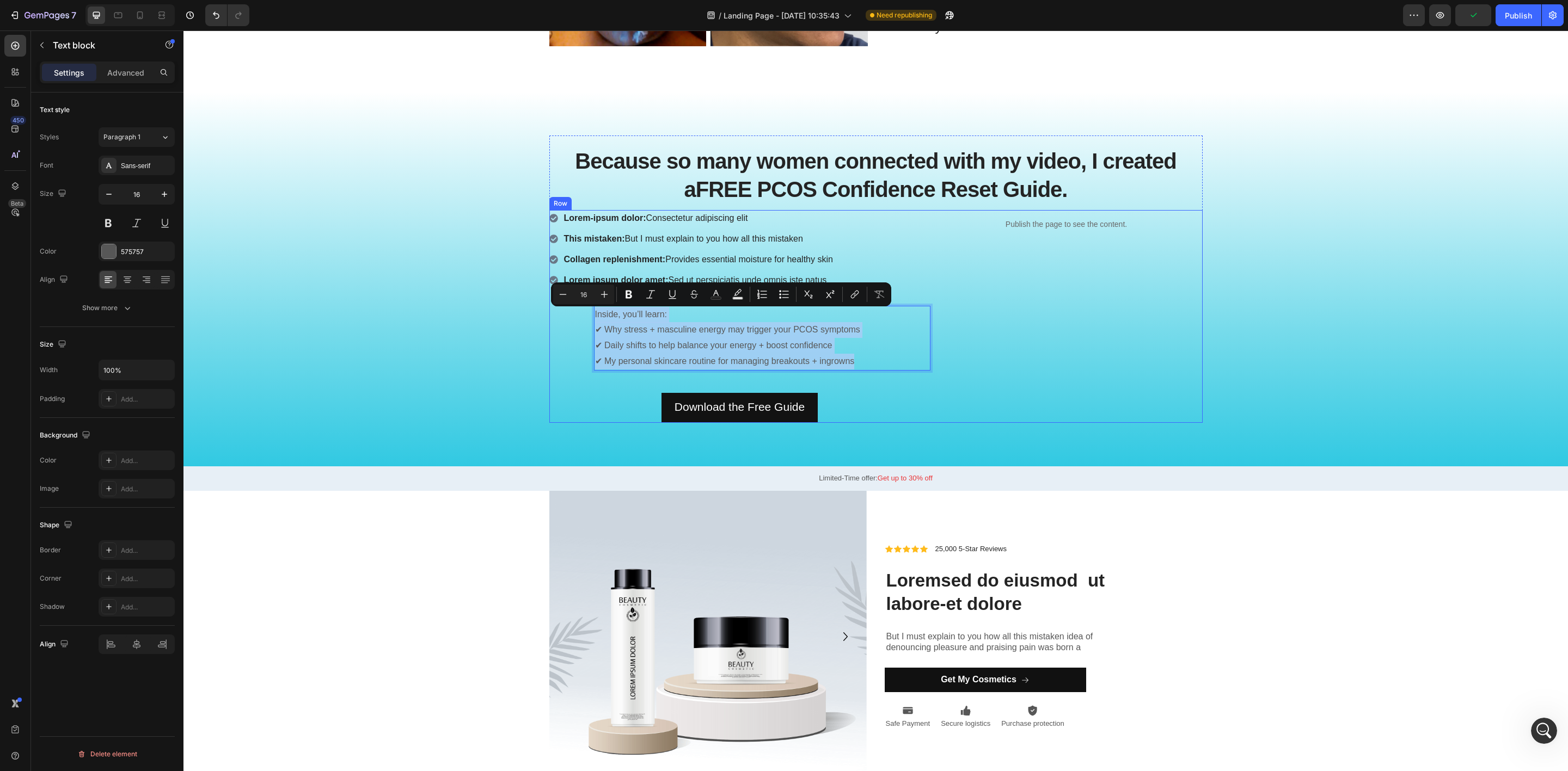
drag, startPoint x: 858, startPoint y: 363, endPoint x: 565, endPoint y: 319, distance: 296.3
click at [565, 319] on div "Lorem-ipsum dolor: Consectetur adipiscing elit This mistaken: But I must explai…" at bounding box center [740, 316] width 381 height 213
click at [607, 291] on icon "Editor contextual toolbar" at bounding box center [604, 295] width 11 height 11
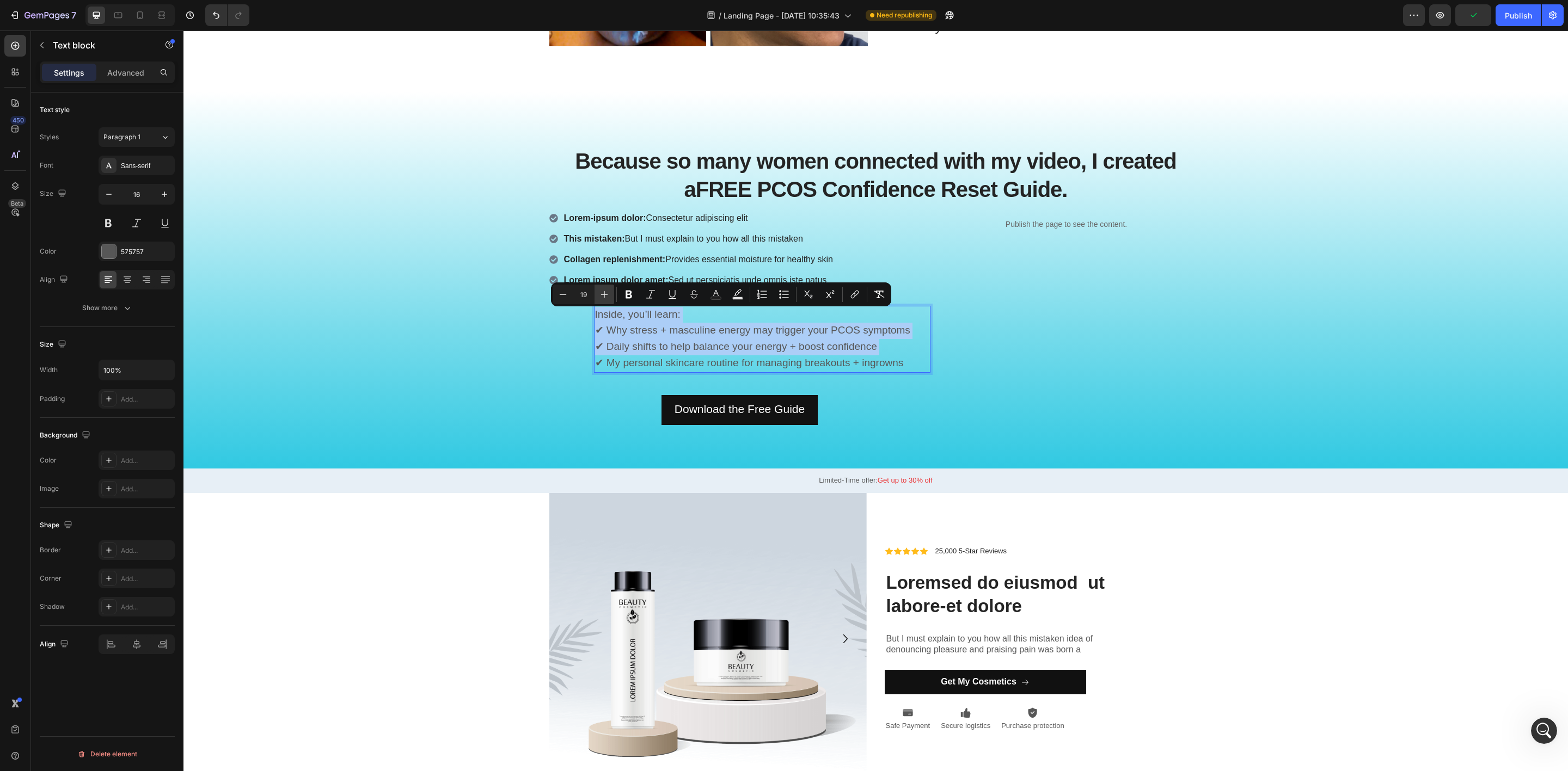
click at [607, 291] on icon "Editor contextual toolbar" at bounding box center [604, 295] width 11 height 11
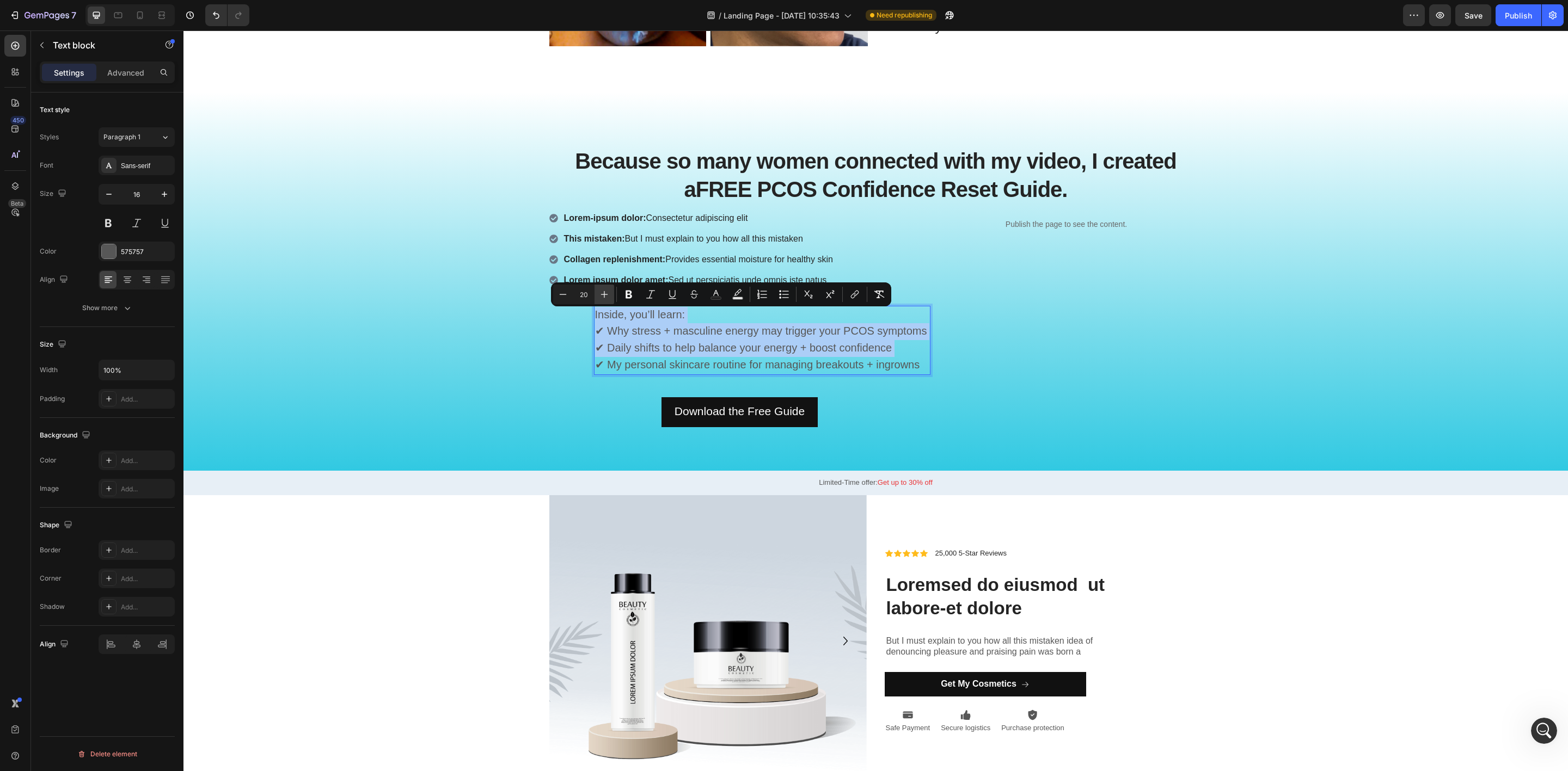
click at [607, 291] on icon "Editor contextual toolbar" at bounding box center [604, 295] width 11 height 11
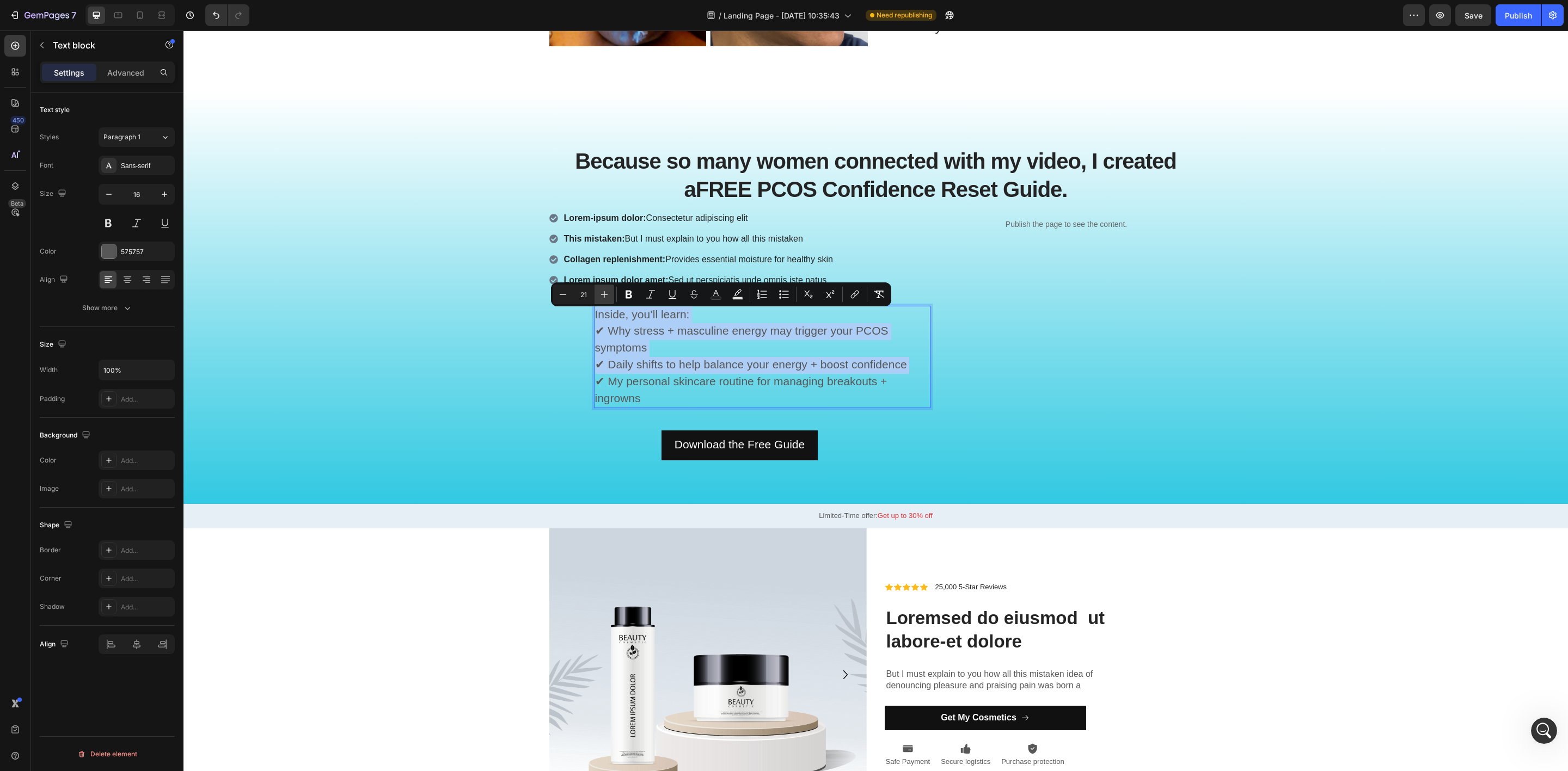
click at [607, 291] on icon "Editor contextual toolbar" at bounding box center [604, 295] width 11 height 11
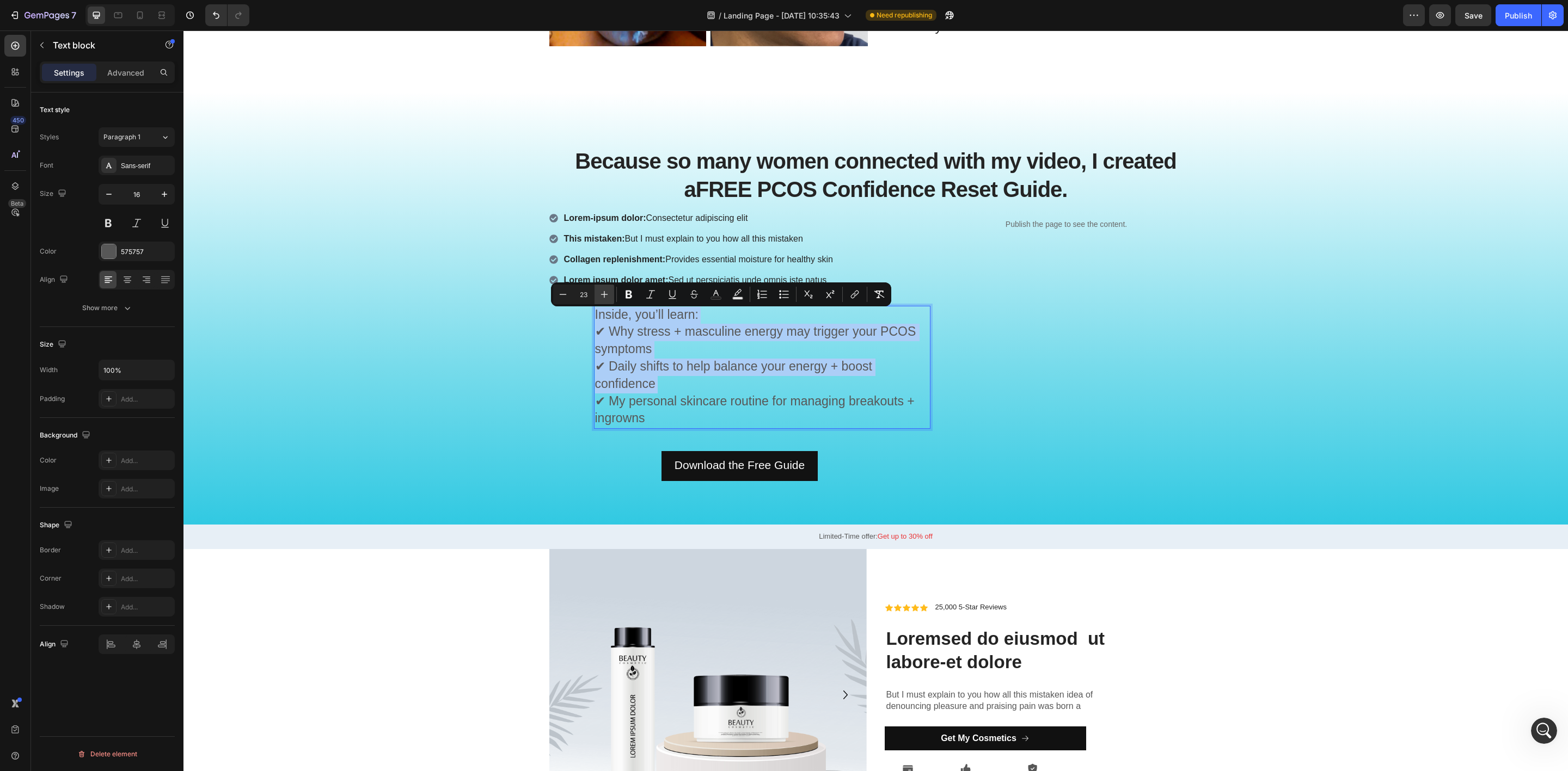
click at [607, 291] on icon "Editor contextual toolbar" at bounding box center [604, 295] width 11 height 11
type input "24"
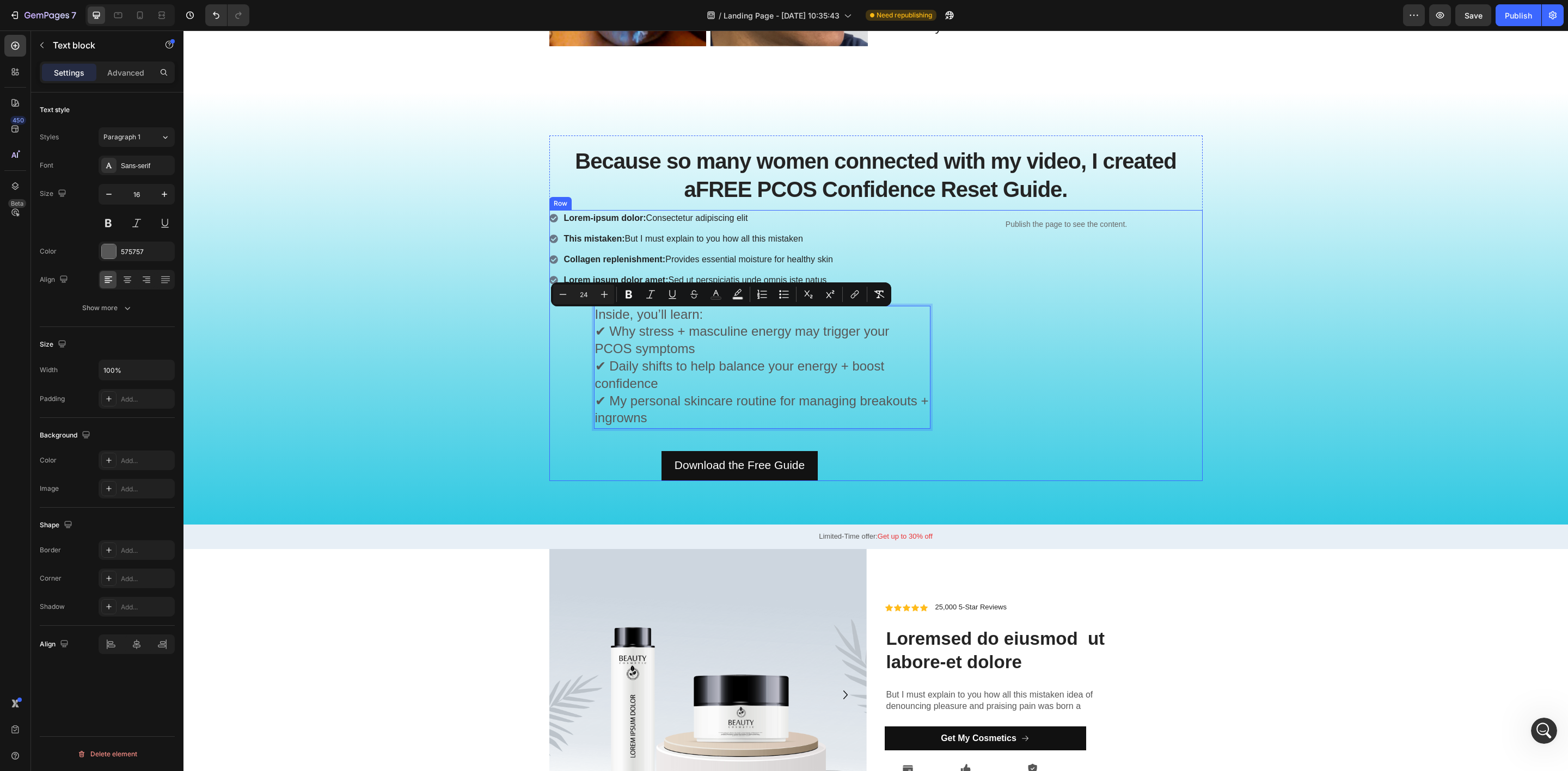
click at [559, 381] on div "Lorem-ipsum dolor: Consectetur adipiscing elit This mistaken: But I must explai…" at bounding box center [740, 345] width 381 height 271
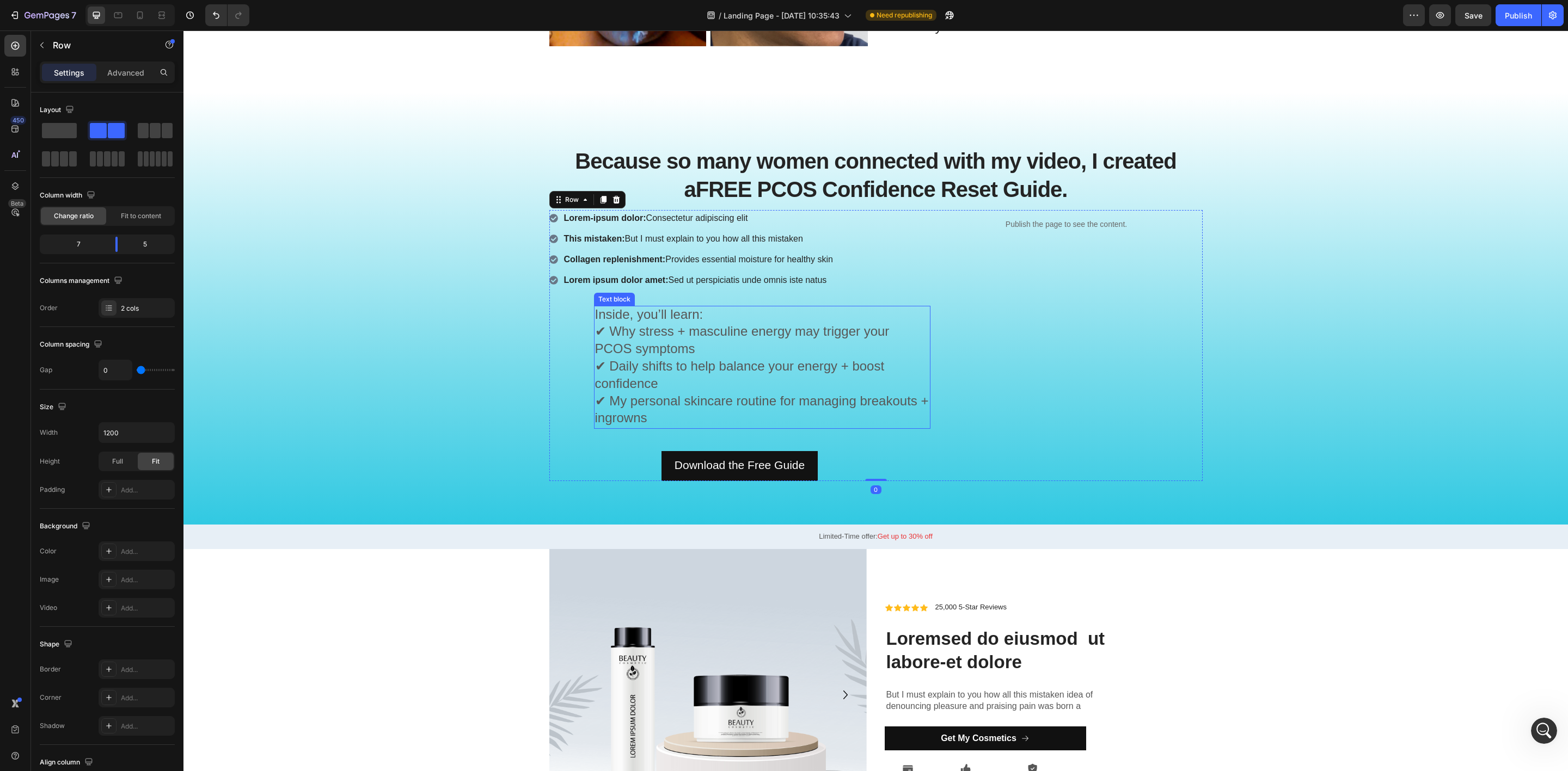
click at [595, 376] on p "Inside, you’ll learn: ✔ Why stress + masculine energy may trigger your PCOS sym…" at bounding box center [762, 367] width 334 height 121
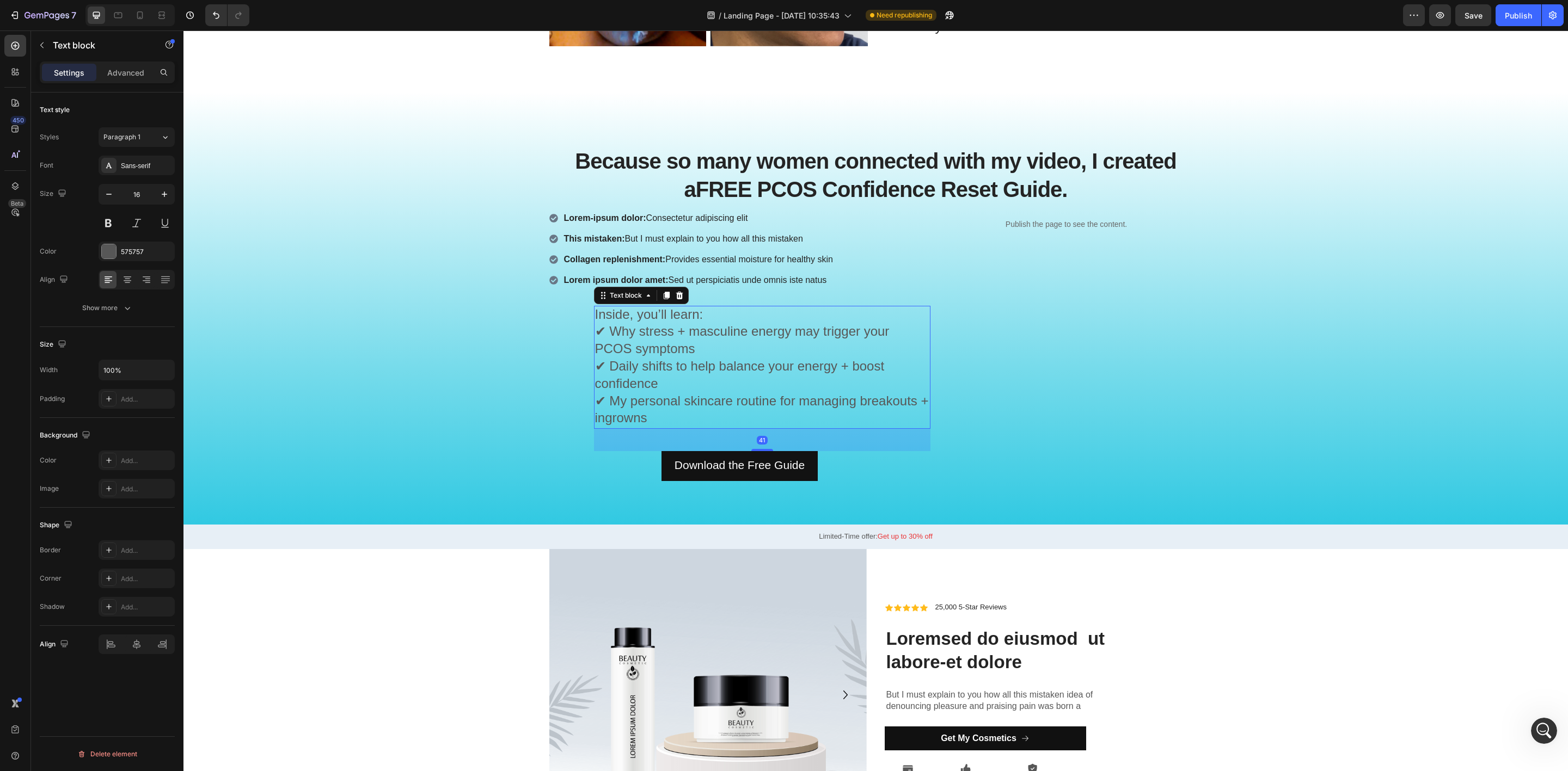
click at [110, 67] on p "Advanced" at bounding box center [125, 72] width 37 height 12
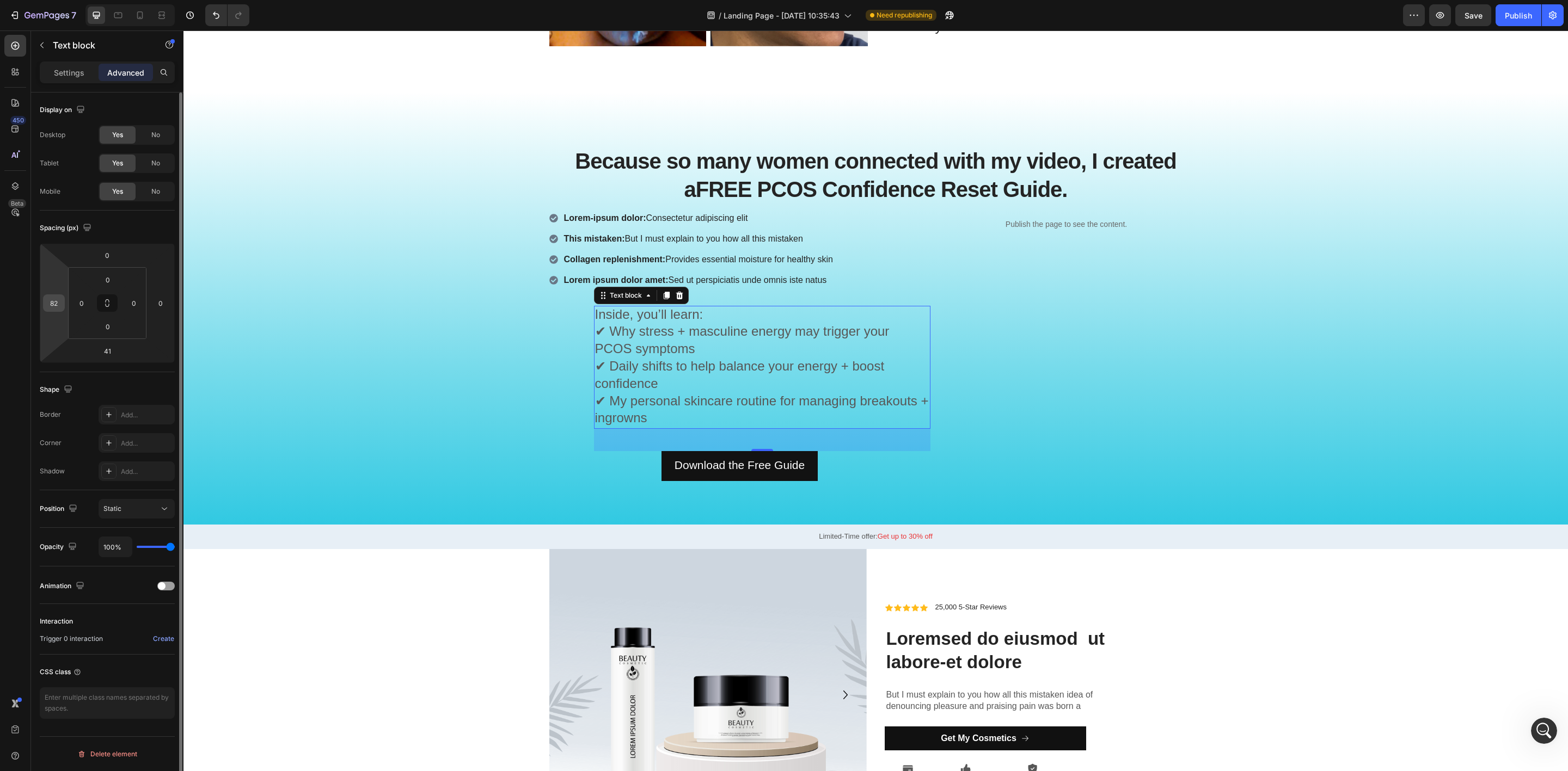
click at [49, 309] on input "82" at bounding box center [54, 303] width 16 height 16
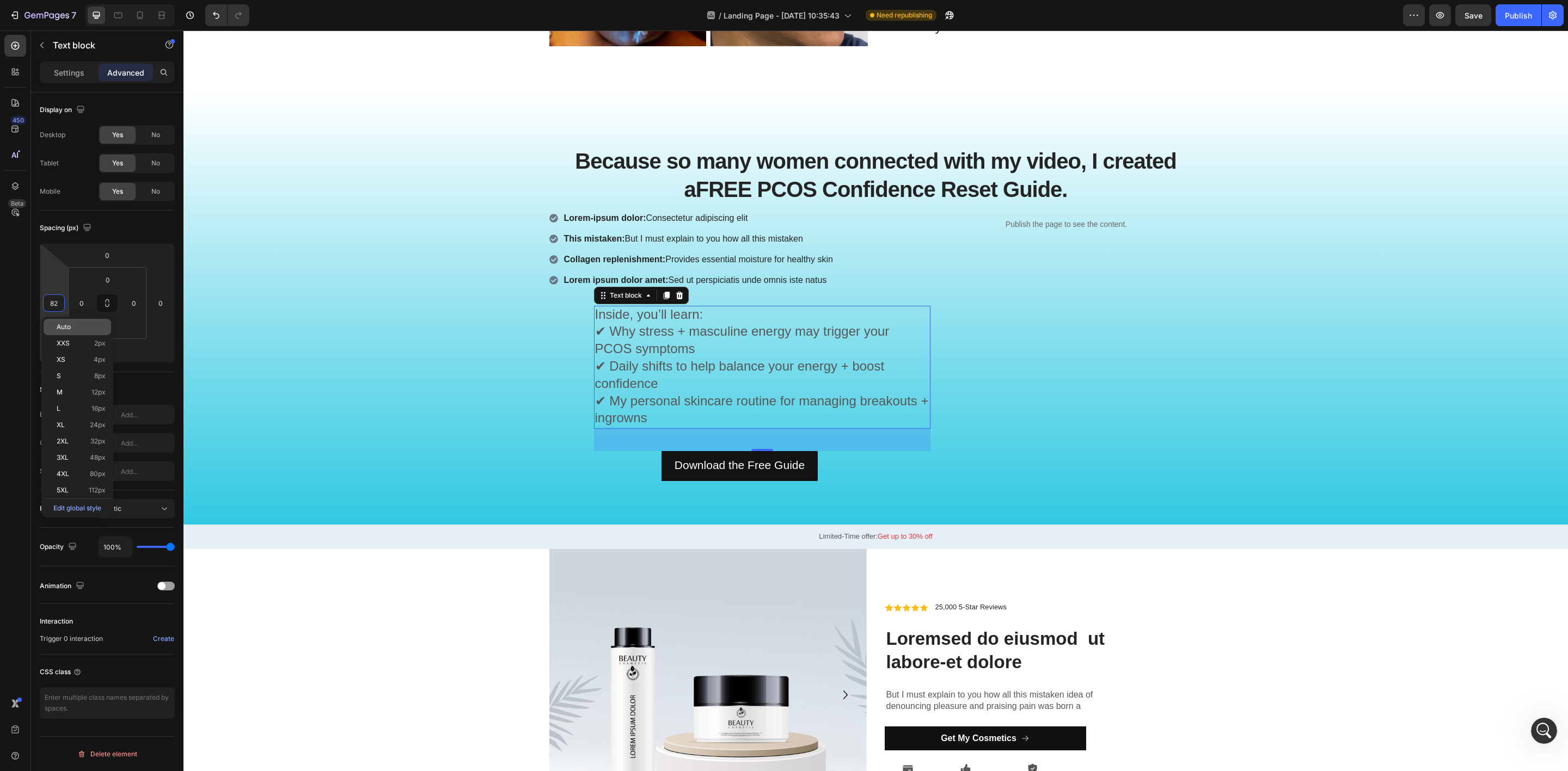
click at [61, 323] on span "Auto" at bounding box center [63, 327] width 14 height 8
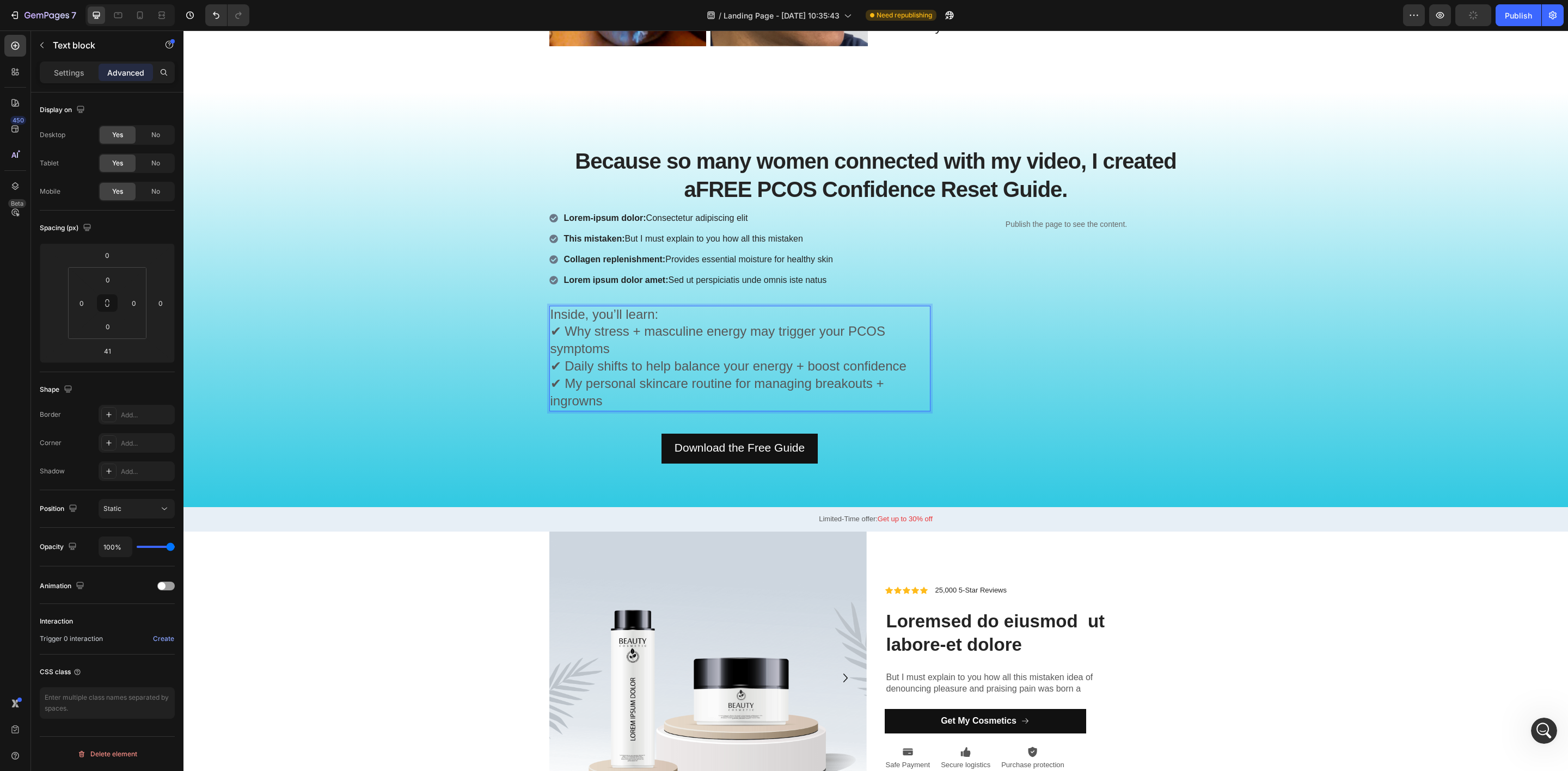
click at [632, 402] on p "Inside, you’ll learn: ✔ Why stress + masculine energy may trigger your PCOS sym…" at bounding box center [740, 358] width 379 height 104
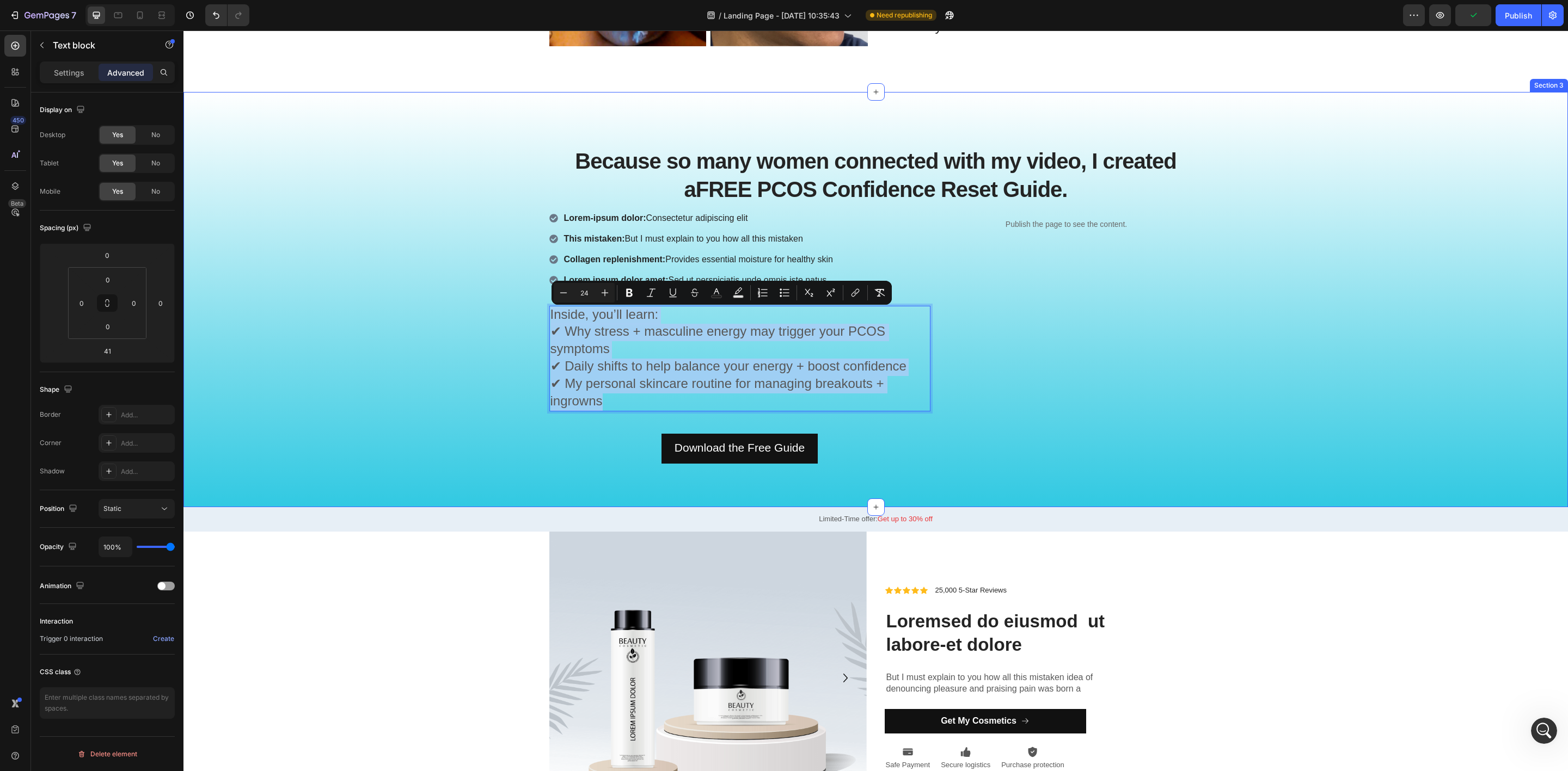
drag, startPoint x: 622, startPoint y: 409, endPoint x: 531, endPoint y: 307, distance: 136.7
click at [531, 307] on div "Because so many women connected with my video, I created a FREE PCOS Confidence…" at bounding box center [876, 309] width 1368 height 346
click at [562, 289] on icon "Editor contextual toolbar" at bounding box center [564, 293] width 11 height 11
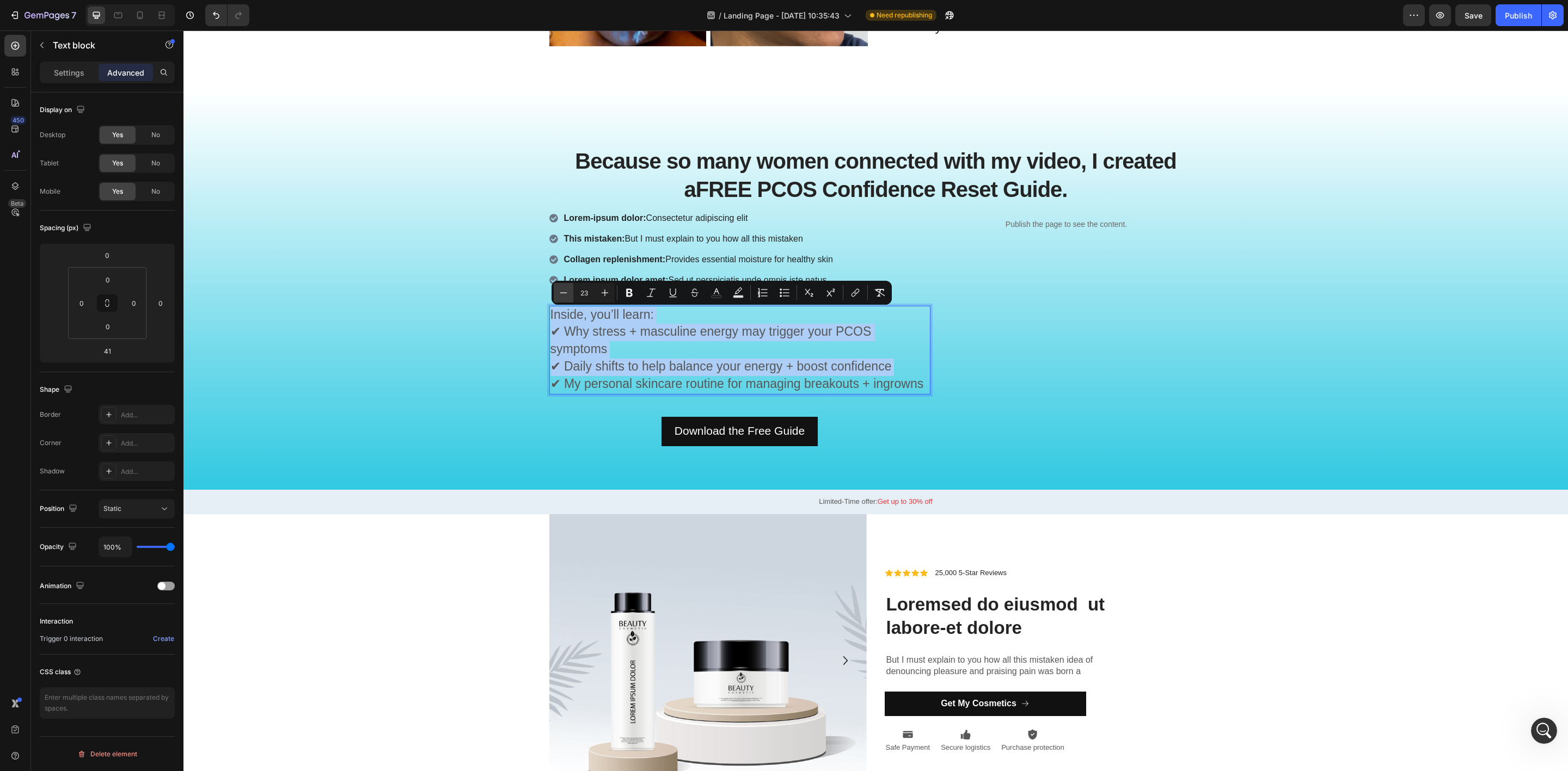
click at [562, 289] on icon "Editor contextual toolbar" at bounding box center [564, 293] width 11 height 11
type input "22"
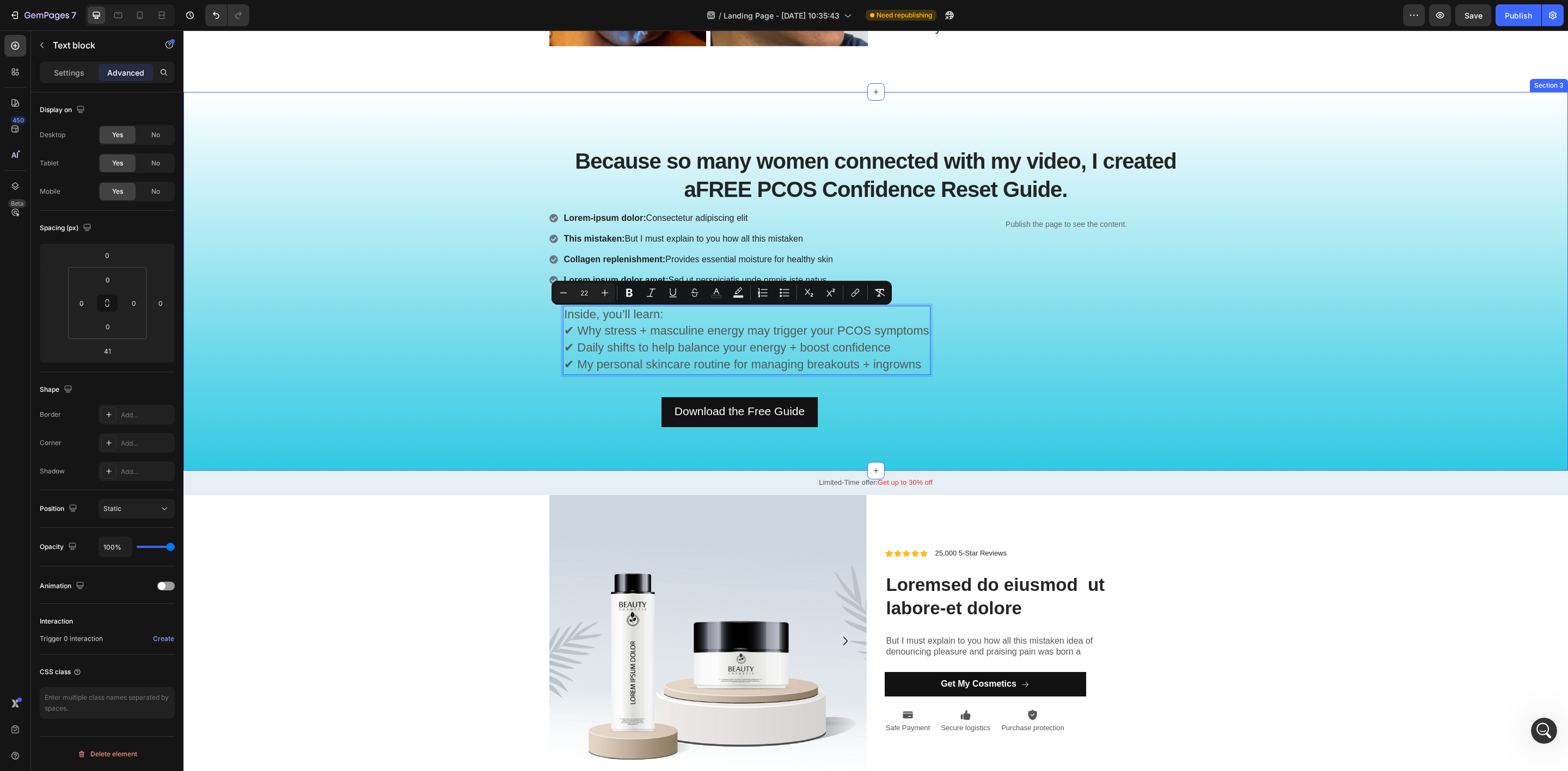
click at [450, 337] on div "Because so many women connected with my video, I created a FREE PCOS Confidence…" at bounding box center [876, 290] width 1368 height 309
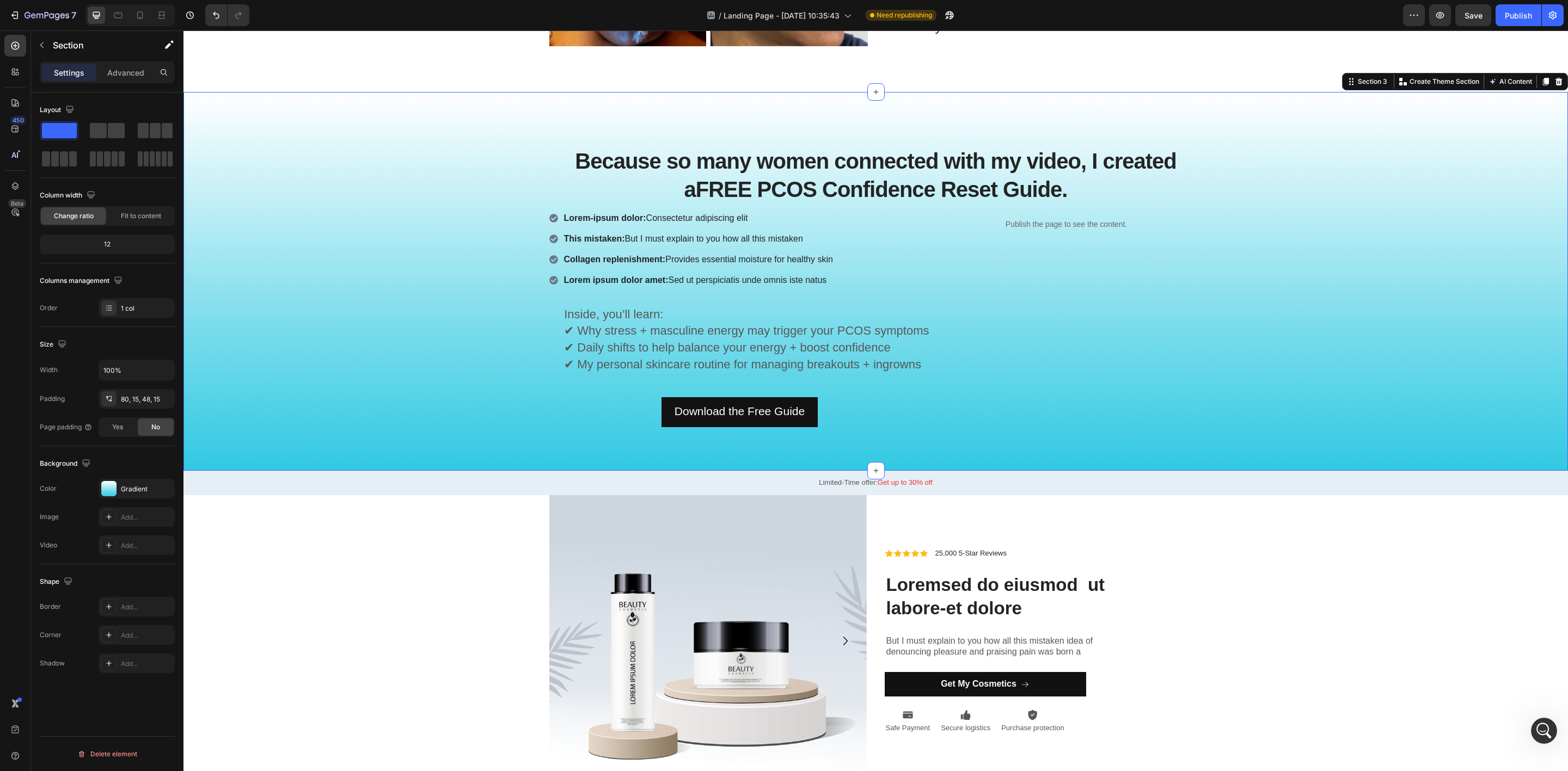
click at [653, 260] on strong "Collagen replenishment:" at bounding box center [615, 259] width 102 height 9
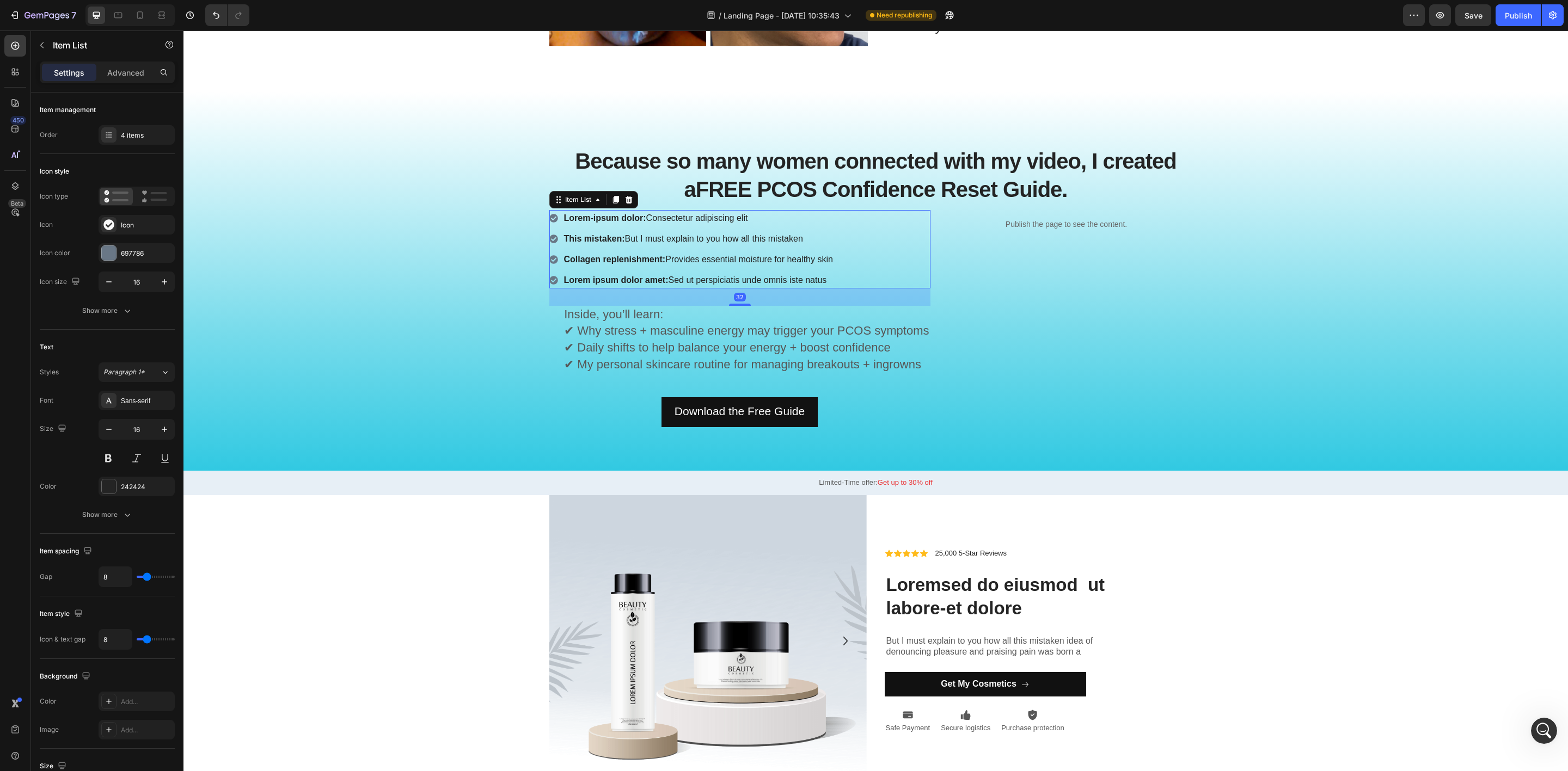
click at [813, 232] on p "This mistaken: But I must explain to you how all this mistaken" at bounding box center [699, 239] width 269 height 13
click at [784, 348] on span "✔ Daily shifts to help balance your energy + boost confidence" at bounding box center [727, 347] width 327 height 13
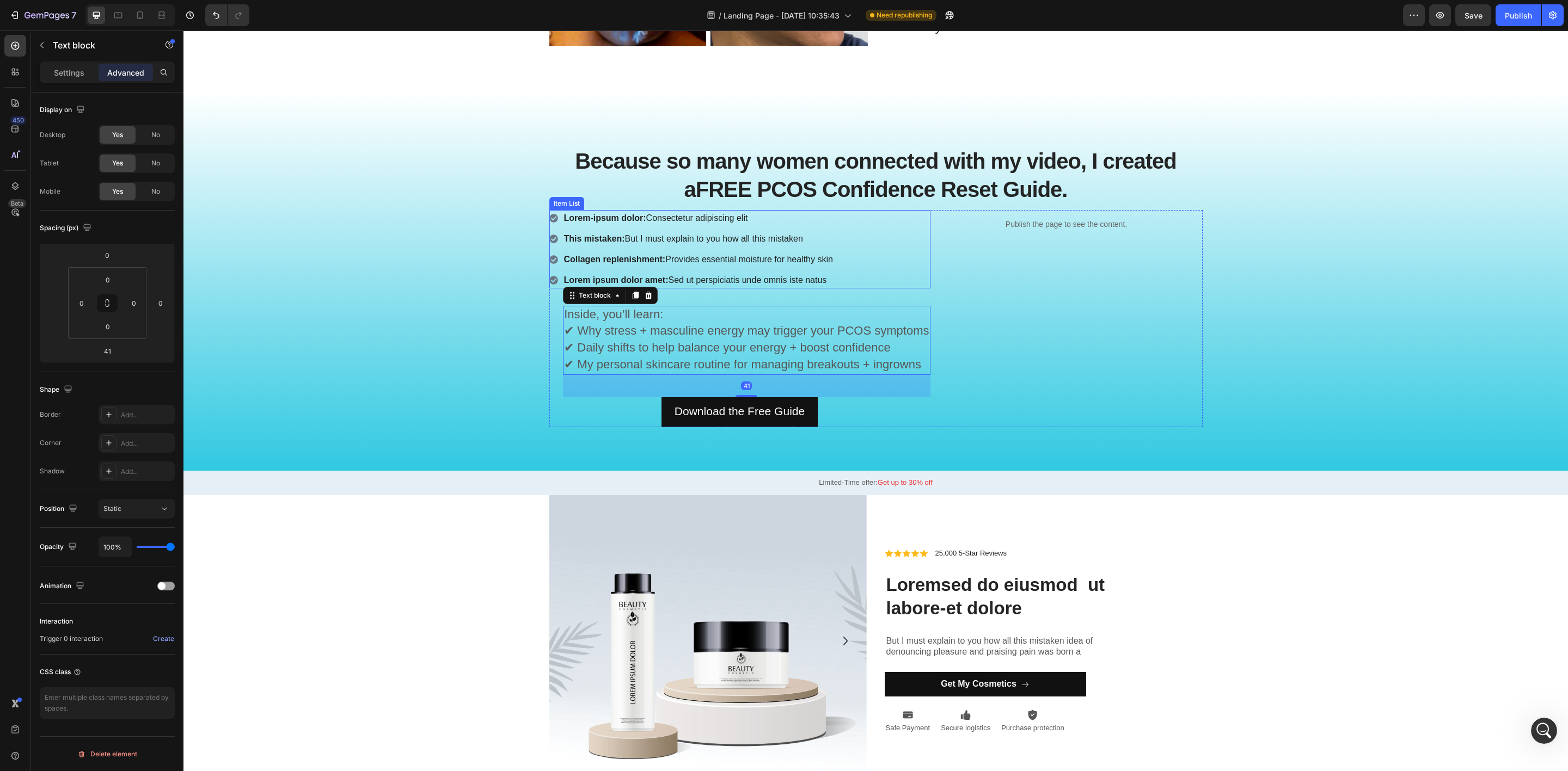
click at [852, 237] on div "Lorem-ipsum dolor: Consectetur adipiscing elit This mistaken: But I must explai…" at bounding box center [740, 249] width 381 height 78
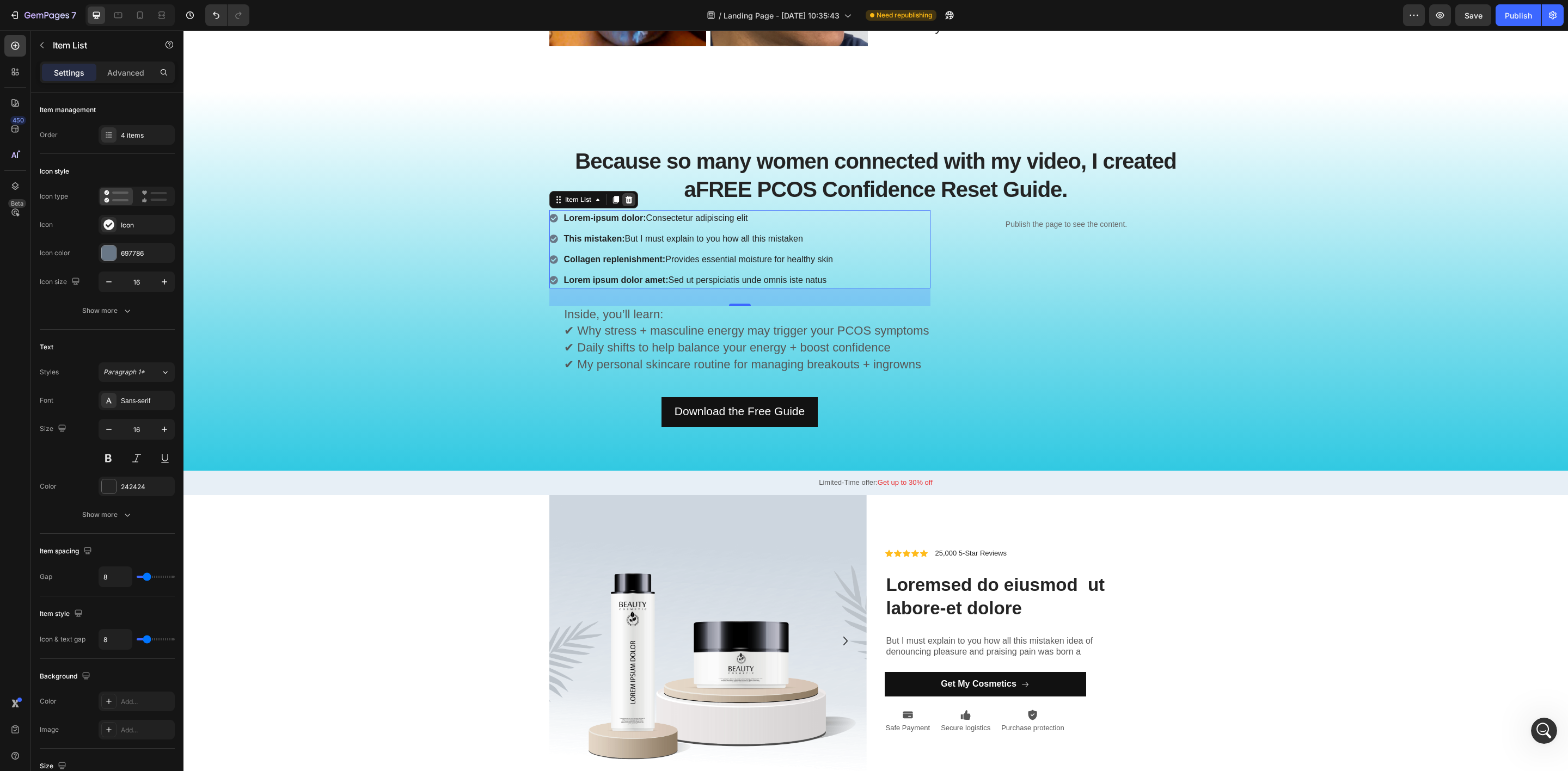
click at [625, 201] on icon at bounding box center [629, 200] width 7 height 8
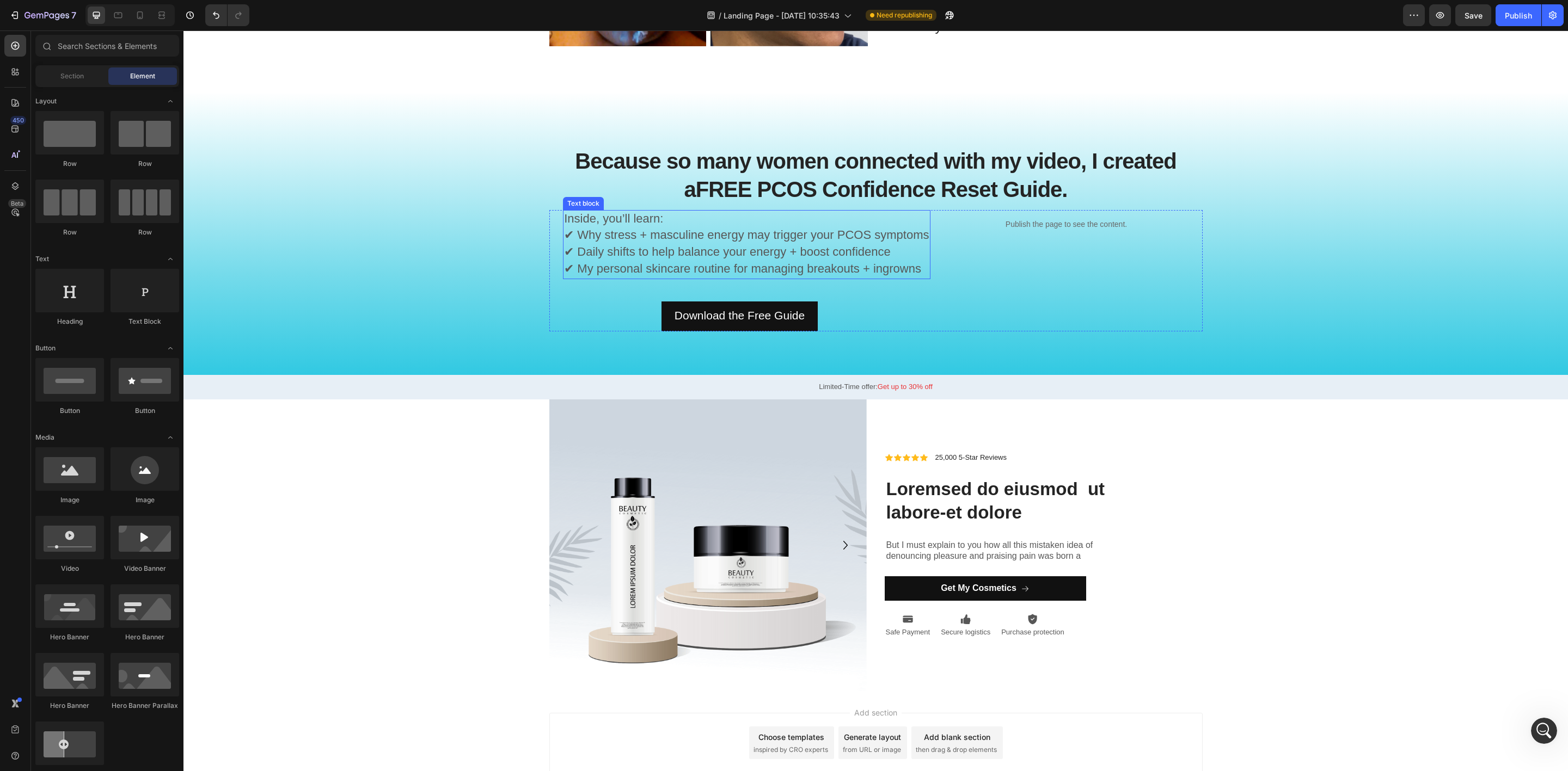
click at [647, 234] on span "✔ Why stress + masculine energy may trigger your PCOS symptoms" at bounding box center [746, 235] width 365 height 13
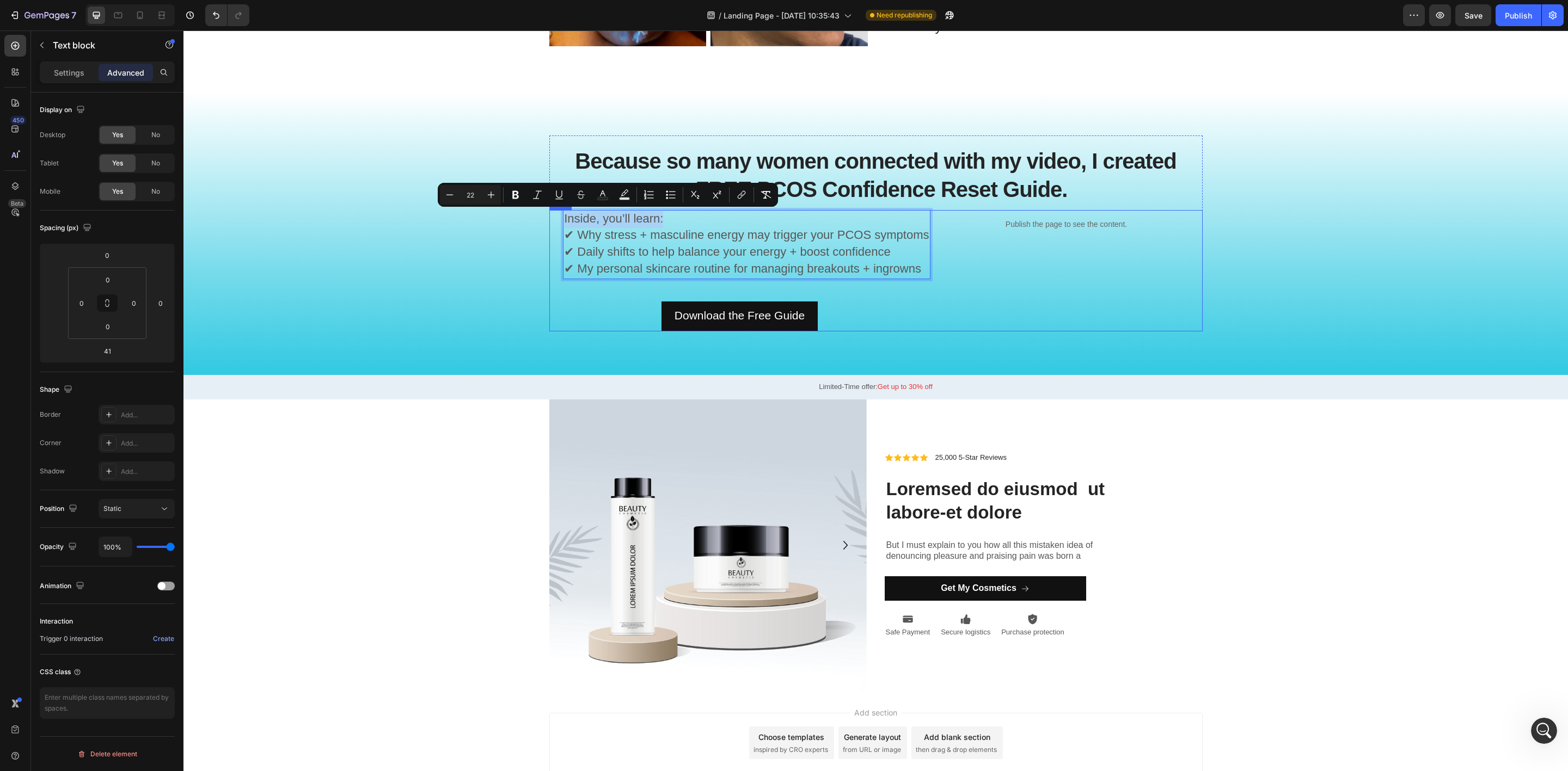
drag, startPoint x: 670, startPoint y: 218, endPoint x: 542, endPoint y: 222, distance: 128.1
click at [549, 222] on div "Inside, you’ll learn: ✔ Why stress + masculine energy may trigger your PCOS sym…" at bounding box center [740, 270] width 381 height 121
click at [512, 190] on icon "Editor contextual toolbar" at bounding box center [516, 195] width 11 height 11
click at [472, 265] on div "Because so many women connected with my video, I created a FREE PCOS Confidence…" at bounding box center [876, 242] width 1368 height 214
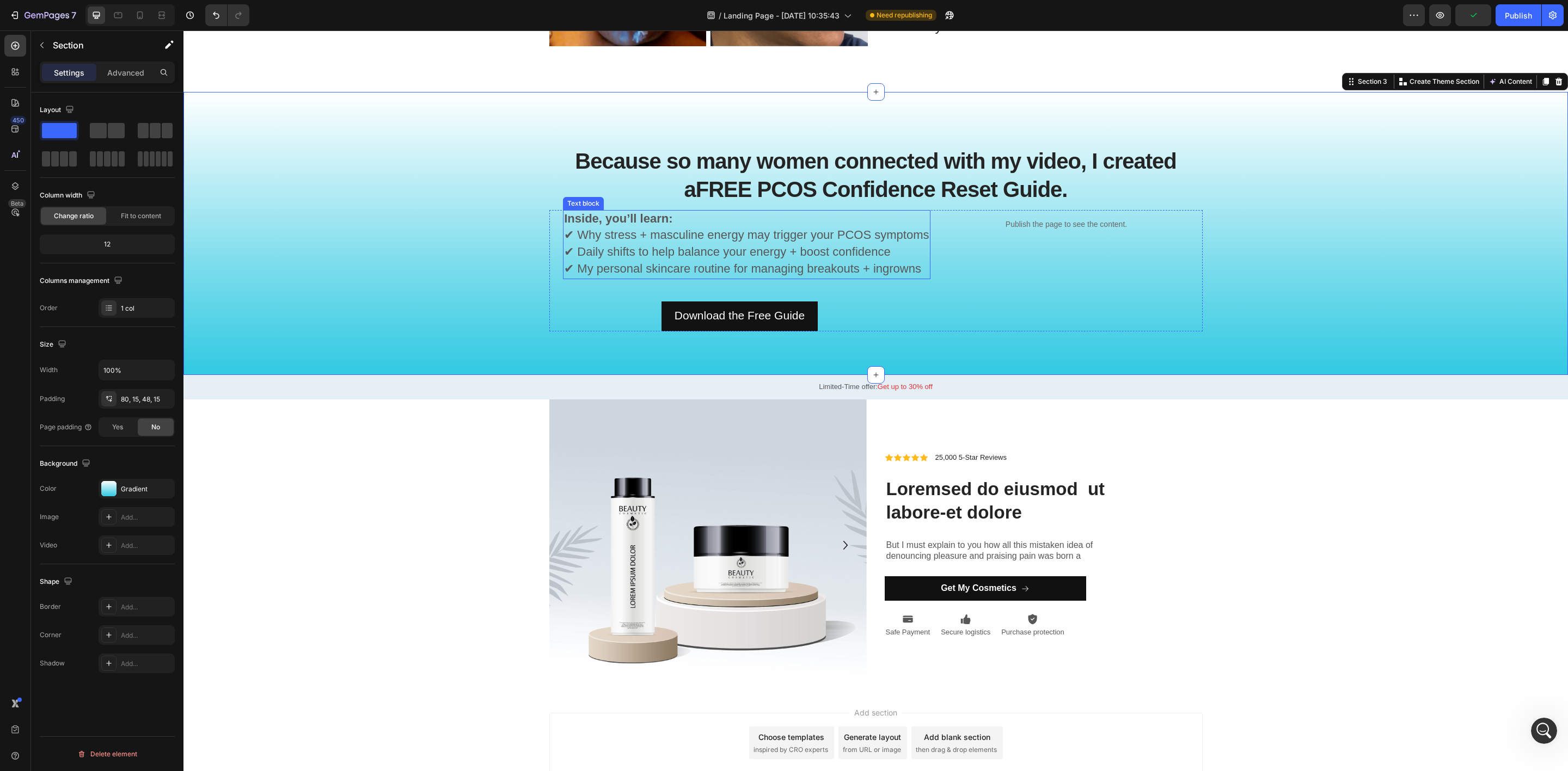
click at [824, 230] on span "✔ Why stress + masculine energy may trigger your PCOS symptoms" at bounding box center [746, 235] width 365 height 13
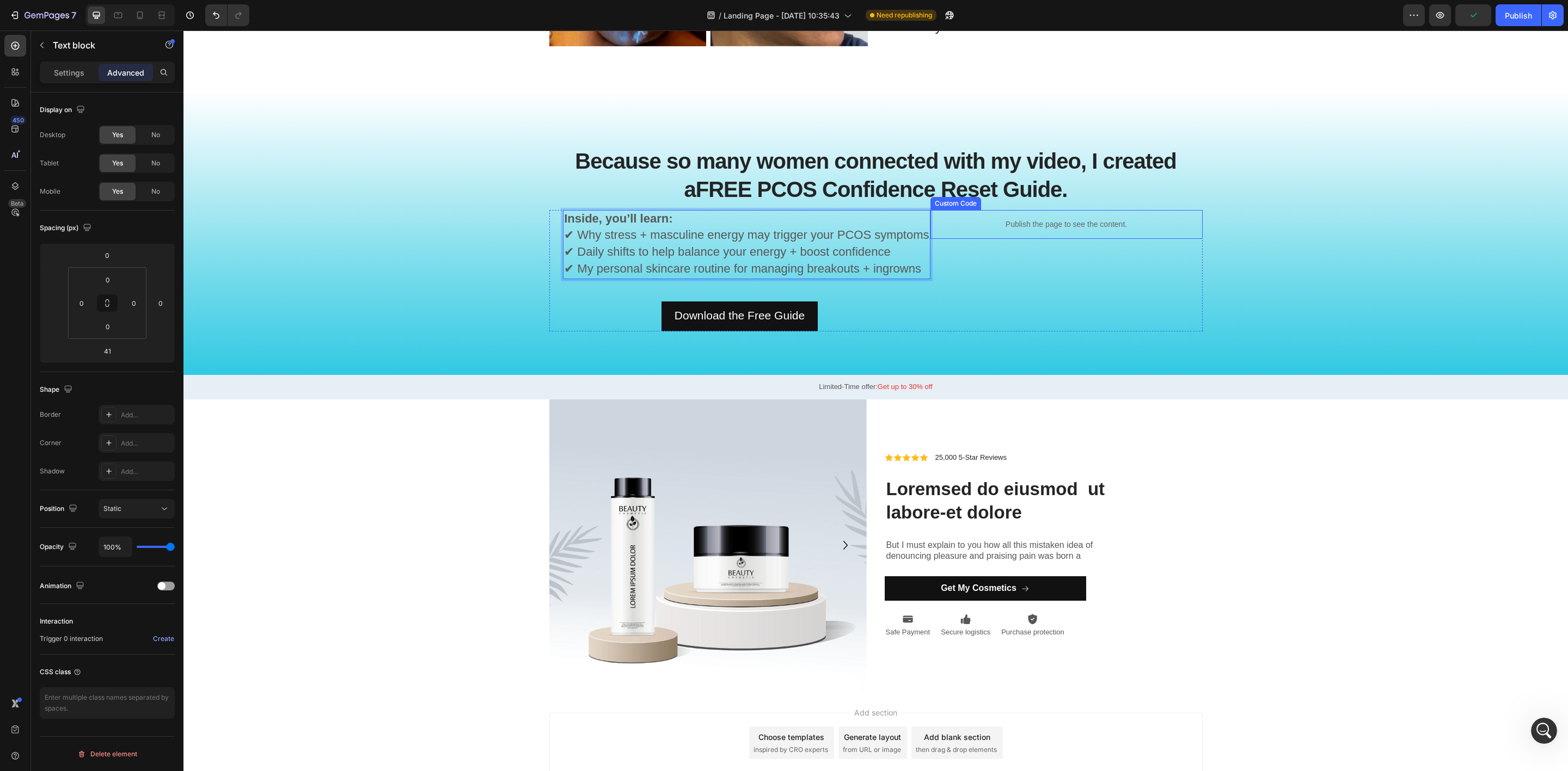
click at [987, 188] on strong "FREE PCOS Confidence Reset Guide." at bounding box center [881, 189] width 372 height 24
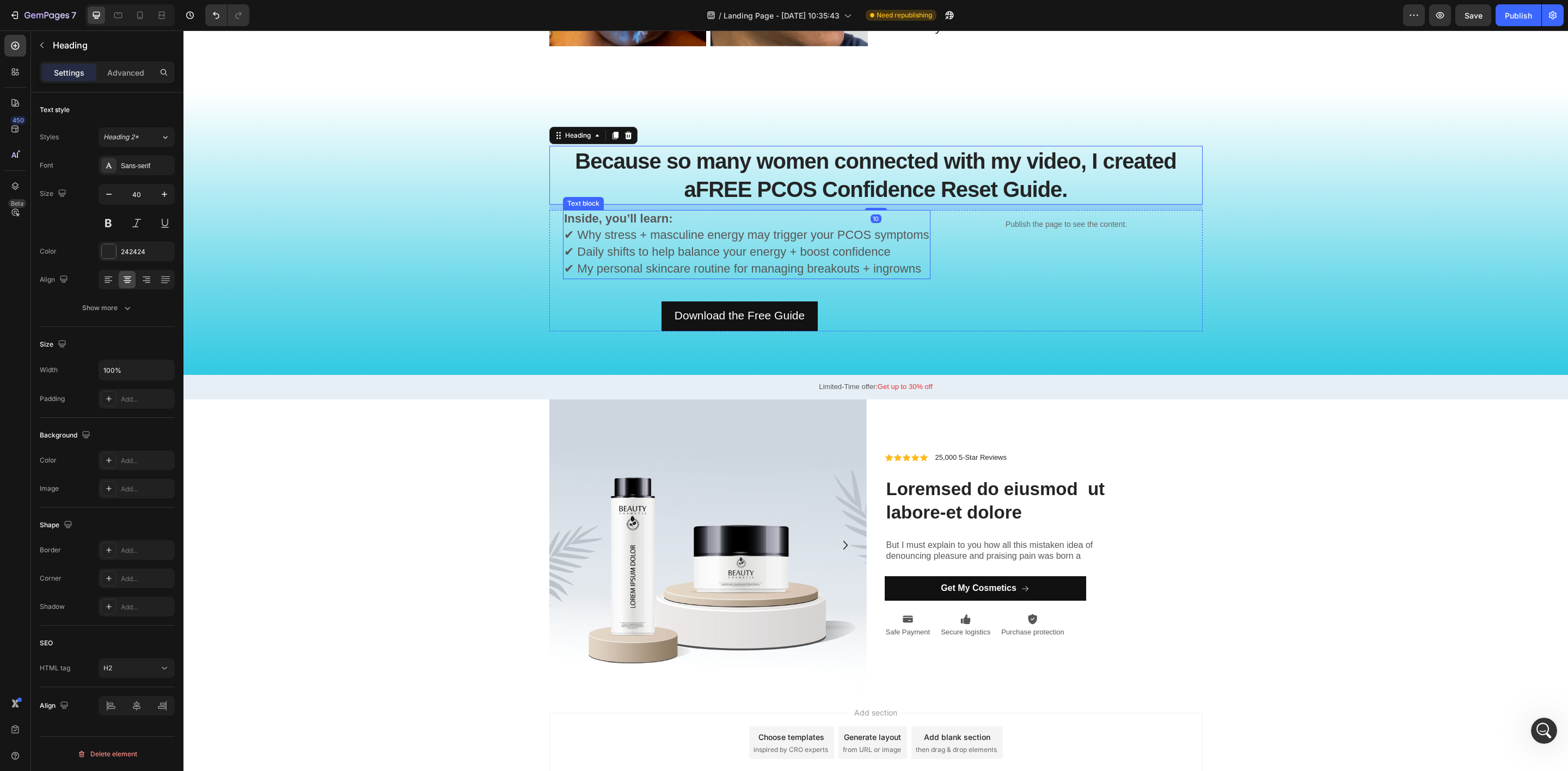
click at [872, 214] on p "Inside, you’ll learn: ✔ Why stress + masculine energy may trigger your PCOS sym…" at bounding box center [746, 245] width 365 height 67
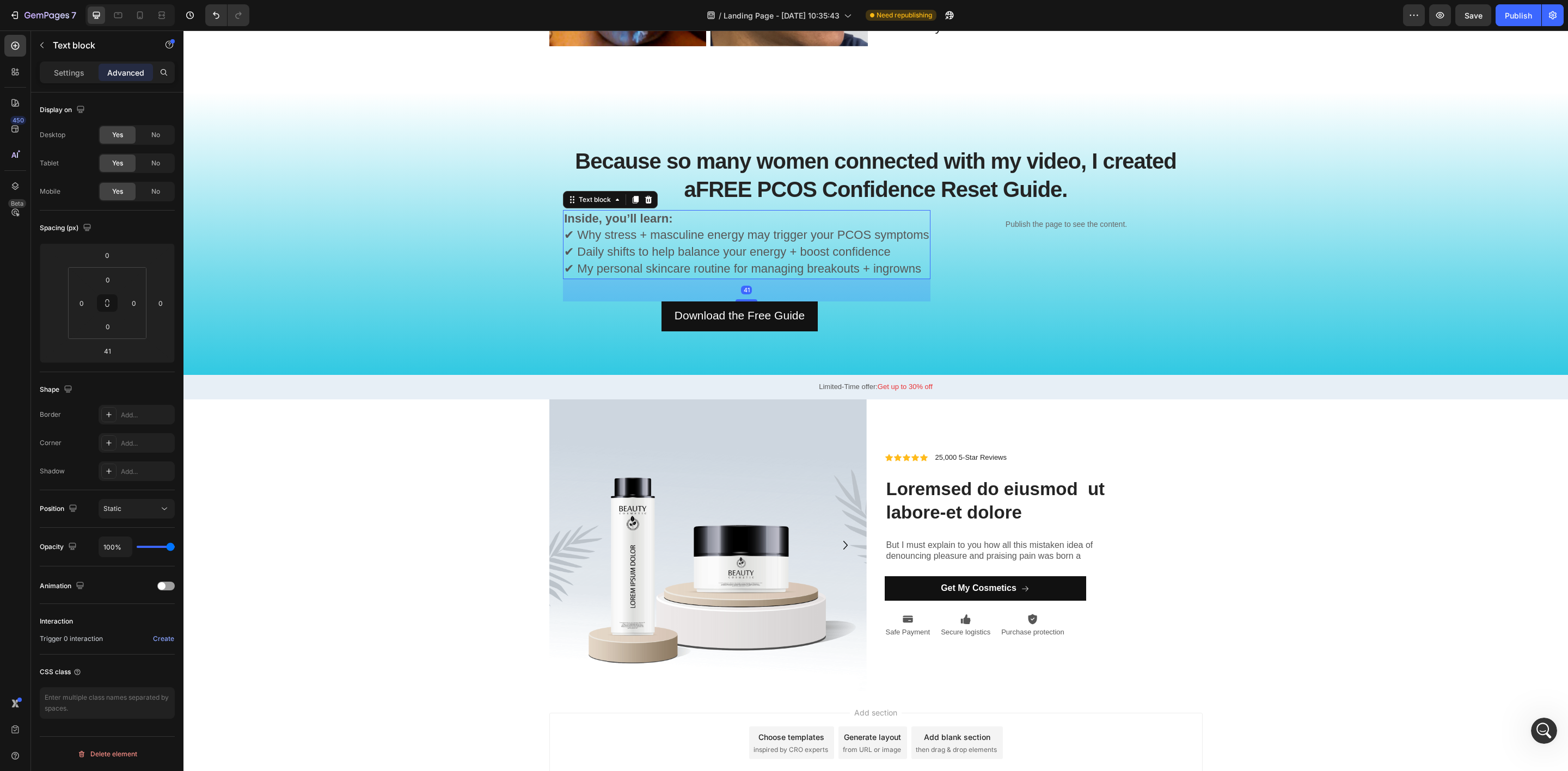
click at [882, 185] on strong "FREE PCOS Confidence Reset Guide." at bounding box center [881, 189] width 372 height 24
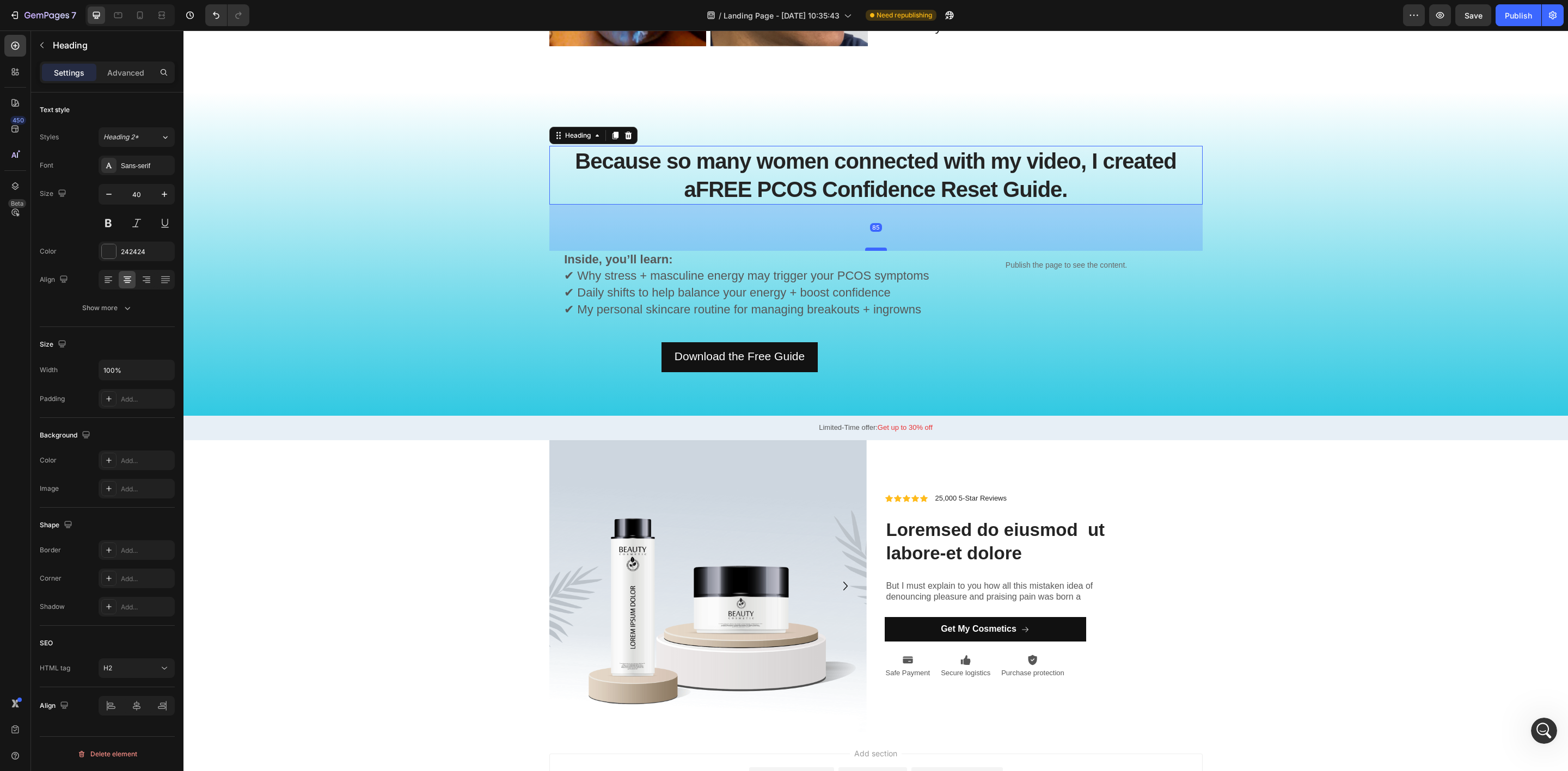
drag, startPoint x: 869, startPoint y: 208, endPoint x: 870, endPoint y: 249, distance: 41.0
click at [870, 249] on div at bounding box center [876, 249] width 22 height 3
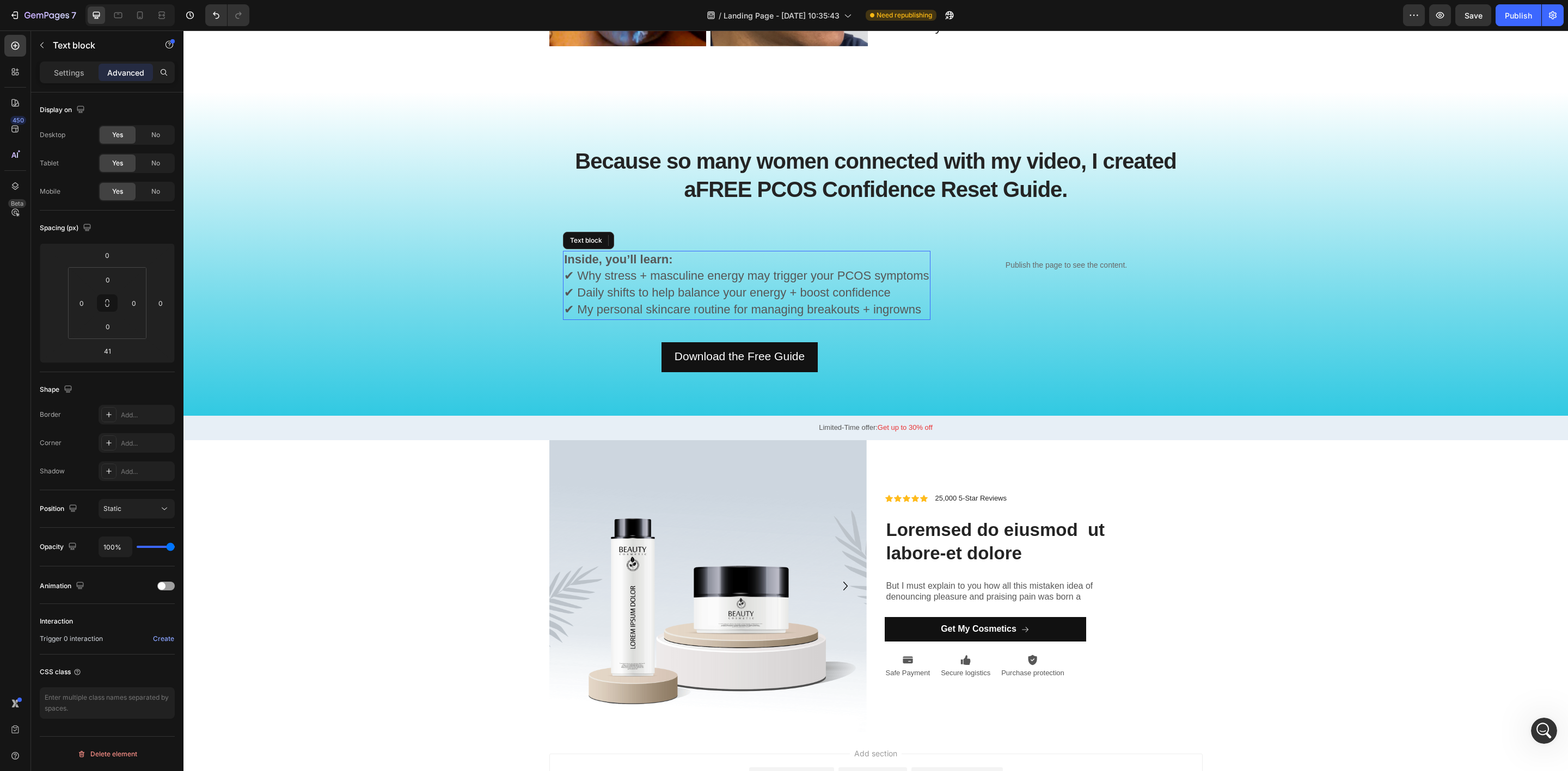
click at [874, 302] on span "✔ My personal skincare routine for managing breakouts + ingrowns" at bounding box center [743, 309] width 357 height 13
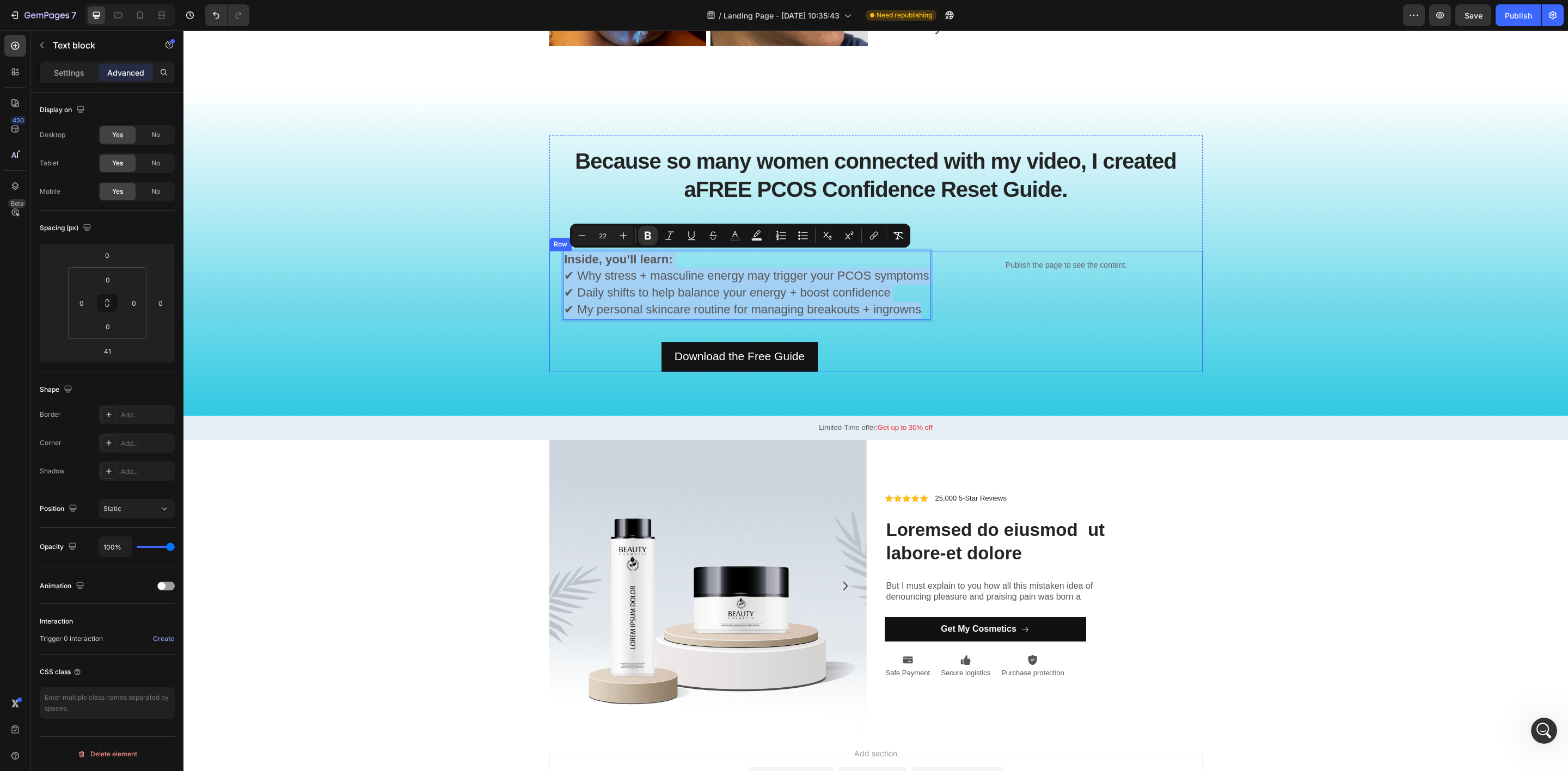
drag, startPoint x: 915, startPoint y: 307, endPoint x: 543, endPoint y: 266, distance: 374.3
click at [549, 266] on div "Inside, you’ll learn: ✔ Why stress + masculine energy may trigger your PCOS sym…" at bounding box center [740, 311] width 381 height 121
click at [65, 82] on div "Settings Advanced" at bounding box center [107, 72] width 135 height 22
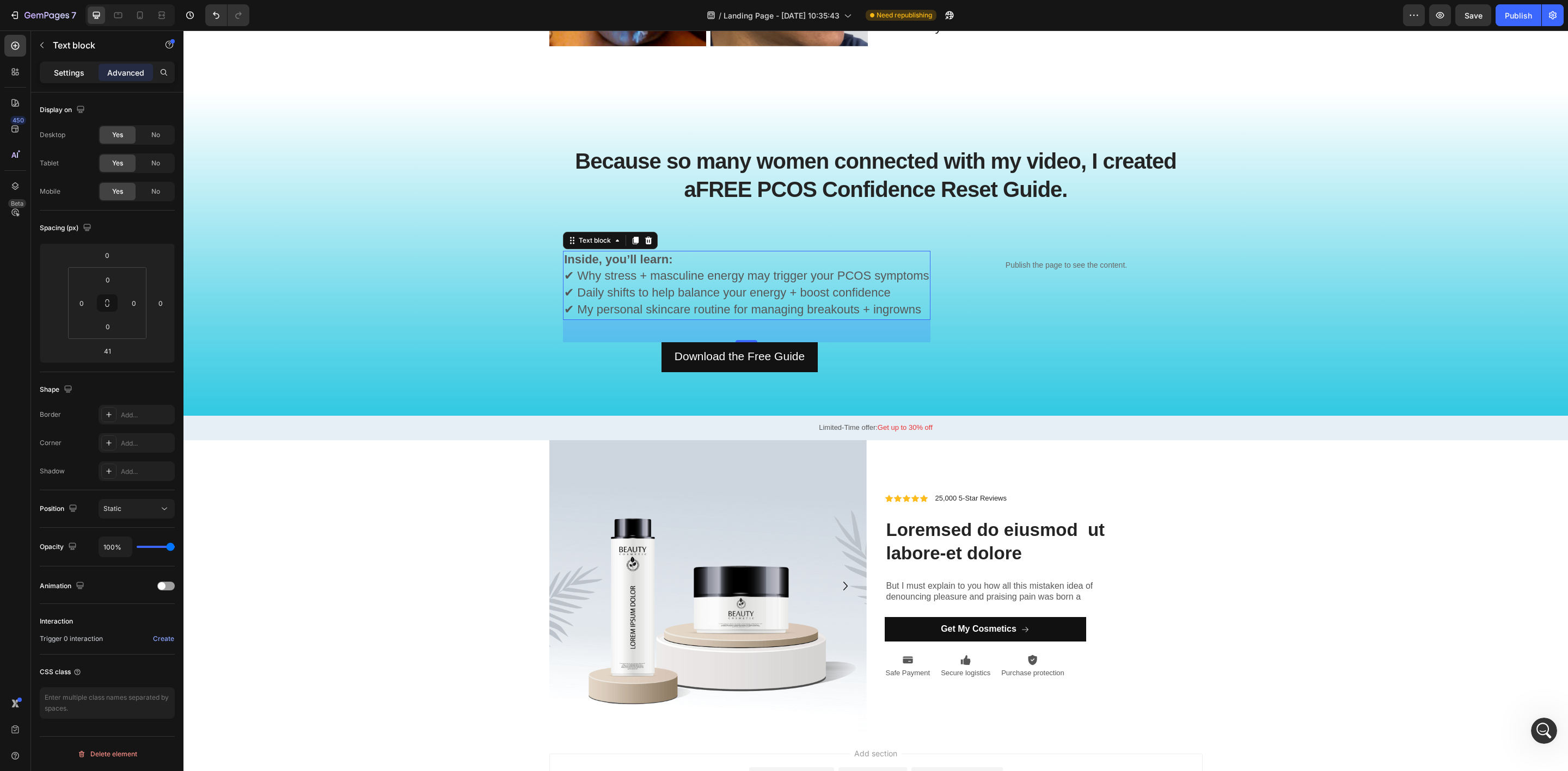
click at [65, 75] on p "Settings" at bounding box center [69, 72] width 30 height 12
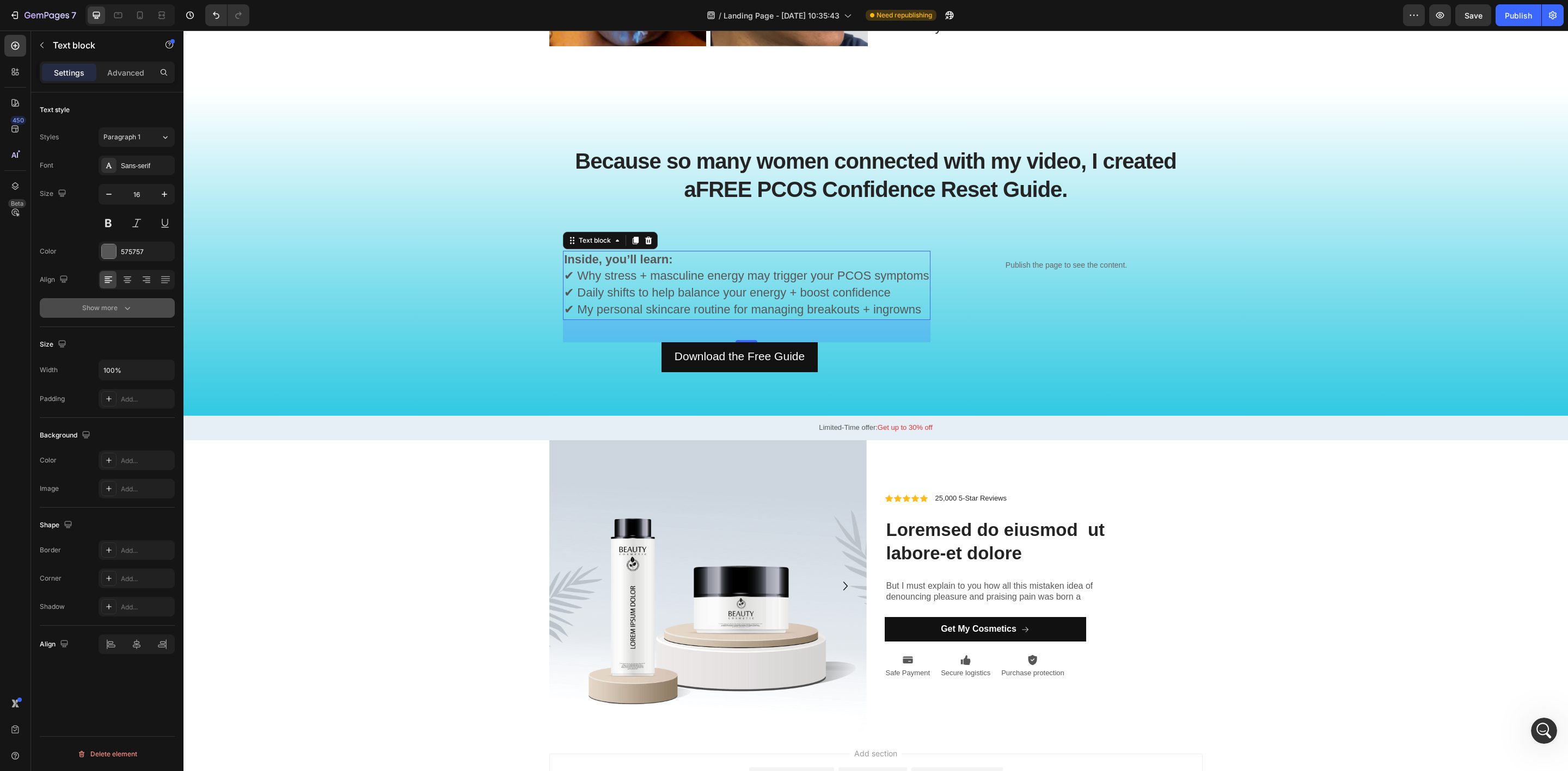
click at [116, 309] on div "Show more" at bounding box center [107, 308] width 51 height 11
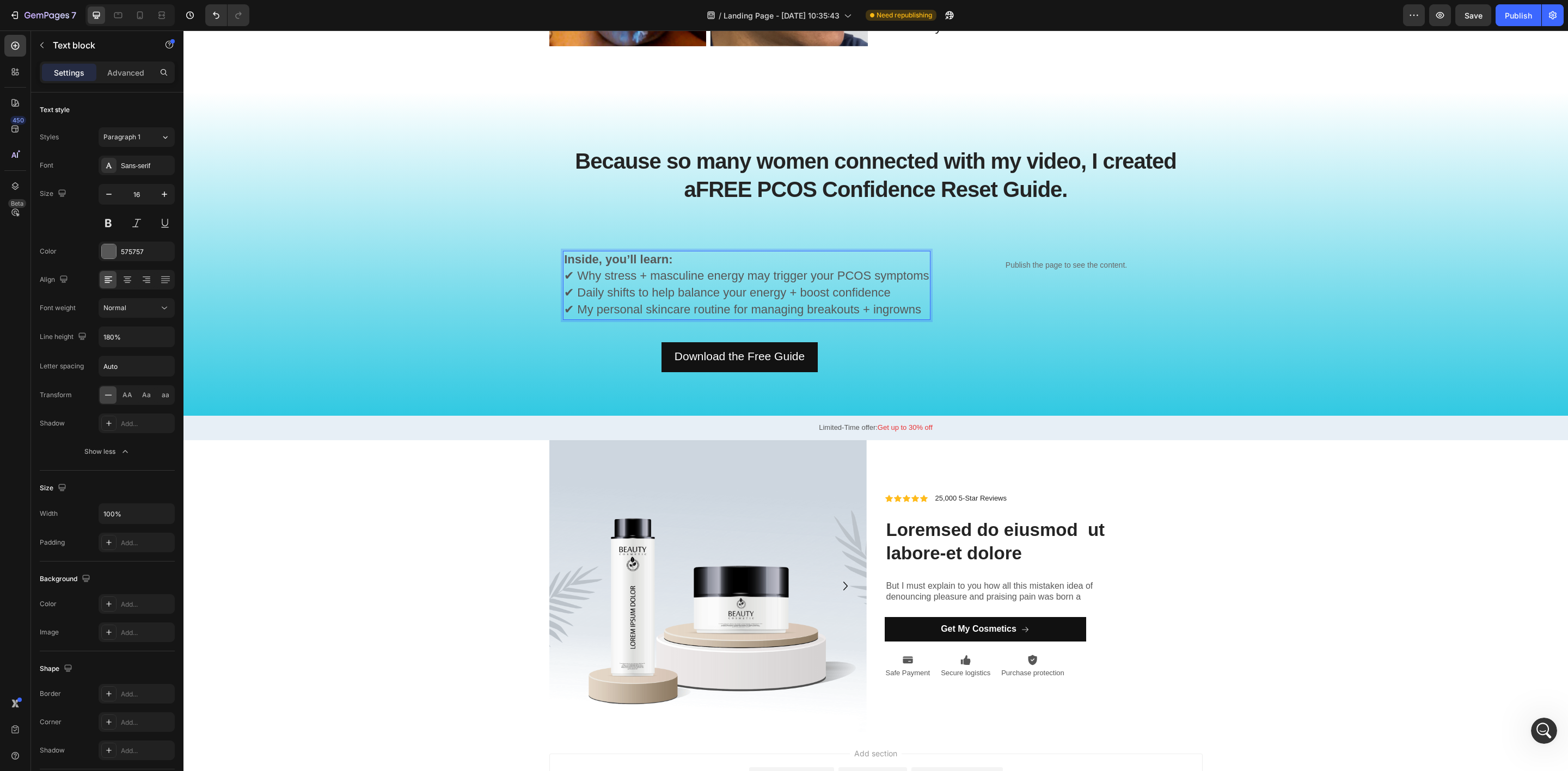
click at [908, 302] on span "✔ My personal skincare routine for managing breakouts + ingrowns" at bounding box center [743, 309] width 357 height 13
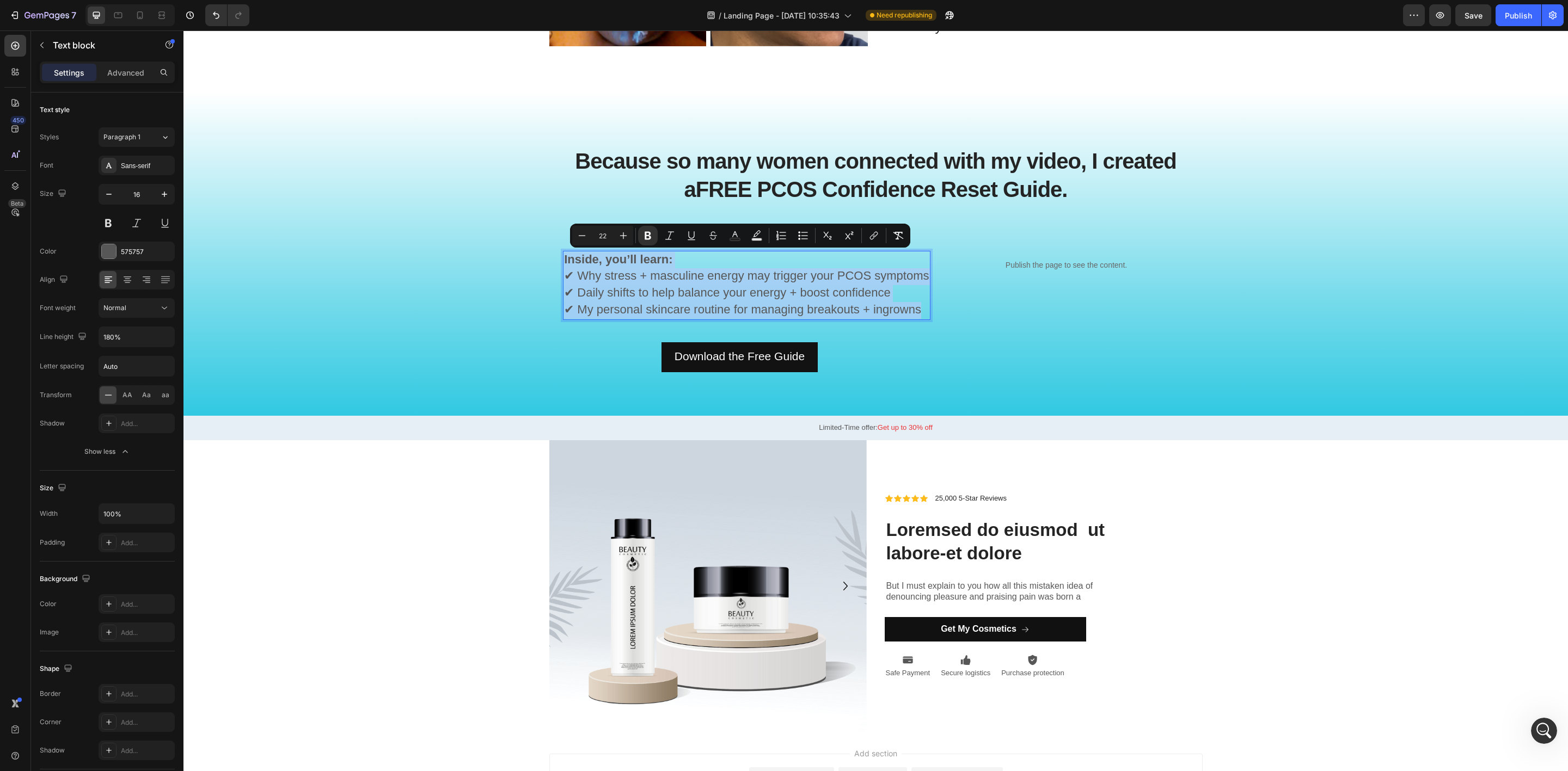
drag, startPoint x: 915, startPoint y: 310, endPoint x: 558, endPoint y: 255, distance: 361.2
click at [564, 255] on p "Inside, you’ll learn: ✔ Why stress + masculine energy may trigger your PCOS sym…" at bounding box center [746, 285] width 365 height 67
click at [141, 369] on input "Auto" at bounding box center [136, 366] width 75 height 19
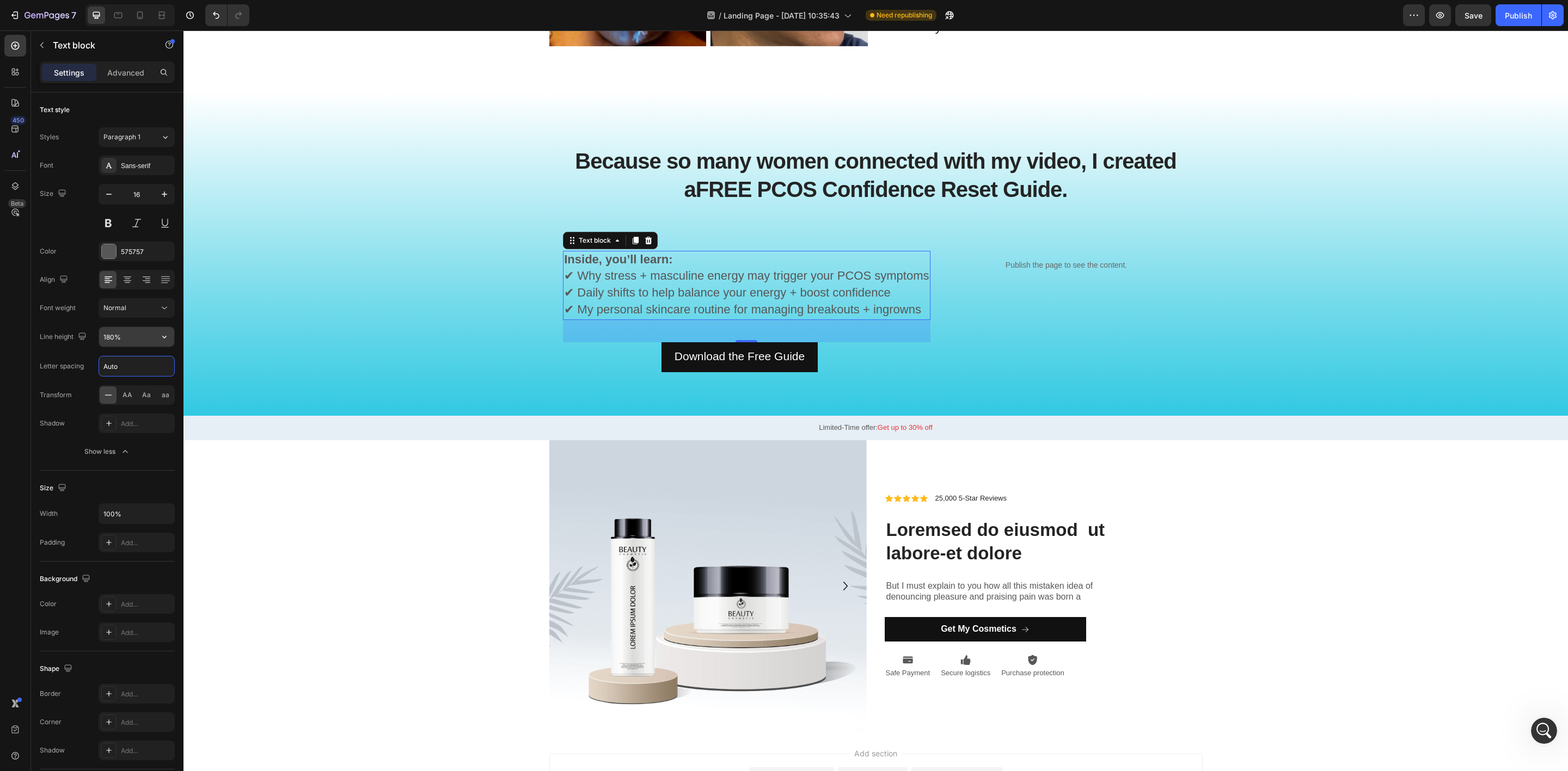
click at [135, 340] on input "180%" at bounding box center [136, 337] width 75 height 19
click at [131, 369] on input "Auto" at bounding box center [136, 366] width 75 height 19
click at [131, 341] on input "180%" at bounding box center [136, 337] width 75 height 19
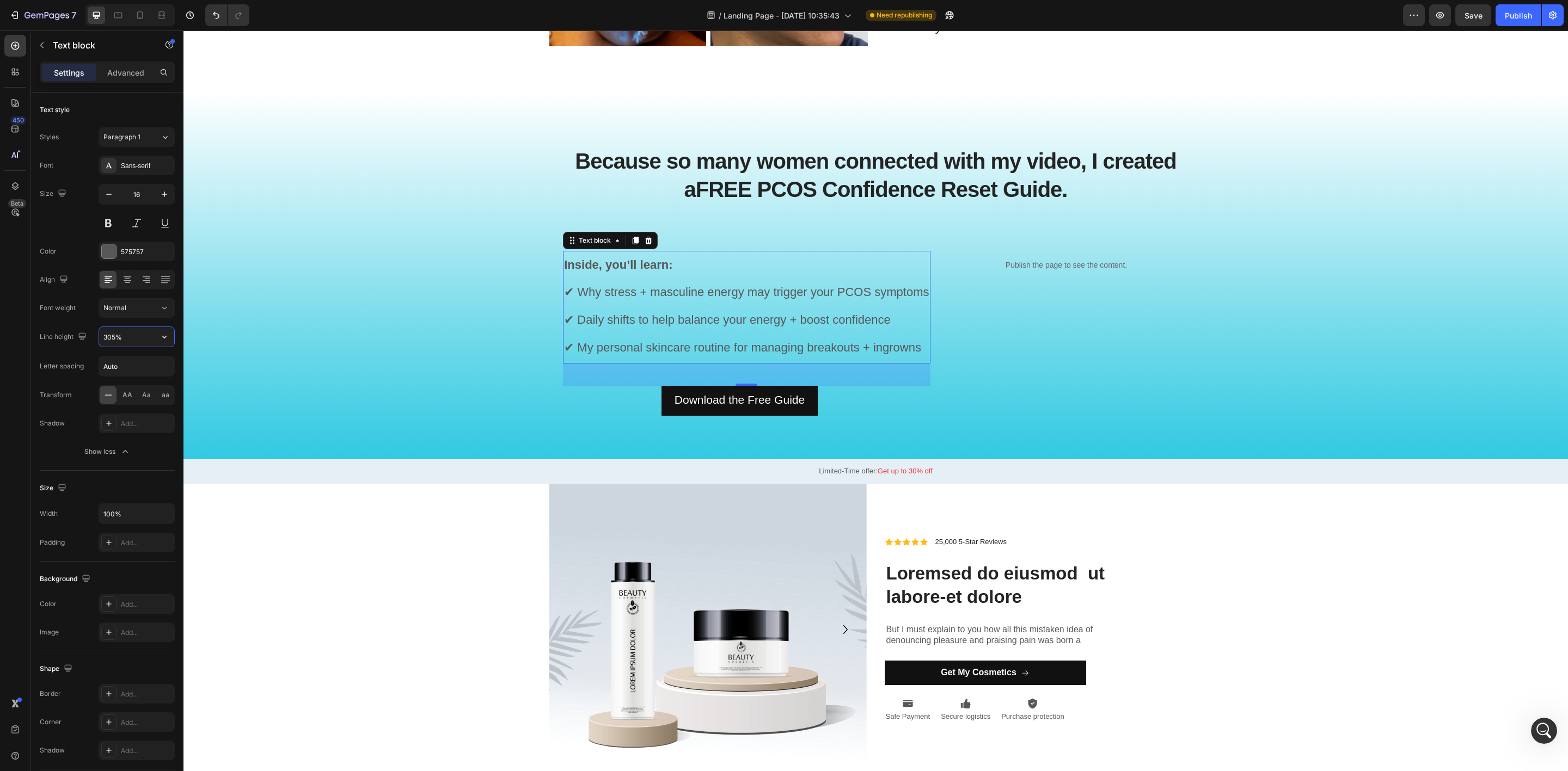
type input "304%"
click at [463, 477] on div "Limited-Time offer: Get up to 30% off Text Block Row" at bounding box center [875, 471] width 1385 height 24
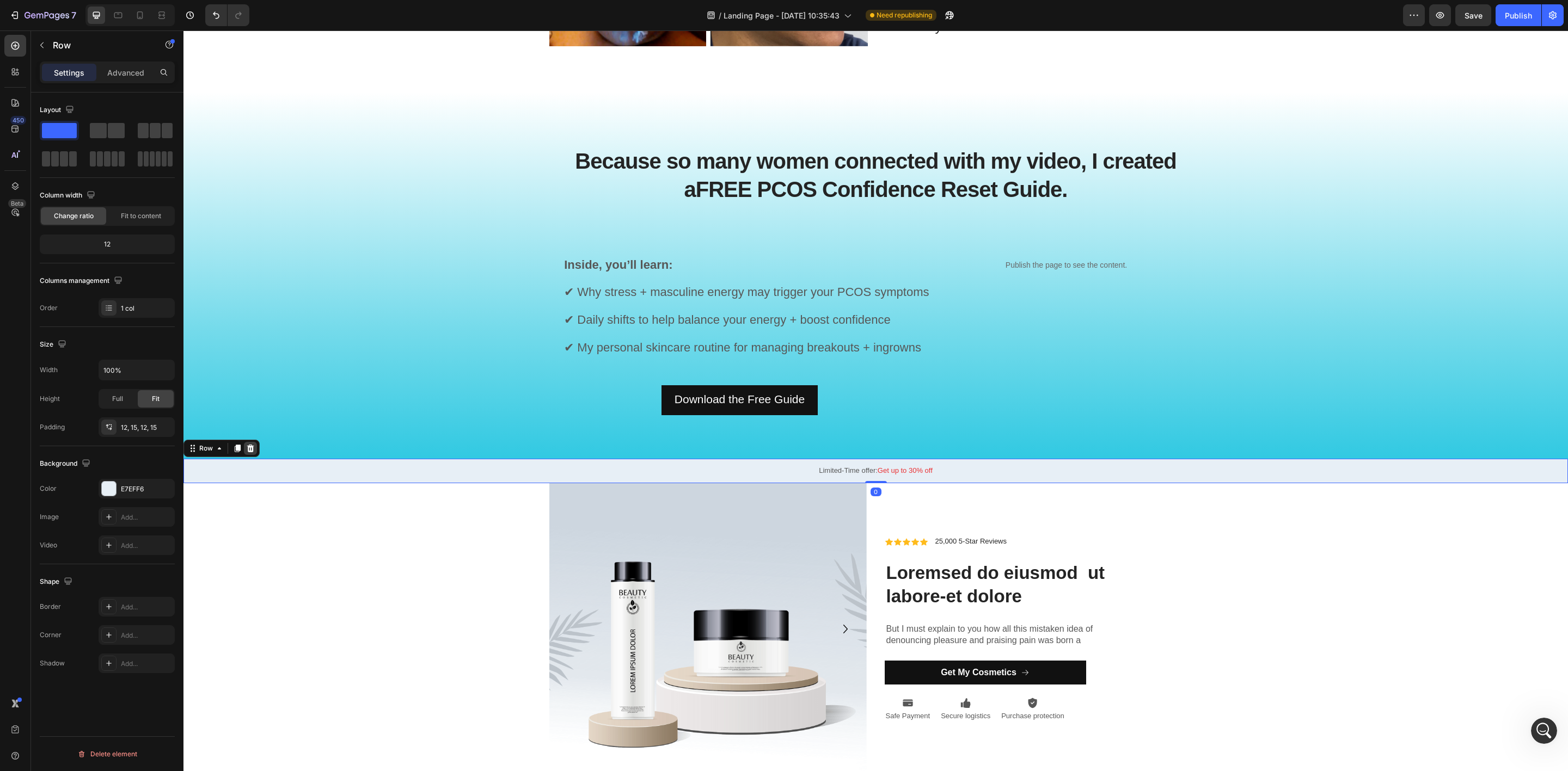
click at [251, 442] on div at bounding box center [250, 448] width 13 height 13
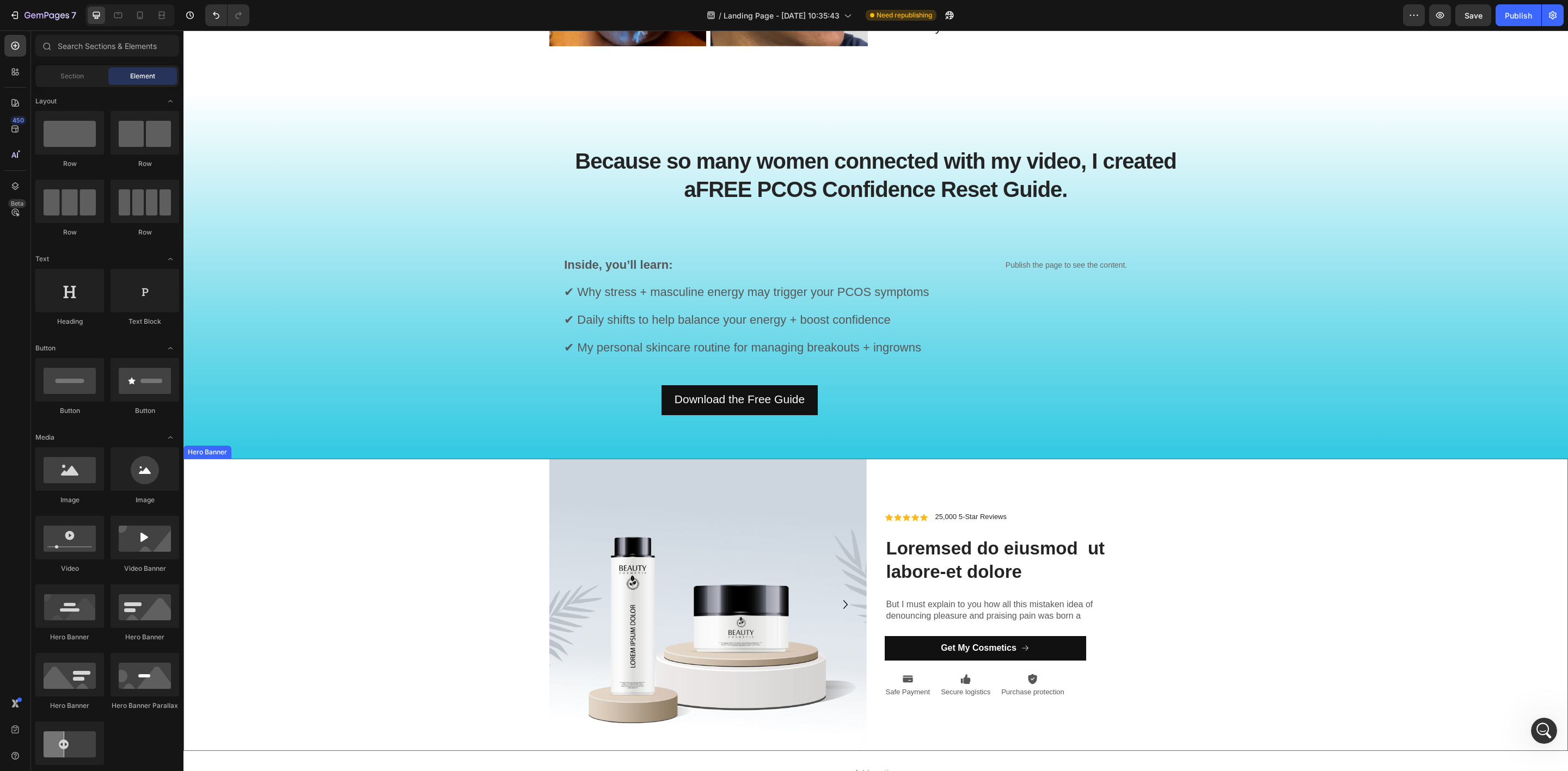
click at [352, 514] on div "Background Image" at bounding box center [875, 605] width 1385 height 292
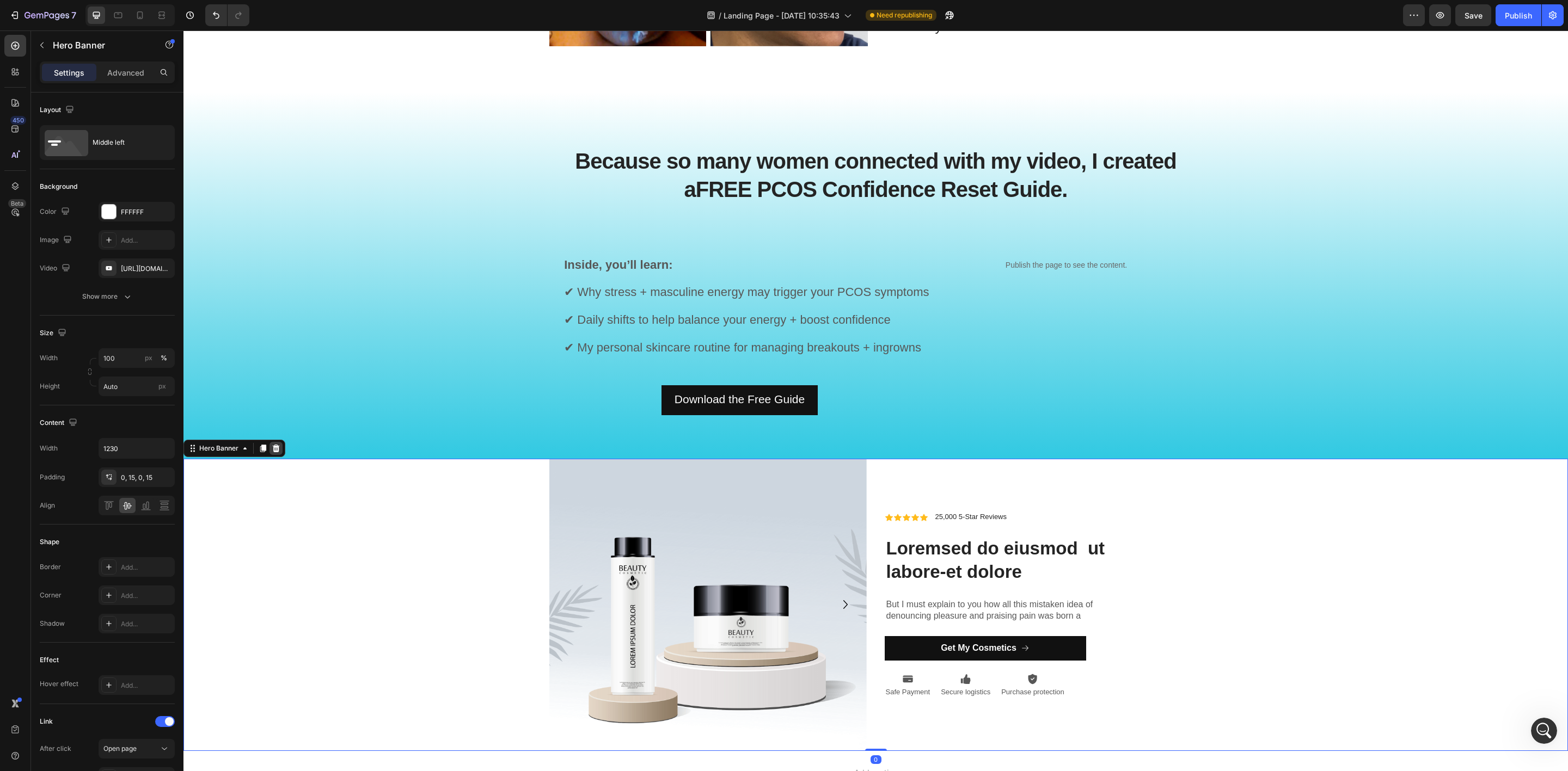
click at [270, 447] on div at bounding box center [276, 448] width 13 height 13
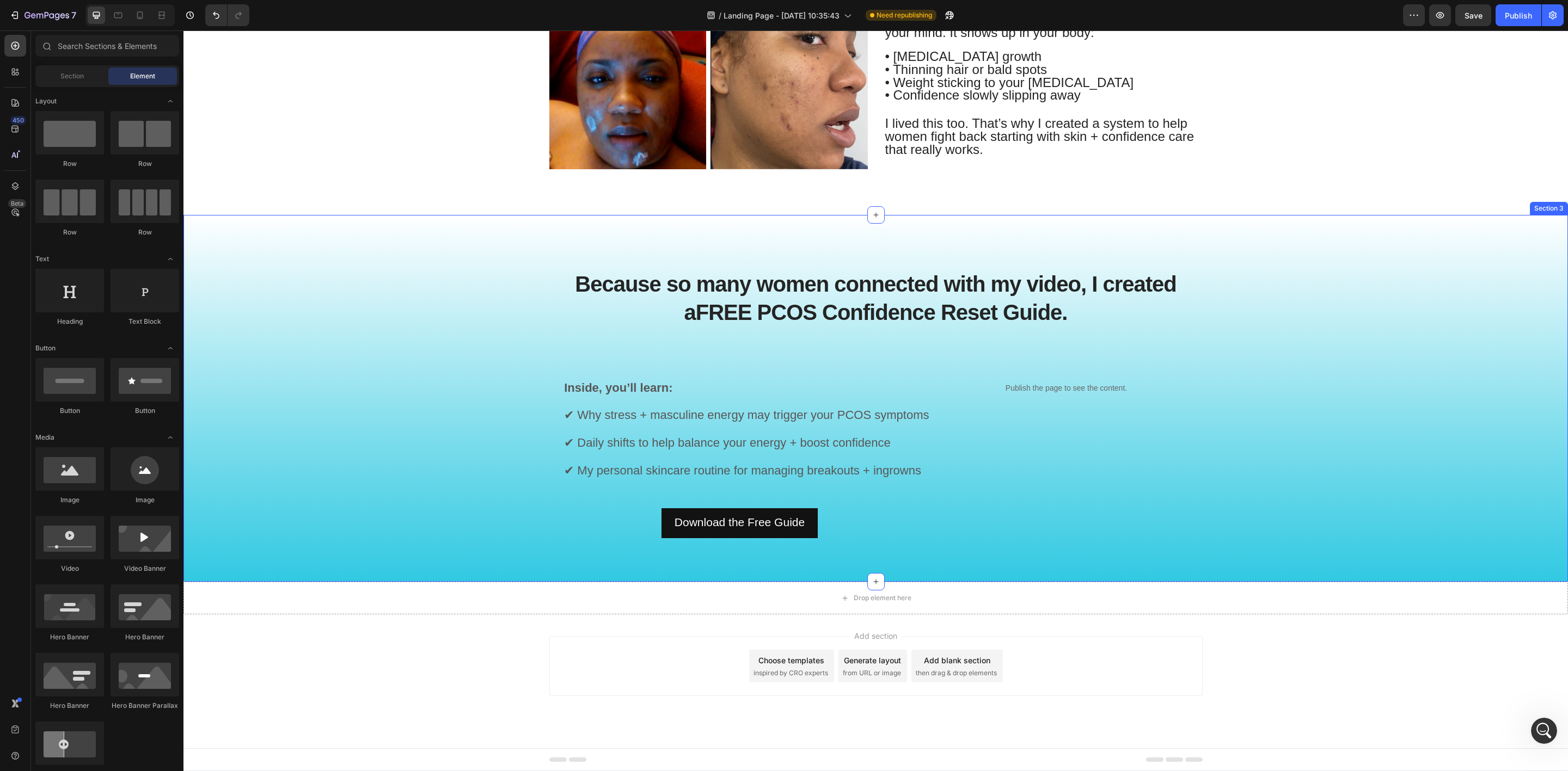
scroll to position [957, 0]
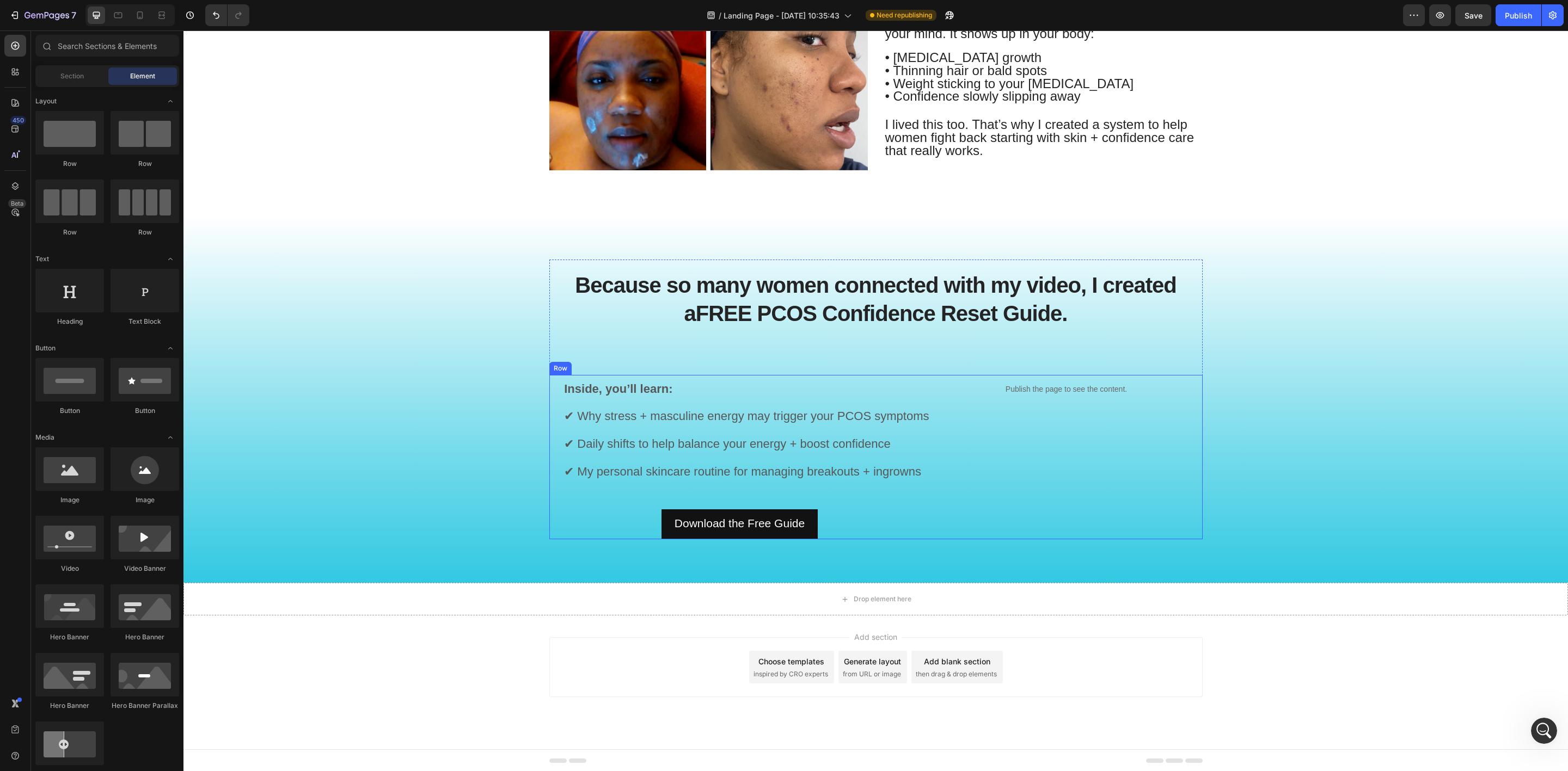
click at [1099, 409] on div "Publish the page to see the content. Custom Code" at bounding box center [1066, 457] width 272 height 164
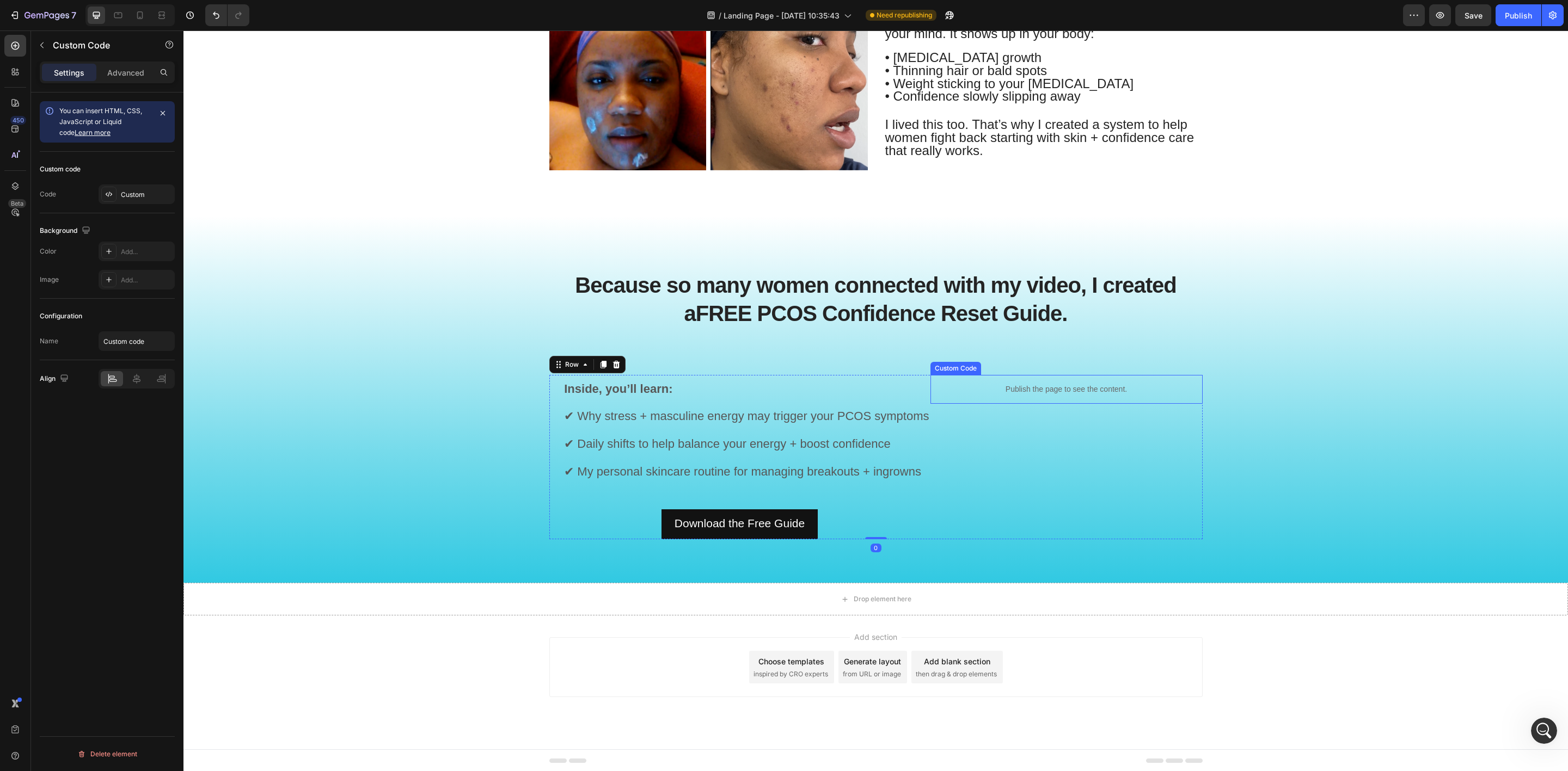
click at [1051, 380] on div "Publish the page to see the content." at bounding box center [1066, 389] width 272 height 29
click at [1021, 366] on icon at bounding box center [1026, 365] width 9 height 9
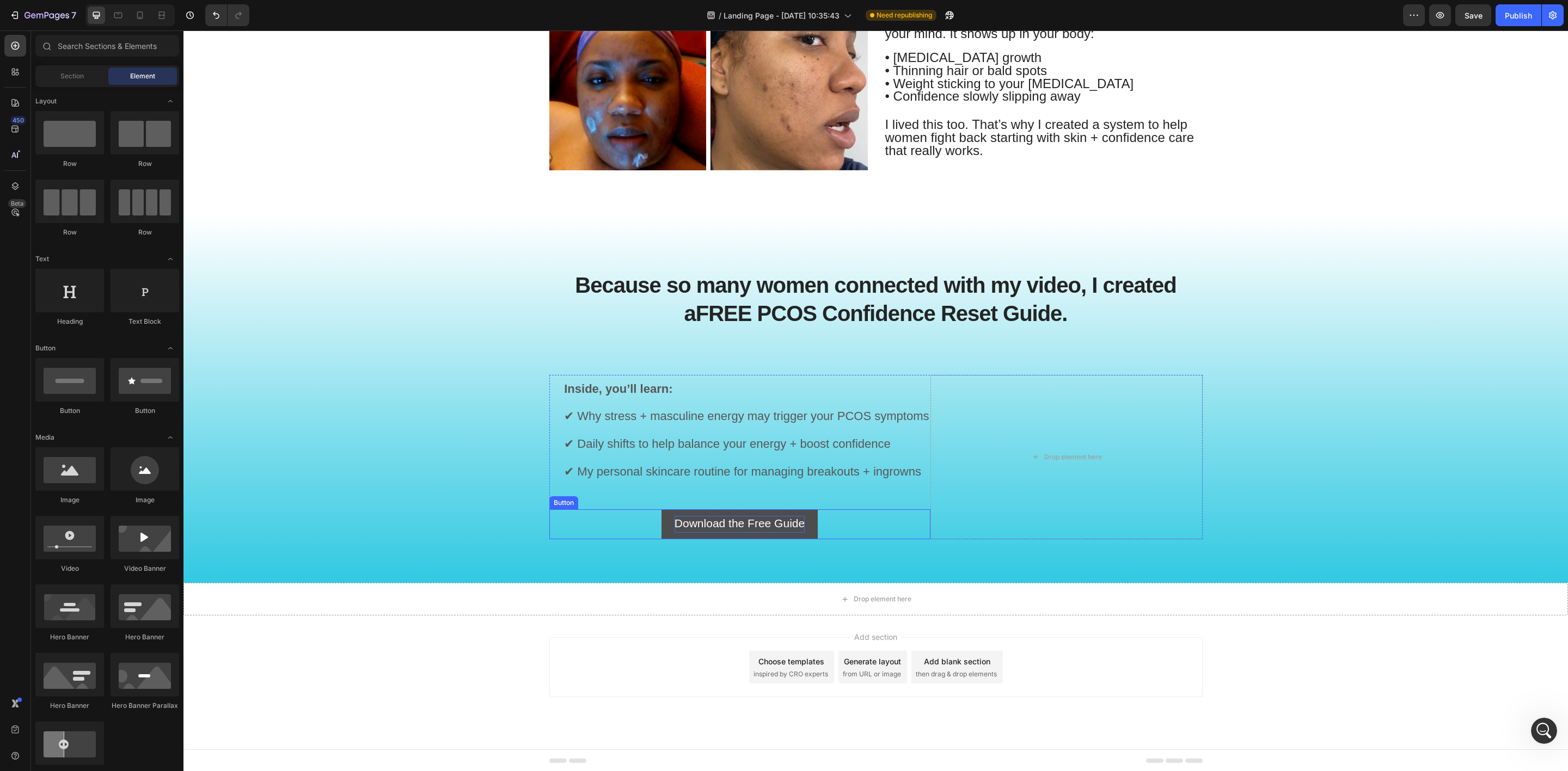
click at [785, 528] on span "Download the Free Guide" at bounding box center [740, 523] width 130 height 13
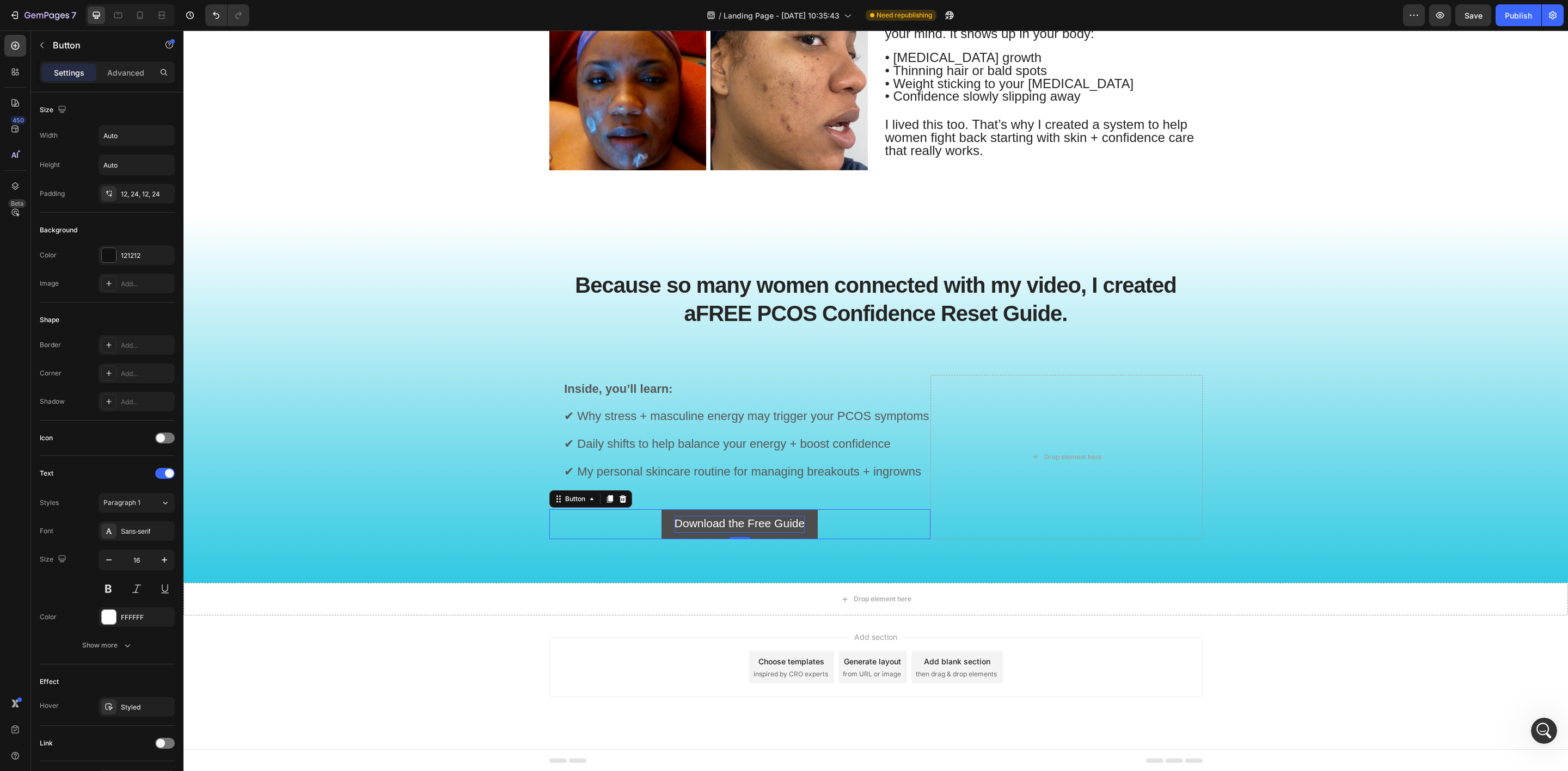
click at [705, 523] on span "Download the Free Guide" at bounding box center [740, 523] width 130 height 13
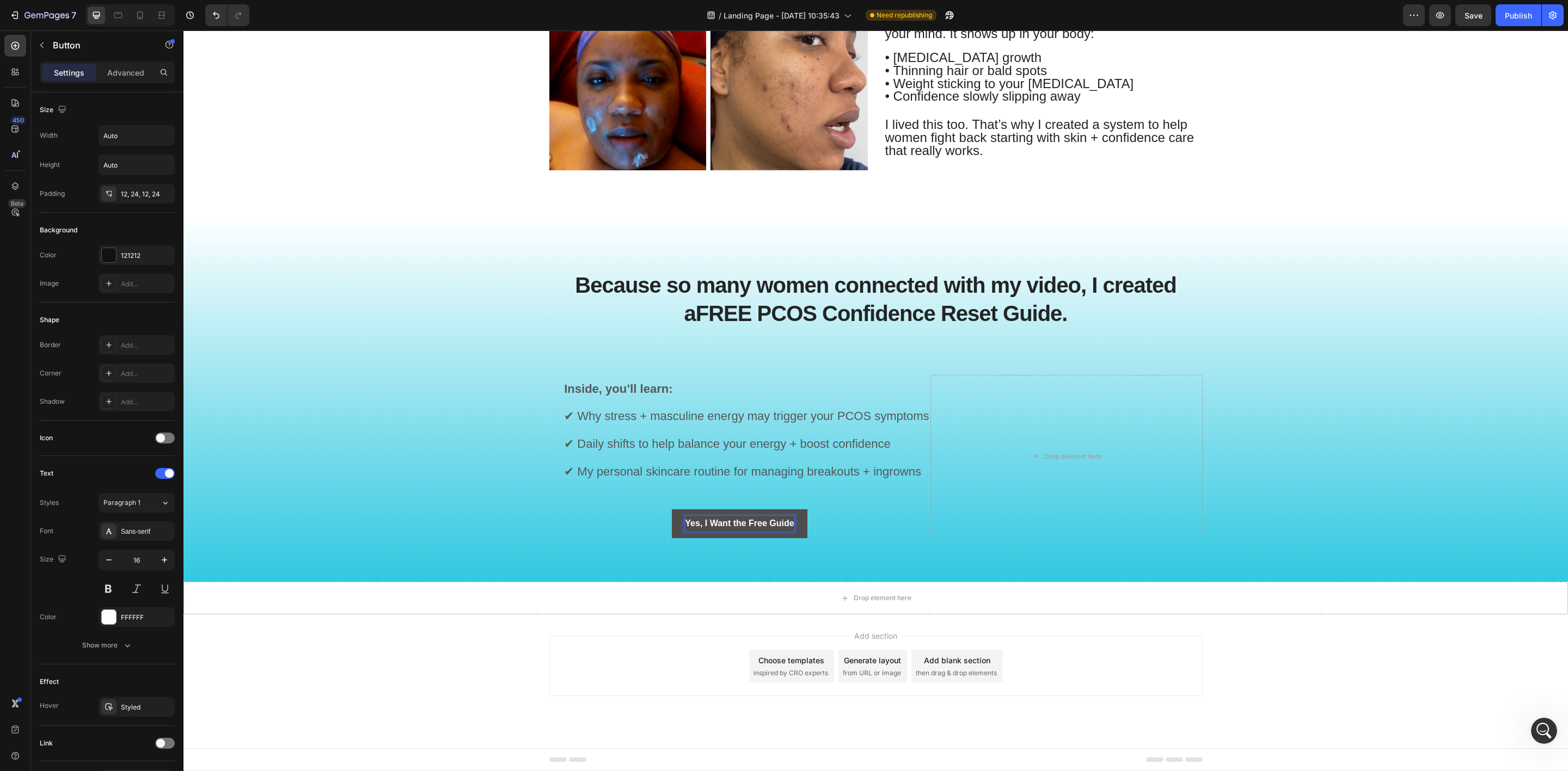
scroll to position [957, 0]
click at [729, 523] on strong "Yes, I Want the Free Guide" at bounding box center [739, 523] width 109 height 9
drag, startPoint x: 680, startPoint y: 523, endPoint x: 789, endPoint y: 526, distance: 109.0
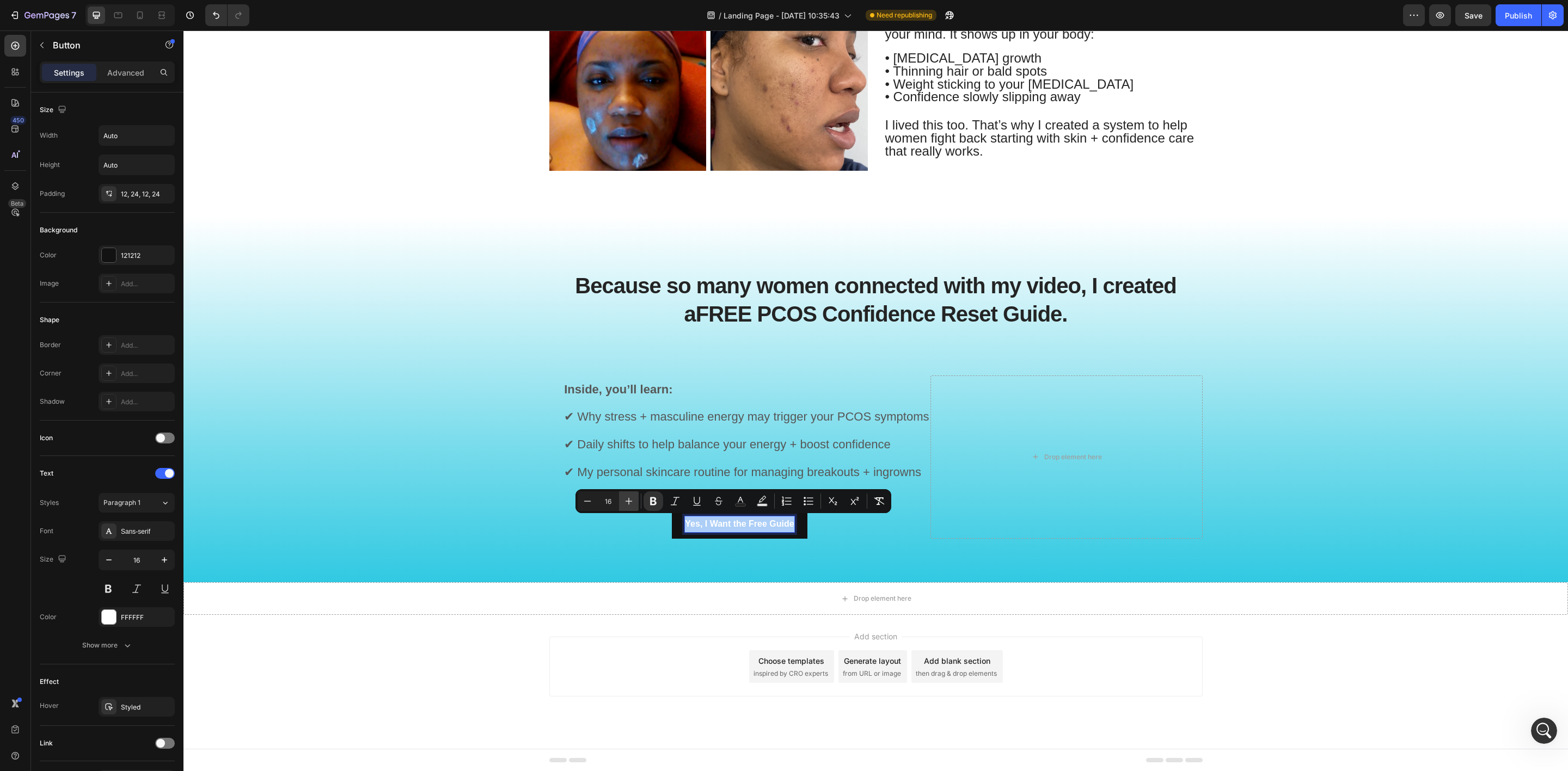
click at [629, 503] on icon "Editor contextual toolbar" at bounding box center [629, 501] width 7 height 7
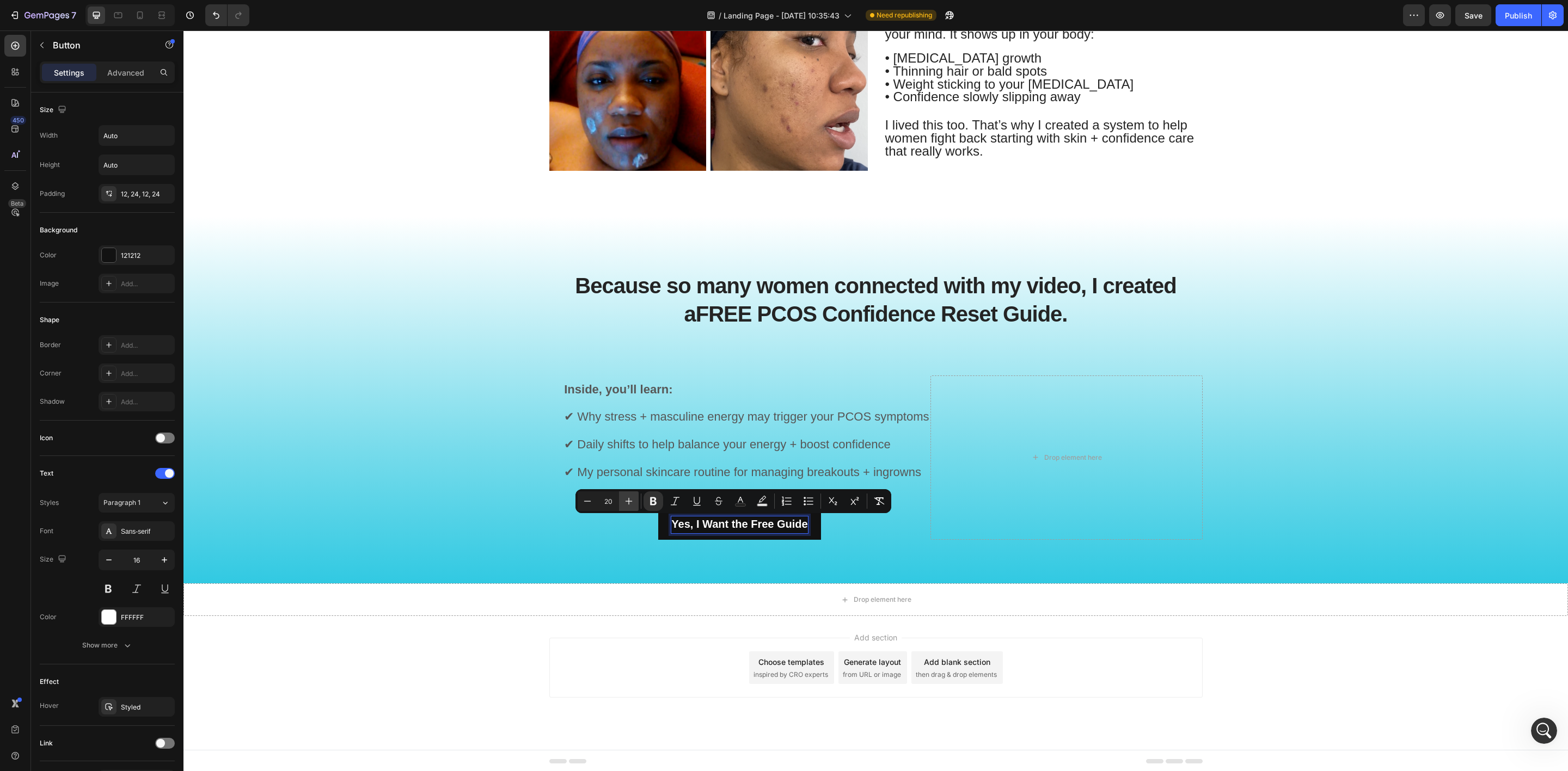
click at [629, 503] on icon "Editor contextual toolbar" at bounding box center [629, 501] width 7 height 7
type input "24"
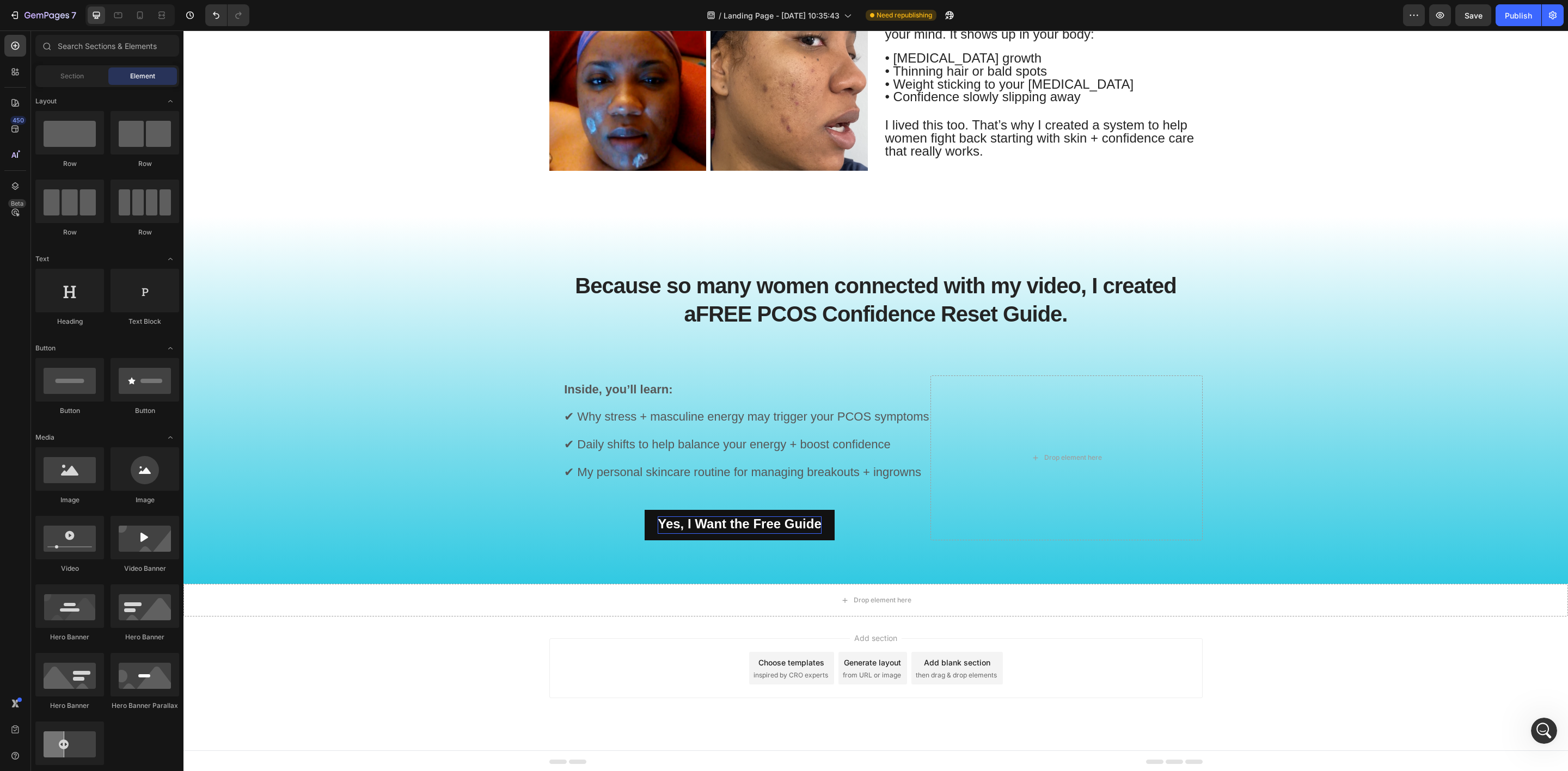
click at [510, 651] on div "Add section Choose templates inspired by CRO experts Generate layout from URL o…" at bounding box center [875, 683] width 1385 height 134
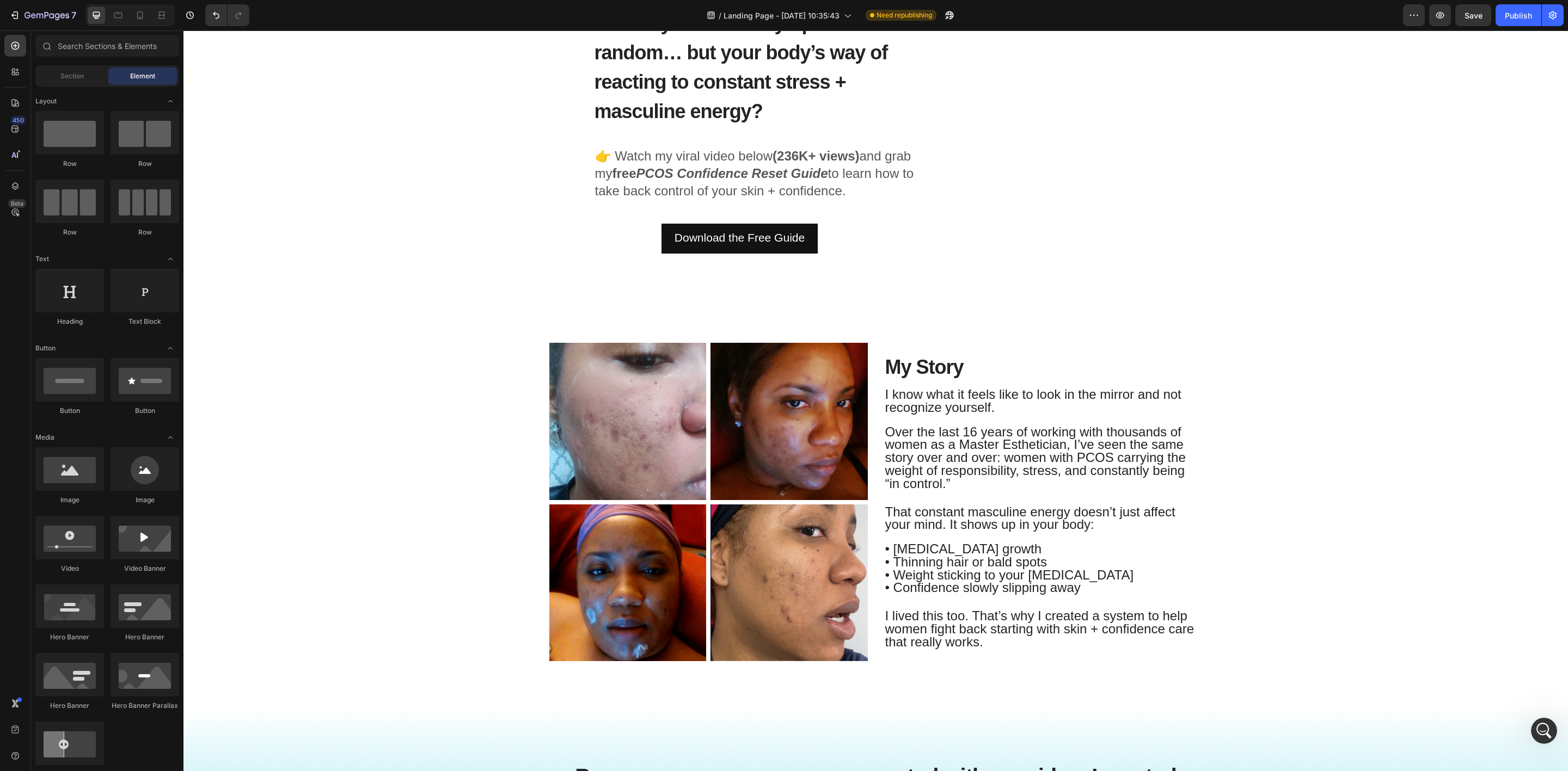
scroll to position [139, 0]
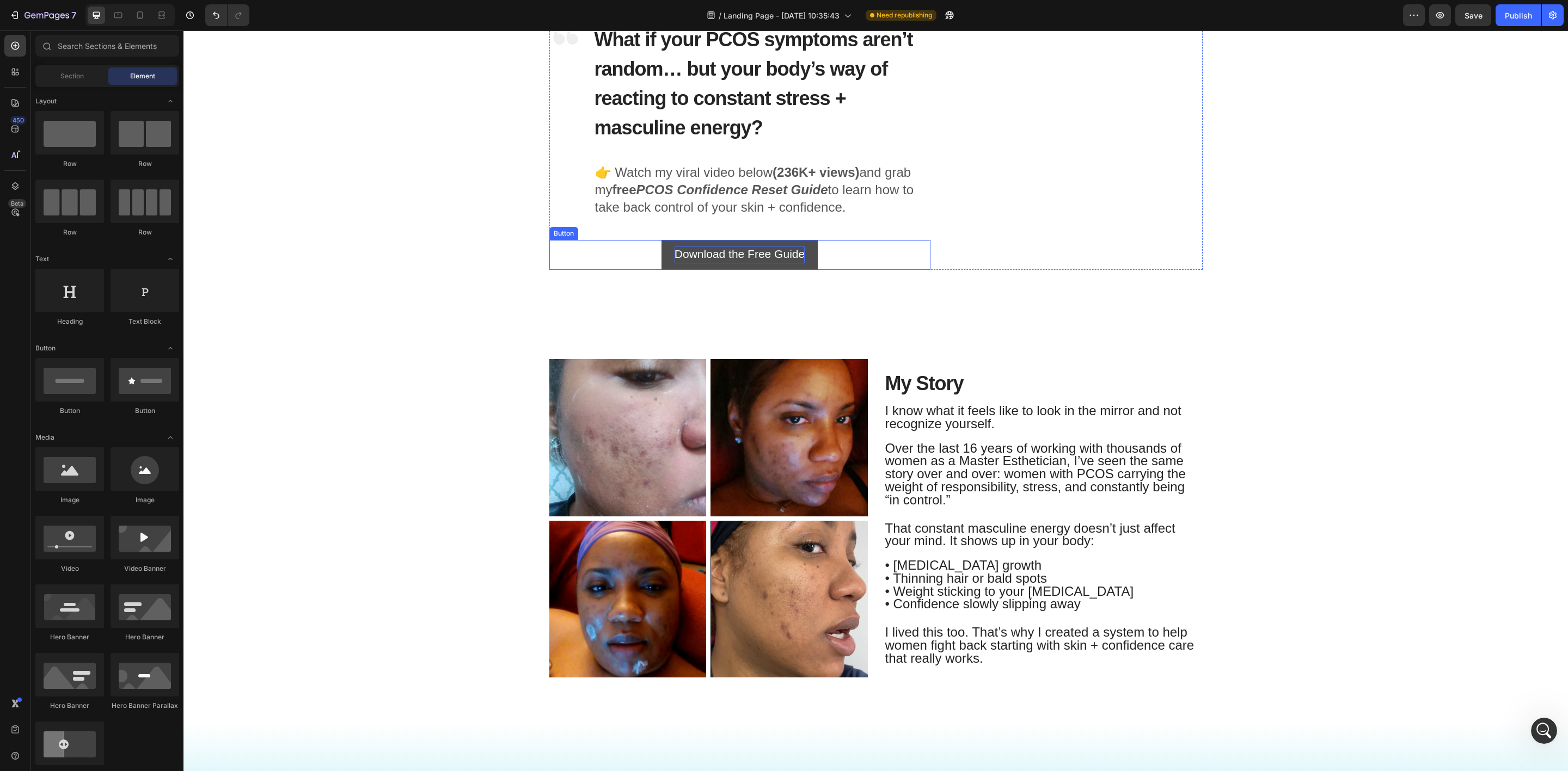
click at [775, 248] on span "Download the Free Guide" at bounding box center [740, 254] width 130 height 13
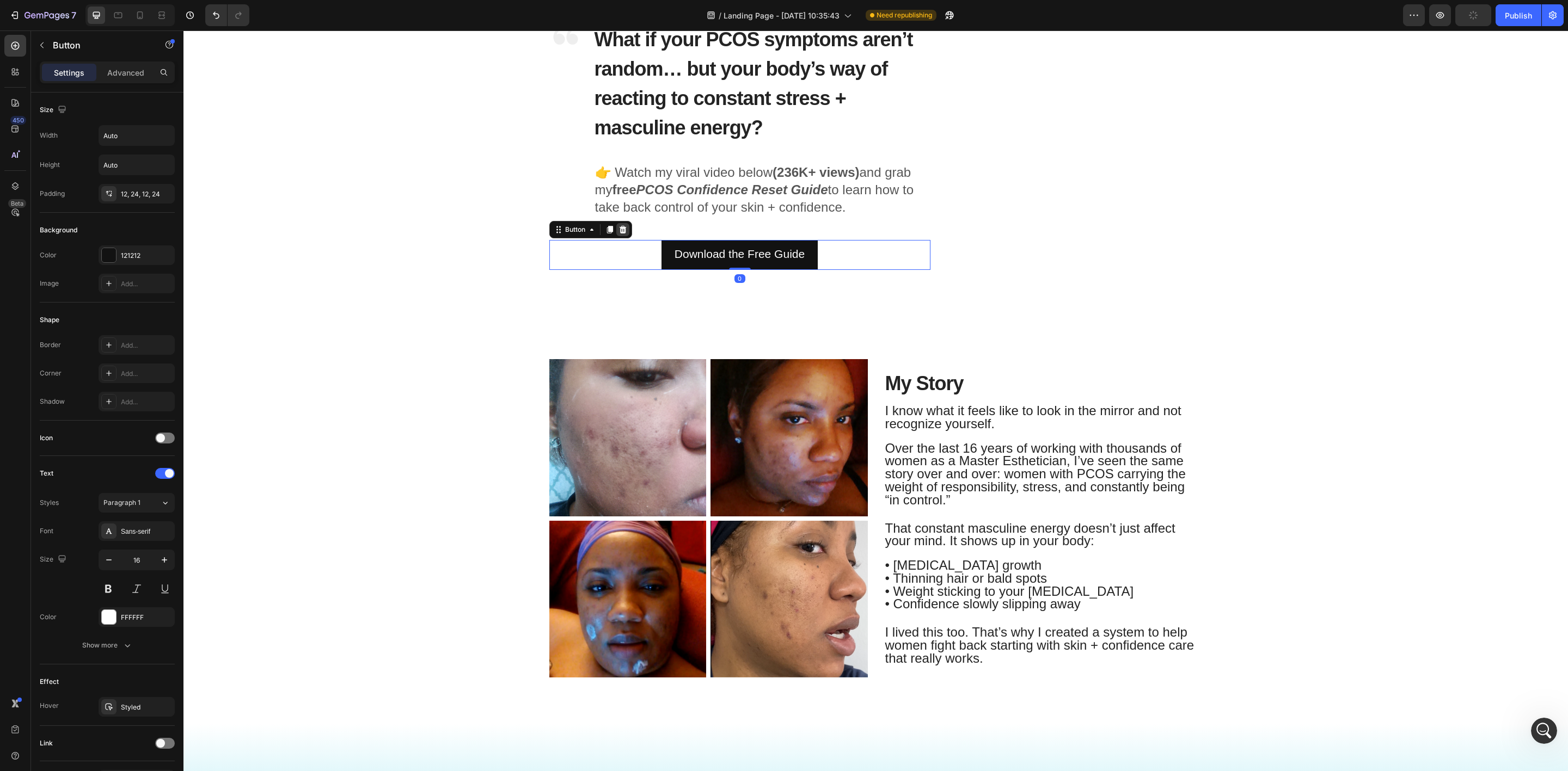
click at [618, 229] on icon at bounding box center [623, 229] width 9 height 9
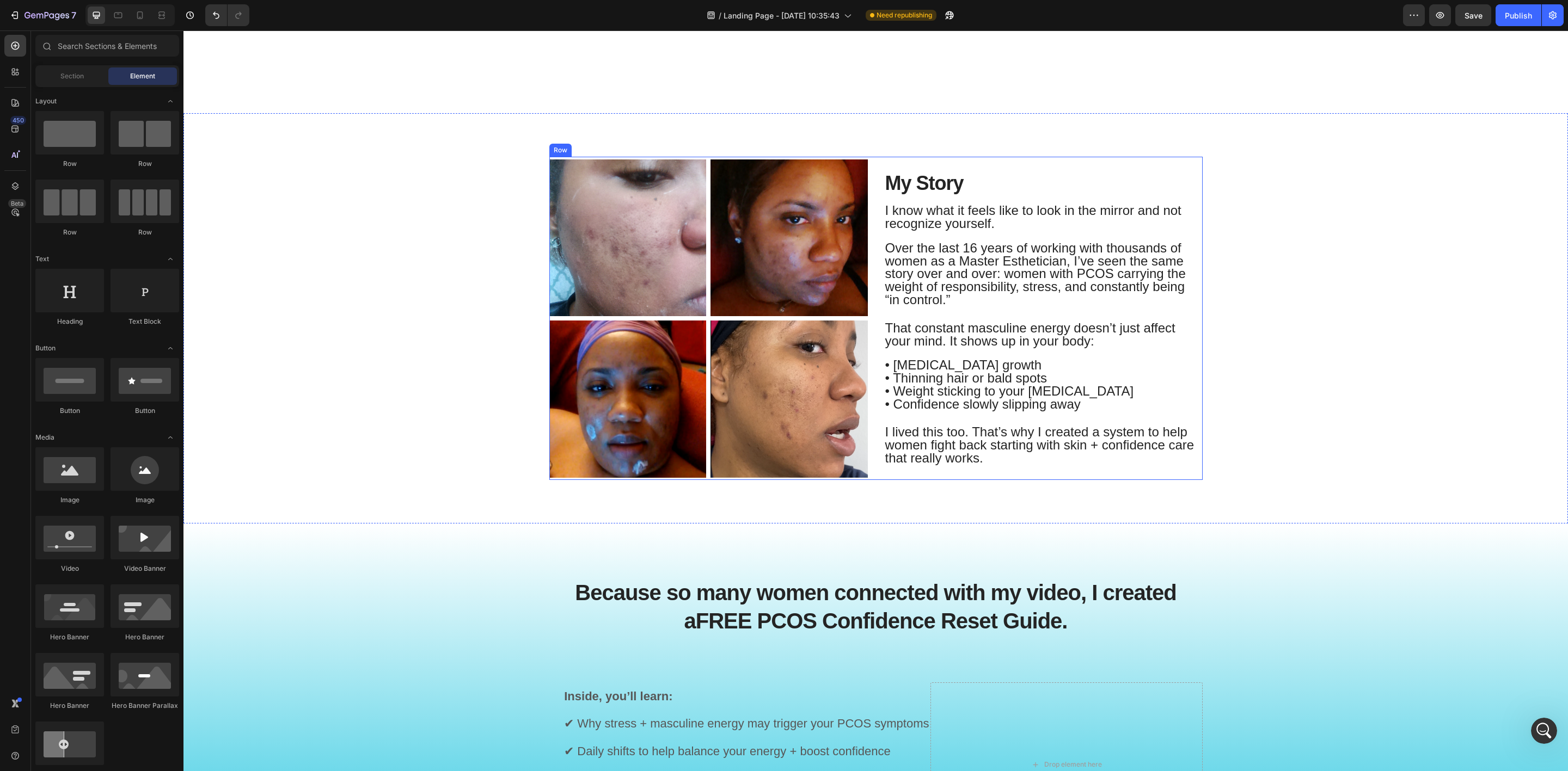
scroll to position [466, 0]
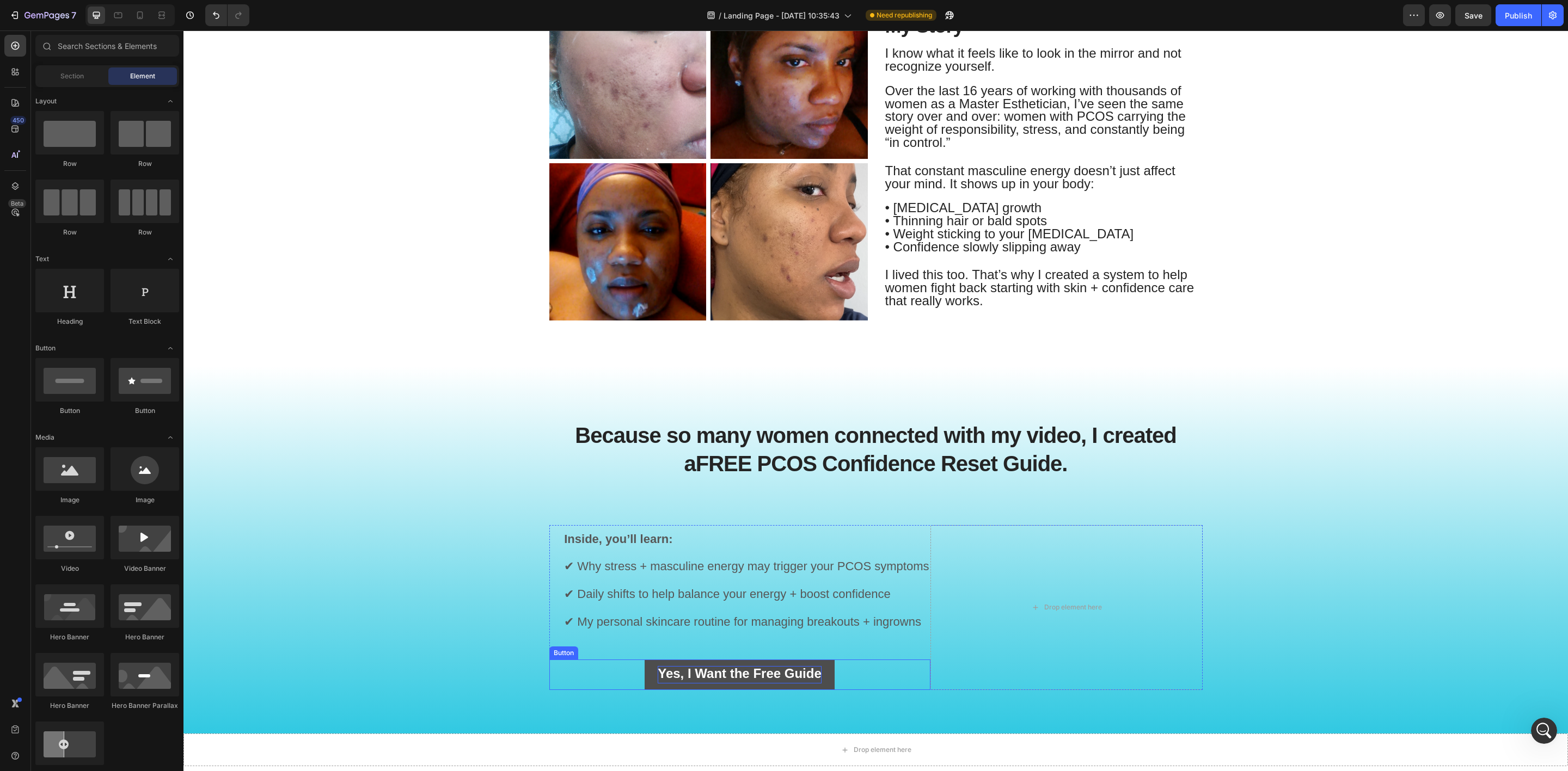
click at [817, 665] on button "Yes, I Want the Free Guide" at bounding box center [740, 675] width 190 height 30
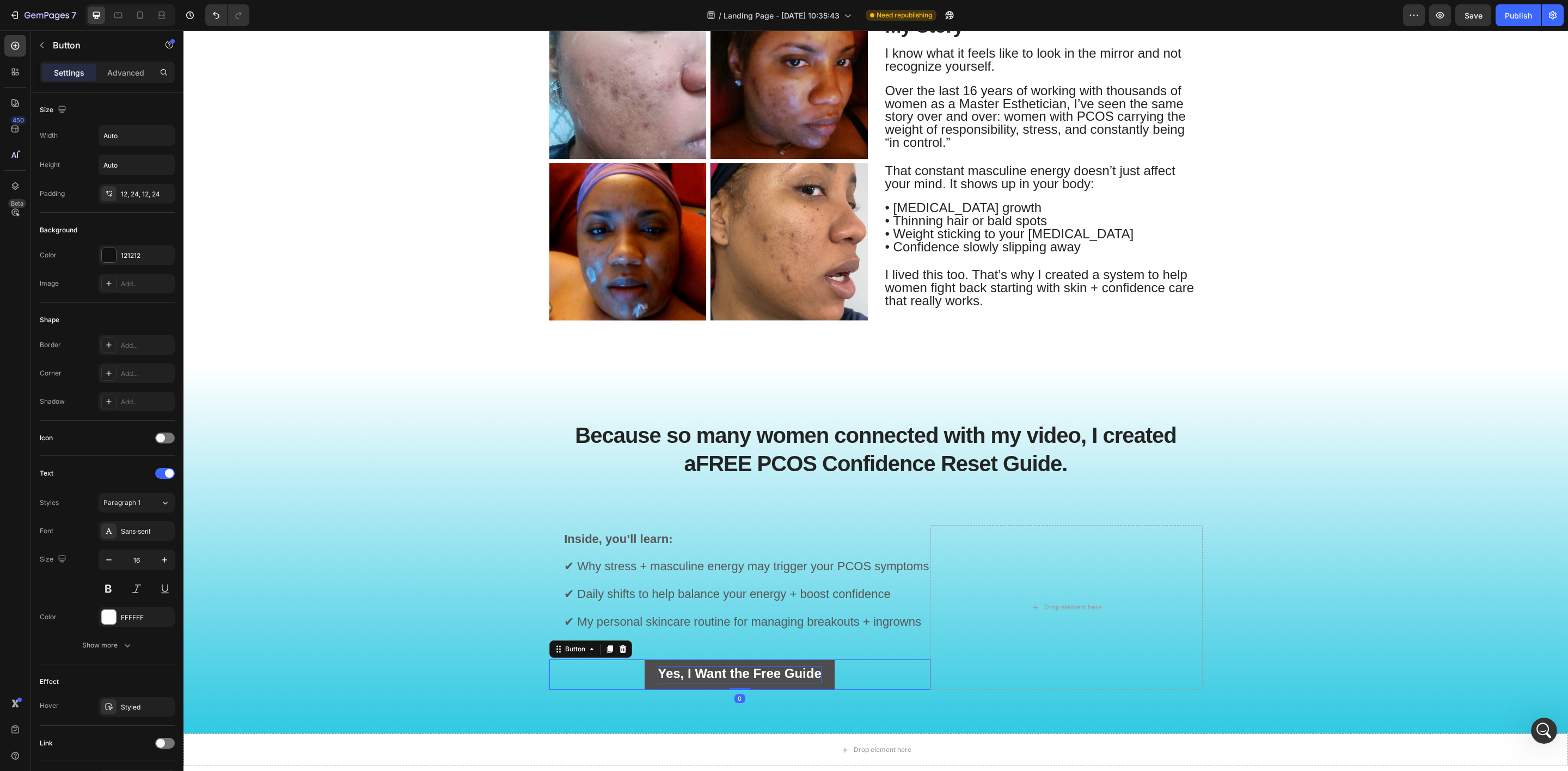
click at [646, 663] on button "Yes, I Want the Free Guide" at bounding box center [740, 675] width 190 height 30
drag, startPoint x: 655, startPoint y: 669, endPoint x: 821, endPoint y: 663, distance: 166.1
click at [821, 663] on button "Yes, I Want the Free Guide" at bounding box center [740, 675] width 190 height 30
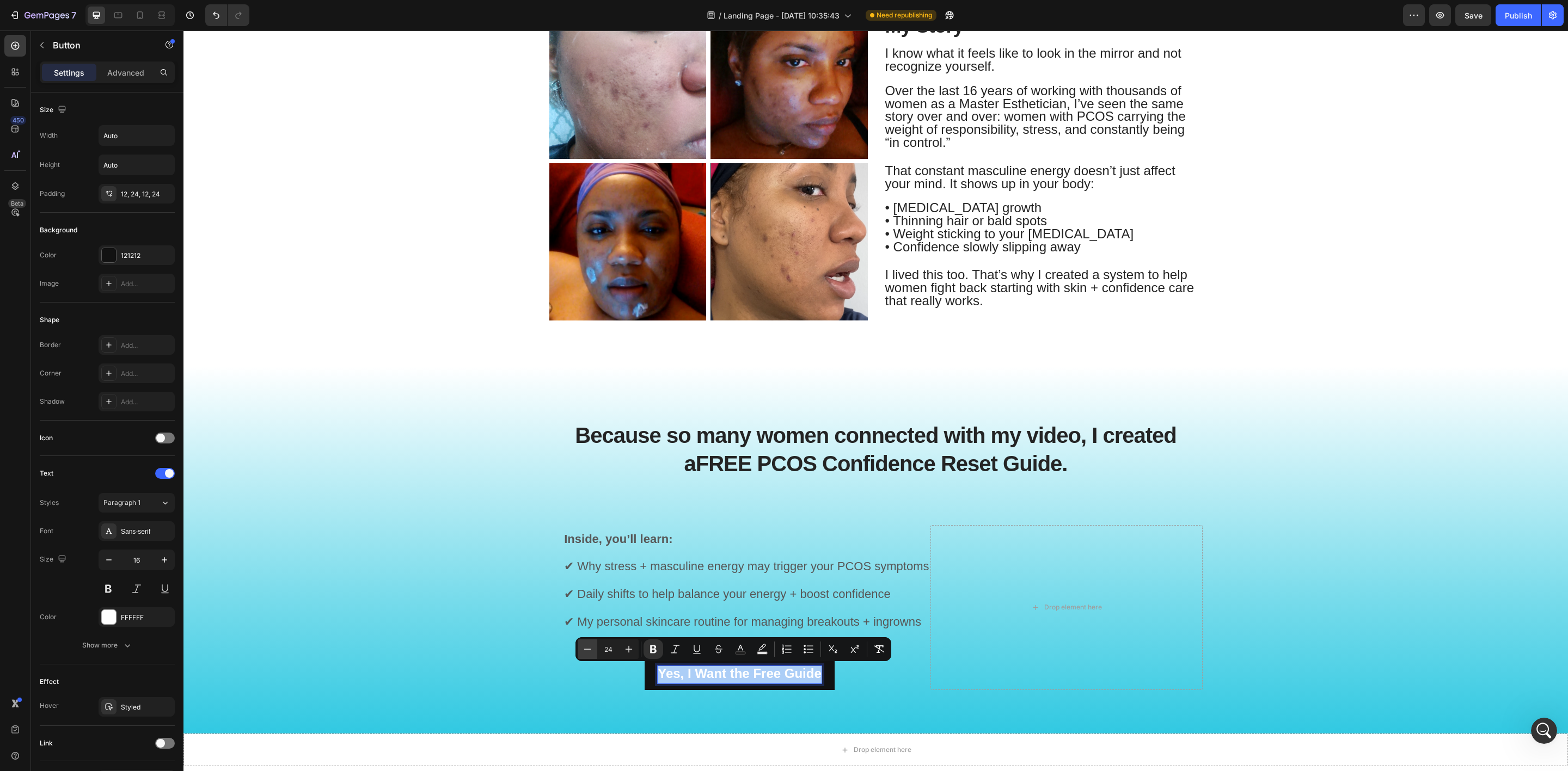
click at [590, 643] on button "Minus" at bounding box center [587, 649] width 19 height 19
click at [590, 646] on icon "Editor contextual toolbar" at bounding box center [587, 649] width 11 height 11
type input "22"
click at [603, 689] on div "Because so many women connected with my video, I created a FREE PCOS Confidence…" at bounding box center [876, 559] width 1368 height 297
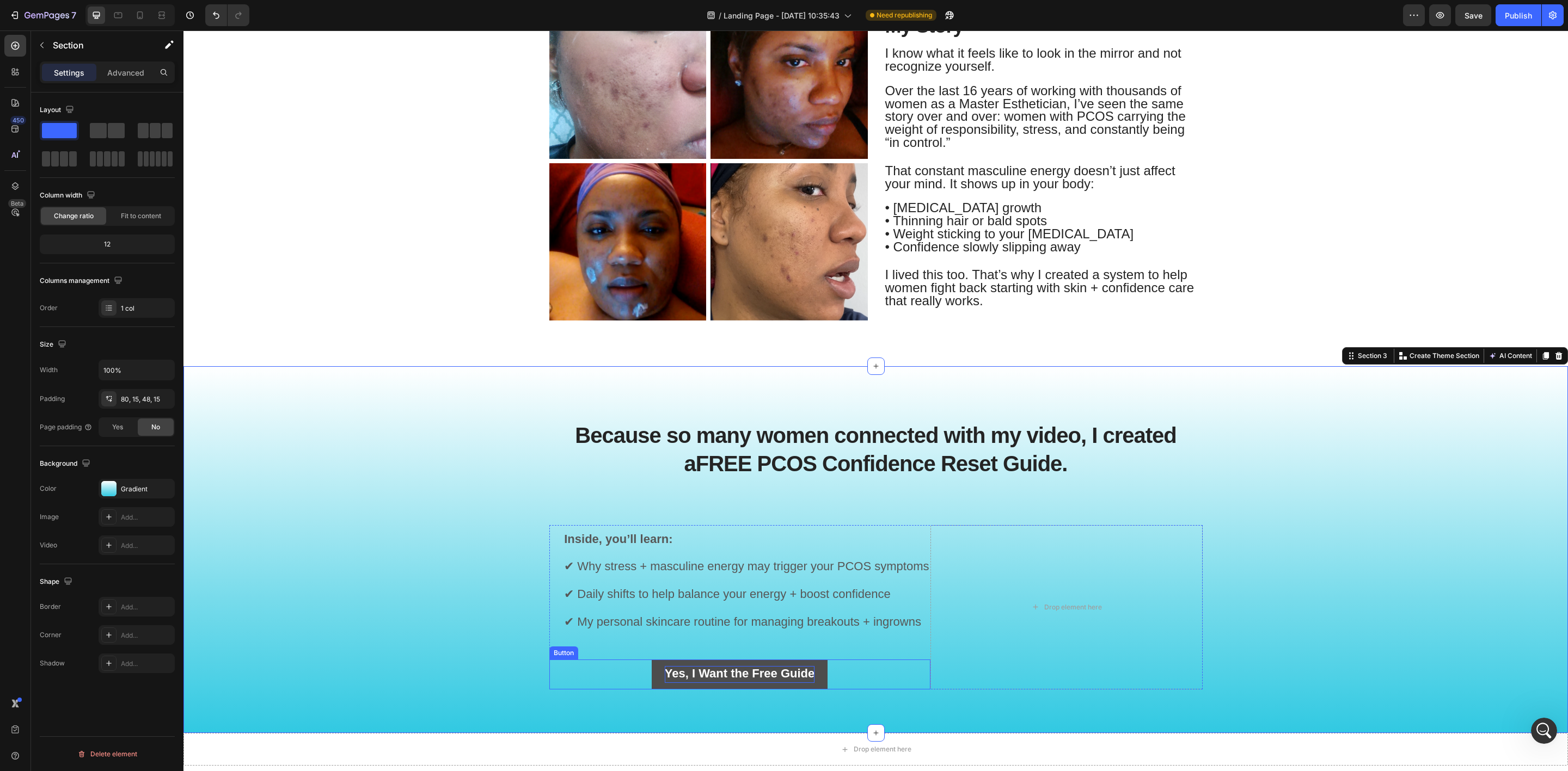
click at [652, 677] on button "Yes, I Want the Free Guide" at bounding box center [740, 674] width 176 height 30
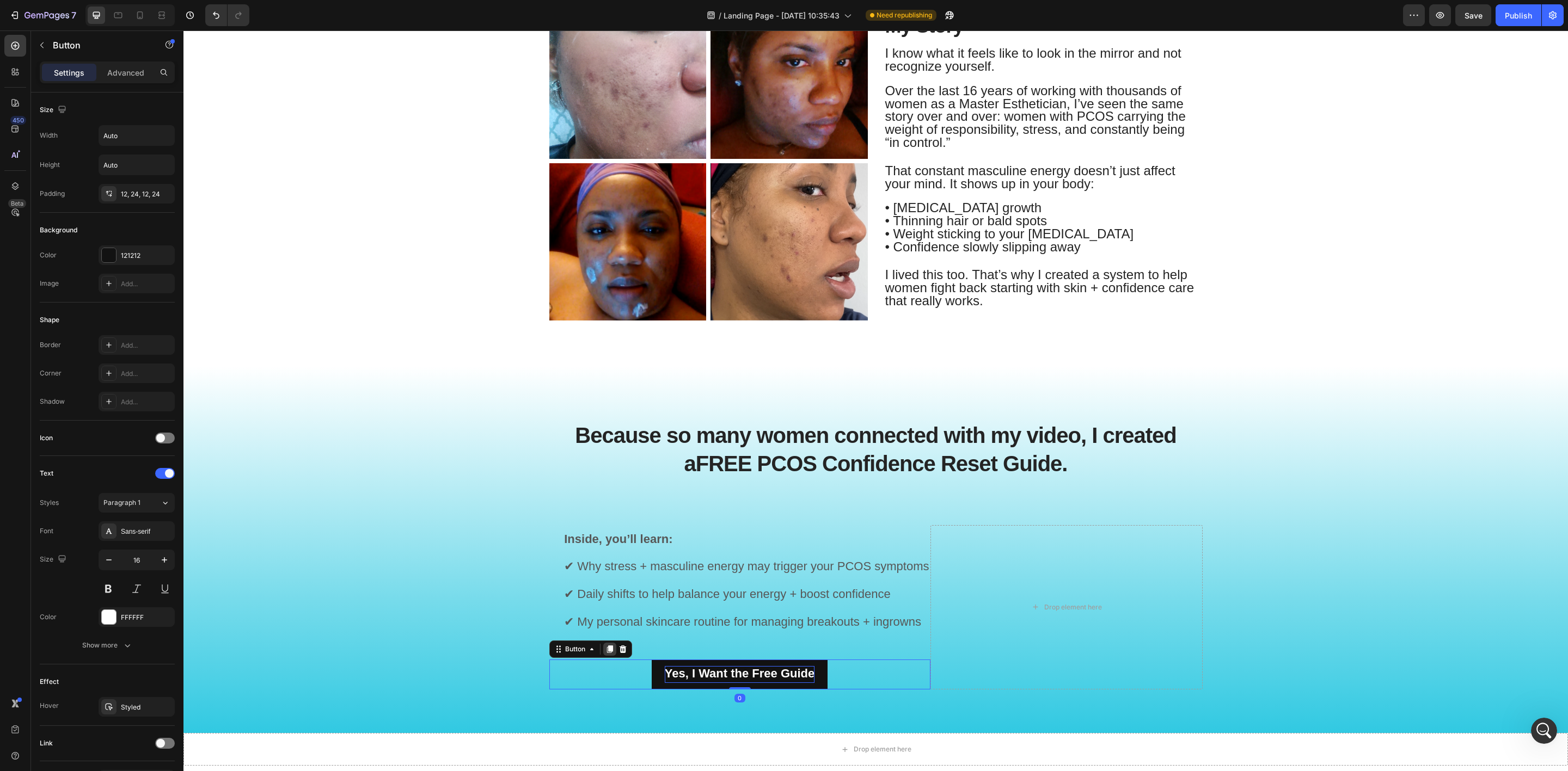
click at [606, 648] on icon at bounding box center [609, 649] width 6 height 8
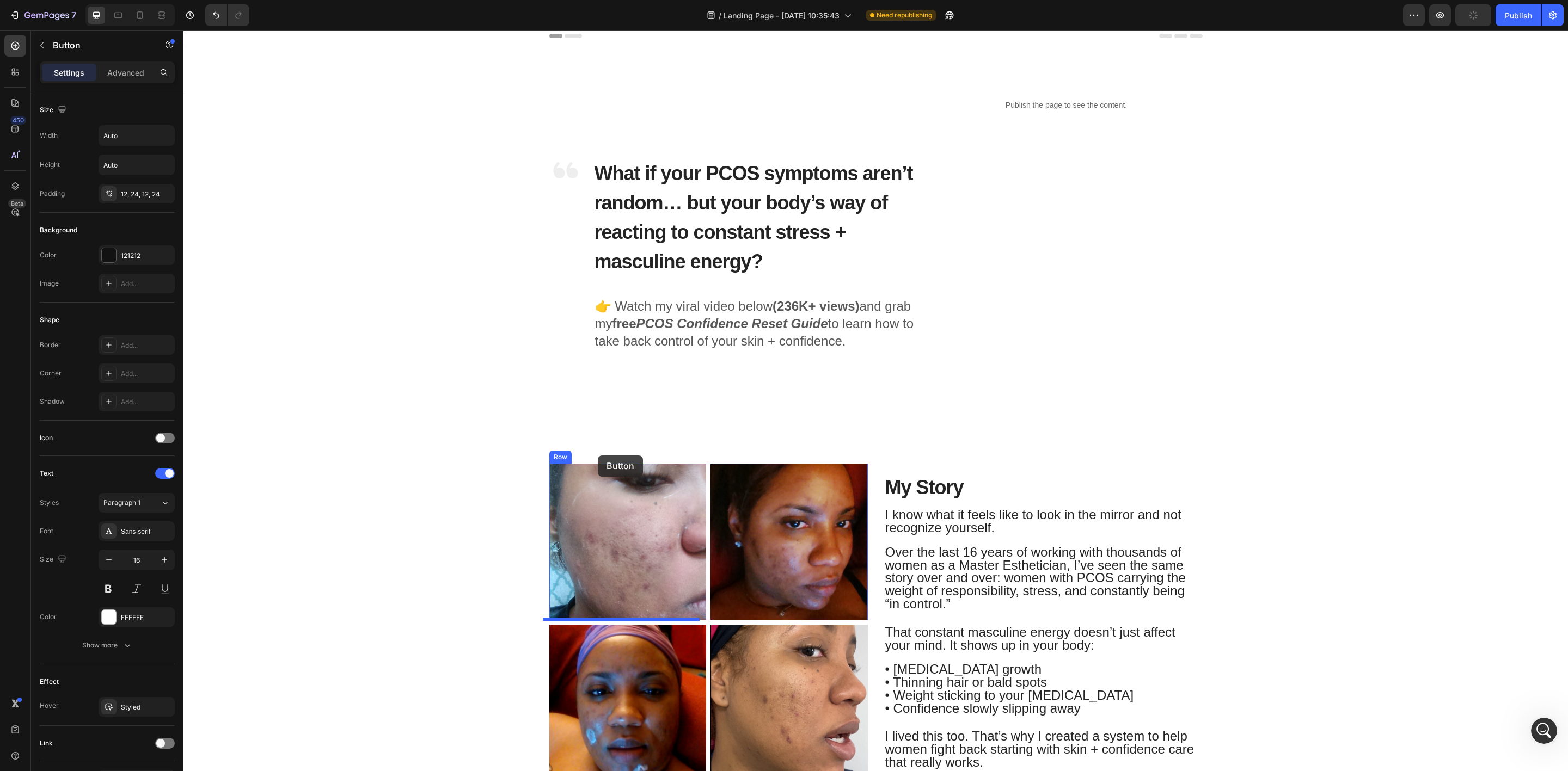
scroll to position [0, 0]
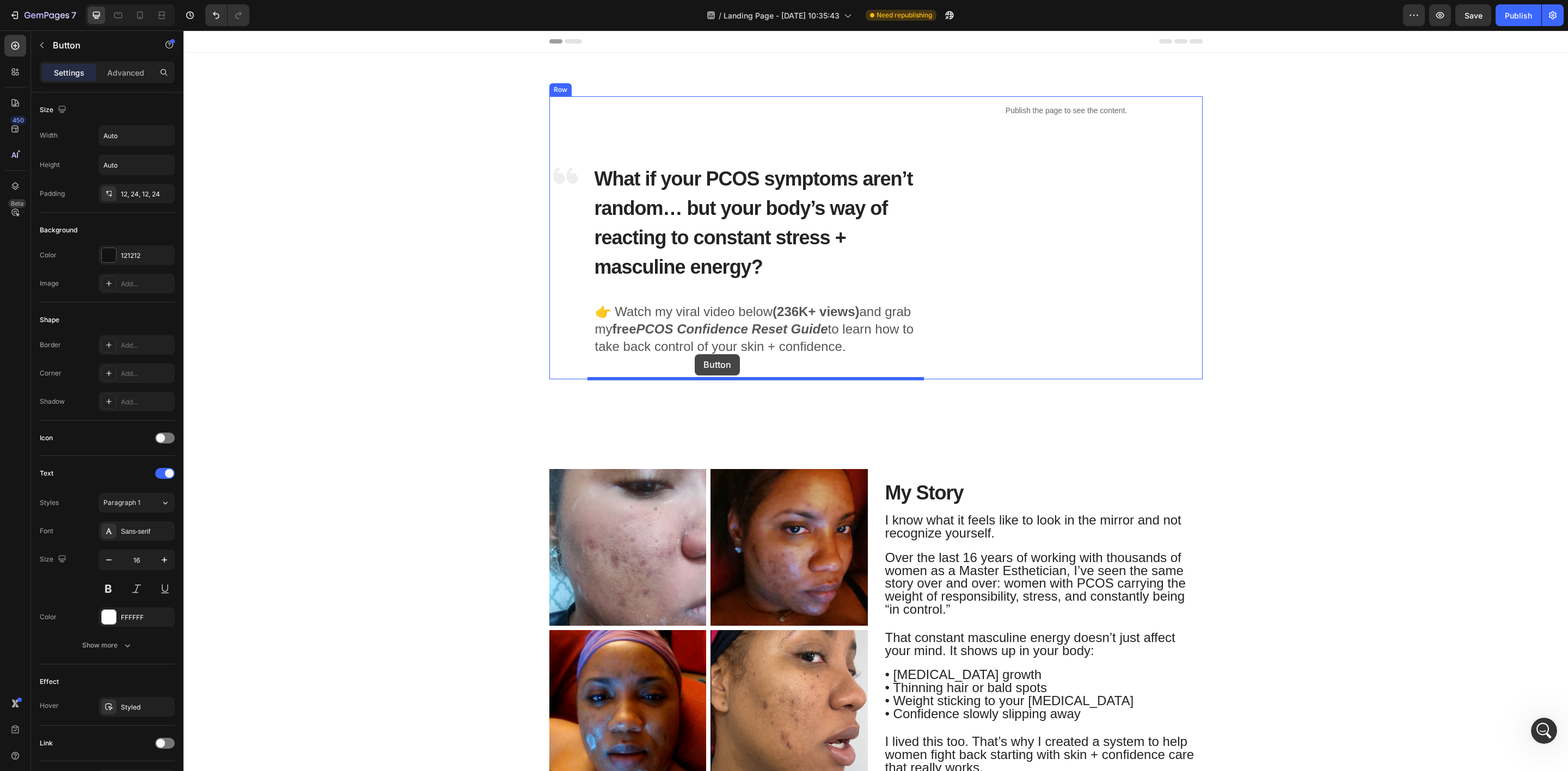
drag, startPoint x: 549, startPoint y: 682, endPoint x: 695, endPoint y: 354, distance: 359.0
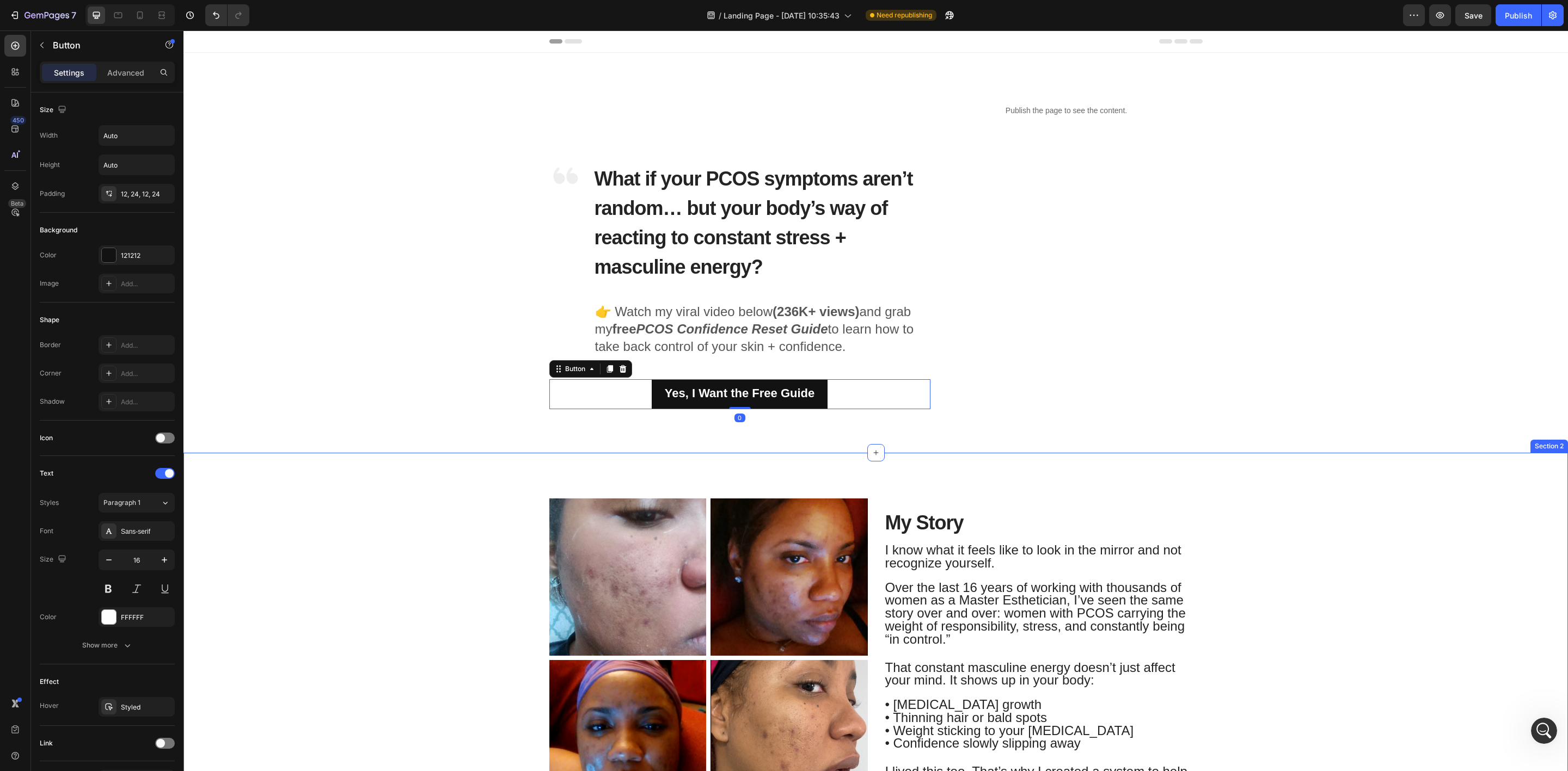
click at [443, 470] on div "Image Image Row Image Image Row My Story Heading I know what it feels like to l…" at bounding box center [875, 658] width 1385 height 410
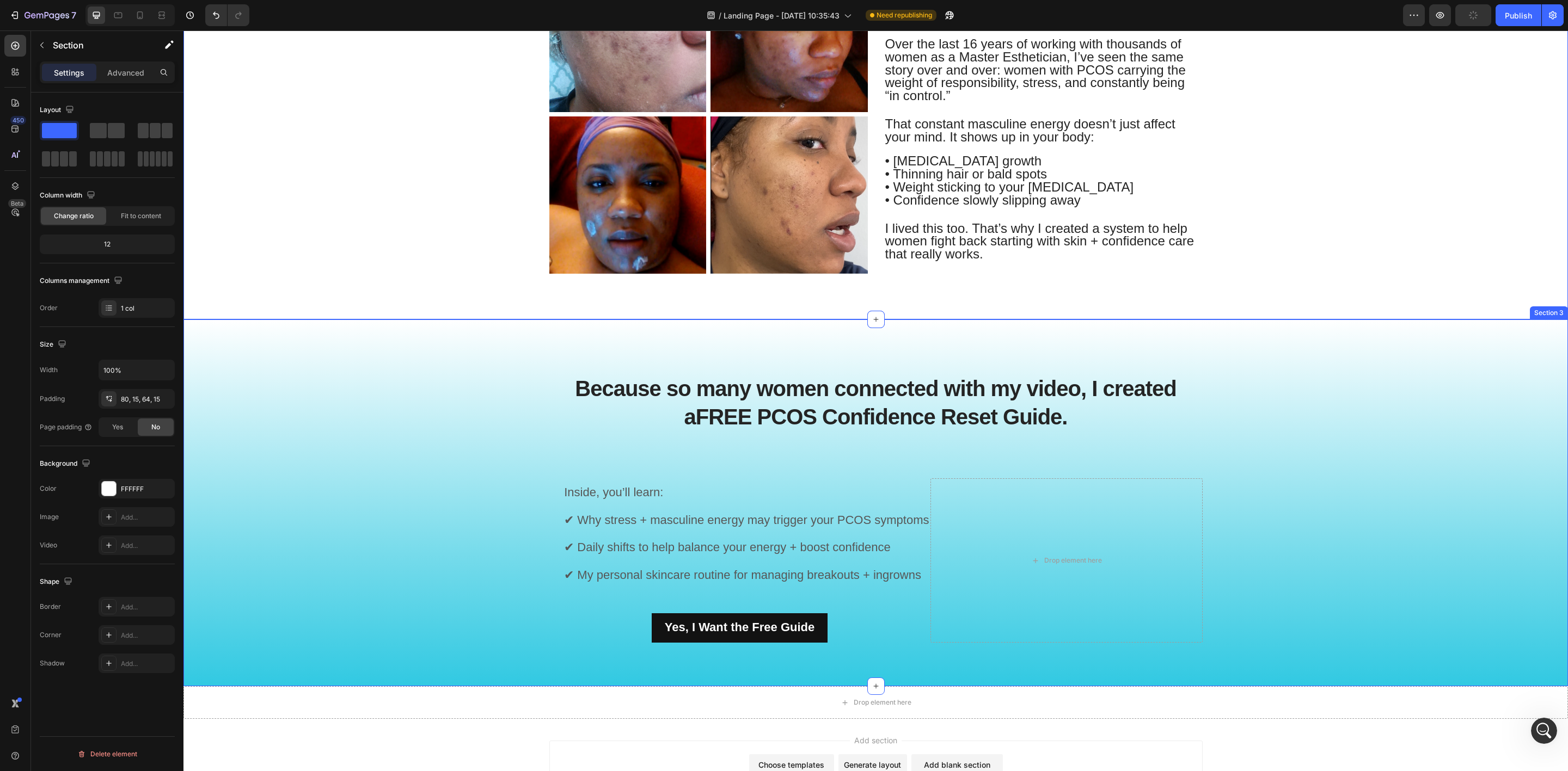
scroll to position [571, 0]
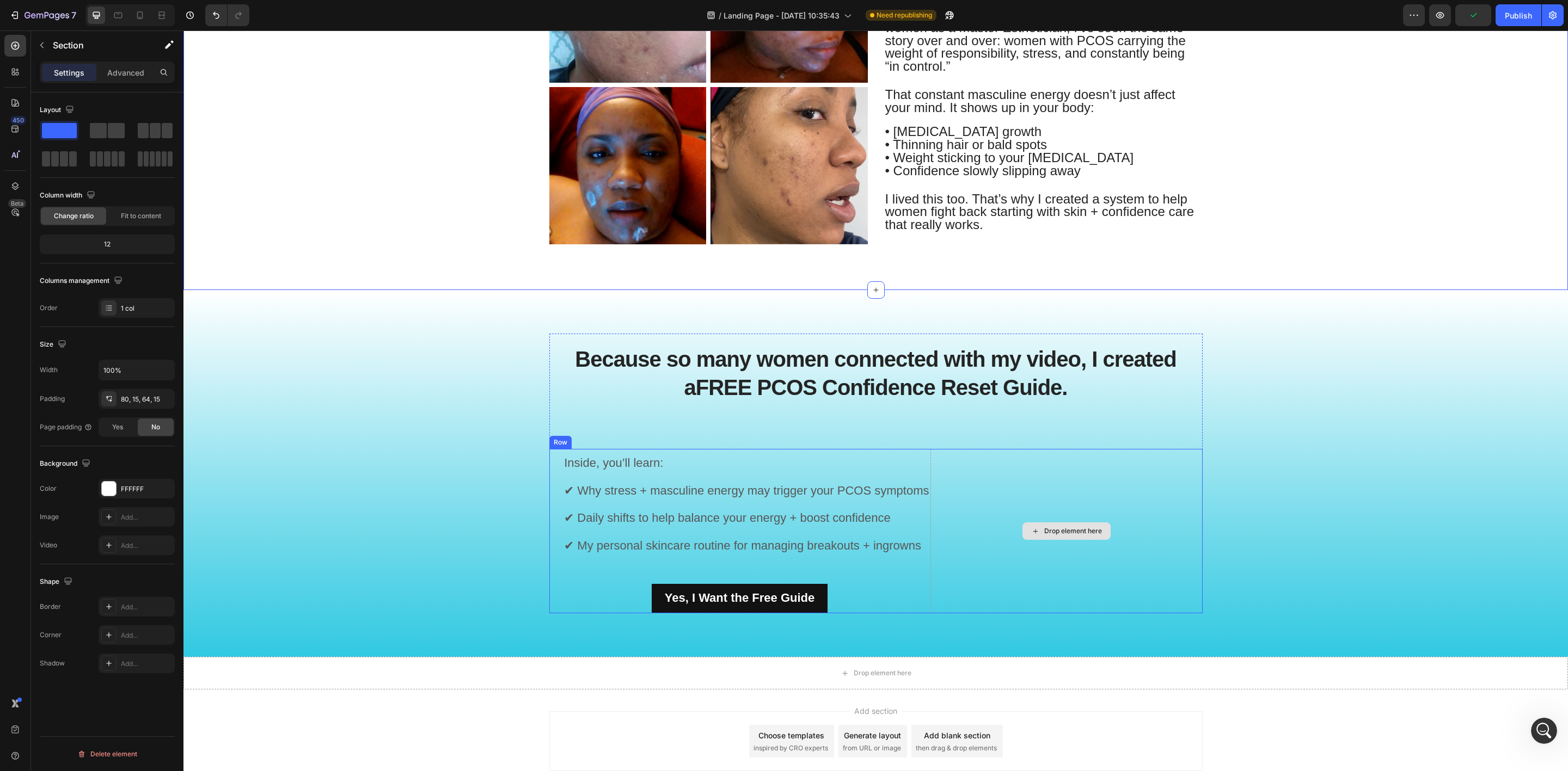
click at [1145, 513] on div "Drop element here" at bounding box center [1066, 531] width 272 height 164
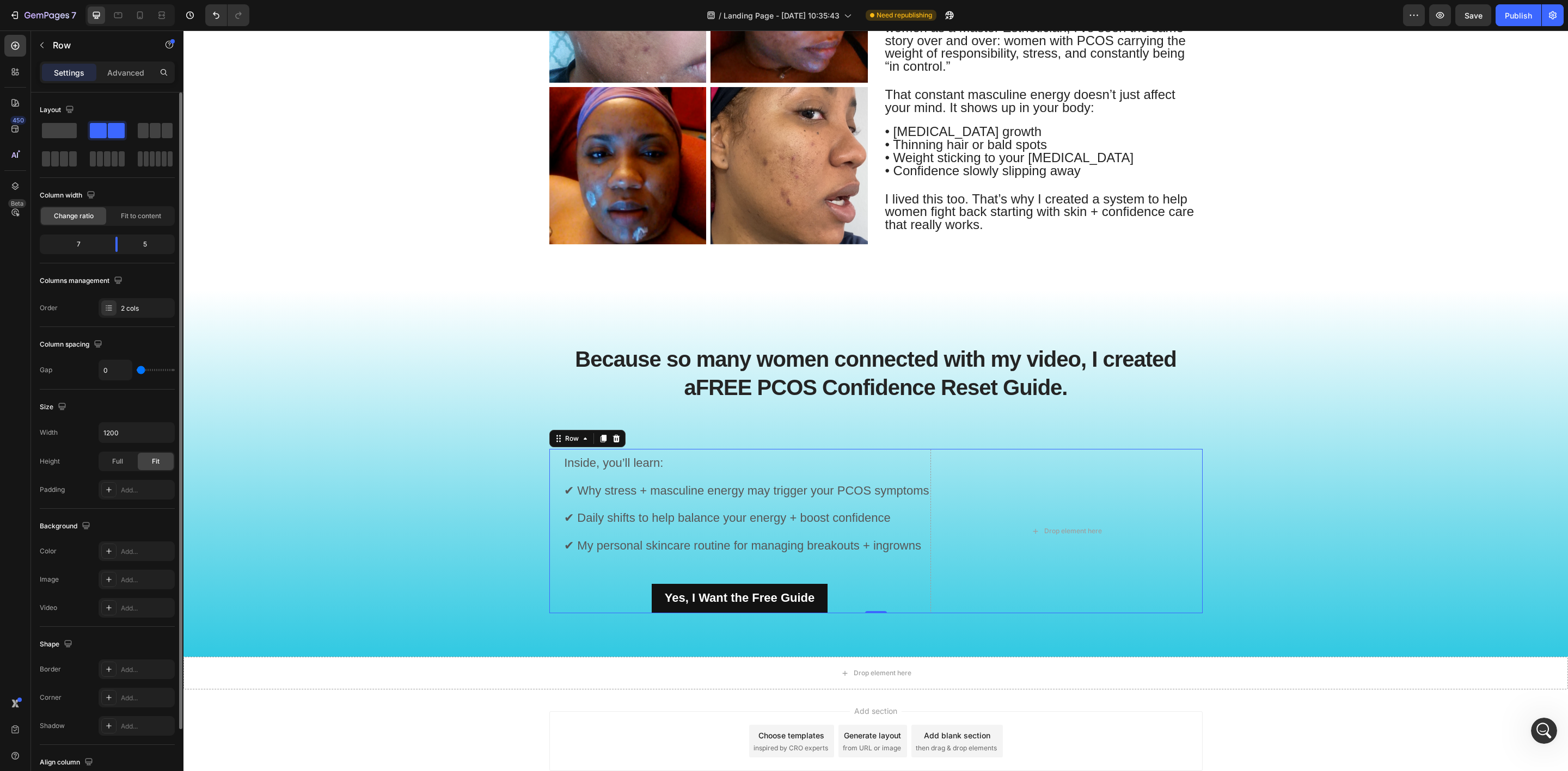
type input "8"
type input "11"
type input "14"
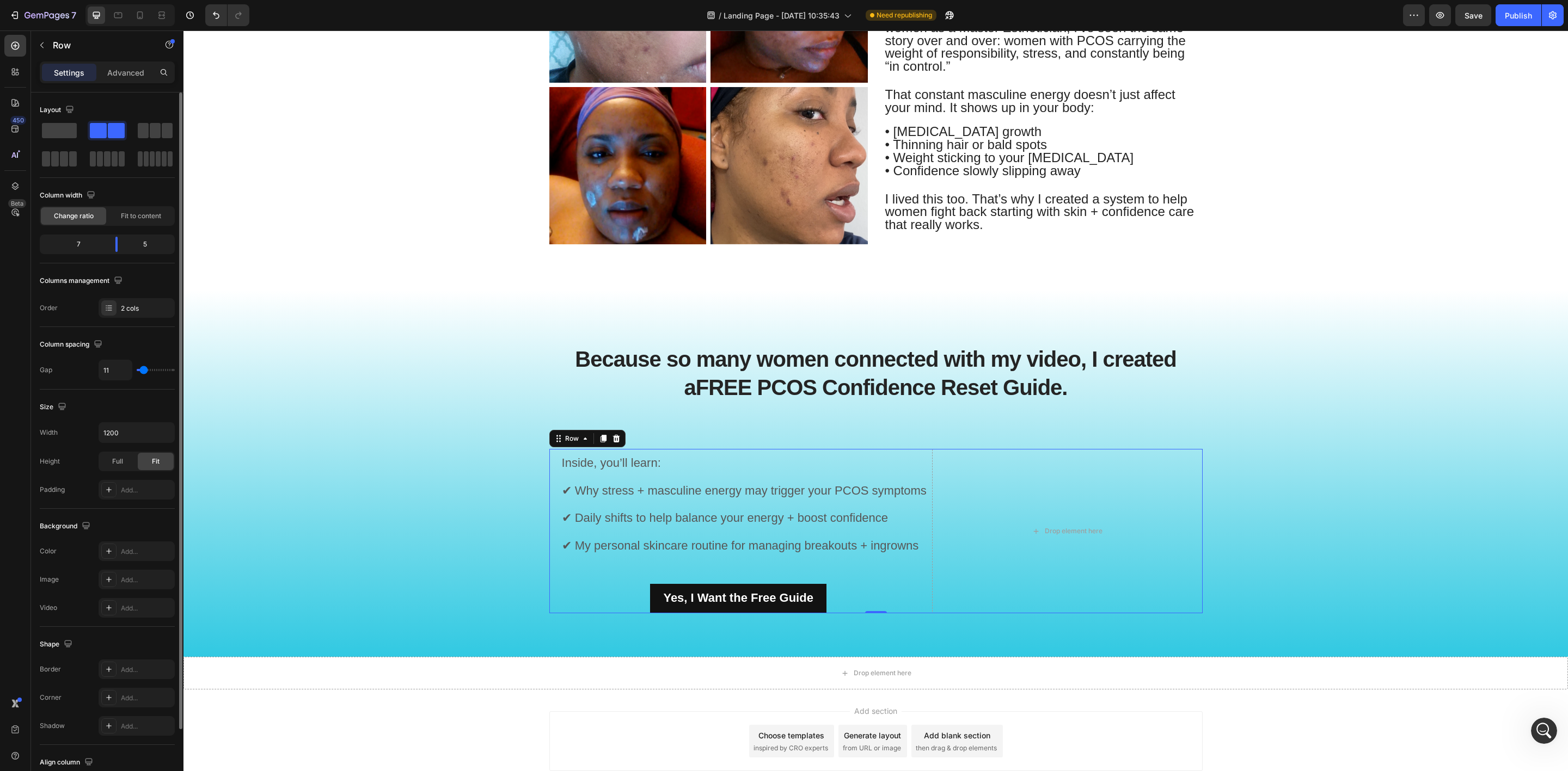
type input "14"
type input "18"
type input "21"
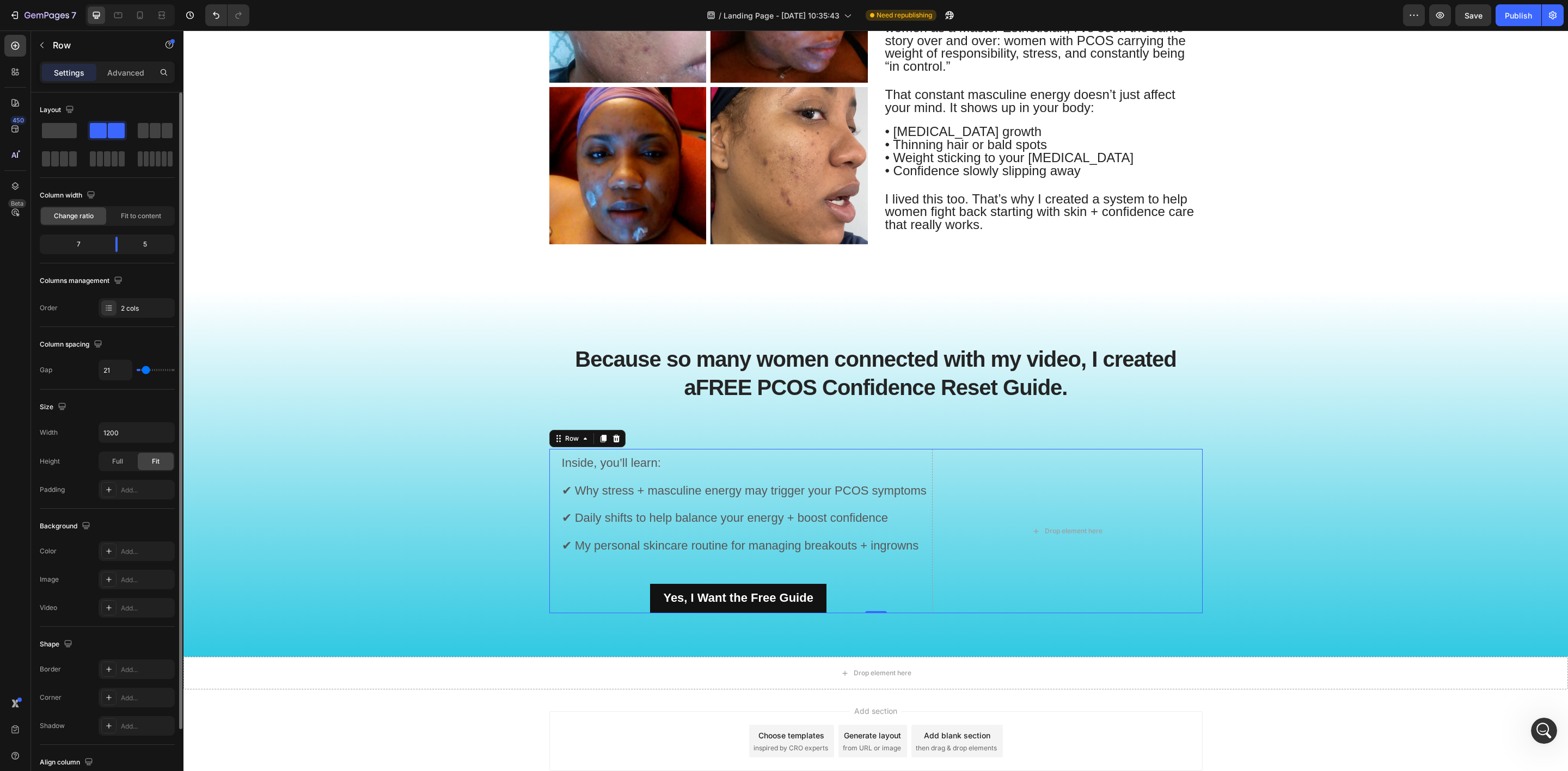
type input "24"
type input "28"
type input "41"
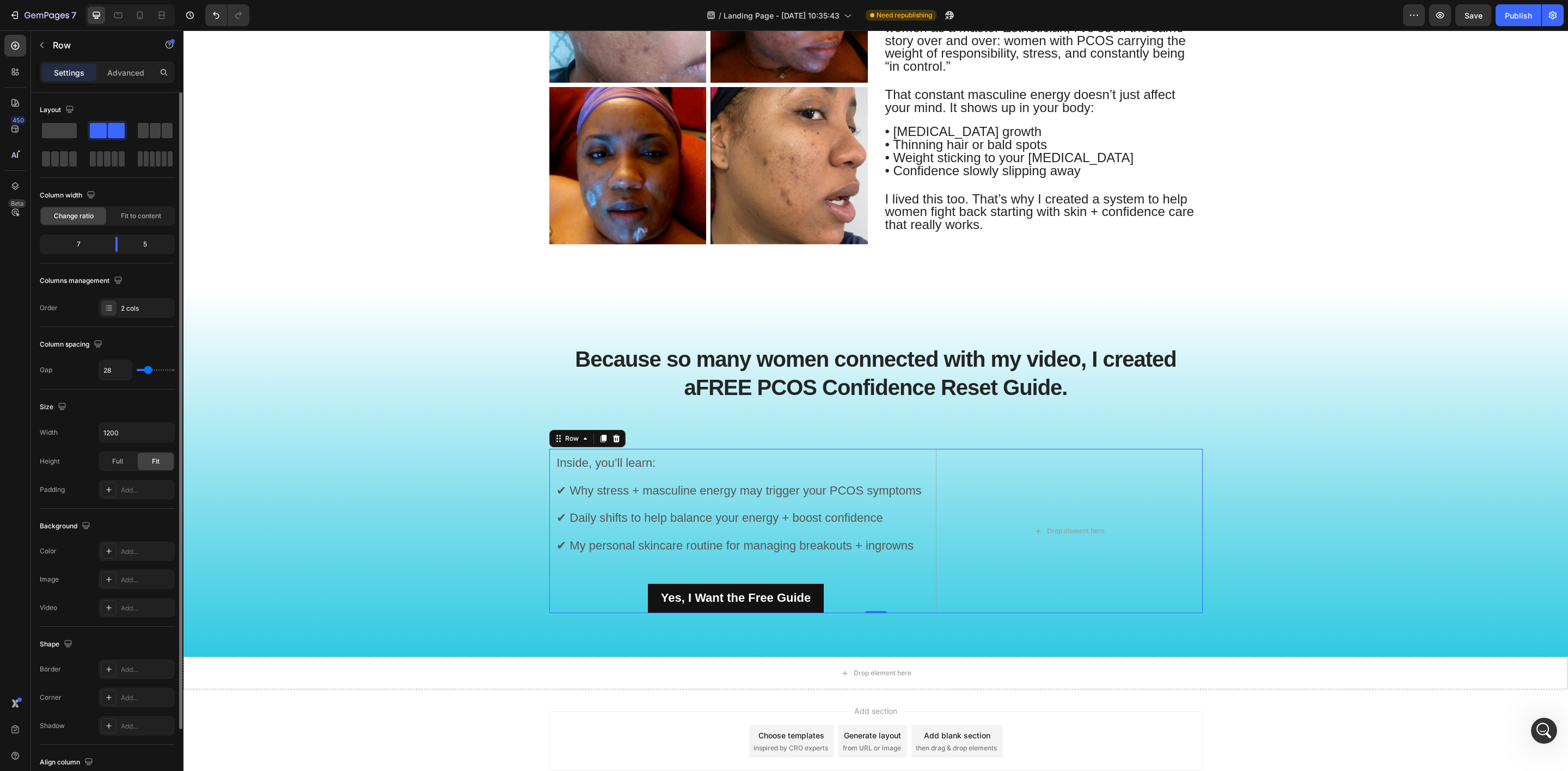
type input "41"
type input "44"
type input "41"
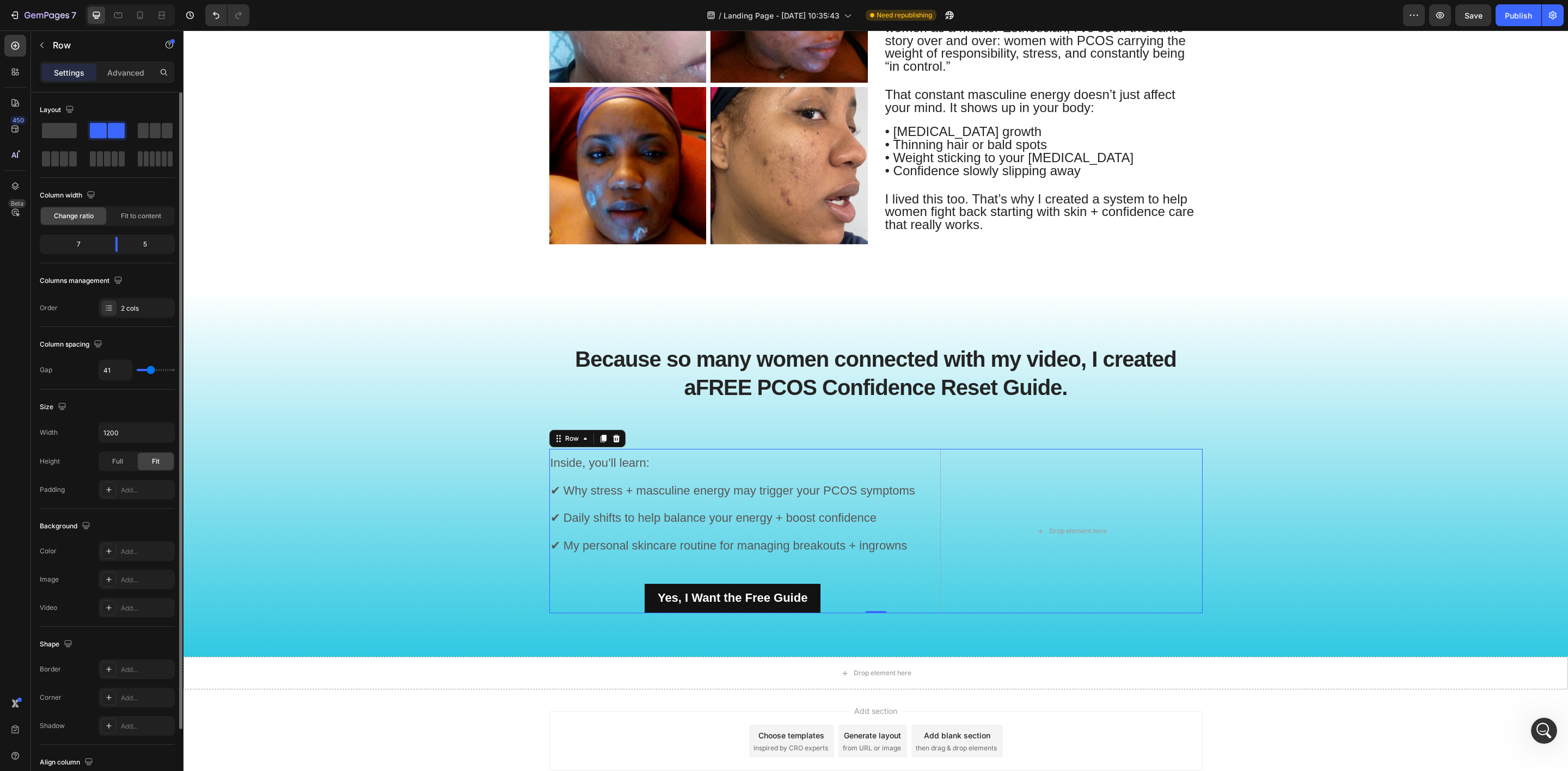
type input "38"
type input "34"
drag, startPoint x: 142, startPoint y: 372, endPoint x: 149, endPoint y: 372, distance: 7.0
type input "34"
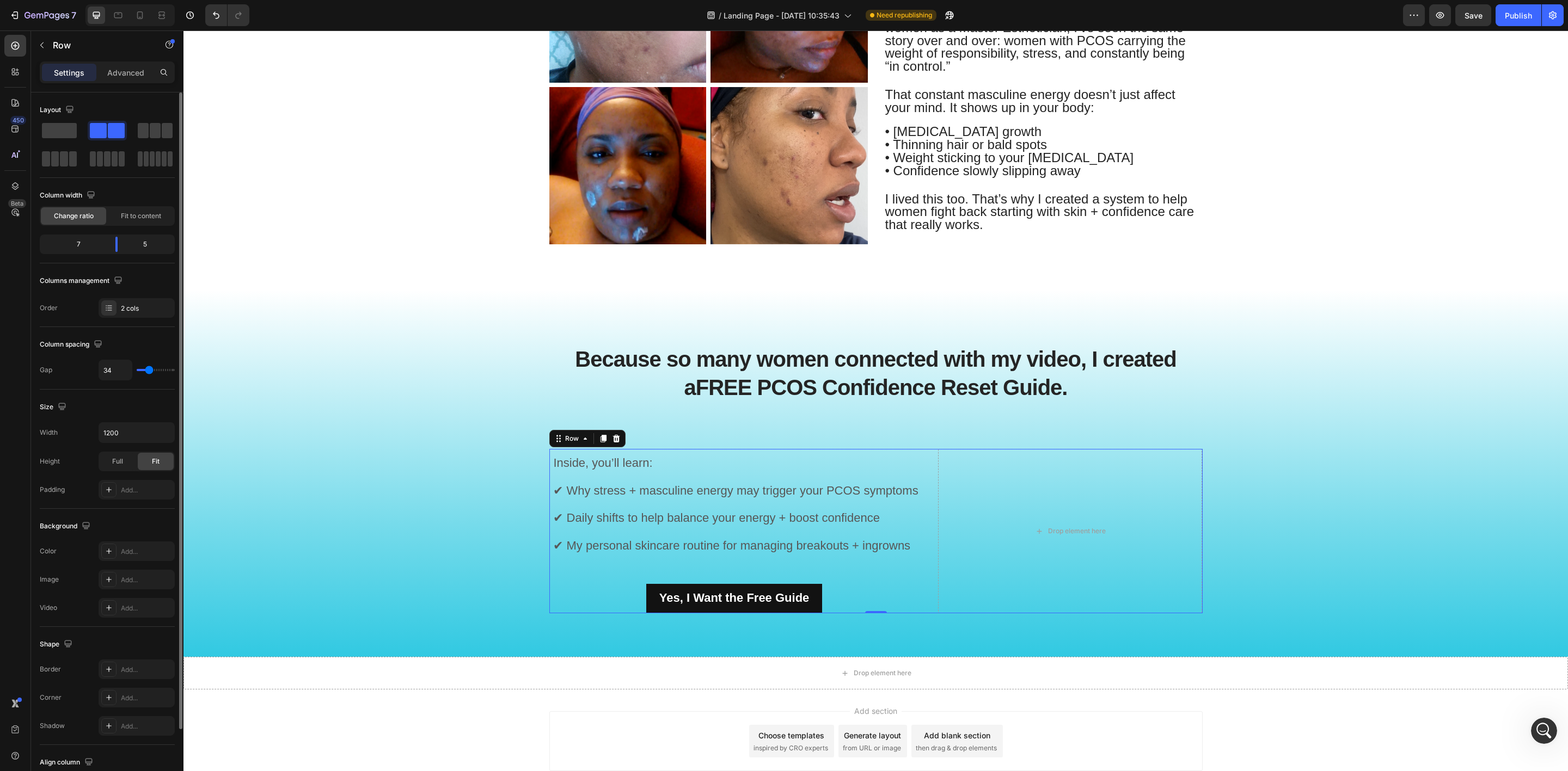
click at [149, 371] on input "range" at bounding box center [156, 370] width 38 height 2
click at [328, 424] on div "Because so many women connected with my video, I created a FREE PCOS Confidence…" at bounding box center [876, 482] width 1368 height 297
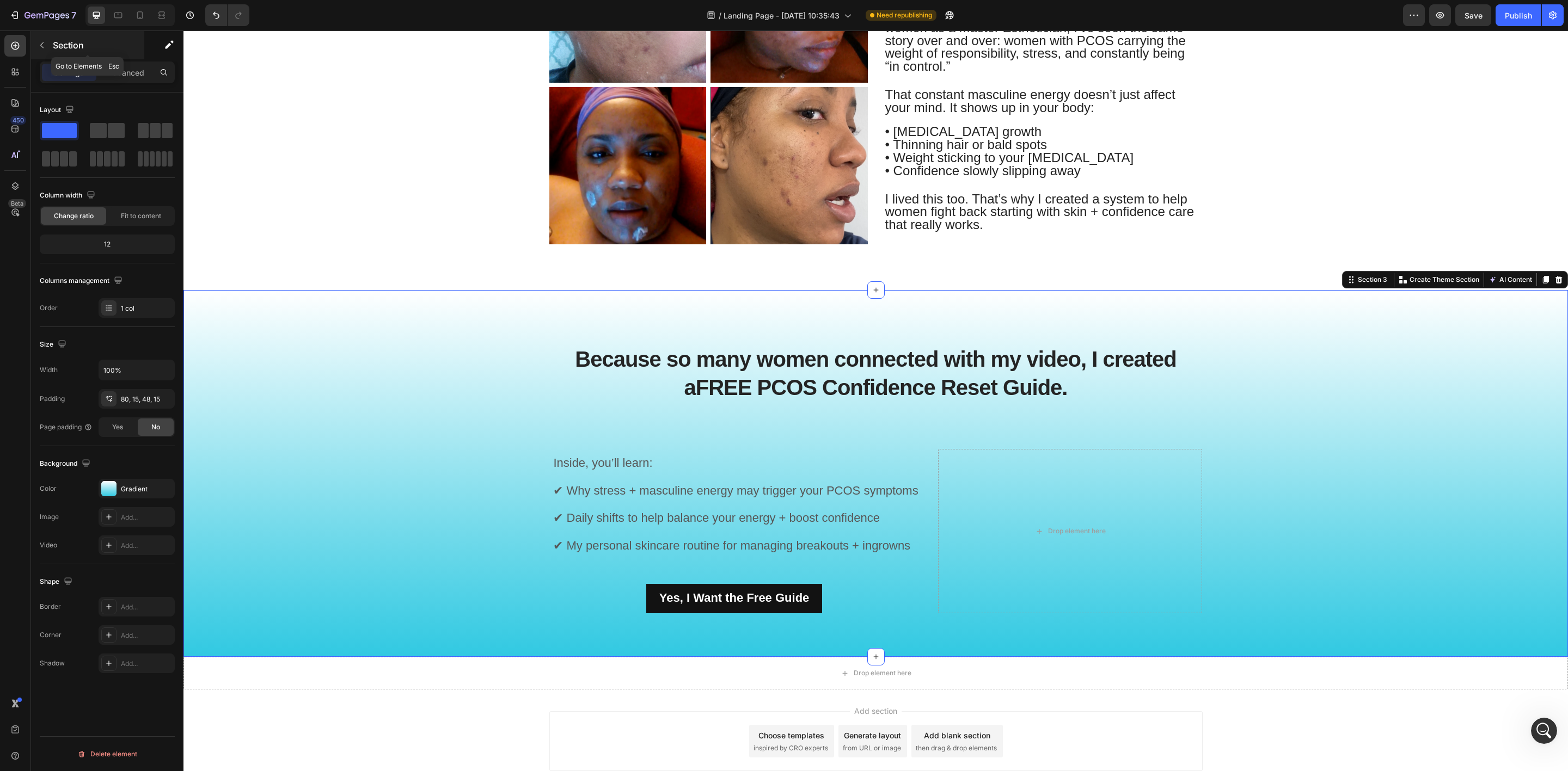
click at [41, 44] on icon "button" at bounding box center [42, 45] width 9 height 9
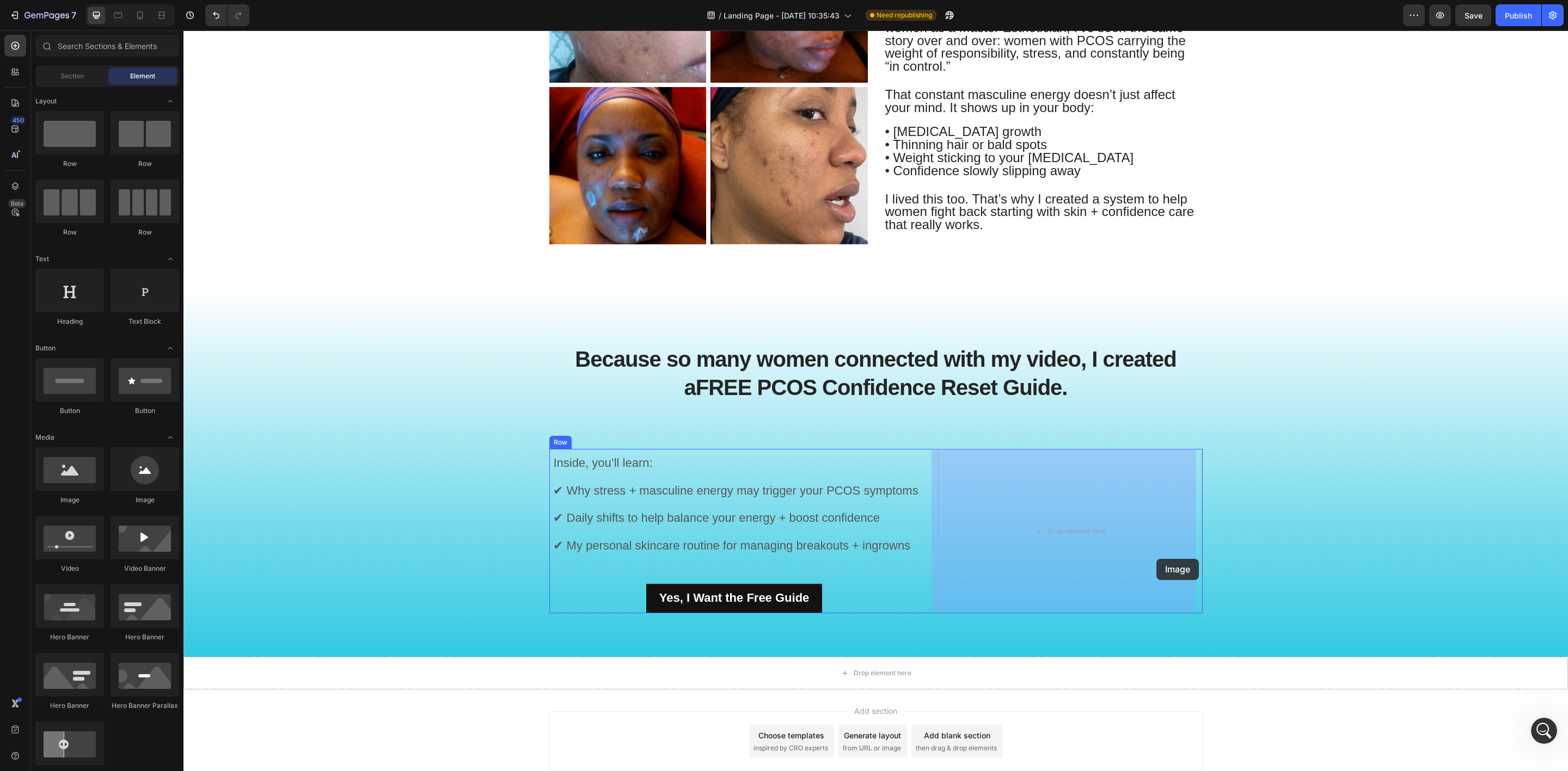
drag, startPoint x: 249, startPoint y: 509, endPoint x: 1157, endPoint y: 559, distance: 909.4
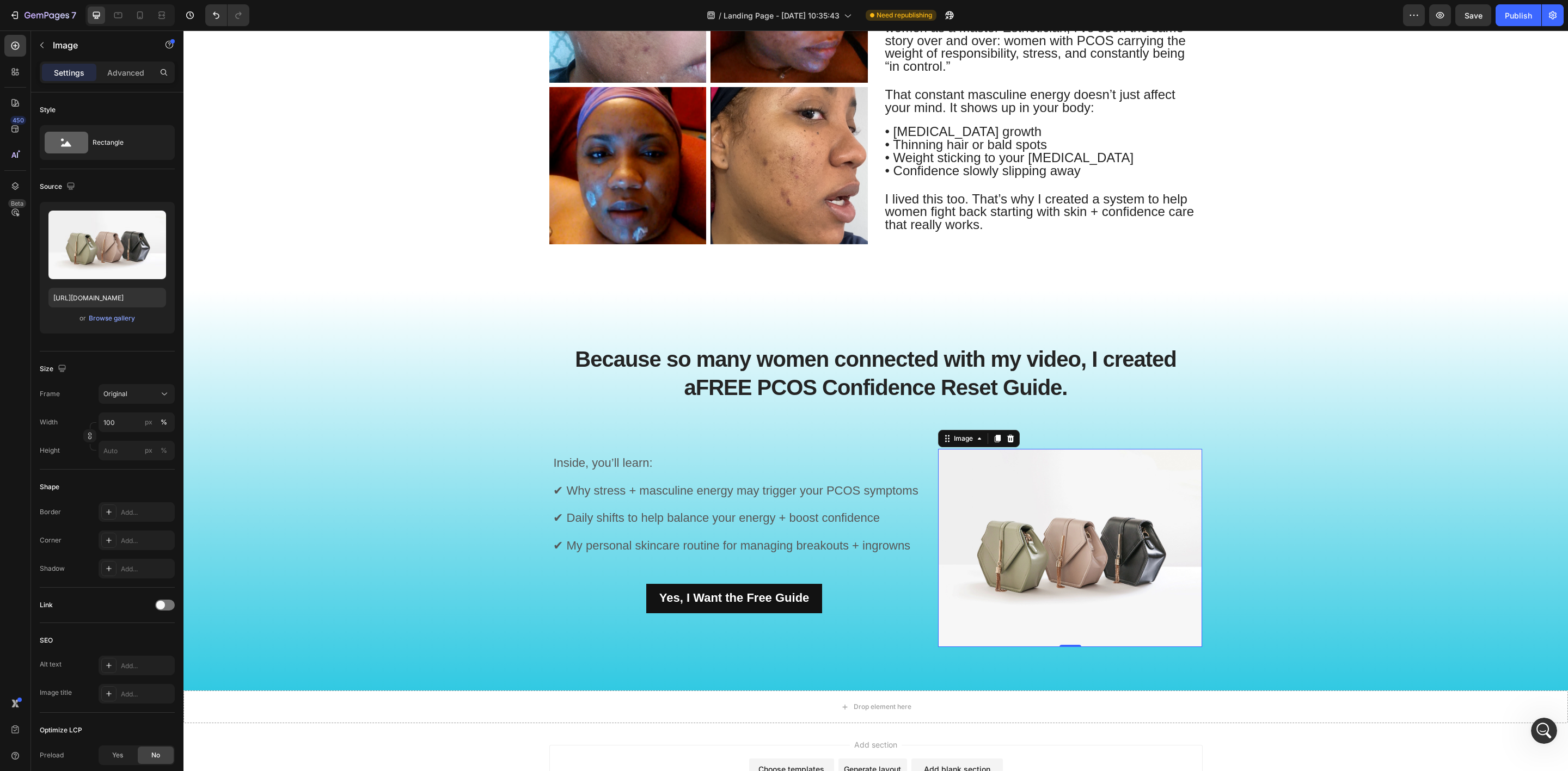
click at [1033, 534] on img at bounding box center [1070, 548] width 265 height 198
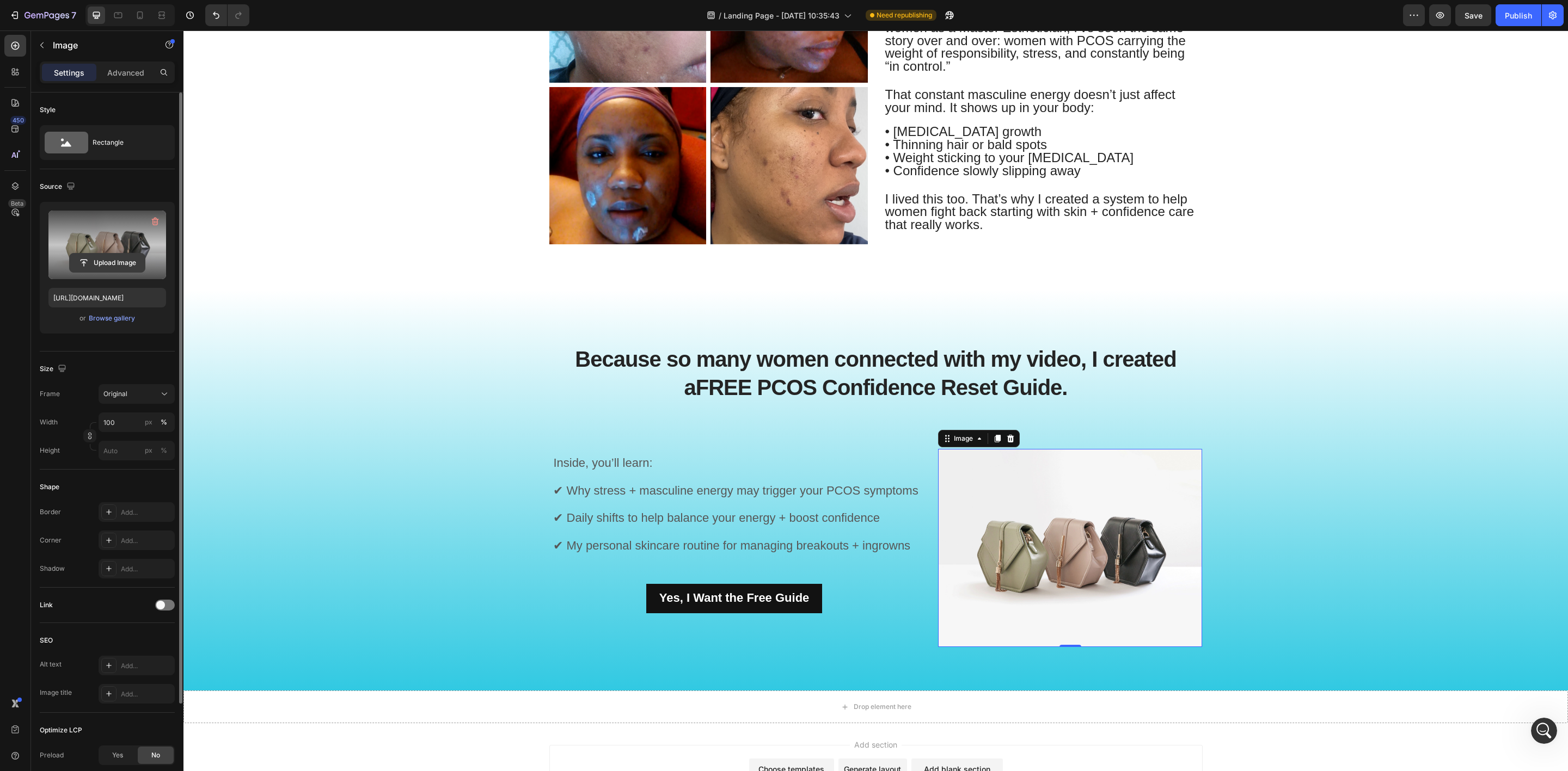
click at [93, 262] on input "file" at bounding box center [107, 263] width 75 height 18
type input "https://cdn.shopify.com/s/files/1/1357/9371/files/gempages_548745446370051303-4…"
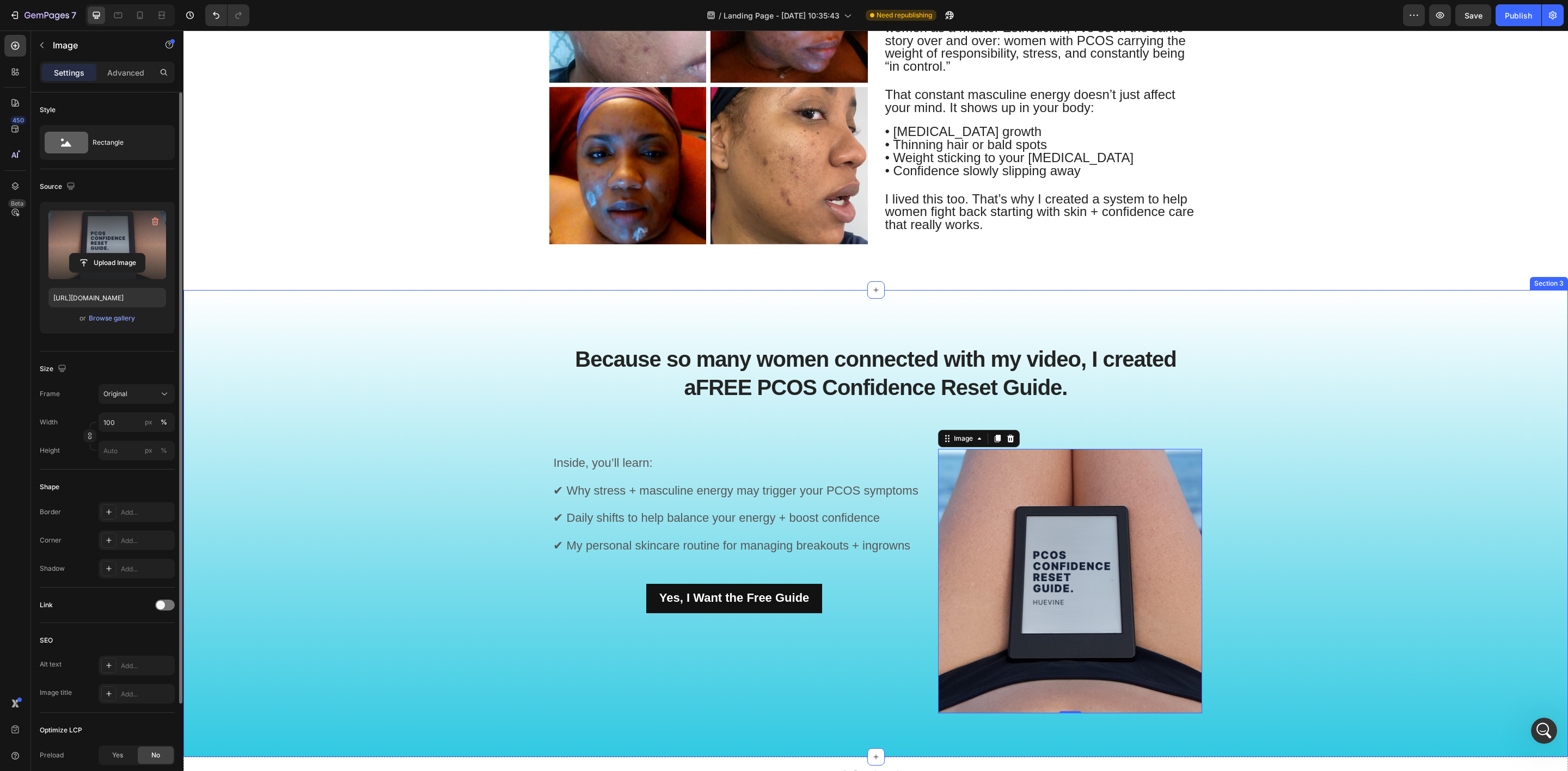
click at [1332, 473] on div "Because so many women connected with my video, I created a FREE PCOS Confidence…" at bounding box center [876, 532] width 1368 height 397
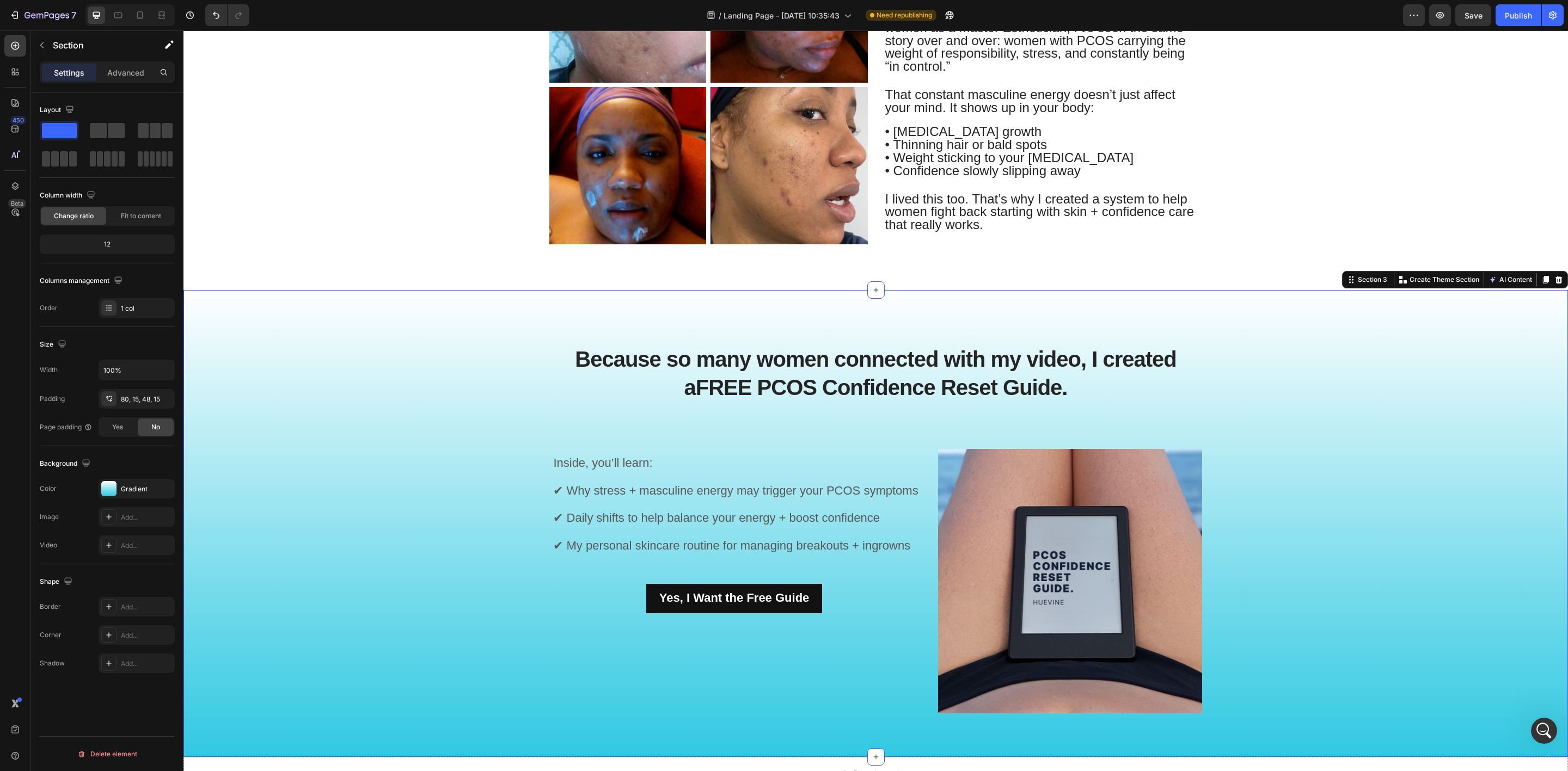
scroll to position [653, 0]
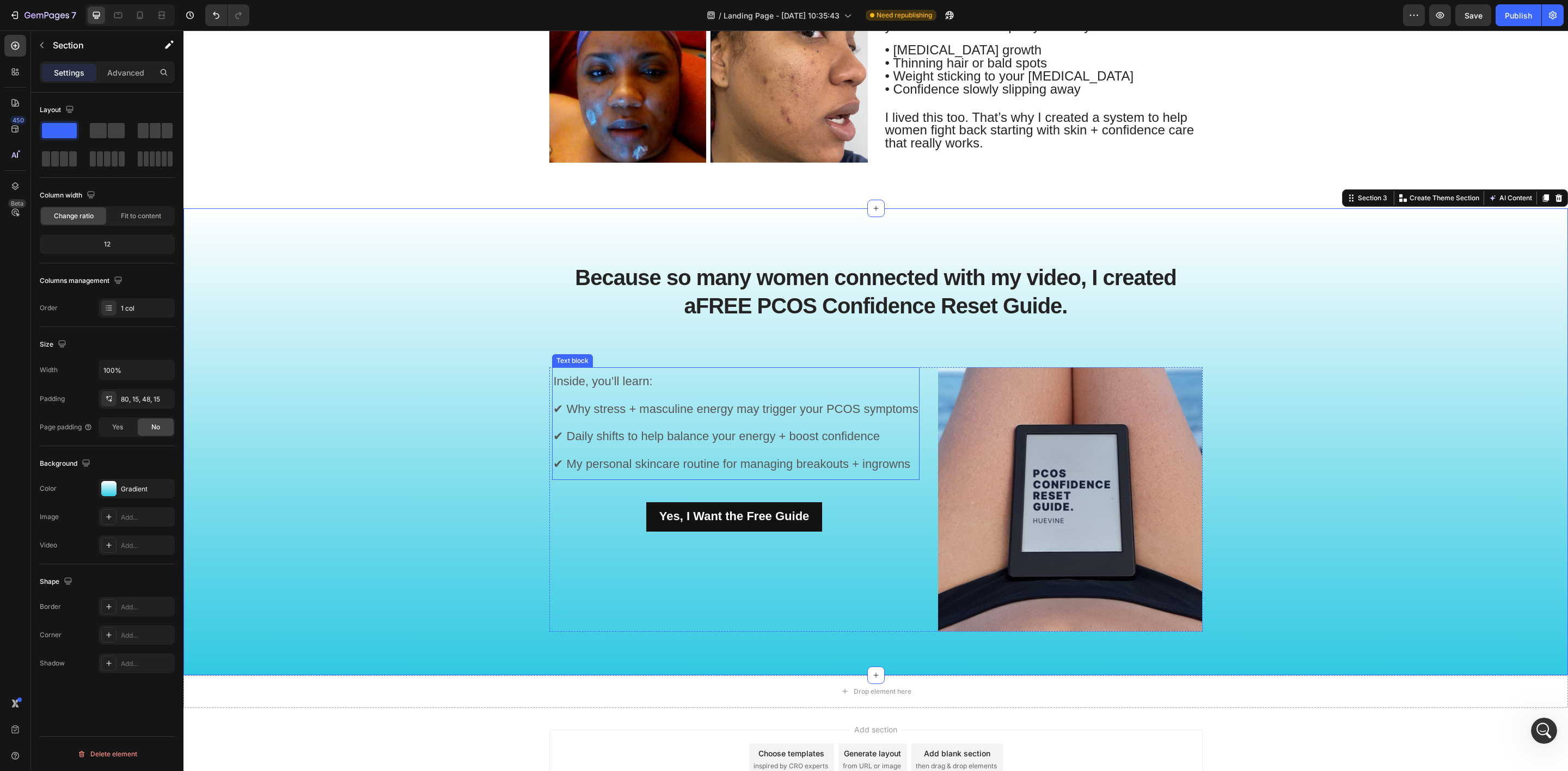
click at [712, 409] on span "✔ Why stress + masculine energy may trigger your PCOS symptoms" at bounding box center [735, 409] width 365 height 13
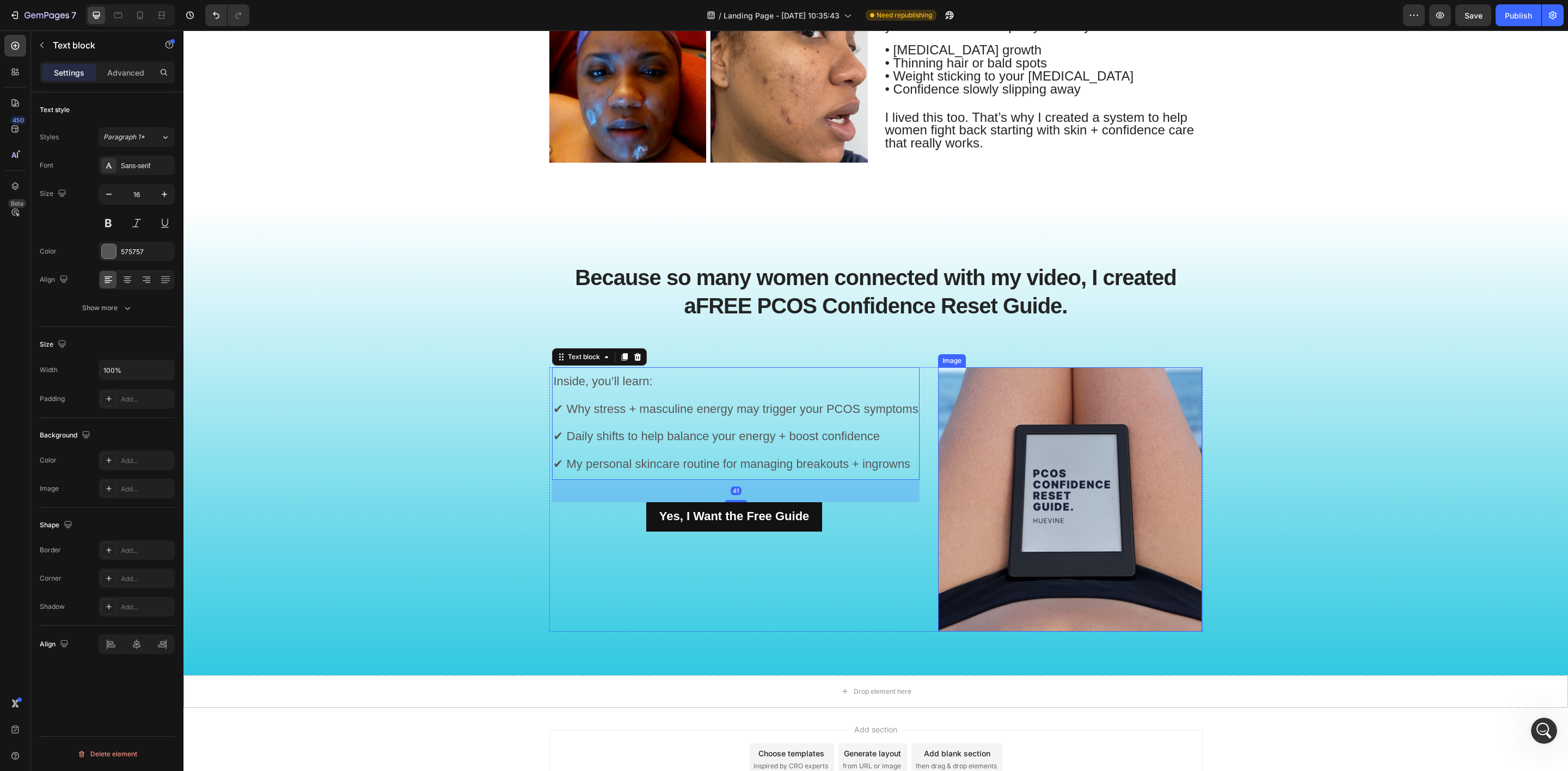
click at [1088, 389] on img at bounding box center [1070, 500] width 265 height 265
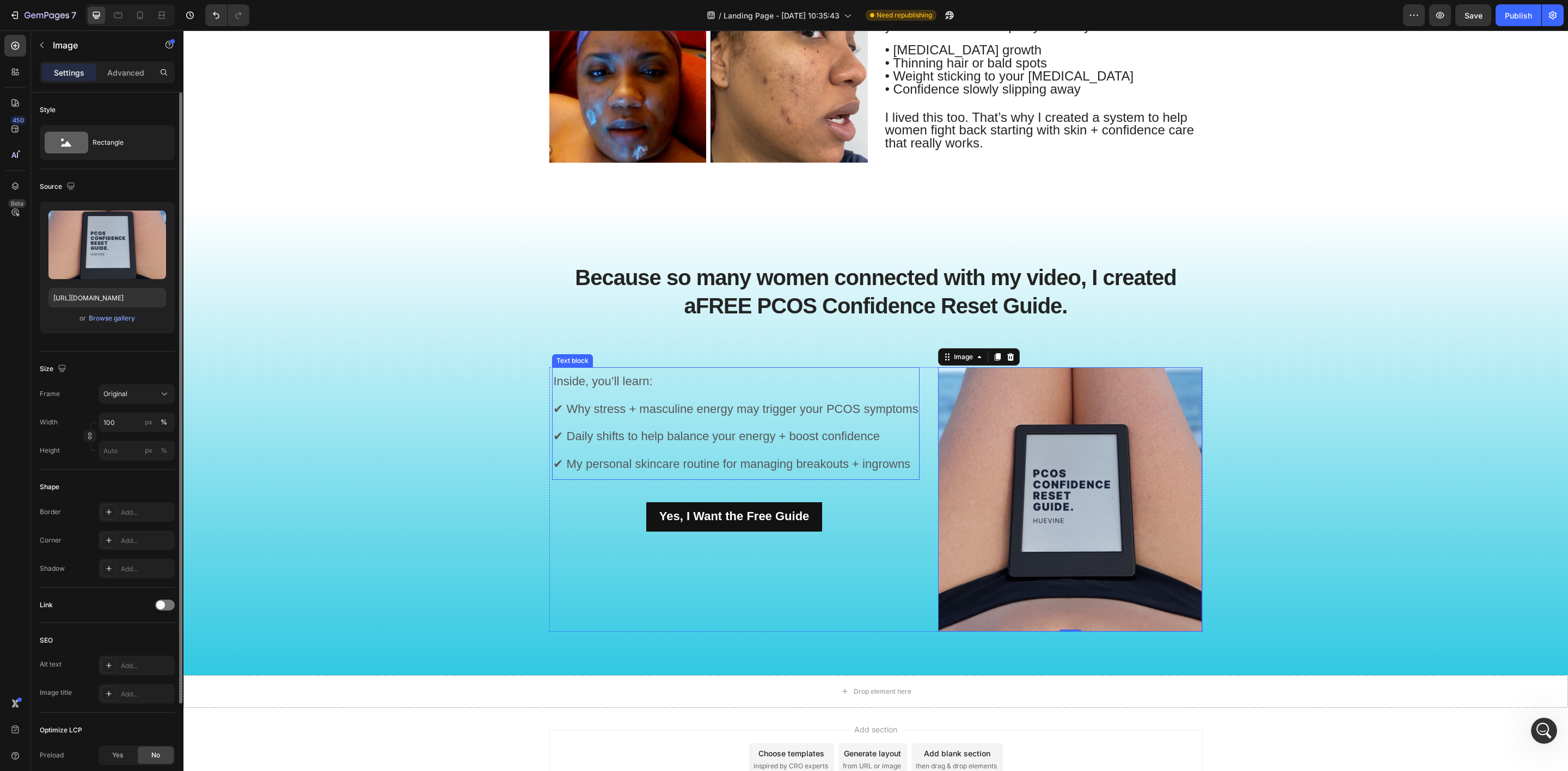
click at [750, 371] on p "Inside, you’ll learn: ✔ Why stress + masculine energy may trigger your PCOS sym…" at bounding box center [735, 424] width 365 height 111
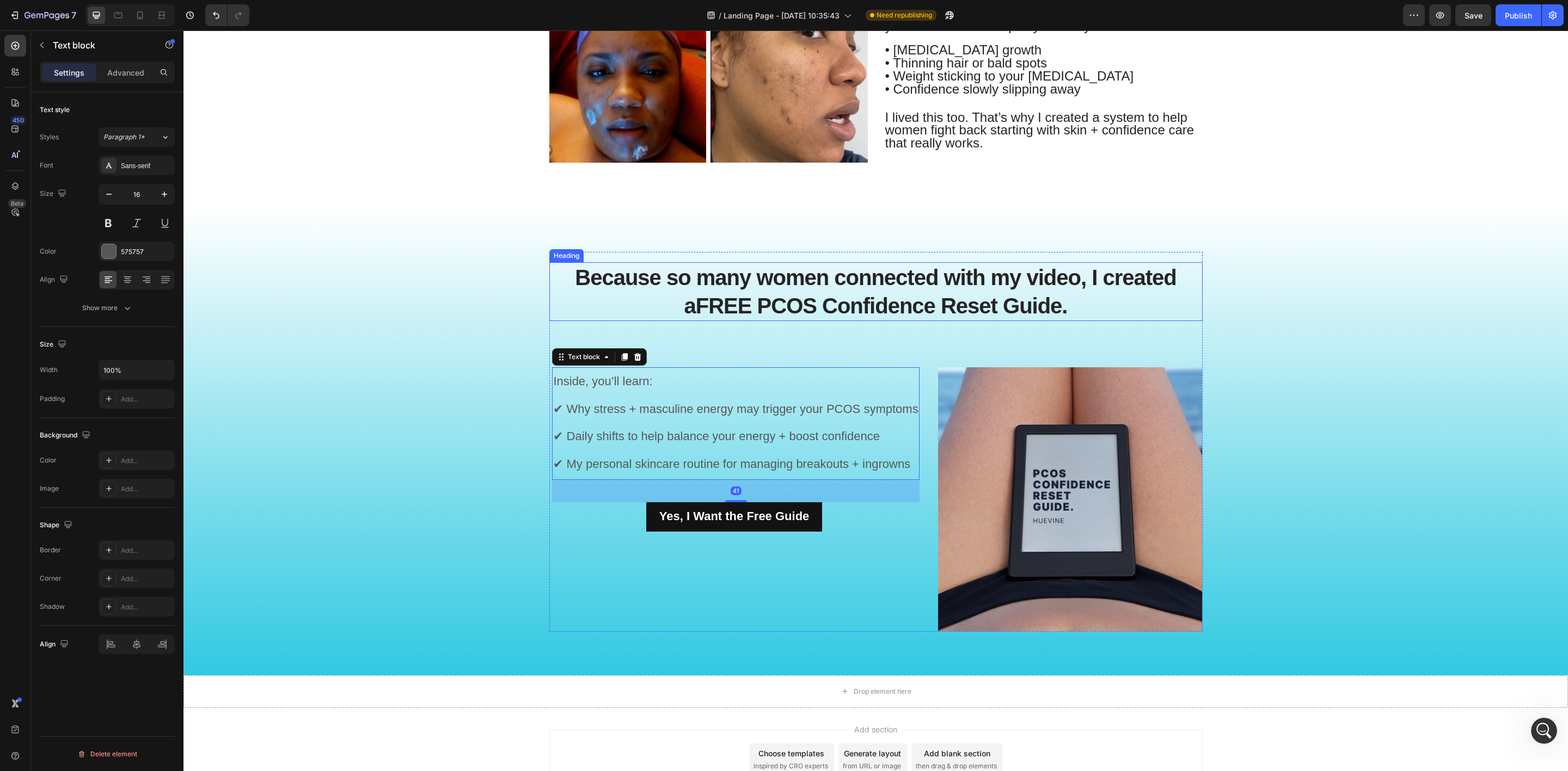
click at [841, 299] on strong "FREE PCOS Confidence Reset Guide." at bounding box center [881, 305] width 372 height 24
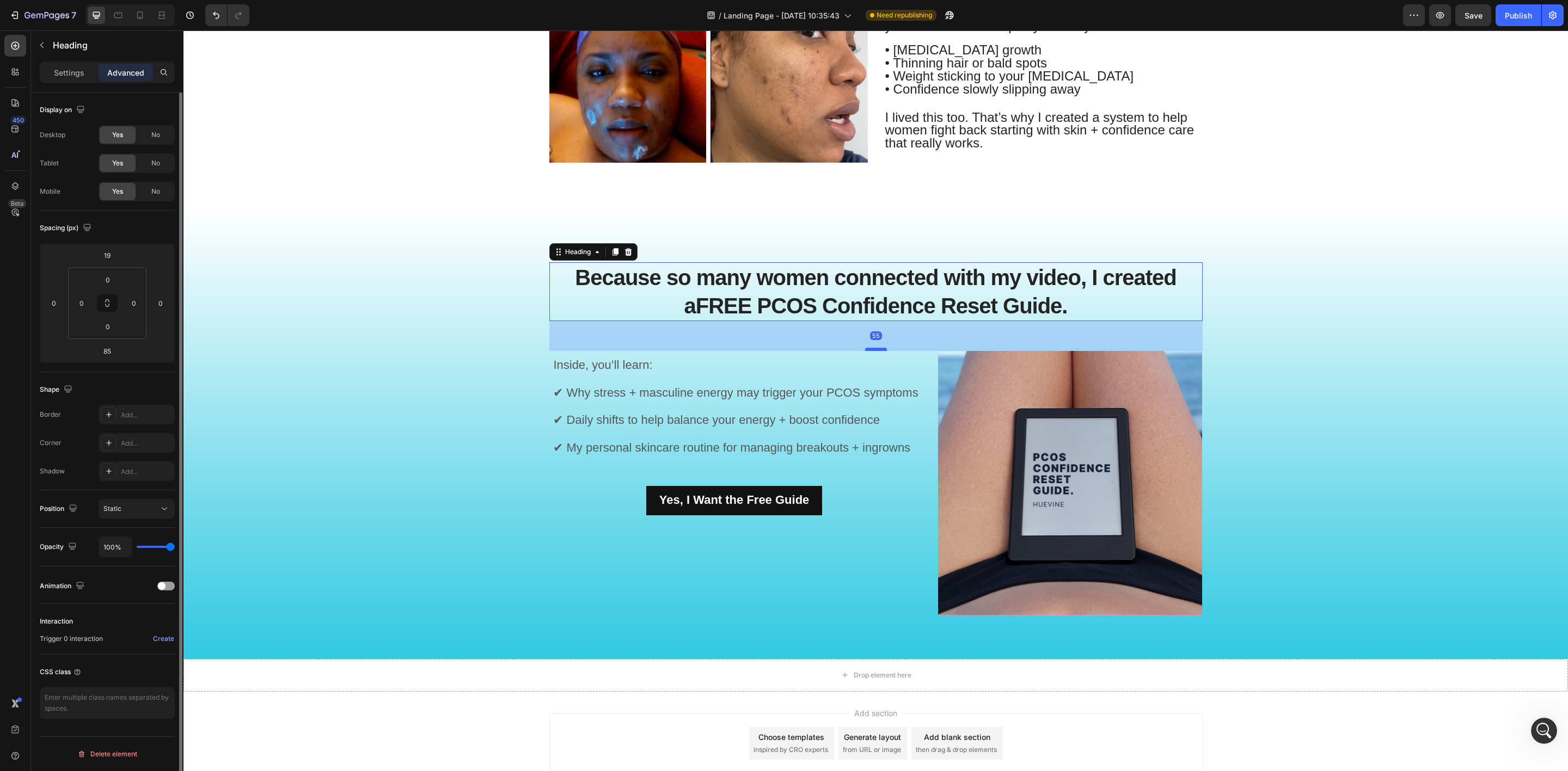
drag, startPoint x: 864, startPoint y: 366, endPoint x: 866, endPoint y: 350, distance: 16.1
click at [866, 350] on div at bounding box center [876, 349] width 22 height 3
type input "55"
click at [838, 418] on span "✔ Daily shifts to help balance your energy + boost confidence" at bounding box center [716, 420] width 327 height 13
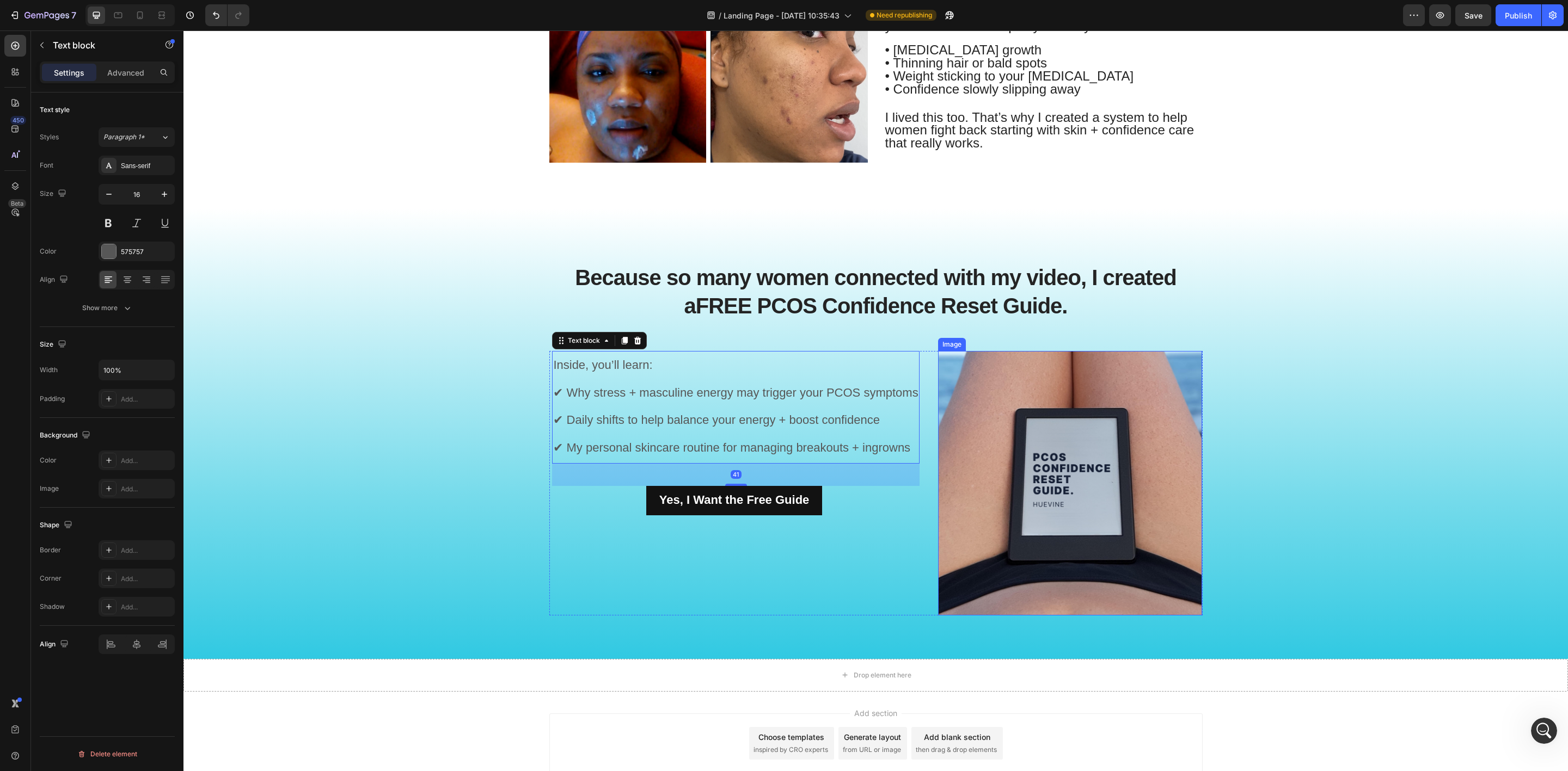
click at [961, 446] on img at bounding box center [1070, 483] width 265 height 265
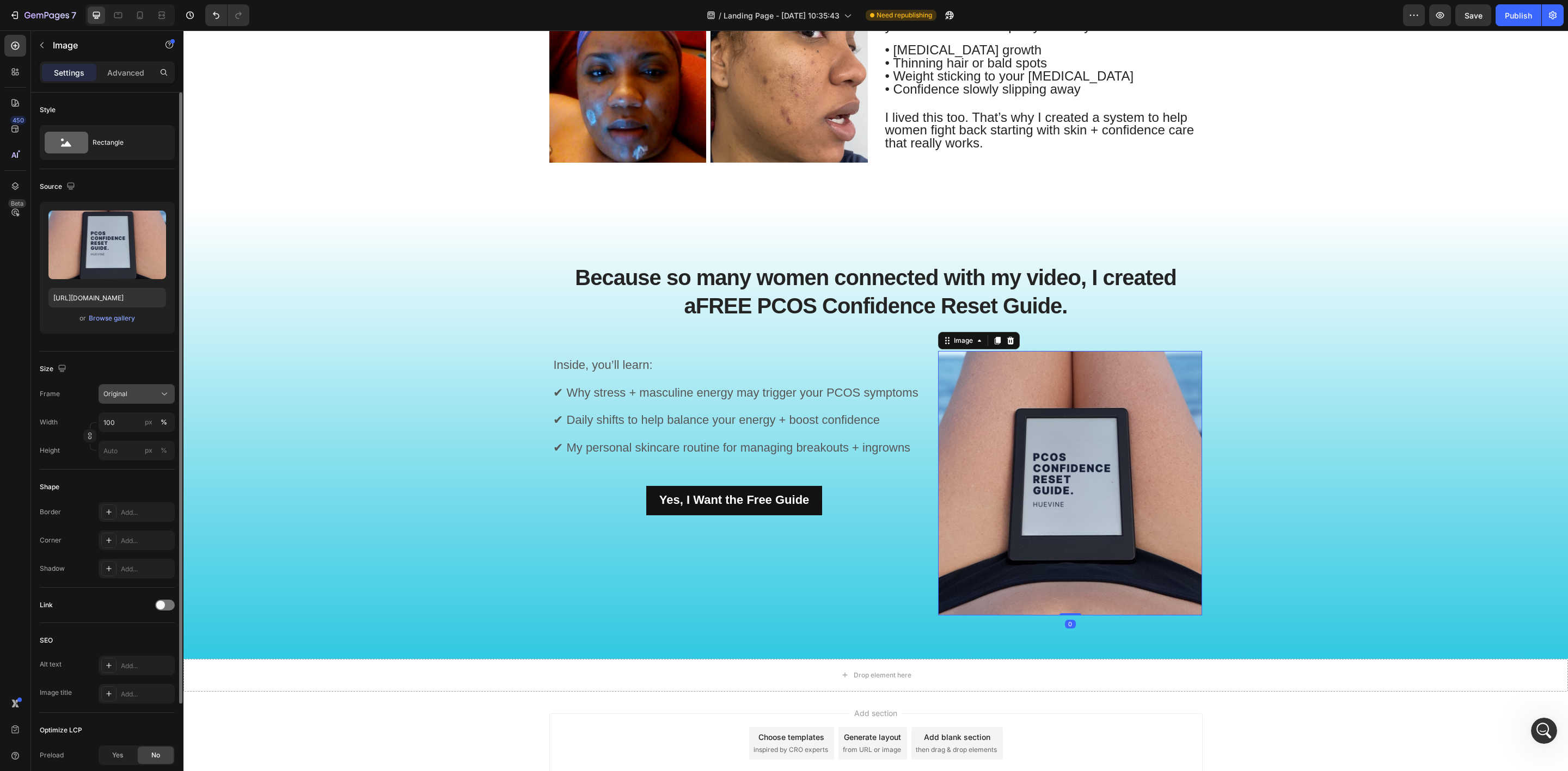
click at [139, 388] on button "Original" at bounding box center [136, 394] width 76 height 19
click at [142, 459] on div "Horizontal" at bounding box center [135, 462] width 63 height 11
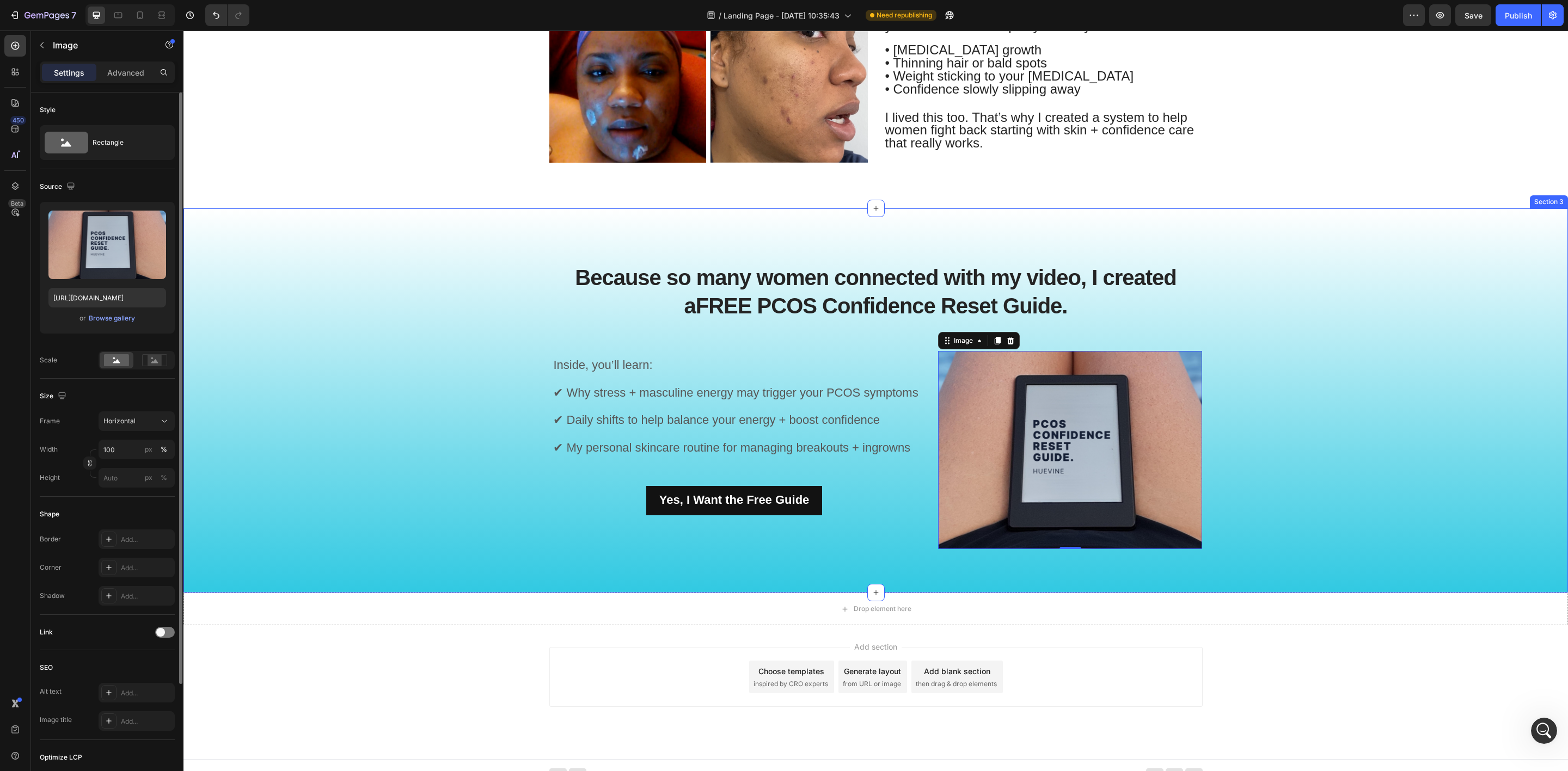
click at [391, 395] on div "Because so many women connected with my video, I created a FREE PCOS Confidence…" at bounding box center [876, 409] width 1368 height 315
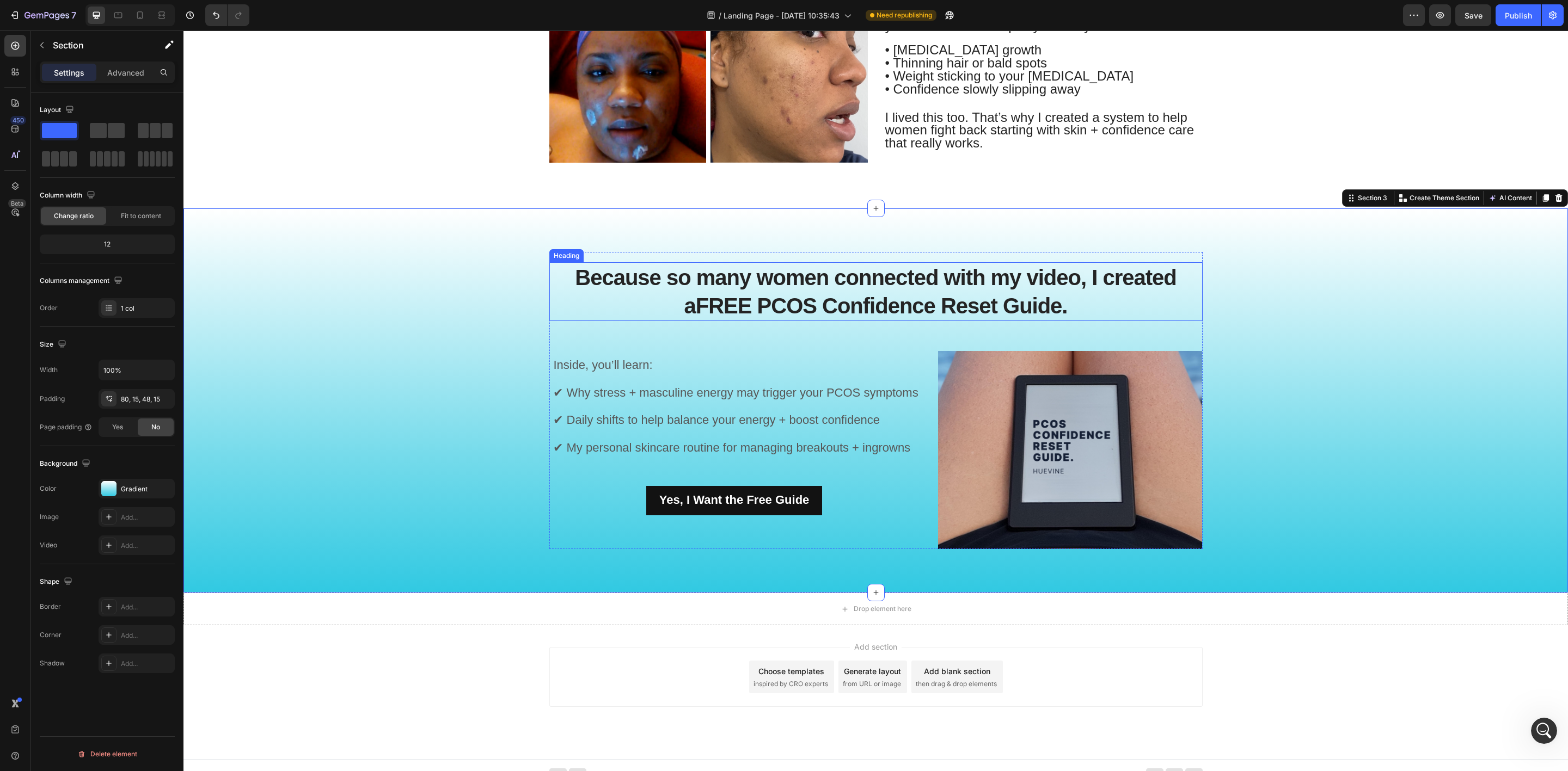
click at [1018, 282] on h2 "Because so many women connected with my video, I created a FREE PCOS Confidence…" at bounding box center [875, 291] width 653 height 59
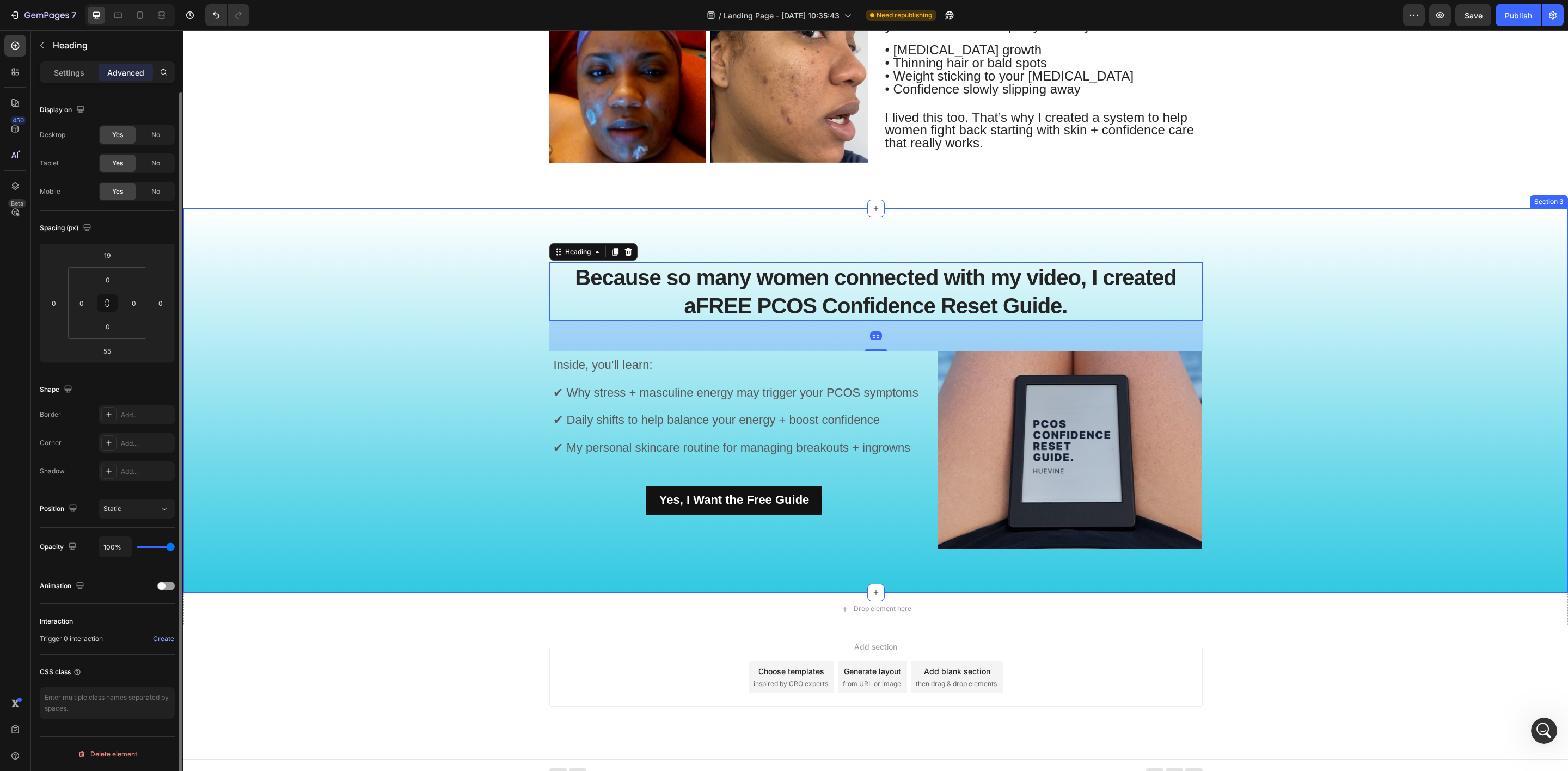
click at [1366, 323] on div "Because so many women connected with my video, I created a FREE PCOS Confidence…" at bounding box center [876, 409] width 1368 height 315
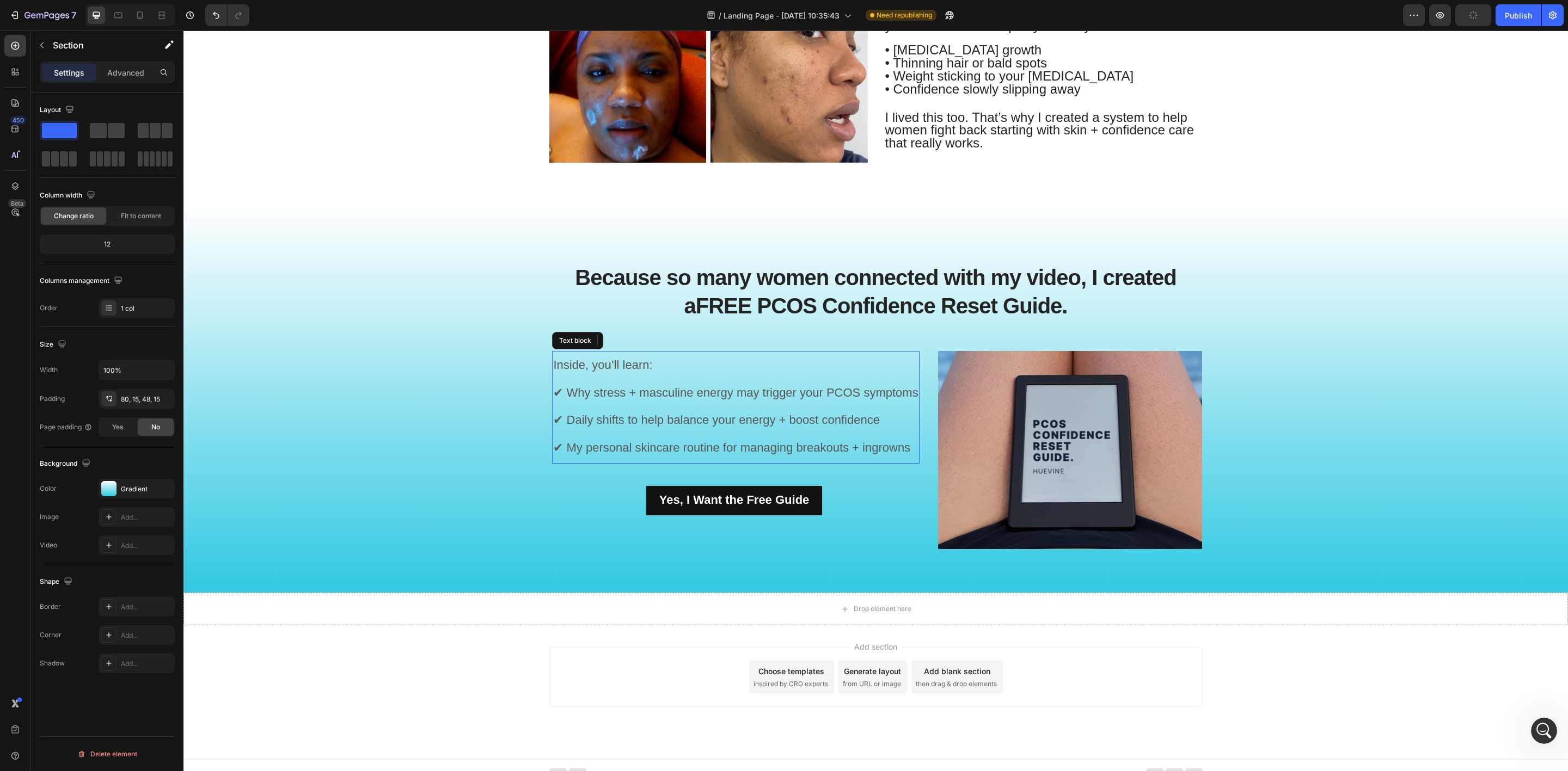
click at [652, 354] on p "Inside, you’ll learn: ✔ Why stress + masculine energy may trigger your PCOS sym…" at bounding box center [735, 408] width 365 height 111
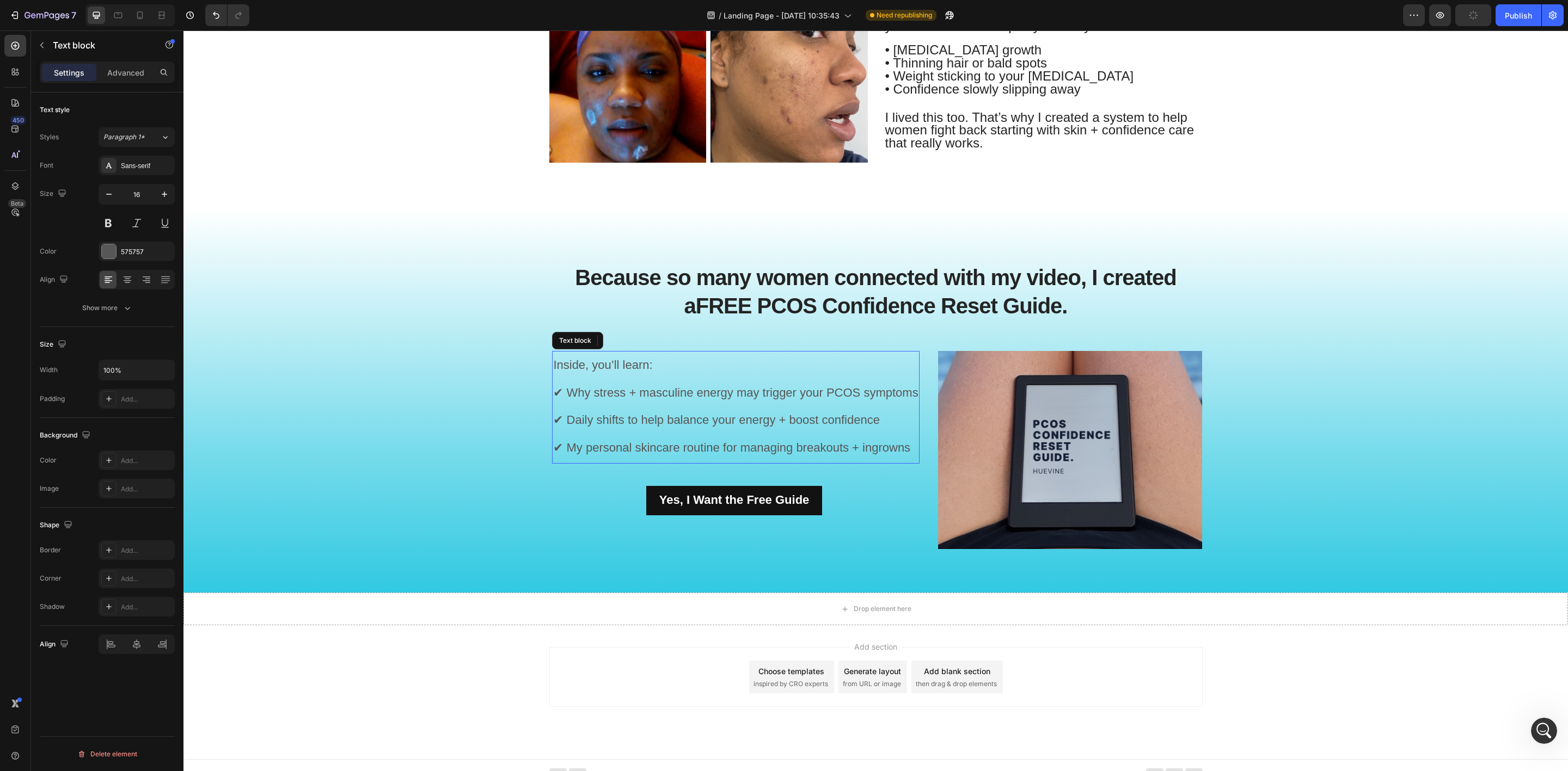
click at [652, 354] on p "Inside, you’ll learn: ✔ Why stress + masculine energy may trigger your PCOS sym…" at bounding box center [735, 408] width 365 height 111
drag, startPoint x: 634, startPoint y: 369, endPoint x: 541, endPoint y: 369, distance: 93.0
click at [541, 369] on div "Because so many women connected with my video, I created a FREE PCOS Confidence…" at bounding box center [876, 409] width 1368 height 315
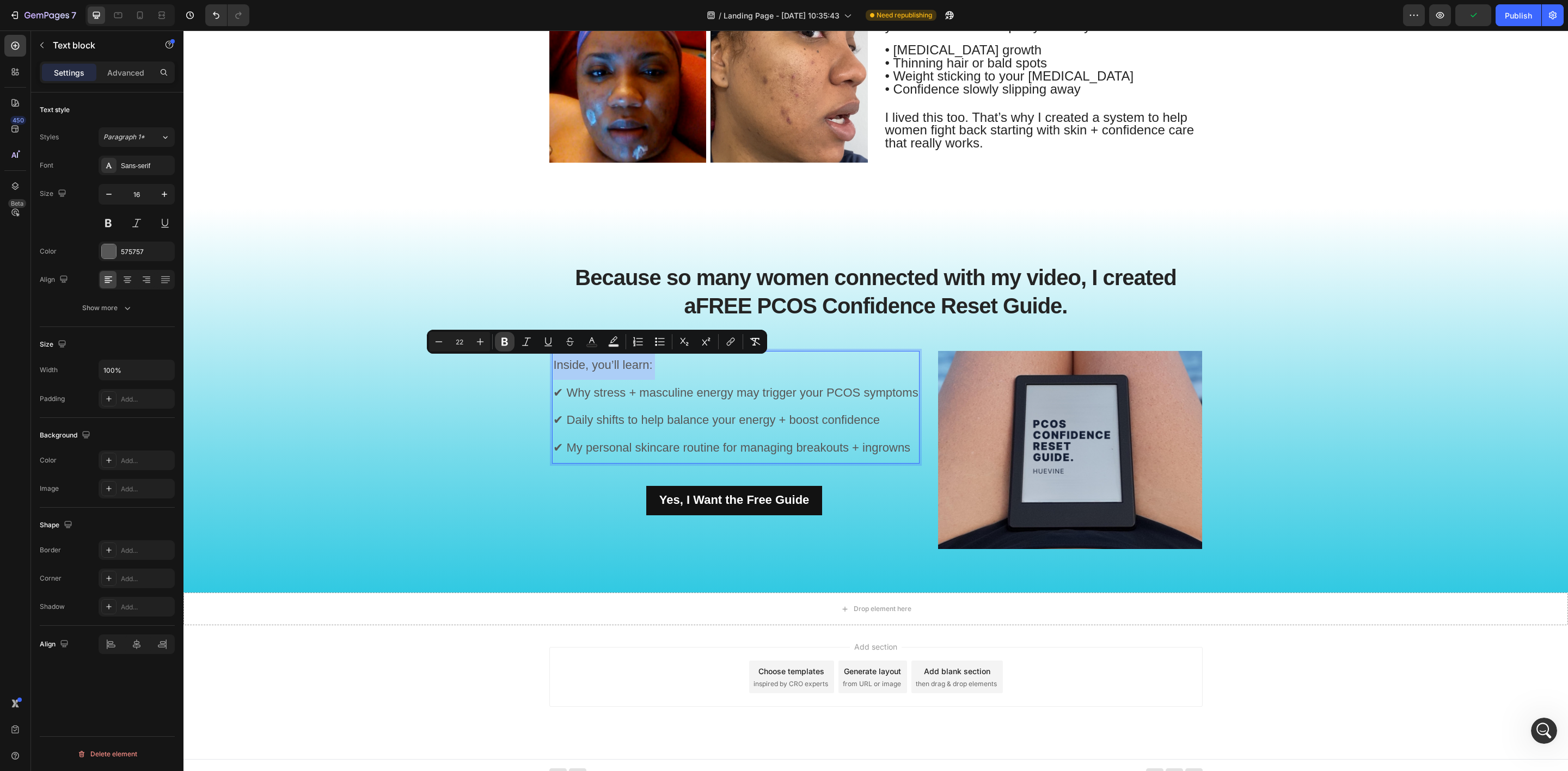
click at [506, 337] on icon "Editor contextual toolbar" at bounding box center [505, 342] width 11 height 11
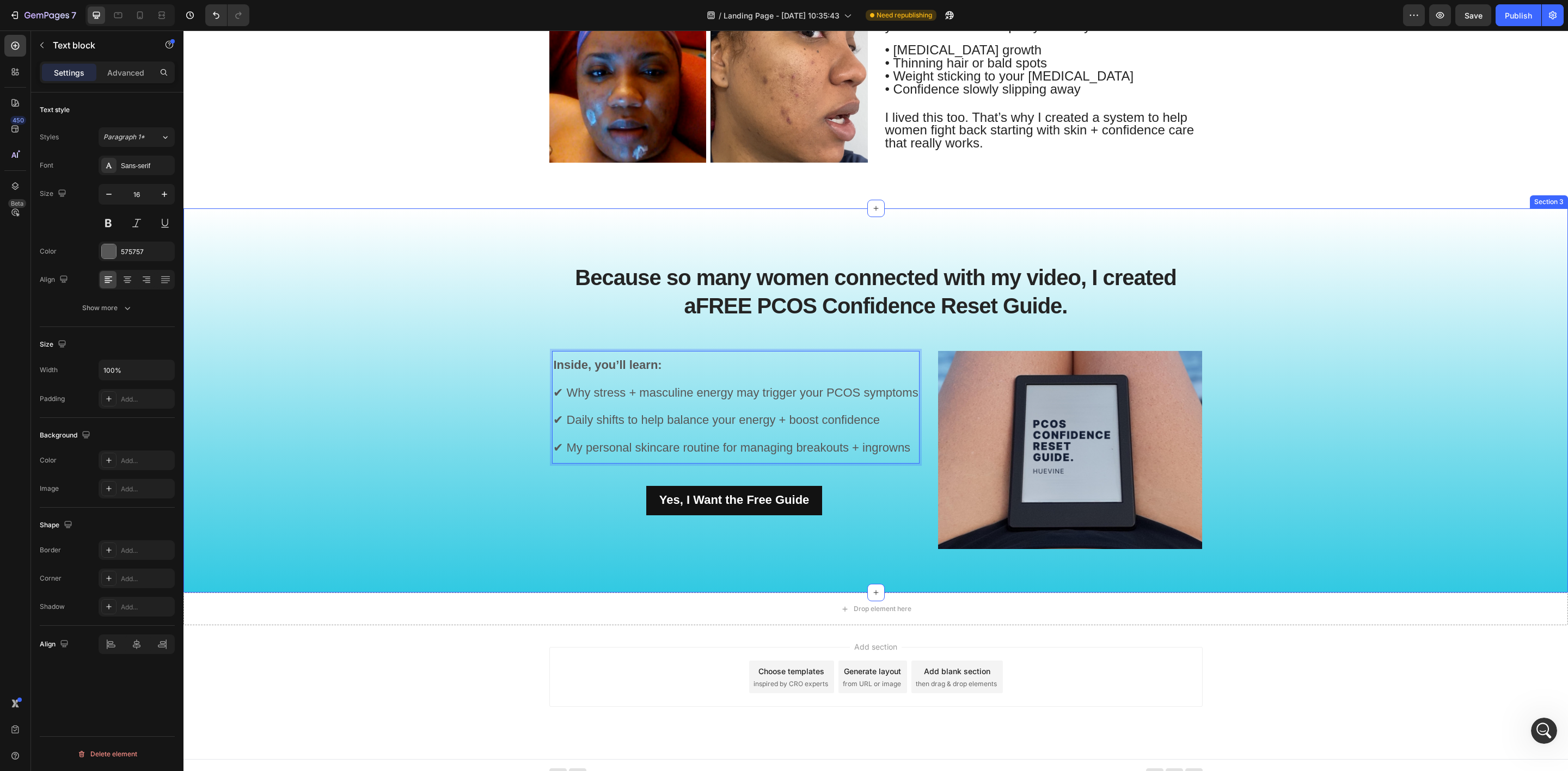
click at [490, 510] on div "Because so many women connected with my video, I created a FREE PCOS Confidence…" at bounding box center [876, 409] width 1368 height 315
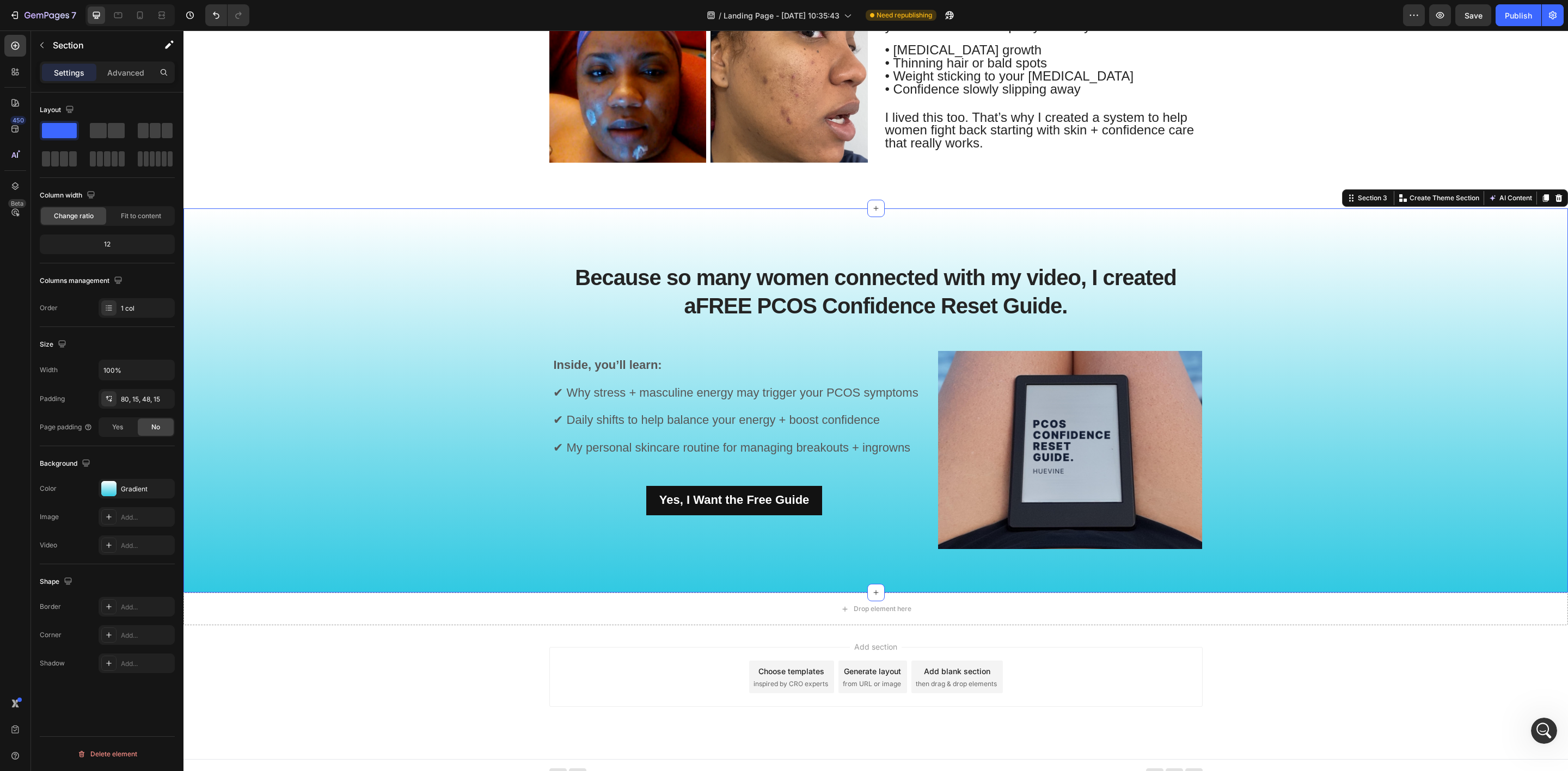
click at [1409, 369] on div "Because so many women connected with my video, I created a FREE PCOS Confidence…" at bounding box center [876, 409] width 1368 height 315
click at [872, 591] on icon at bounding box center [876, 593] width 9 height 9
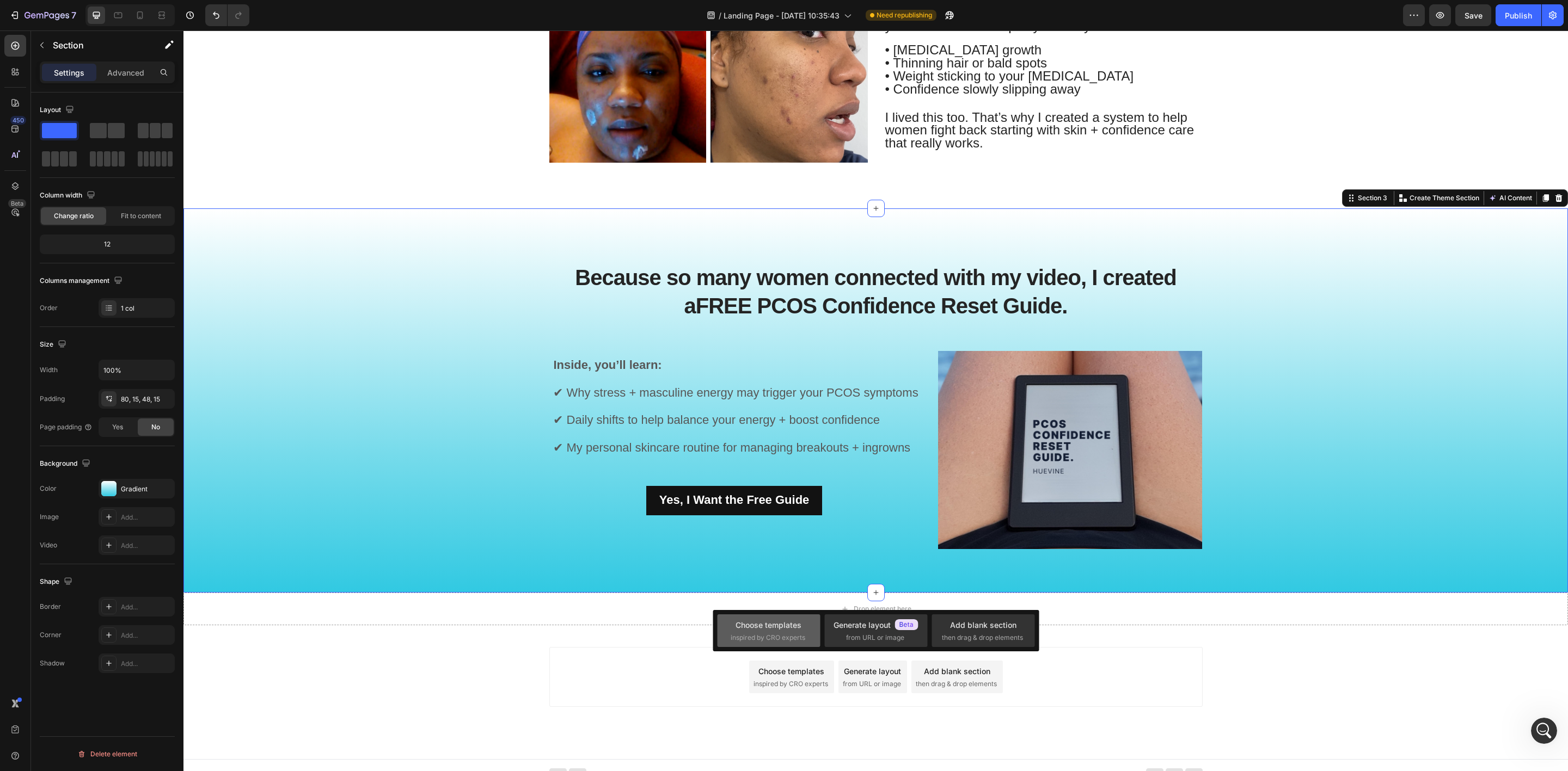
click at [756, 626] on div "Choose templates" at bounding box center [768, 625] width 66 height 12
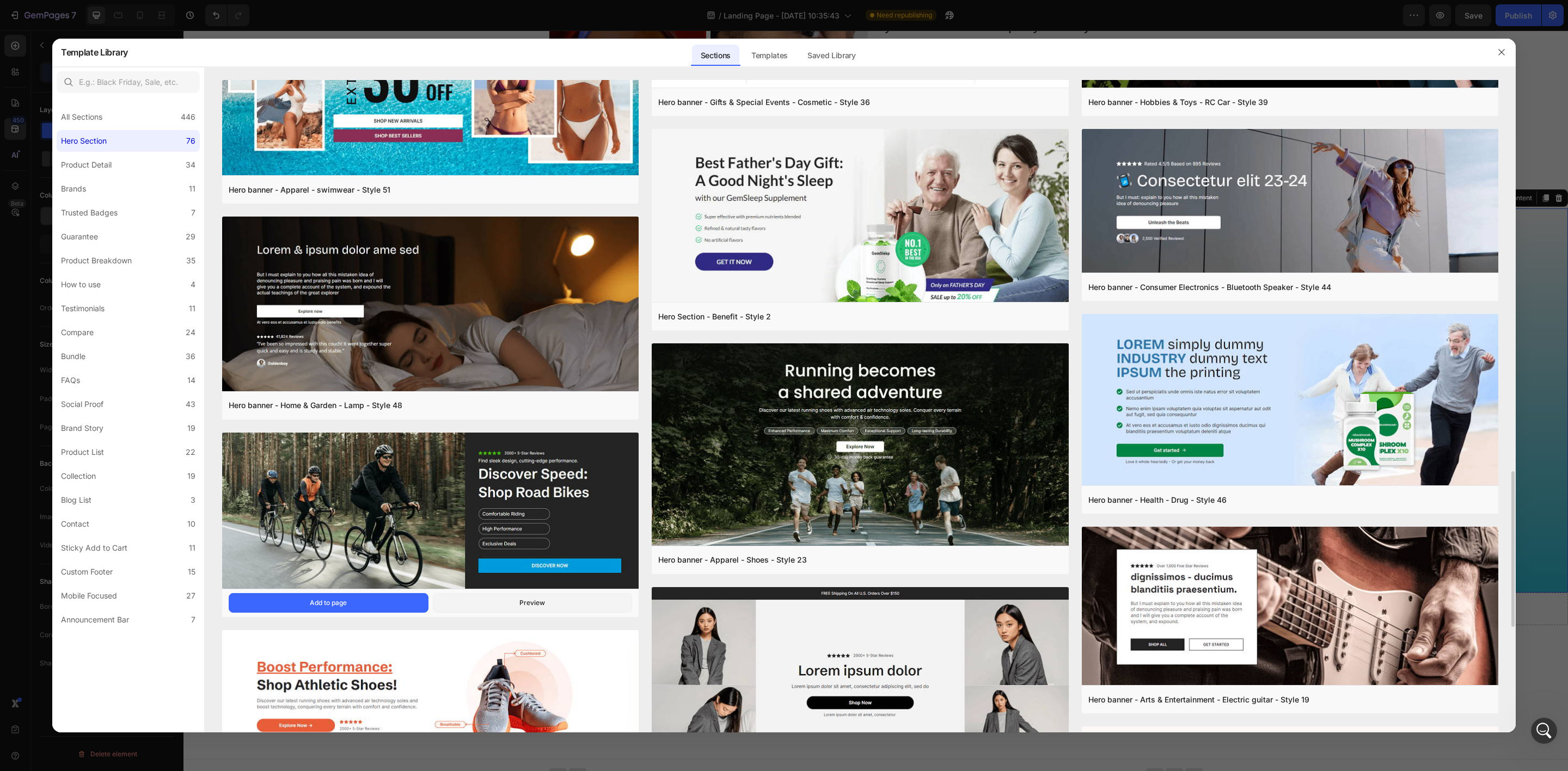
scroll to position [1964, 0]
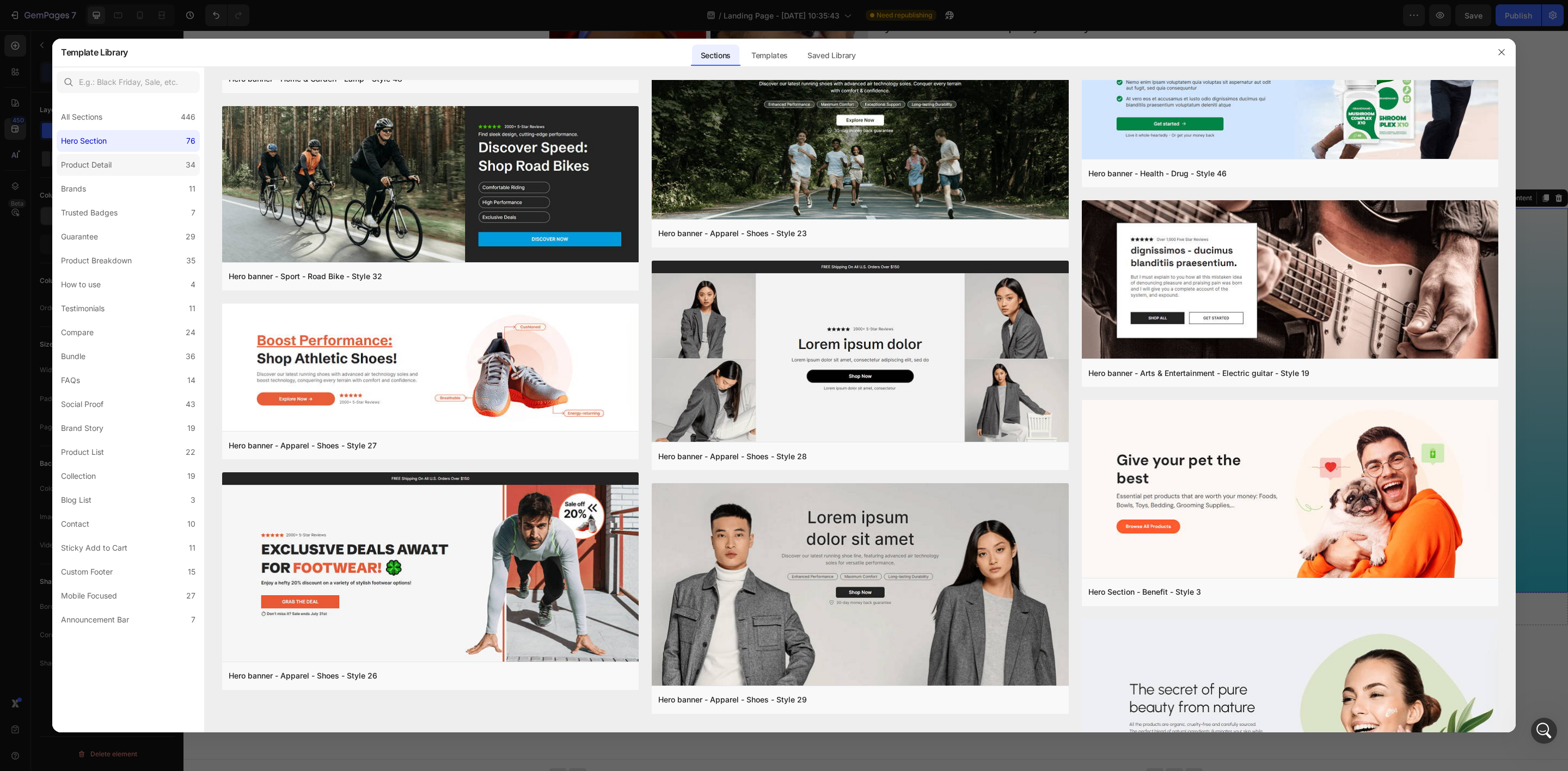
click at [99, 166] on div "Product Detail" at bounding box center [86, 164] width 51 height 13
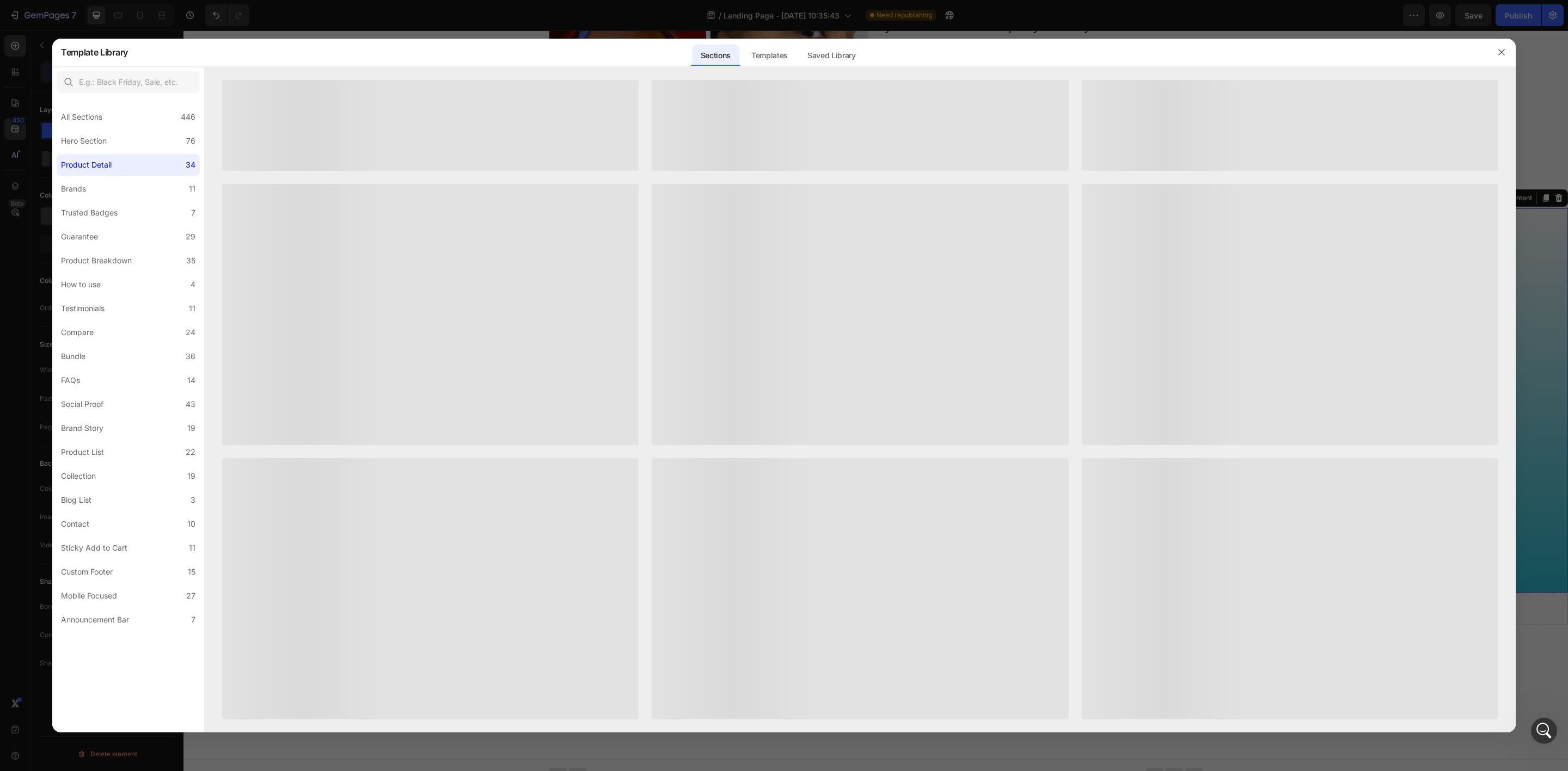
scroll to position [0, 0]
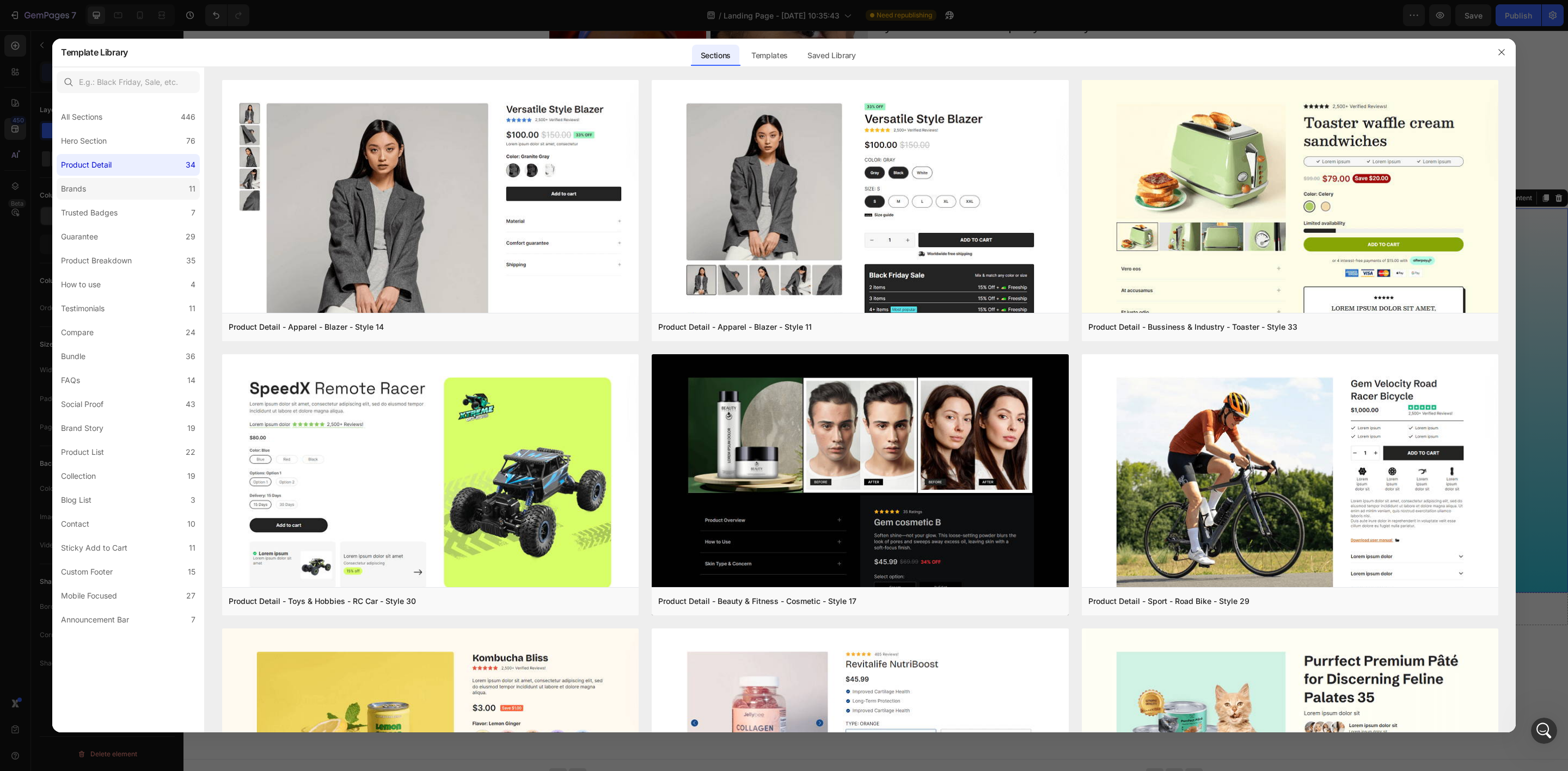
click at [124, 195] on label "Brands 11" at bounding box center [128, 189] width 143 height 22
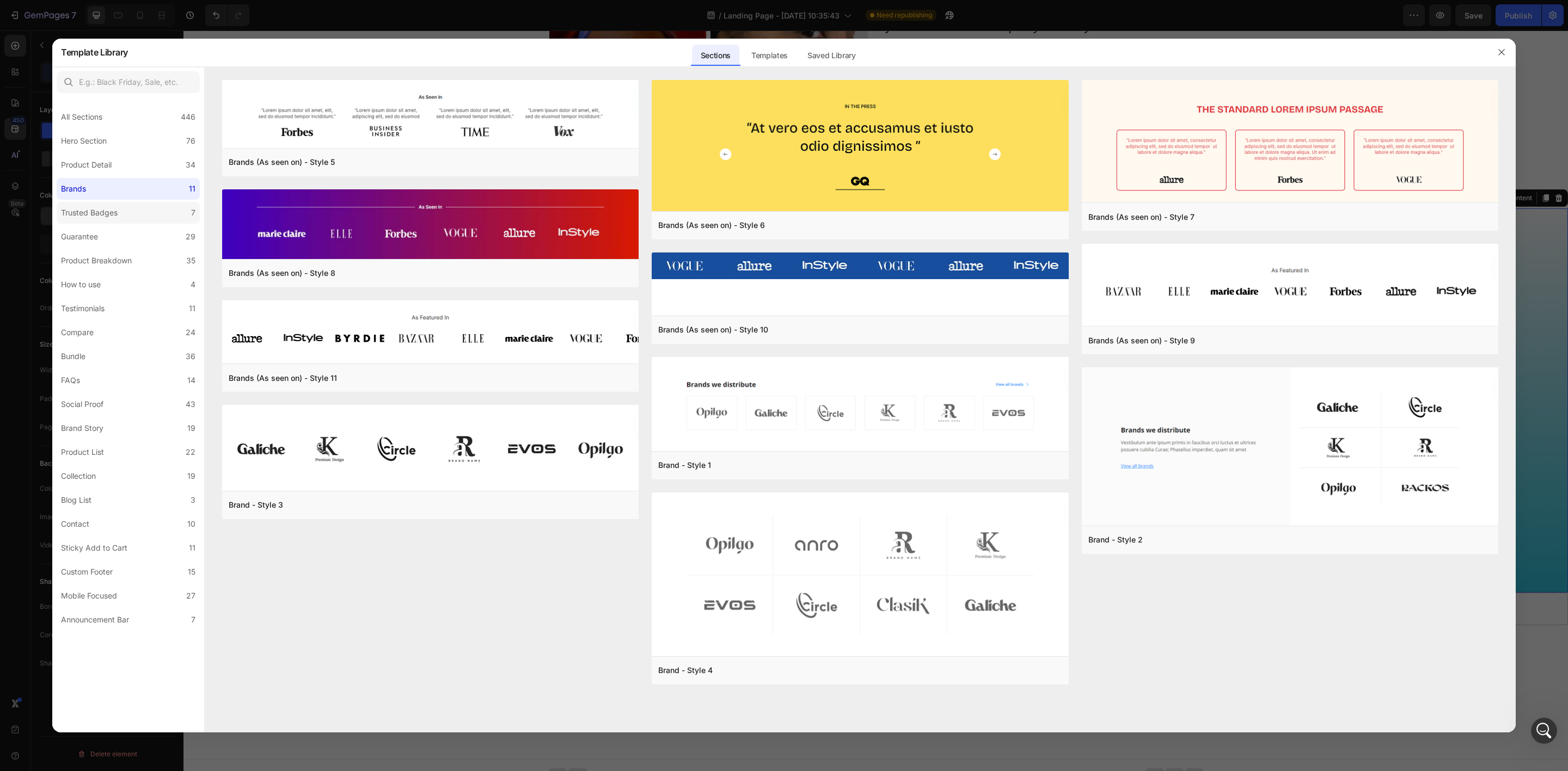
click at [126, 211] on label "Trusted Badges 7" at bounding box center [128, 213] width 143 height 22
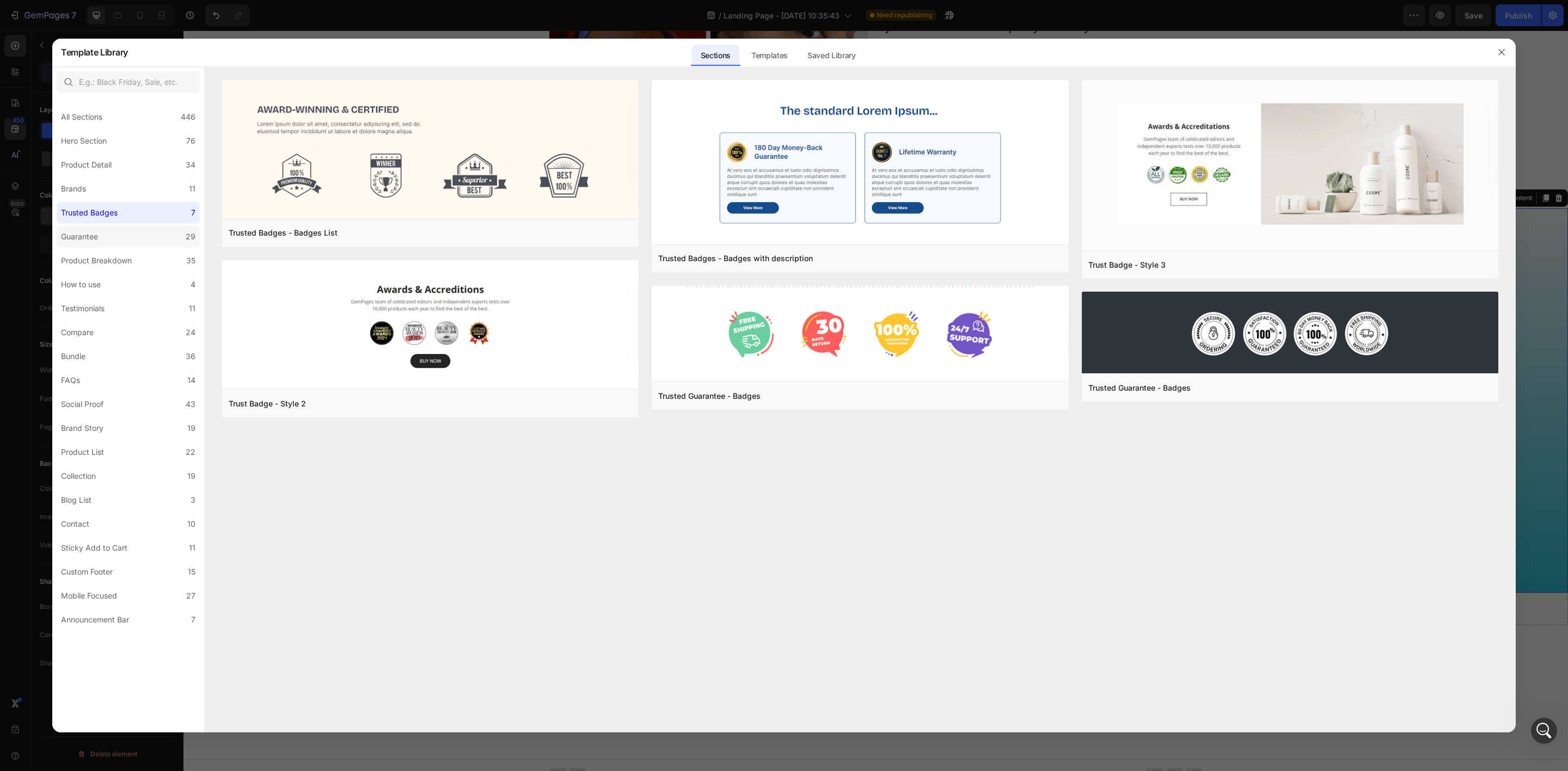
click at [118, 246] on label "Guarantee 29" at bounding box center [128, 237] width 143 height 22
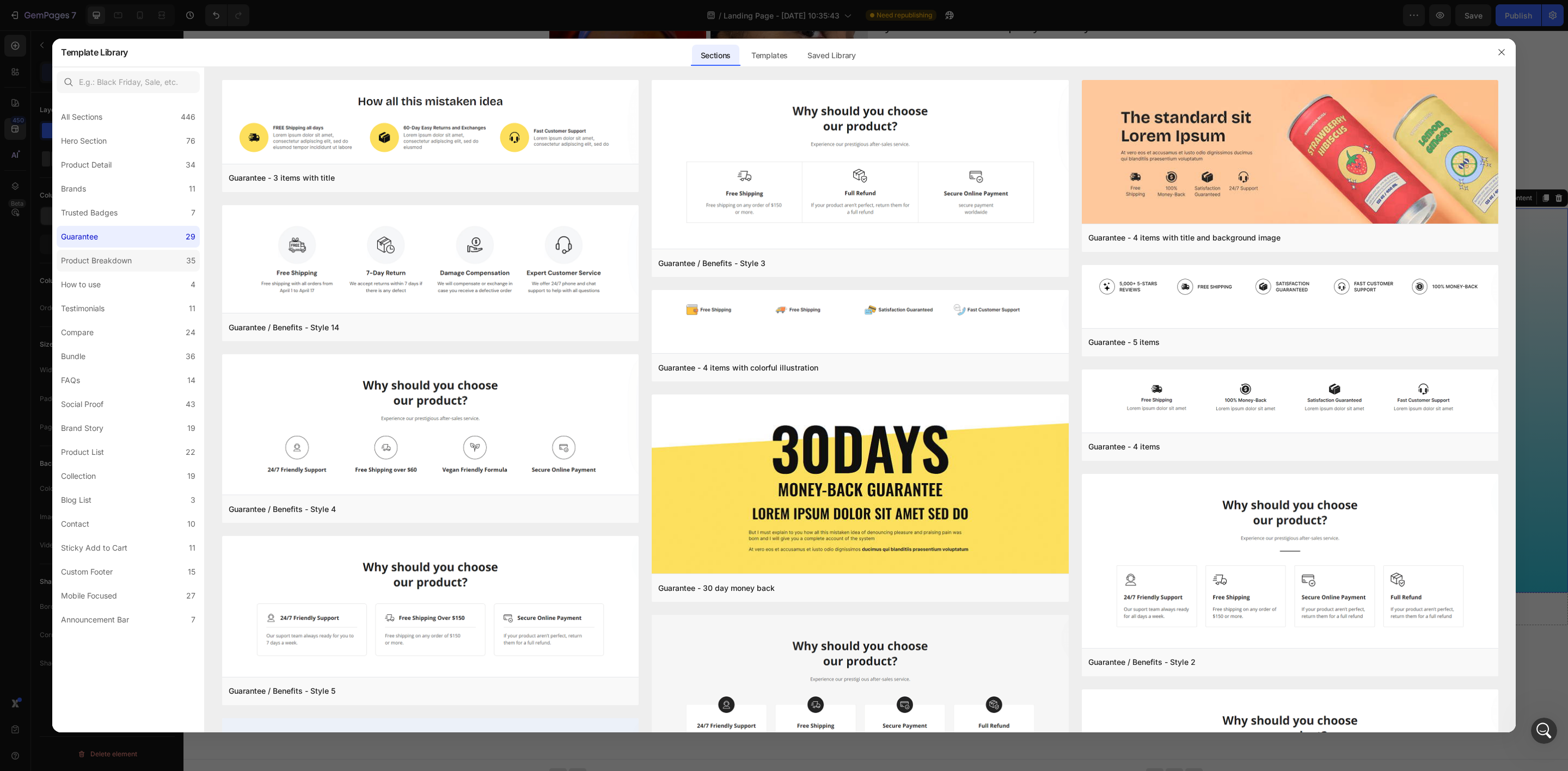
click at [121, 262] on div "Product Breakdown" at bounding box center [96, 260] width 71 height 13
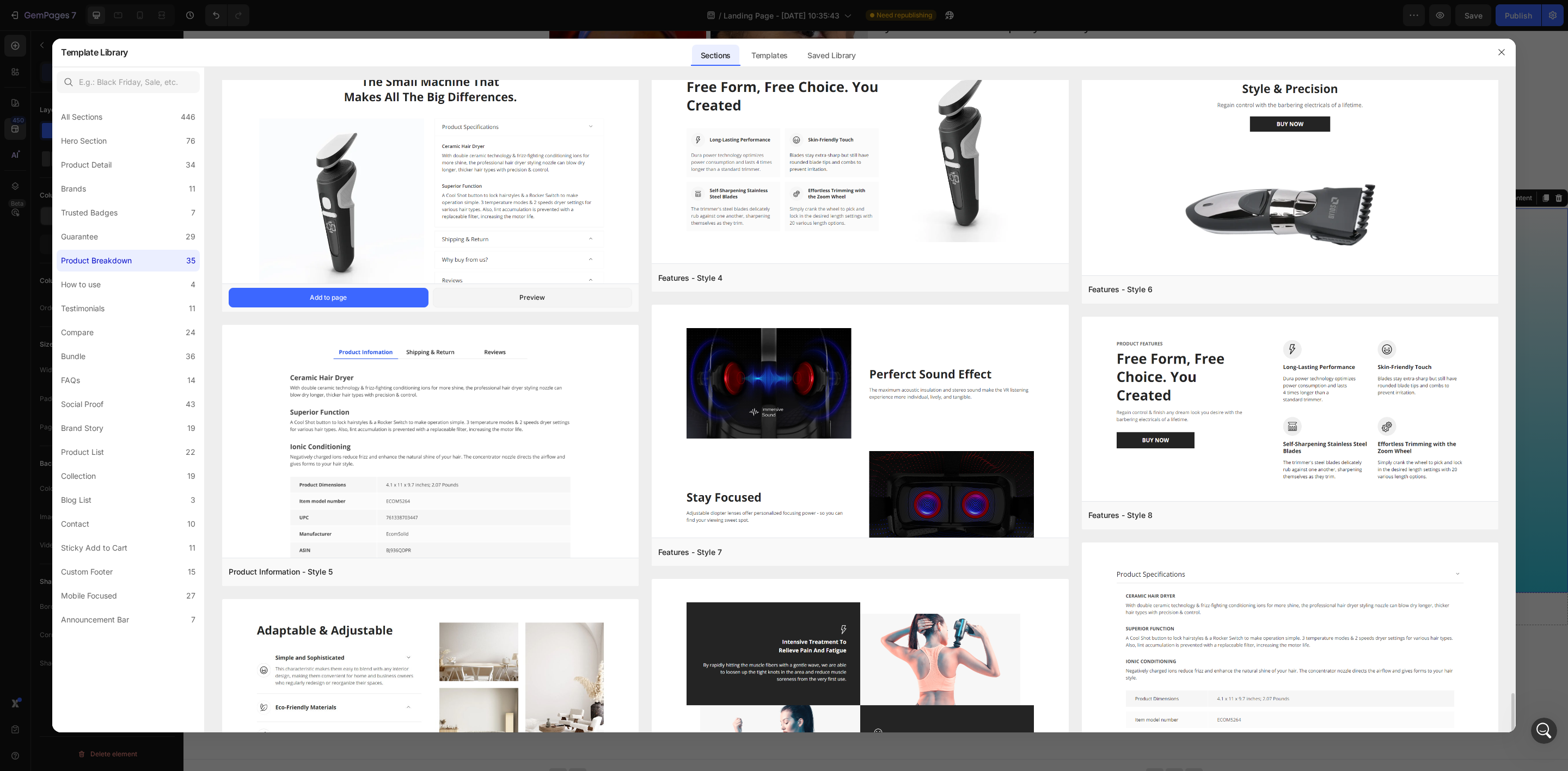
scroll to position [1563, 0]
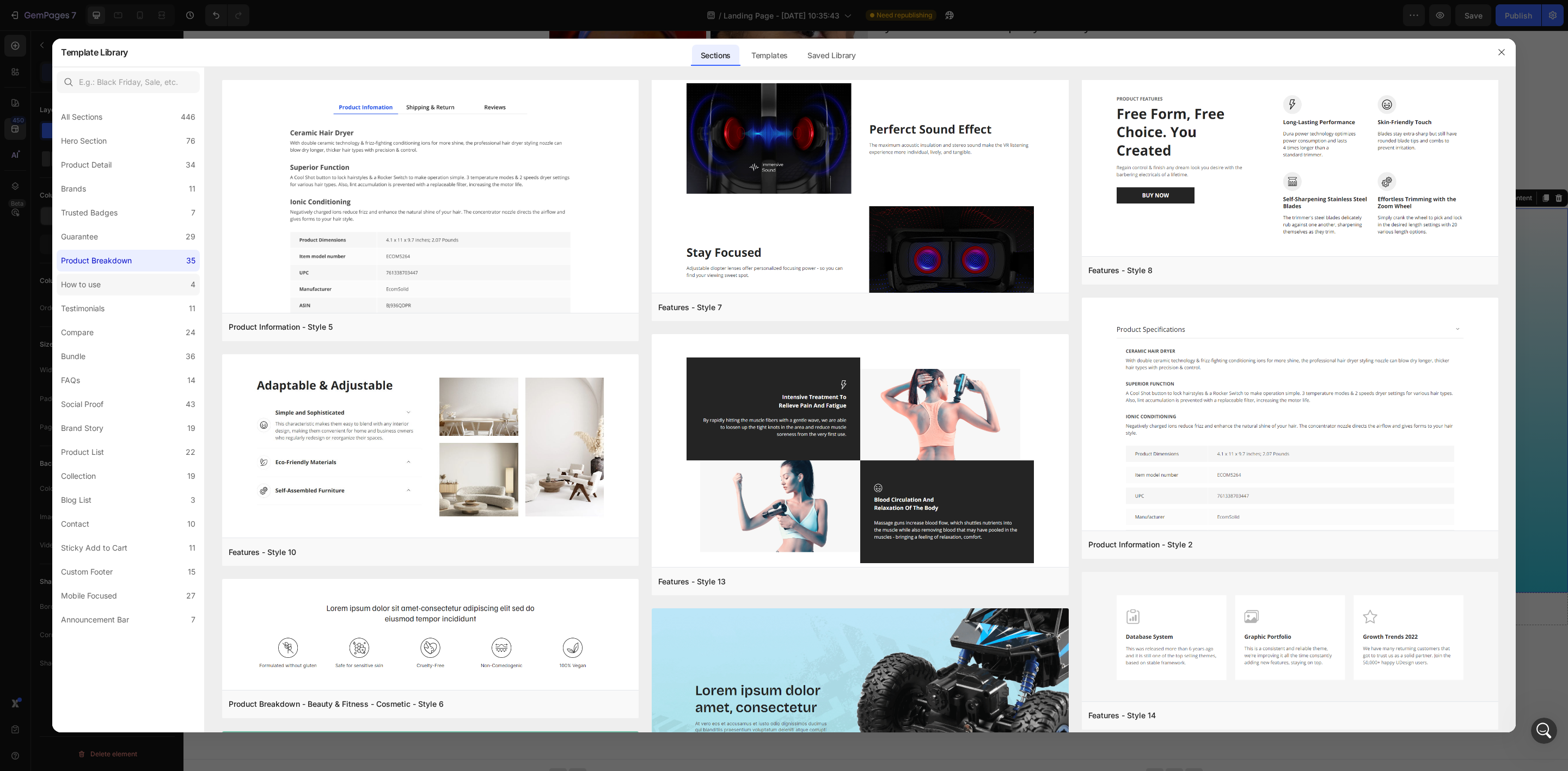
click at [134, 282] on label "How to use 4" at bounding box center [128, 285] width 143 height 22
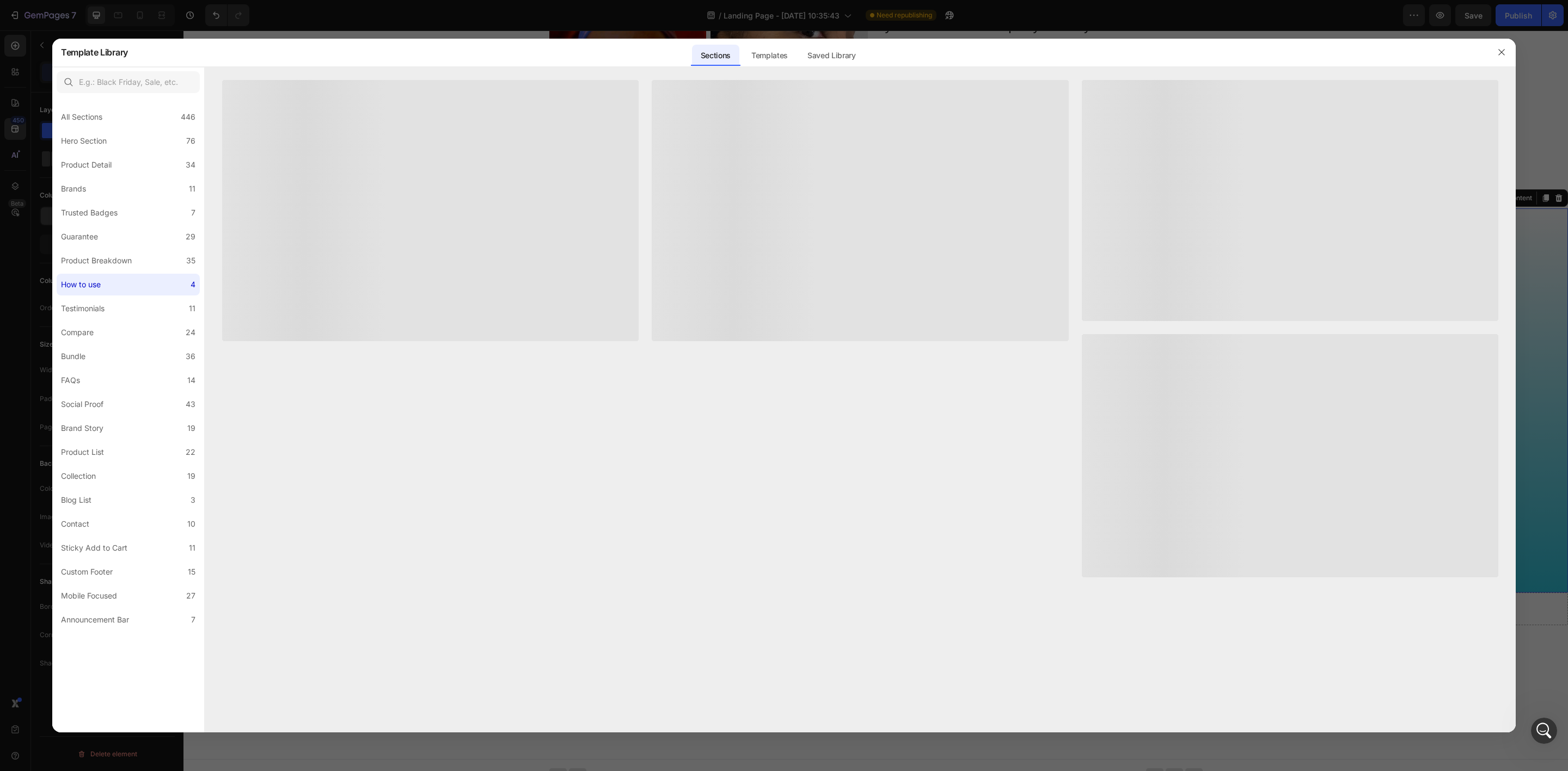
scroll to position [0, 0]
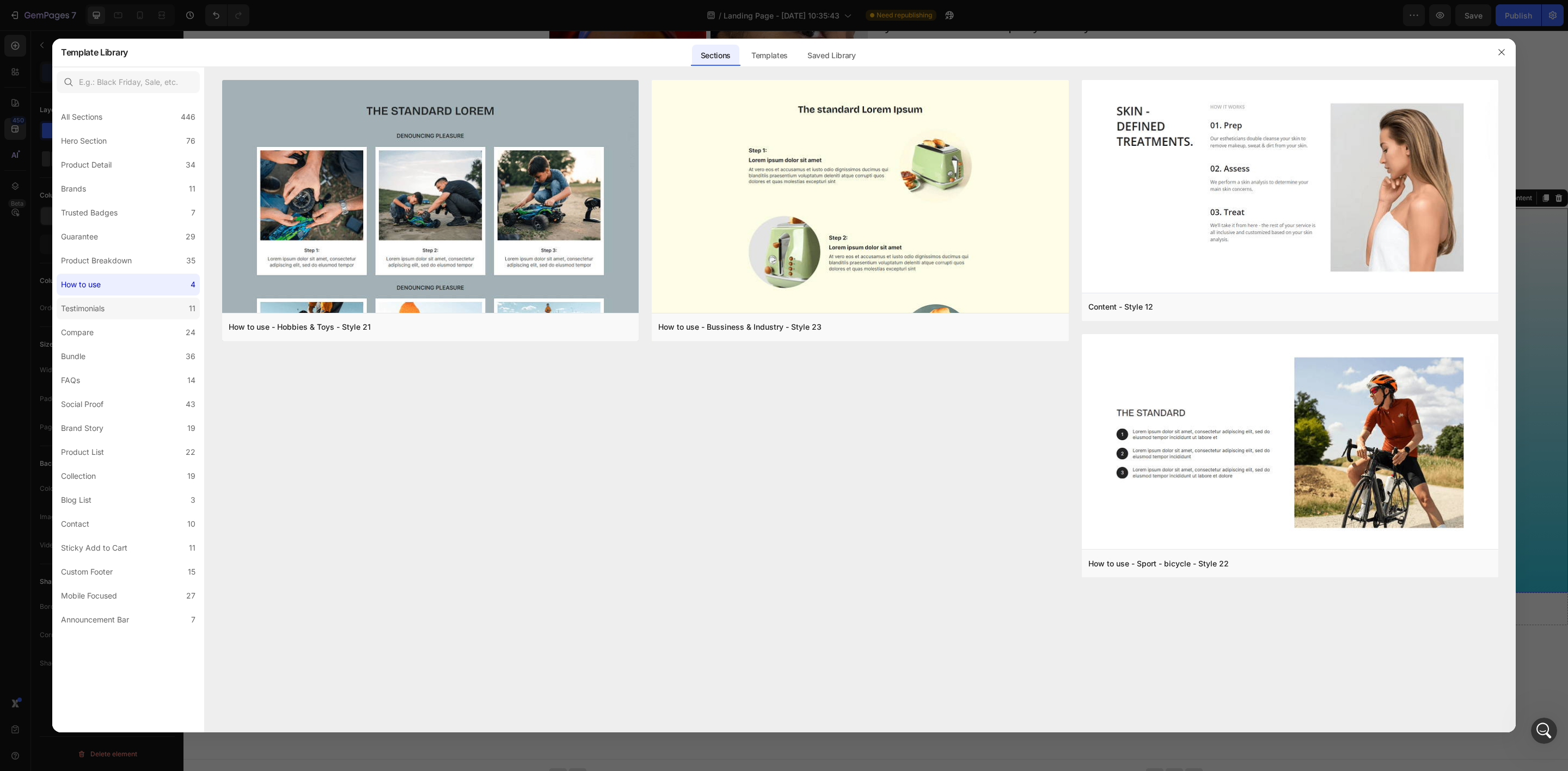
click at [115, 299] on label "Testimonials 11" at bounding box center [128, 309] width 143 height 22
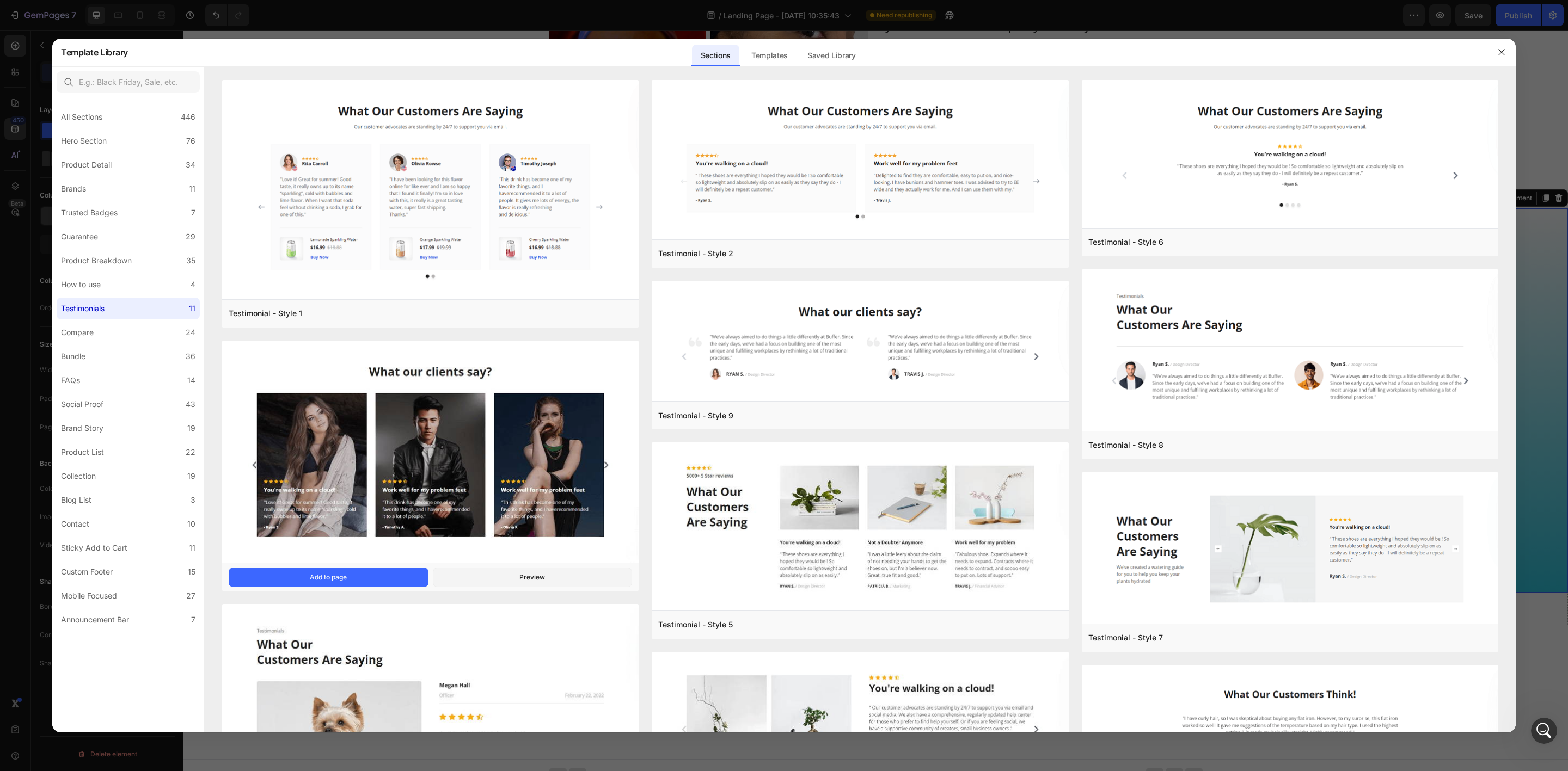
scroll to position [163, 0]
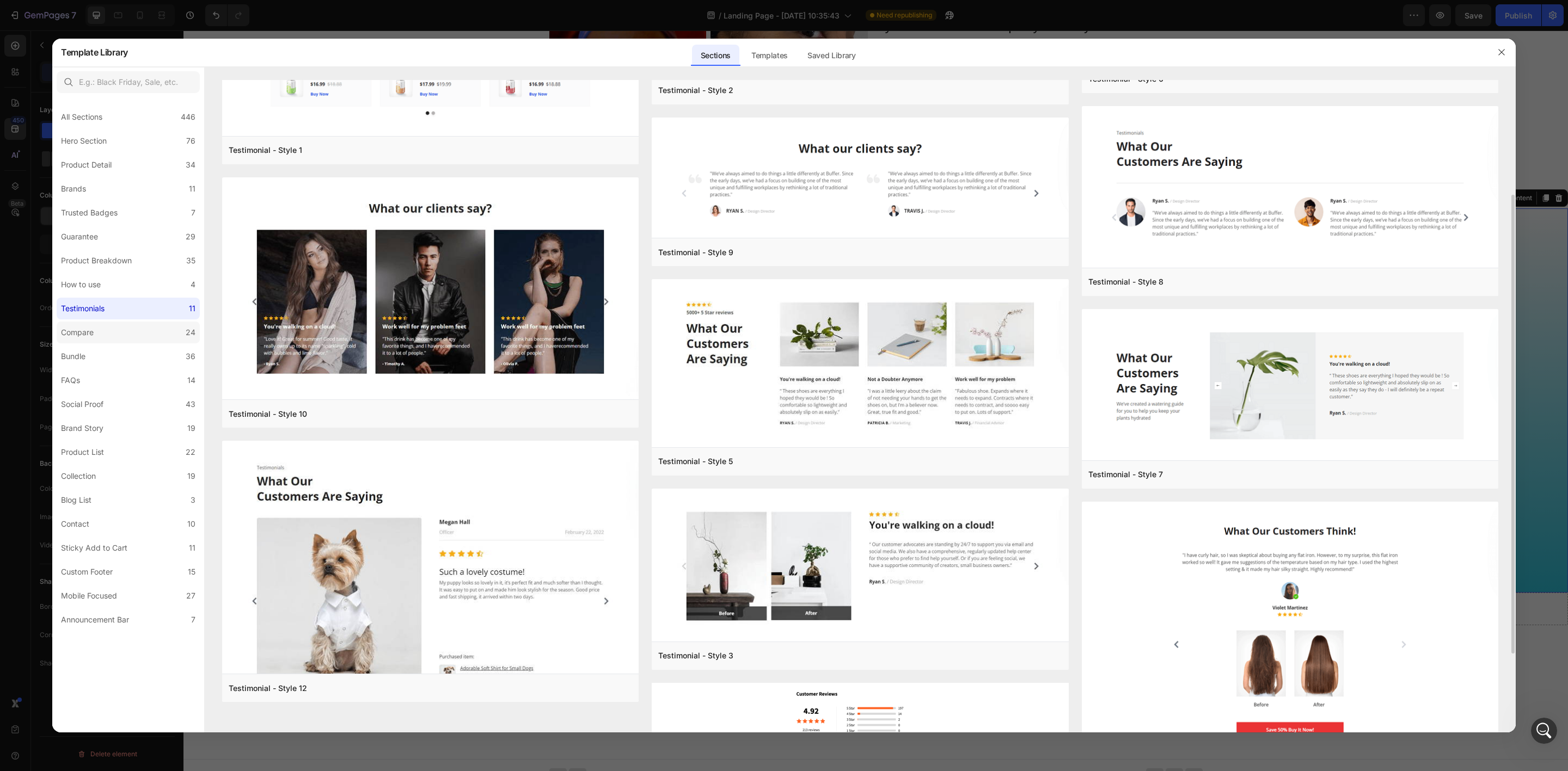
click at [127, 333] on label "Compare 24" at bounding box center [128, 333] width 143 height 22
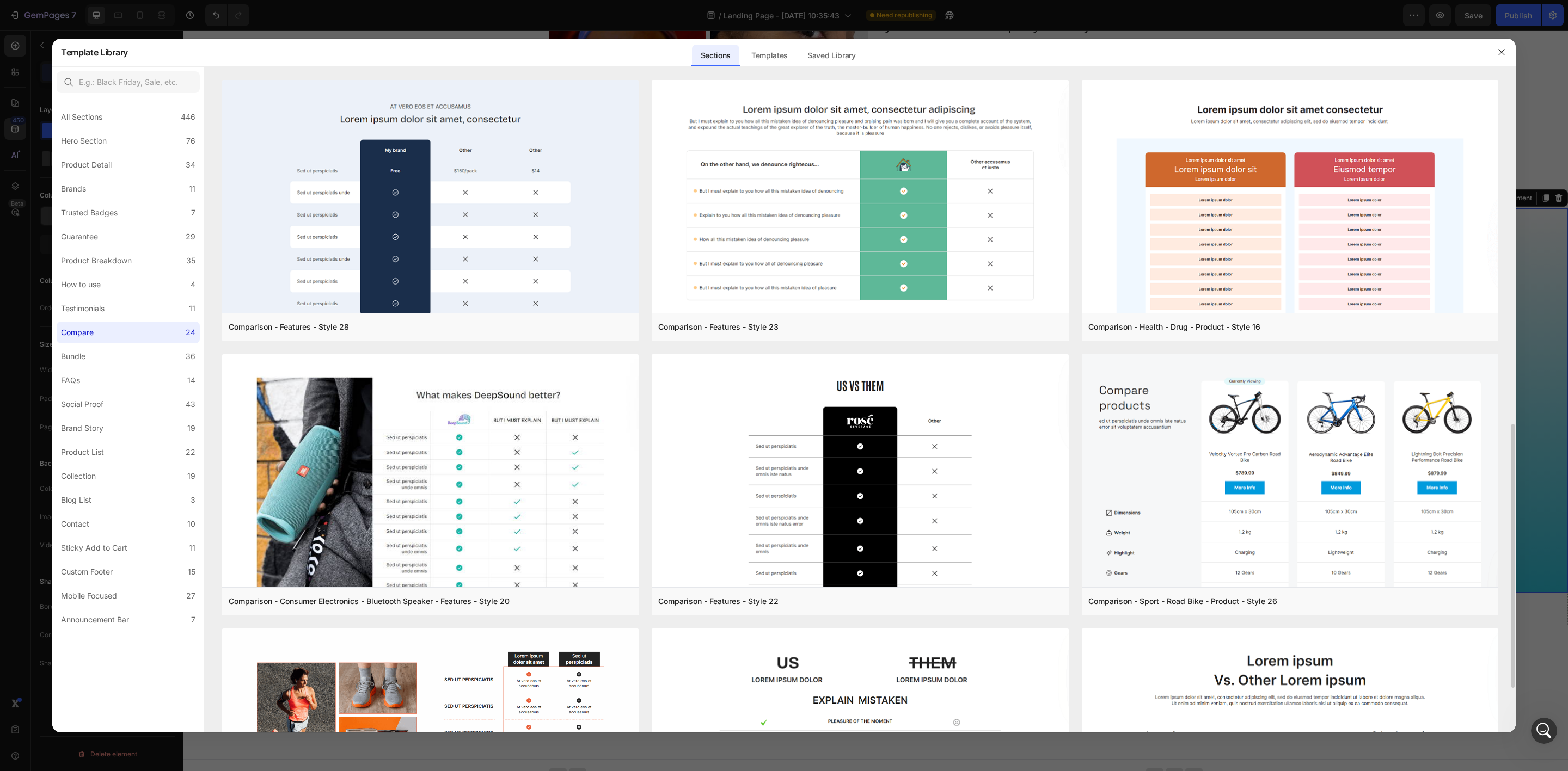
scroll to position [245, 0]
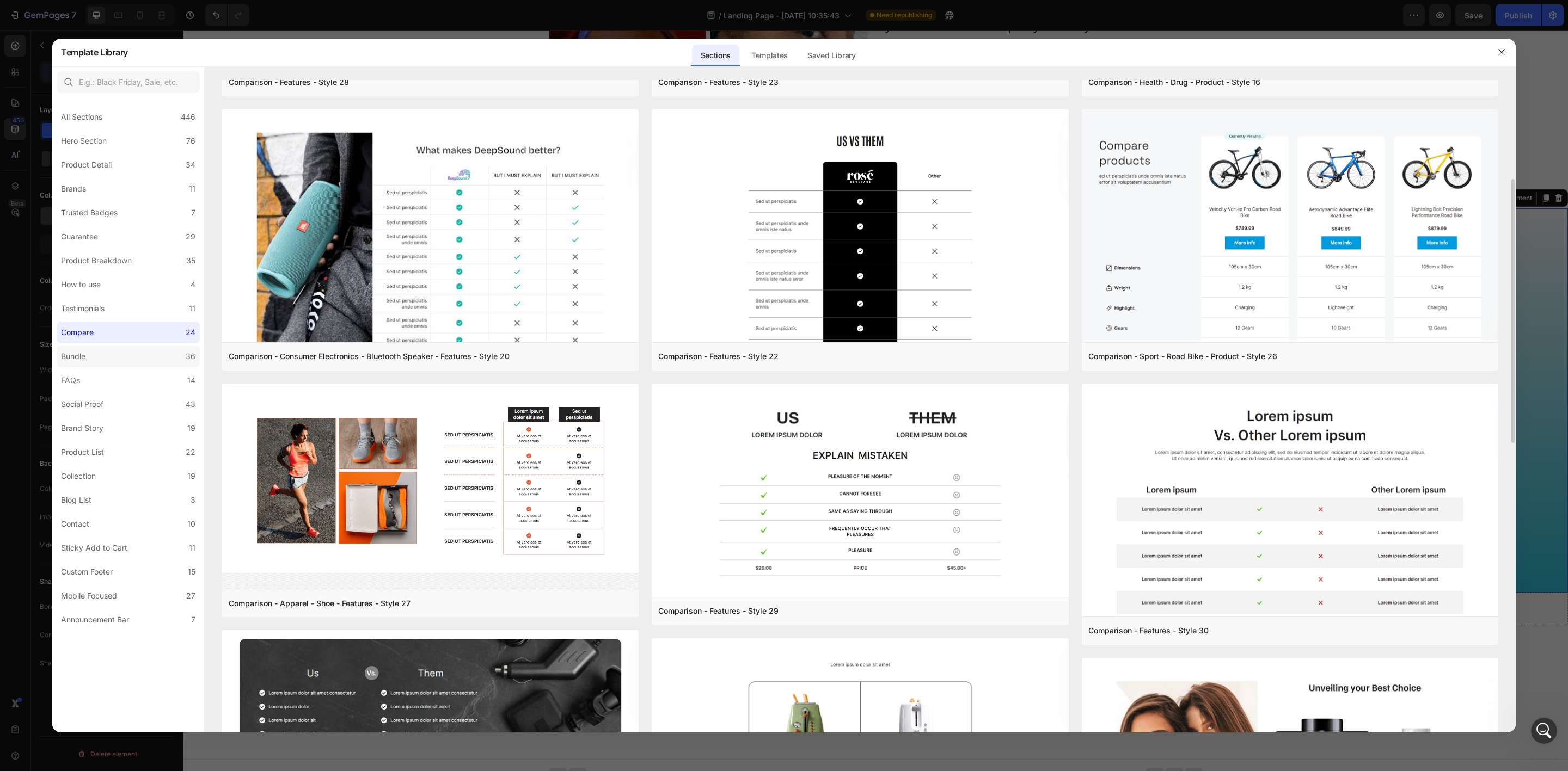
click at [82, 353] on div "Bundle" at bounding box center [73, 356] width 24 height 13
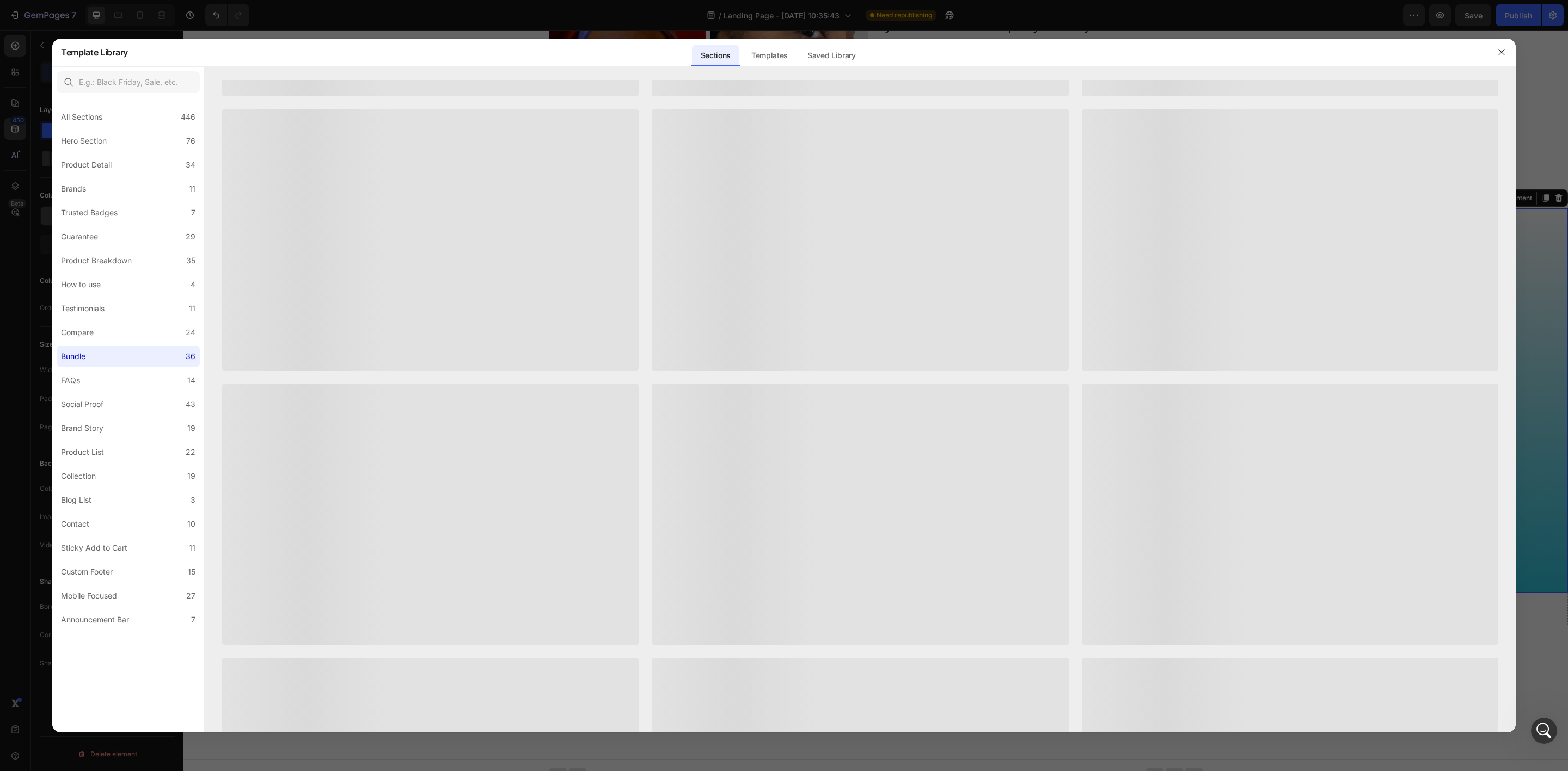
scroll to position [0, 0]
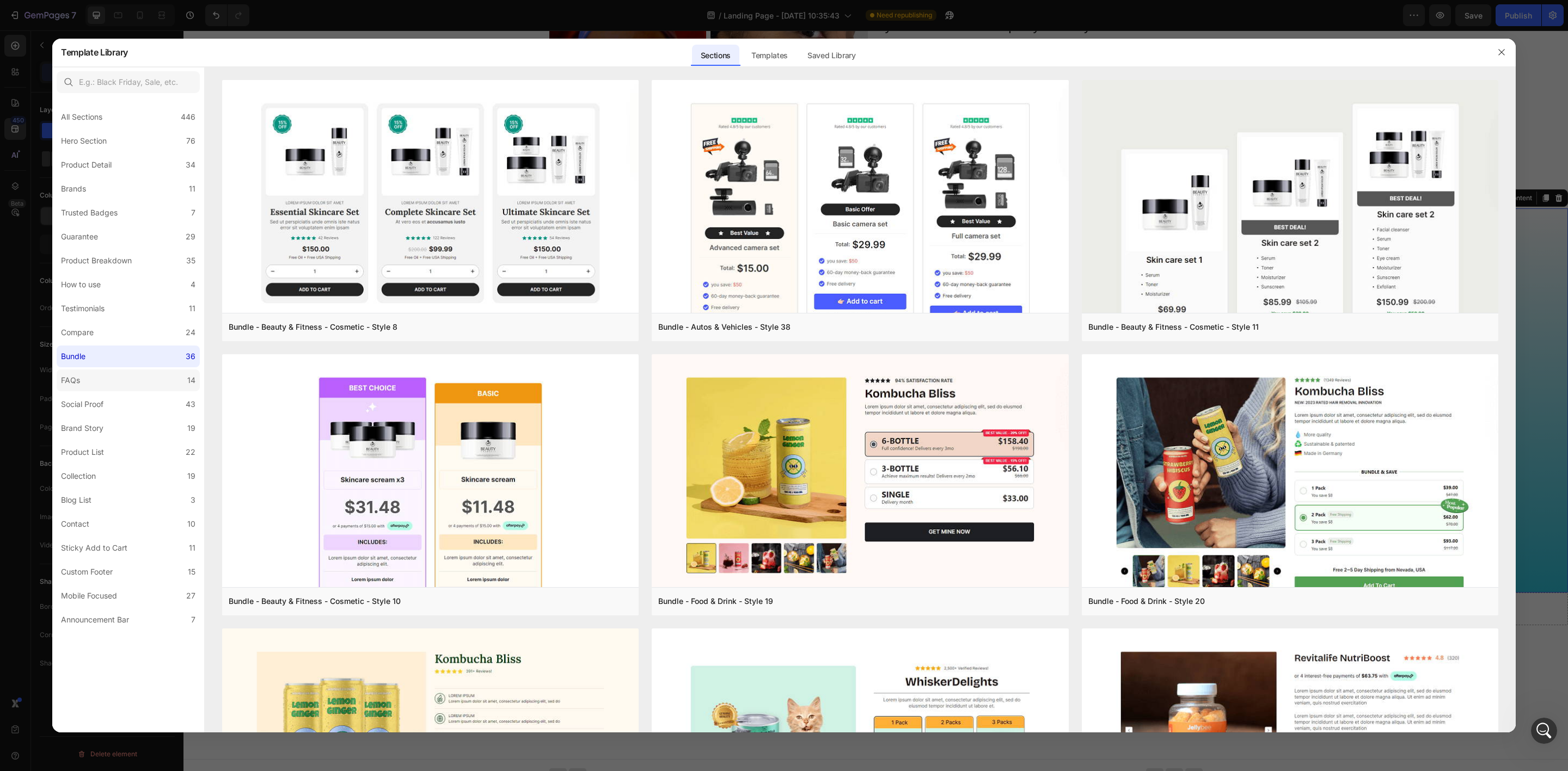
click at [101, 384] on label "FAQs 14" at bounding box center [128, 380] width 143 height 22
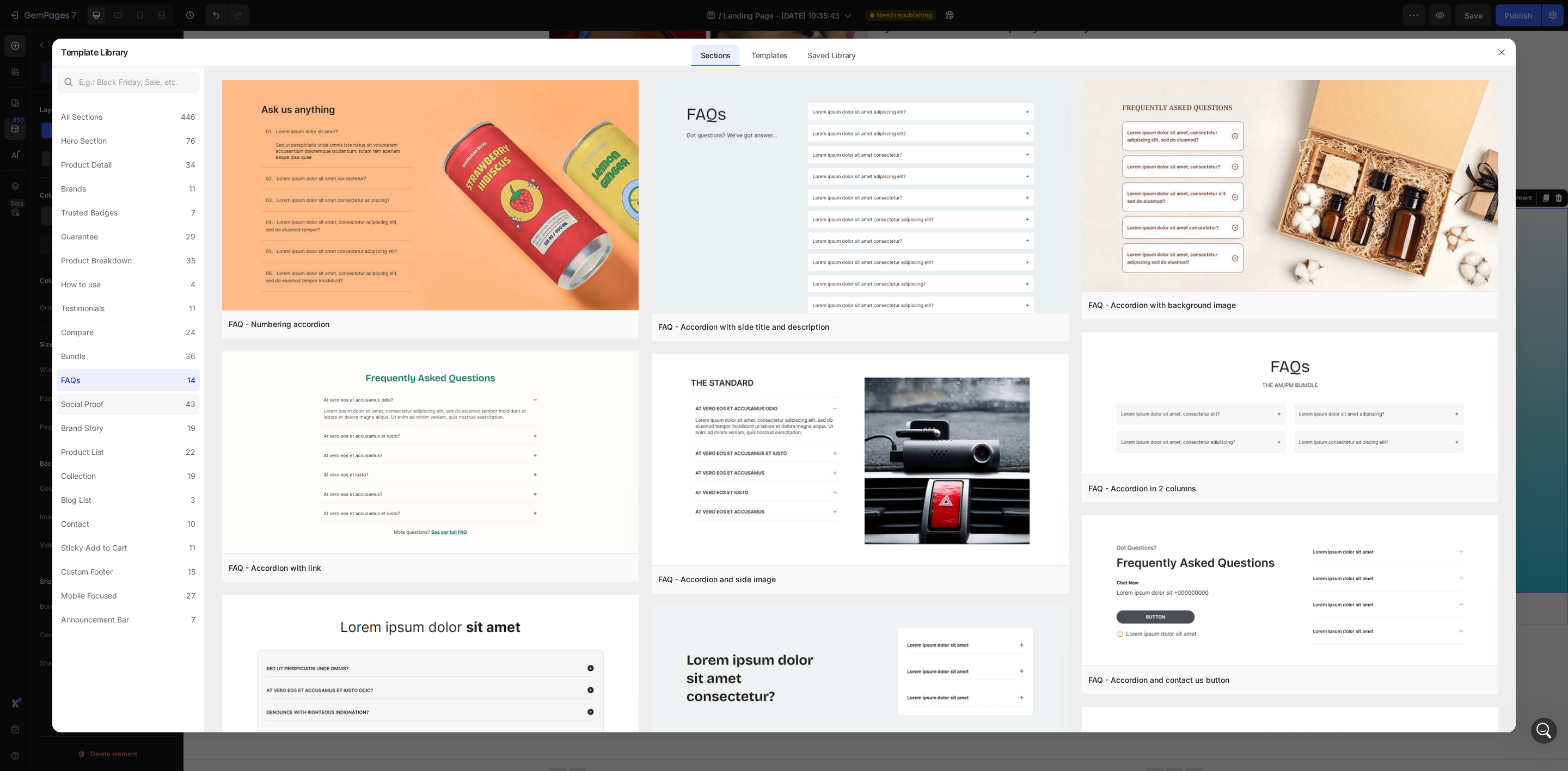
click at [101, 411] on label "Social Proof 43" at bounding box center [128, 405] width 143 height 22
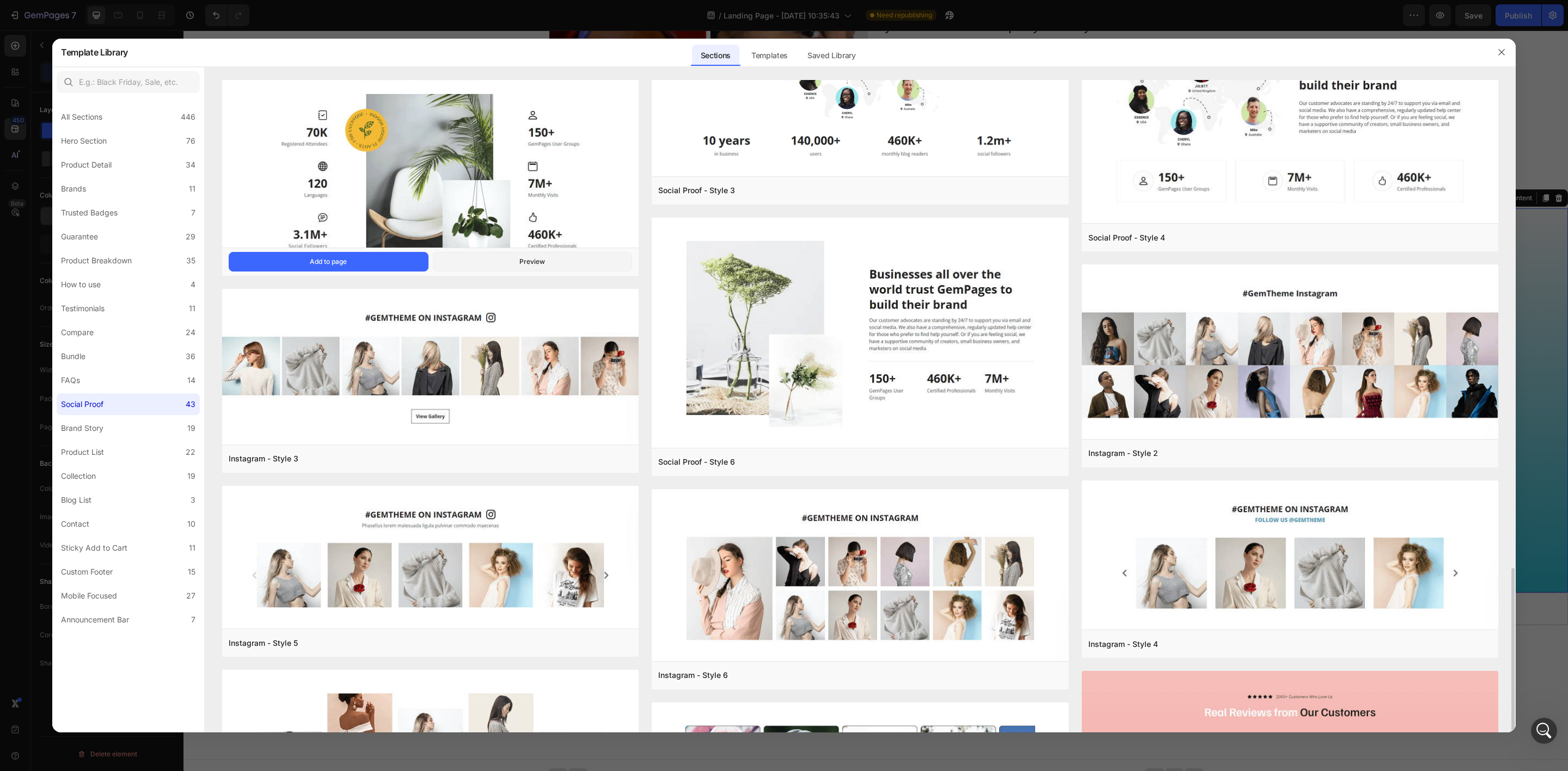
scroll to position [571, 0]
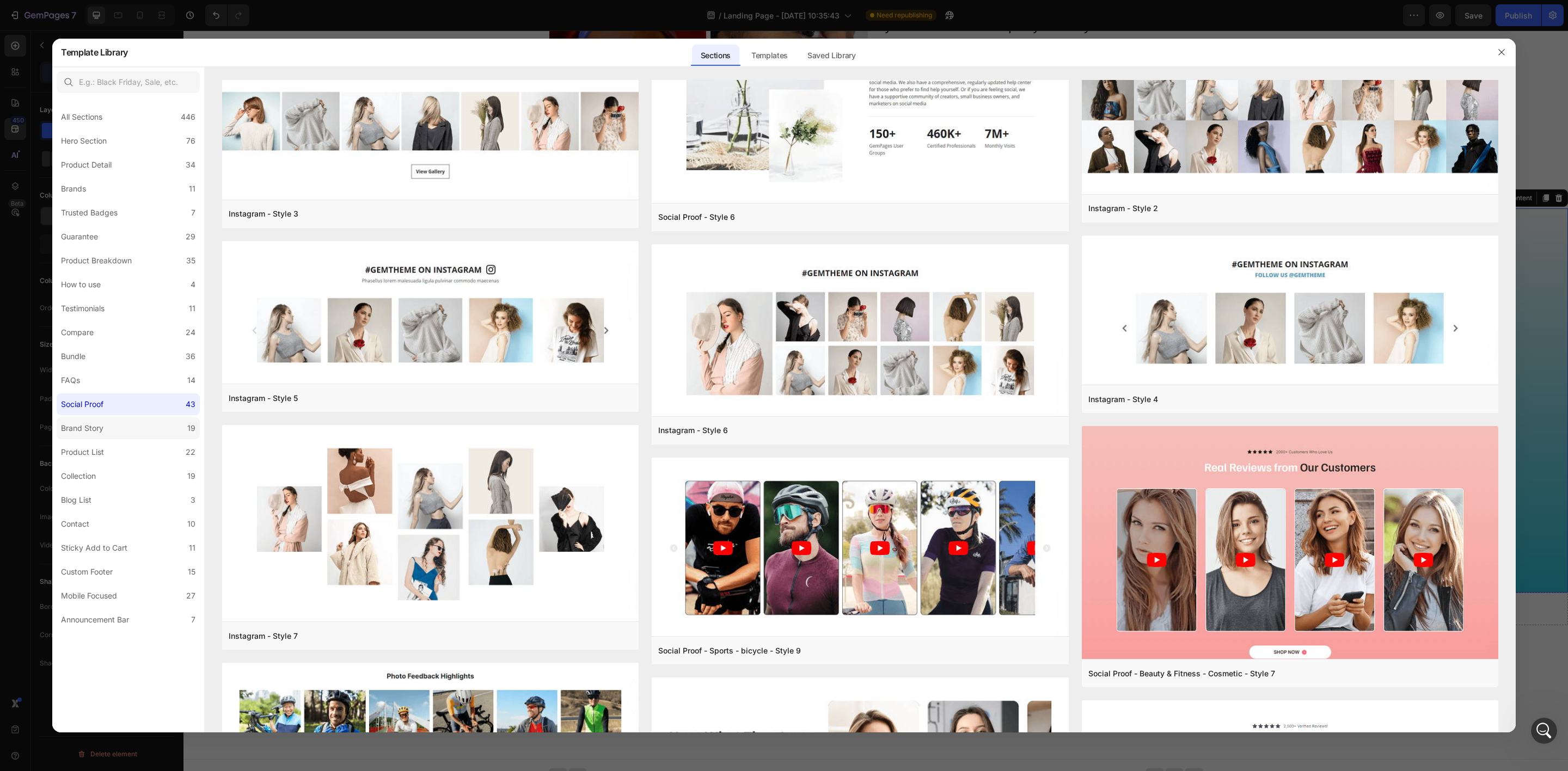
click at [80, 419] on label "Brand Story 19" at bounding box center [128, 428] width 143 height 22
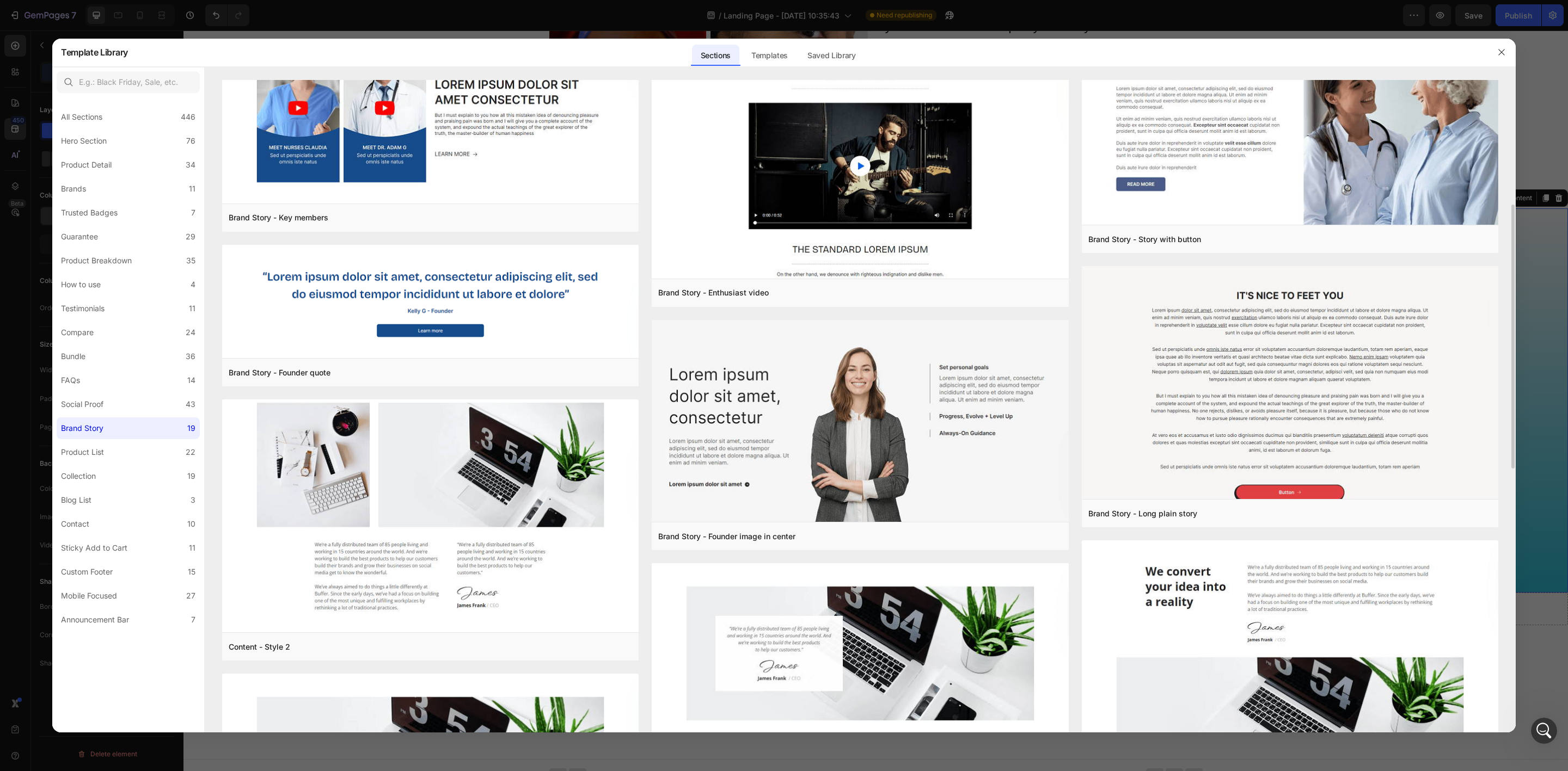
scroll to position [0, 0]
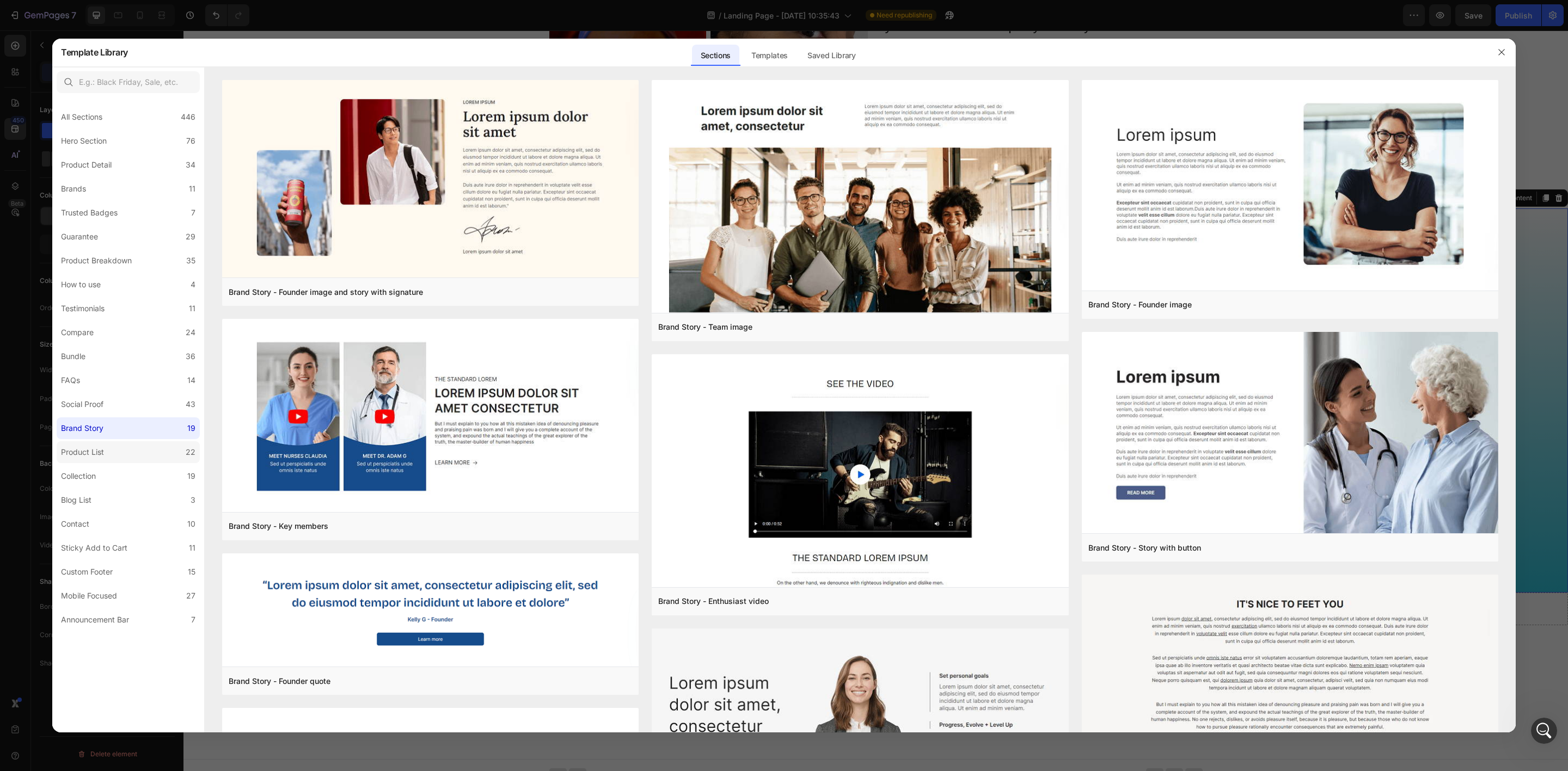
click at [120, 461] on label "Product List 22" at bounding box center [128, 452] width 143 height 22
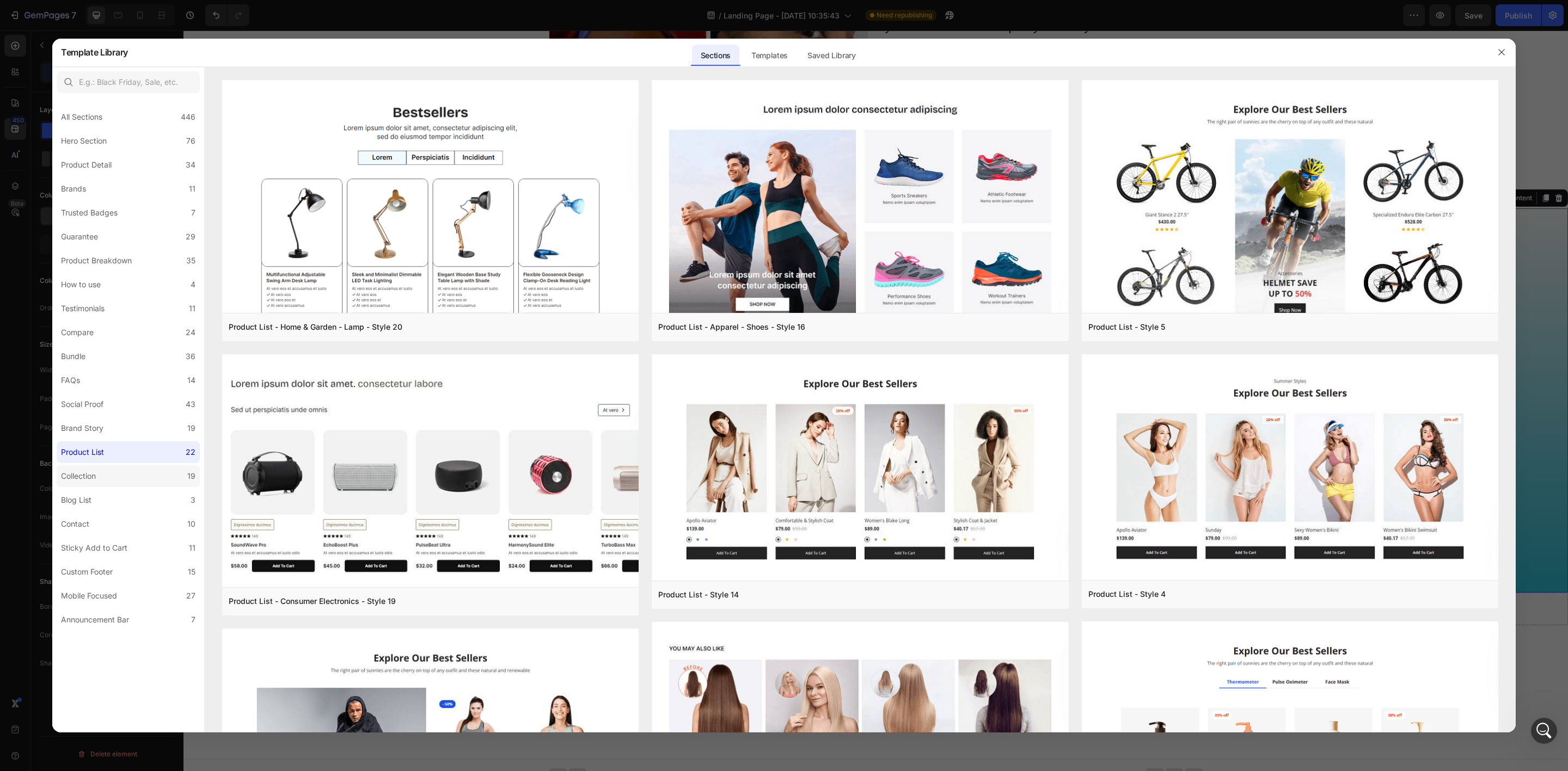
click at [116, 476] on label "Collection 19" at bounding box center [128, 476] width 143 height 22
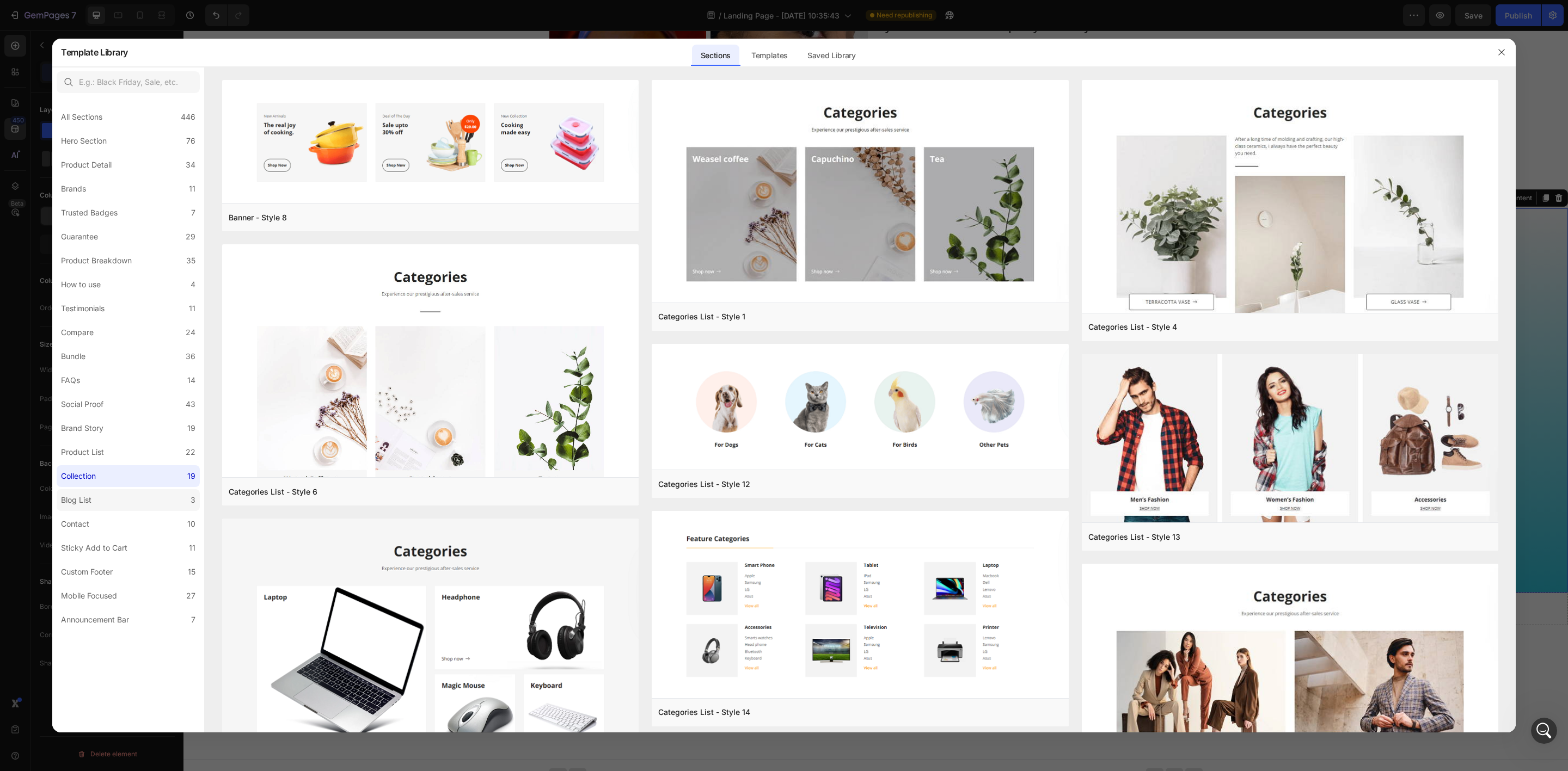
click at [127, 498] on label "Blog List 3" at bounding box center [128, 500] width 143 height 22
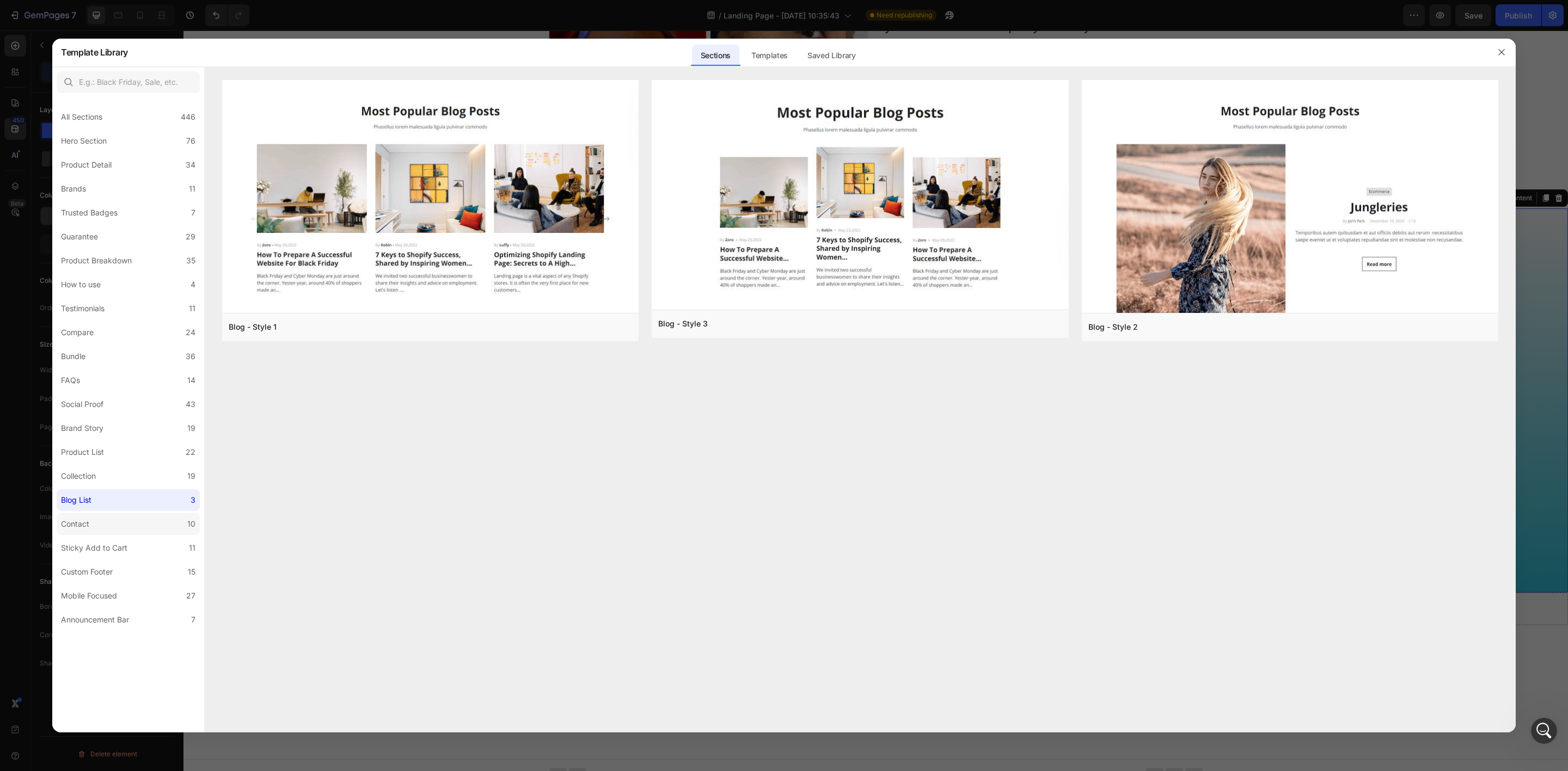
click at [119, 531] on label "Contact 10" at bounding box center [128, 524] width 143 height 22
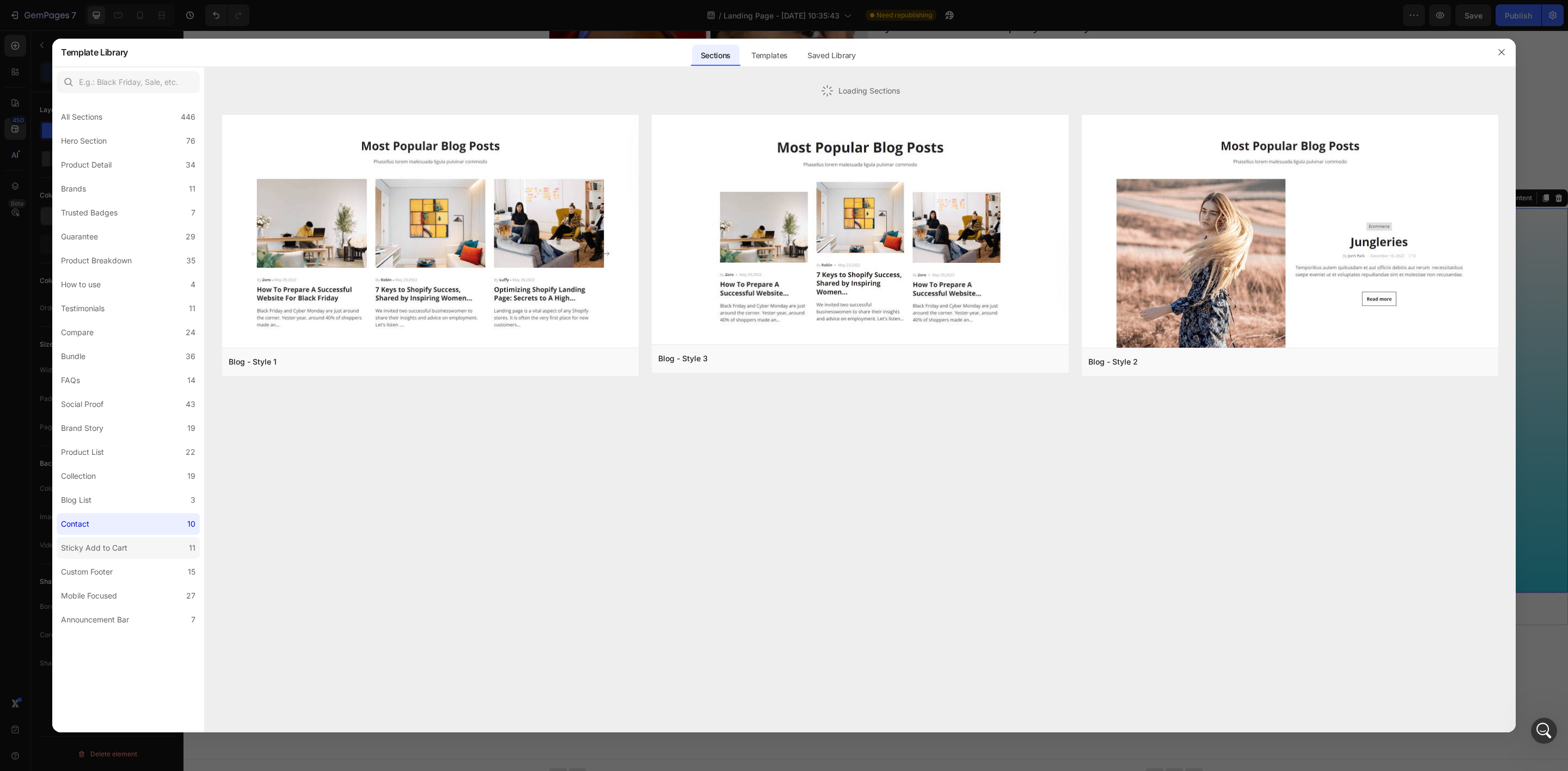
click at [123, 551] on div "Sticky Add to Cart" at bounding box center [94, 548] width 66 height 13
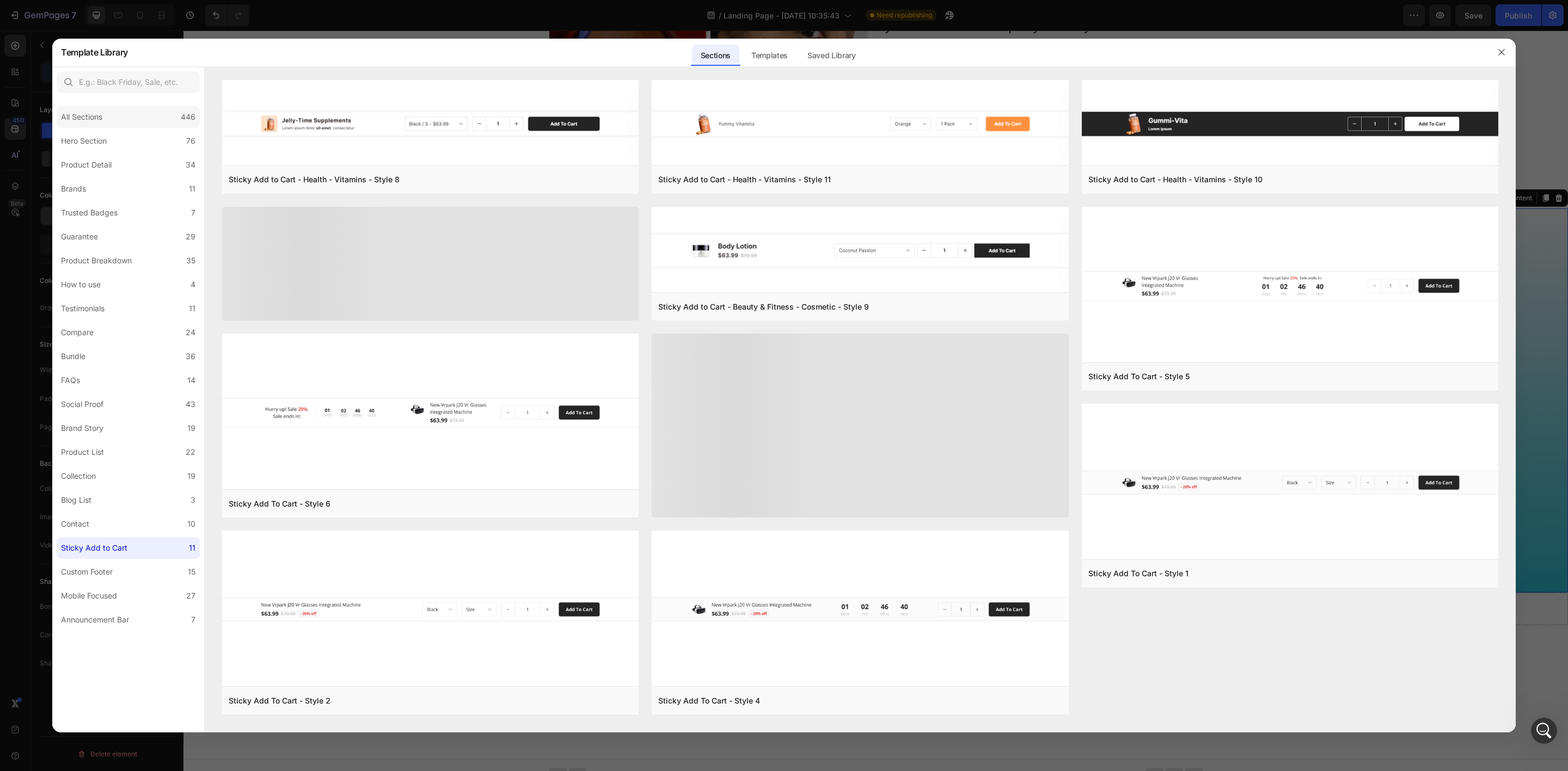
click at [108, 116] on div "All Sections 446" at bounding box center [128, 117] width 143 height 22
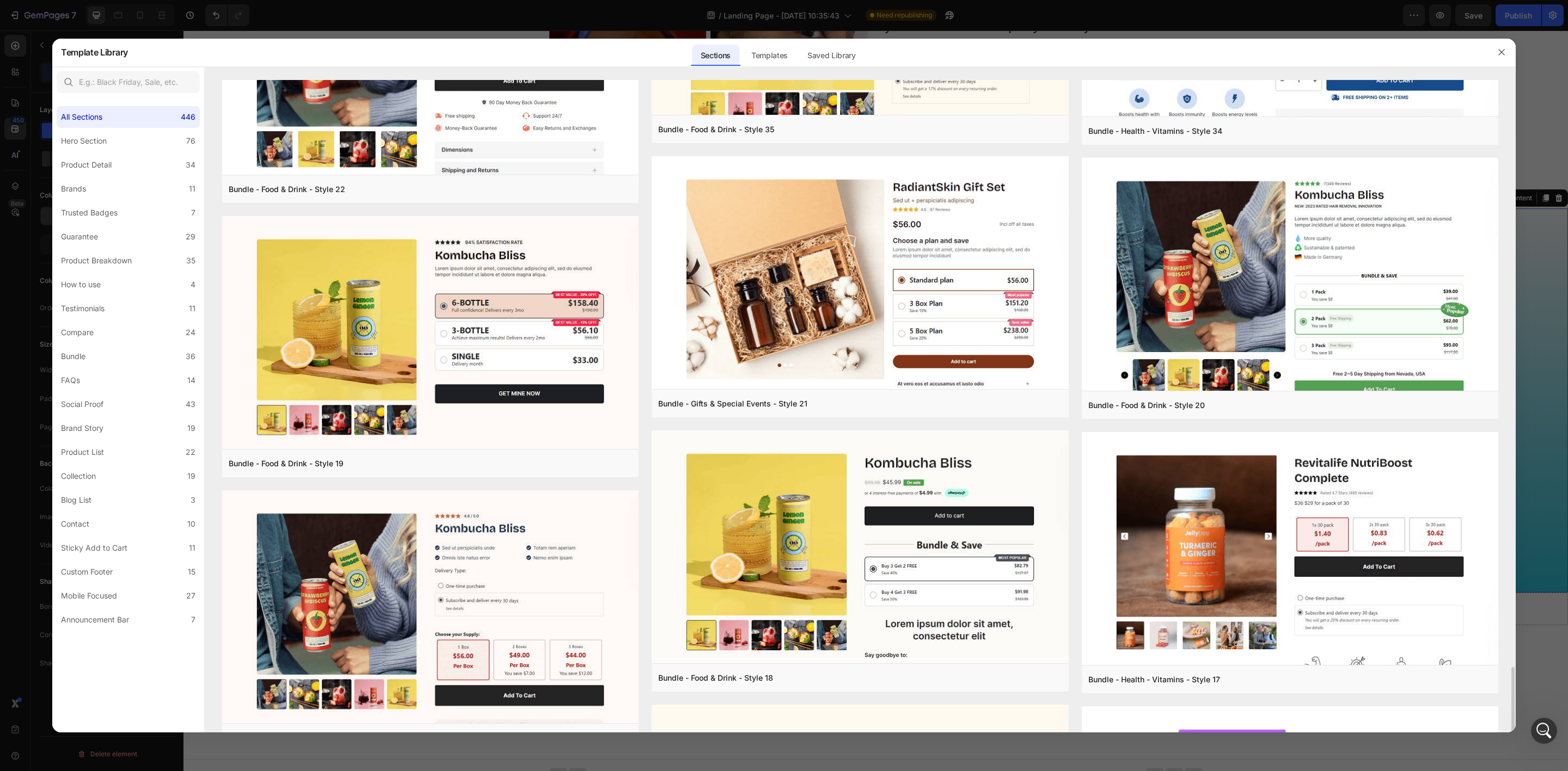
scroll to position [1776, 0]
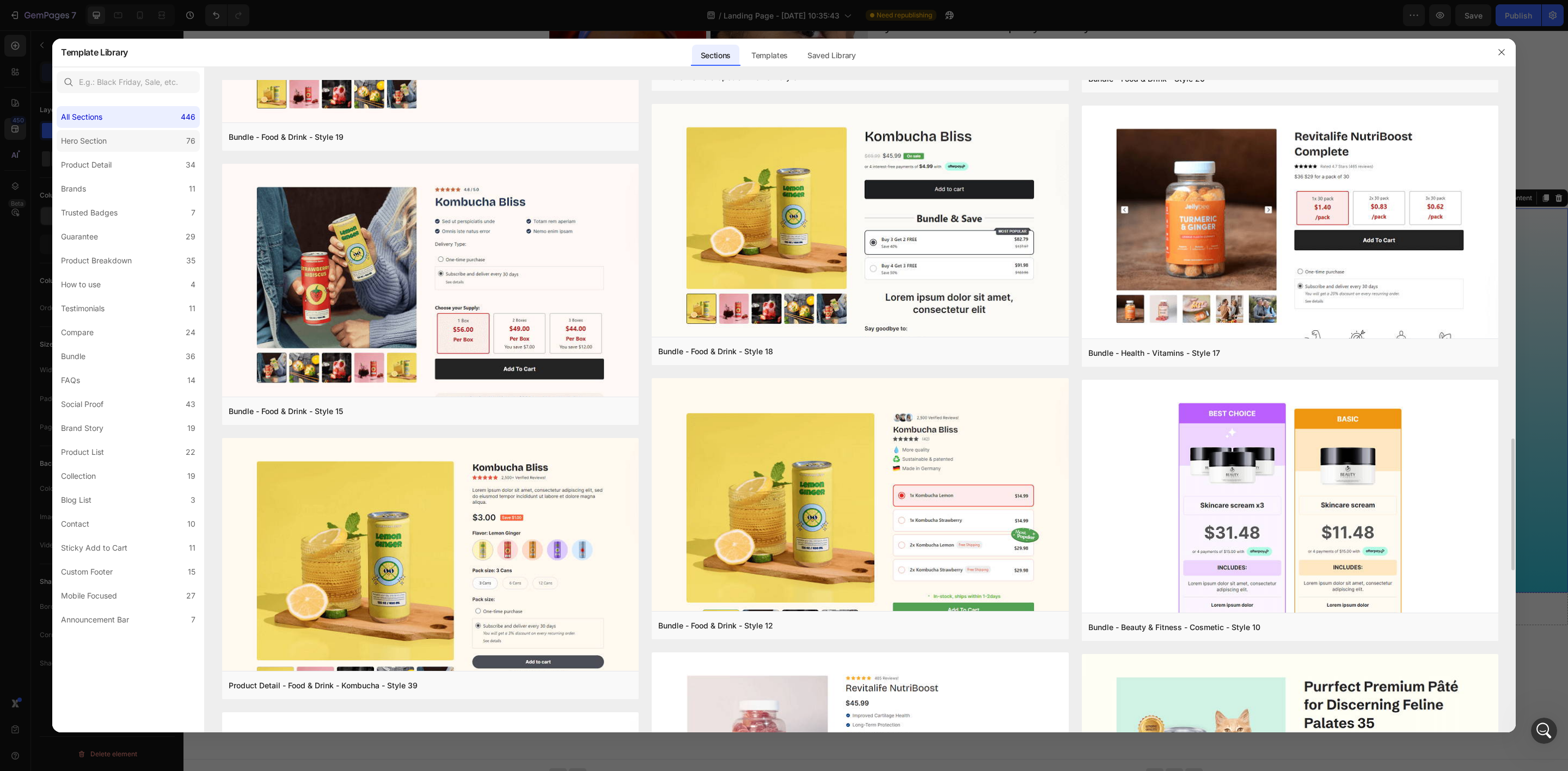
click at [105, 134] on div "Hero Section" at bounding box center [83, 141] width 46 height 13
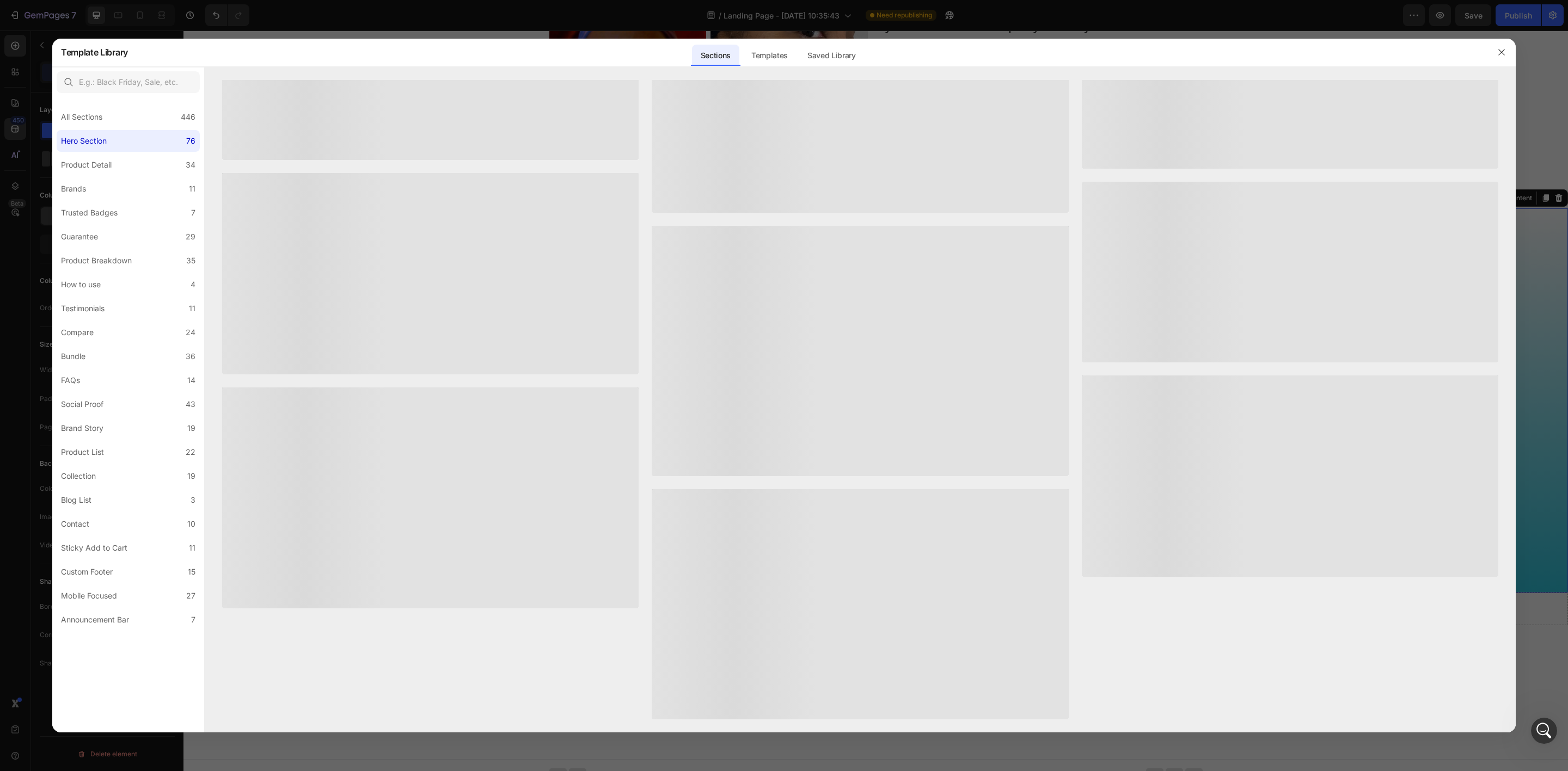
scroll to position [0, 0]
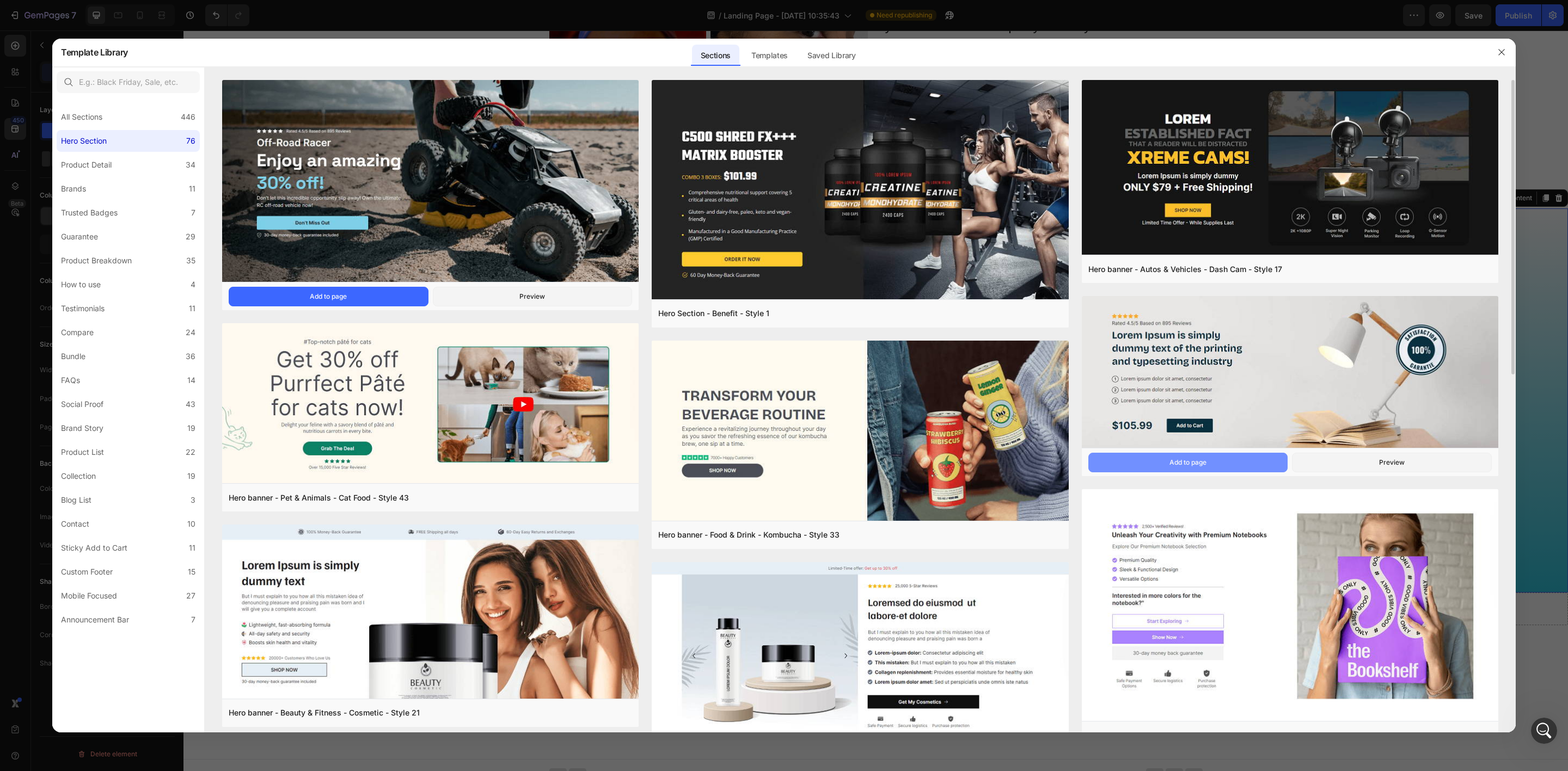
click at [1222, 462] on button "Add to page" at bounding box center [1188, 462] width 200 height 19
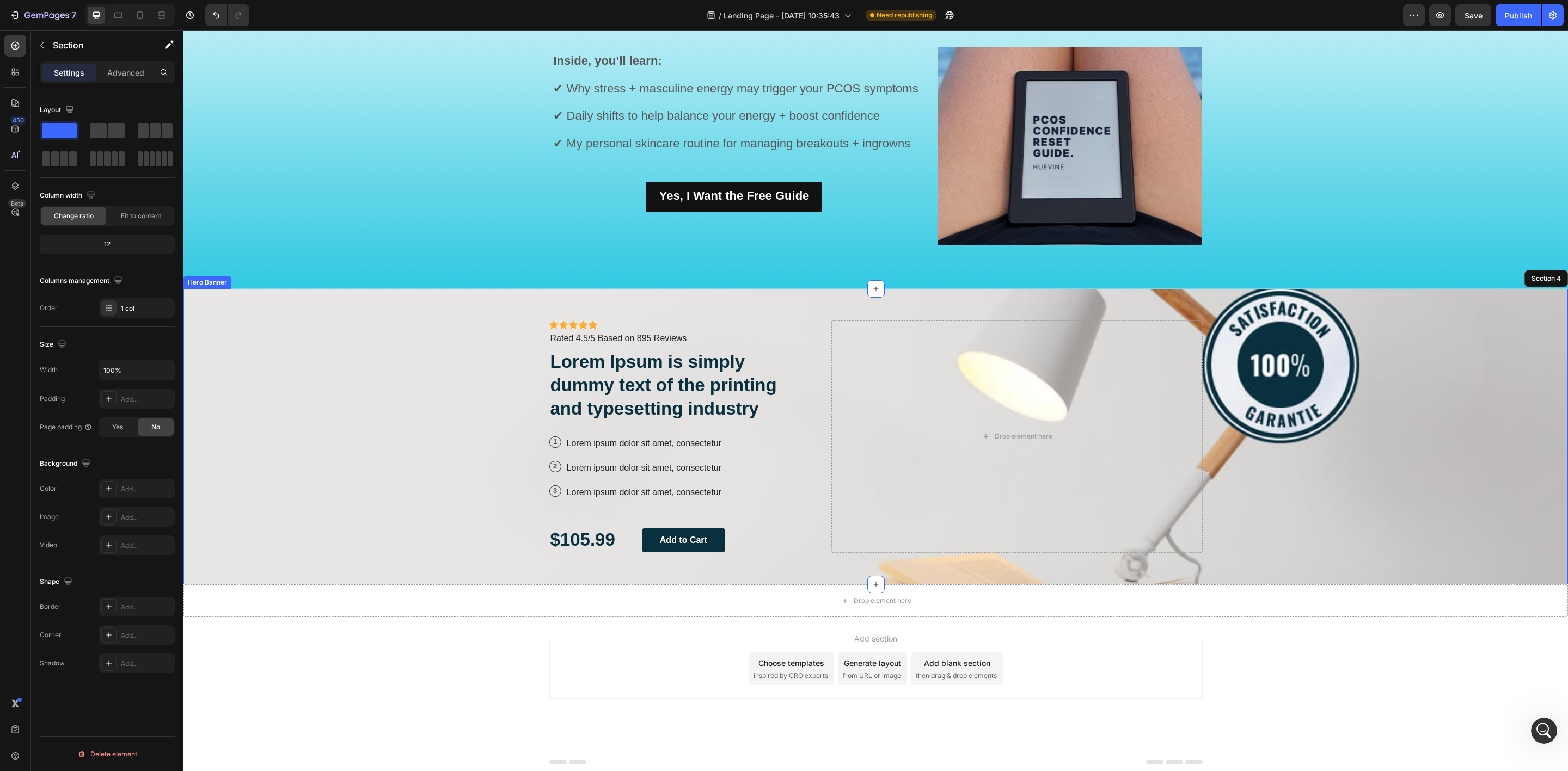
scroll to position [960, 0]
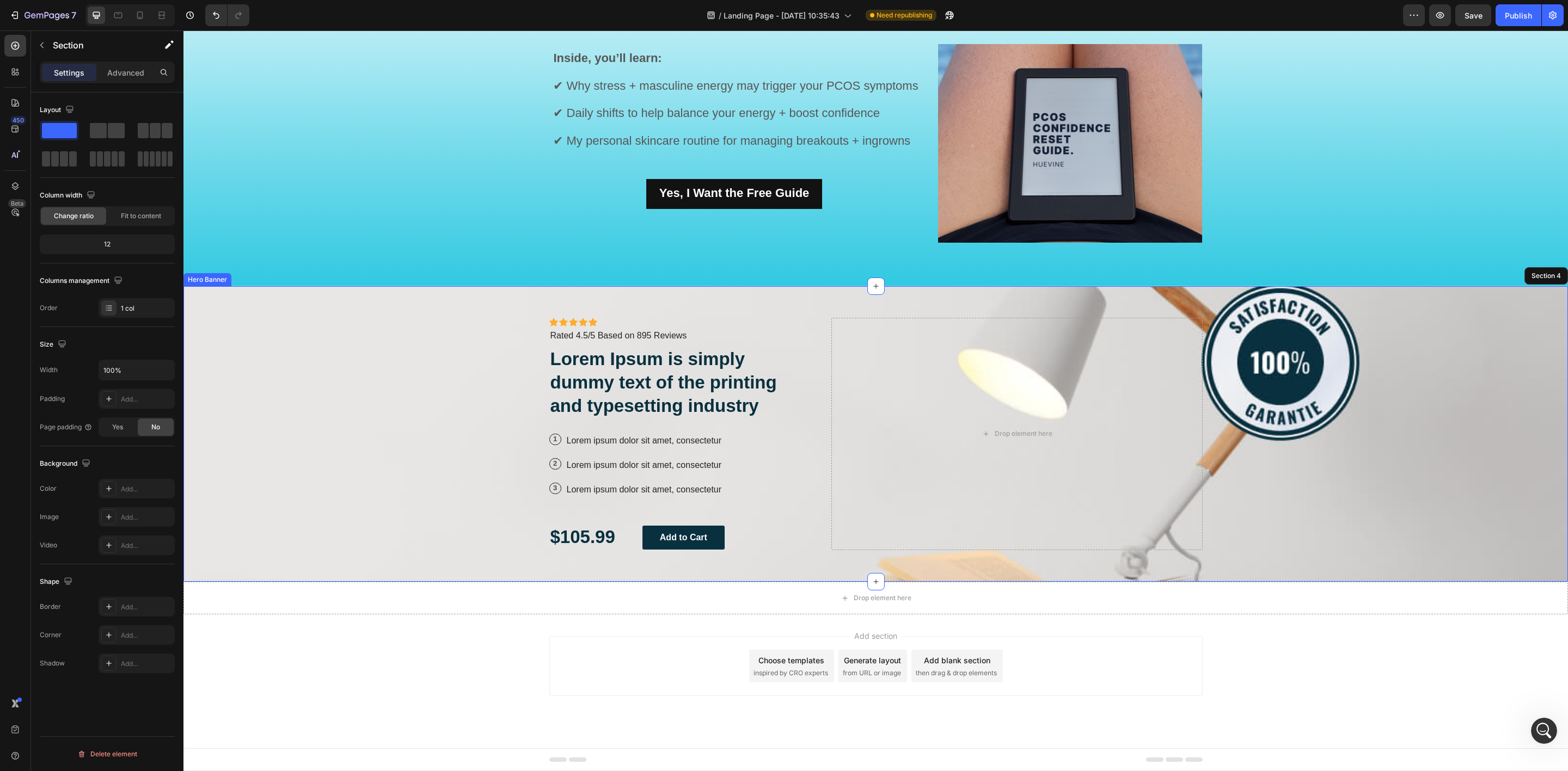
click at [1351, 430] on div "Background Image" at bounding box center [875, 434] width 1385 height 296
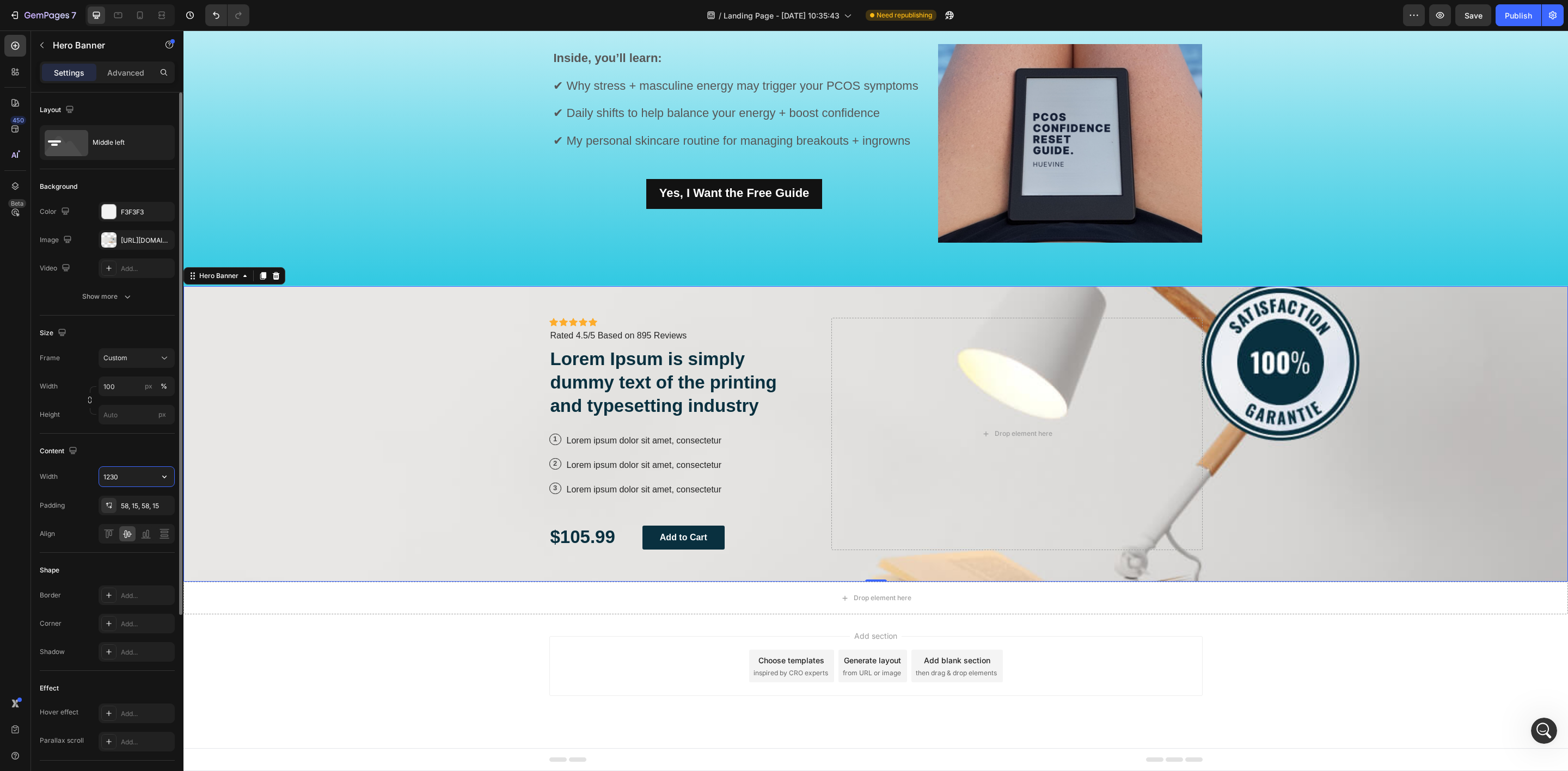
click at [135, 482] on input "1230" at bounding box center [136, 476] width 75 height 19
click at [212, 467] on div "Background Image" at bounding box center [875, 434] width 1385 height 296
click at [657, 335] on p "Rated 4.5/5 Based on 895 Reviews" at bounding box center [618, 336] width 137 height 12
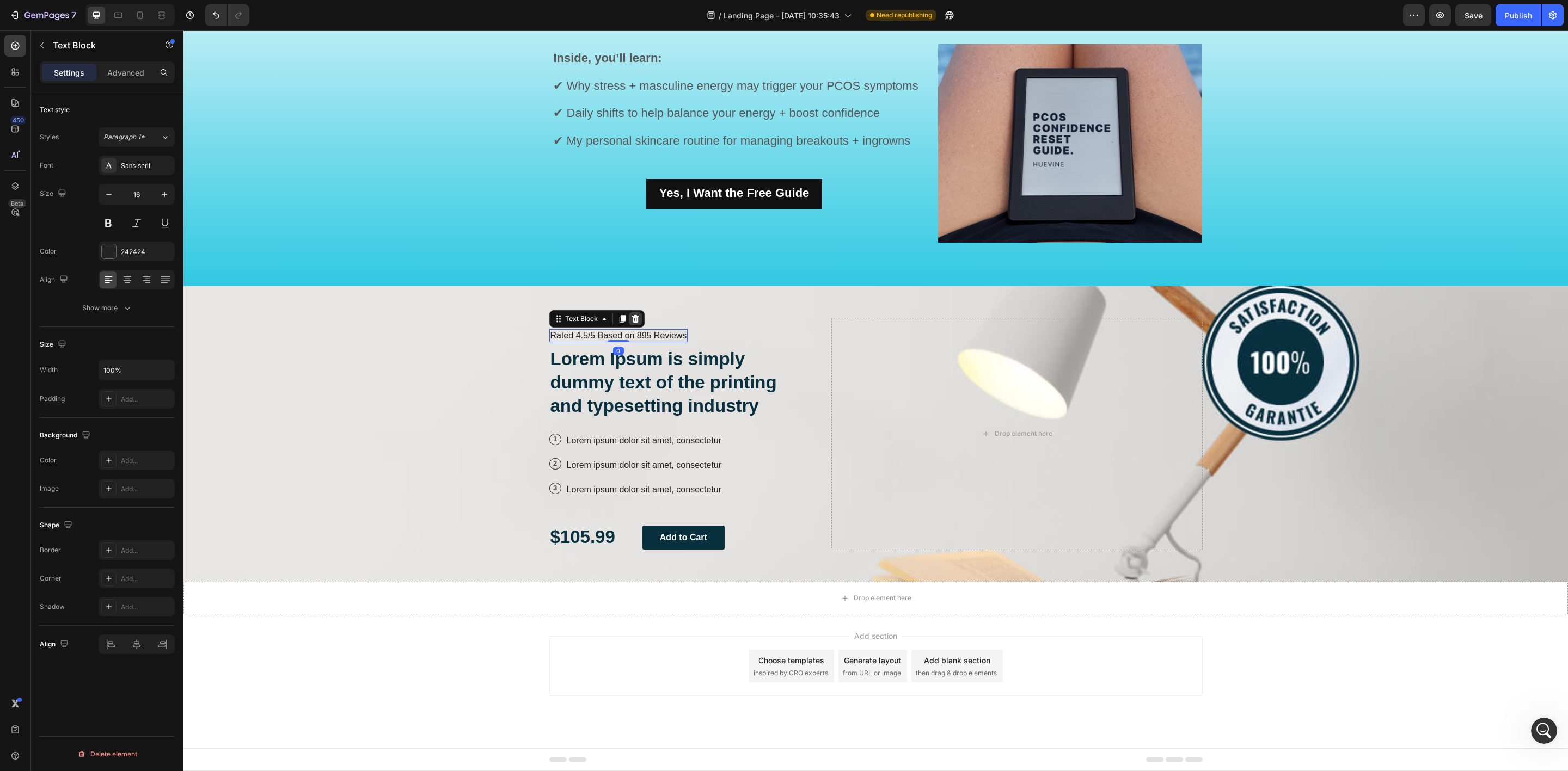
click at [632, 322] on icon at bounding box center [635, 319] width 9 height 9
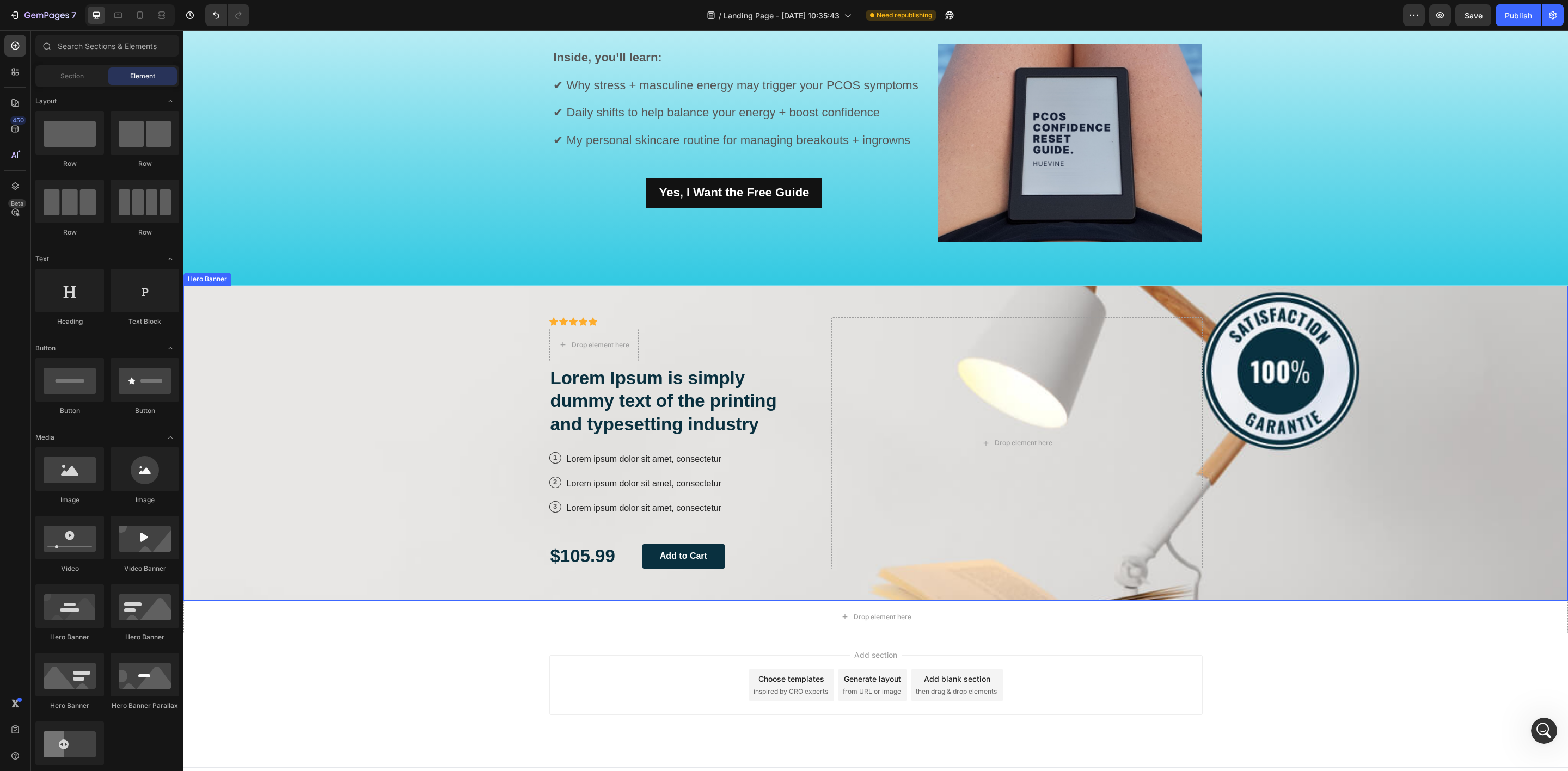
click at [595, 327] on div "Icon Icon Icon Icon Icon Icon List Icon Icon Icon Icon Icon Icon List Drop elem…" at bounding box center [682, 443] width 265 height 252
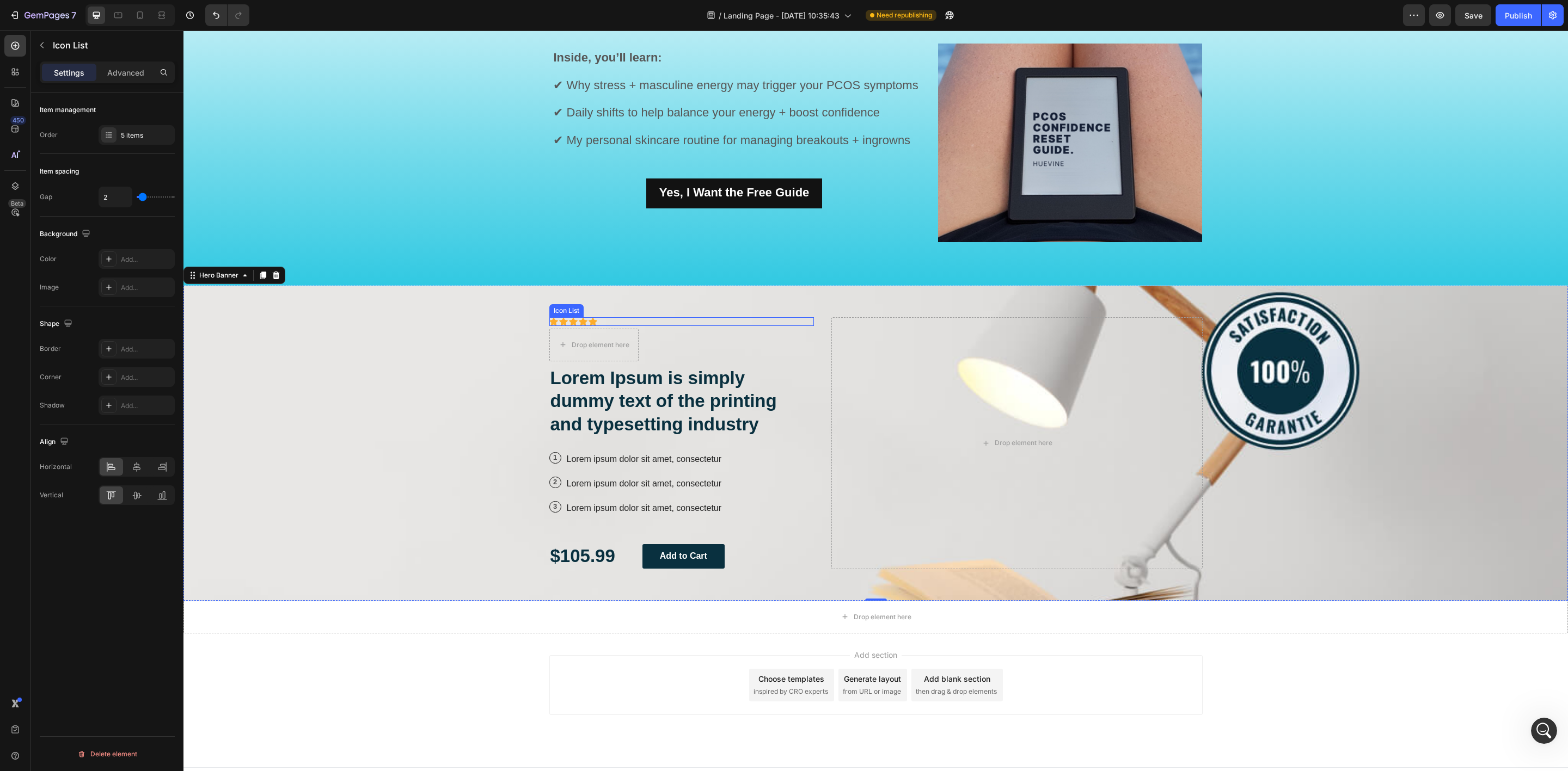
click at [592, 323] on div "Icon Icon Icon Icon Icon" at bounding box center [682, 321] width 265 height 9
click at [627, 335] on div at bounding box center [628, 336] width 13 height 13
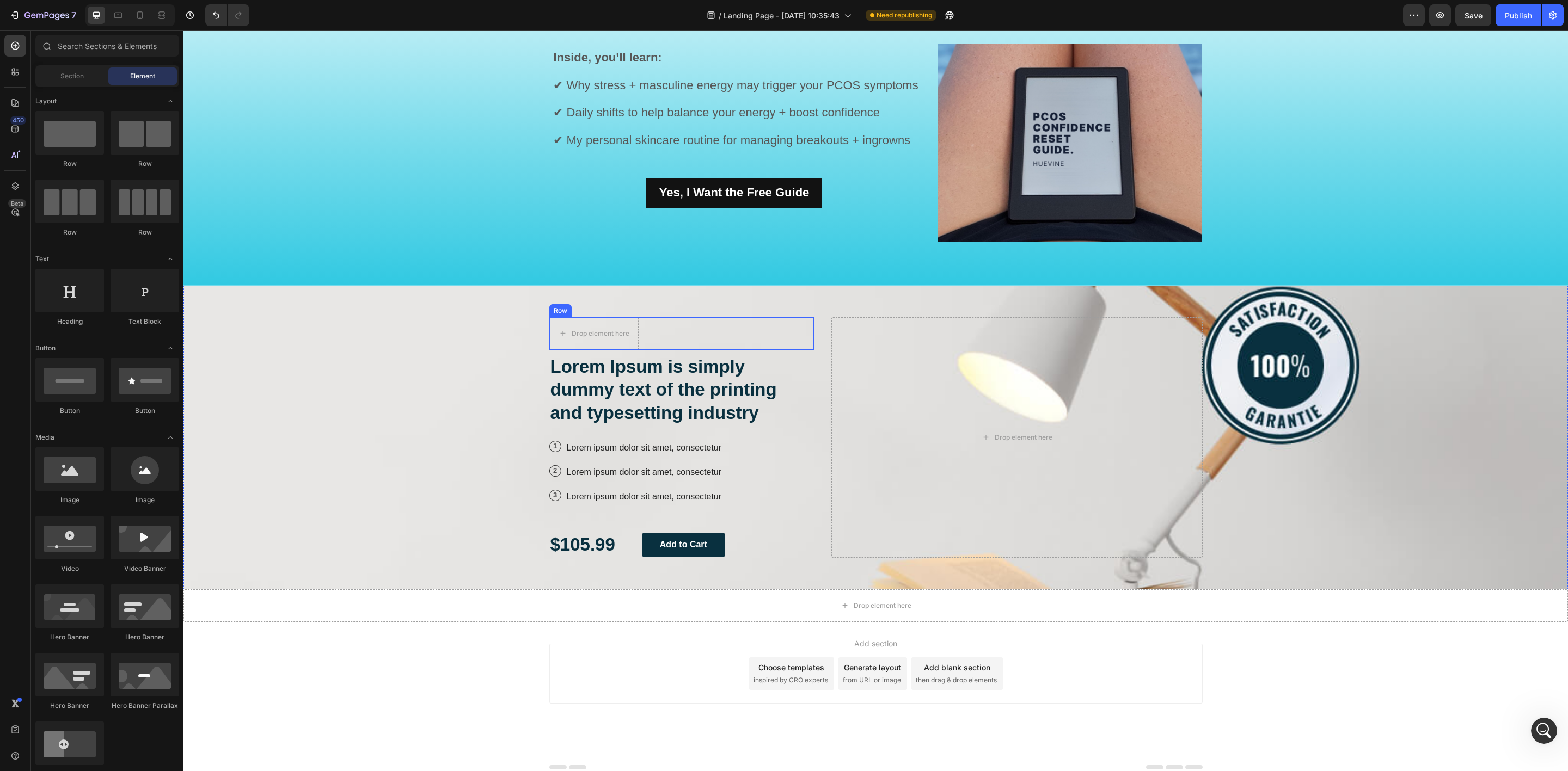
click at [655, 342] on div "Icon Icon Icon Icon Icon Icon List Drop element here Row" at bounding box center [682, 333] width 265 height 33
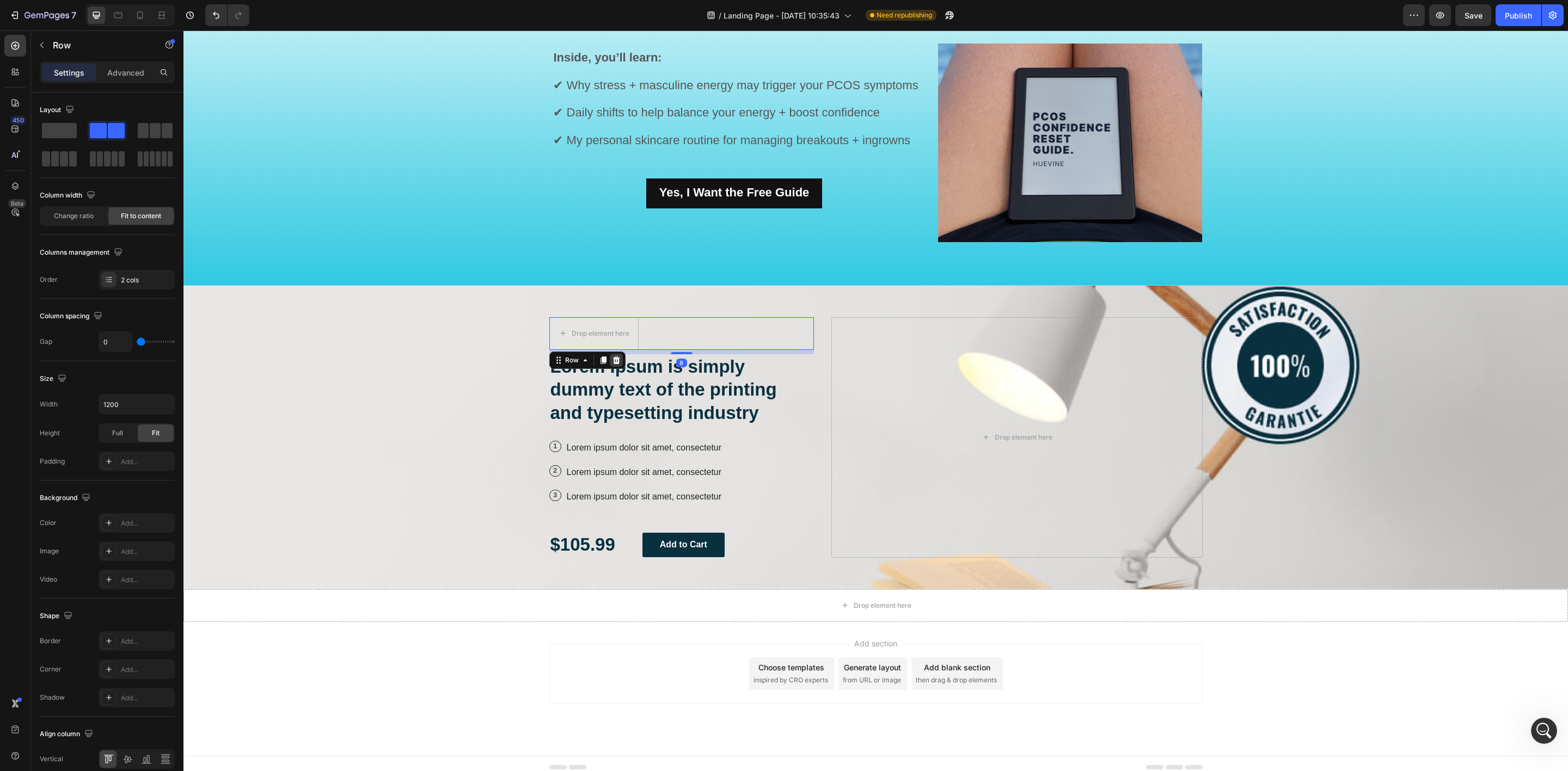
click at [612, 357] on icon at bounding box center [616, 360] width 7 height 8
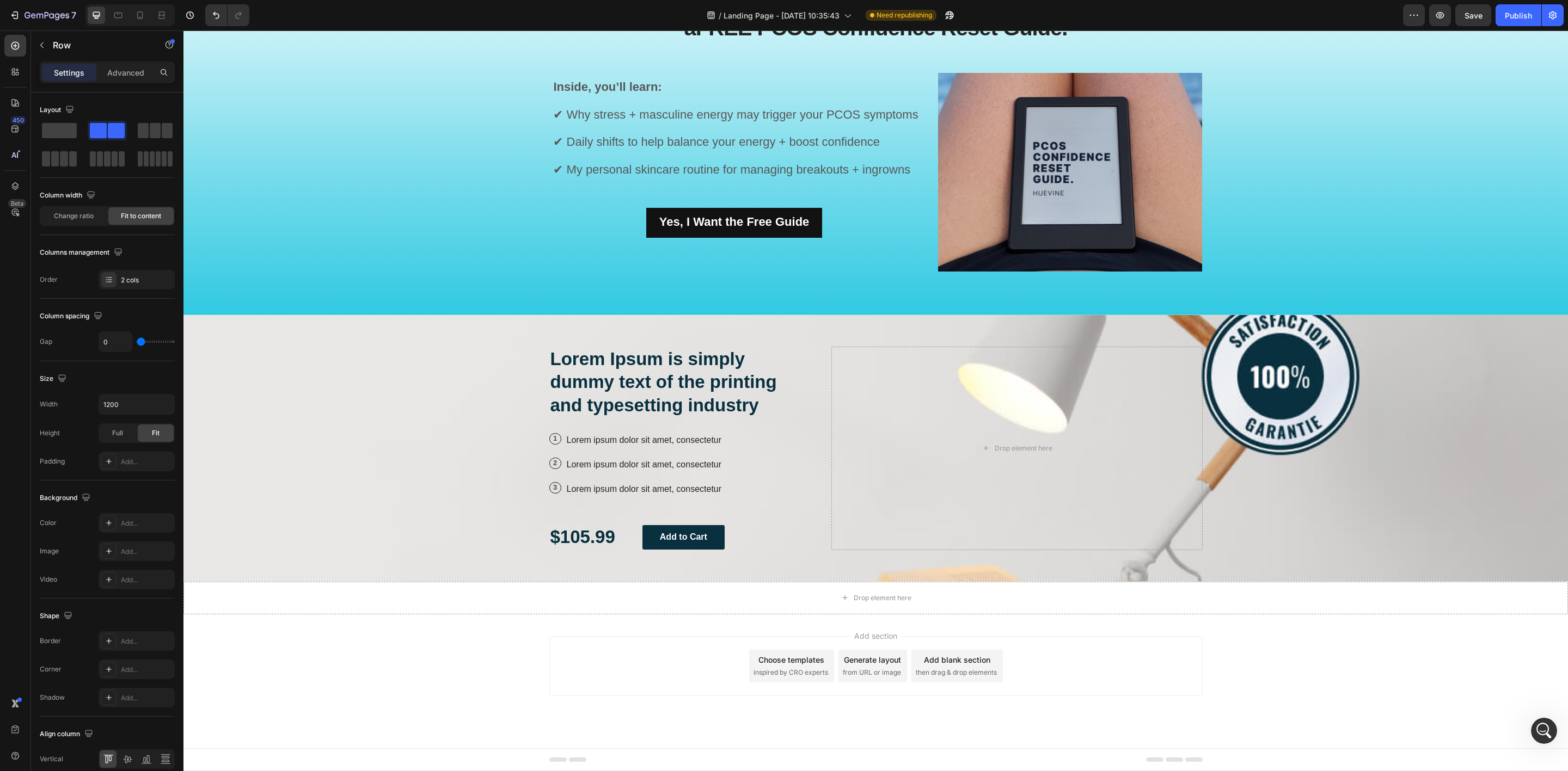
scroll to position [931, 0]
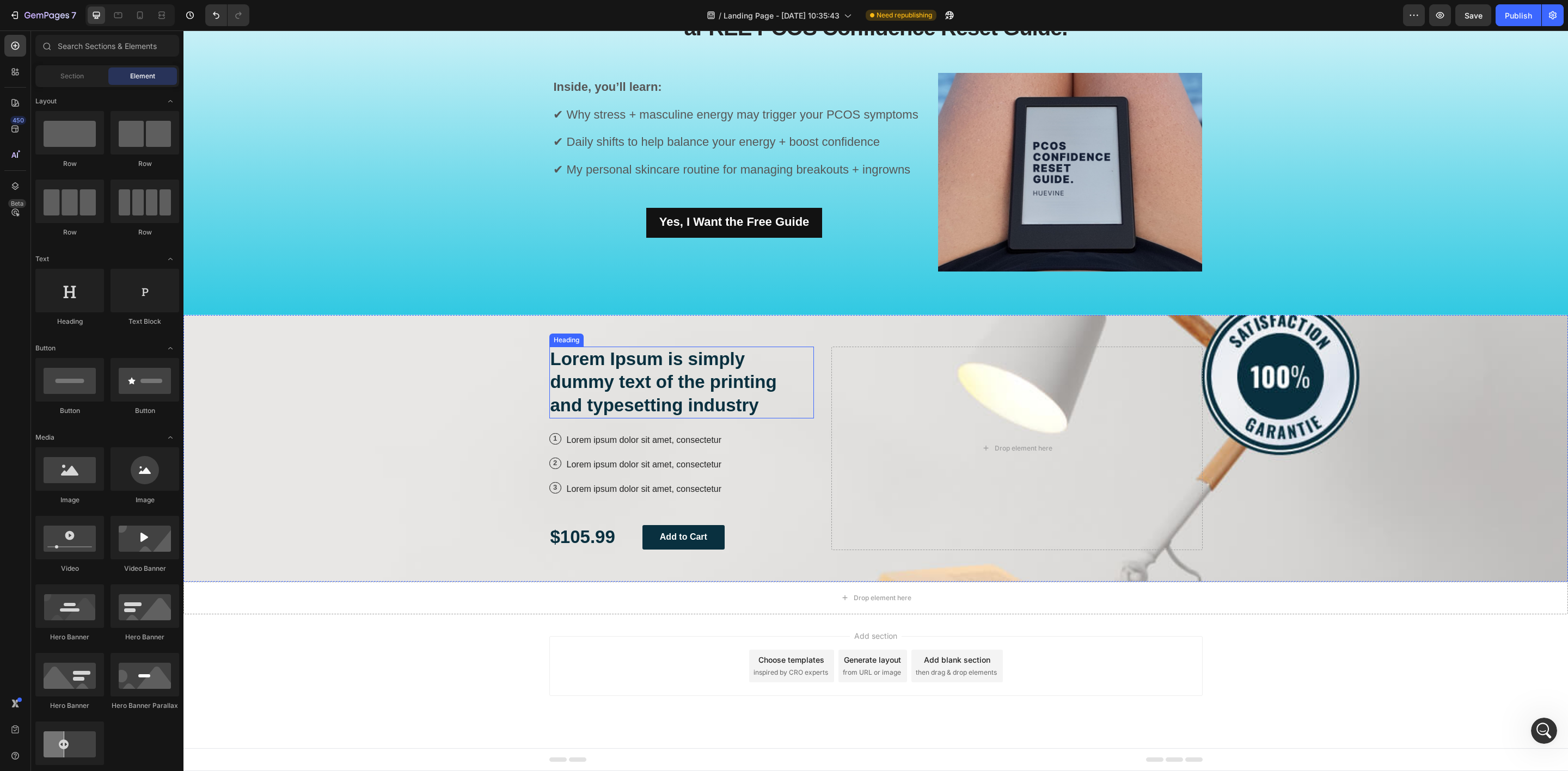
click at [637, 373] on h2 "Lorem Ipsum is simply dummy text of the printing and typesetting industry" at bounding box center [682, 383] width 265 height 72
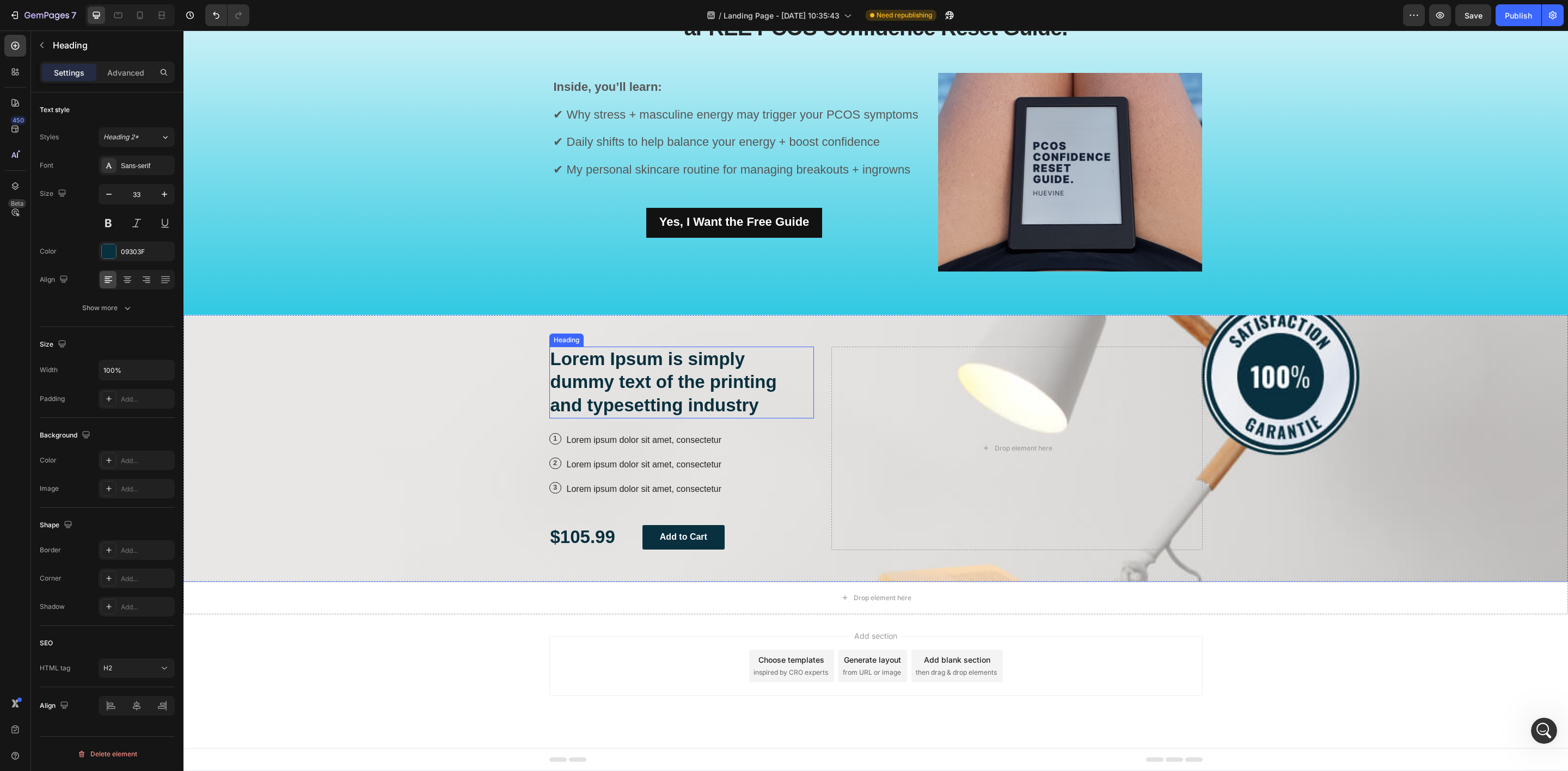
click at [637, 373] on h2 "Lorem Ipsum is simply dummy text of the printing and typesetting industry" at bounding box center [682, 383] width 265 height 72
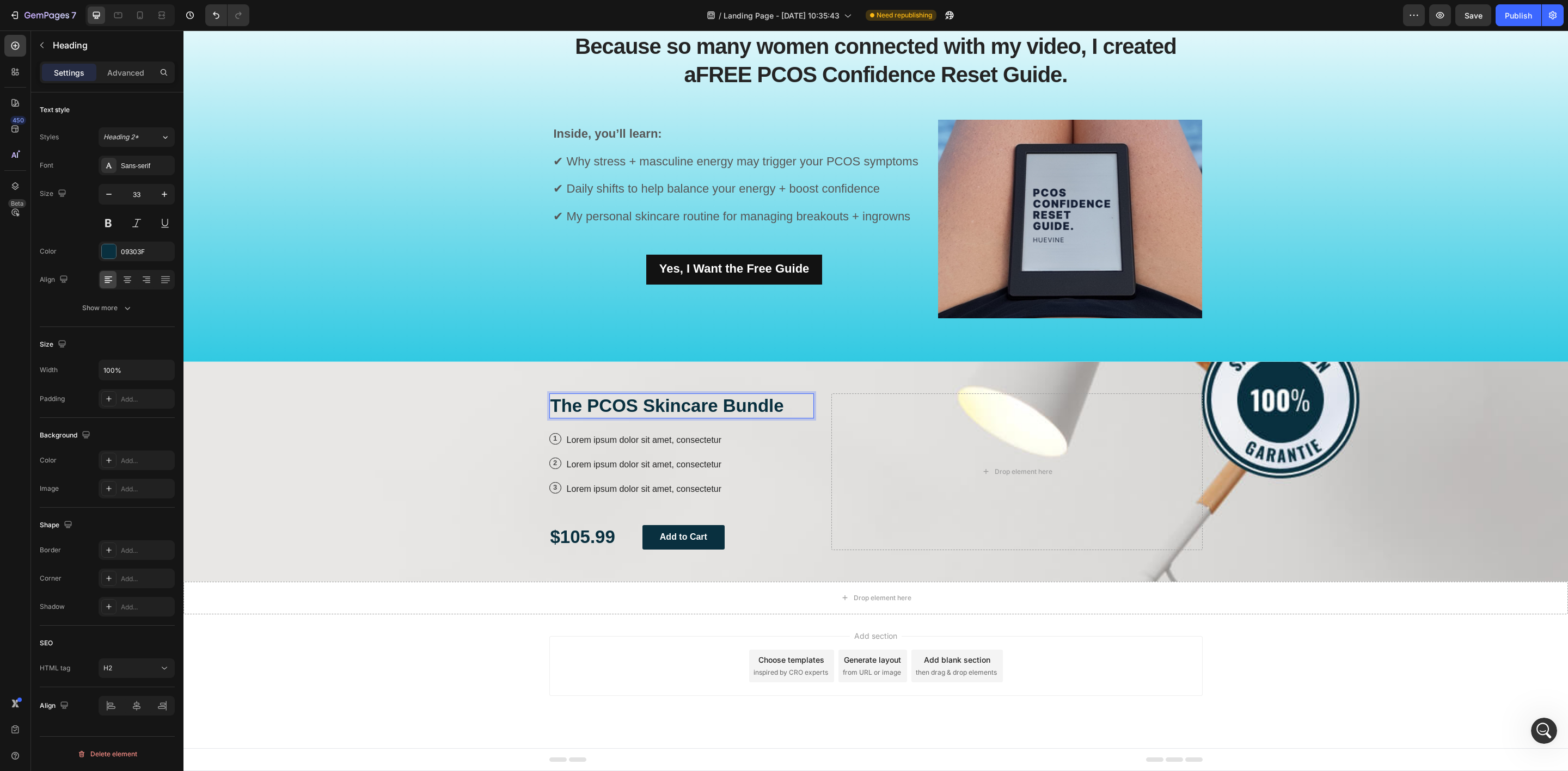
click at [787, 400] on p "The PCOS Skincare Bundle" at bounding box center [682, 406] width 263 height 23
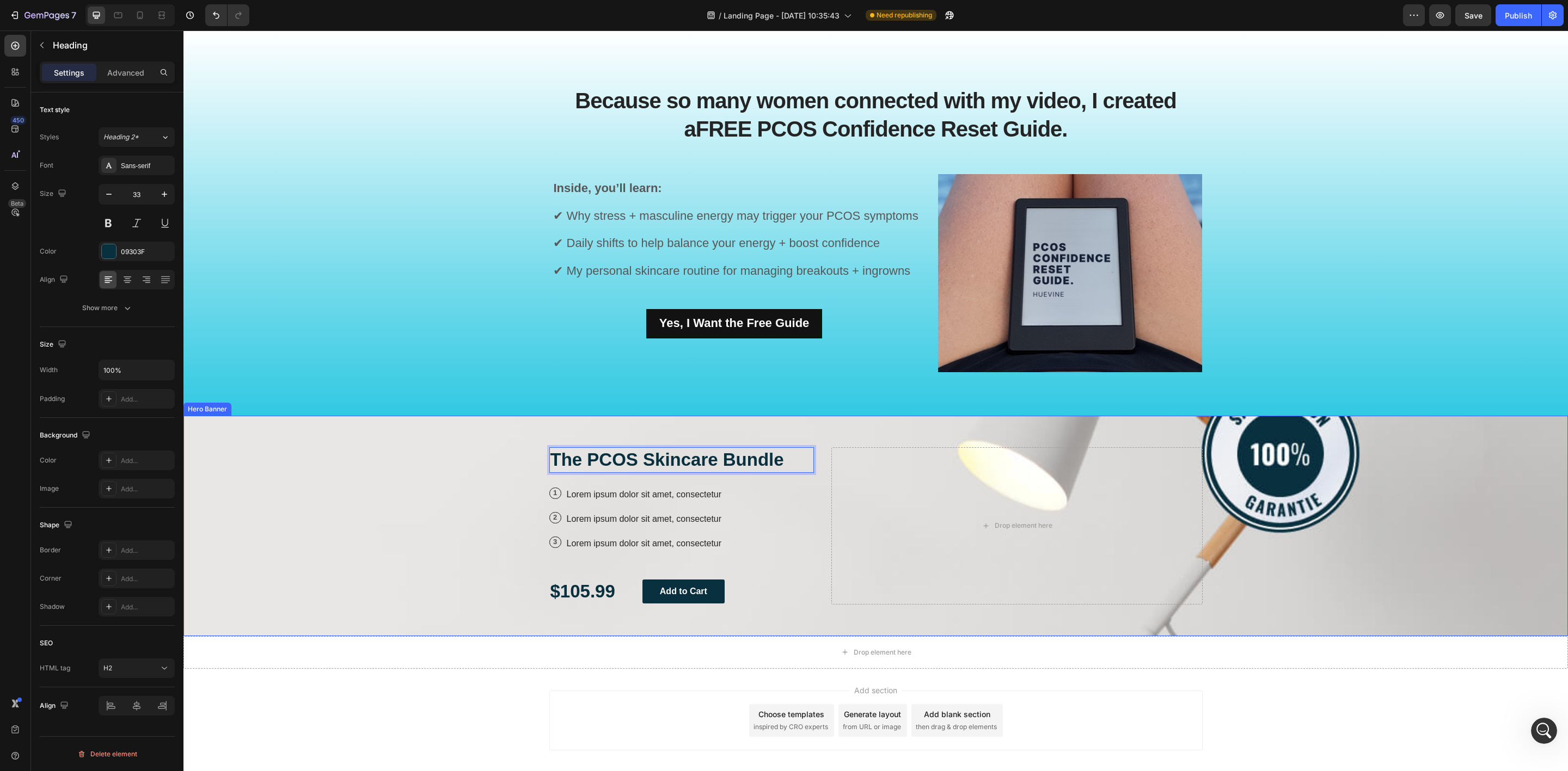
scroll to position [802, 0]
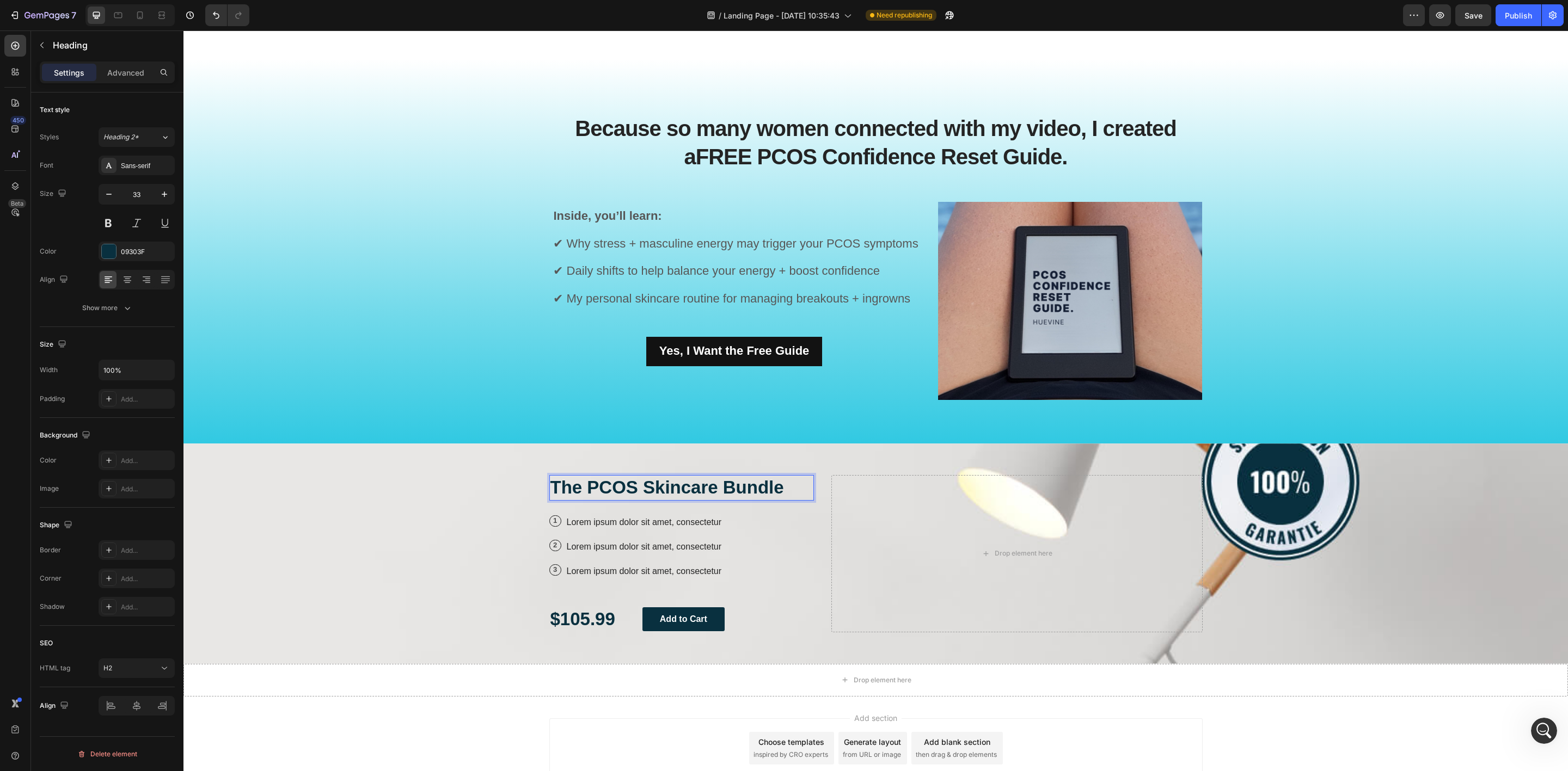
click at [771, 490] on p "The PCOS Skincare Bundle" at bounding box center [682, 488] width 263 height 23
click at [411, 338] on div "Because so many women connected with my video, I created a FREE PCOS Confidence…" at bounding box center [876, 260] width 1368 height 315
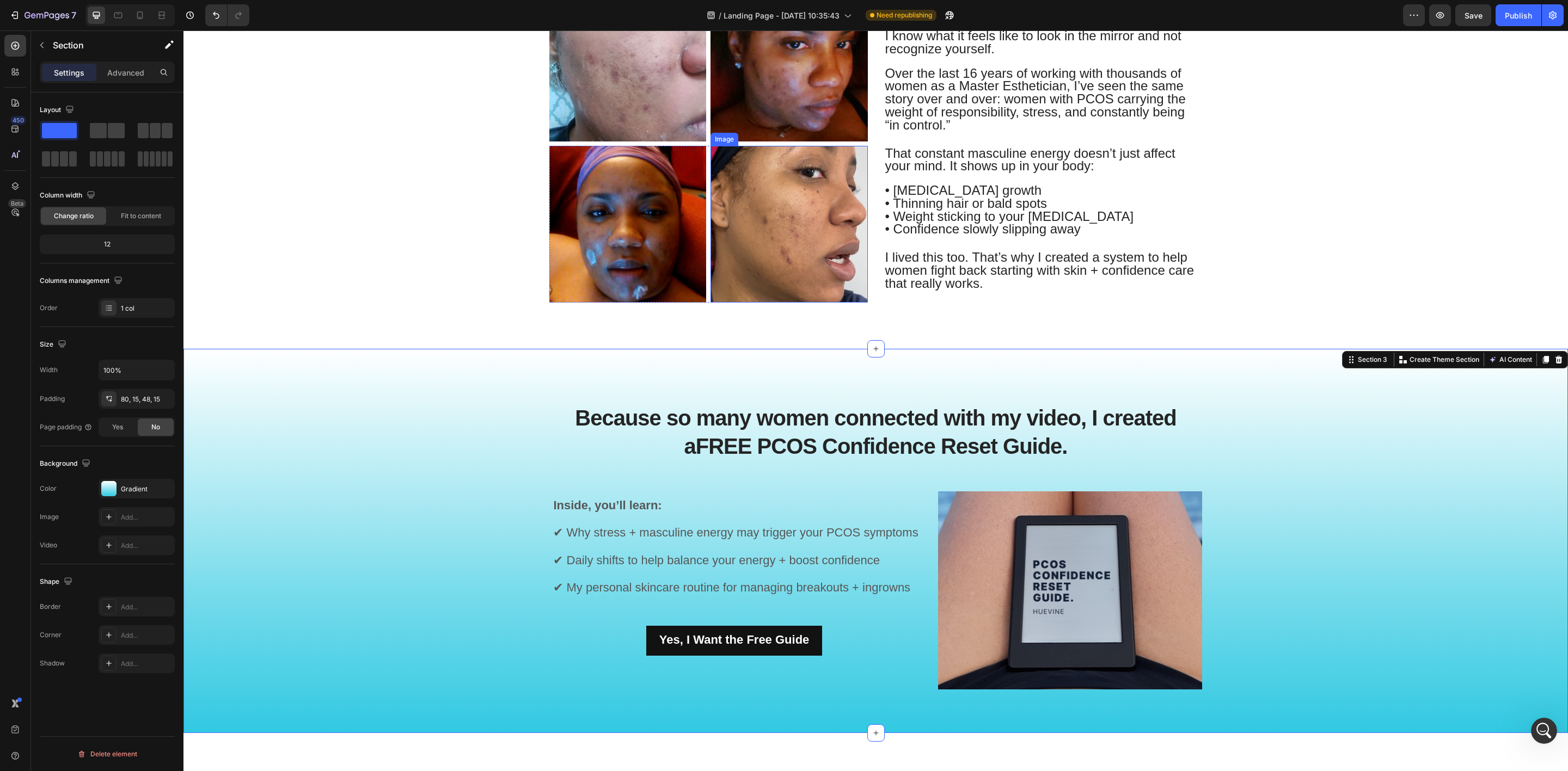
scroll to position [394, 0]
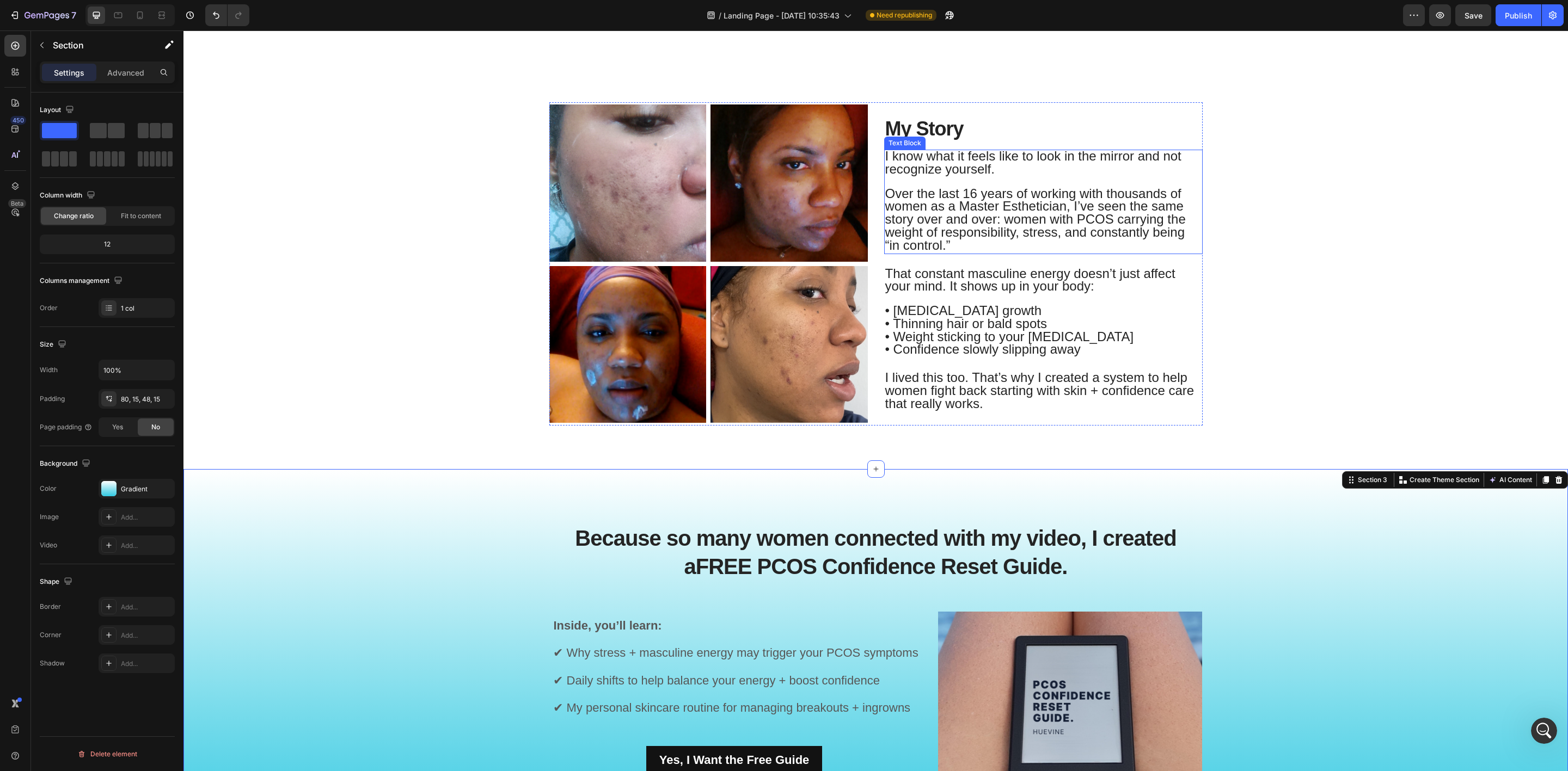
click at [945, 182] on p "Over the last 16 years of working with thousands of women as a Master Esthetici…" at bounding box center [1043, 215] width 317 height 76
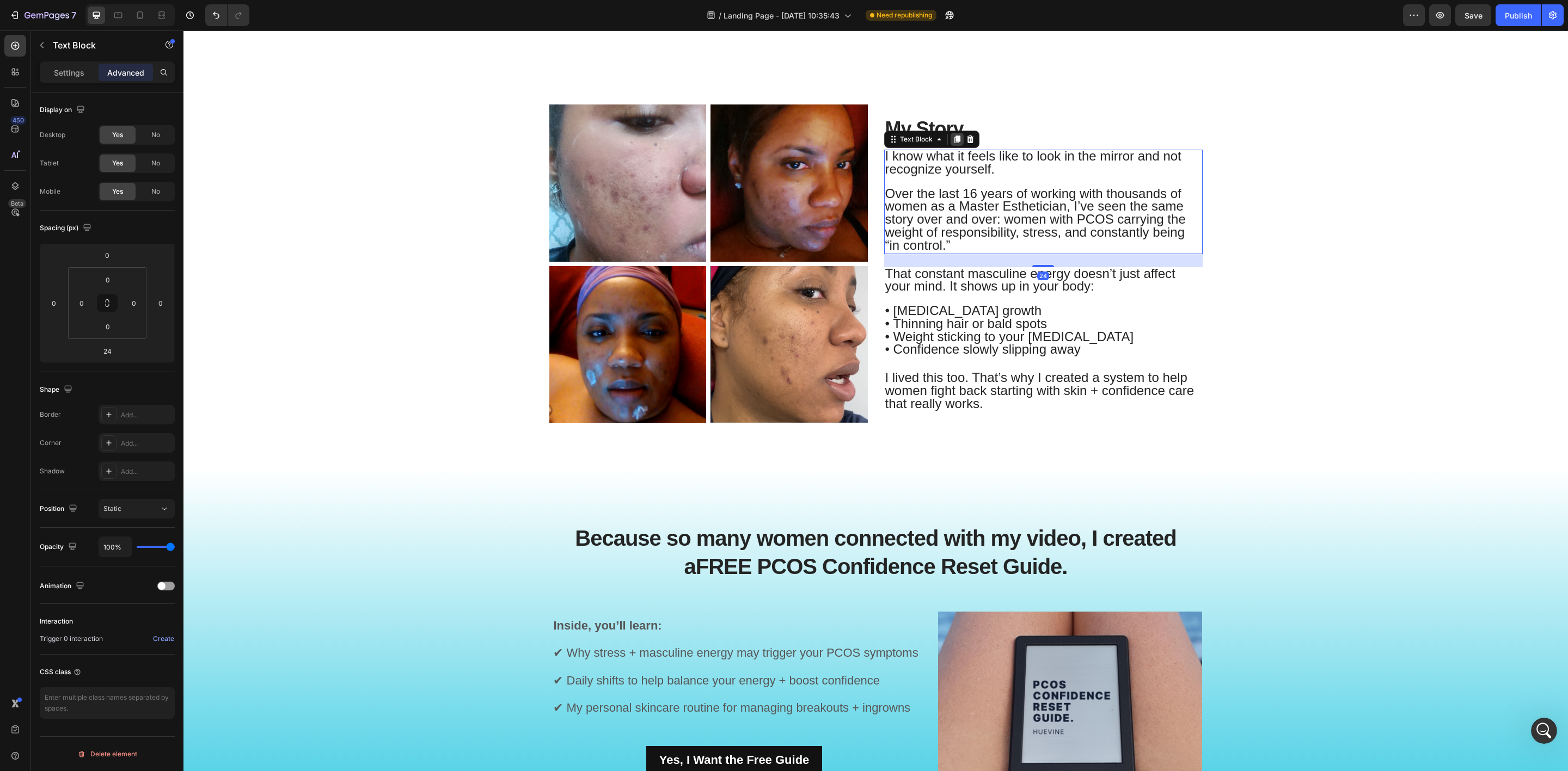
click at [954, 139] on icon at bounding box center [957, 139] width 6 height 8
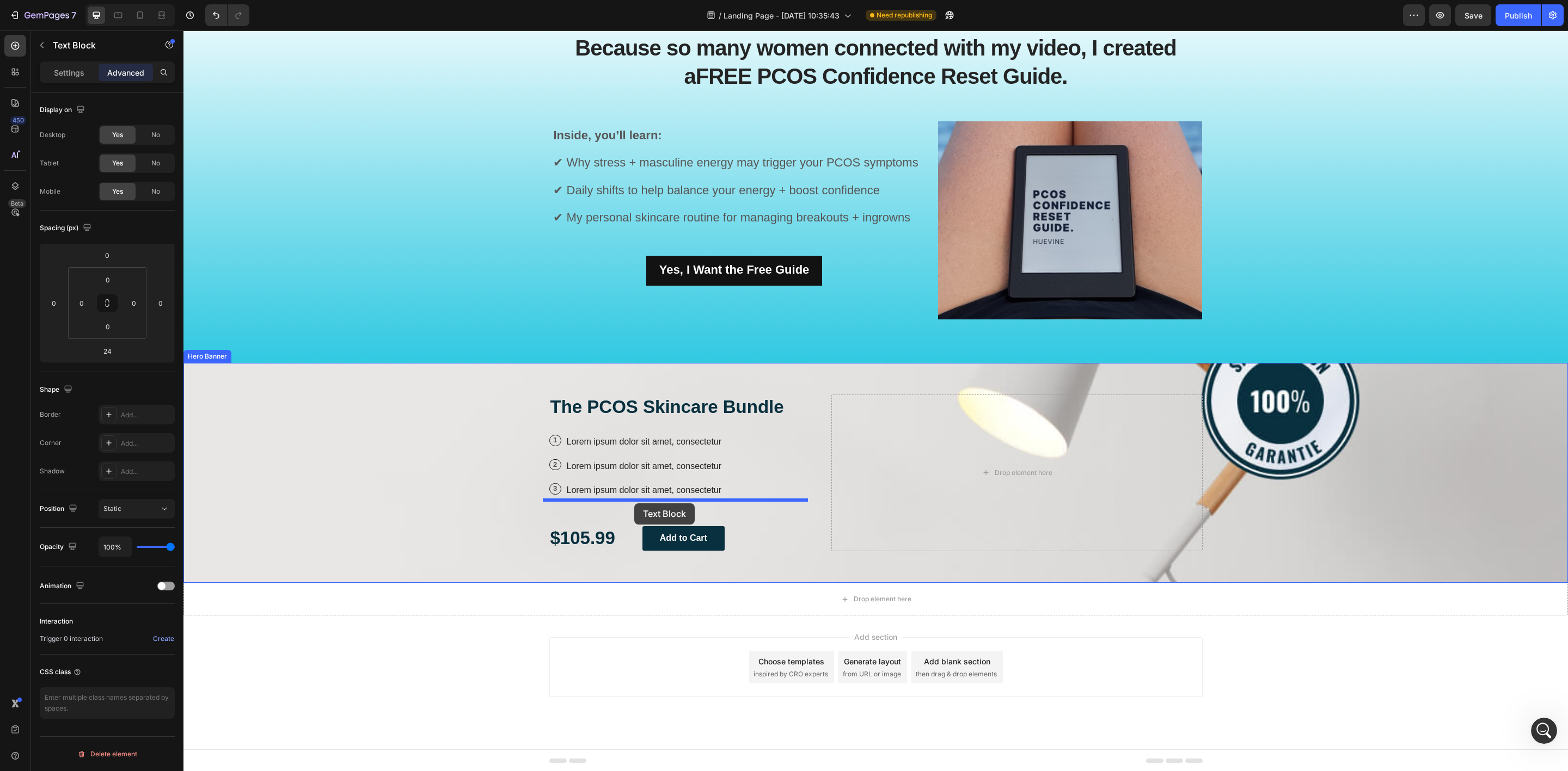
scroll to position [1002, 0]
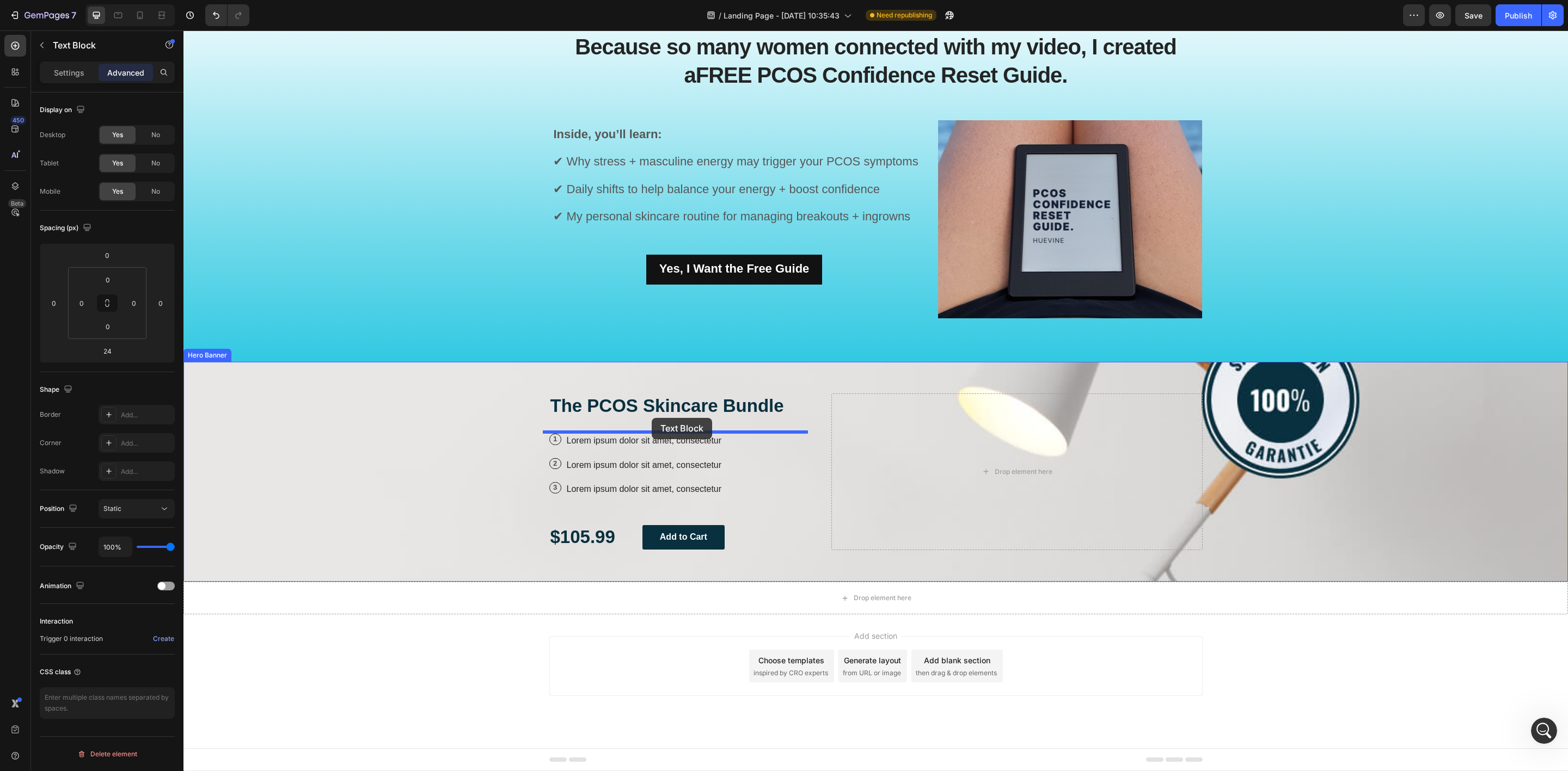
drag, startPoint x: 887, startPoint y: 255, endPoint x: 652, endPoint y: 418, distance: 286.0
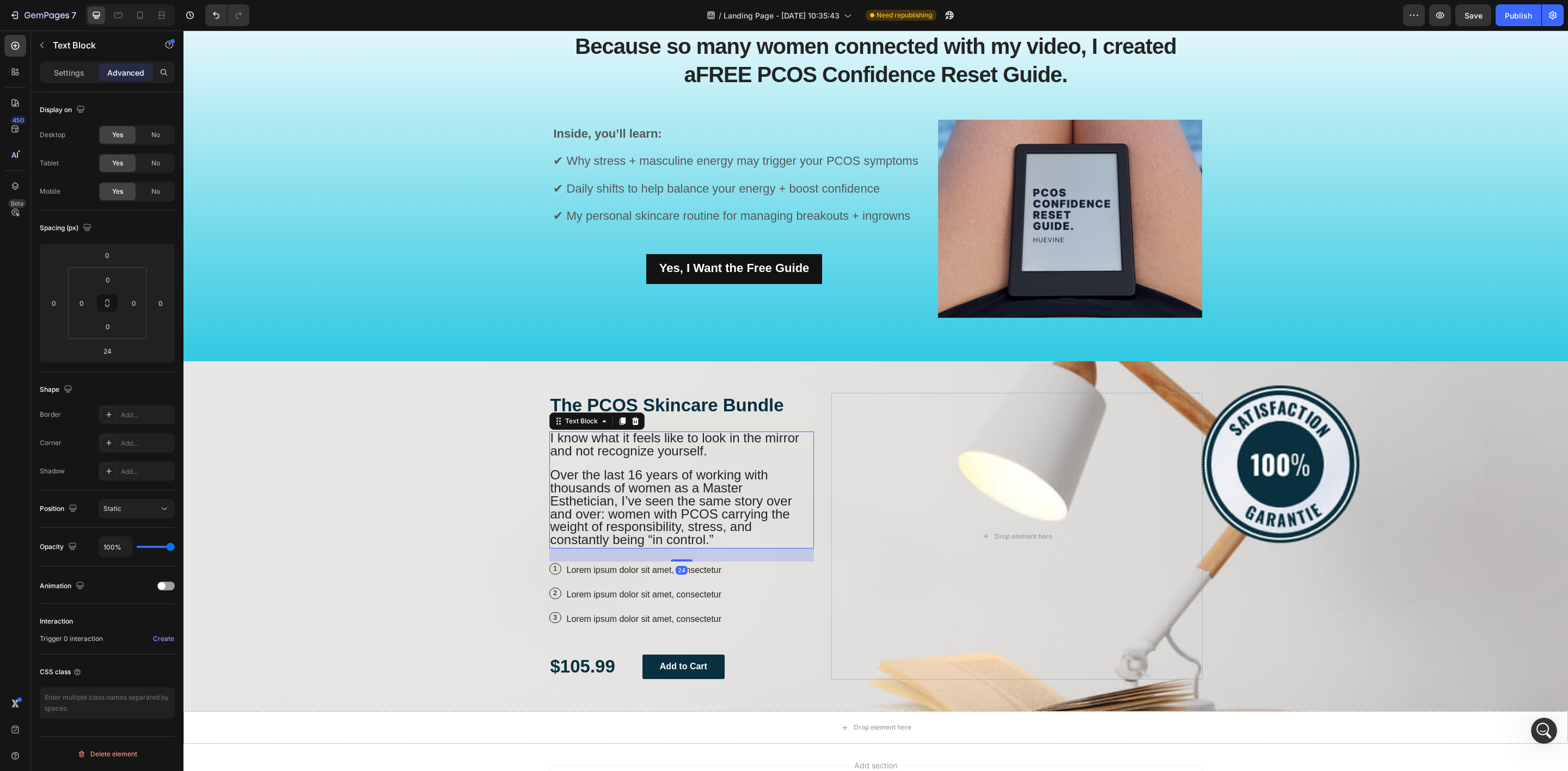
click at [660, 481] on span "Over the last 16 years of working with thousands of women as a Master Esthetici…" at bounding box center [671, 507] width 242 height 80
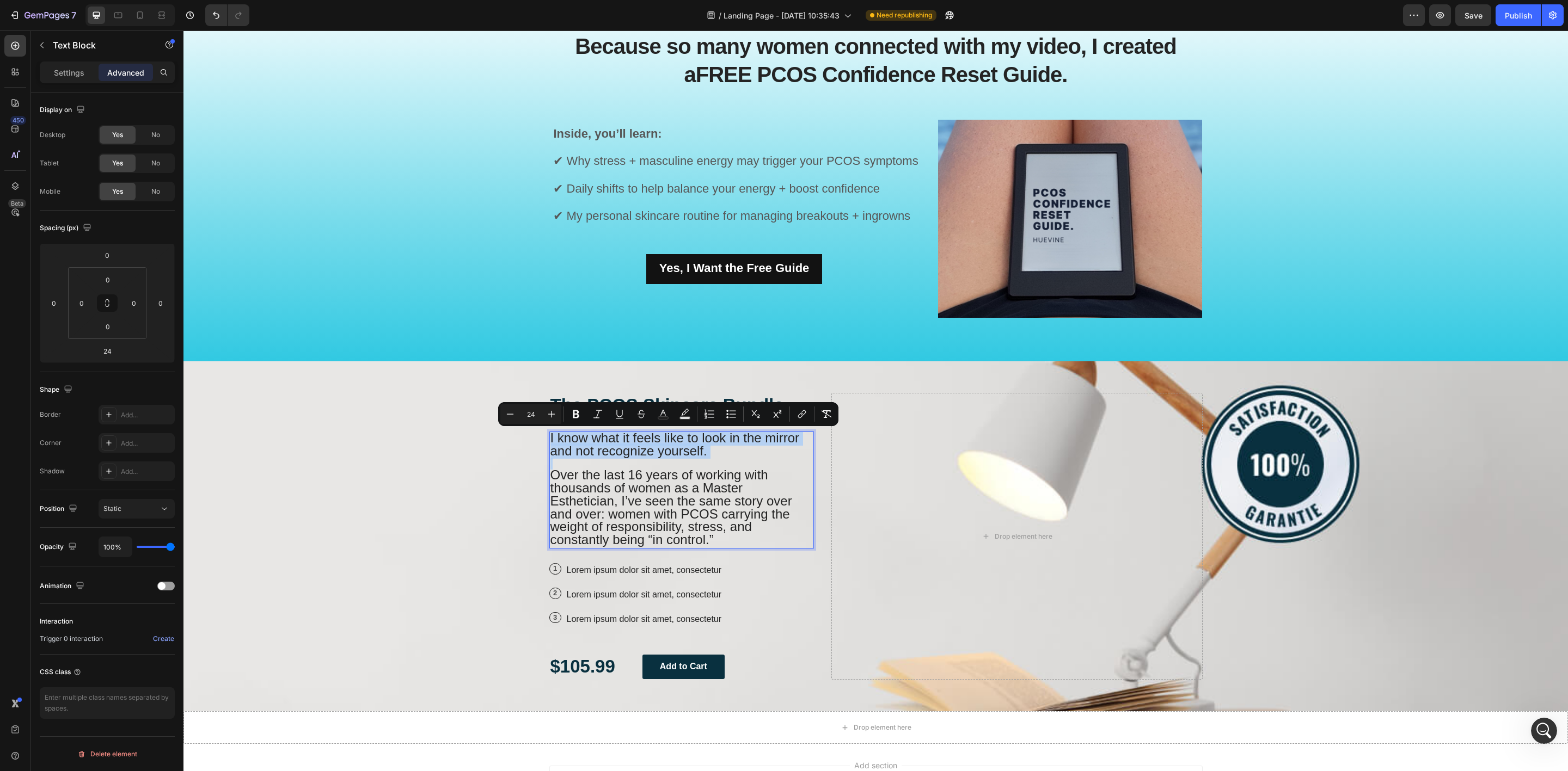
type input "16"
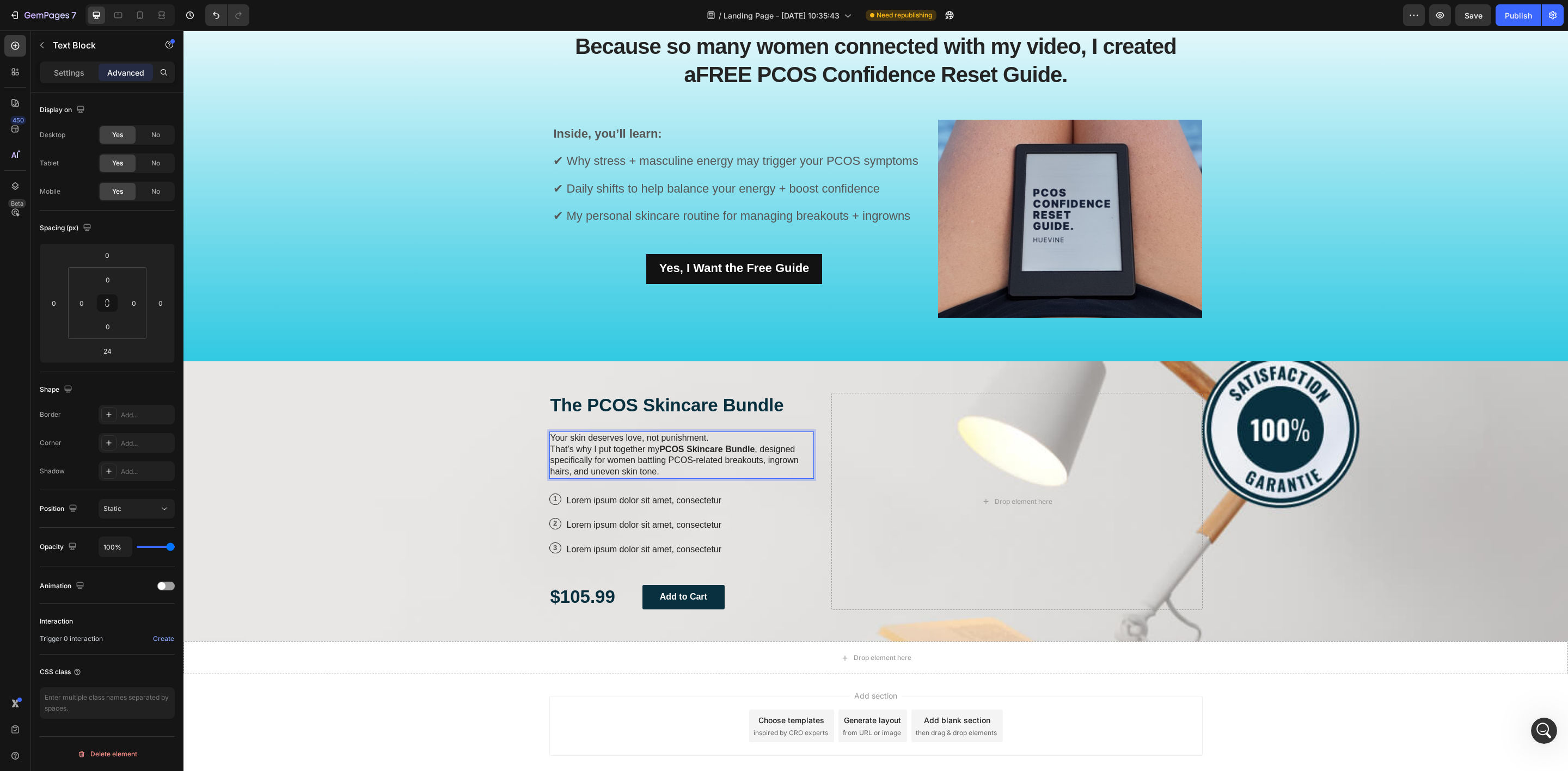
click at [653, 459] on p "Your skin deserves love, not punishment. That’s why I put together my PCOS Skin…" at bounding box center [682, 455] width 263 height 45
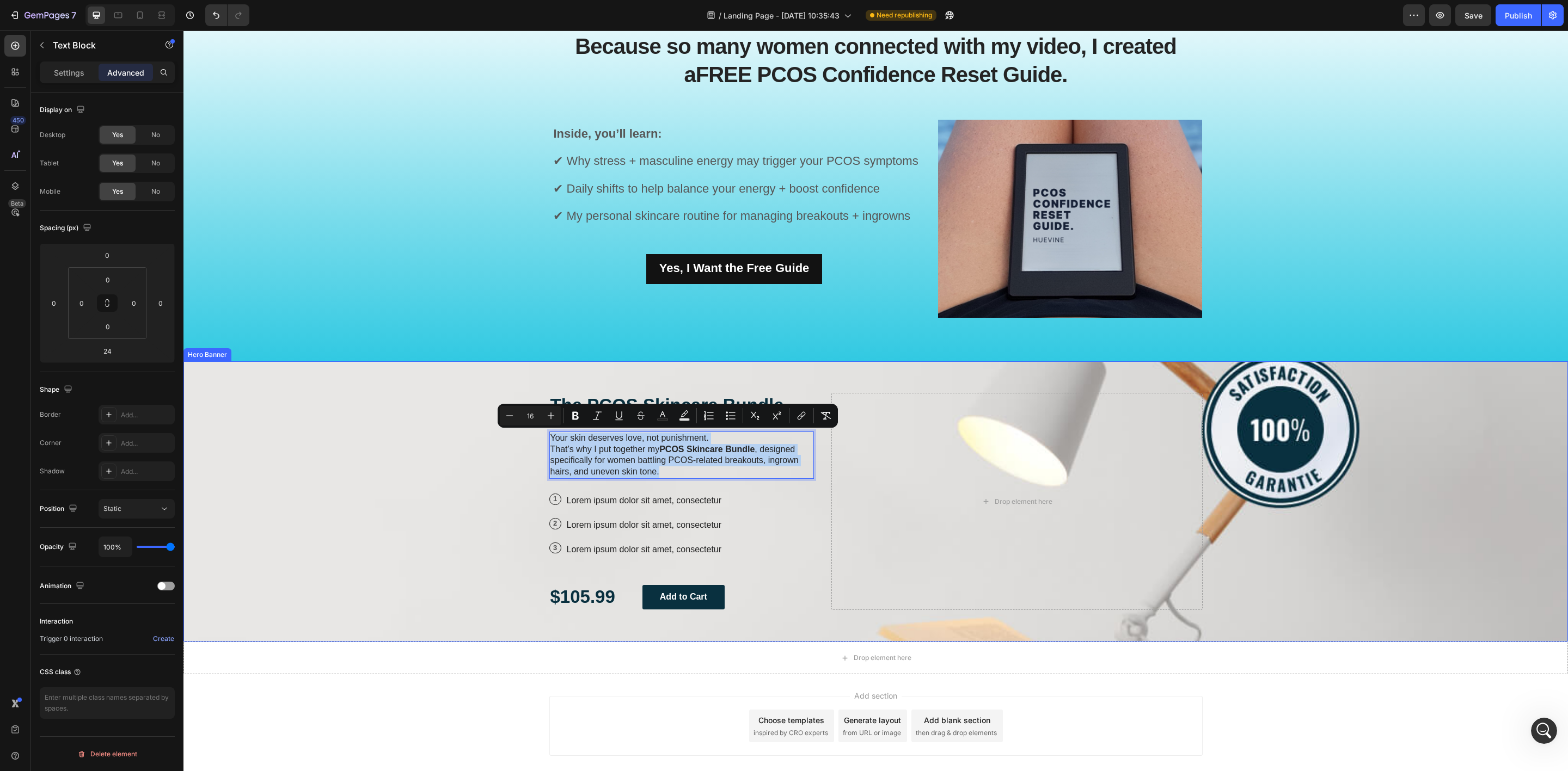
drag, startPoint x: 663, startPoint y: 473, endPoint x: 712, endPoint y: 450, distance: 54.1
click at [528, 420] on div "The PCOS Skincare Bundle Heading Your skin deserves love, not punishment. That’…" at bounding box center [875, 501] width 1385 height 281
click at [549, 411] on icon "Editor contextual toolbar" at bounding box center [551, 416] width 11 height 11
click at [549, 412] on icon "Editor contextual toolbar" at bounding box center [551, 416] width 11 height 11
type input "18"
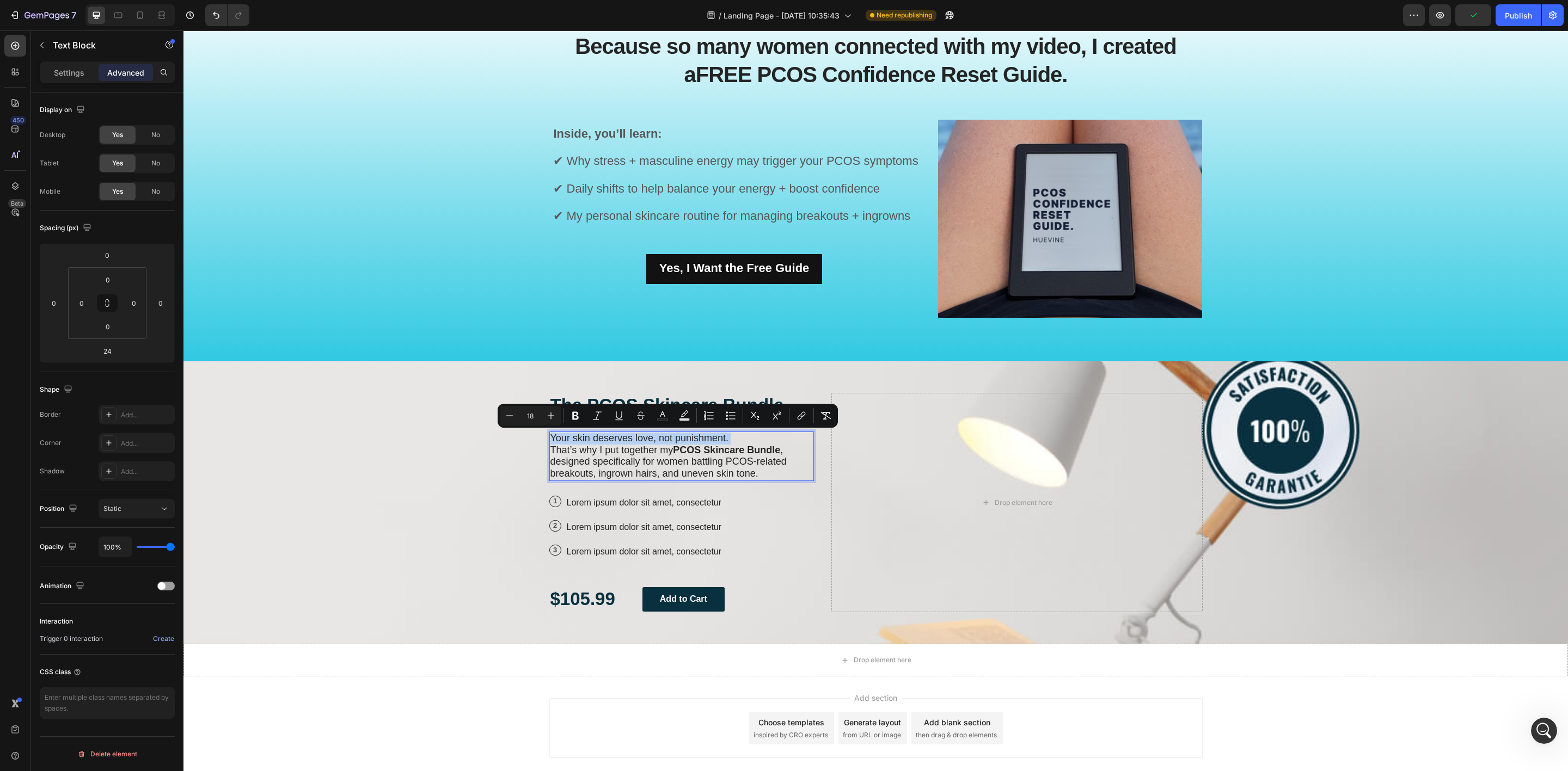
click at [656, 462] on span "That’s why I put together my PCOS Skincare Bundle , designed specifically for w…" at bounding box center [668, 462] width 236 height 35
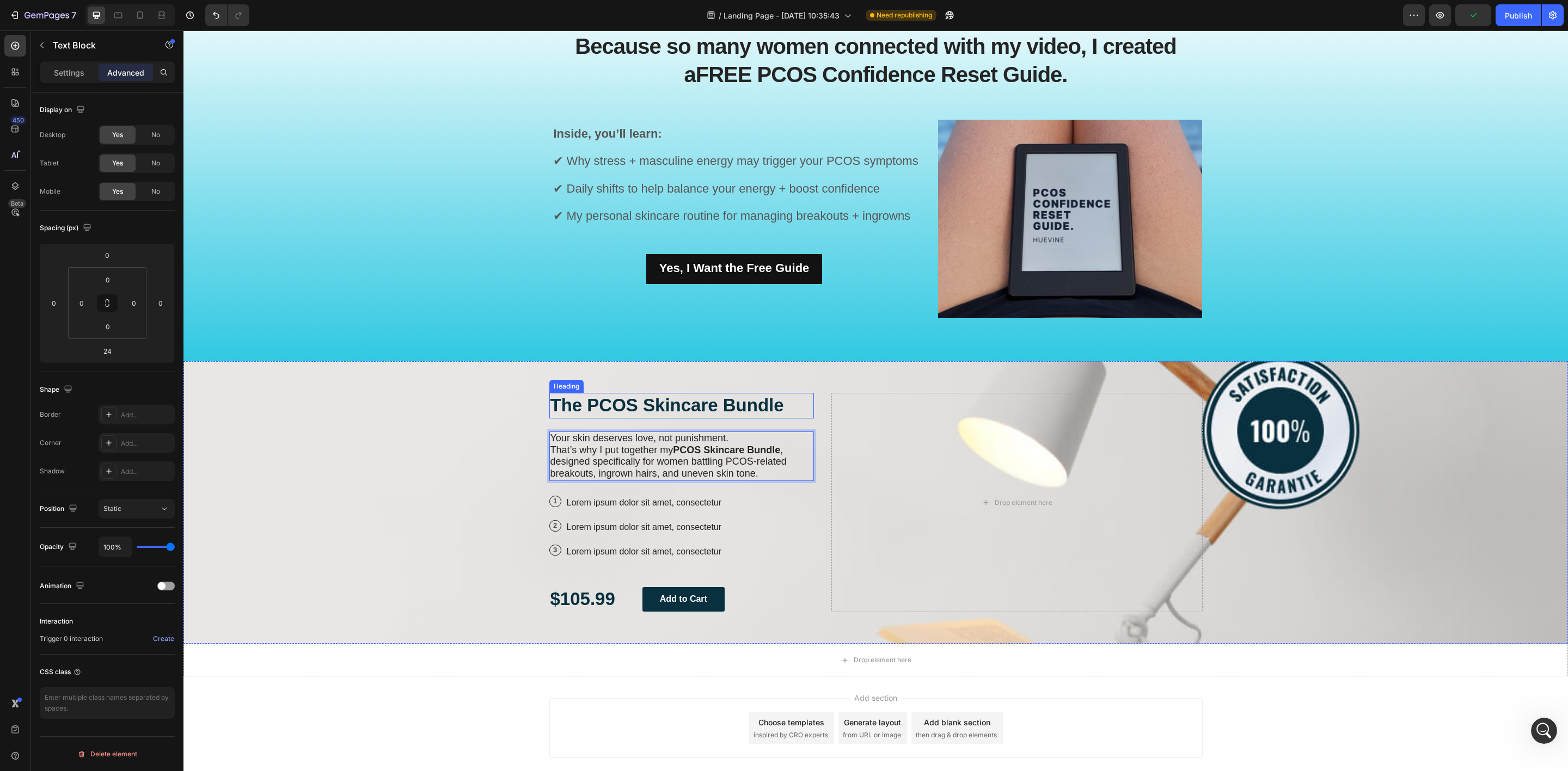
click at [718, 406] on h2 "The PCOS Skincare Bundle" at bounding box center [682, 406] width 265 height 26
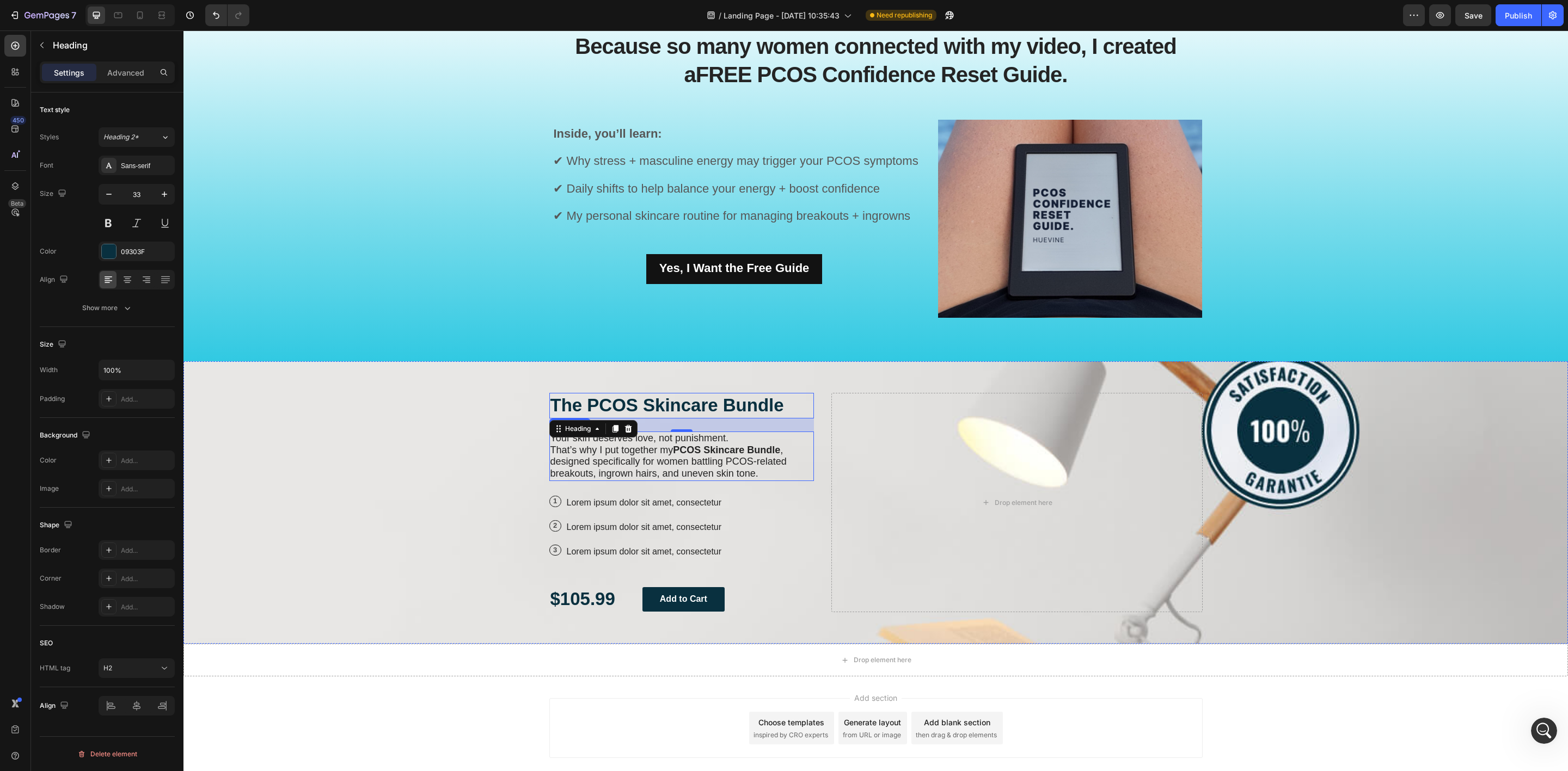
click at [783, 469] on p "Your skin deserves love, not punishment. That’s why I put together my PCOS Skin…" at bounding box center [682, 456] width 263 height 47
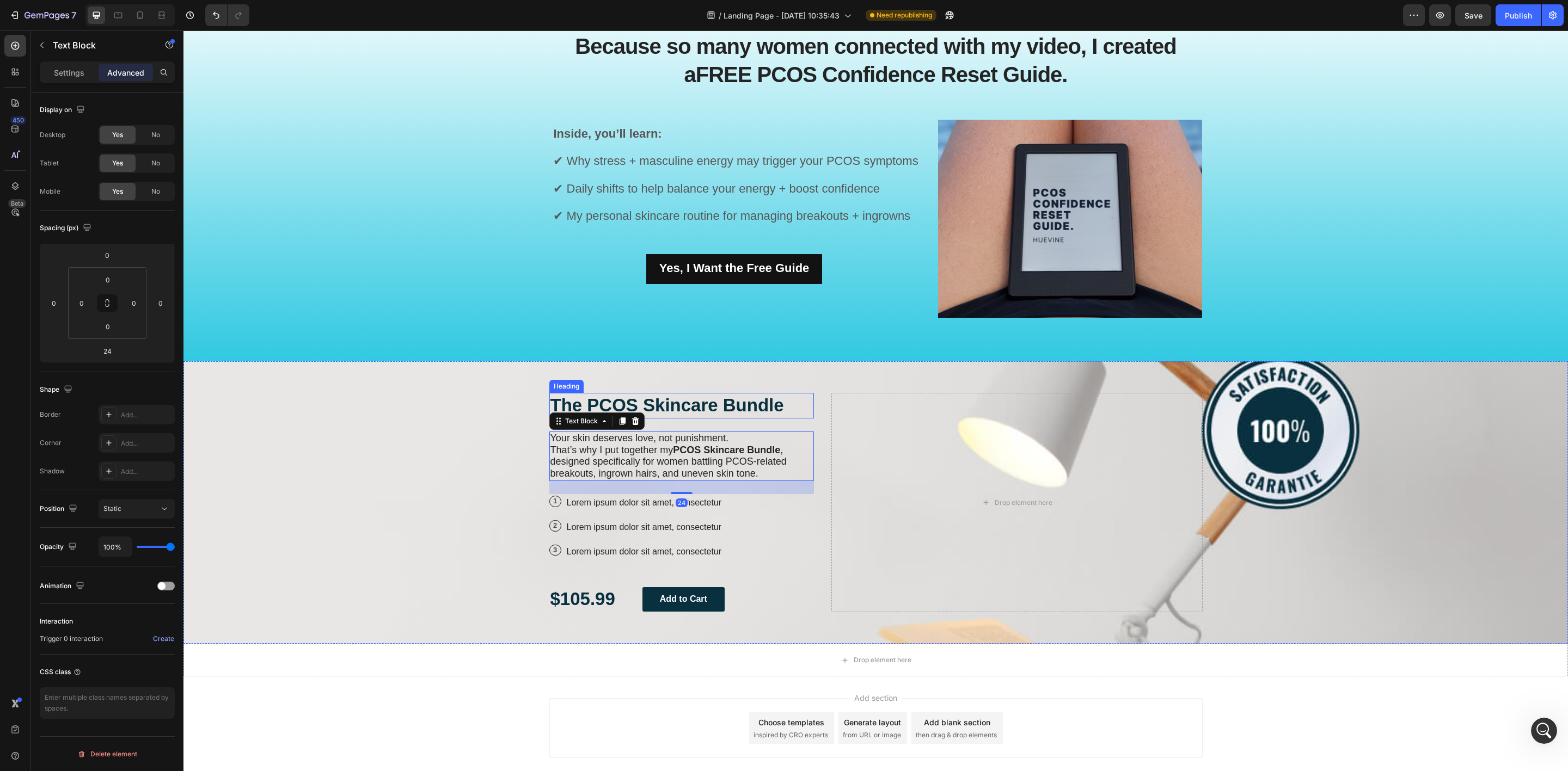
click at [716, 402] on h2 "The PCOS Skincare Bundle" at bounding box center [682, 406] width 265 height 26
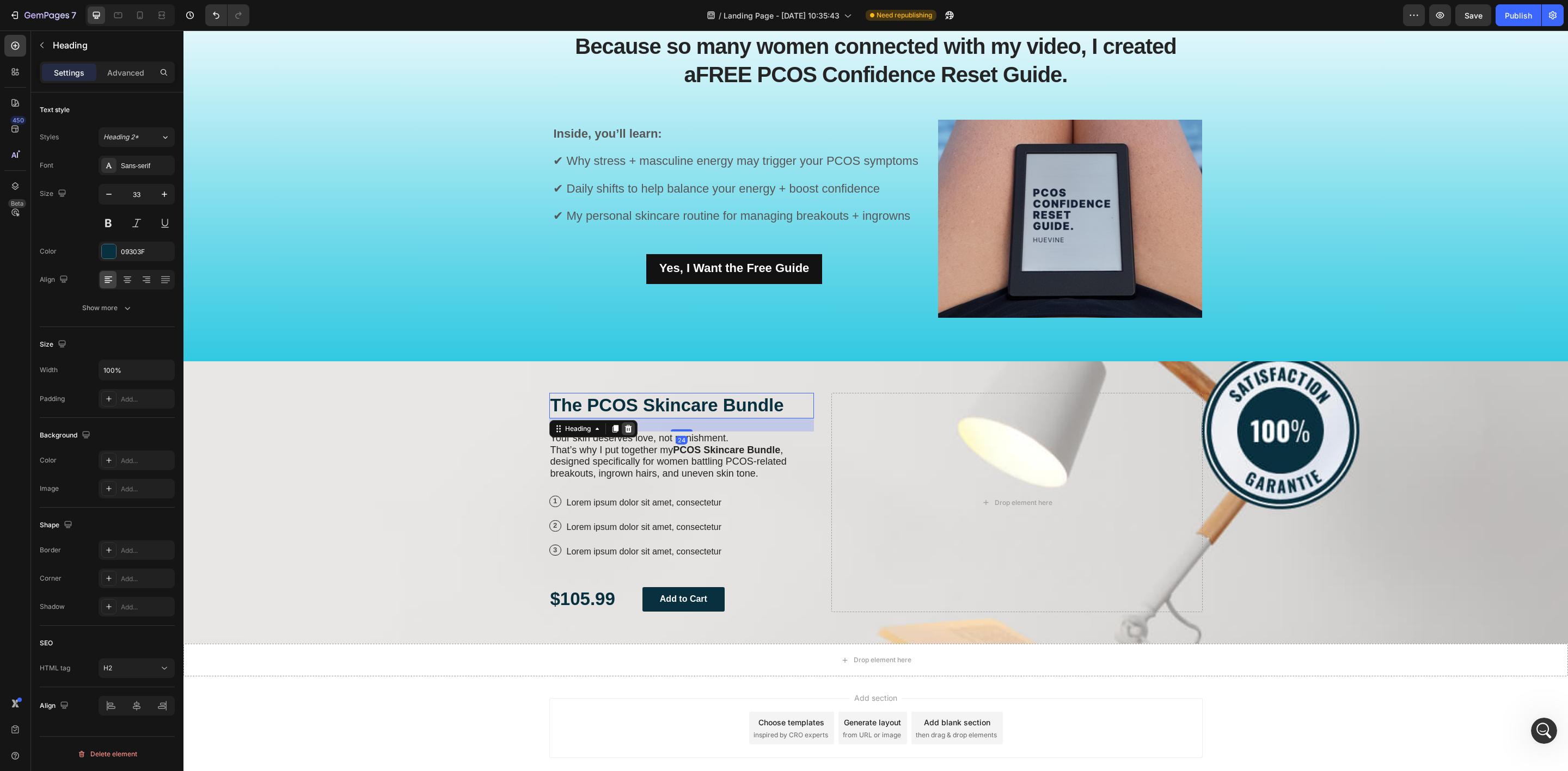
click at [624, 428] on icon at bounding box center [628, 429] width 9 height 9
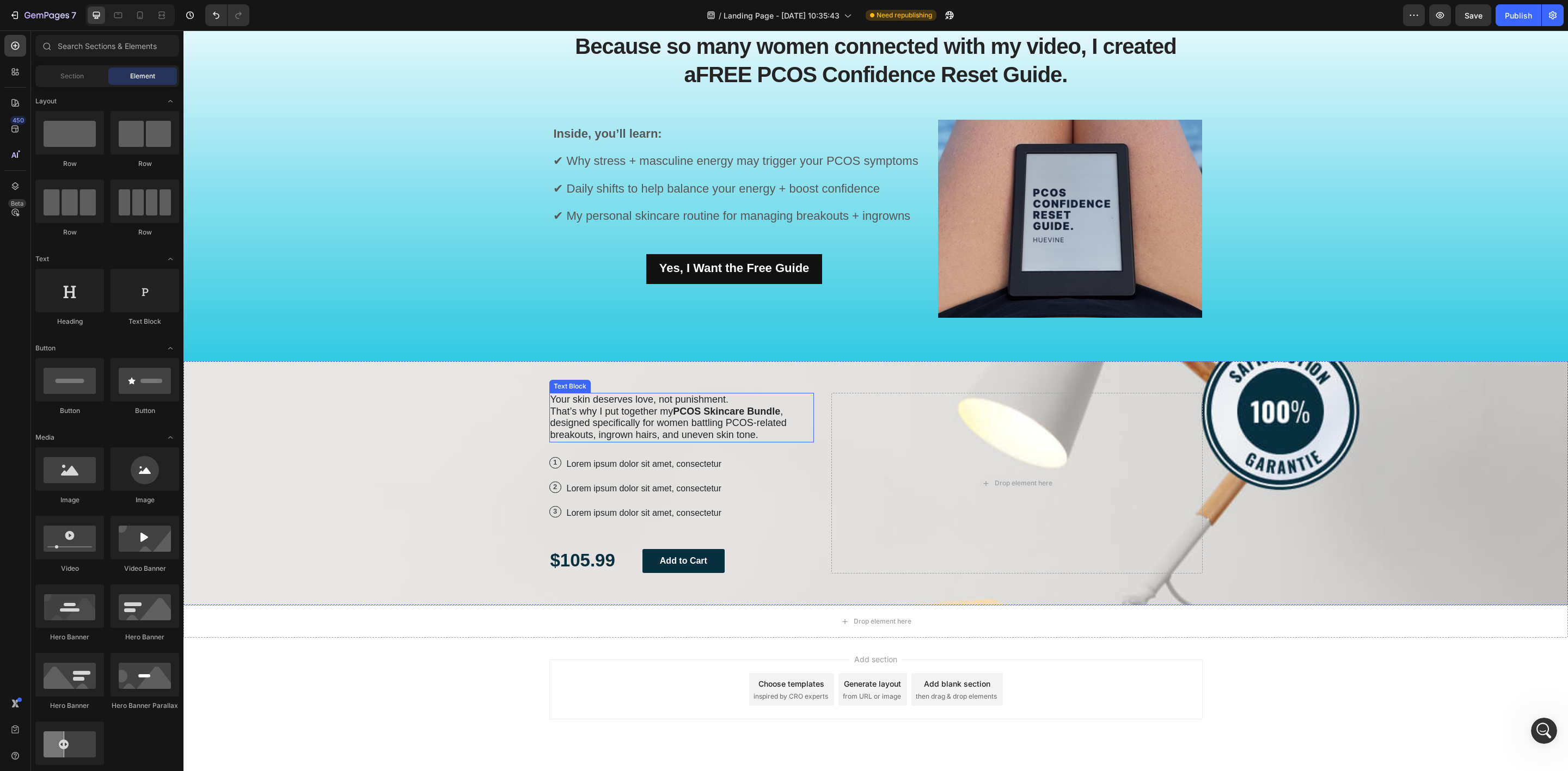
click at [672, 430] on span "That’s why I put together my PCOS Skincare Bundle , designed specifically for w…" at bounding box center [668, 423] width 236 height 35
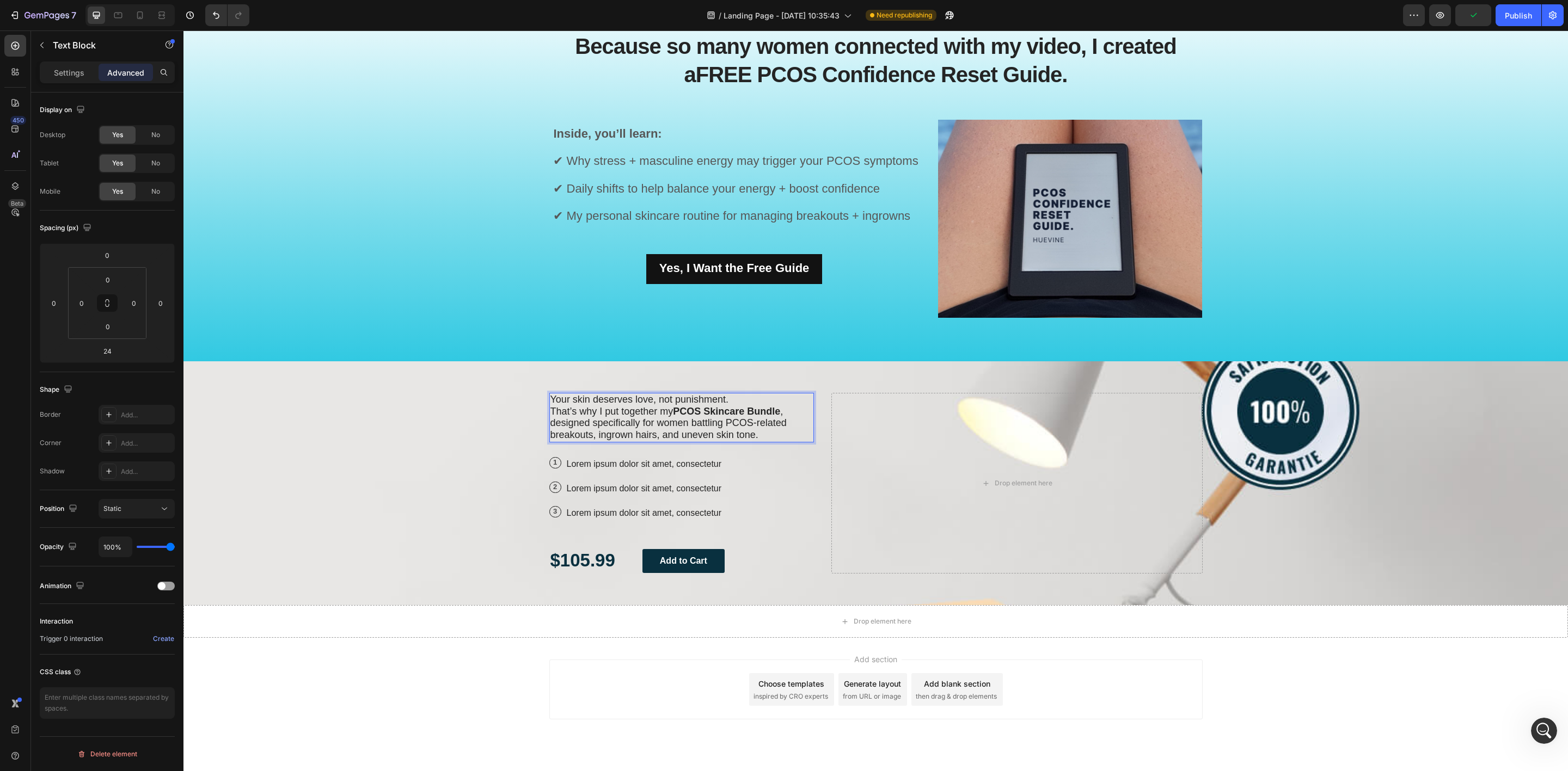
click at [757, 436] on p "Your skin deserves love, not punishment. That’s why I put together my PCOS Skin…" at bounding box center [682, 418] width 263 height 47
drag, startPoint x: 757, startPoint y: 433, endPoint x: 523, endPoint y: 377, distance: 240.6
click at [523, 377] on div "Your skin deserves love, not punishment. That’s why I put together my PCOS Skin…" at bounding box center [875, 483] width 1385 height 244
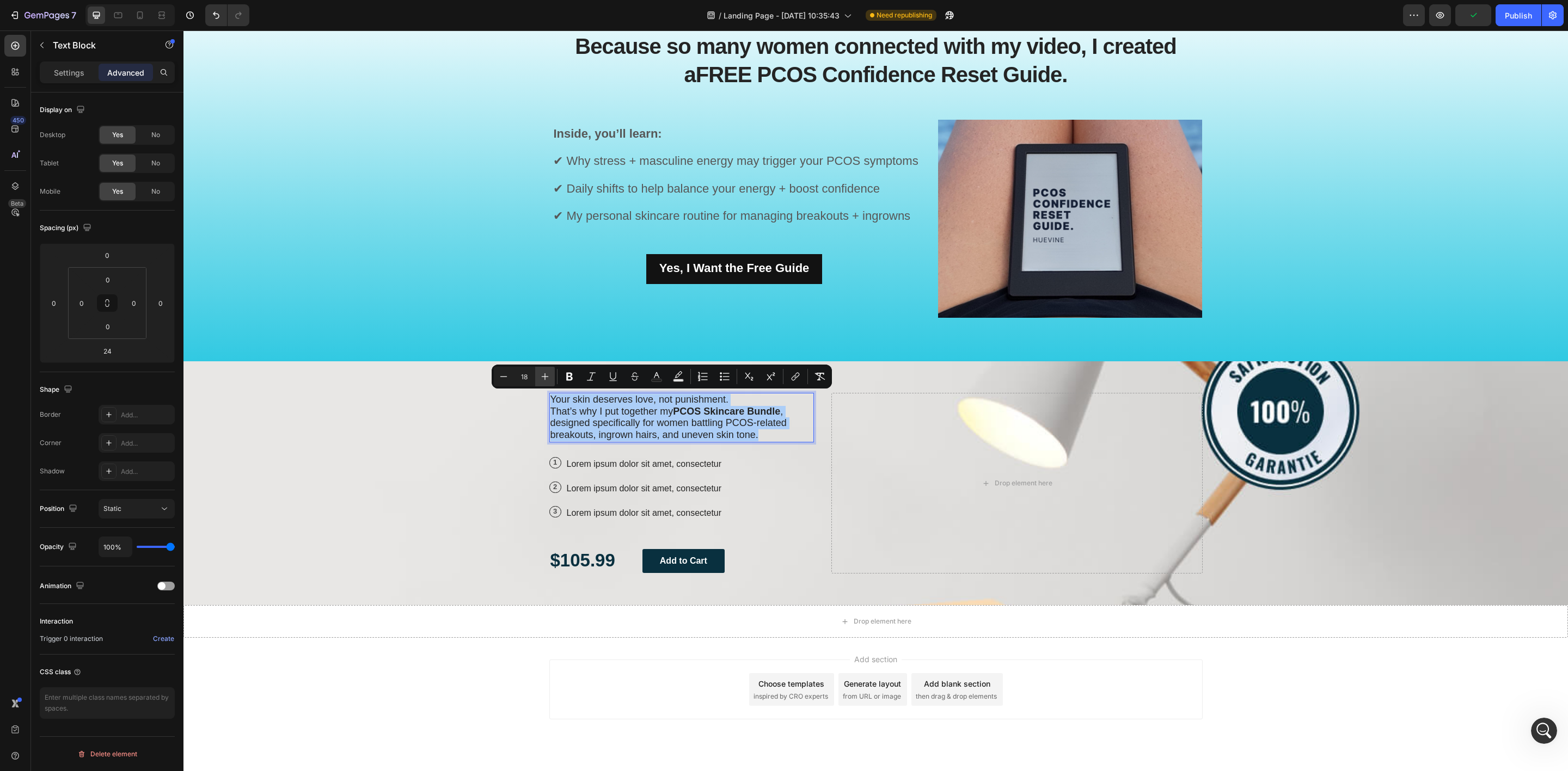
click at [550, 375] on icon "Editor contextual toolbar" at bounding box center [545, 377] width 11 height 11
click at [549, 375] on icon "Editor contextual toolbar" at bounding box center [545, 377] width 11 height 11
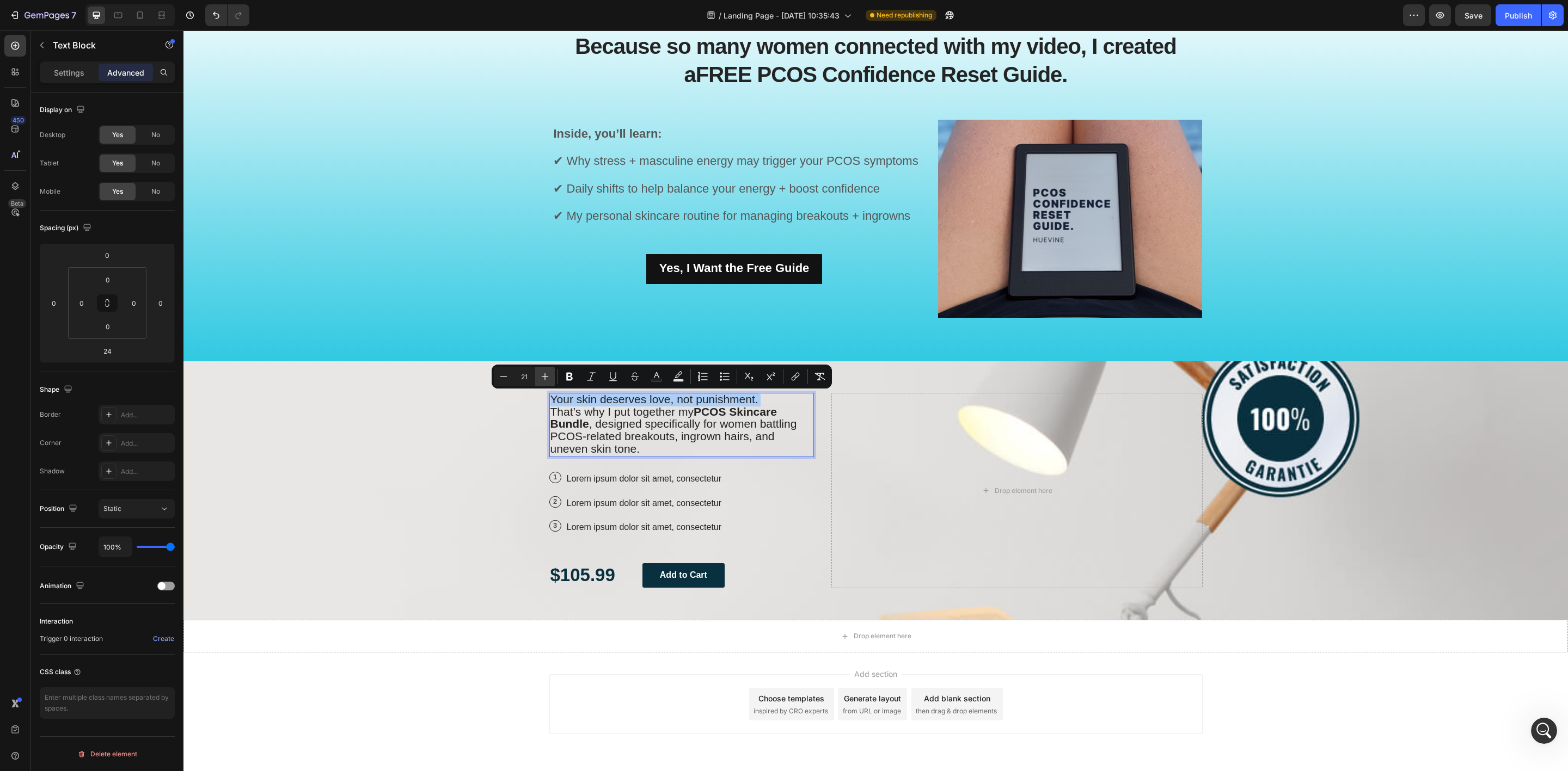
click at [549, 375] on icon "Editor contextual toolbar" at bounding box center [545, 377] width 11 height 11
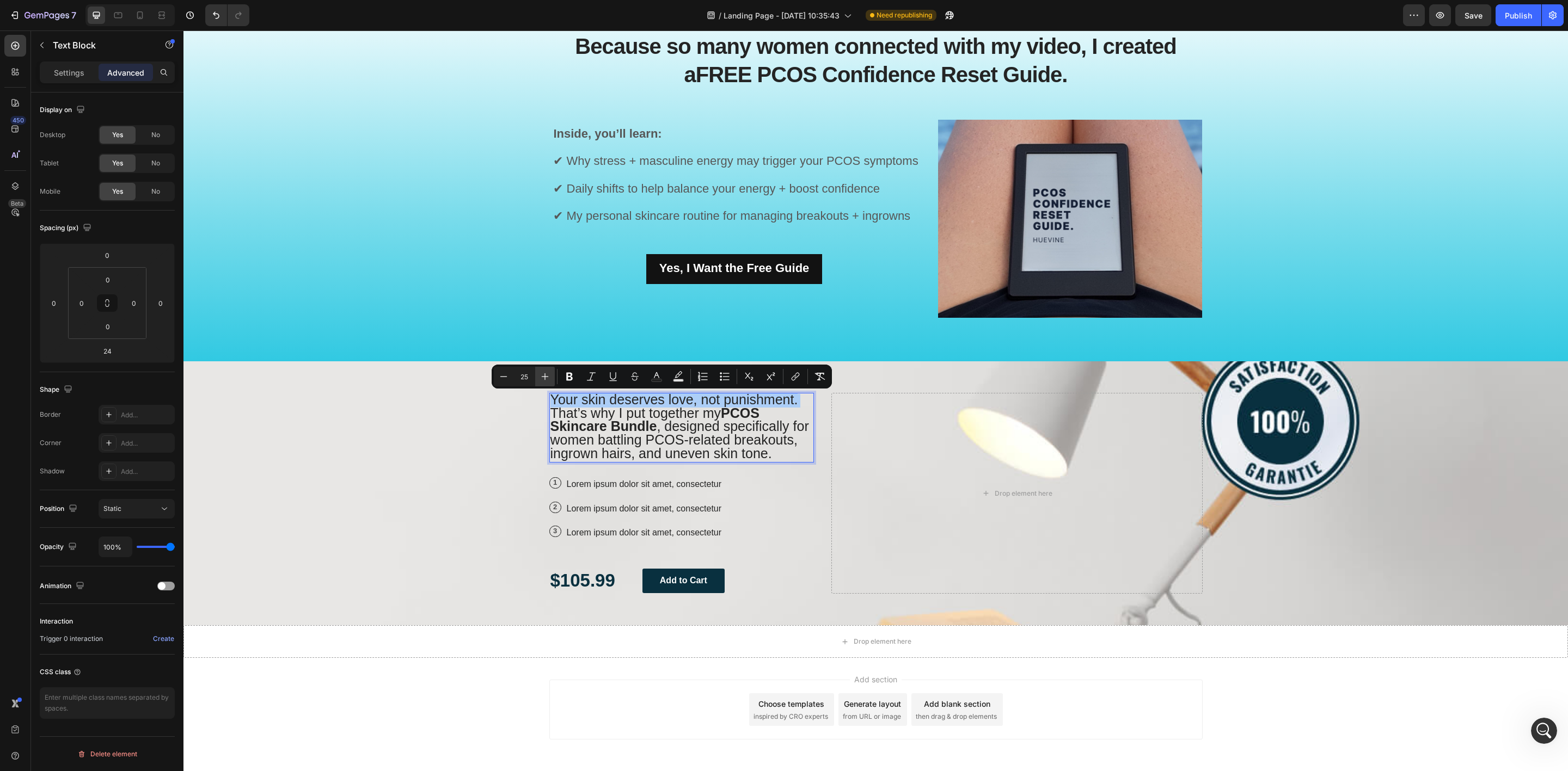
click at [549, 375] on icon "Editor contextual toolbar" at bounding box center [545, 377] width 11 height 11
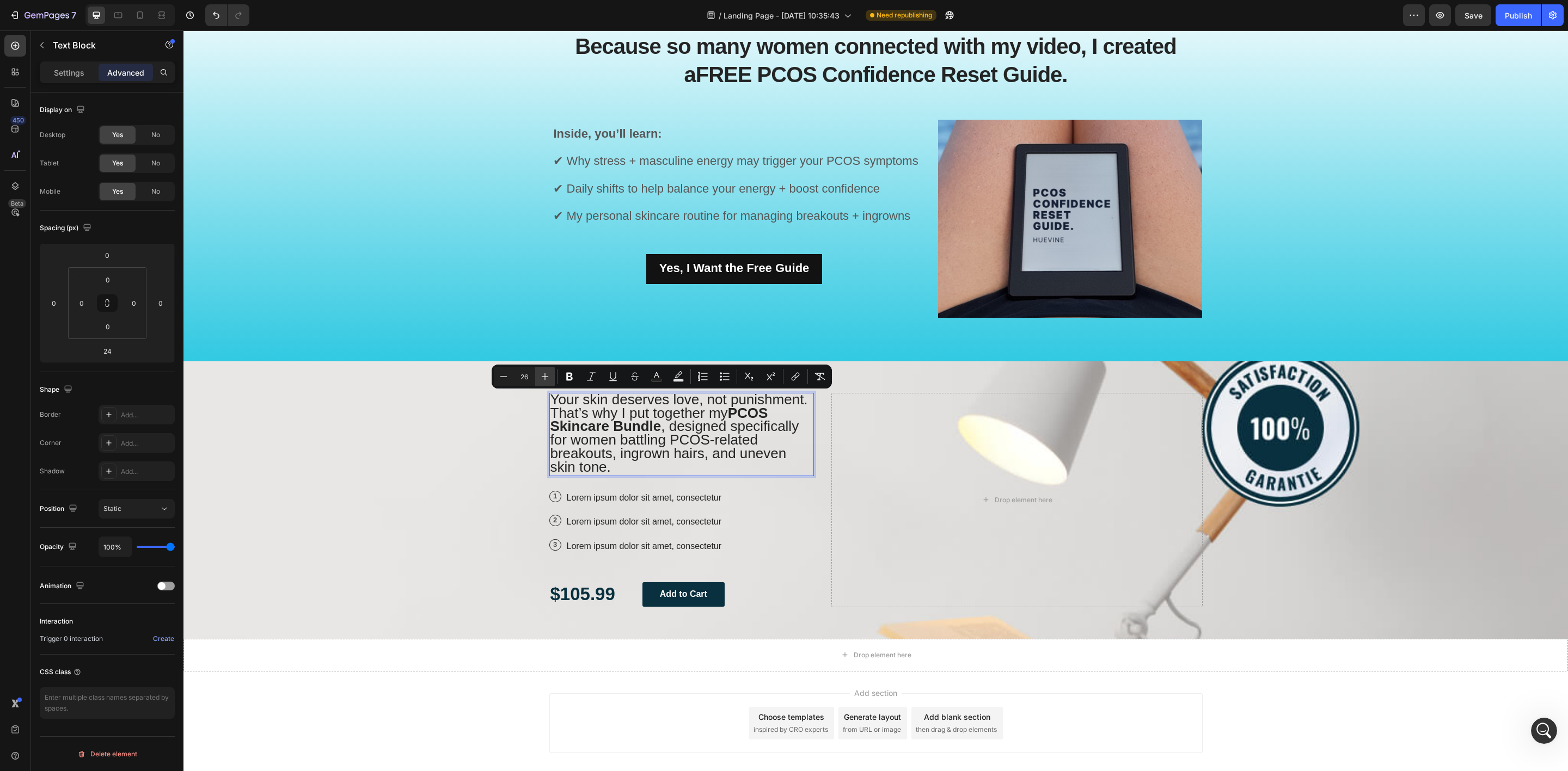
click at [549, 375] on icon "Editor contextual toolbar" at bounding box center [545, 377] width 11 height 11
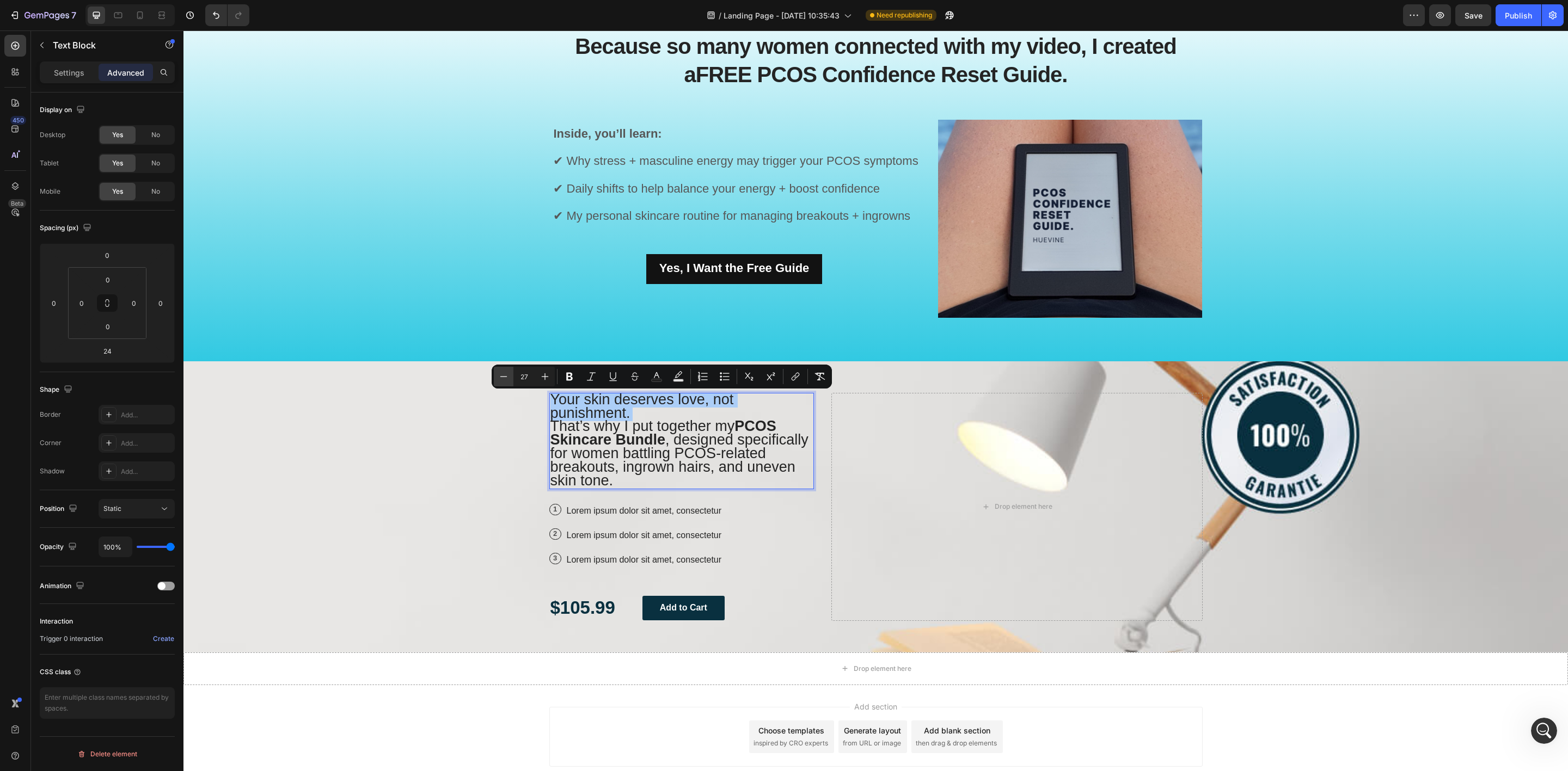
click at [502, 377] on icon "Editor contextual toolbar" at bounding box center [504, 376] width 7 height 1
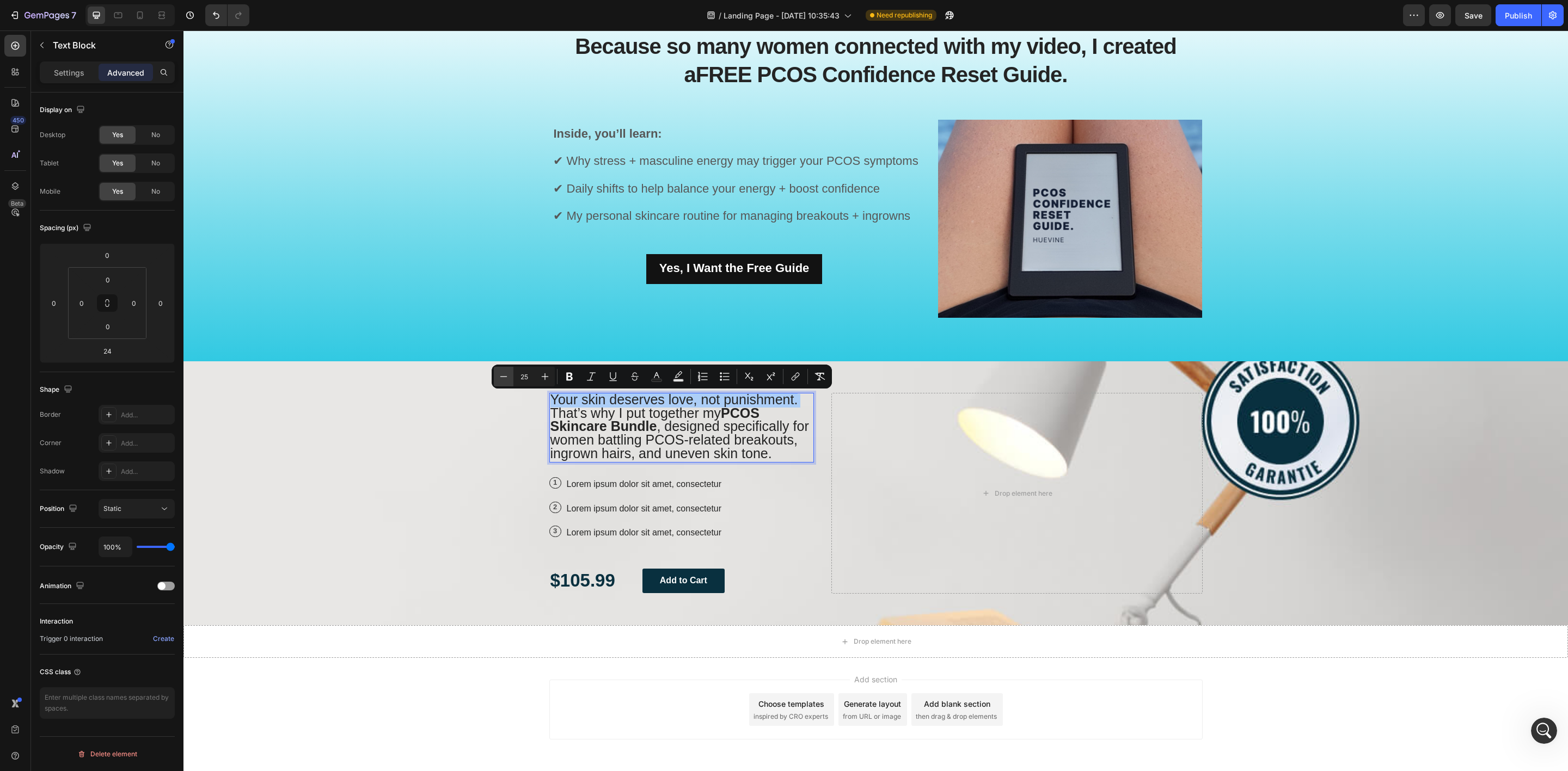
click at [502, 377] on icon "Editor contextual toolbar" at bounding box center [504, 376] width 7 height 1
type input "23"
click at [715, 441] on span "That’s why I put together my PCOS Skincare Bundle , designed specifically for w…" at bounding box center [674, 431] width 248 height 53
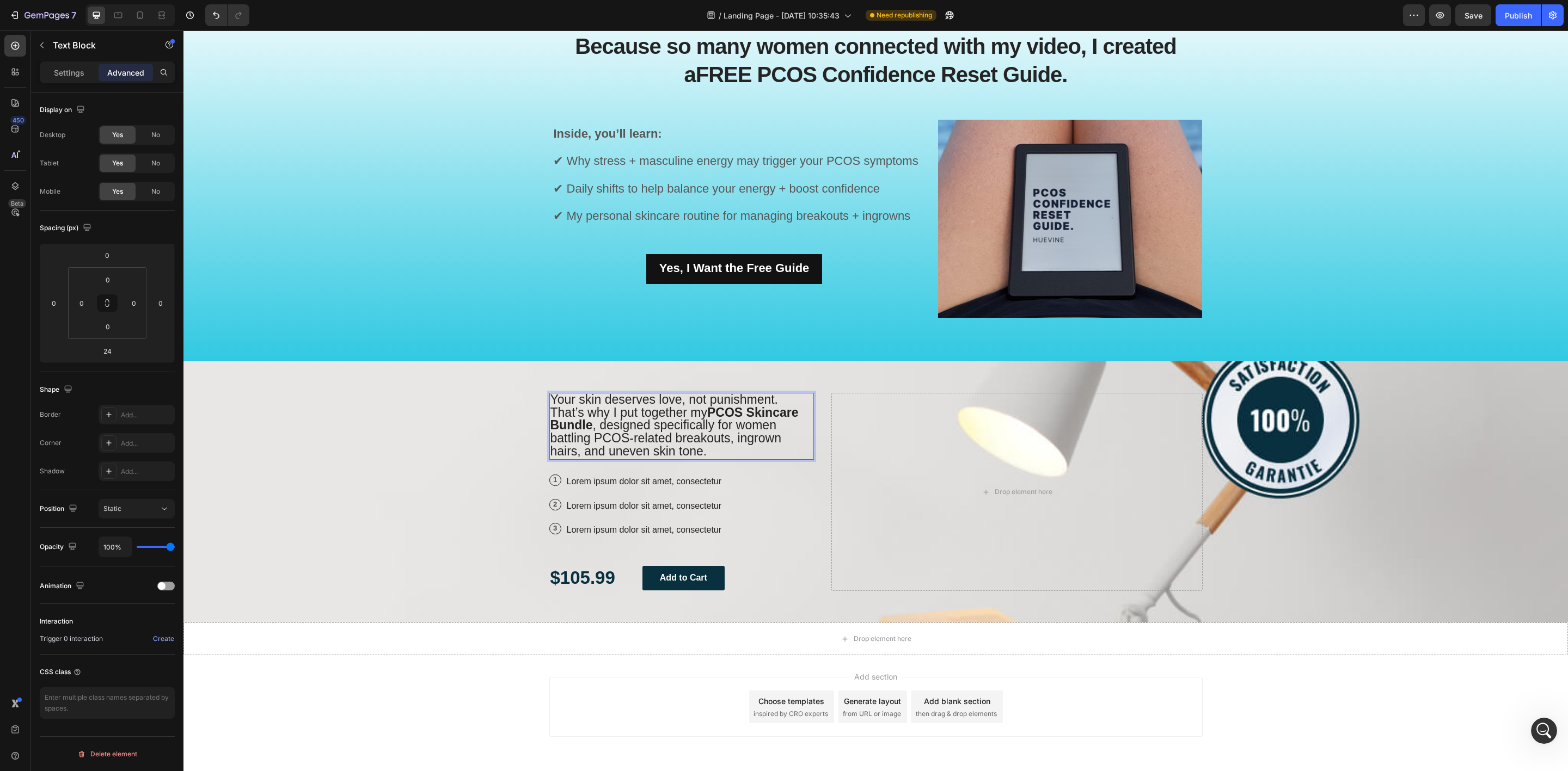
click at [715, 456] on p "Your skin deserves love, not punishment. That’s why I put together my PCOS Skin…" at bounding box center [682, 427] width 263 height 65
click at [739, 484] on div "1 Text Block Row Lorem ipsum dolor sit amet, consectetur Text Block Row" at bounding box center [682, 482] width 265 height 18
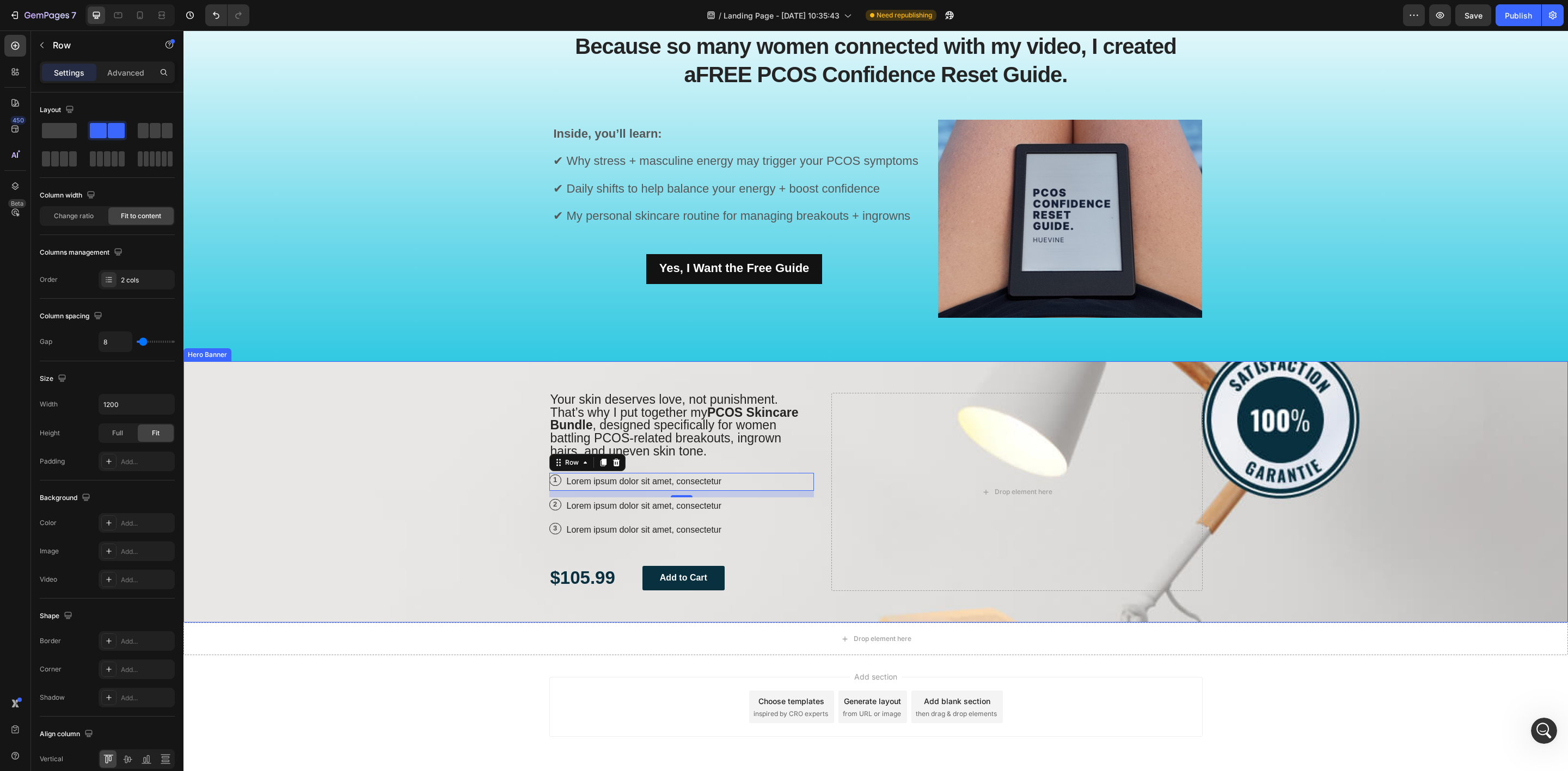
click at [744, 518] on div "Your skin deserves love, not punishment. That’s why I put together my PCOS Skin…" at bounding box center [682, 492] width 265 height 198
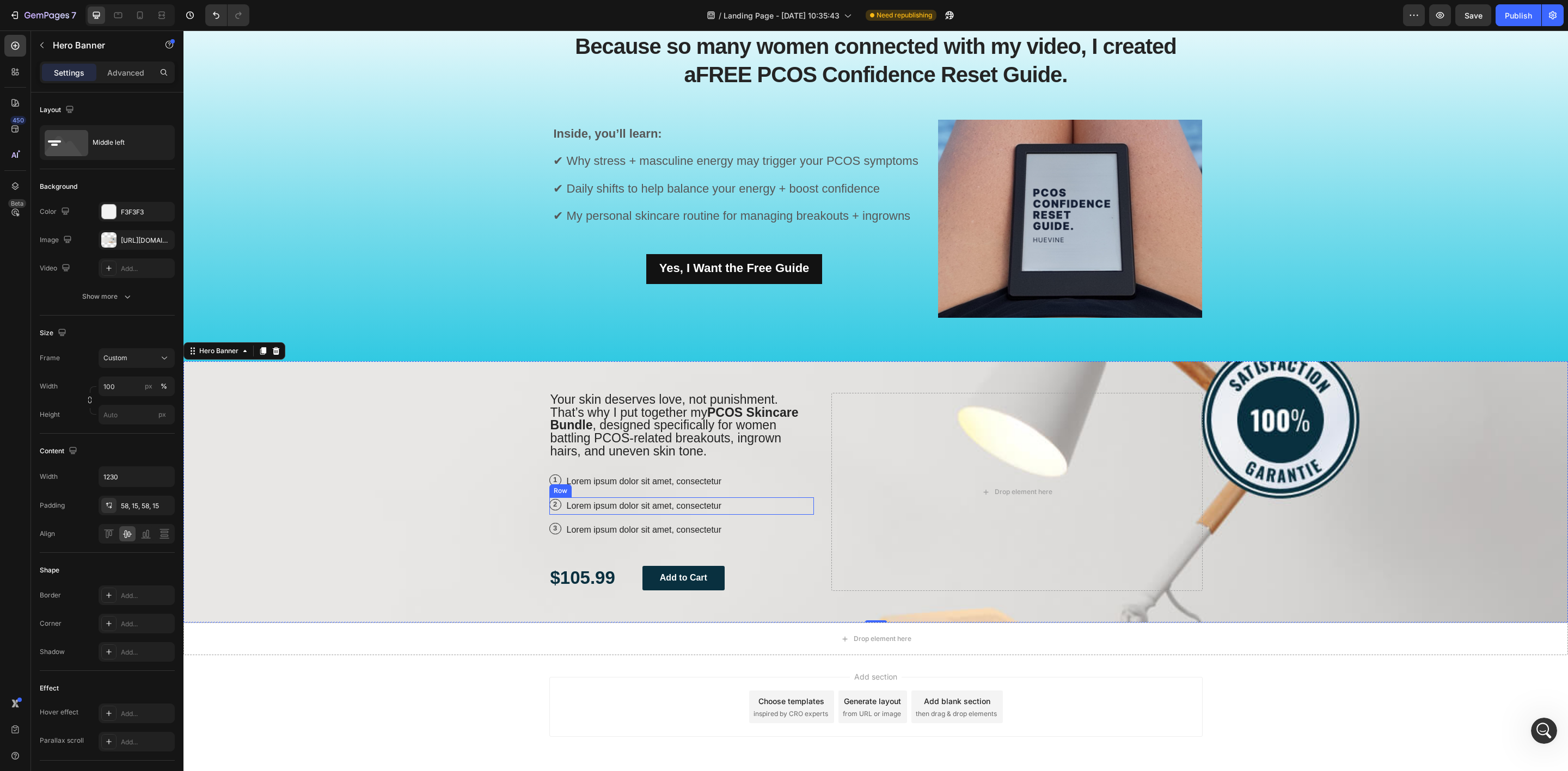
click at [746, 490] on div "1 Text Block Row Lorem ipsum dolor sit amet, consectetur Text Block Row" at bounding box center [682, 482] width 265 height 18
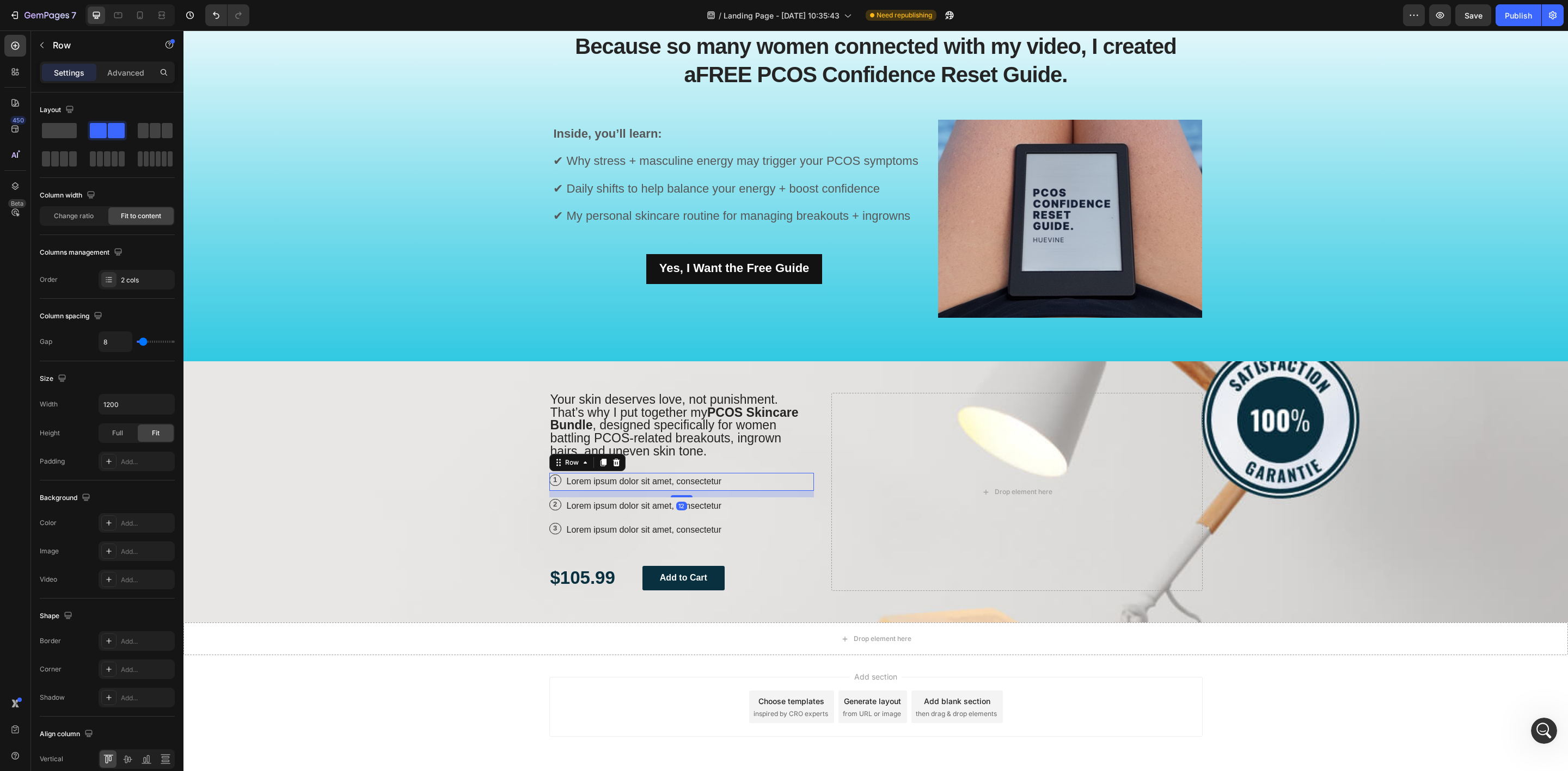
click at [748, 486] on div "1 Text Block Row Lorem ipsum dolor sit amet, consectetur Text Block Row 12" at bounding box center [682, 482] width 265 height 18
click at [611, 467] on div at bounding box center [616, 462] width 13 height 13
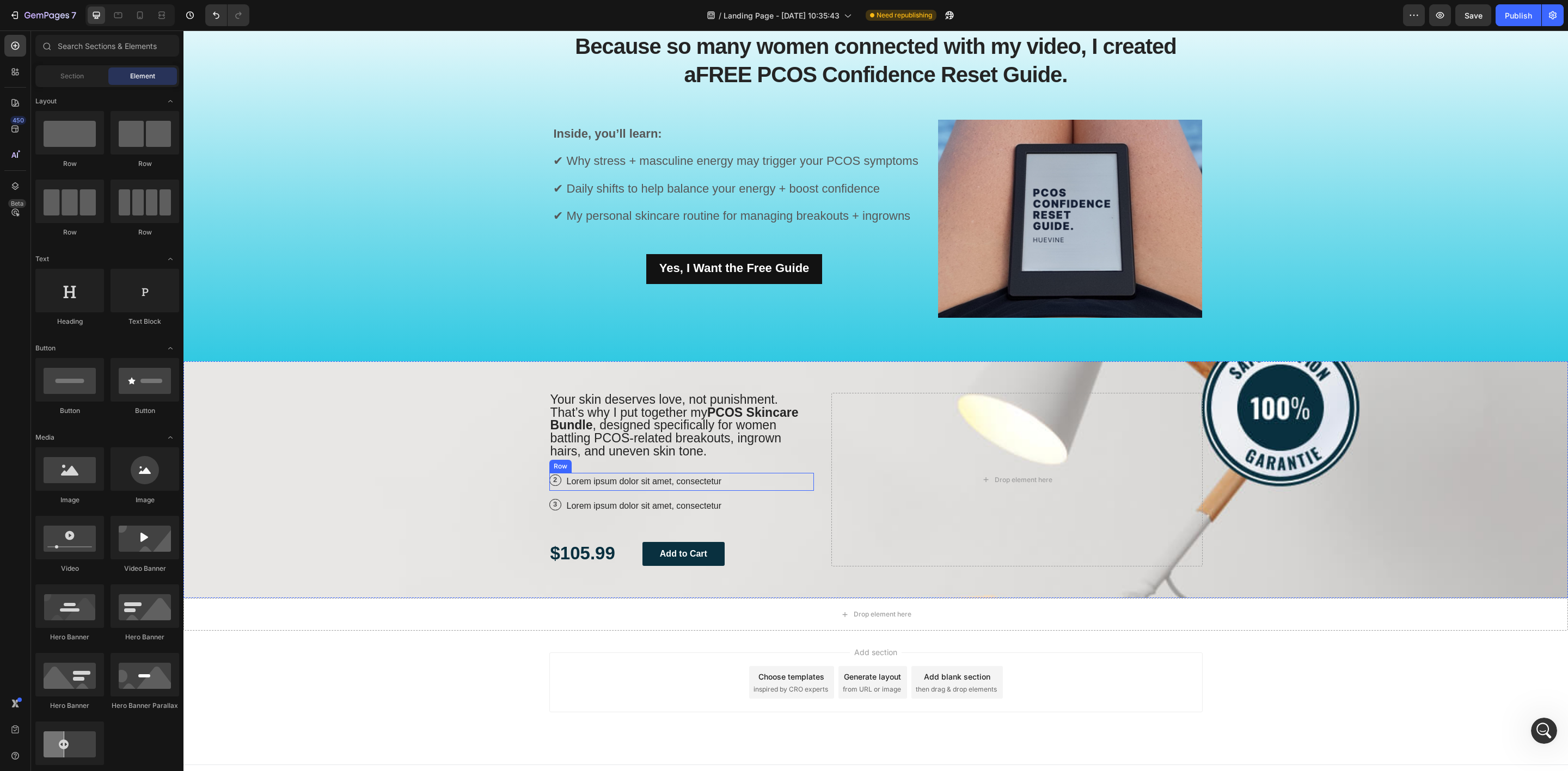
click at [742, 483] on div "2 Text Block Row Lorem ipsum dolor sit amet, consectetur Text Block Row" at bounding box center [682, 482] width 265 height 18
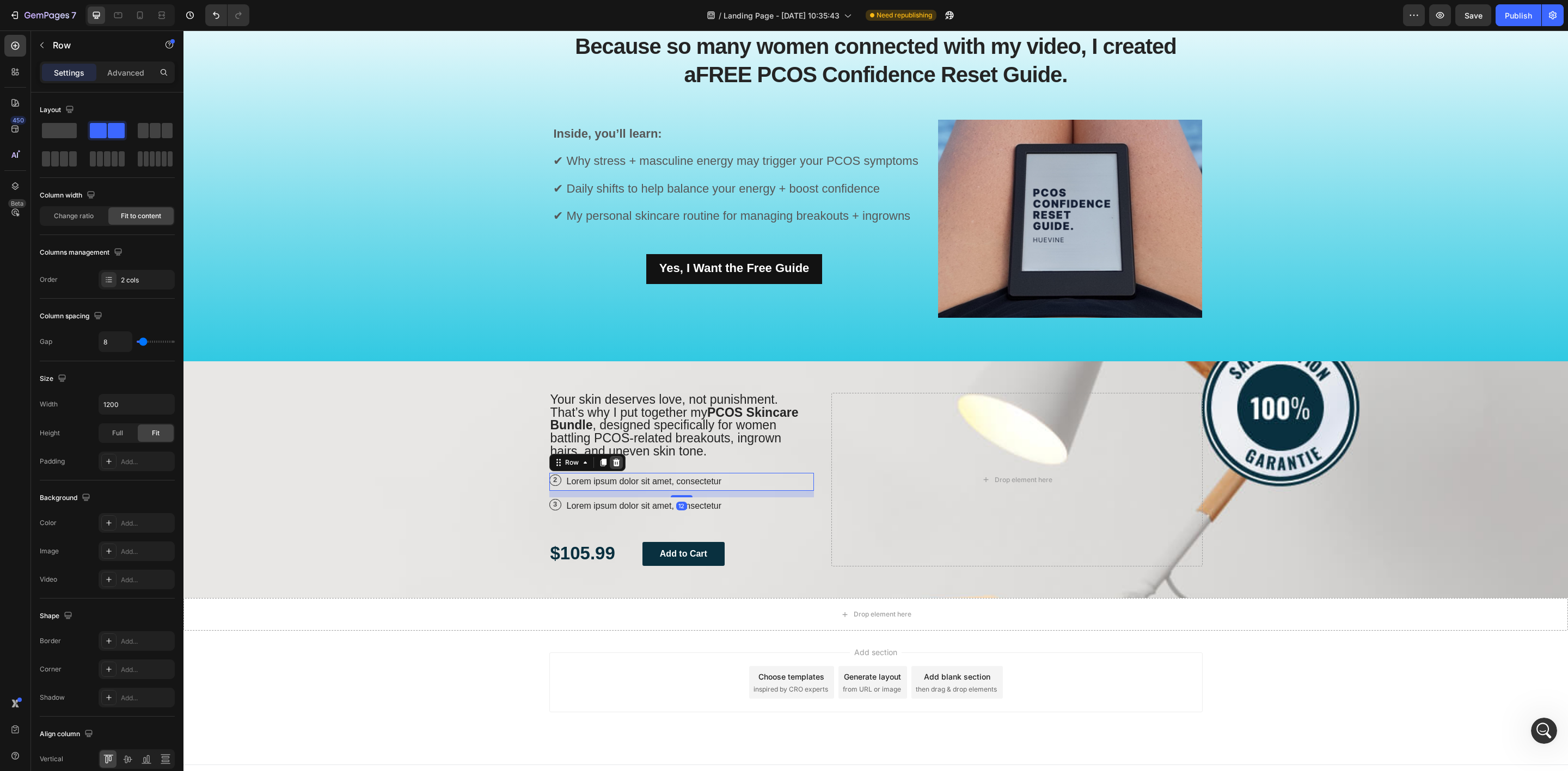
click at [614, 462] on div at bounding box center [616, 462] width 13 height 13
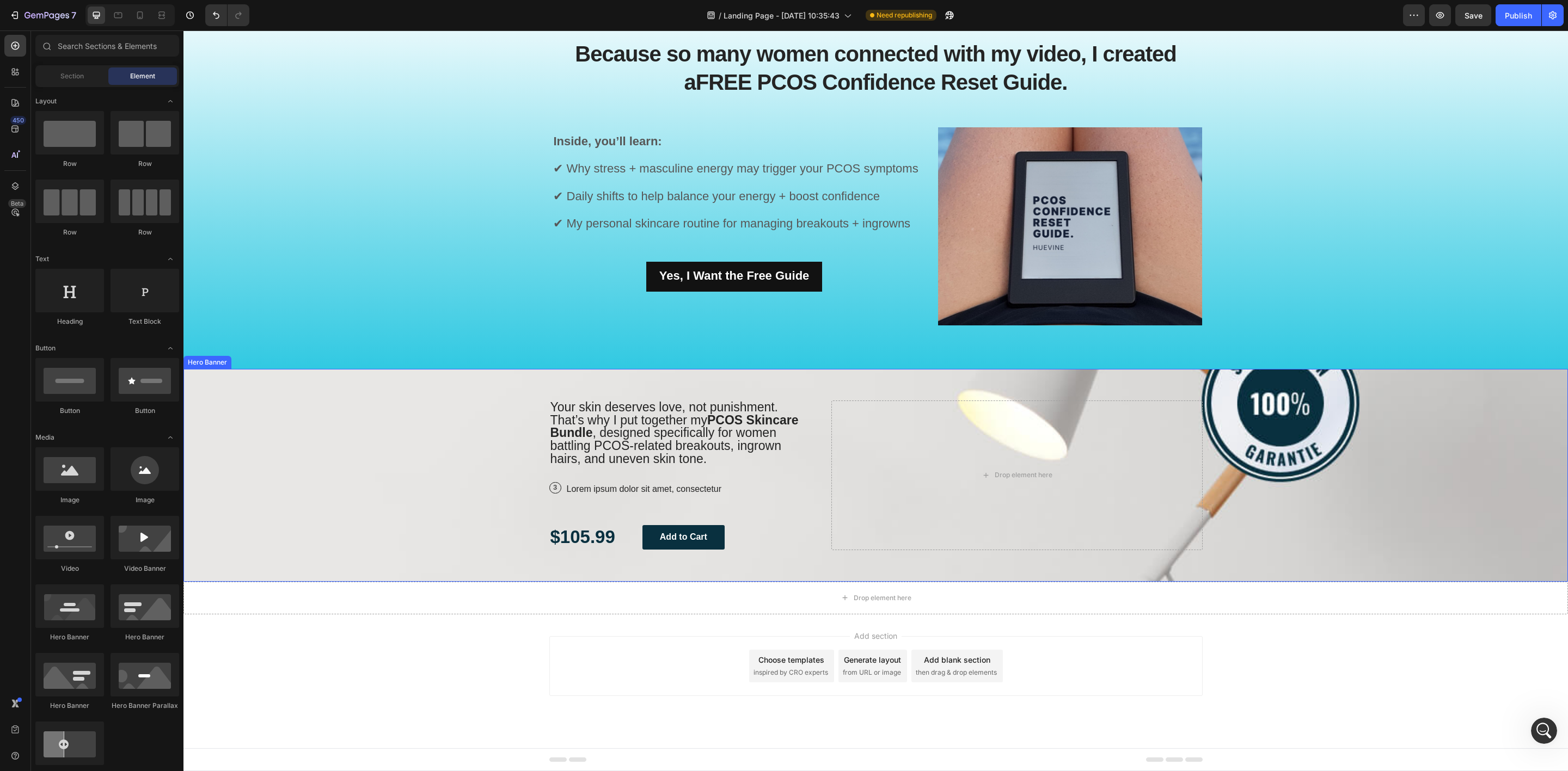
scroll to position [994, 0]
click at [751, 481] on div "3 Text Block Row Lorem ipsum dolor sit amet, consectetur Text Block Row" at bounding box center [682, 490] width 265 height 18
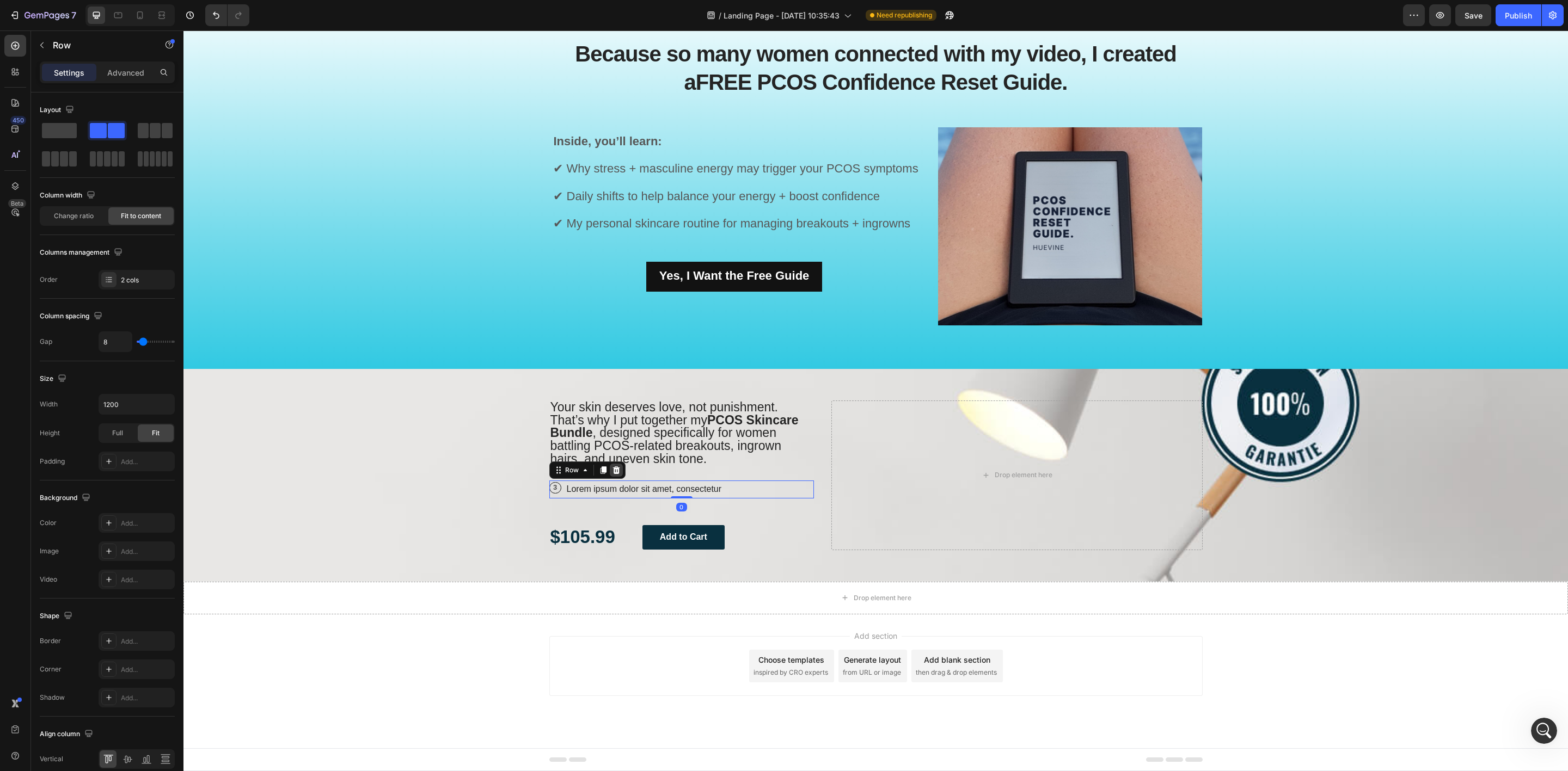
click at [610, 464] on div at bounding box center [616, 470] width 13 height 13
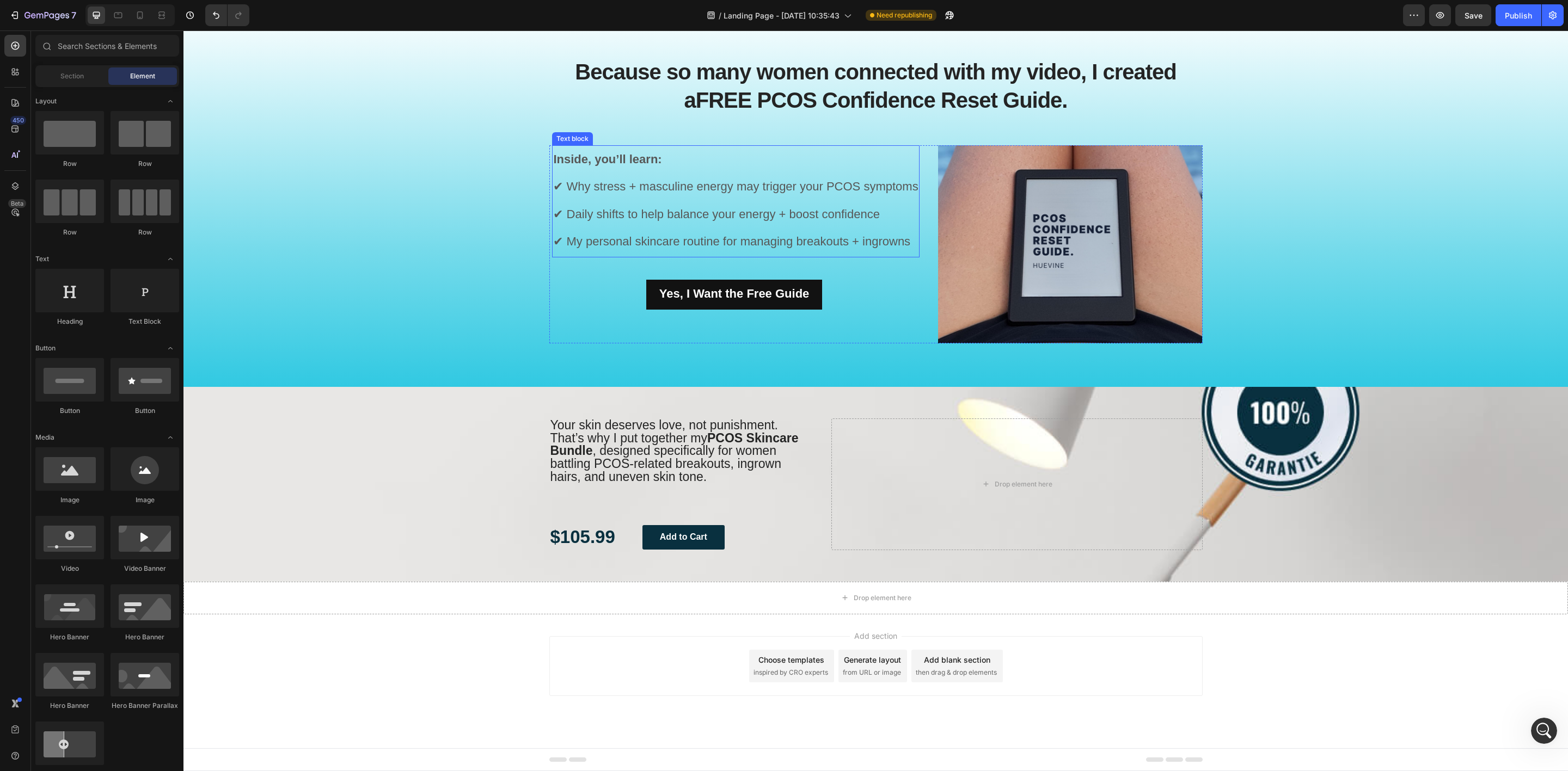
click at [656, 187] on span "✔ Why stress + masculine energy may trigger your PCOS symptoms" at bounding box center [735, 186] width 365 height 13
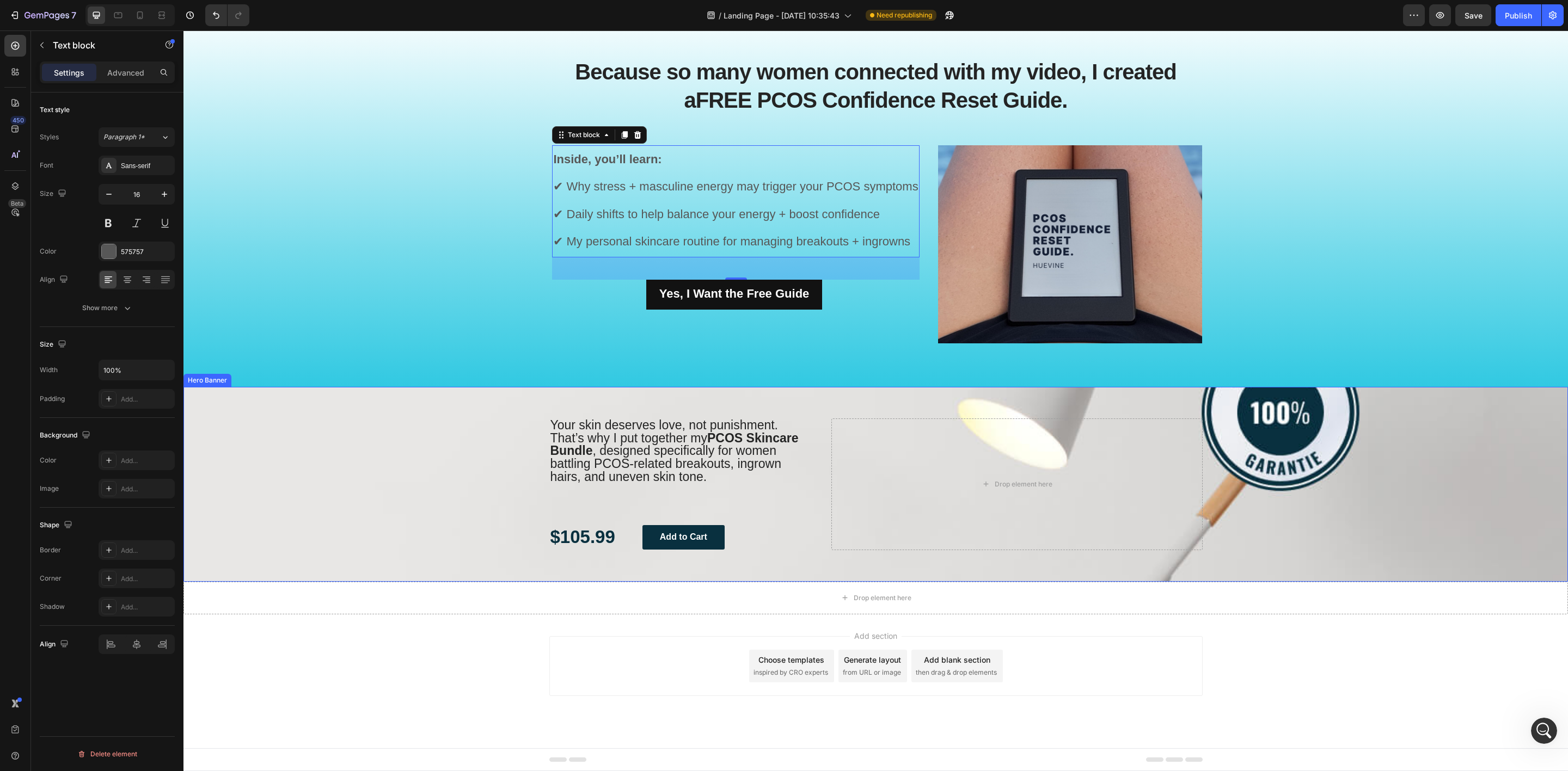
click at [688, 490] on div "Your skin deserves love, not punishment. That’s why I put together my PCOS Skin…" at bounding box center [682, 484] width 265 height 131
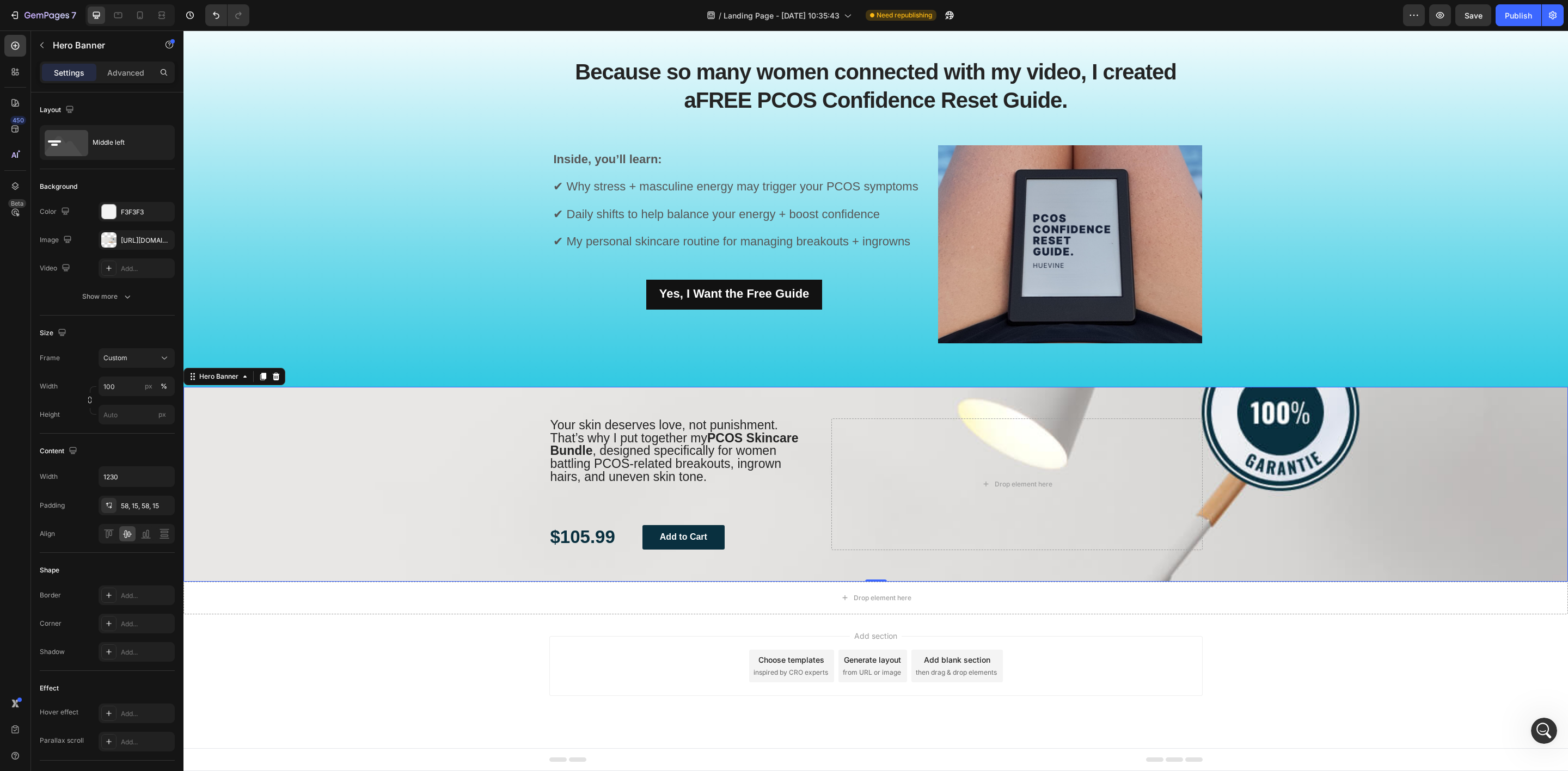
click at [699, 487] on div "Your skin deserves love, not punishment. That’s why I put together my PCOS Skin…" at bounding box center [682, 484] width 265 height 131
click at [715, 479] on p "Your skin deserves love, not punishment. That’s why I put together my PCOS Skin…" at bounding box center [682, 452] width 263 height 65
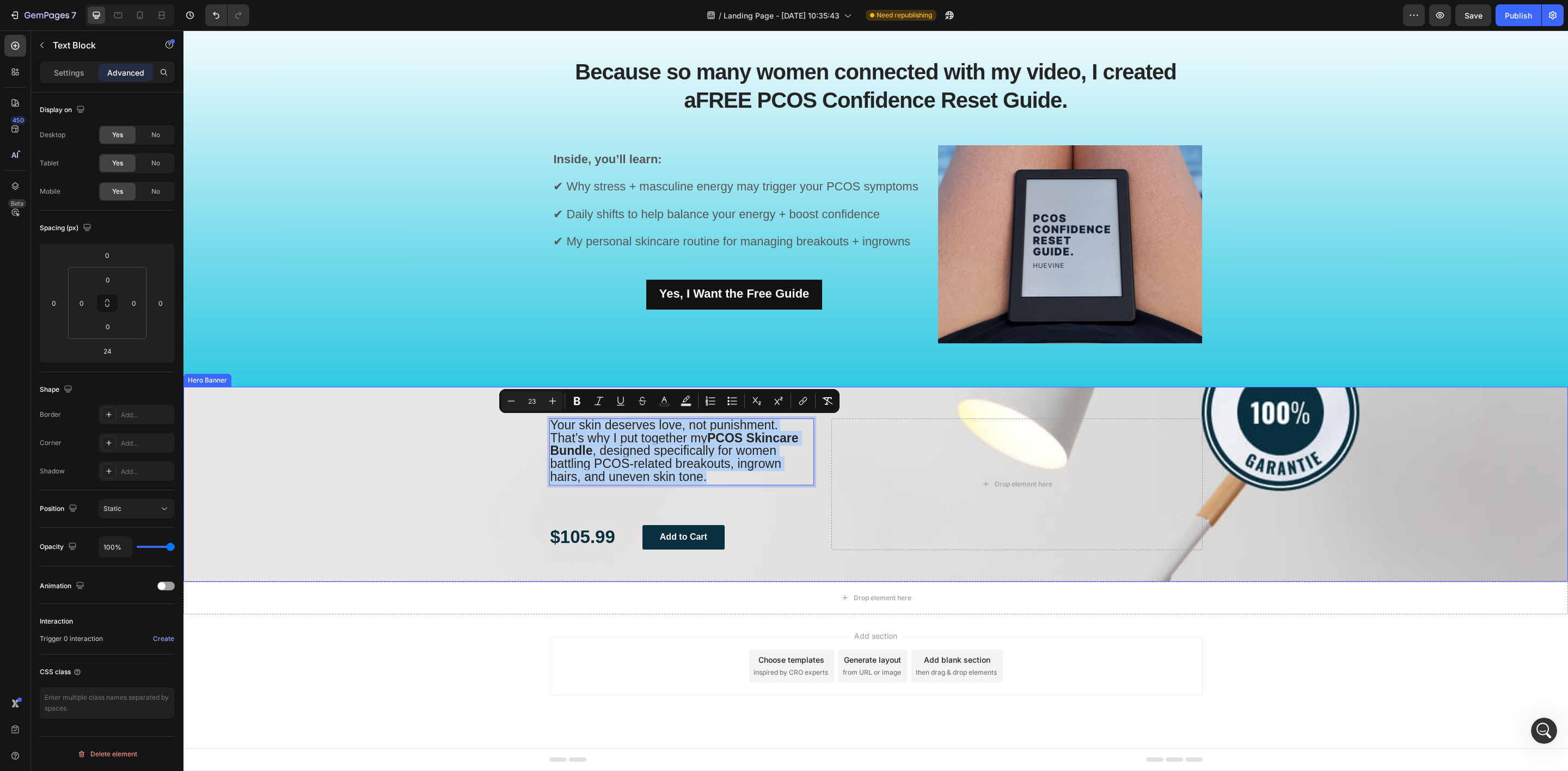
drag, startPoint x: 715, startPoint y: 479, endPoint x: 503, endPoint y: 420, distance: 220.1
click at [57, 72] on p "Settings" at bounding box center [69, 72] width 30 height 12
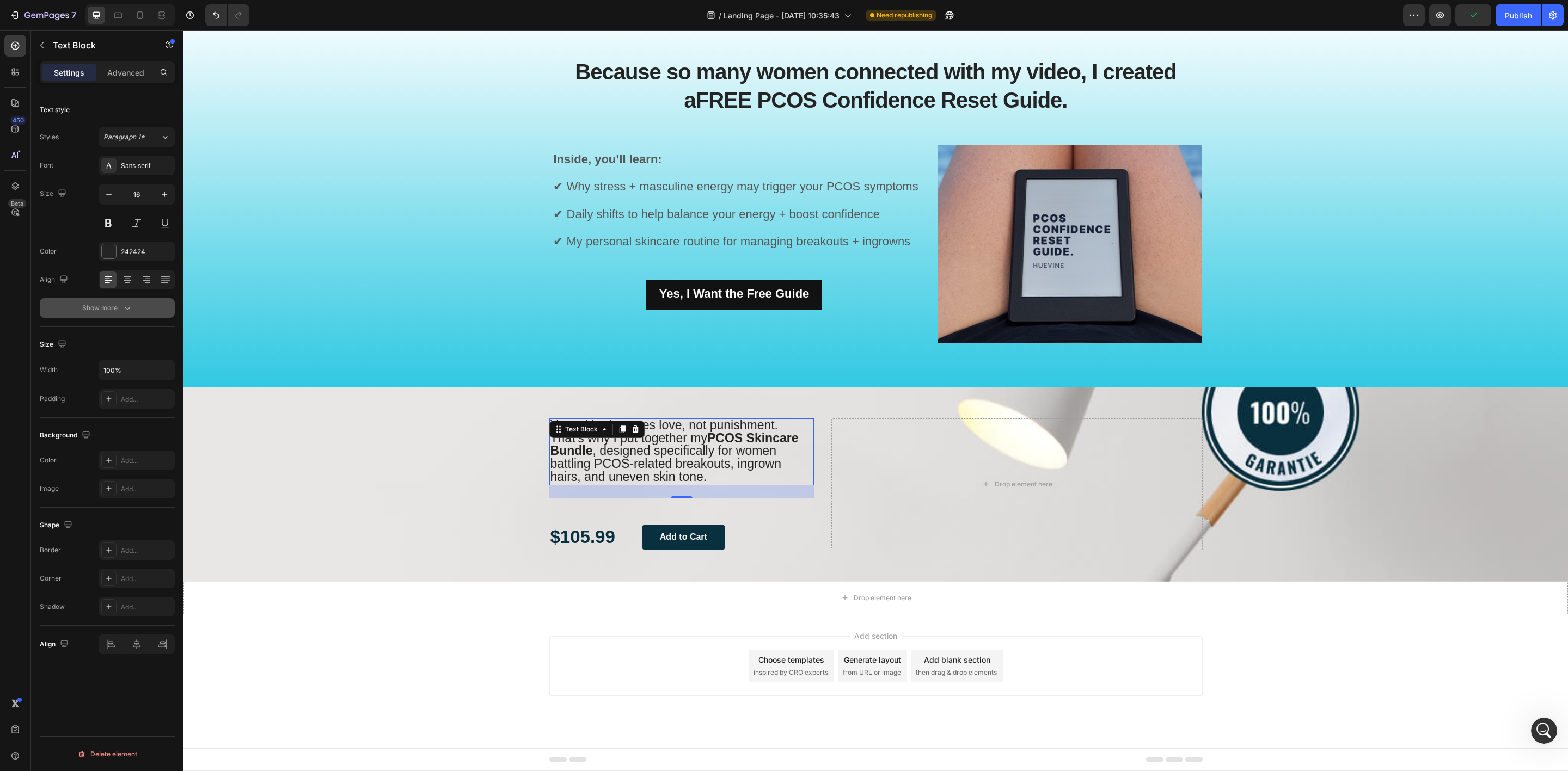
click at [124, 312] on icon "button" at bounding box center [127, 308] width 11 height 11
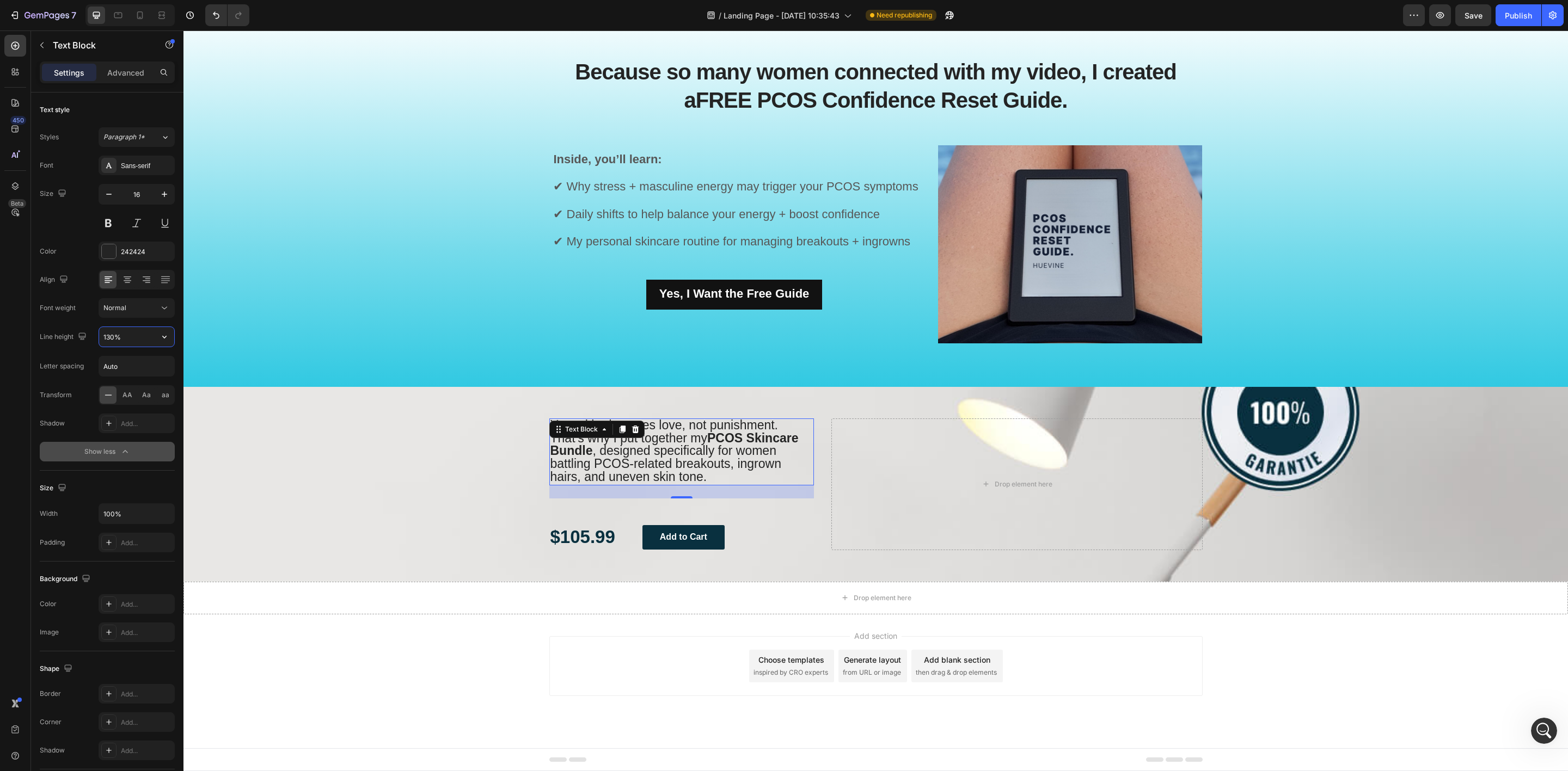
click at [131, 335] on input "130%" at bounding box center [136, 337] width 75 height 19
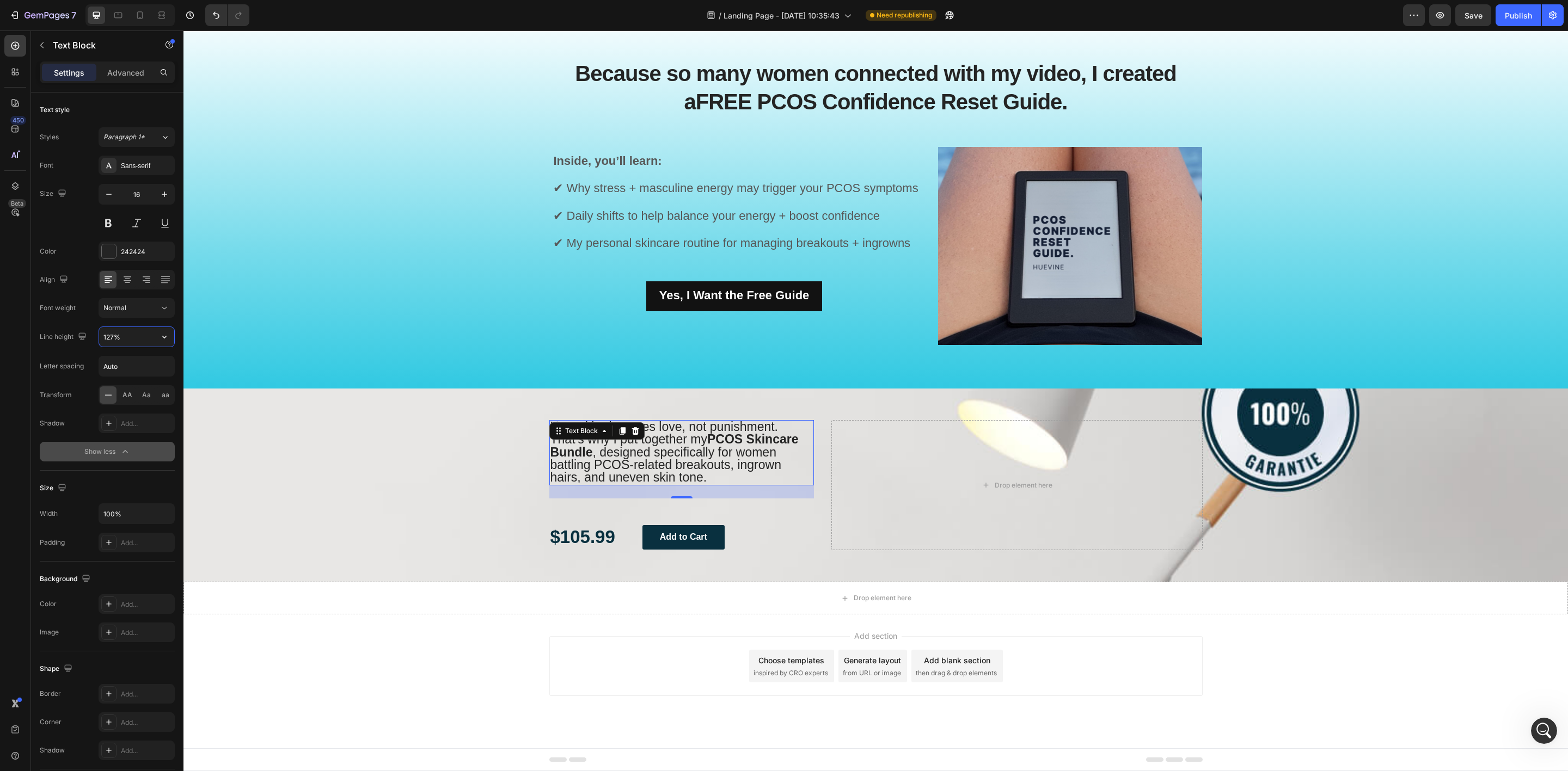
click at [131, 337] on input "127%" at bounding box center [136, 337] width 75 height 19
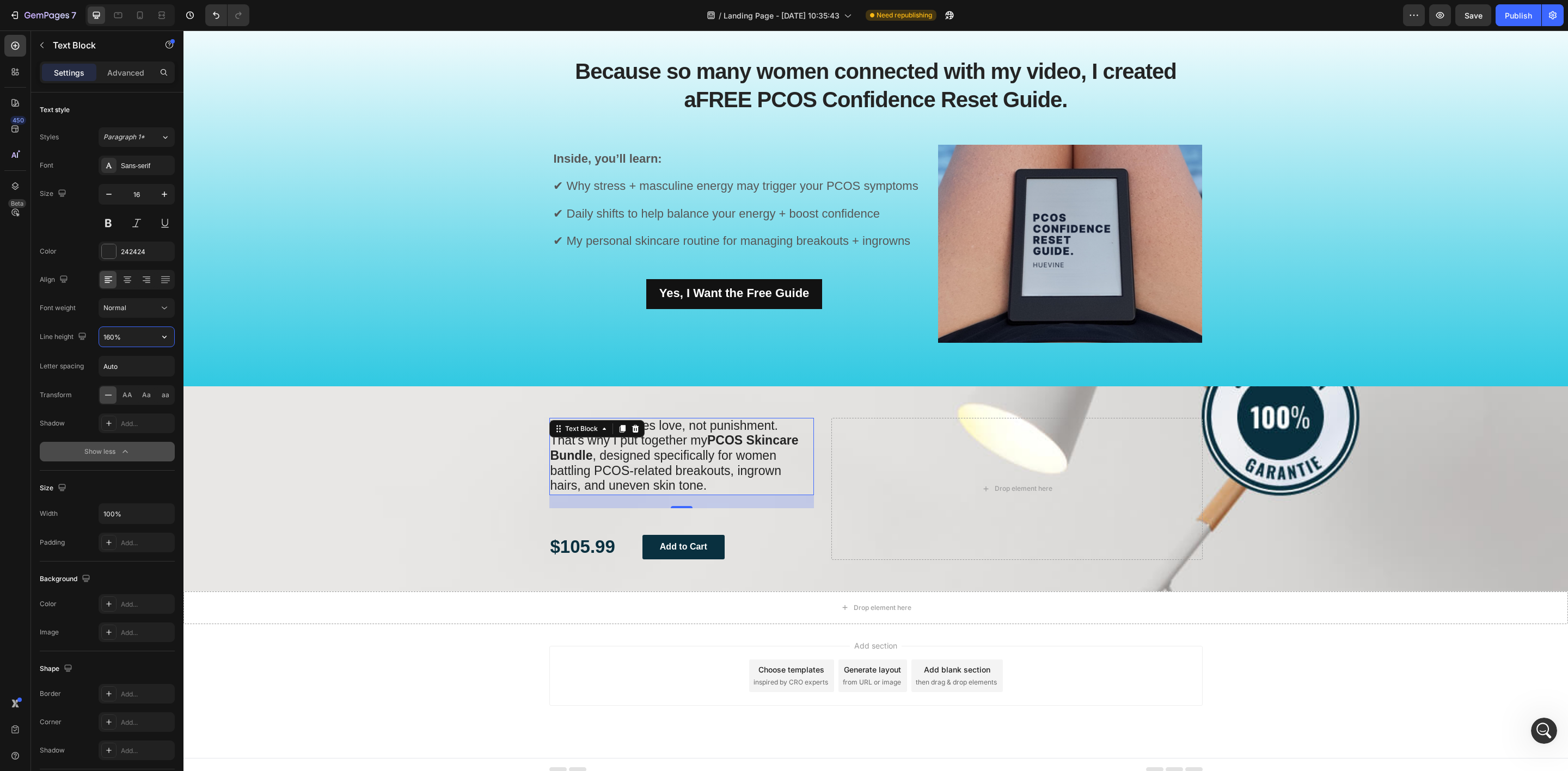
type input "161%"
click at [383, 473] on div "Background Image" at bounding box center [875, 489] width 1385 height 206
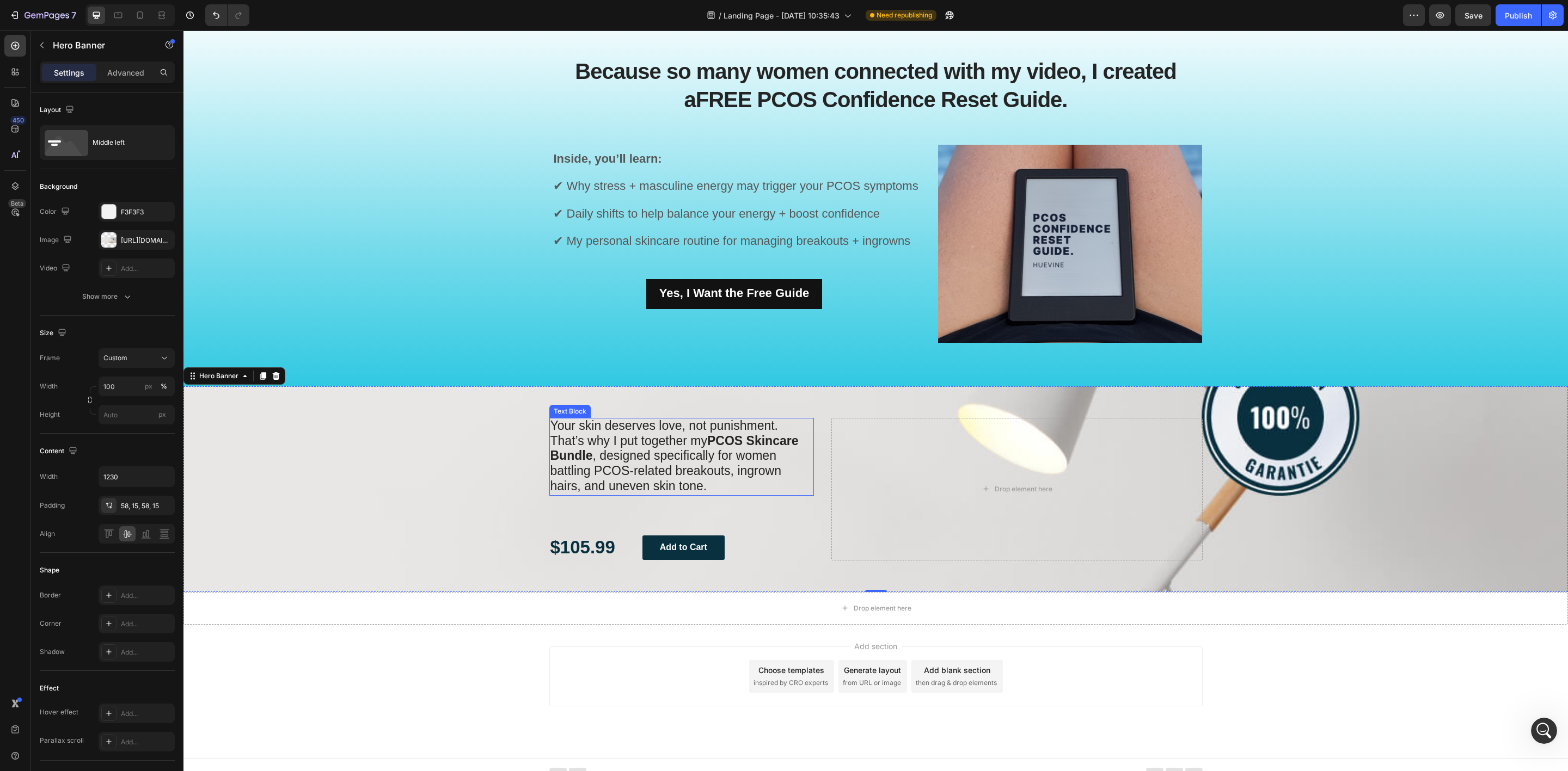
click at [671, 495] on p "Your skin deserves love, not punishment. That’s why I put together my PCOS Skin…" at bounding box center [682, 457] width 263 height 75
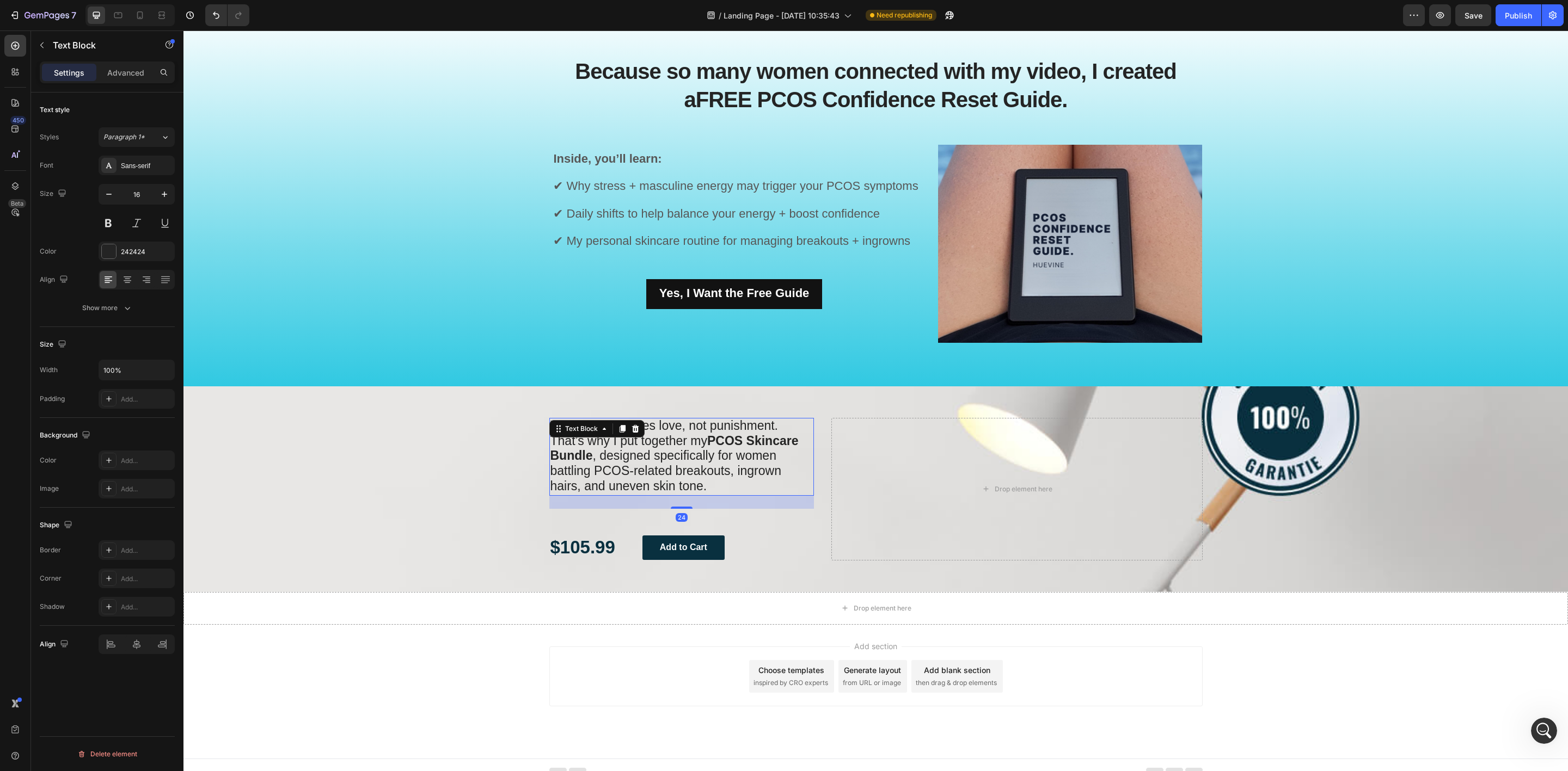
click at [424, 482] on div "Background Image" at bounding box center [875, 489] width 1385 height 206
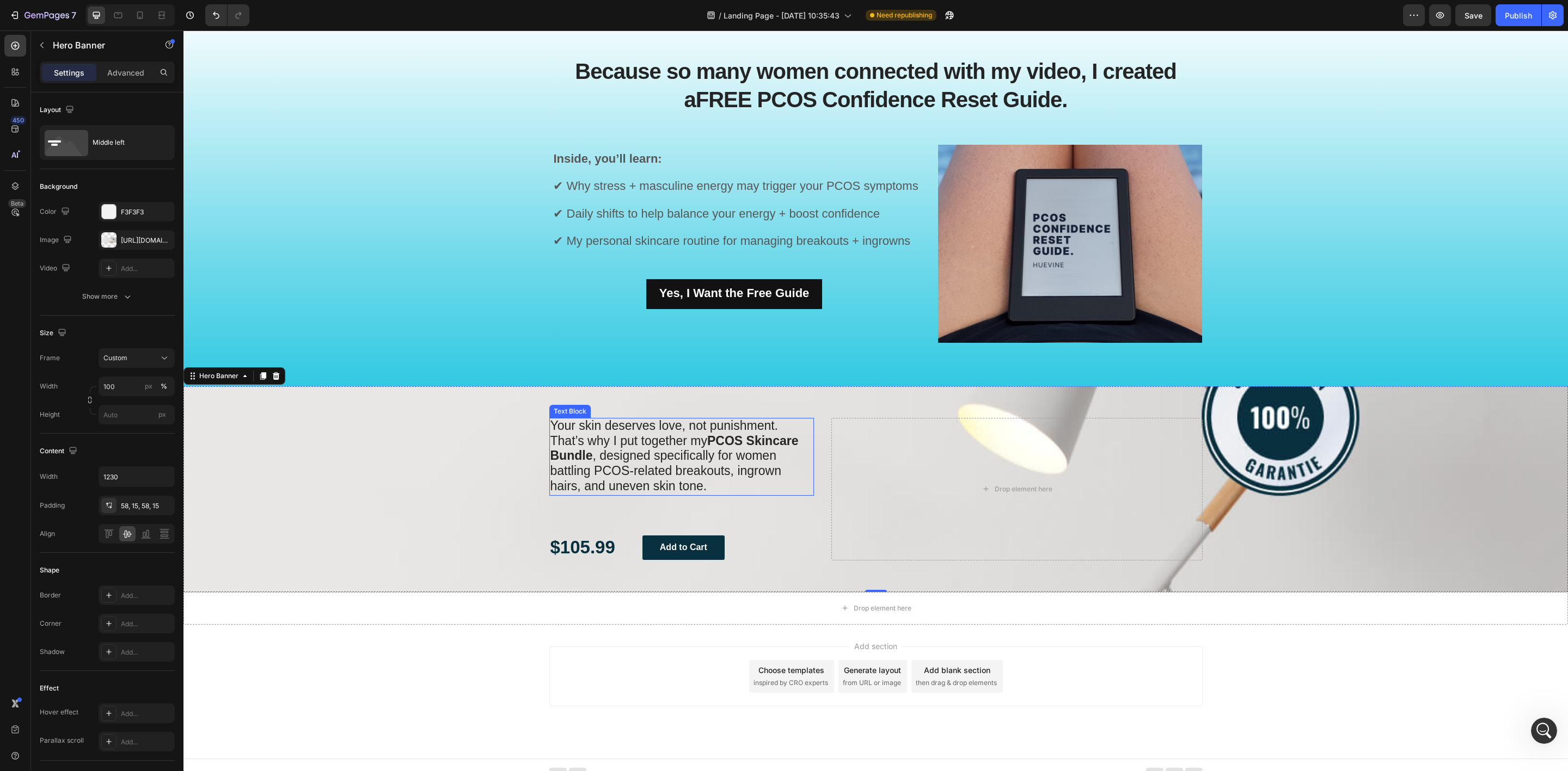
click at [621, 462] on span "That’s why I put together my PCOS Skincare Bundle , designed specifically for w…" at bounding box center [674, 463] width 248 height 59
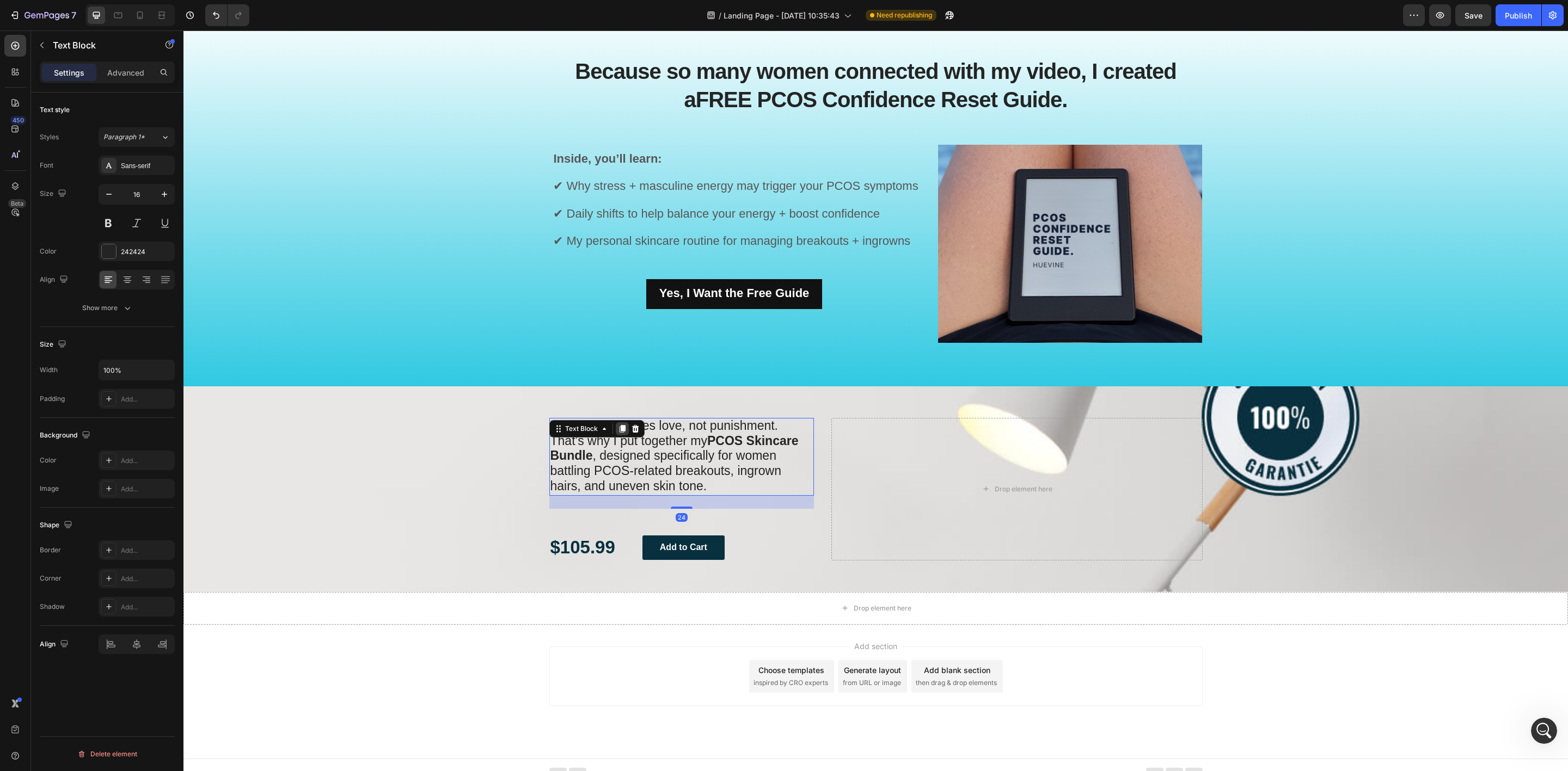
click at [619, 430] on icon at bounding box center [622, 429] width 6 height 8
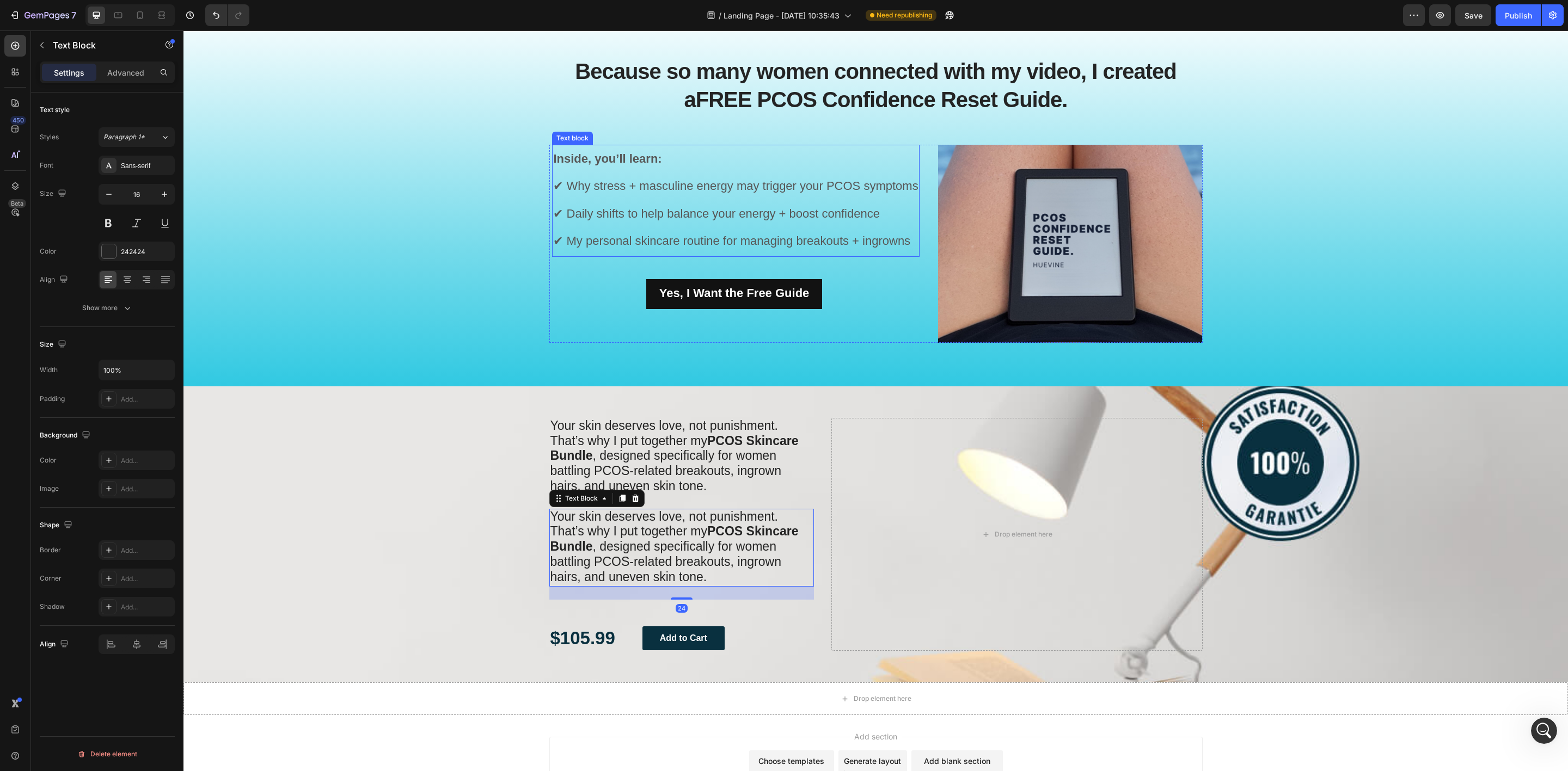
click at [628, 209] on span "✔ Daily shifts to help balance your energy + boost confidence" at bounding box center [716, 214] width 327 height 13
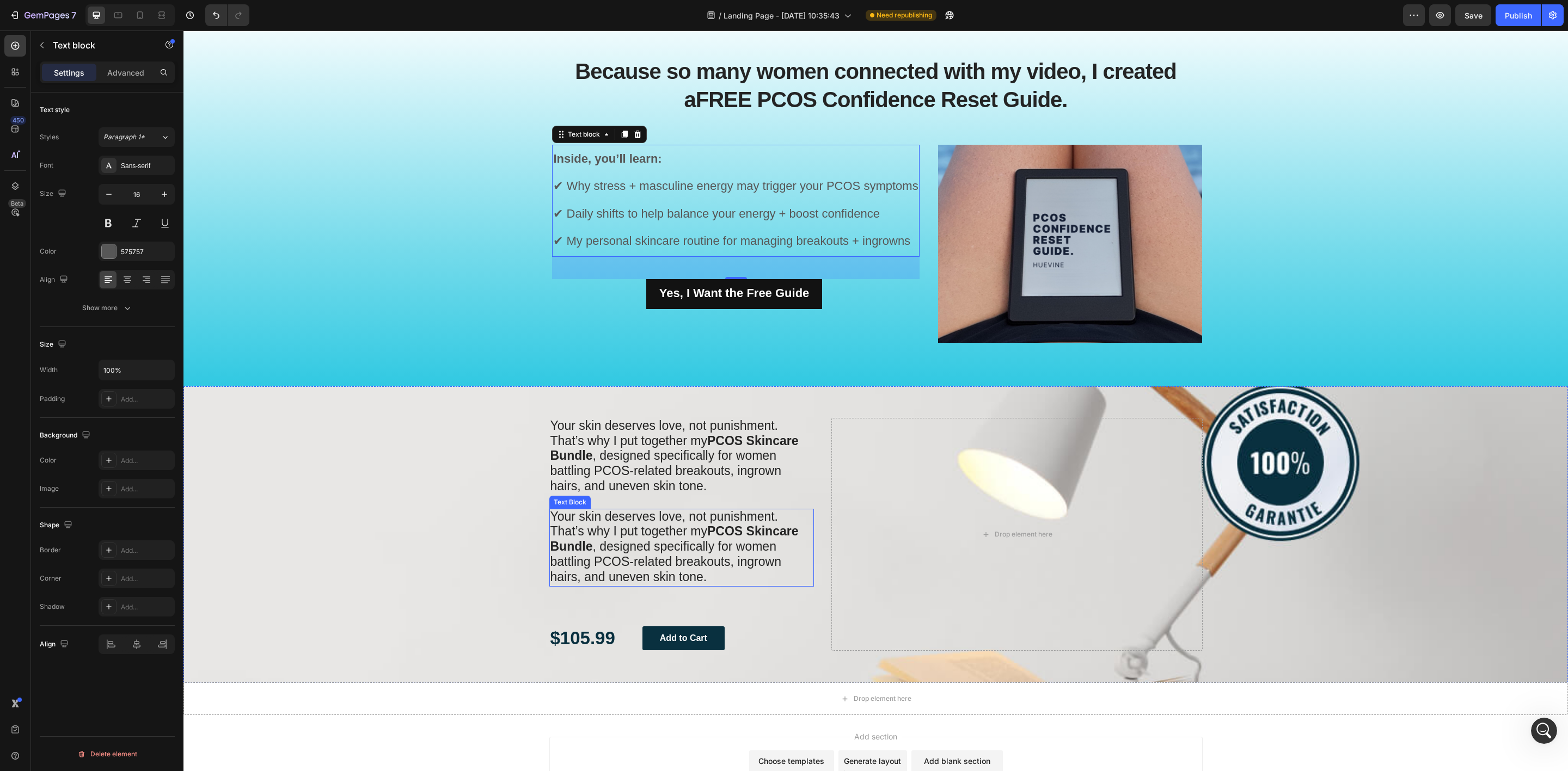
click at [678, 564] on span "That’s why I put together my PCOS Skincare Bundle , designed specifically for w…" at bounding box center [674, 553] width 248 height 59
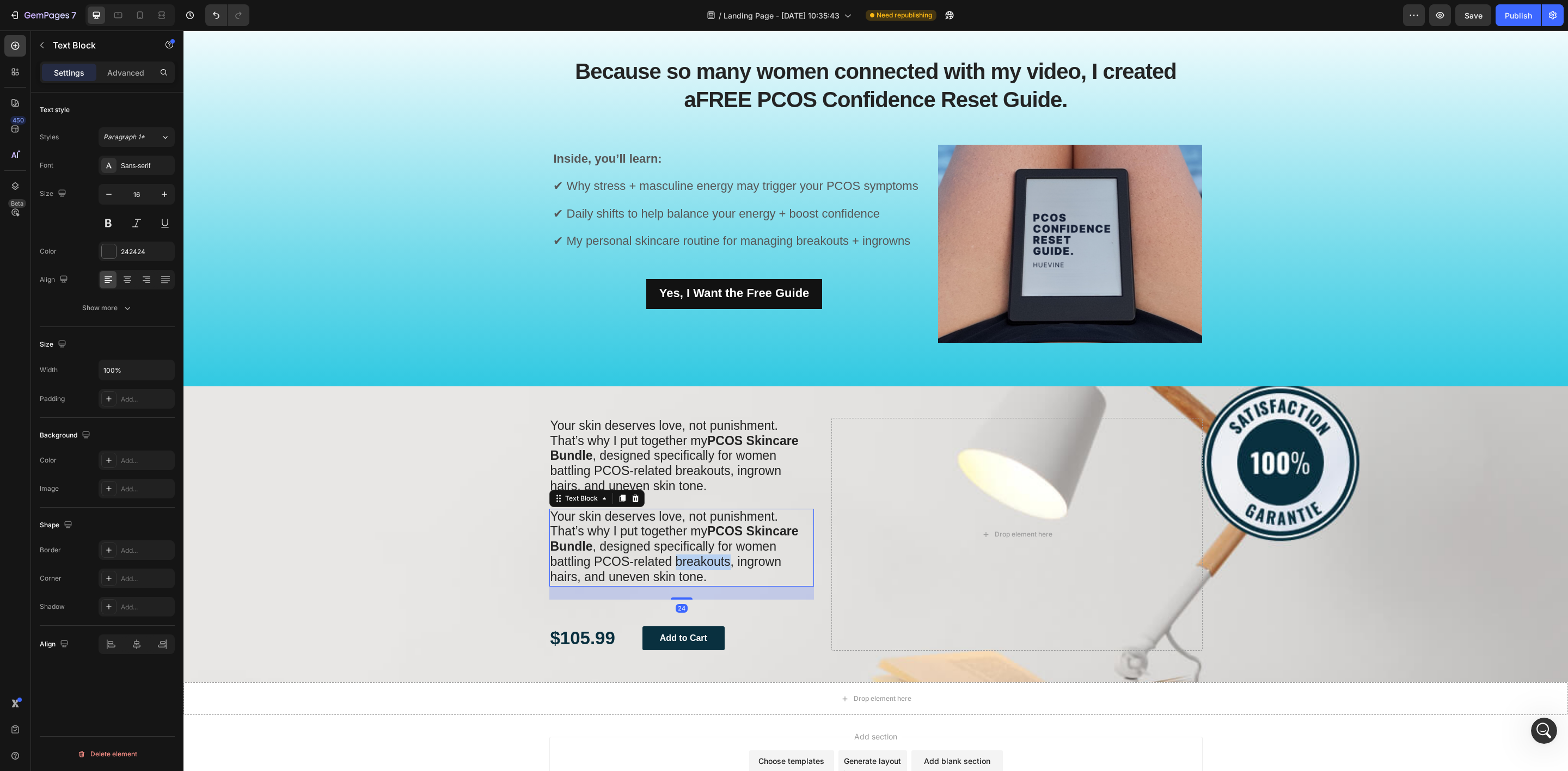
click at [678, 564] on span "That’s why I put together my PCOS Skincare Bundle , designed specifically for w…" at bounding box center [674, 553] width 248 height 59
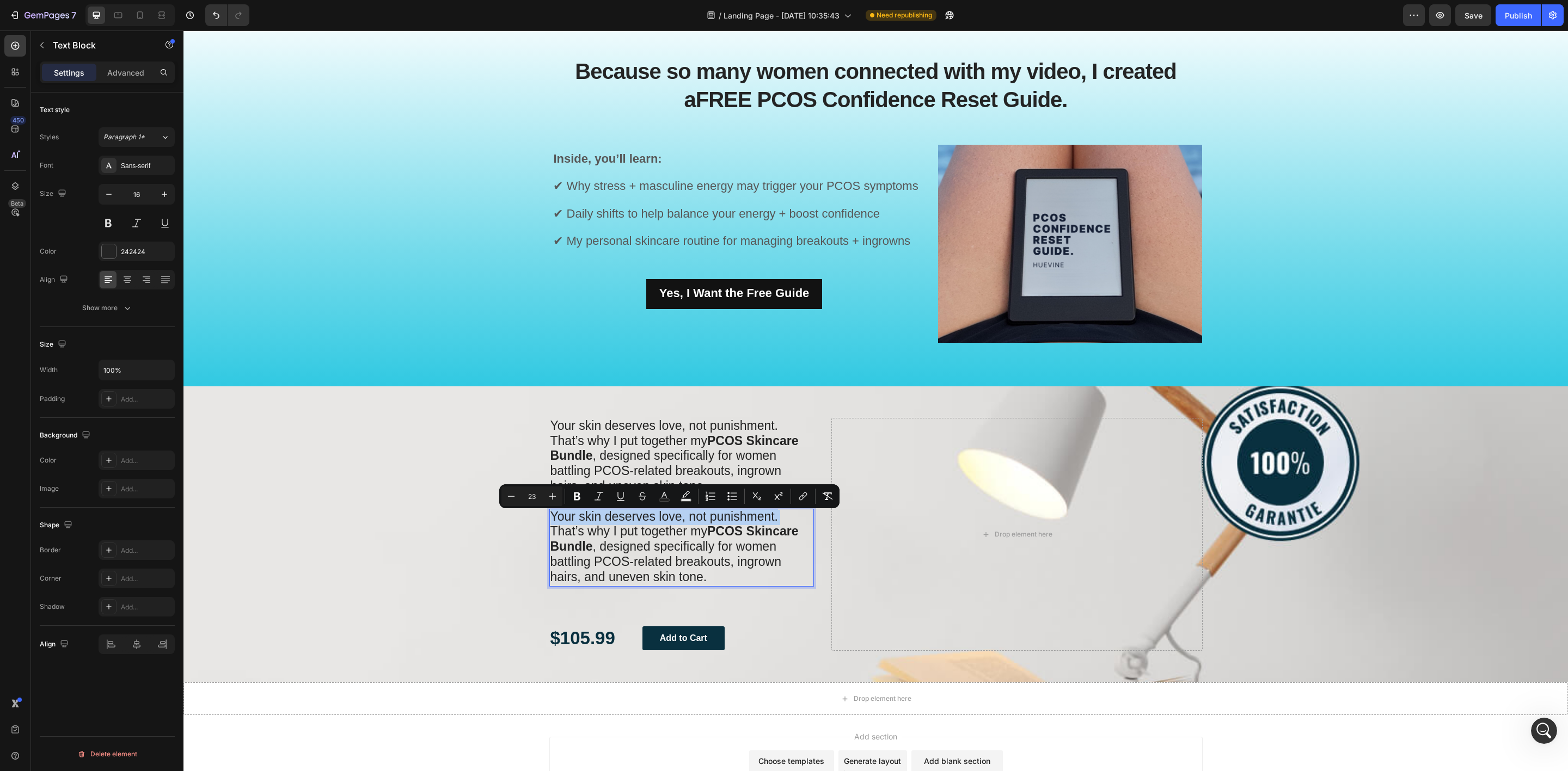
type input "16"
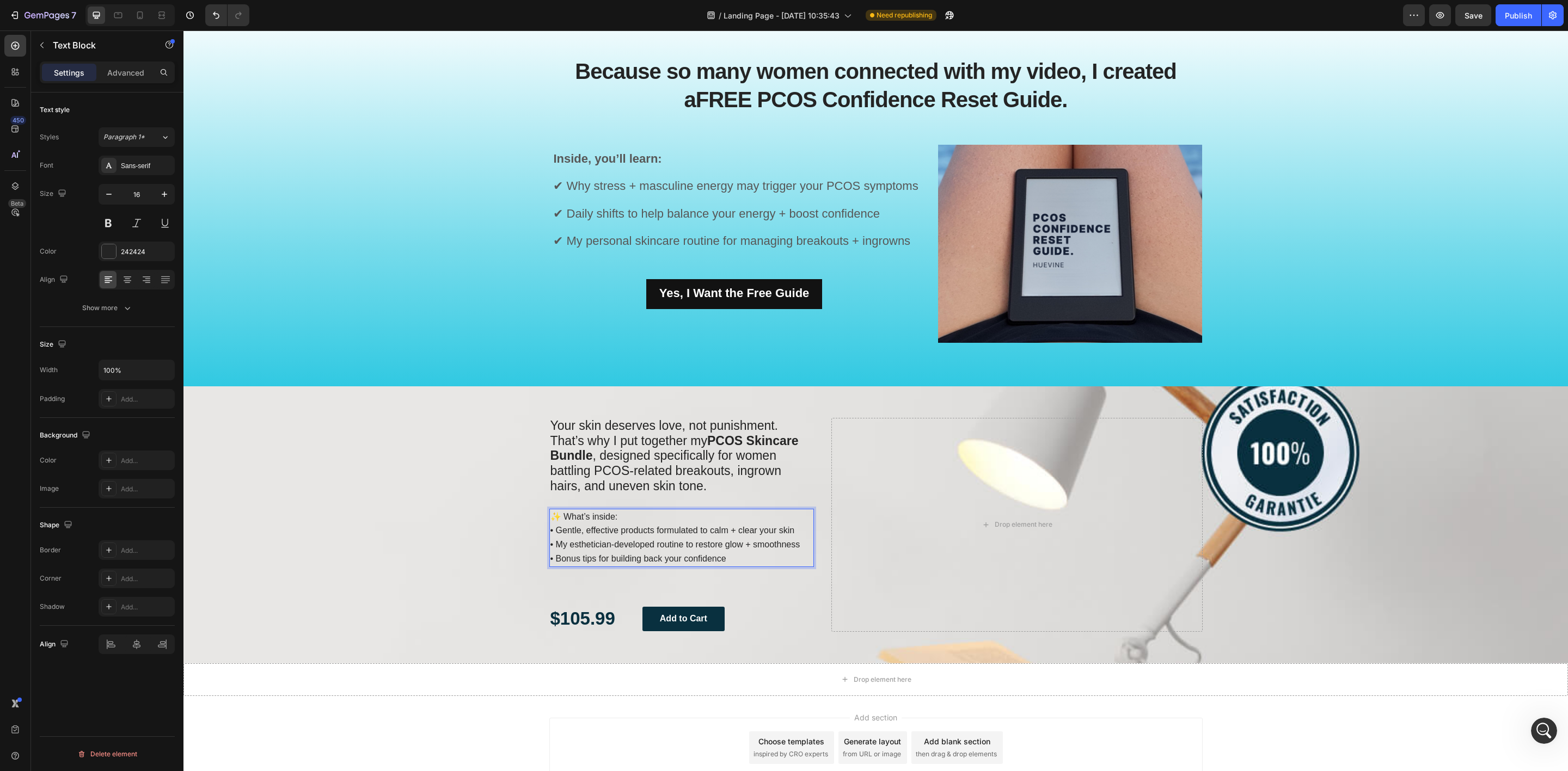
click at [678, 564] on p "✨ What’s inside: • Gentle, effective products formulated to calm + clear your s…" at bounding box center [682, 538] width 263 height 56
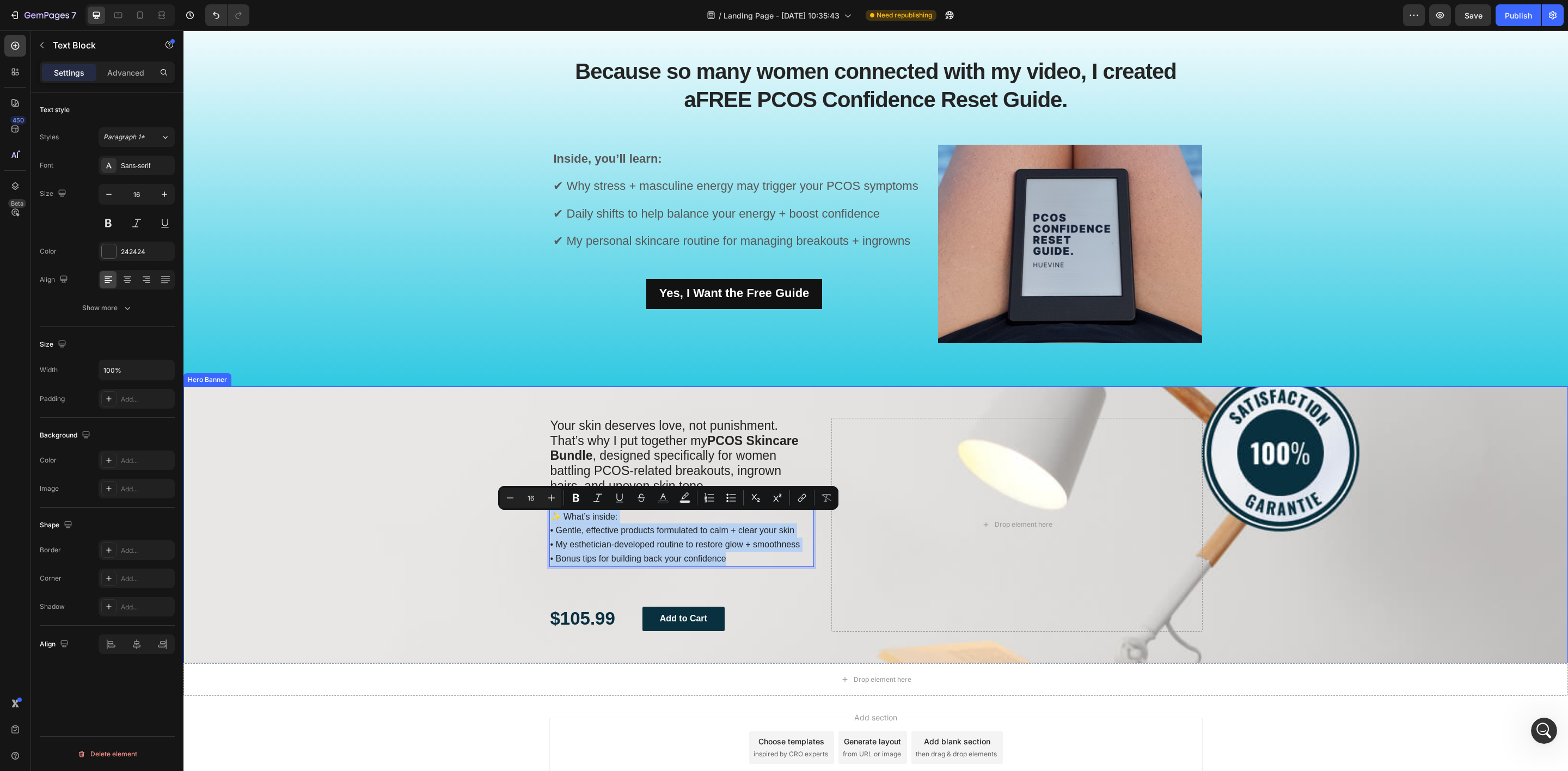
drag, startPoint x: 729, startPoint y: 562, endPoint x: 528, endPoint y: 506, distance: 208.7
click at [528, 506] on div "Your skin deserves love, not punishment. That’s why I put together my PCOS Skin…" at bounding box center [875, 525] width 1385 height 277
click at [551, 497] on icon "Editor contextual toolbar" at bounding box center [551, 498] width 11 height 11
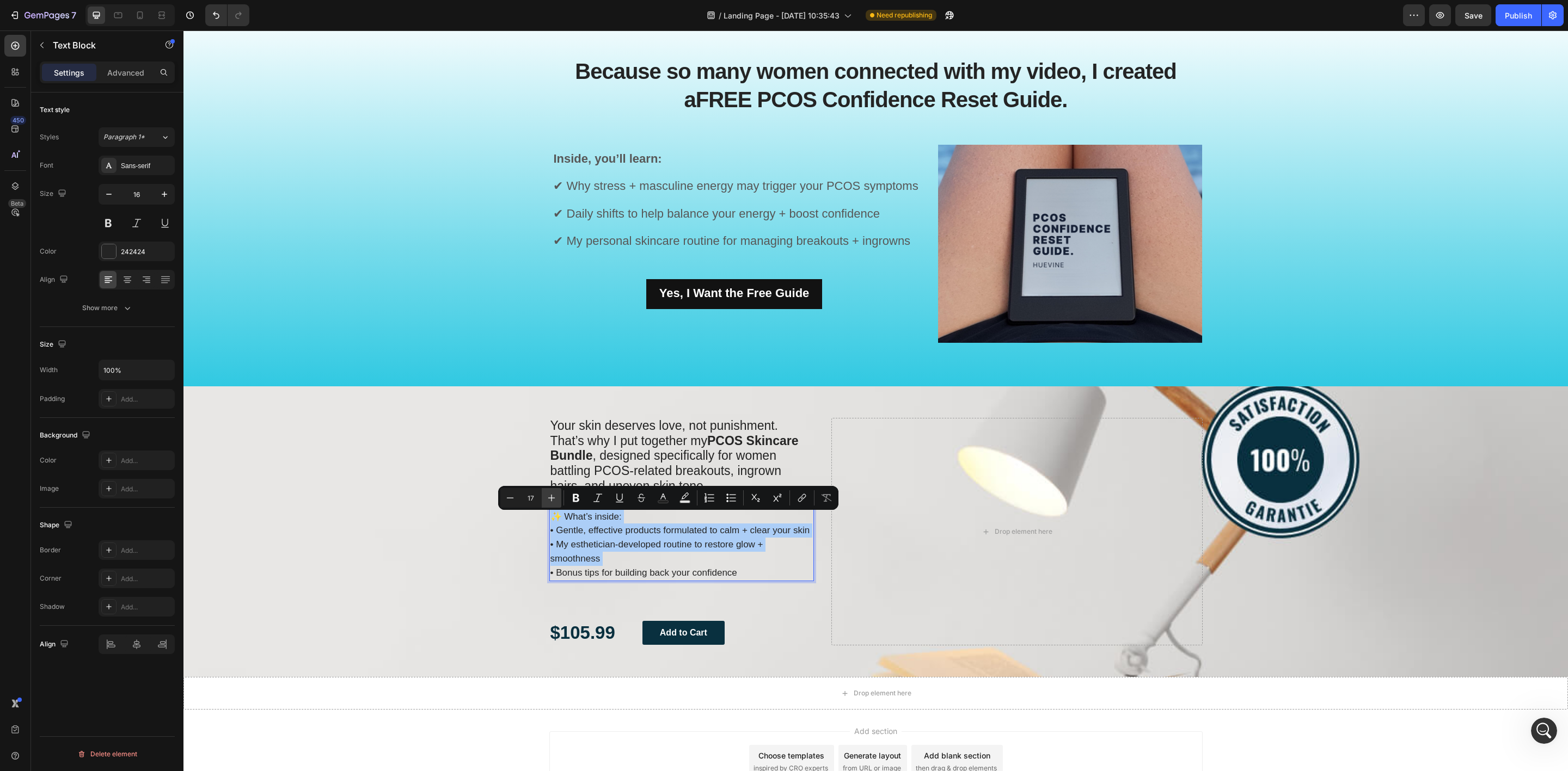
click at [551, 497] on icon "Editor contextual toolbar" at bounding box center [551, 498] width 11 height 11
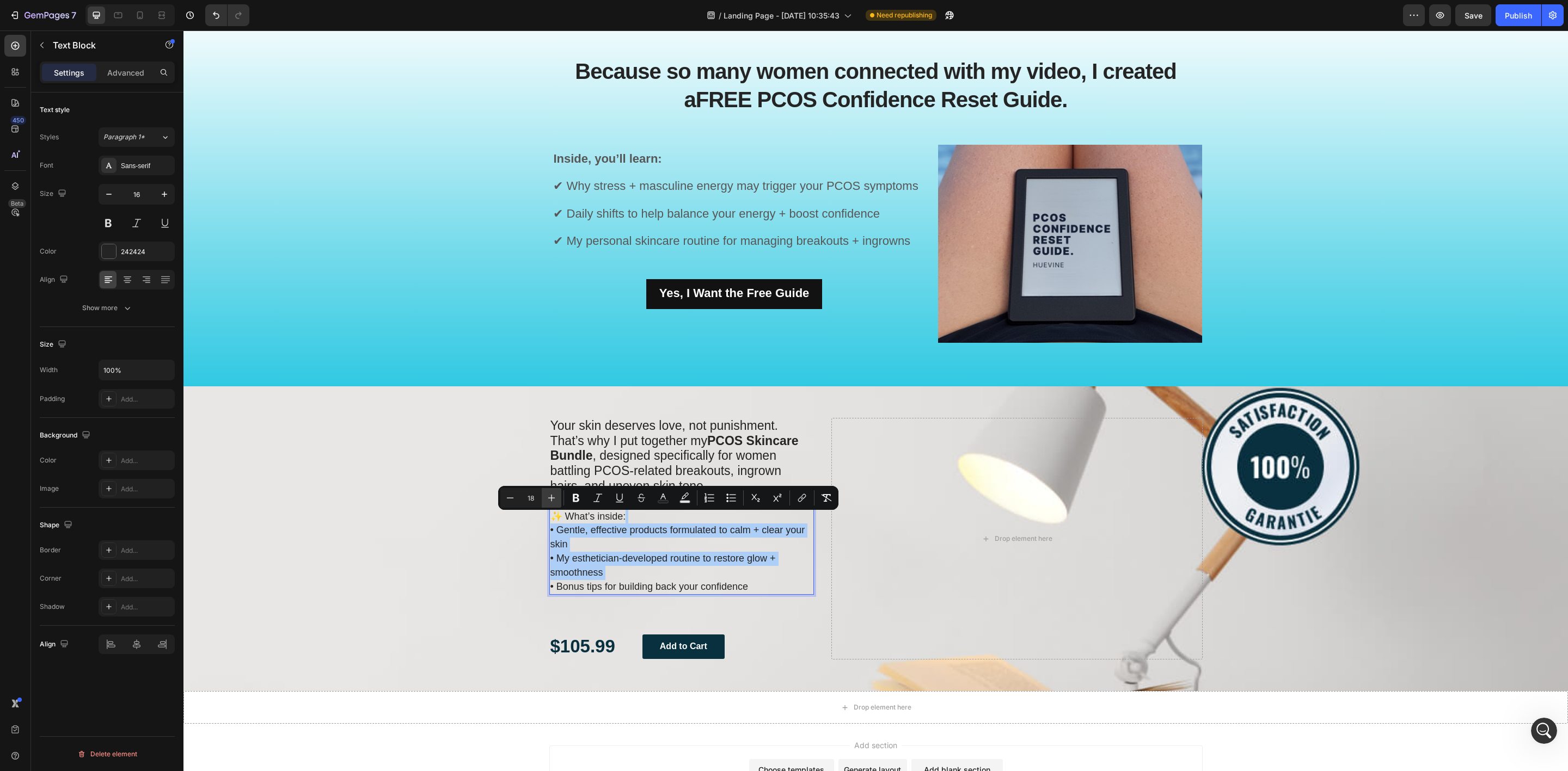
click at [551, 497] on icon "Editor contextual toolbar" at bounding box center [551, 498] width 11 height 11
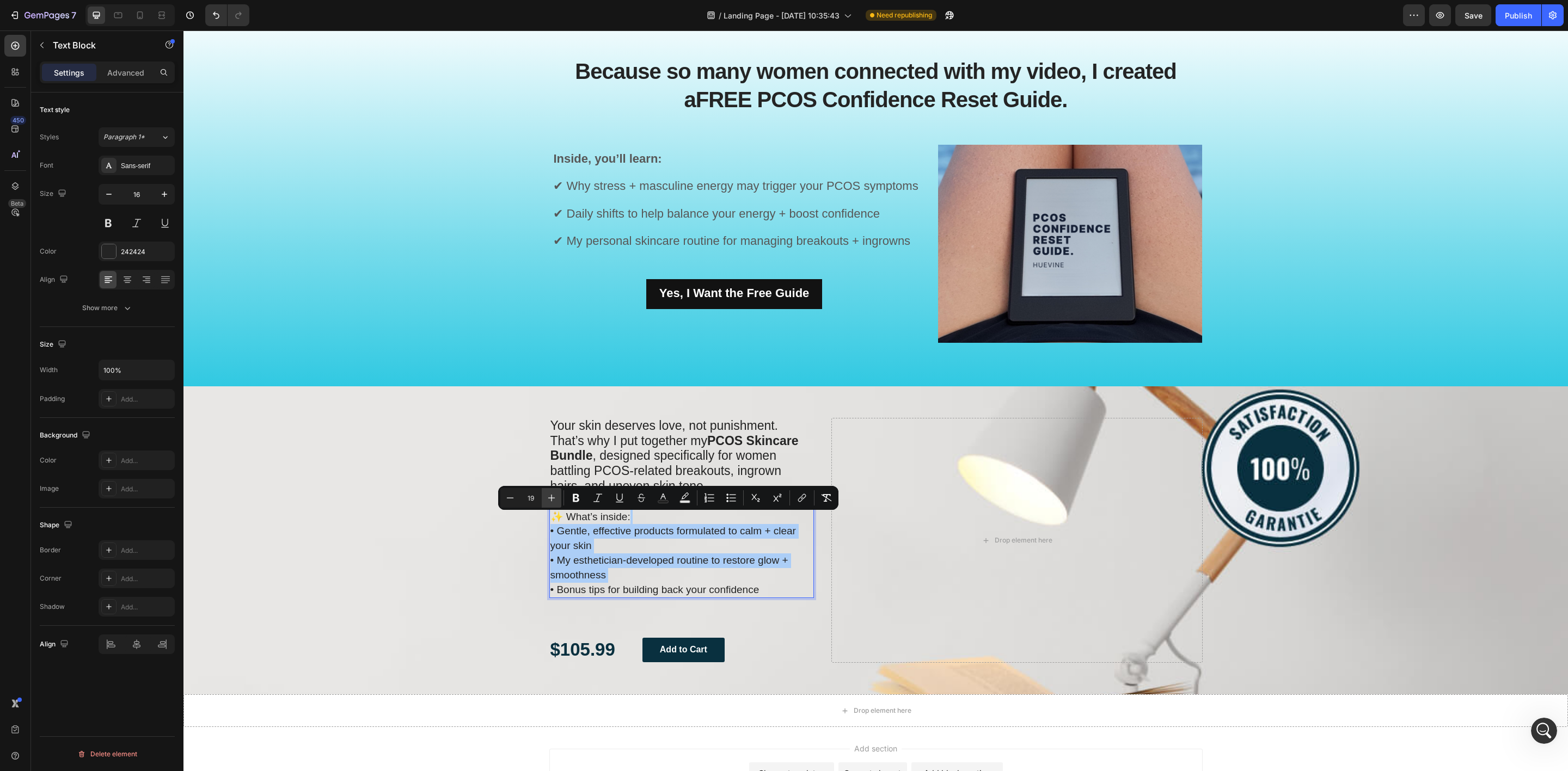
click at [551, 497] on icon "Editor contextual toolbar" at bounding box center [551, 498] width 11 height 11
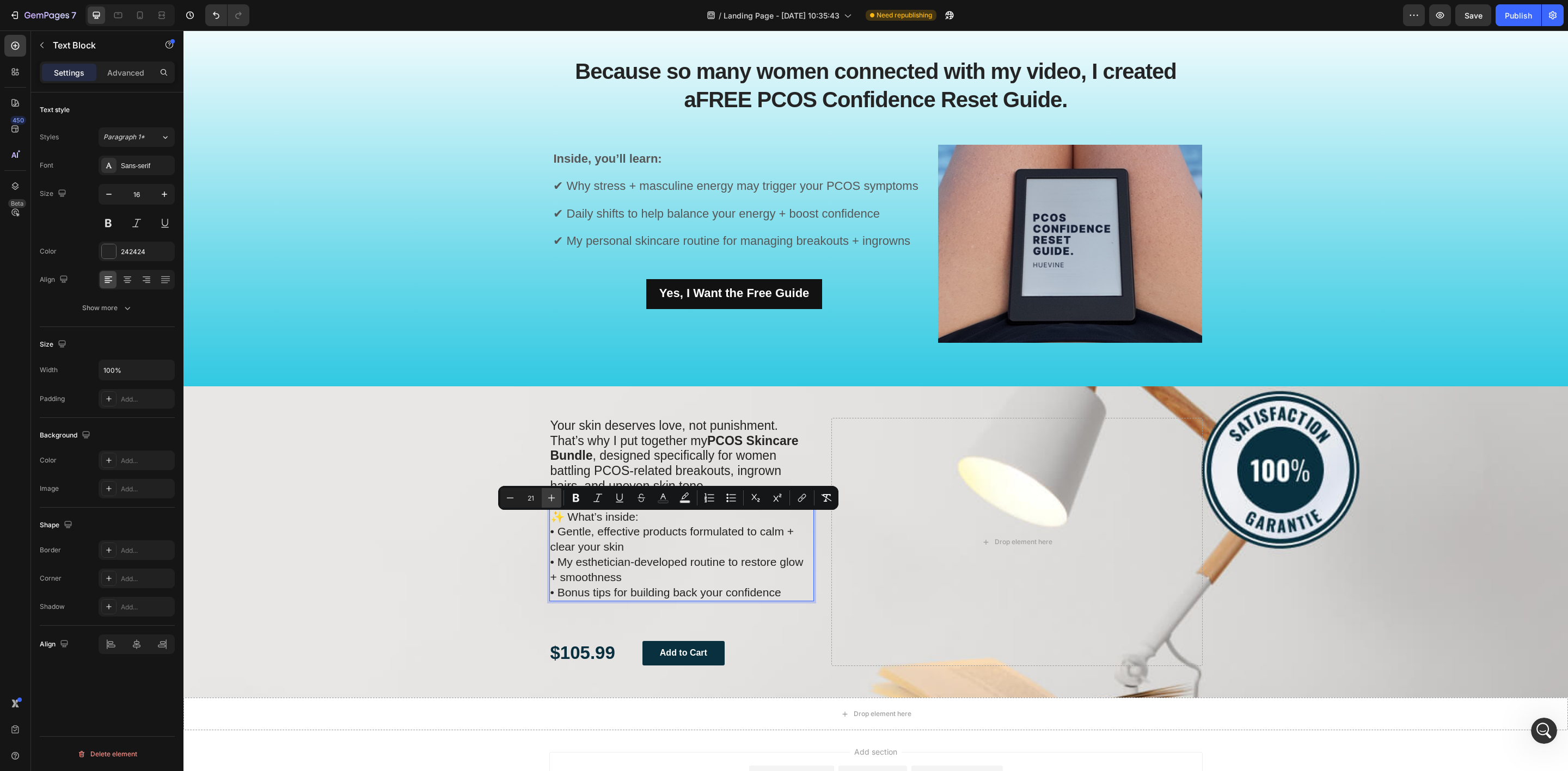
click at [551, 497] on icon "Editor contextual toolbar" at bounding box center [551, 498] width 11 height 11
type input "22"
click at [455, 583] on div "Background Image" at bounding box center [875, 542] width 1385 height 312
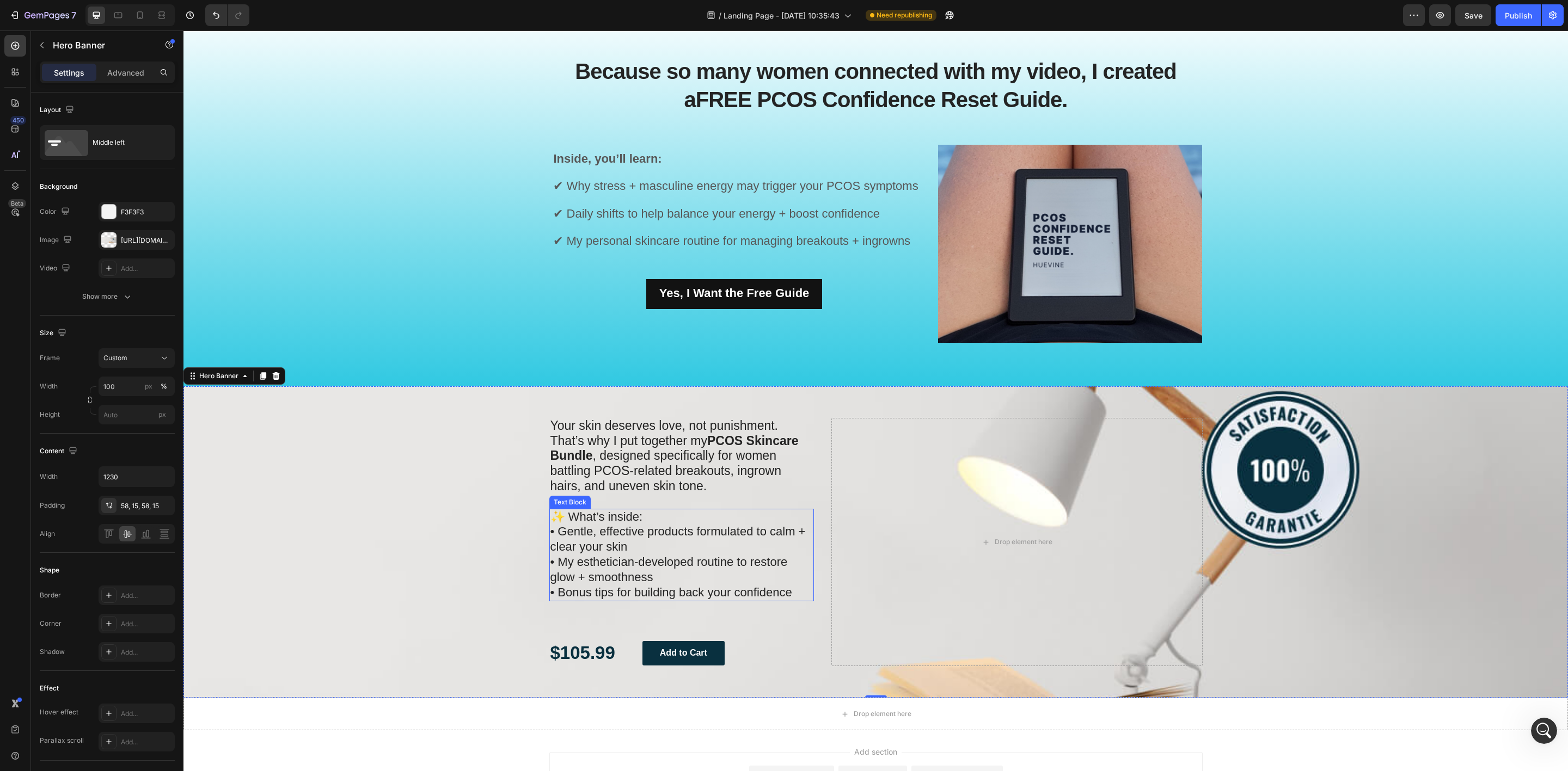
click at [657, 544] on p "✨ What’s inside: • Gentle, effective products formulated to calm + clear your s…" at bounding box center [682, 555] width 263 height 91
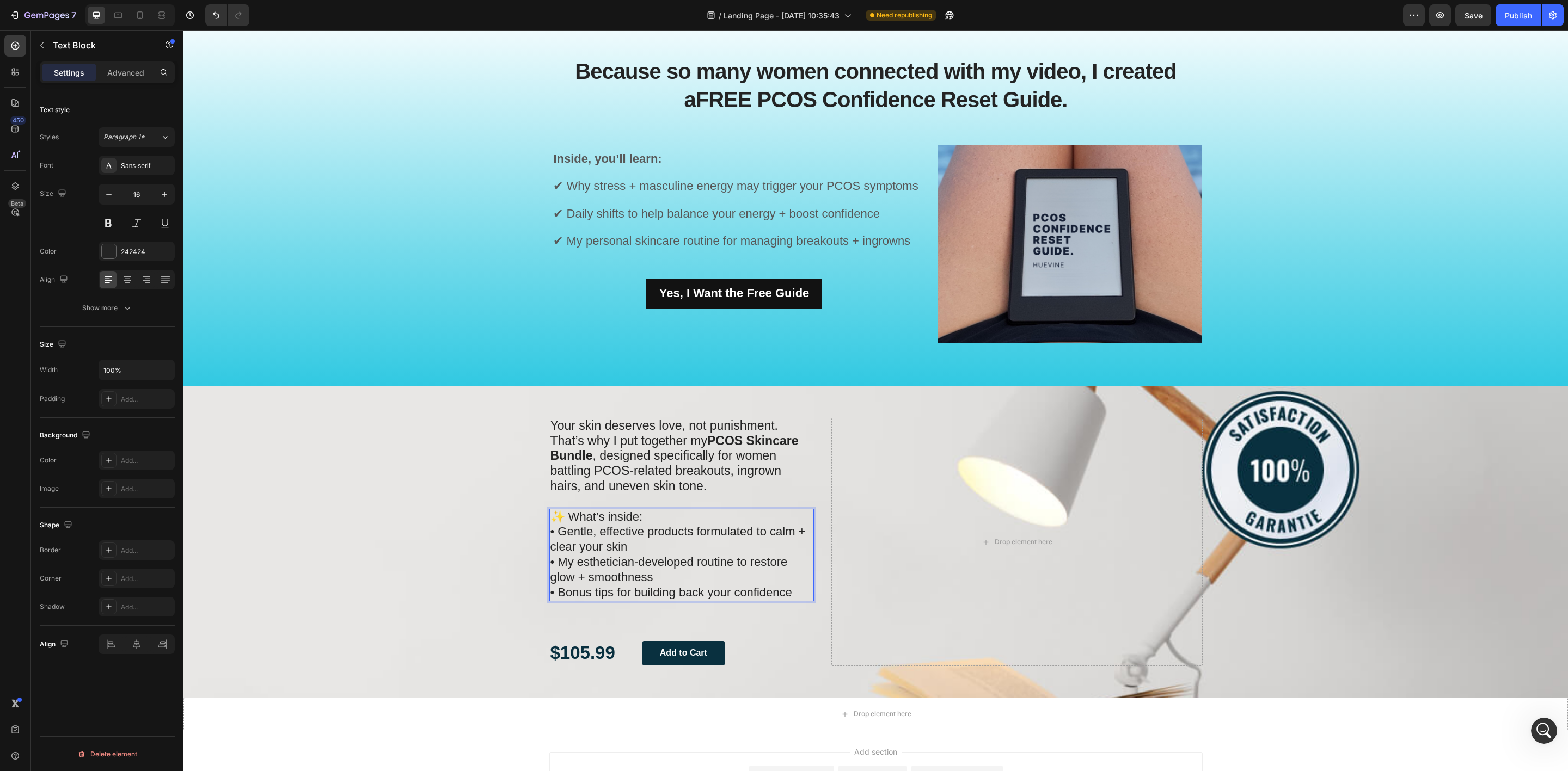
click at [786, 590] on p "✨ What’s inside: • Gentle, effective products formulated to calm + clear your s…" at bounding box center [682, 555] width 263 height 91
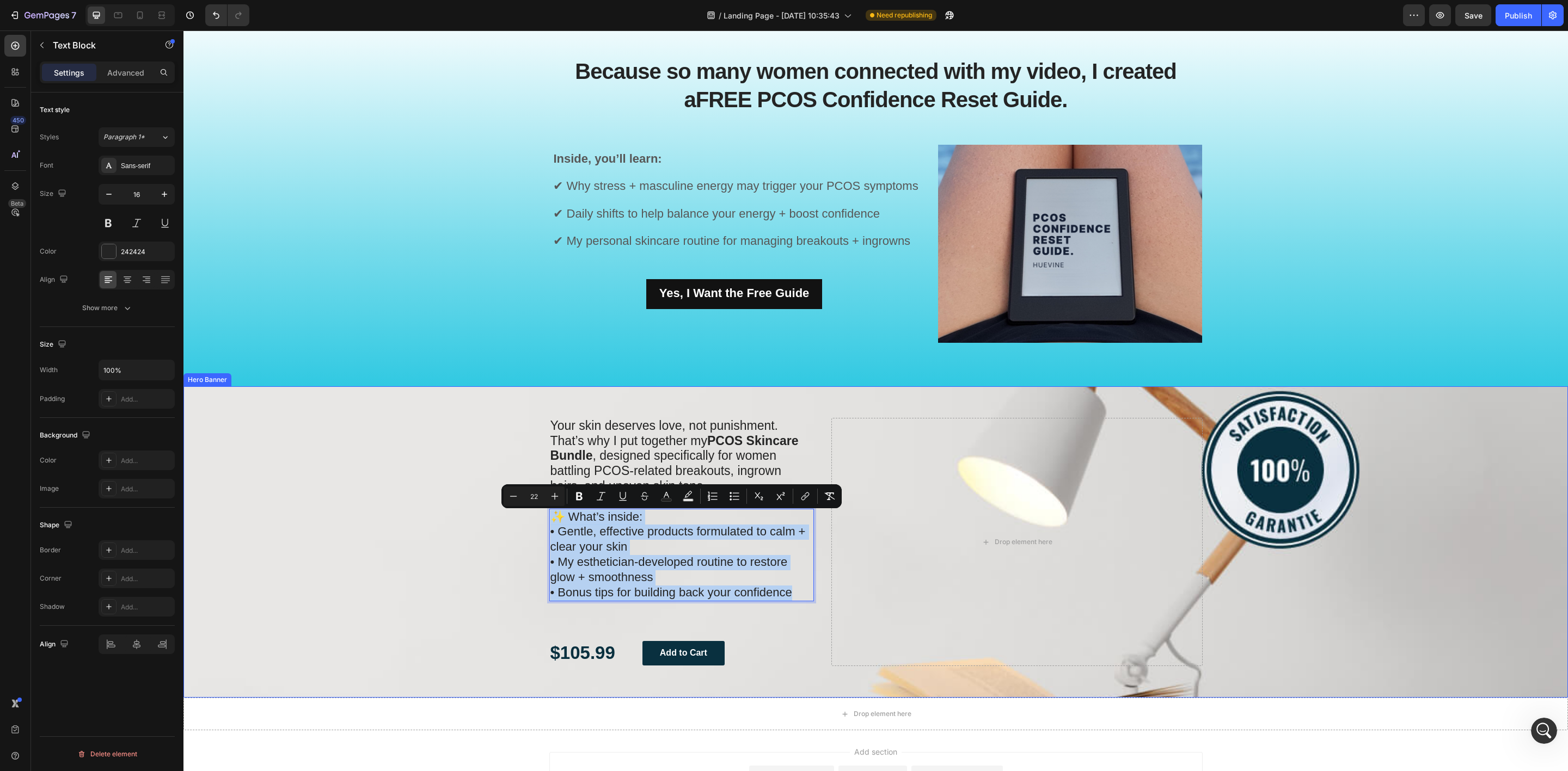
drag, startPoint x: 787, startPoint y: 593, endPoint x: 542, endPoint y: 502, distance: 261.4
click at [549, 502] on div "Your skin deserves love, not punishment. That’s why I put together my PCOS Skin…" at bounding box center [682, 542] width 265 height 248
click at [91, 312] on div "Show more" at bounding box center [107, 308] width 51 height 11
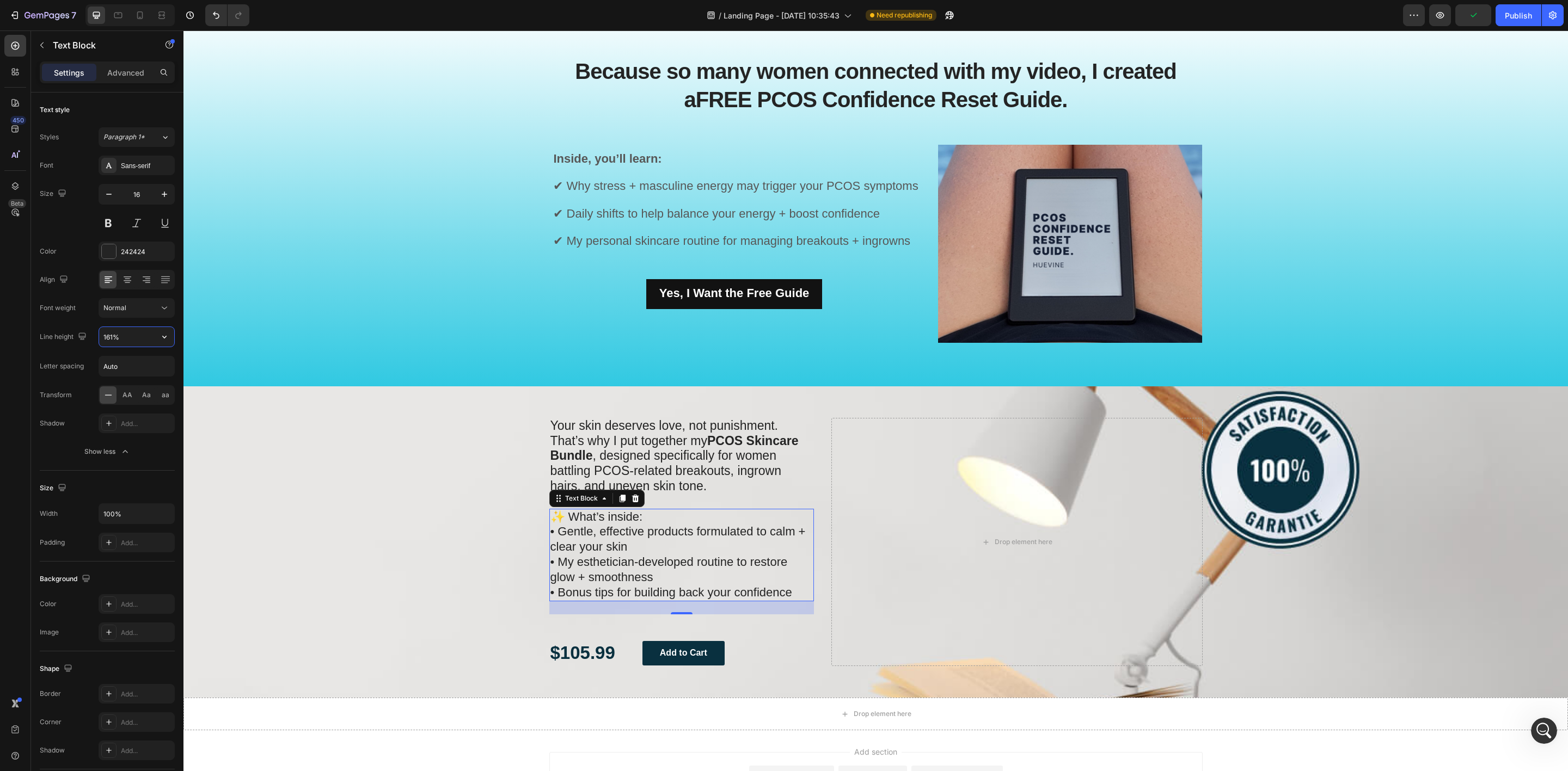
click at [133, 342] on input "161%" at bounding box center [136, 337] width 75 height 19
click at [786, 601] on p "✨ What’s inside: • Gentle, effective products formulated to calm + clear your s…" at bounding box center [682, 556] width 263 height 92
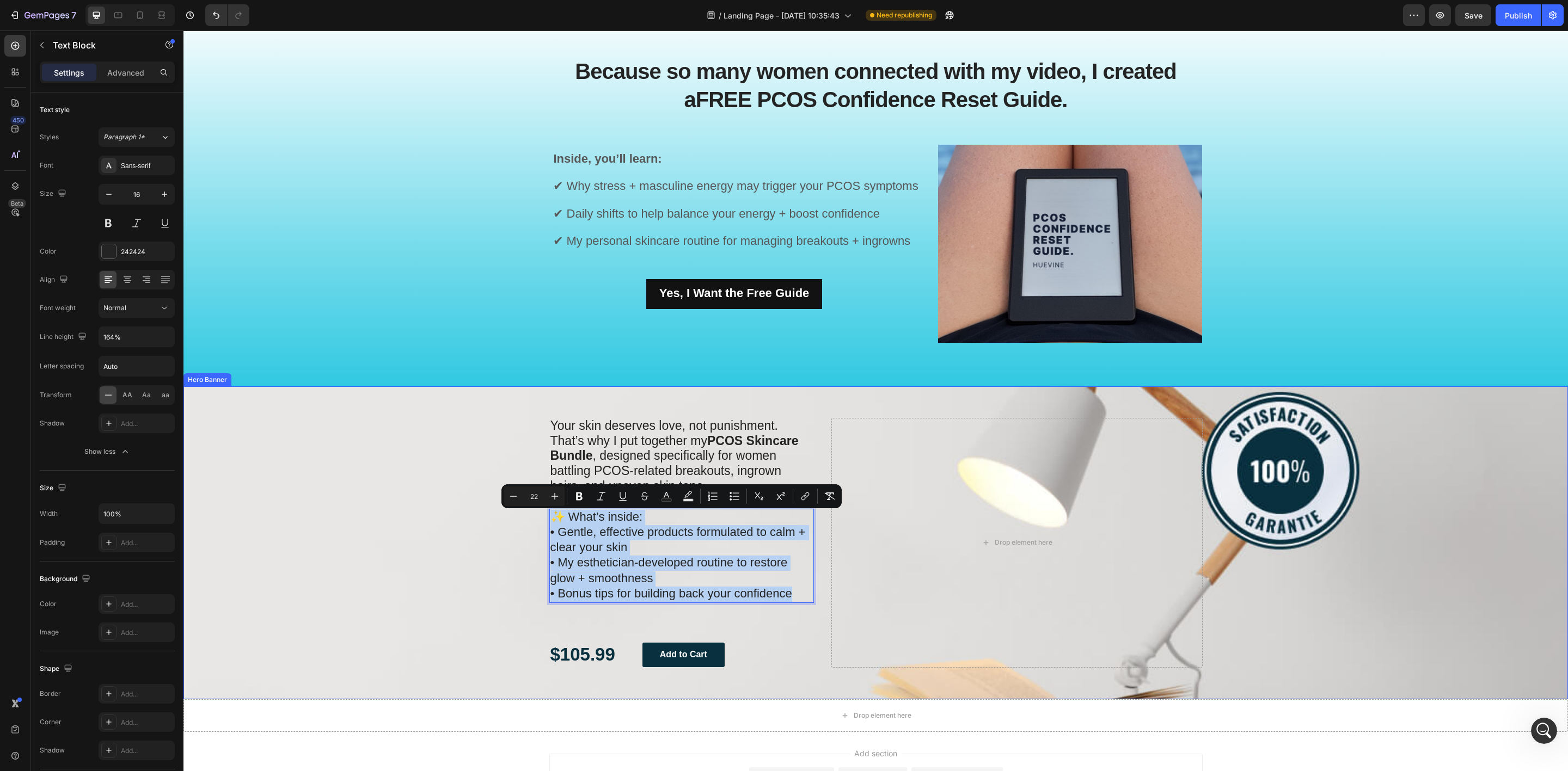
drag, startPoint x: 732, startPoint y: 587, endPoint x: 693, endPoint y: 526, distance: 72.4
click at [519, 505] on div "Your skin deserves love, not punishment. That’s why I put together my PCOS Skin…" at bounding box center [875, 543] width 1385 height 313
click at [141, 335] on input "164%" at bounding box center [136, 337] width 75 height 19
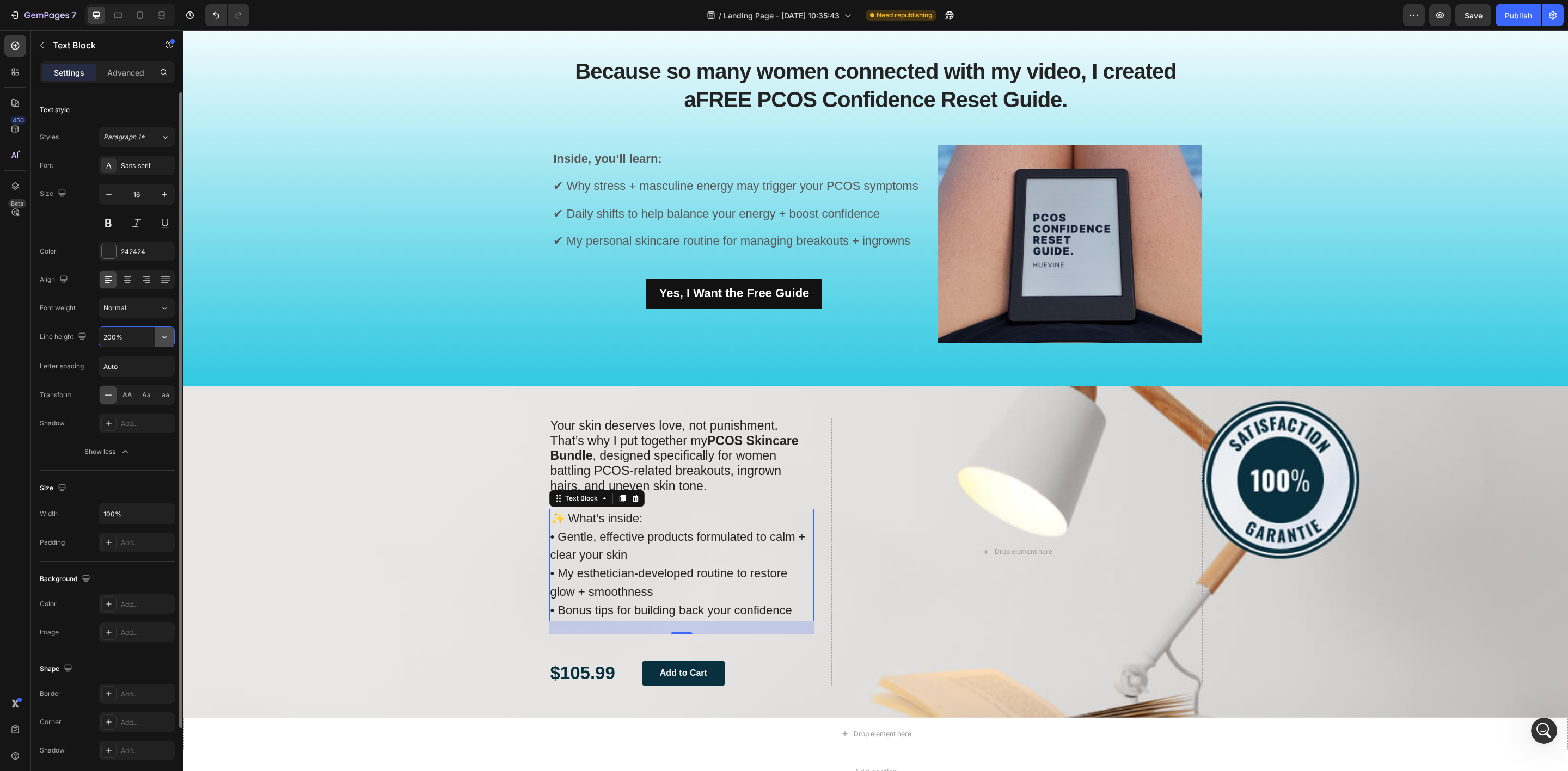
type input "201%"
click at [593, 529] on p "✨ What’s inside: • Gentle, effective products formulated to calm + clear your s…" at bounding box center [682, 565] width 263 height 111
click at [567, 524] on span "✨ What’s inside:" at bounding box center [597, 518] width 93 height 13
click at [624, 565] on p "What’s inside: • Gentle, effective products formulated to calm + clear your ski…" at bounding box center [682, 565] width 263 height 111
click at [708, 599] on p "What’s inside: • Gentle, effective products formulated to calm + clear your ski…" at bounding box center [682, 565] width 263 height 111
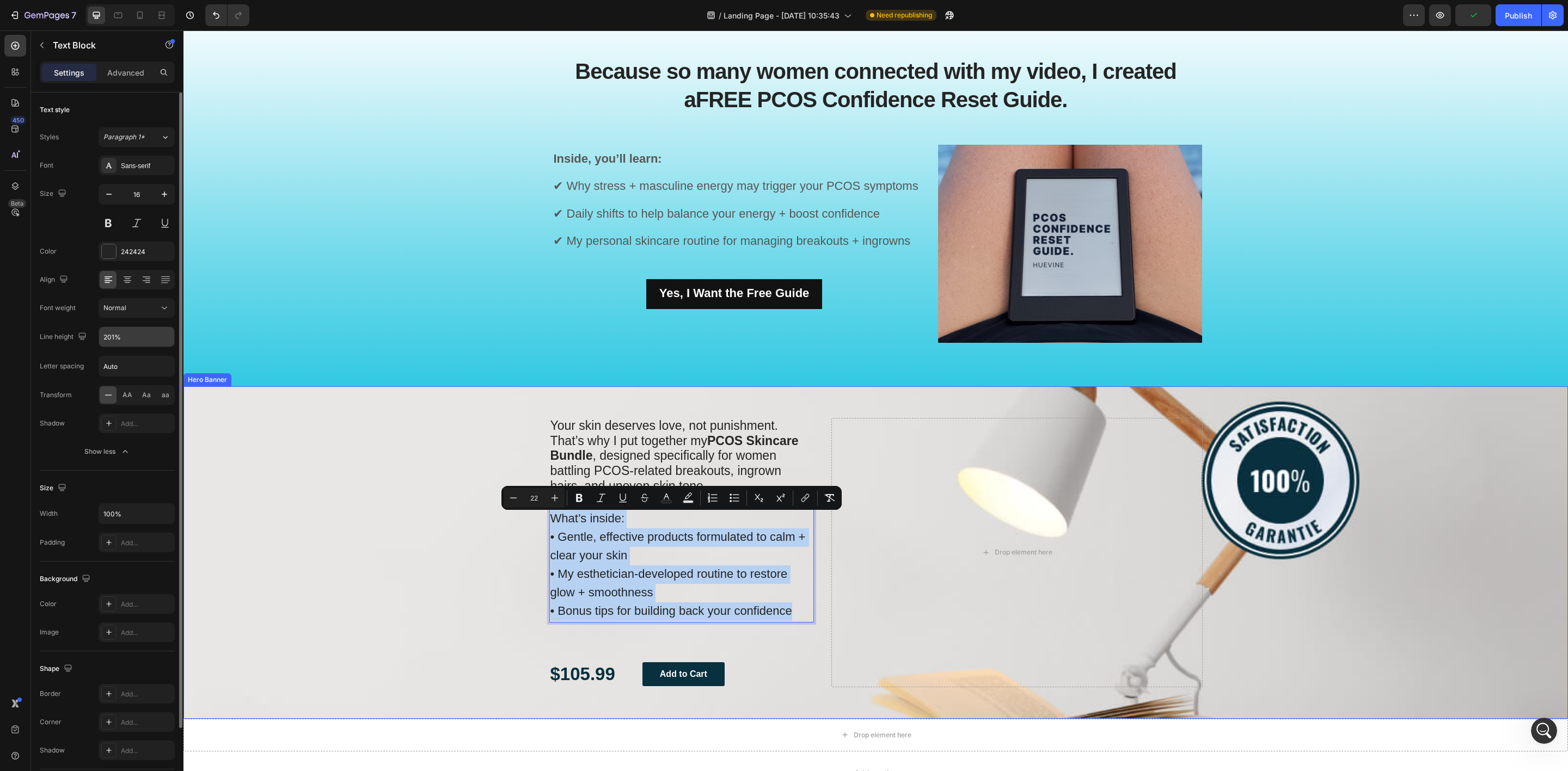
drag, startPoint x: 789, startPoint y: 612, endPoint x: 715, endPoint y: 536, distance: 106.1
click at [531, 505] on div "Your skin deserves love, not punishment. That’s why I put together my PCOS Skin…" at bounding box center [875, 553] width 1385 height 333
click at [497, 500] on div "Background Image" at bounding box center [875, 553] width 1385 height 333
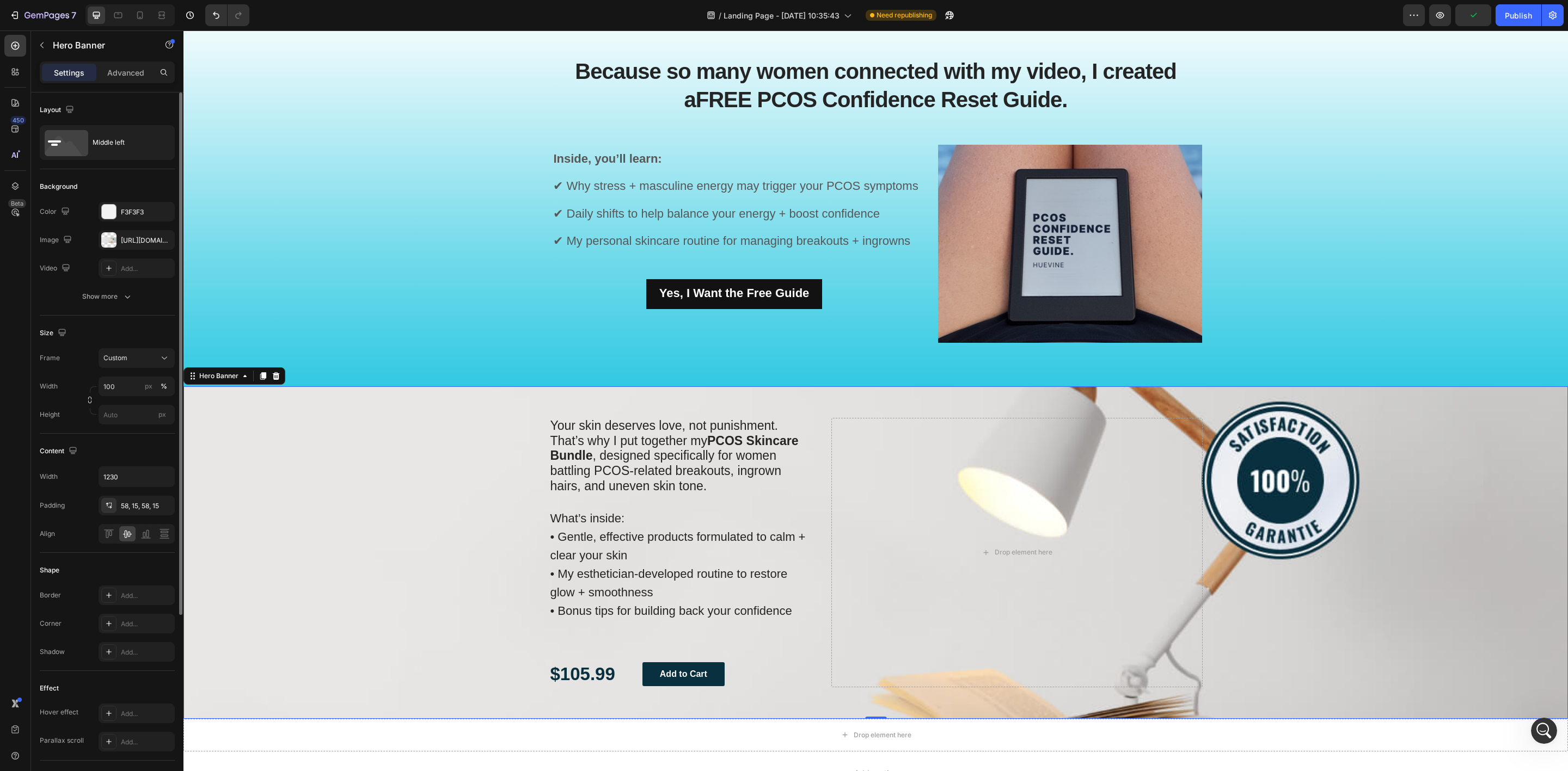
click at [714, 598] on p "What’s inside: • Gentle, effective products formulated to calm + clear your ski…" at bounding box center [682, 565] width 263 height 111
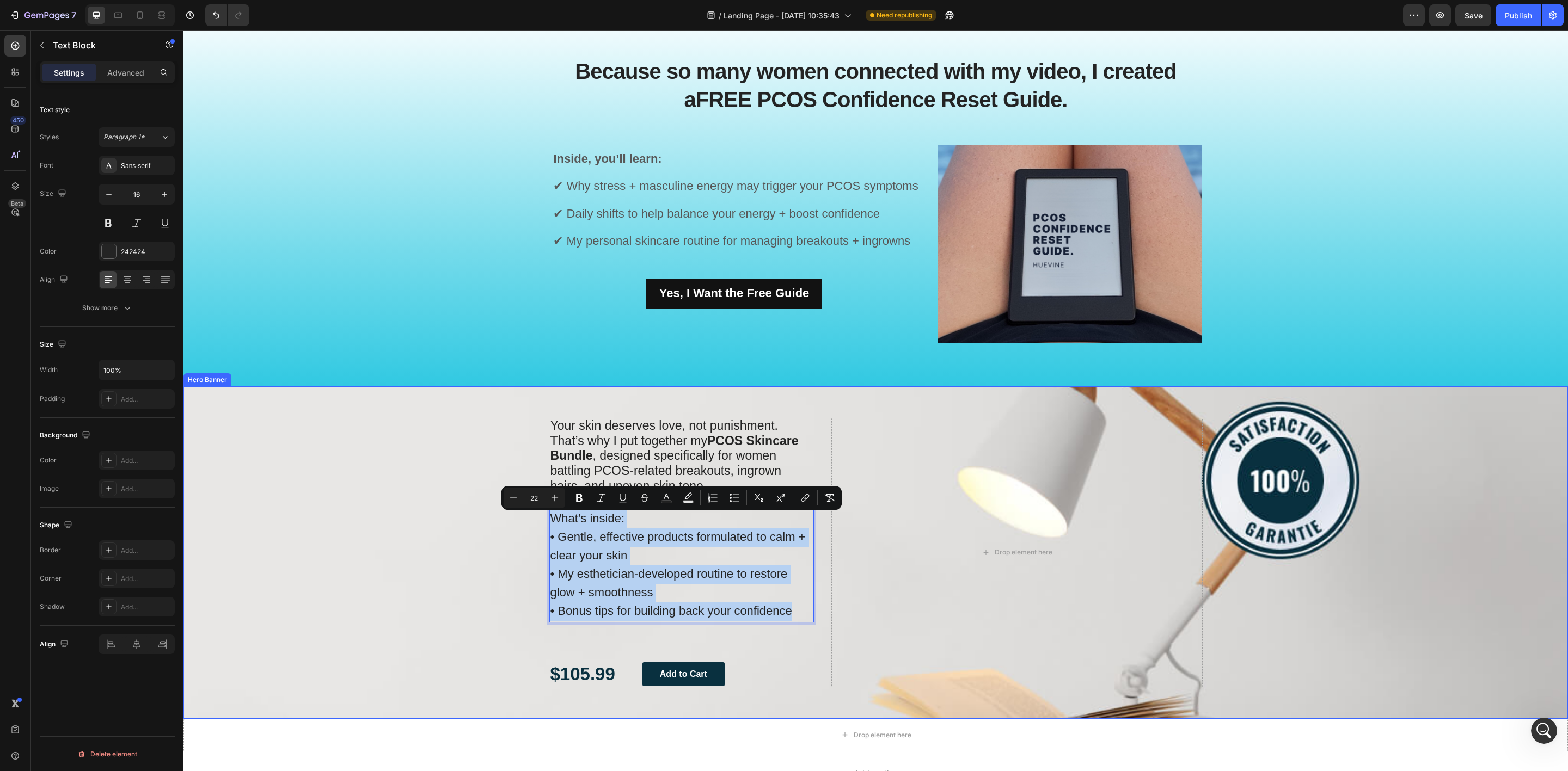
drag, startPoint x: 792, startPoint y: 615, endPoint x: 541, endPoint y: 514, distance: 270.6
click at [541, 514] on div "Your skin deserves love, not punishment. That’s why I put together my PCOS Skin…" at bounding box center [876, 553] width 670 height 333
click at [510, 498] on icon "Editor contextual toolbar" at bounding box center [514, 498] width 7 height 1
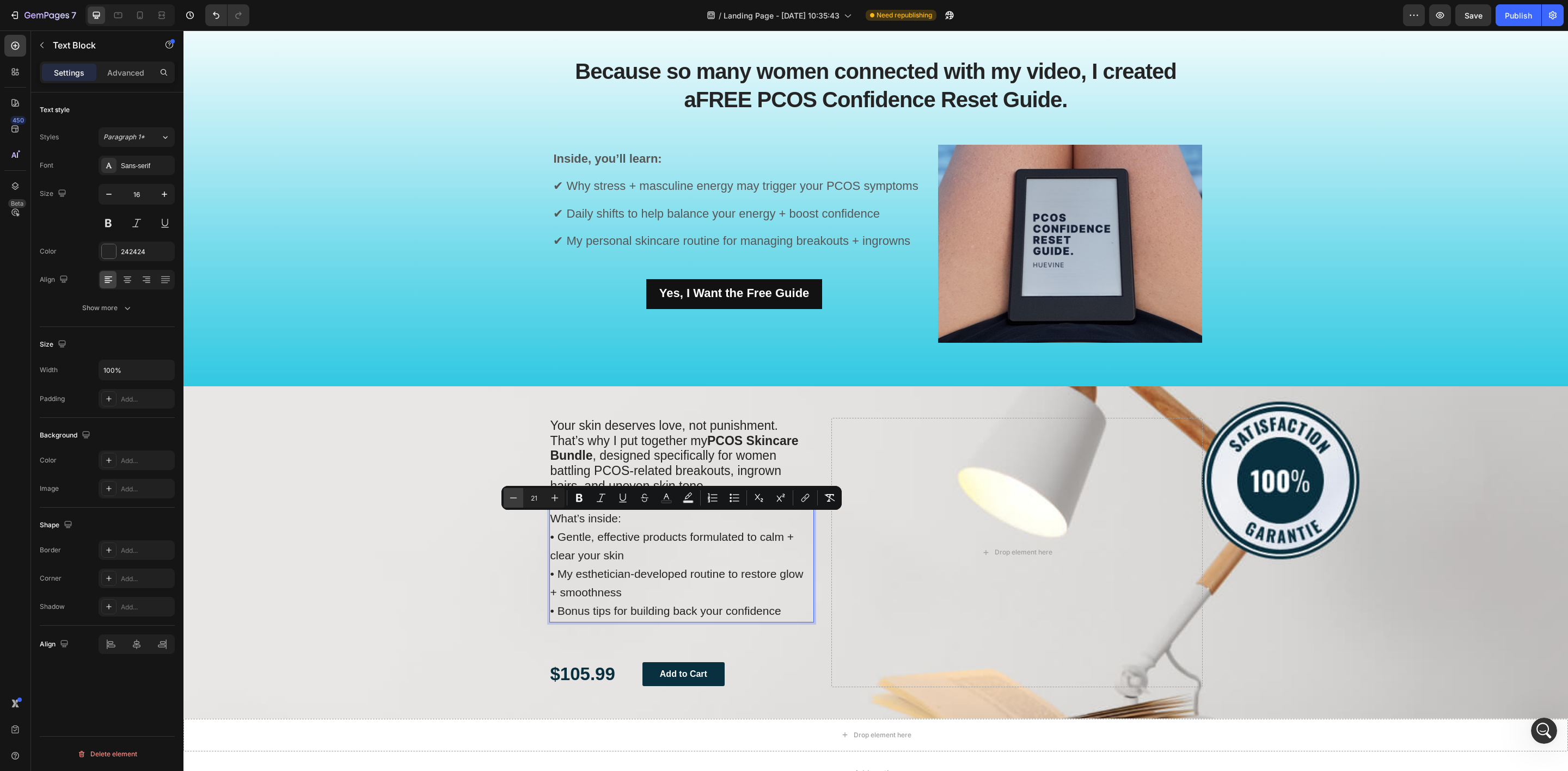
click at [510, 498] on icon "Editor contextual toolbar" at bounding box center [514, 498] width 7 height 1
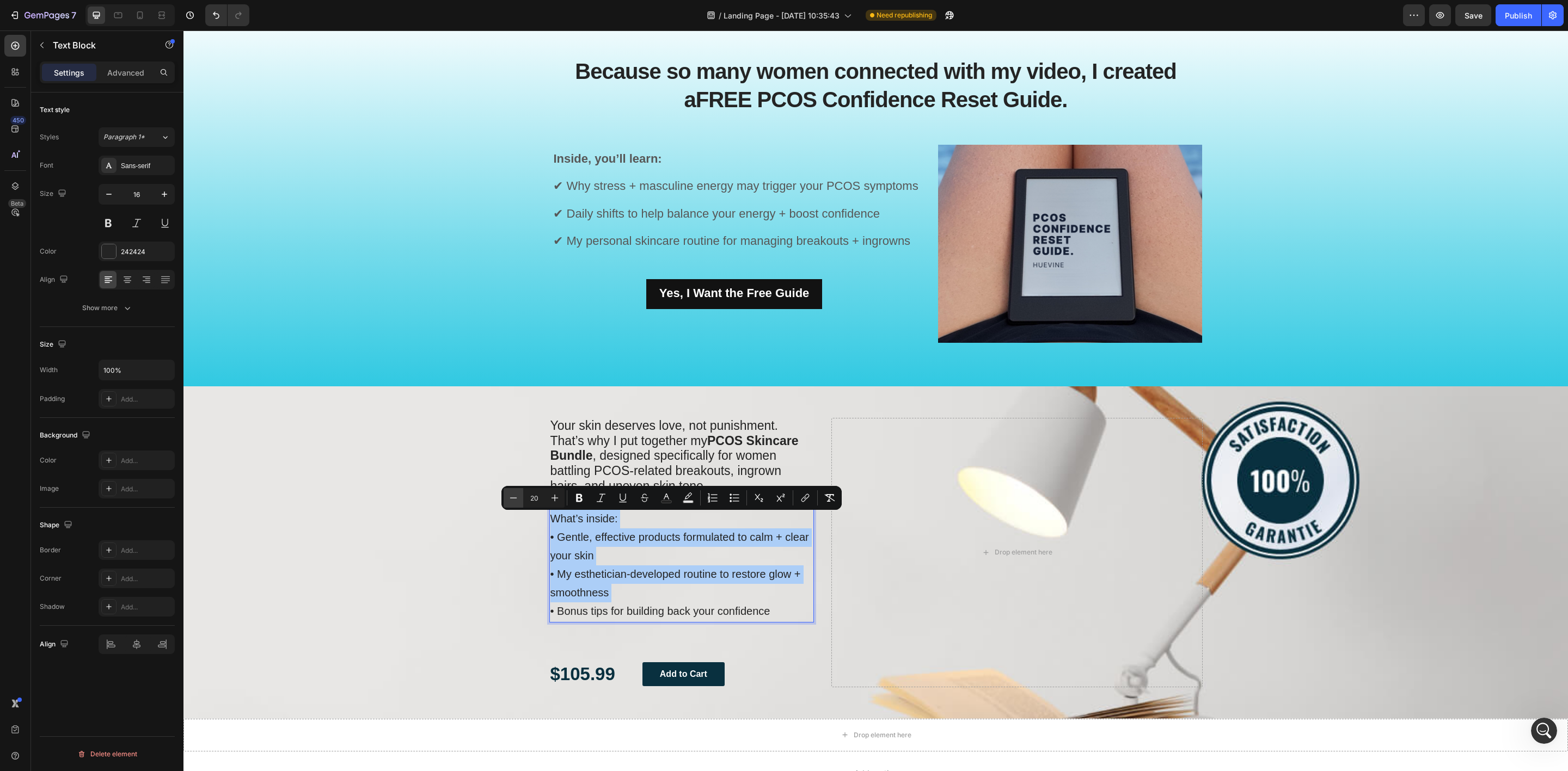
click at [510, 498] on icon "Editor contextual toolbar" at bounding box center [514, 498] width 7 height 1
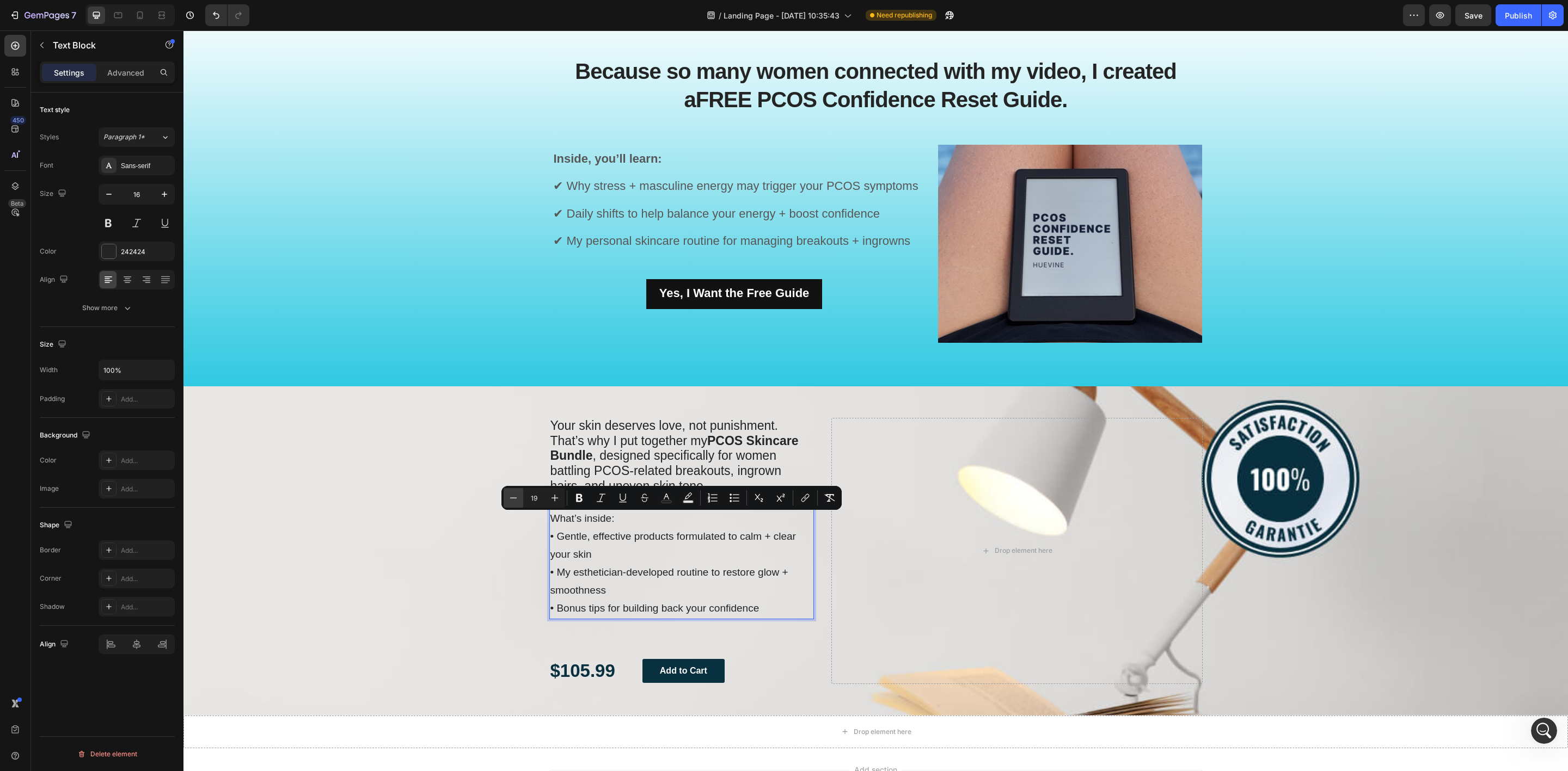
click at [510, 498] on icon "Editor contextual toolbar" at bounding box center [514, 498] width 7 height 1
type input "17"
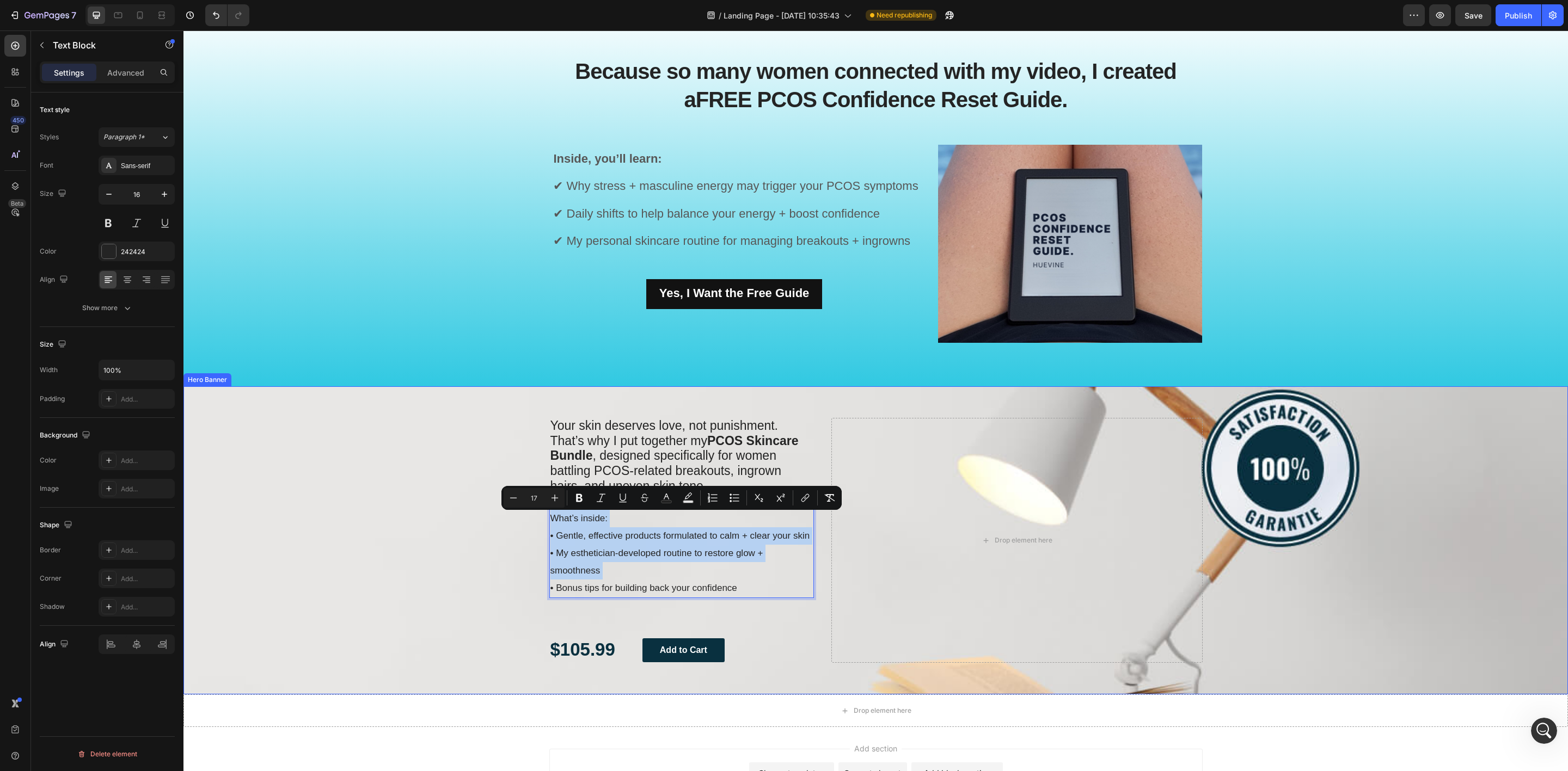
click at [423, 577] on div "Background Image" at bounding box center [875, 540] width 1385 height 309
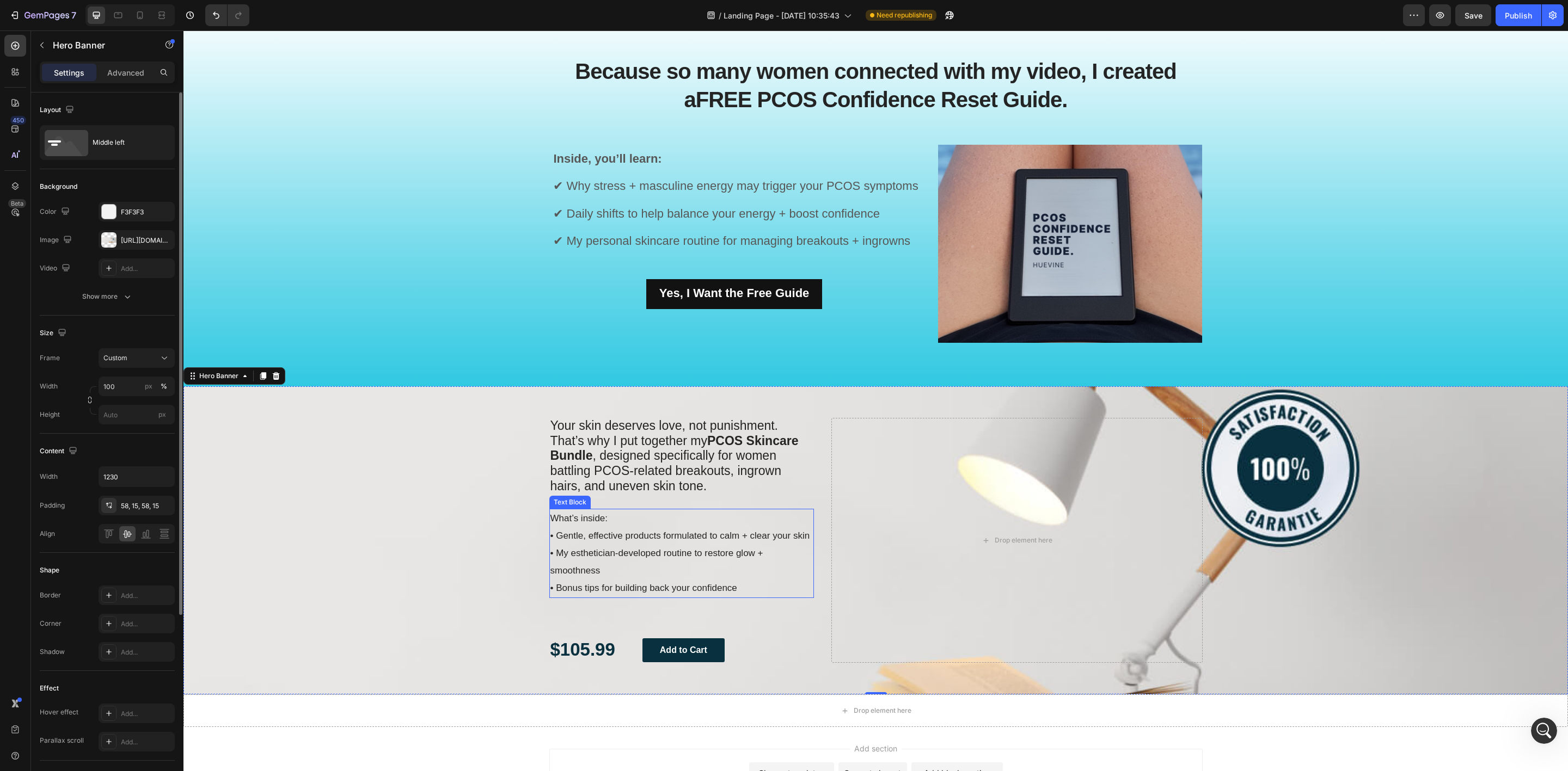
click at [775, 585] on p "What’s inside: • Gentle, effective products formulated to calm + clear your ski…" at bounding box center [682, 554] width 263 height 88
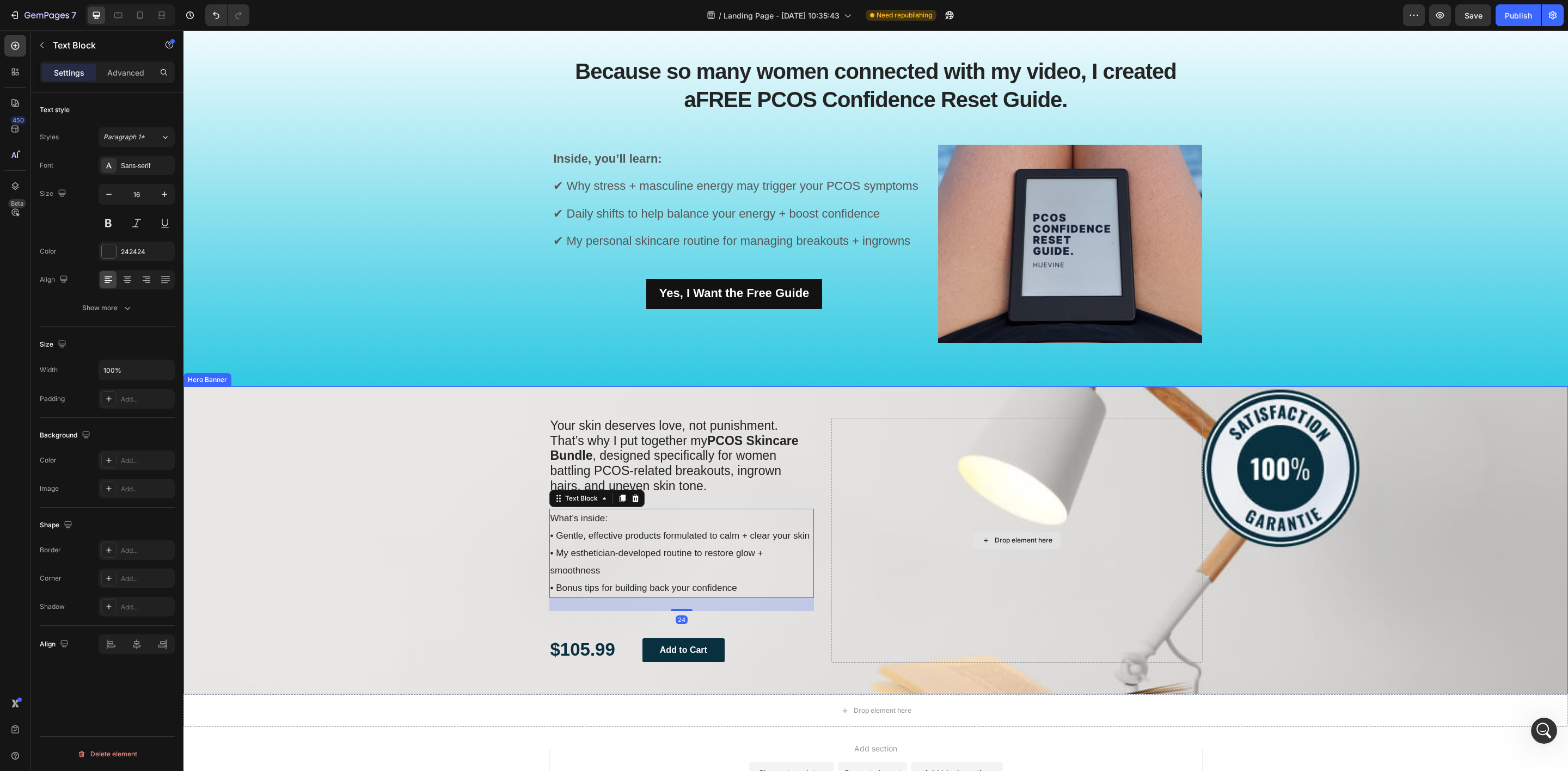
click at [861, 575] on div "Drop element here" at bounding box center [1017, 540] width 371 height 245
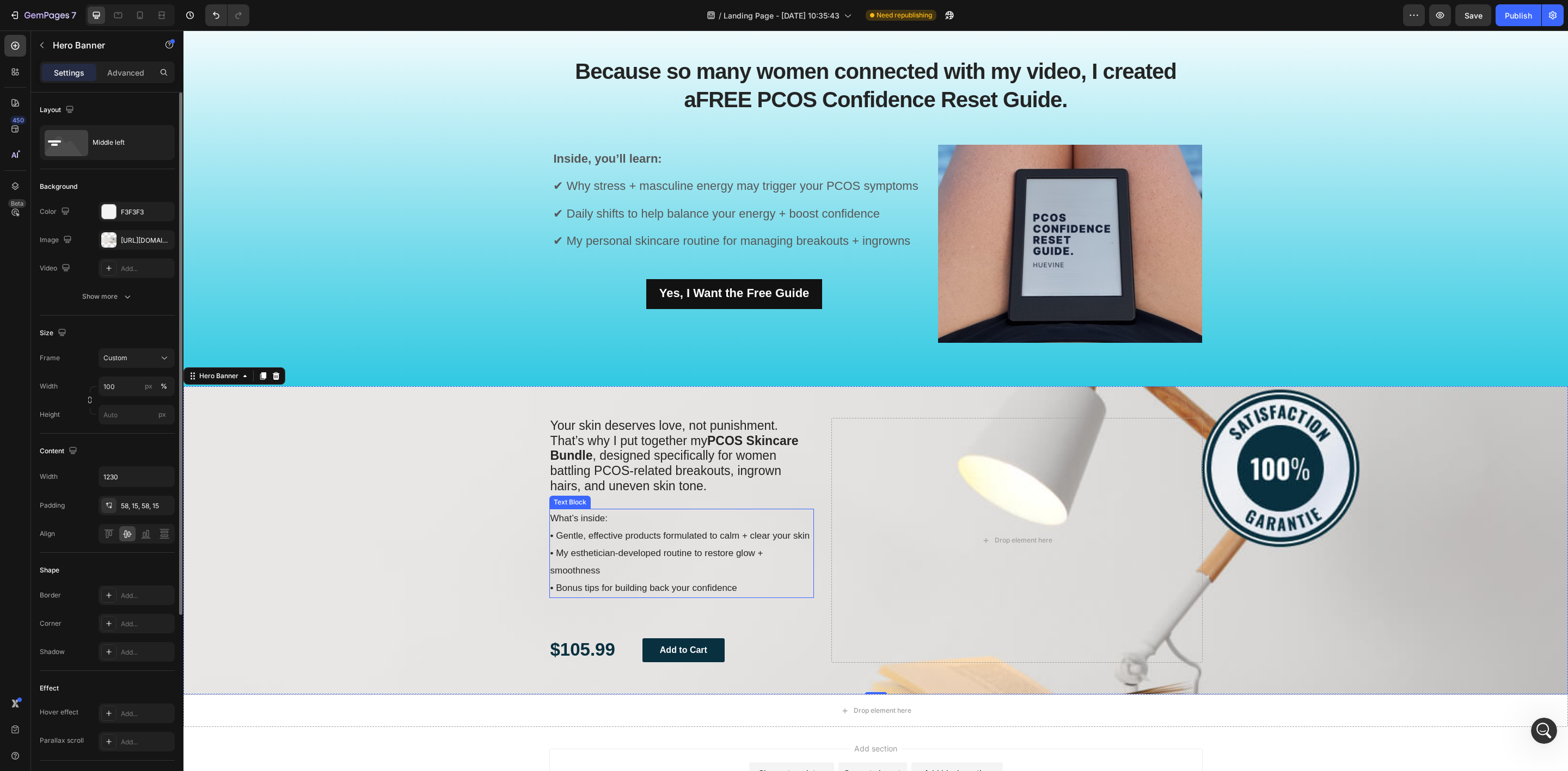
click at [726, 578] on p "What’s inside: • Gentle, effective products formulated to calm + clear your ski…" at bounding box center [682, 554] width 263 height 88
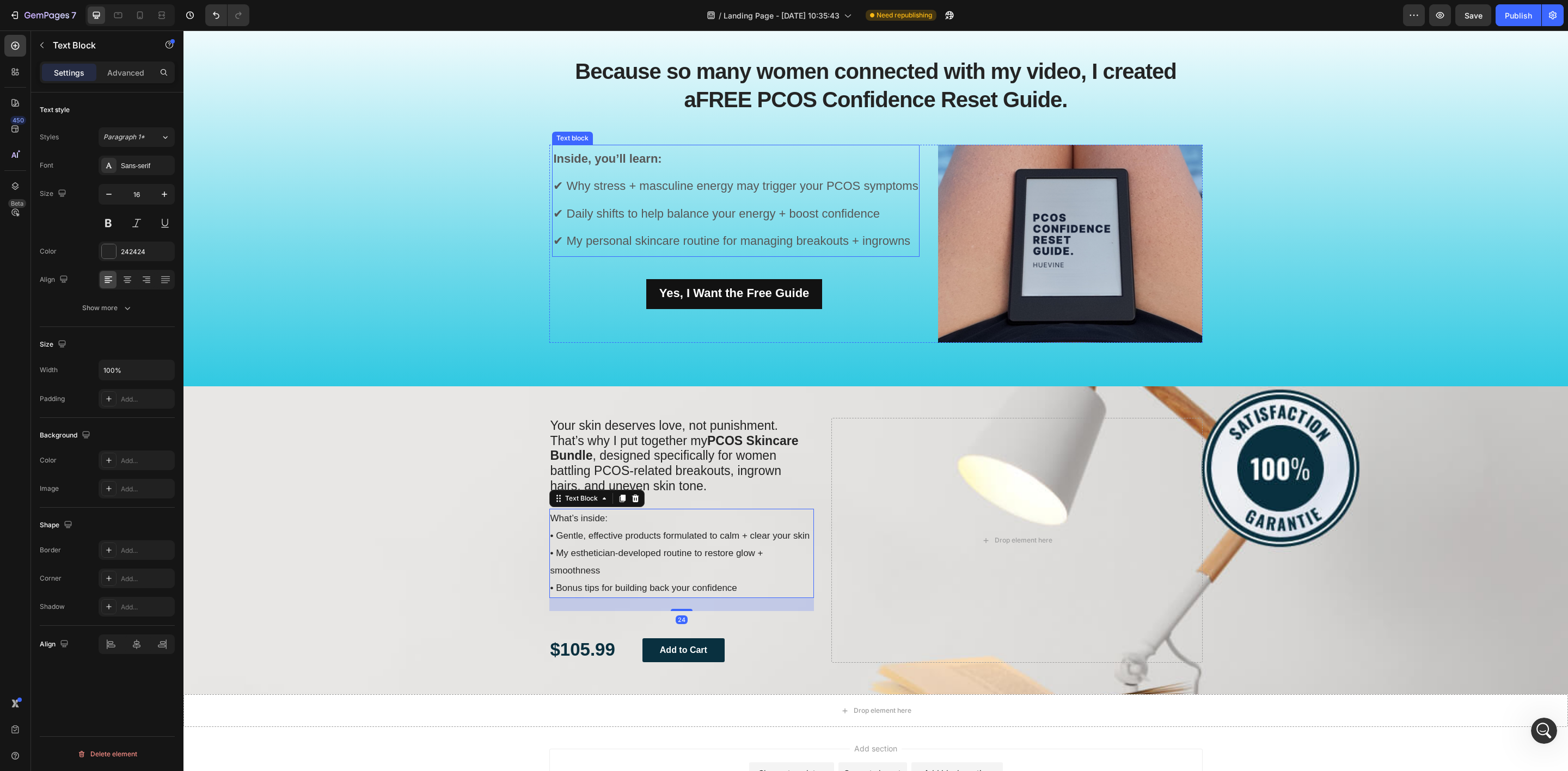
click at [611, 209] on span "✔ Daily shifts to help balance your energy + boost confidence" at bounding box center [716, 214] width 327 height 13
click at [688, 223] on p "Inside, you’ll learn: ✔ Why stress + masculine energy may trigger your PCOS sym…" at bounding box center [735, 201] width 365 height 111
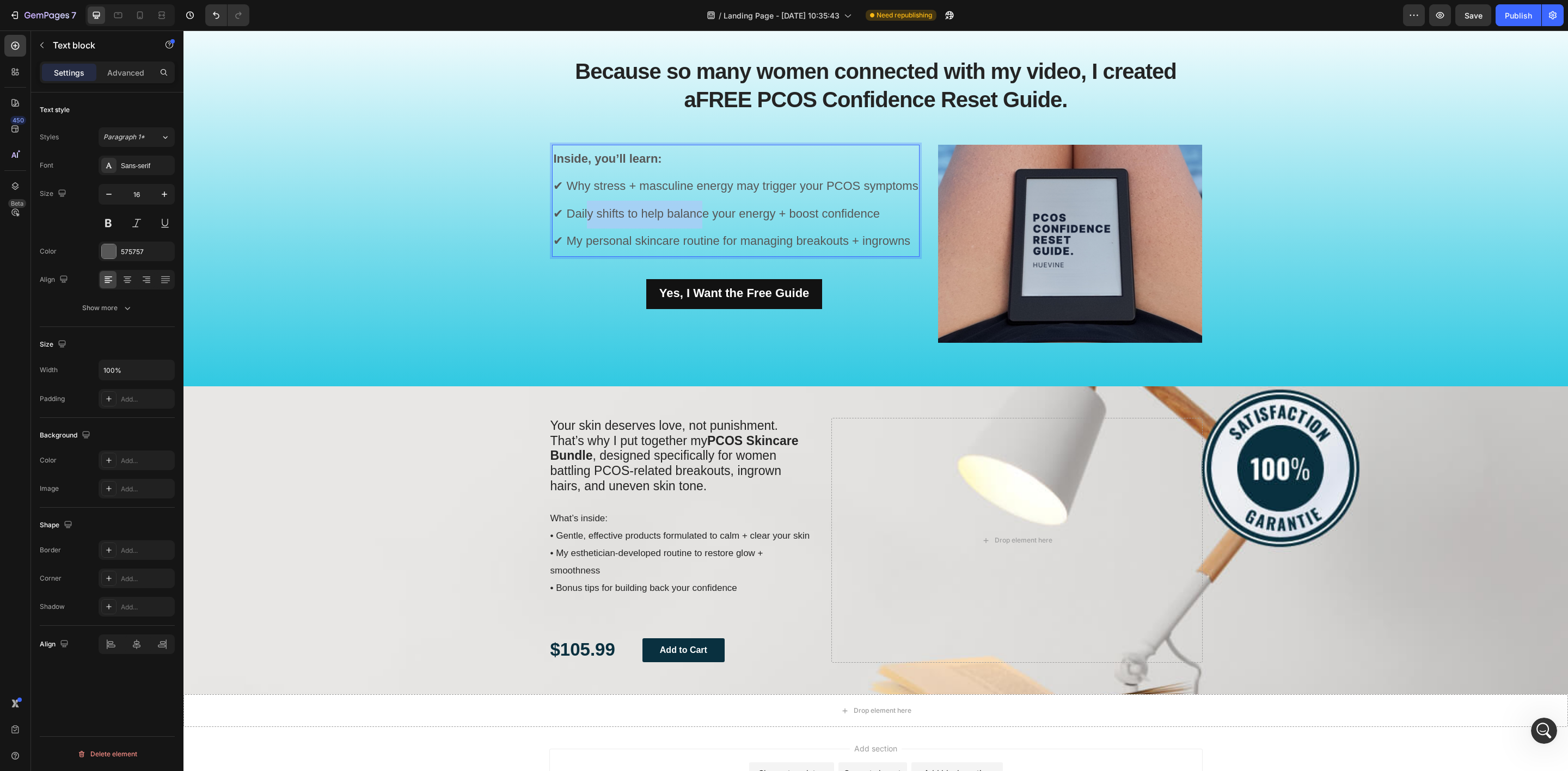
drag, startPoint x: 699, startPoint y: 220, endPoint x: 581, endPoint y: 208, distance: 118.6
click at [581, 208] on p "Inside, you’ll learn: ✔ Why stress + masculine energy may trigger your PCOS sym…" at bounding box center [735, 201] width 365 height 111
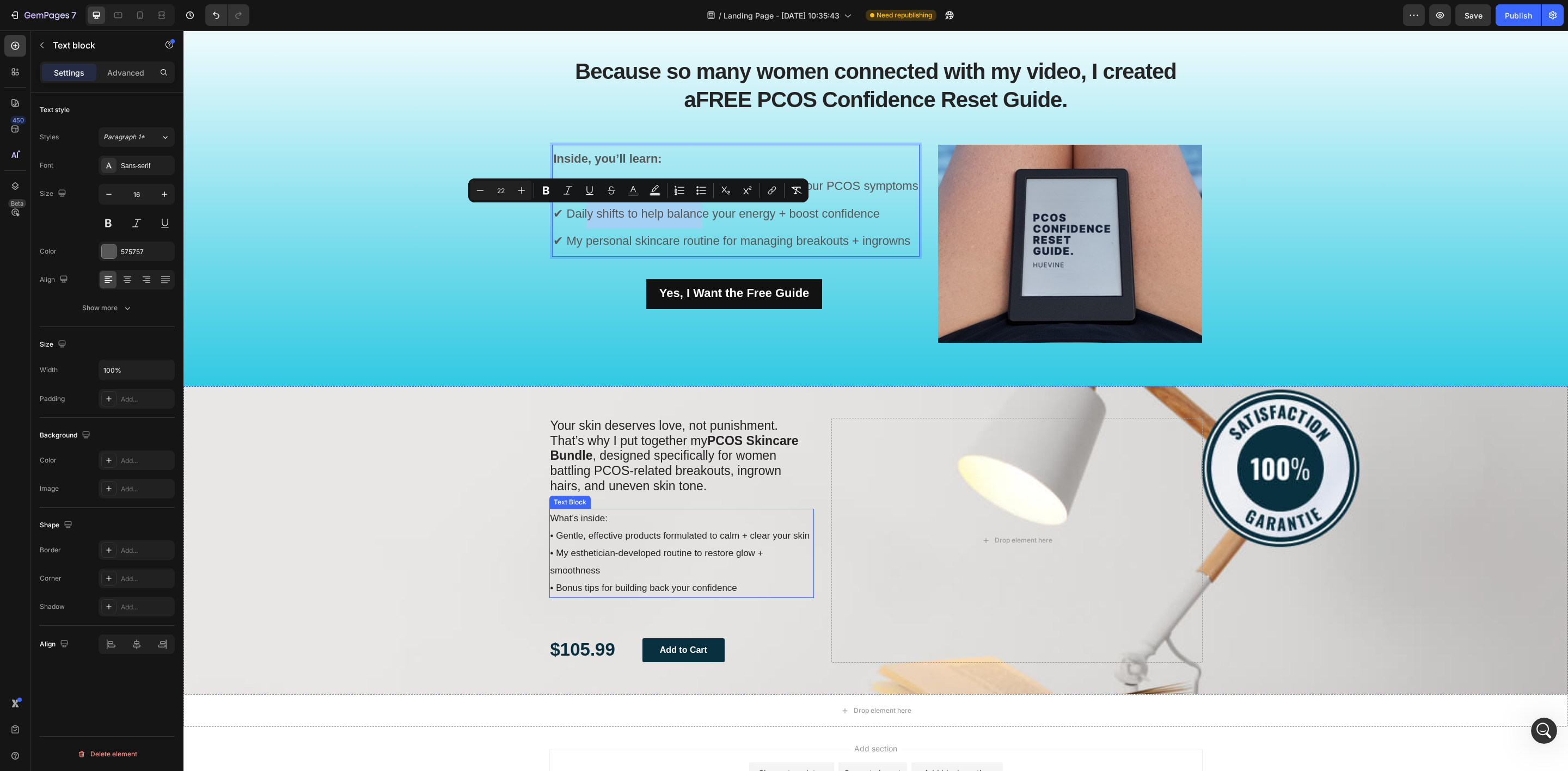
click at [719, 541] on span "• Gentle, effective products formulated to calm + clear your skin" at bounding box center [680, 536] width 260 height 10
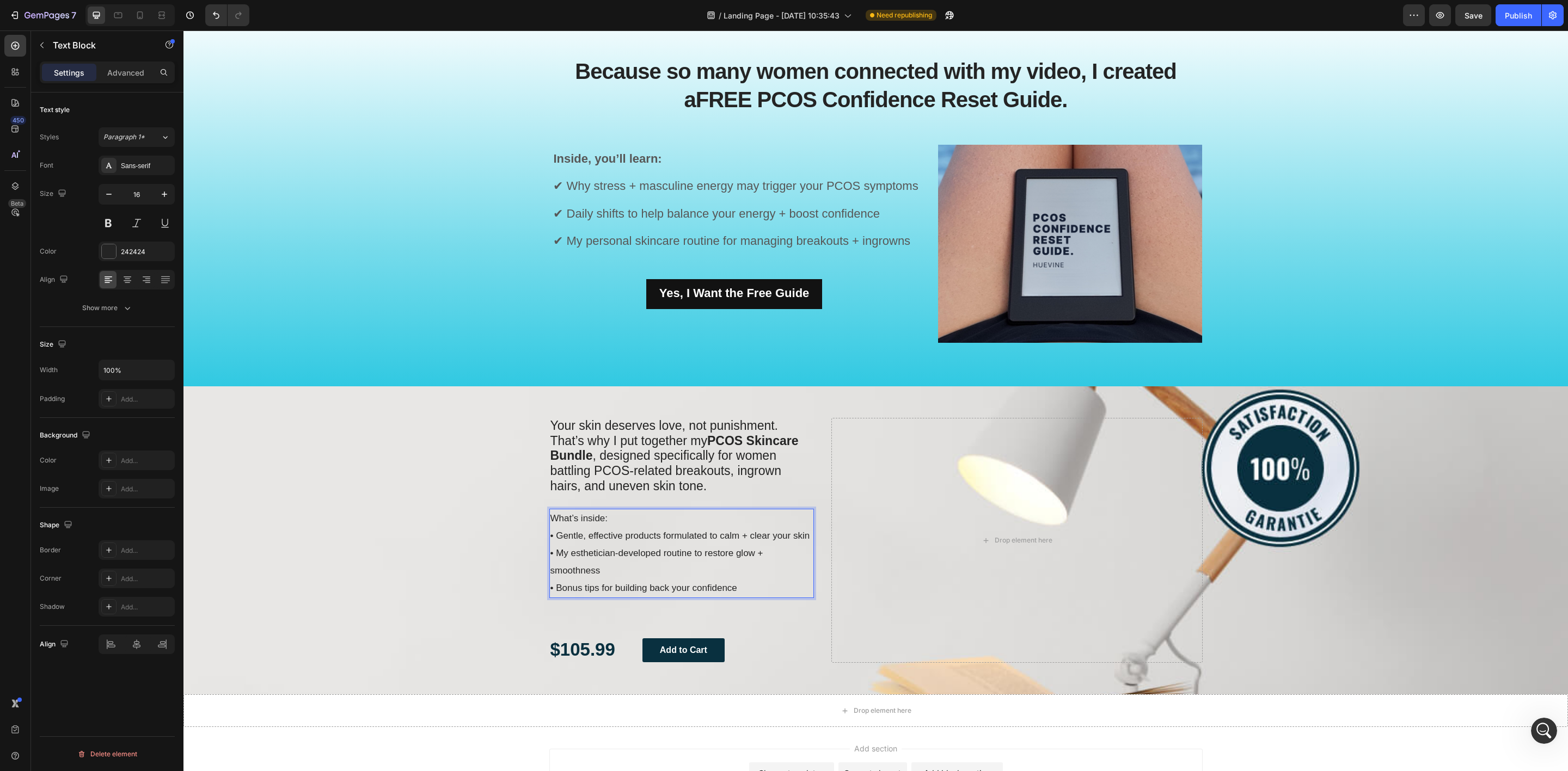
click at [737, 593] on p "What’s inside: • Gentle, effective products formulated to calm + clear your ski…" at bounding box center [682, 554] width 263 height 88
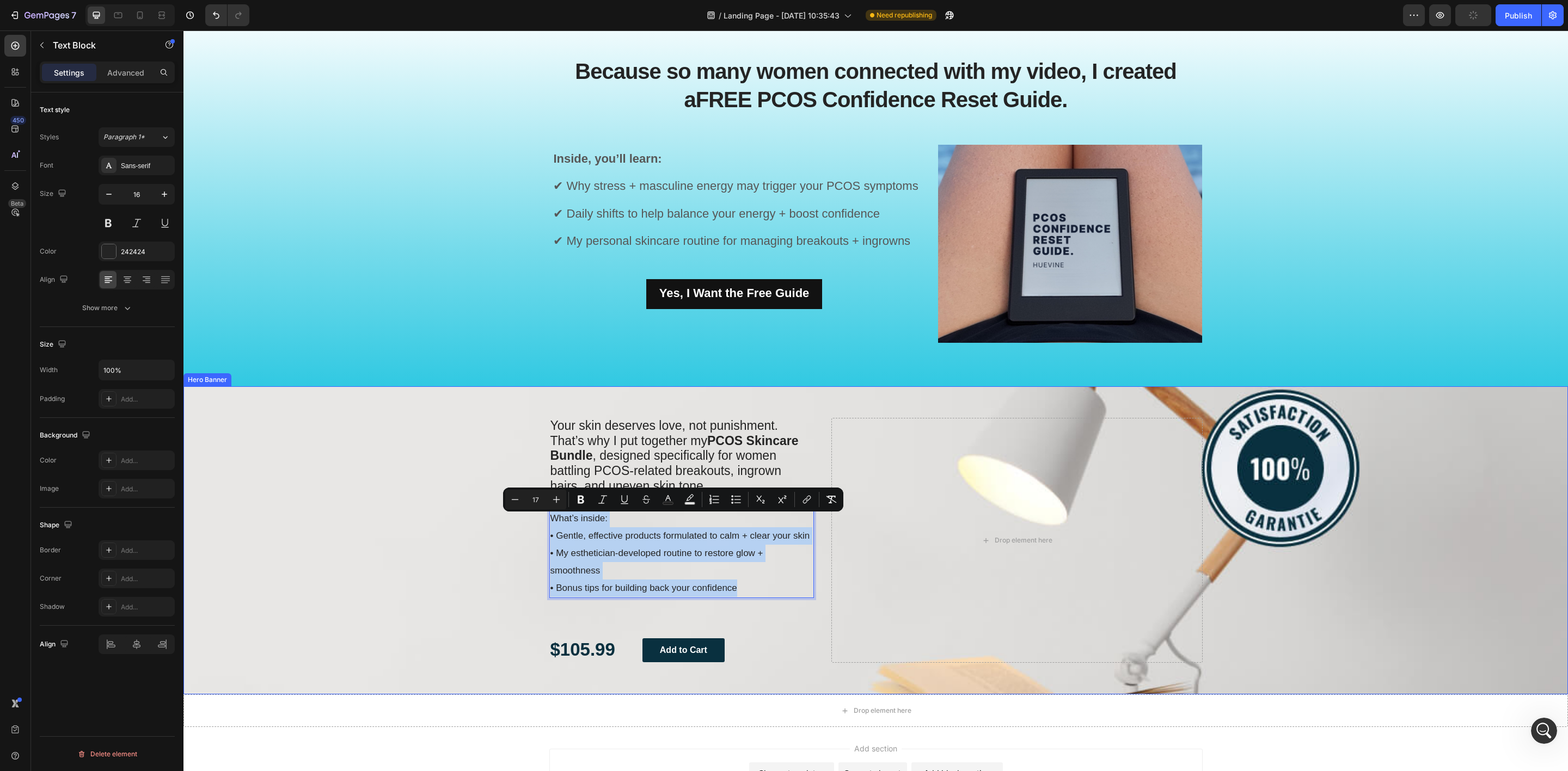
drag, startPoint x: 737, startPoint y: 593, endPoint x: 537, endPoint y: 521, distance: 212.6
click at [541, 521] on div "Your skin deserves love, not punishment. That’s why I put together my PCOS Skin…" at bounding box center [876, 540] width 670 height 309
click at [555, 497] on icon "Editor contextual toolbar" at bounding box center [556, 500] width 11 height 11
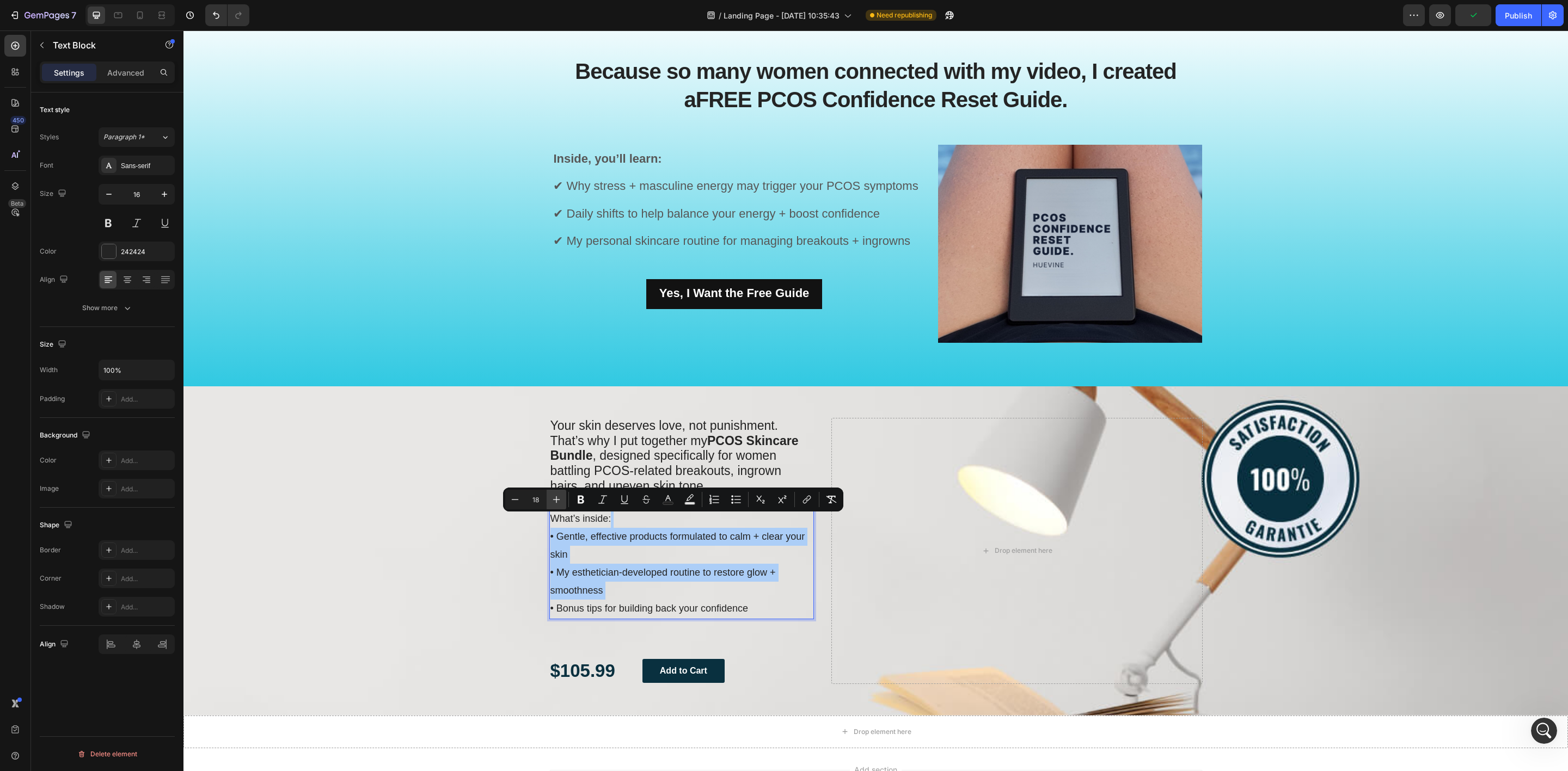
click at [555, 497] on icon "Editor contextual toolbar" at bounding box center [556, 500] width 11 height 11
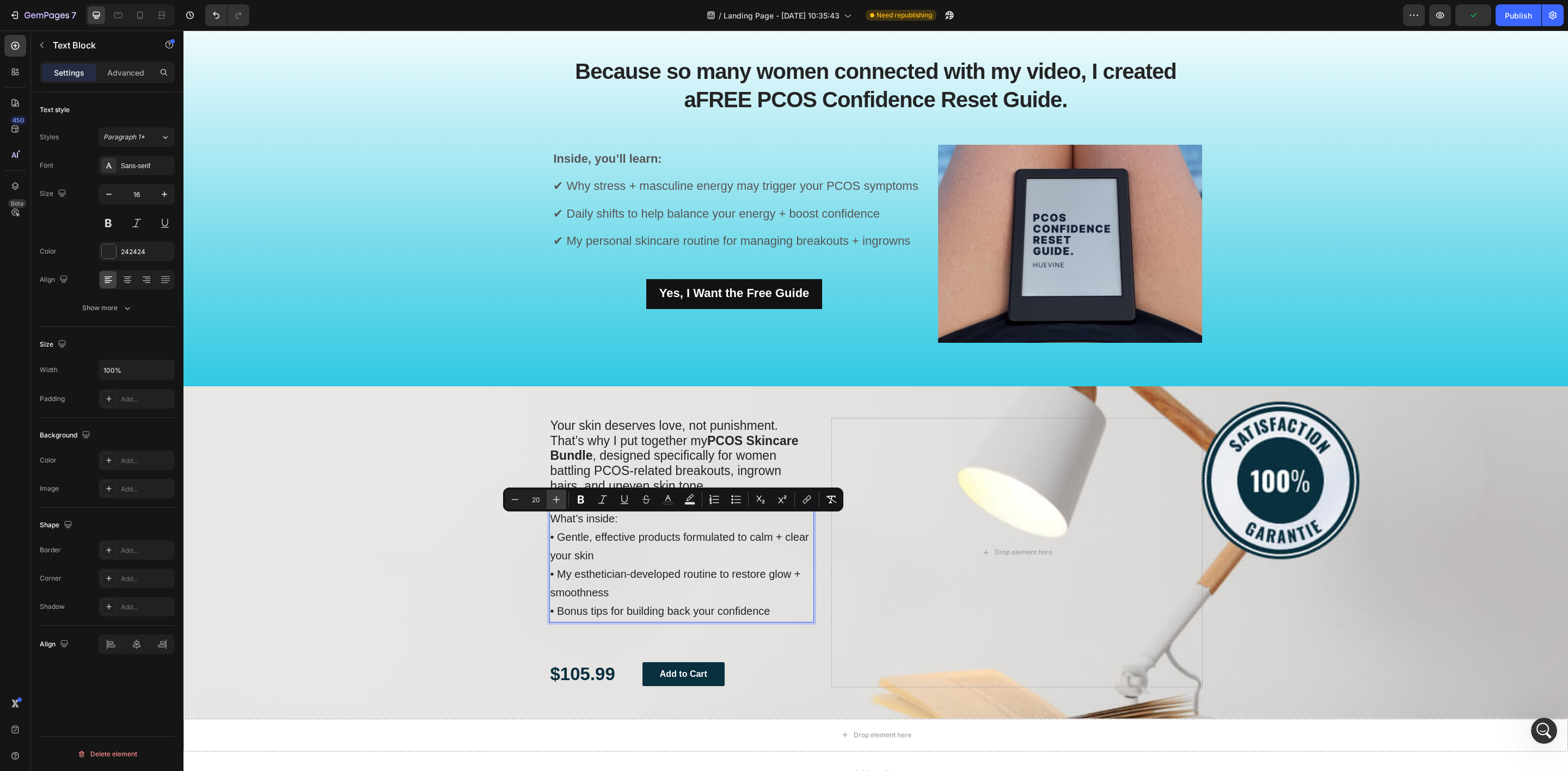
click at [555, 497] on icon "Editor contextual toolbar" at bounding box center [556, 500] width 11 height 11
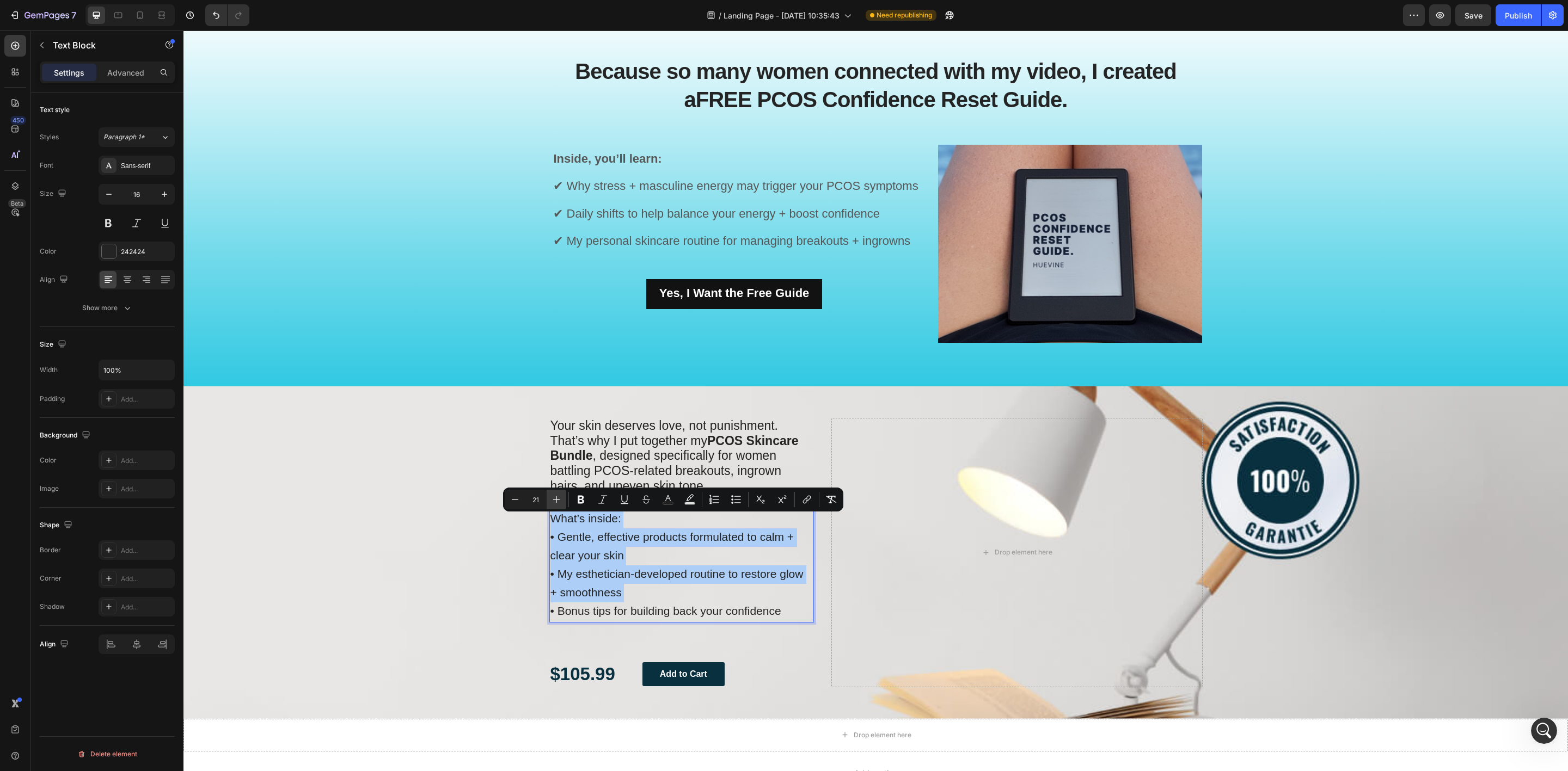
click at [555, 497] on icon "Editor contextual toolbar" at bounding box center [556, 500] width 11 height 11
type input "22"
click at [428, 549] on div "Background Image" at bounding box center [875, 553] width 1385 height 333
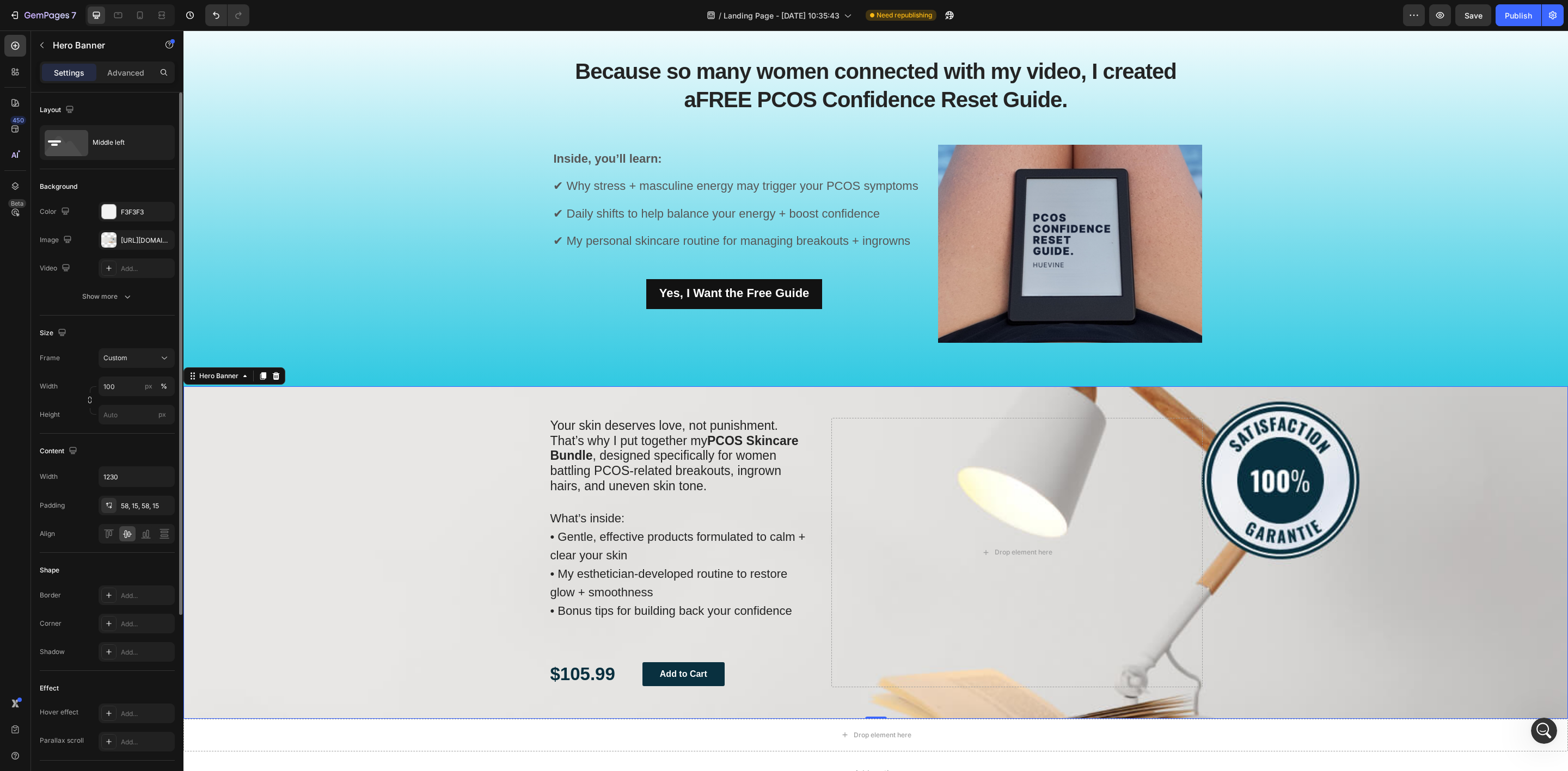
click at [270, 497] on div "Background Image" at bounding box center [875, 553] width 1385 height 333
click at [654, 481] on p "Your skin deserves love, not punishment. That’s why I put together my PCOS Skin…" at bounding box center [682, 457] width 263 height 75
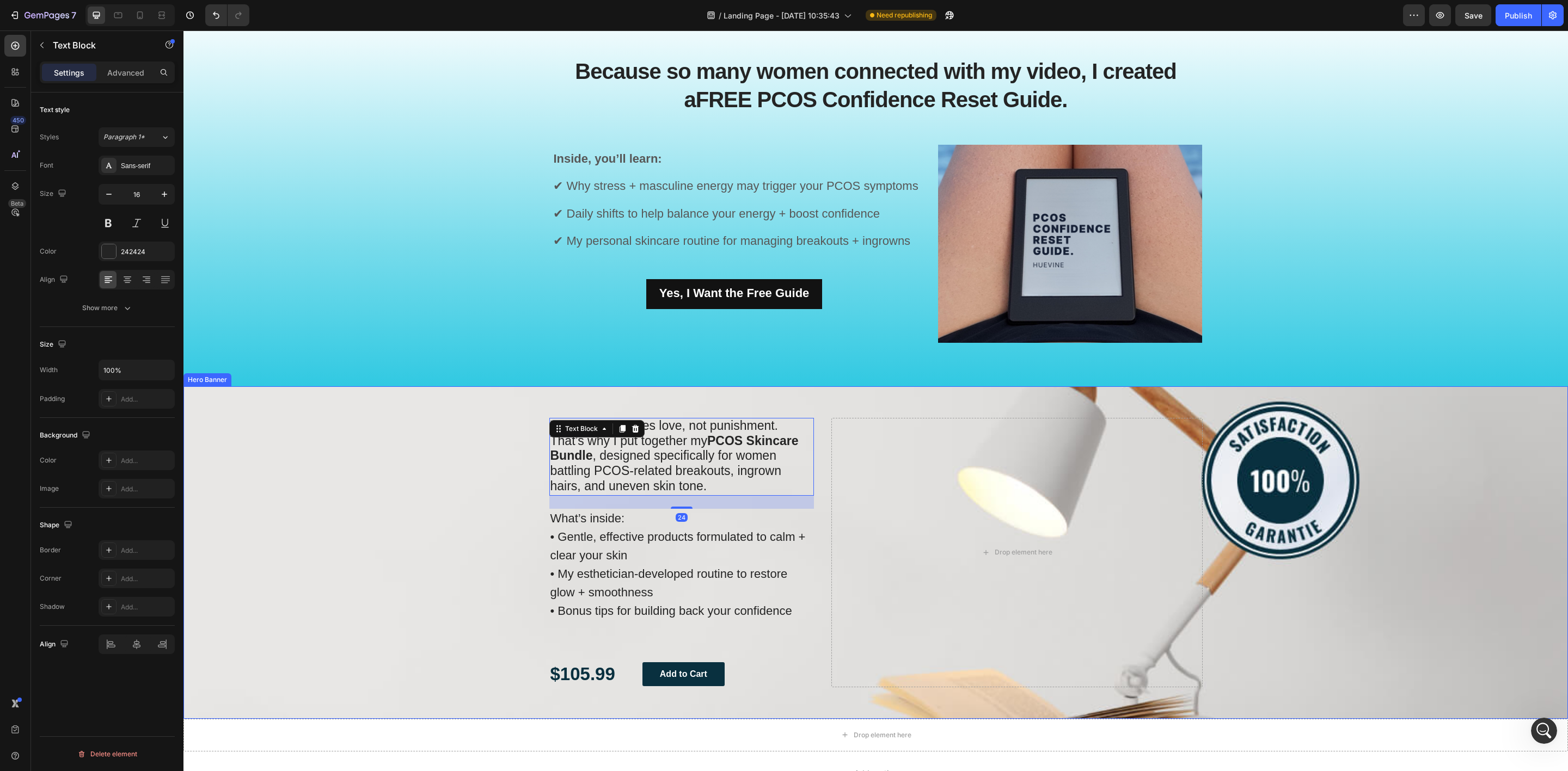
click at [622, 551] on p "What’s inside: • Gentle, effective products formulated to calm + clear your ski…" at bounding box center [682, 565] width 263 height 111
click at [741, 438] on strong "PCOS Skincare Bundle" at bounding box center [674, 448] width 248 height 29
click at [737, 70] on h2 "Because so many women connected with my video, I created a FREE PCOS Confidence…" at bounding box center [875, 85] width 653 height 59
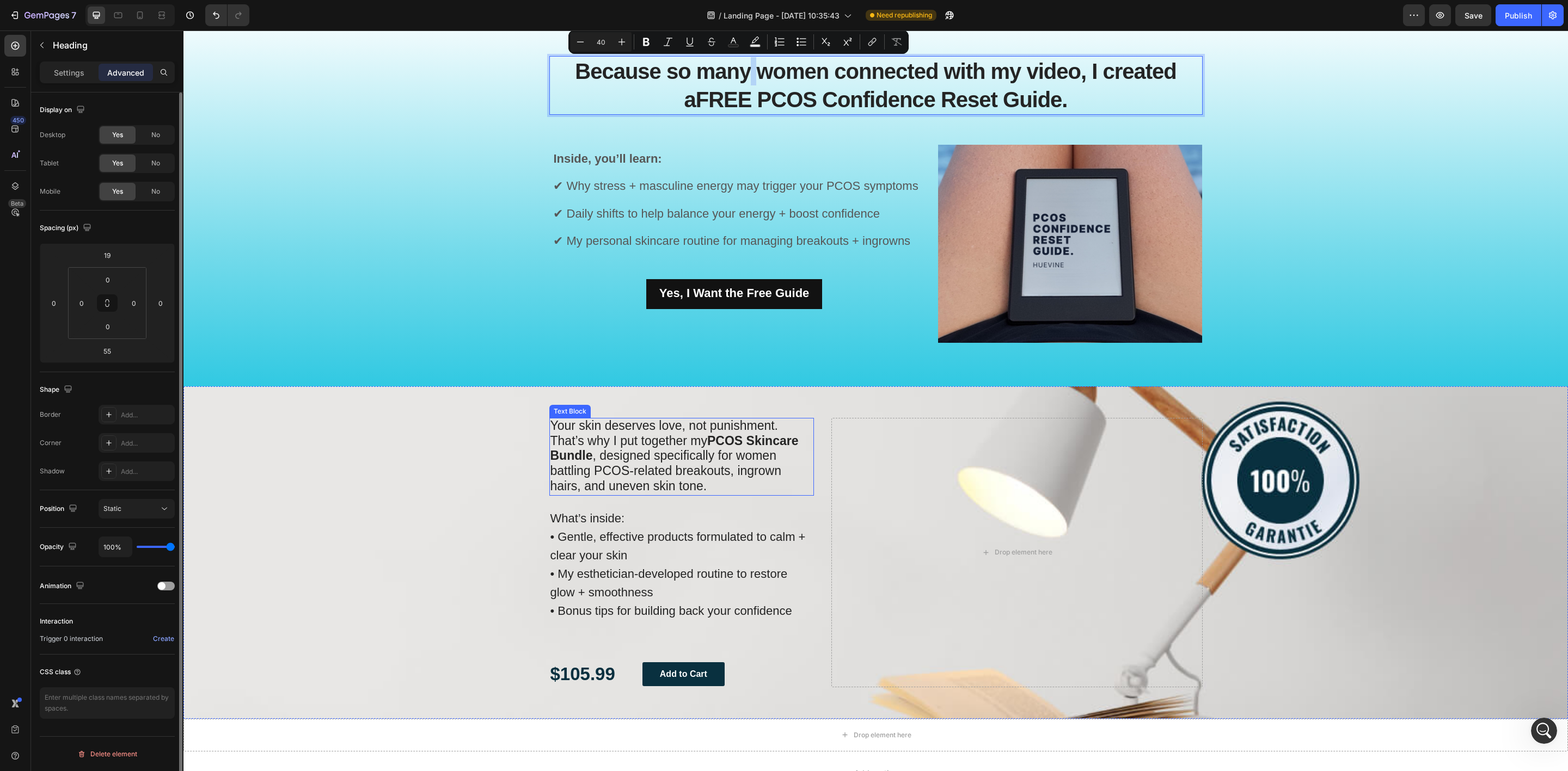
click at [642, 493] on span "That’s why I put together my PCOS Skincare Bundle , designed specifically for w…" at bounding box center [674, 463] width 248 height 59
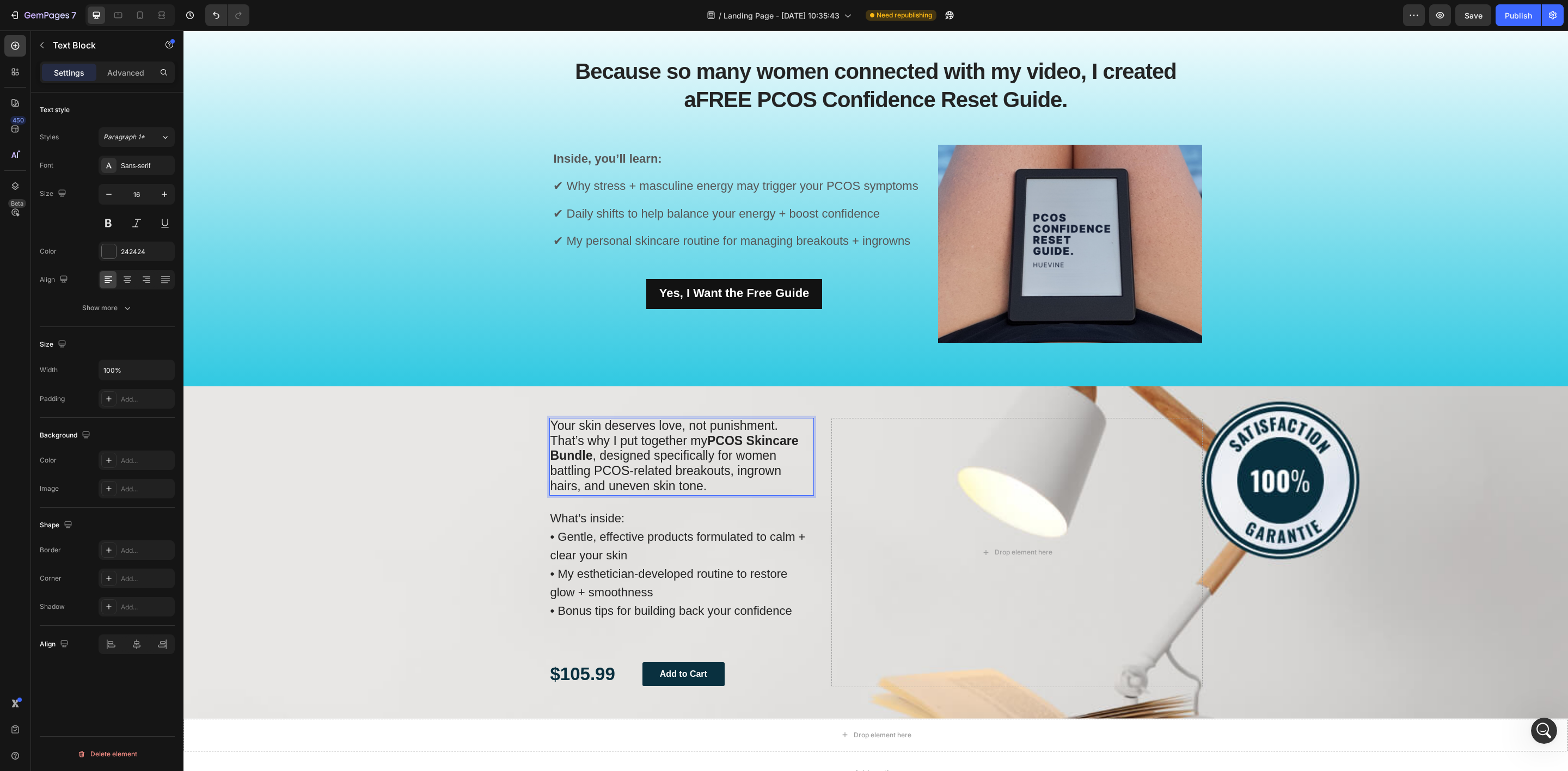
click at [704, 443] on strong "PCOS Skincare Bundle" at bounding box center [674, 448] width 248 height 29
click at [703, 495] on p "Your skin deserves love, not punishment. That’s why I put together my PCOS Skin…" at bounding box center [682, 457] width 263 height 75
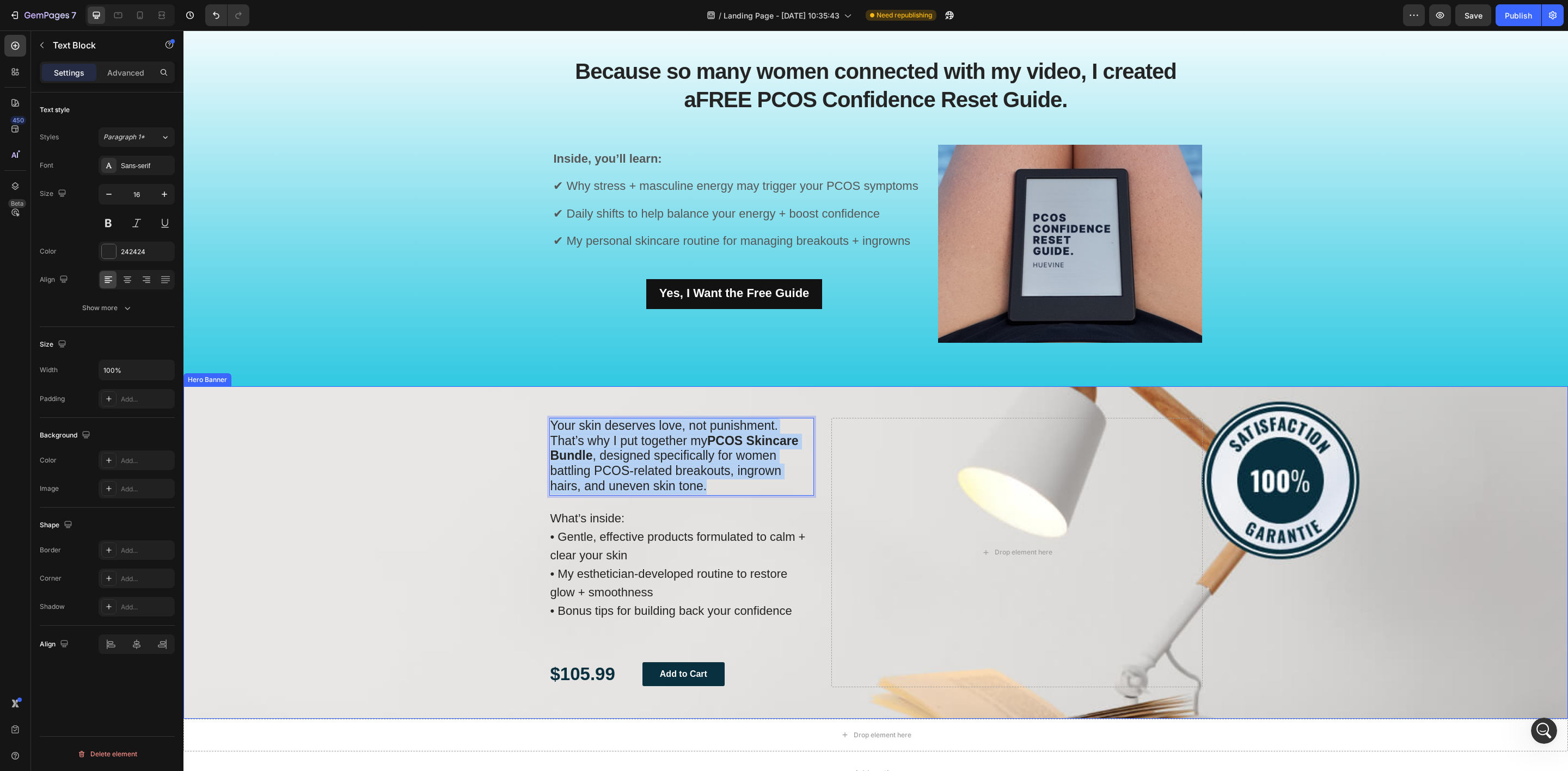
drag, startPoint x: 716, startPoint y: 493, endPoint x: 544, endPoint y: 417, distance: 188.0
click at [544, 417] on div "Your skin deserves love, not punishment. That’s why I put together my PCOS Skin…" at bounding box center [876, 553] width 670 height 333
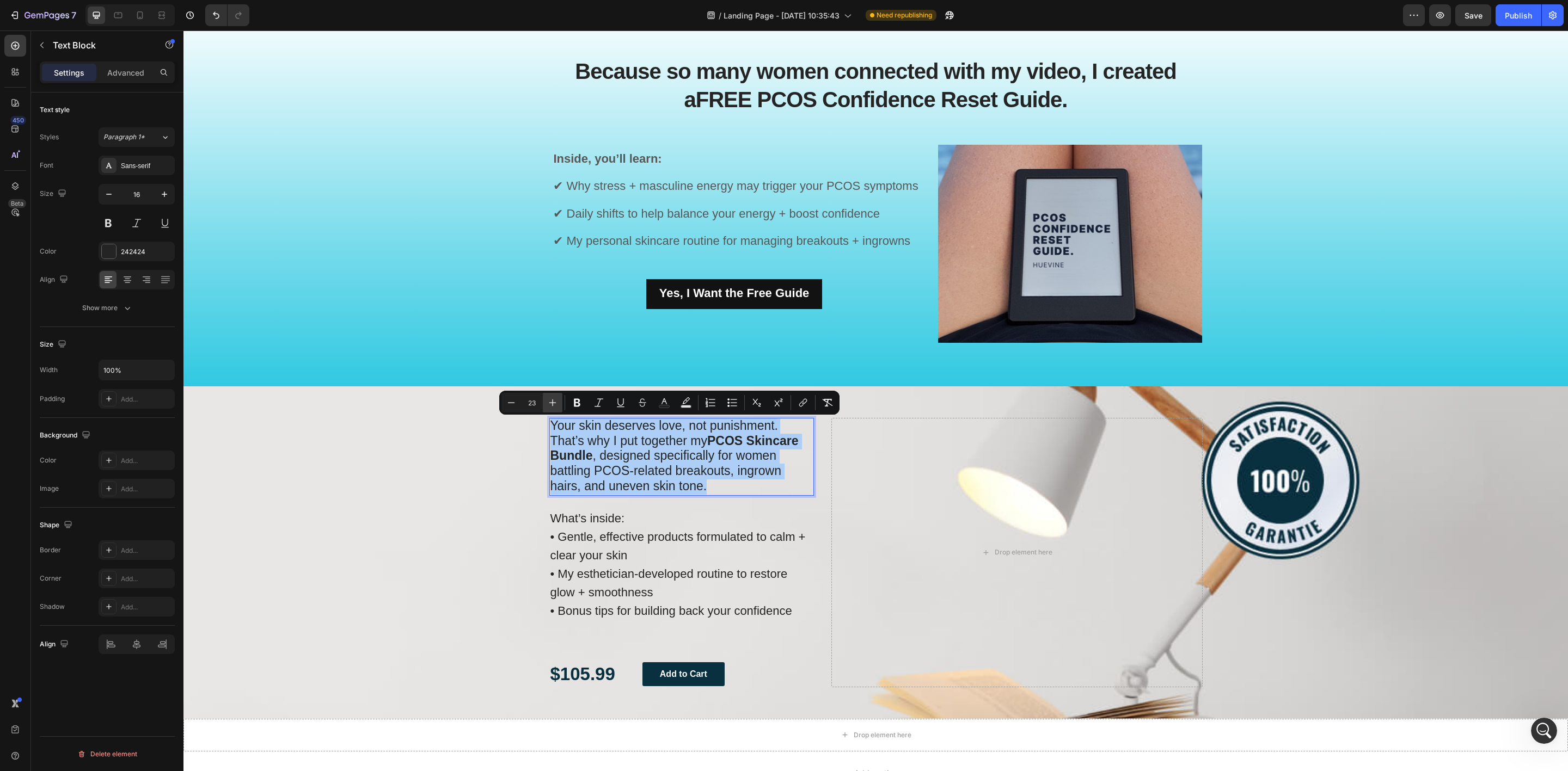
click at [544, 402] on button "Plus" at bounding box center [553, 403] width 19 height 19
type input "24"
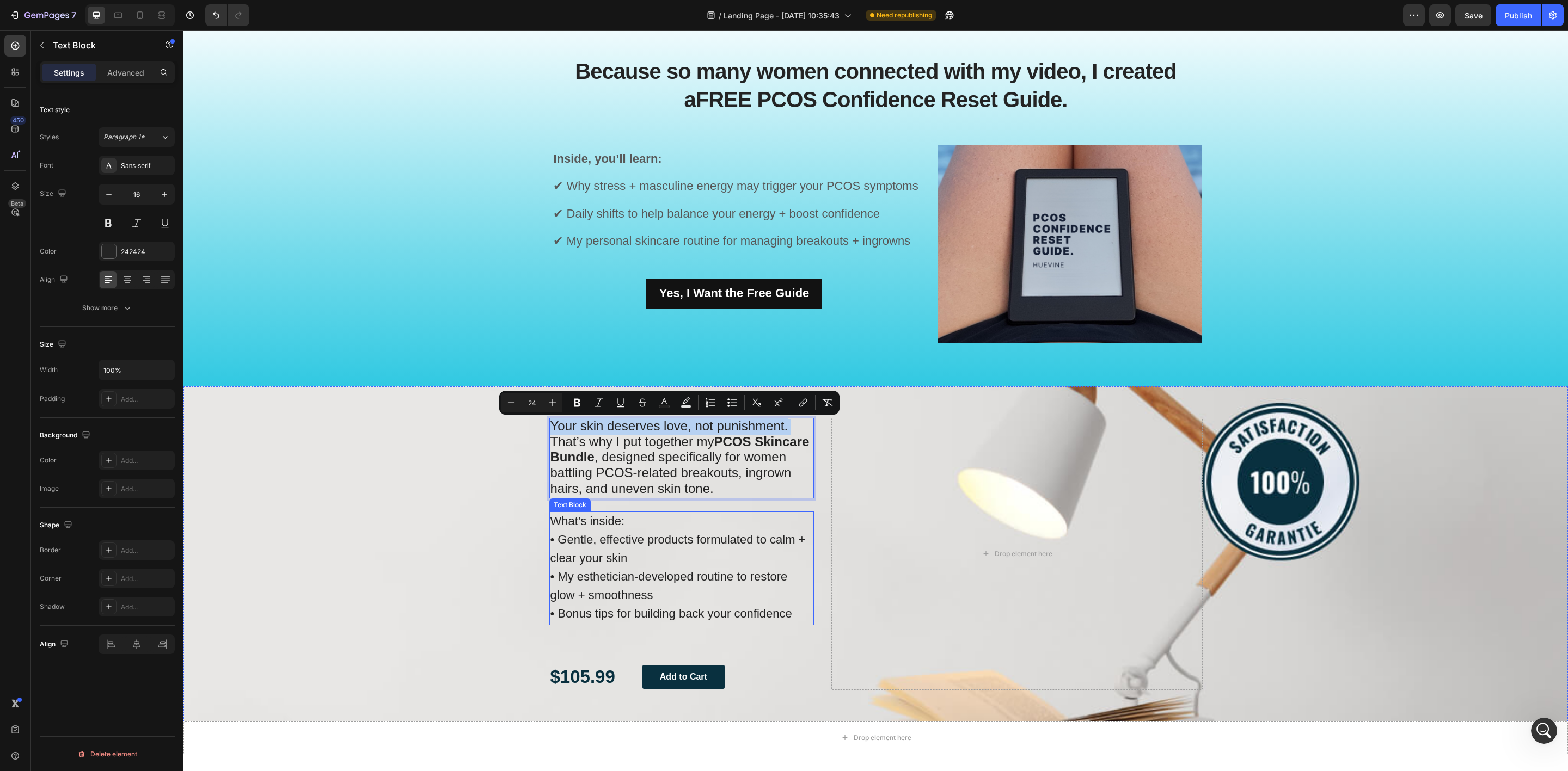
click at [670, 595] on p "What’s inside: • Gentle, effective products formulated to calm + clear your ski…" at bounding box center [682, 568] width 263 height 111
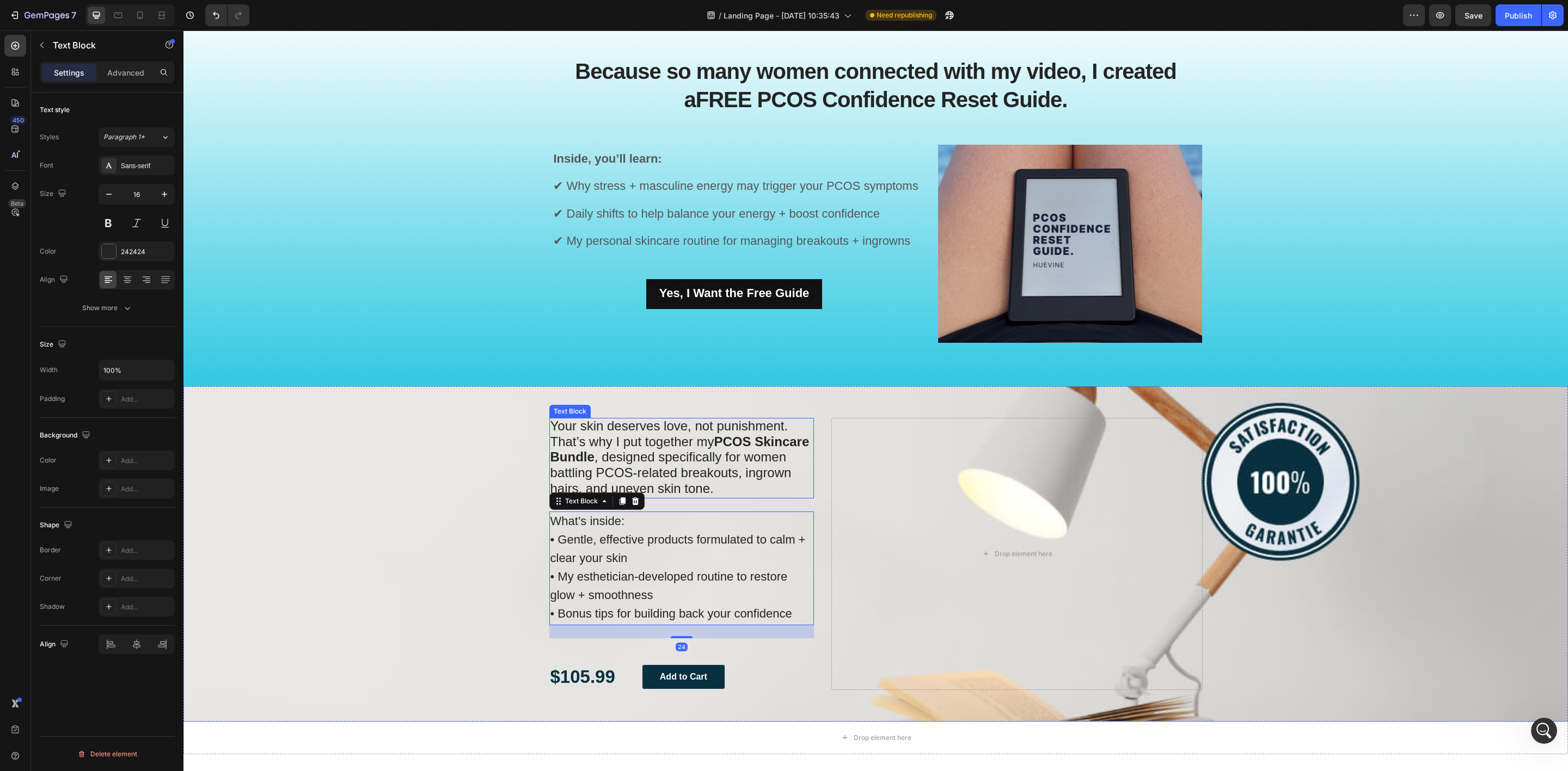
click at [656, 455] on span "That’s why I put together my PCOS Skincare Bundle , designed specifically for w…" at bounding box center [680, 465] width 259 height 61
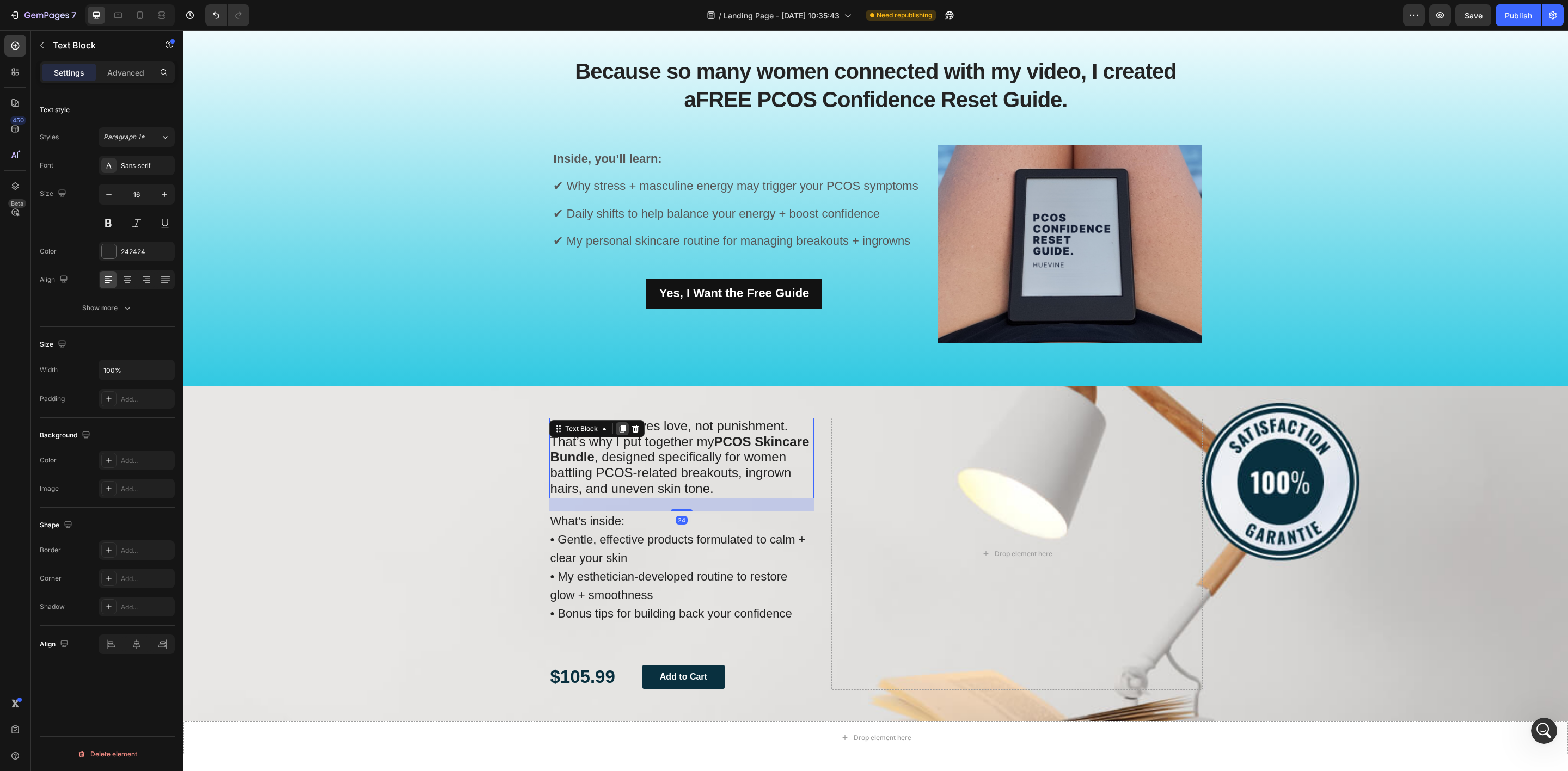
click at [619, 428] on icon at bounding box center [622, 429] width 6 height 8
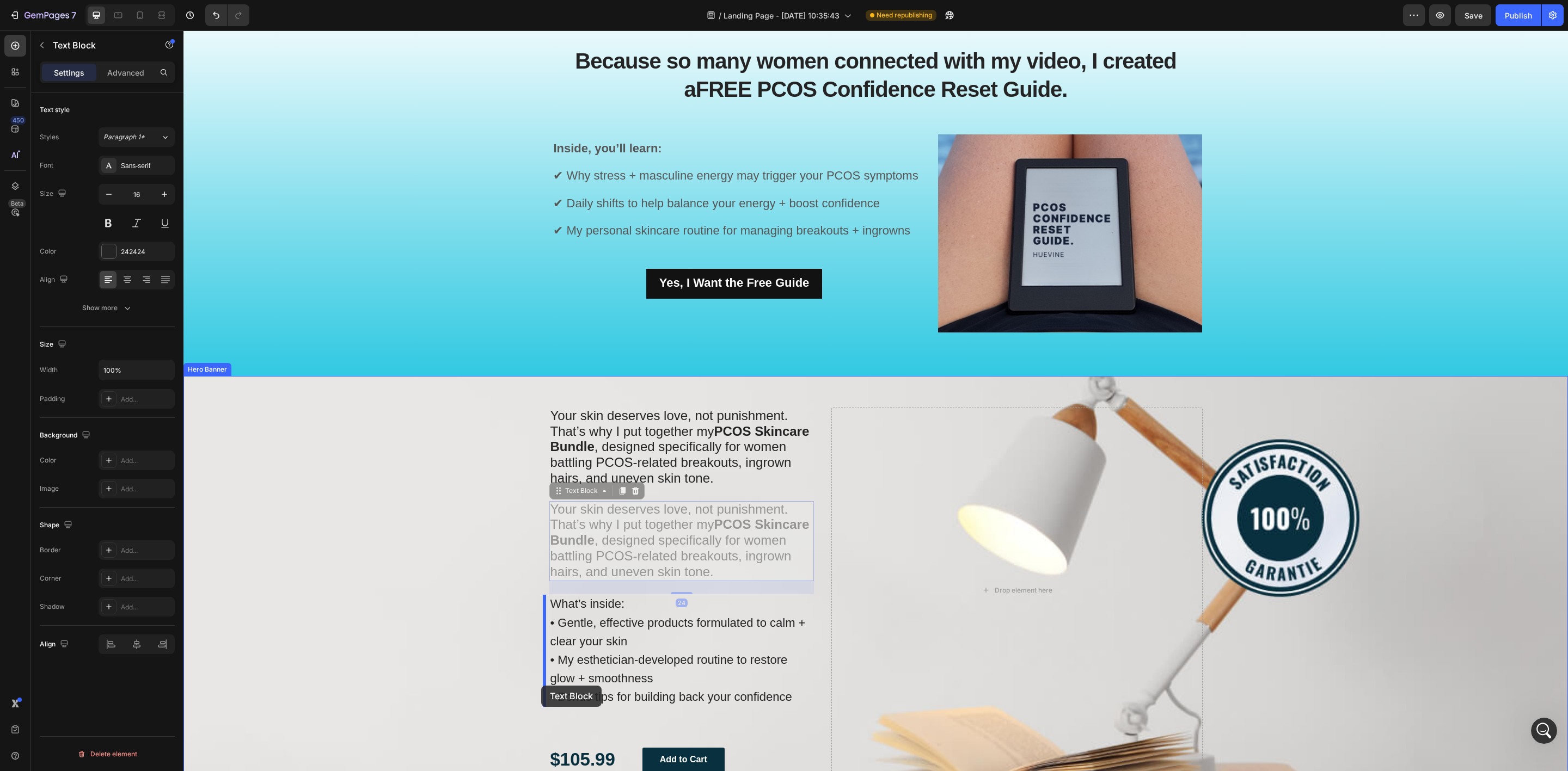
scroll to position [1140, 0]
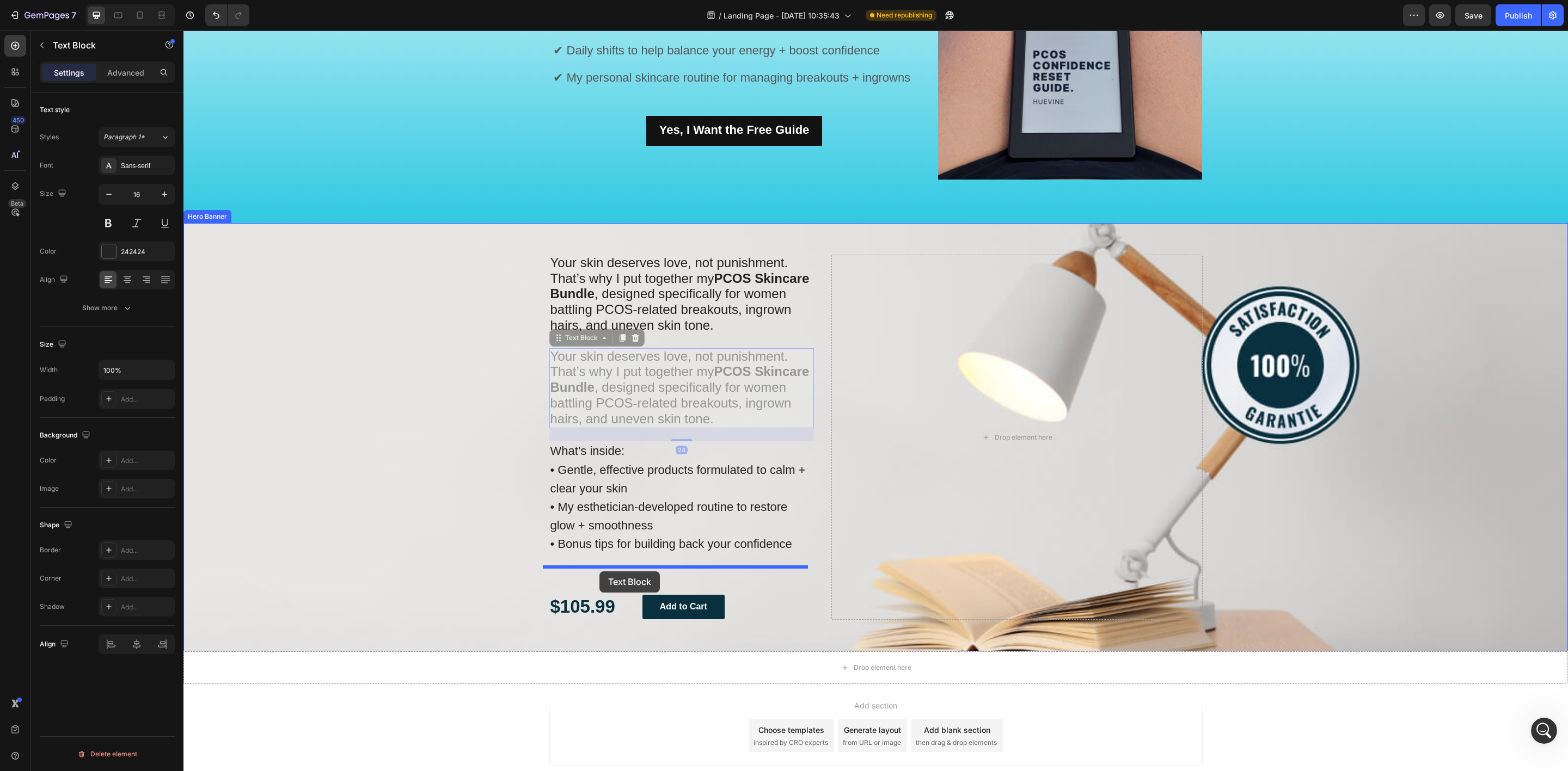
drag, startPoint x: 554, startPoint y: 503, endPoint x: 600, endPoint y: 571, distance: 82.1
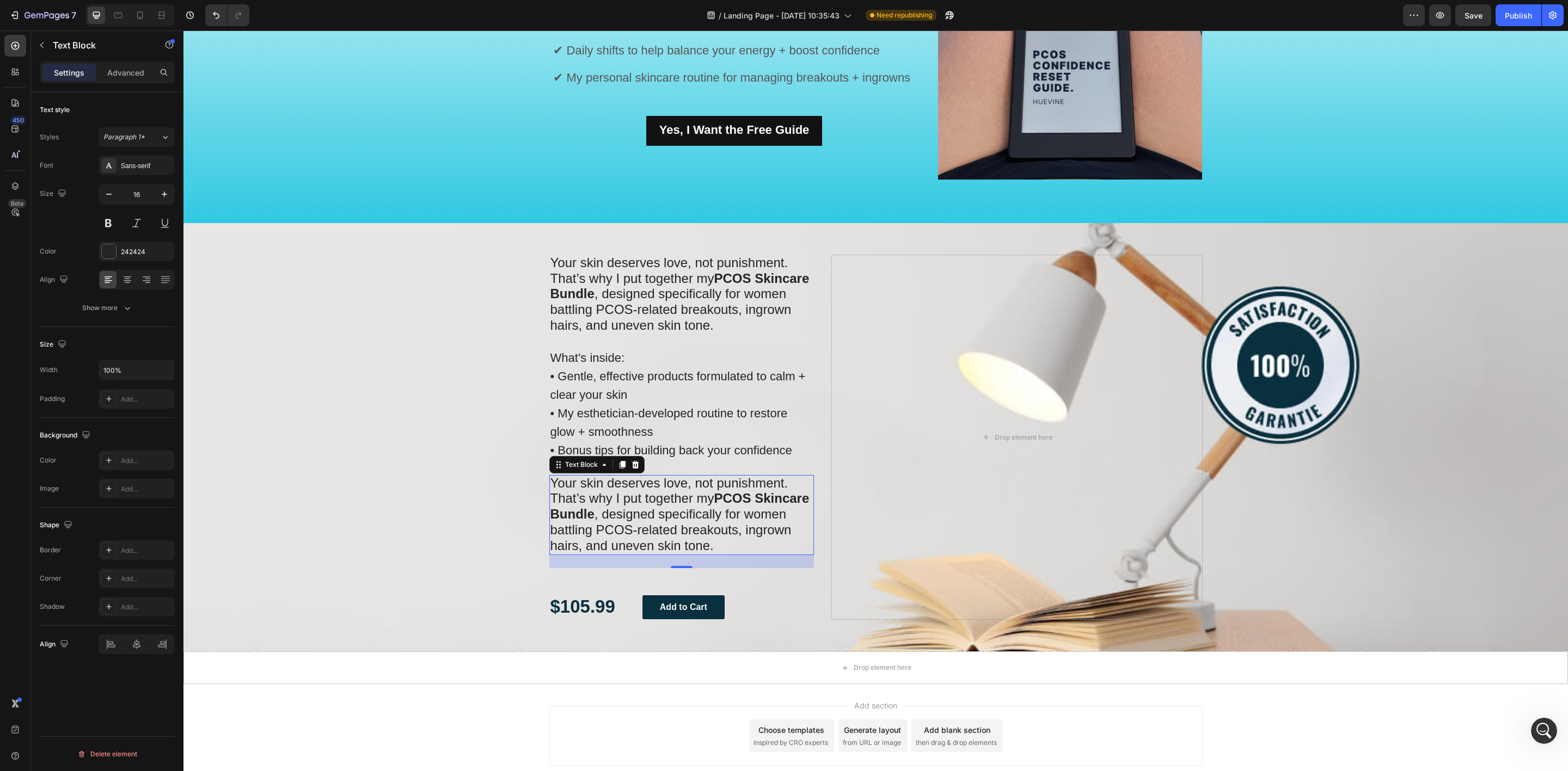
click at [663, 526] on span "That’s why I put together my PCOS Skincare Bundle , designed specifically for w…" at bounding box center [680, 522] width 259 height 61
click at [663, 525] on span "That’s why I put together my PCOS Skincare Bundle , designed specifically for w…" at bounding box center [680, 522] width 259 height 61
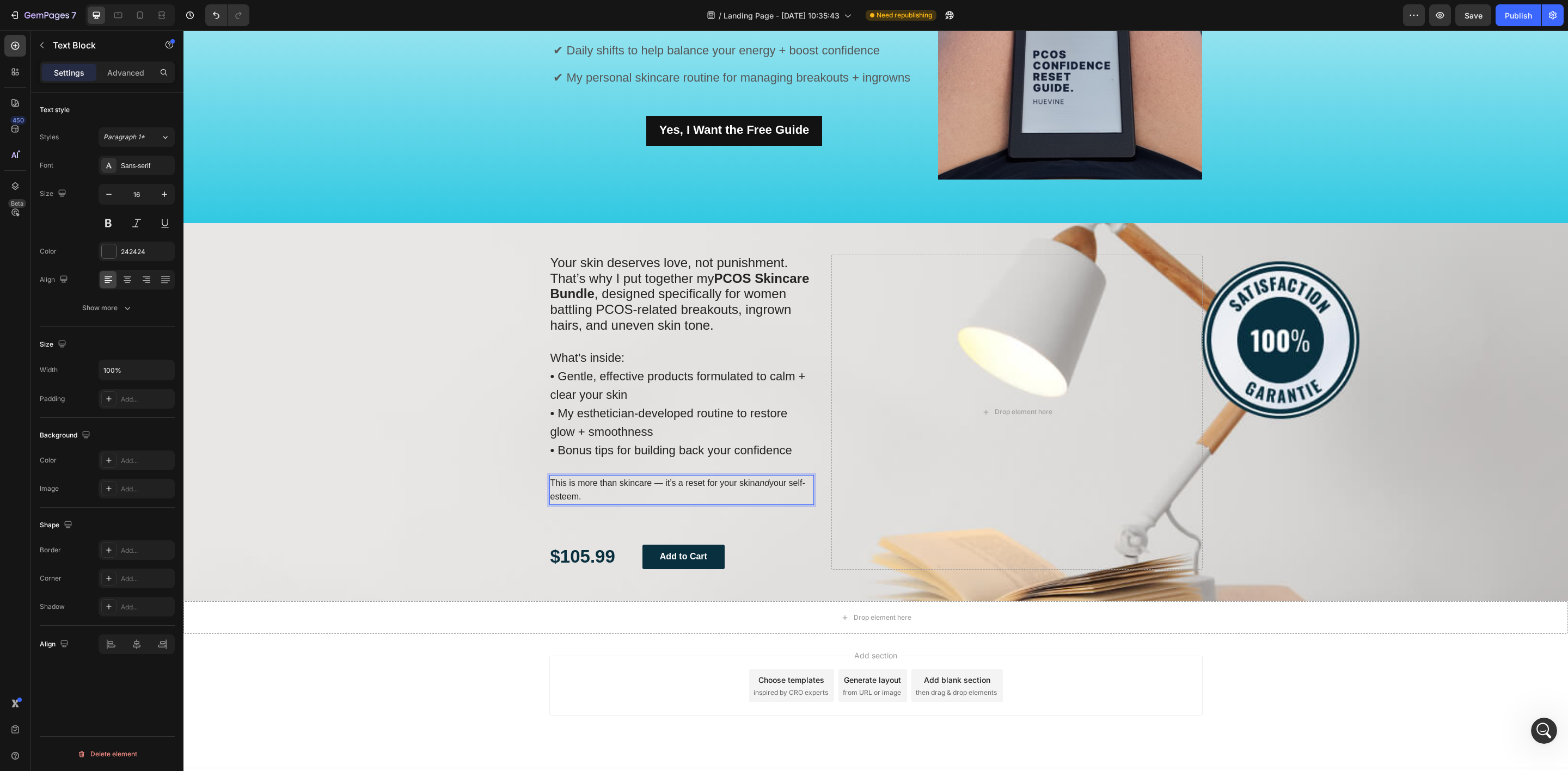
click at [613, 501] on p "This is more than skincare — it’s a reset for your skin and your self-esteem." at bounding box center [682, 490] width 263 height 29
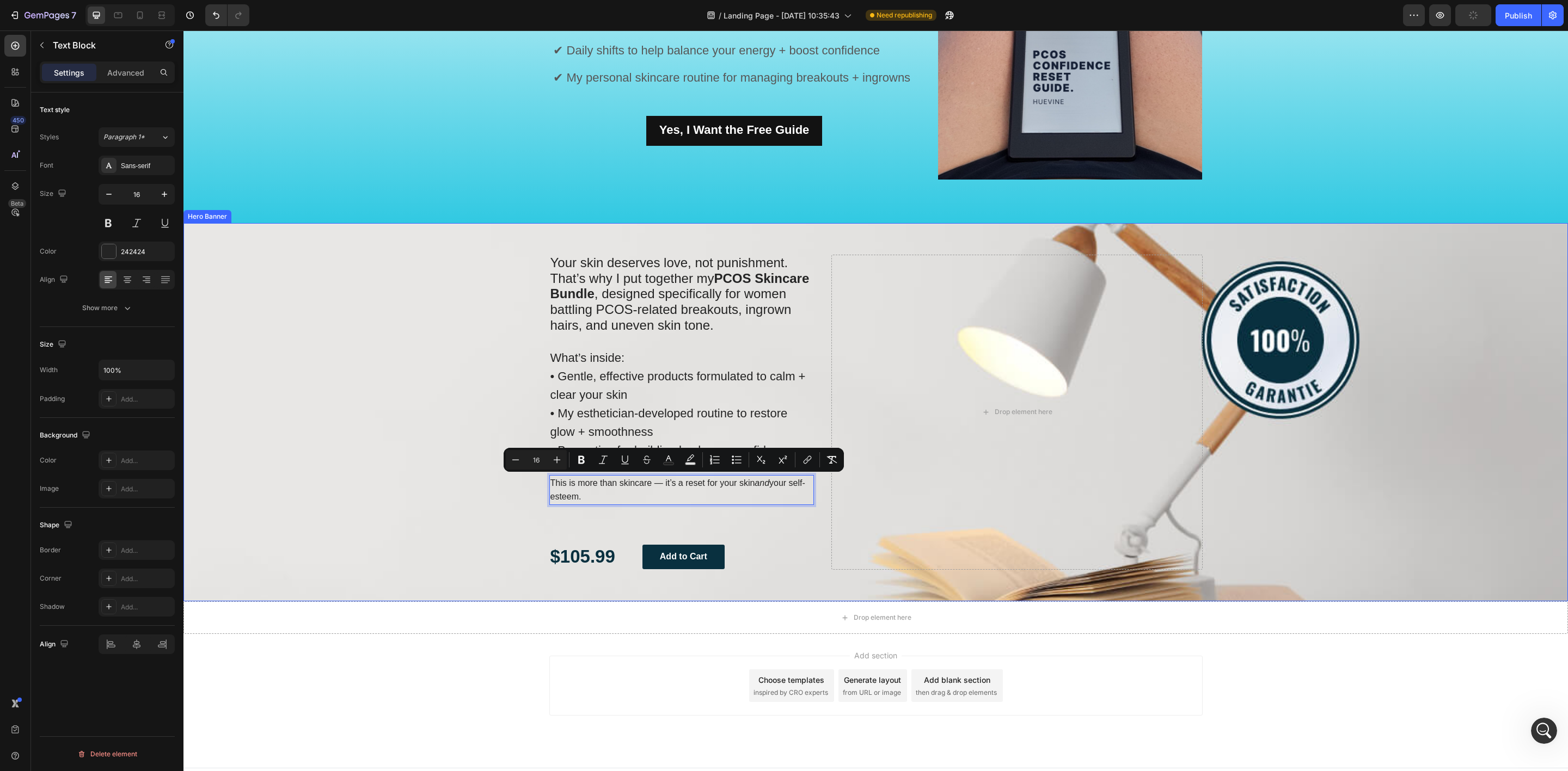
drag, startPoint x: 615, startPoint y: 498, endPoint x: 513, endPoint y: 471, distance: 105.5
click at [513, 471] on div "Your skin deserves love, not punishment. That’s why I put together my PCOS Skin…" at bounding box center [875, 413] width 1385 height 379
click at [653, 487] on p "This is more than skincare — it’s a reset for your skin and your self-esteem." at bounding box center [682, 490] width 263 height 29
click at [603, 493] on p "This is more than skincare, it’s a reset for your skin and your self-esteem." at bounding box center [682, 490] width 263 height 29
drag, startPoint x: 598, startPoint y: 498, endPoint x: 539, endPoint y: 471, distance: 64.9
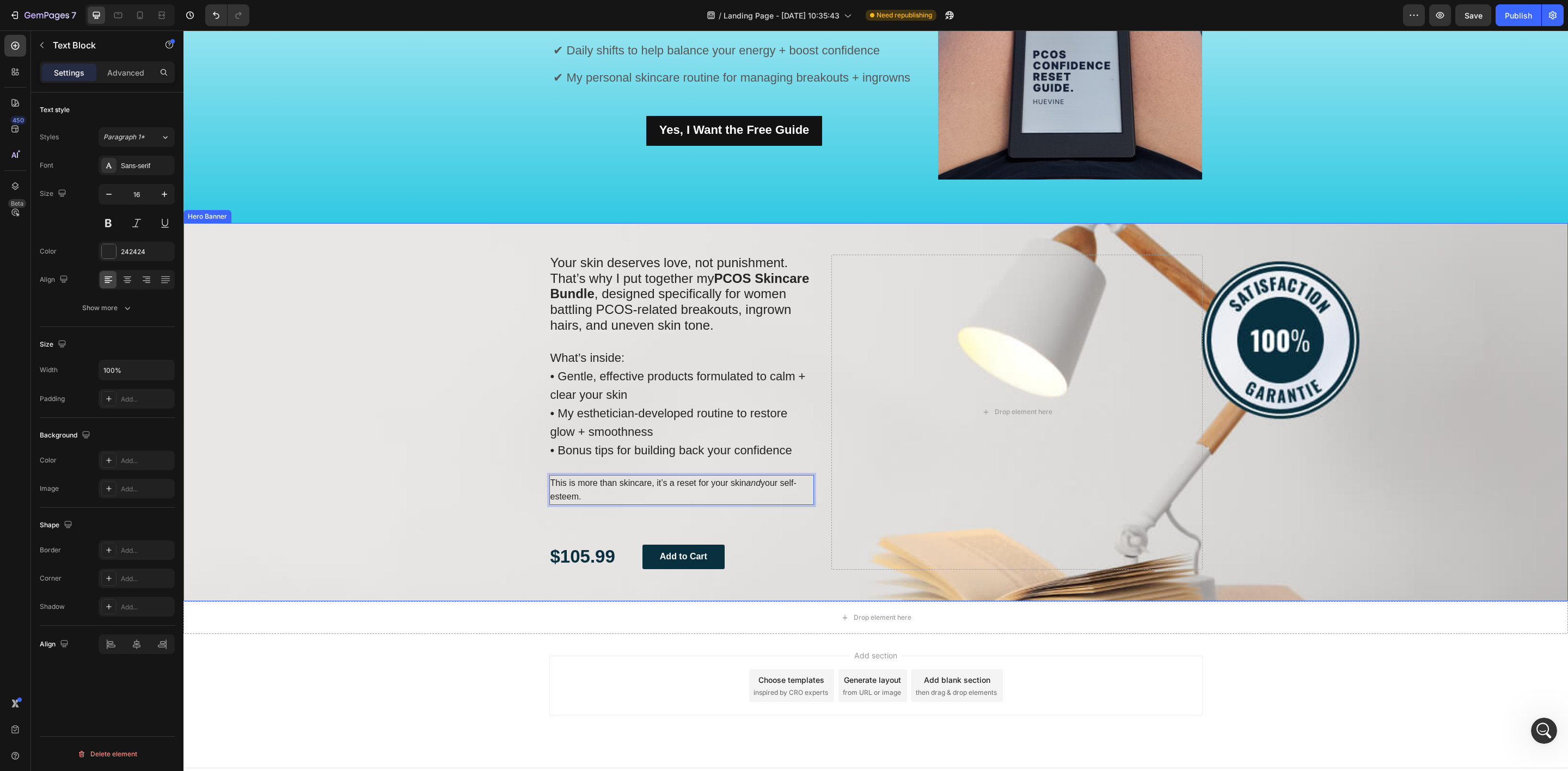
click at [541, 471] on div "Your skin deserves love, not punishment. That’s why I put together my PCOS Skin…" at bounding box center [876, 413] width 670 height 379
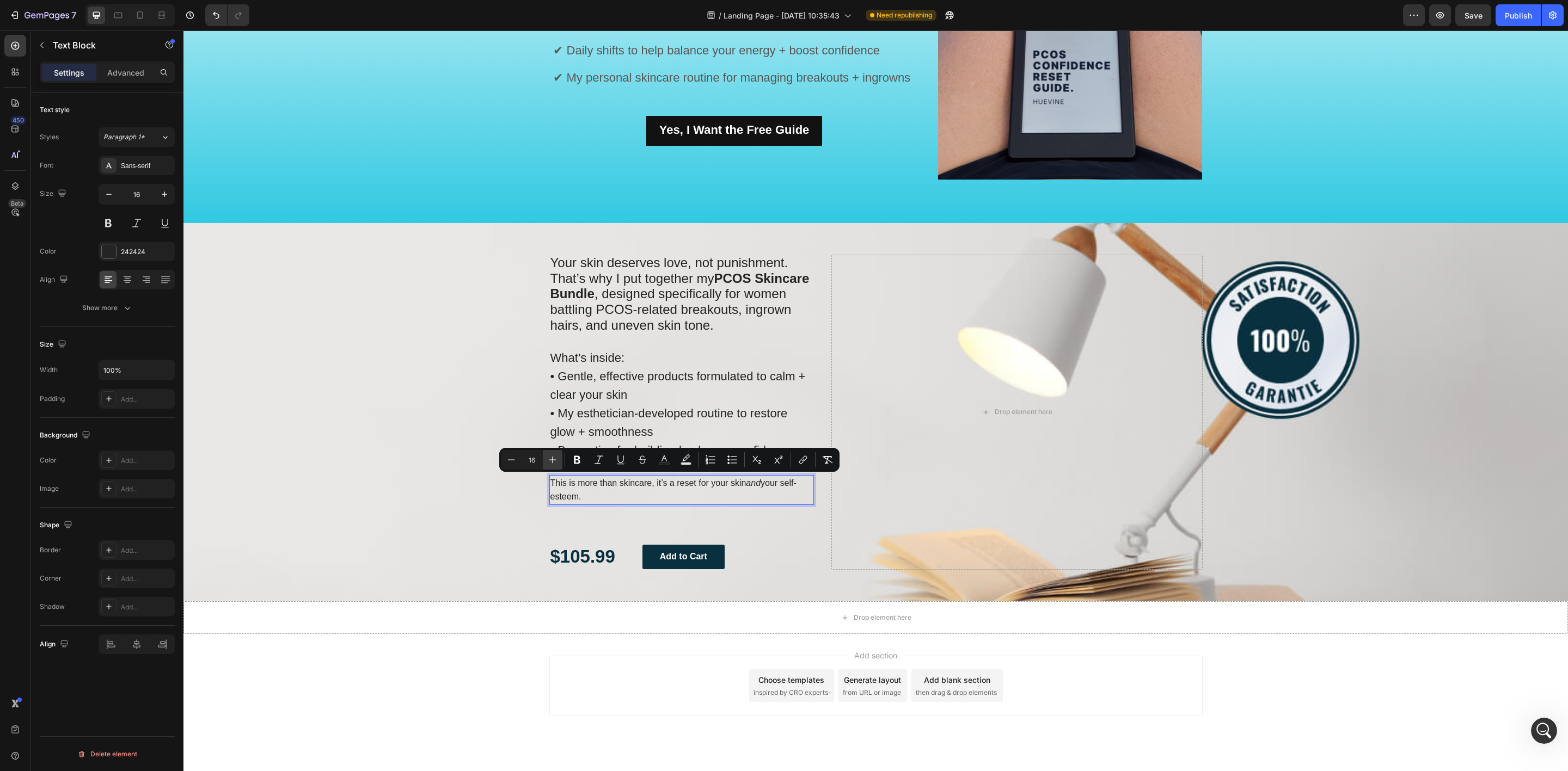
click at [554, 462] on icon "Editor contextual toolbar" at bounding box center [553, 460] width 11 height 11
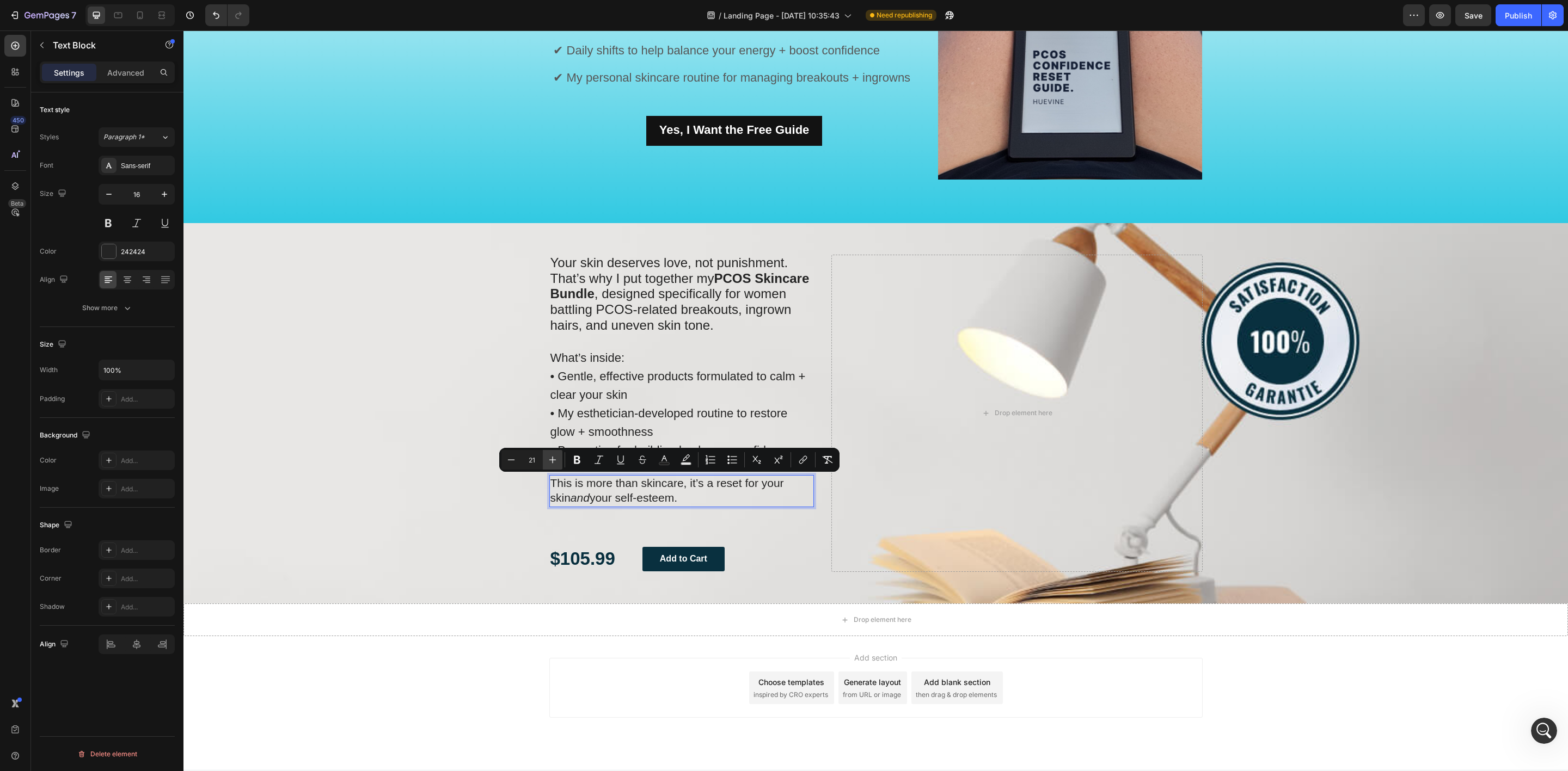
click at [554, 464] on icon "Editor contextual toolbar" at bounding box center [553, 460] width 11 height 11
type input "23"
click at [428, 501] on div "Background Image" at bounding box center [875, 413] width 1385 height 380
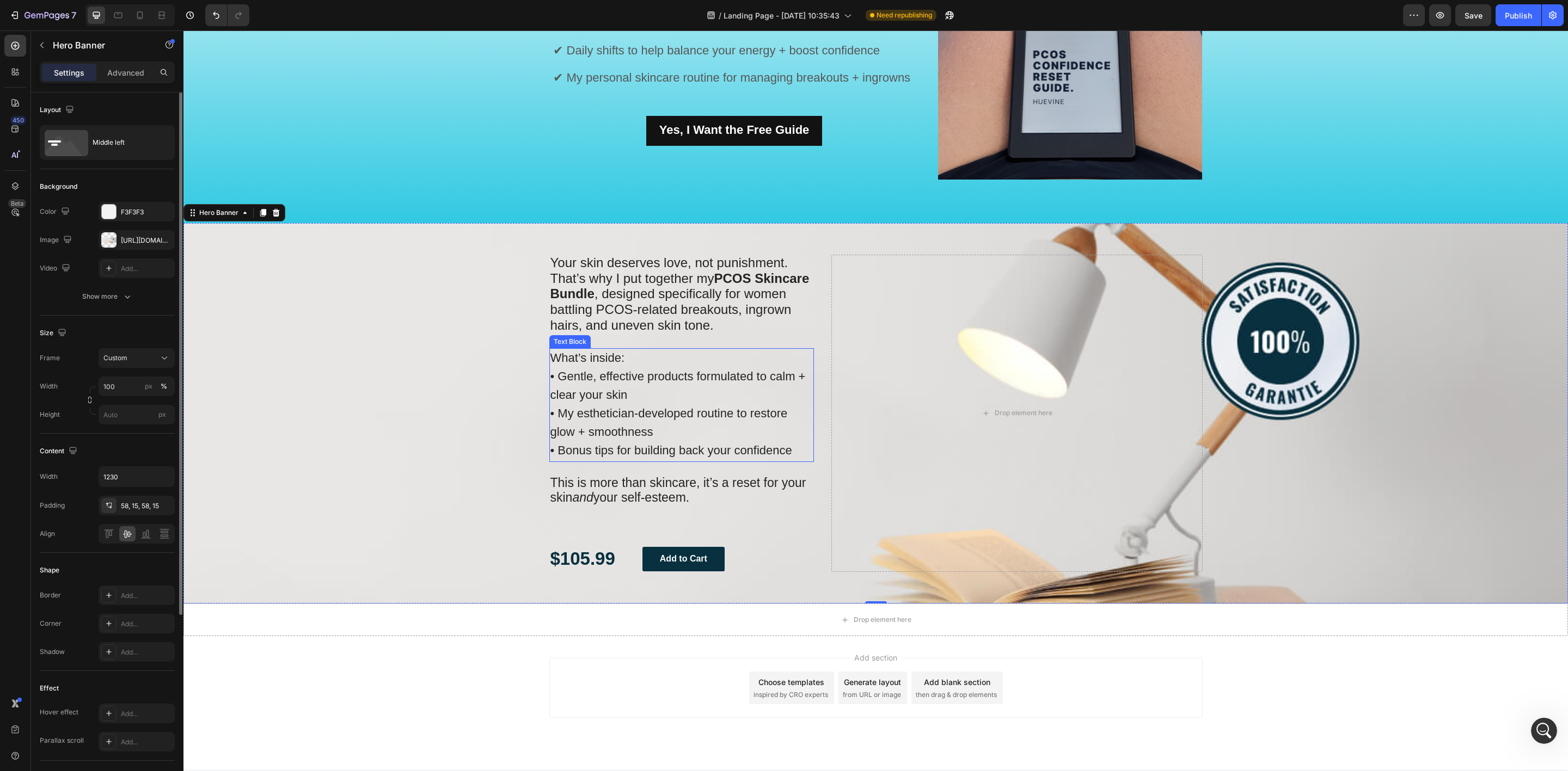
click at [597, 448] on span "• Bonus tips for building back your confidence" at bounding box center [671, 450] width 242 height 13
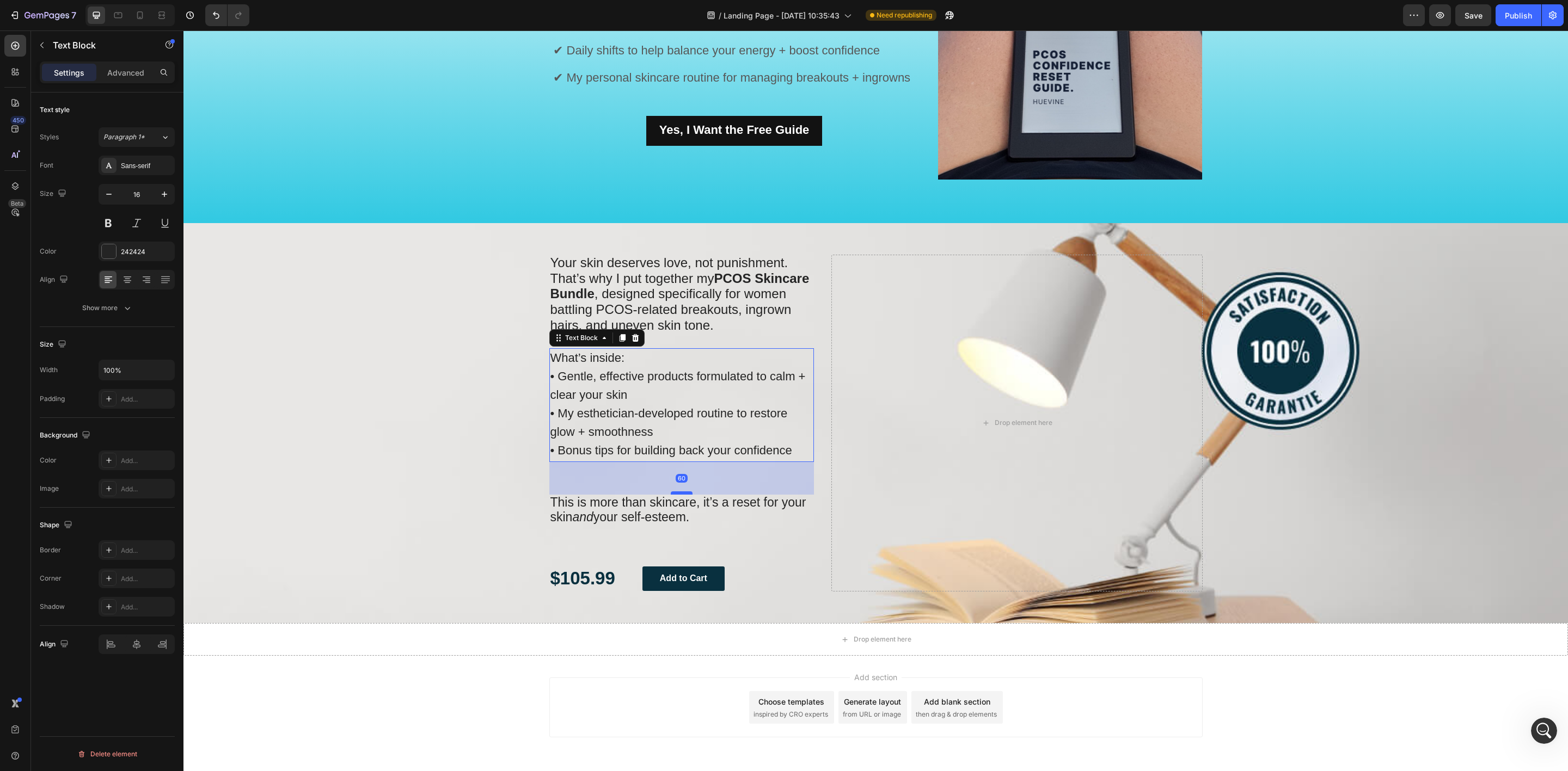
drag, startPoint x: 677, startPoint y: 472, endPoint x: 672, endPoint y: 492, distance: 20.6
click at [672, 492] on div at bounding box center [682, 493] width 22 height 3
click at [412, 472] on div "Background Image" at bounding box center [875, 423] width 1385 height 400
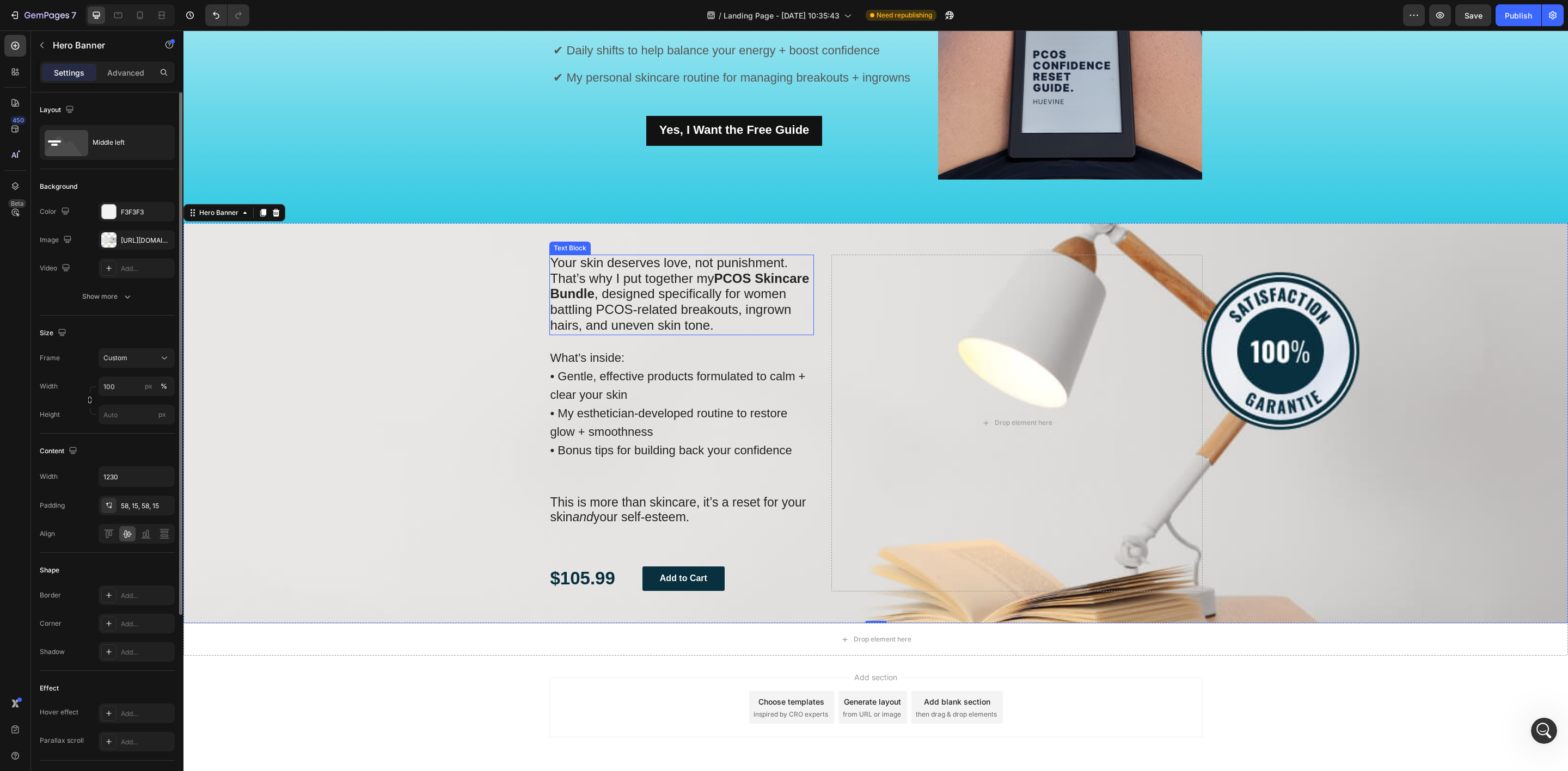
click at [722, 329] on p "Your skin deserves love, not punishment. That’s why I put together my PCOS Skin…" at bounding box center [682, 295] width 263 height 78
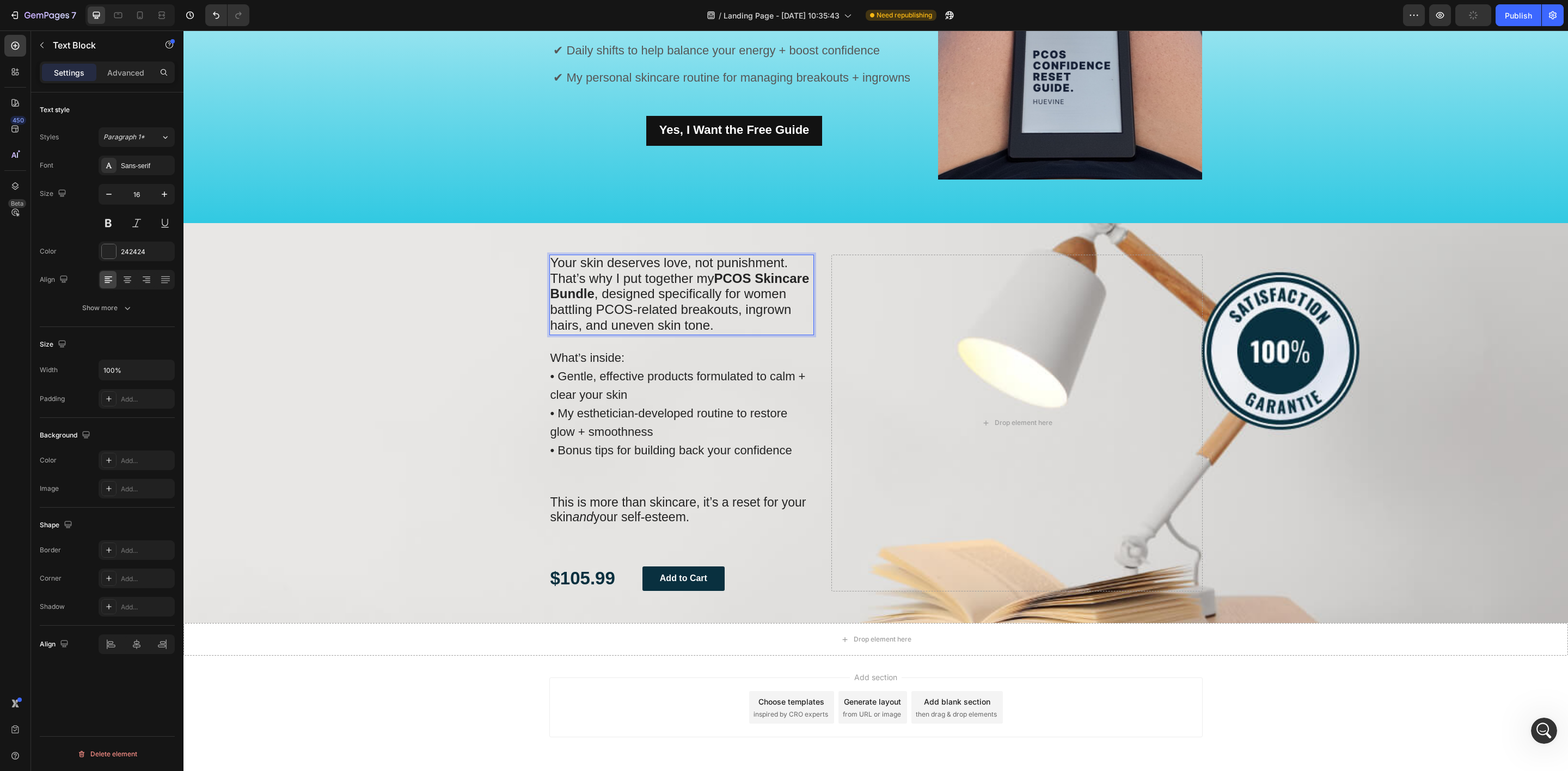
click at [737, 327] on p "Your skin deserves love, not punishment. That’s why I put together my PCOS Skin…" at bounding box center [682, 295] width 263 height 78
click at [727, 248] on div "Your skin deserves love, not punishment. That’s why I put together my PCOS Skin…" at bounding box center [876, 423] width 670 height 400
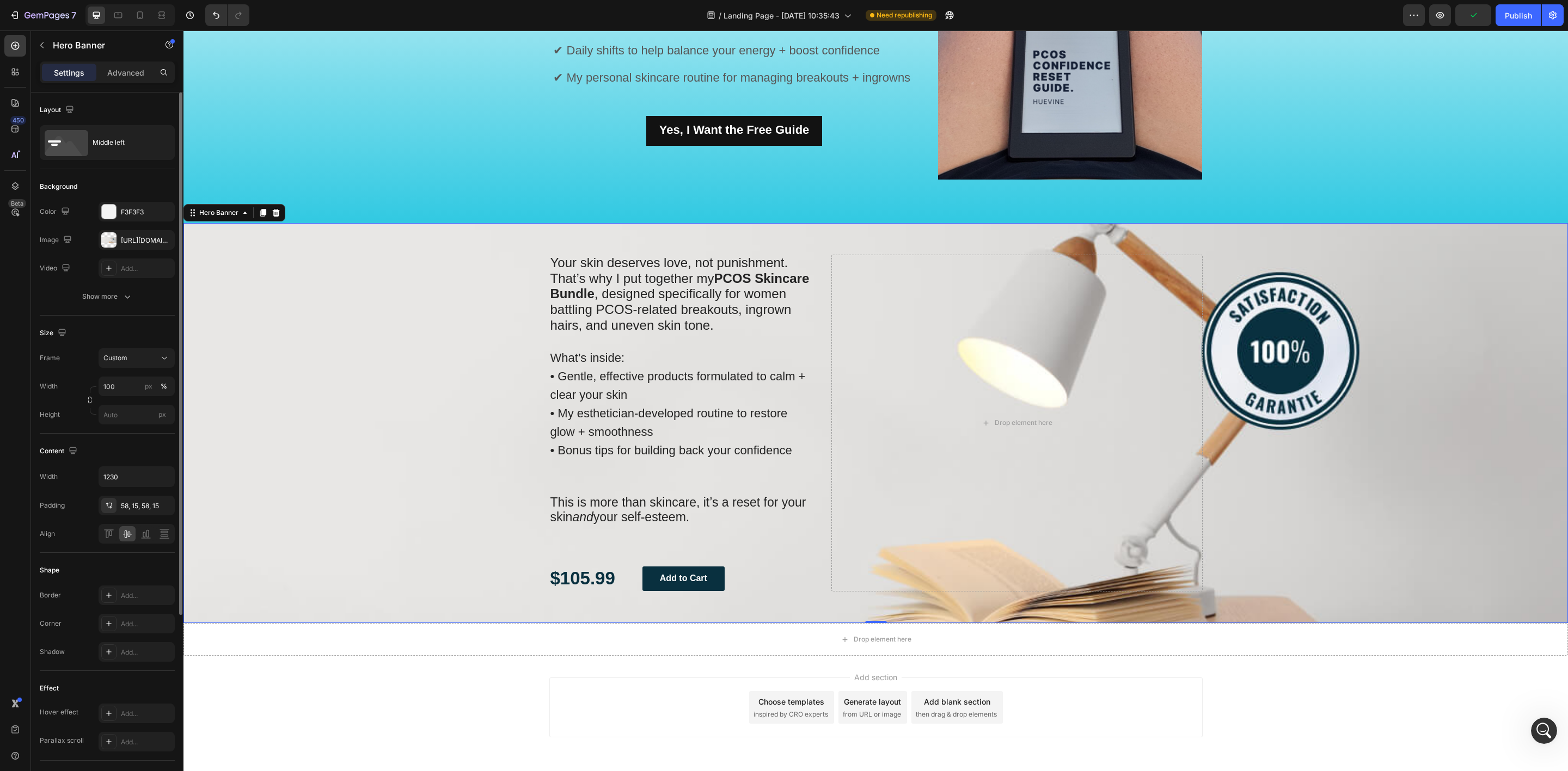
click at [471, 325] on div "Background Image" at bounding box center [875, 423] width 1385 height 400
click at [665, 290] on span "That’s why I put together my PCOS Skincare Bundle , designed specifically for w…" at bounding box center [680, 301] width 259 height 61
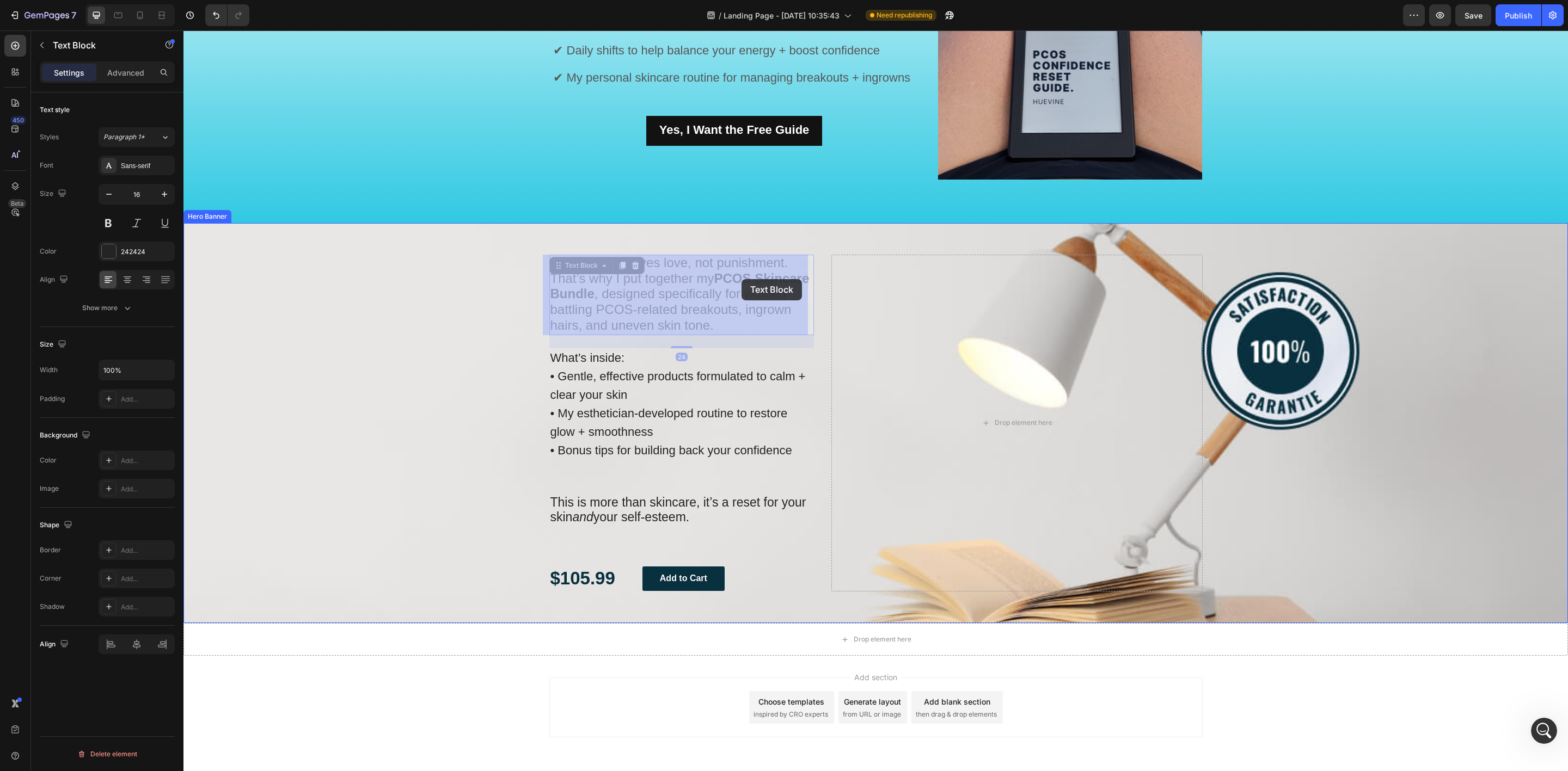
drag, startPoint x: 547, startPoint y: 267, endPoint x: 741, endPoint y: 279, distance: 194.4
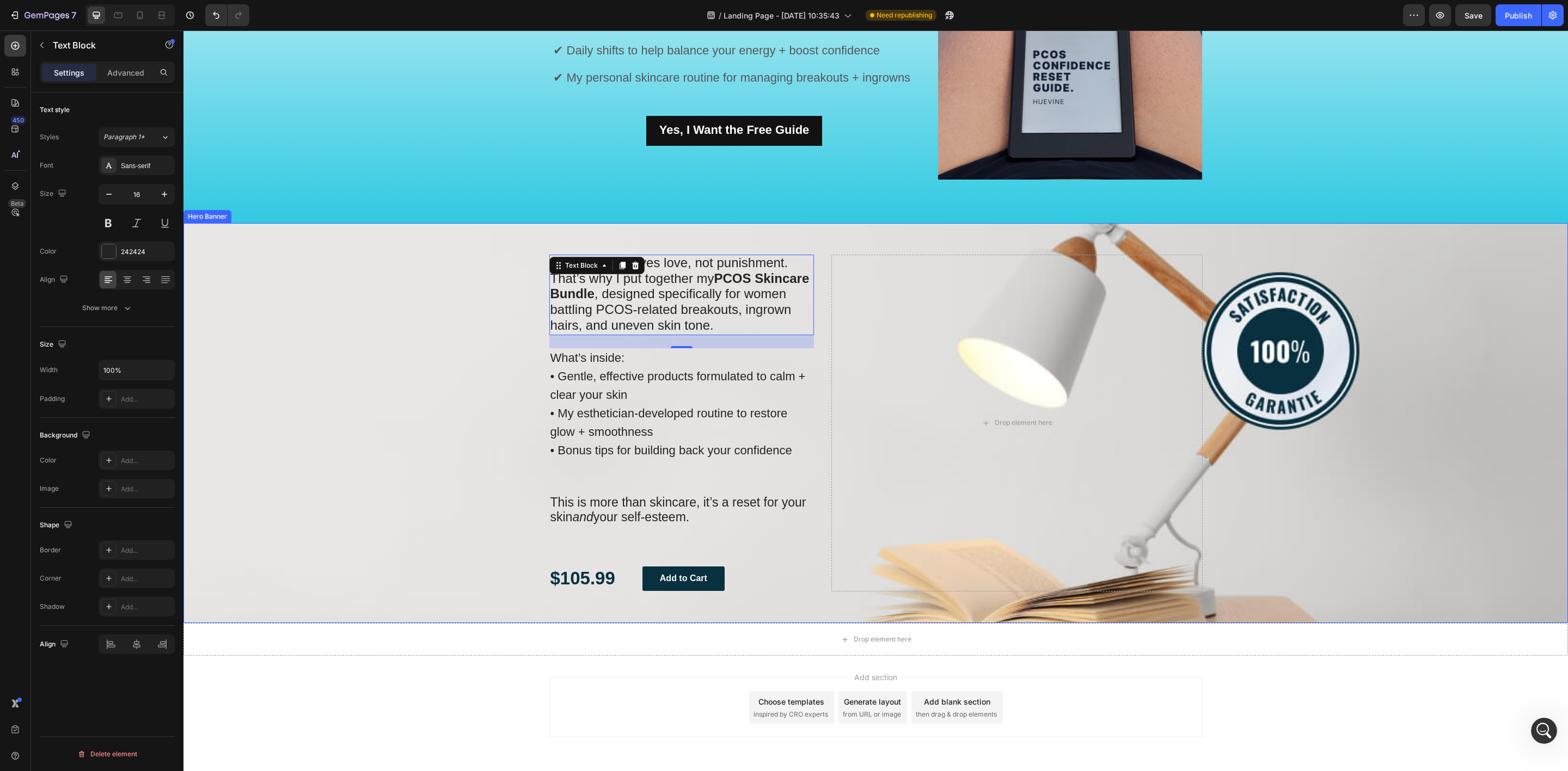
click at [861, 327] on div "Drop element here" at bounding box center [1017, 424] width 371 height 337
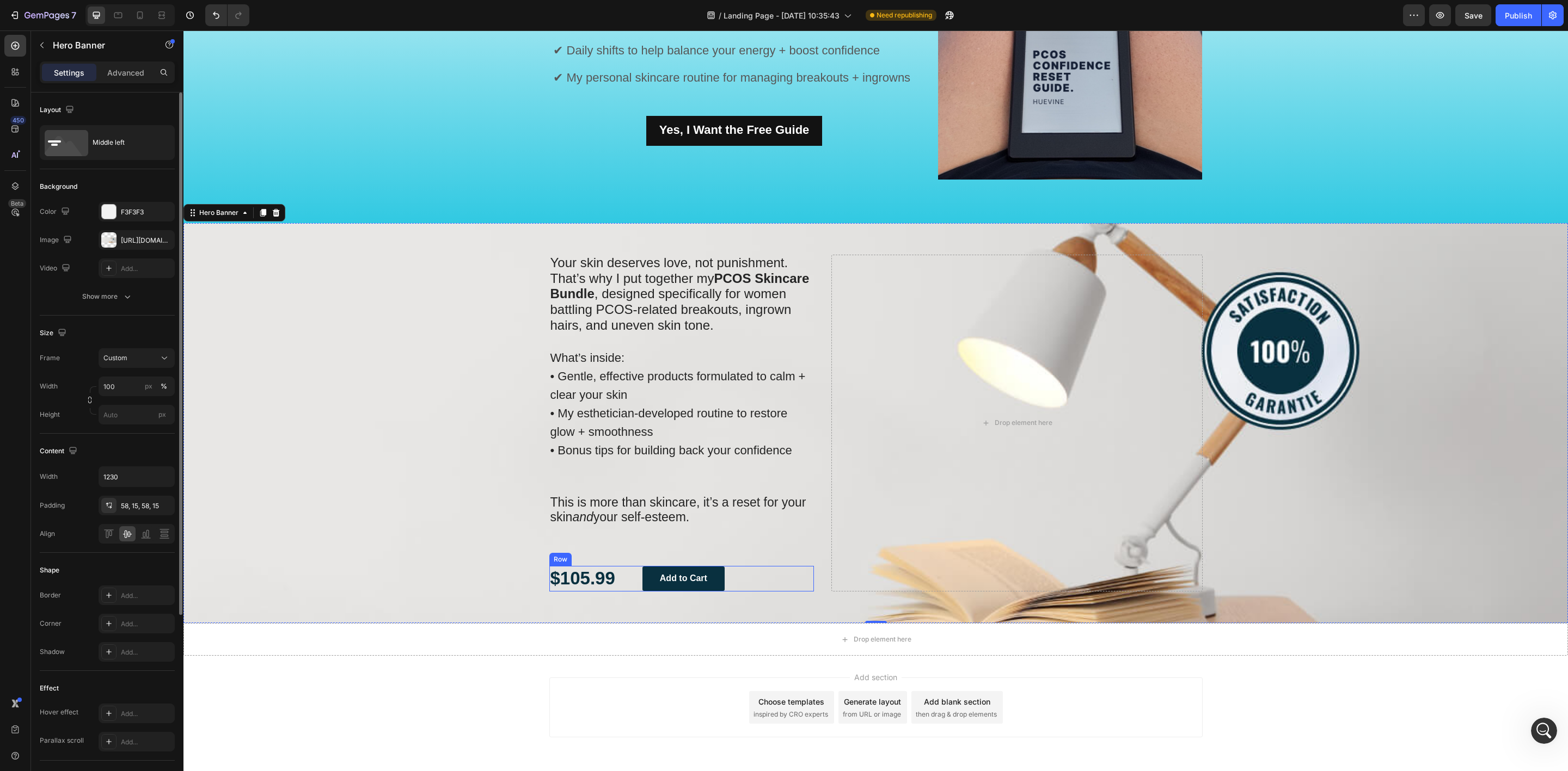
click at [796, 588] on div "$105.99 Text Block Add to Cart Button Row" at bounding box center [682, 579] width 265 height 26
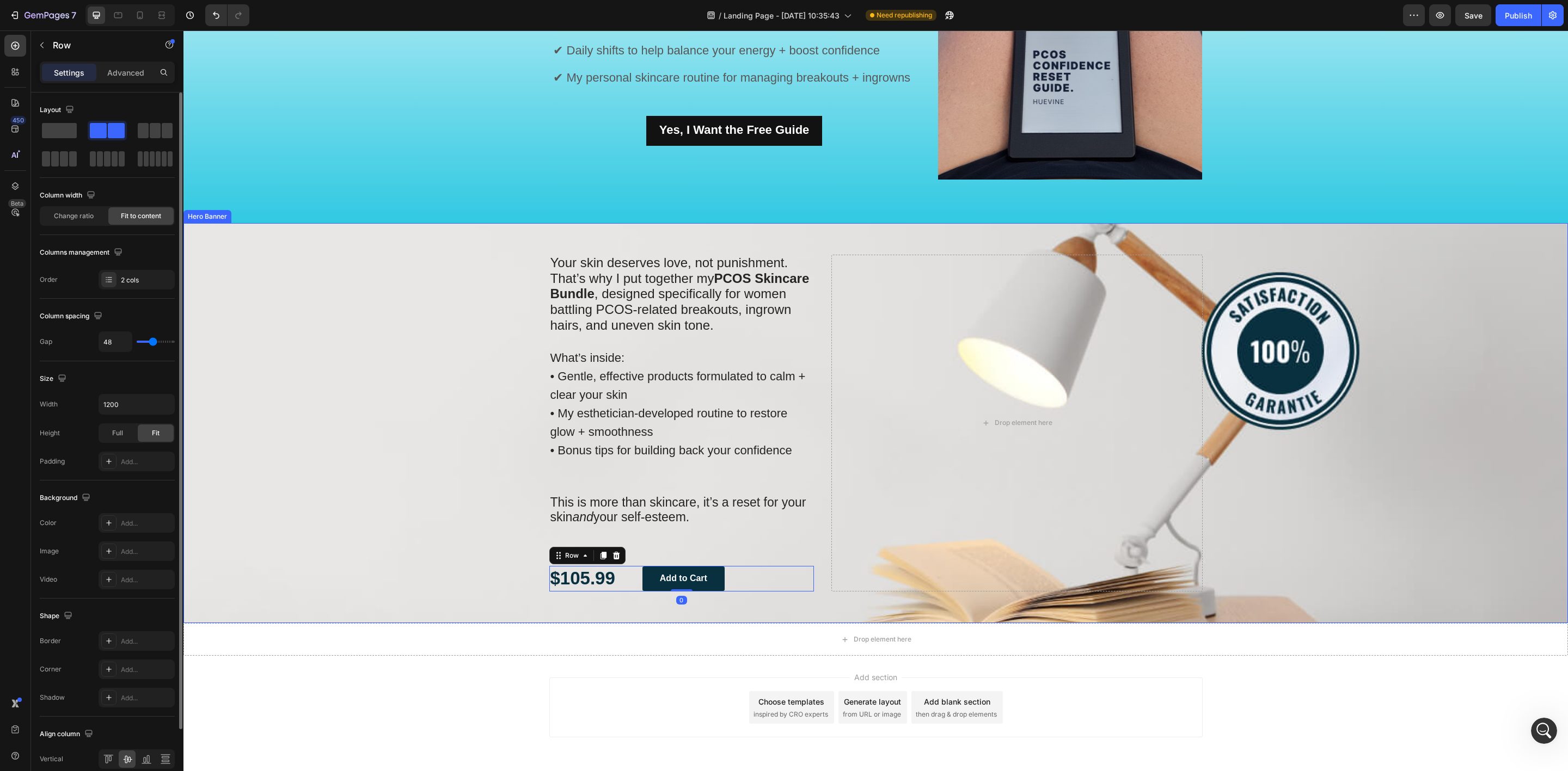
click at [831, 574] on div "Drop element here" at bounding box center [1017, 424] width 371 height 337
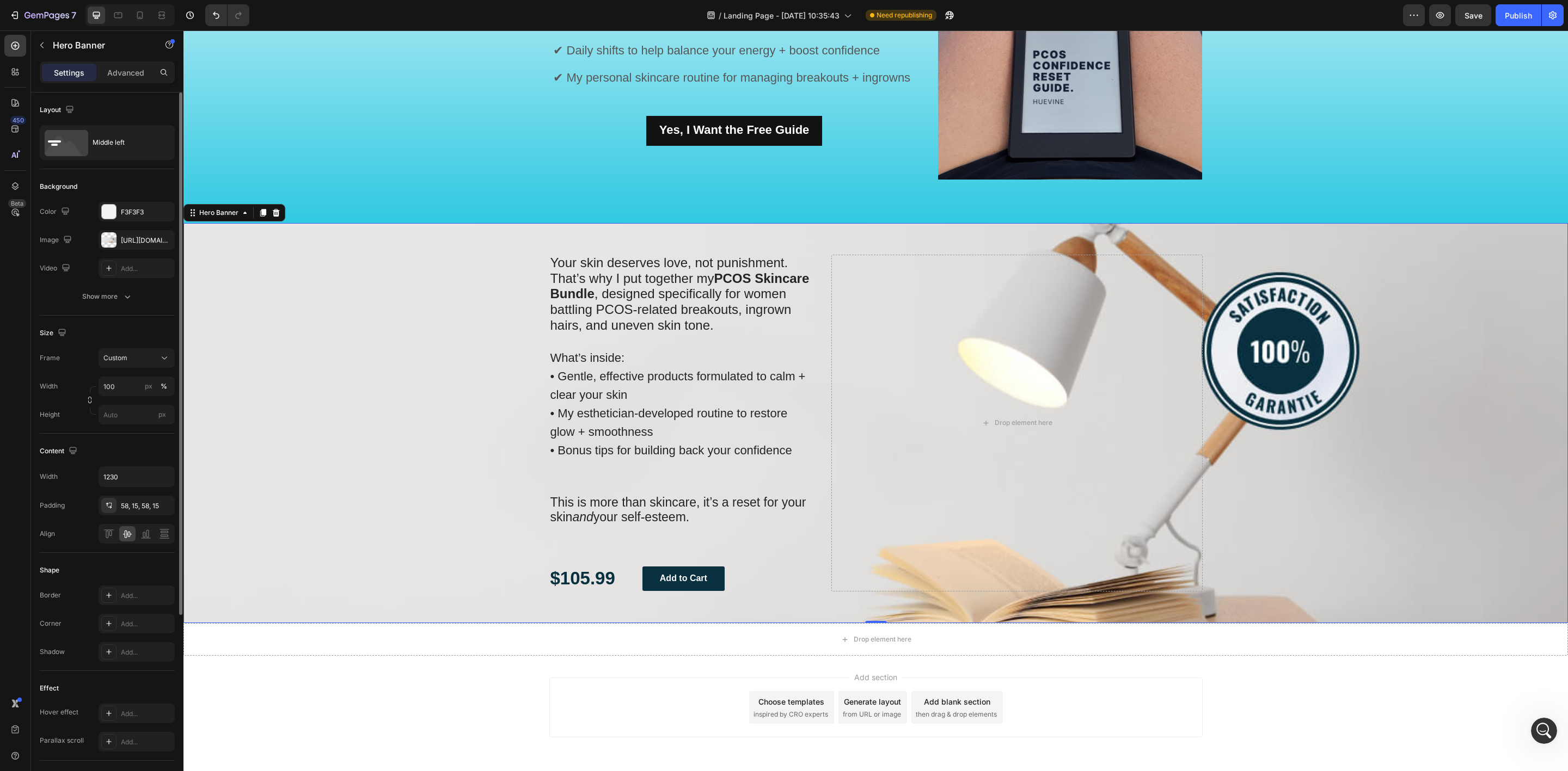
click at [813, 580] on div "Your skin deserves love, not punishment. That’s why I put together my PCOS Skin…" at bounding box center [876, 423] width 670 height 400
click at [812, 513] on div "Your skin deserves love, not punishment. That’s why I put together my PCOS Skin…" at bounding box center [876, 423] width 670 height 400
click at [811, 433] on div "Your skin deserves love, not punishment. That’s why I put together my PCOS Skin…" at bounding box center [876, 423] width 670 height 400
click at [831, 430] on div "Drop element here" at bounding box center [1017, 424] width 371 height 337
click at [833, 428] on div "Drop element here" at bounding box center [1017, 424] width 371 height 337
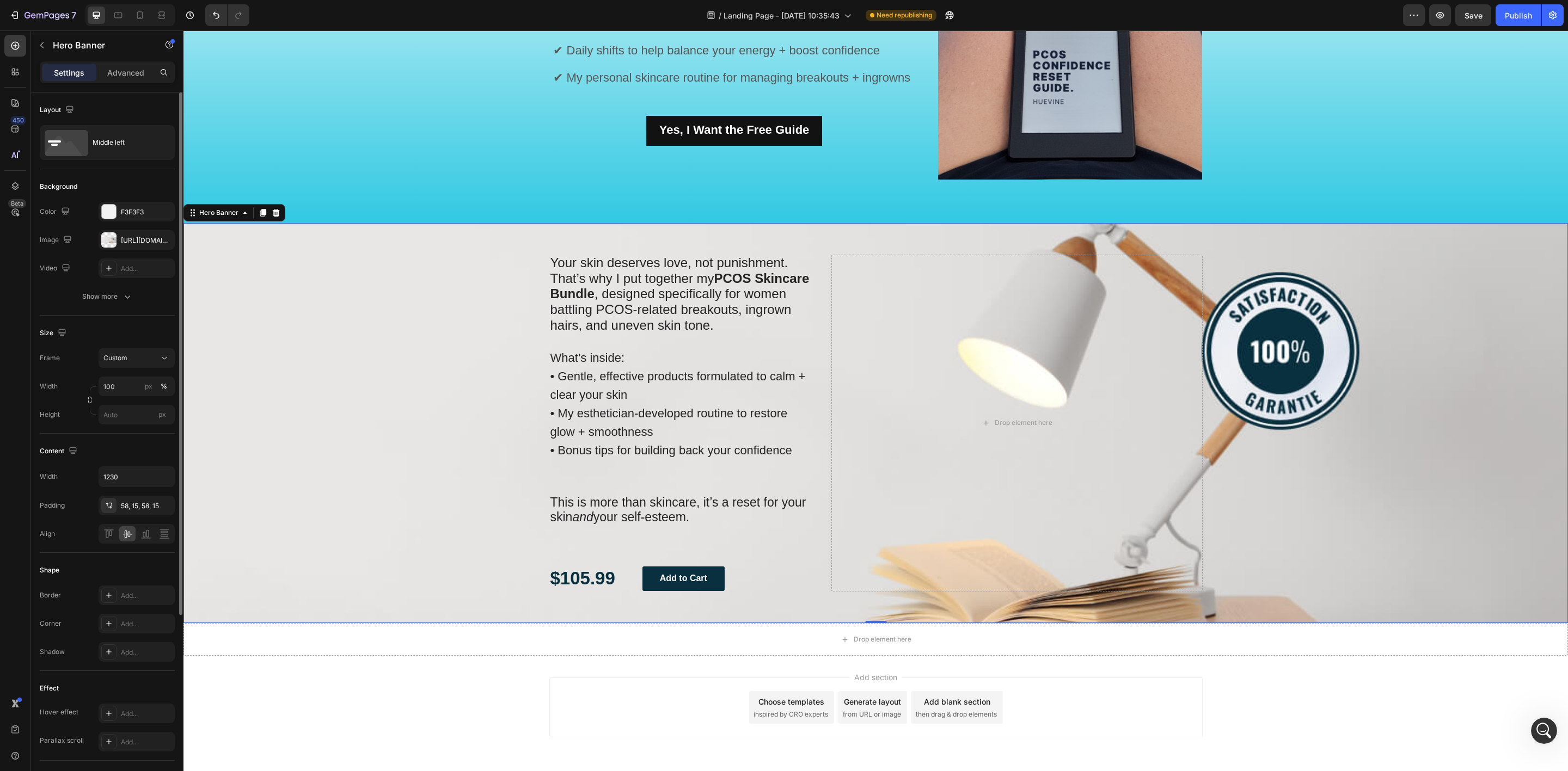
click at [604, 274] on div "Your skin deserves love, not punishment. That’s why I put together my PCOS Skin…" at bounding box center [682, 295] width 265 height 80
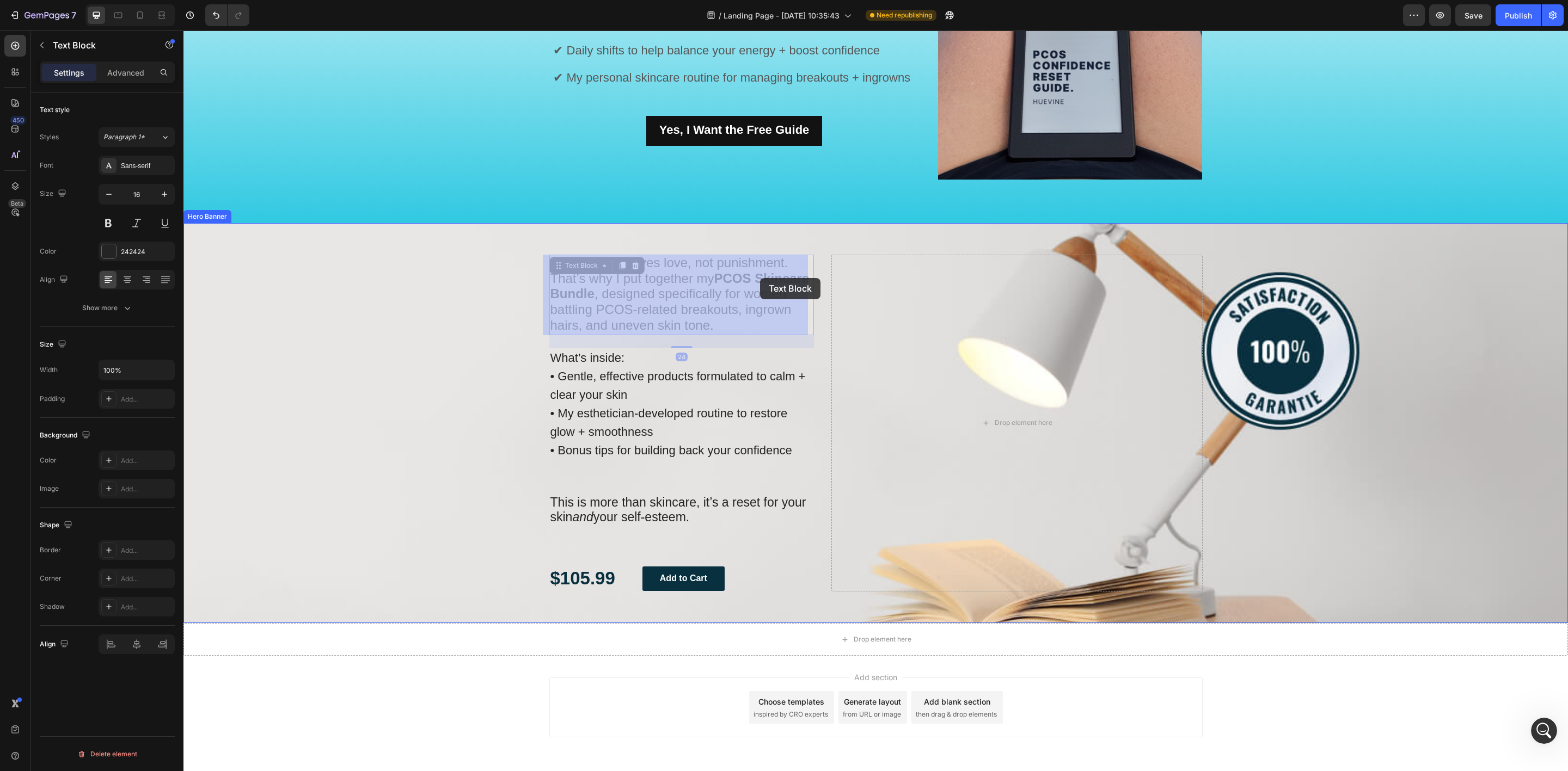
drag, startPoint x: 549, startPoint y: 266, endPoint x: 725, endPoint y: 280, distance: 176.6
drag, startPoint x: 558, startPoint y: 266, endPoint x: 627, endPoint y: 302, distance: 77.8
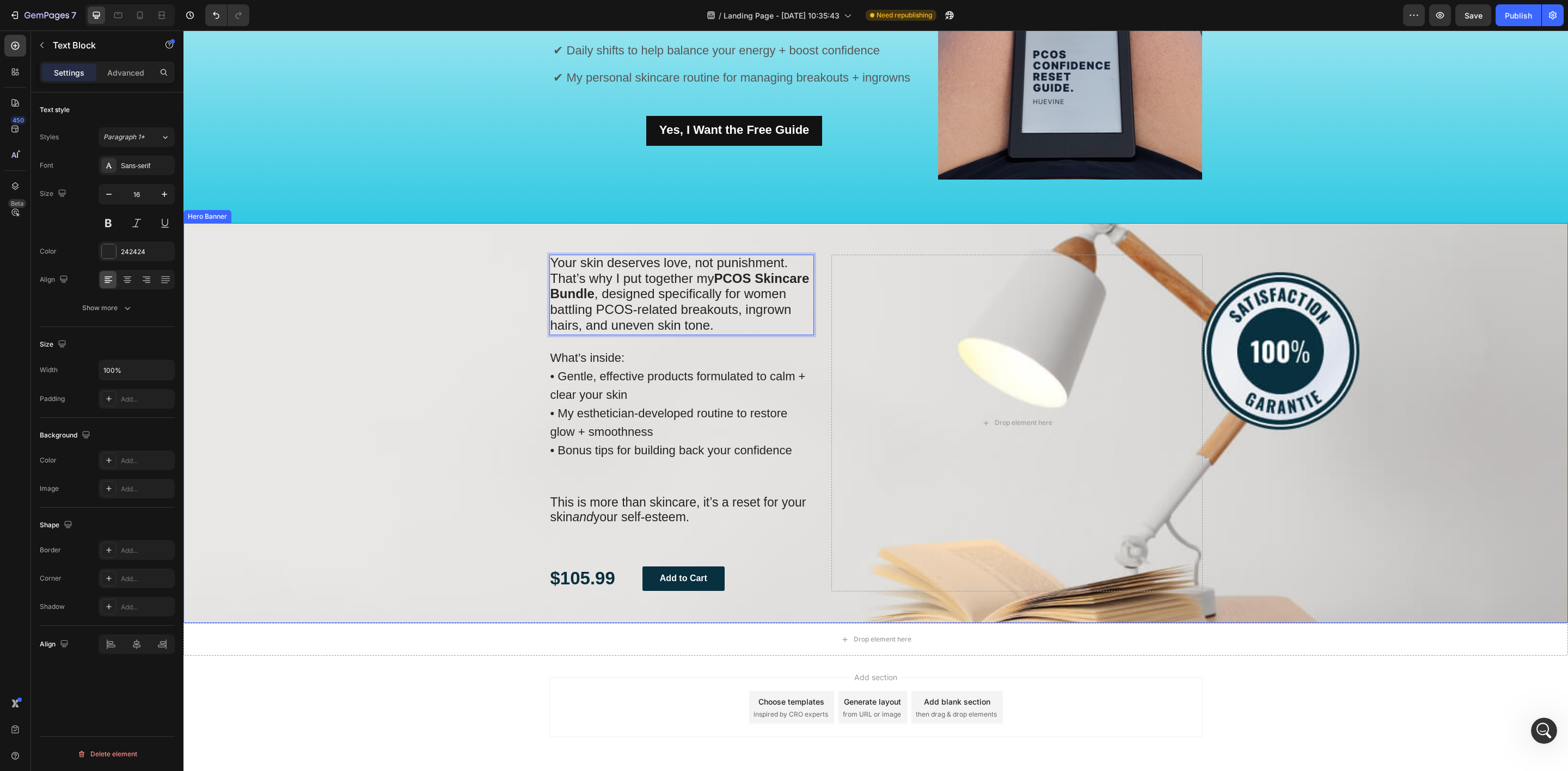
click at [819, 242] on div "Your skin deserves love, not punishment. That’s why I put together my PCOS Skin…" at bounding box center [876, 423] width 670 height 400
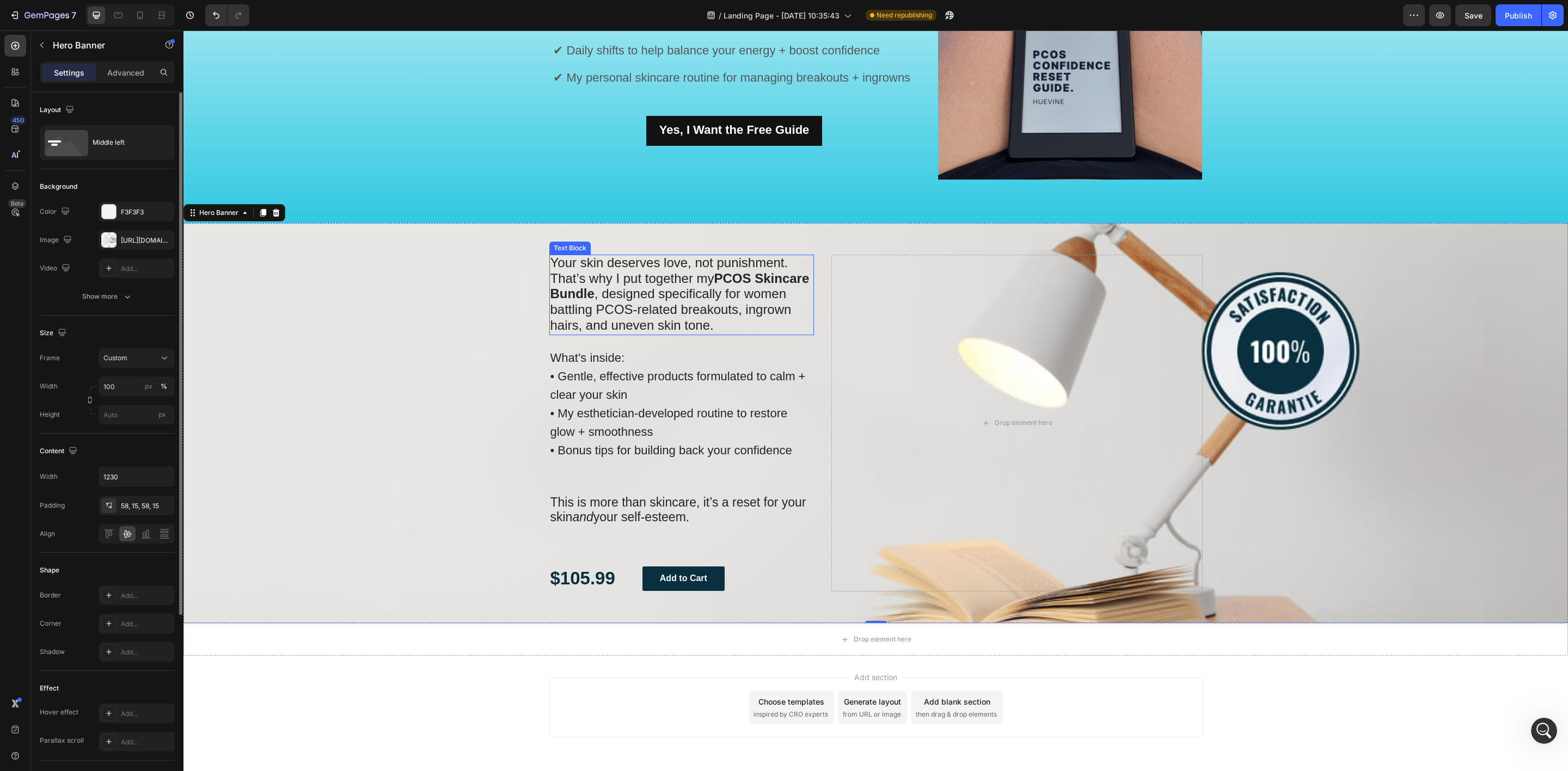
click at [657, 319] on span "That’s why I put together my PCOS Skincare Bundle , designed specifically for w…" at bounding box center [680, 301] width 259 height 61
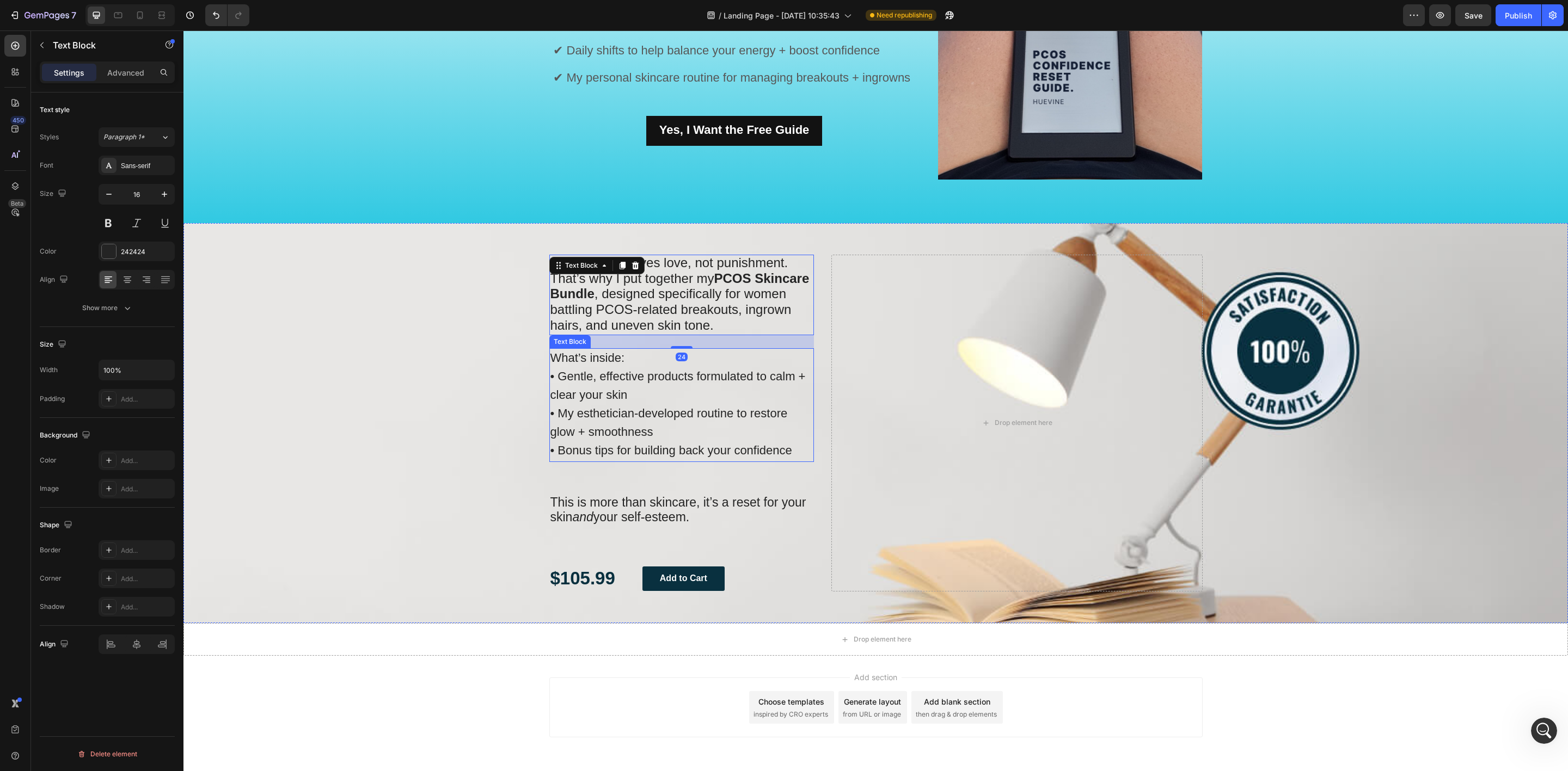
click at [698, 410] on span "• My esthetician-developed routine to restore glow + smoothness" at bounding box center [669, 422] width 237 height 32
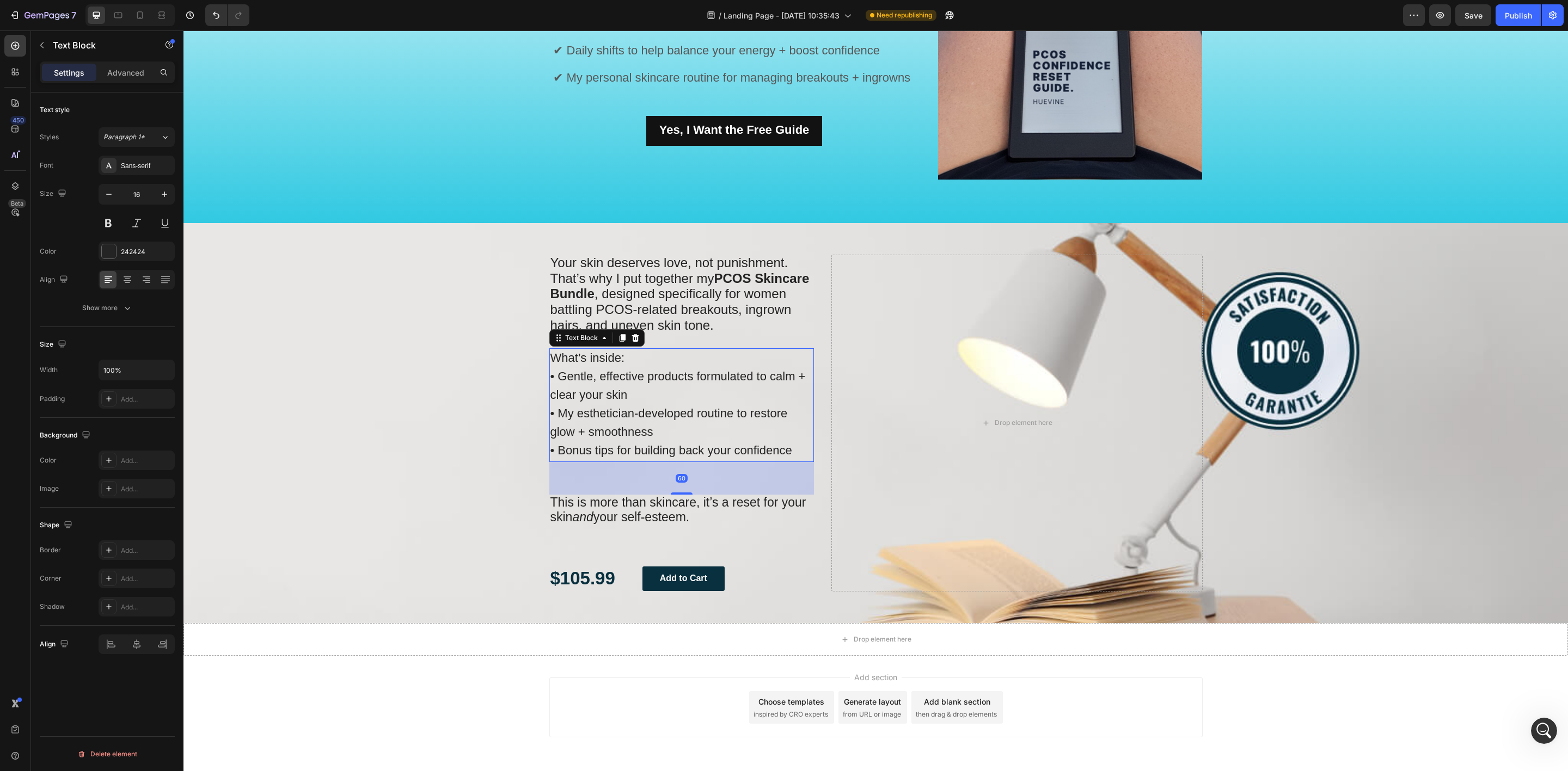
click at [639, 483] on div "60" at bounding box center [682, 478] width 265 height 33
click at [647, 553] on div "Your skin deserves love, not punishment. That’s why I put together my PCOS Skin…" at bounding box center [682, 424] width 265 height 337
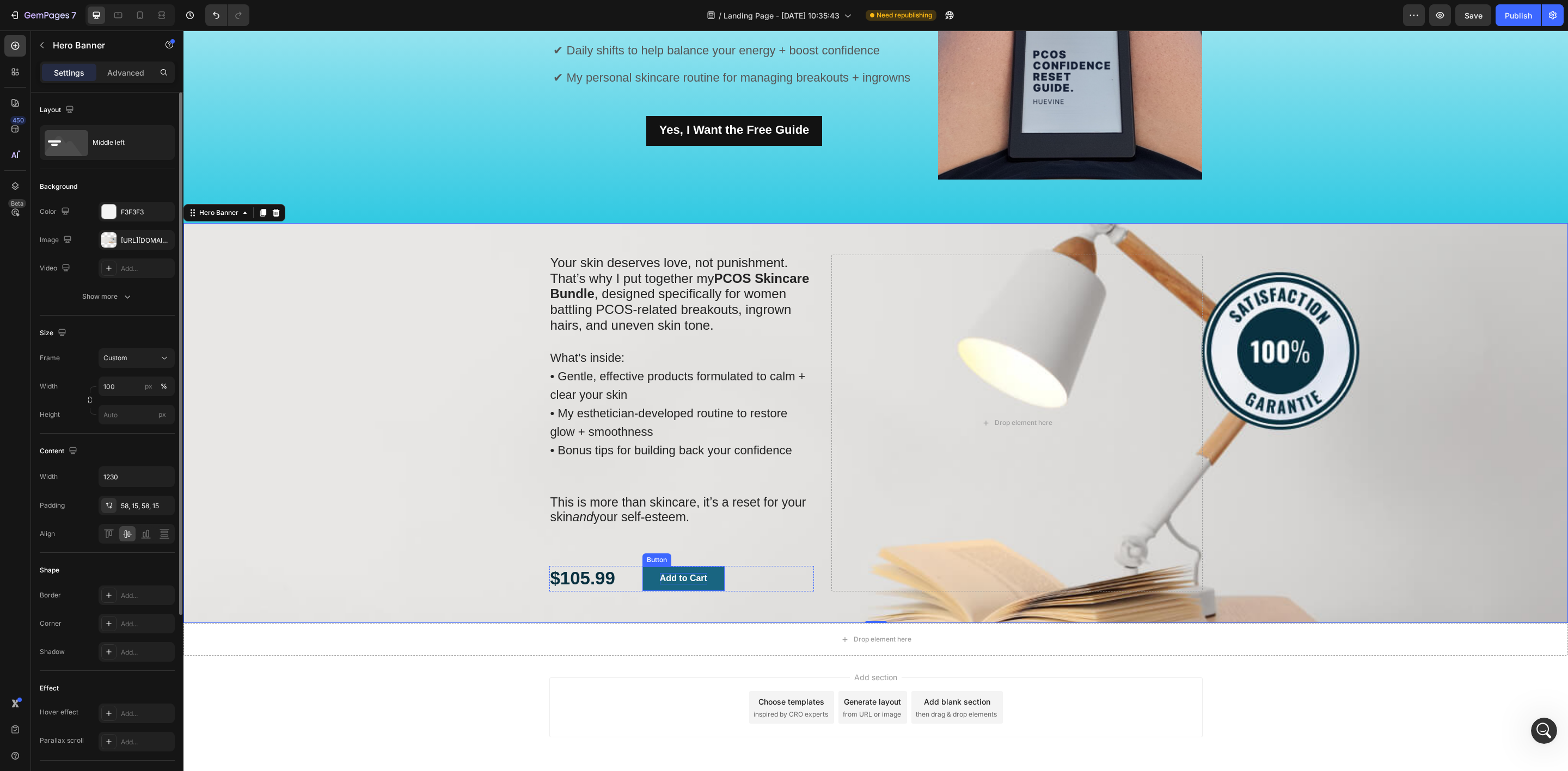
click at [672, 576] on div "Add to Cart" at bounding box center [684, 579] width 47 height 12
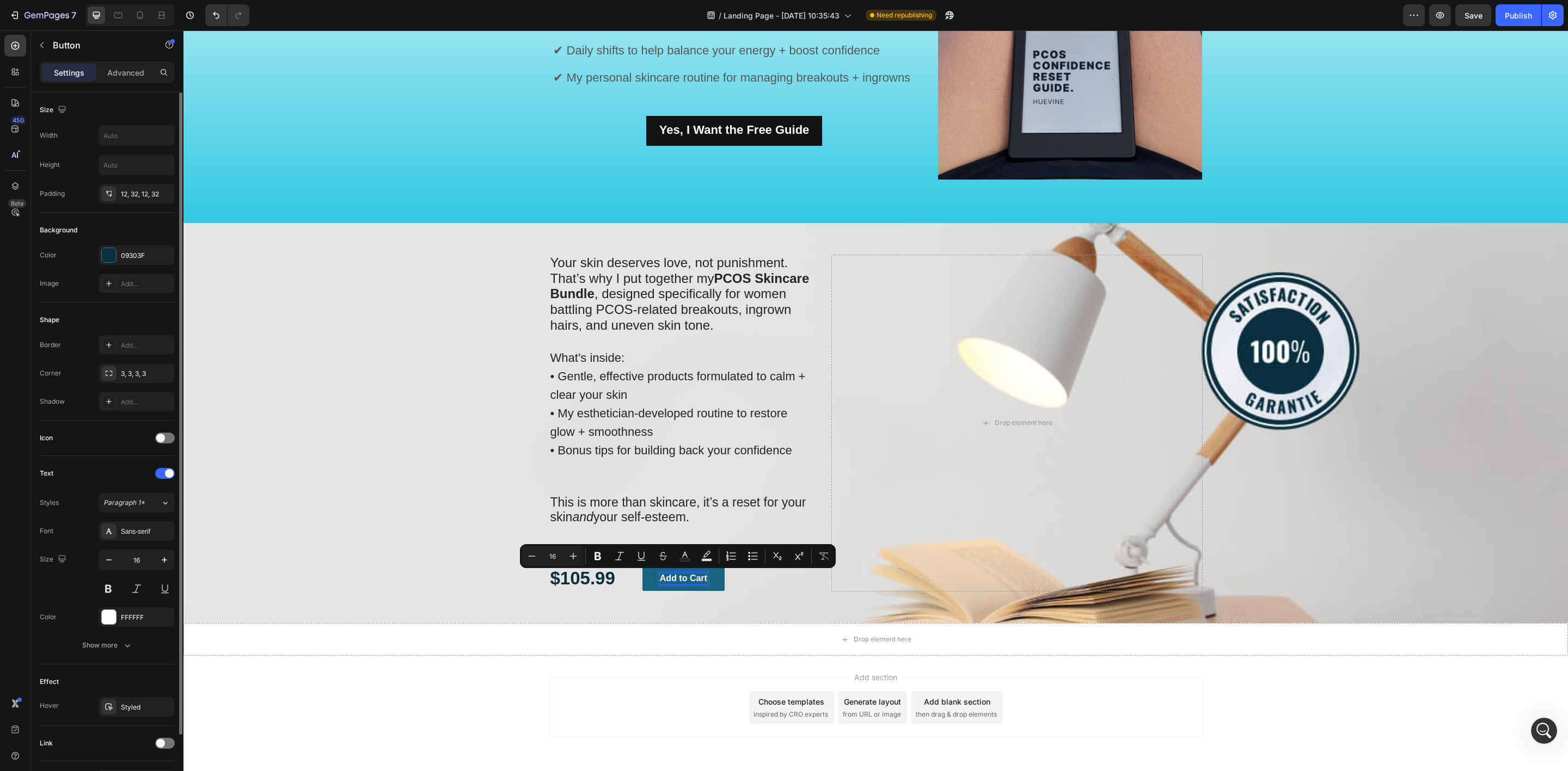
click at [695, 576] on p "Add to Cart" at bounding box center [684, 579] width 47 height 12
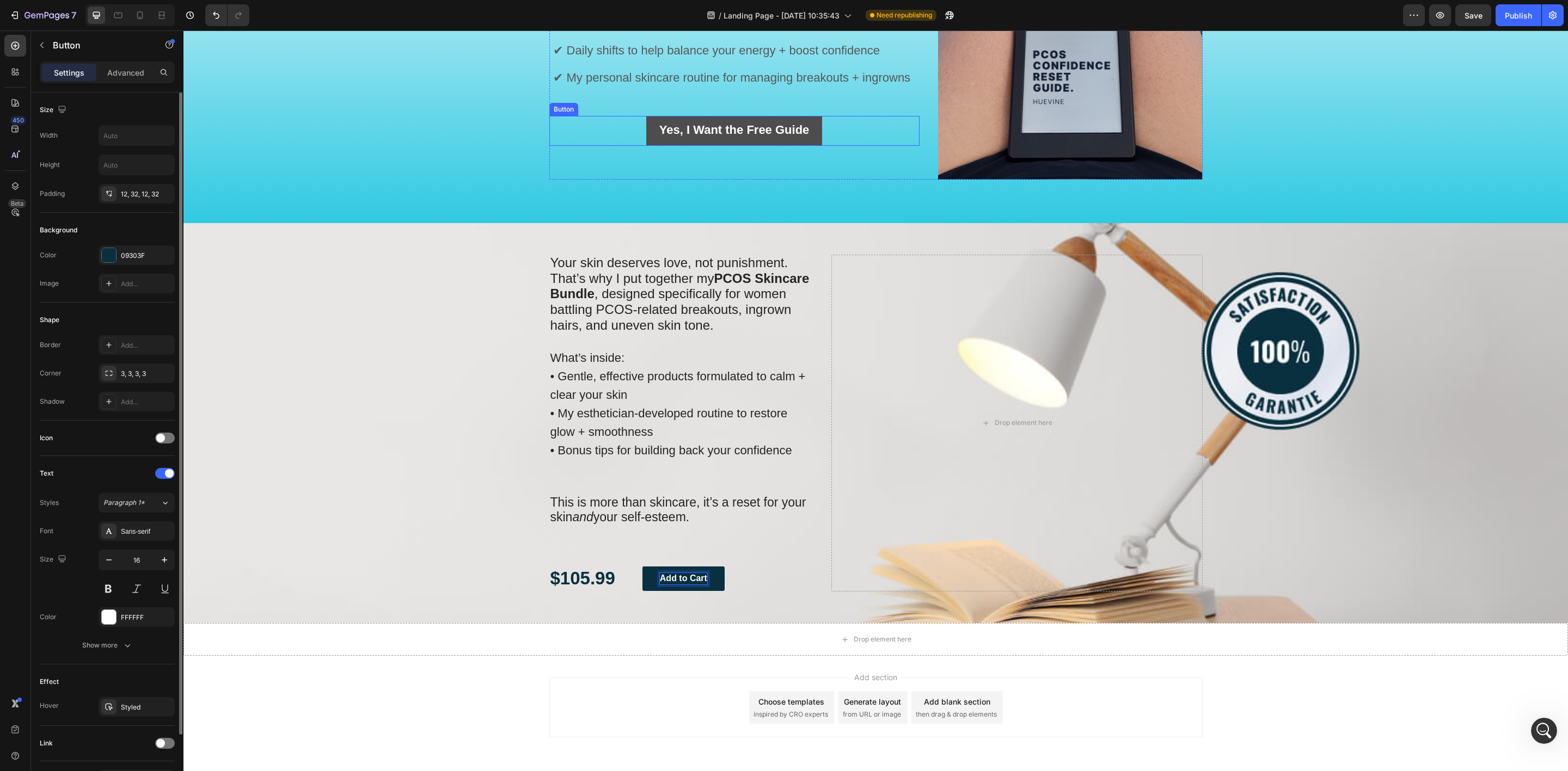
click at [647, 123] on button "Yes, I Want the Free Guide" at bounding box center [734, 131] width 176 height 30
click at [606, 102] on icon at bounding box center [610, 105] width 9 height 9
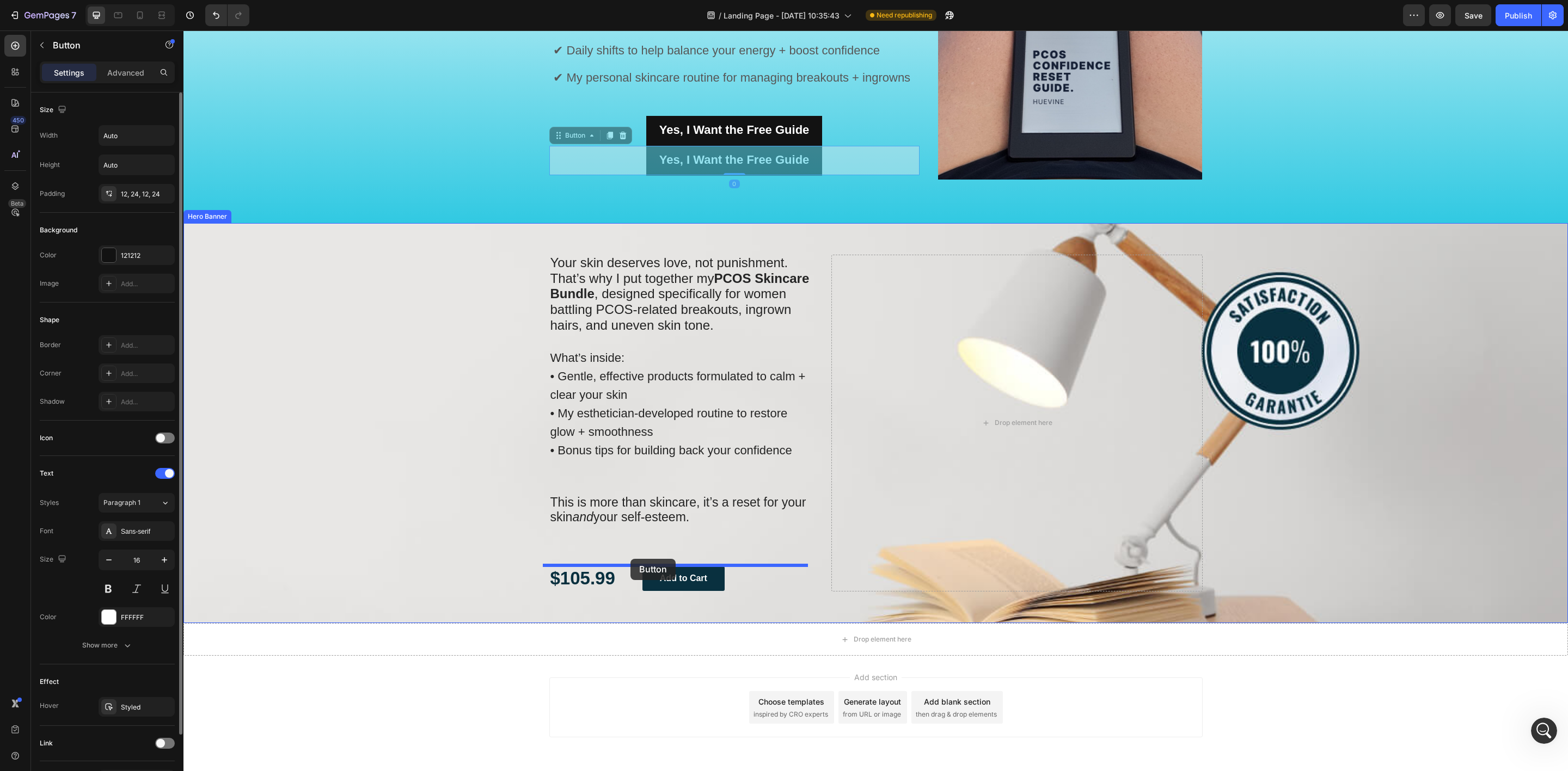
drag, startPoint x: 555, startPoint y: 138, endPoint x: 631, endPoint y: 559, distance: 427.8
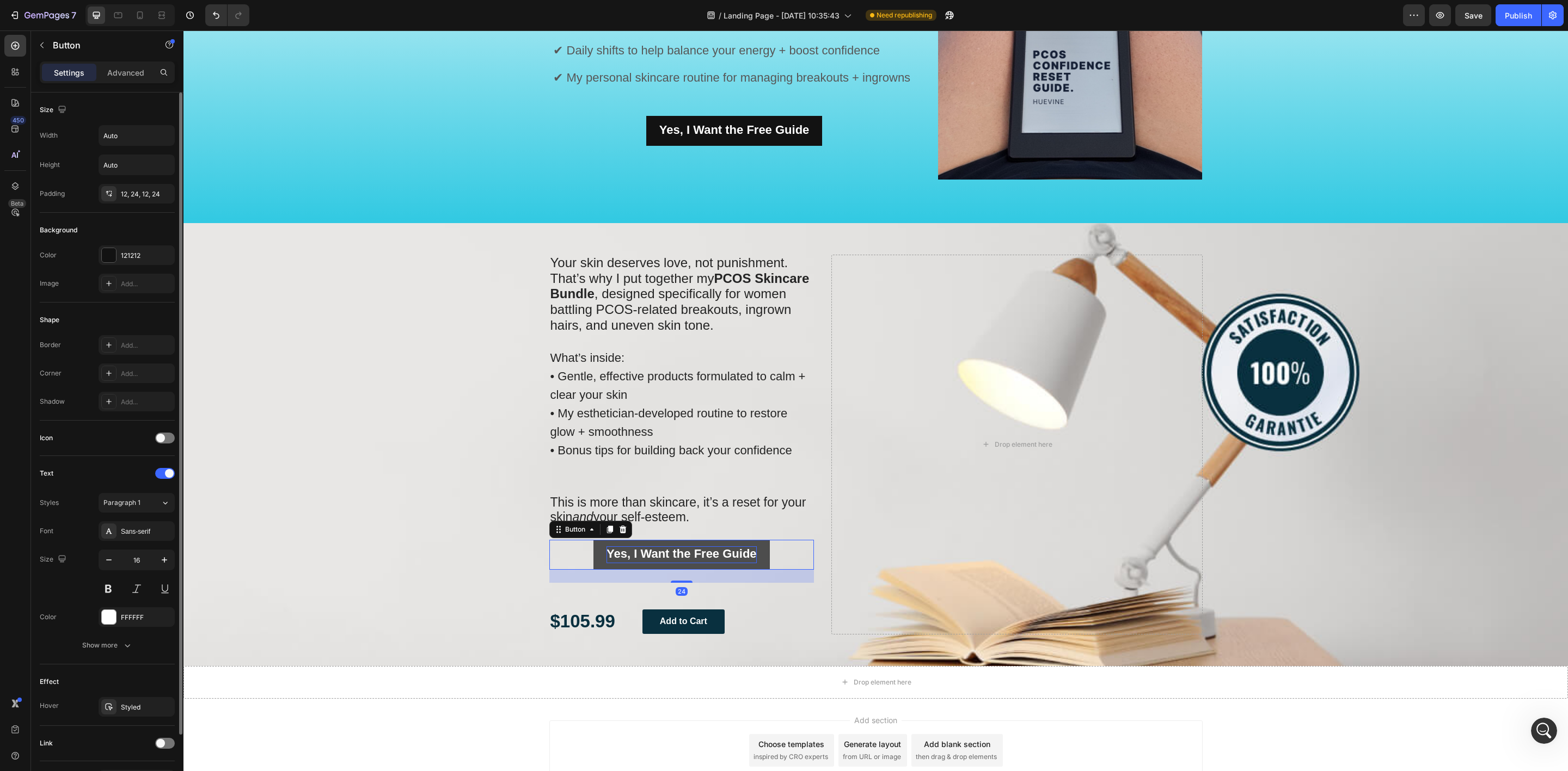
click at [691, 557] on strong "Yes, I Want the Free Guide" at bounding box center [681, 554] width 150 height 13
click at [455, 569] on div "Background Image" at bounding box center [875, 445] width 1385 height 443
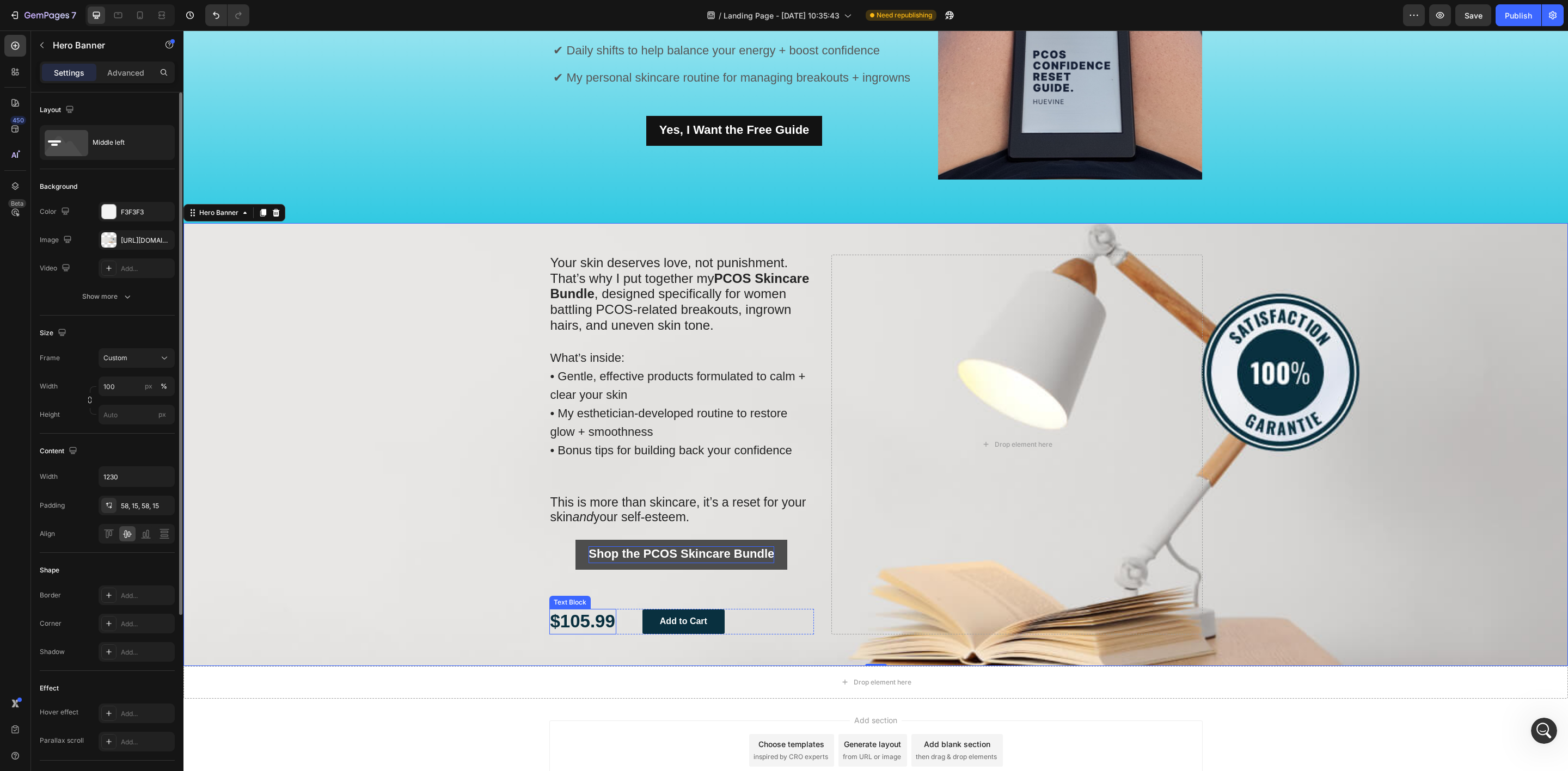
click at [564, 616] on p "$105.99" at bounding box center [583, 622] width 65 height 23
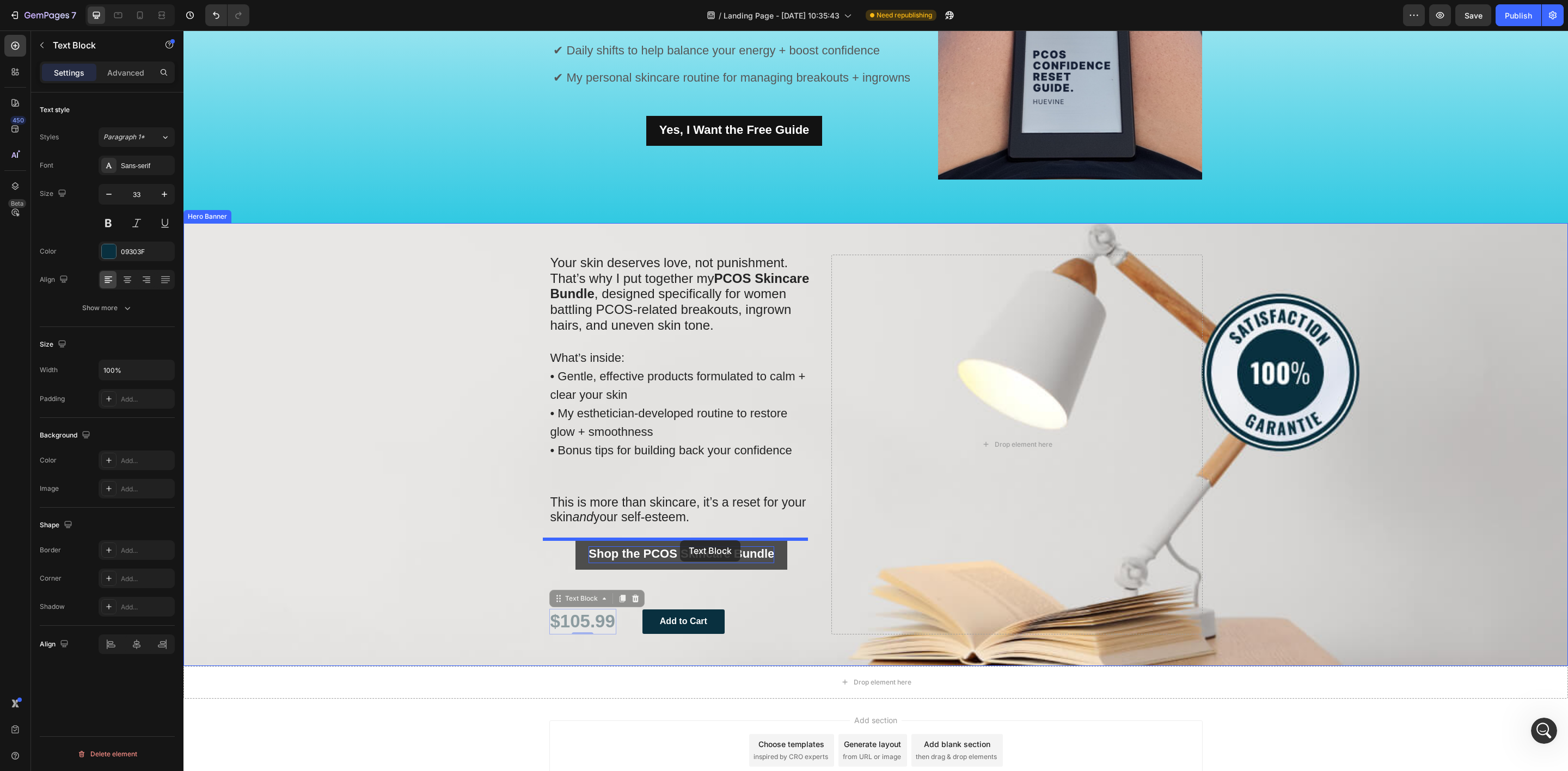
drag, startPoint x: 550, startPoint y: 596, endPoint x: 680, endPoint y: 540, distance: 141.5
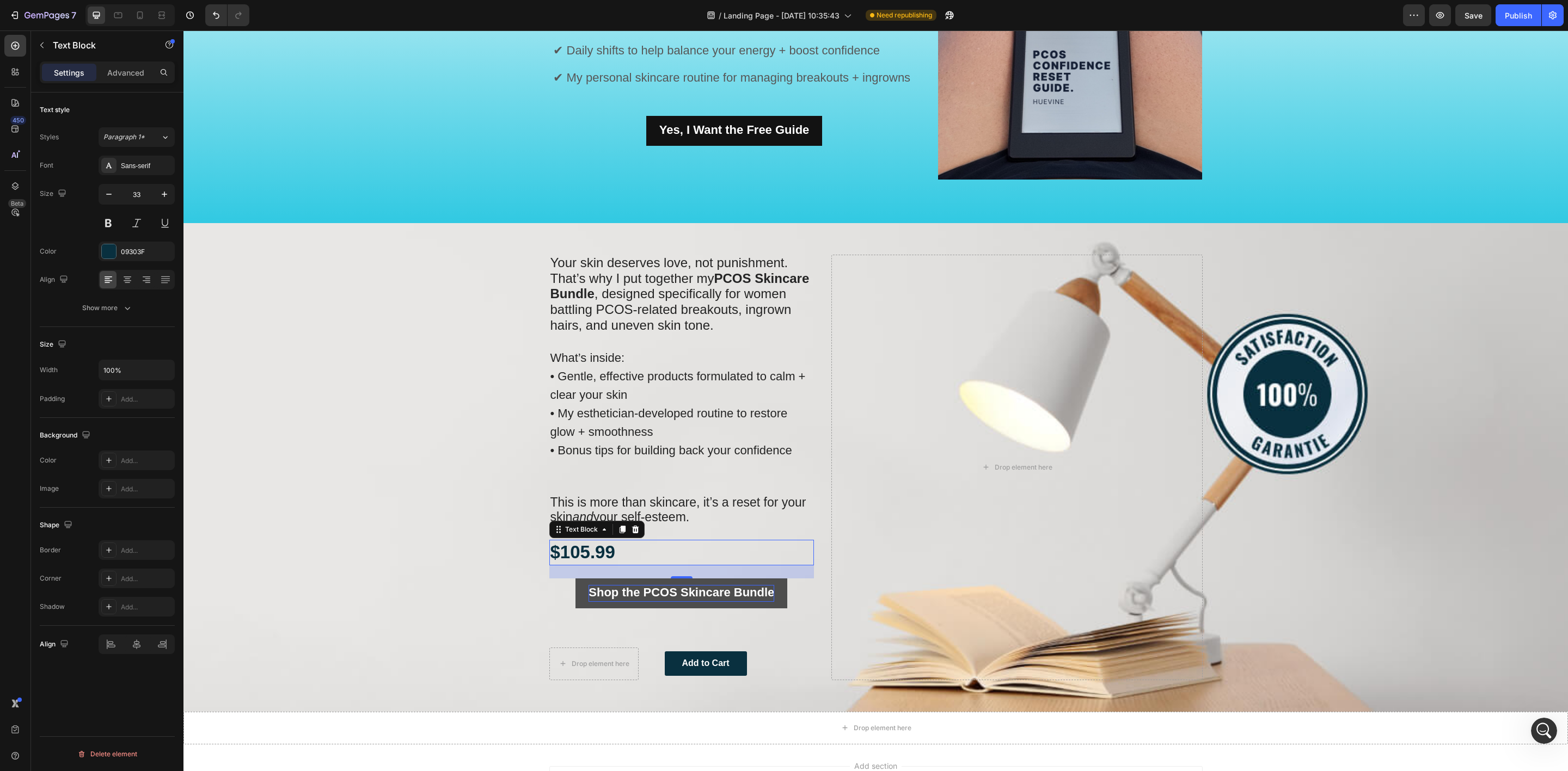
click at [617, 547] on p "$105.99" at bounding box center [682, 553] width 263 height 23
drag, startPoint x: 617, startPoint y: 549, endPoint x: 545, endPoint y: 554, distance: 72.2
click at [550, 554] on p "$105.99" at bounding box center [682, 553] width 263 height 23
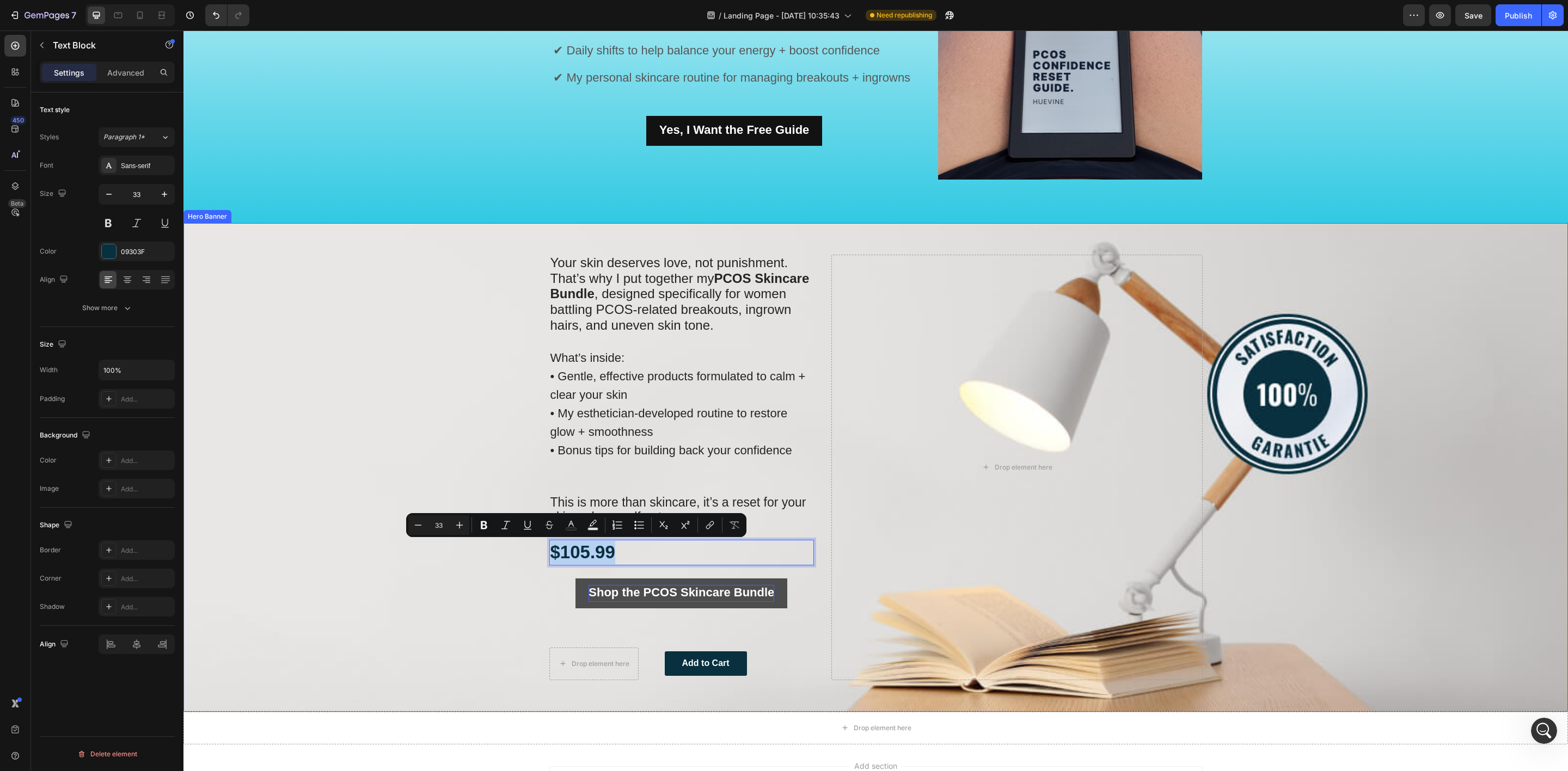
click at [498, 550] on div "Background Image" at bounding box center [875, 467] width 1385 height 489
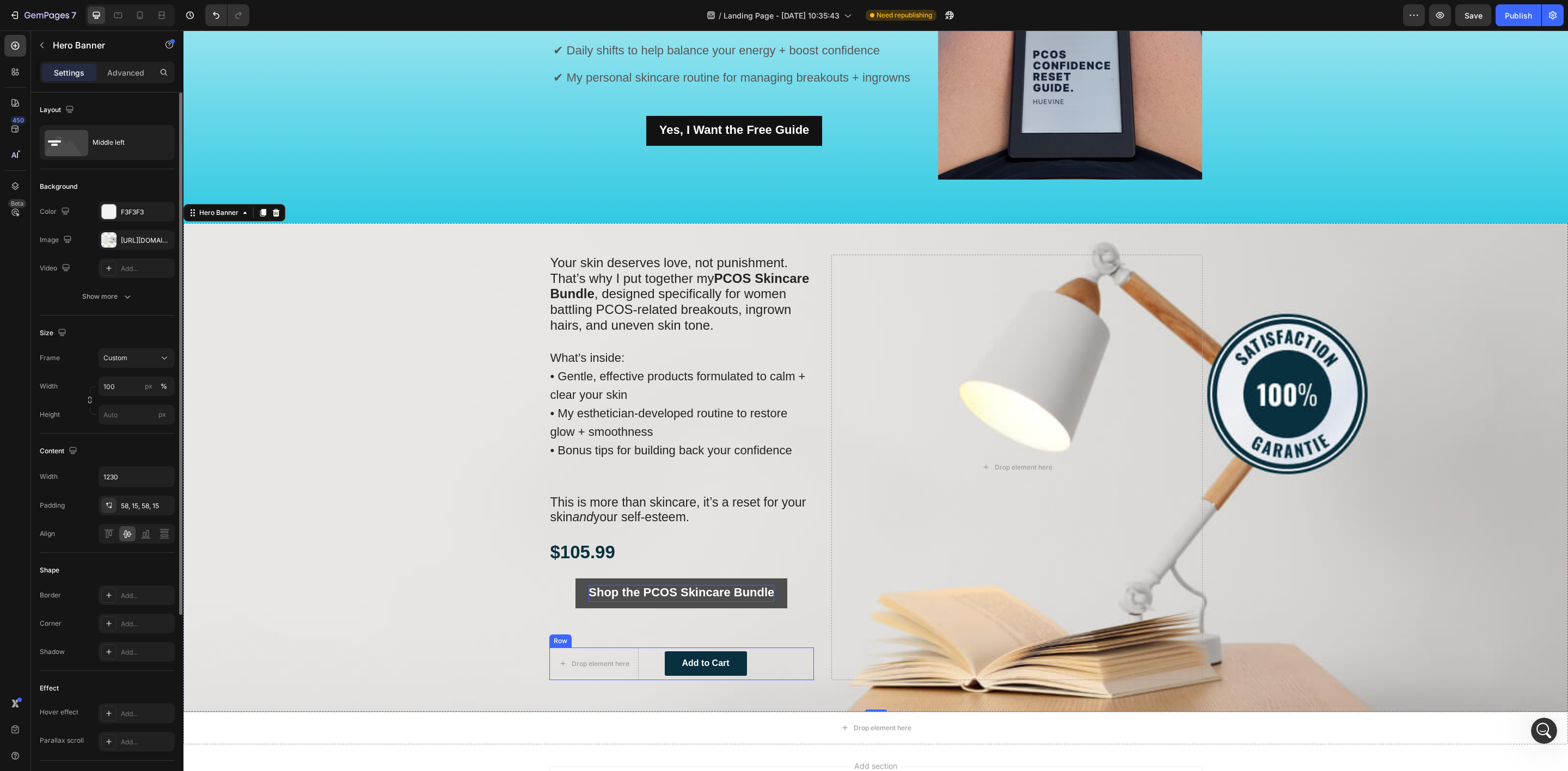
click at [641, 674] on div "Drop element here Add to Cart Button Row" at bounding box center [682, 664] width 265 height 33
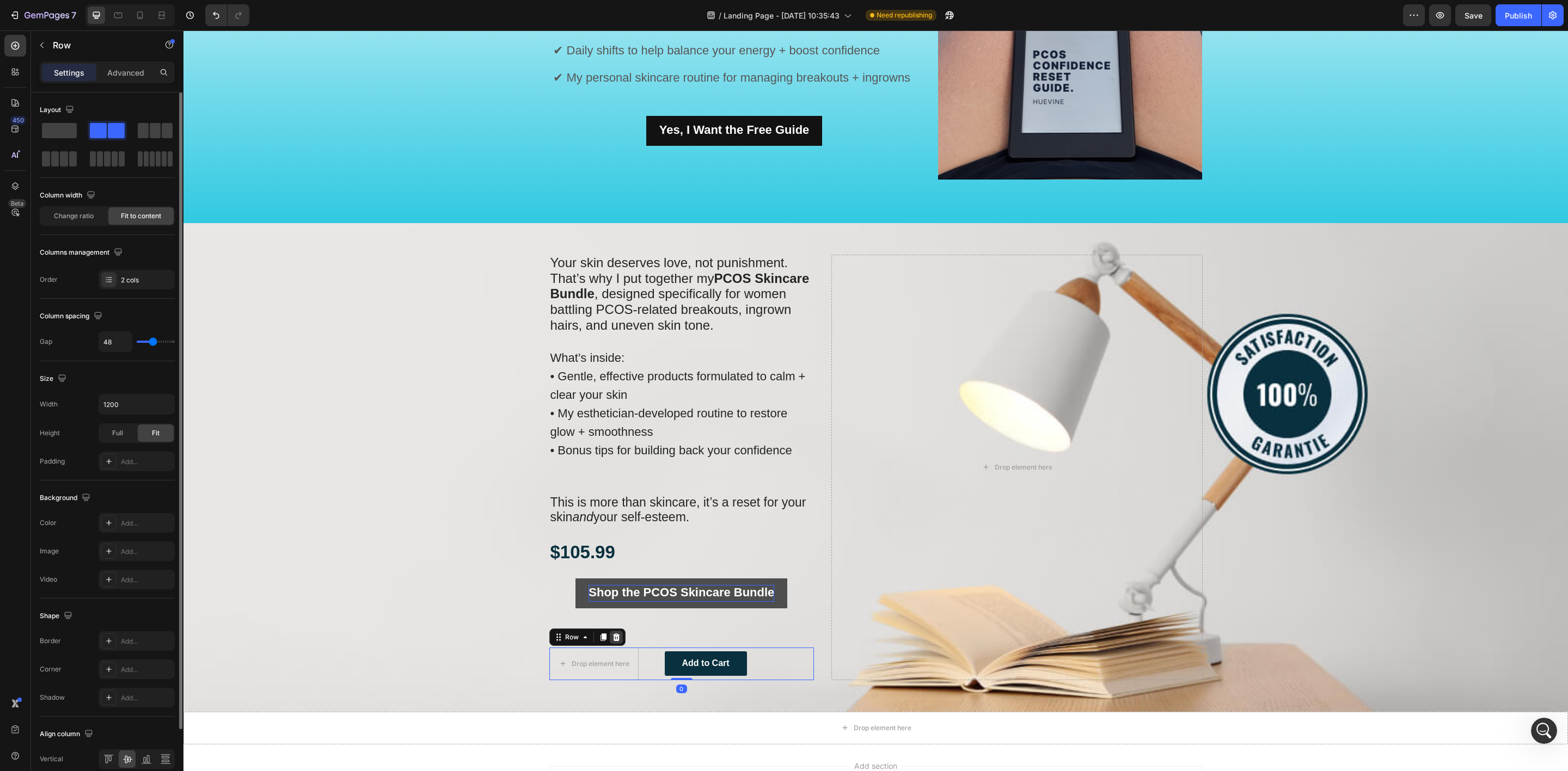
click at [612, 637] on icon at bounding box center [616, 637] width 7 height 8
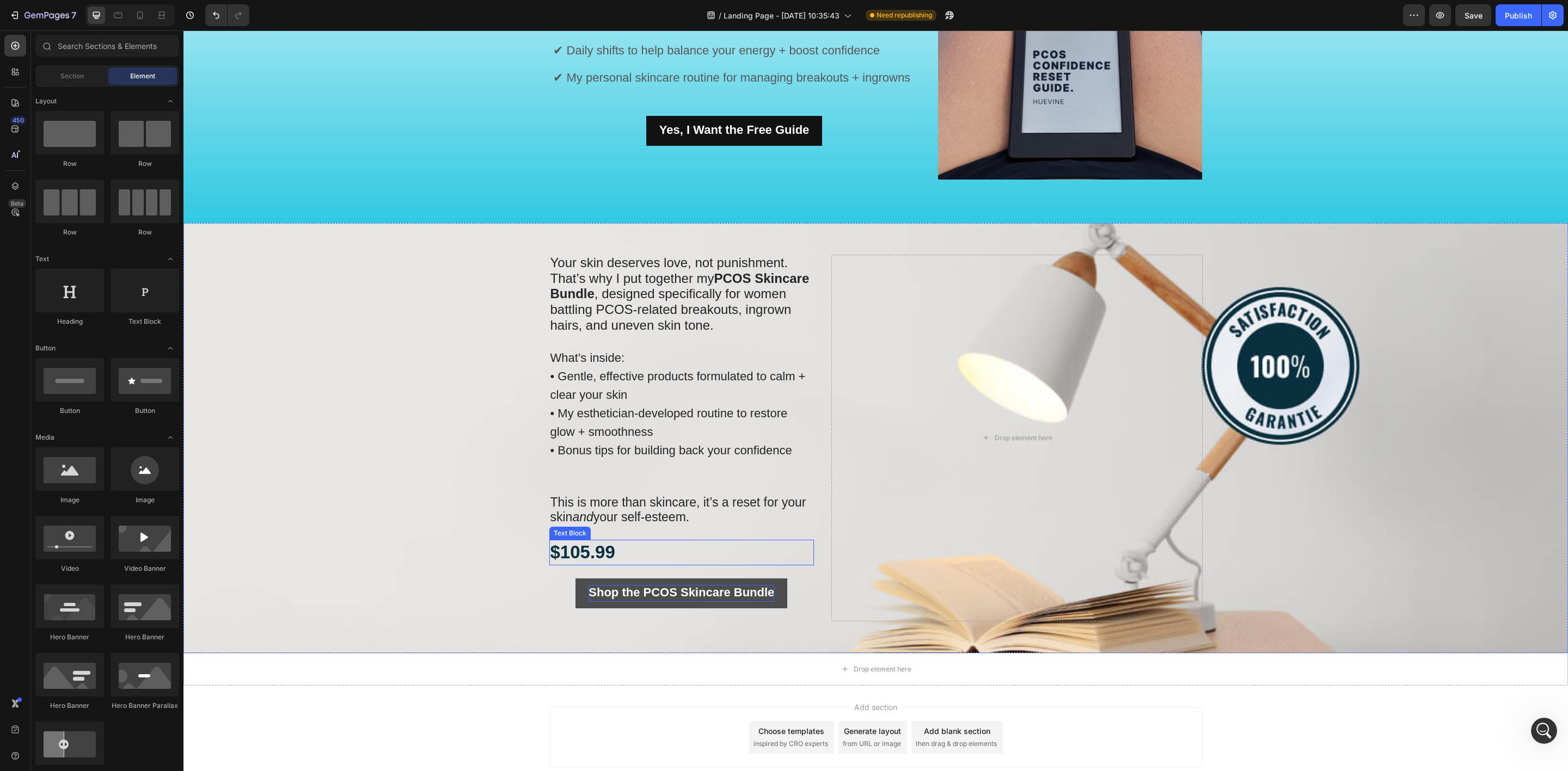
click at [684, 547] on p "$105.99" at bounding box center [682, 553] width 263 height 23
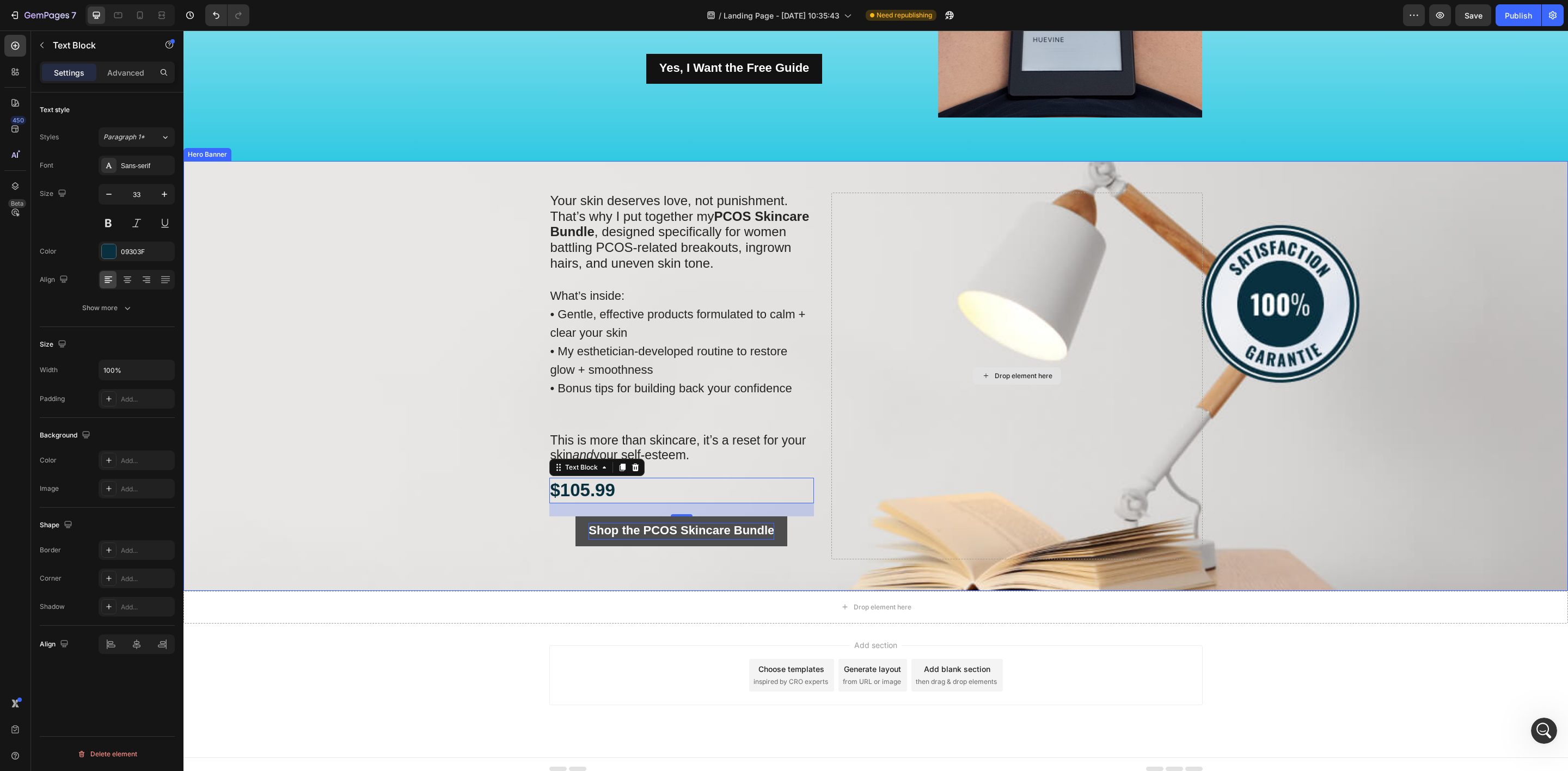
scroll to position [1210, 0]
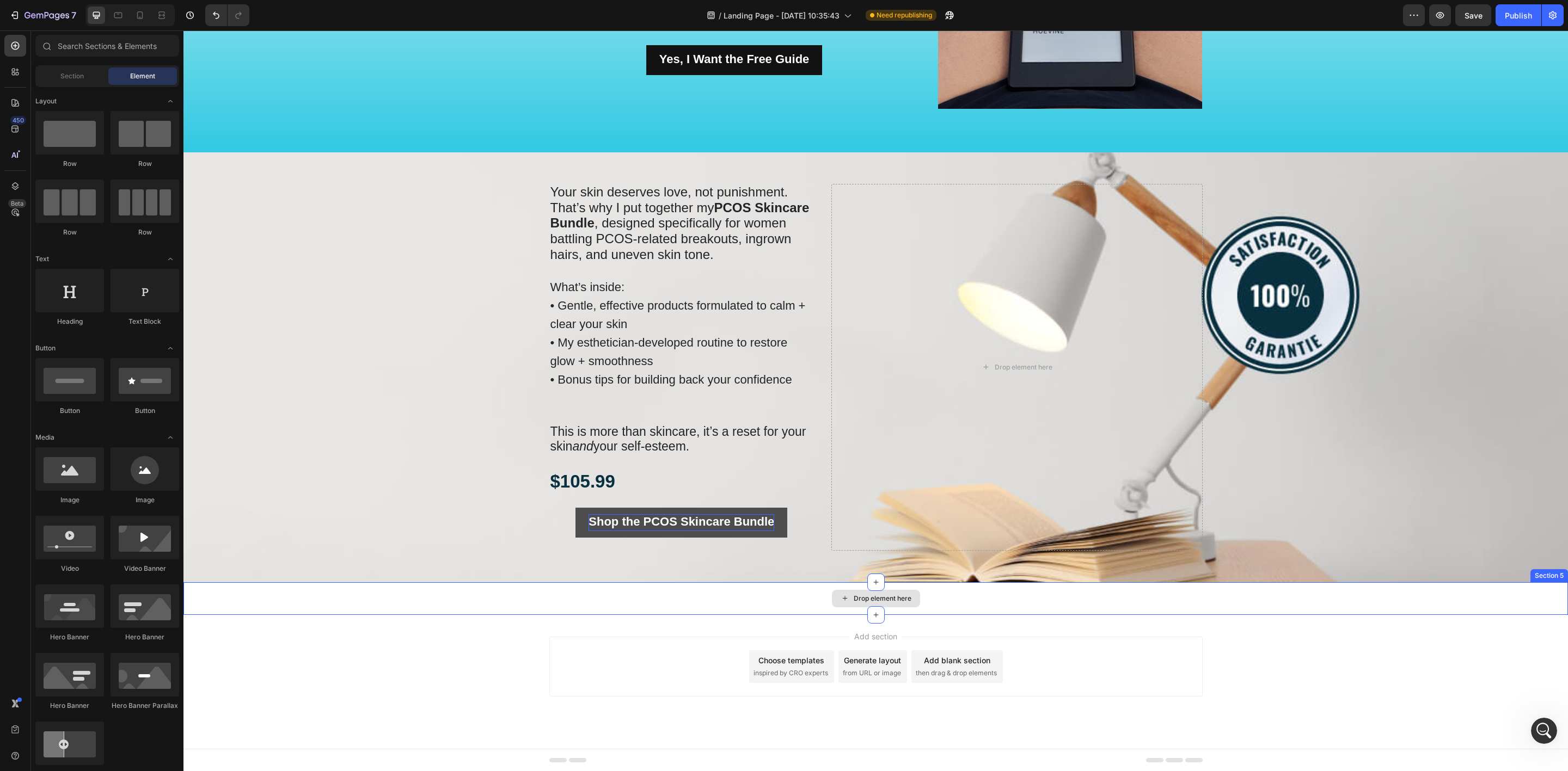
click at [853, 596] on div "Drop element here" at bounding box center [882, 599] width 58 height 9
click at [841, 601] on icon at bounding box center [845, 598] width 9 height 9
click at [872, 611] on icon at bounding box center [876, 615] width 9 height 9
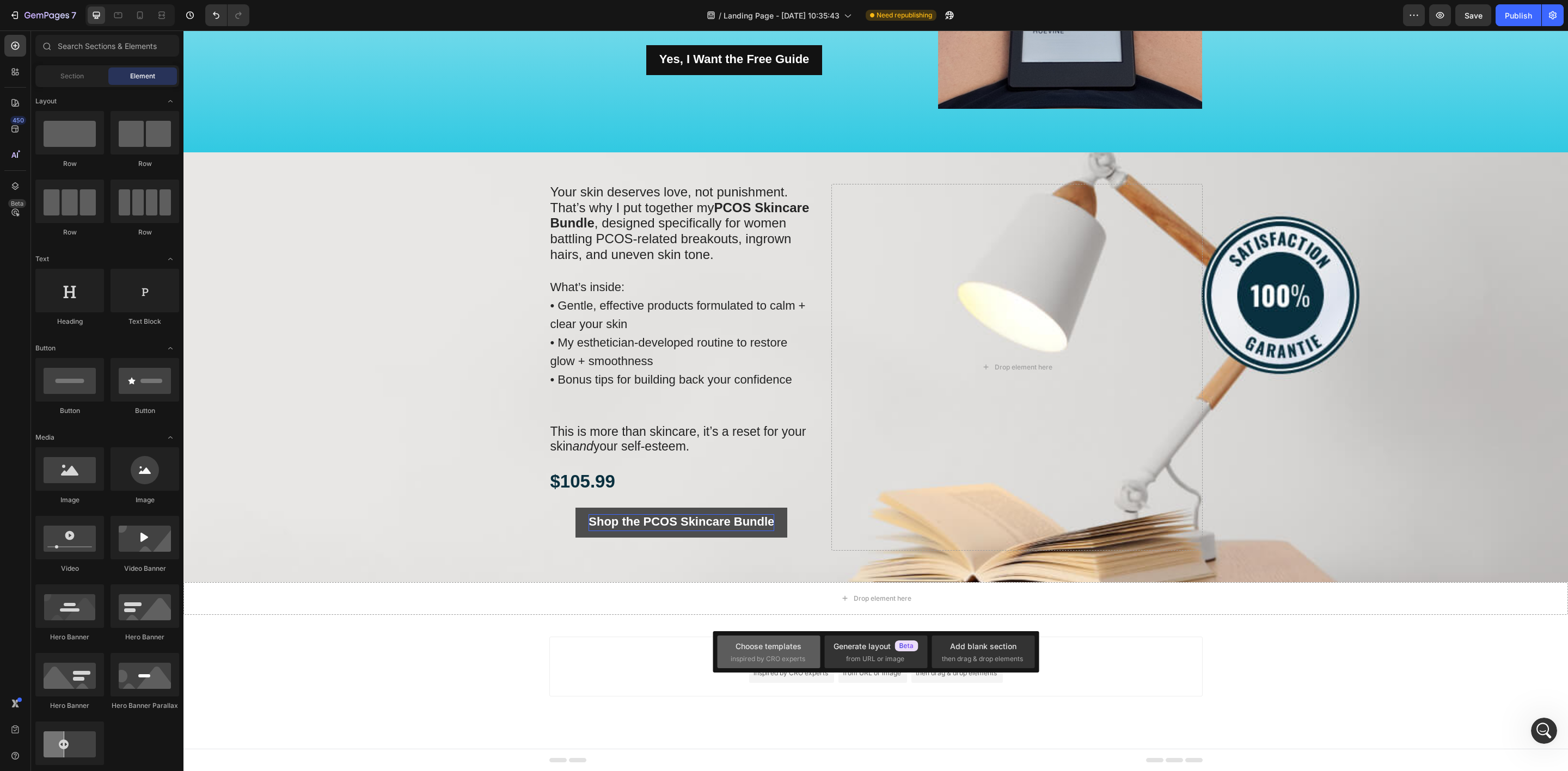
click at [765, 663] on span "inspired by CRO experts" at bounding box center [768, 659] width 75 height 10
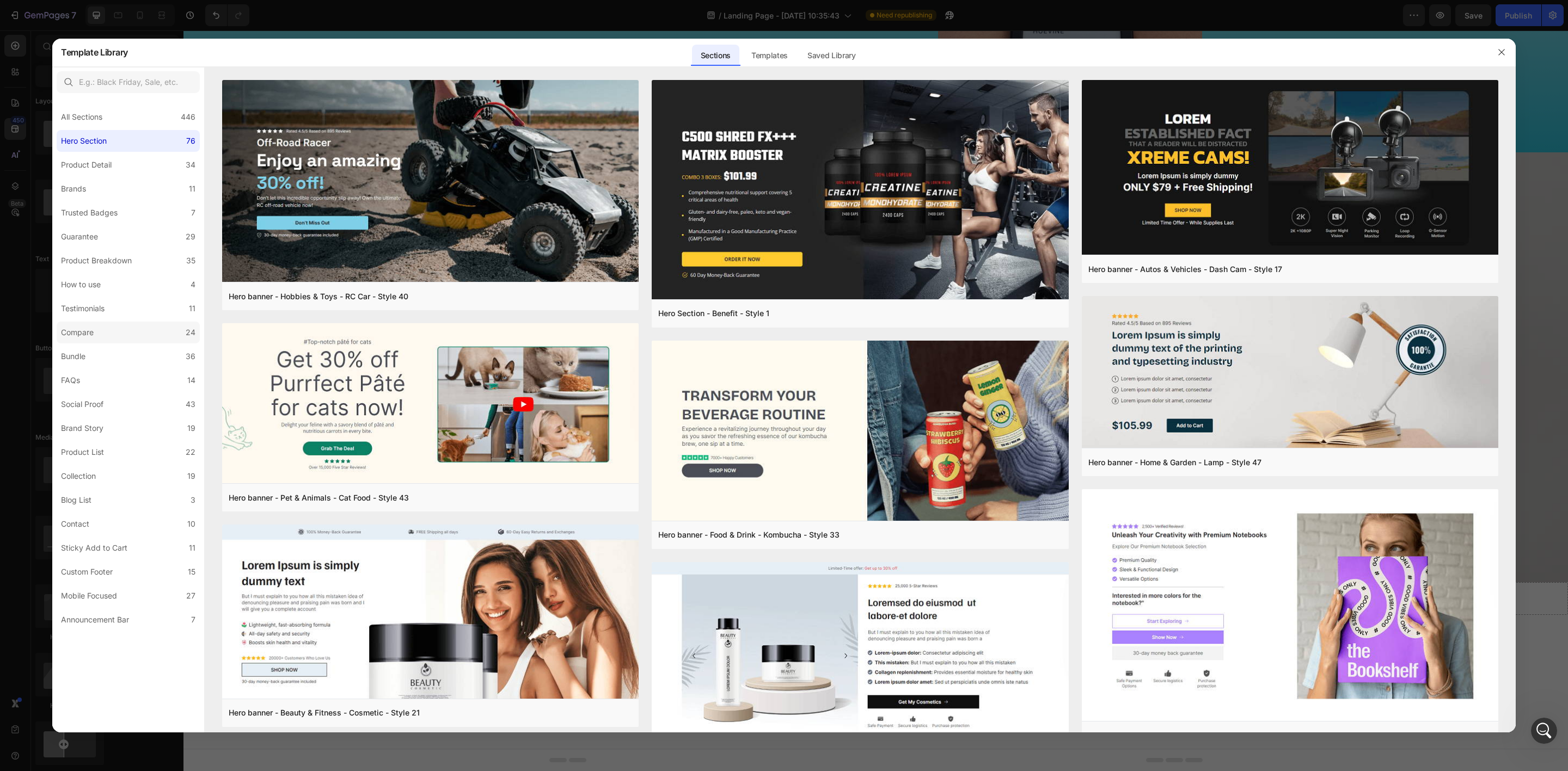
click at [125, 330] on label "Compare 24" at bounding box center [128, 333] width 143 height 22
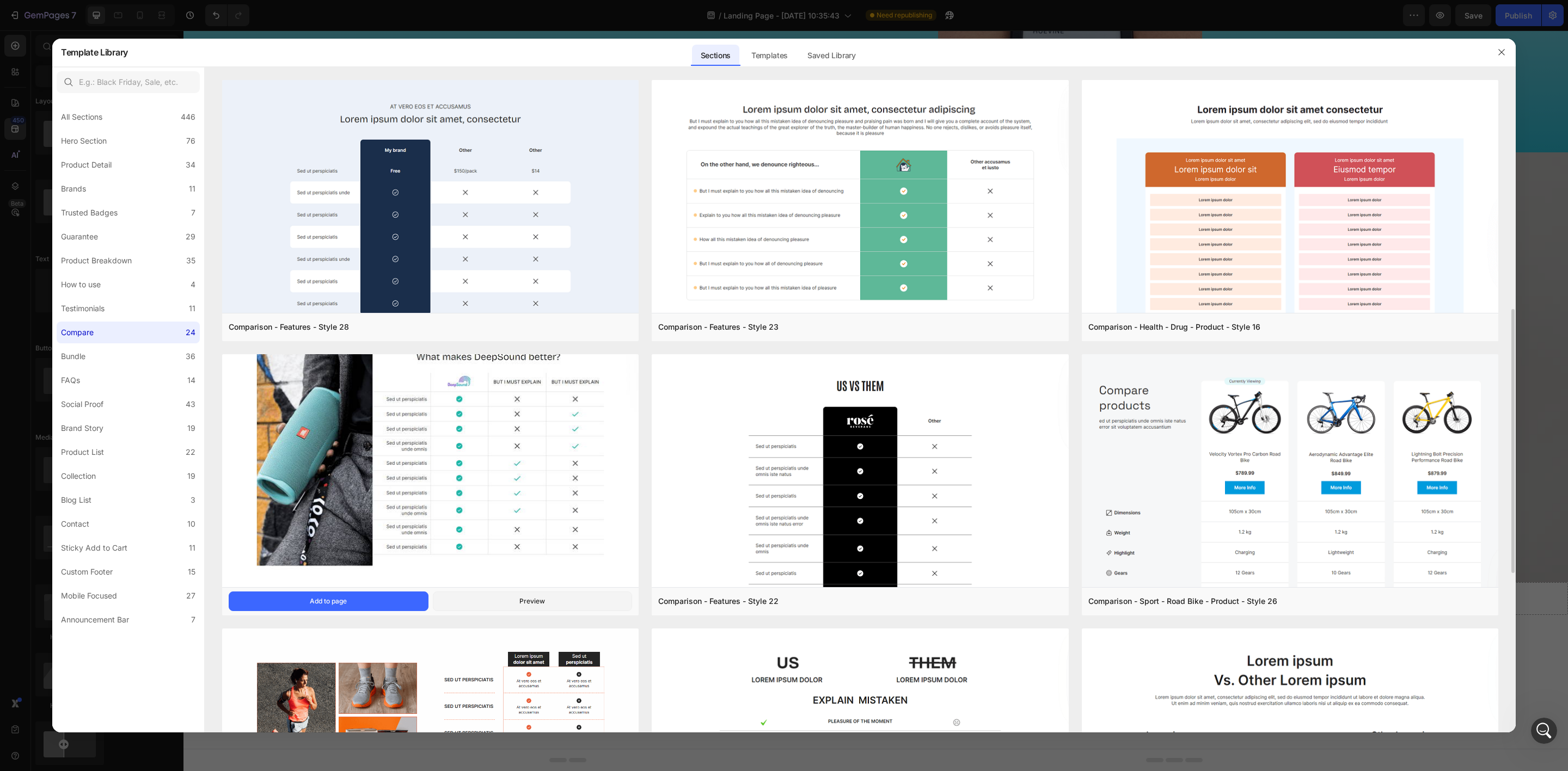
scroll to position [327, 0]
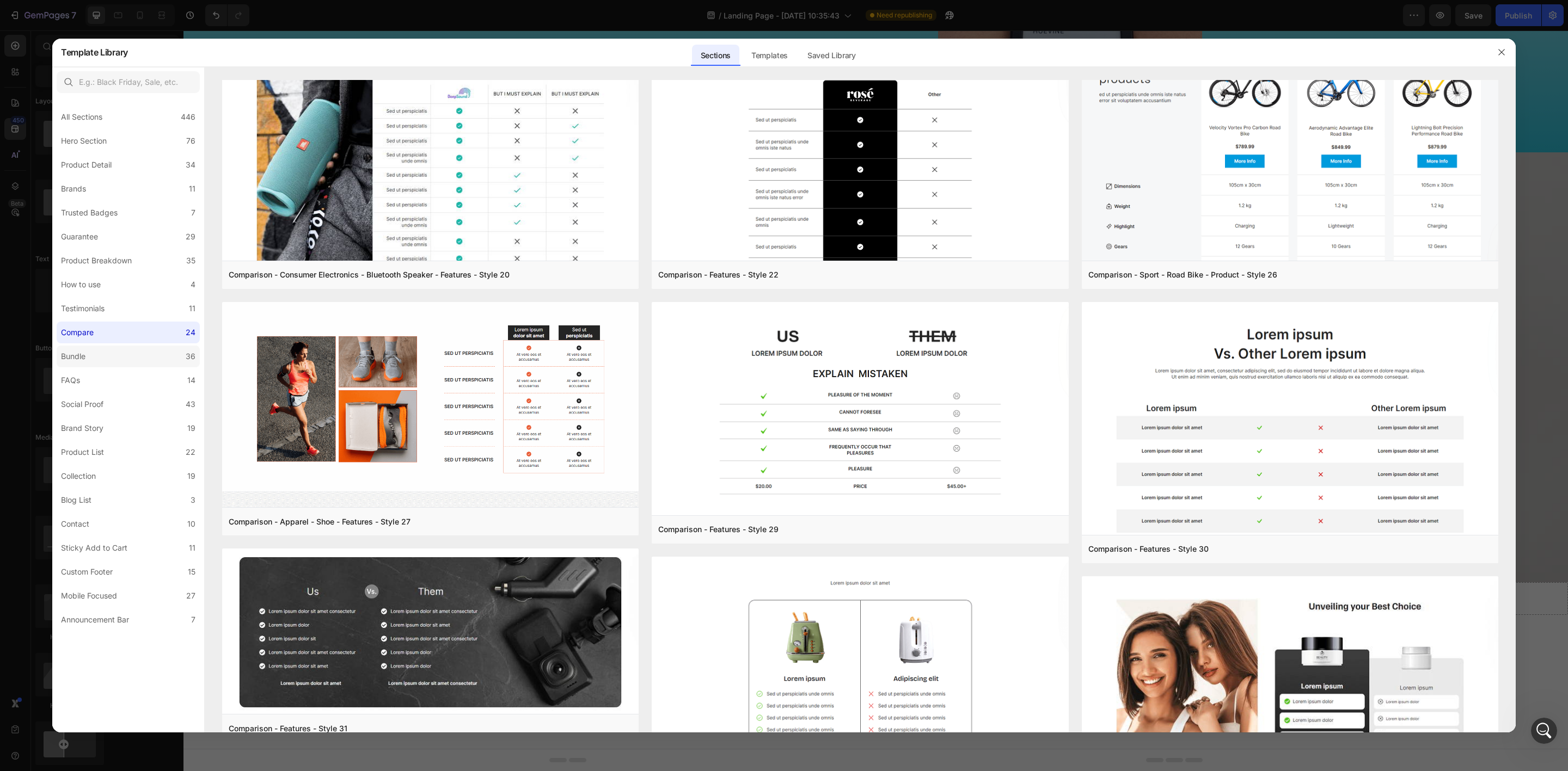
click at [136, 361] on label "Bundle 36" at bounding box center [128, 357] width 143 height 22
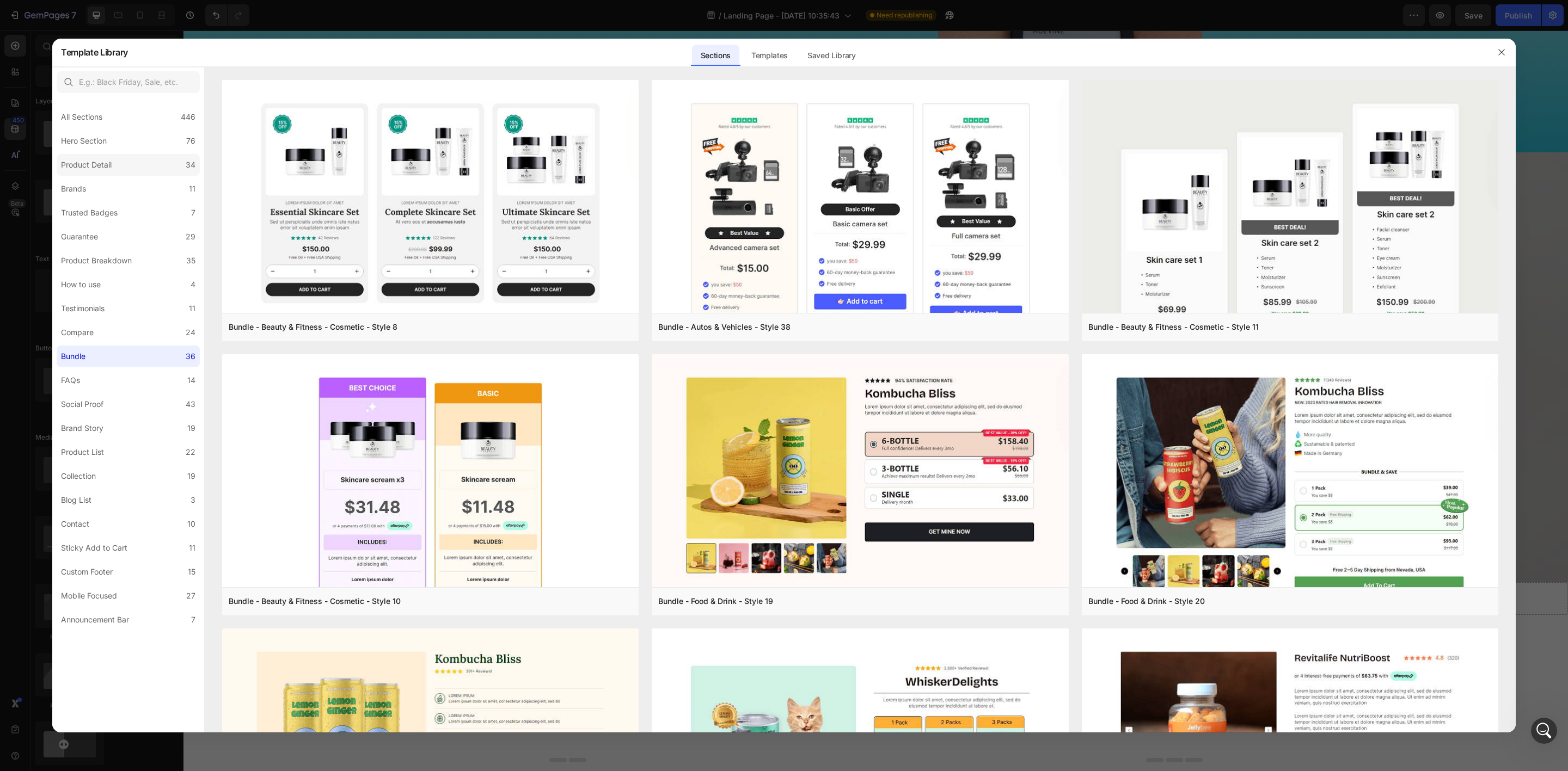
click at [114, 160] on div "Product Detail" at bounding box center [88, 164] width 55 height 13
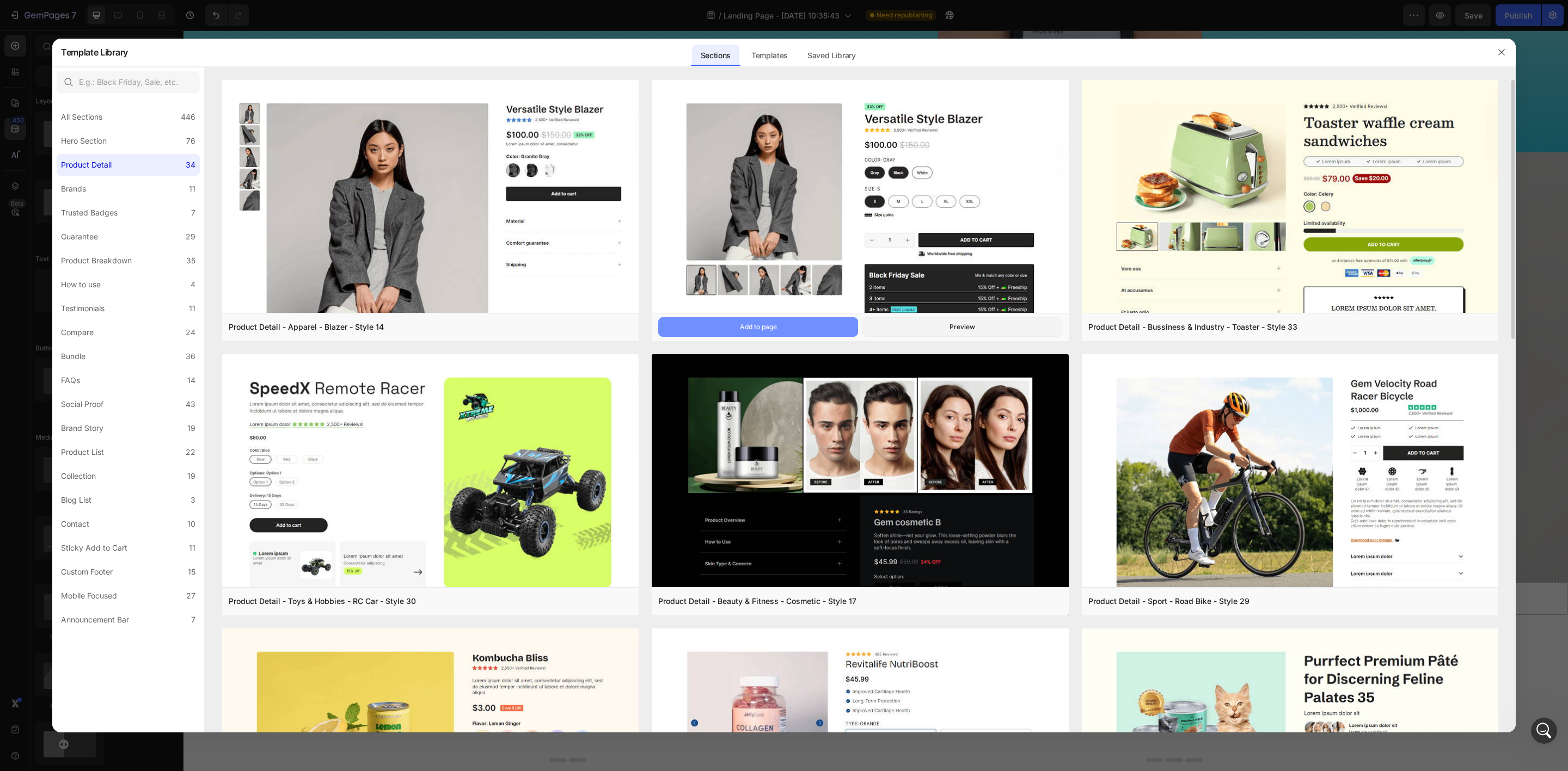
click at [803, 325] on button "Add to page" at bounding box center [758, 327] width 200 height 19
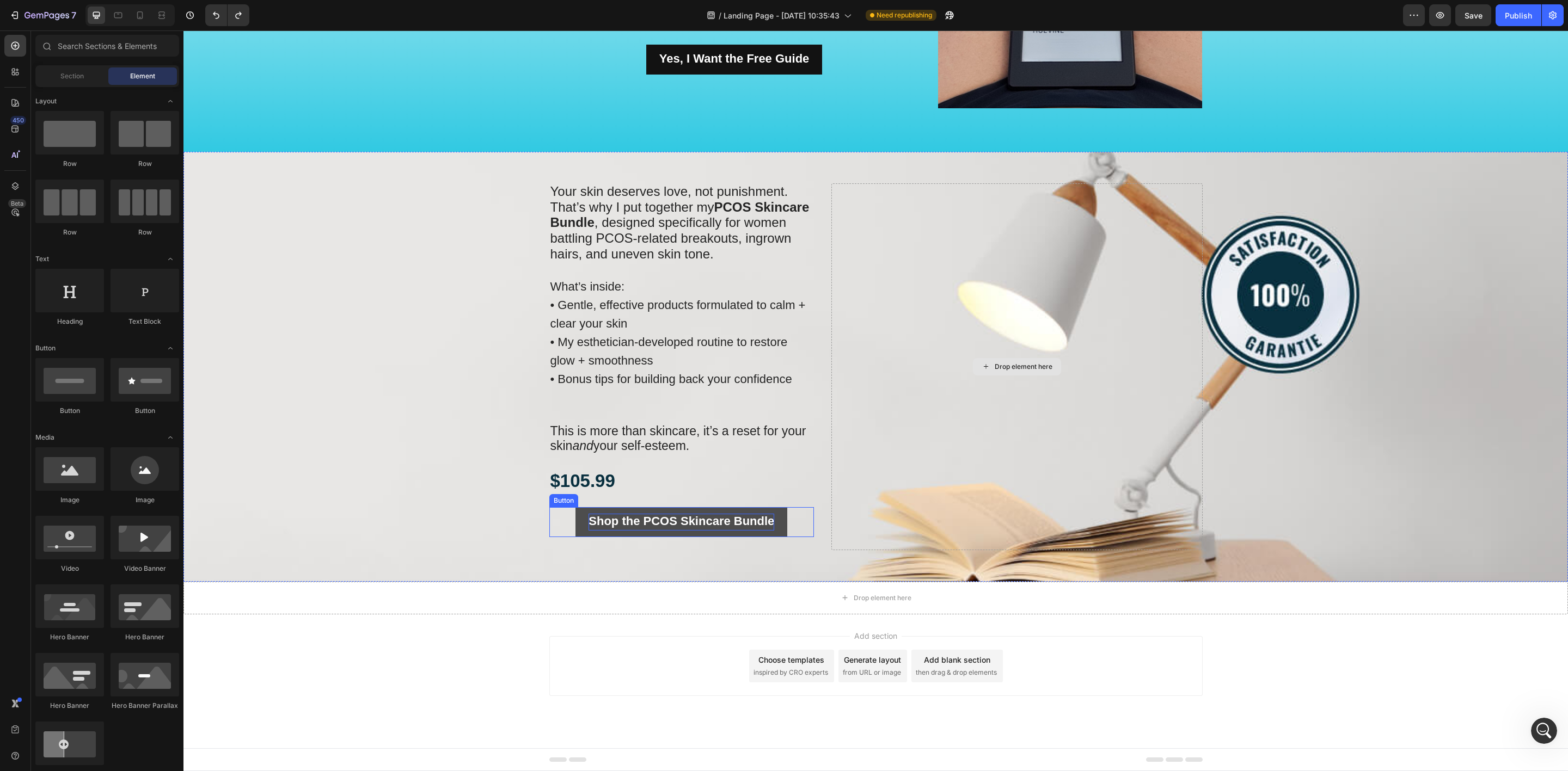
scroll to position [1210, 0]
click at [863, 599] on div "Drop element here" at bounding box center [882, 599] width 58 height 9
click at [564, 478] on p "$105.99" at bounding box center [682, 482] width 263 height 23
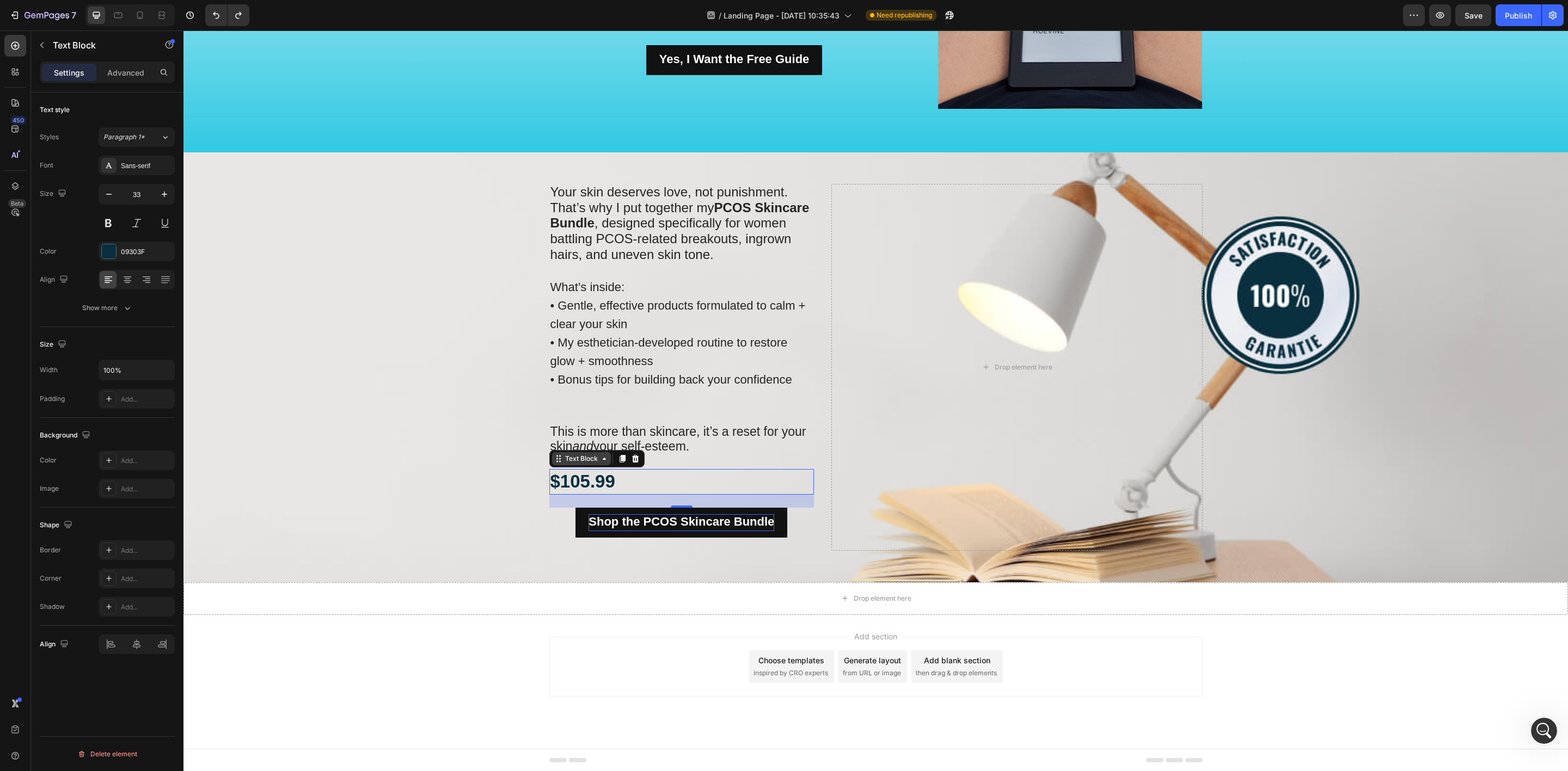
click at [579, 459] on div "Text Block" at bounding box center [581, 459] width 37 height 10
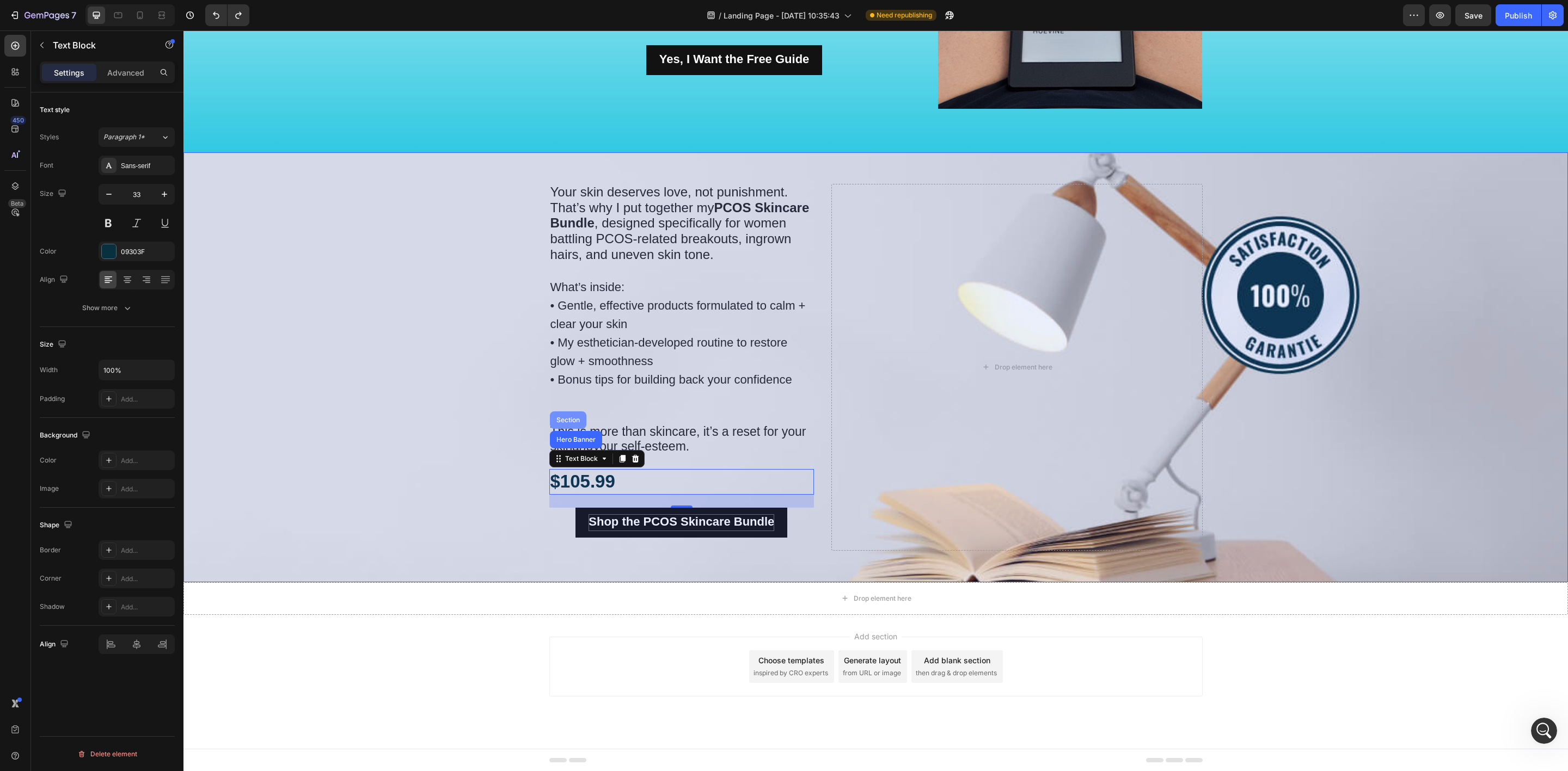
click at [562, 420] on div "Section" at bounding box center [569, 420] width 28 height 7
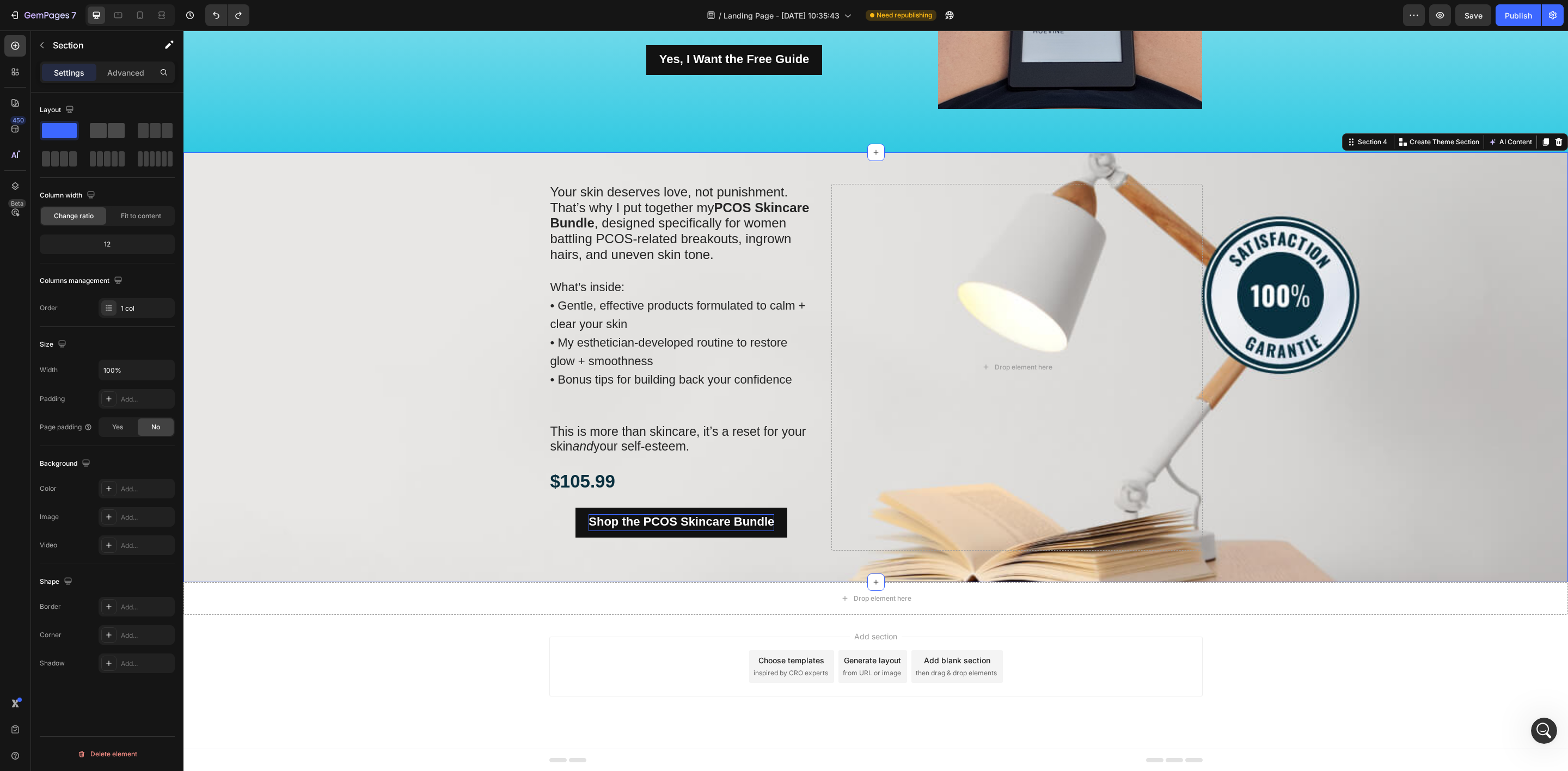
click at [105, 131] on span at bounding box center [99, 130] width 17 height 15
click at [628, 480] on p "$105.99" at bounding box center [682, 482] width 263 height 23
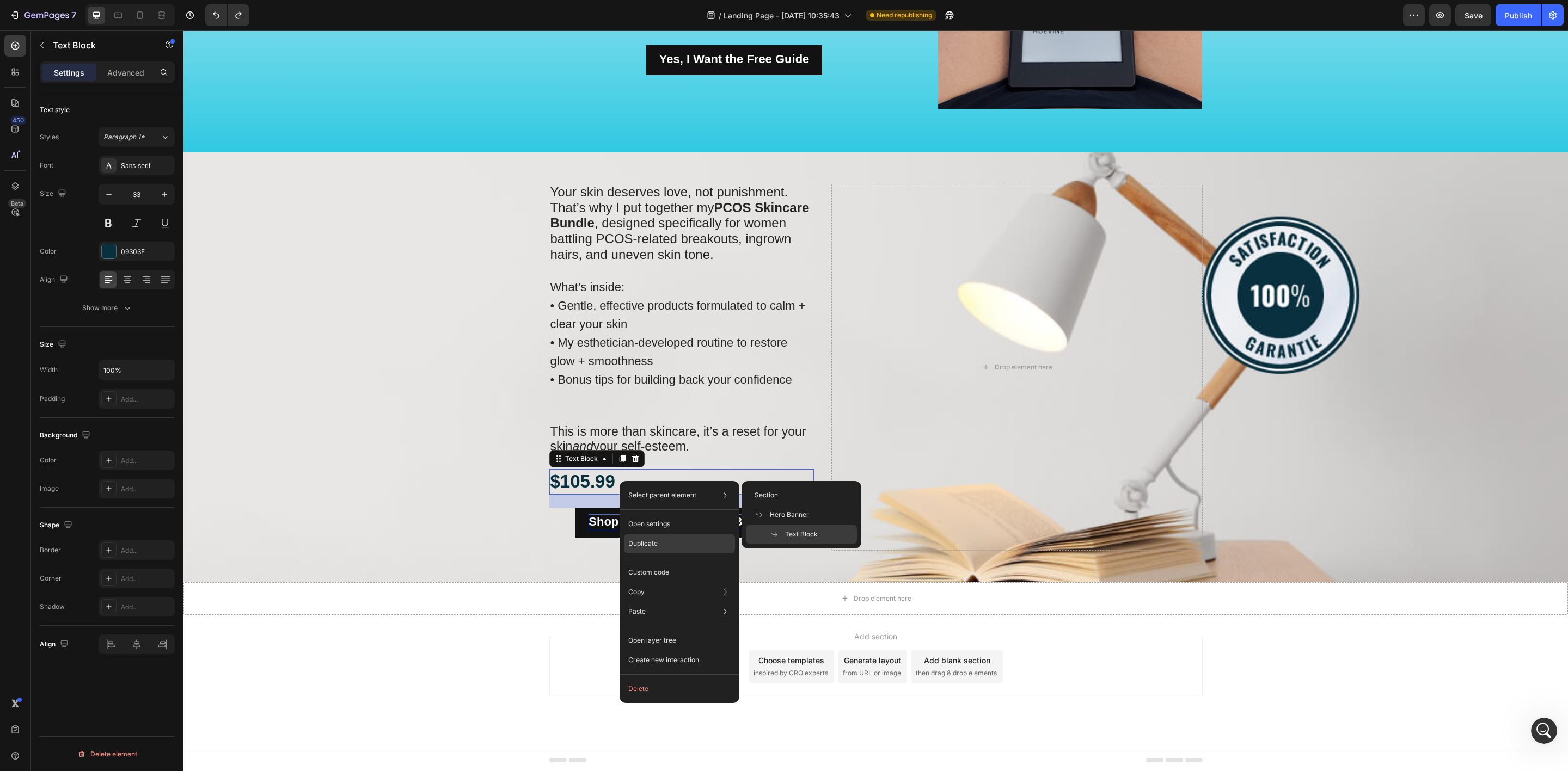
click at [636, 541] on p "Duplicate" at bounding box center [643, 544] width 29 height 10
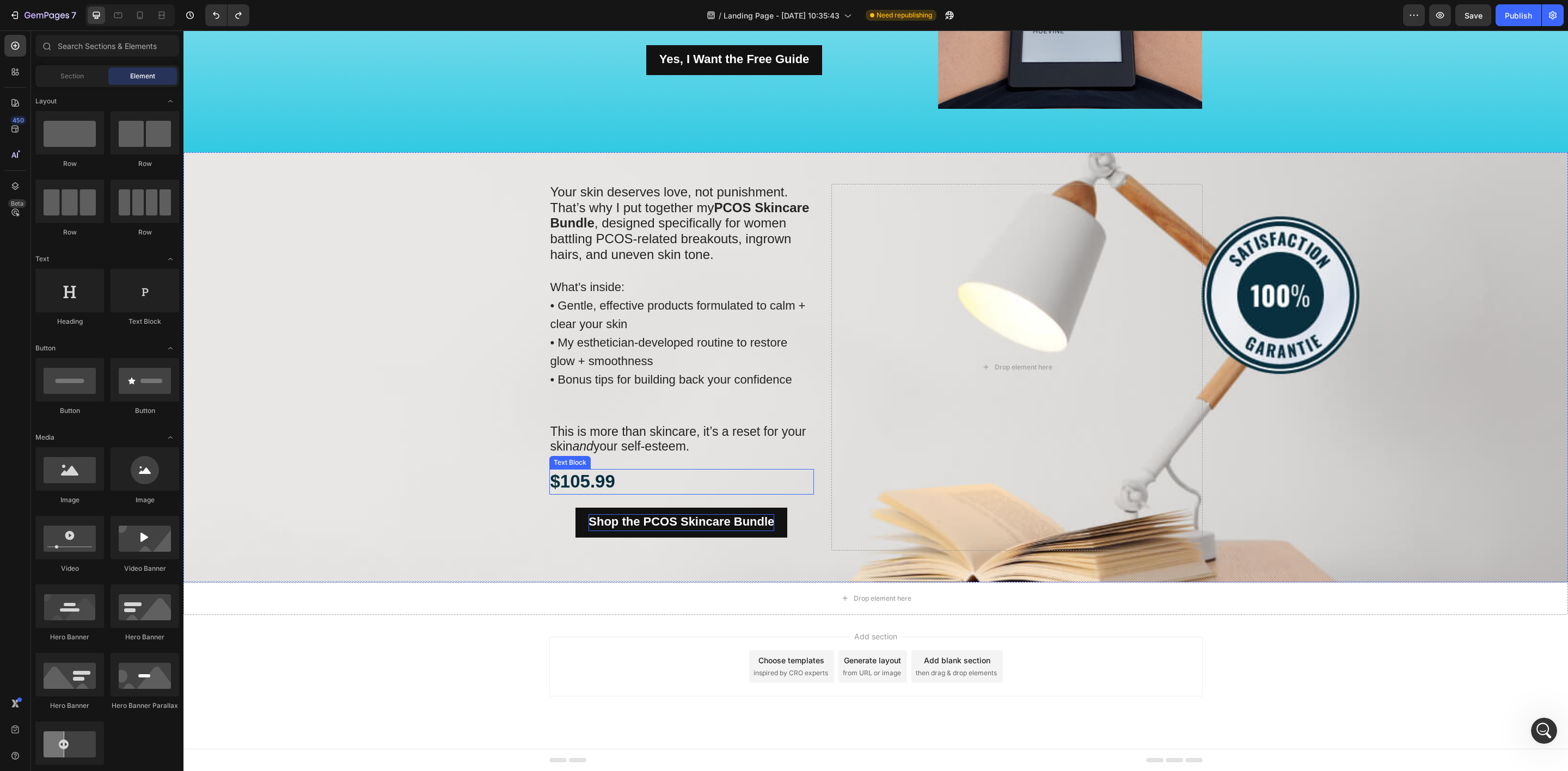
click at [629, 480] on p "$105.99" at bounding box center [682, 482] width 263 height 23
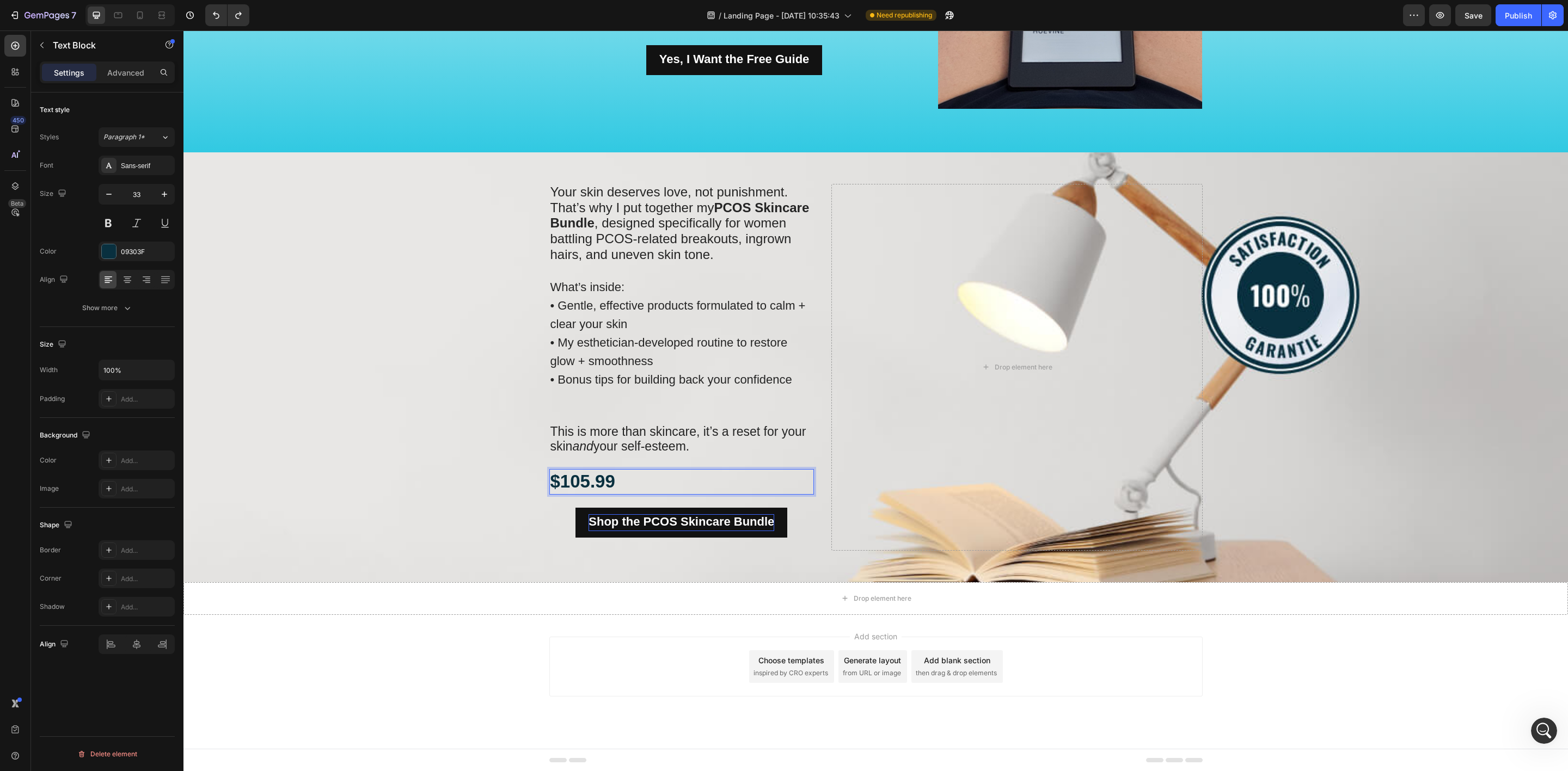
click at [606, 482] on p "$105.99" at bounding box center [682, 482] width 263 height 23
drag, startPoint x: 622, startPoint y: 483, endPoint x: 505, endPoint y: 477, distance: 117.2
click at [505, 477] on div "Your skin deserves love, not punishment. That’s why I put together my PCOS Skin…" at bounding box center [875, 367] width 1385 height 430
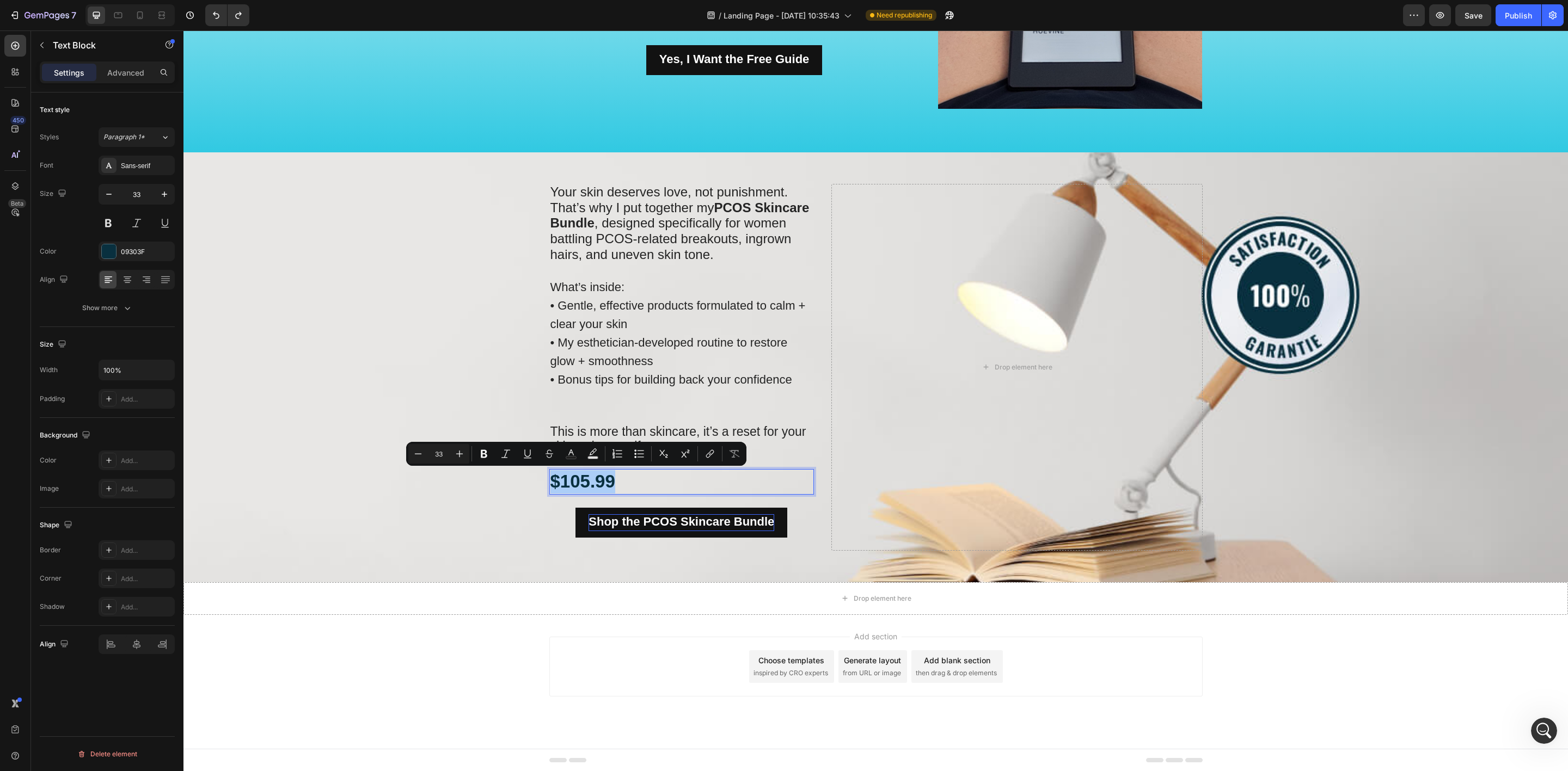
drag, startPoint x: 116, startPoint y: 311, endPoint x: 128, endPoint y: 319, distance: 14.4
click at [120, 313] on div "Show more" at bounding box center [107, 308] width 51 height 11
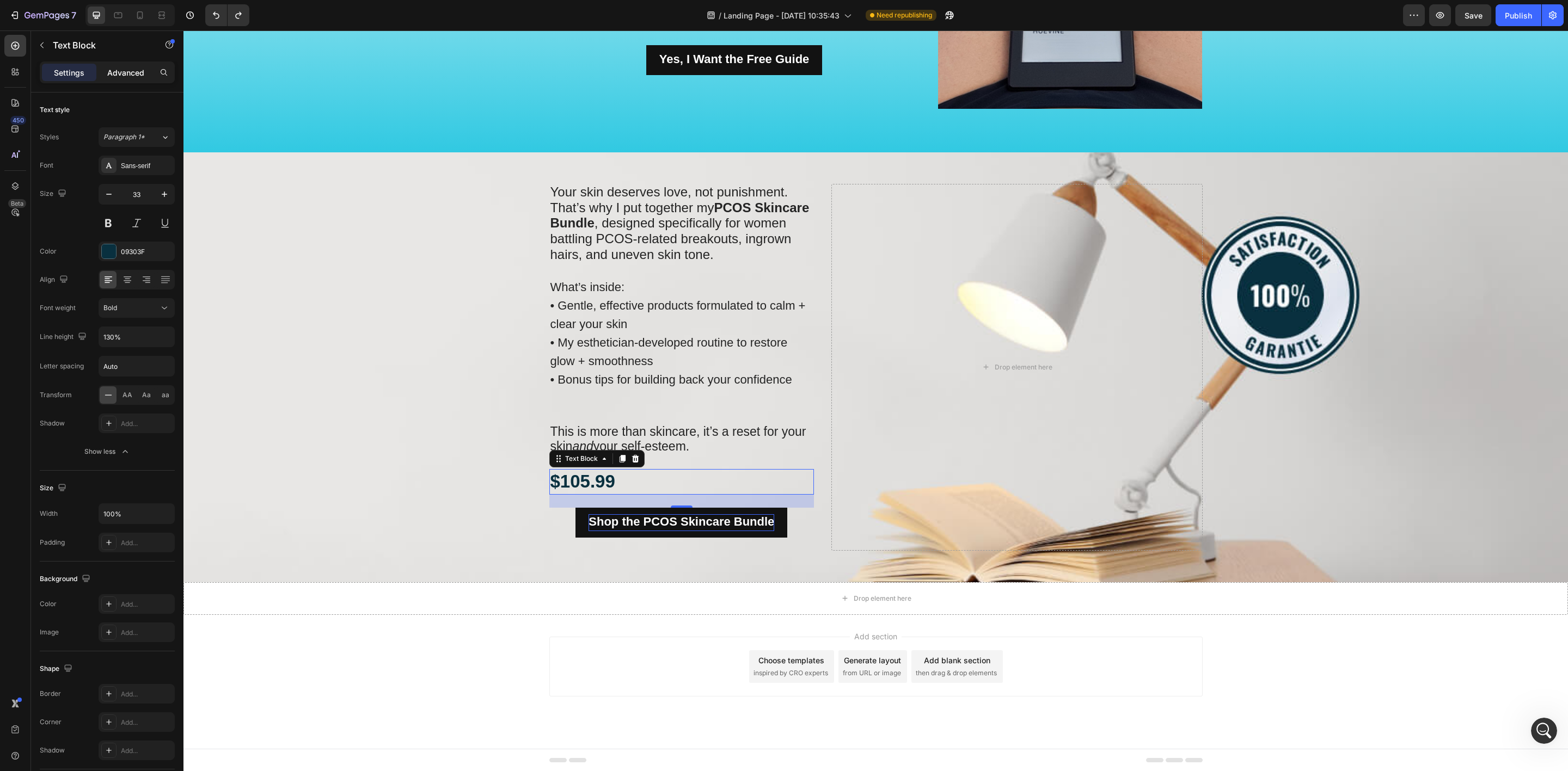
click at [121, 77] on p "Advanced" at bounding box center [125, 72] width 37 height 12
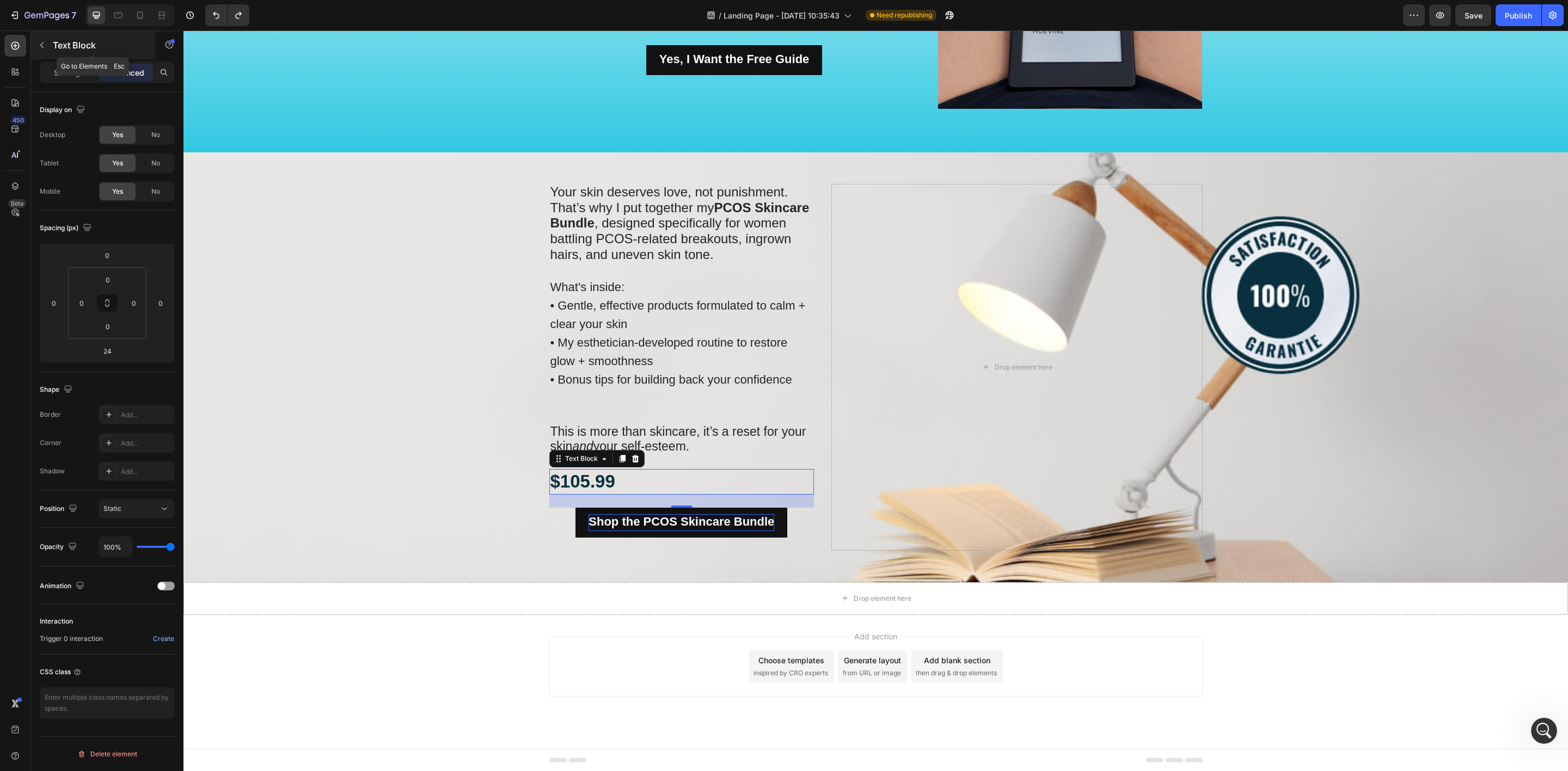
click at [39, 46] on icon "button" at bounding box center [42, 45] width 9 height 9
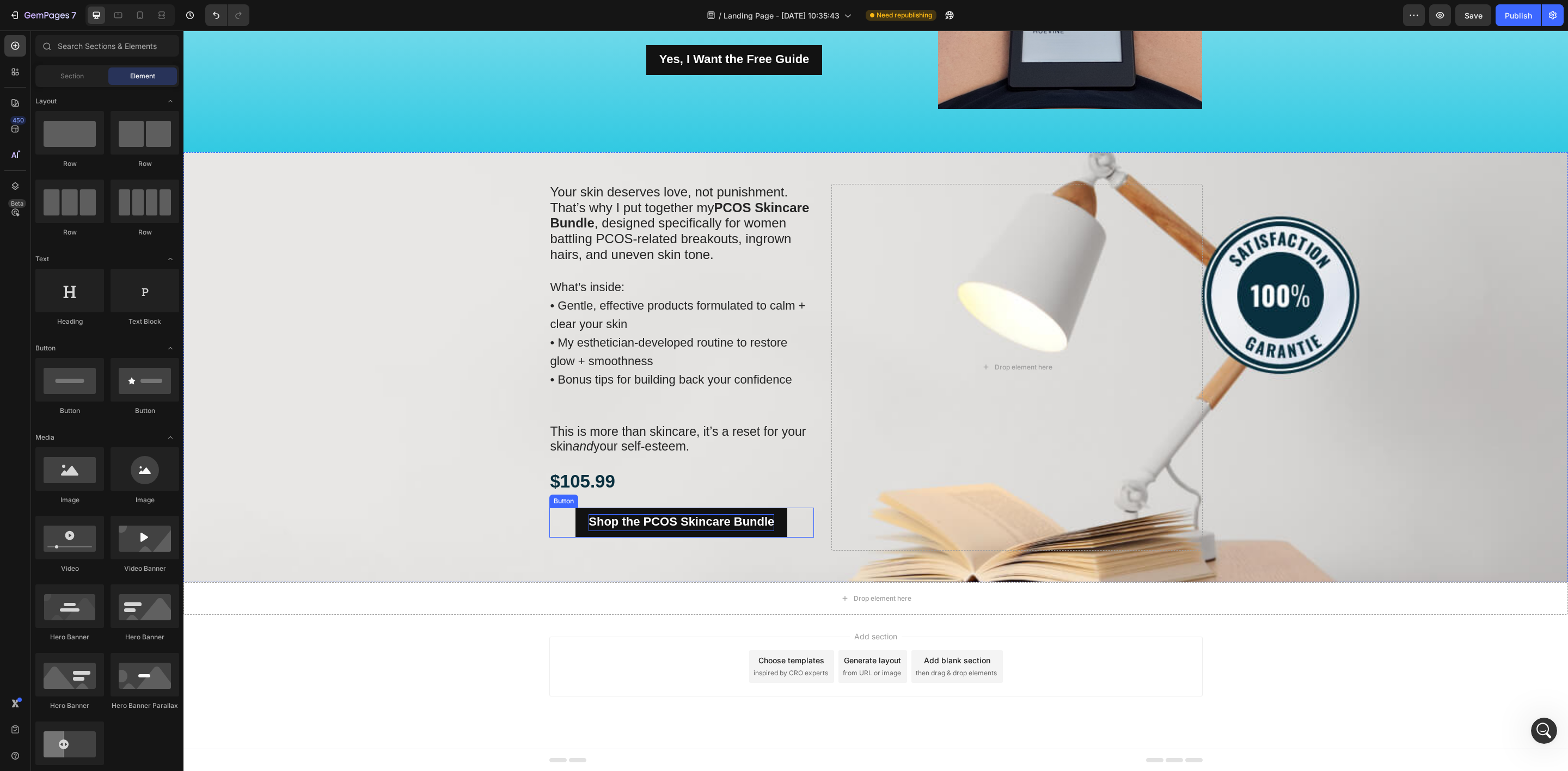
click at [559, 526] on div "Shop the PCOS Skincare Bundle Button" at bounding box center [682, 523] width 265 height 30
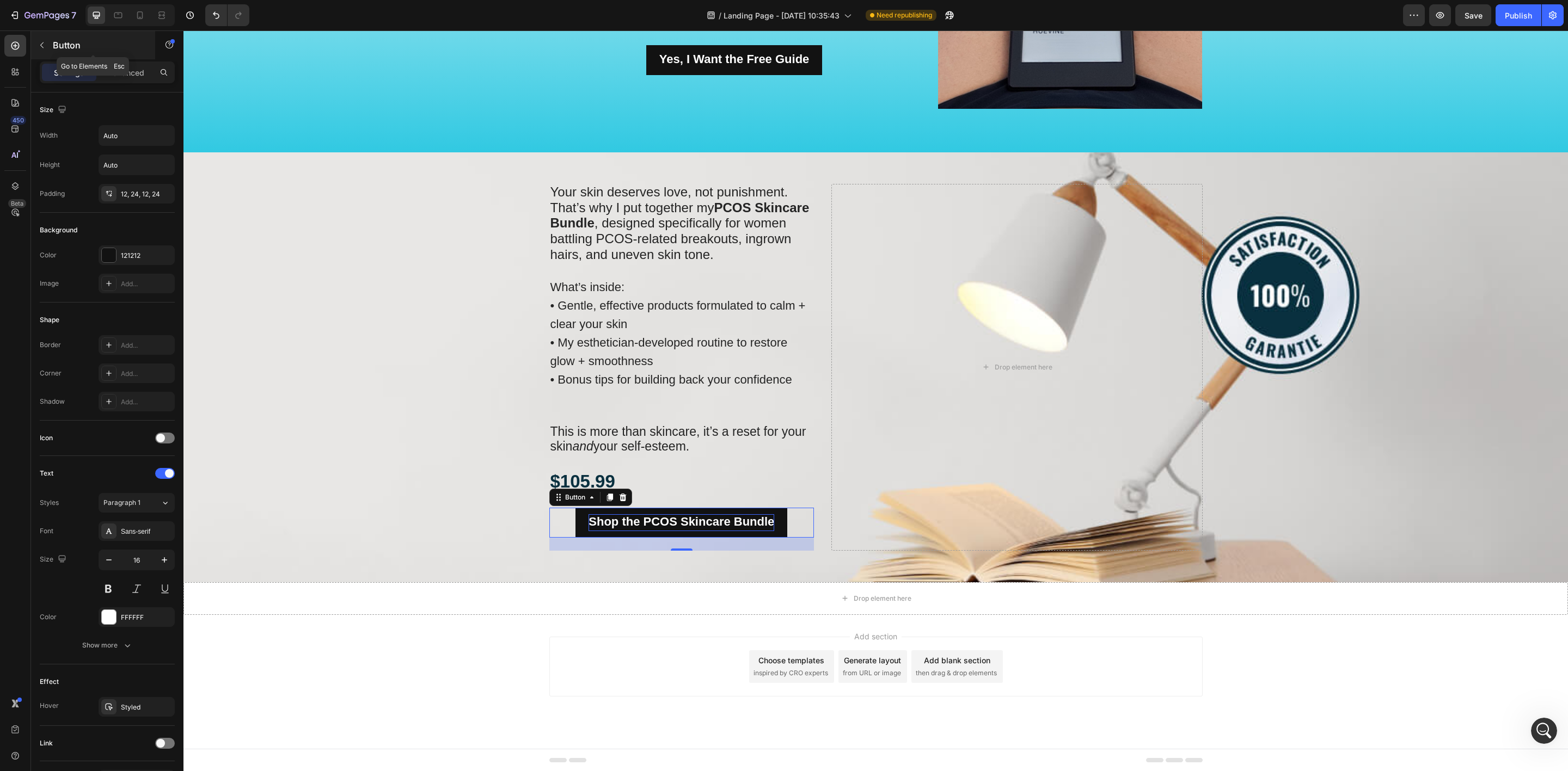
click at [46, 43] on button "button" at bounding box center [42, 45] width 18 height 18
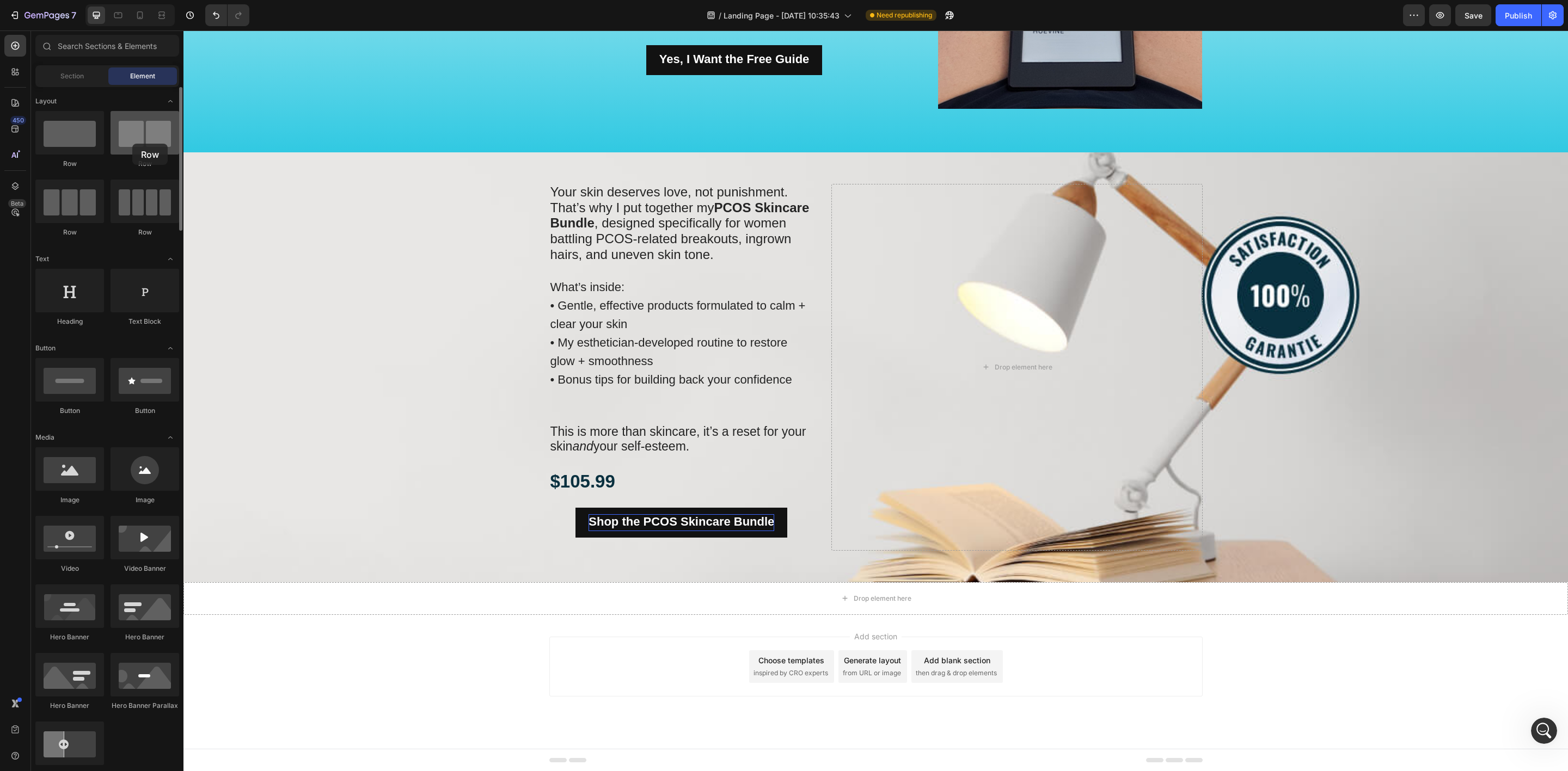
click at [132, 144] on div at bounding box center [145, 133] width 69 height 44
drag, startPoint x: 317, startPoint y: 173, endPoint x: 579, endPoint y: 537, distance: 448.5
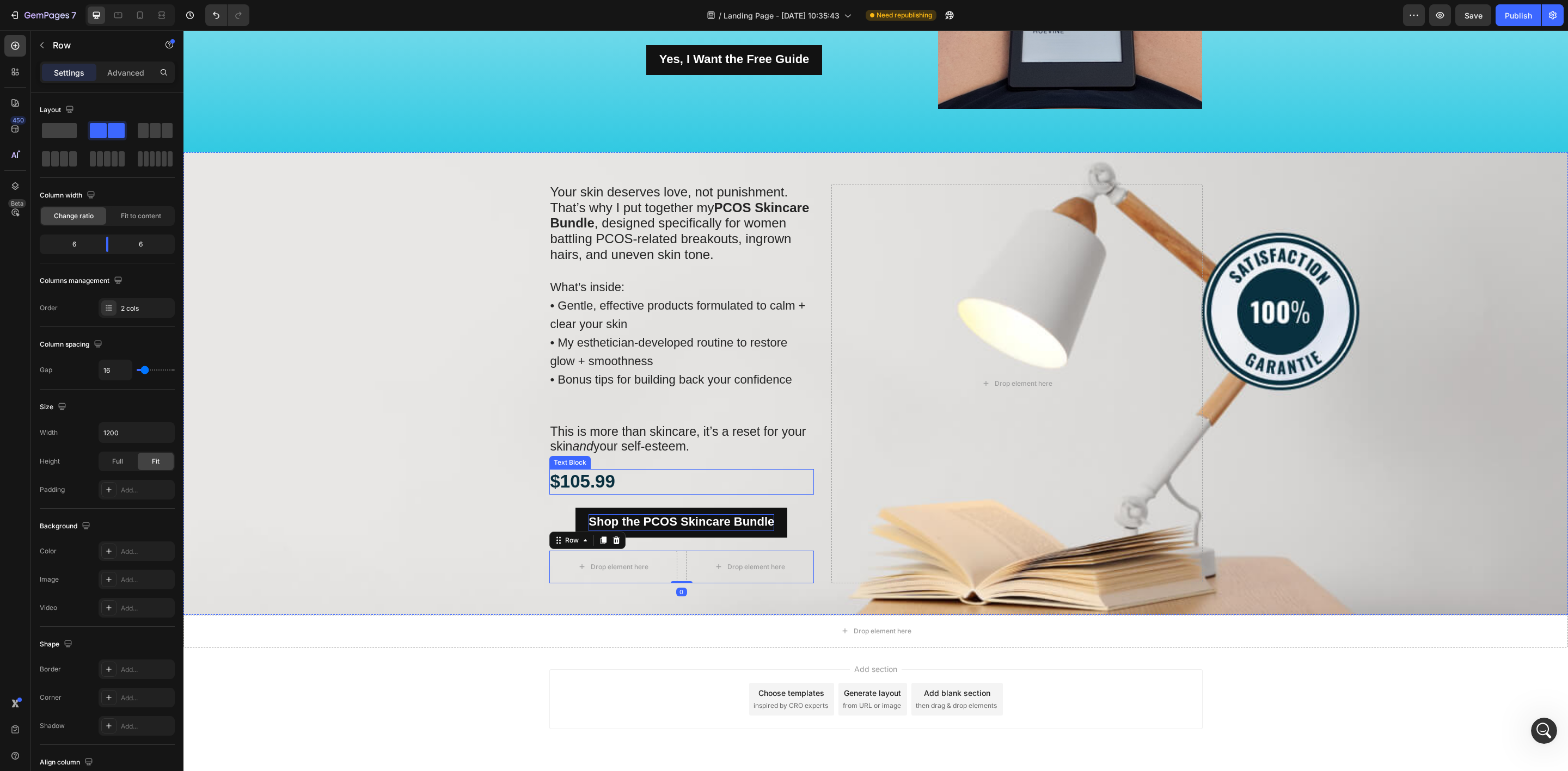
click at [562, 470] on p "$105.99" at bounding box center [682, 482] width 263 height 23
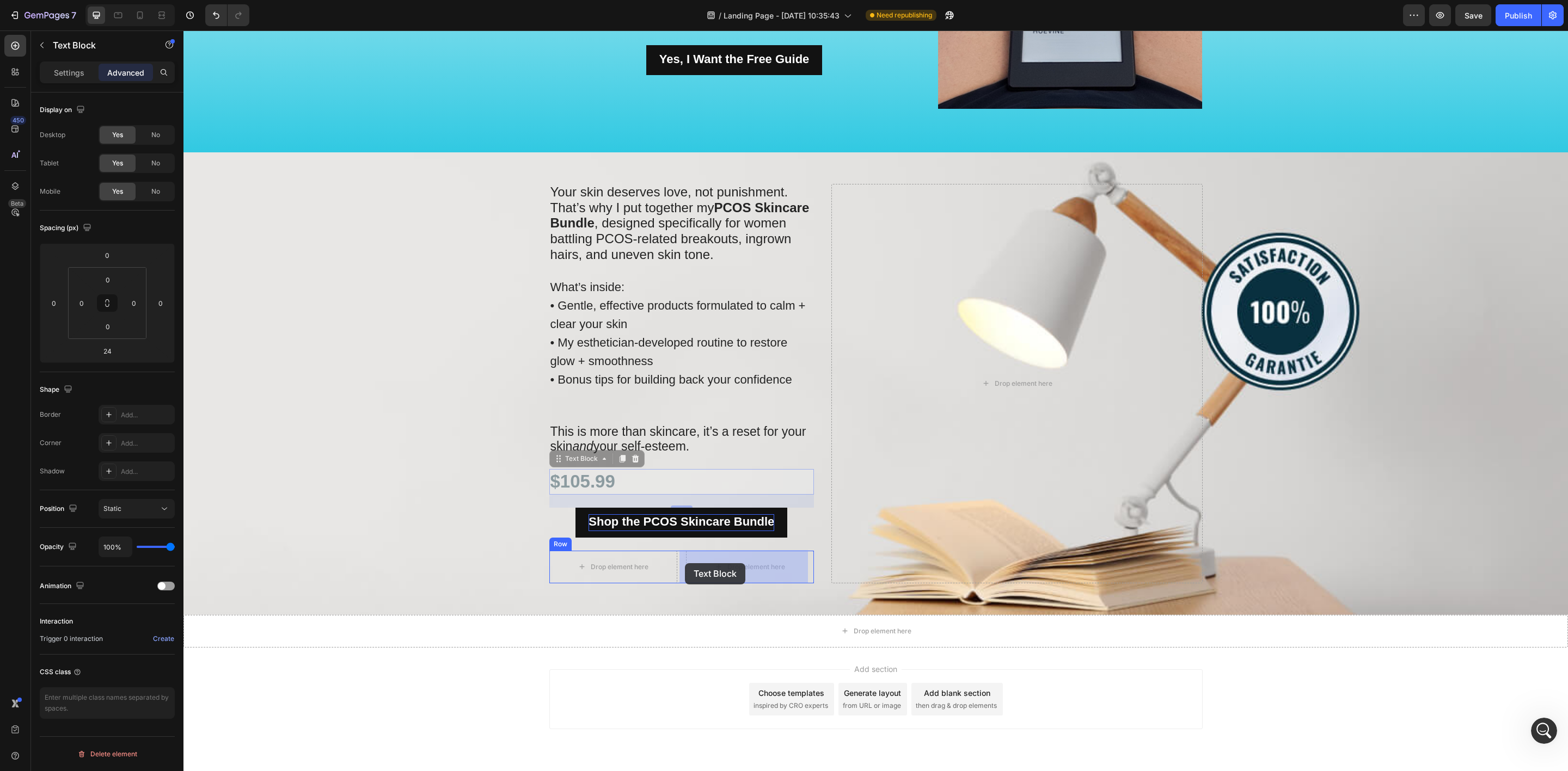
drag, startPoint x: 553, startPoint y: 457, endPoint x: 685, endPoint y: 563, distance: 169.3
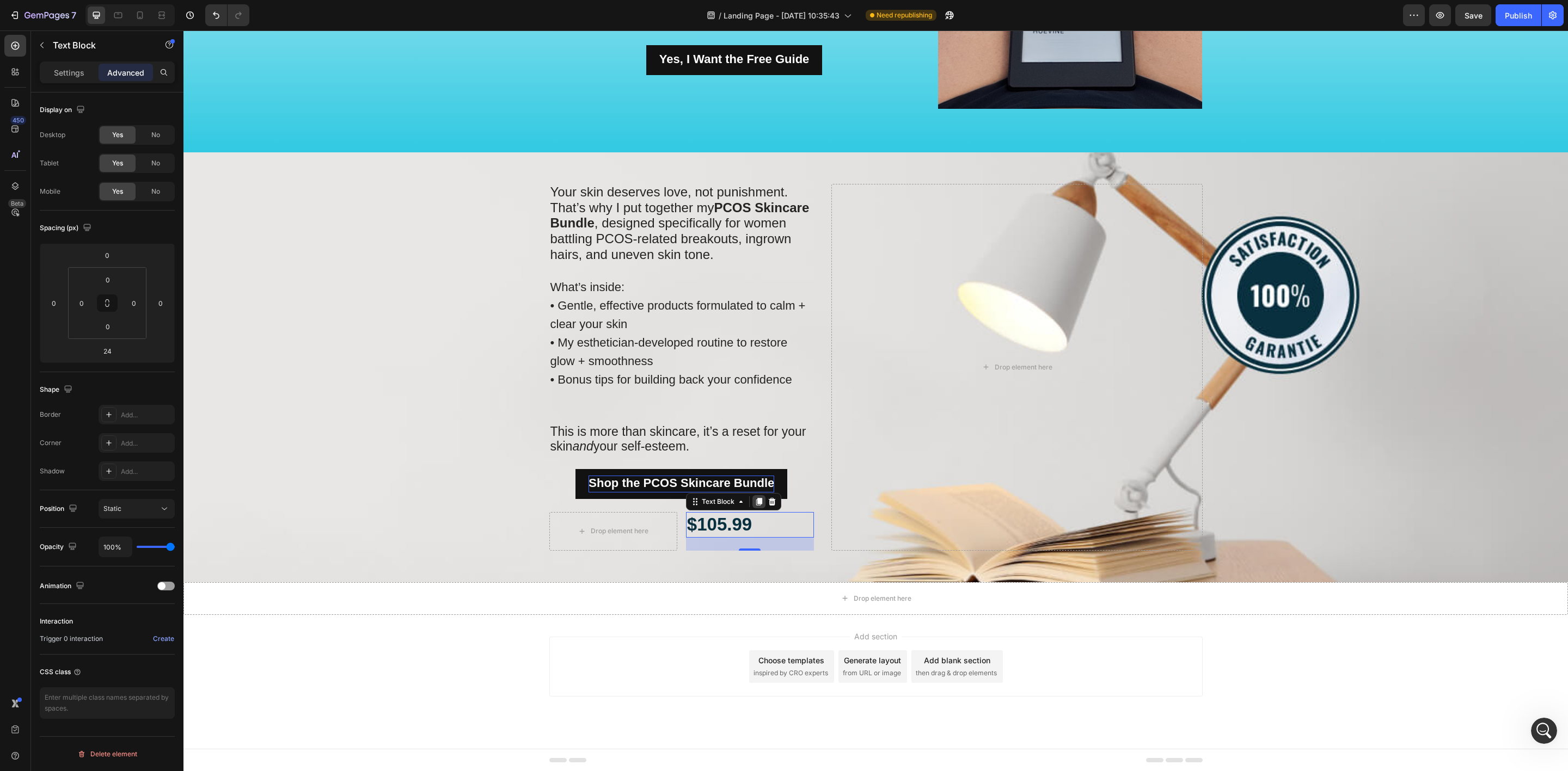
click at [756, 500] on icon at bounding box center [759, 501] width 6 height 8
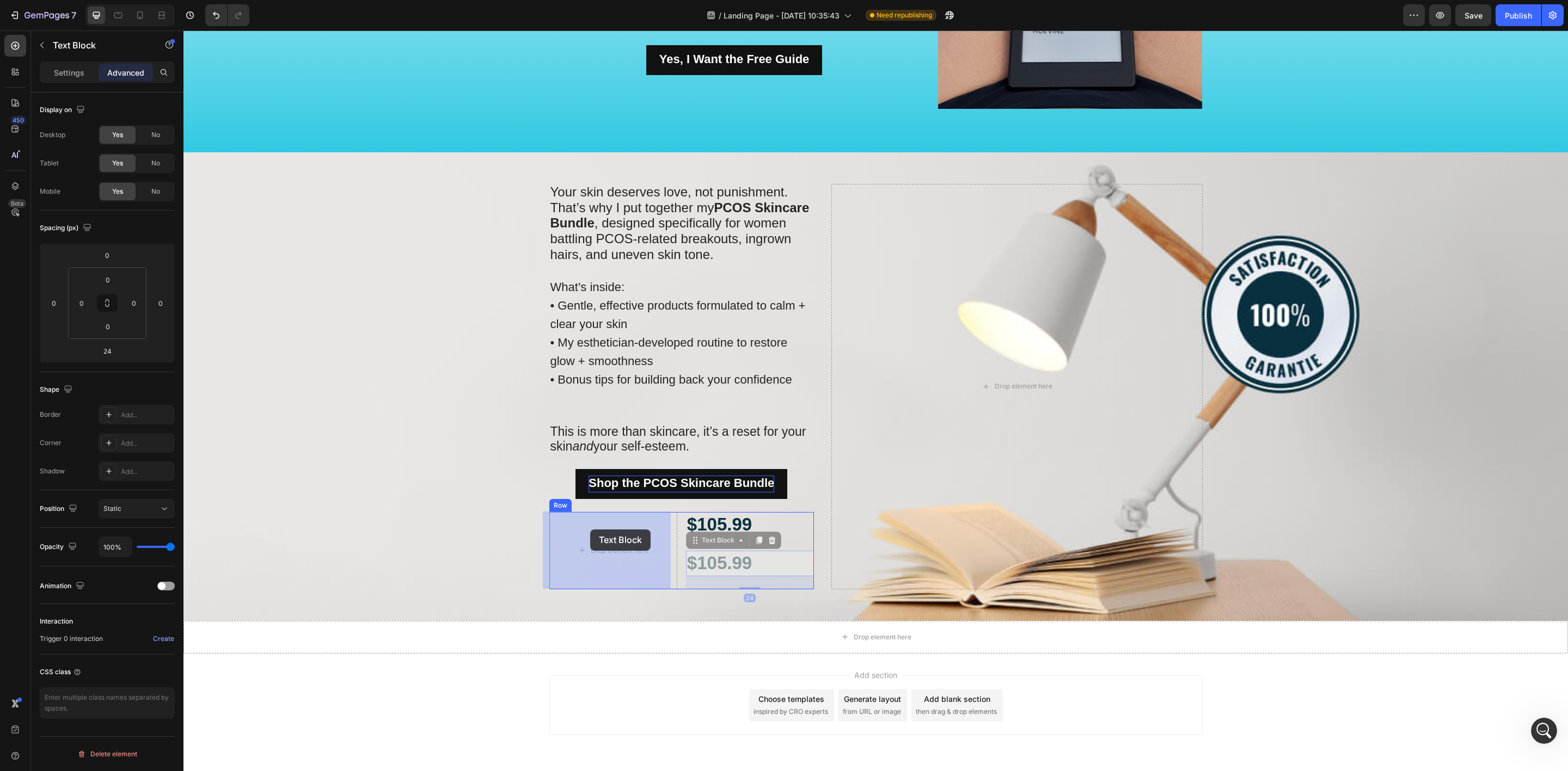
drag, startPoint x: 686, startPoint y: 539, endPoint x: 590, endPoint y: 529, distance: 96.5
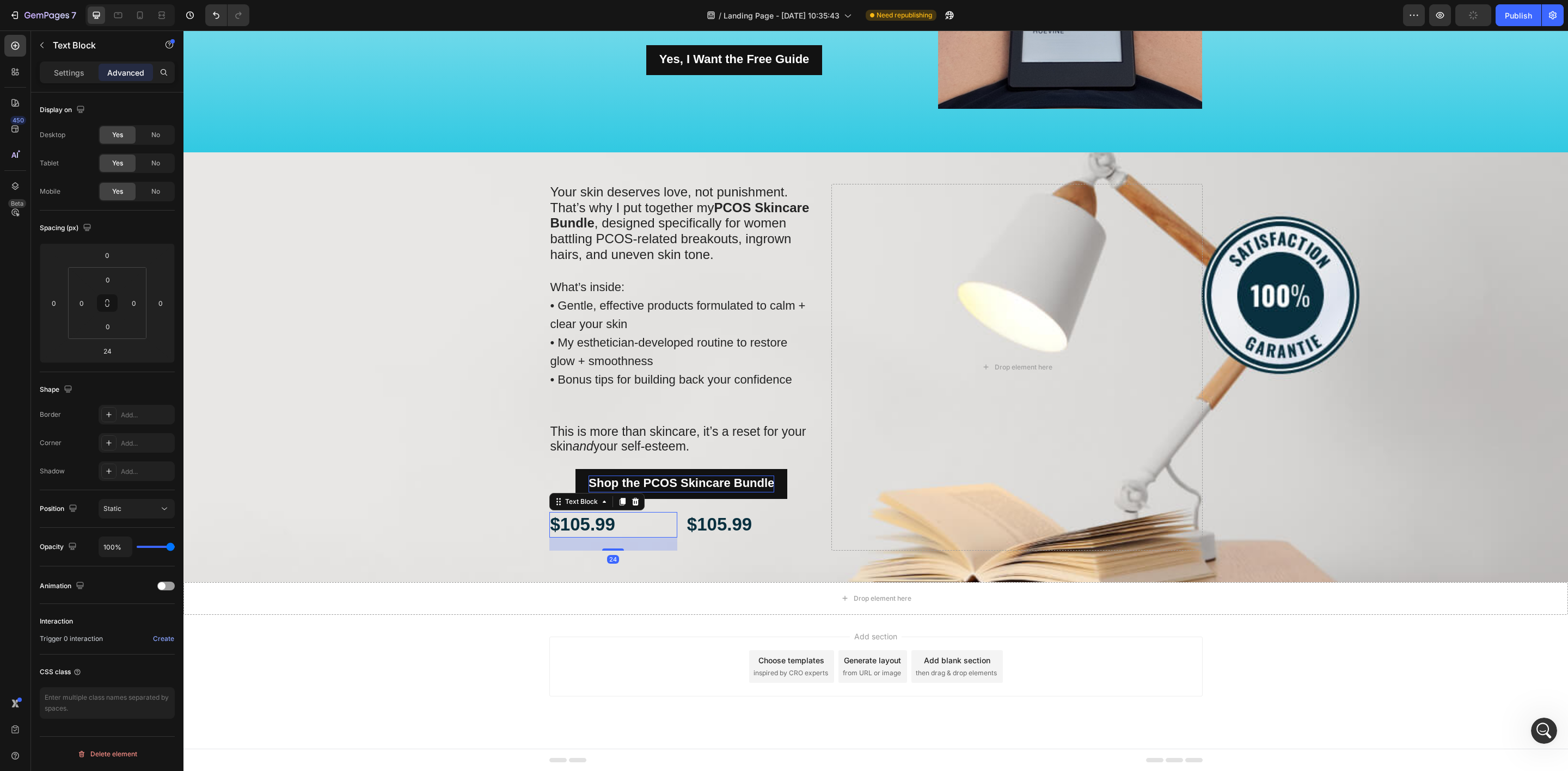
click at [611, 526] on p "$105.99" at bounding box center [613, 525] width 126 height 23
click at [66, 65] on div "Settings Advanced" at bounding box center [107, 72] width 135 height 22
click at [68, 72] on p "Settings" at bounding box center [69, 72] width 30 height 12
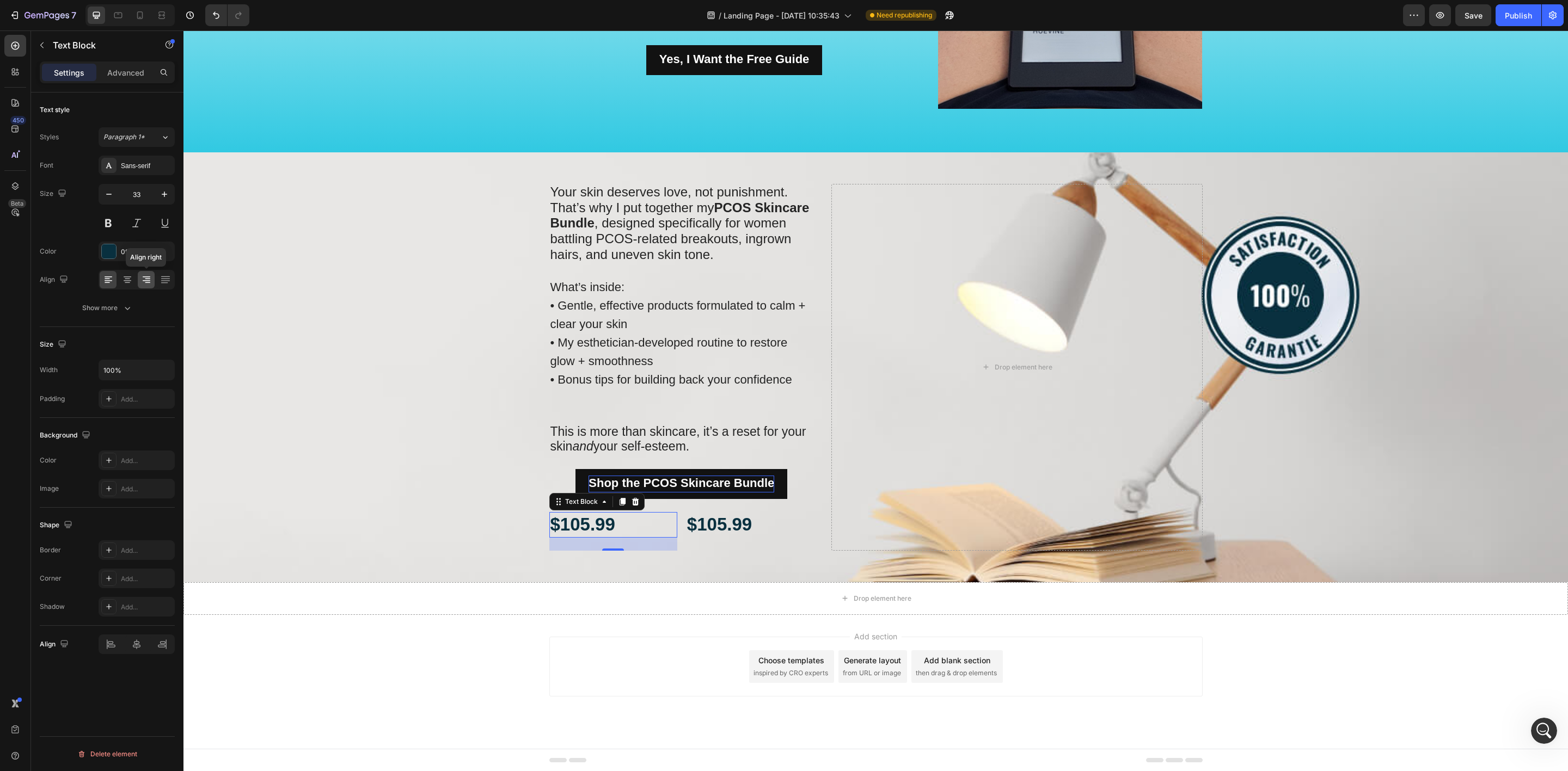
click at [147, 283] on icon at bounding box center [147, 283] width 5 height 1
click at [717, 518] on p "$105.99" at bounding box center [750, 525] width 126 height 23
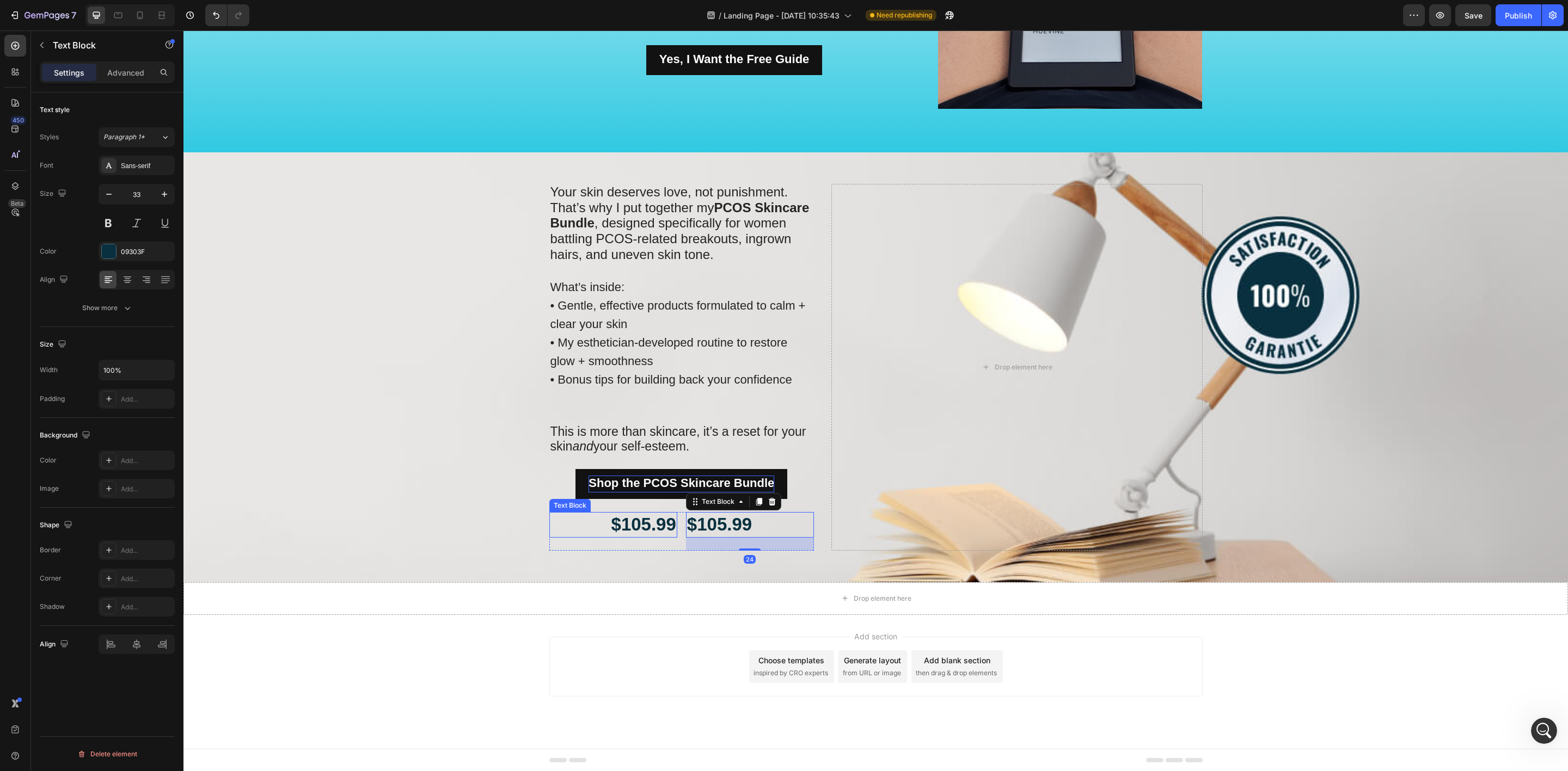
click at [637, 529] on p "$105.99" at bounding box center [613, 525] width 126 height 23
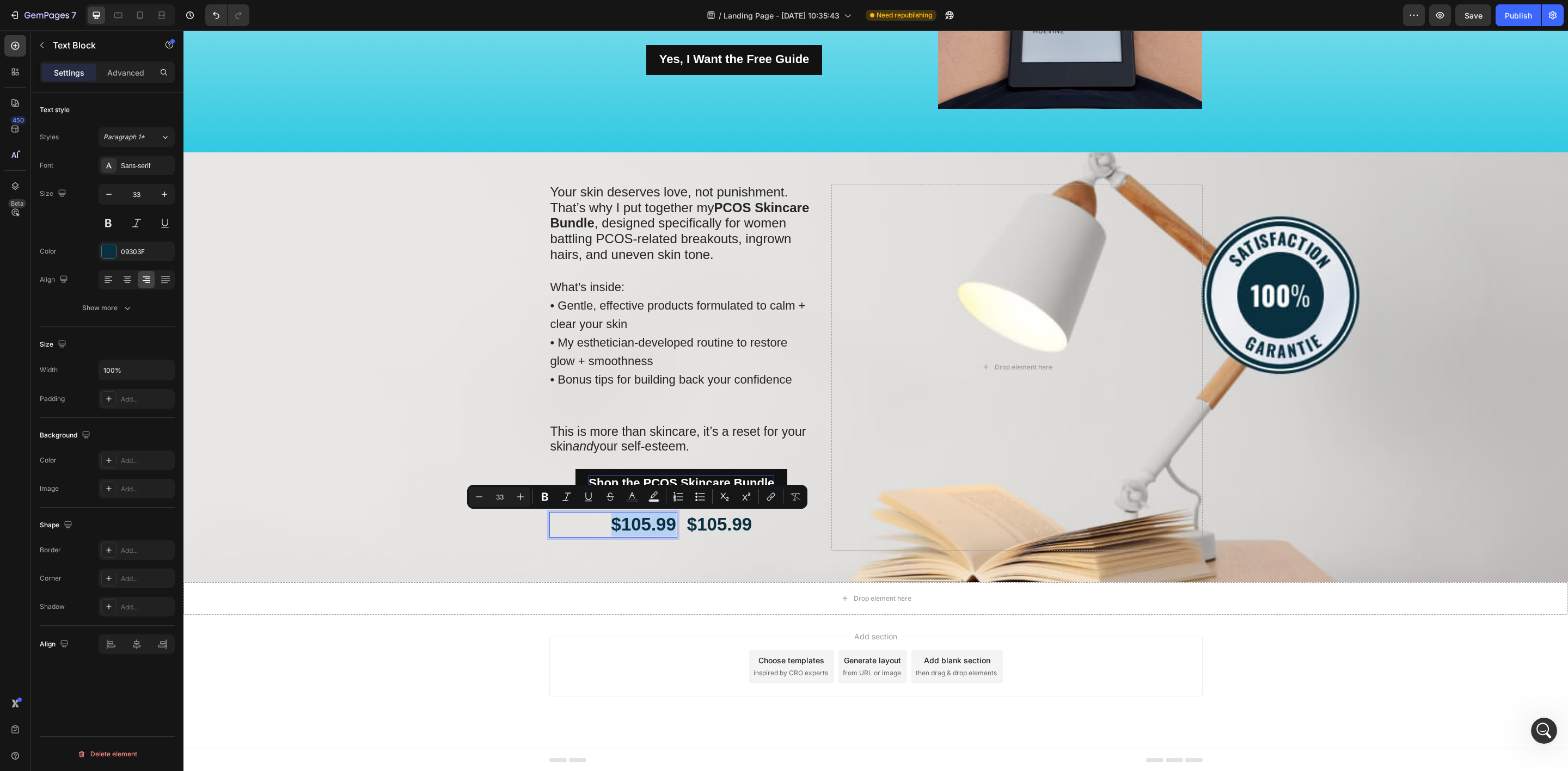
drag, startPoint x: 592, startPoint y: 523, endPoint x: 662, endPoint y: 526, distance: 70.1
click at [668, 526] on p "$105.99" at bounding box center [613, 525] width 126 height 23
click at [632, 497] on icon "Editor contextual toolbar" at bounding box center [632, 497] width 11 height 11
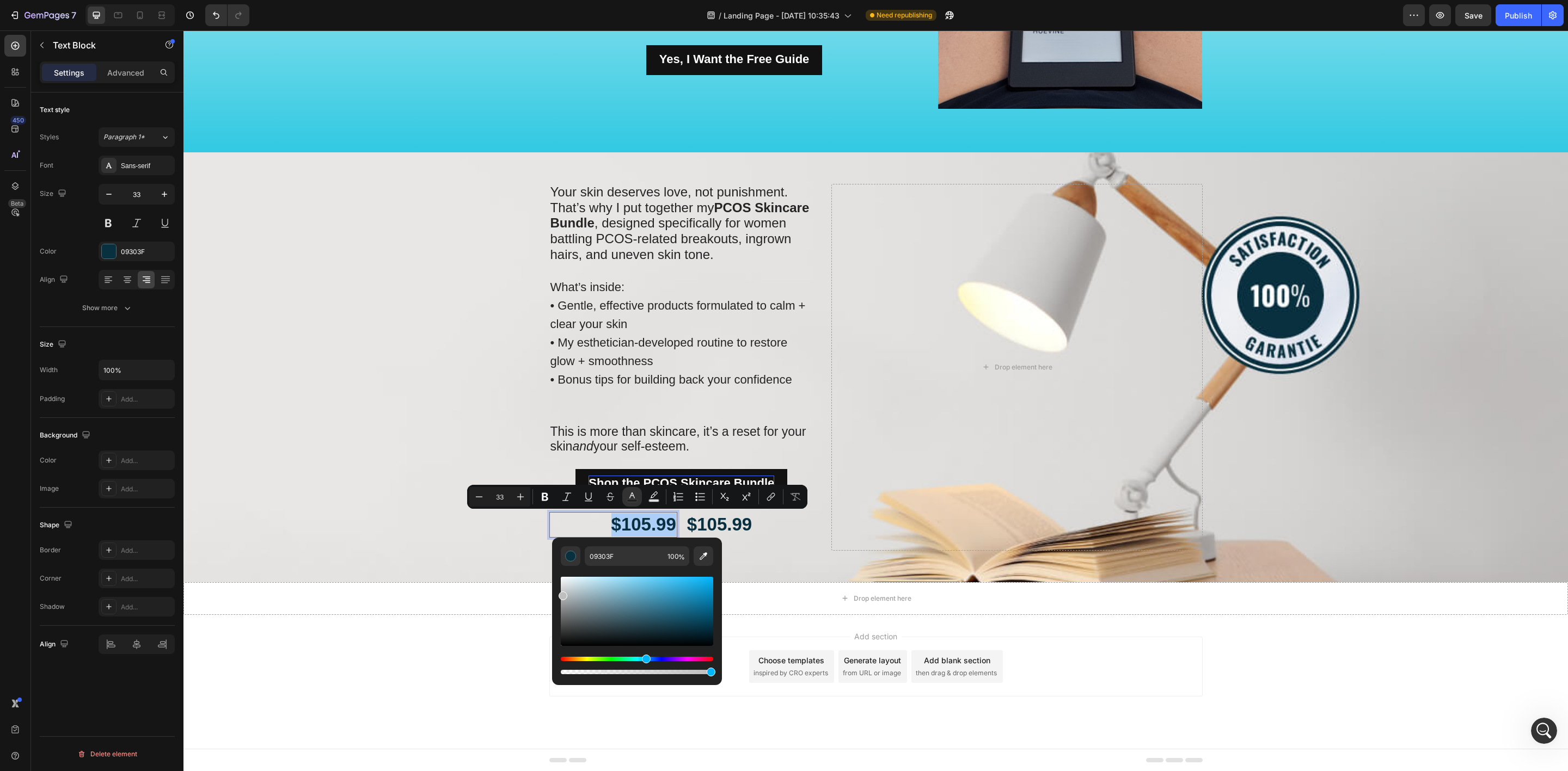
drag, startPoint x: 586, startPoint y: 587, endPoint x: 554, endPoint y: 595, distance: 33.0
click at [554, 595] on div "09303F 100 %" at bounding box center [637, 607] width 170 height 139
drag, startPoint x: 564, startPoint y: 591, endPoint x: 561, endPoint y: 596, distance: 5.8
click at [561, 596] on div "Editor contextual toolbar" at bounding box center [637, 612] width 152 height 69
type input "B7B7B7"
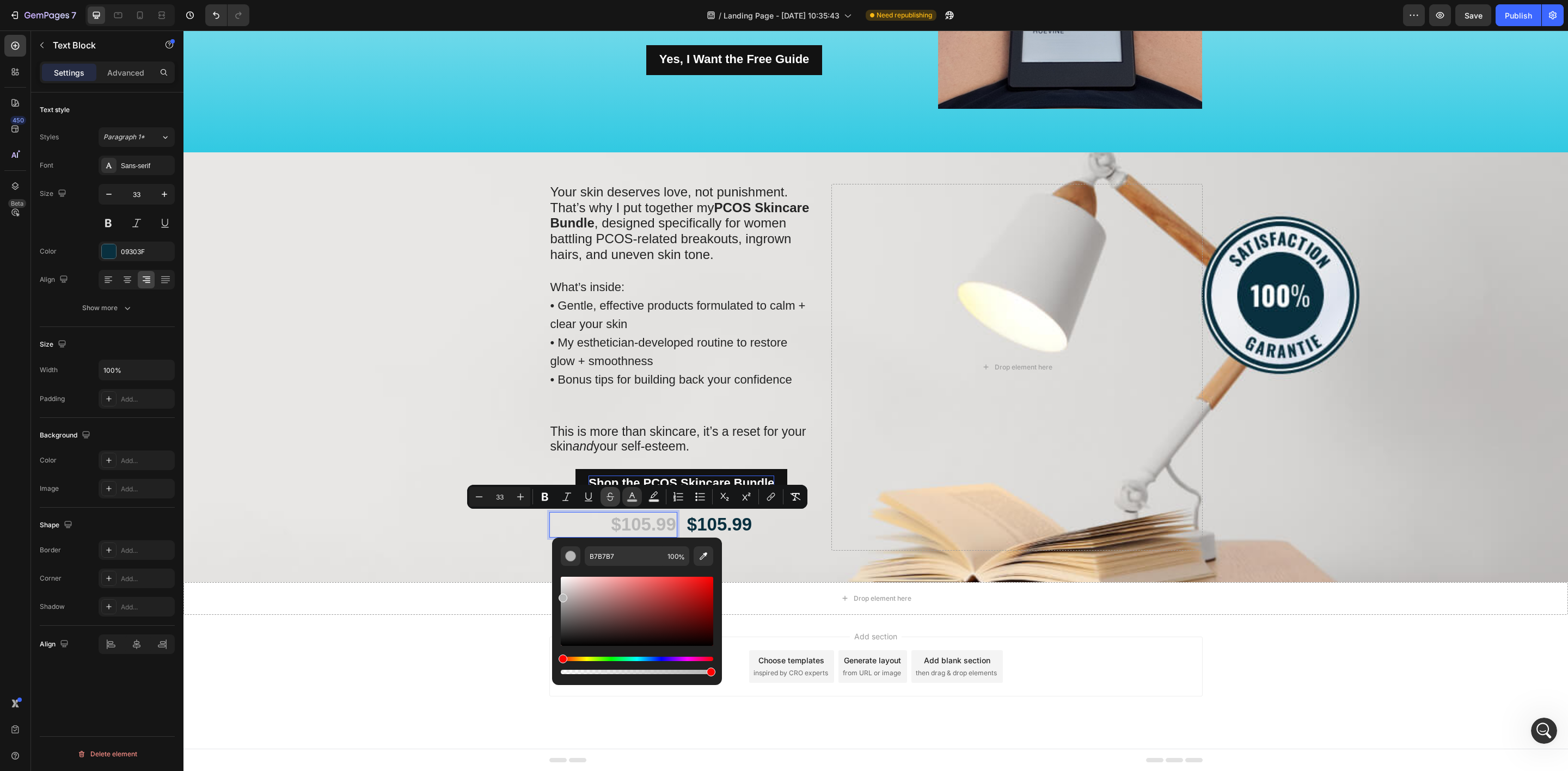
click at [607, 495] on icon "Editor contextual toolbar" at bounding box center [611, 497] width 11 height 11
click at [405, 536] on div "Background Image" at bounding box center [875, 367] width 1385 height 430
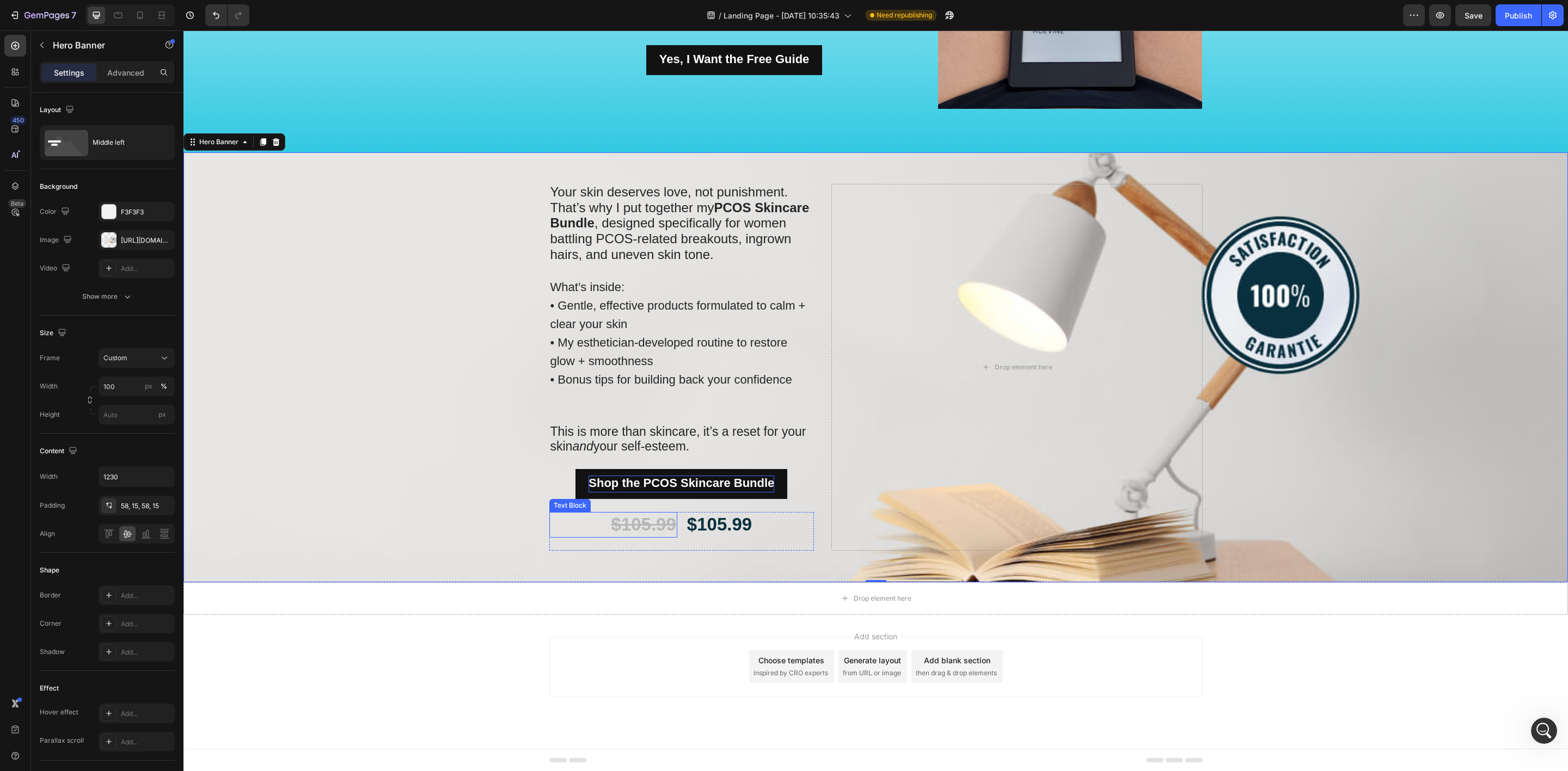
click at [620, 517] on s "$105.99" at bounding box center [643, 524] width 65 height 20
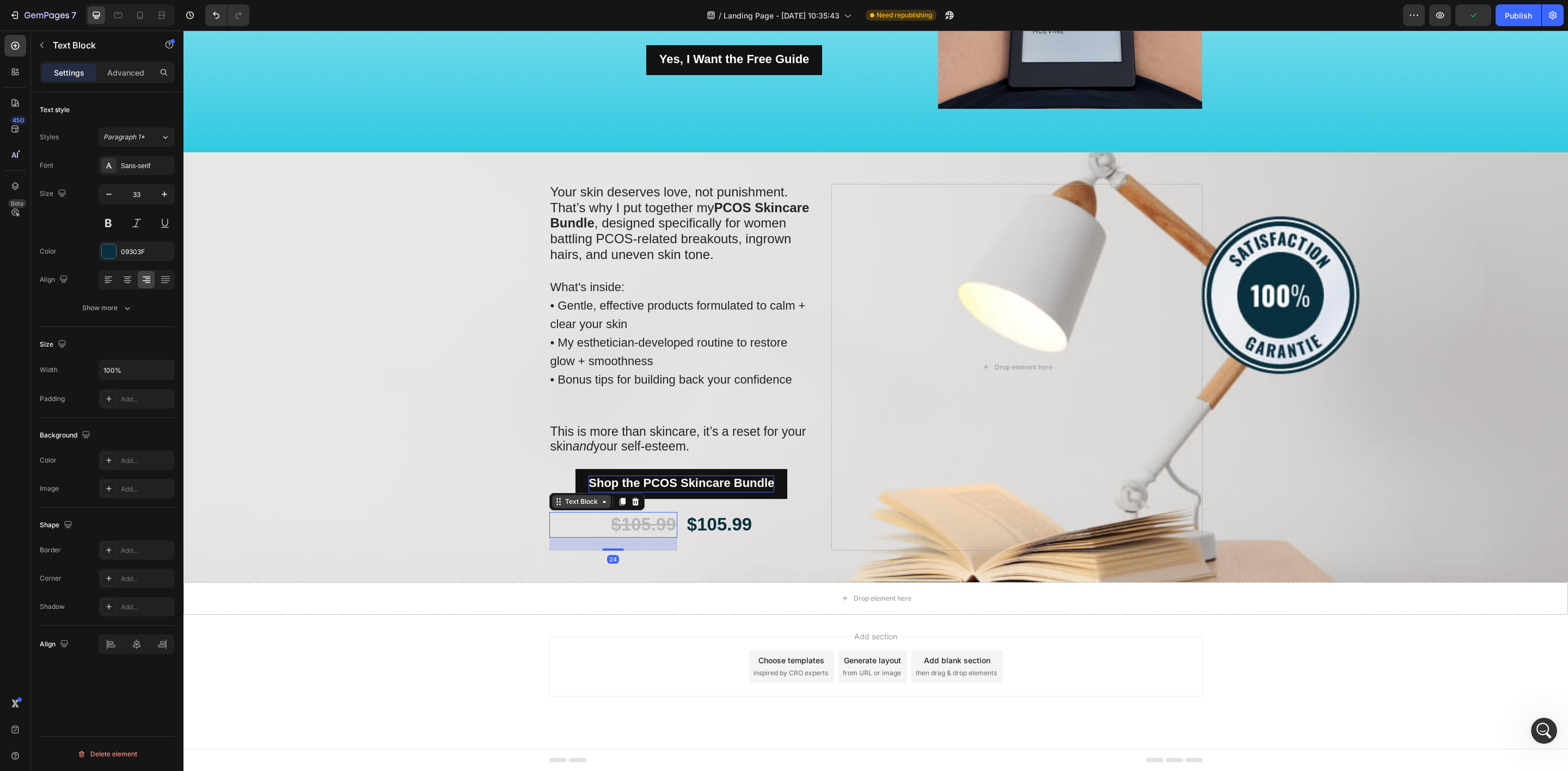
click at [552, 505] on div "Text Block" at bounding box center [581, 501] width 59 height 13
click at [476, 545] on div "Background Image" at bounding box center [875, 367] width 1385 height 430
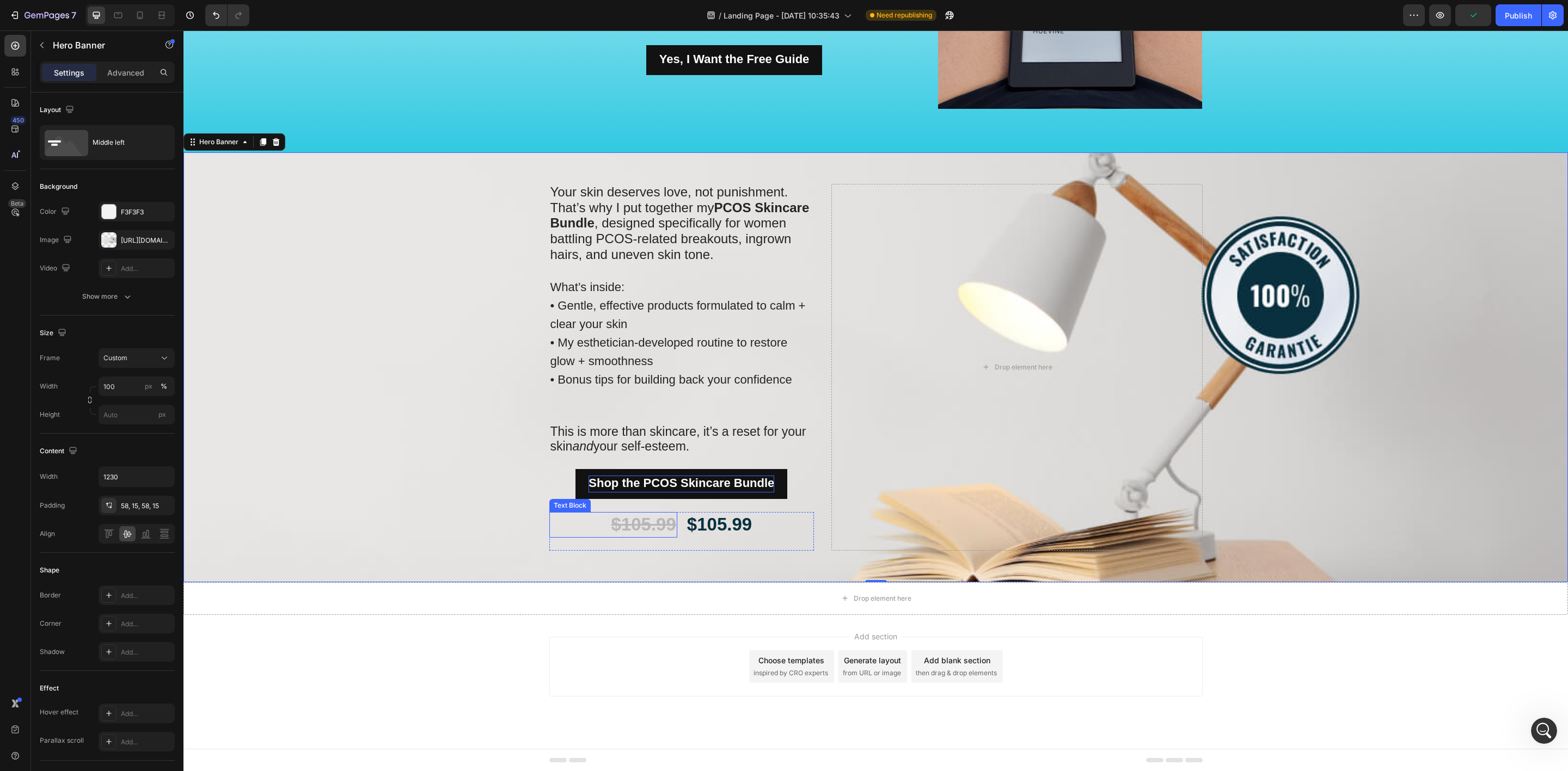
click at [583, 523] on p "$105.99" at bounding box center [613, 525] width 126 height 23
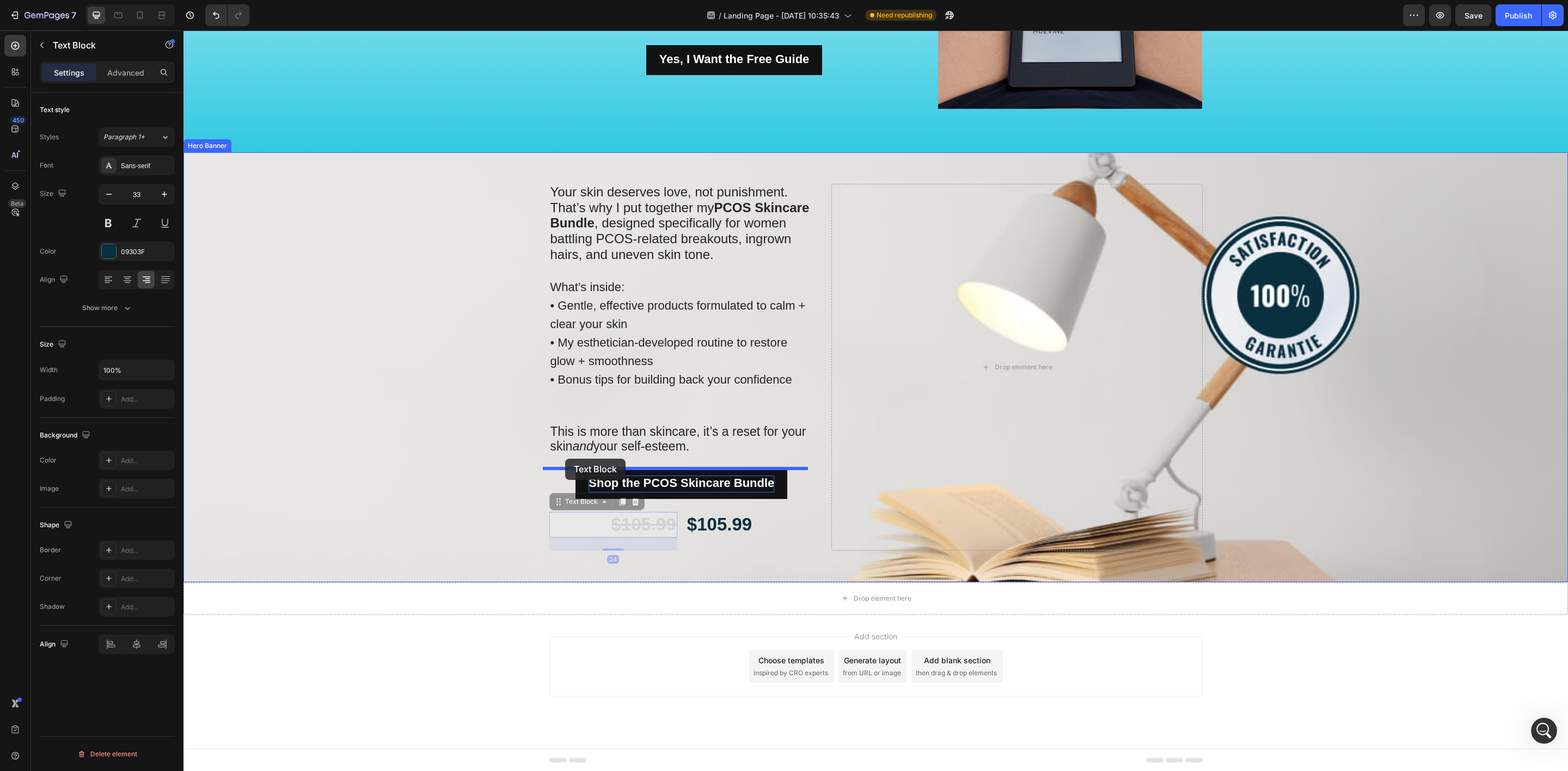
drag, startPoint x: 549, startPoint y: 501, endPoint x: 565, endPoint y: 459, distance: 44.9
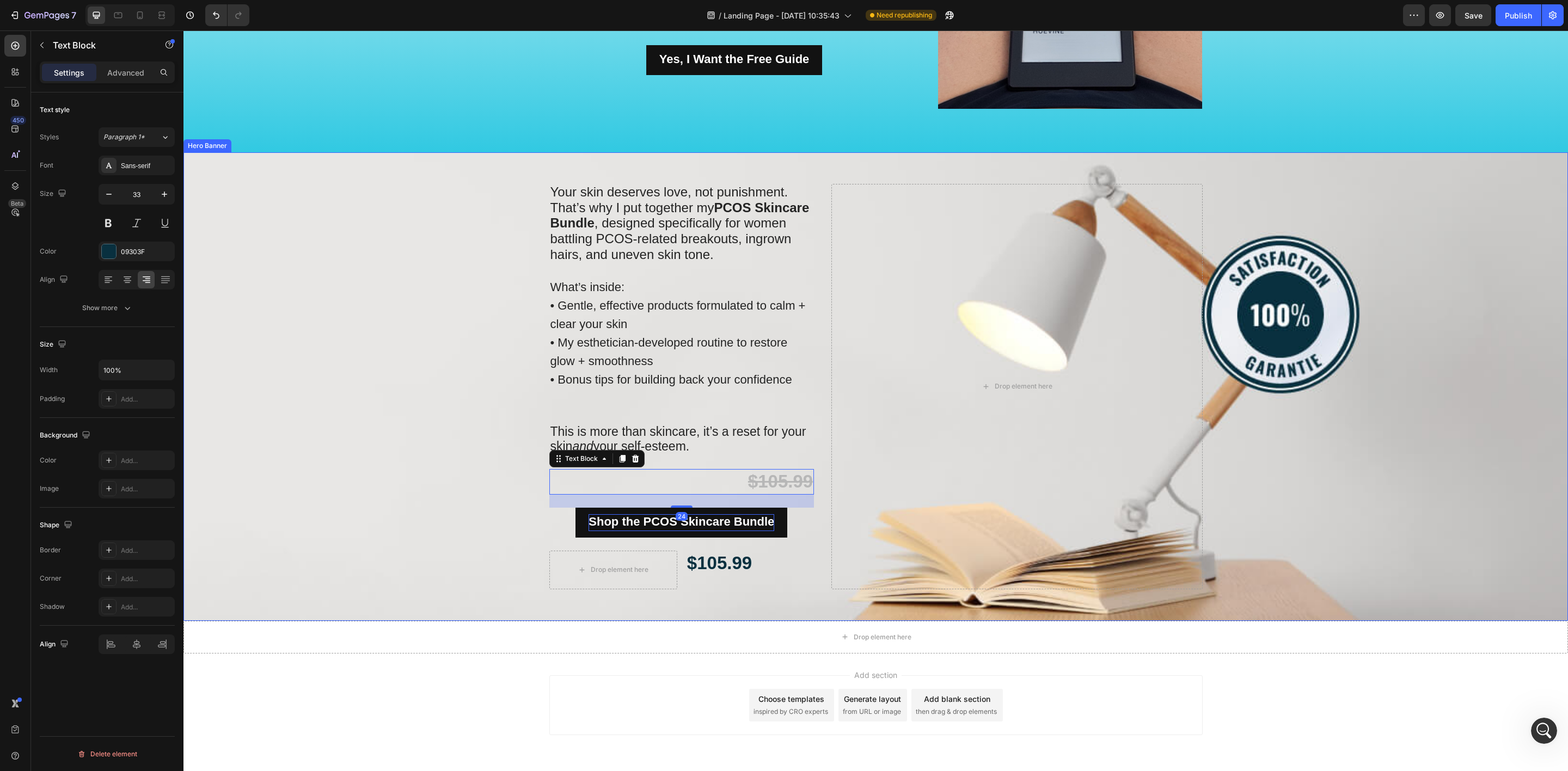
click at [404, 485] on div "Background Image" at bounding box center [875, 386] width 1385 height 469
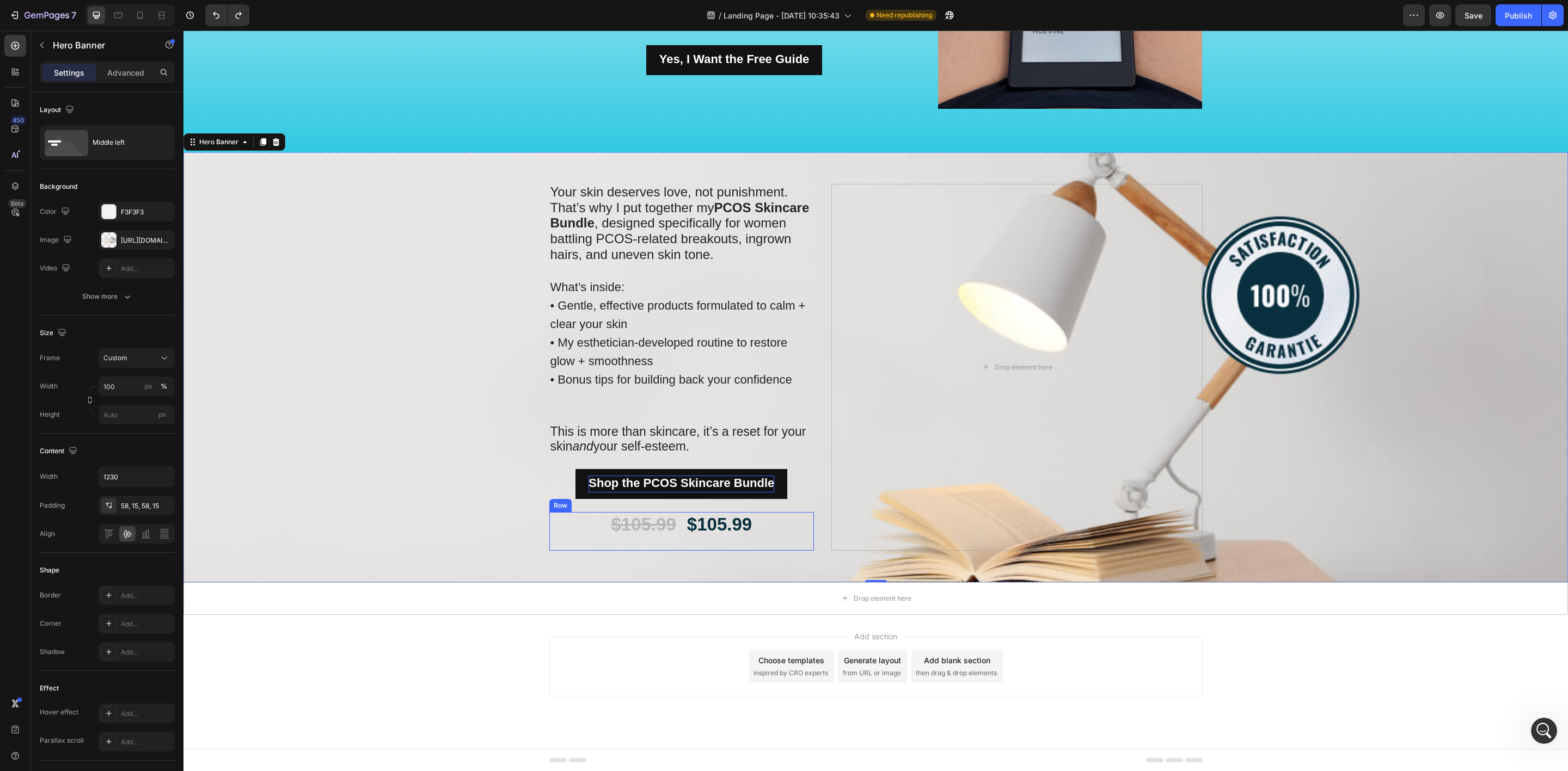
click at [672, 532] on div "$105.99 Text Block $105.99 Text Block Row" at bounding box center [682, 532] width 265 height 39
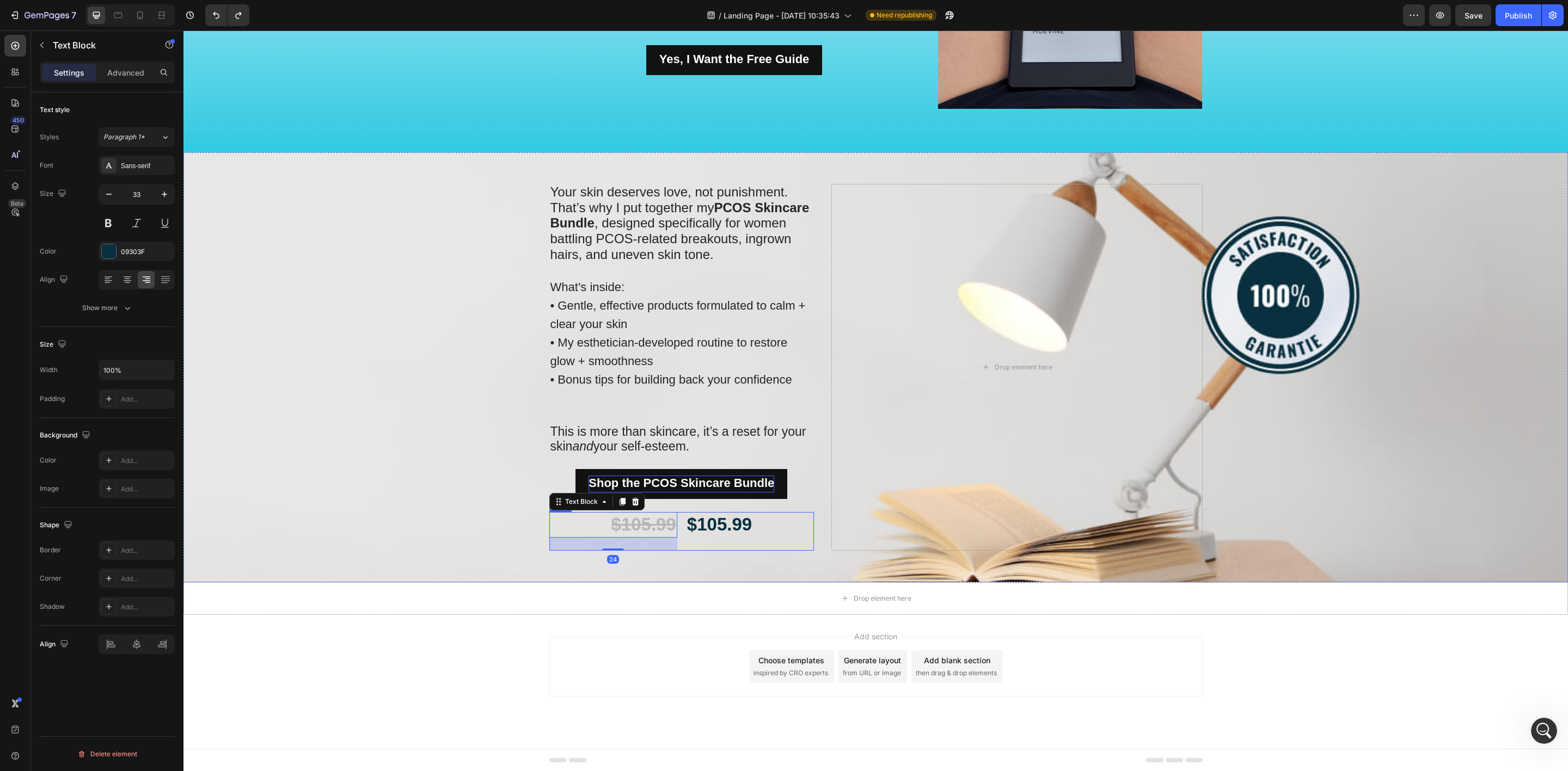
click at [686, 540] on div "$105.99 Text Block" at bounding box center [750, 532] width 128 height 39
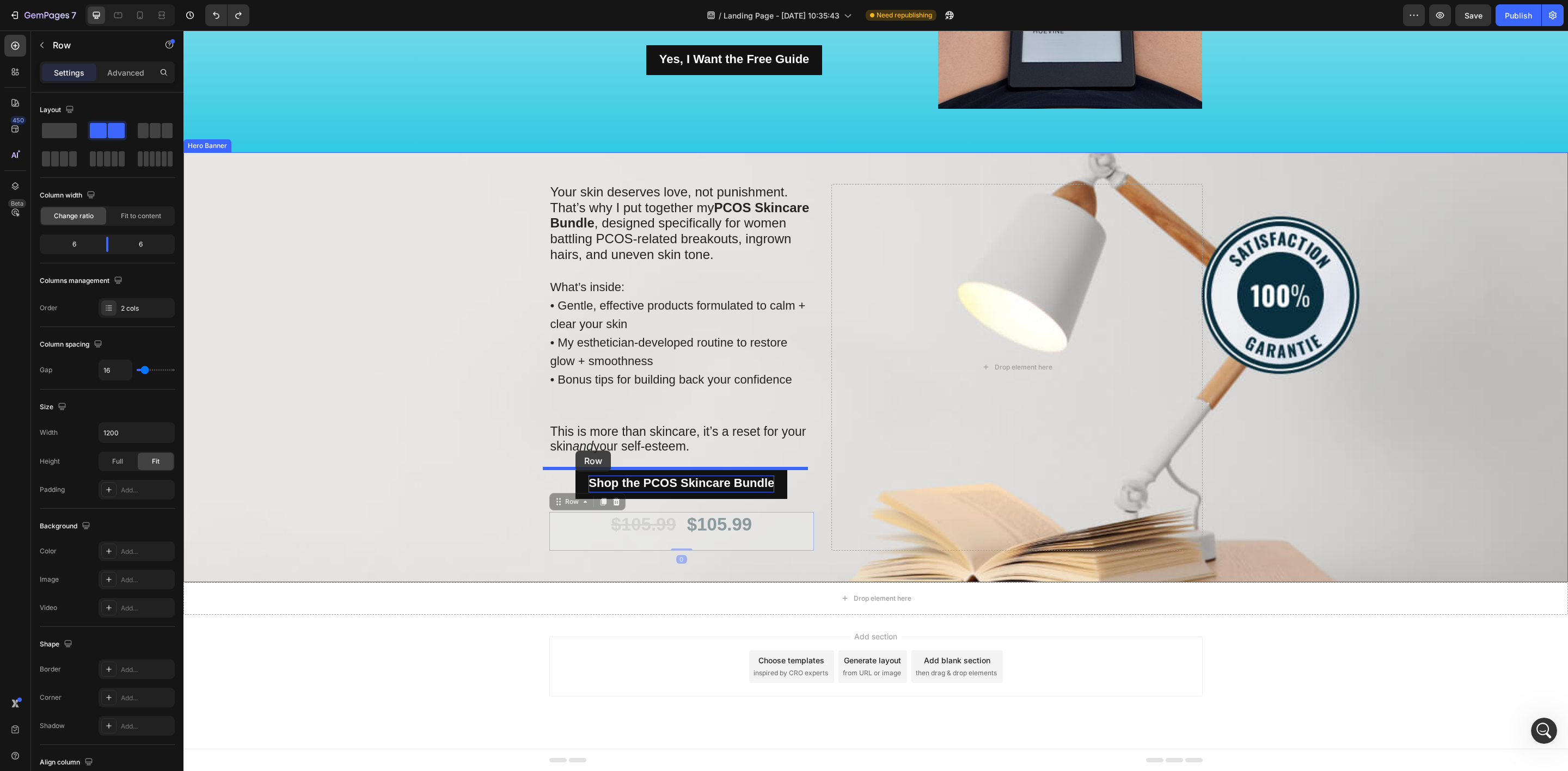
drag, startPoint x: 552, startPoint y: 500, endPoint x: 575, endPoint y: 451, distance: 54.1
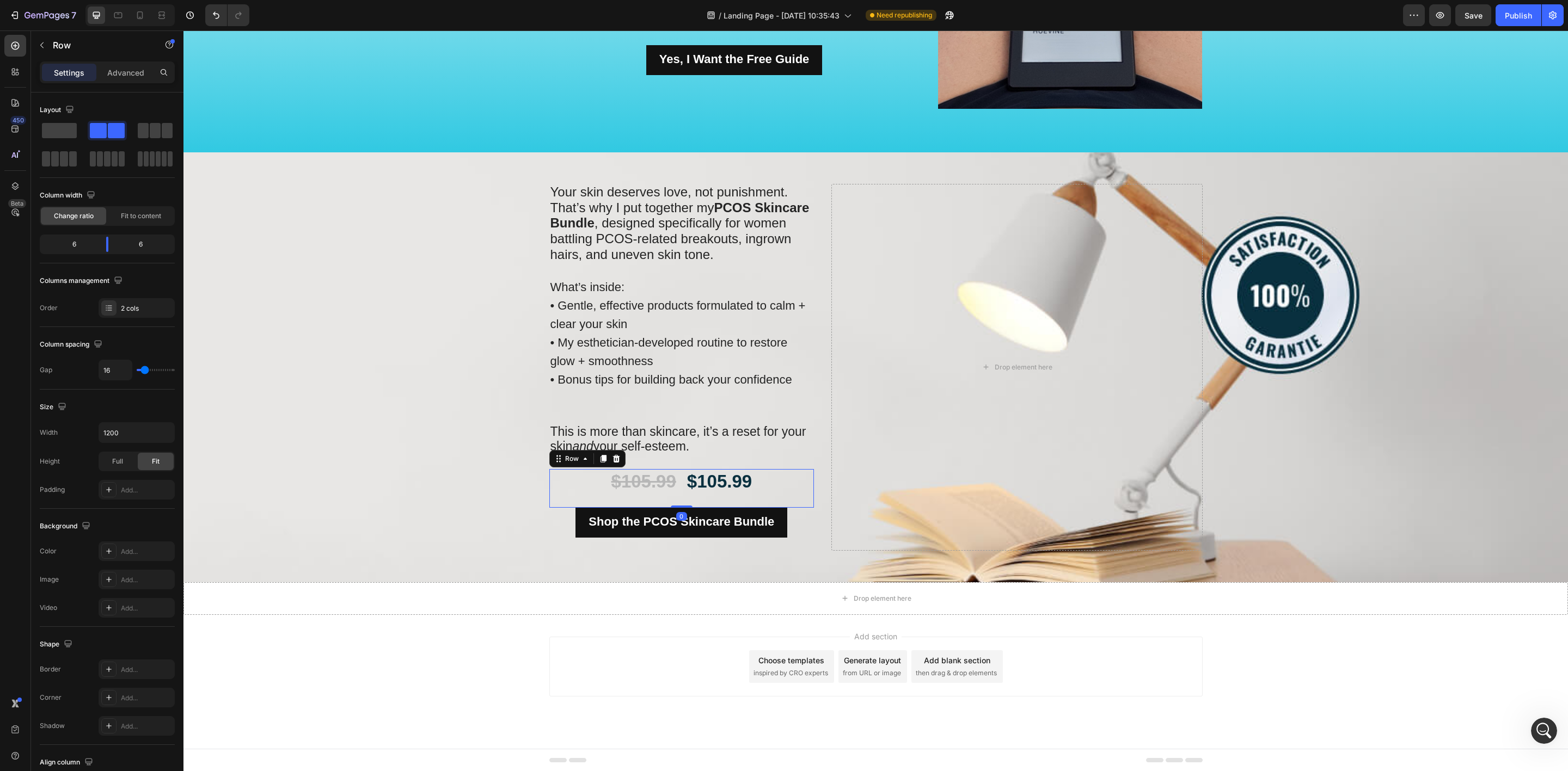
drag, startPoint x: 676, startPoint y: 520, endPoint x: 684, endPoint y: 489, distance: 32.0
click at [684, 489] on div "$105.99 Text Block $105.99 Text Block Row 0" at bounding box center [682, 489] width 265 height 39
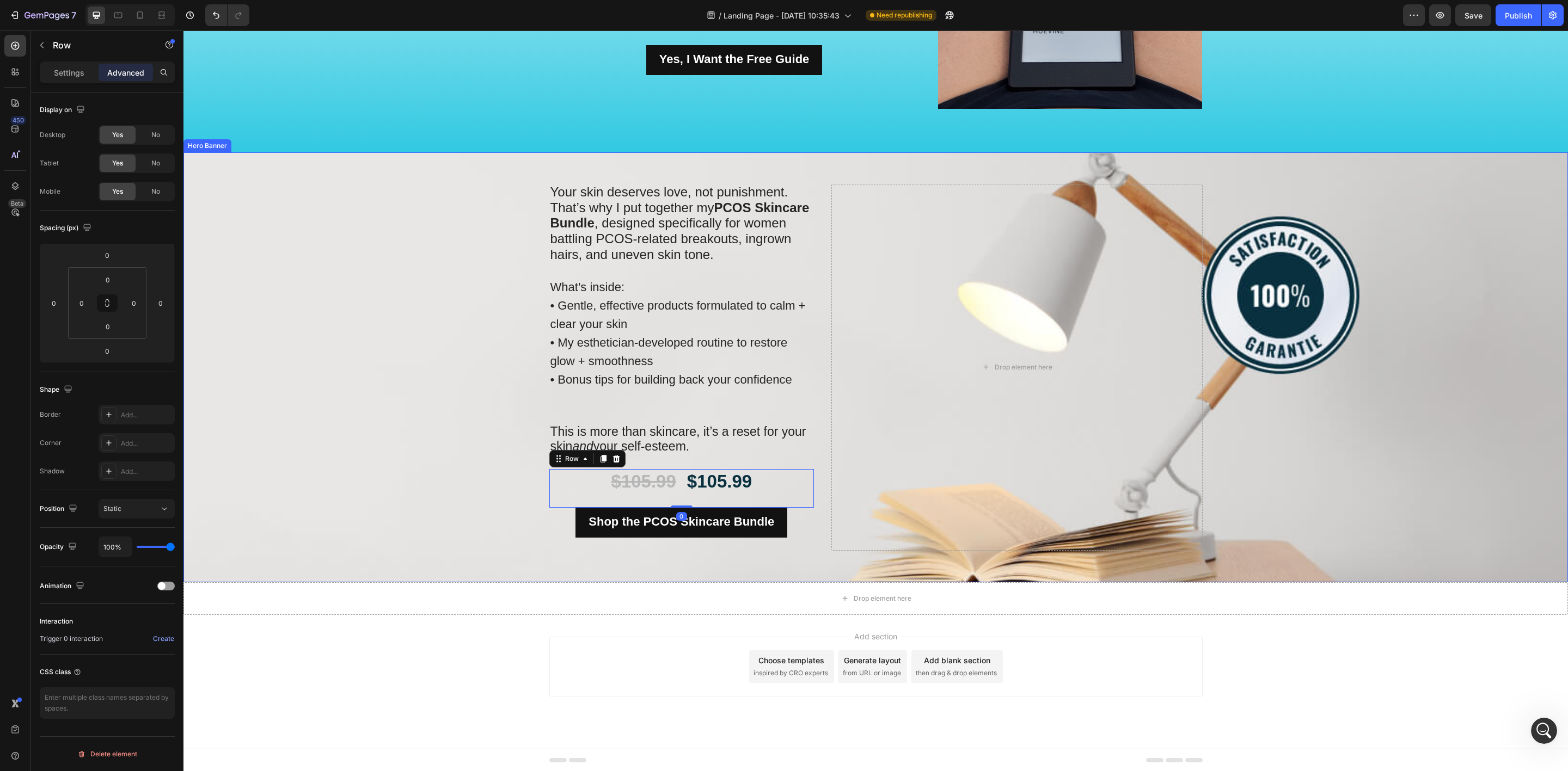
click at [471, 389] on div "Background Image" at bounding box center [875, 367] width 1385 height 430
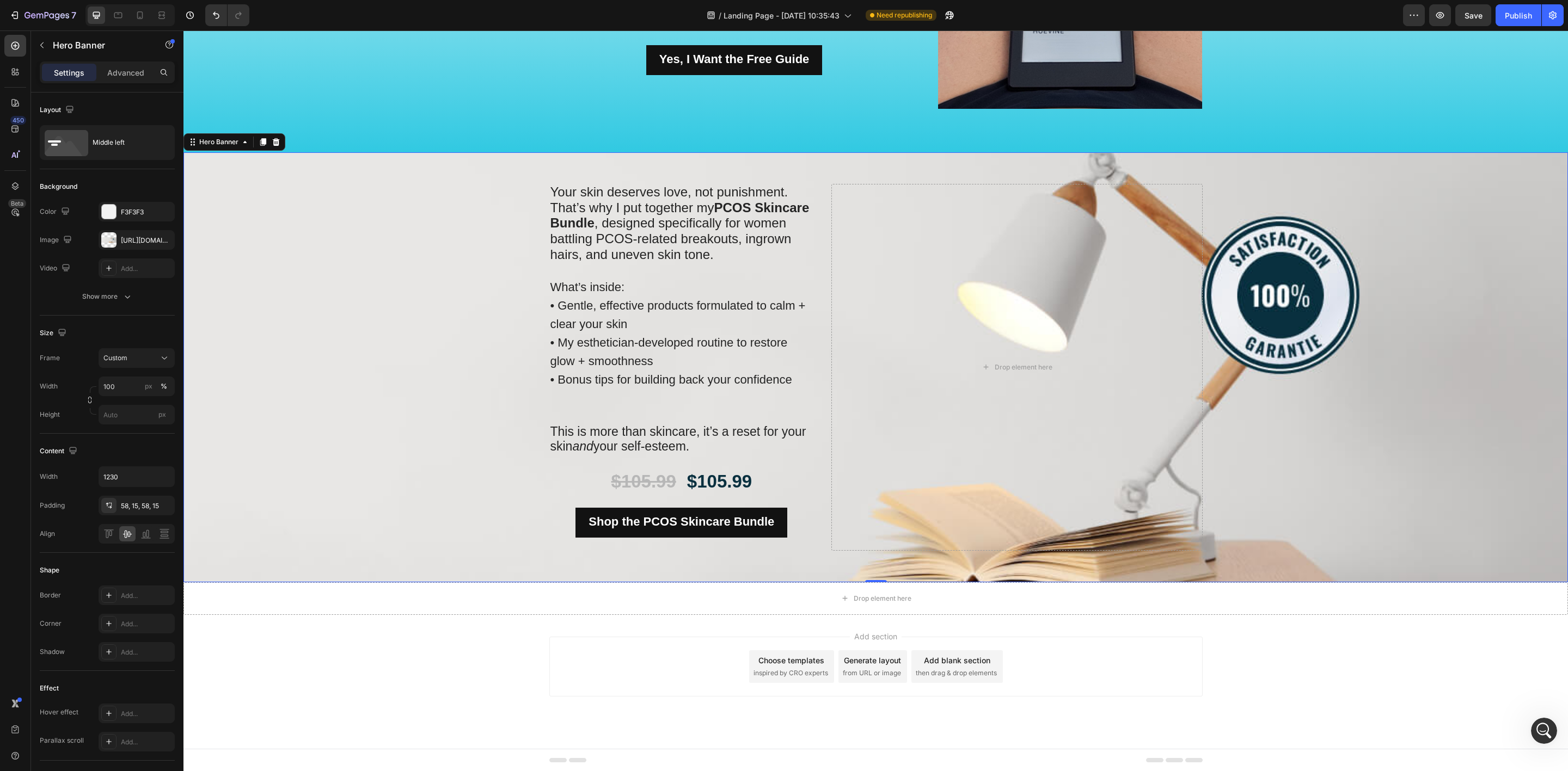
click at [614, 389] on div "Your skin deserves love, not punishment. That’s why I put together my PCOS Skin…" at bounding box center [682, 367] width 265 height 367
click at [665, 368] on p "What’s inside: • Gentle, effective products formulated to calm + clear your ski…" at bounding box center [682, 334] width 263 height 111
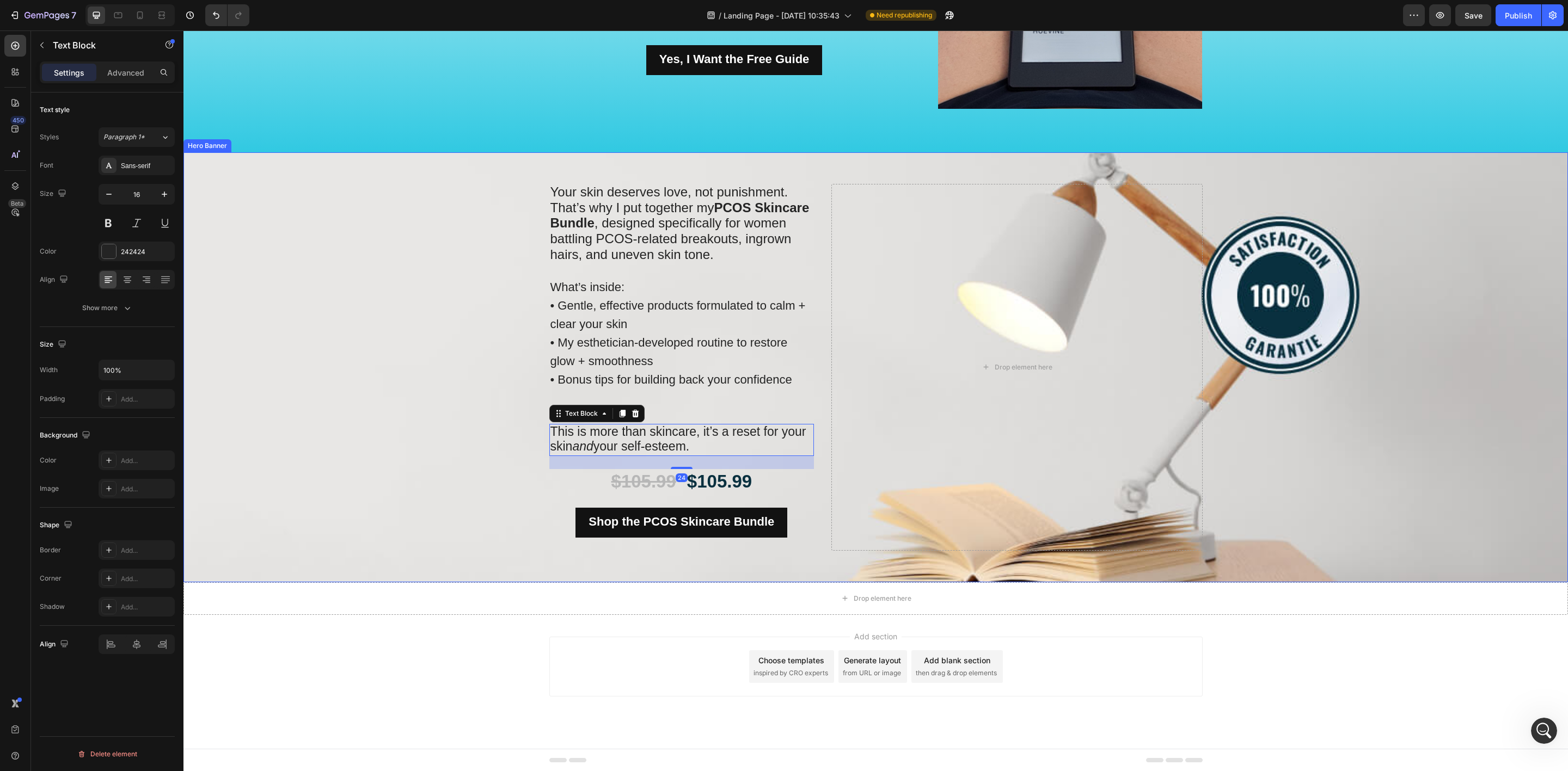
click at [678, 361] on p "What’s inside: • Gentle, effective products formulated to calm + clear your ski…" at bounding box center [682, 334] width 263 height 111
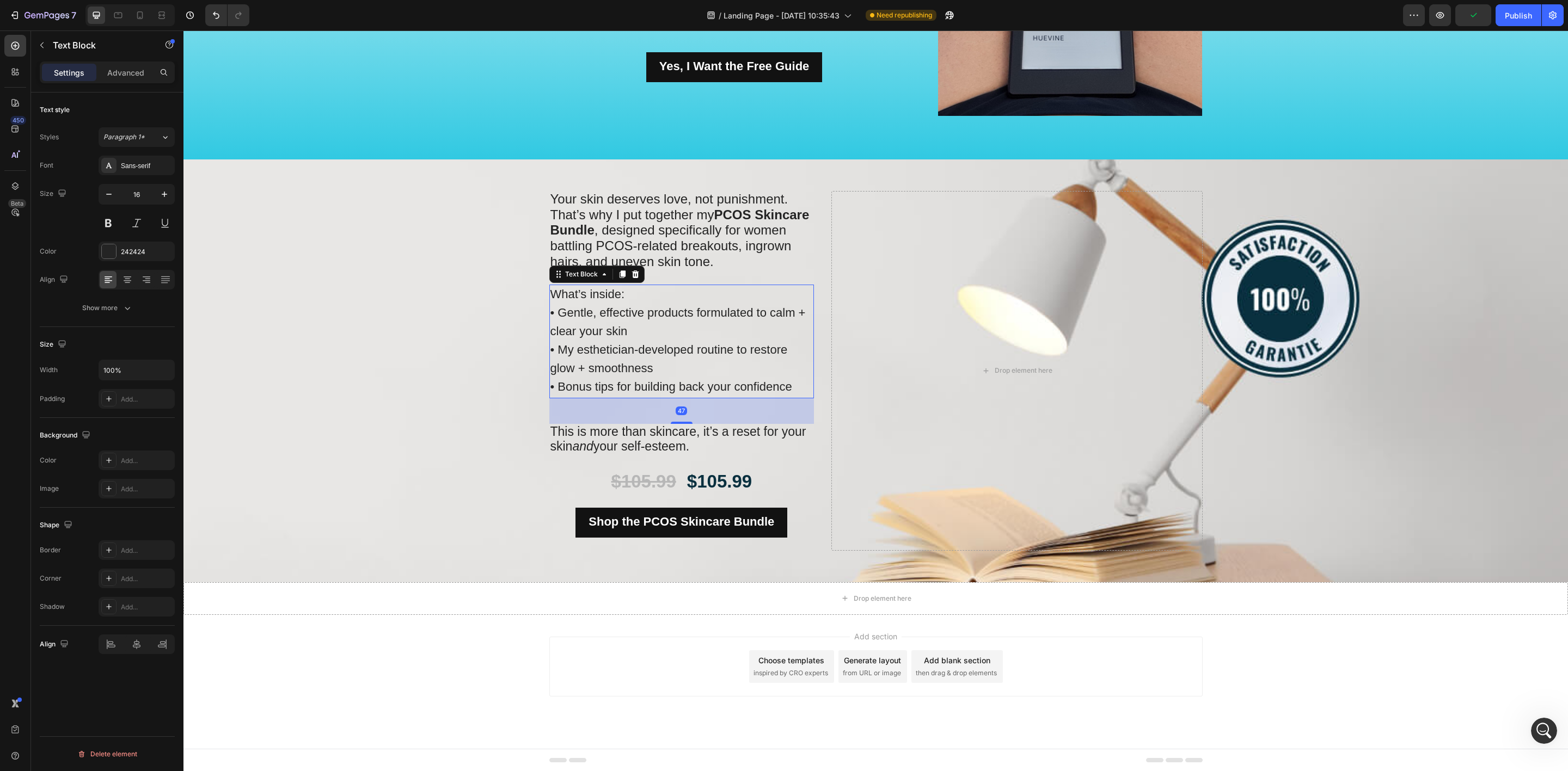
drag, startPoint x: 668, startPoint y: 420, endPoint x: 450, endPoint y: 436, distance: 218.6
click at [670, 399] on div "47" at bounding box center [682, 399] width 265 height 0
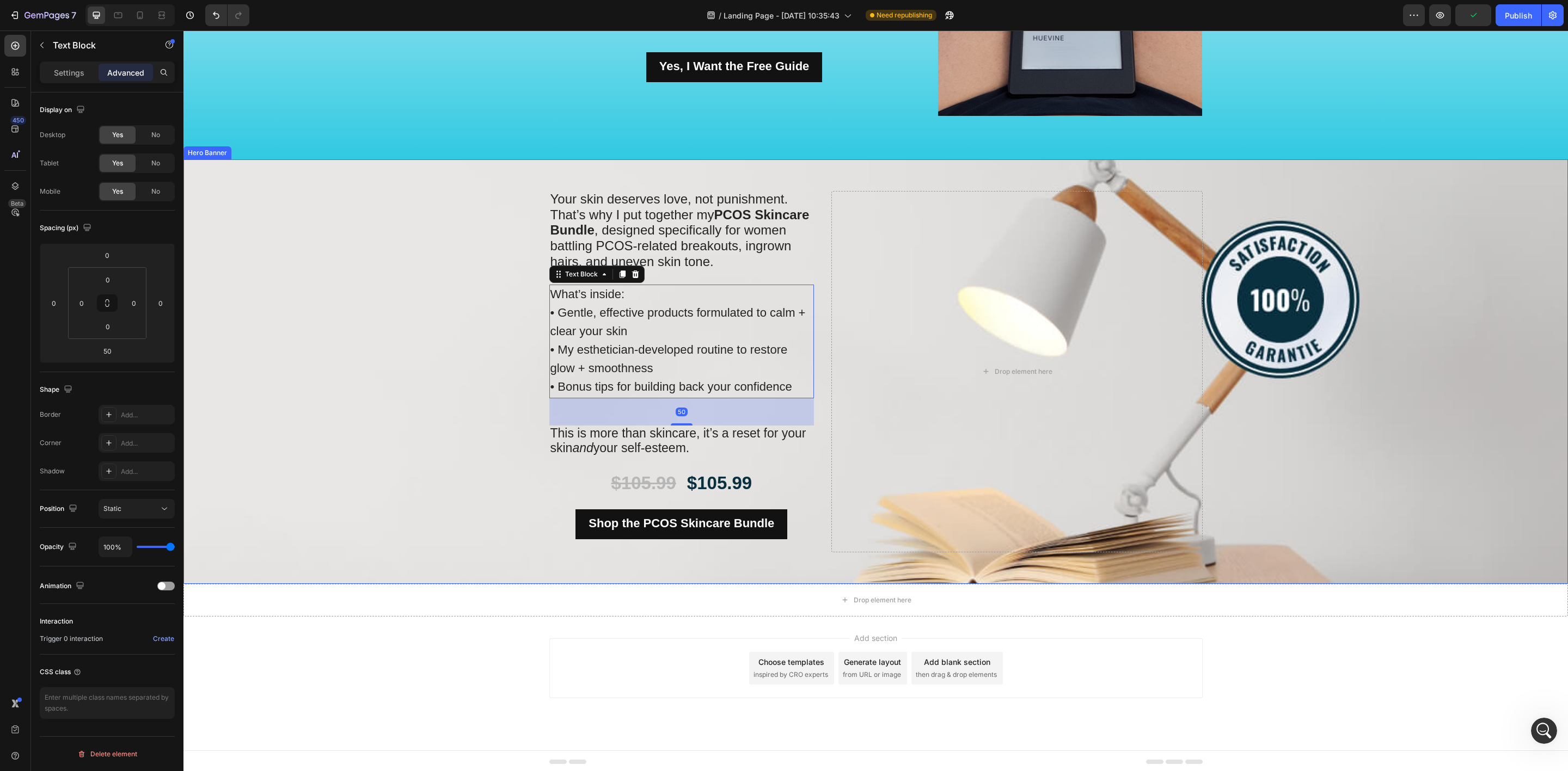
scroll to position [1205, 0]
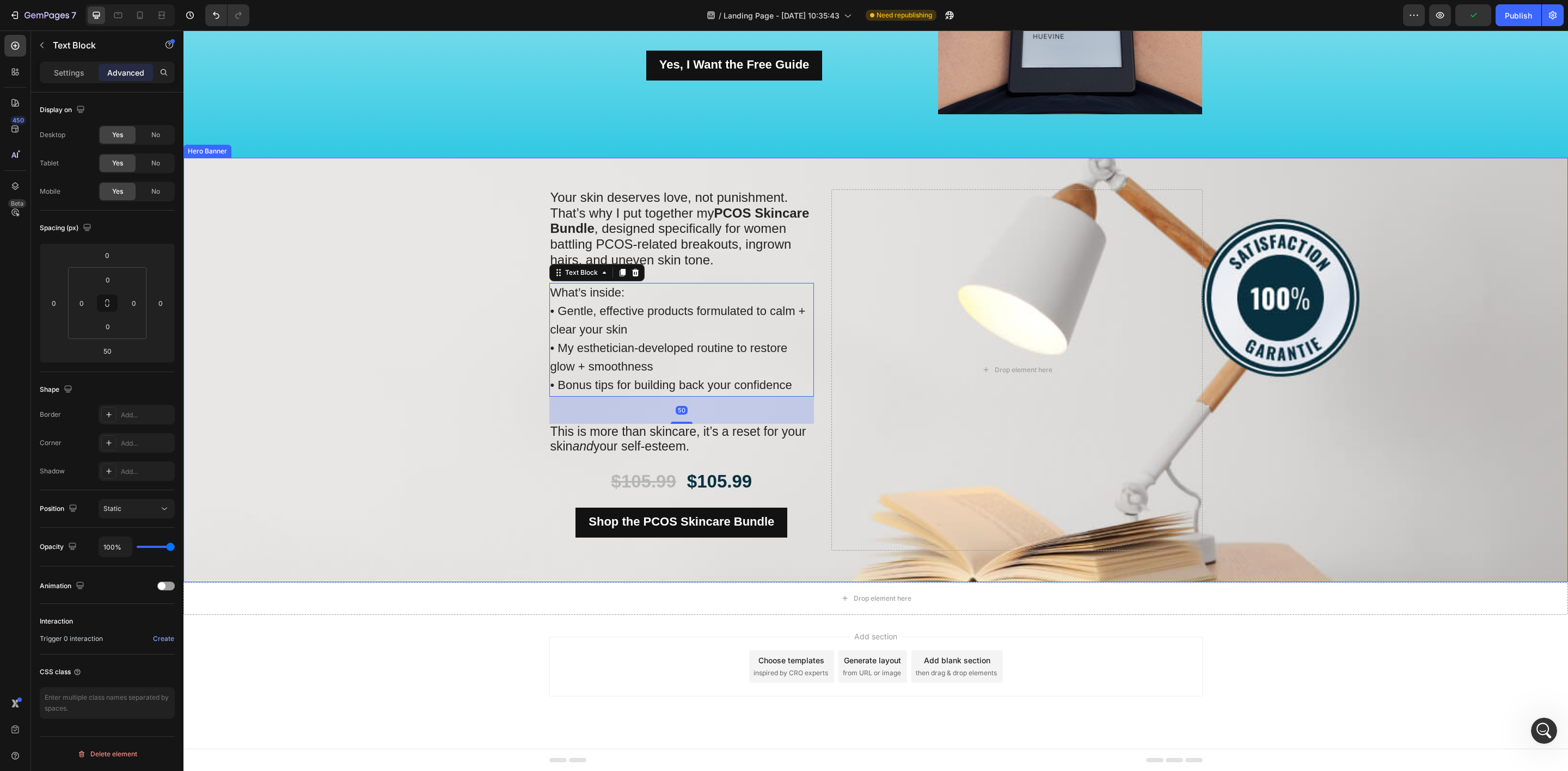
click at [431, 439] on div "Background Image" at bounding box center [875, 370] width 1385 height 425
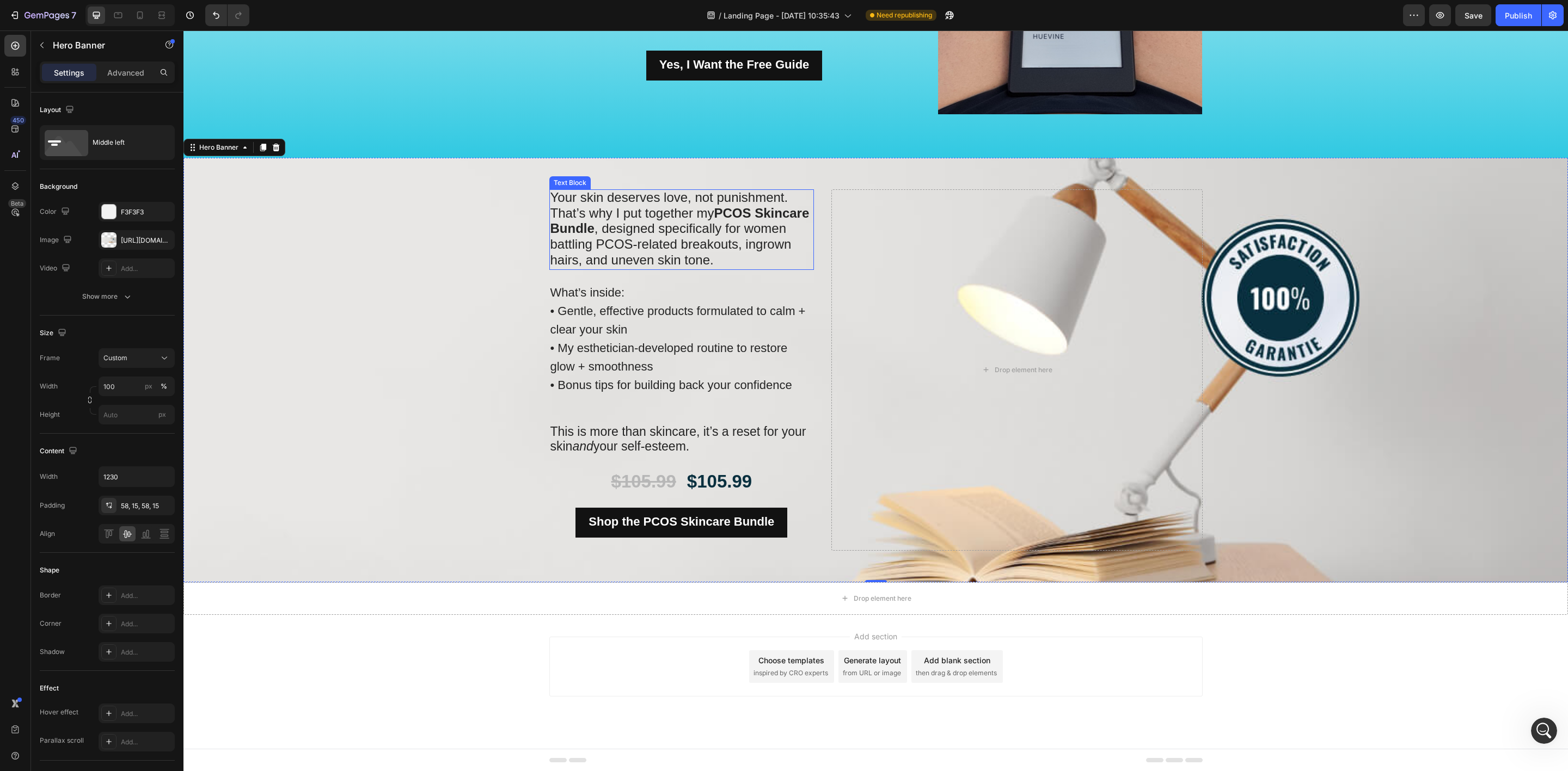
click at [752, 242] on span "That’s why I put together my PCOS Skincare Bundle , designed specifically for w…" at bounding box center [680, 236] width 259 height 61
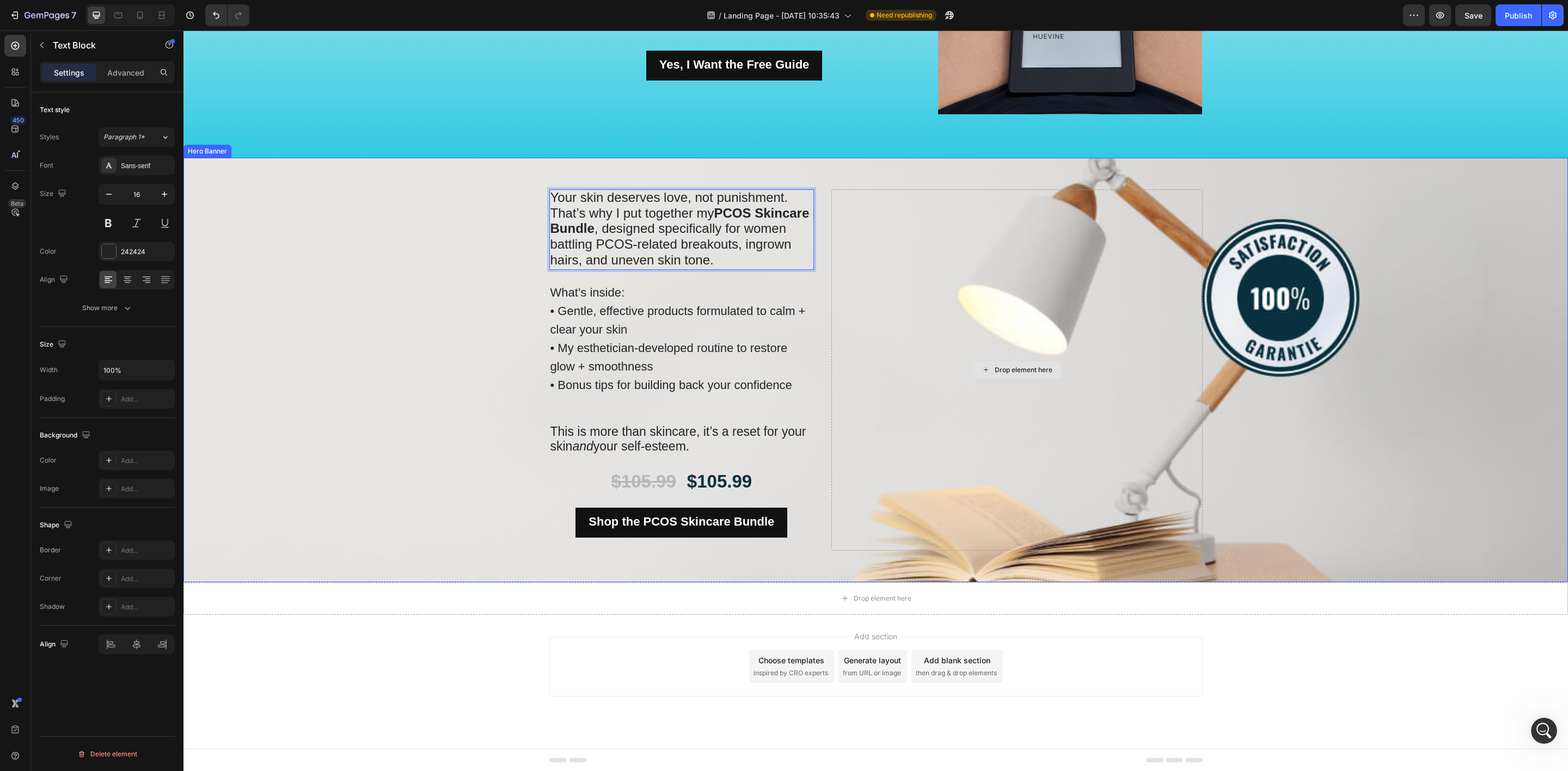
click at [988, 338] on div "Drop element here" at bounding box center [1017, 370] width 371 height 361
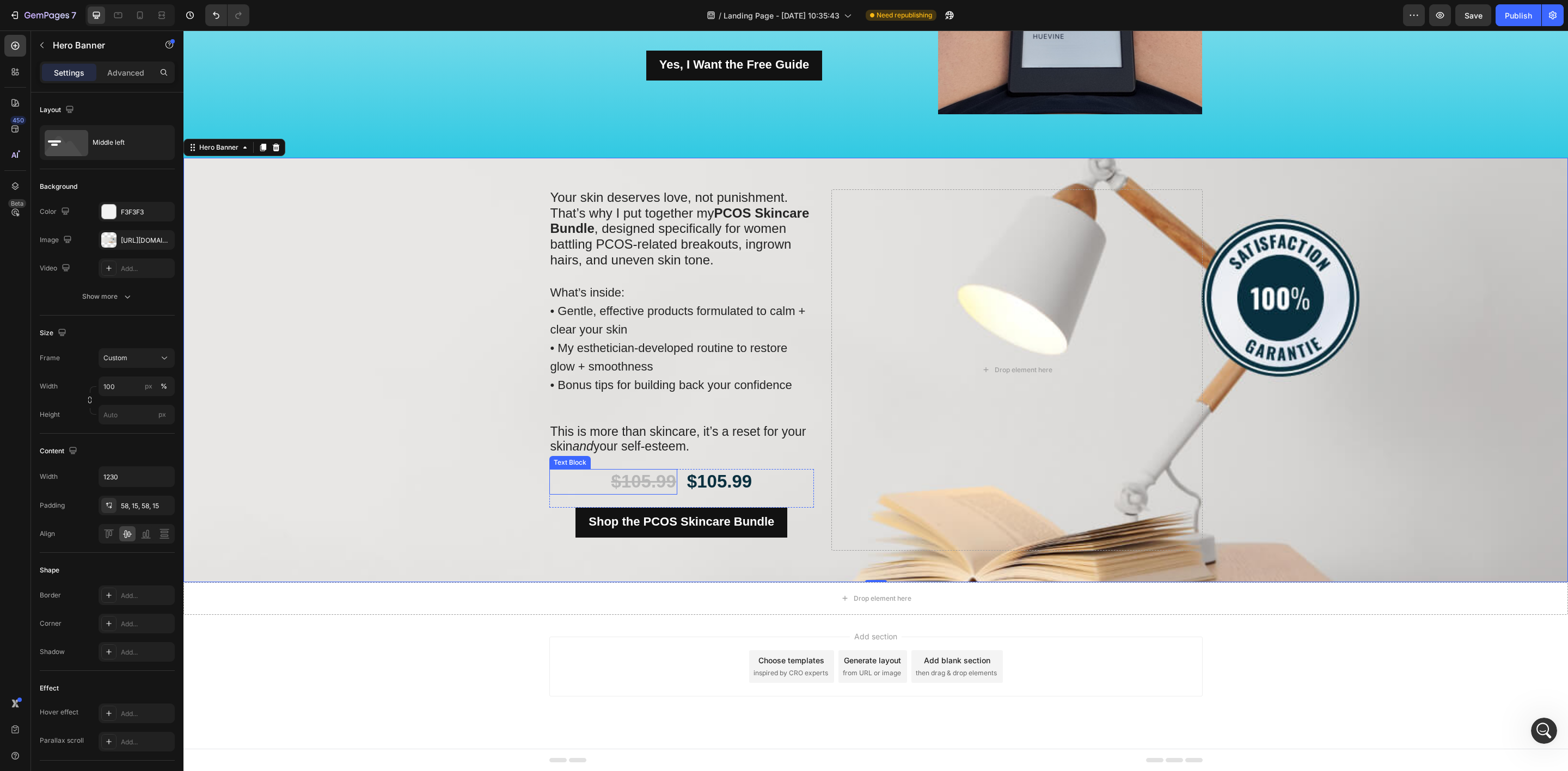
click at [626, 490] on s "$105.99" at bounding box center [643, 481] width 65 height 20
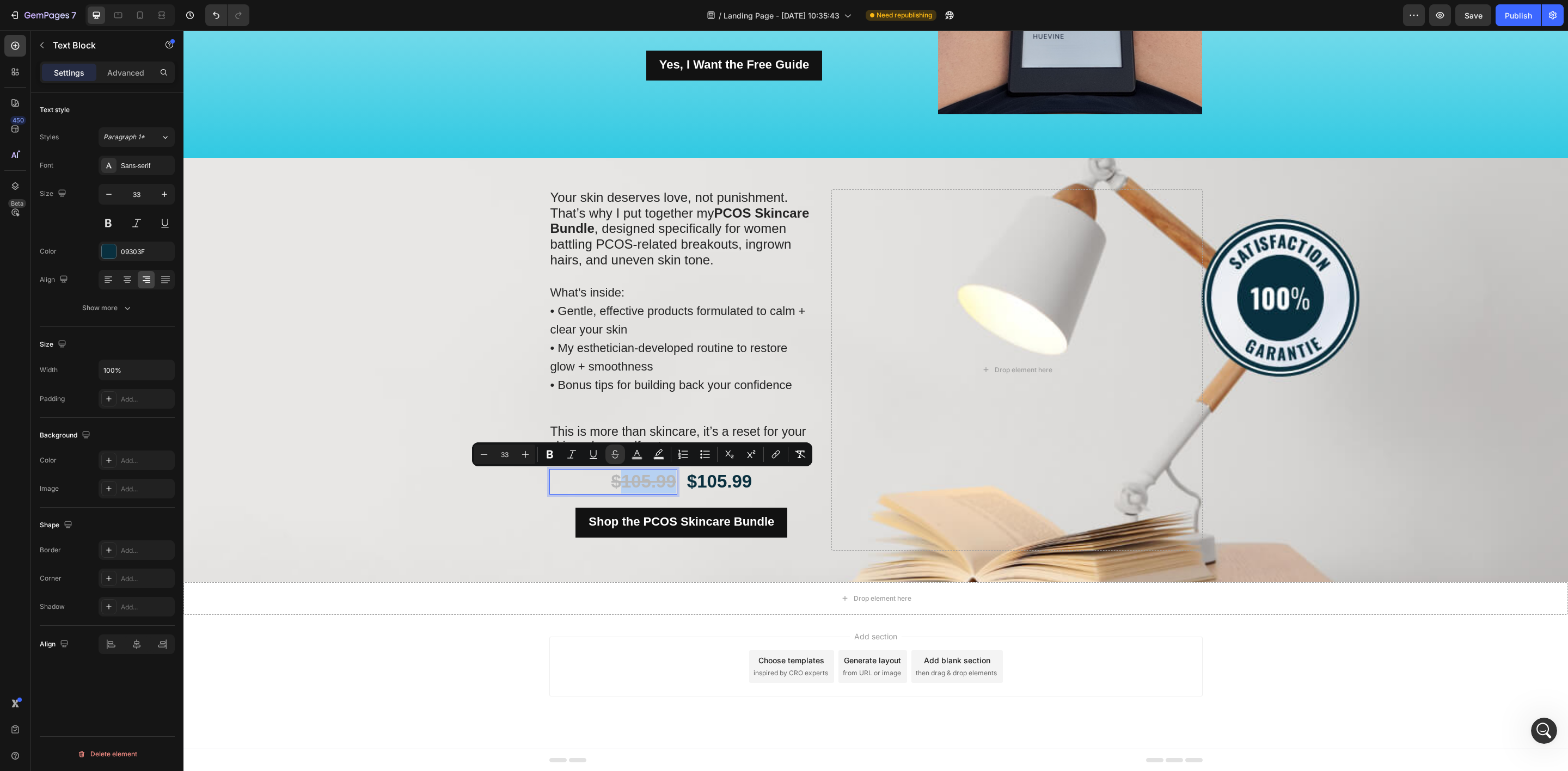
click at [657, 480] on s "$105.99" at bounding box center [643, 481] width 65 height 20
drag, startPoint x: 667, startPoint y: 483, endPoint x: 618, endPoint y: 484, distance: 49.0
click at [618, 484] on s "$105.99" at bounding box center [643, 481] width 65 height 20
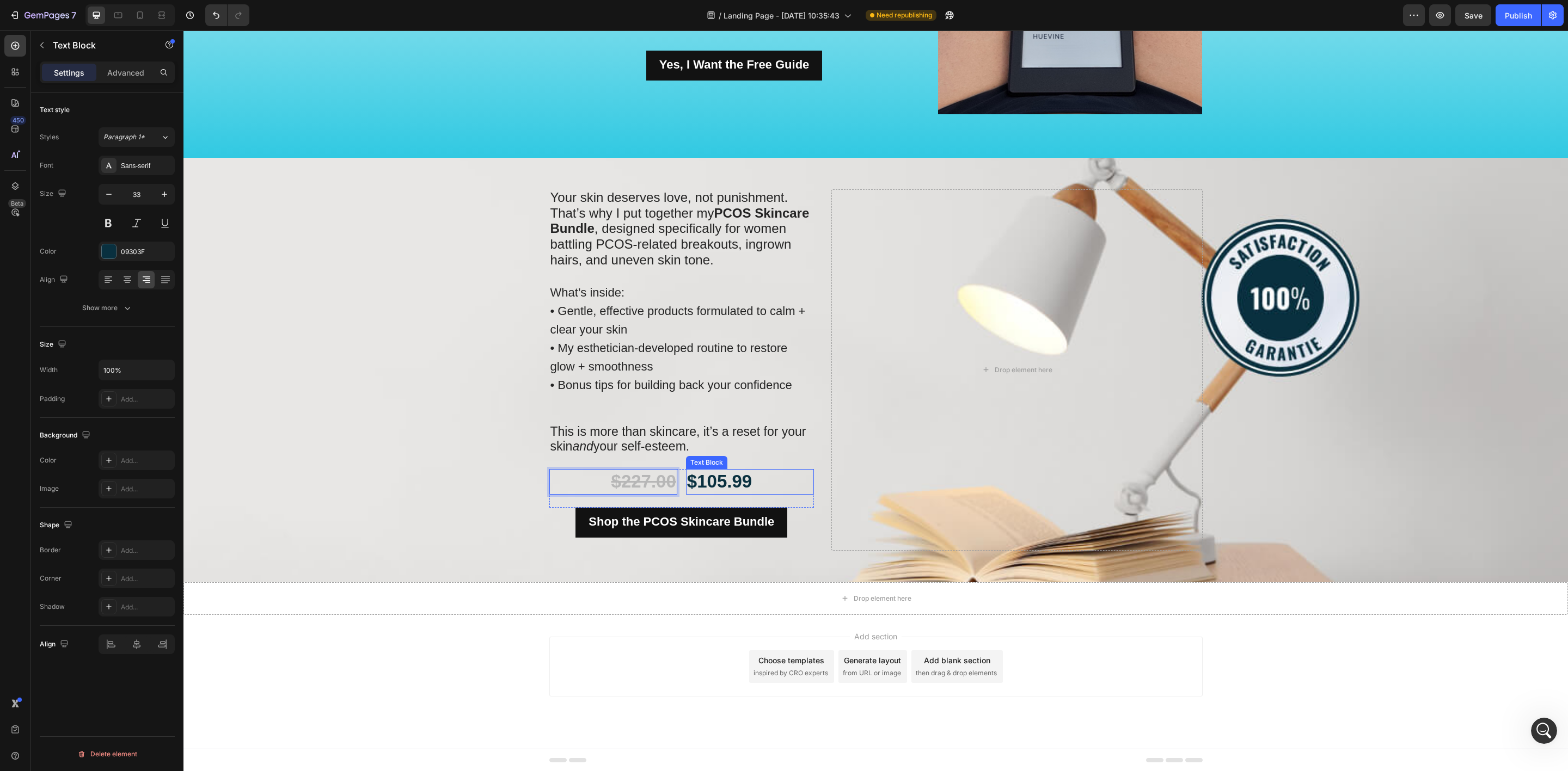
click at [707, 492] on p "$105.99" at bounding box center [750, 482] width 126 height 23
click at [726, 490] on p "$105.99" at bounding box center [750, 482] width 126 height 23
drag, startPoint x: 752, startPoint y: 482, endPoint x: 702, endPoint y: 477, distance: 50.2
click at [702, 477] on p "$105.99" at bounding box center [750, 482] width 126 height 23
click at [616, 572] on div "Your skin deserves love, not punishment. That’s why I put together my PCOS Skin…" at bounding box center [876, 370] width 670 height 425
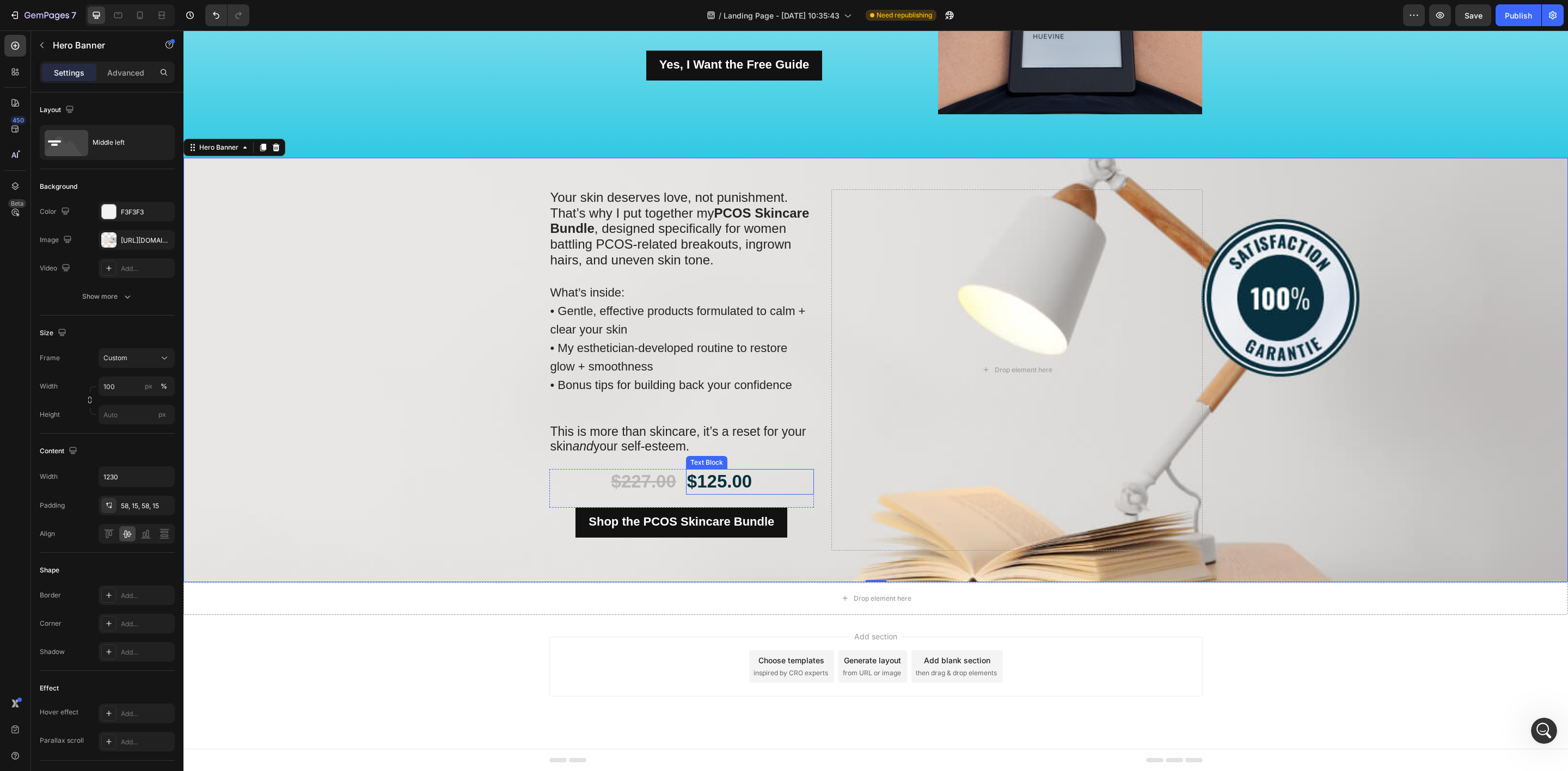
click at [699, 482] on p "$125.00" at bounding box center [750, 482] width 126 height 23
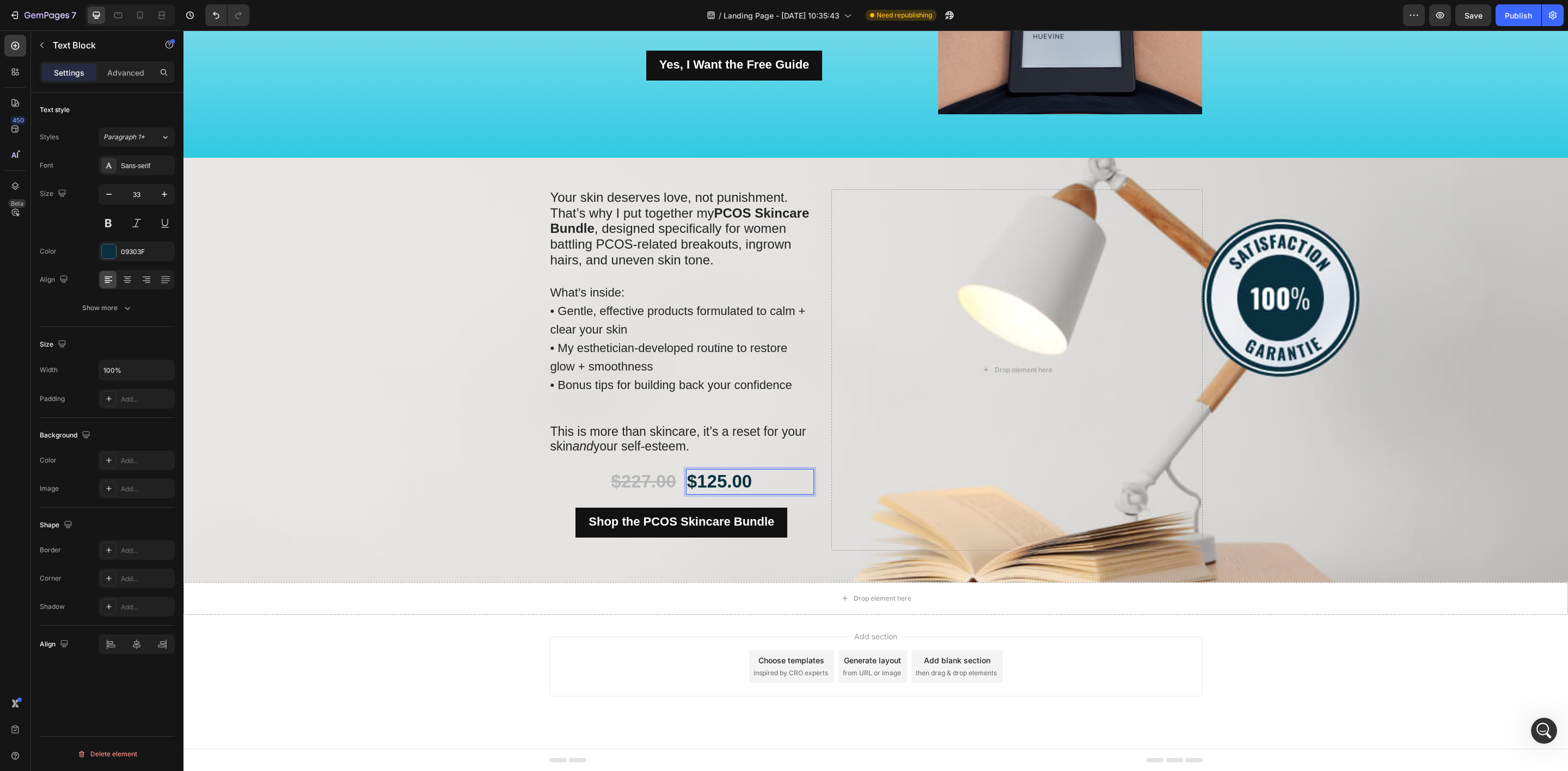
click at [758, 474] on p "$125.00" at bounding box center [750, 482] width 126 height 23
drag, startPoint x: 754, startPoint y: 479, endPoint x: 663, endPoint y: 476, distance: 91.0
click at [663, 476] on div "$227.00 Text Block $125.00 Text Block 24 Row" at bounding box center [682, 489] width 265 height 39
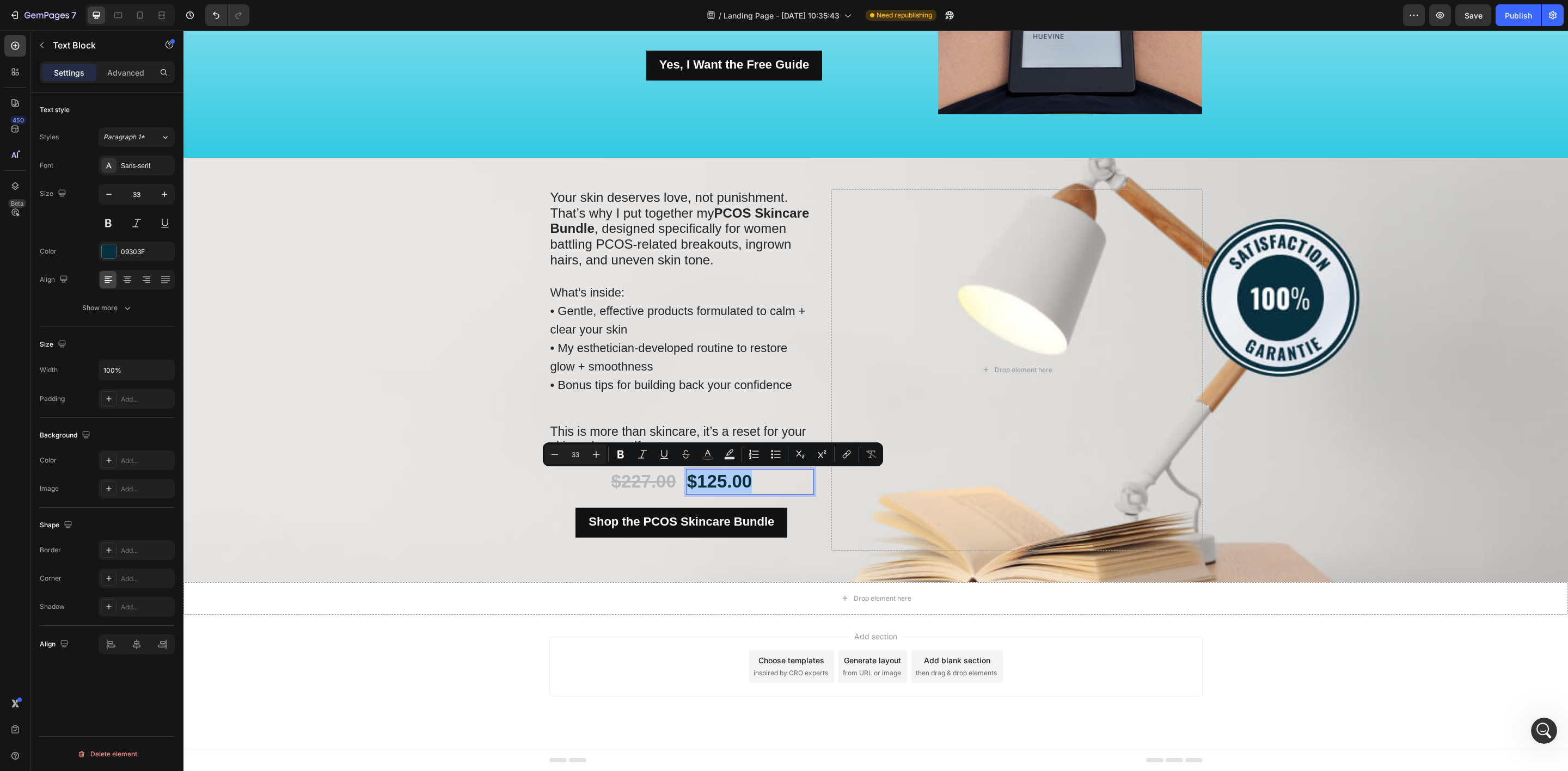
click at [608, 455] on span "Editor contextual toolbar" at bounding box center [608, 454] width 1 height 15
click at [624, 455] on icon "Editor contextual toolbar" at bounding box center [621, 455] width 11 height 11
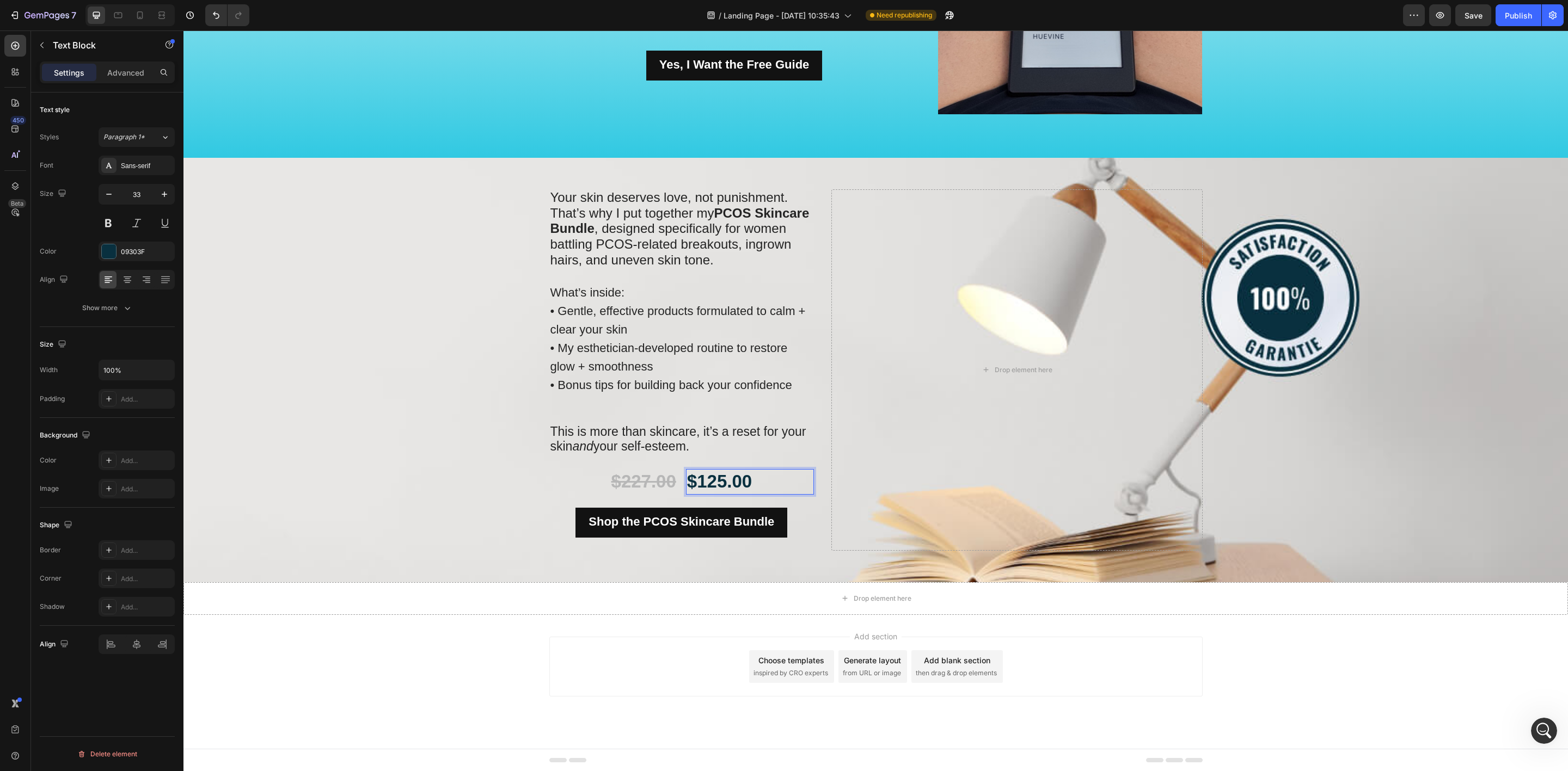
click at [751, 492] on p "$125.00" at bounding box center [750, 482] width 126 height 23
drag, startPoint x: 693, startPoint y: 482, endPoint x: 647, endPoint y: 482, distance: 46.0
click at [647, 482] on div "$227.00 Text Block $125.00 Text Block 24 Row" at bounding box center [682, 489] width 265 height 39
click at [107, 245] on div at bounding box center [108, 251] width 14 height 14
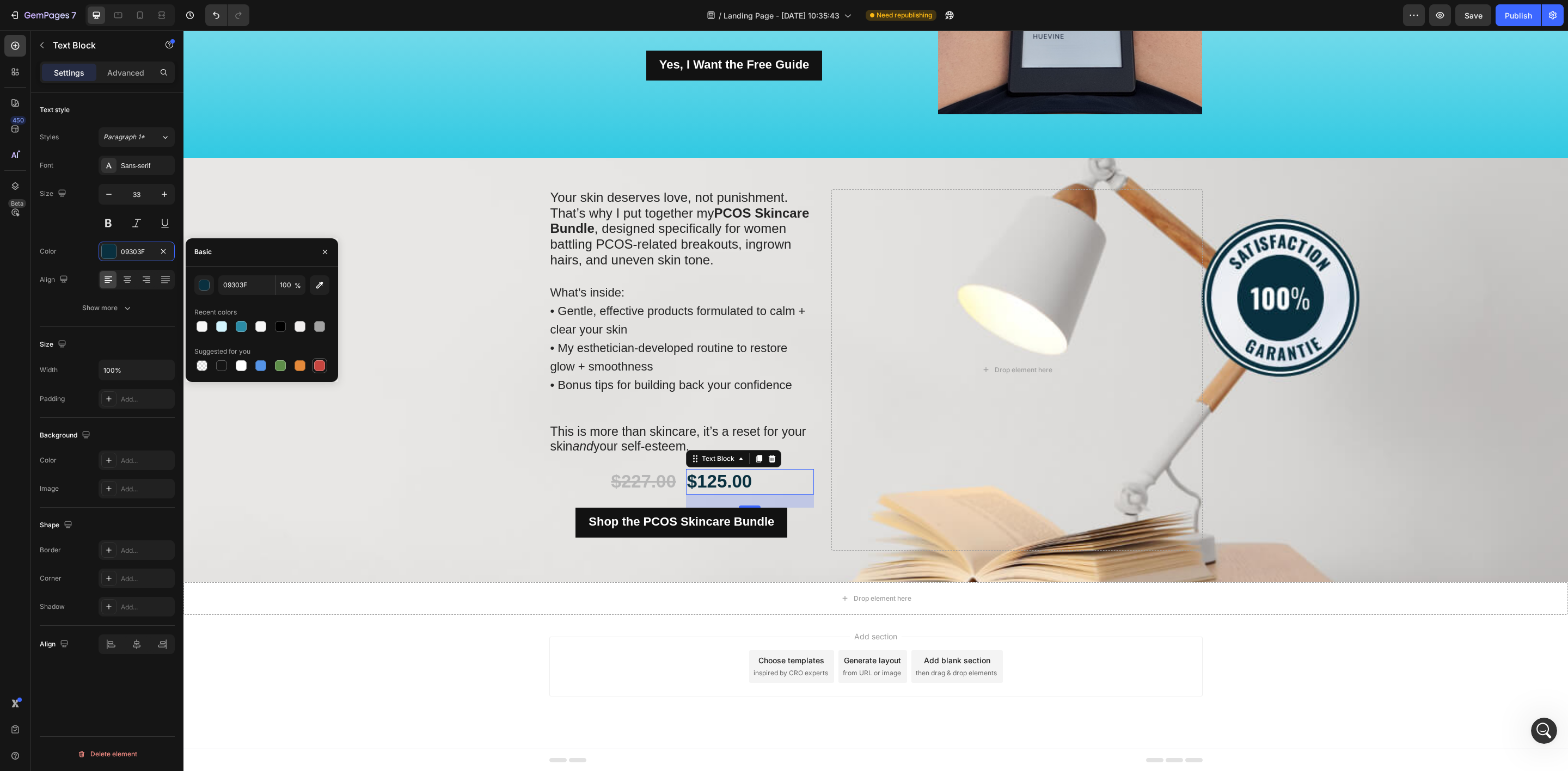
click at [317, 363] on div at bounding box center [320, 366] width 11 height 11
type input "C5453F"
click at [363, 461] on div "Background Image" at bounding box center [875, 370] width 1385 height 425
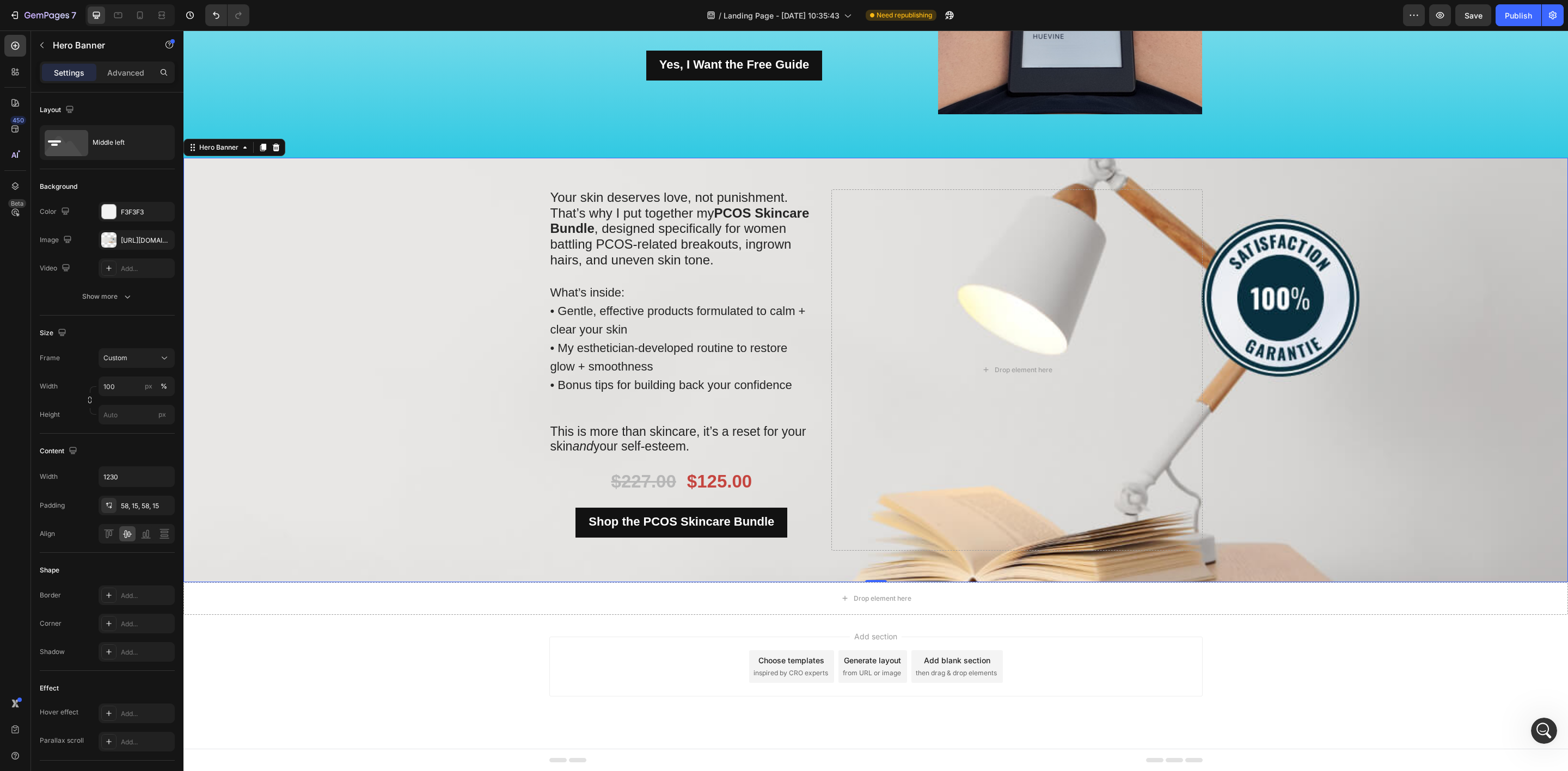
click at [327, 500] on div "Background Image" at bounding box center [875, 370] width 1385 height 425
click at [737, 477] on strong "$125.00" at bounding box center [719, 481] width 65 height 20
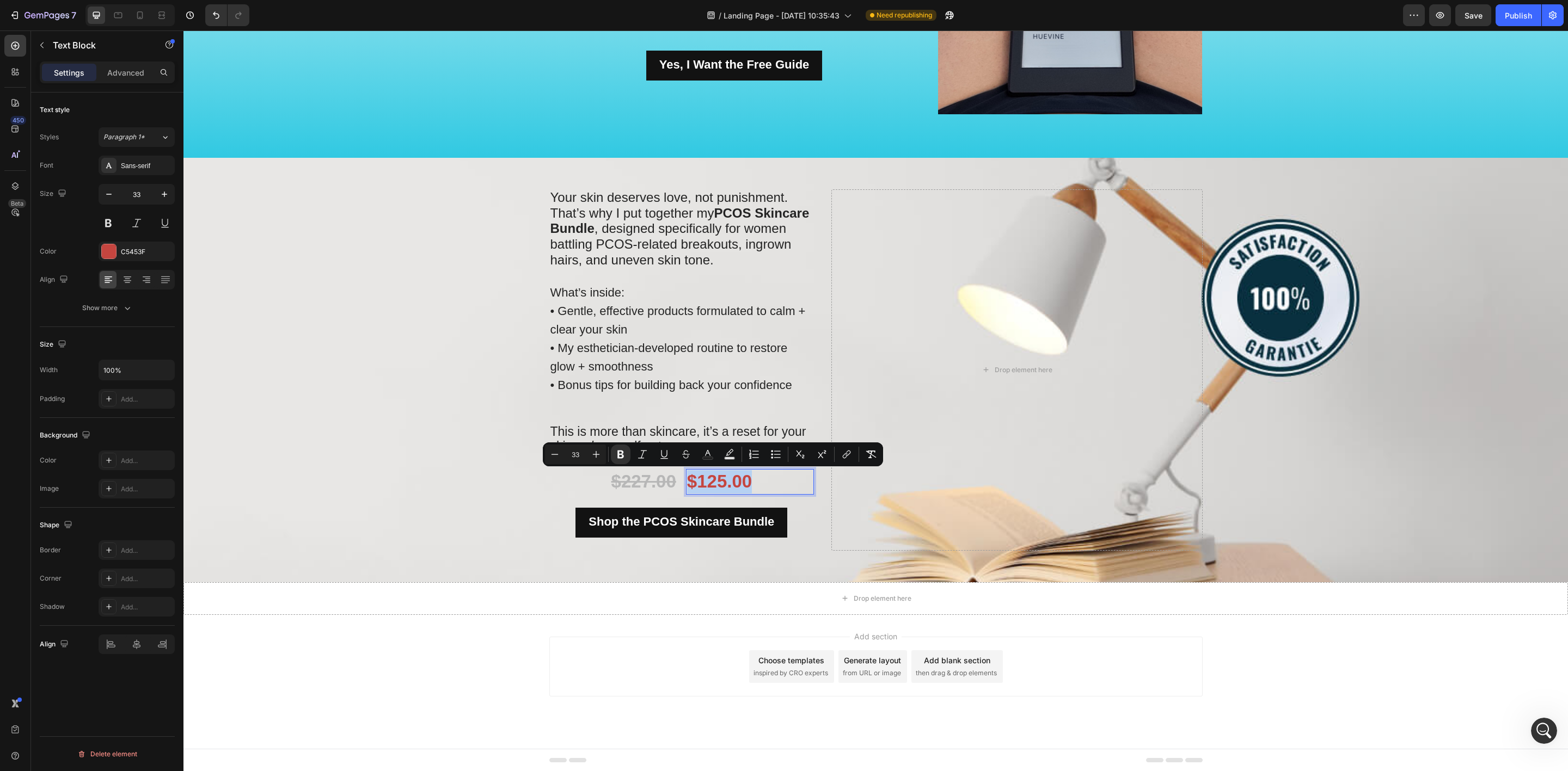
drag, startPoint x: 753, startPoint y: 480, endPoint x: 678, endPoint y: 480, distance: 75.0
click at [704, 453] on icon "Editor contextual toolbar" at bounding box center [708, 455] width 11 height 11
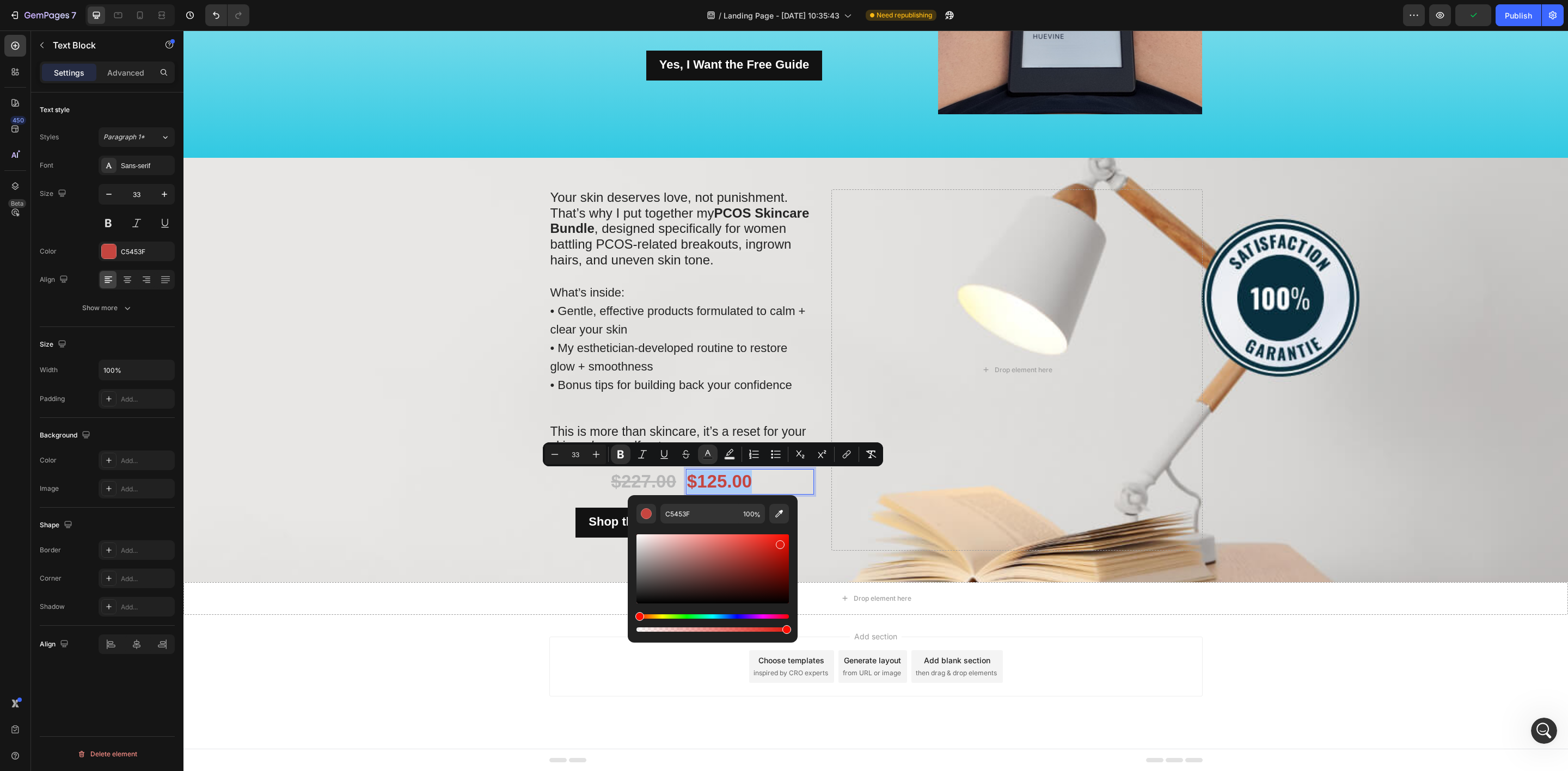
drag, startPoint x: 760, startPoint y: 551, endPoint x: 780, endPoint y: 543, distance: 21.5
click at [780, 543] on div "Editor contextual toolbar" at bounding box center [713, 569] width 152 height 69
drag, startPoint x: 780, startPoint y: 543, endPoint x: 787, endPoint y: 553, distance: 12.2
click at [787, 553] on div "Editor contextual toolbar" at bounding box center [786, 554] width 9 height 9
drag, startPoint x: 779, startPoint y: 550, endPoint x: 768, endPoint y: 537, distance: 17.0
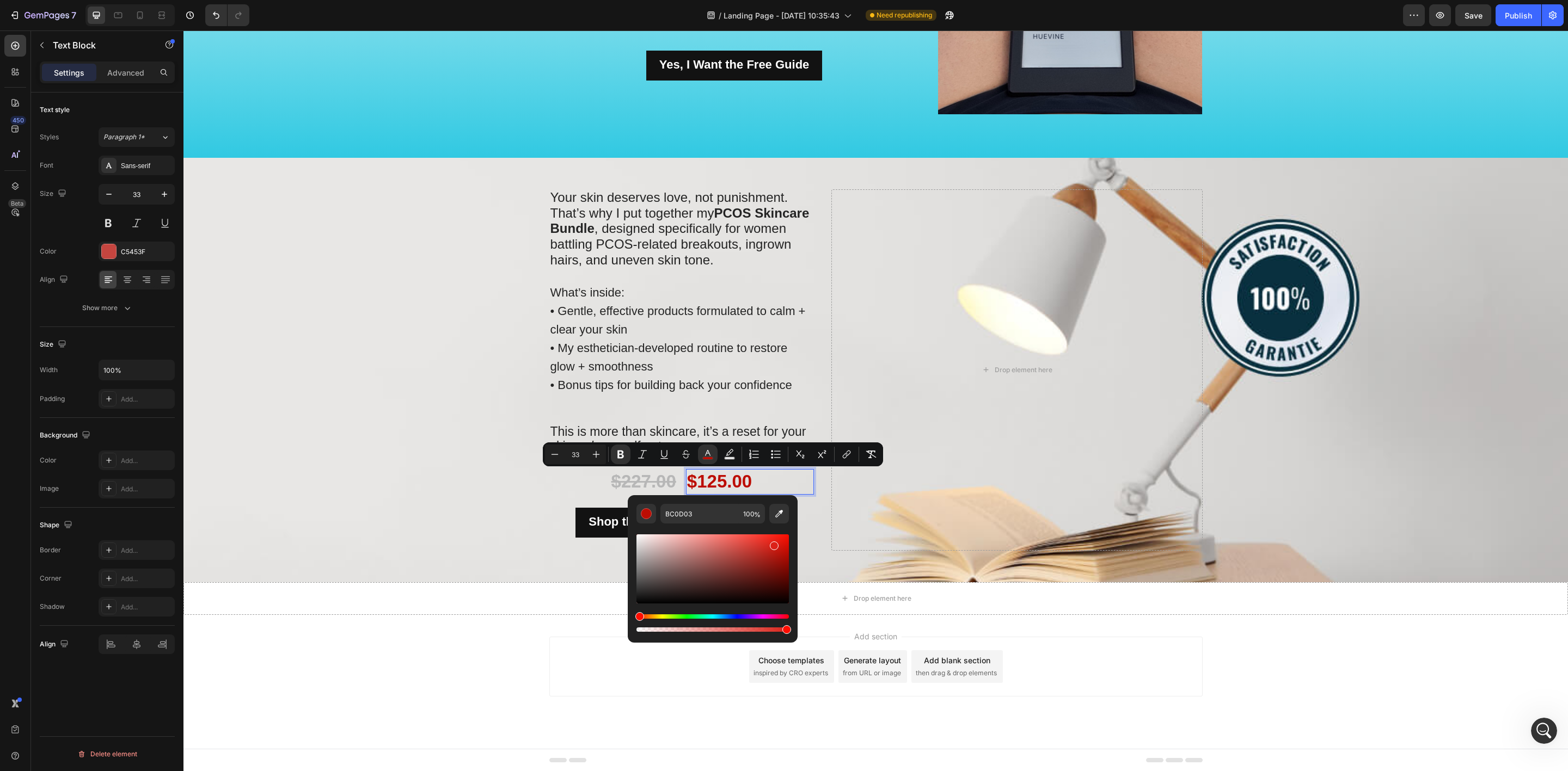
click at [768, 537] on div "Editor contextual toolbar" at bounding box center [713, 569] width 152 height 69
type input "F42C22"
click at [457, 514] on div "Background Image" at bounding box center [875, 370] width 1385 height 425
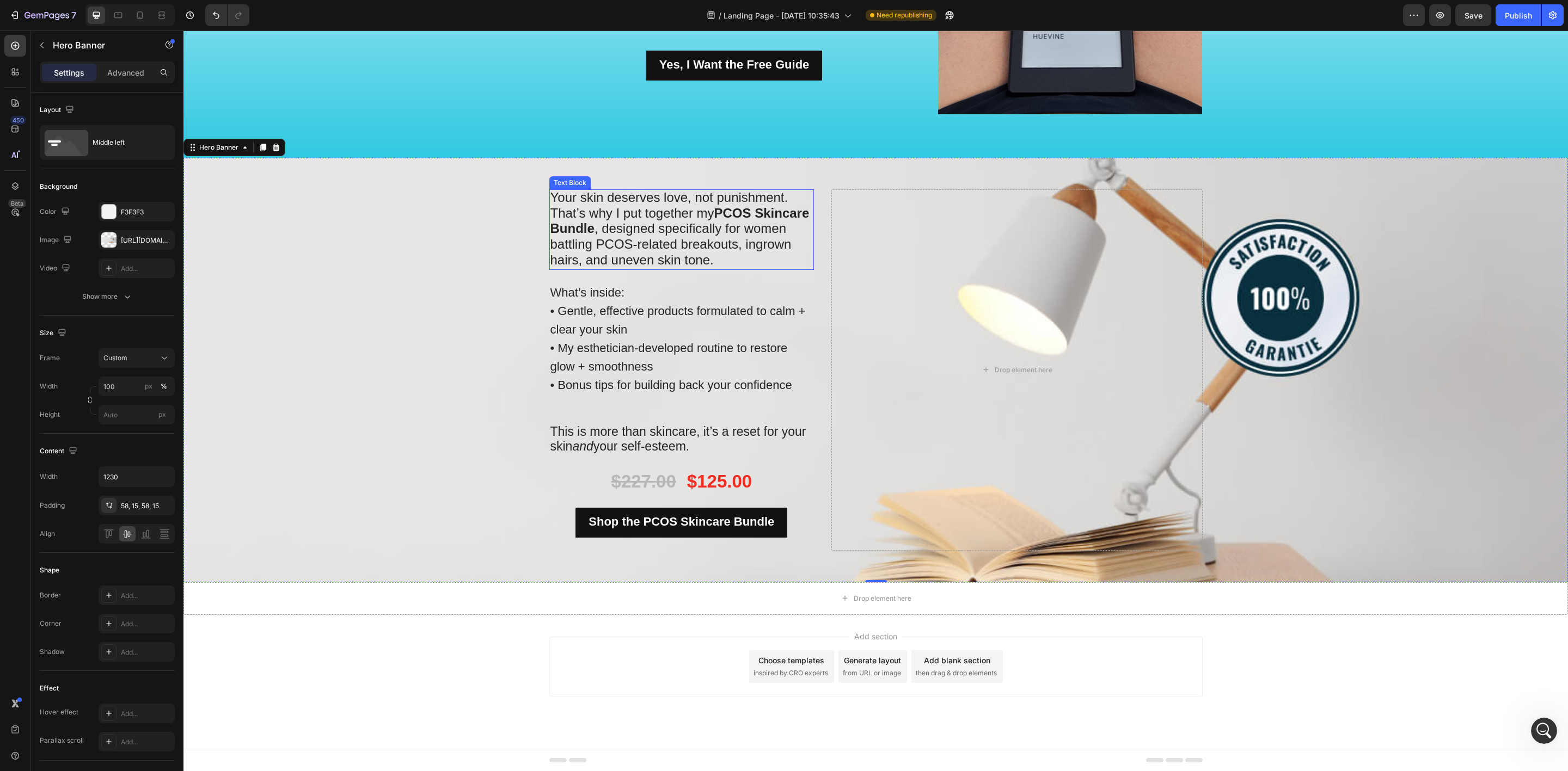
click at [799, 234] on p "Your skin deserves love, not punishment. That’s why I put together my PCOS Skin…" at bounding box center [682, 229] width 263 height 78
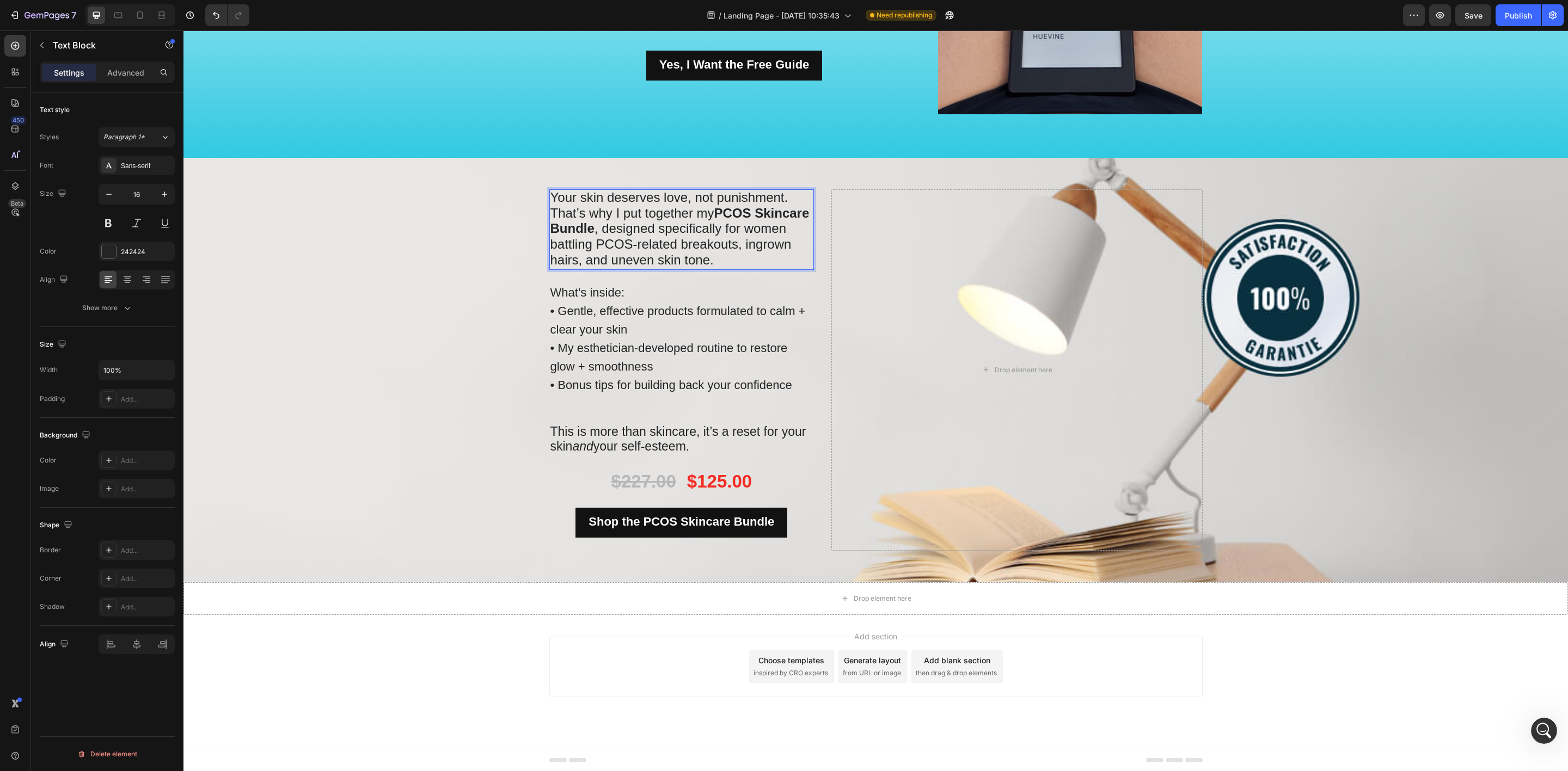
click at [715, 217] on strong "PCOS Skincare Bundle" at bounding box center [680, 221] width 259 height 30
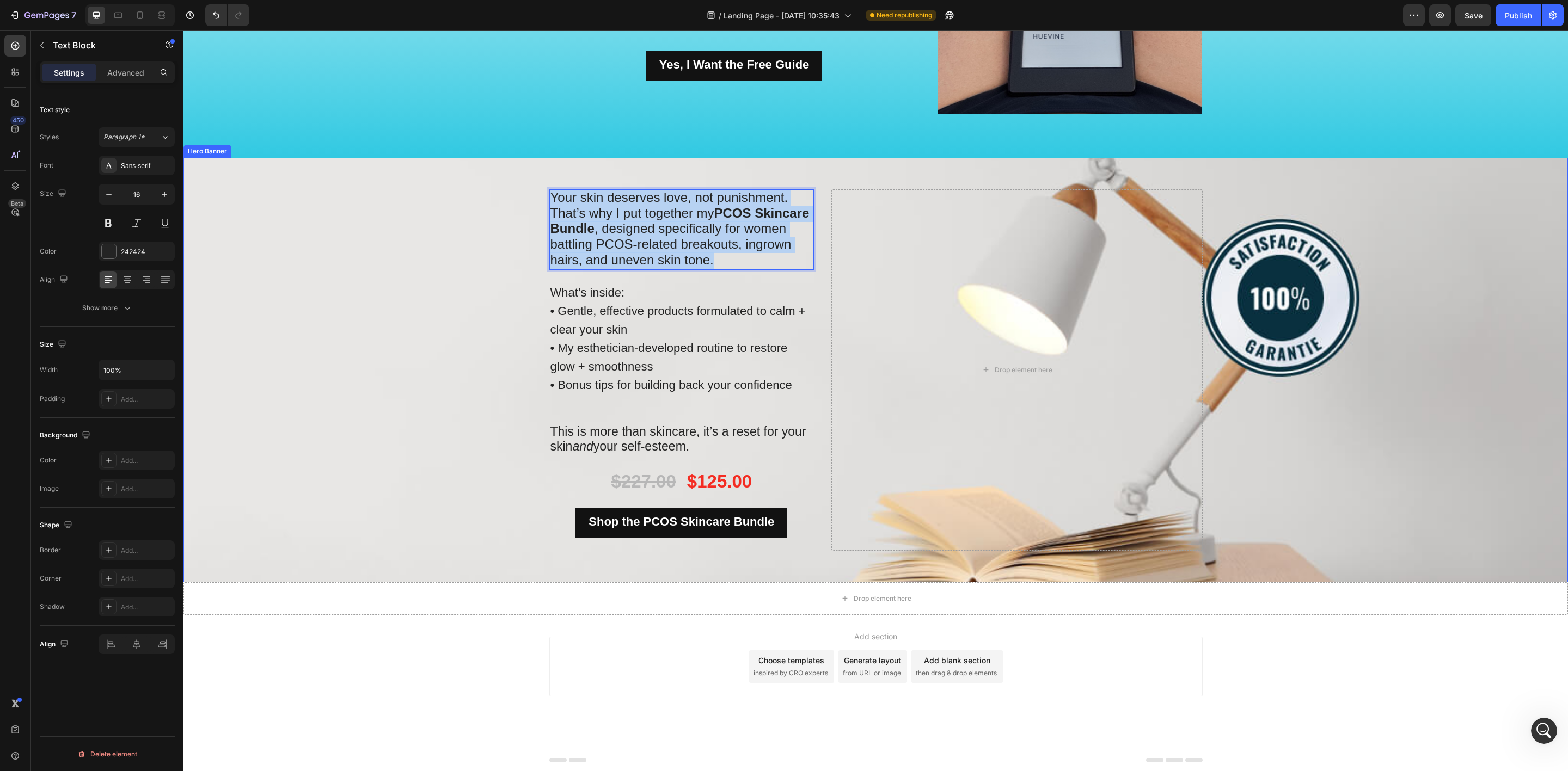
drag, startPoint x: 742, startPoint y: 254, endPoint x: 544, endPoint y: 188, distance: 208.7
click at [544, 188] on div "Your skin deserves love, not punishment. That’s why I put together my PCOS Skin…" at bounding box center [876, 370] width 670 height 425
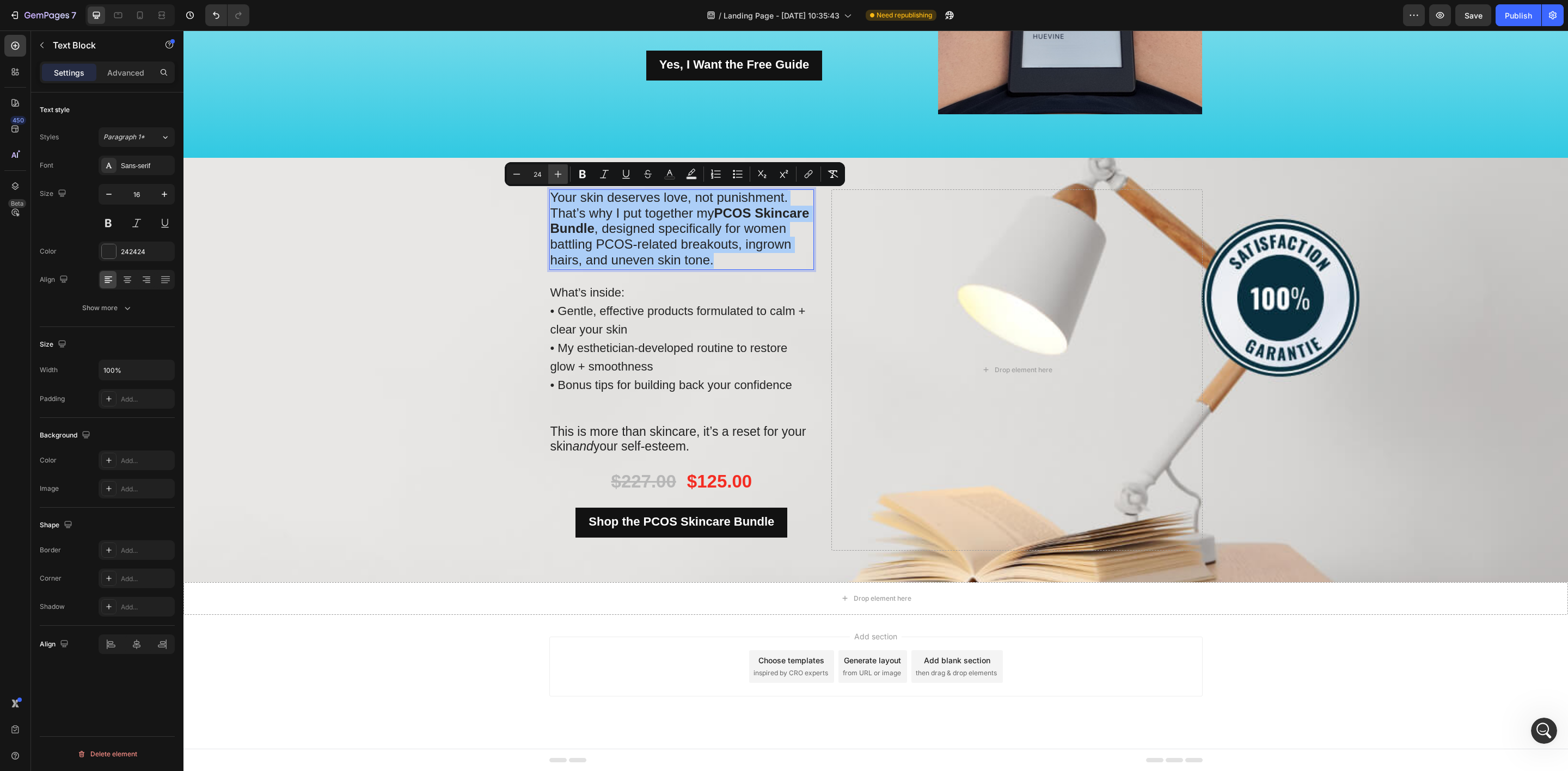
click at [554, 173] on icon "Editor contextual toolbar" at bounding box center [558, 174] width 11 height 11
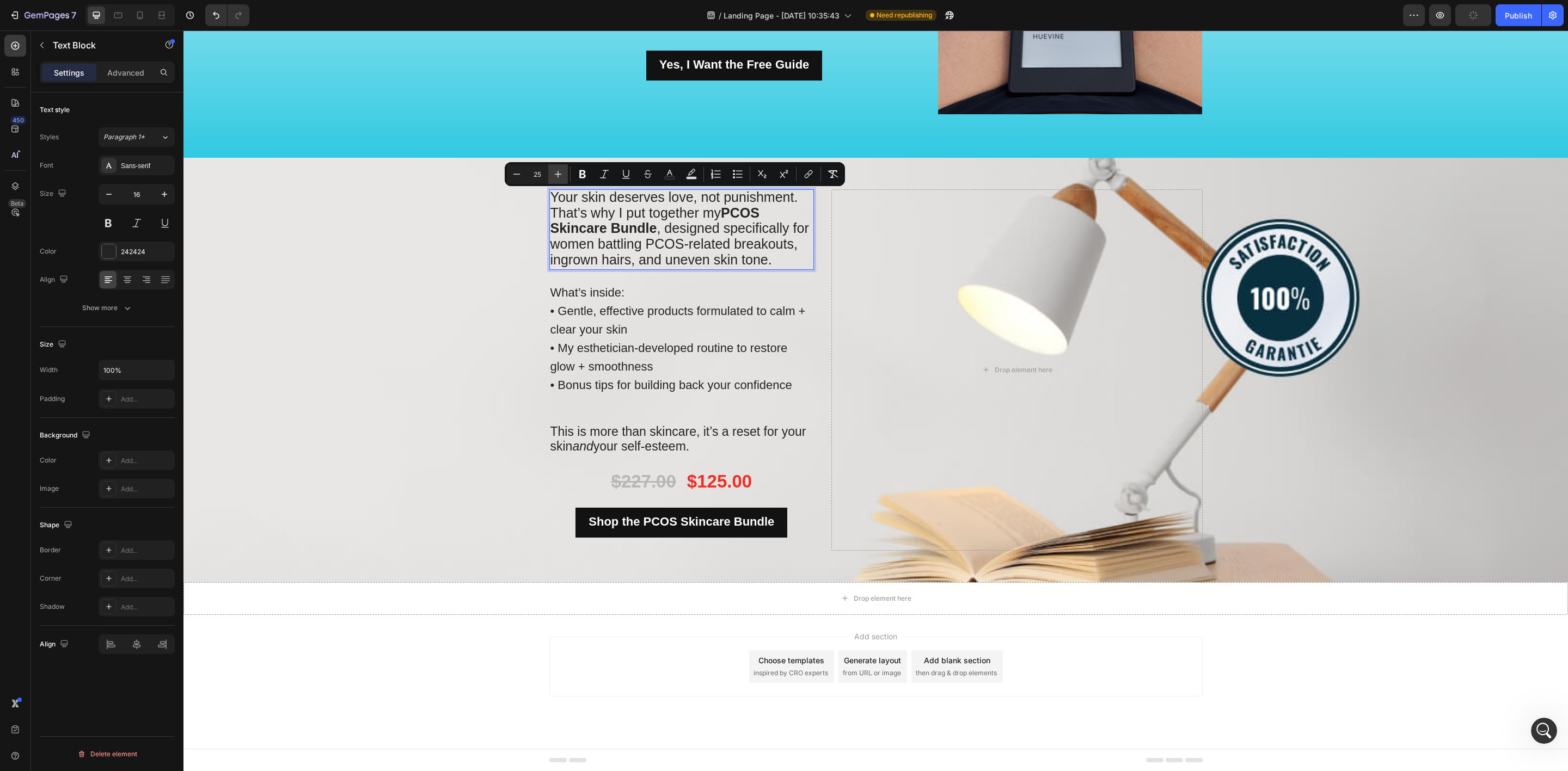
click at [554, 173] on icon "Editor contextual toolbar" at bounding box center [558, 174] width 11 height 11
type input "26"
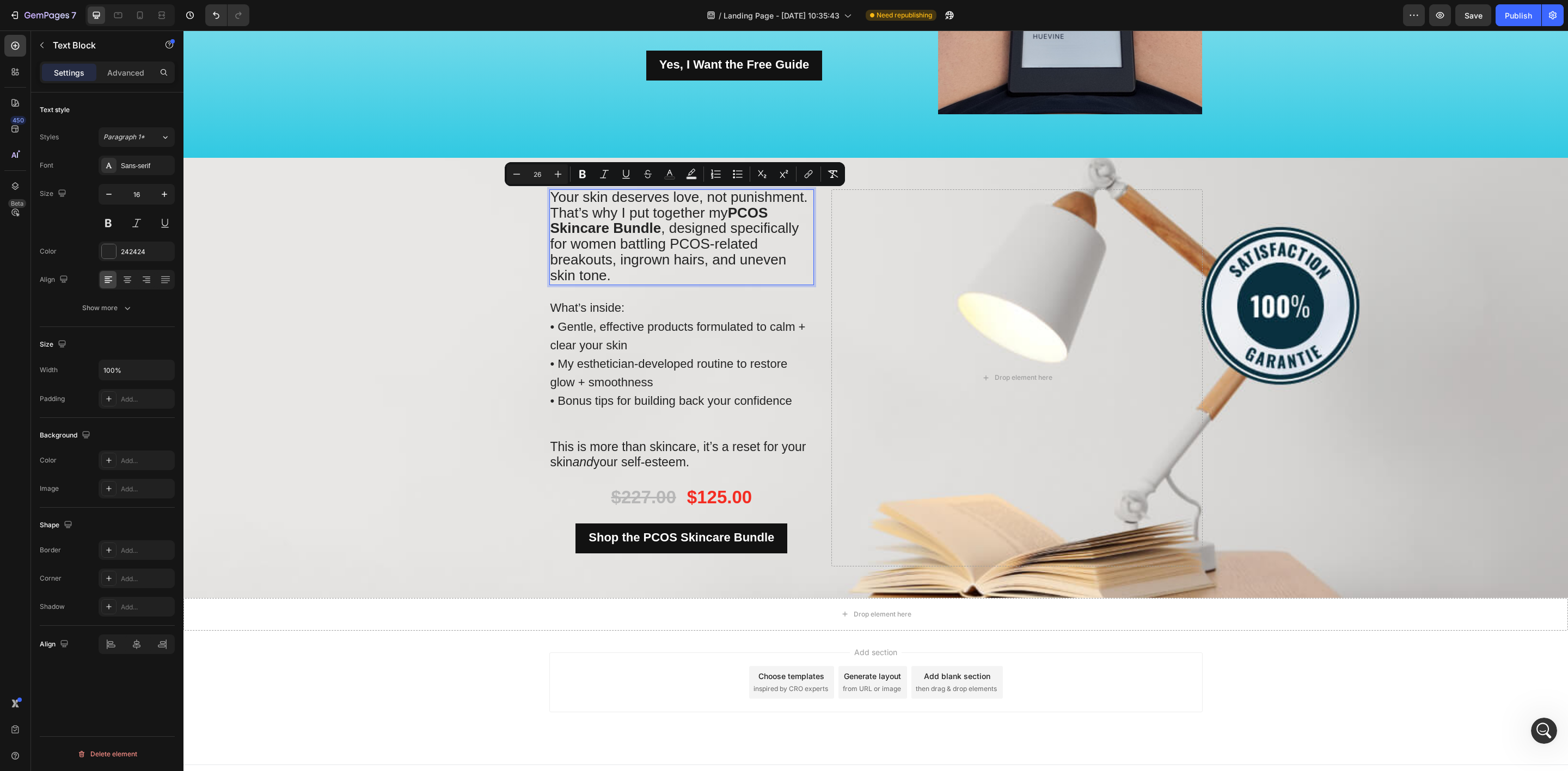
click at [730, 222] on span "That’s why I put together my PCOS Skincare Bundle , designed specifically for w…" at bounding box center [674, 244] width 249 height 79
click at [727, 217] on strong "PCOS Skincare Bundle" at bounding box center [659, 220] width 218 height 32
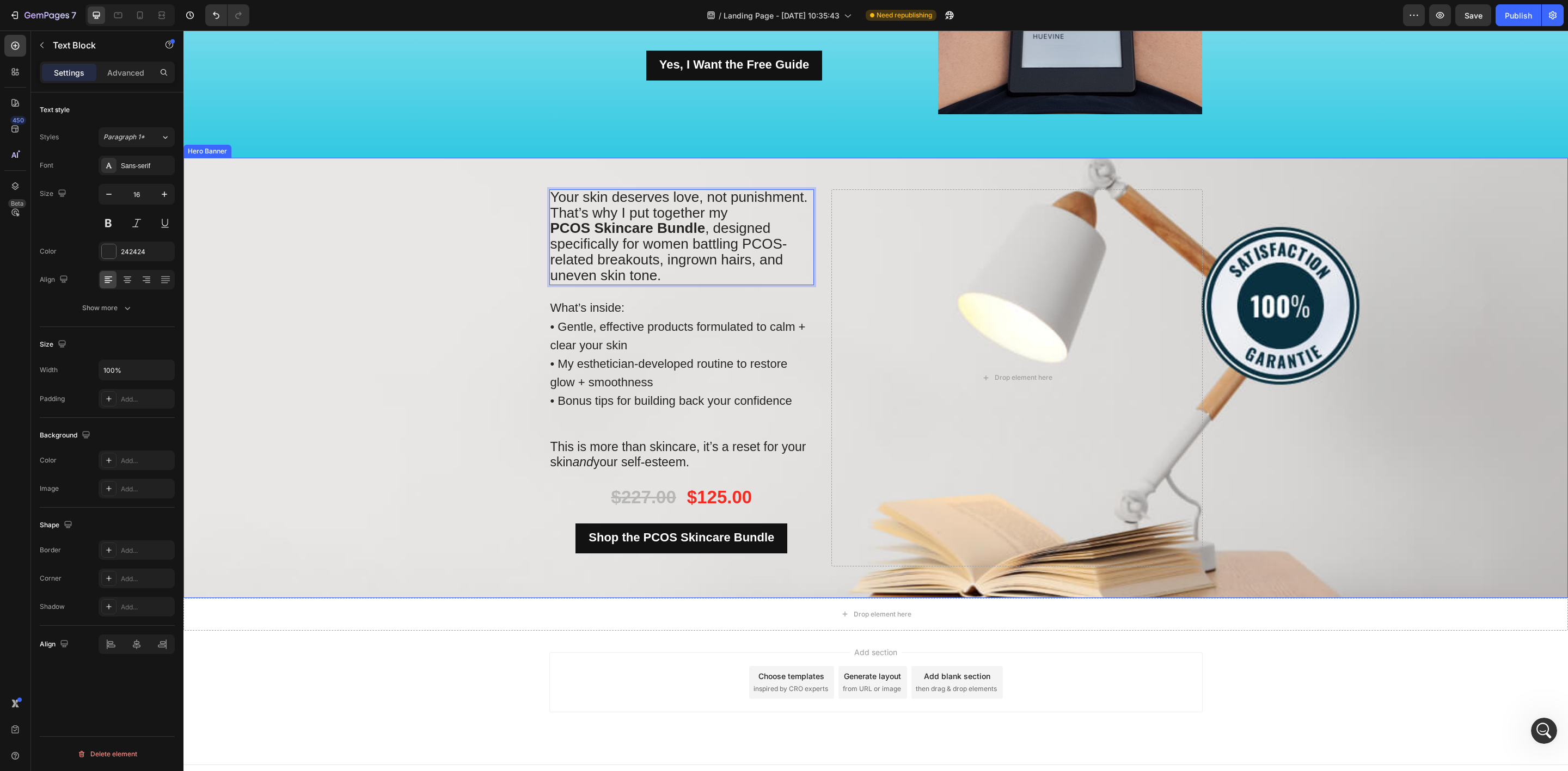
click at [340, 284] on div "Background Image" at bounding box center [875, 378] width 1385 height 441
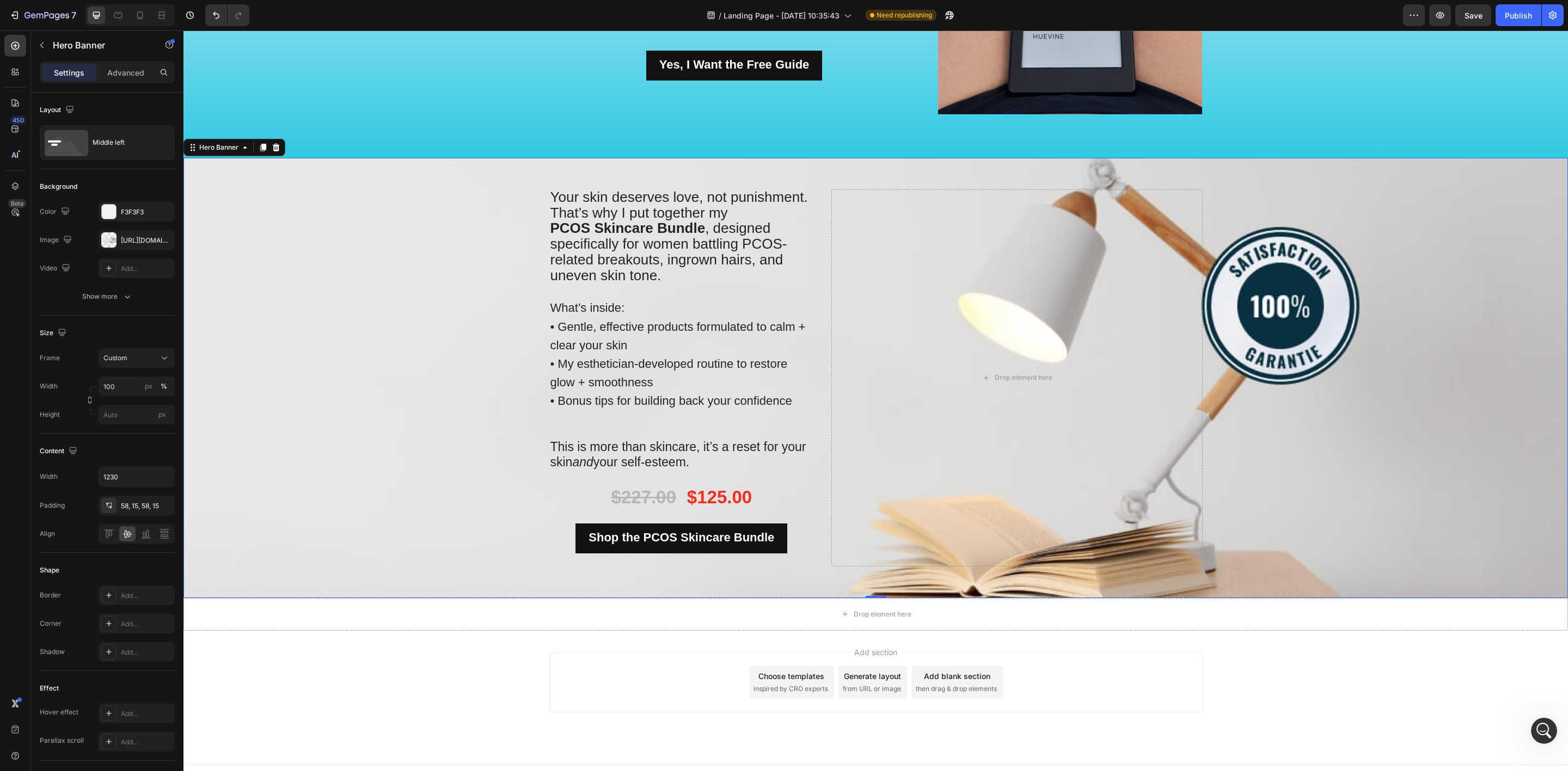
click at [439, 301] on div "Background Image" at bounding box center [875, 378] width 1385 height 441
click at [390, 352] on div "Background Image" at bounding box center [875, 378] width 1385 height 441
click at [133, 477] on input "1230" at bounding box center [136, 476] width 75 height 19
click at [302, 318] on div "Background Image" at bounding box center [875, 378] width 1385 height 441
click at [173, 411] on input "px" at bounding box center [136, 414] width 76 height 19
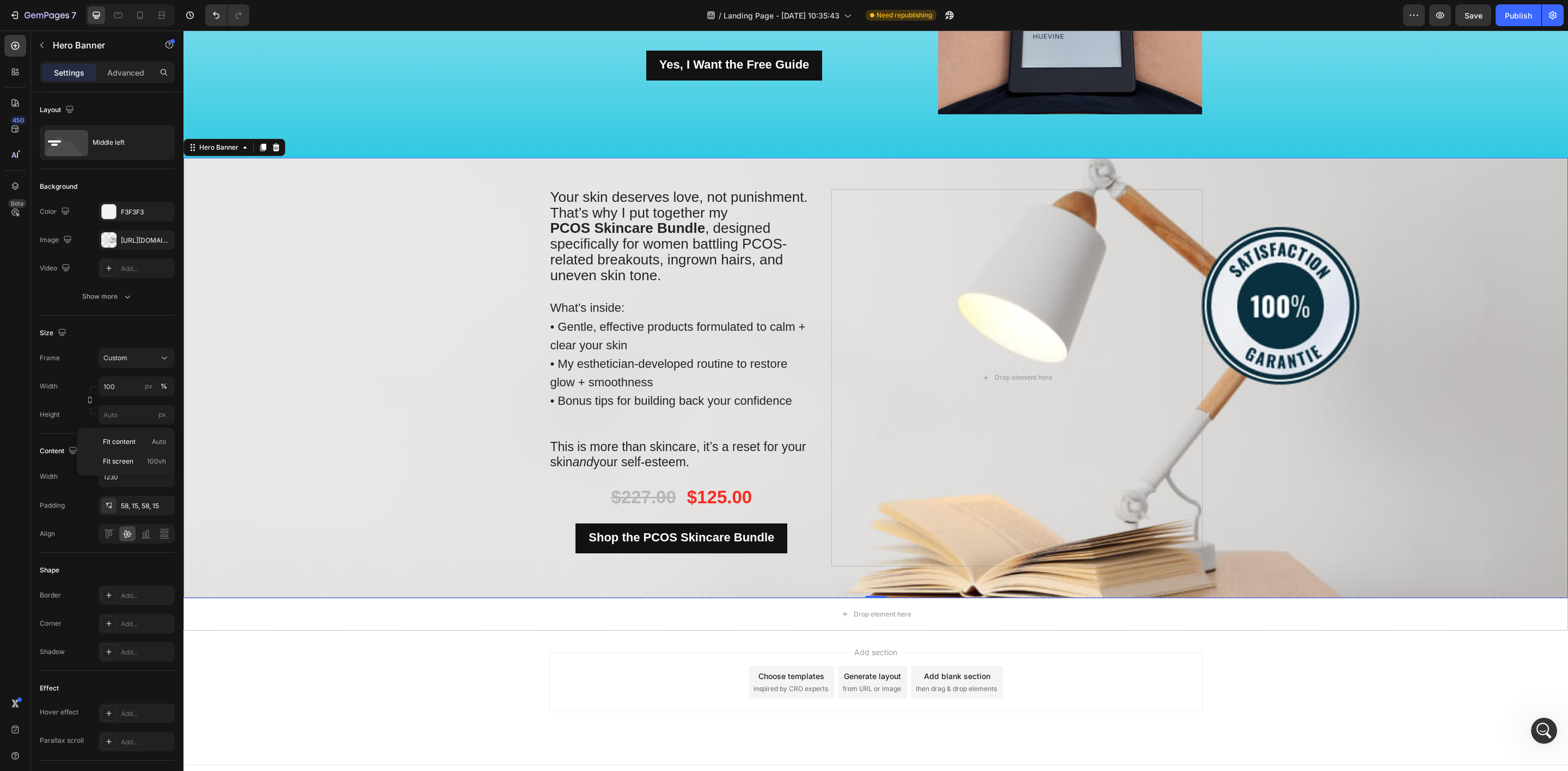
drag, startPoint x: 268, startPoint y: 410, endPoint x: 344, endPoint y: 498, distance: 116.3
click at [268, 410] on div "Background Image" at bounding box center [875, 378] width 1385 height 441
click at [137, 480] on input "1230" at bounding box center [136, 476] width 75 height 19
click at [166, 480] on icon "button" at bounding box center [164, 477] width 11 height 11
click at [147, 503] on span "100%" at bounding box center [156, 506] width 18 height 10
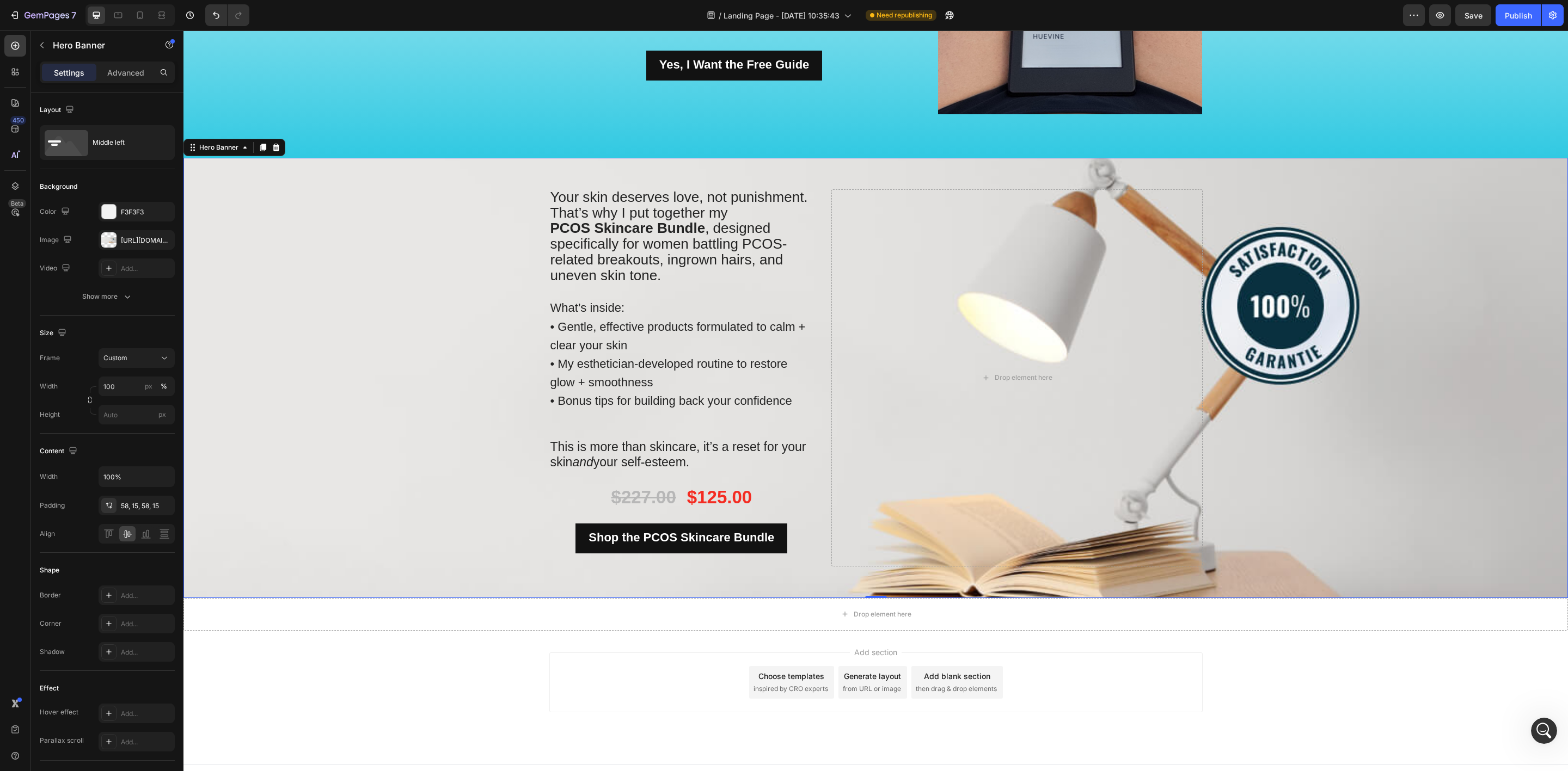
scroll to position [1137, 0]
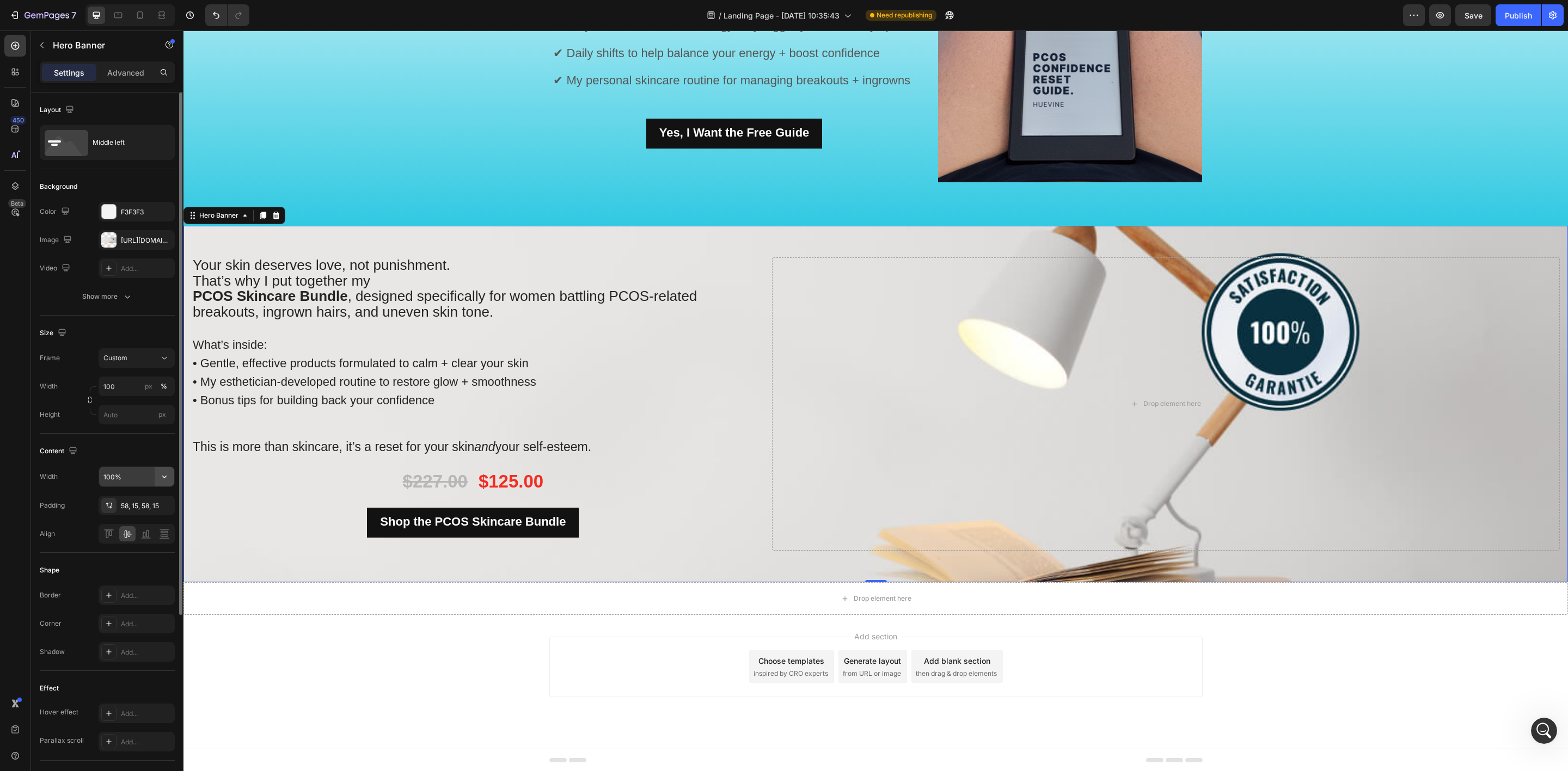
type input "1230"
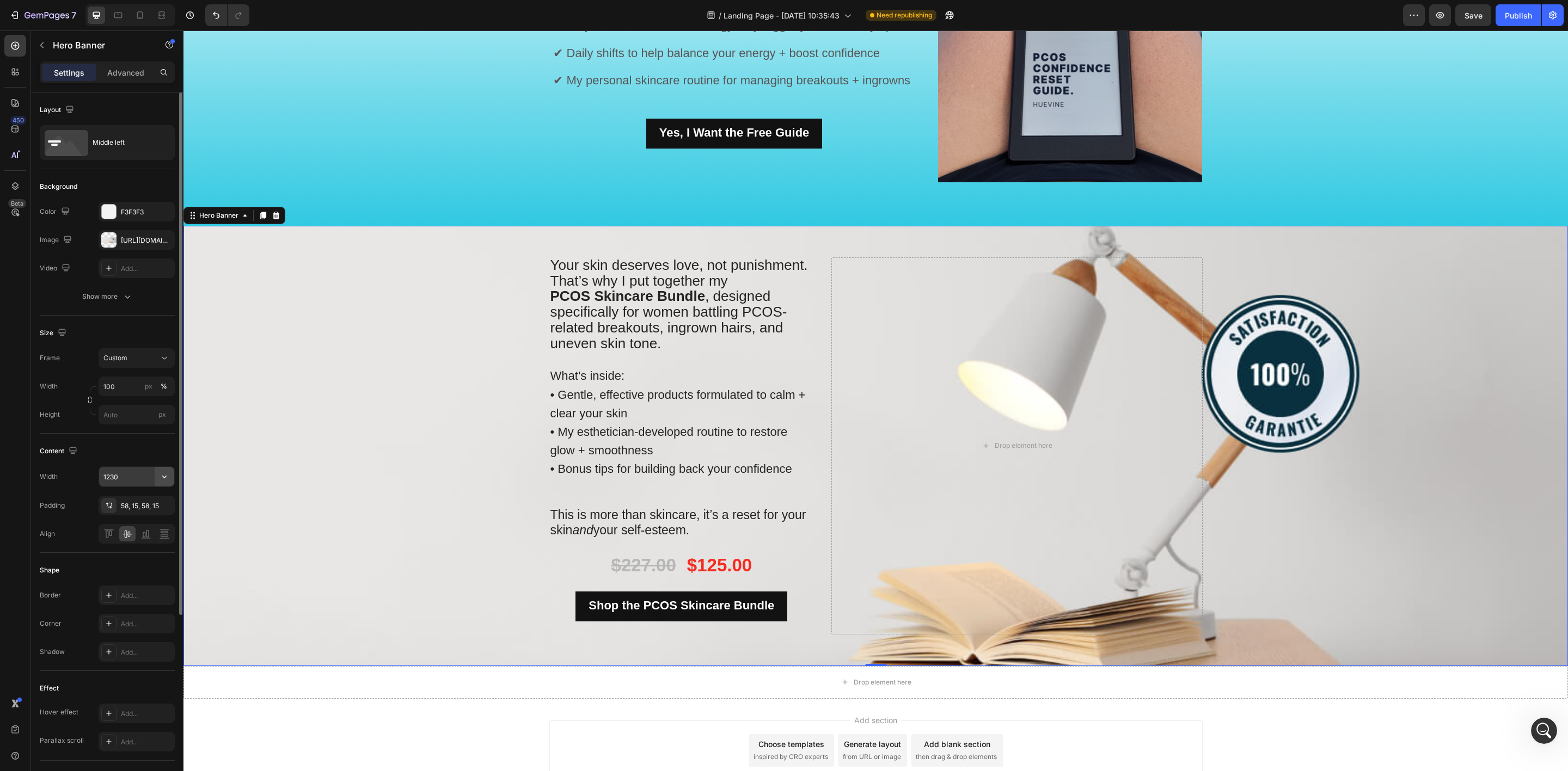
scroll to position [1205, 0]
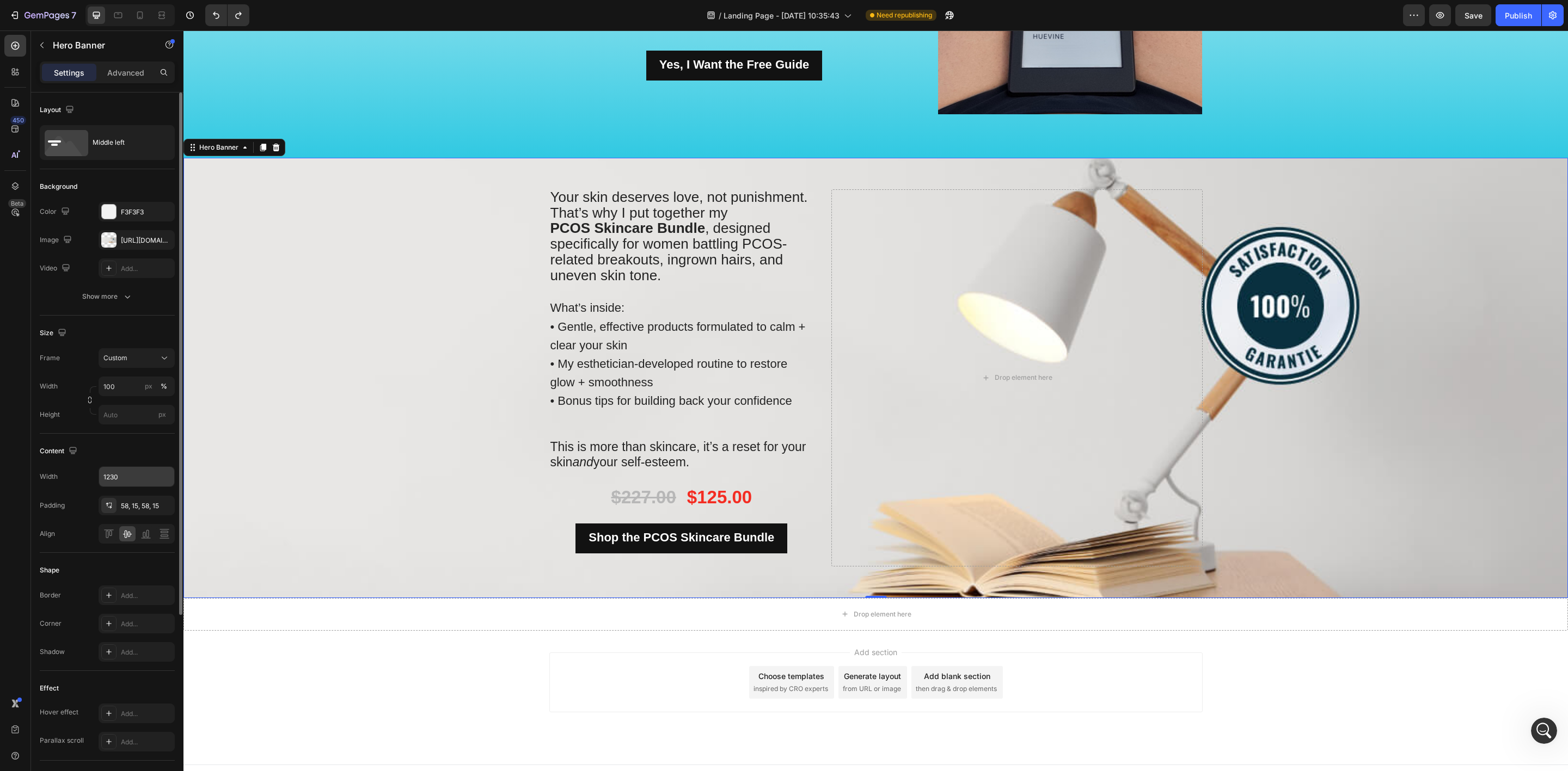
click at [363, 392] on div "Background Image" at bounding box center [875, 378] width 1385 height 441
click at [438, 324] on div "Background Image" at bounding box center [875, 378] width 1385 height 441
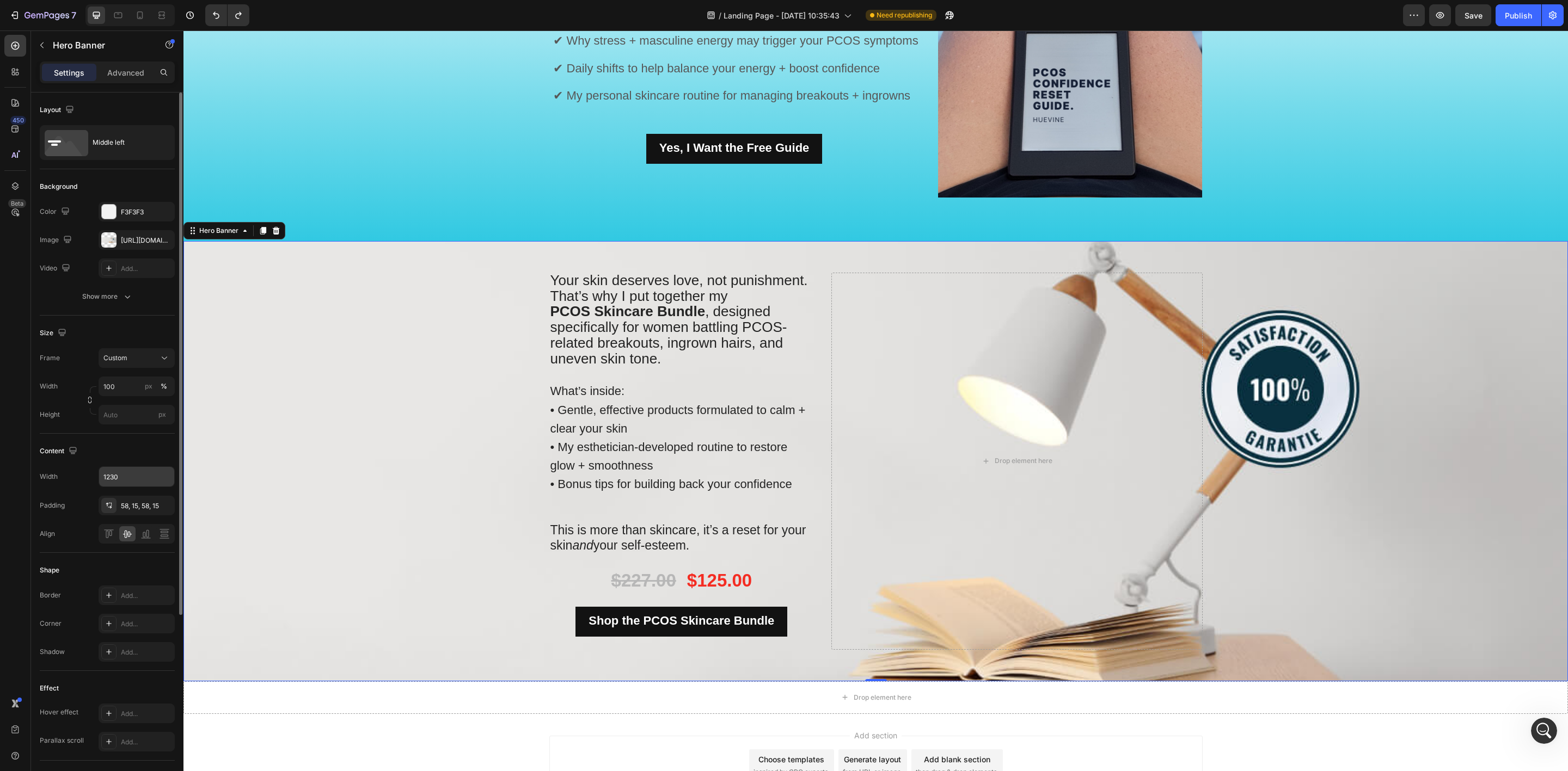
scroll to position [1123, 0]
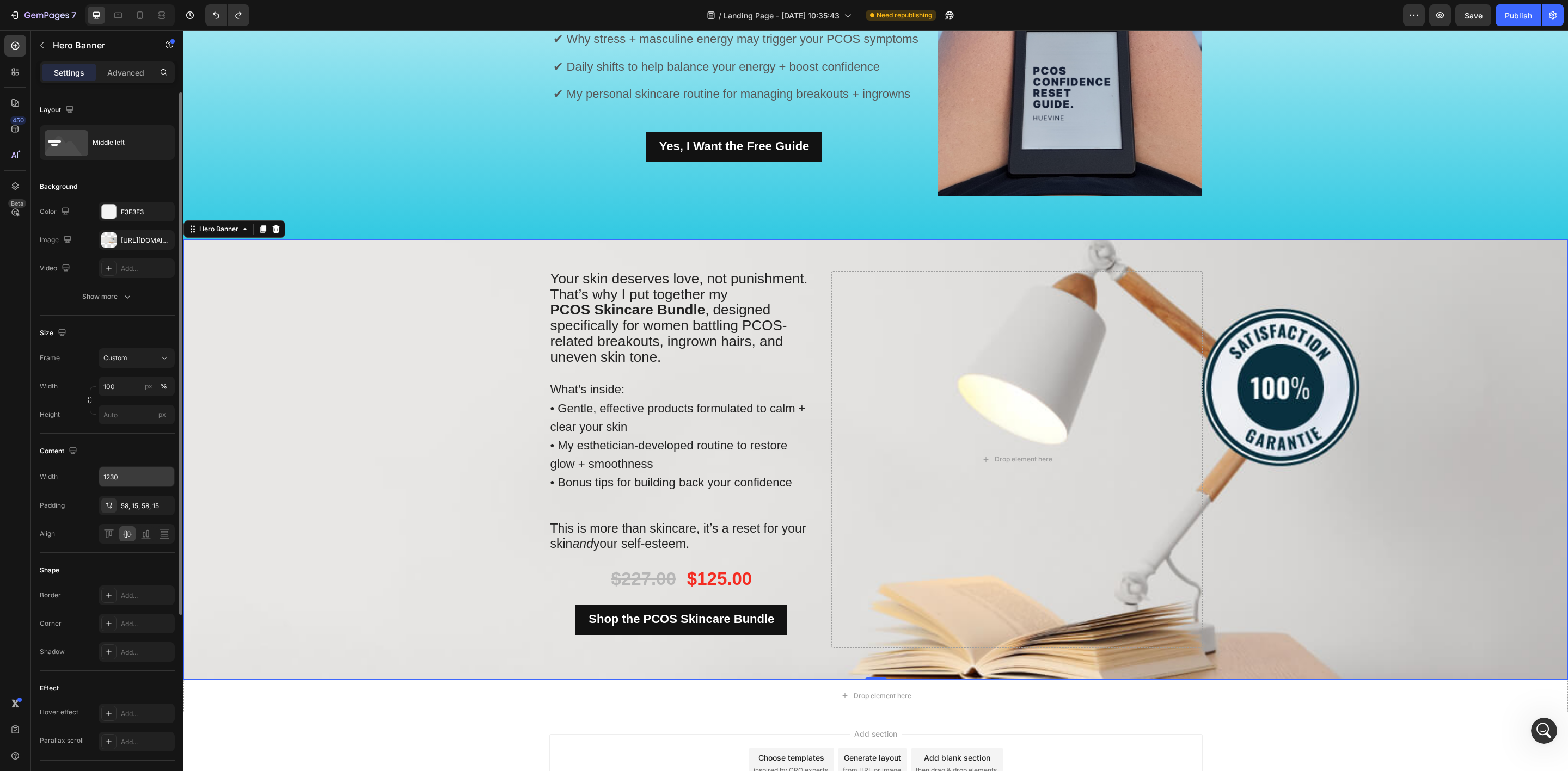
click at [335, 330] on div "Background Image" at bounding box center [875, 460] width 1385 height 441
click at [159, 240] on icon "button" at bounding box center [163, 240] width 9 height 9
type input "Auto"
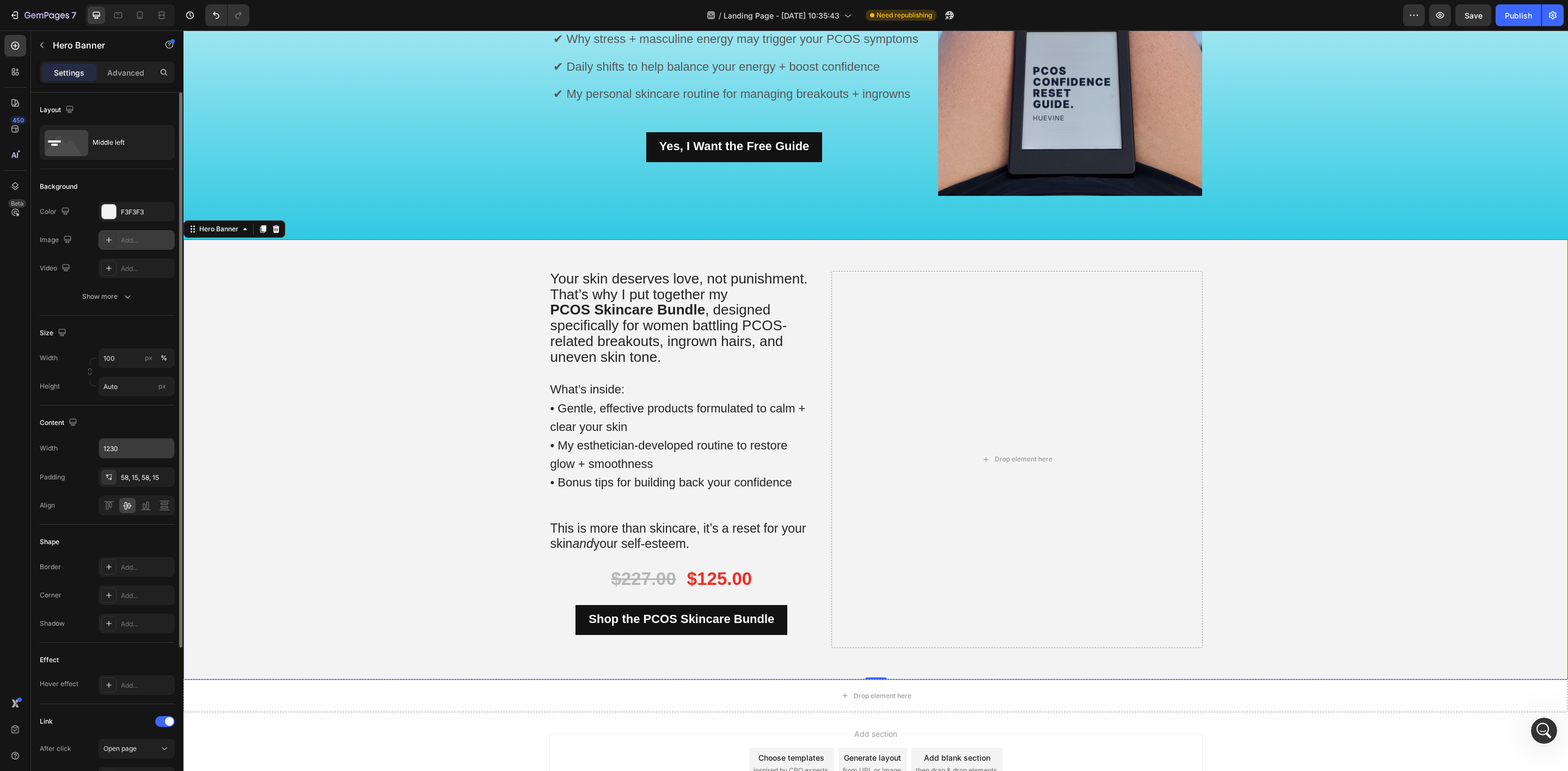
click at [116, 245] on div at bounding box center [108, 240] width 15 height 15
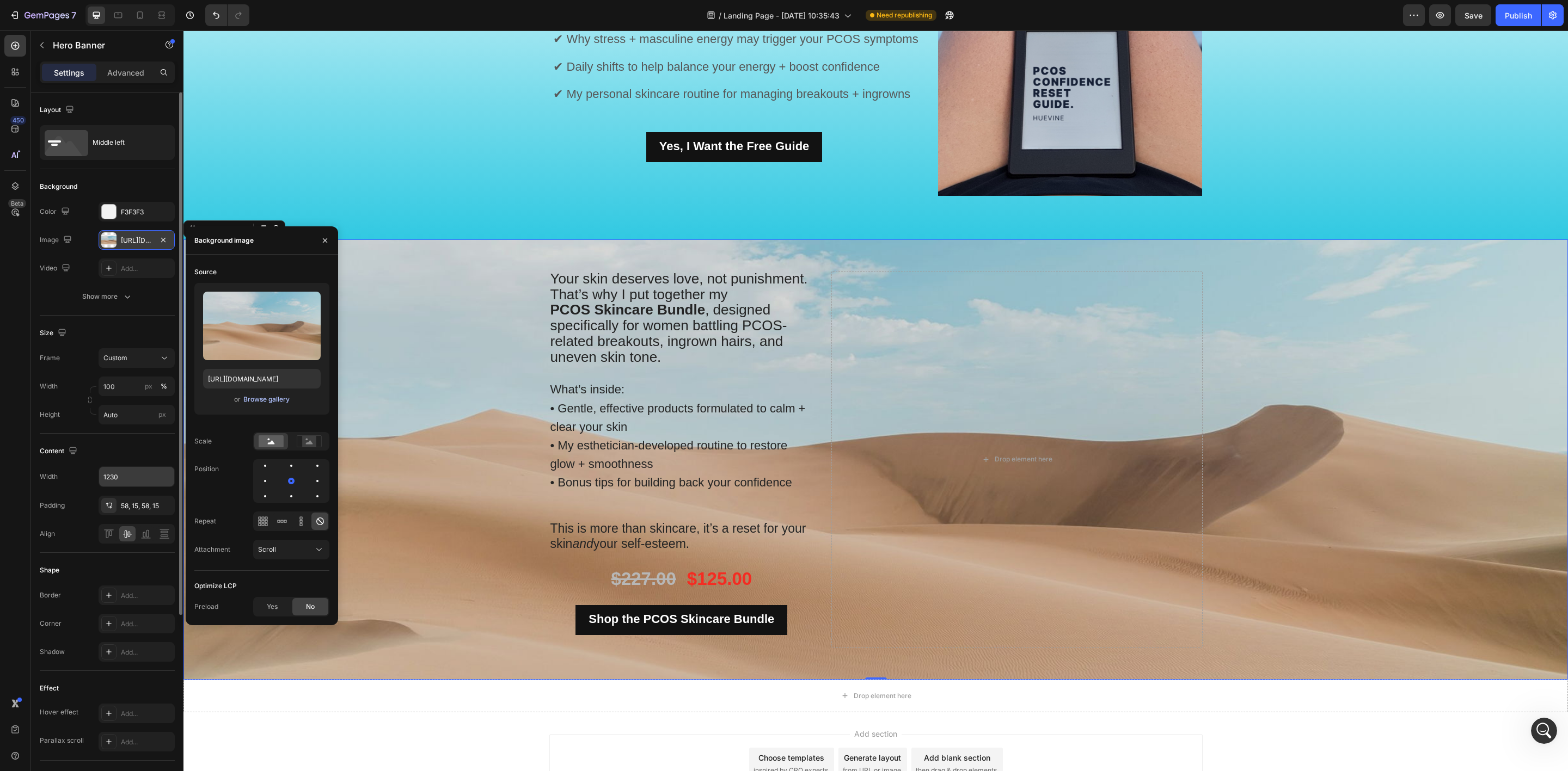
click at [256, 402] on div "Browse gallery" at bounding box center [267, 399] width 46 height 10
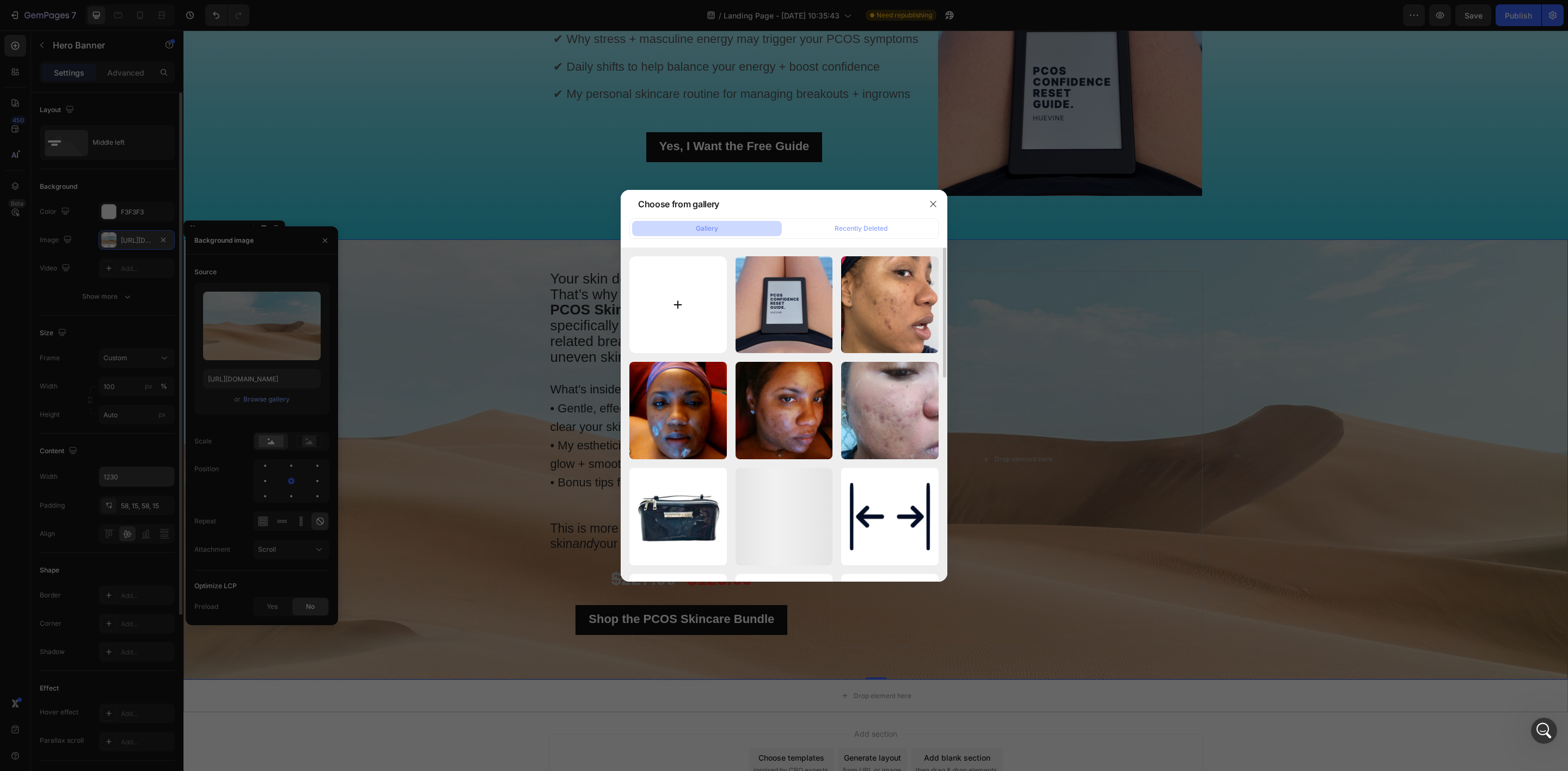
click at [691, 304] on input "file" at bounding box center [678, 305] width 97 height 97
type input "C:\fakepath\Untitled design (2).jpg"
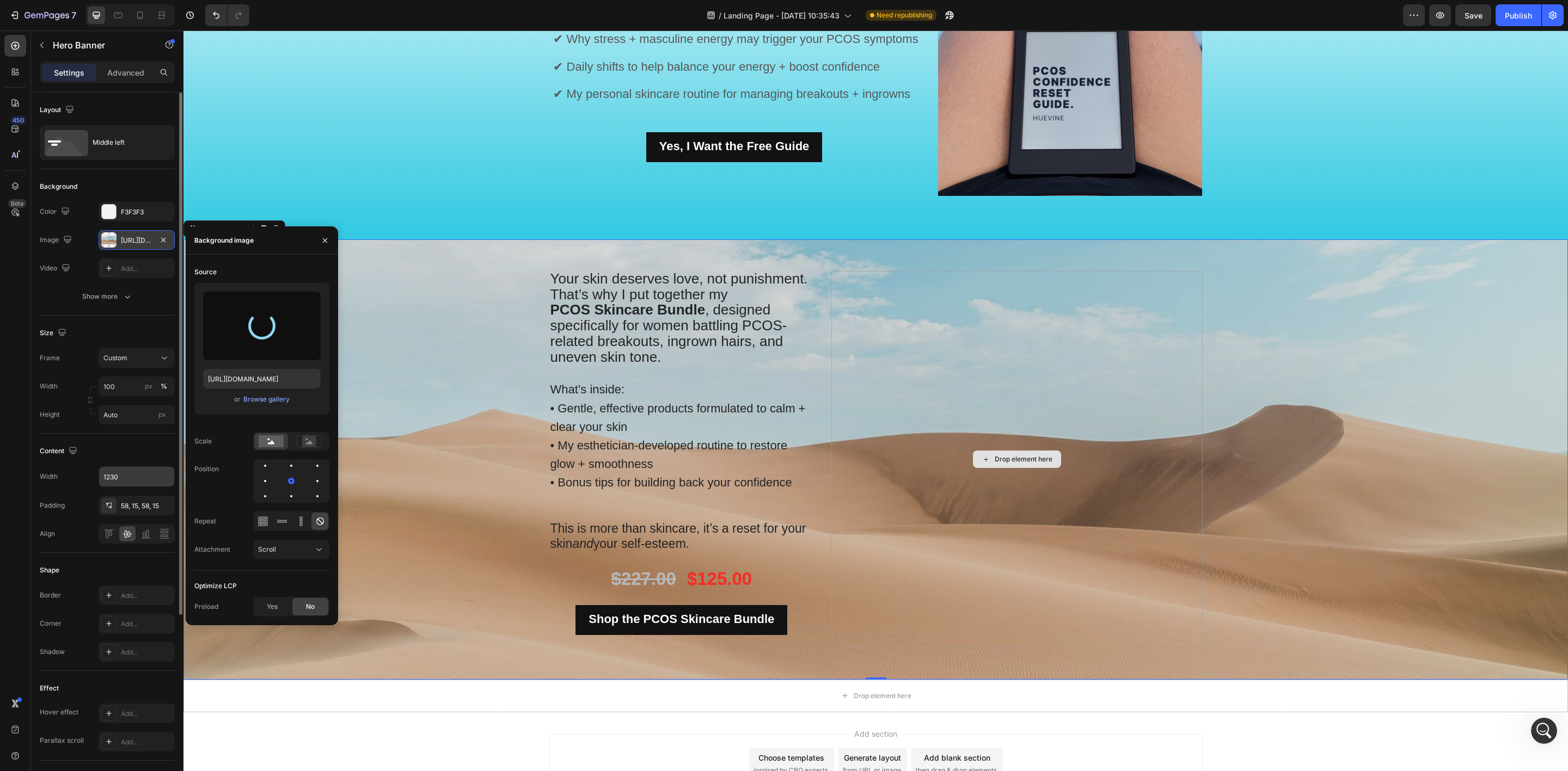
type input "https://cdn.shopify.com/s/files/1/1357/9371/files/gempages_548745446370051303-a…"
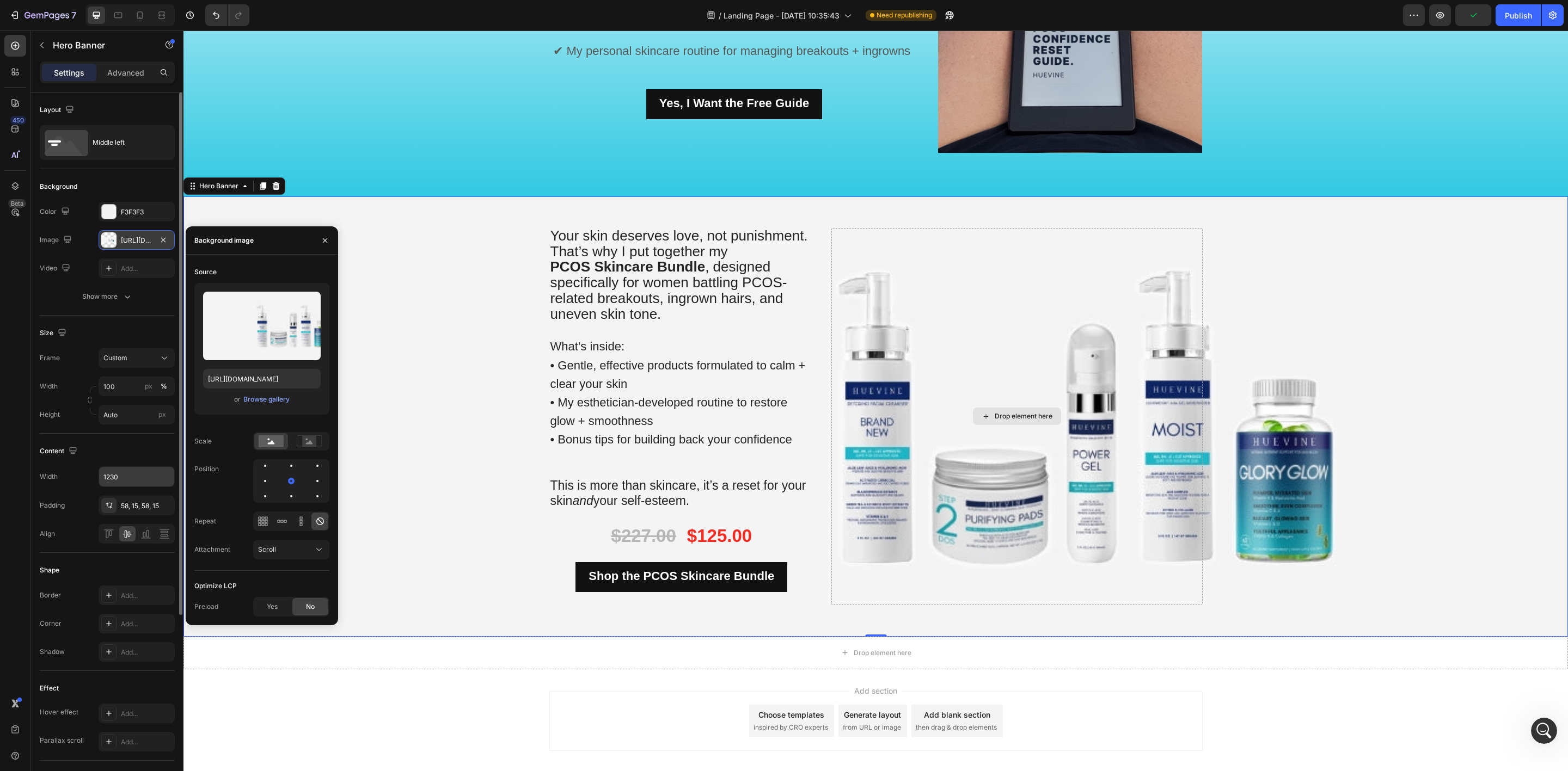
scroll to position [1205, 0]
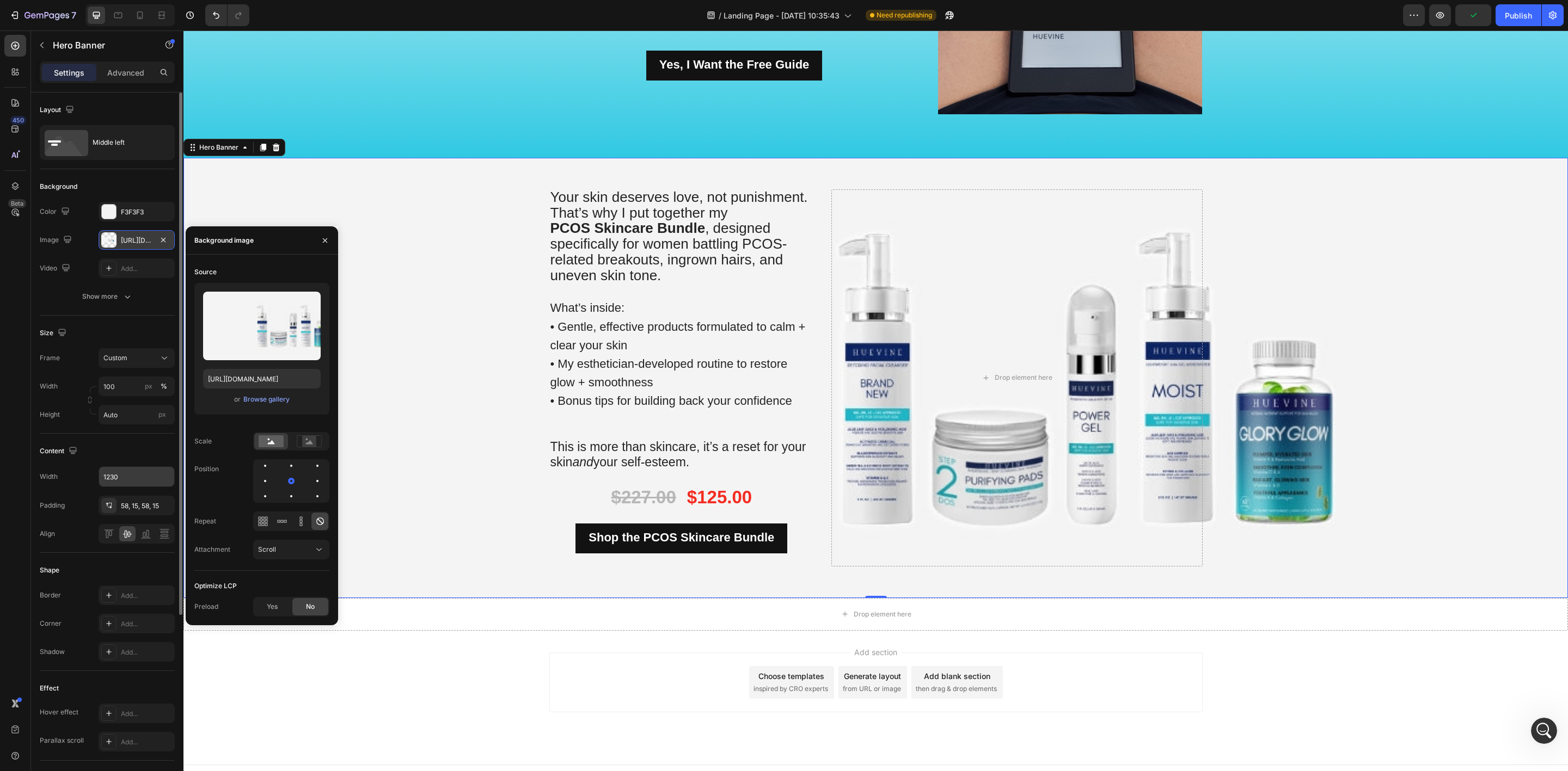
click at [593, 650] on div "Add section Choose templates inspired by CRO experts Generate layout from URL o…" at bounding box center [875, 698] width 1385 height 134
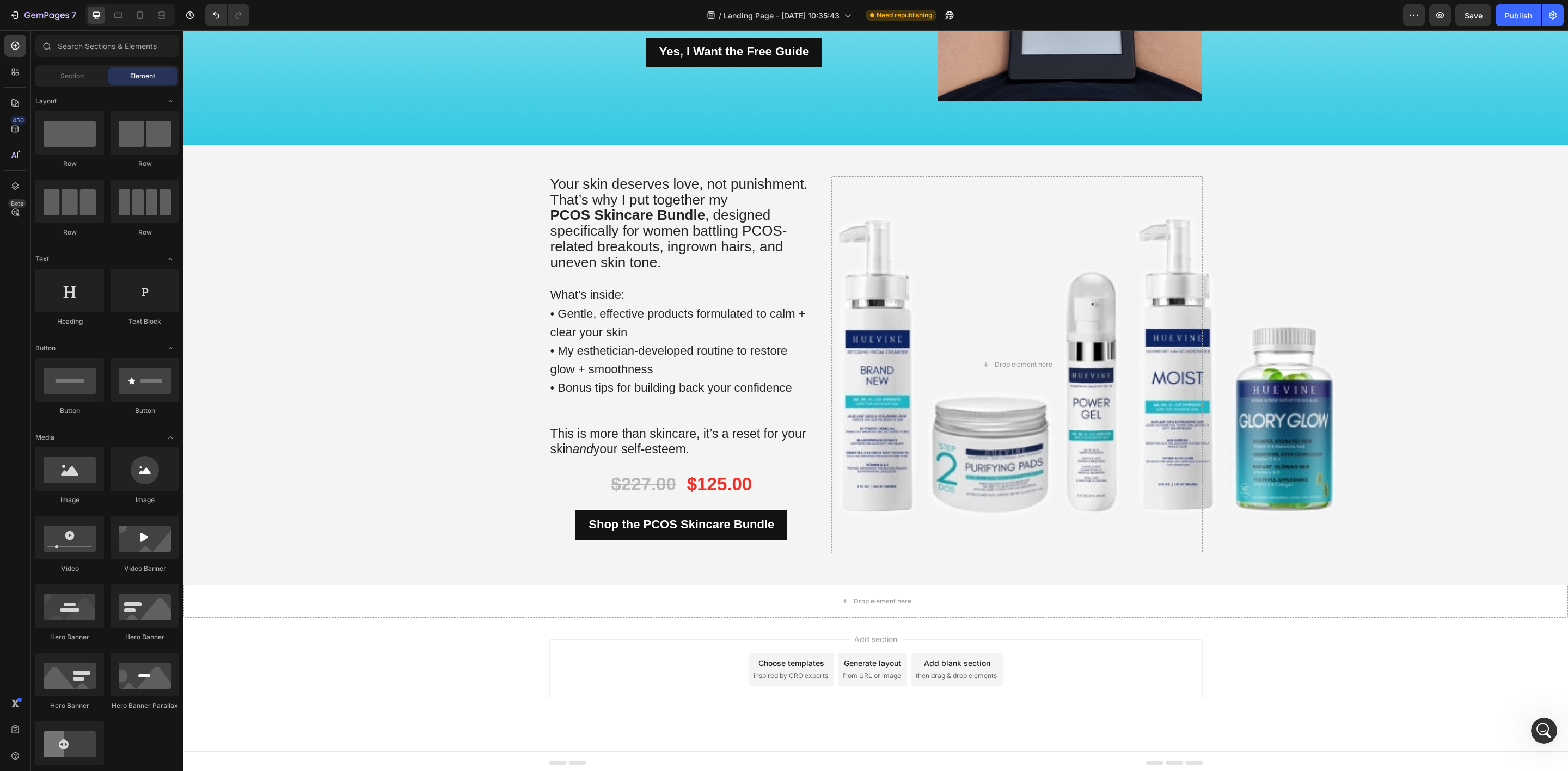
scroll to position [1221, 0]
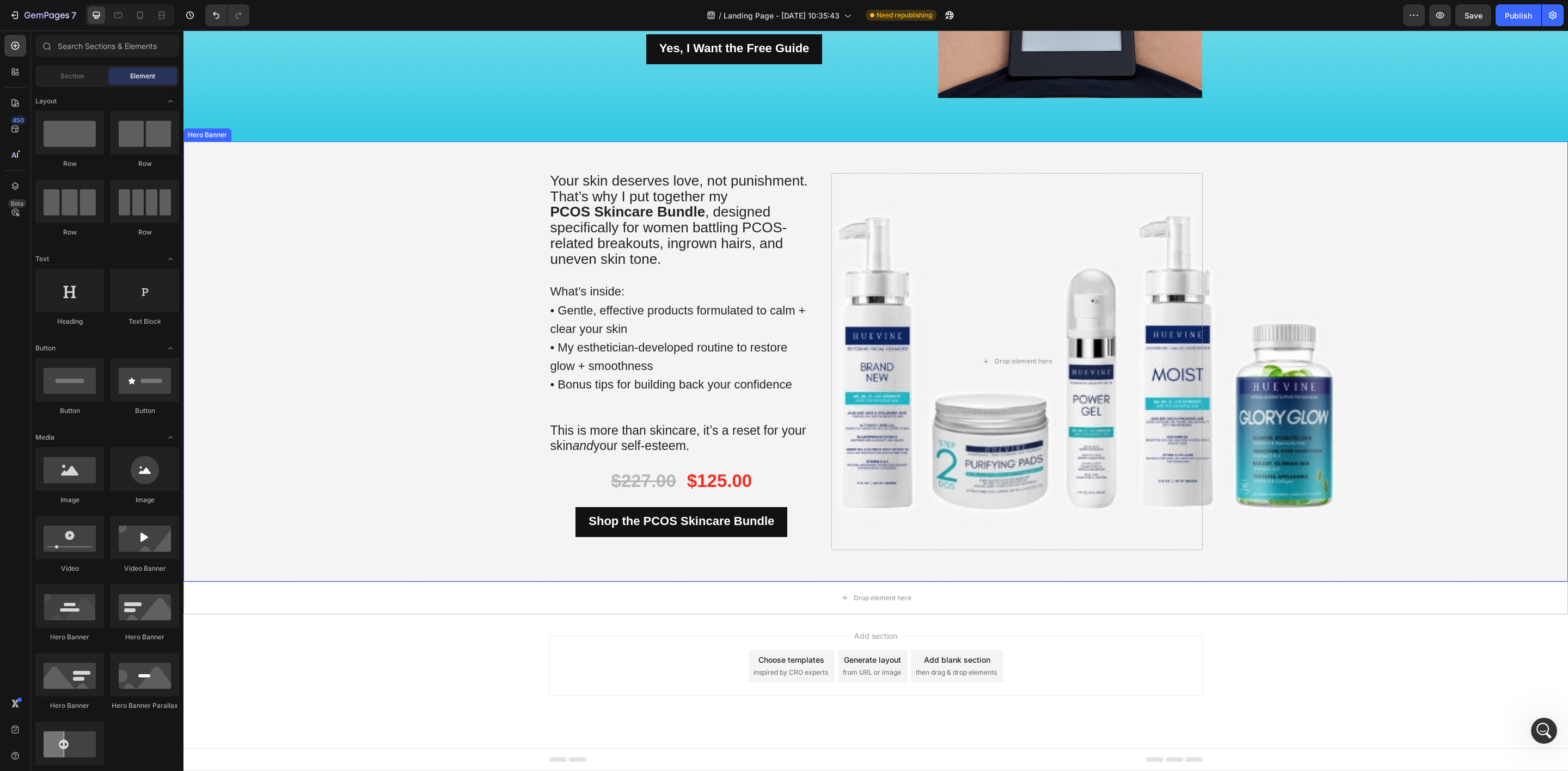
click at [485, 360] on div "Background Image" at bounding box center [875, 362] width 1385 height 441
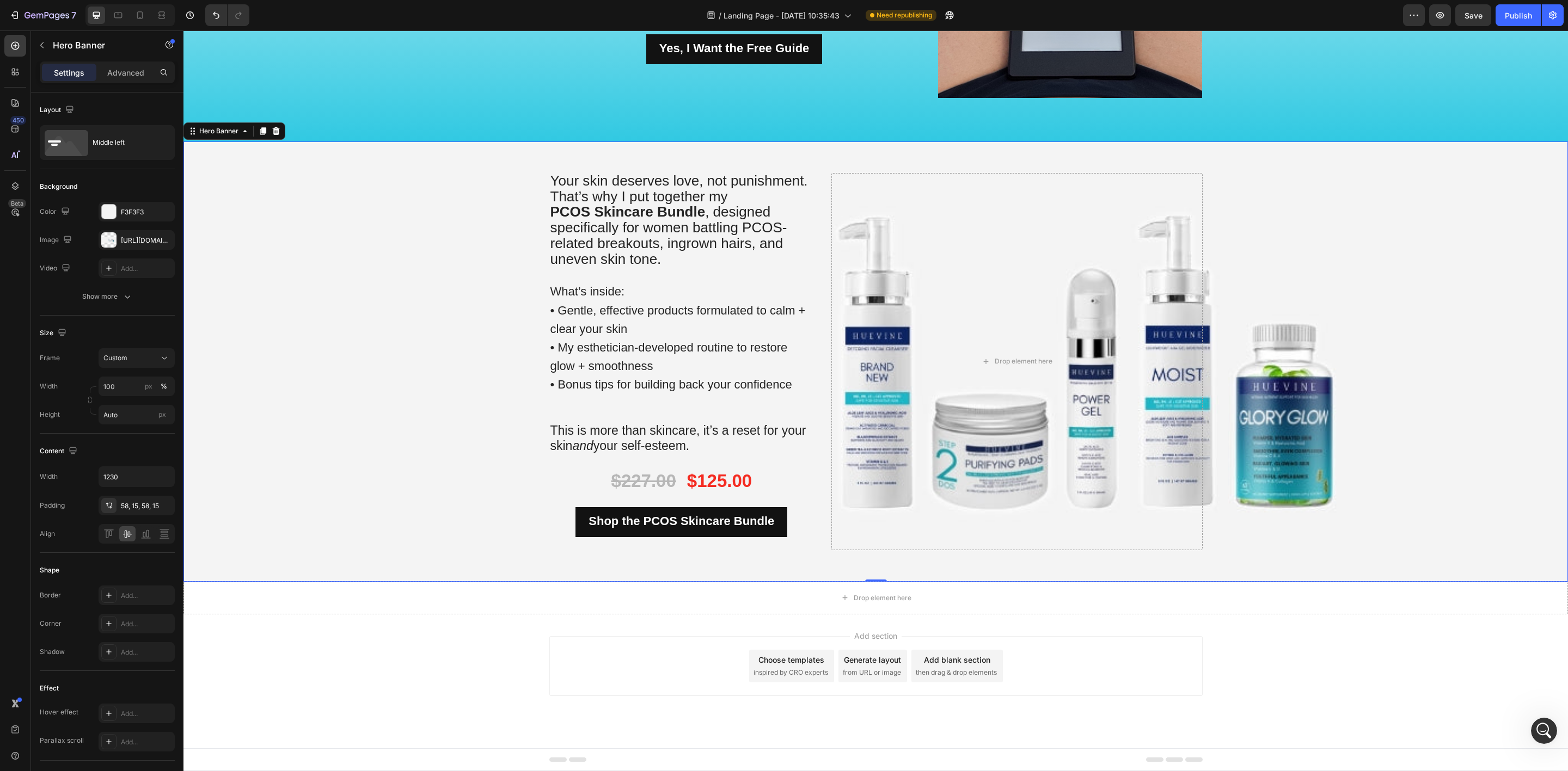
click at [407, 346] on div "Background Image" at bounding box center [875, 362] width 1385 height 441
click at [1513, 12] on div "Publish" at bounding box center [1518, 15] width 27 height 12
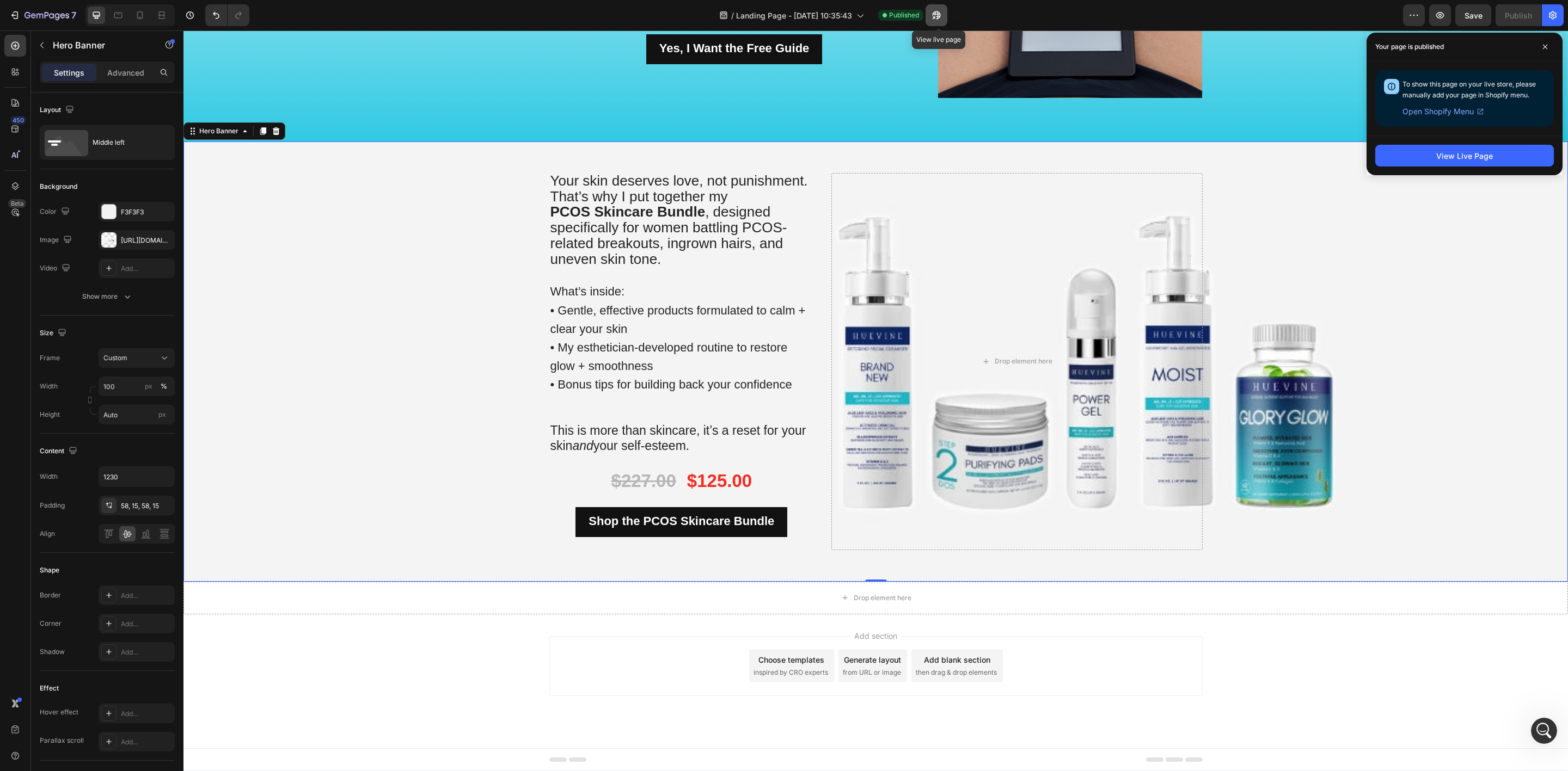
click at [936, 16] on icon "button" at bounding box center [934, 18] width 2 height 2
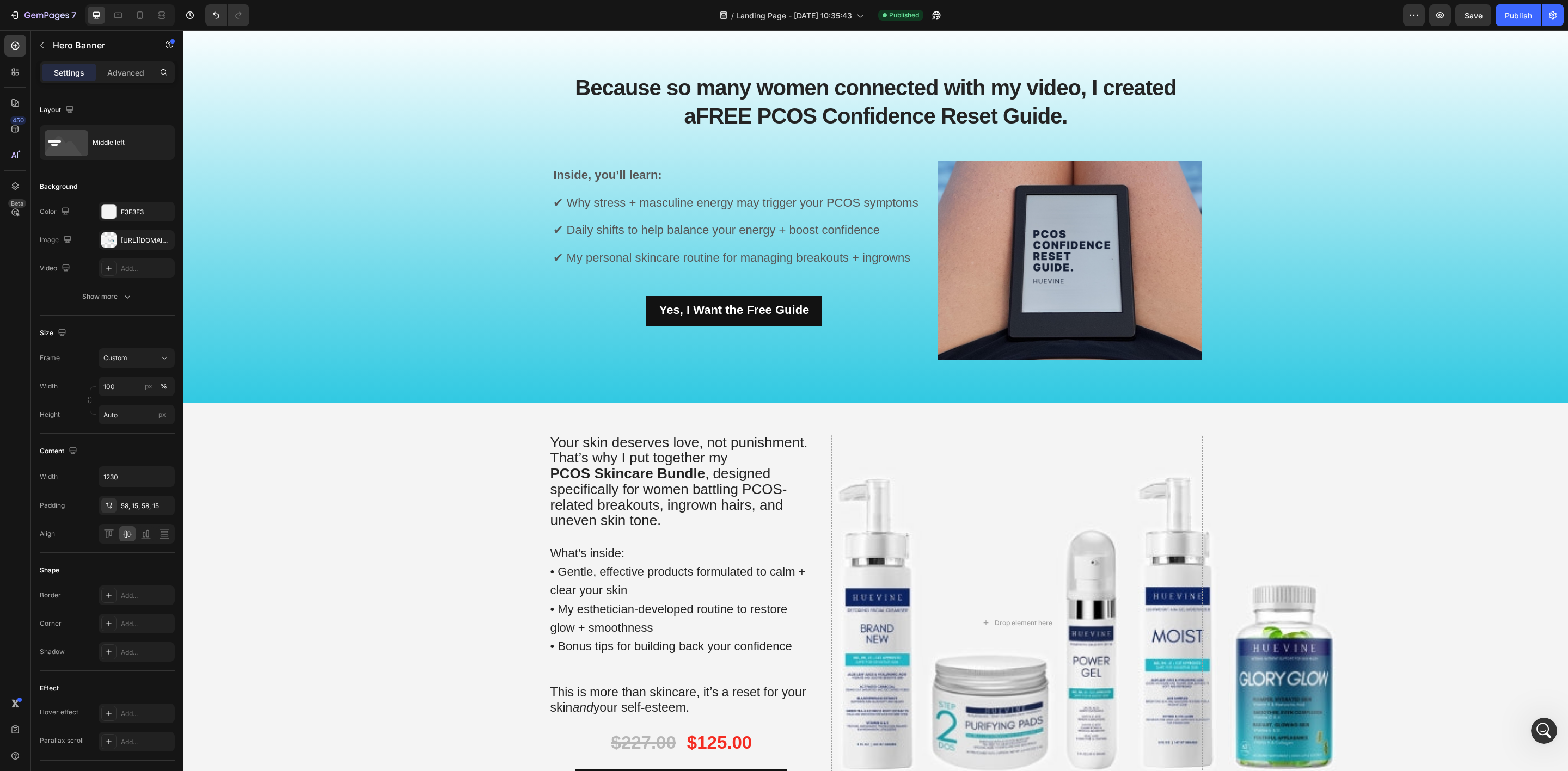
scroll to position [1104, 0]
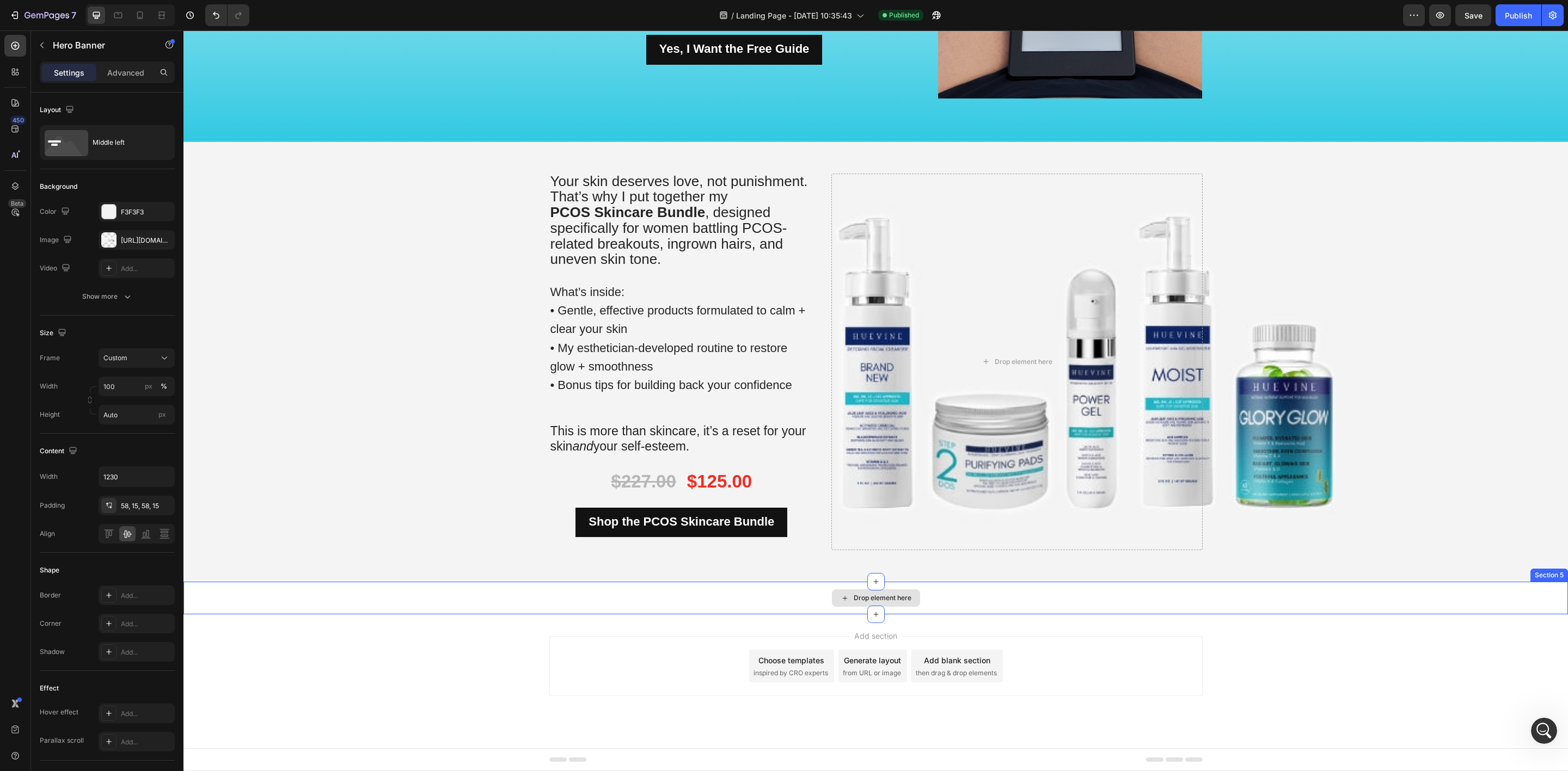
click at [848, 602] on div "Drop element here" at bounding box center [876, 598] width 88 height 18
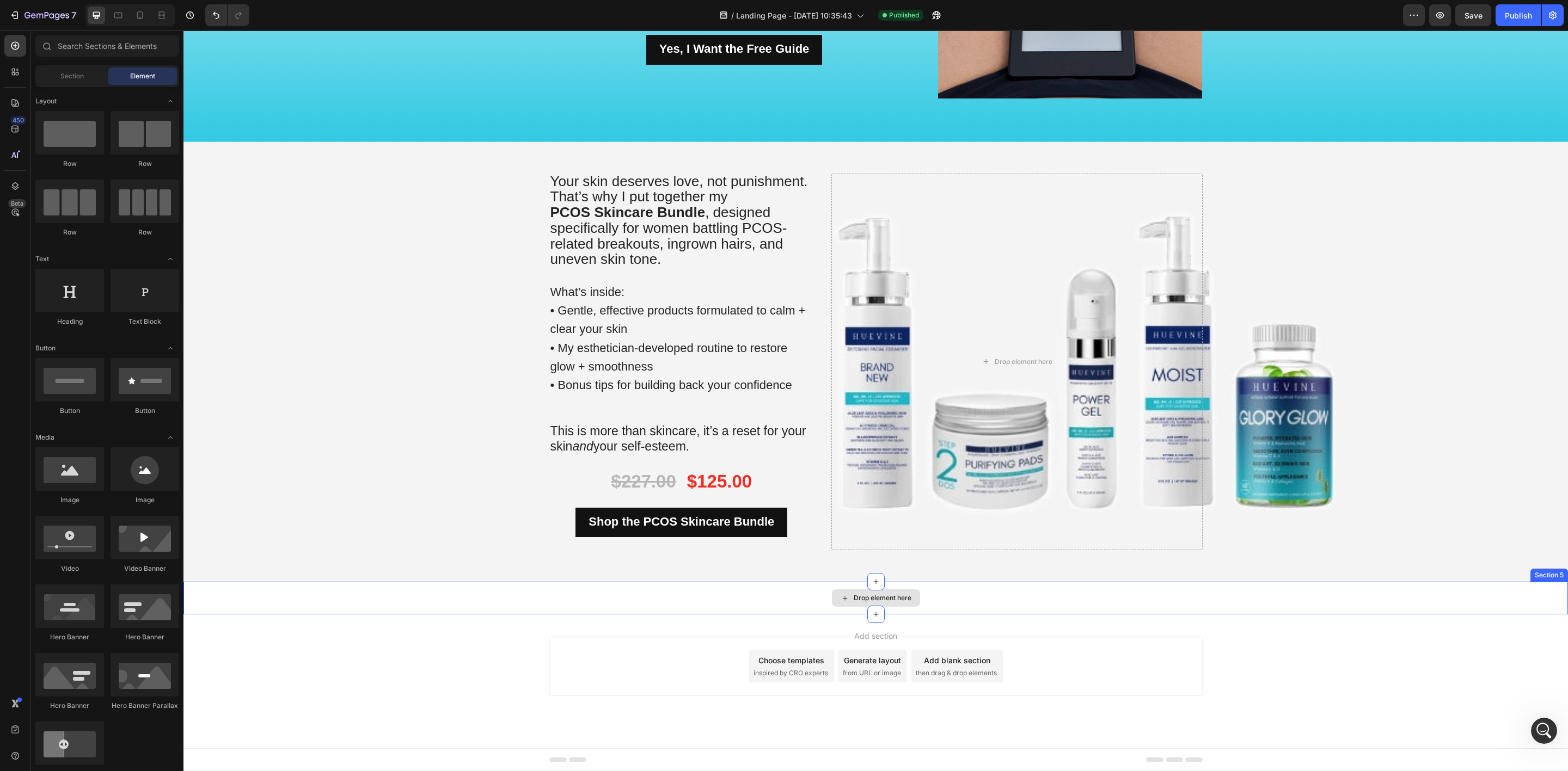
click at [745, 598] on div "Drop element here" at bounding box center [875, 598] width 1385 height 33
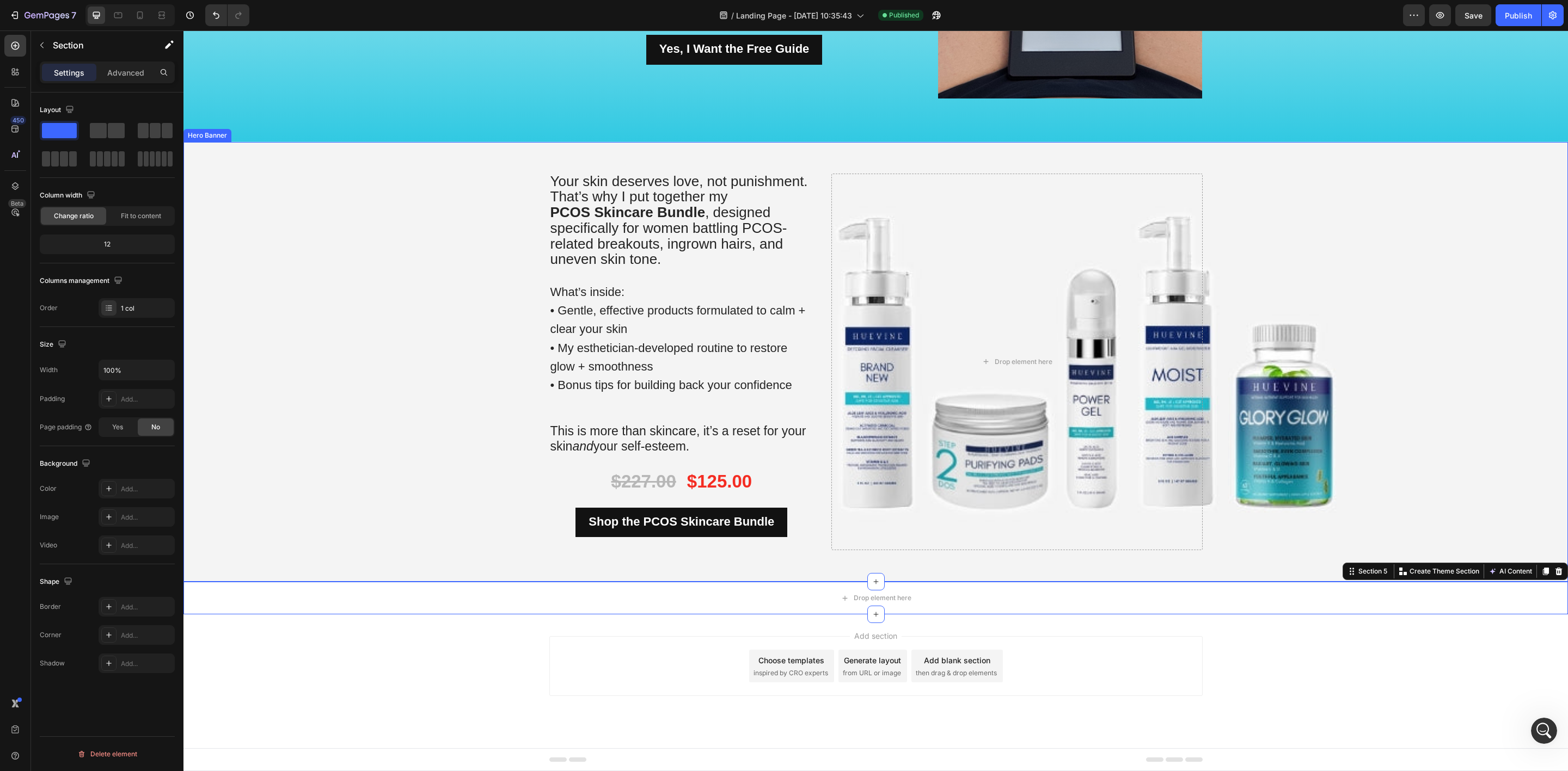
drag, startPoint x: 1468, startPoint y: 560, endPoint x: 1353, endPoint y: 556, distance: 115.1
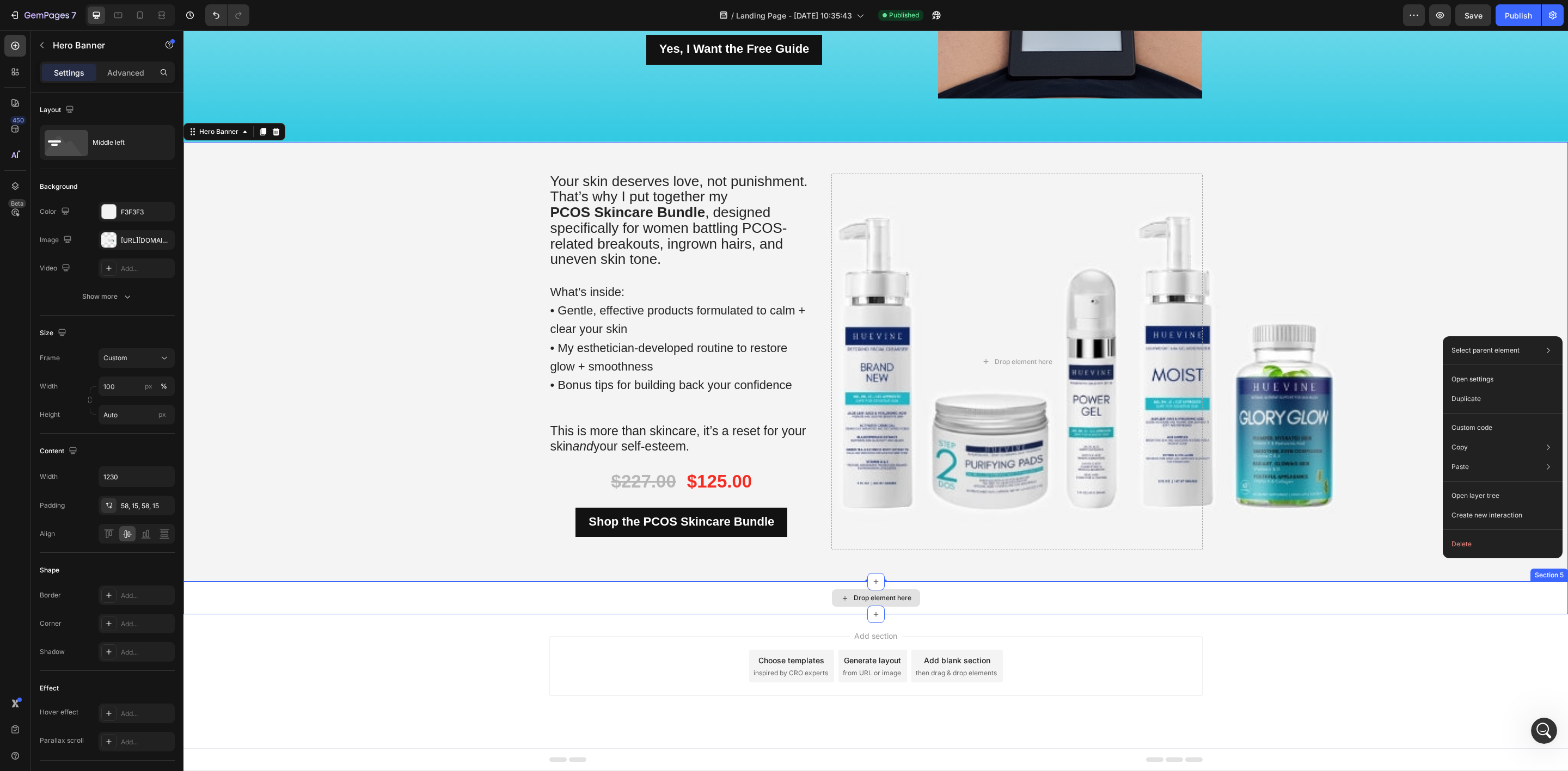
click at [1418, 598] on div "Drop element here" at bounding box center [875, 598] width 1385 height 33
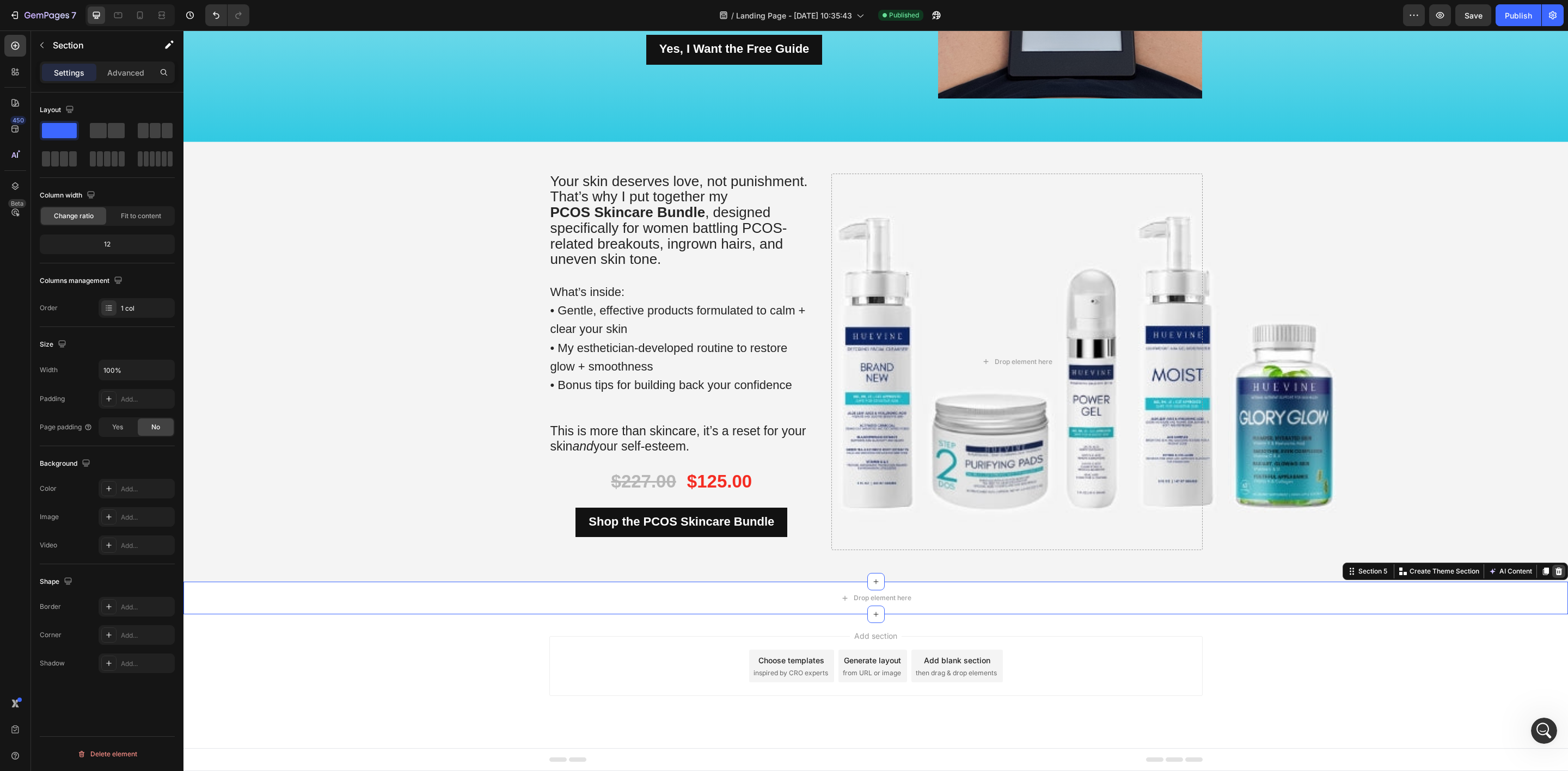
click at [1555, 568] on icon at bounding box center [1559, 571] width 9 height 9
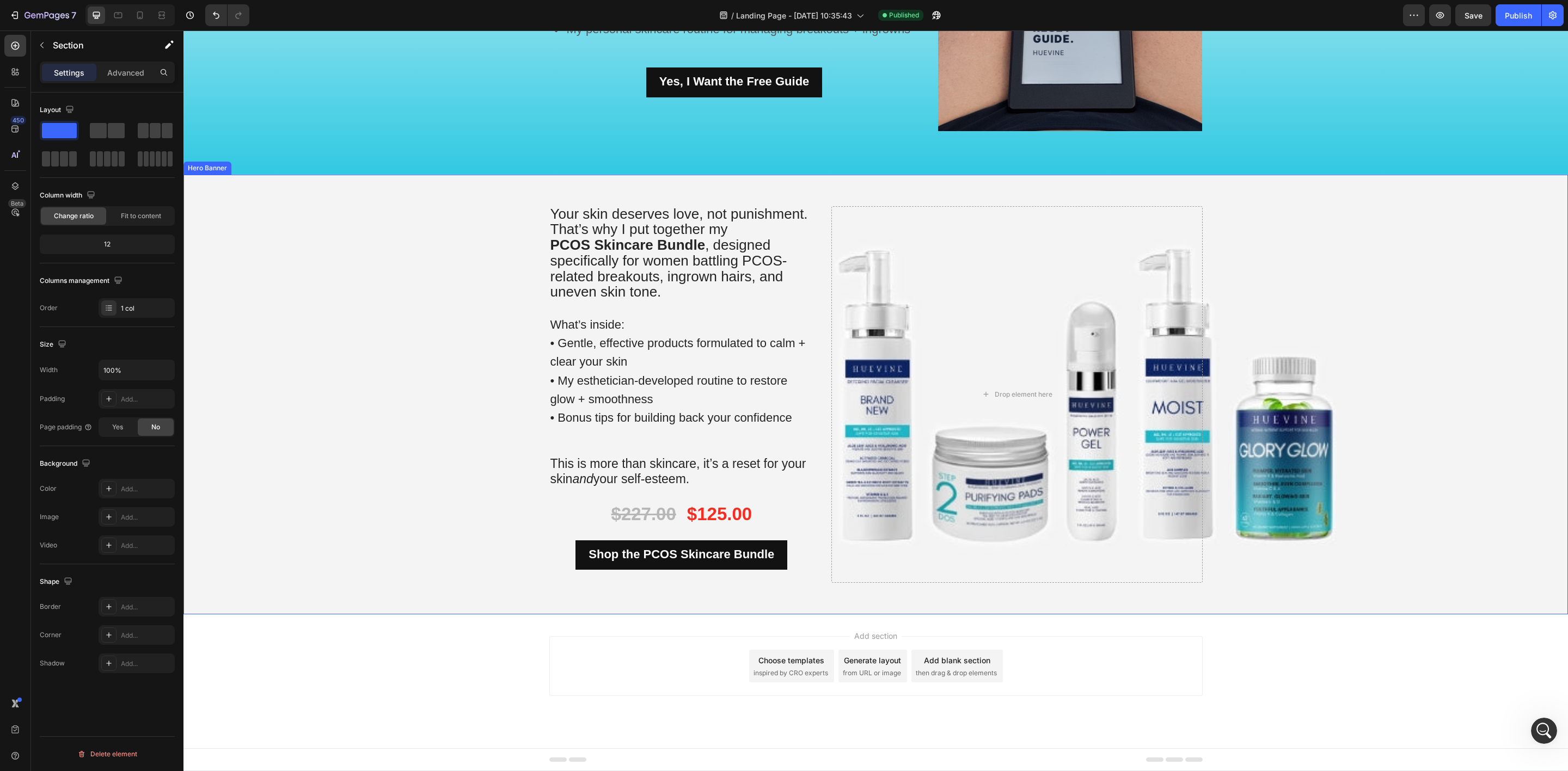
scroll to position [1071, 0]
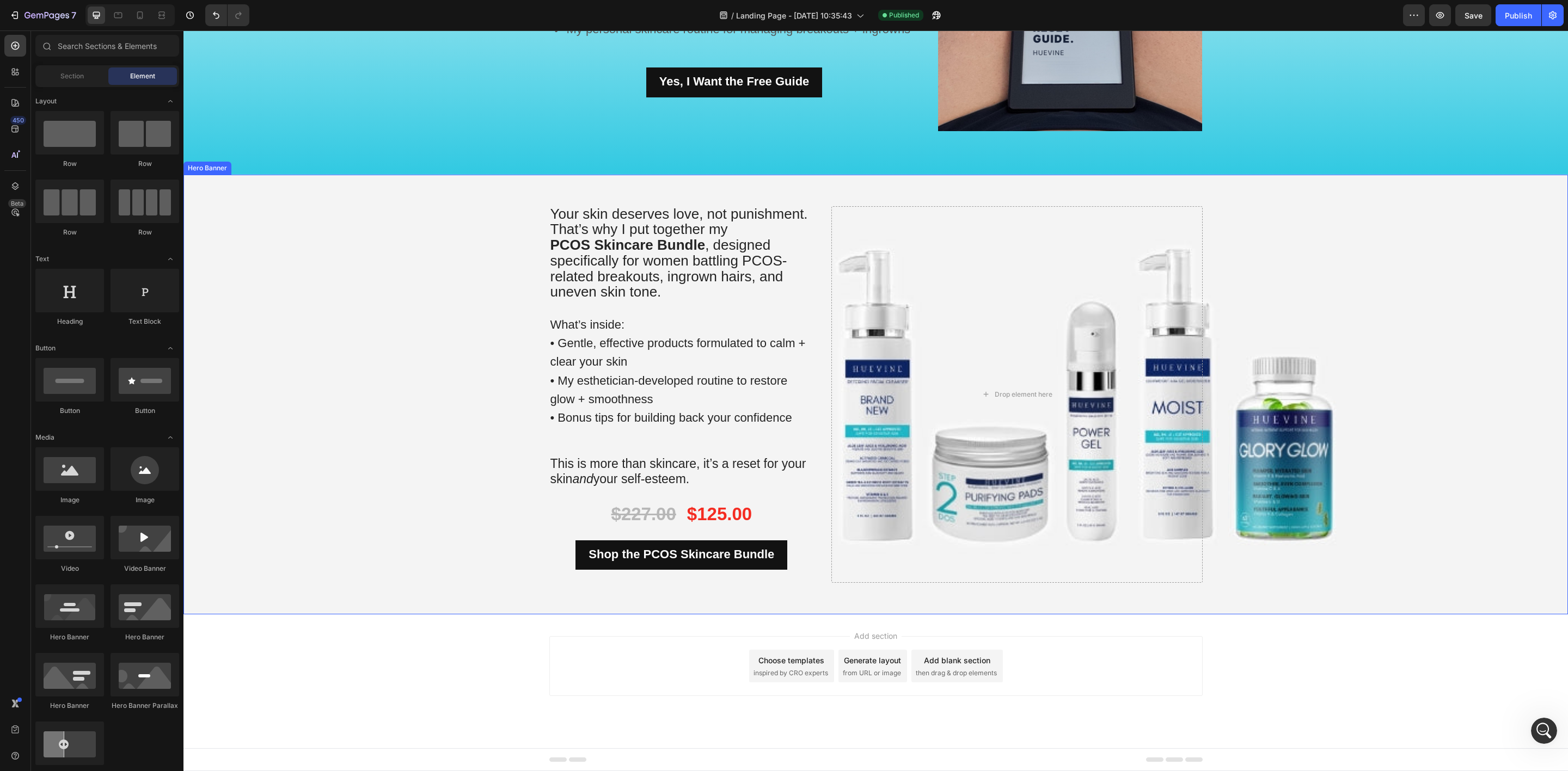
click at [800, 601] on div "Your skin deserves love, not punishment. That’s why I put together my PCOS Skin…" at bounding box center [876, 395] width 670 height 441
click at [758, 619] on div "Add section Choose templates inspired by CRO experts Generate layout from URL o…" at bounding box center [875, 682] width 1385 height 134
click at [787, 579] on div "Shop the PCOS Skincare Bundle Button" at bounding box center [682, 562] width 265 height 43
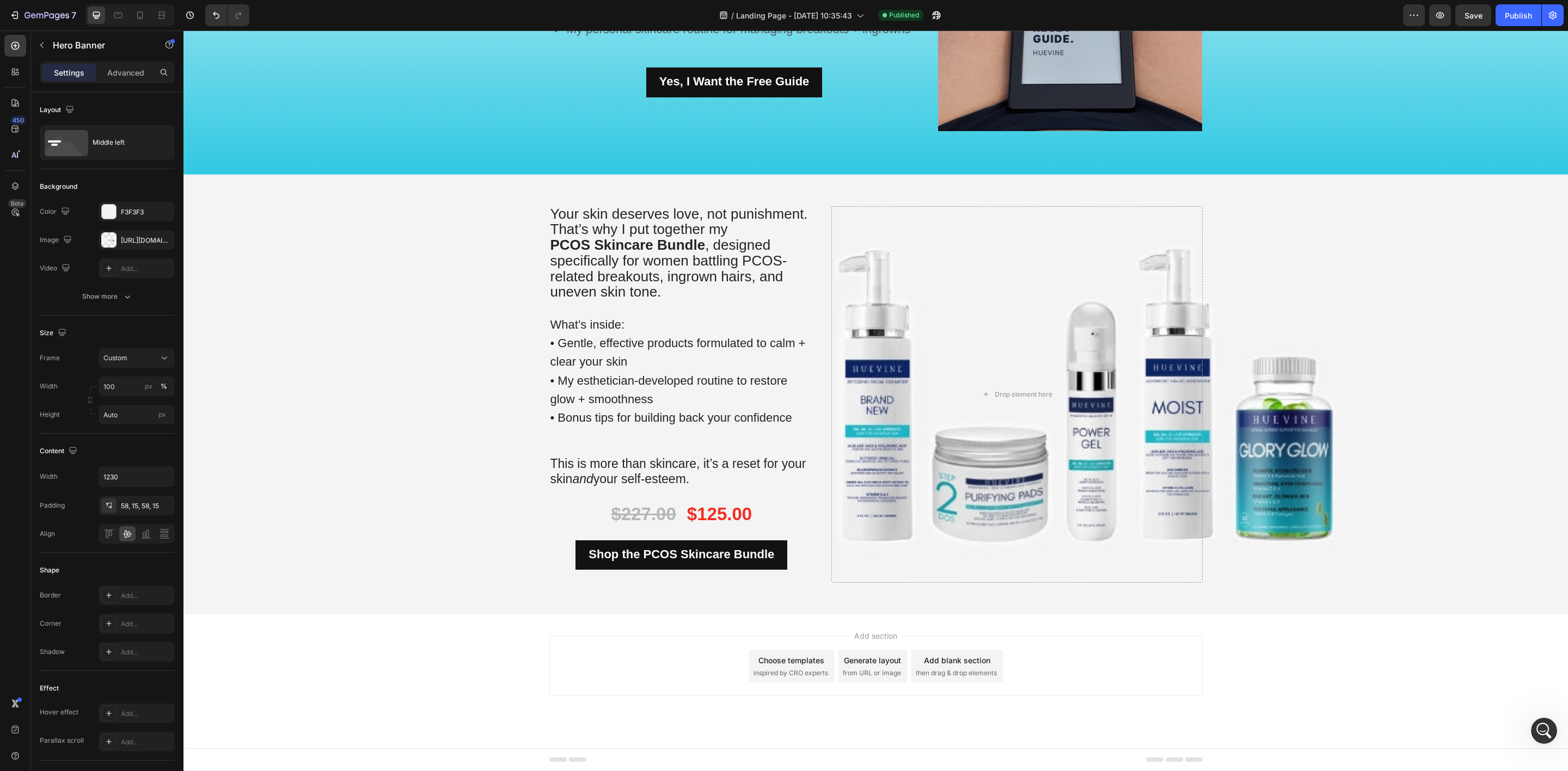
click at [801, 619] on div "Add section Choose templates inspired by CRO experts Generate layout from URL o…" at bounding box center [875, 682] width 1385 height 134
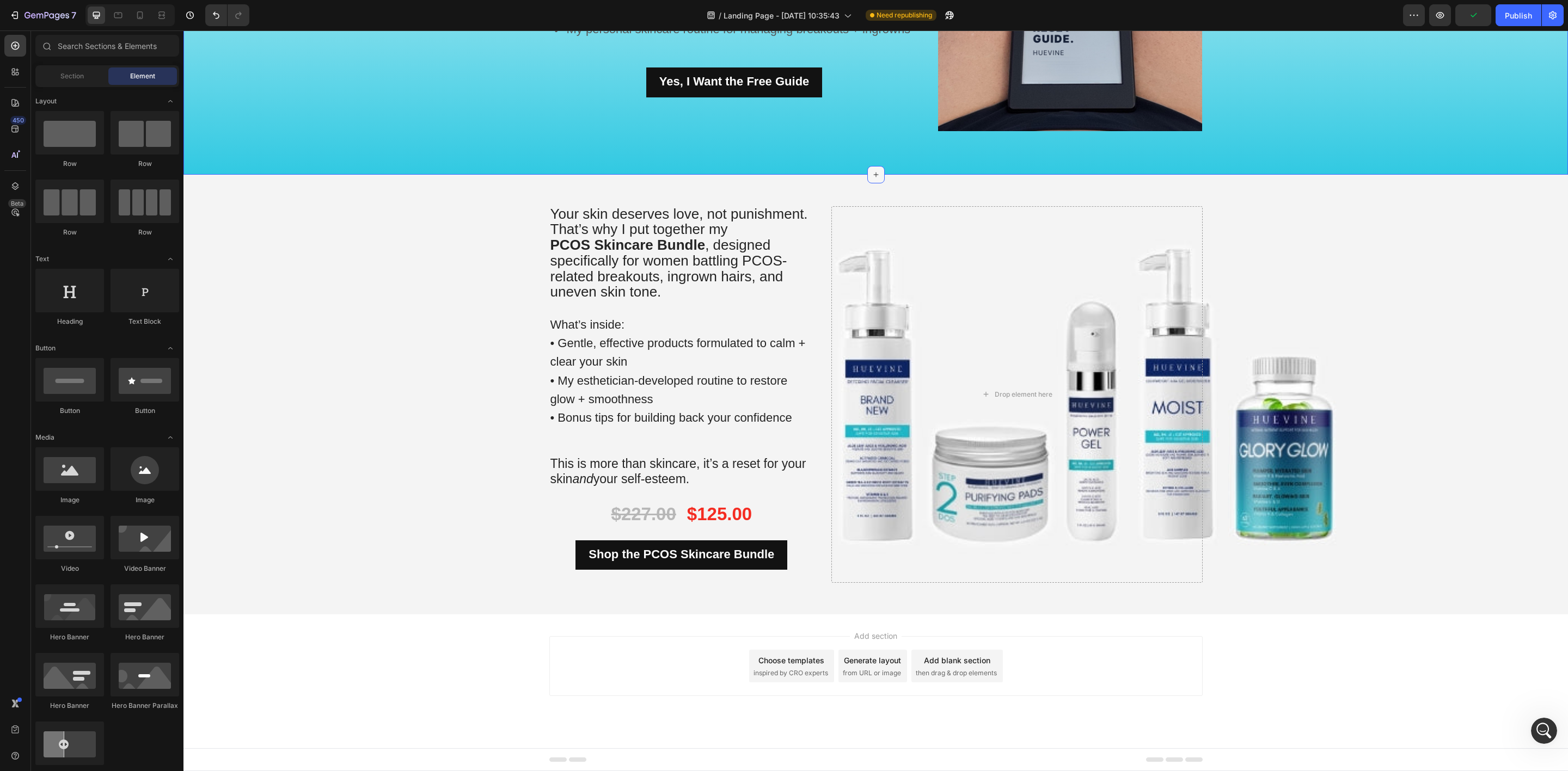
click at [872, 173] on icon at bounding box center [876, 175] width 9 height 9
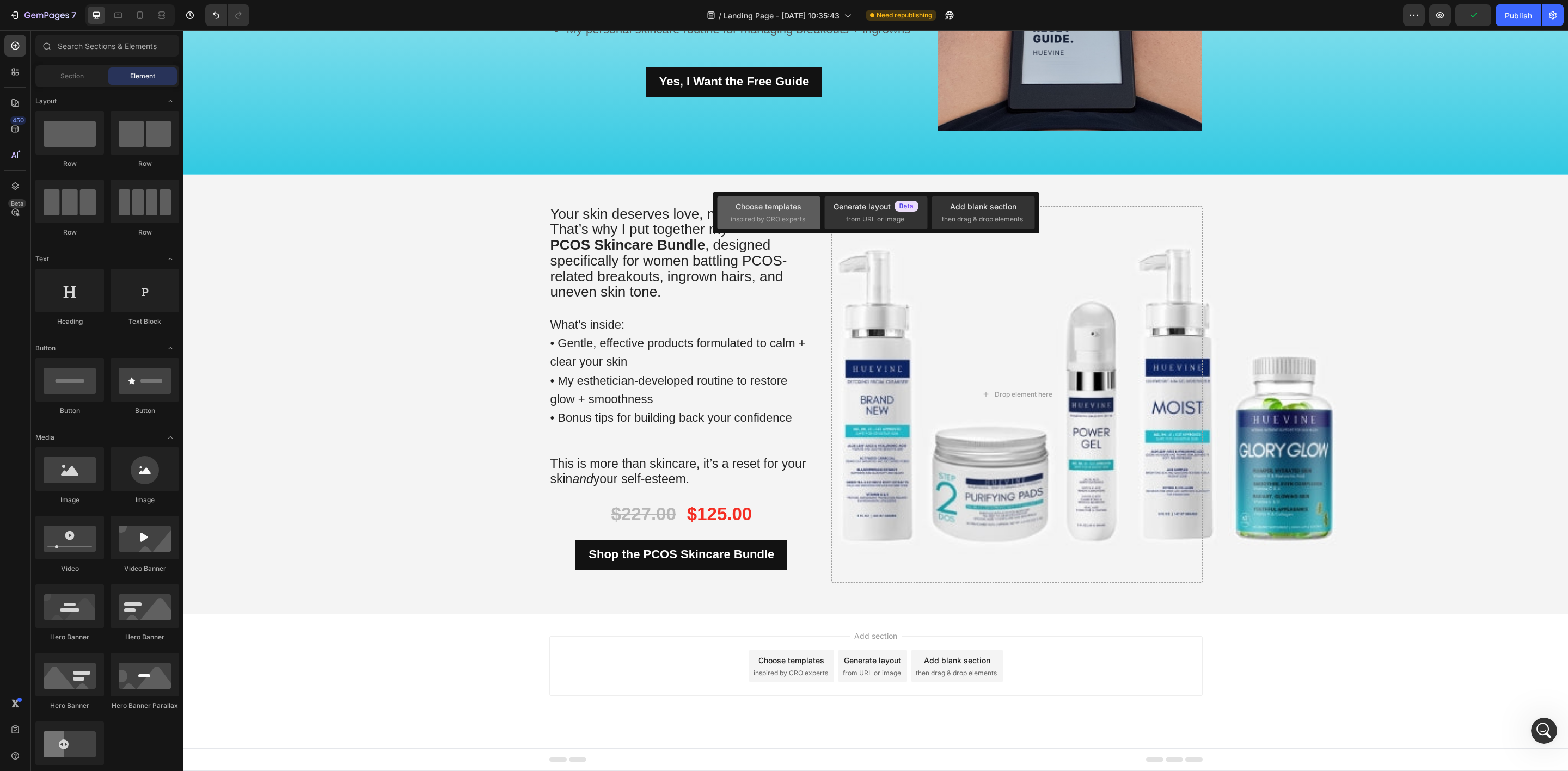
click at [772, 203] on div "Choose templates" at bounding box center [768, 206] width 66 height 12
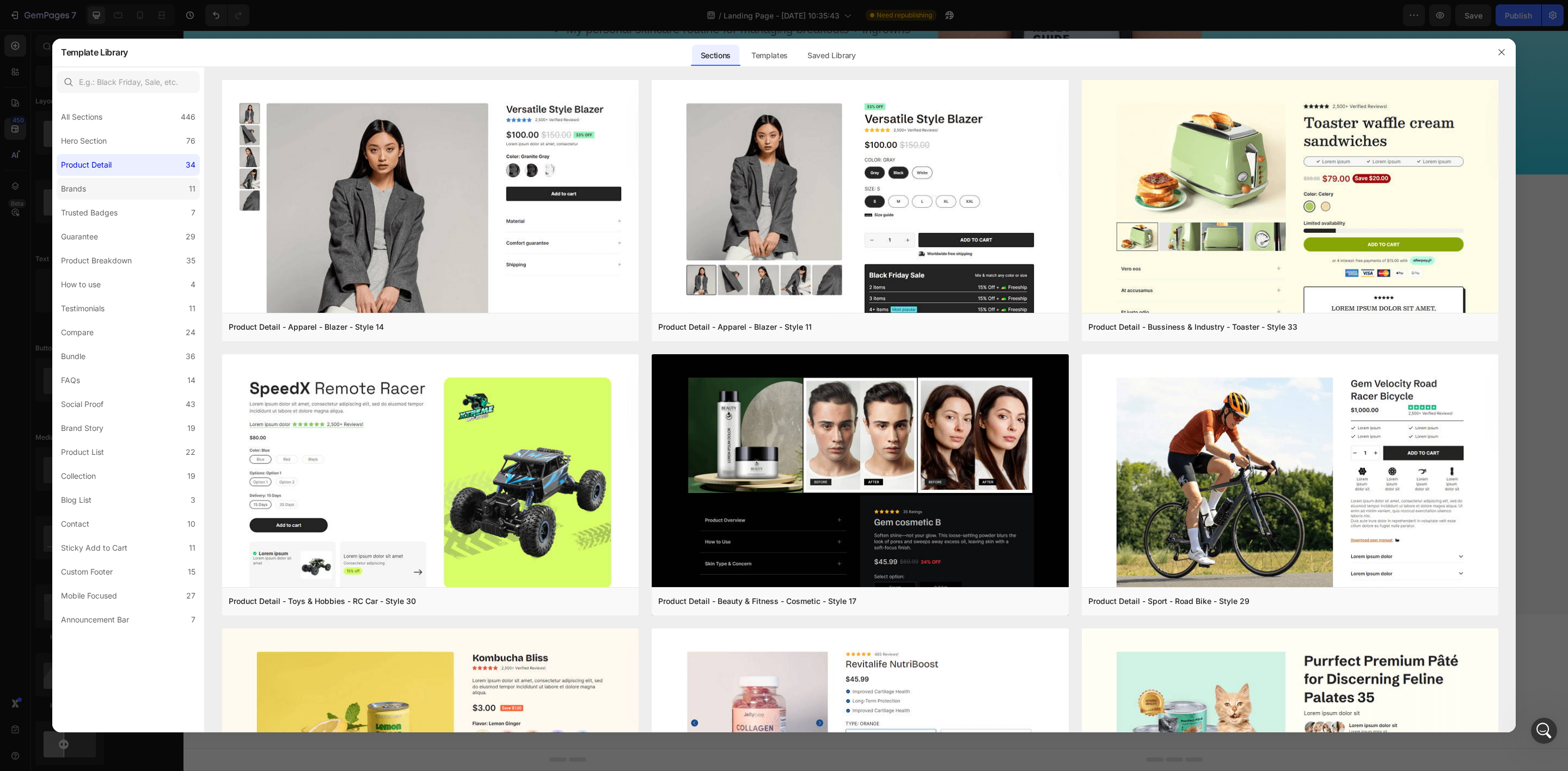
click at [117, 186] on label "Brands 11" at bounding box center [128, 189] width 143 height 22
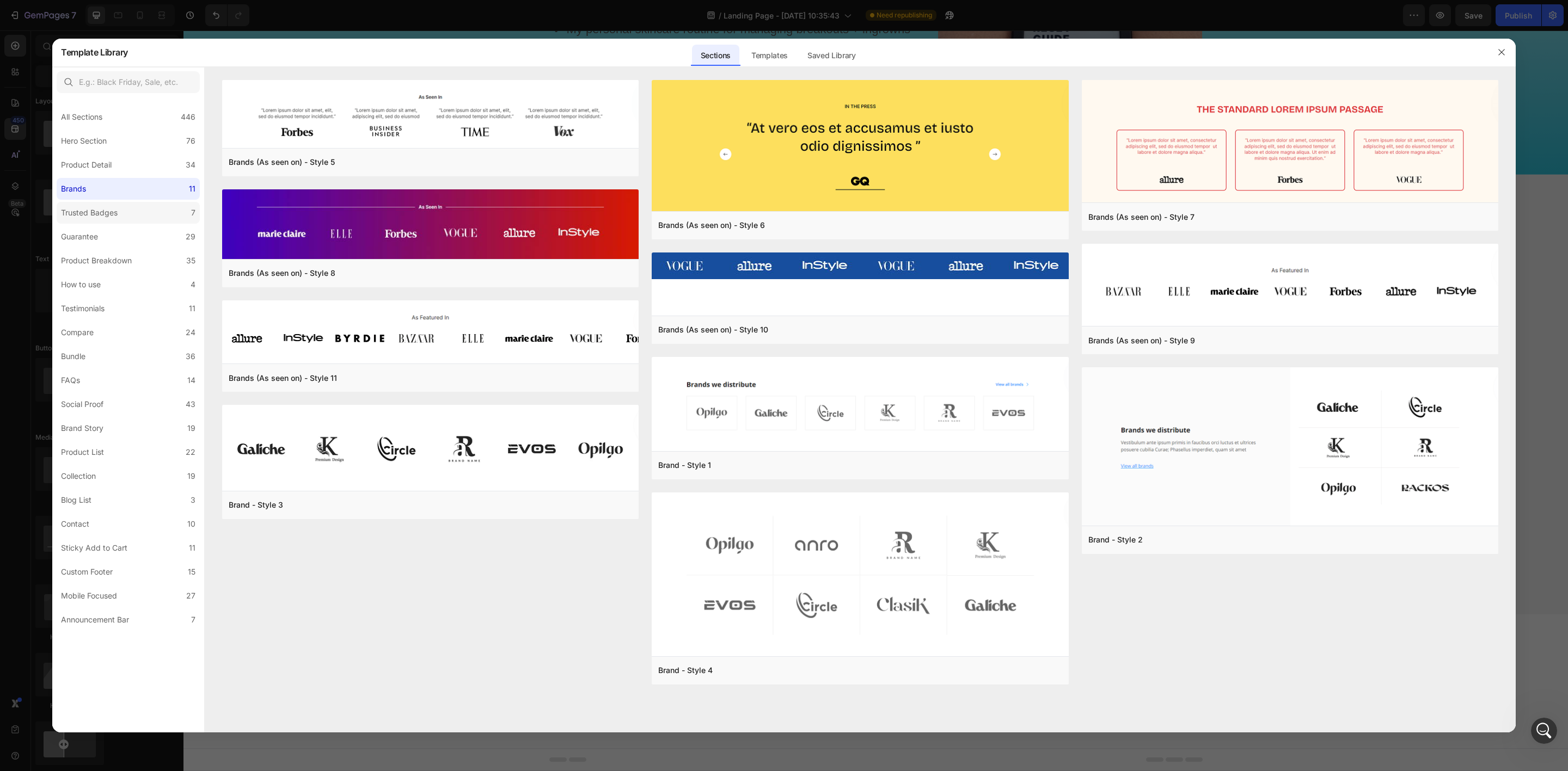
click at [125, 211] on label "Trusted Badges 7" at bounding box center [128, 213] width 143 height 22
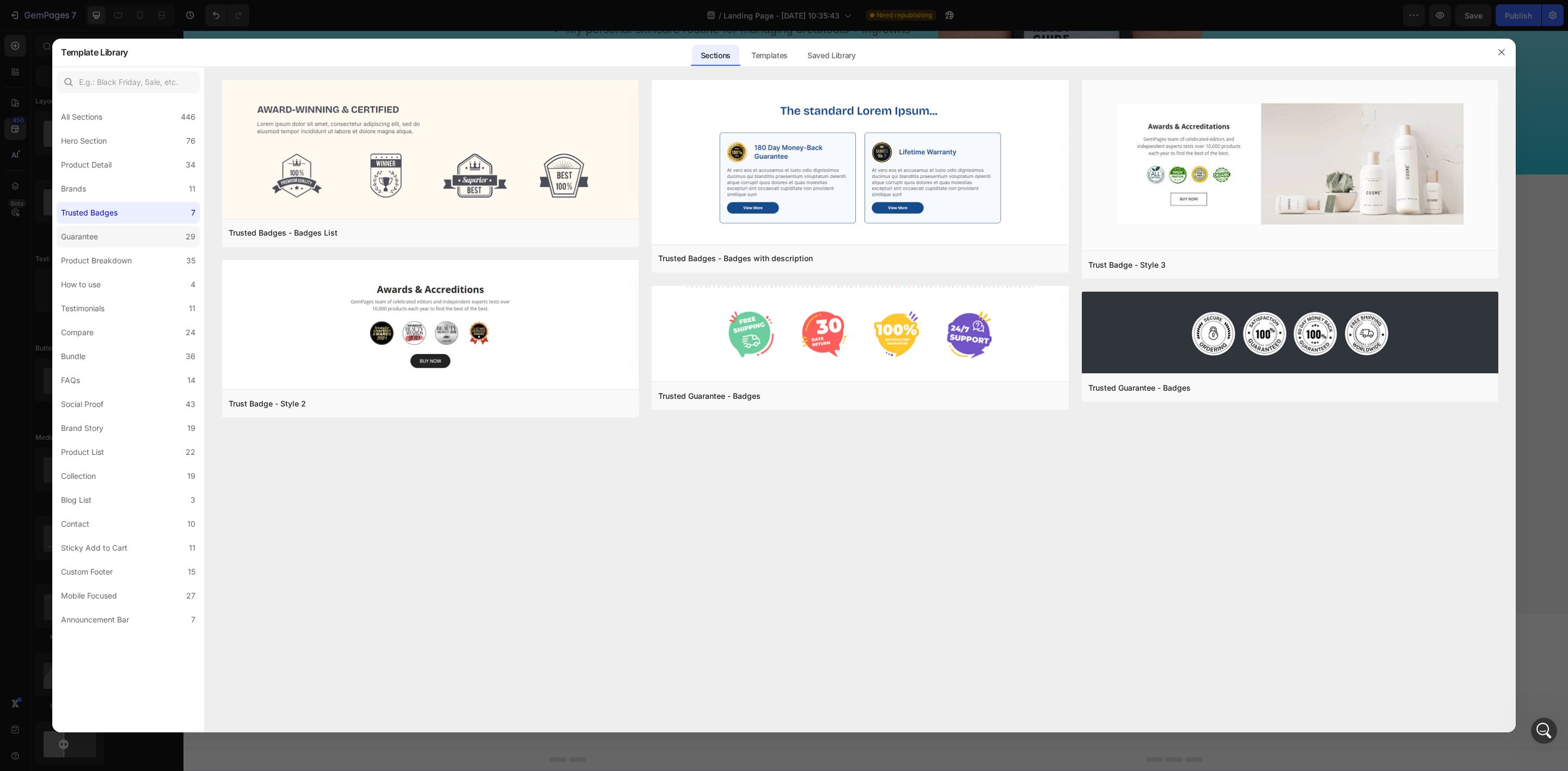
click at [126, 232] on label "Guarantee 29" at bounding box center [128, 237] width 143 height 22
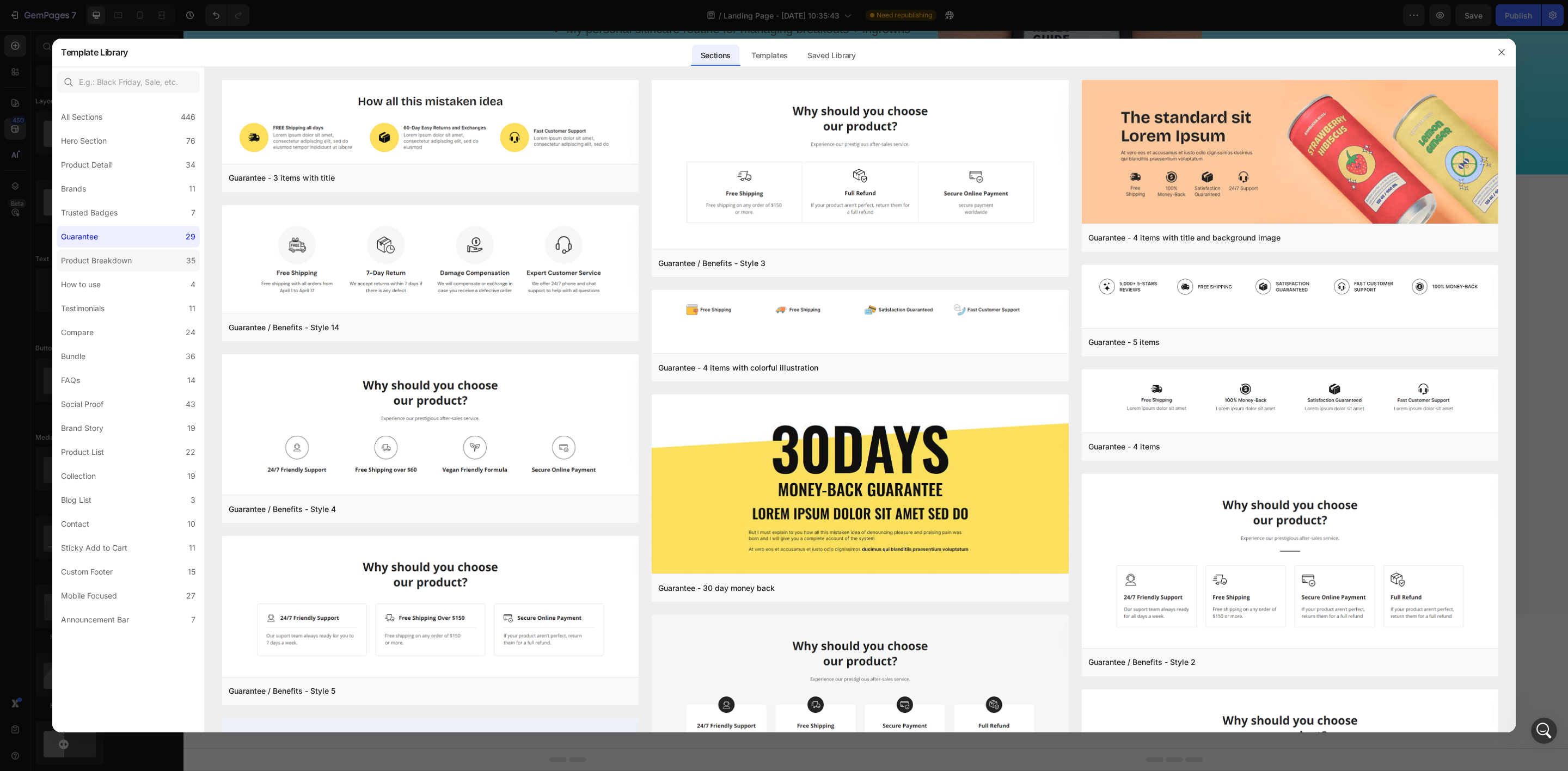
click at [128, 259] on div "Product Breakdown" at bounding box center [96, 260] width 71 height 13
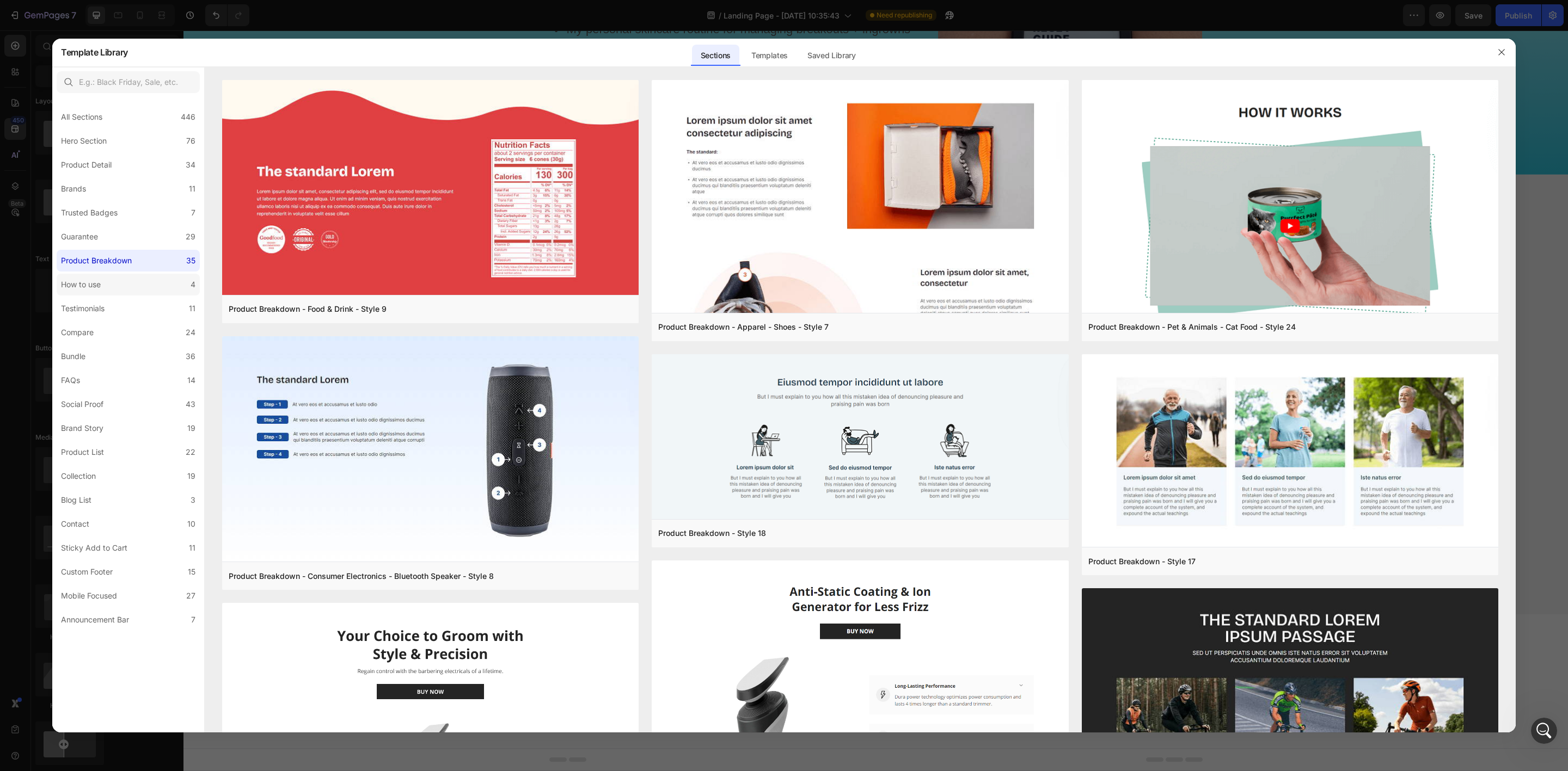
click at [133, 293] on label "How to use 4" at bounding box center [128, 285] width 143 height 22
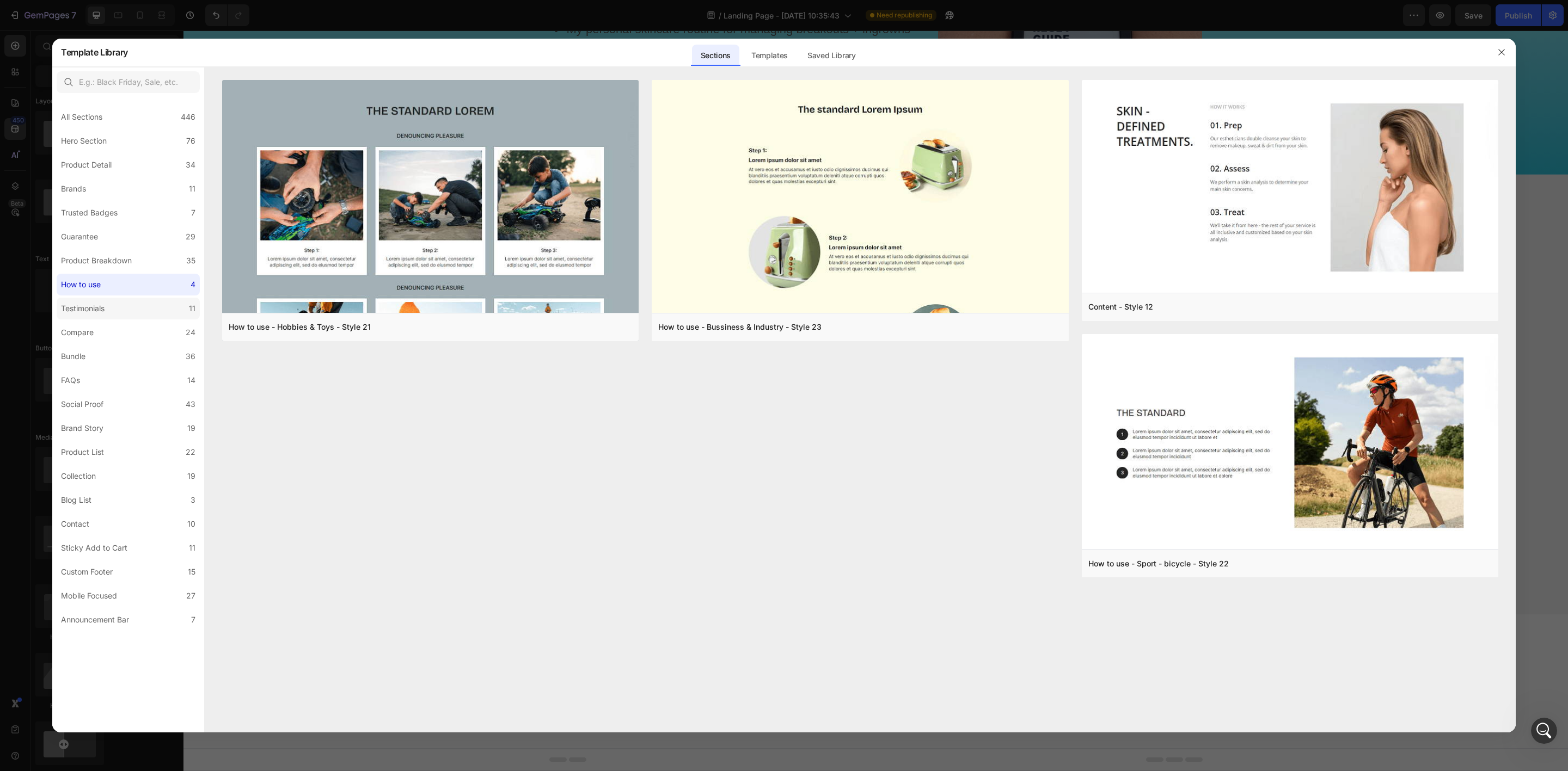
click at [89, 311] on div "Testimonials" at bounding box center [83, 308] width 44 height 13
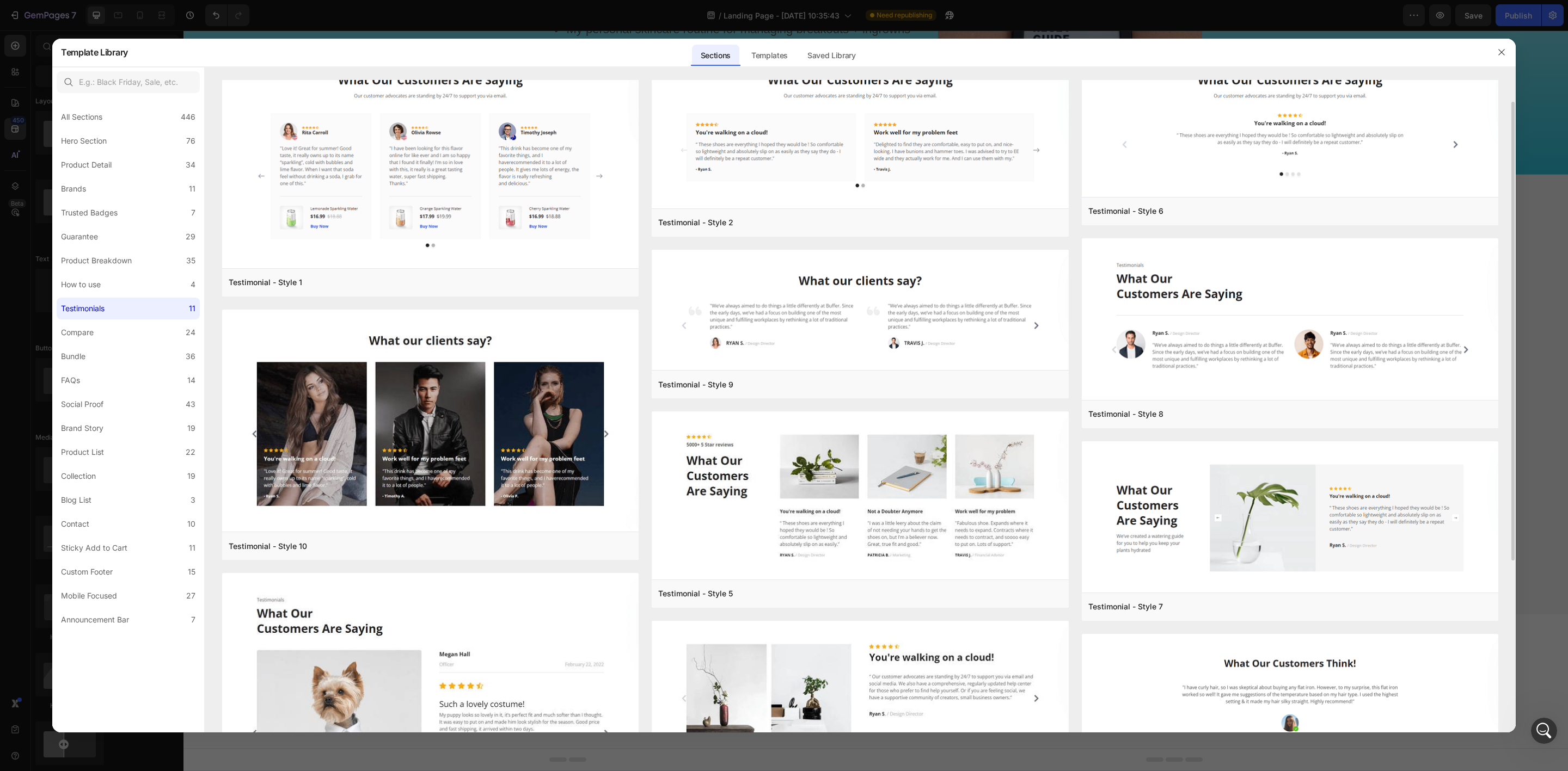
scroll to position [0, 0]
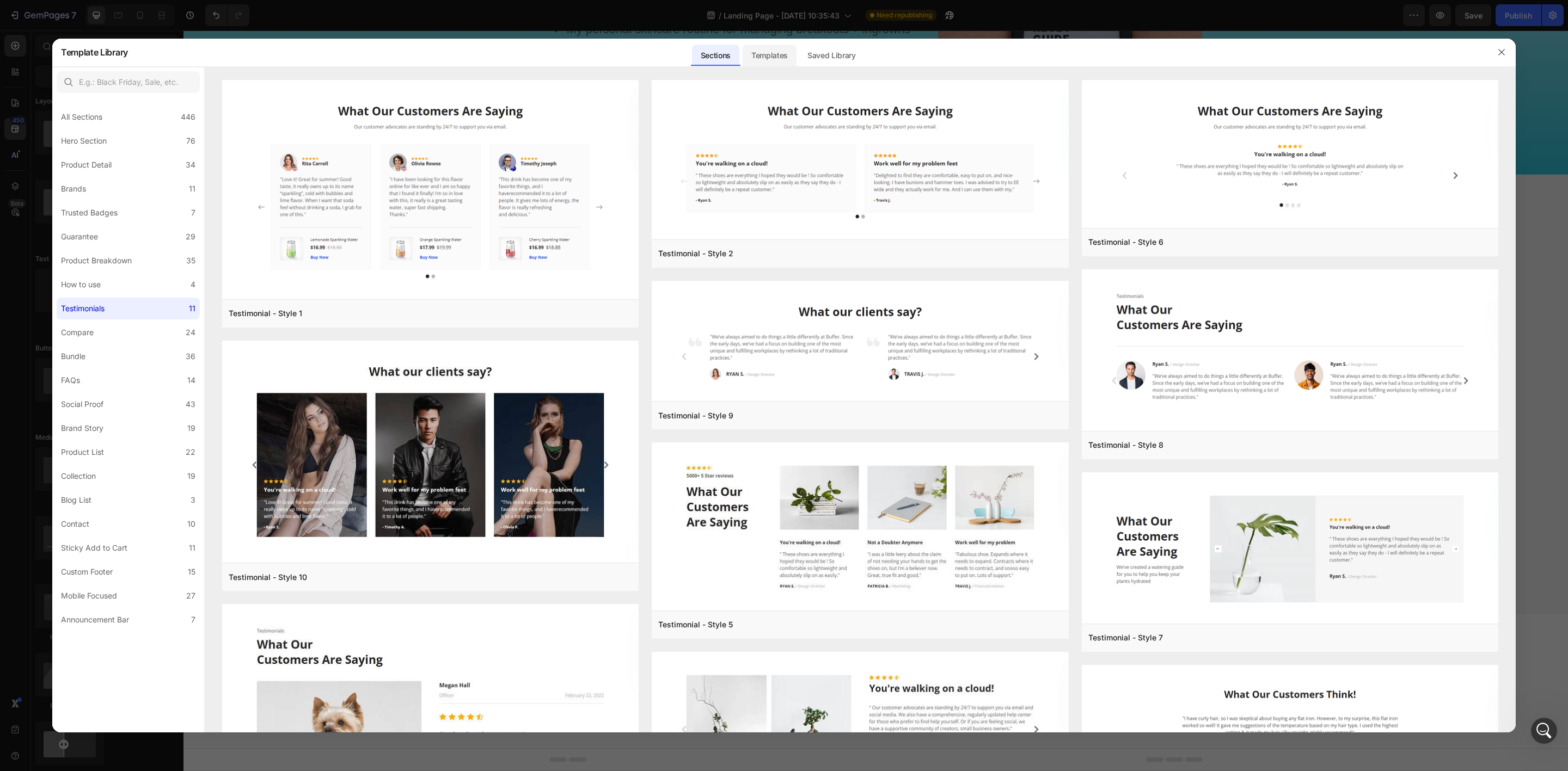
click at [766, 51] on div "Templates" at bounding box center [769, 55] width 54 height 22
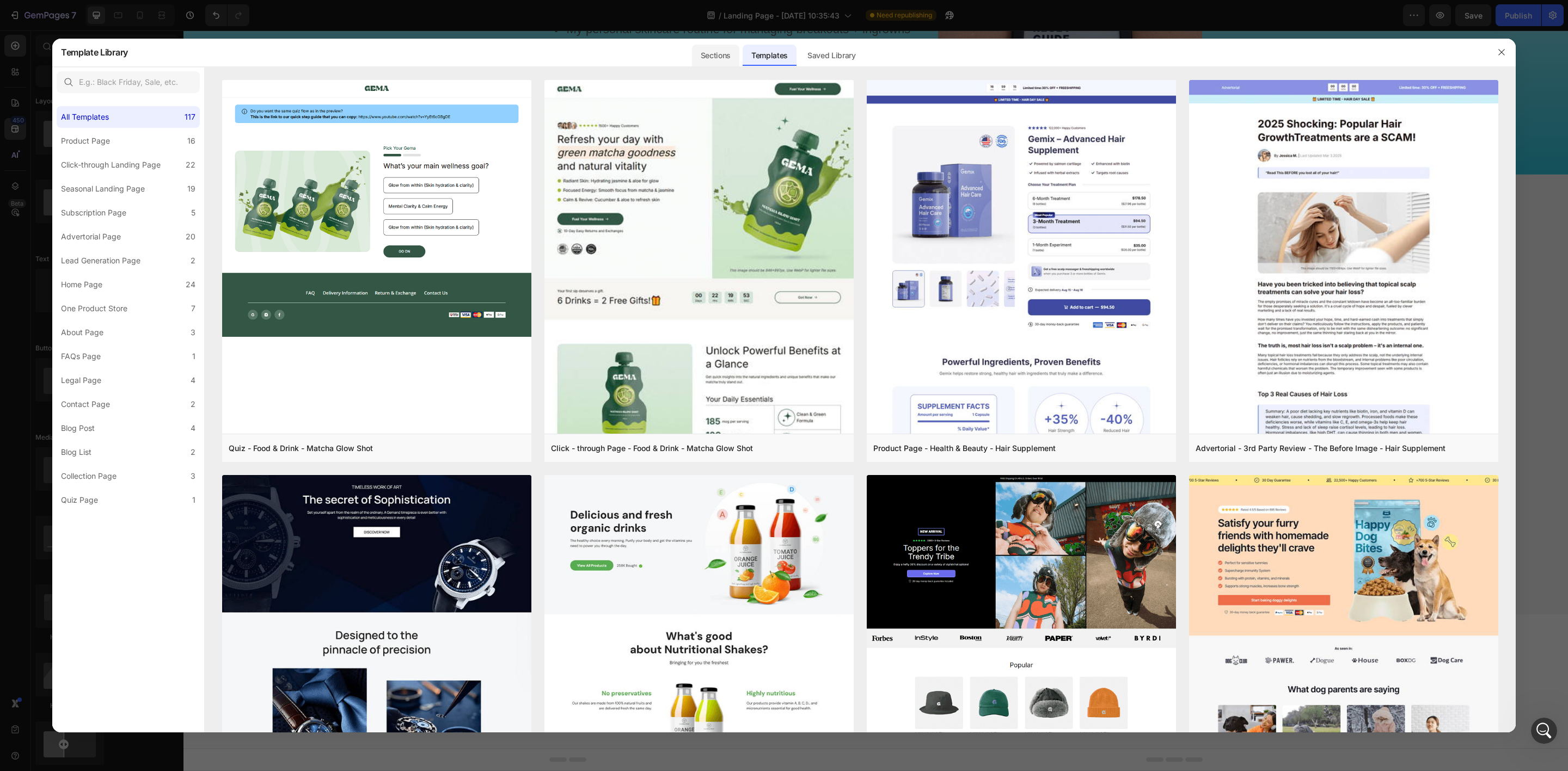
click at [732, 61] on div "Sections" at bounding box center [716, 55] width 47 height 22
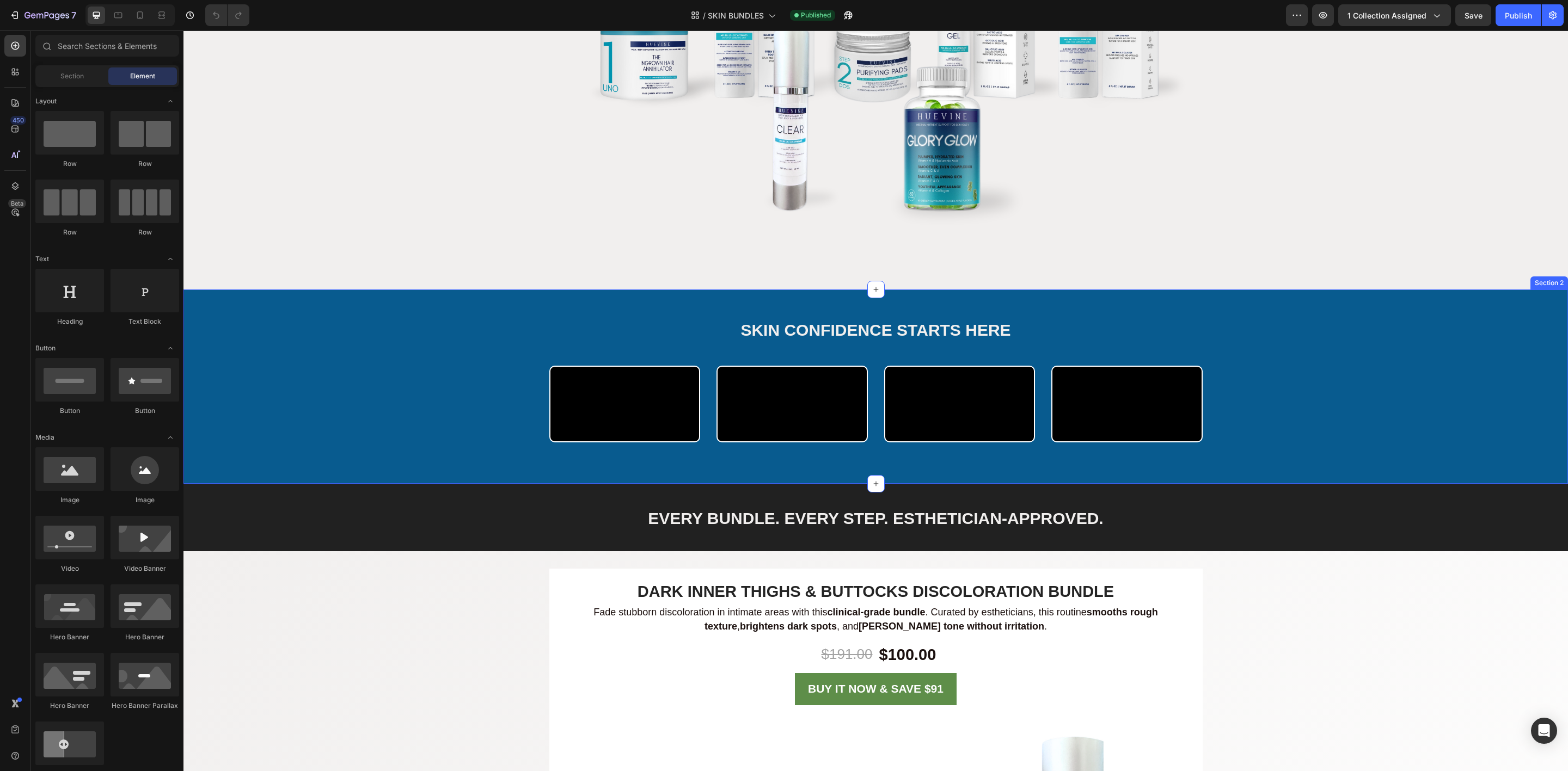
scroll to position [408, 0]
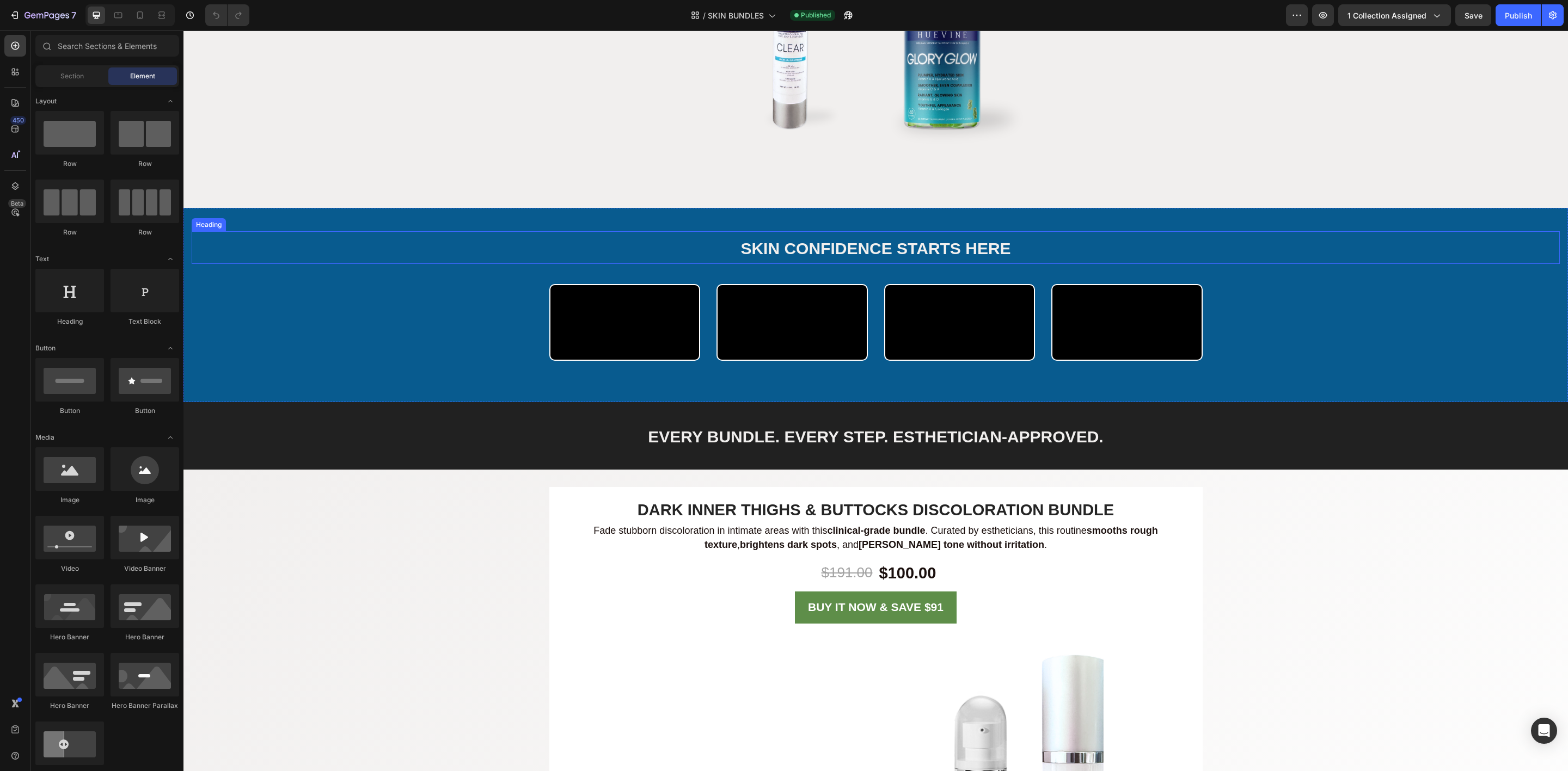
click at [854, 251] on span "SKIN CONFIDENCE STARTS HERE" at bounding box center [875, 249] width 270 height 18
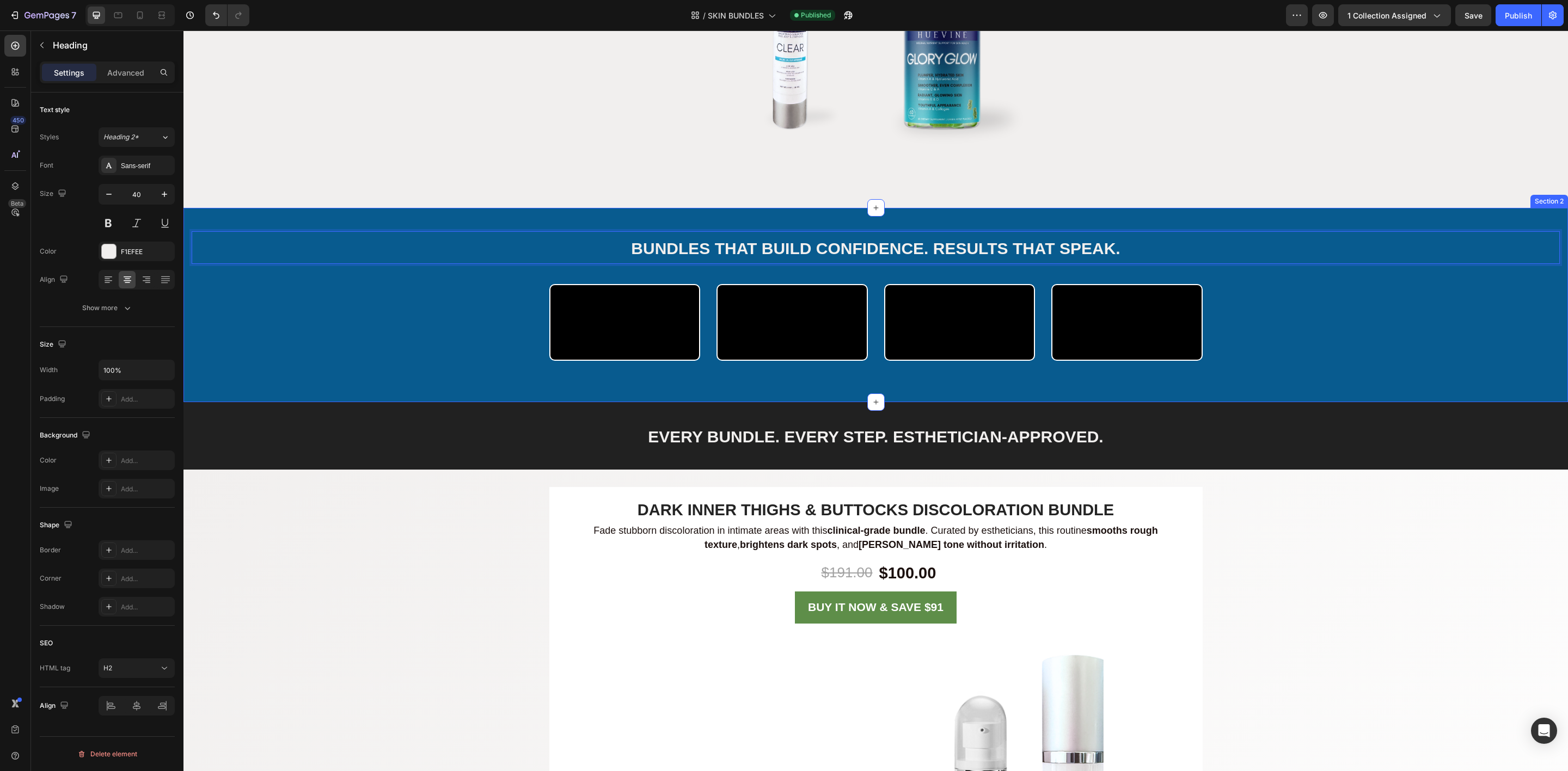
click at [505, 371] on div "Video Video Video Video Carousel" at bounding box center [876, 335] width 1368 height 103
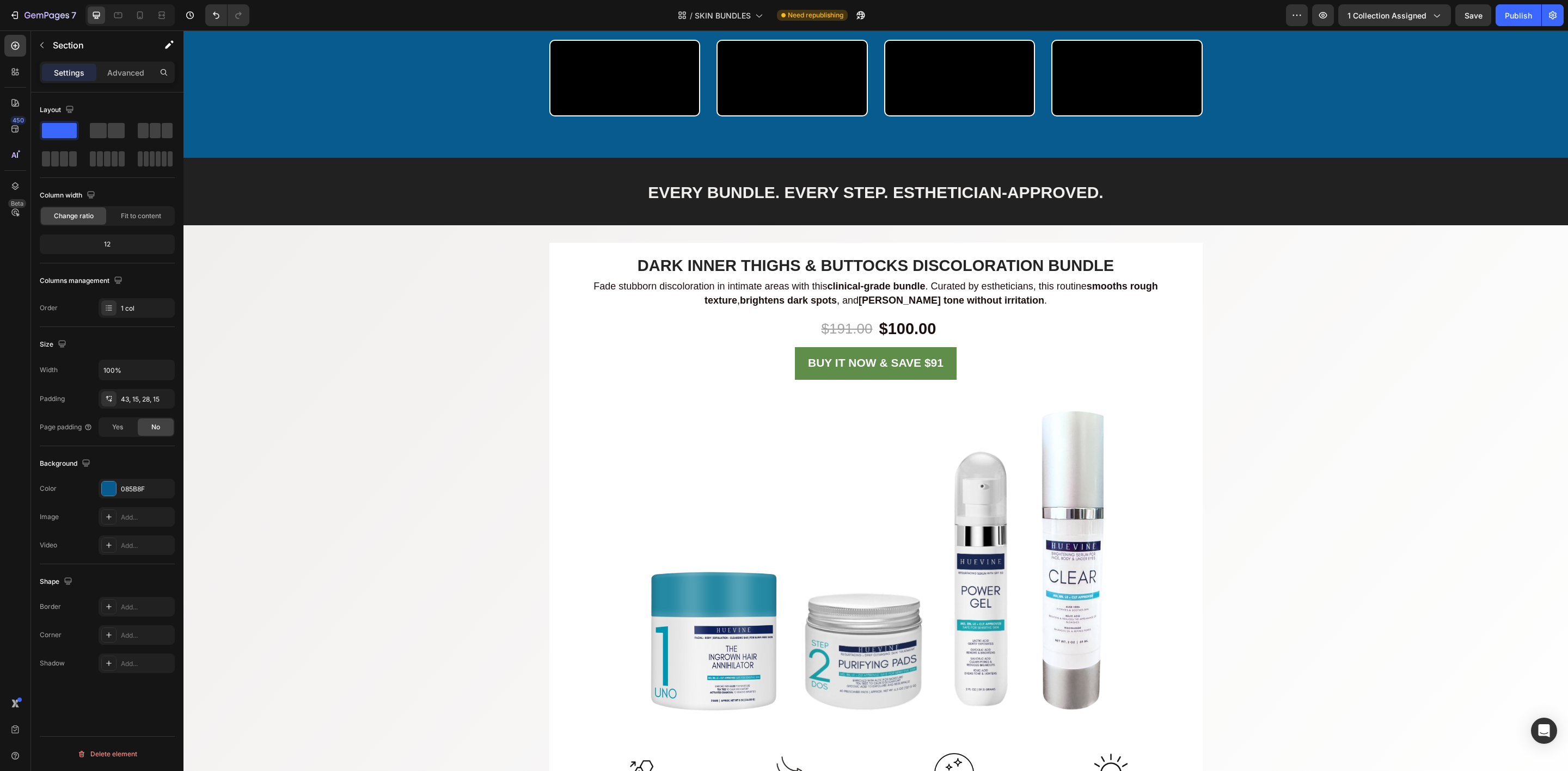
scroll to position [571, 0]
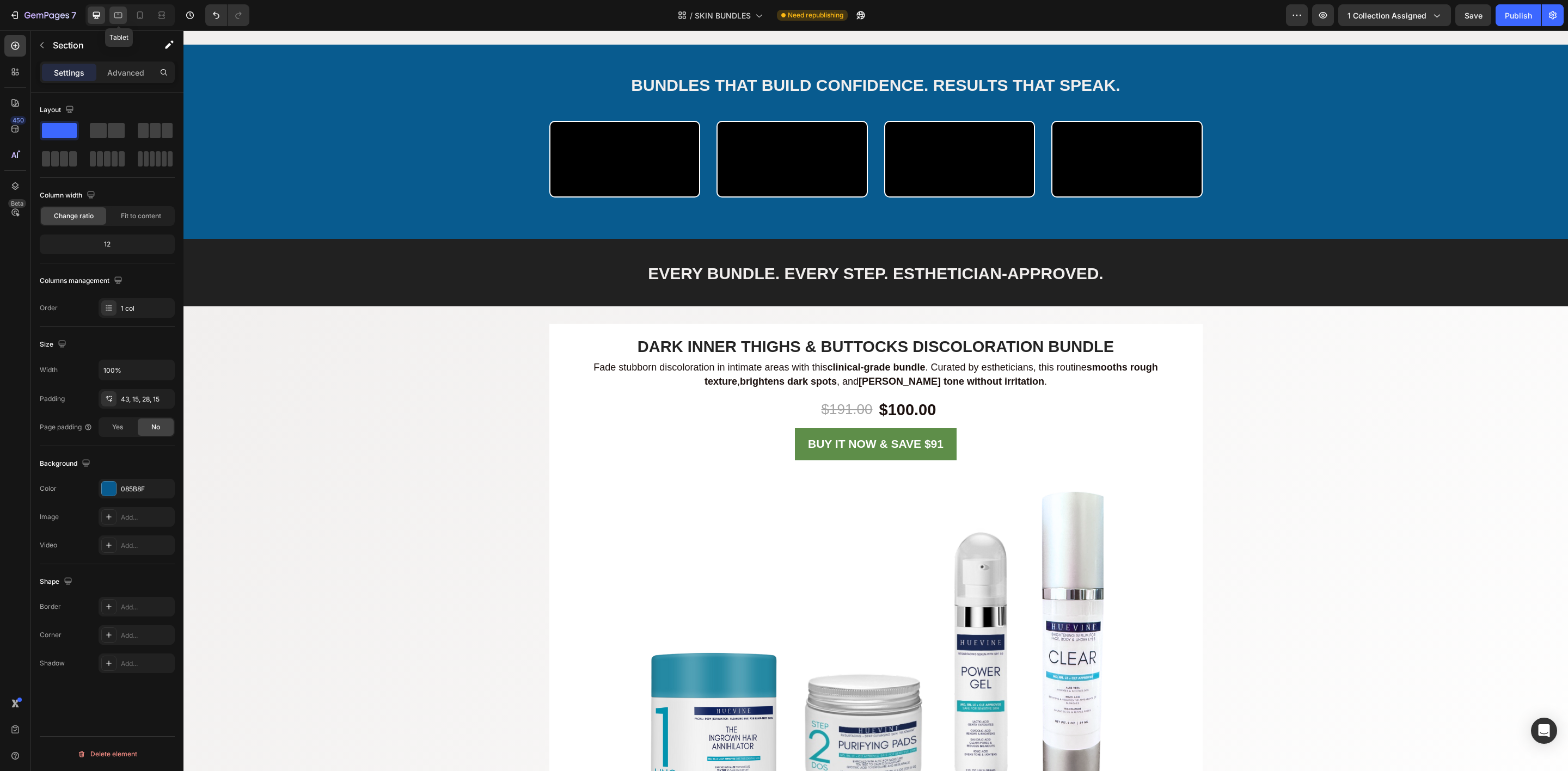
click at [116, 13] on icon at bounding box center [118, 16] width 8 height 6
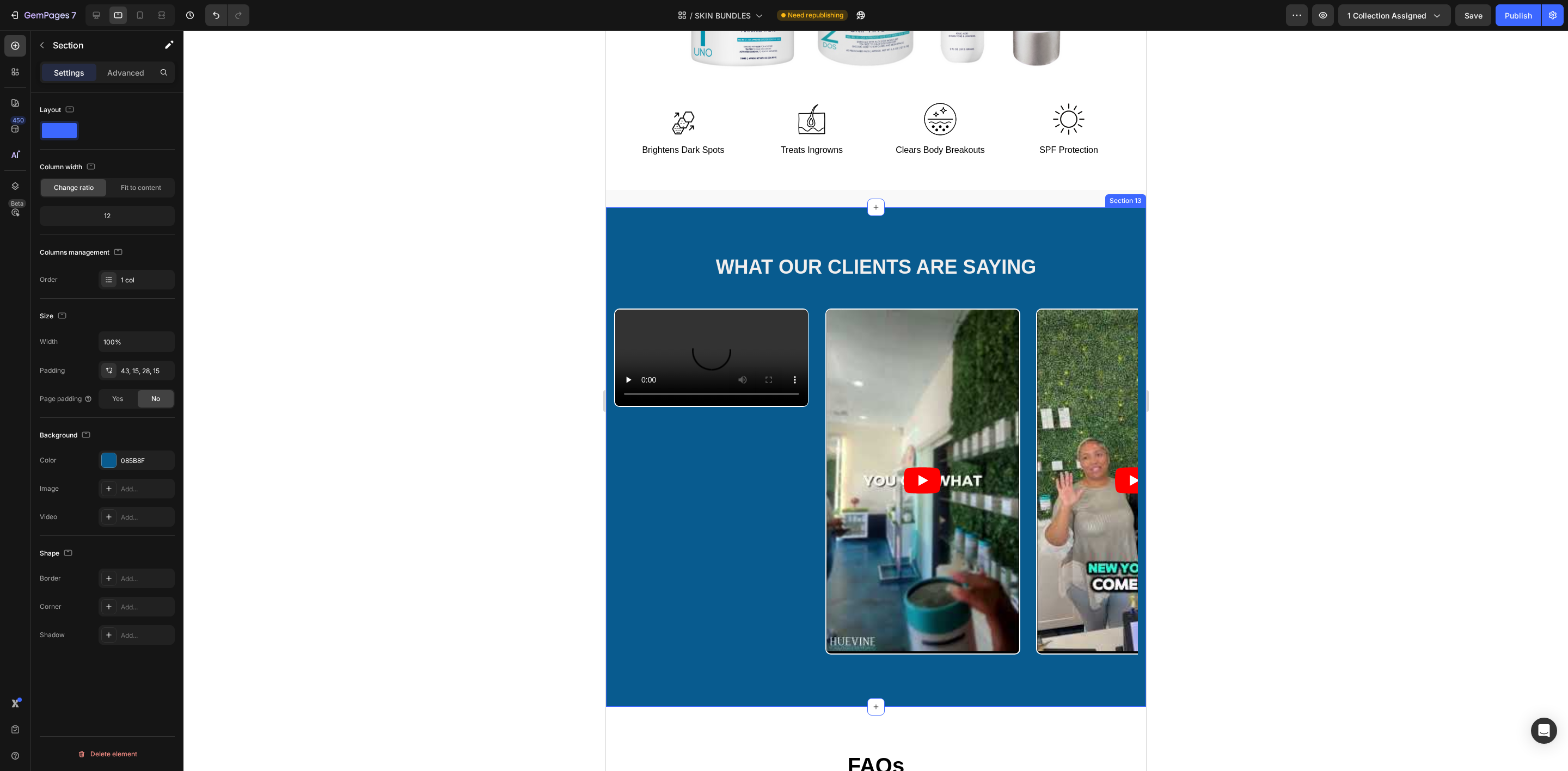
scroll to position [3940, 0]
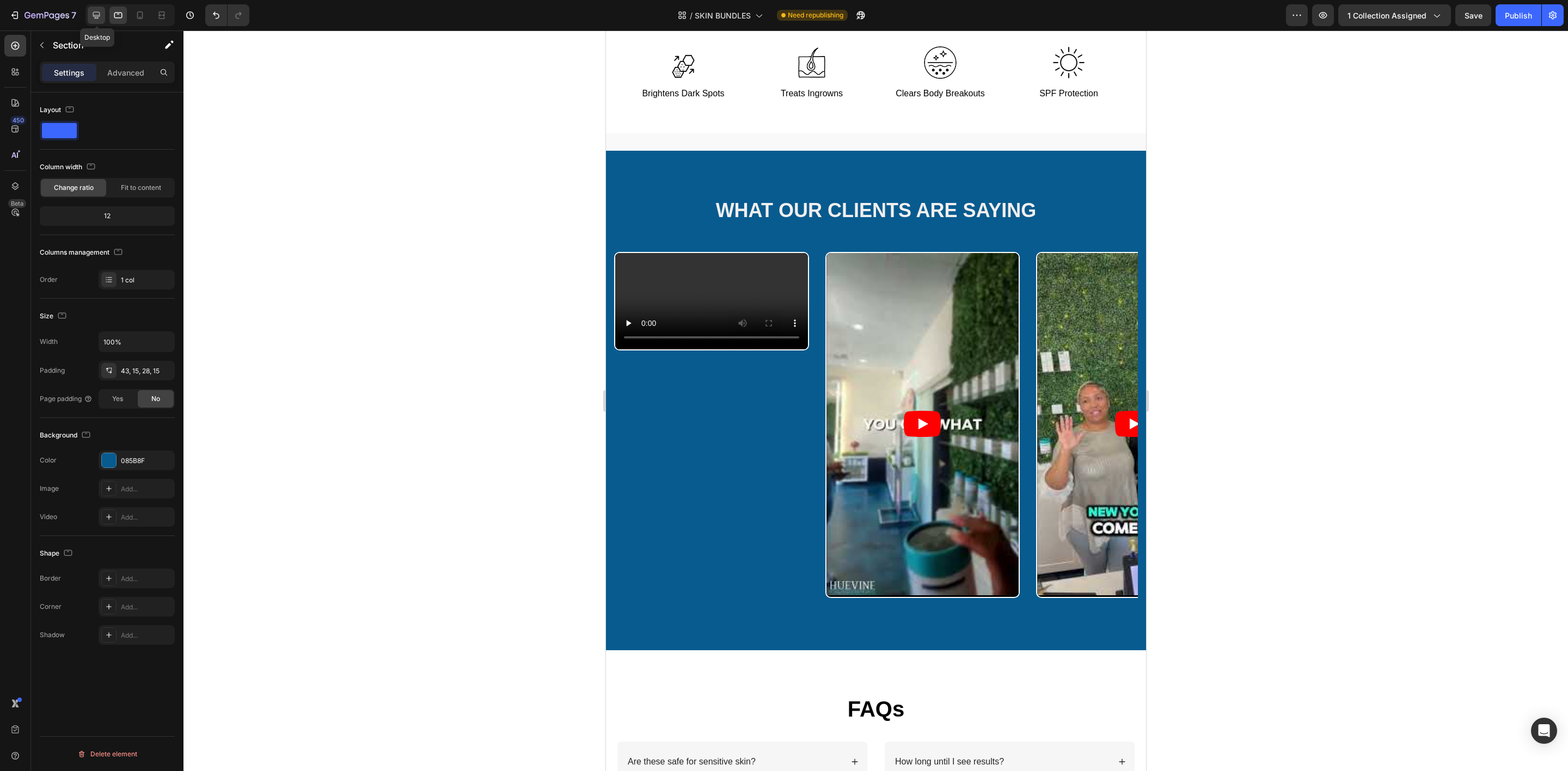
click at [100, 19] on icon at bounding box center [96, 15] width 11 height 11
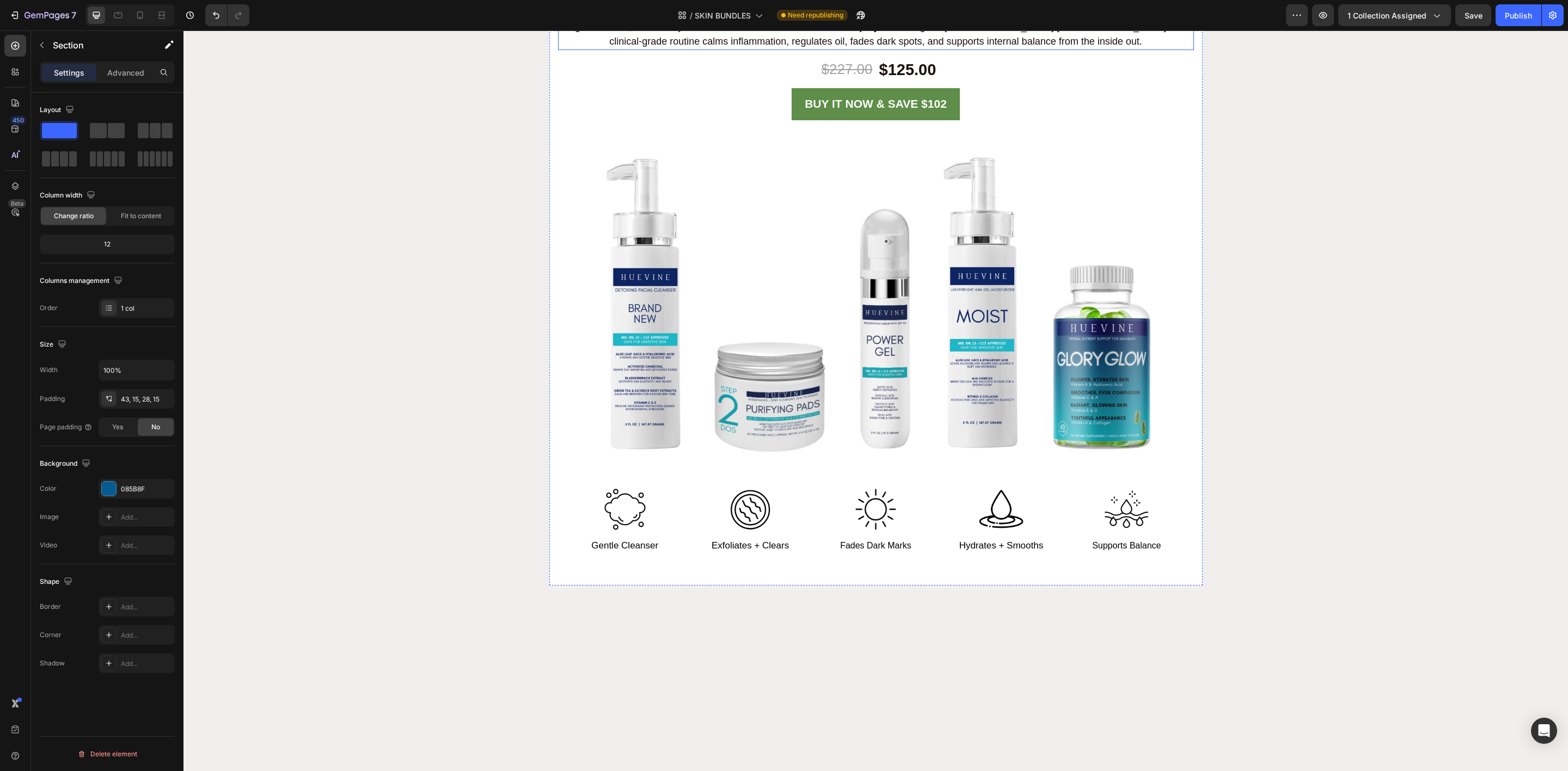
scroll to position [2595, 0]
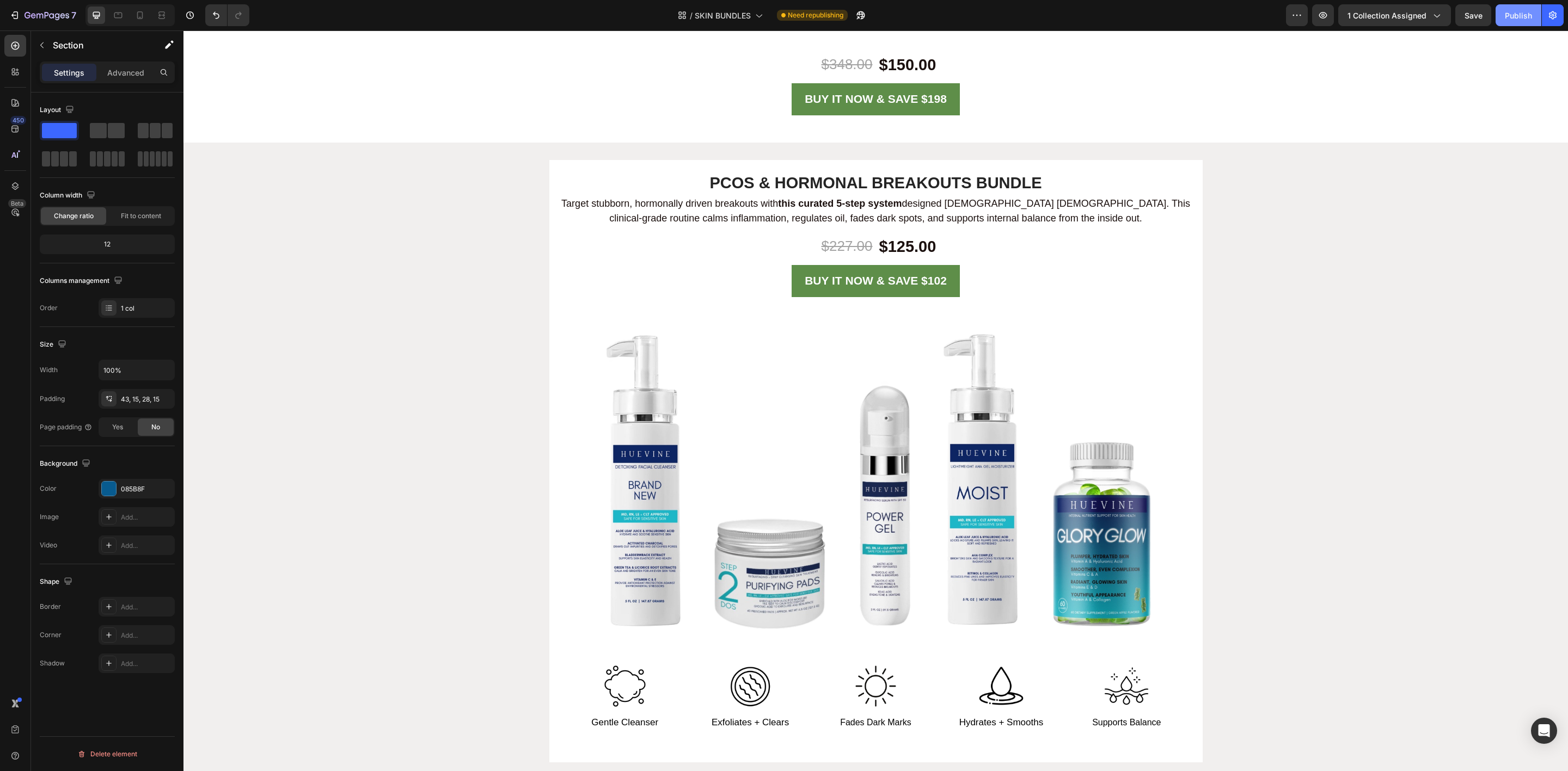
click at [1524, 20] on div "Publish" at bounding box center [1518, 15] width 27 height 12
click at [846, 10] on icon "button" at bounding box center [849, 15] width 11 height 11
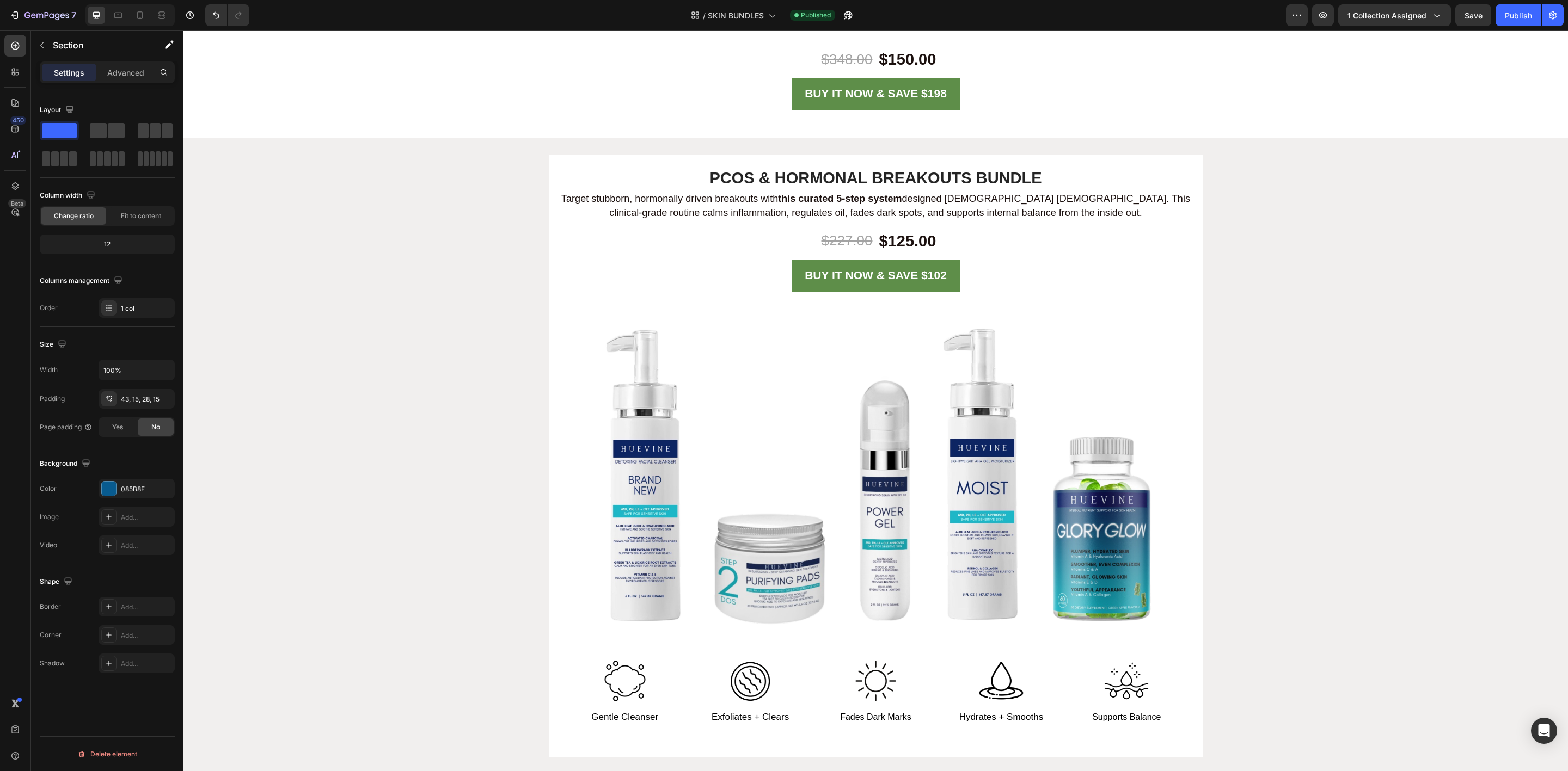
scroll to position [2921, 0]
